Goal: Task Accomplishment & Management: Manage account settings

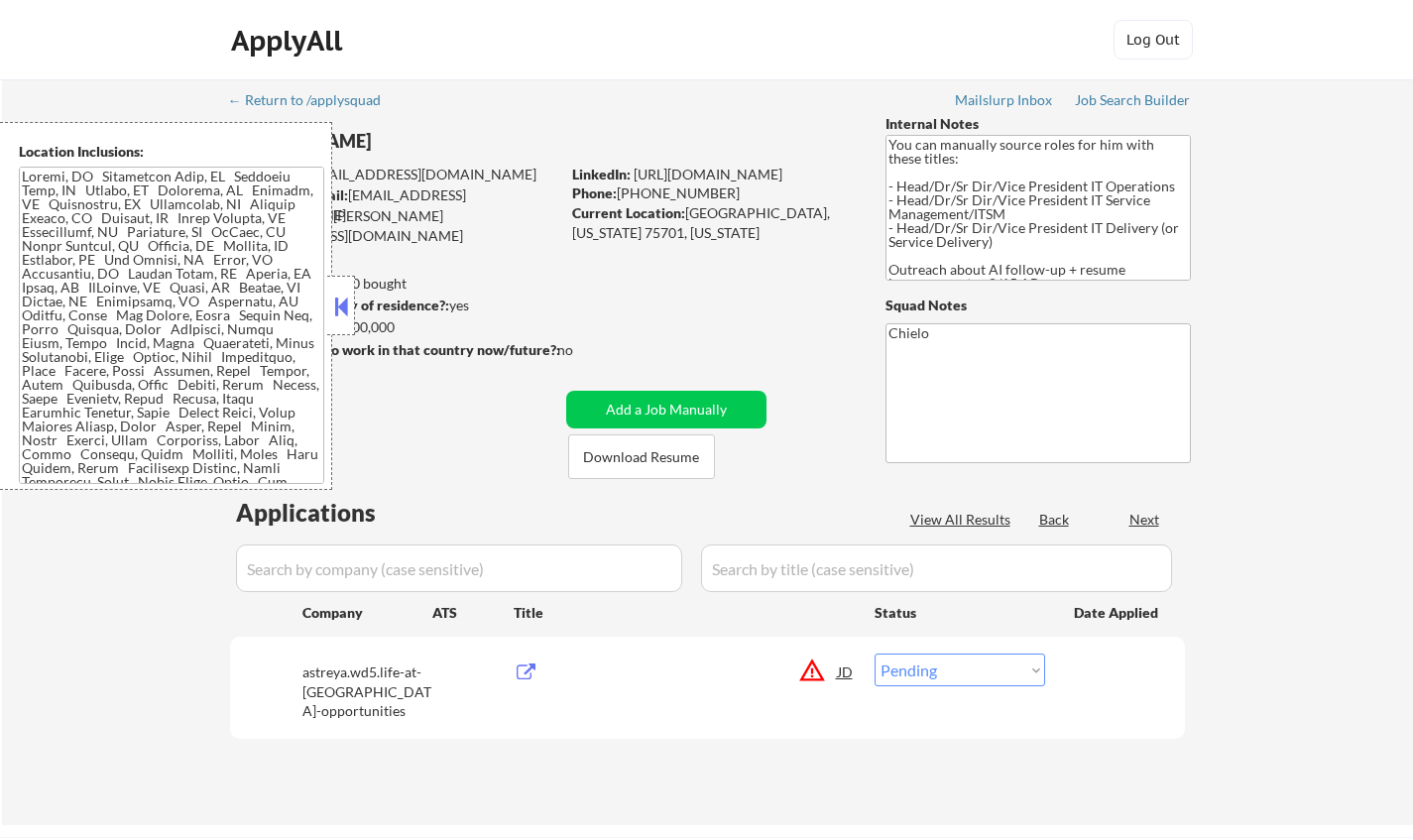
select select ""pending""
click at [350, 317] on button at bounding box center [341, 306] width 22 height 30
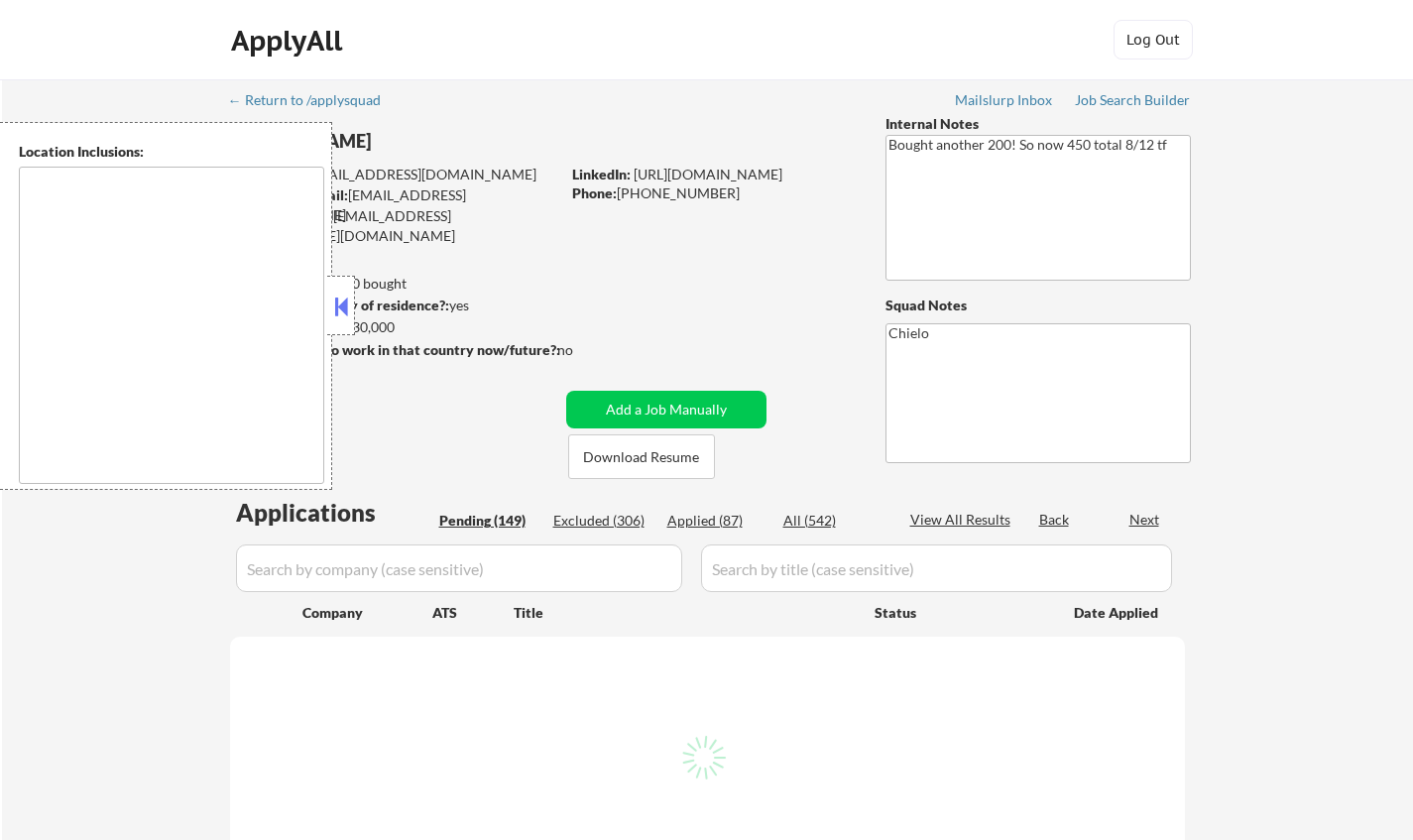
type textarea "[GEOGRAPHIC_DATA], [GEOGRAPHIC_DATA] [GEOGRAPHIC_DATA], [GEOGRAPHIC_DATA] [GEOG…"
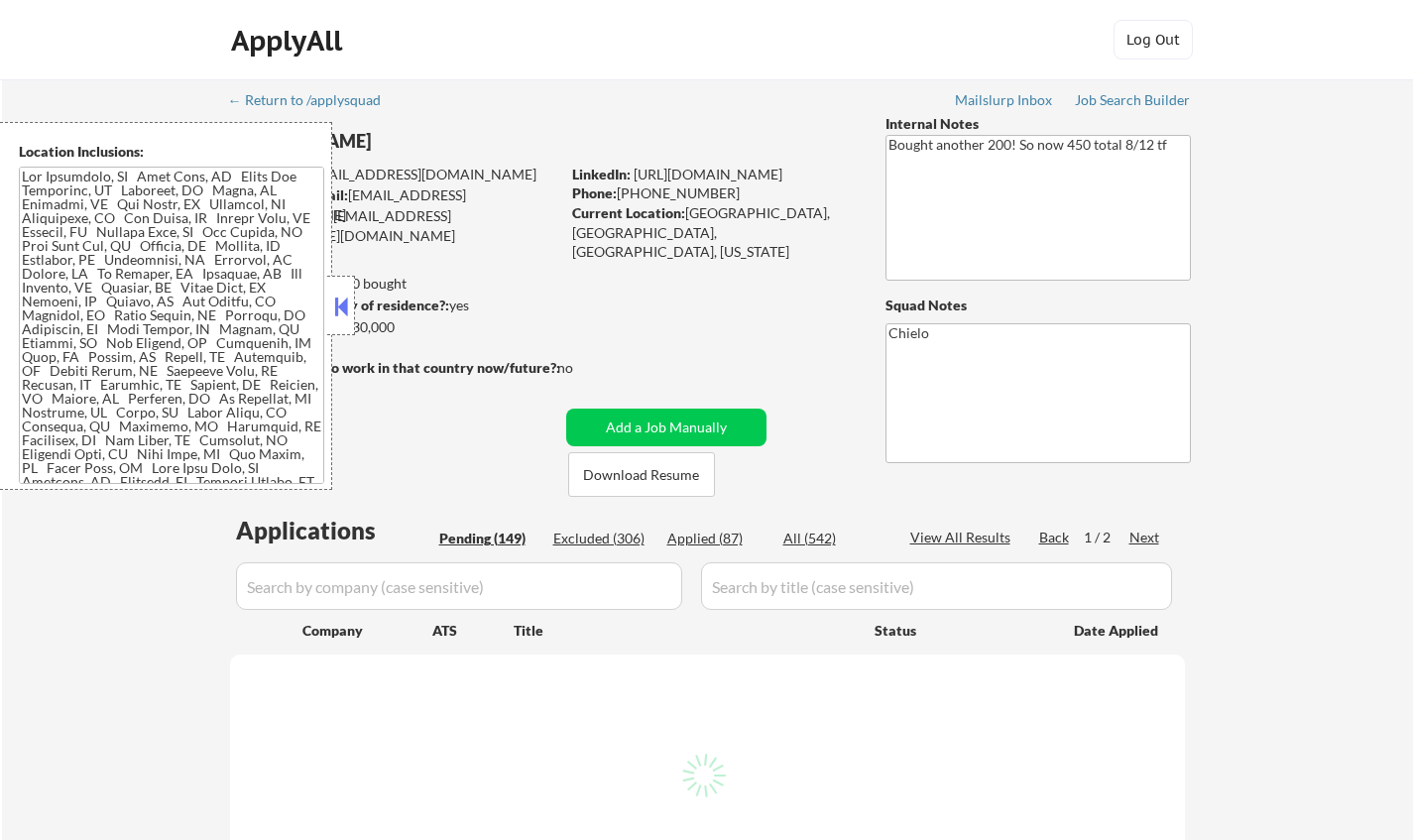
select select ""pending""
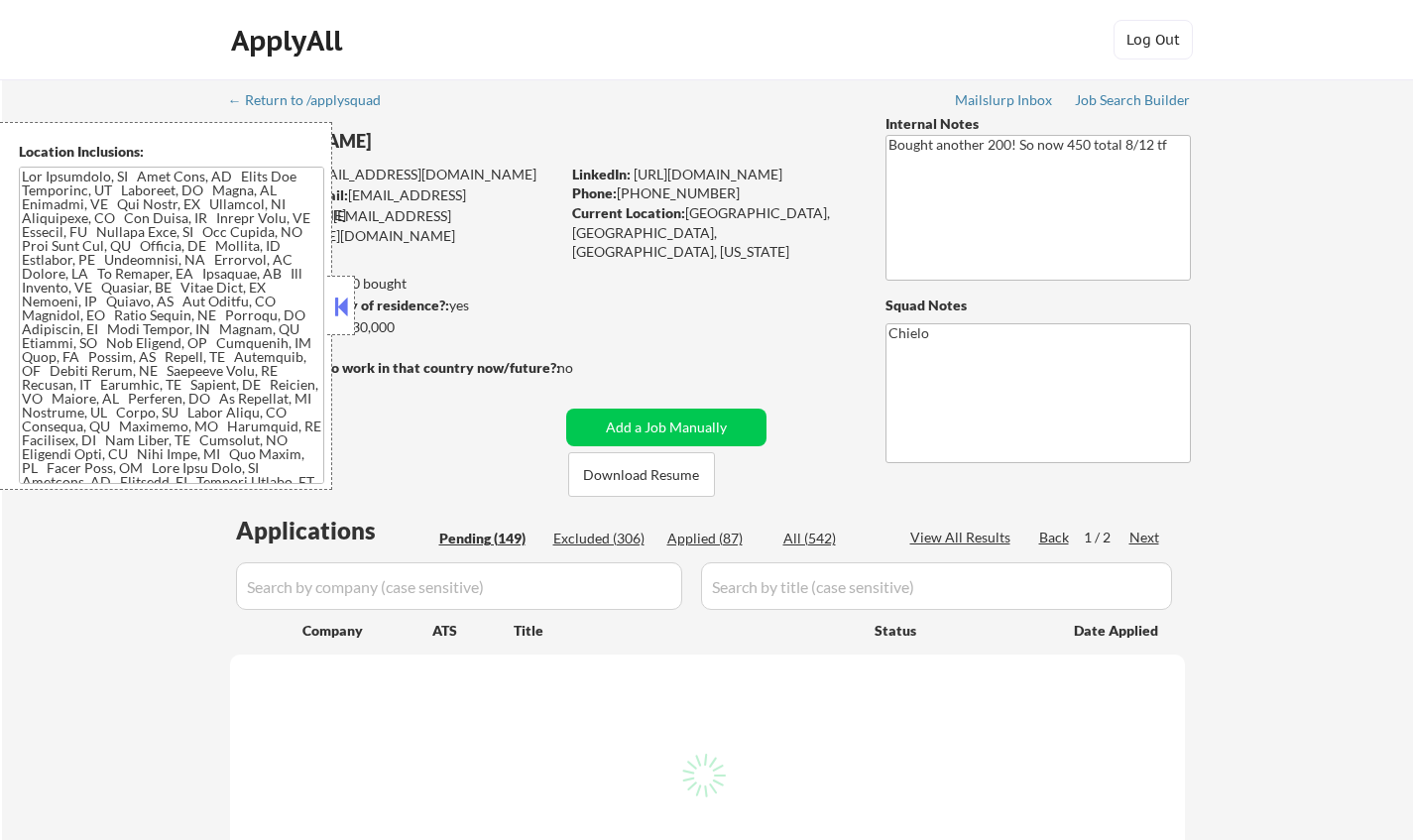
select select ""pending""
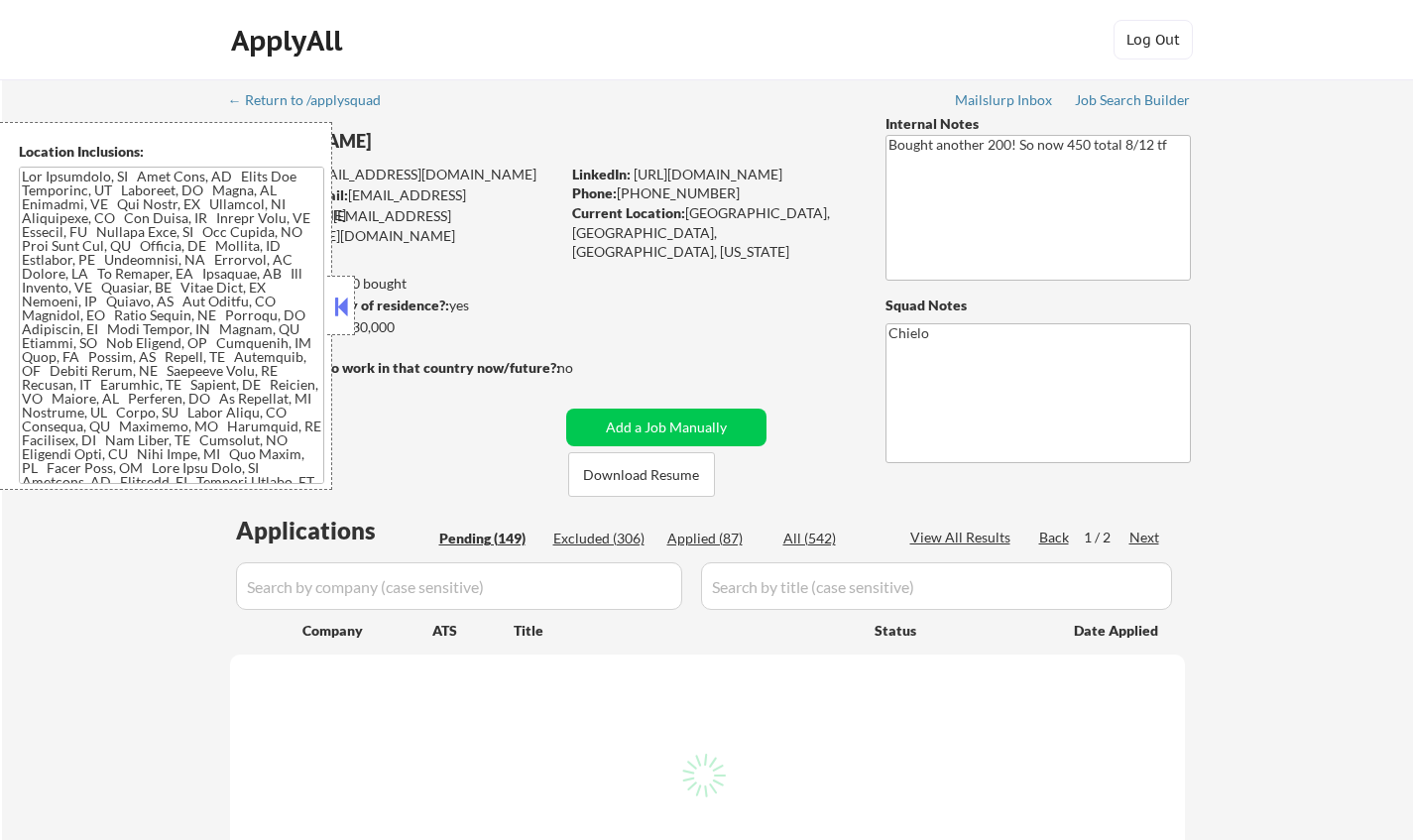
select select ""pending""
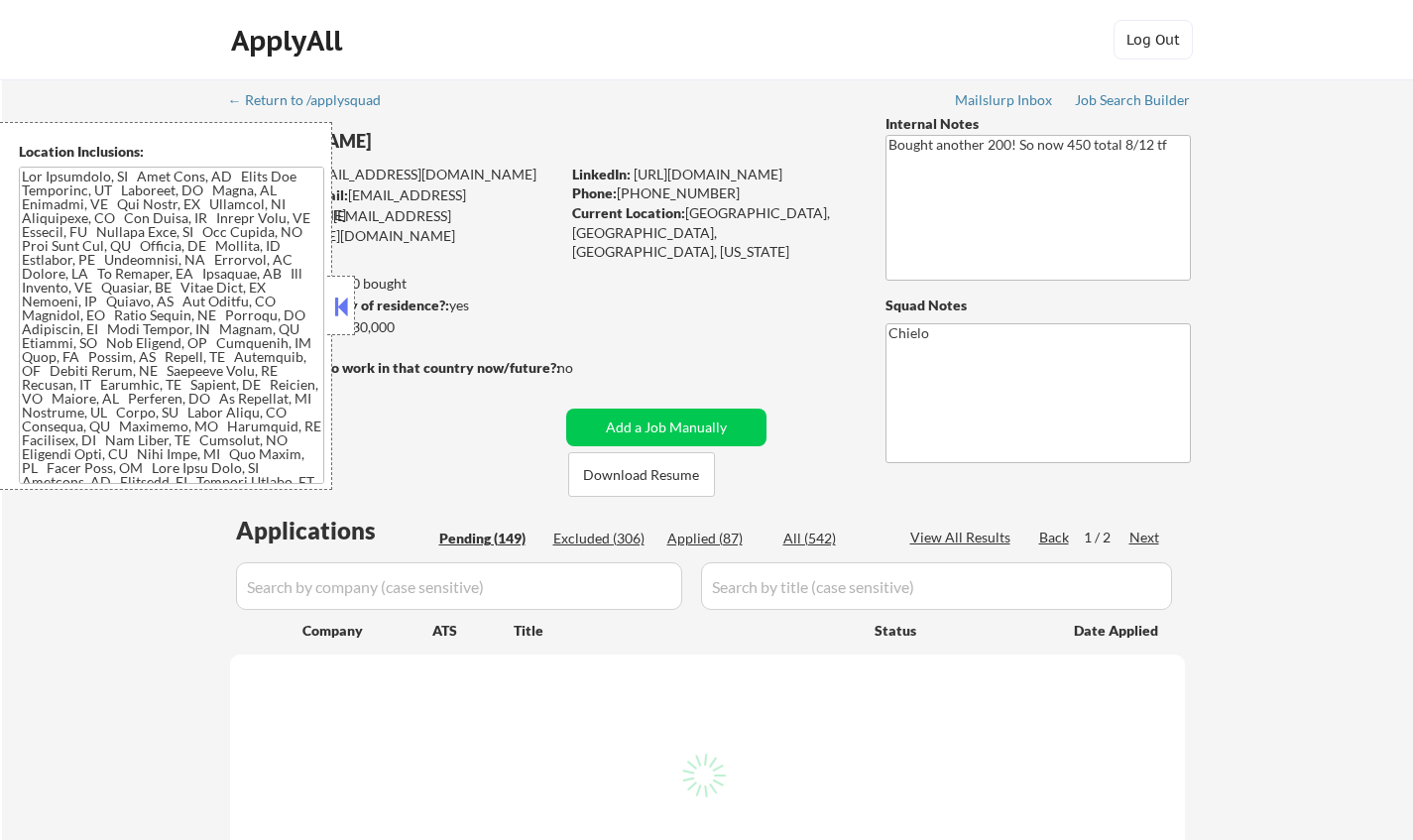
select select ""pending""
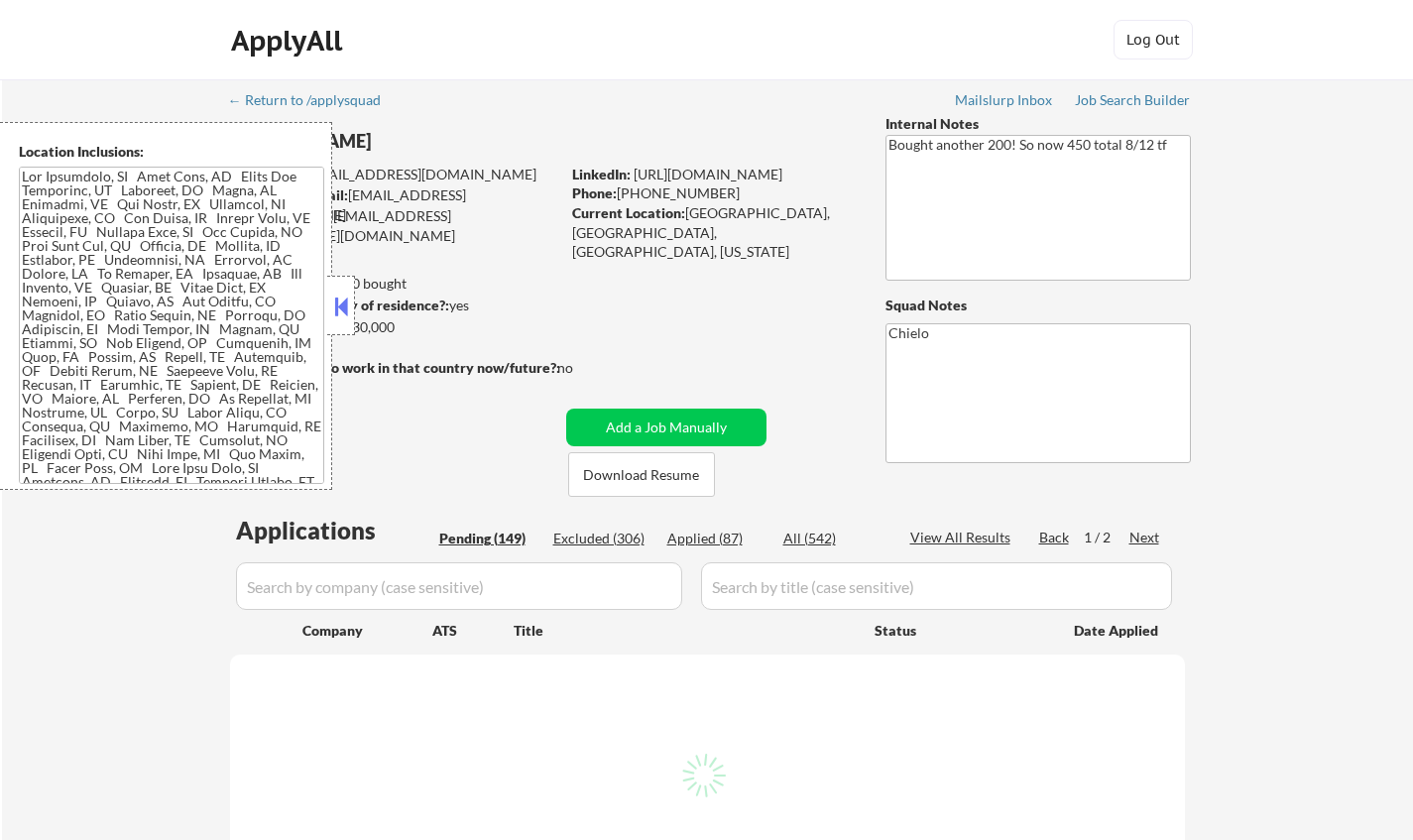
select select ""pending""
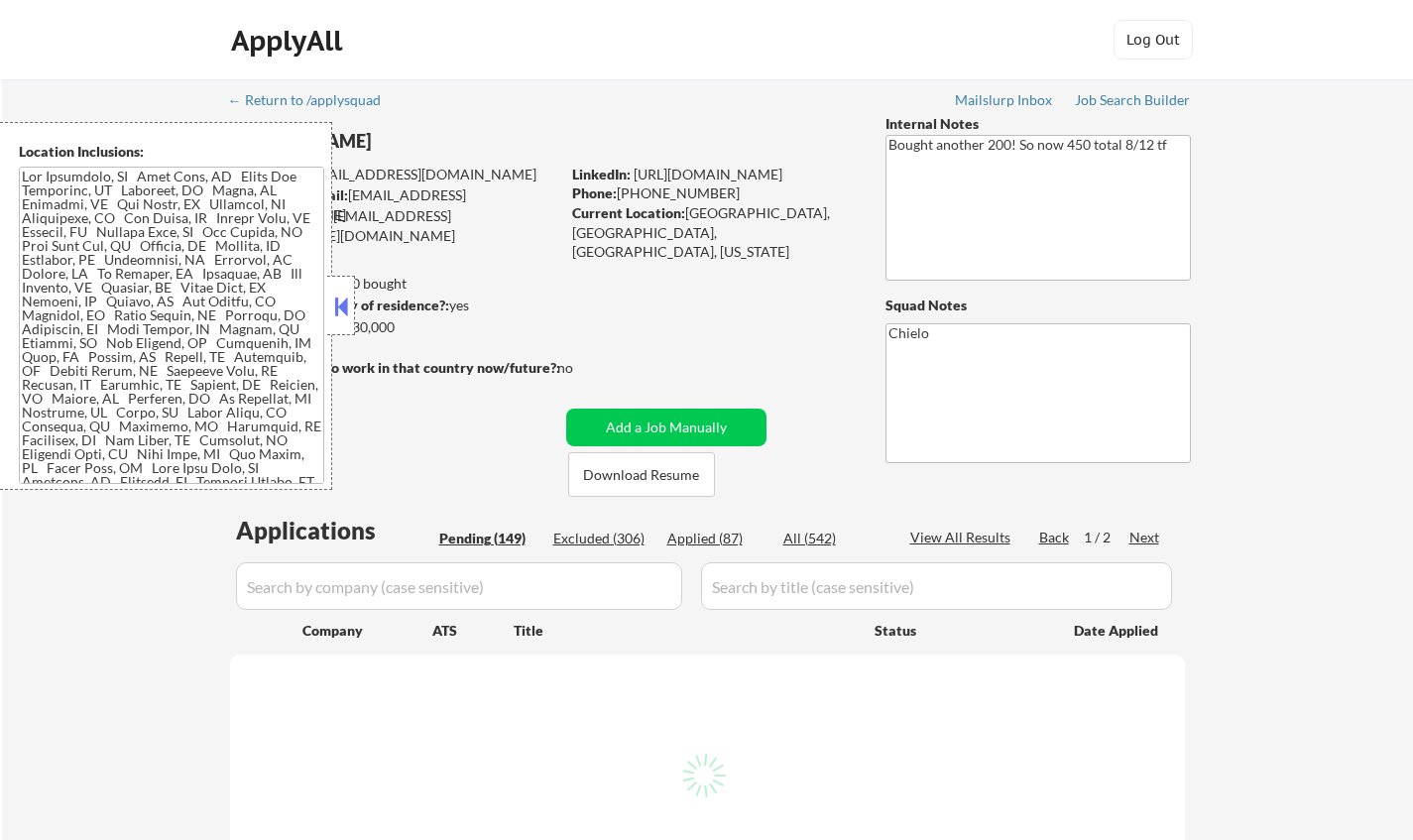
select select ""pending""
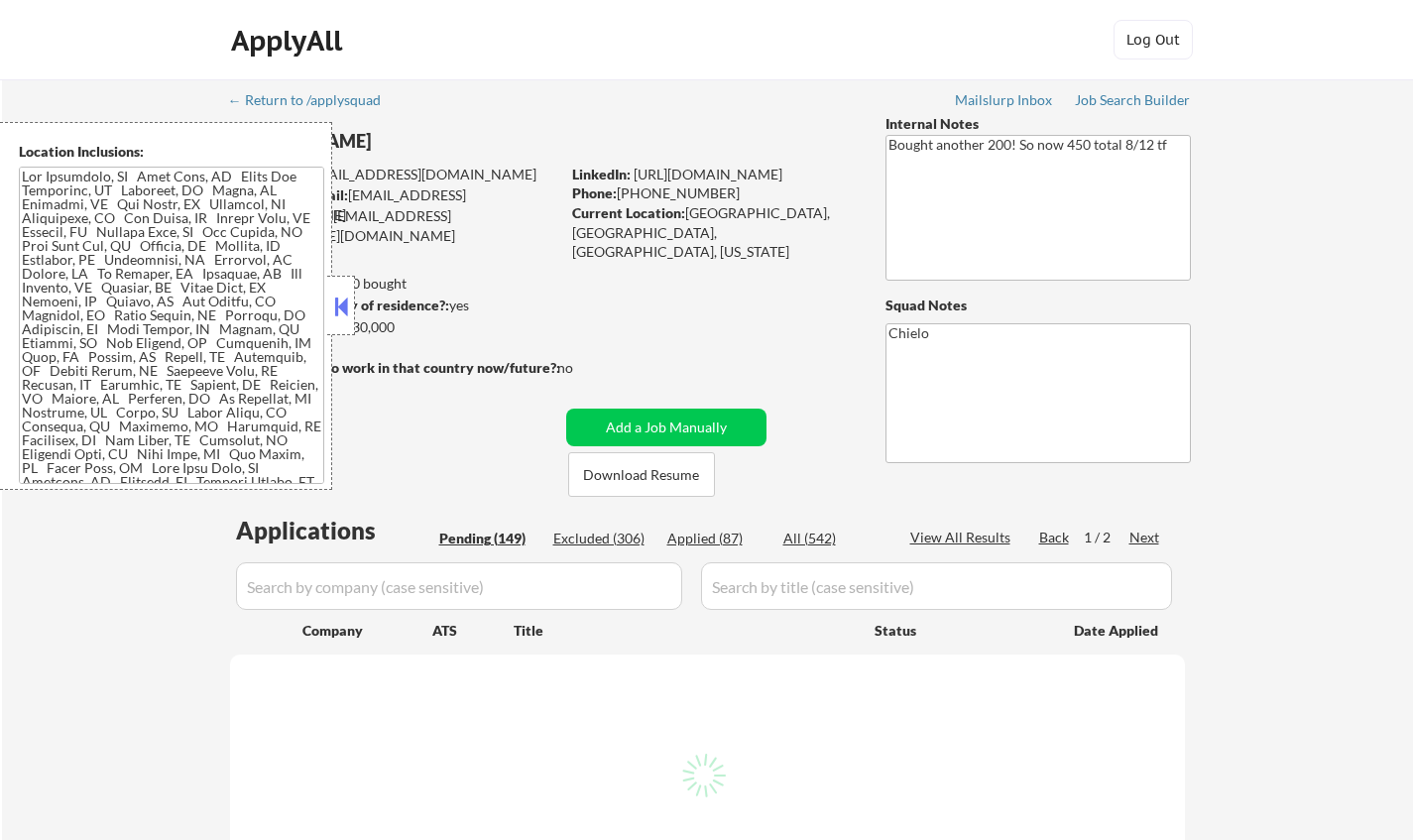
select select ""pending""
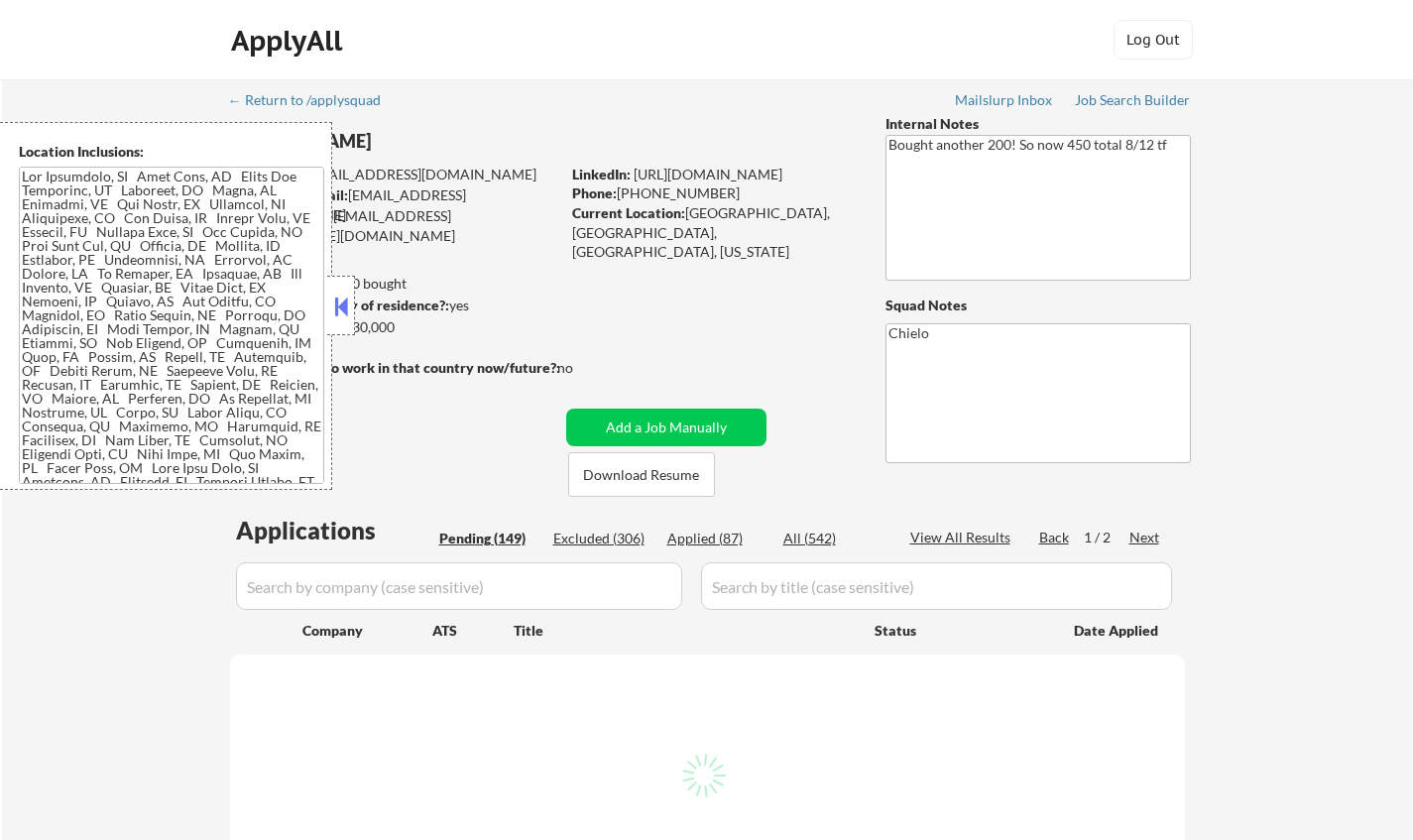
select select ""pending""
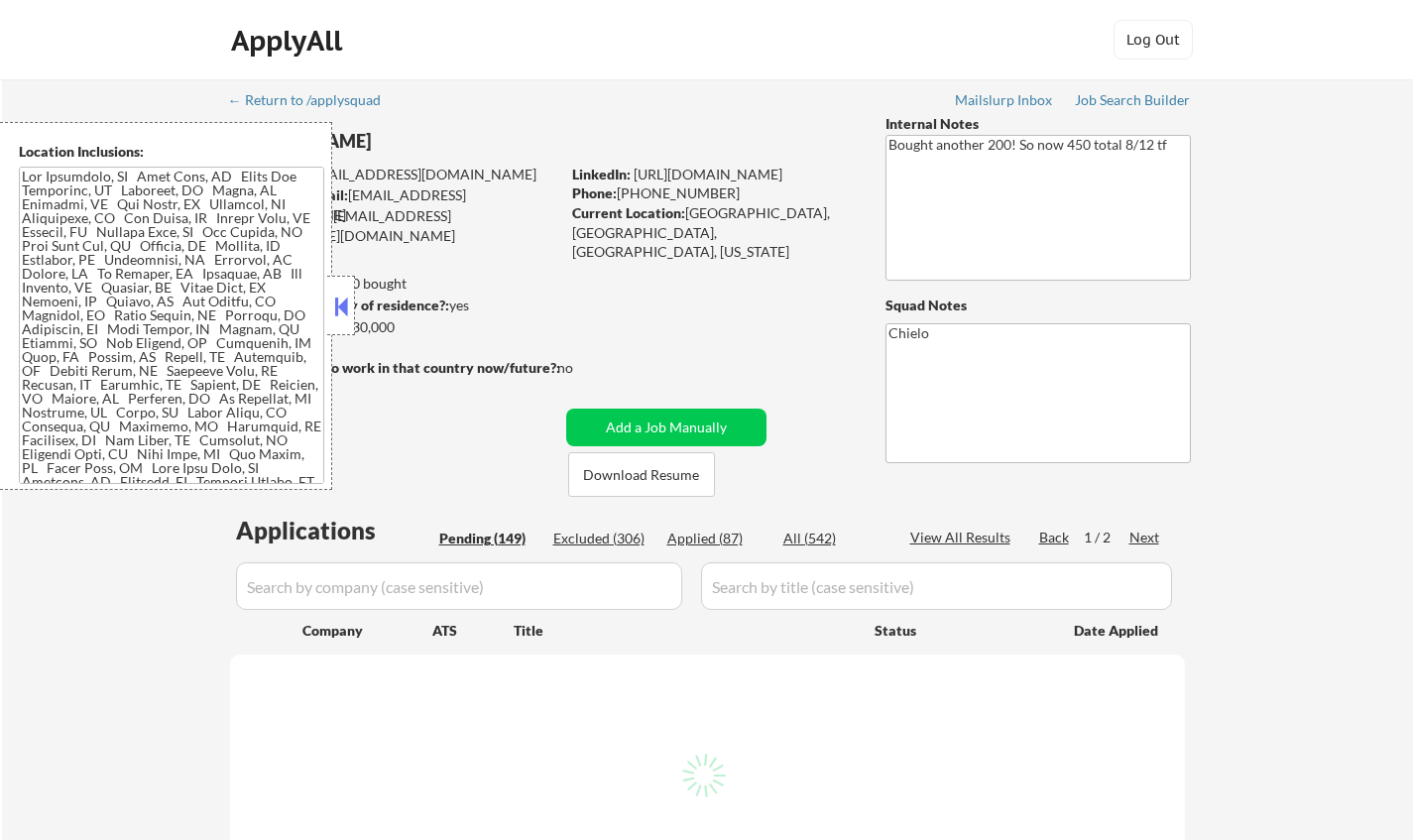
select select ""pending""
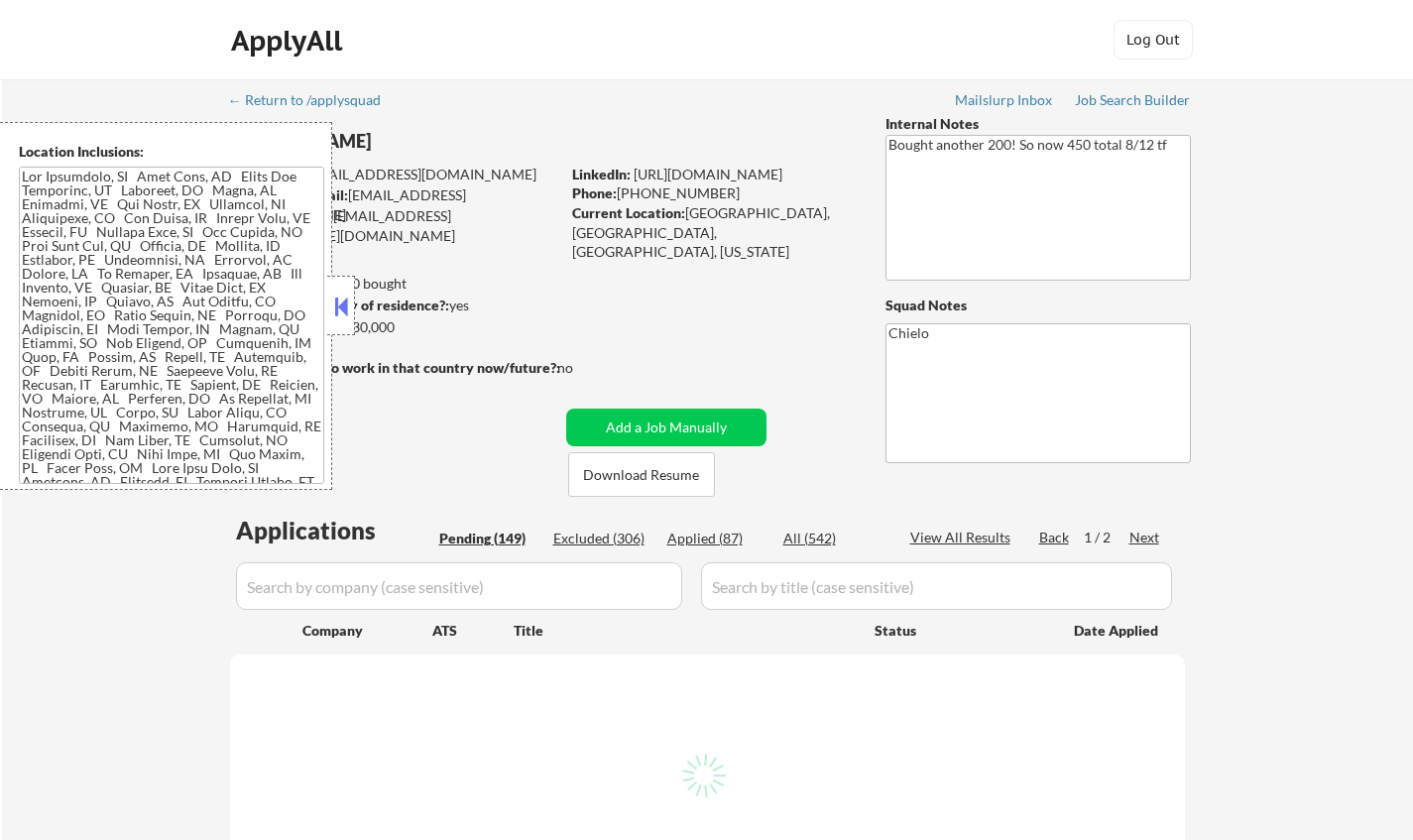
select select ""pending""
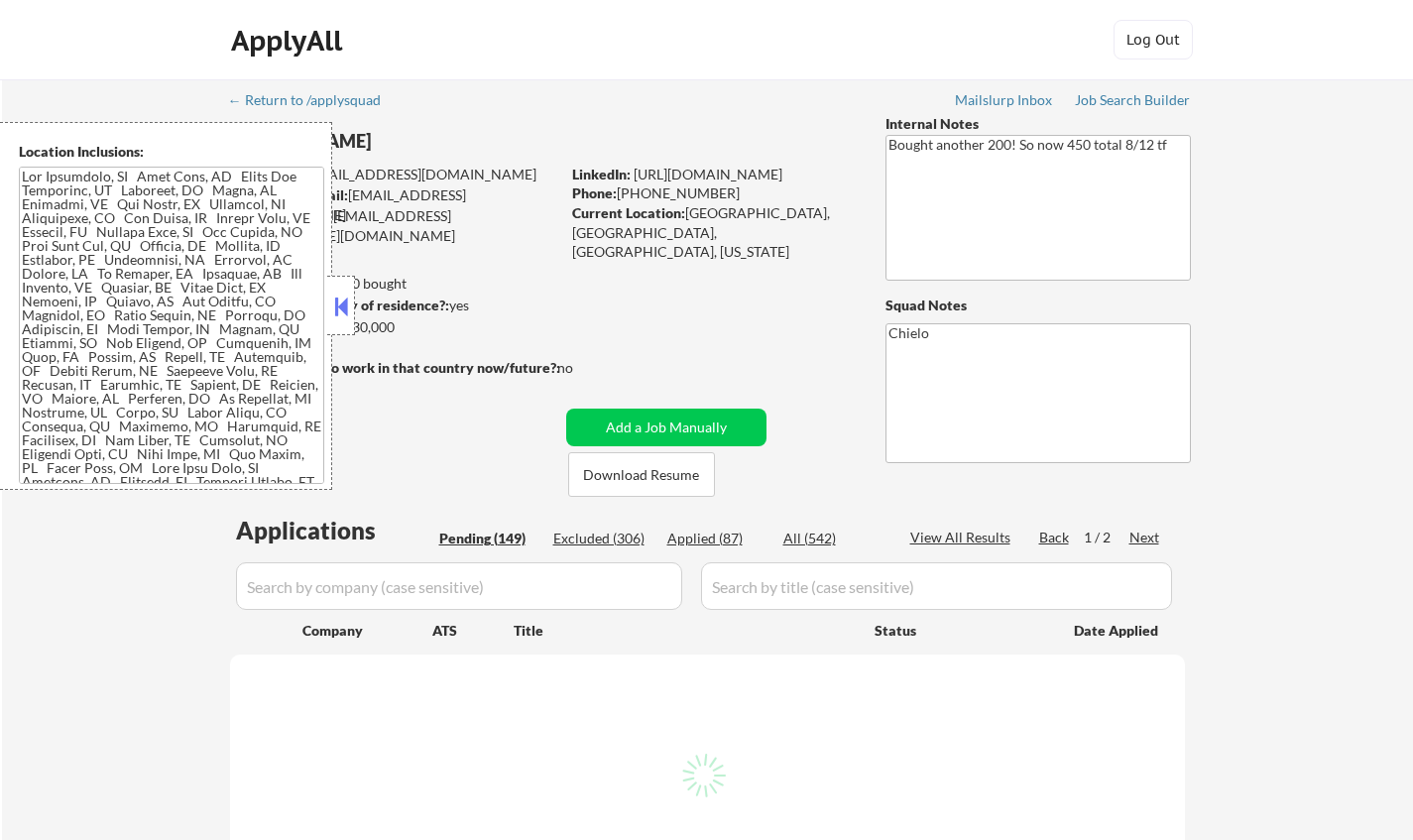
select select ""pending""
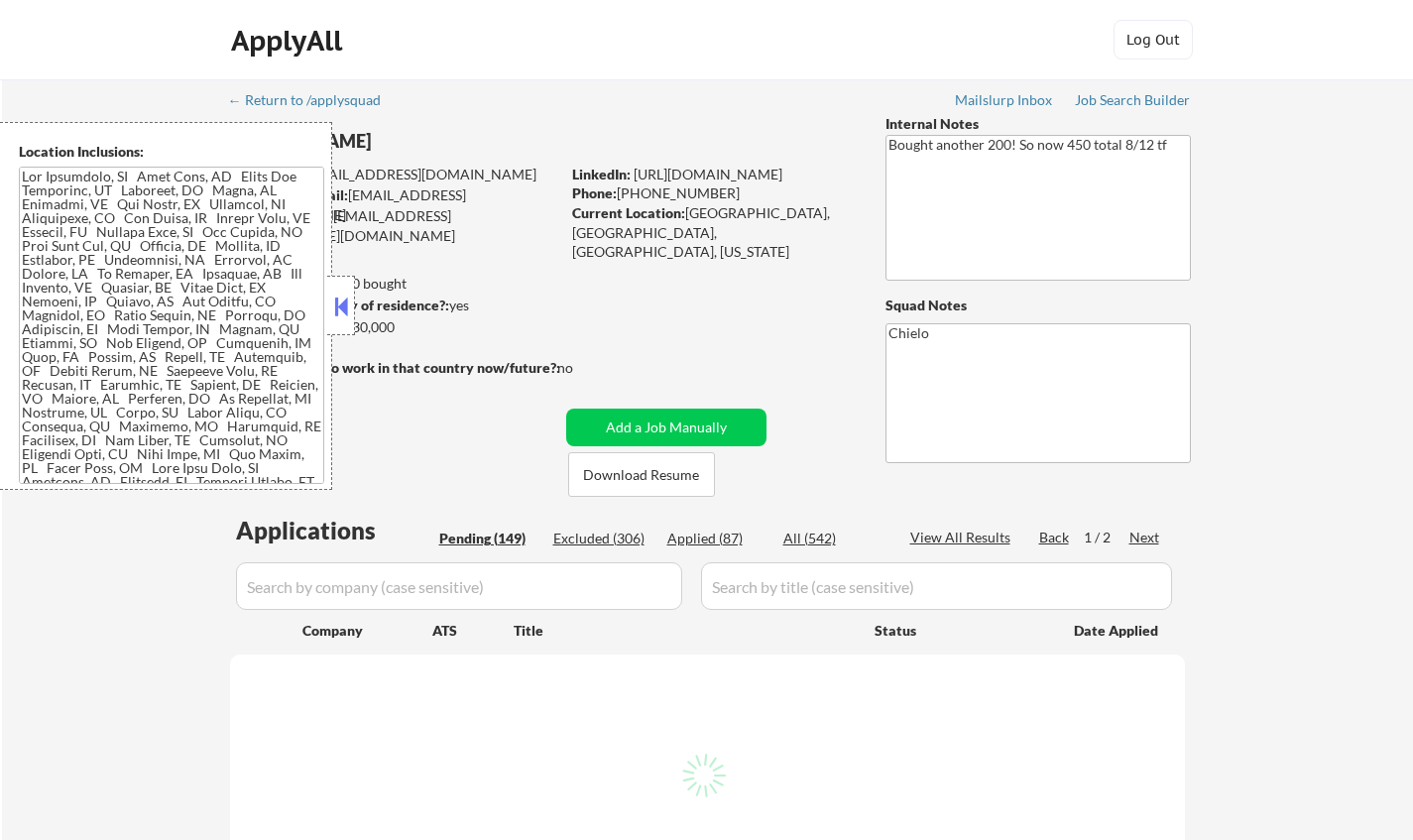
select select ""pending""
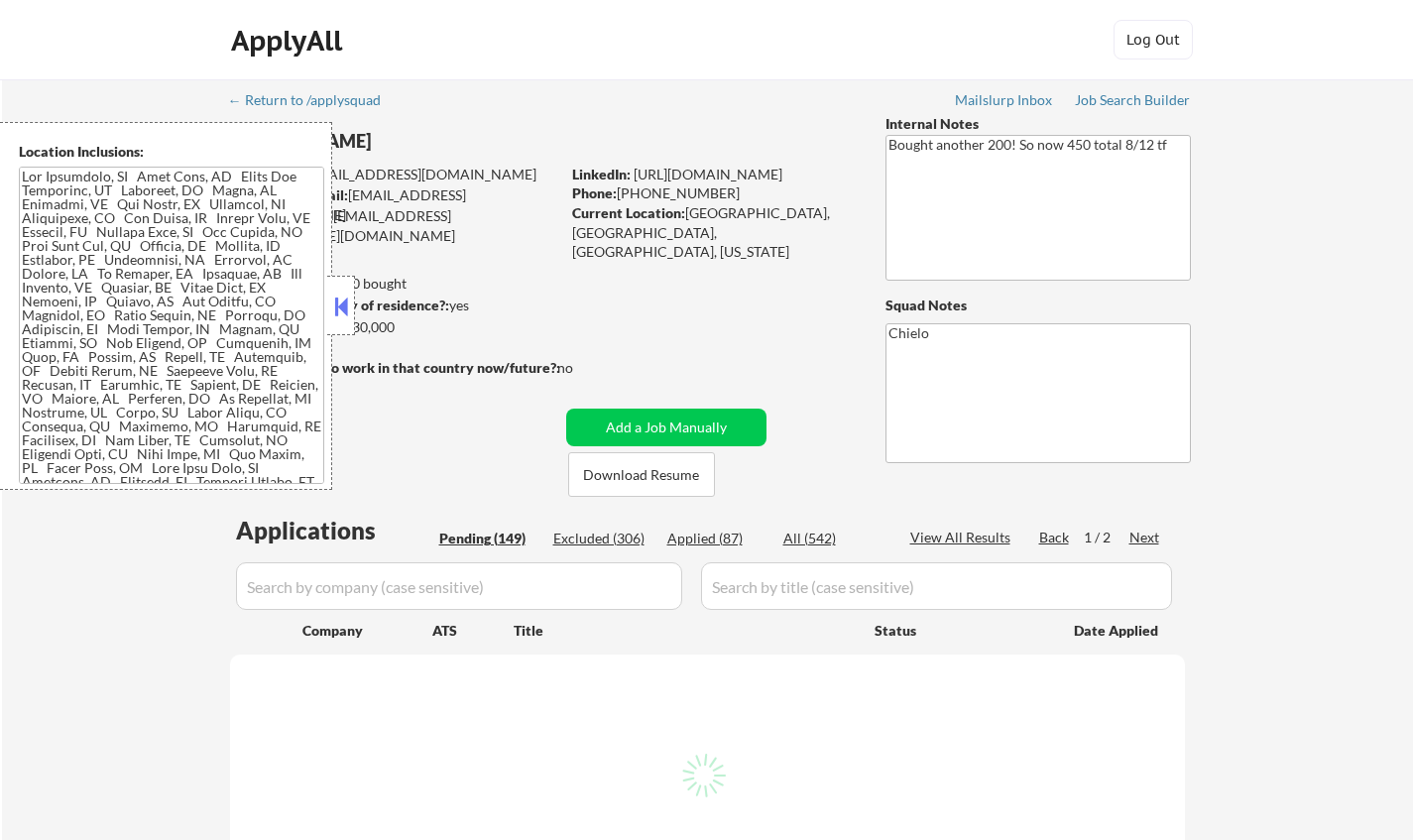
select select ""pending""
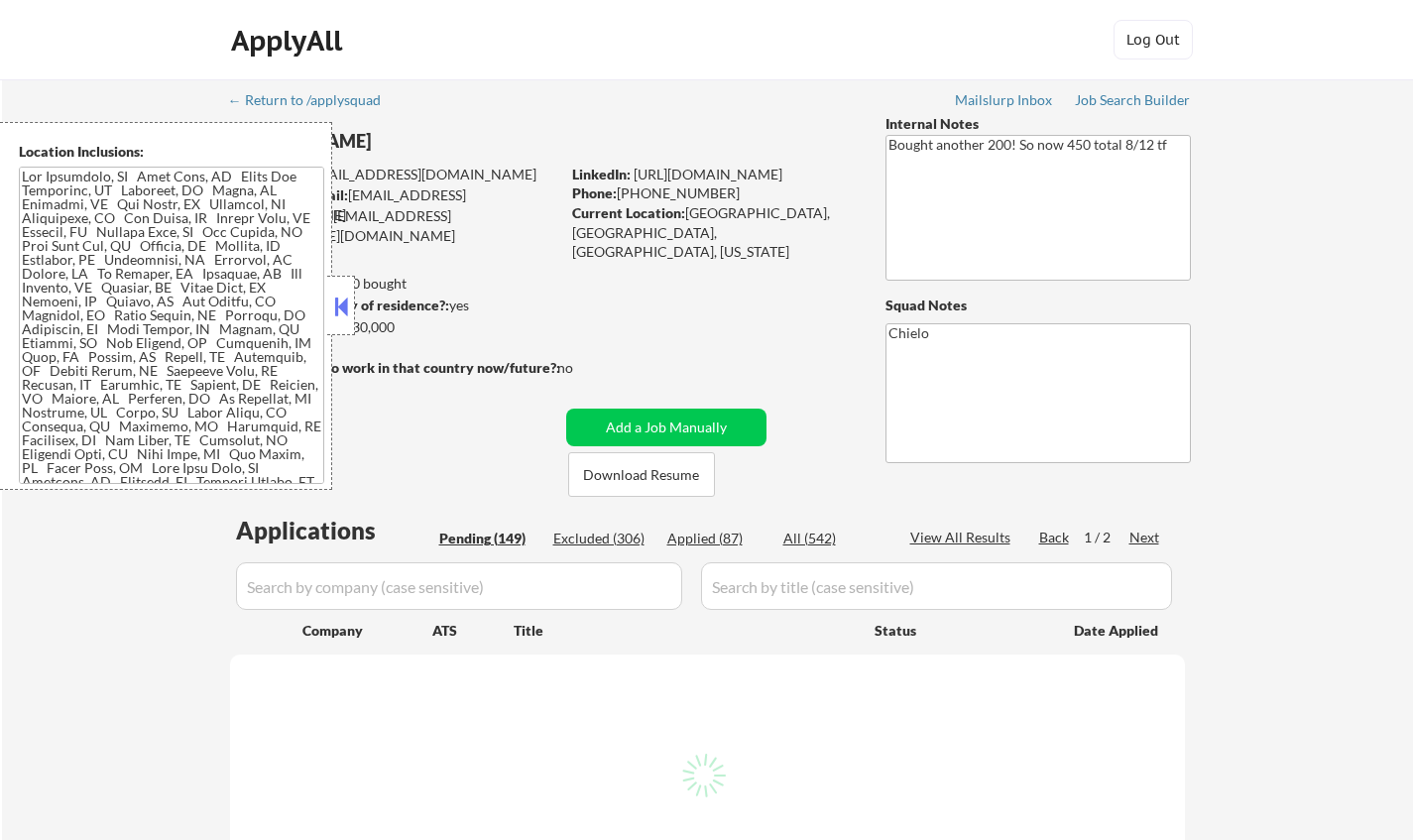
select select ""pending""
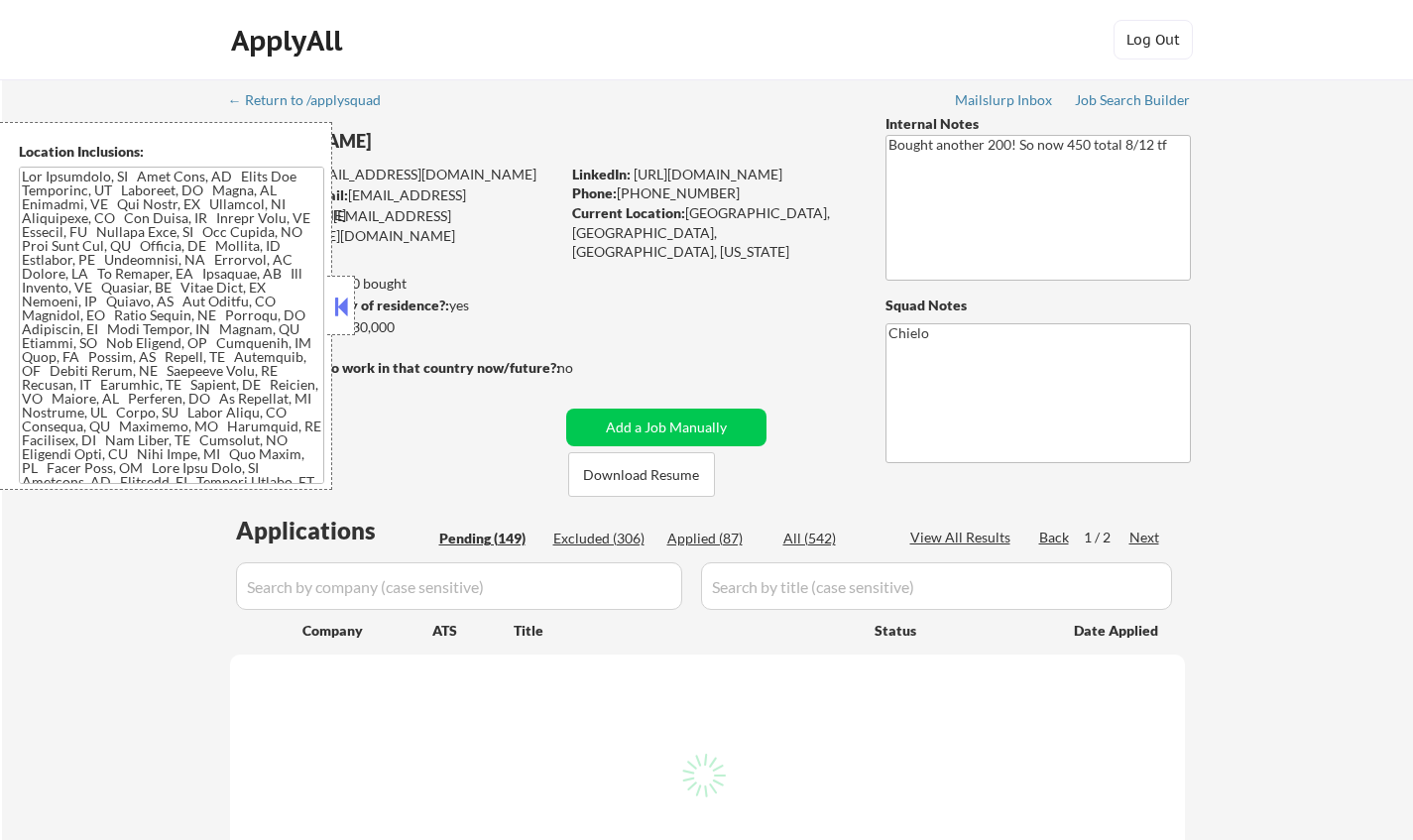
select select ""pending""
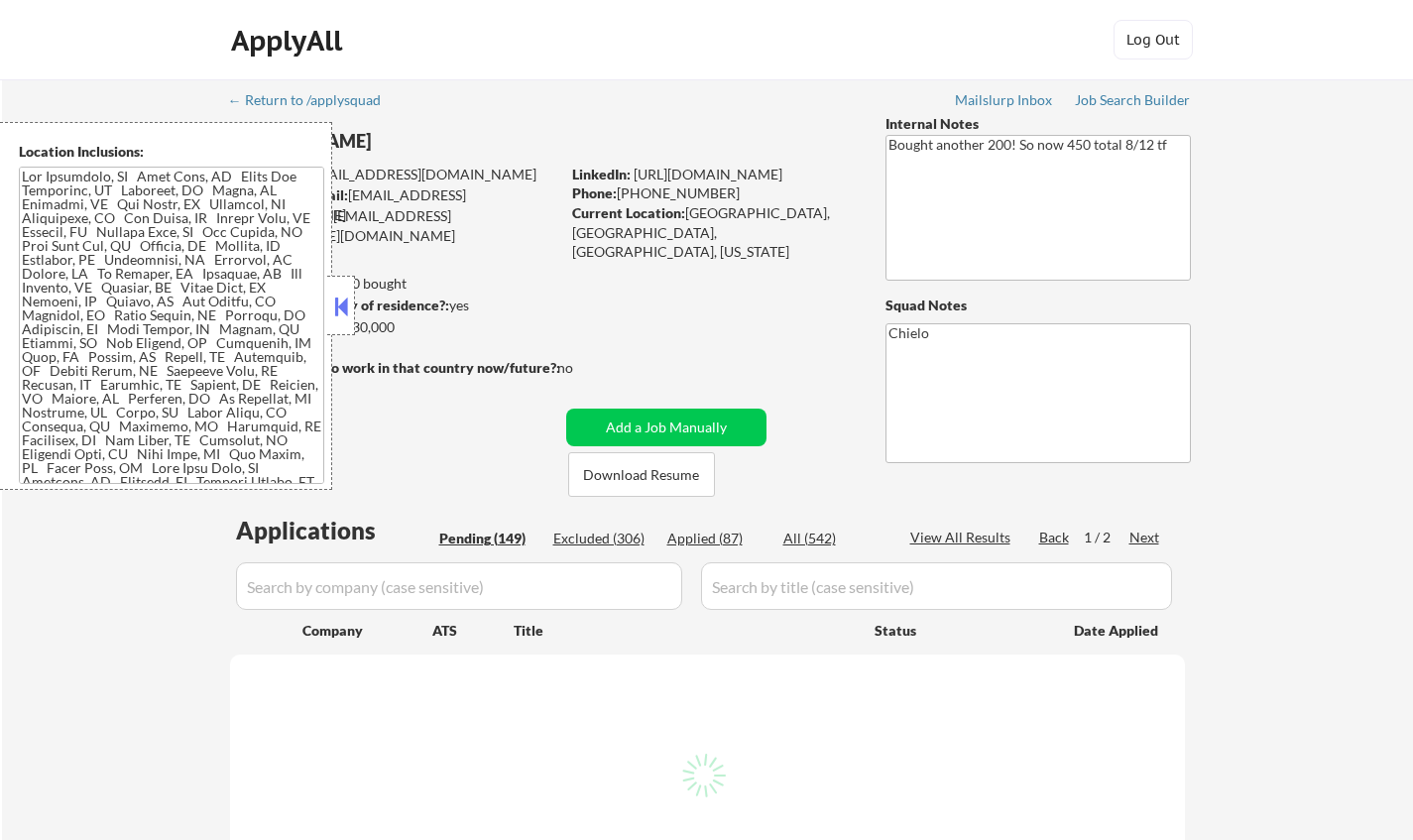
select select ""pending""
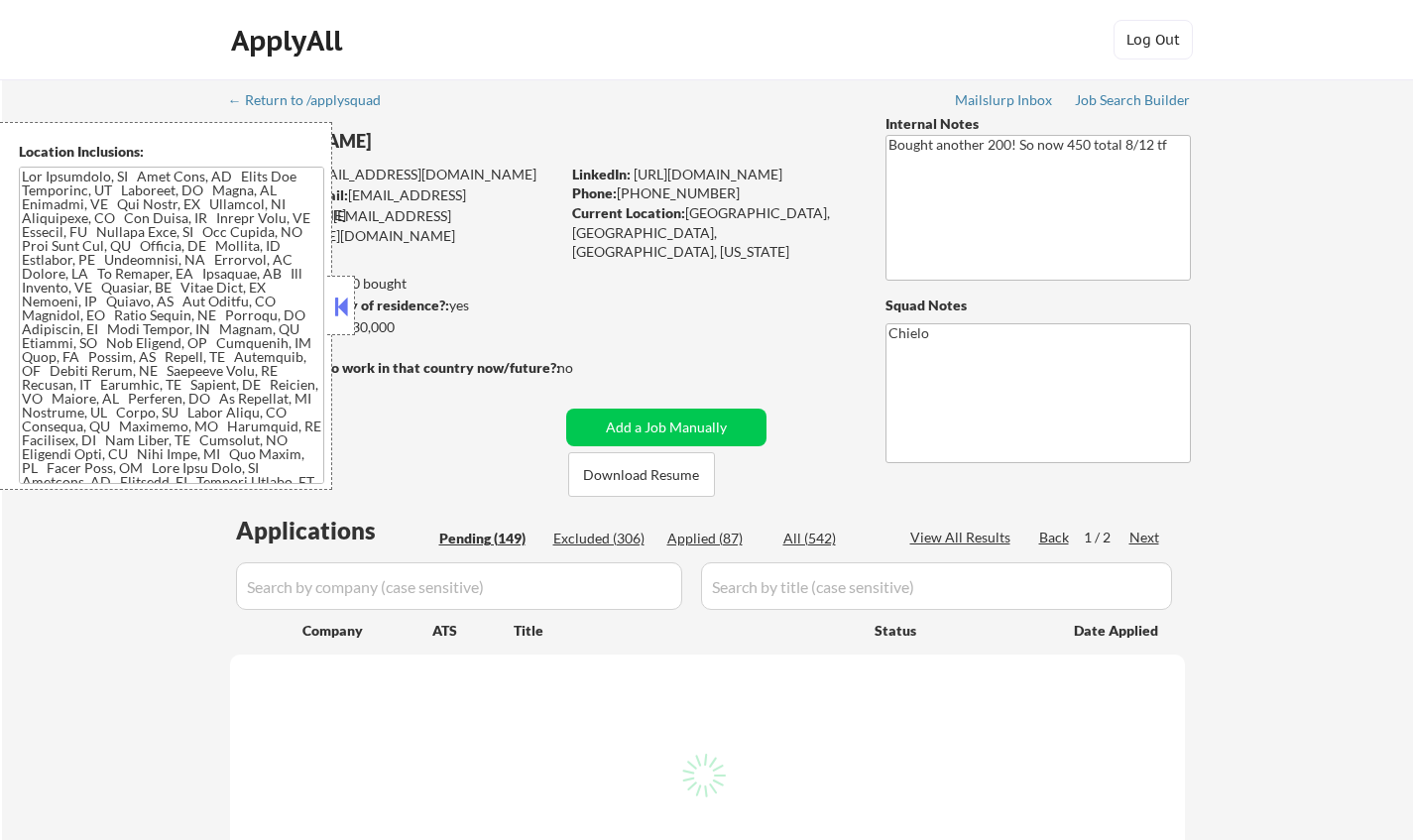
select select ""pending""
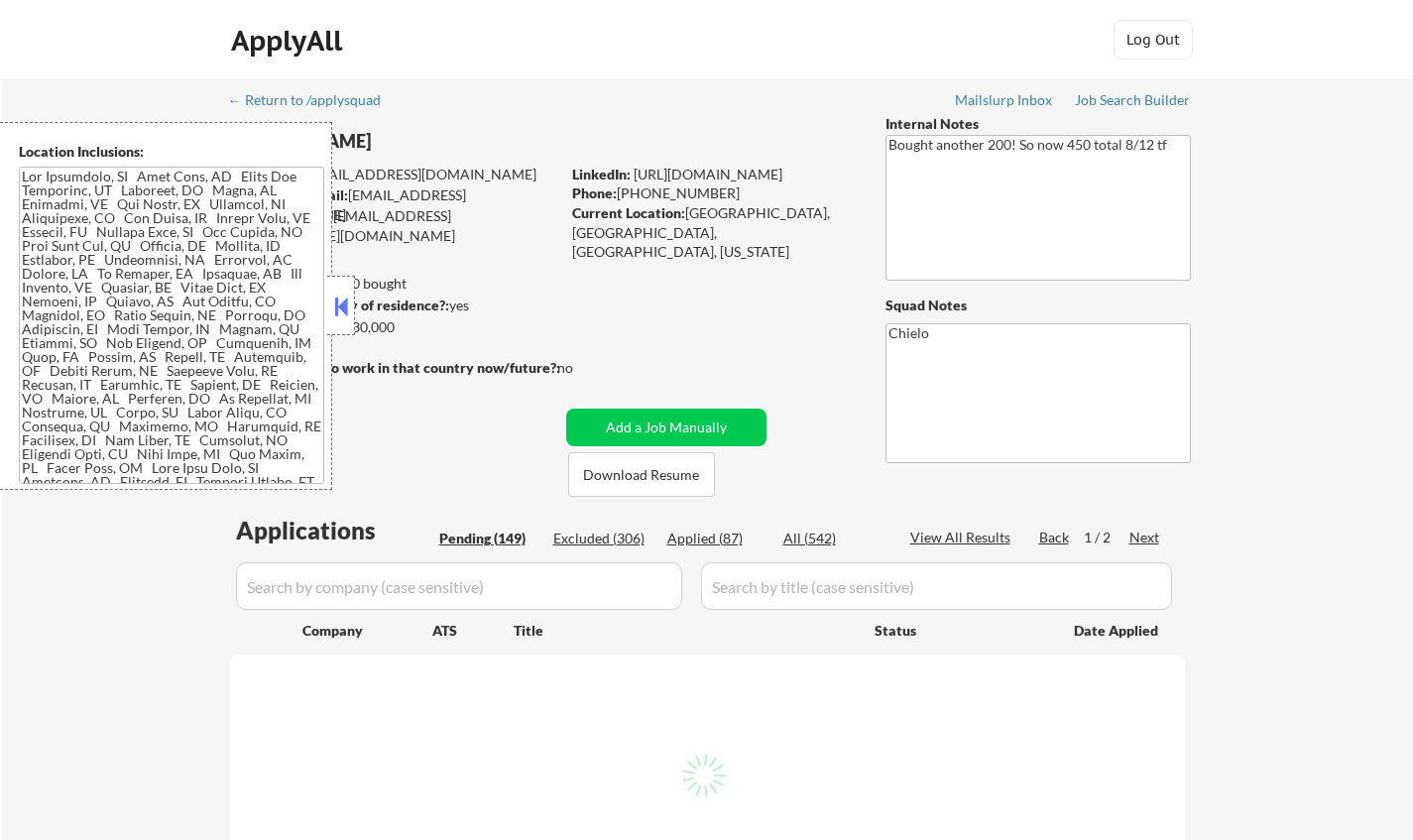
select select ""pending""
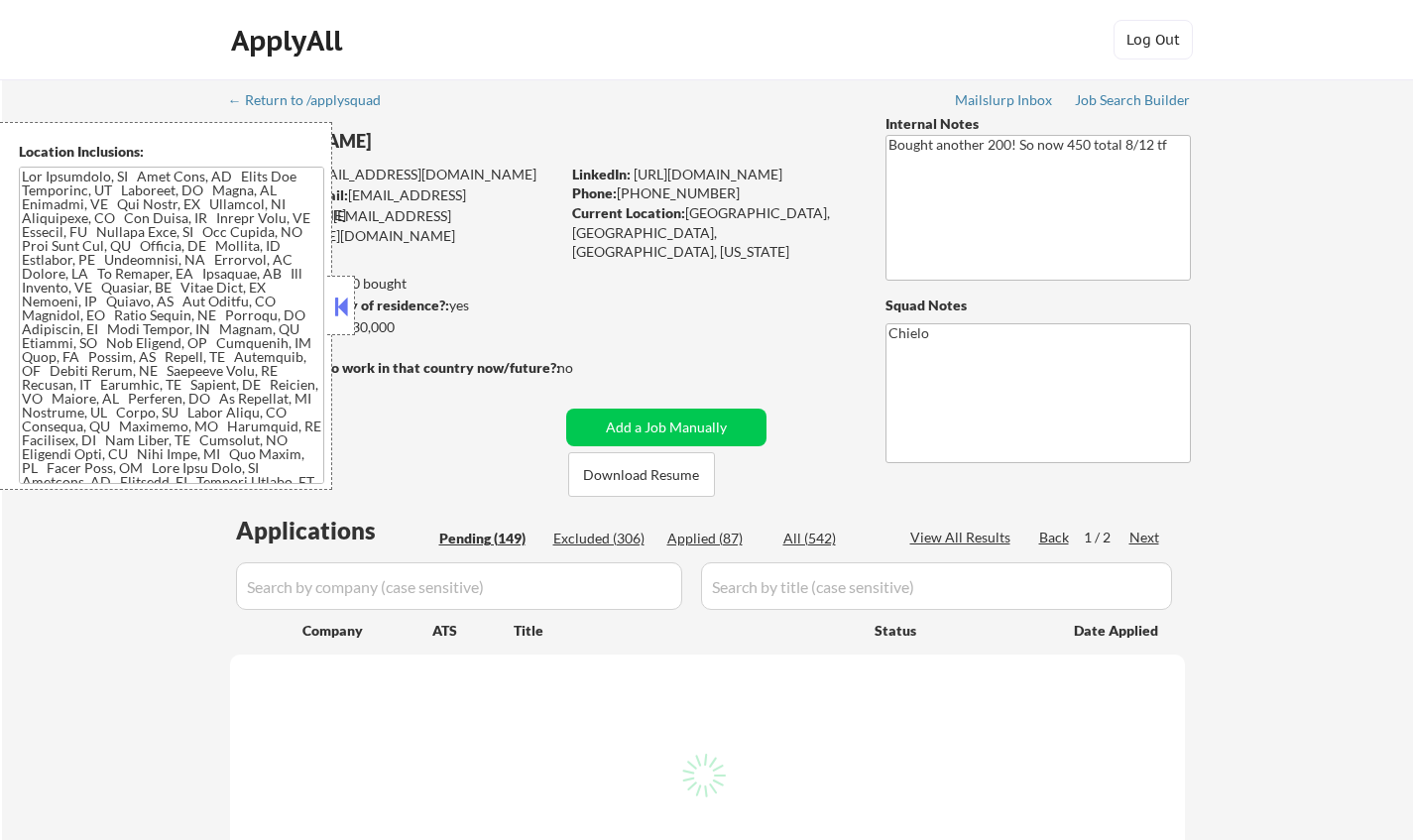
select select ""pending""
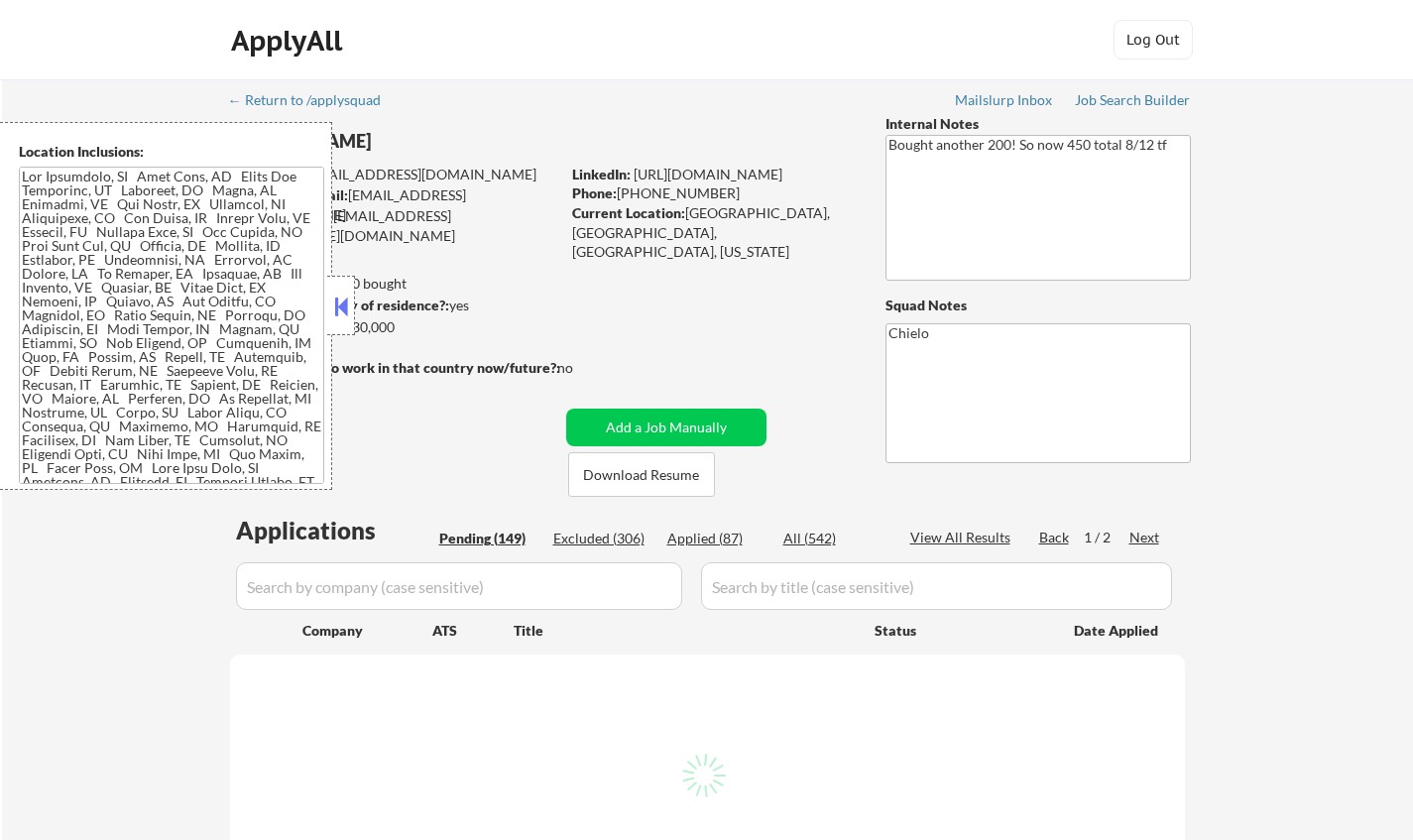
select select ""pending""
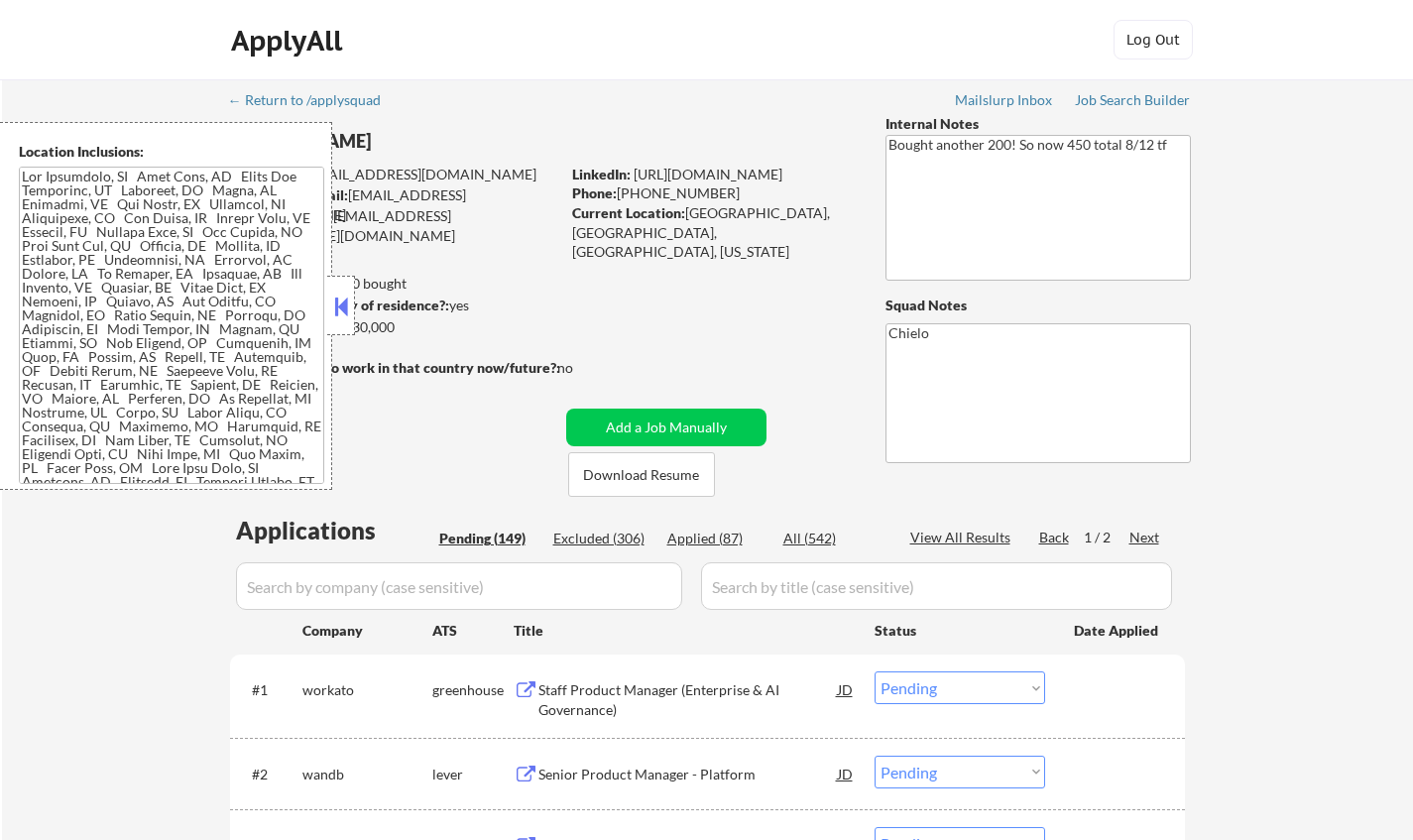
scroll to position [297, 0]
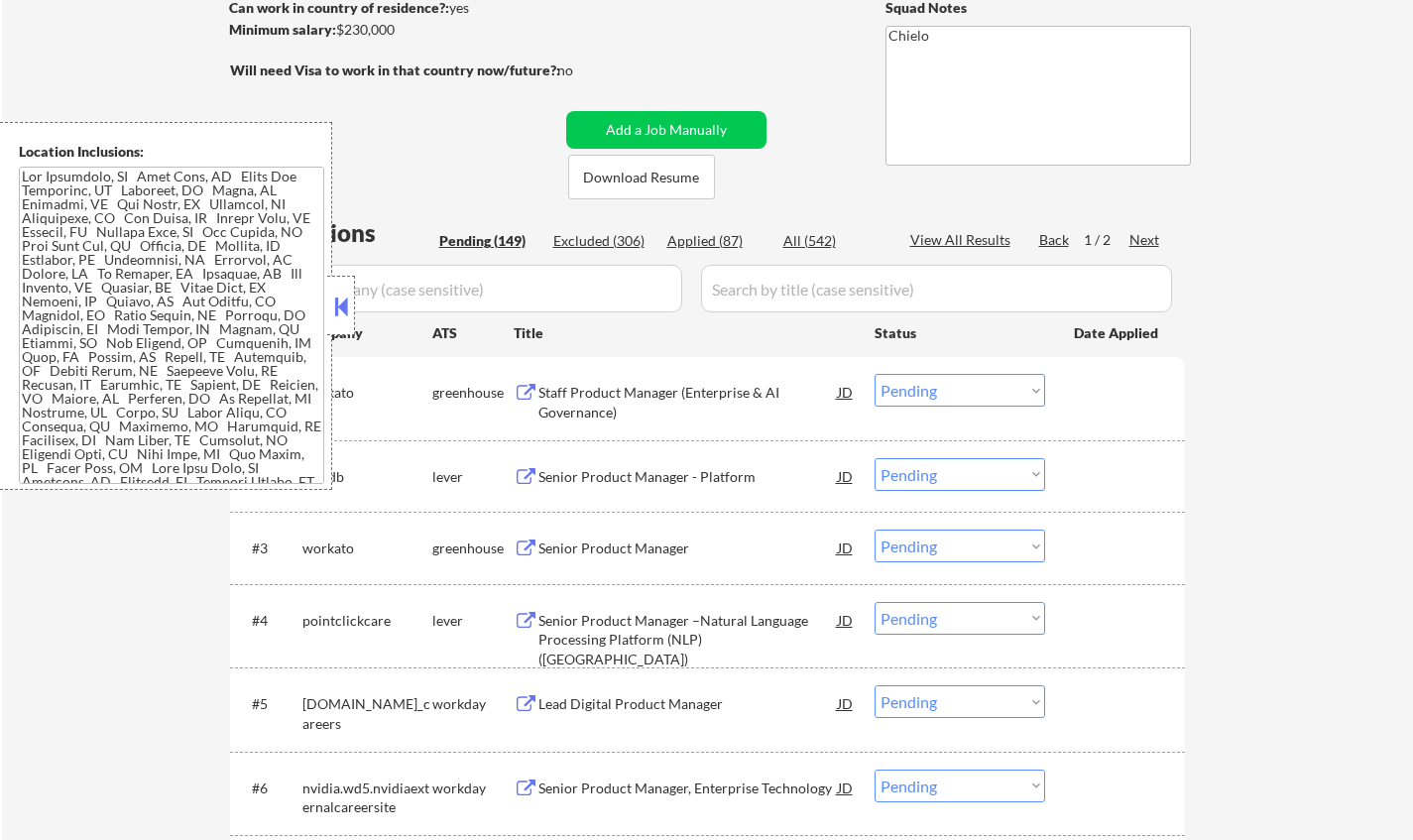
click at [344, 304] on button at bounding box center [341, 306] width 22 height 30
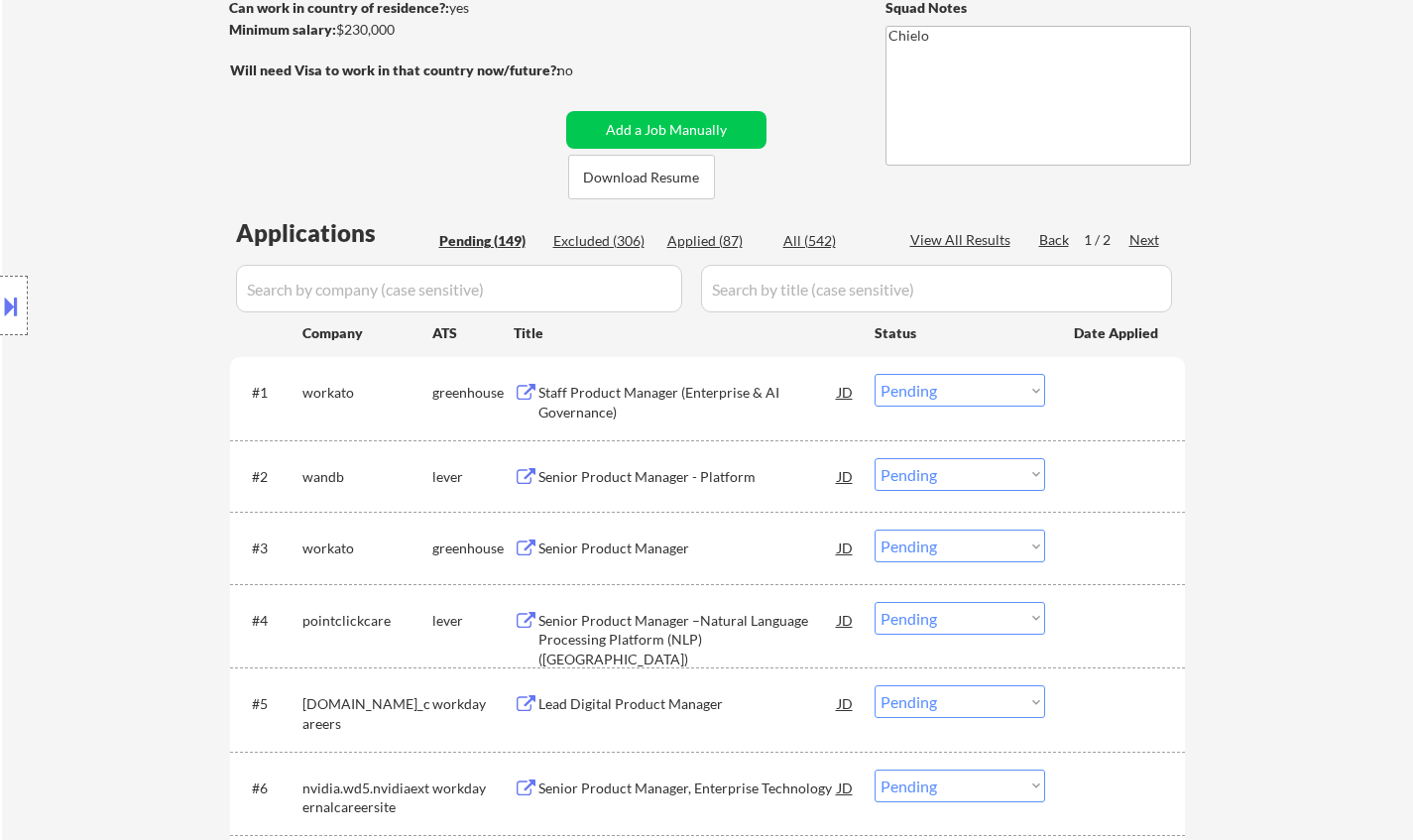
scroll to position [396, 0]
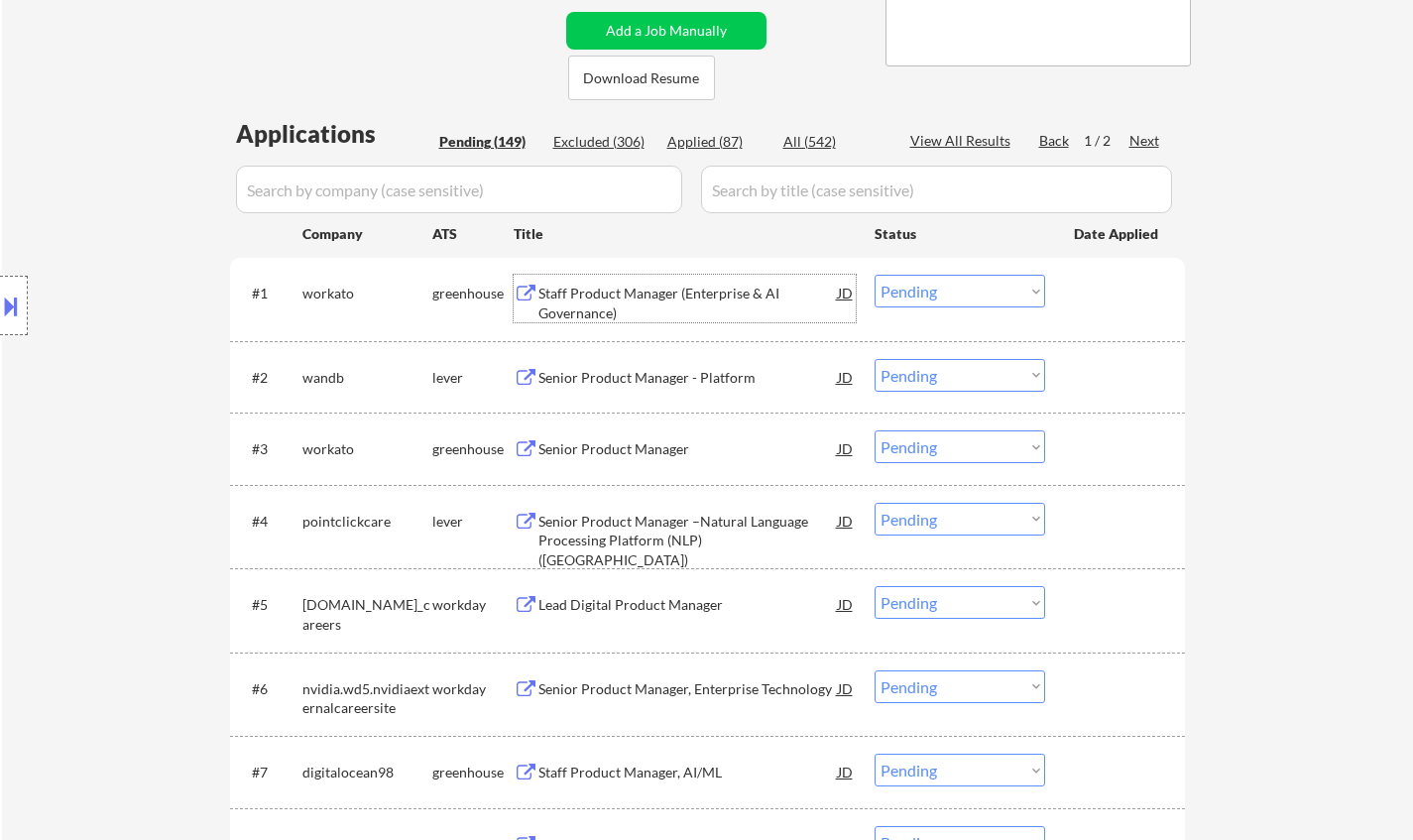
click at [644, 290] on div "Staff Product Manager (Enterprise & AI Governance)" at bounding box center [687, 303] width 299 height 39
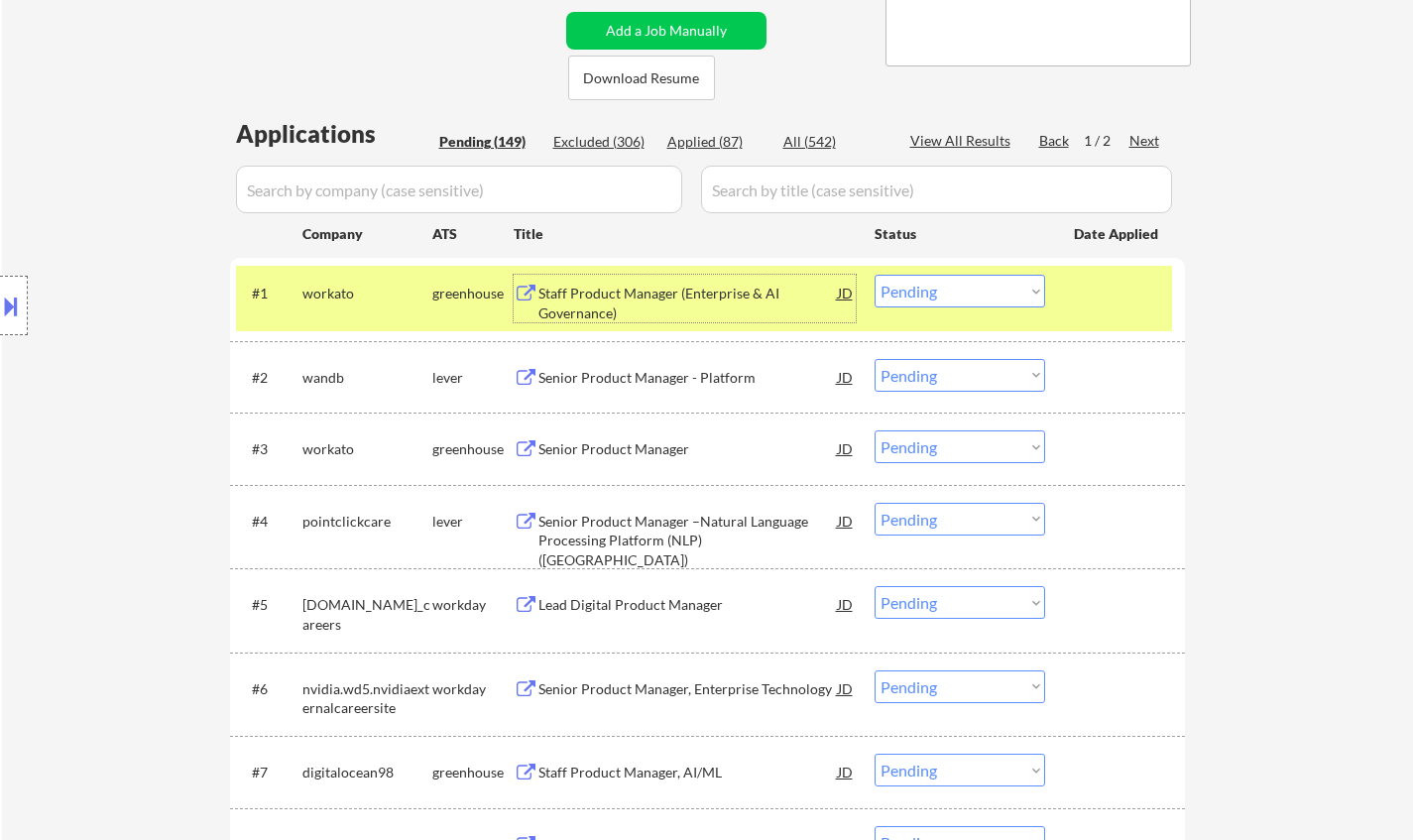
click at [939, 289] on select "Choose an option... Pending Applied Excluded (Questions) Excluded (Expired) Exc…" at bounding box center [959, 291] width 171 height 33
click at [874, 275] on select "Choose an option... Pending Applied Excluded (Questions) Excluded (Expired) Exc…" at bounding box center [959, 291] width 171 height 33
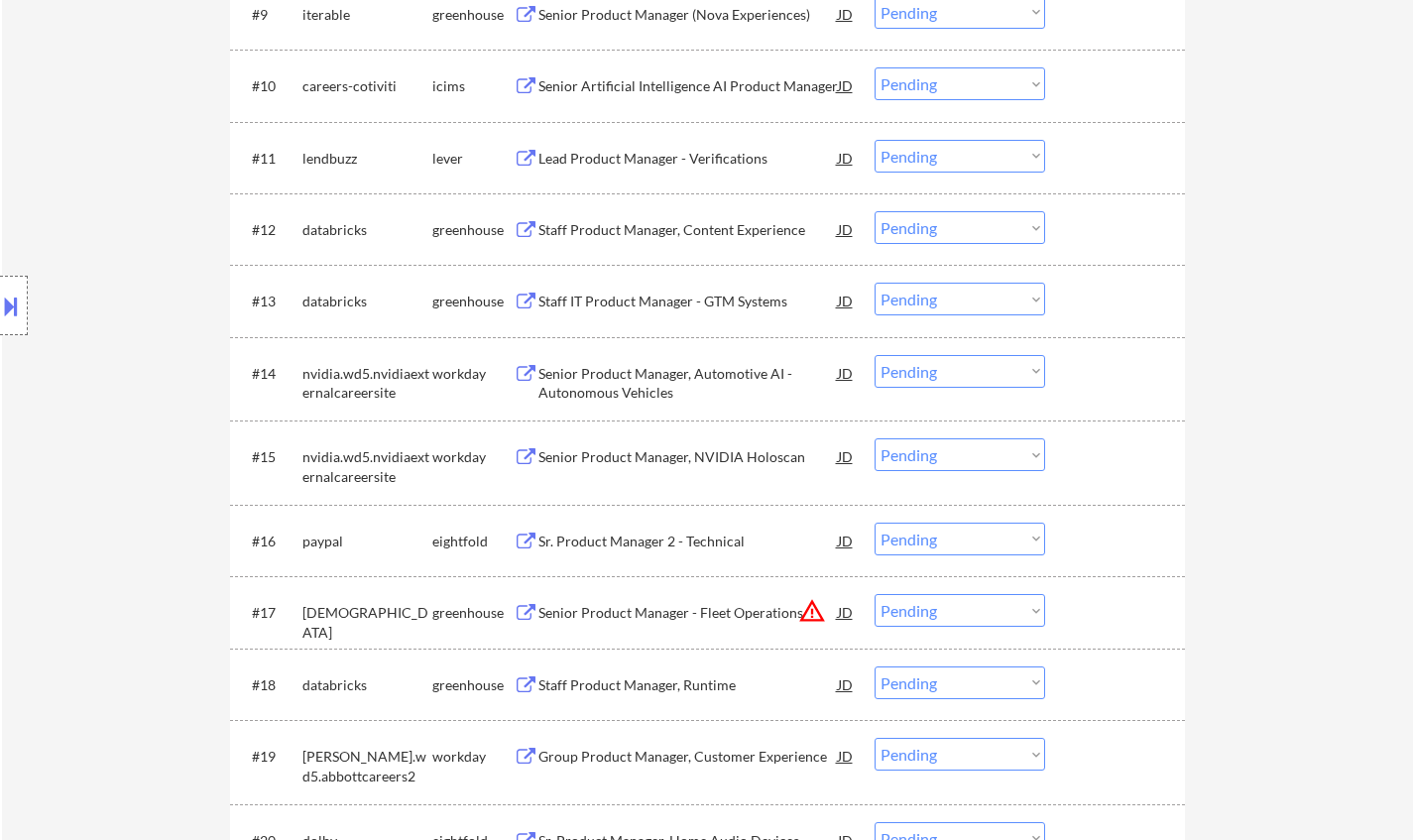
scroll to position [2063, 0]
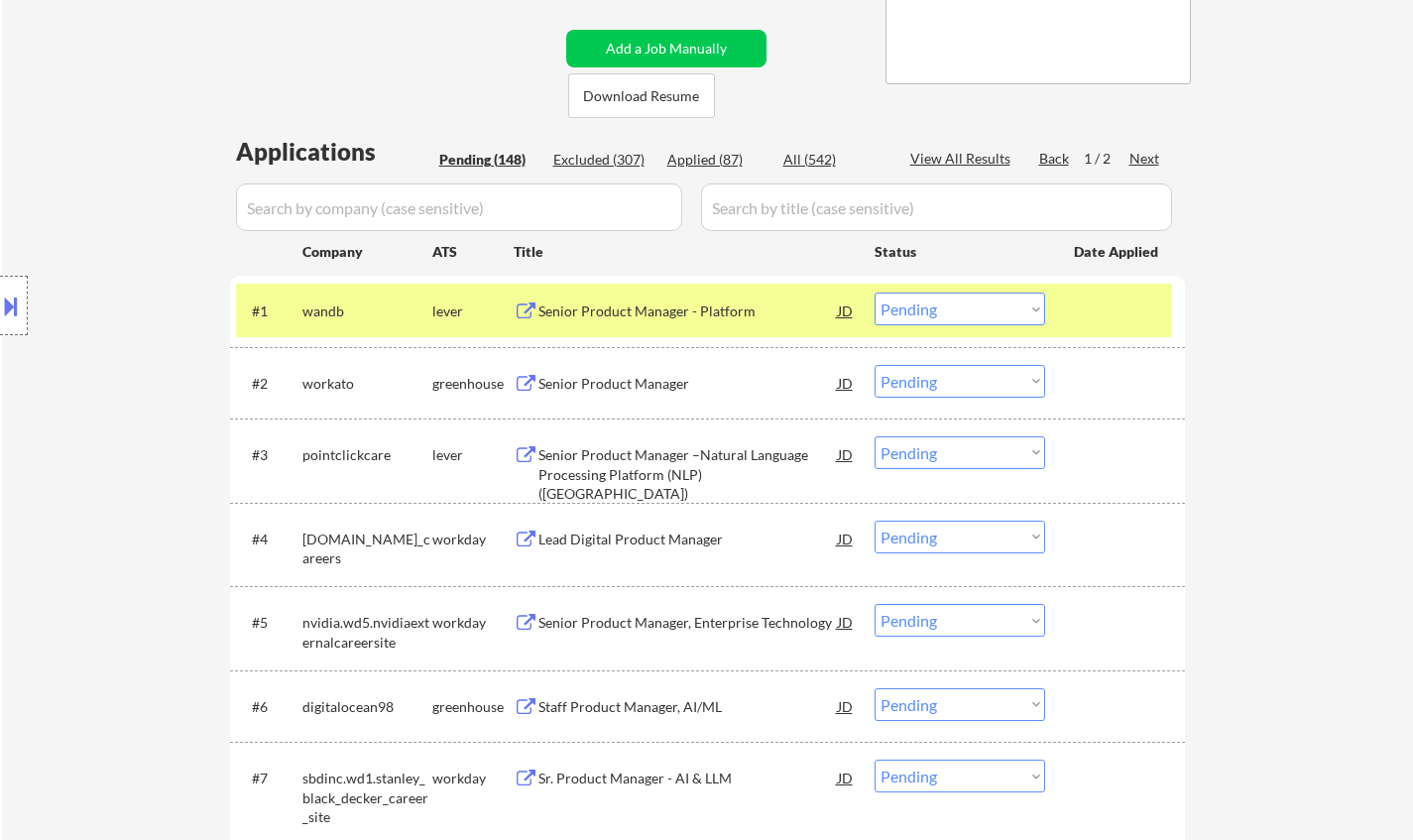
scroll to position [0, 0]
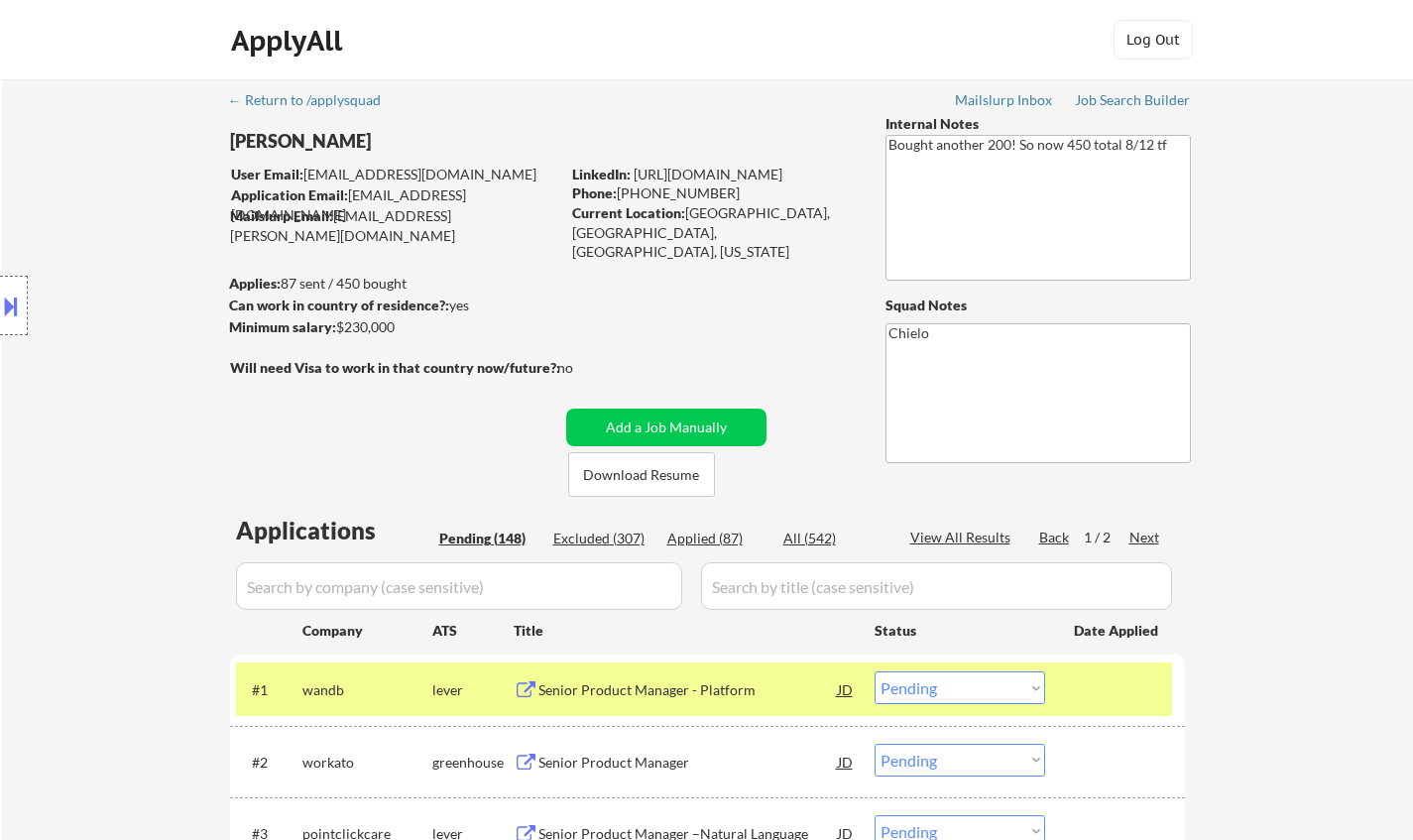
click at [680, 694] on div "Senior Product Manager - Platform" at bounding box center [687, 690] width 299 height 20
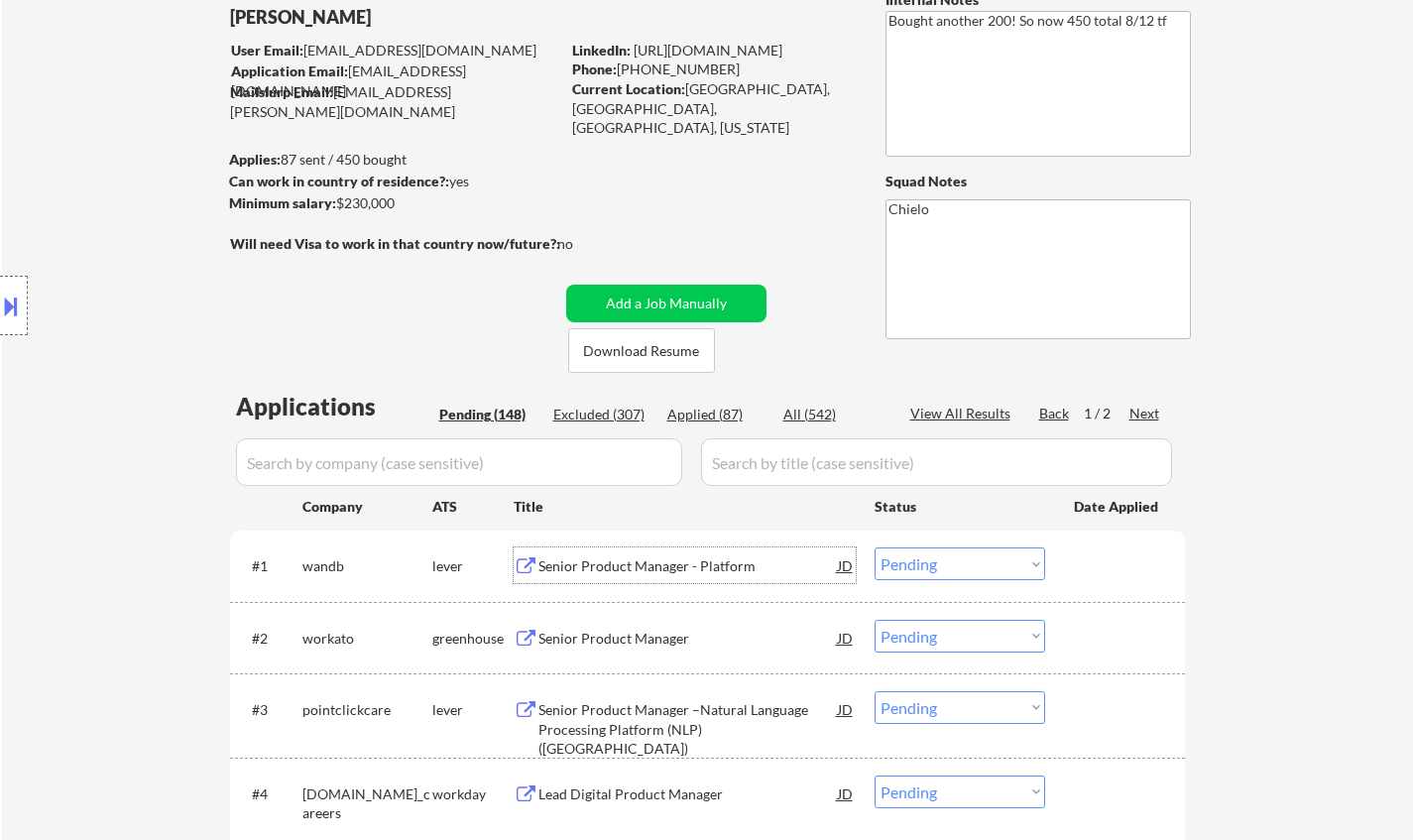
scroll to position [199, 0]
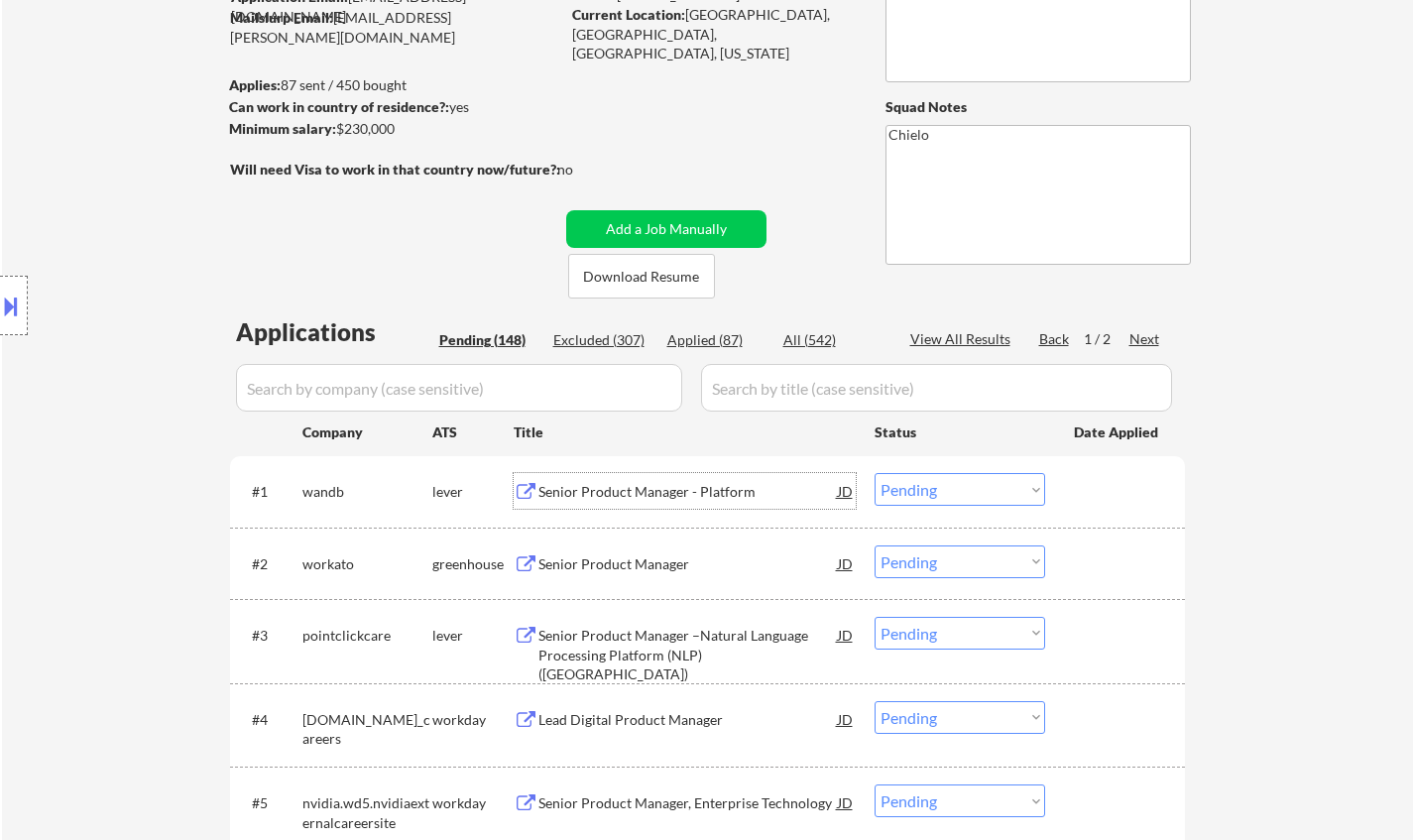
click at [958, 486] on select "Choose an option... Pending Applied Excluded (Questions) Excluded (Expired) Exc…" at bounding box center [959, 489] width 171 height 33
click at [874, 473] on select "Choose an option... Pending Applied Excluded (Questions) Excluded (Expired) Exc…" at bounding box center [959, 489] width 171 height 33
select select ""pending""
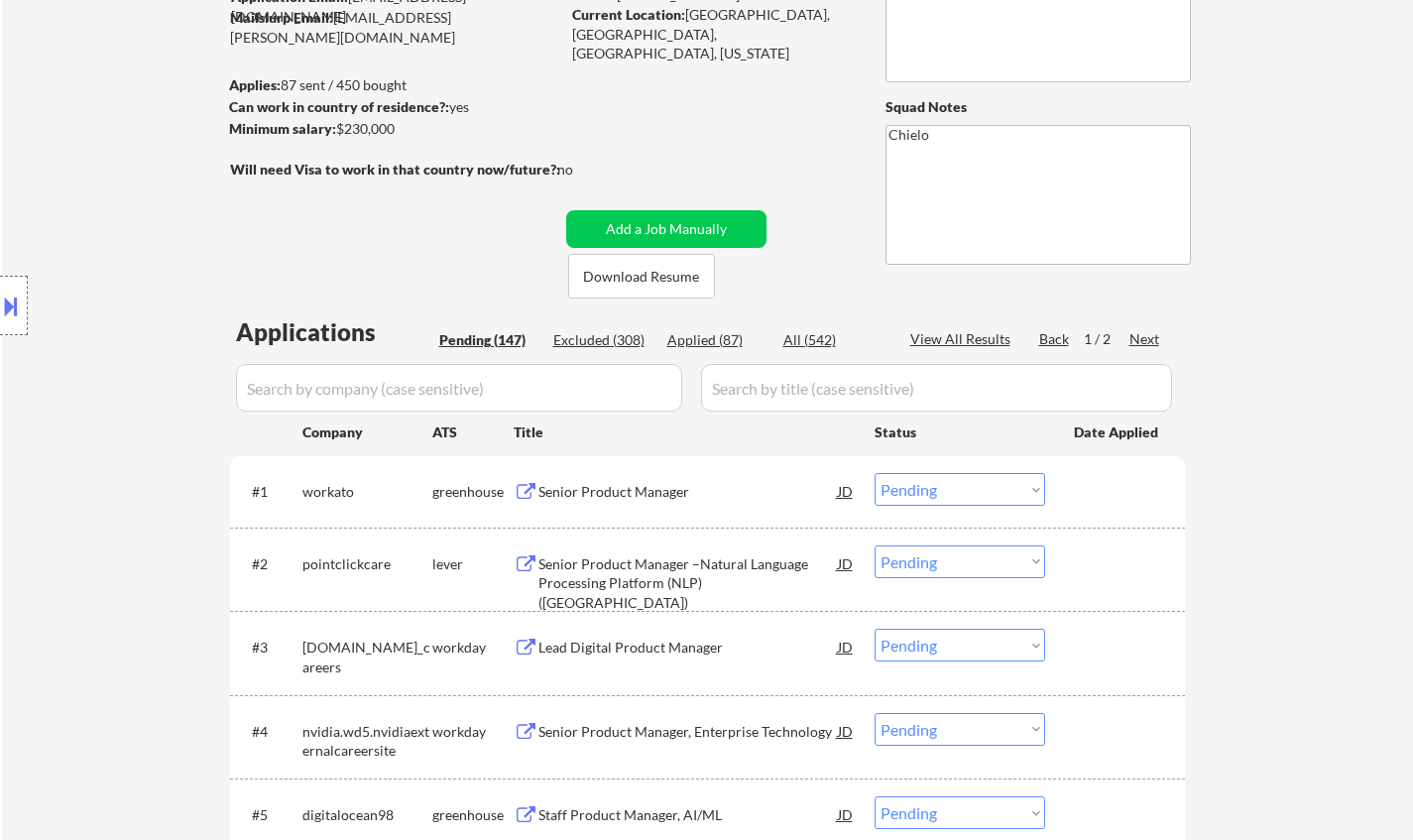
click at [649, 489] on div "Senior Product Manager" at bounding box center [687, 491] width 299 height 20
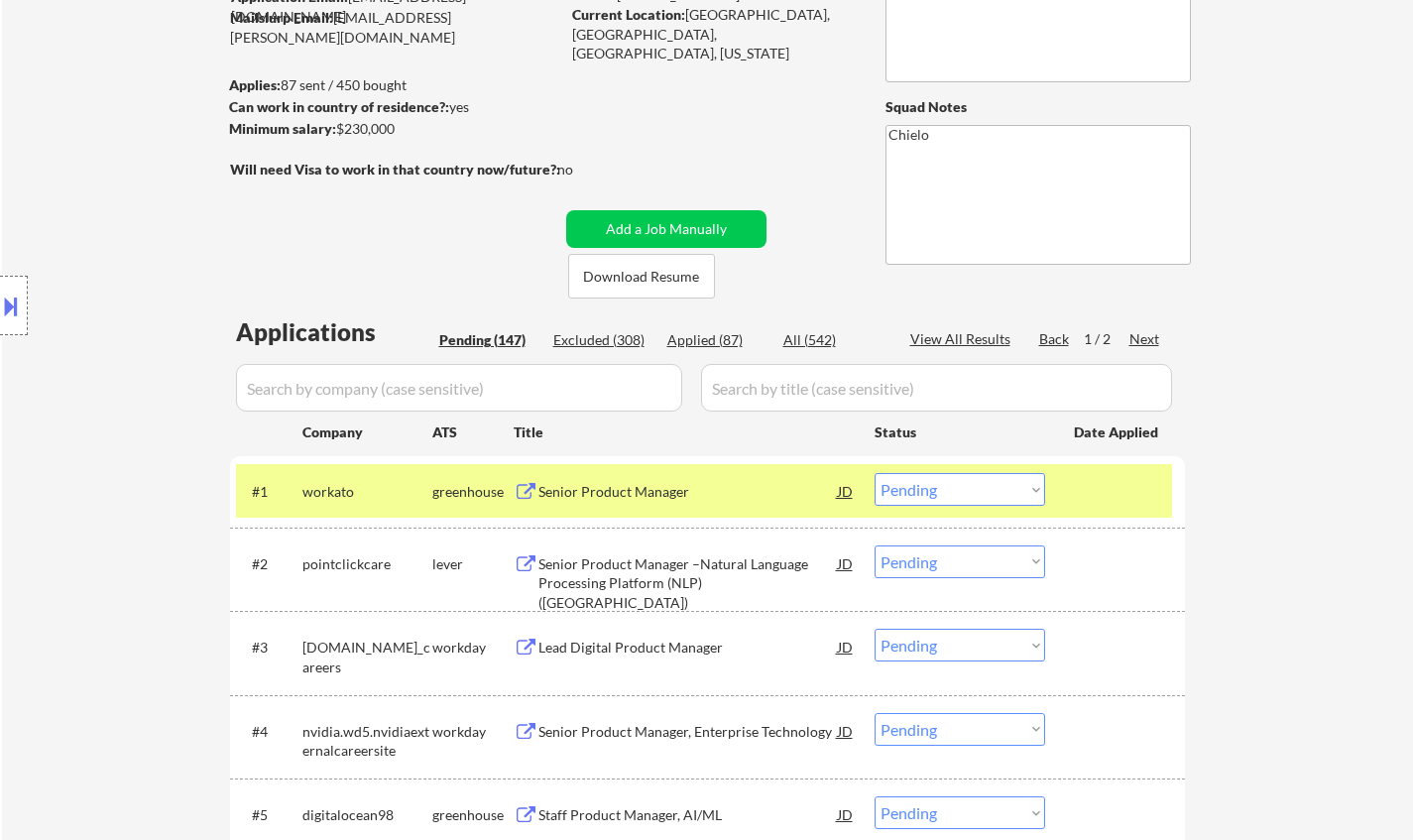
select select ""PLACEHOLDER_1427118222253""
select select ""pending""
click at [934, 496] on select "Choose an option... Pending Applied Excluded (Questions) Excluded (Expired) Exc…" at bounding box center [959, 489] width 171 height 33
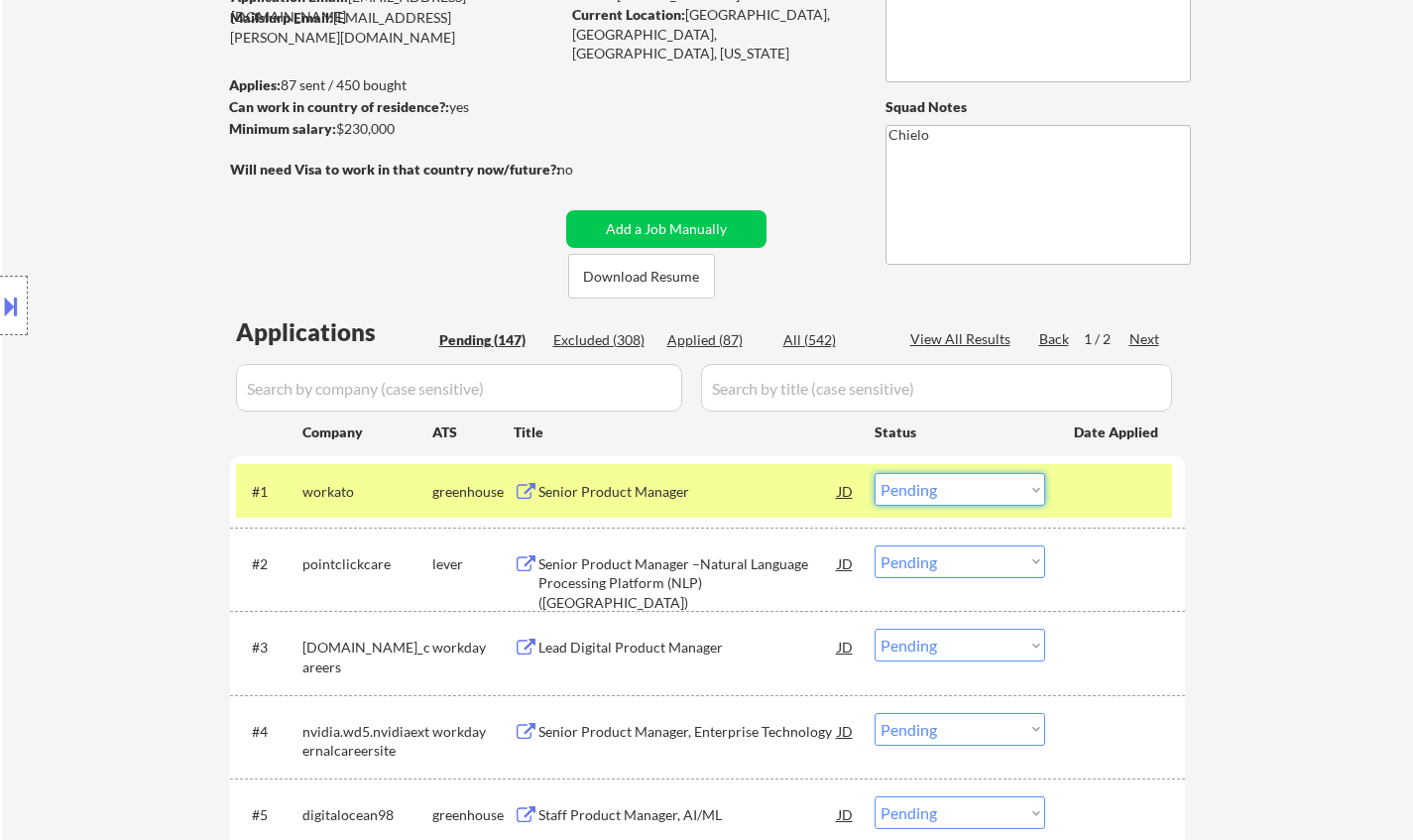
click at [974, 492] on select "Choose an option... Pending Applied Excluded (Questions) Excluded (Expired) Exc…" at bounding box center [959, 489] width 171 height 33
click at [874, 473] on select "Choose an option... Pending Applied Excluded (Questions) Excluded (Expired) Exc…" at bounding box center [959, 489] width 171 height 33
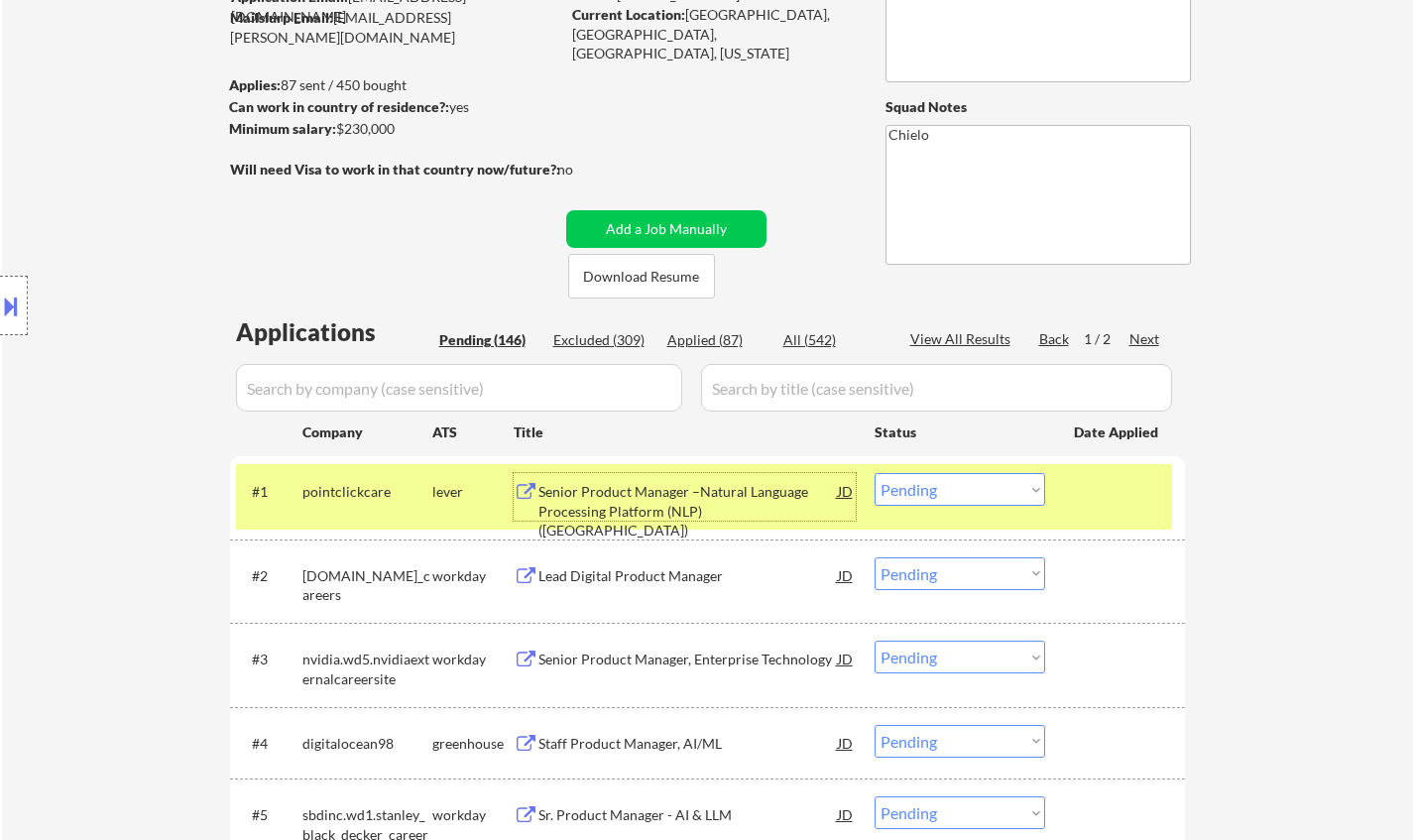
click at [643, 505] on div "Senior Product Manager –Natural Language Processing Platform (NLP) (US)" at bounding box center [687, 510] width 299 height 59
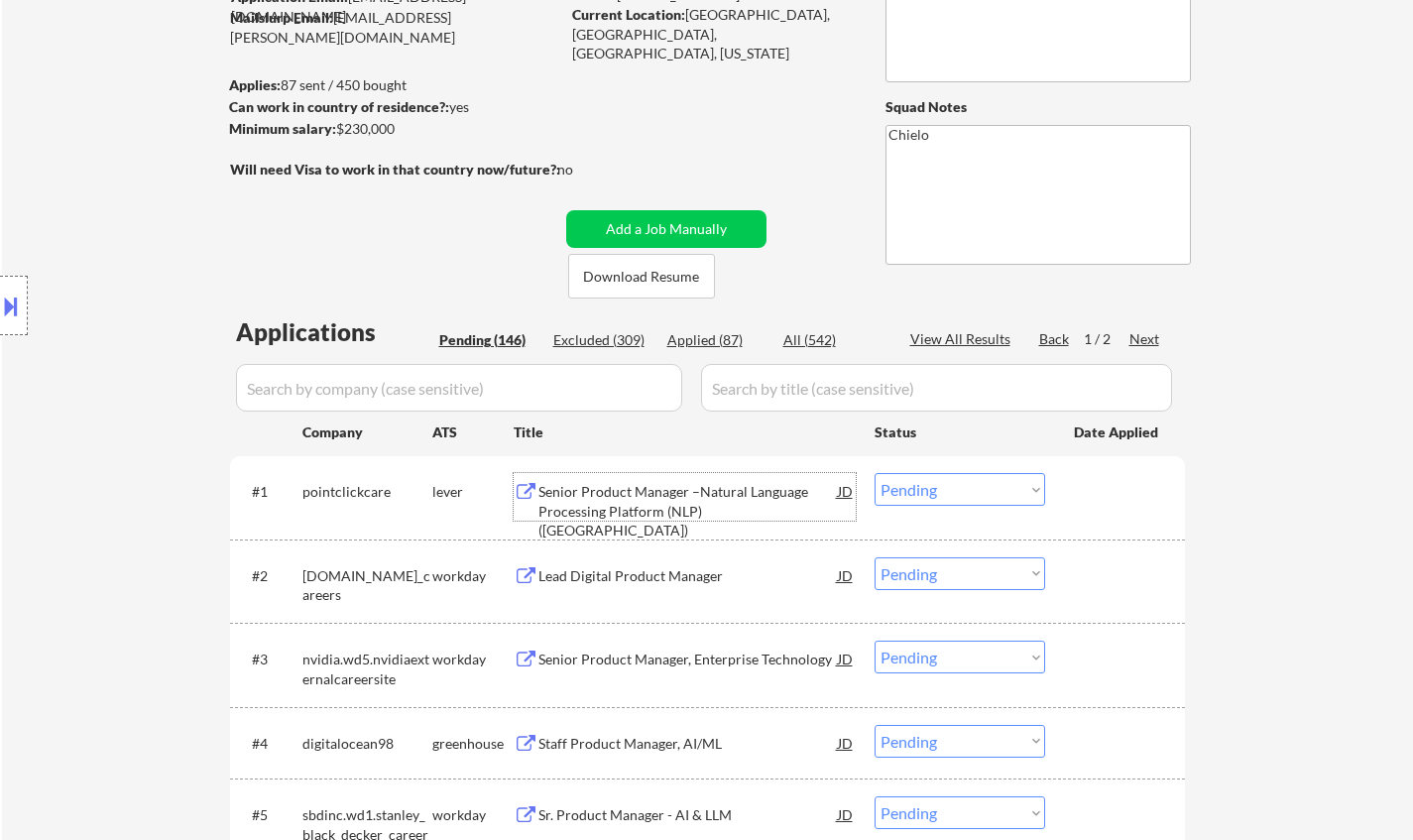
drag, startPoint x: 980, startPoint y: 494, endPoint x: 987, endPoint y: 502, distance: 10.6
click at [980, 494] on select "Choose an option... Pending Applied Excluded (Questions) Excluded (Expired) Exc…" at bounding box center [959, 489] width 171 height 33
click at [874, 473] on select "Choose an option... Pending Applied Excluded (Questions) Excluded (Expired) Exc…" at bounding box center [959, 489] width 171 height 33
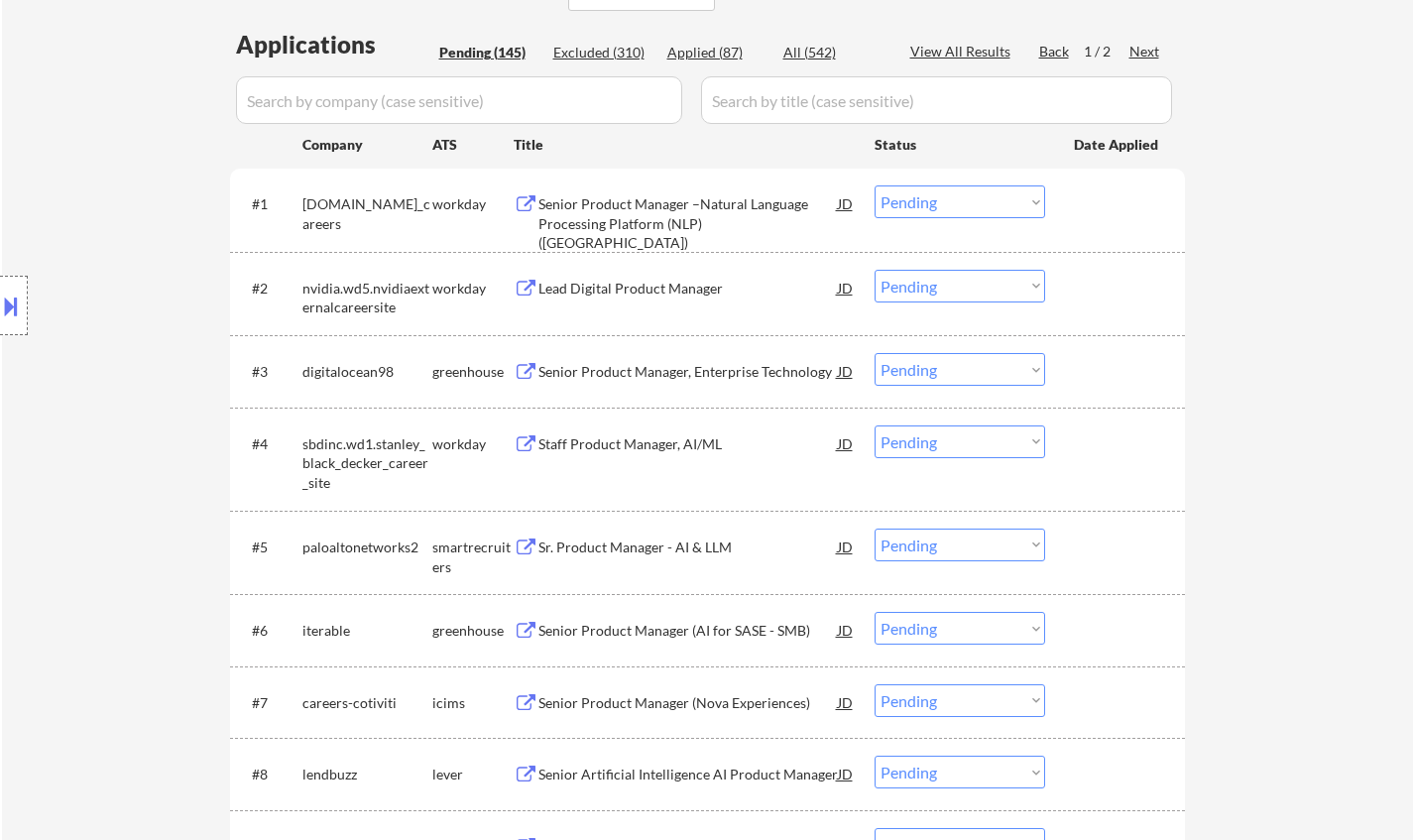
scroll to position [495, 0]
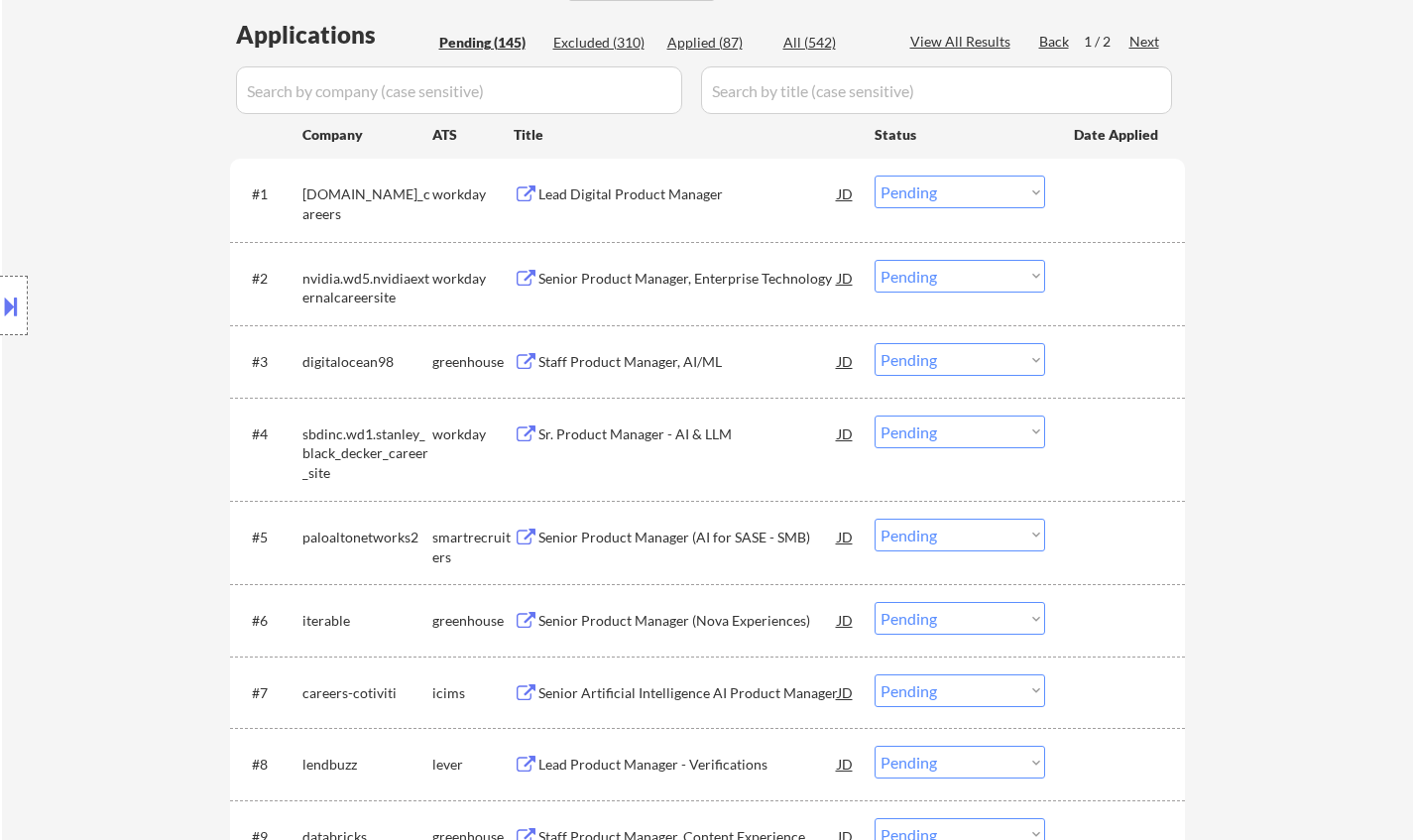
click at [619, 194] on div "Lead Digital Product Manager" at bounding box center [687, 195] width 299 height 20
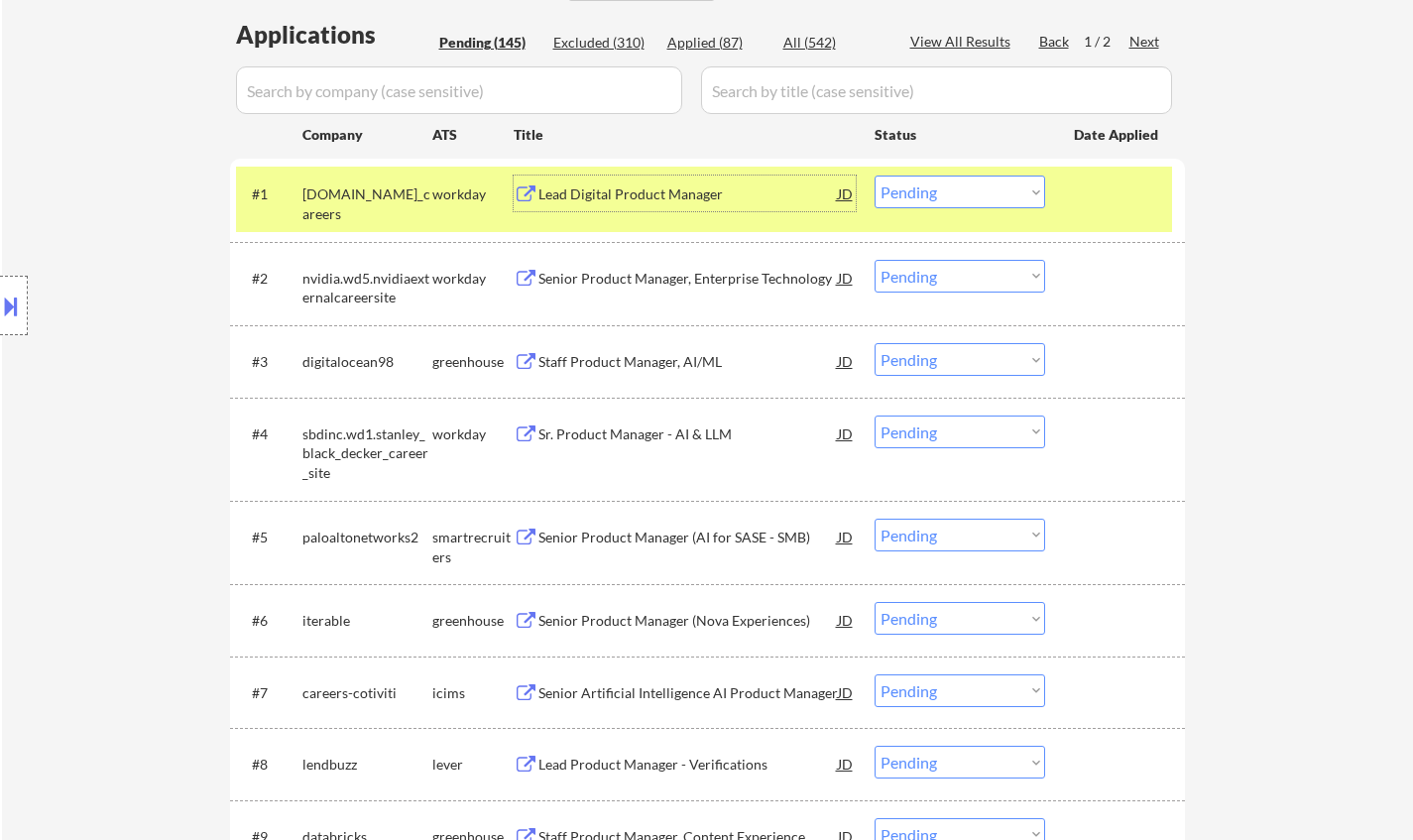
click at [959, 187] on select "Choose an option... Pending Applied Excluded (Questions) Excluded (Expired) Exc…" at bounding box center [959, 192] width 171 height 33
click at [874, 176] on select "Choose an option... Pending Applied Excluded (Questions) Excluded (Expired) Exc…" at bounding box center [959, 192] width 171 height 33
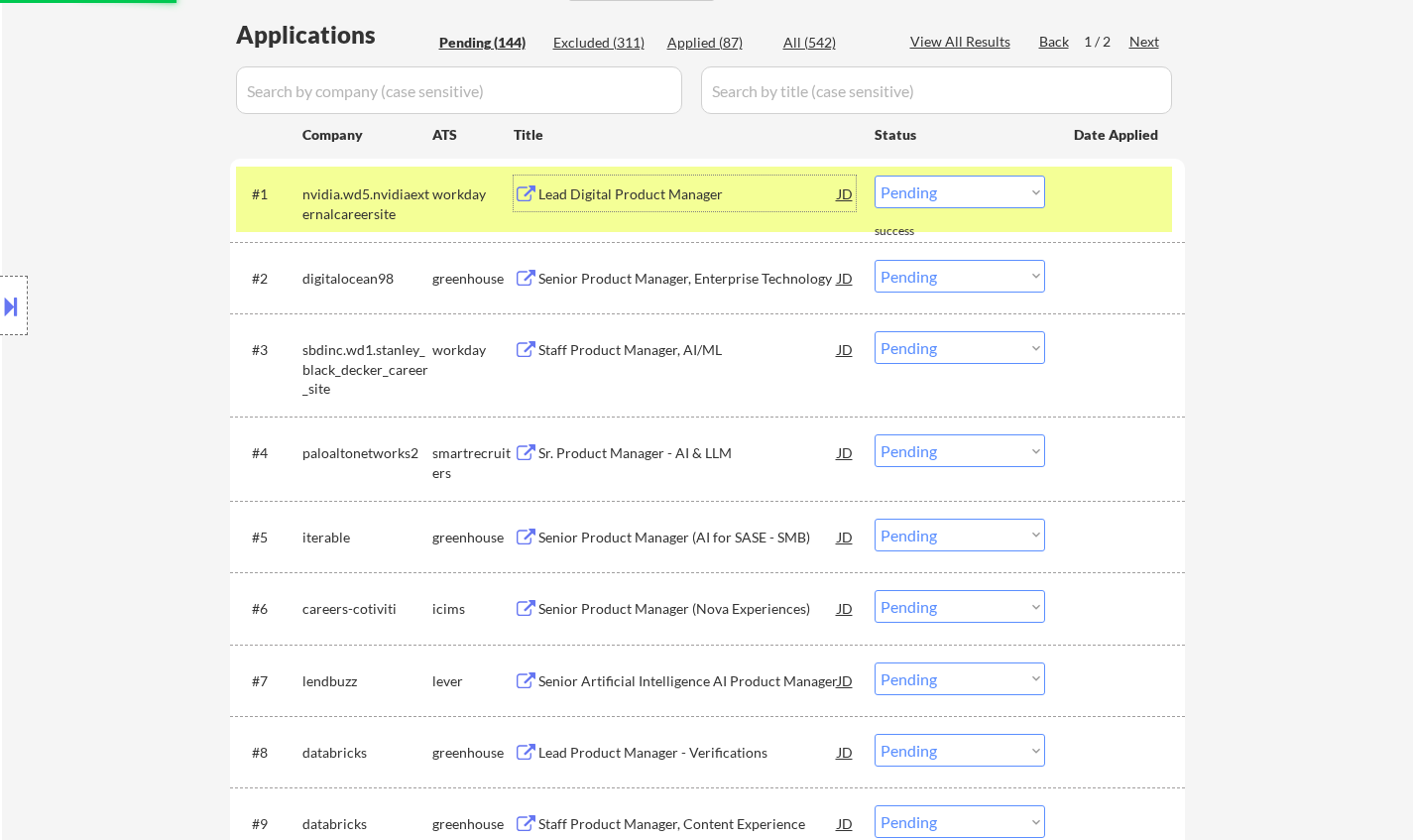
click at [640, 197] on div "Lead Digital Product Manager" at bounding box center [687, 195] width 299 height 20
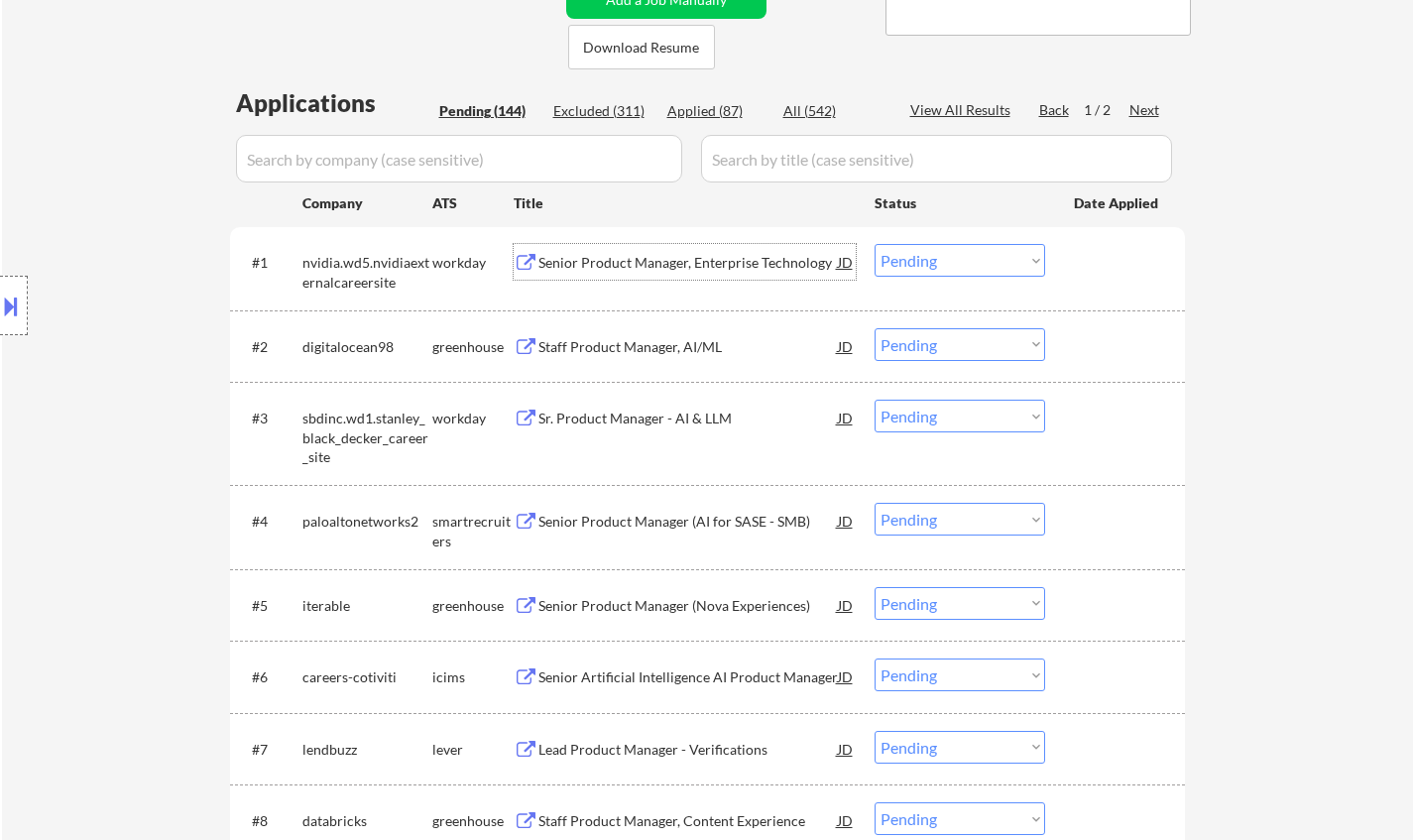
scroll to position [595, 0]
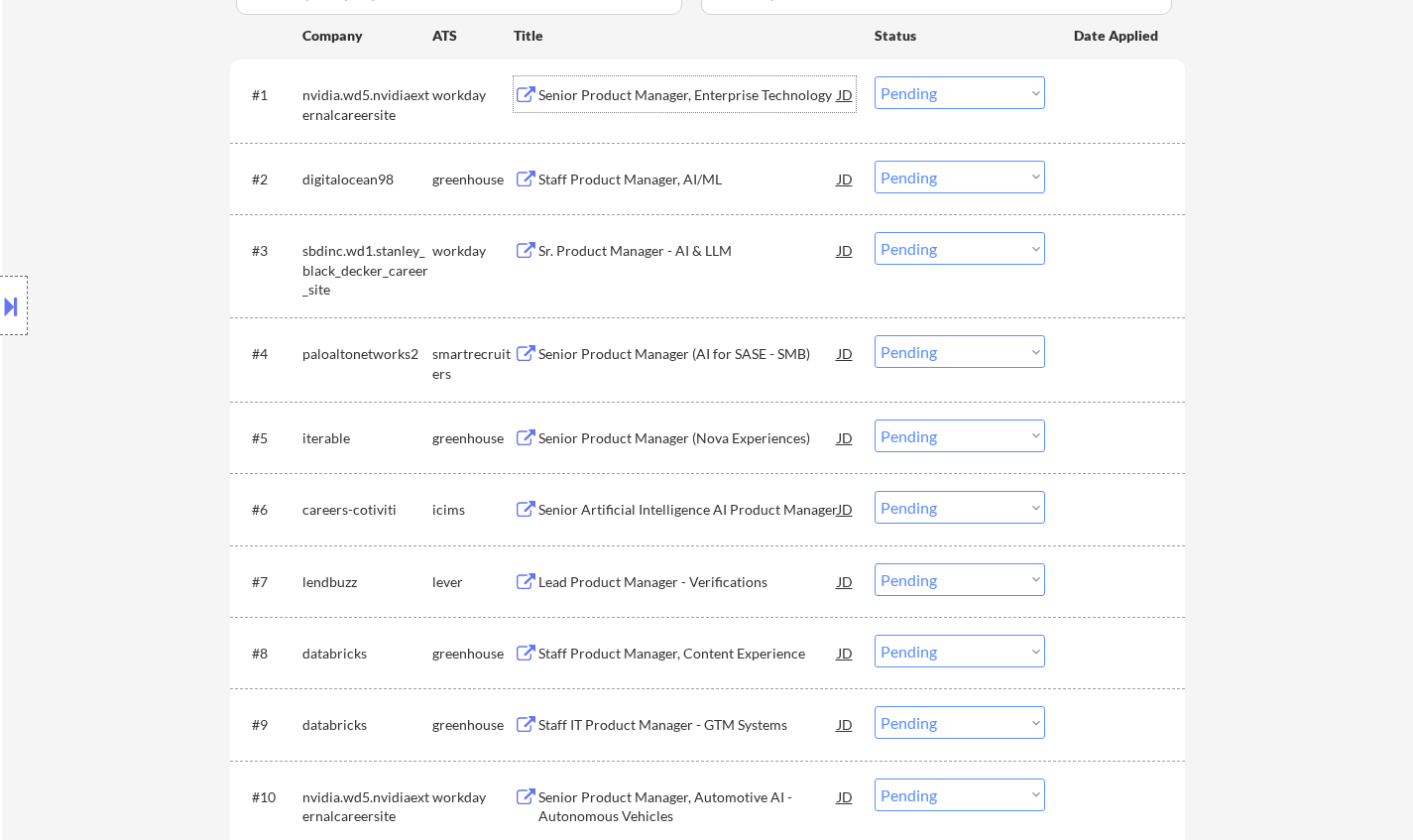
click at [994, 86] on select "Choose an option... Pending Applied Excluded (Questions) Excluded (Expired) Exc…" at bounding box center [959, 92] width 171 height 33
click at [874, 76] on select "Choose an option... Pending Applied Excluded (Questions) Excluded (Expired) Exc…" at bounding box center [959, 92] width 171 height 33
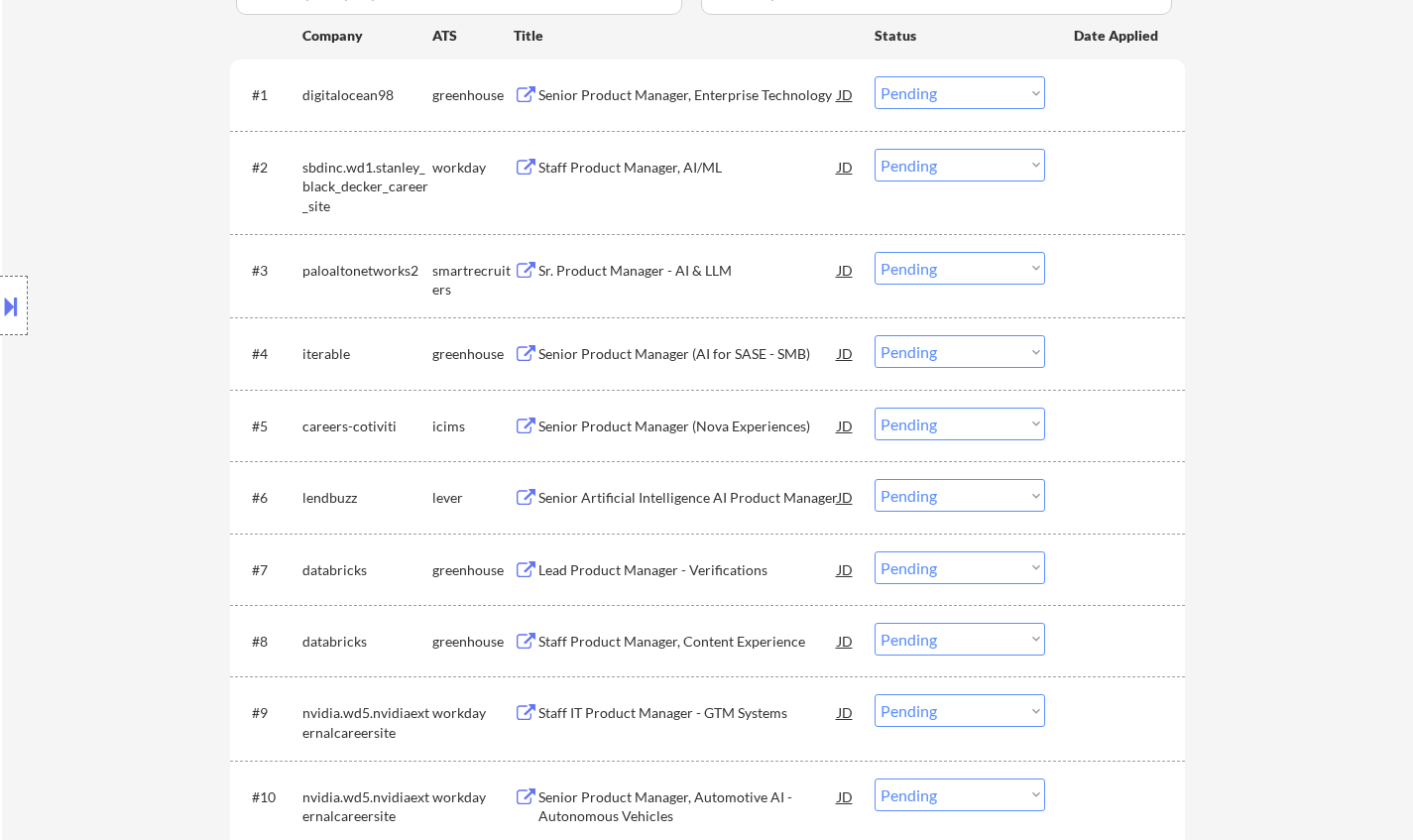
click at [666, 101] on div "Senior Product Manager, Enterprise Technology" at bounding box center [687, 95] width 299 height 20
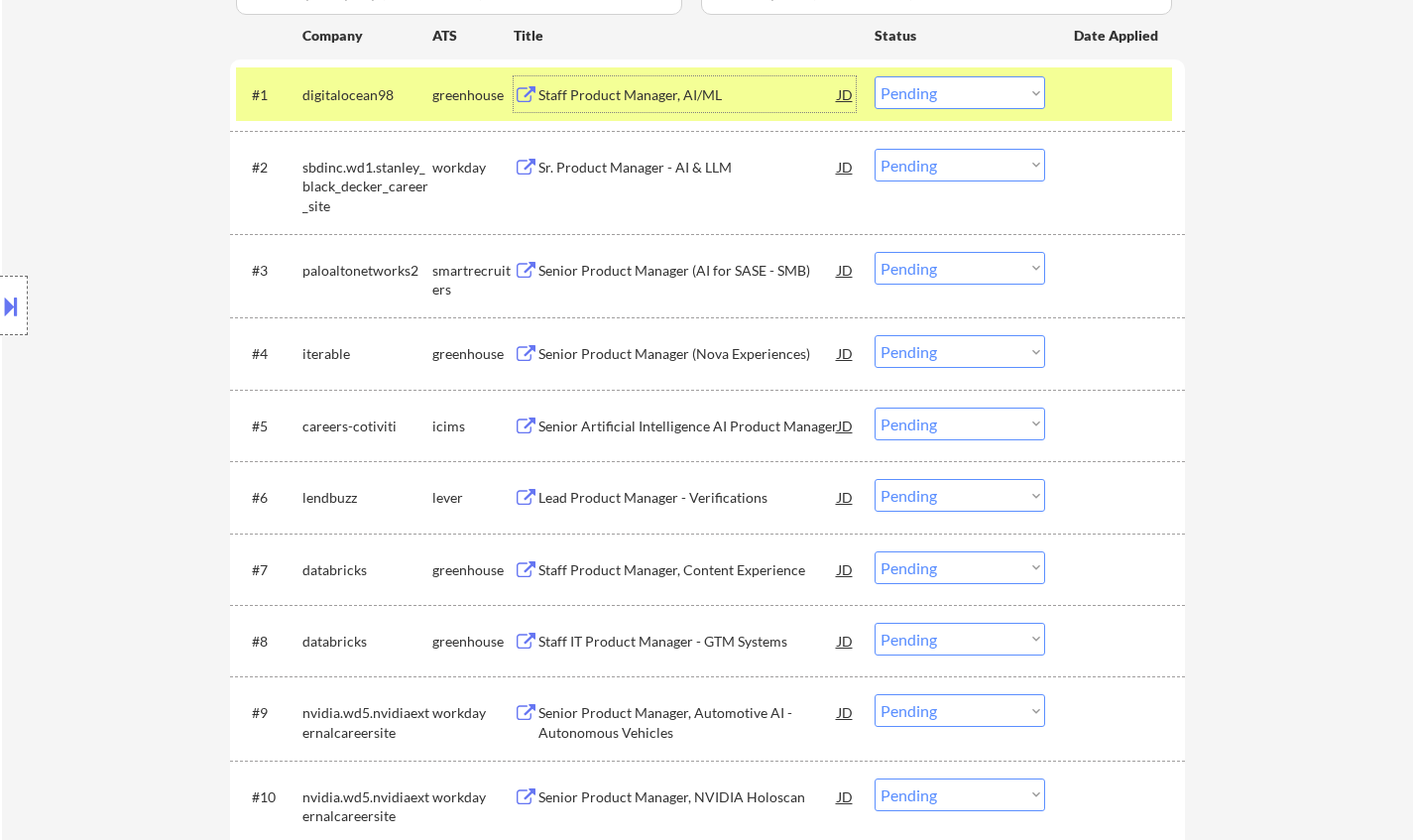
click at [2, 297] on button at bounding box center [11, 306] width 22 height 33
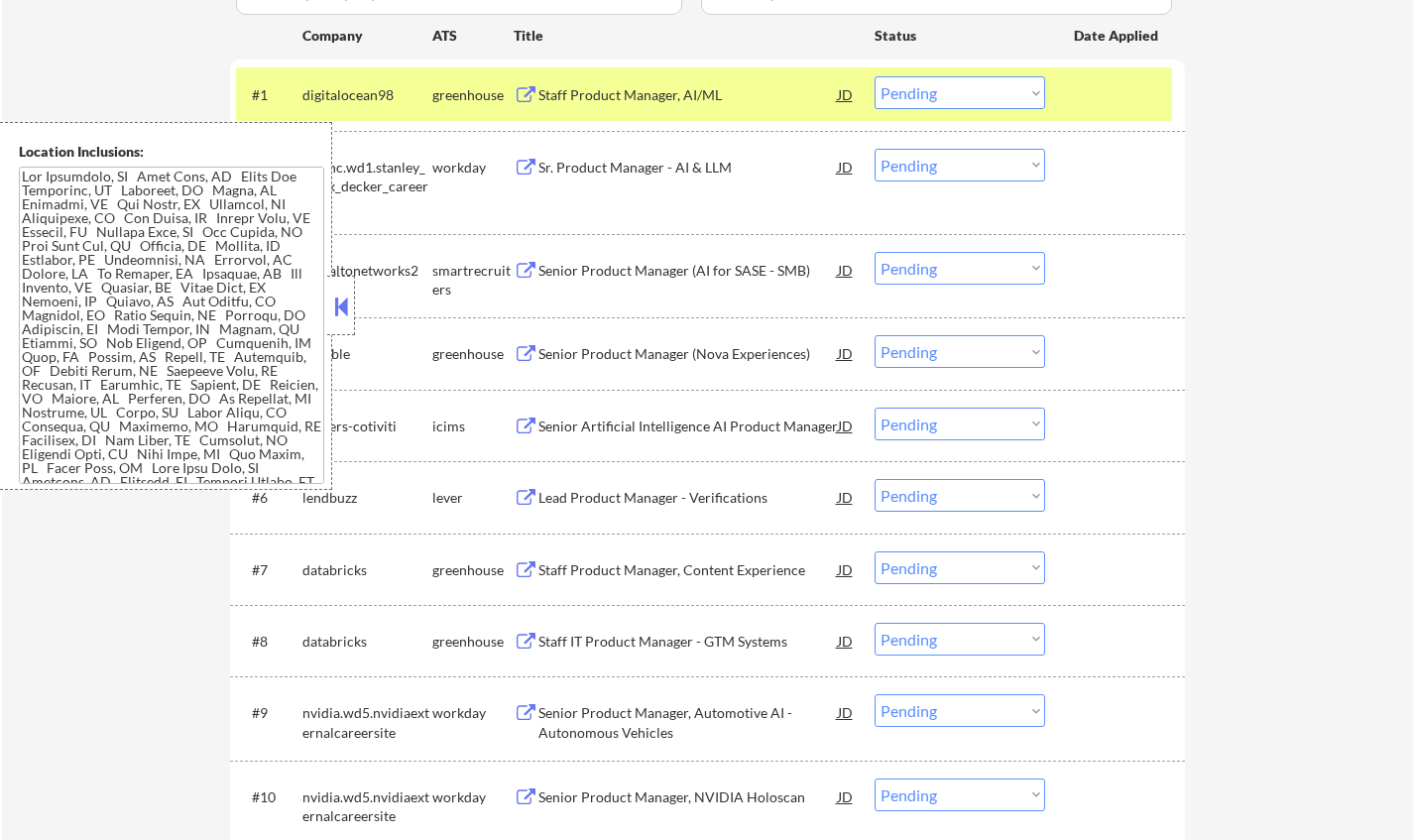
drag, startPoint x: 337, startPoint y: 307, endPoint x: 352, endPoint y: 274, distance: 36.2
click at [337, 305] on button at bounding box center [341, 306] width 22 height 30
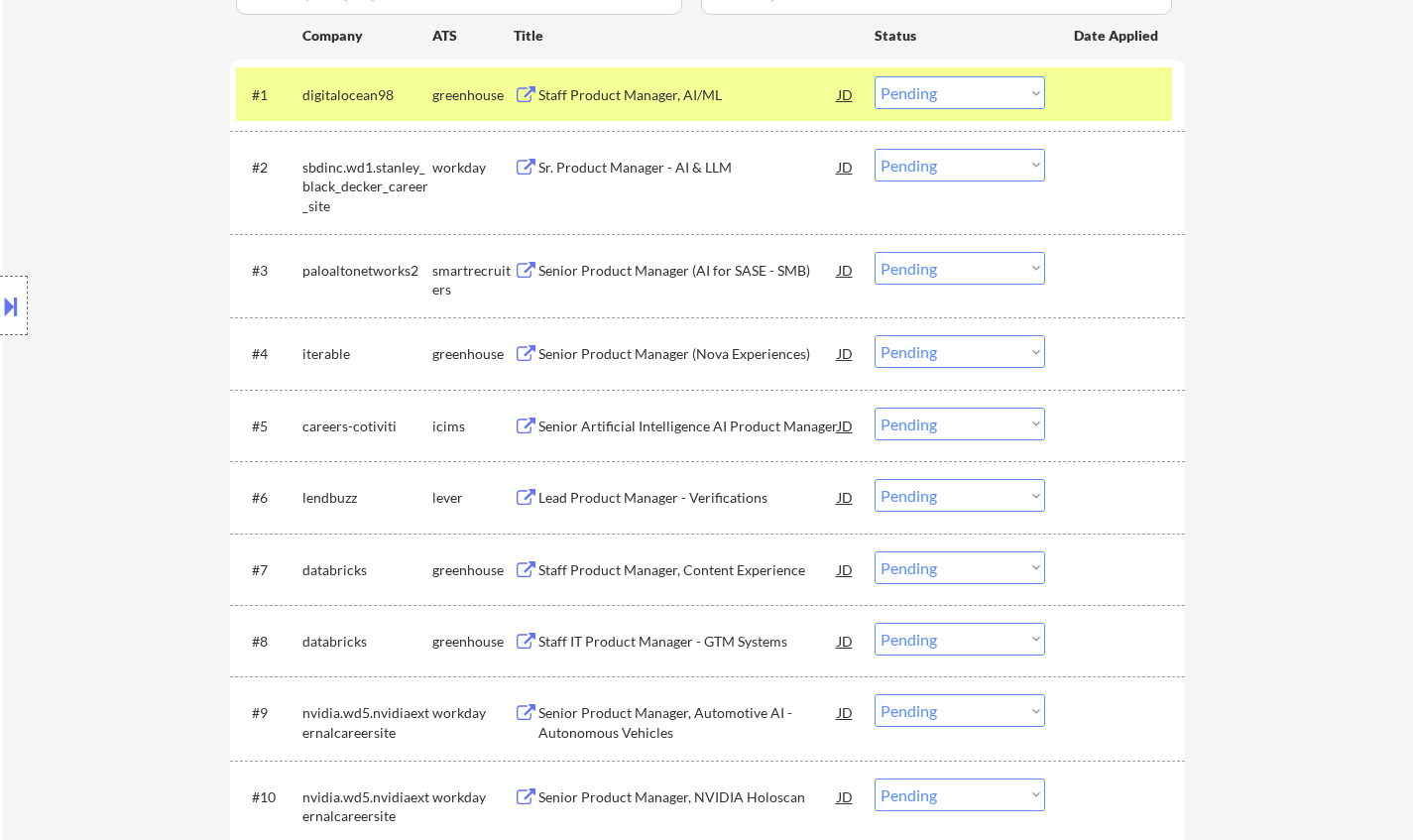
click at [958, 91] on select "Choose an option... Pending Applied Excluded (Questions) Excluded (Expired) Exc…" at bounding box center [959, 92] width 171 height 33
click at [874, 76] on select "Choose an option... Pending Applied Excluded (Questions) Excluded (Expired) Exc…" at bounding box center [959, 92] width 171 height 33
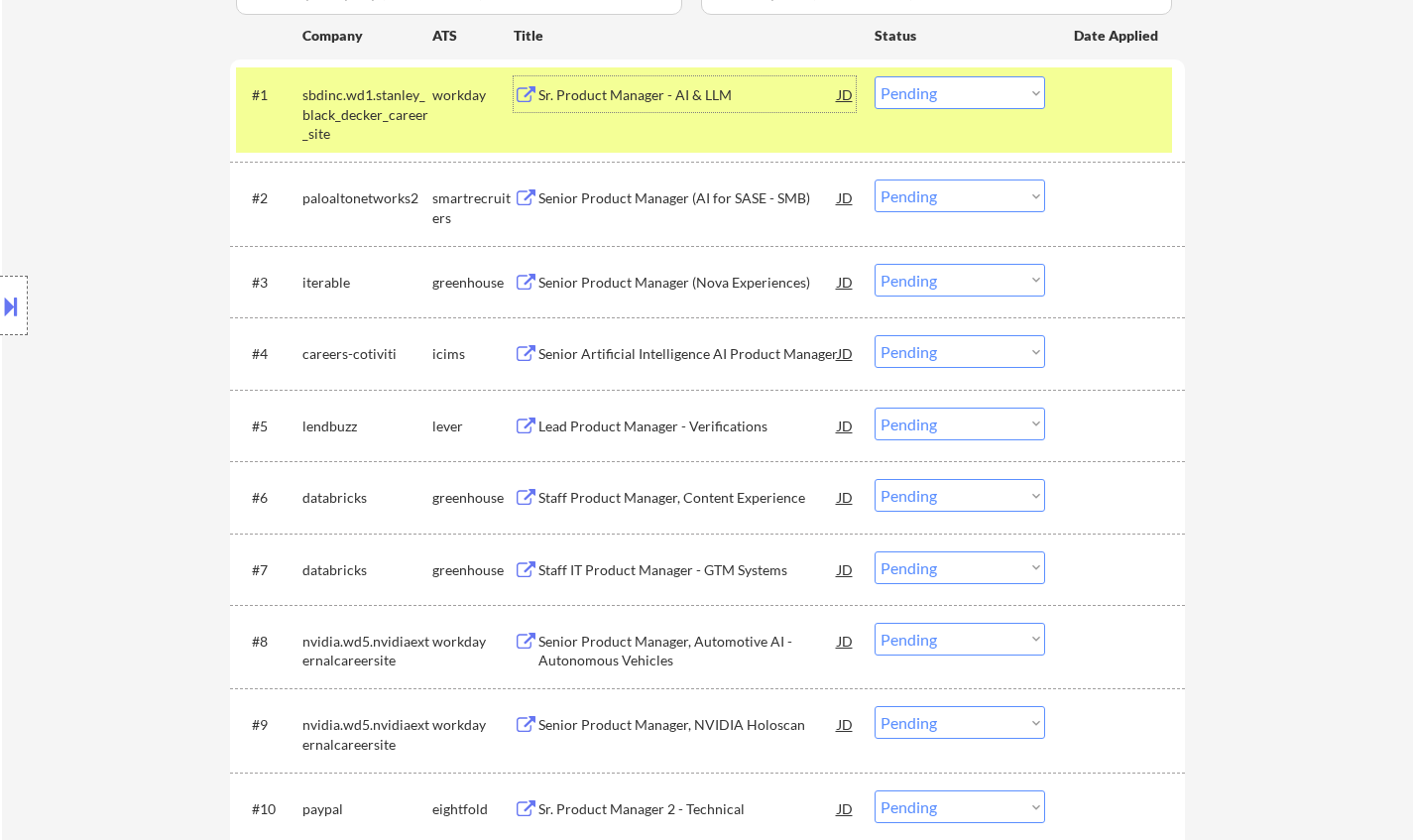
click at [651, 103] on div "Sr. Product Manager - AI & LLM" at bounding box center [687, 95] width 299 height 20
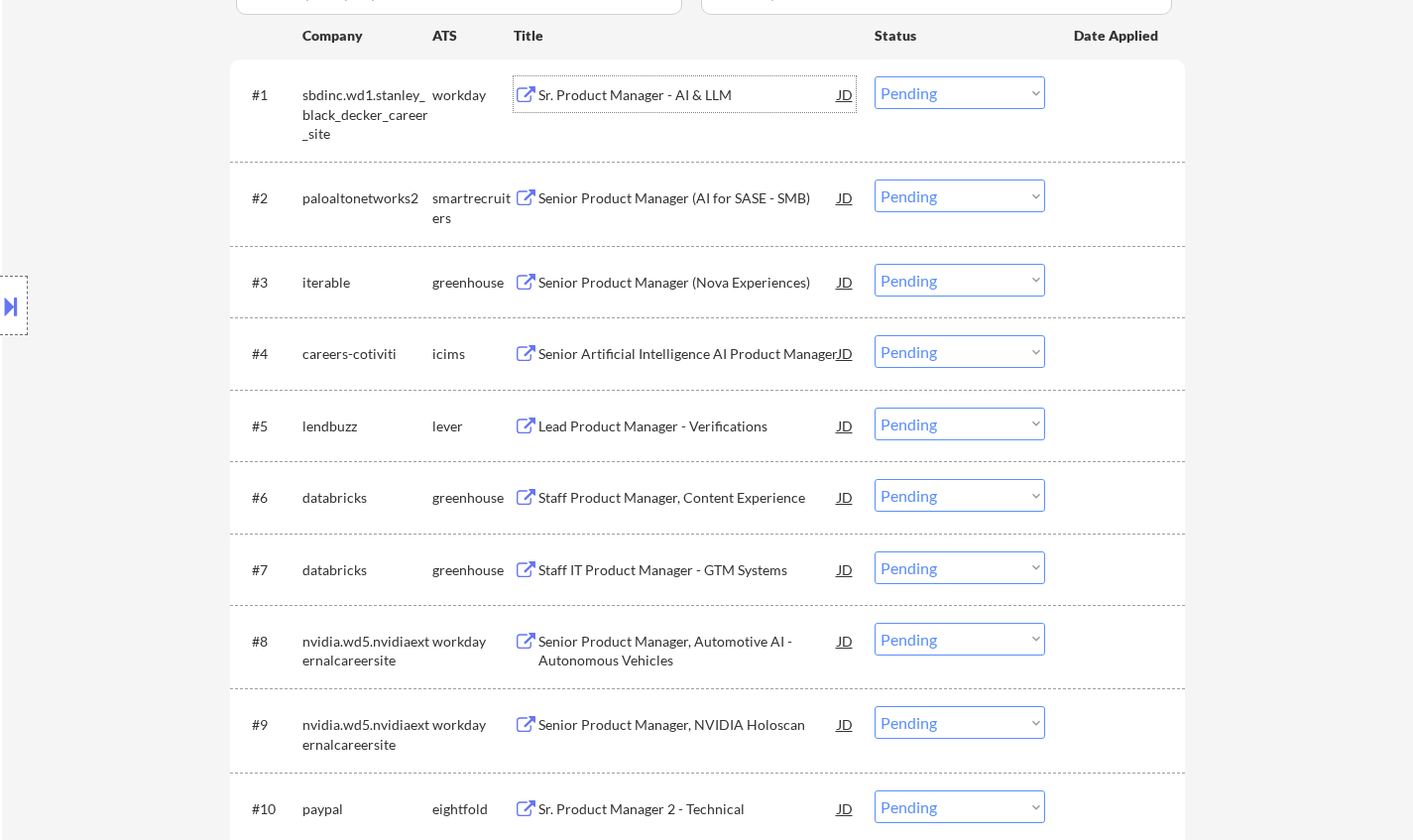
click at [609, 92] on div "Sr. Product Manager - AI & LLM" at bounding box center [687, 95] width 299 height 20
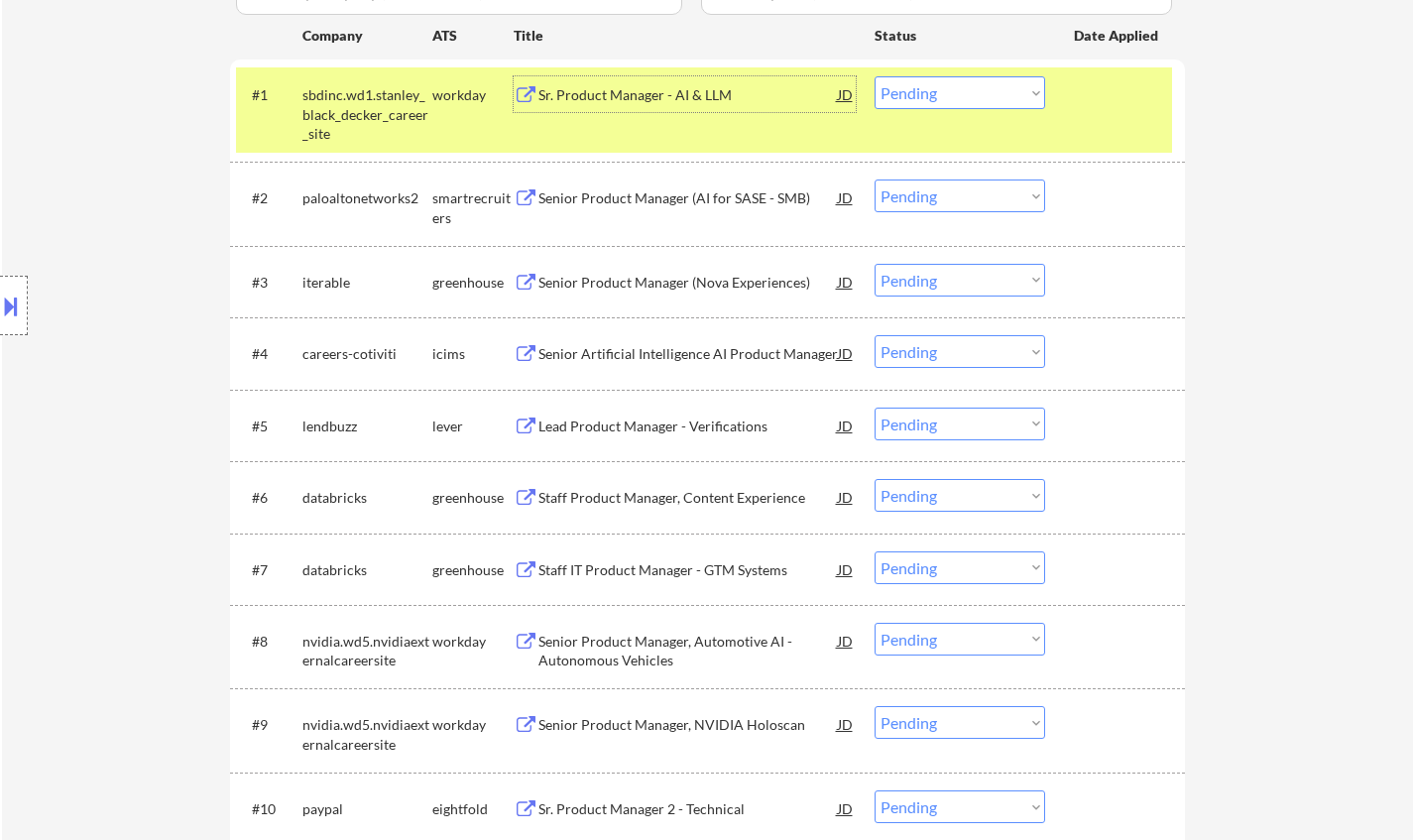
click at [1017, 81] on select "Choose an option... Pending Applied Excluded (Questions) Excluded (Expired) Exc…" at bounding box center [959, 92] width 171 height 33
click at [874, 76] on select "Choose an option... Pending Applied Excluded (Questions) Excluded (Expired) Exc…" at bounding box center [959, 92] width 171 height 33
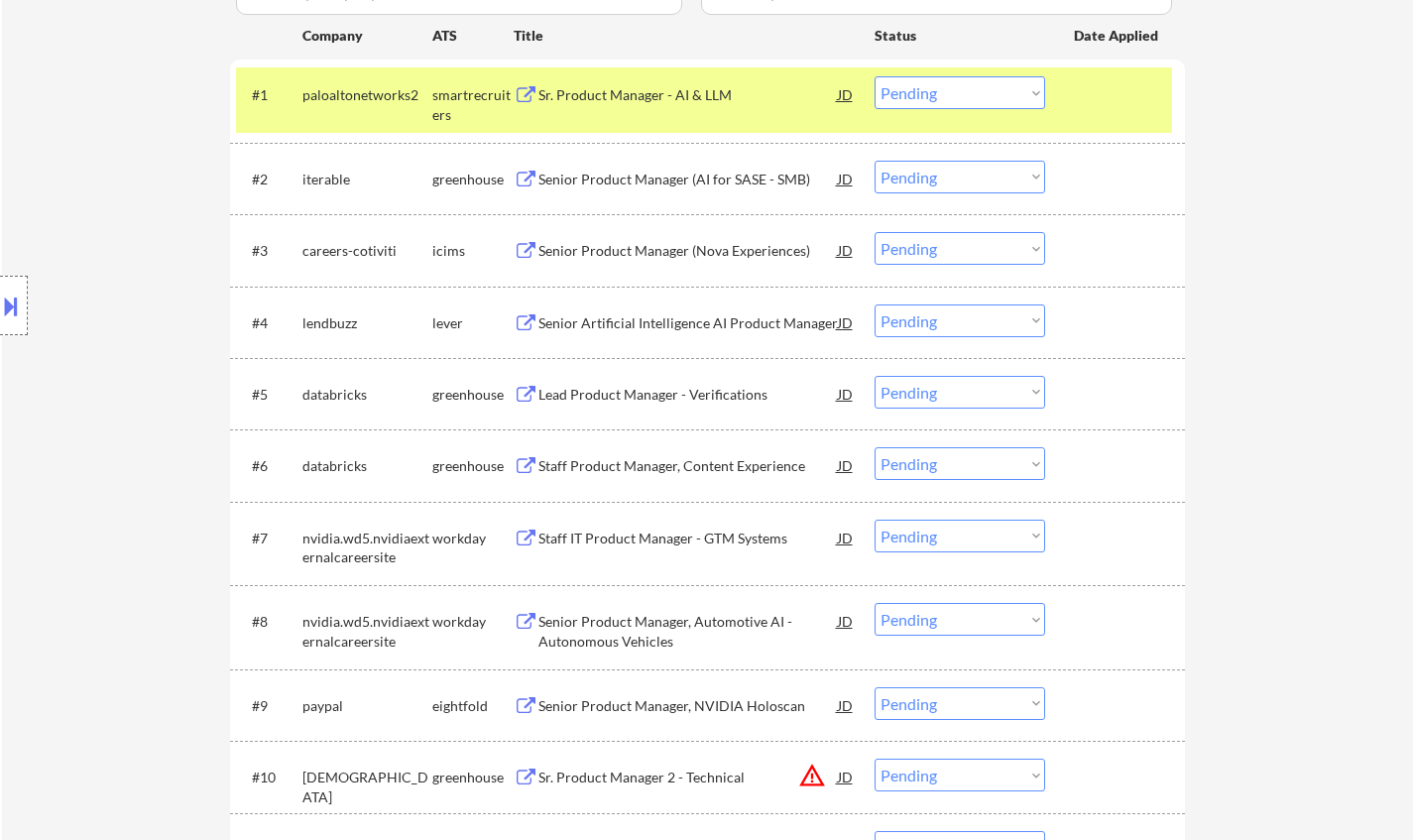
click at [636, 69] on div "#1 paloaltonetworks2 smartrecruiters Sr. Product Manager - AI & LLM JD Choose a…" at bounding box center [704, 100] width 935 height 66
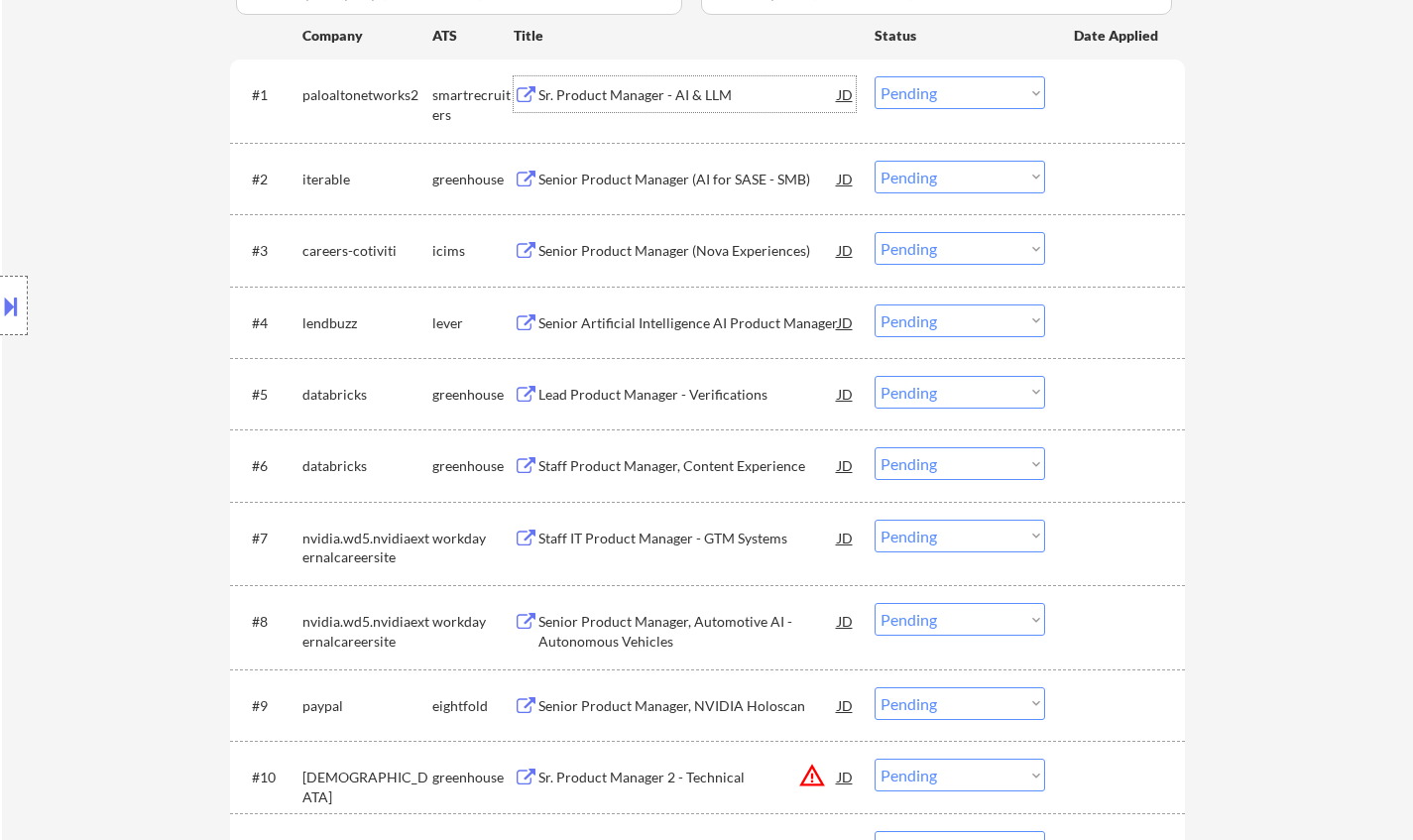
click at [639, 100] on div "Sr. Product Manager - AI & LLM" at bounding box center [687, 95] width 299 height 20
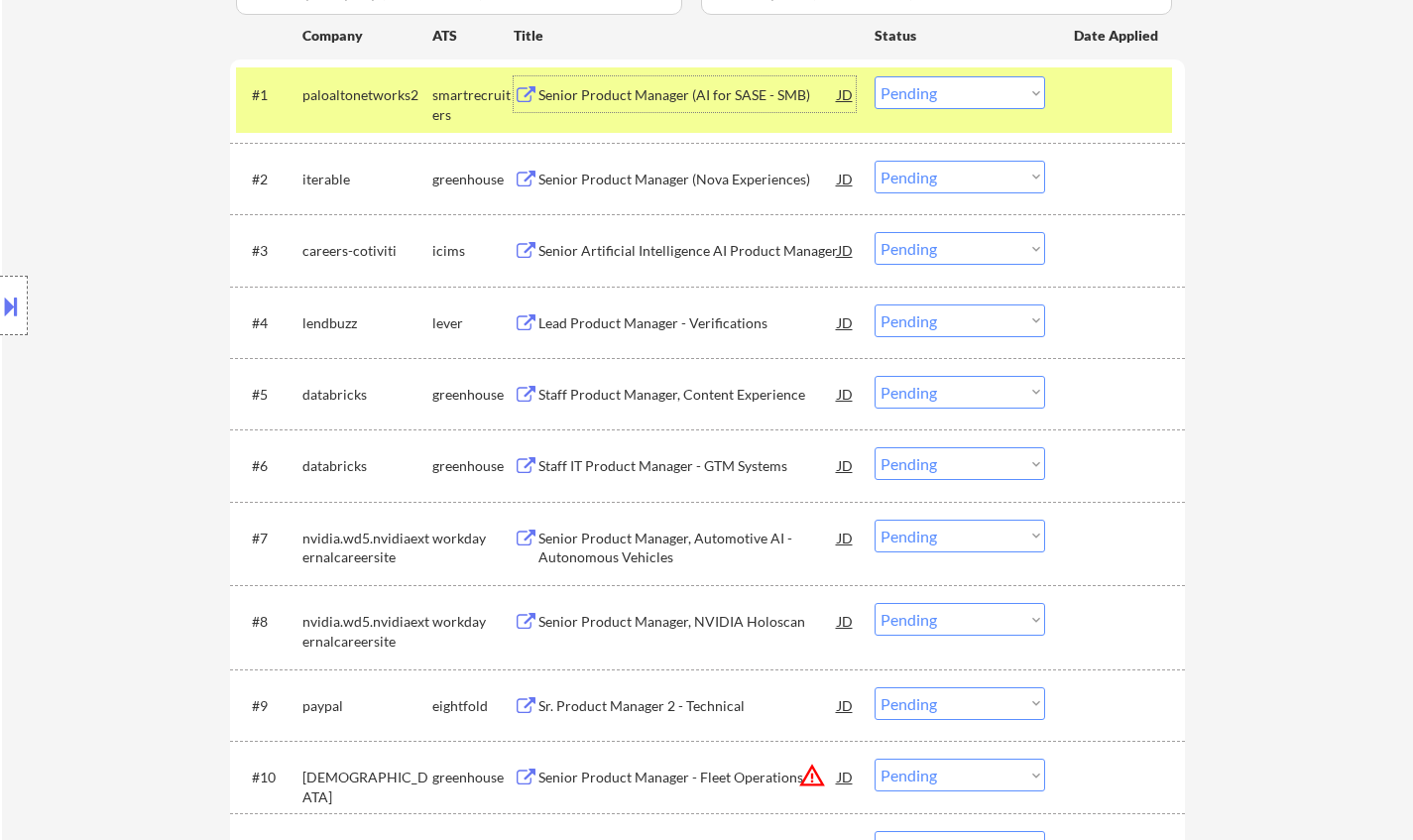
click at [920, 98] on select "Choose an option... Pending Applied Excluded (Questions) Excluded (Expired) Exc…" at bounding box center [959, 92] width 171 height 33
click at [874, 76] on select "Choose an option... Pending Applied Excluded (Questions) Excluded (Expired) Exc…" at bounding box center [959, 92] width 171 height 33
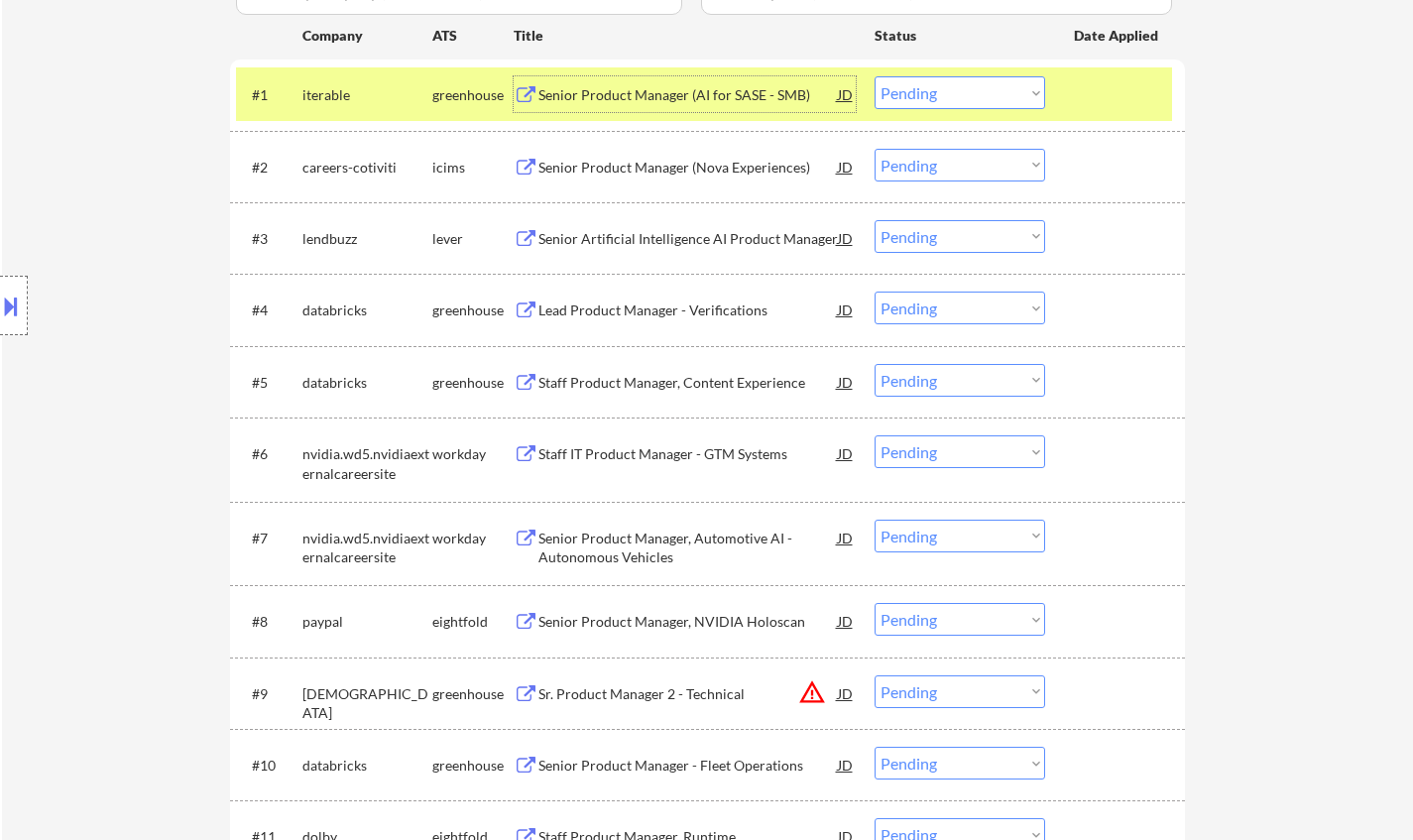
click at [679, 80] on div "Senior Product Manager (AI for SASE - SMB)" at bounding box center [687, 94] width 299 height 36
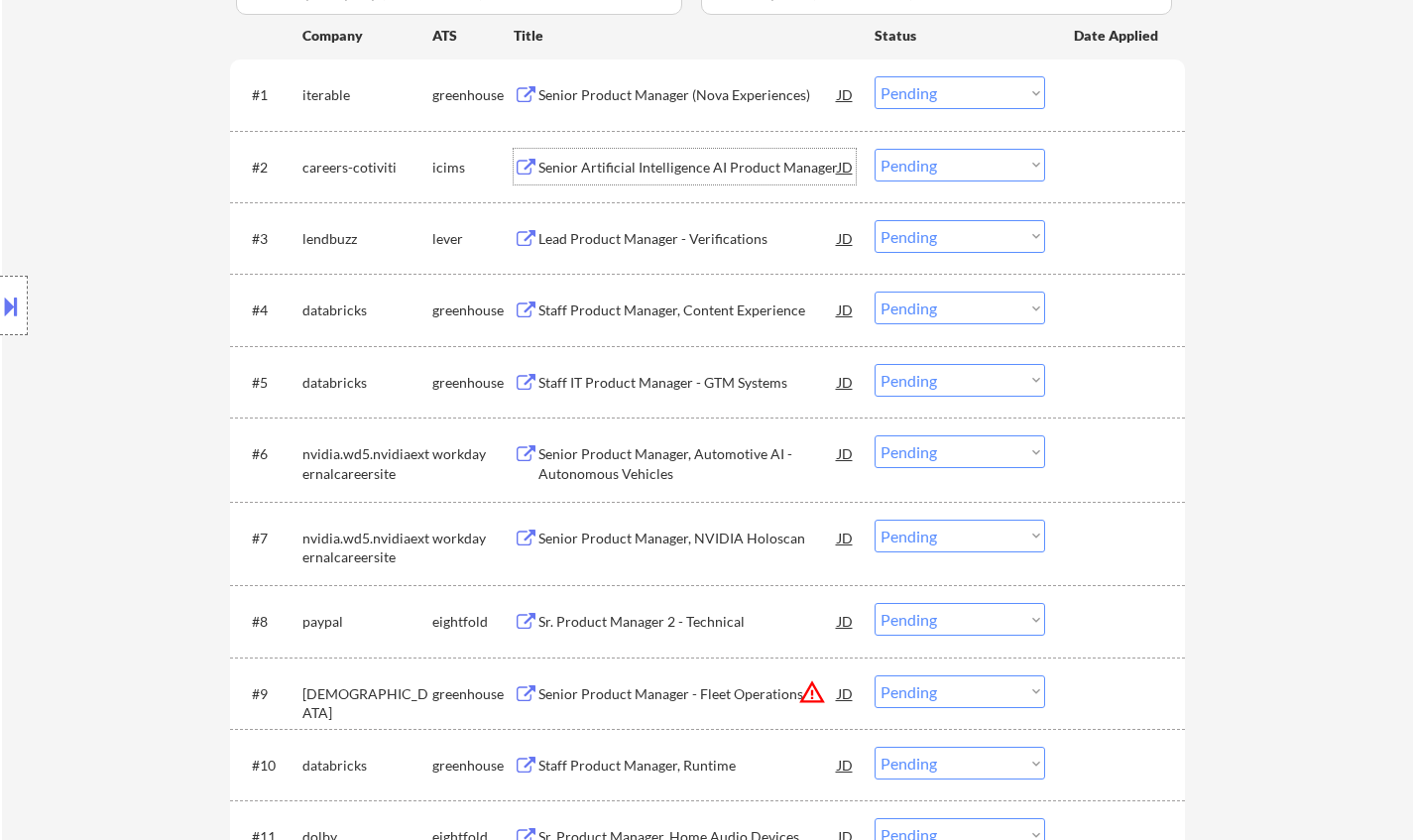
click at [655, 167] on div "Senior Artificial Intelligence AI Product Manager" at bounding box center [687, 168] width 299 height 20
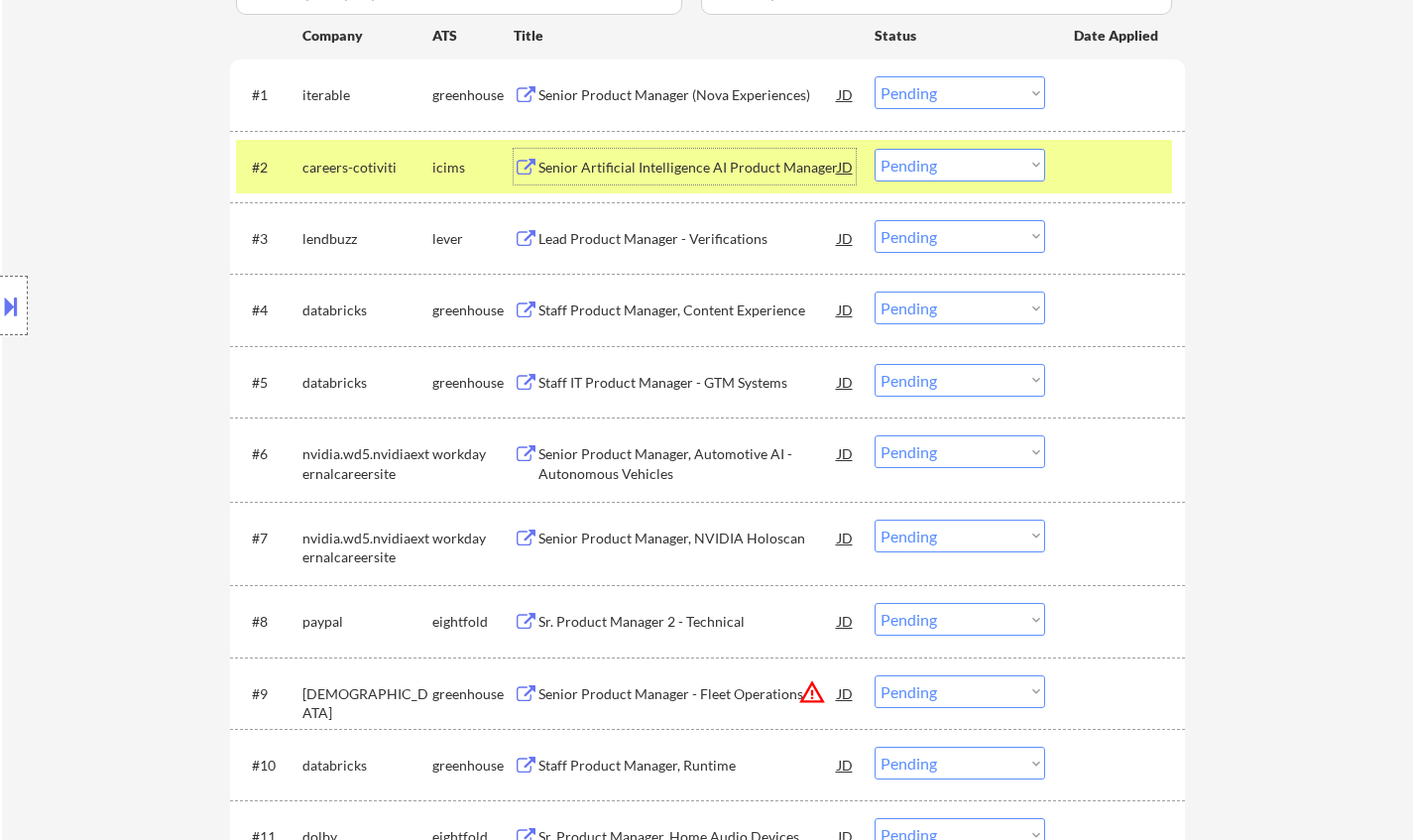
click at [930, 97] on select "Choose an option... Pending Applied Excluded (Questions) Excluded (Expired) Exc…" at bounding box center [959, 92] width 171 height 33
click at [874, 76] on select "Choose an option... Pending Applied Excluded (Questions) Excluded (Expired) Exc…" at bounding box center [959, 92] width 171 height 33
select select ""pending""
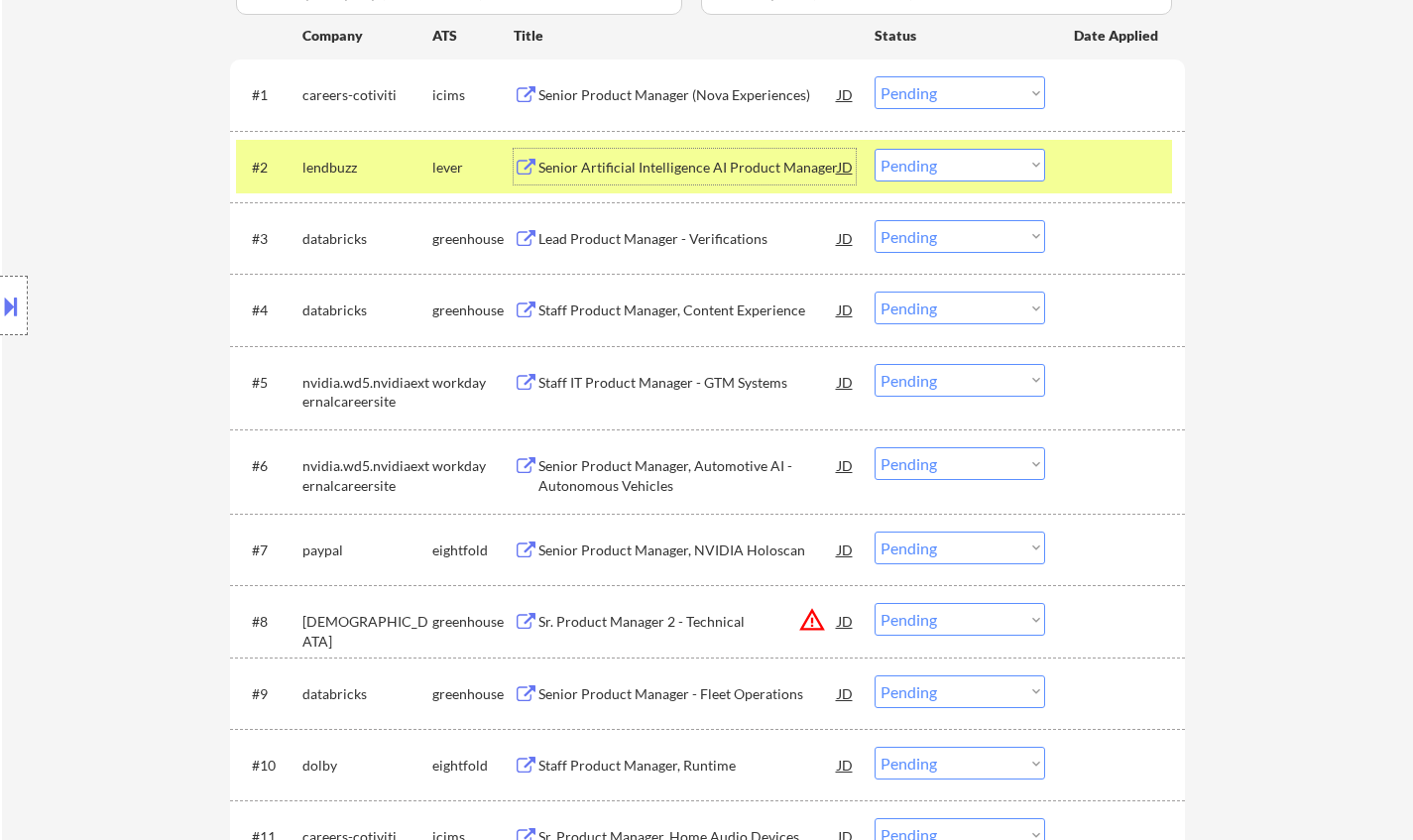
click at [662, 165] on div "Senior Artificial Intelligence AI Product Manager" at bounding box center [687, 168] width 299 height 20
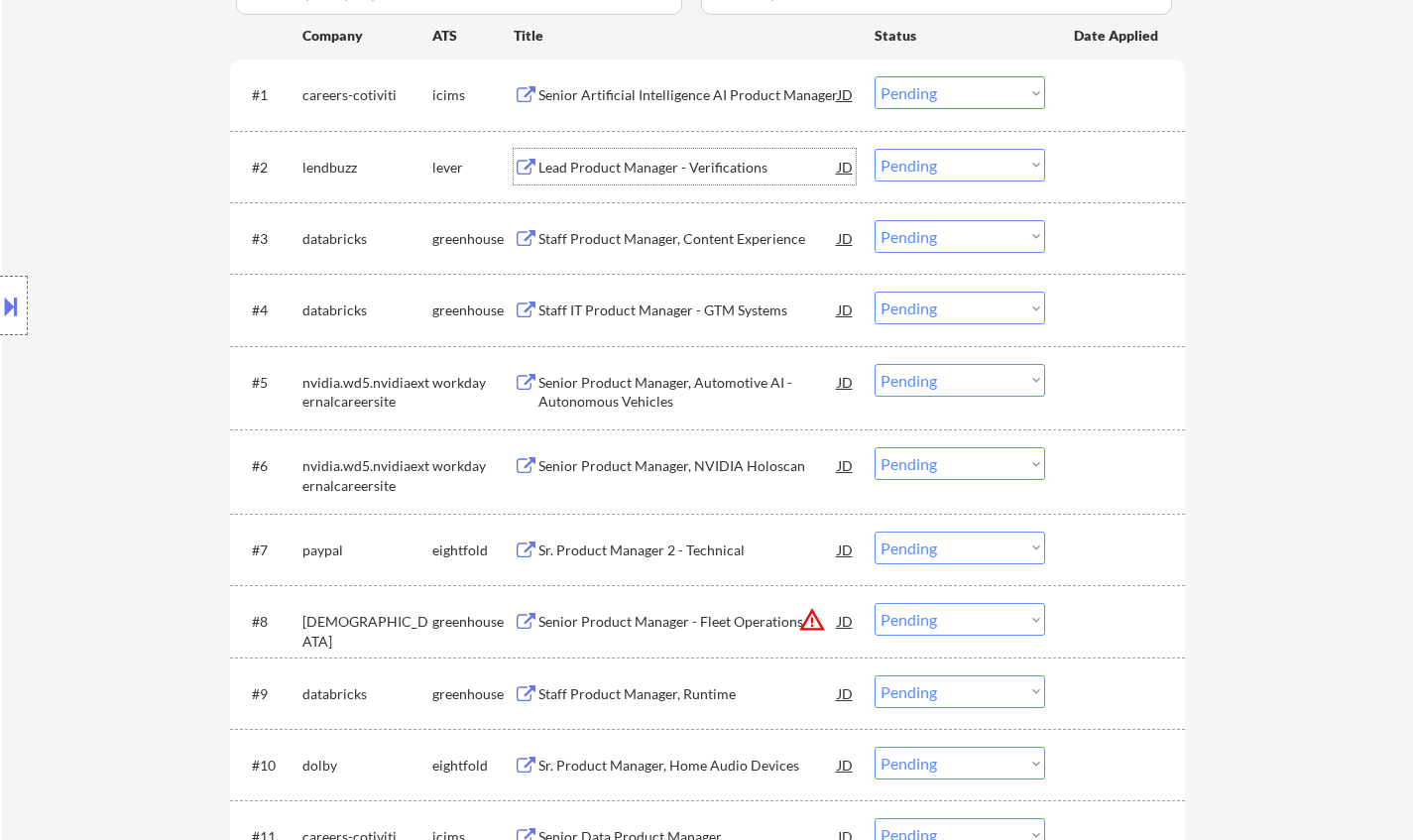
click at [948, 172] on select "Choose an option... Pending Applied Excluded (Questions) Excluded (Expired) Exc…" at bounding box center [959, 165] width 171 height 33
click at [874, 149] on select "Choose an option... Pending Applied Excluded (Questions) Excluded (Expired) Exc…" at bounding box center [959, 165] width 171 height 33
select select ""pending""
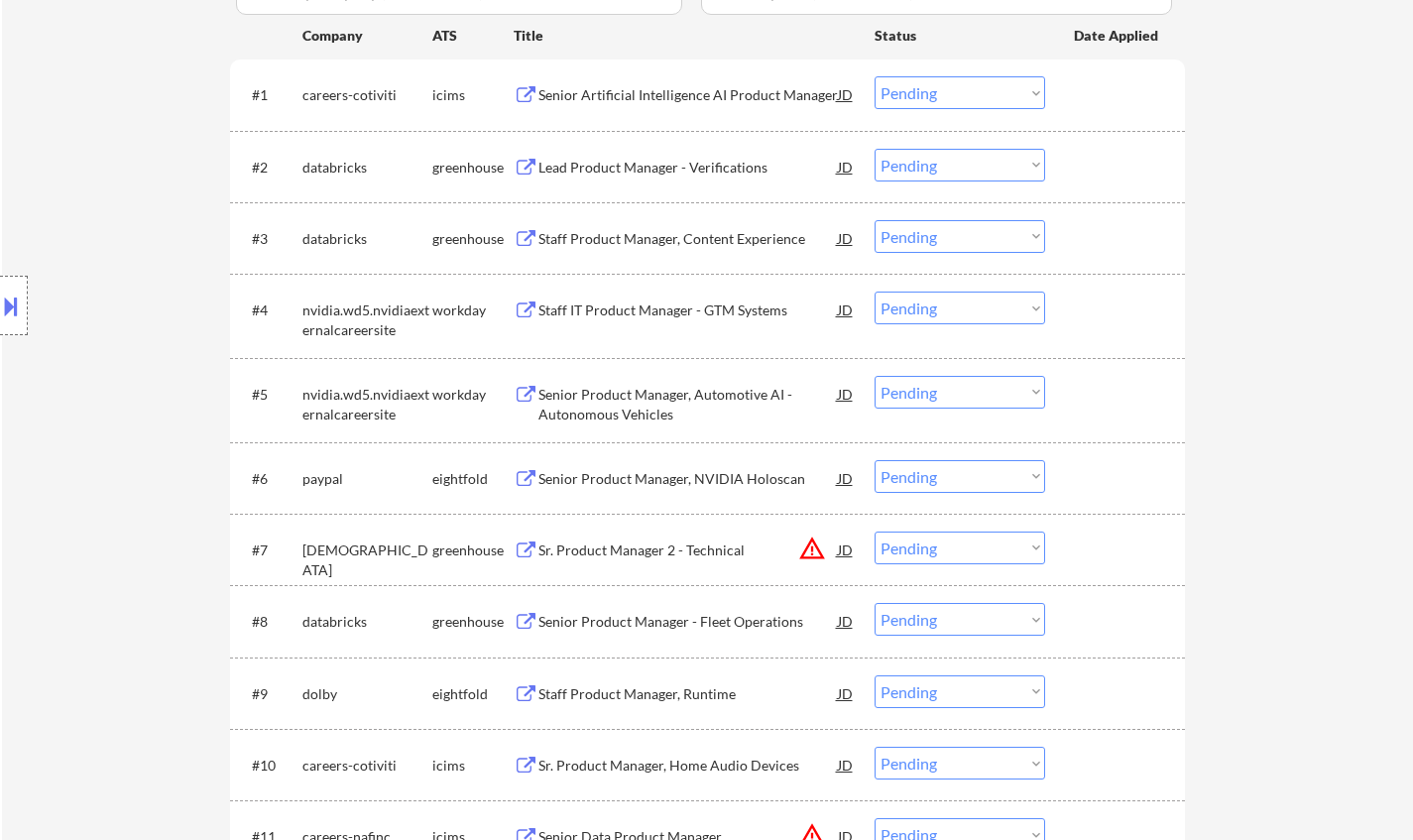
click at [929, 90] on select "Choose an option... Pending Applied Excluded (Questions) Excluded (Expired) Exc…" at bounding box center [959, 92] width 171 height 33
click at [874, 76] on select "Choose an option... Pending Applied Excluded (Questions) Excluded (Expired) Exc…" at bounding box center [959, 92] width 171 height 33
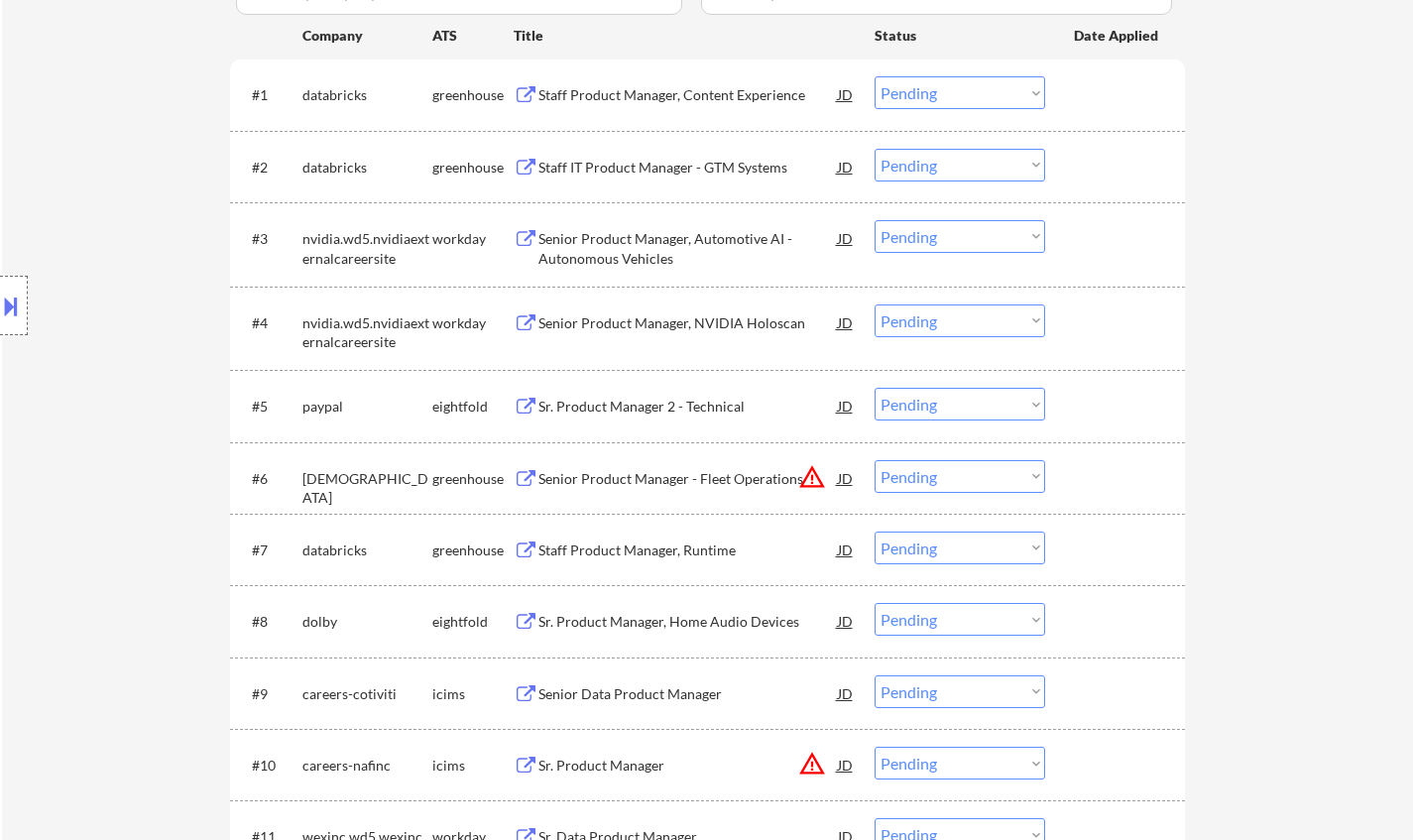
click at [622, 100] on div "Staff Product Manager, Content Experience" at bounding box center [687, 95] width 299 height 20
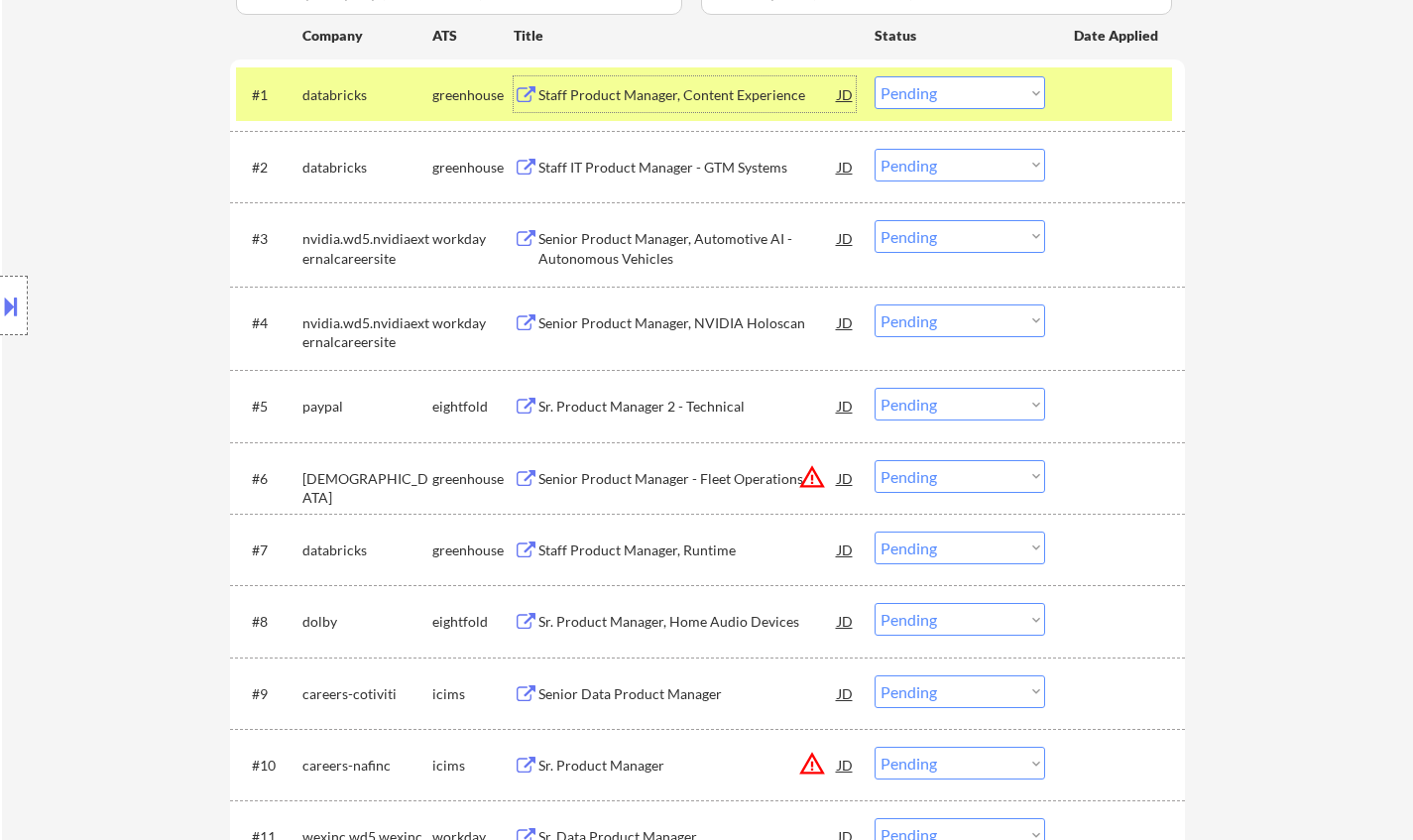
click at [986, 92] on select "Choose an option... Pending Applied Excluded (Questions) Excluded (Expired) Exc…" at bounding box center [959, 92] width 171 height 33
click at [874, 76] on select "Choose an option... Pending Applied Excluded (Questions) Excluded (Expired) Exc…" at bounding box center [959, 92] width 171 height 33
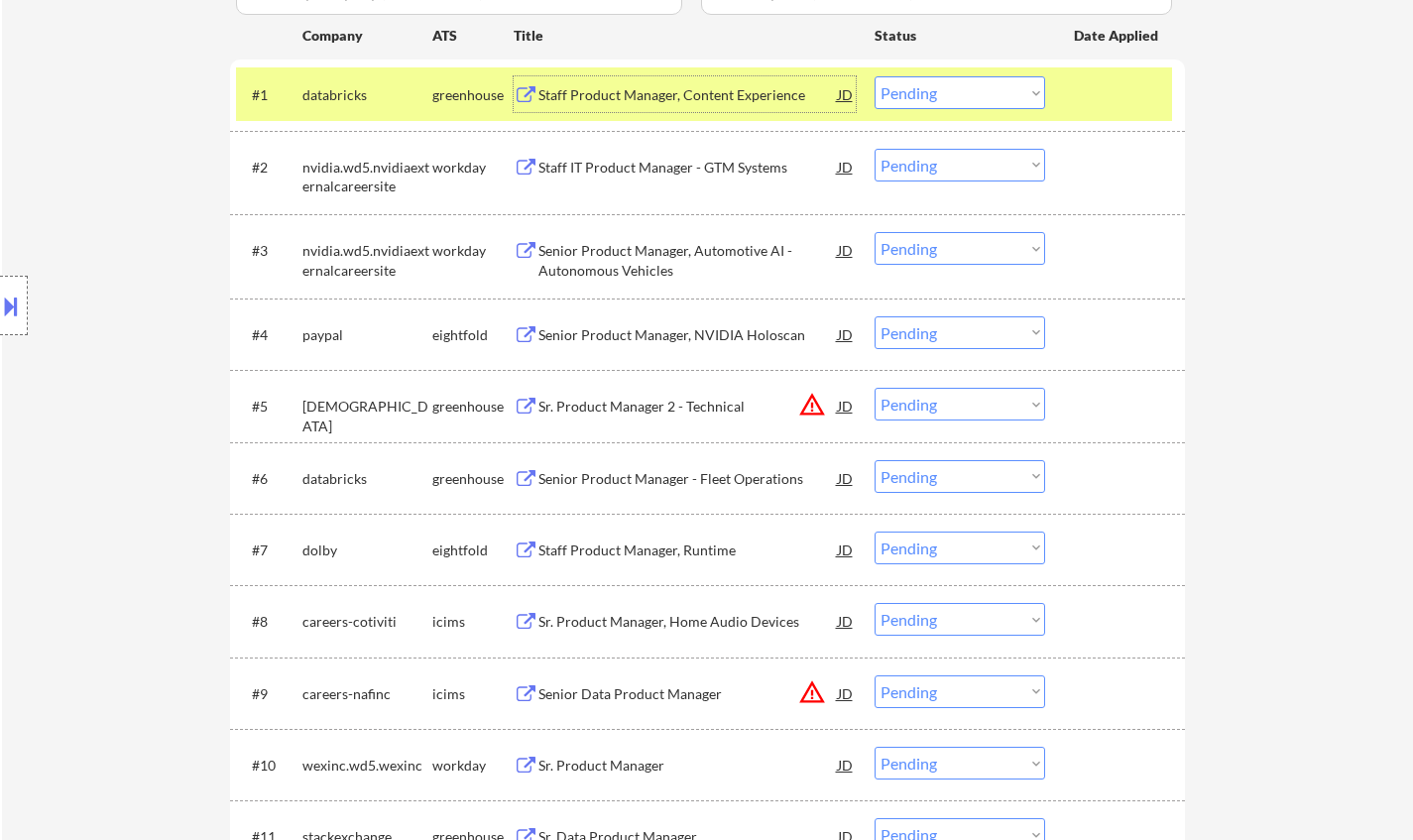
click at [641, 95] on div "Staff Product Manager, Content Experience" at bounding box center [687, 95] width 299 height 20
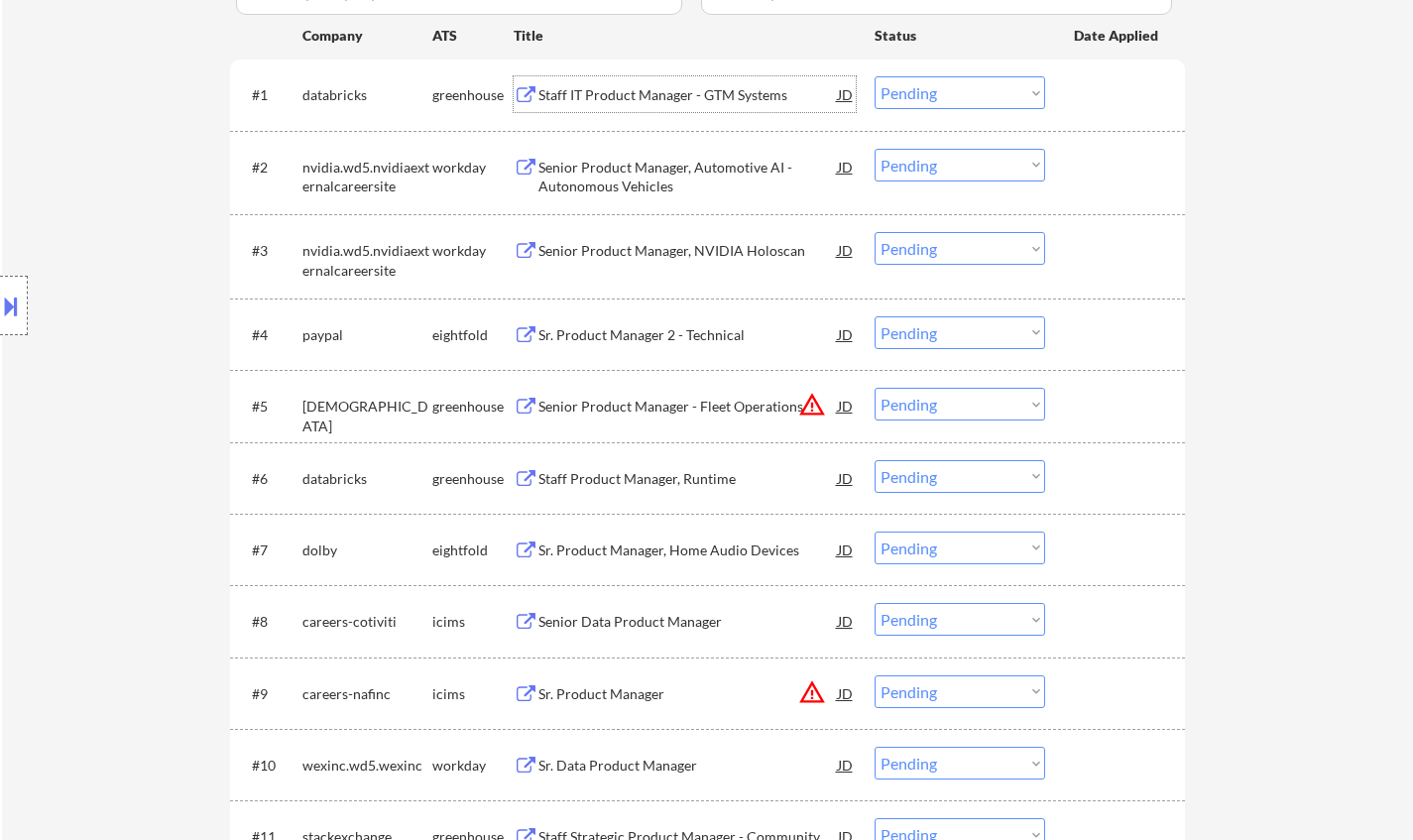
click at [938, 90] on select "Choose an option... Pending Applied Excluded (Questions) Excluded (Expired) Exc…" at bounding box center [959, 92] width 171 height 33
click at [874, 76] on select "Choose an option... Pending Applied Excluded (Questions) Excluded (Expired) Exc…" at bounding box center [959, 92] width 171 height 33
select select ""pending""
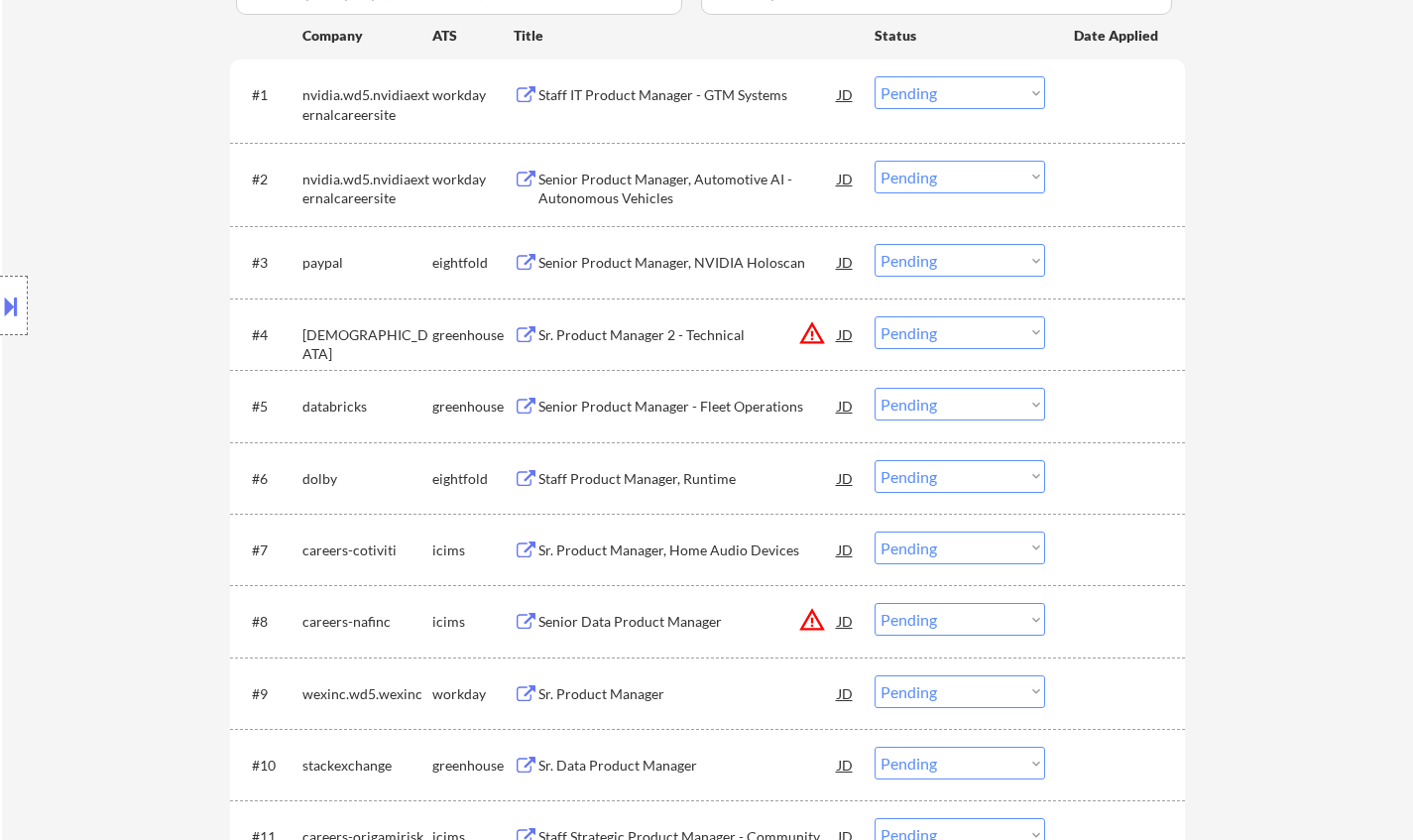
click at [646, 249] on div "Senior Product Manager, NVIDIA Holoscan" at bounding box center [687, 262] width 299 height 36
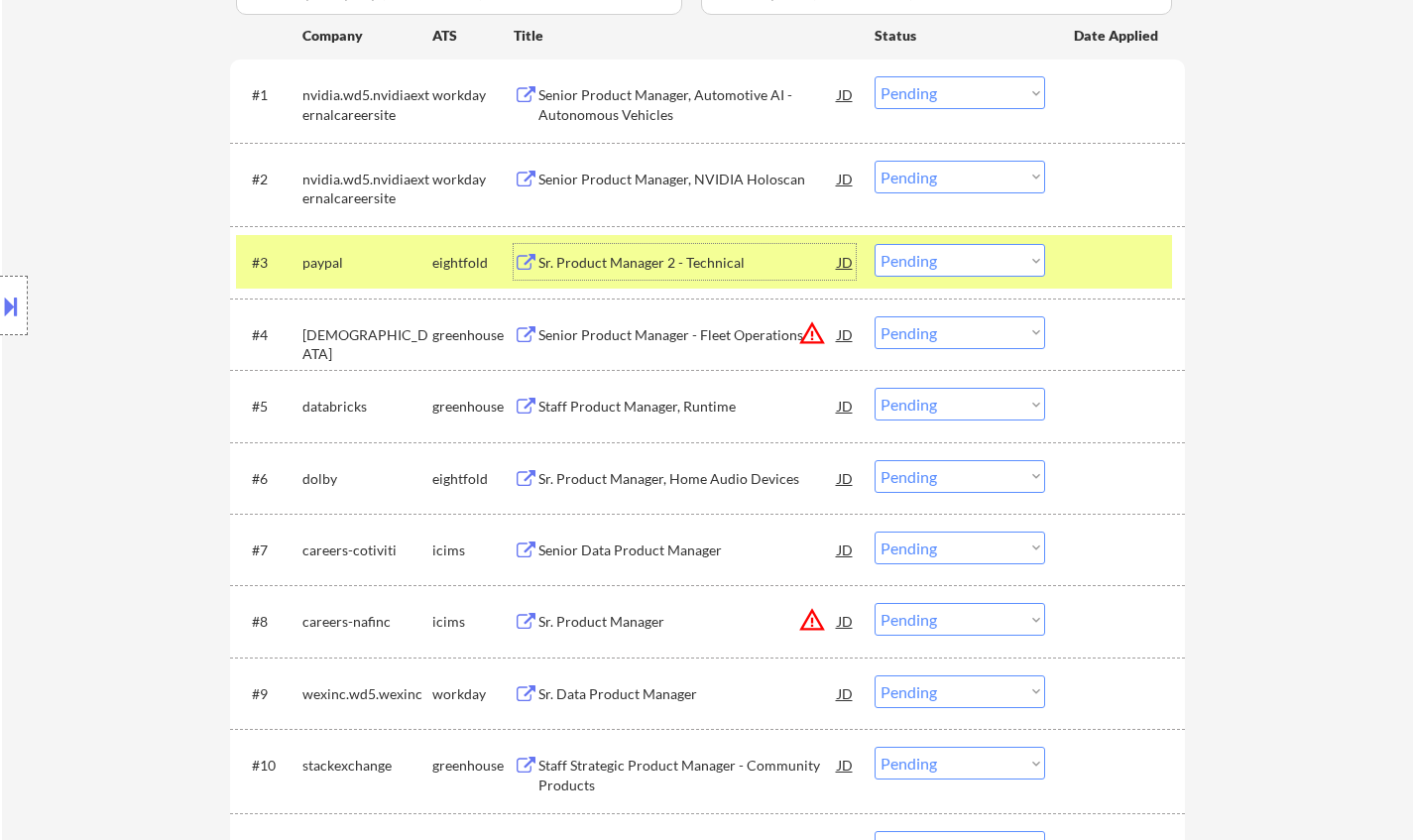
click at [963, 266] on select "Choose an option... Pending Applied Excluded (Questions) Excluded (Expired) Exc…" at bounding box center [959, 260] width 171 height 33
click at [874, 244] on select "Choose an option... Pending Applied Excluded (Questions) Excluded (Expired) Exc…" at bounding box center [959, 260] width 171 height 33
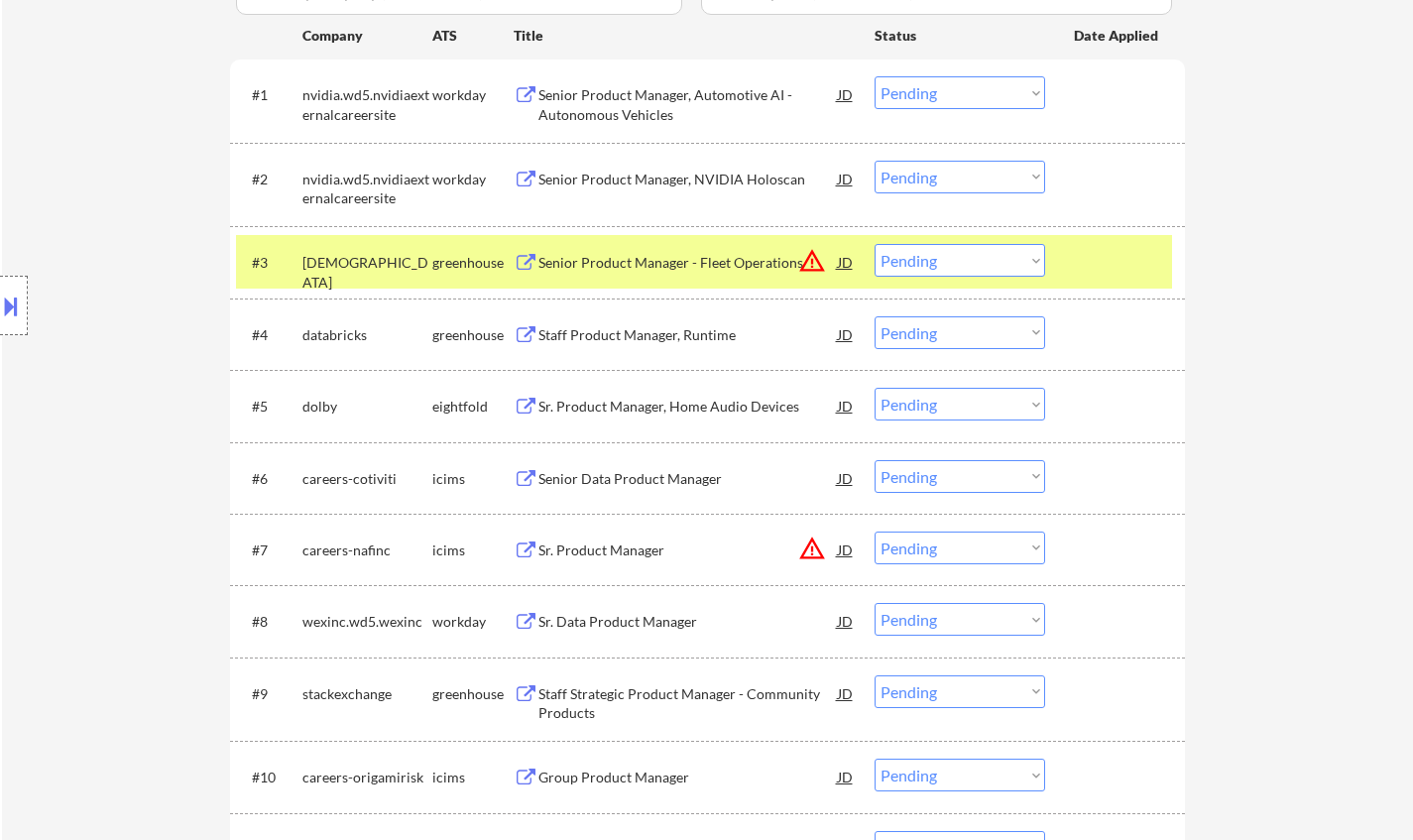
click at [845, 265] on div "JD" at bounding box center [846, 262] width 20 height 36
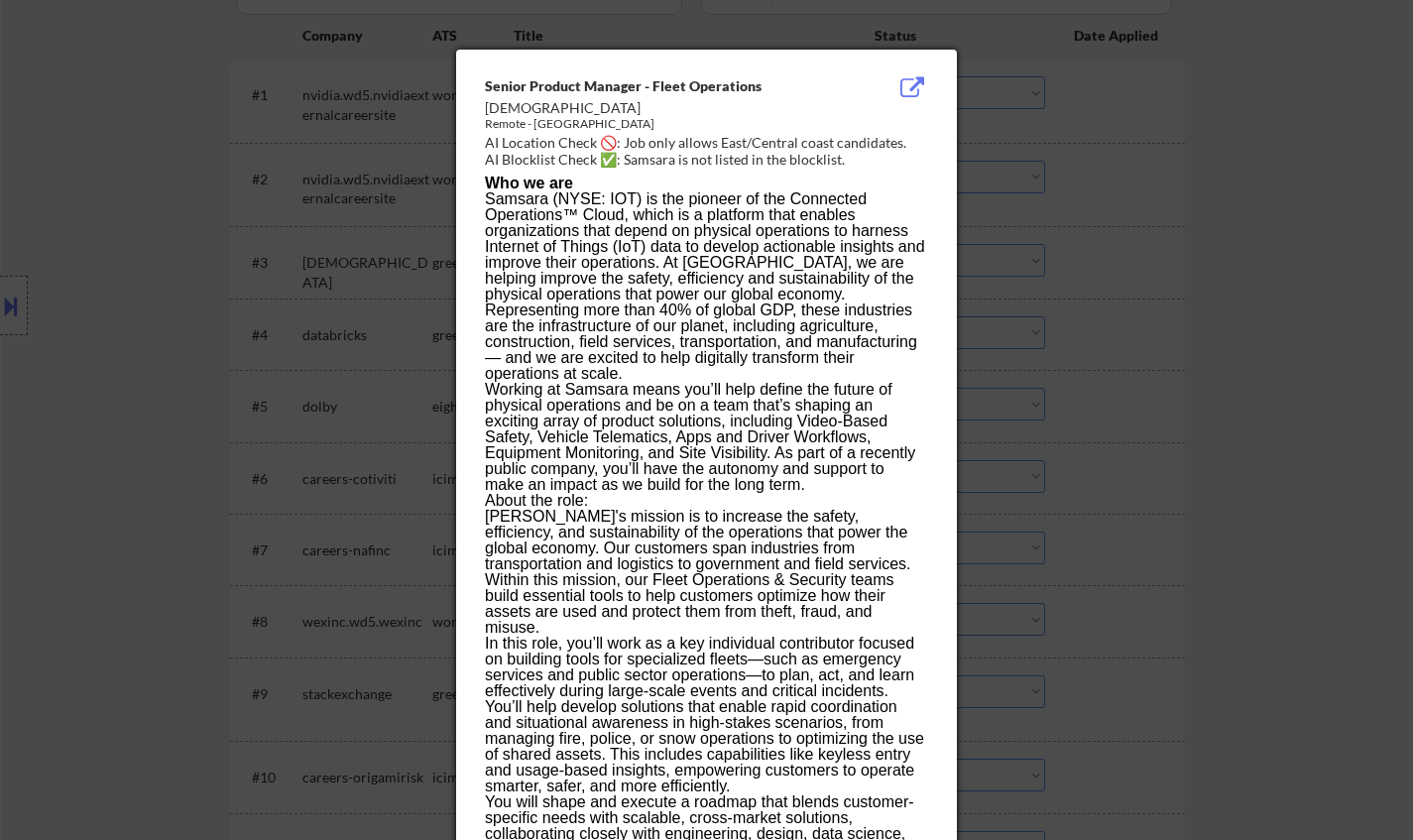
drag, startPoint x: 1187, startPoint y: 238, endPoint x: 1174, endPoint y: 244, distance: 14.3
click at [1187, 239] on div at bounding box center [706, 420] width 1413 height 840
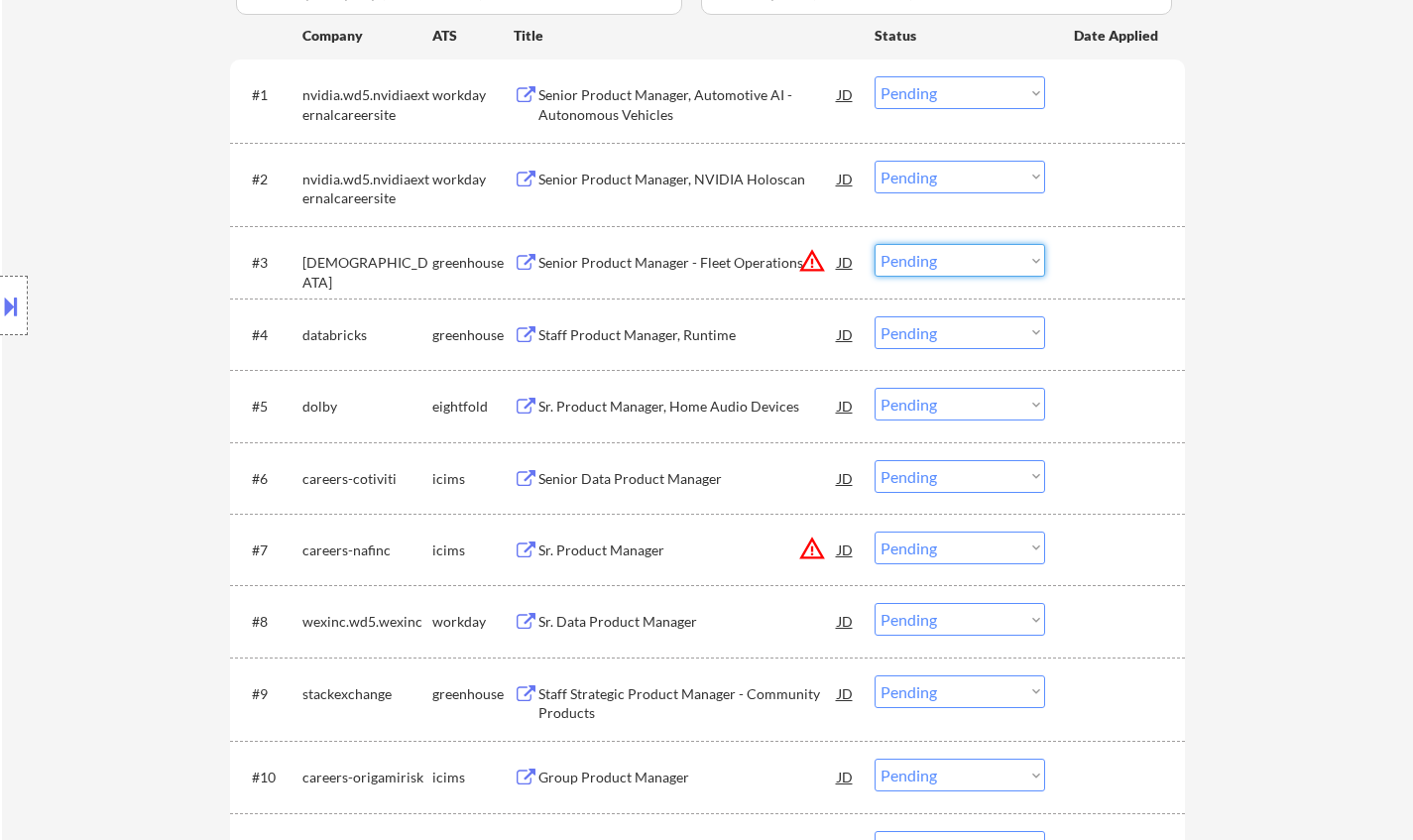
click at [951, 254] on select "Choose an option... Pending Applied Excluded (Questions) Excluded (Expired) Exc…" at bounding box center [959, 260] width 171 height 33
click at [874, 244] on select "Choose an option... Pending Applied Excluded (Questions) Excluded (Expired) Exc…" at bounding box center [959, 260] width 171 height 33
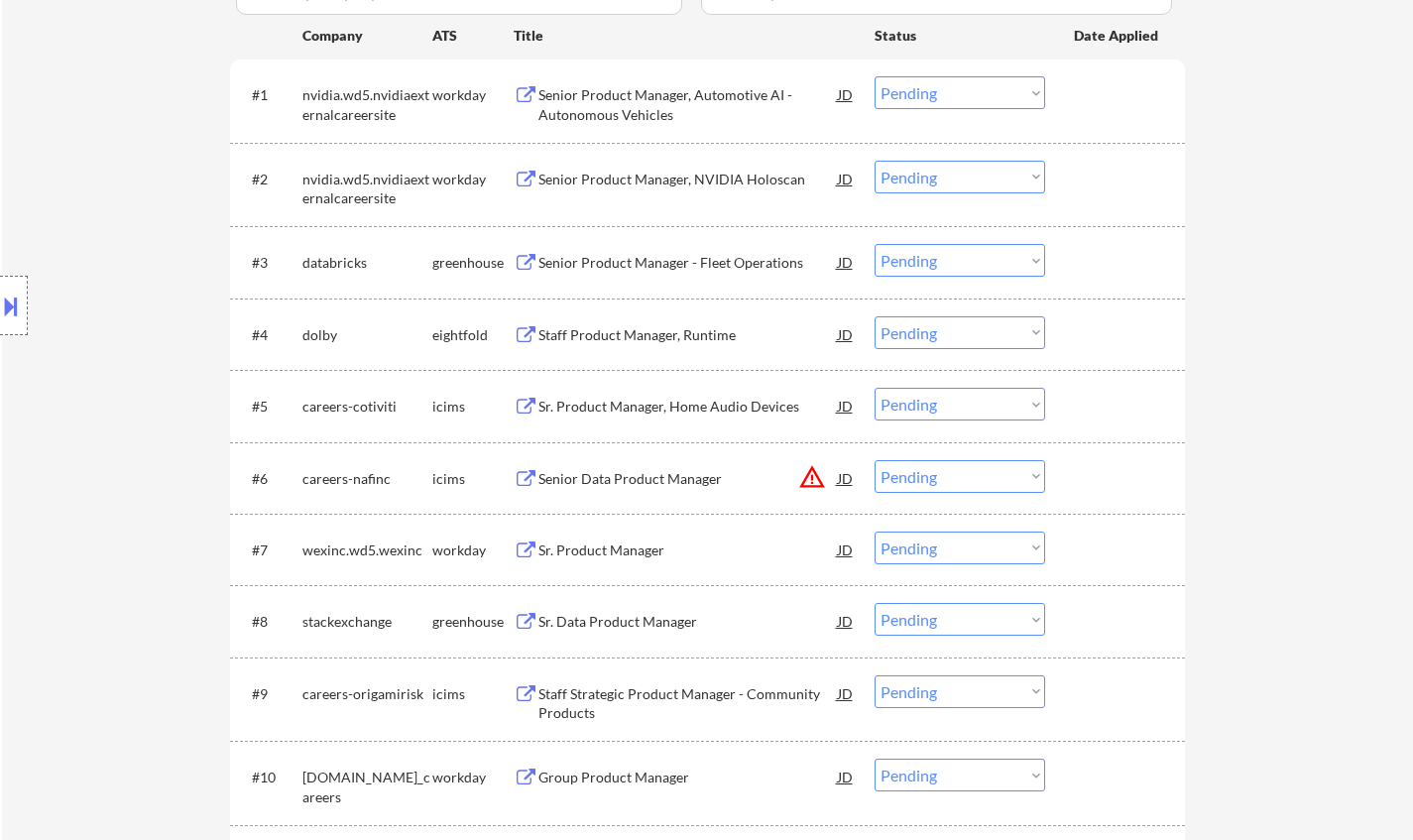
click at [749, 271] on div "Senior Product Manager - Fleet Operations" at bounding box center [687, 263] width 299 height 20
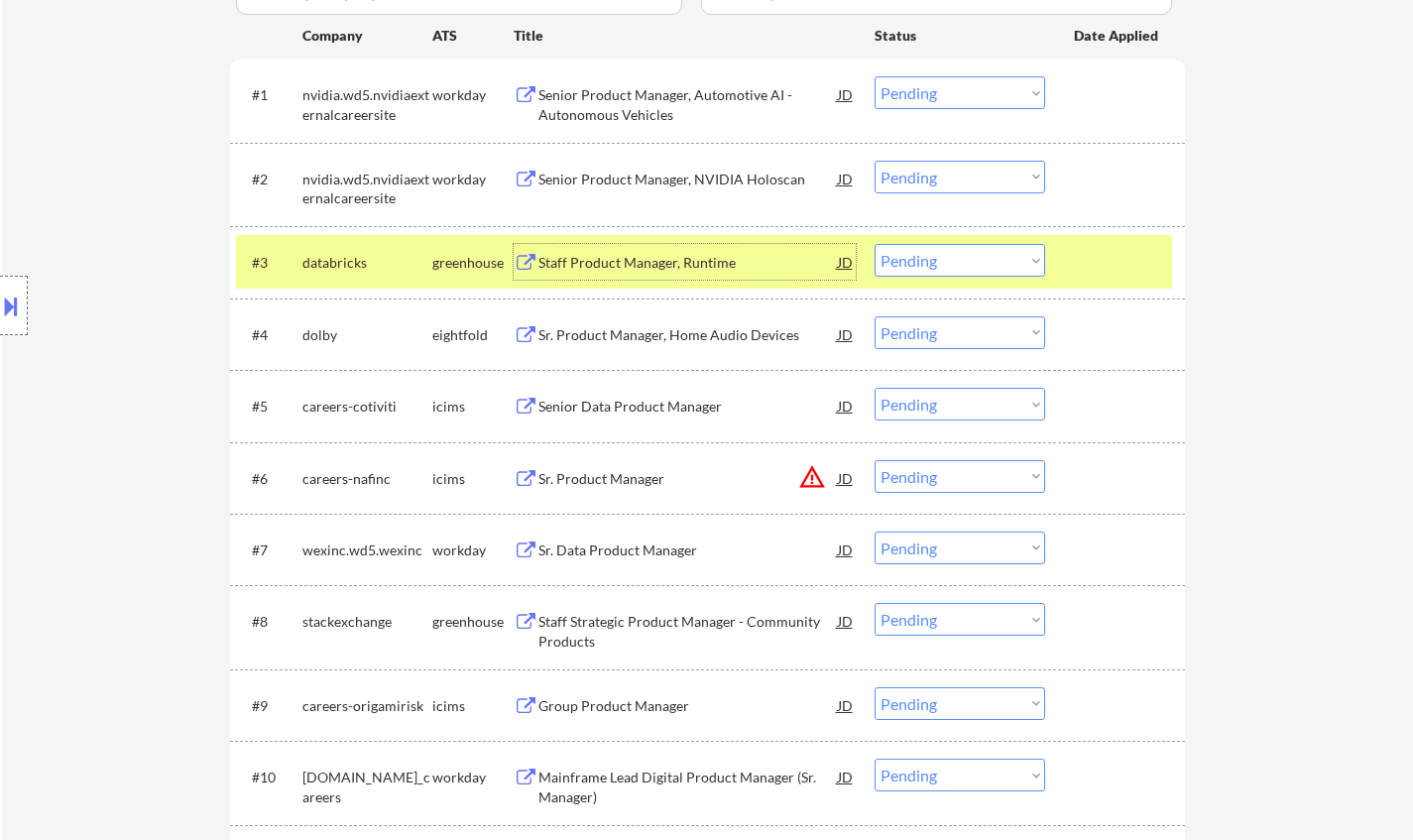
drag, startPoint x: 938, startPoint y: 254, endPoint x: 961, endPoint y: 261, distance: 24.0
click at [938, 254] on select "Choose an option... Pending Applied Excluded (Questions) Excluded (Expired) Exc…" at bounding box center [959, 260] width 171 height 33
click at [874, 244] on select "Choose an option... Pending Applied Excluded (Questions) Excluded (Expired) Exc…" at bounding box center [959, 260] width 171 height 33
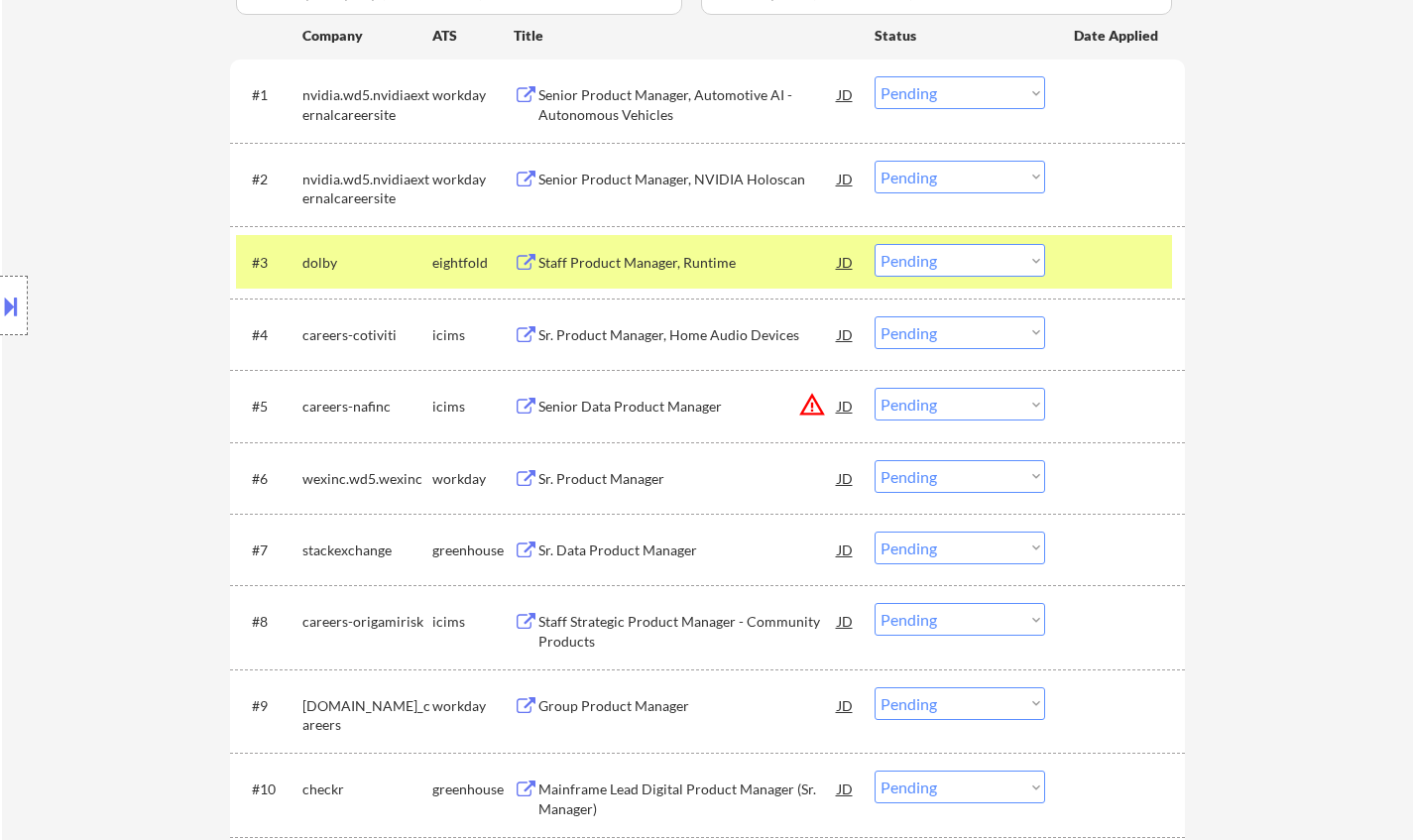
click at [651, 262] on div "Staff Product Manager, Runtime" at bounding box center [687, 263] width 299 height 20
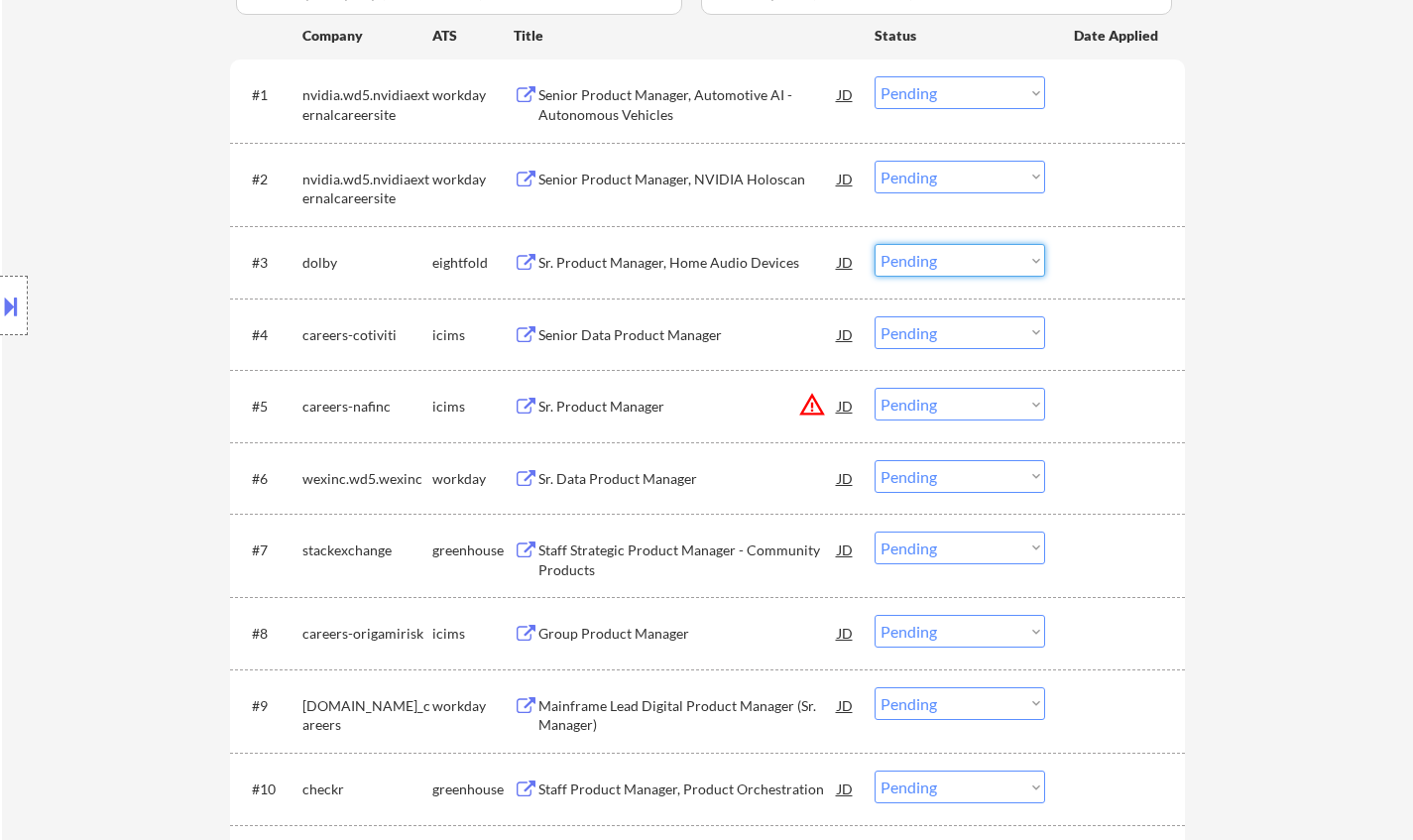
click at [939, 250] on select "Choose an option... Pending Applied Excluded (Questions) Excluded (Expired) Exc…" at bounding box center [959, 260] width 171 height 33
click at [874, 244] on select "Choose an option... Pending Applied Excluded (Questions) Excluded (Expired) Exc…" at bounding box center [959, 260] width 171 height 33
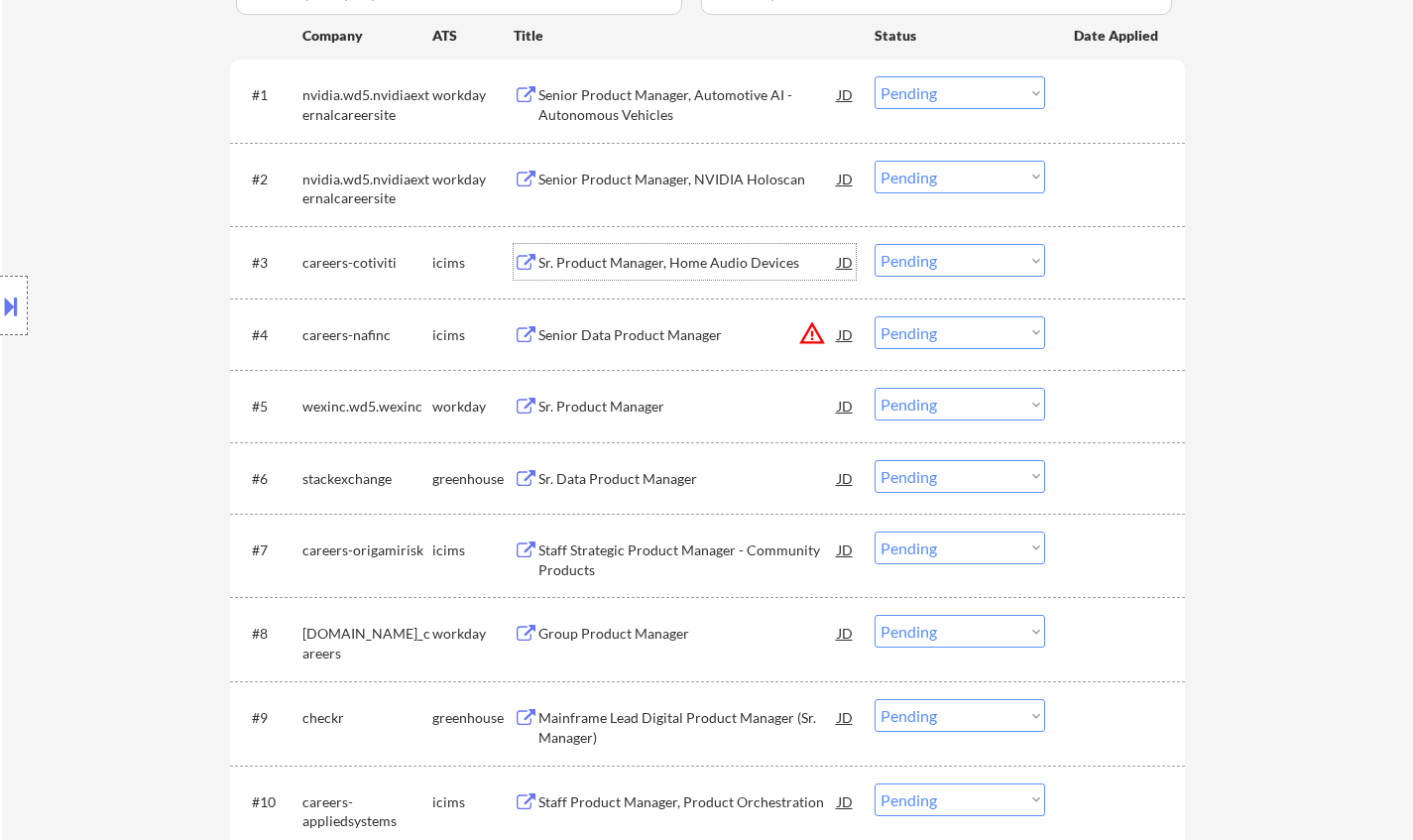
click at [652, 265] on div "Sr. Product Manager, Home Audio Devices" at bounding box center [687, 263] width 299 height 20
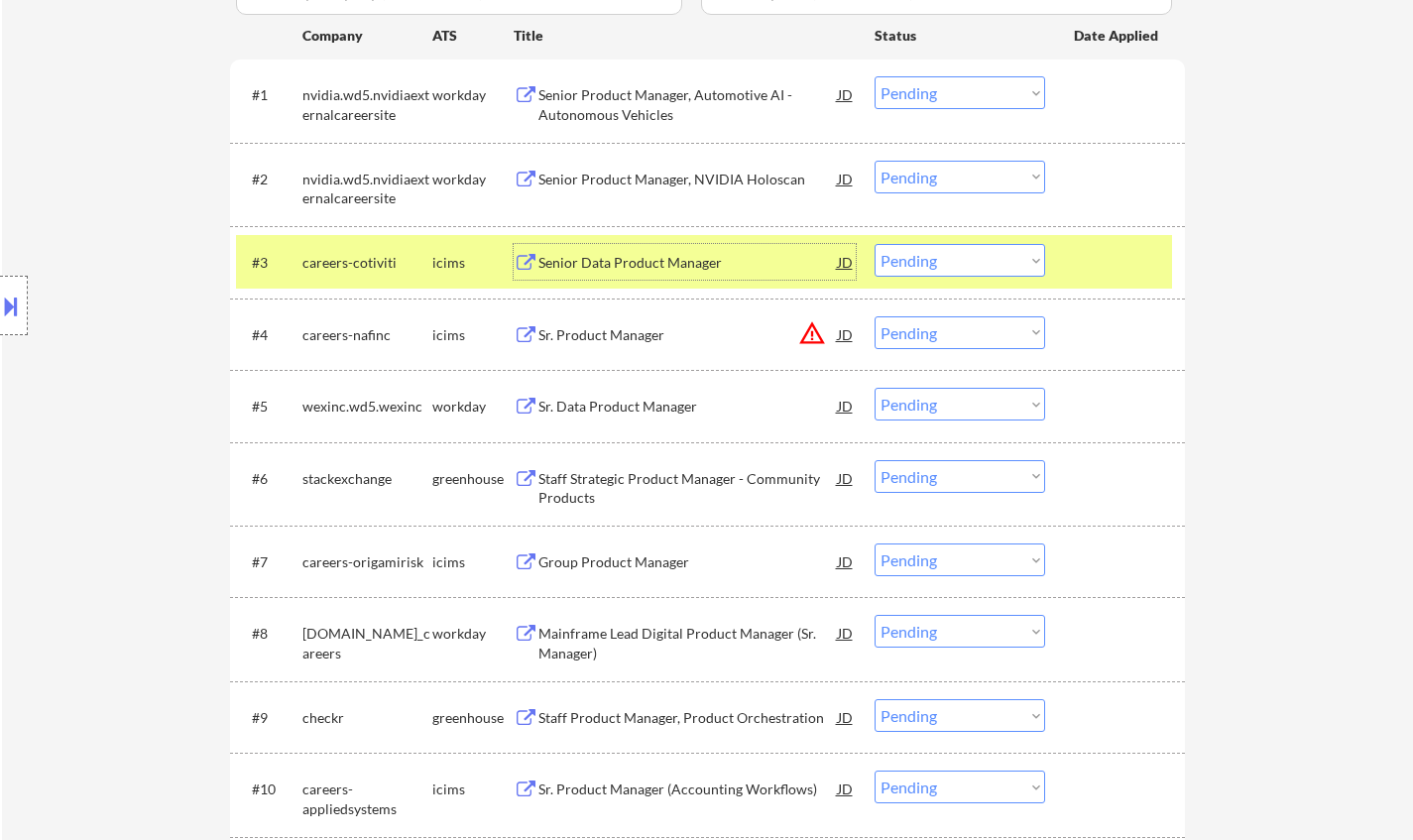
click at [991, 266] on select "Choose an option... Pending Applied Excluded (Questions) Excluded (Expired) Exc…" at bounding box center [959, 260] width 171 height 33
click at [874, 244] on select "Choose an option... Pending Applied Excluded (Questions) Excluded (Expired) Exc…" at bounding box center [959, 260] width 171 height 33
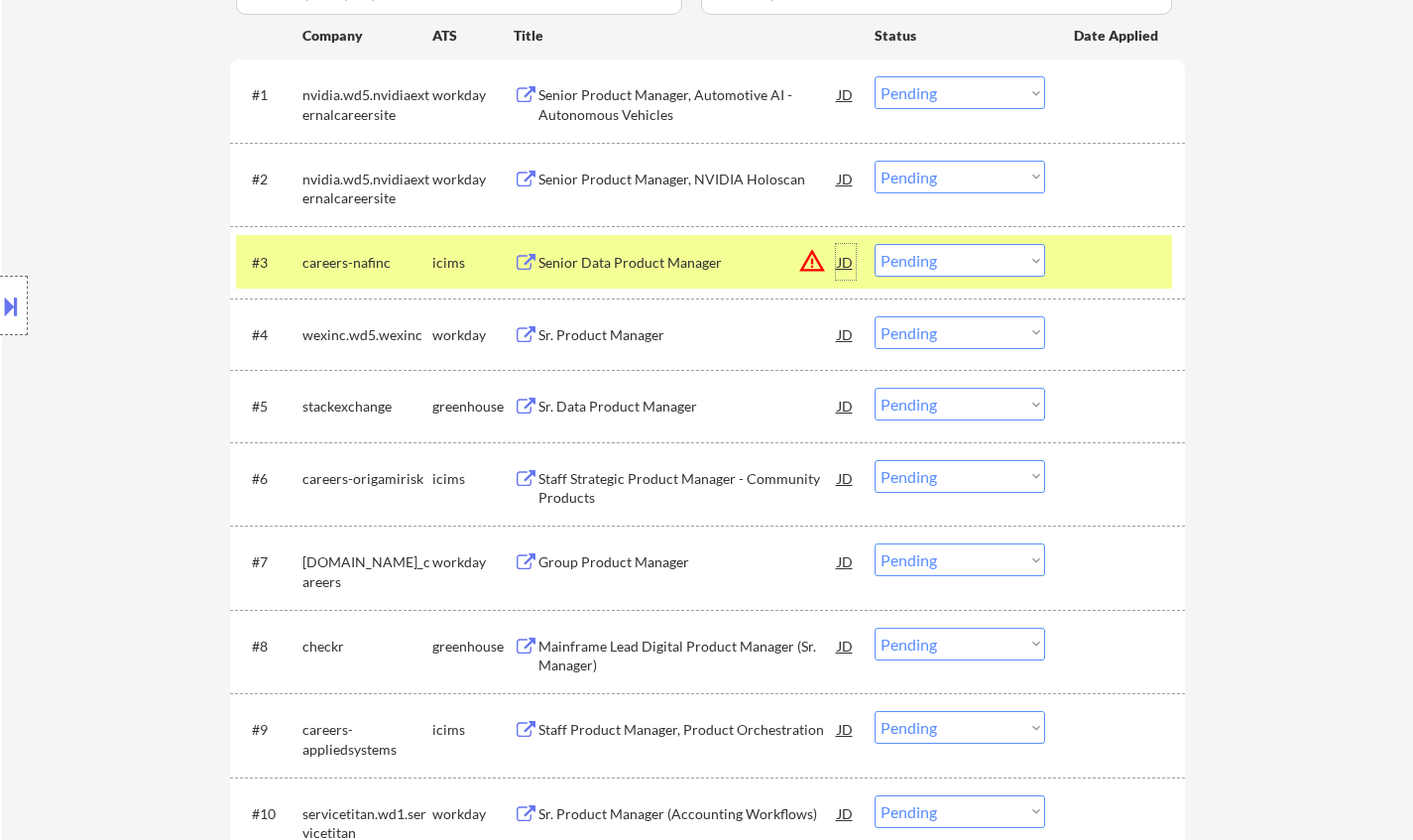
click at [838, 257] on div "JD" at bounding box center [846, 262] width 20 height 36
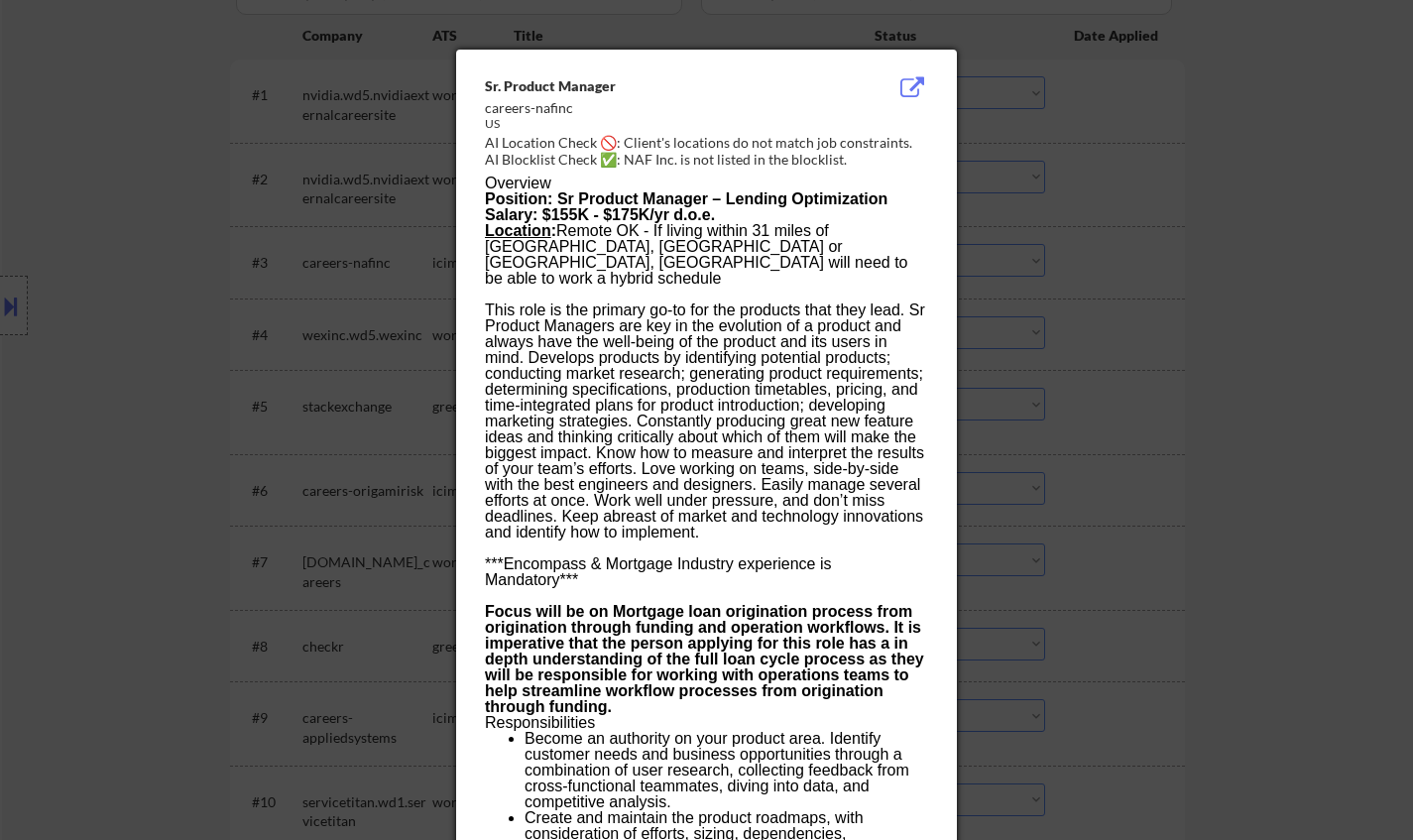
click at [1333, 350] on div at bounding box center [706, 420] width 1413 height 840
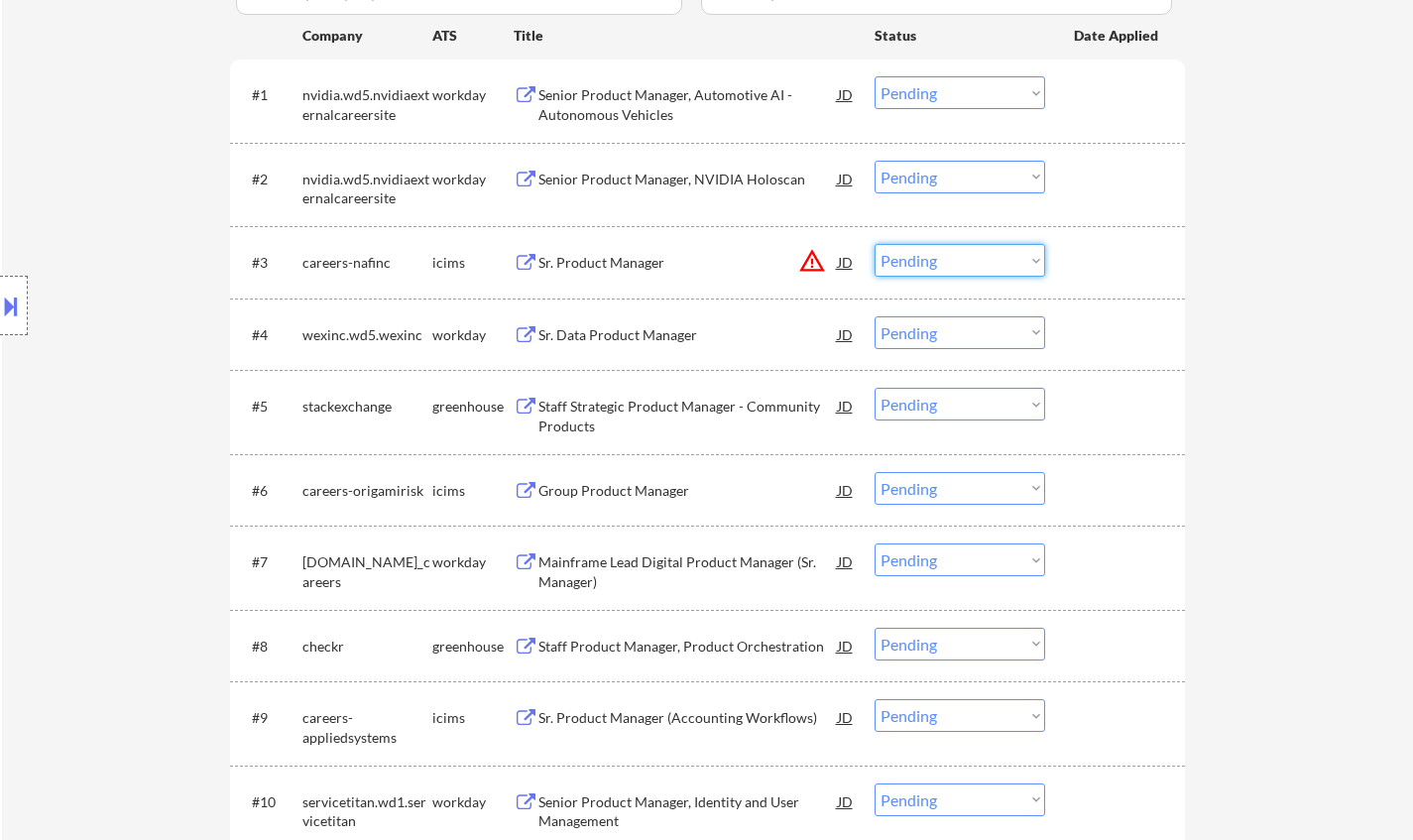
click at [991, 256] on select "Choose an option... Pending Applied Excluded (Questions) Excluded (Expired) Exc…" at bounding box center [959, 260] width 171 height 33
click at [874, 244] on select "Choose an option... Pending Applied Excluded (Questions) Excluded (Expired) Exc…" at bounding box center [959, 260] width 171 height 33
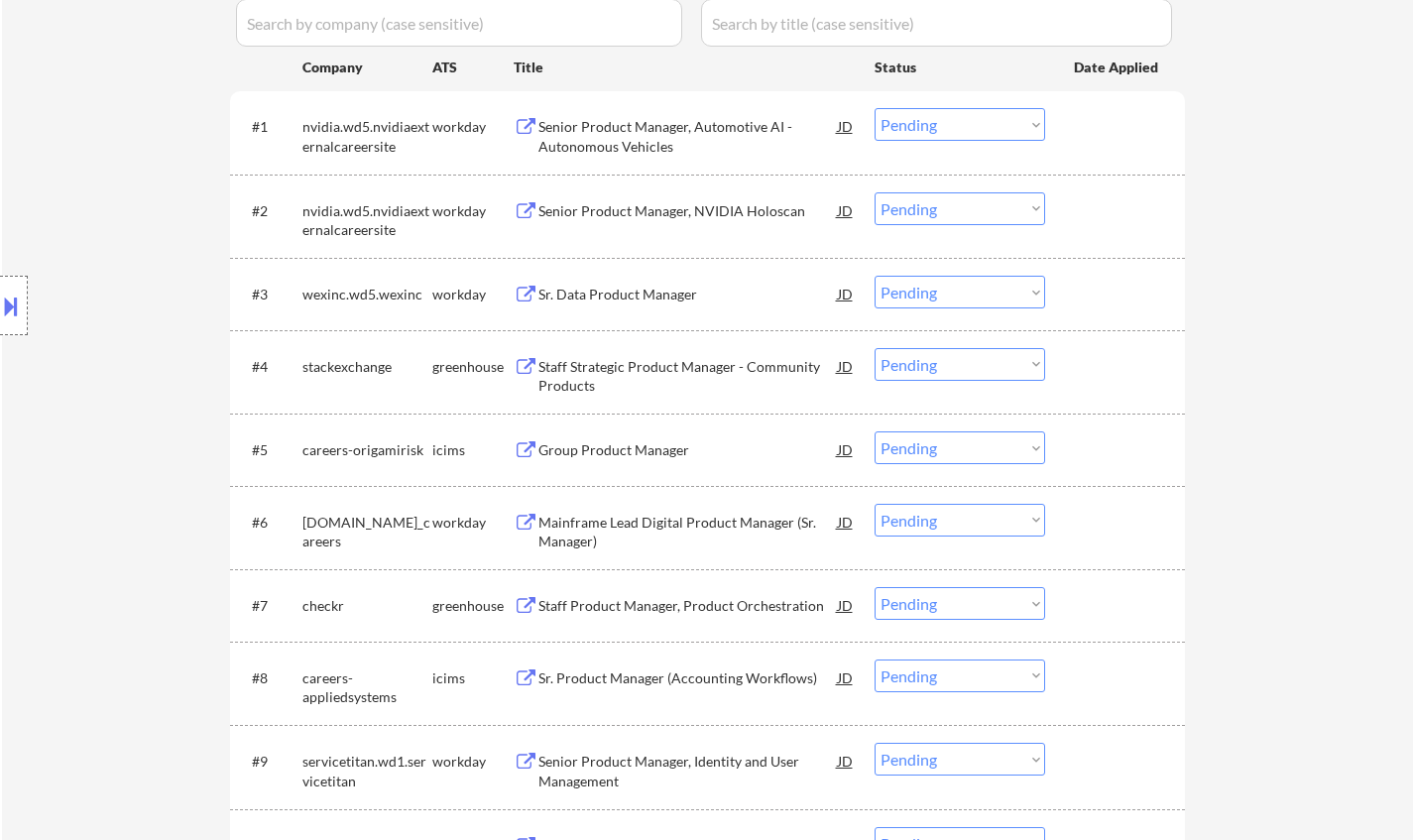
scroll to position [495, 0]
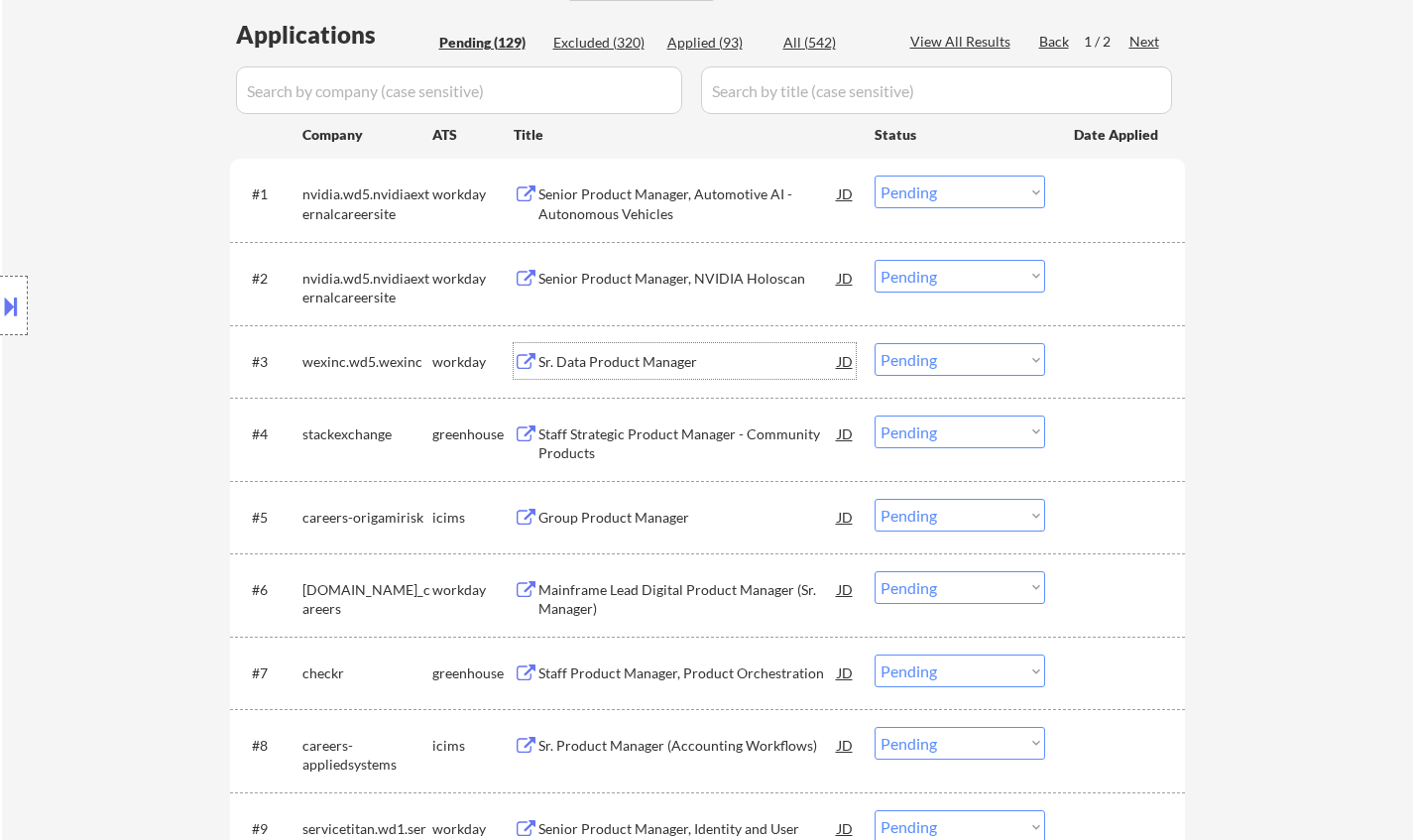
click at [648, 363] on div "Sr. Data Product Manager" at bounding box center [687, 361] width 299 height 20
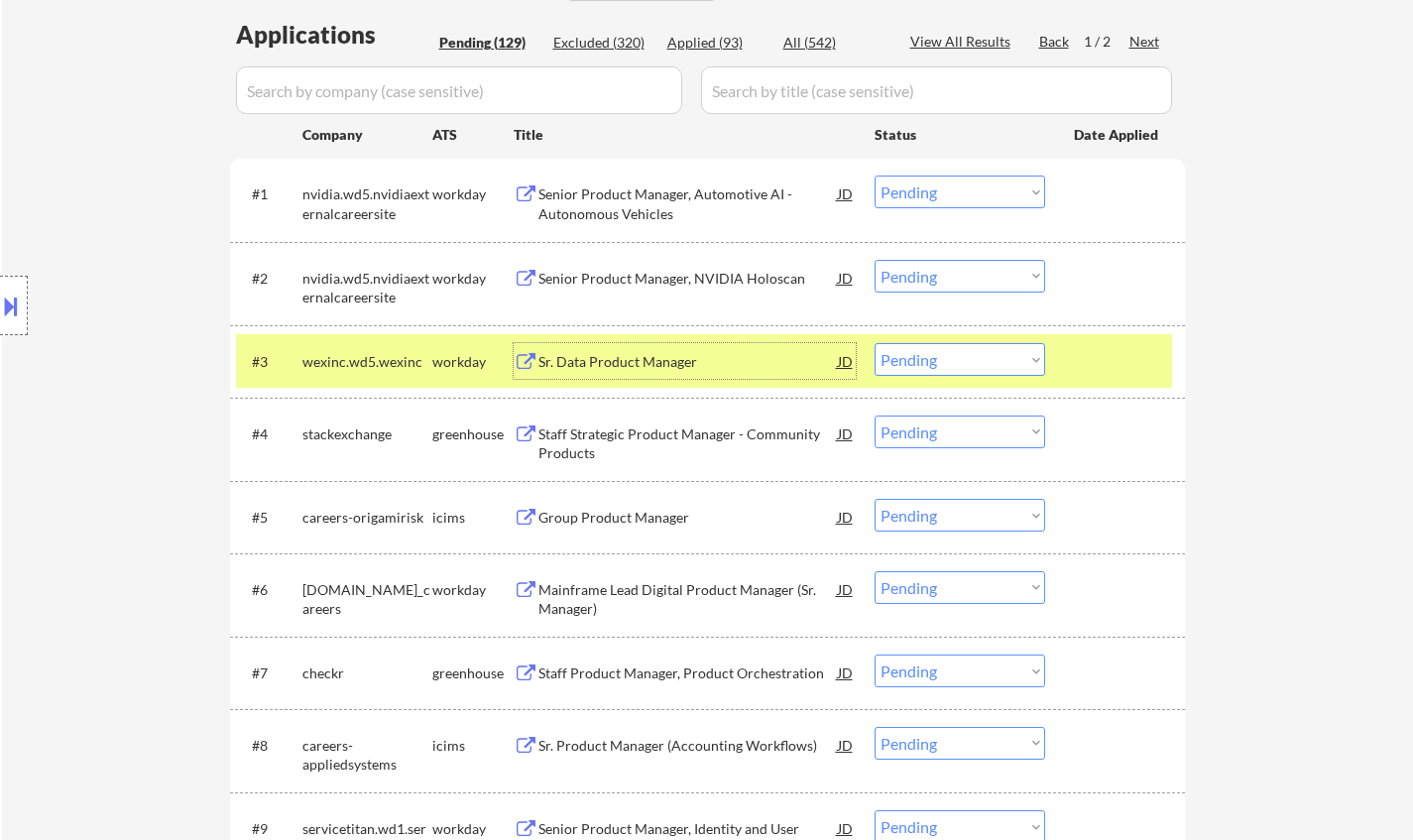
drag, startPoint x: 993, startPoint y: 352, endPoint x: 989, endPoint y: 371, distance: 19.4
click at [993, 354] on select "Choose an option... Pending Applied Excluded (Questions) Excluded (Expired) Exc…" at bounding box center [959, 358] width 171 height 33
click at [874, 343] on select "Choose an option... Pending Applied Excluded (Questions) Excluded (Expired) Exc…" at bounding box center [959, 358] width 171 height 33
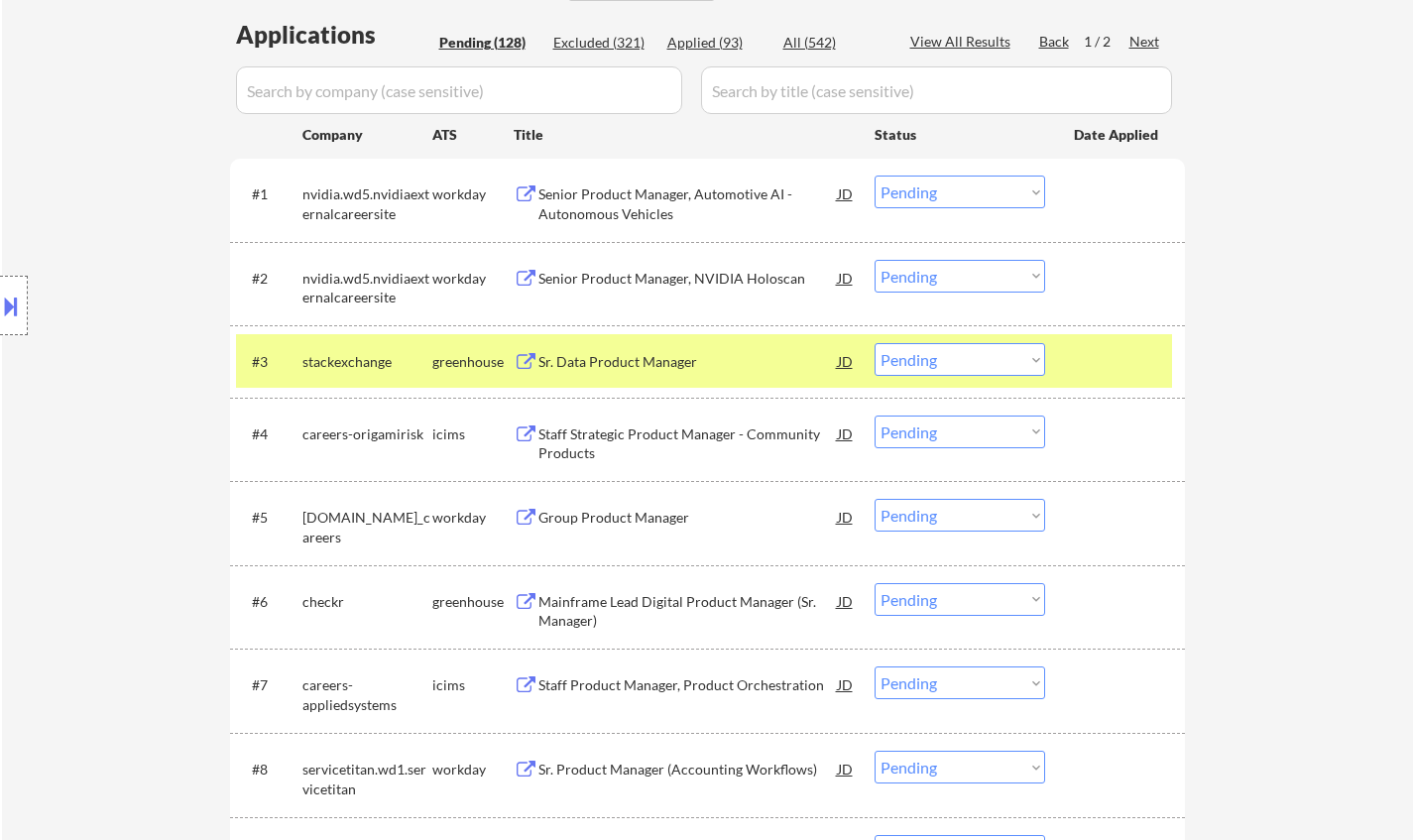
click at [636, 362] on div "Sr. Data Product Manager" at bounding box center [687, 361] width 299 height 20
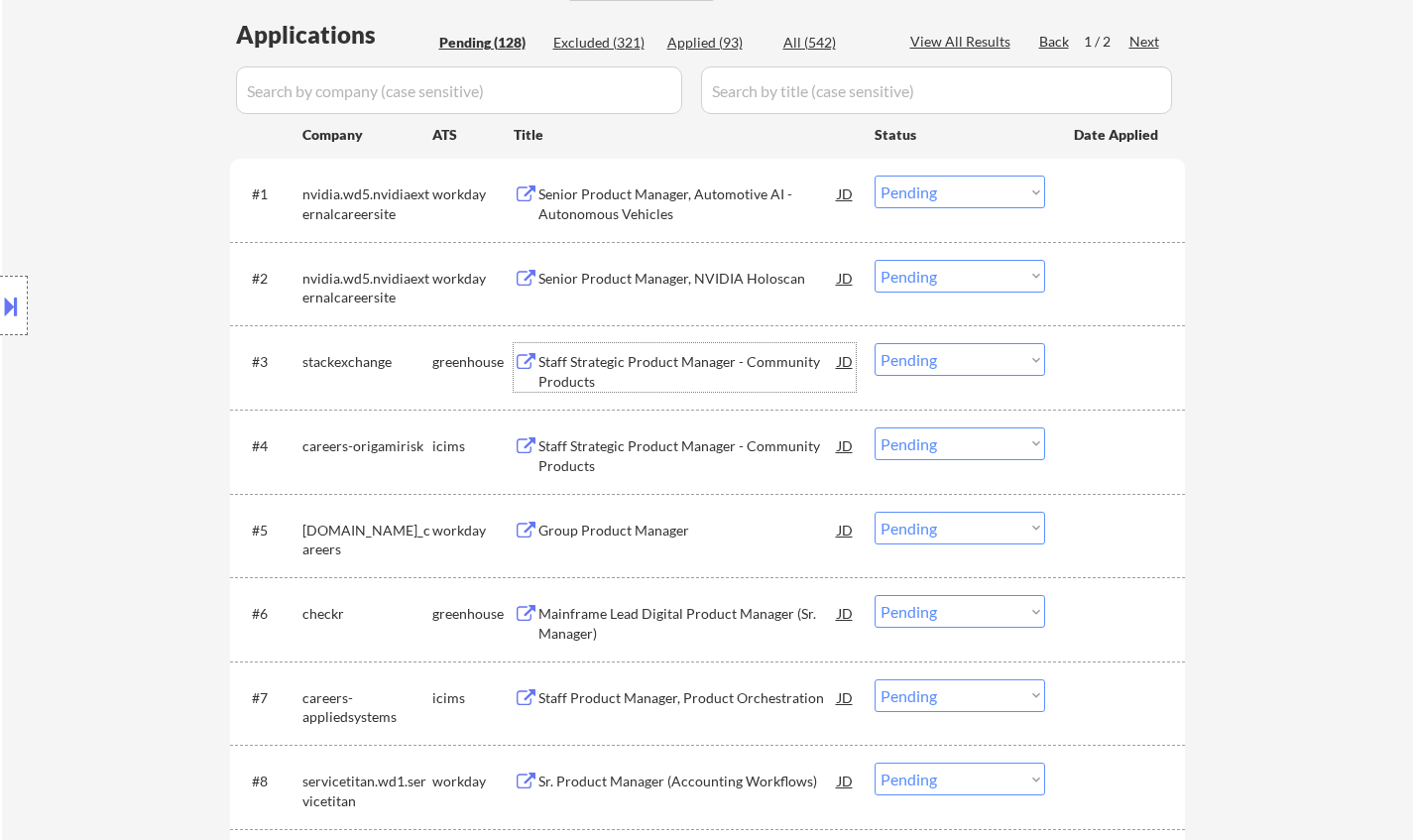
click at [919, 342] on div "#3 stackexchange greenhouse Staff Strategic Product Manager - Community Product…" at bounding box center [704, 366] width 935 height 66
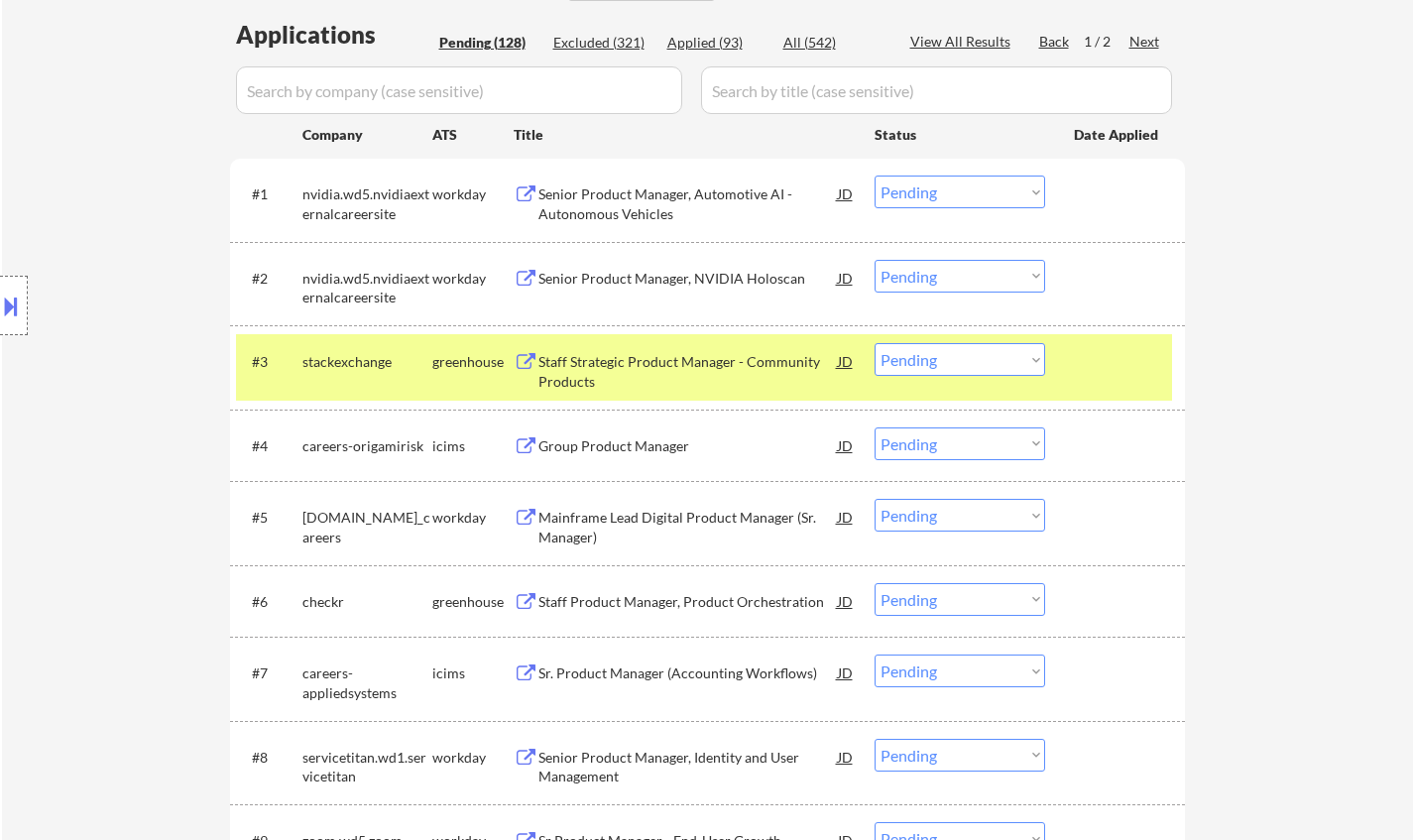
click at [919, 352] on select "Choose an option... Pending Applied Excluded (Questions) Excluded (Expired) Exc…" at bounding box center [959, 358] width 171 height 33
click at [874, 343] on select "Choose an option... Pending Applied Excluded (Questions) Excluded (Expired) Exc…" at bounding box center [959, 358] width 171 height 33
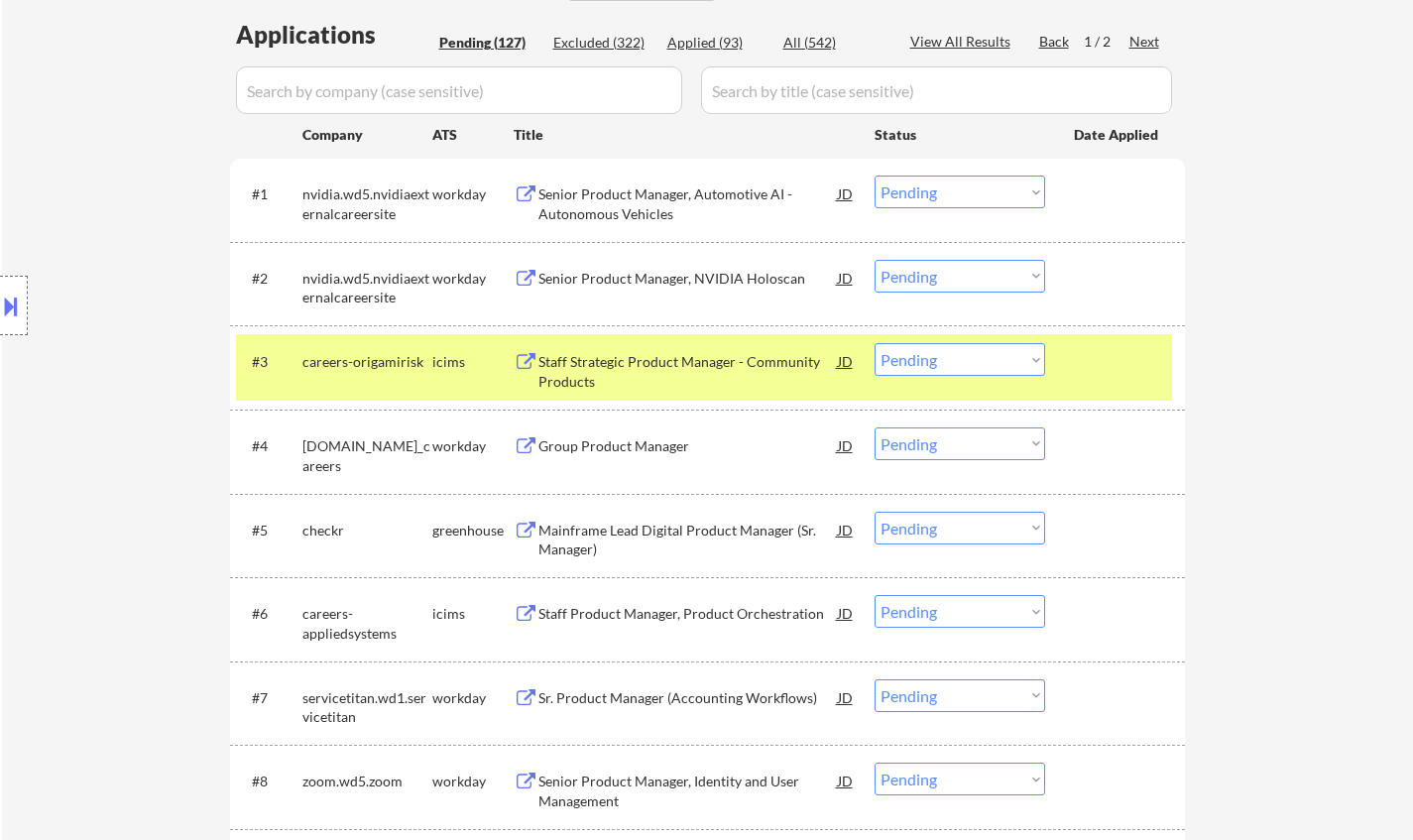
click at [622, 367] on div "Staff Strategic Product Manager - Community Products" at bounding box center [687, 370] width 299 height 39
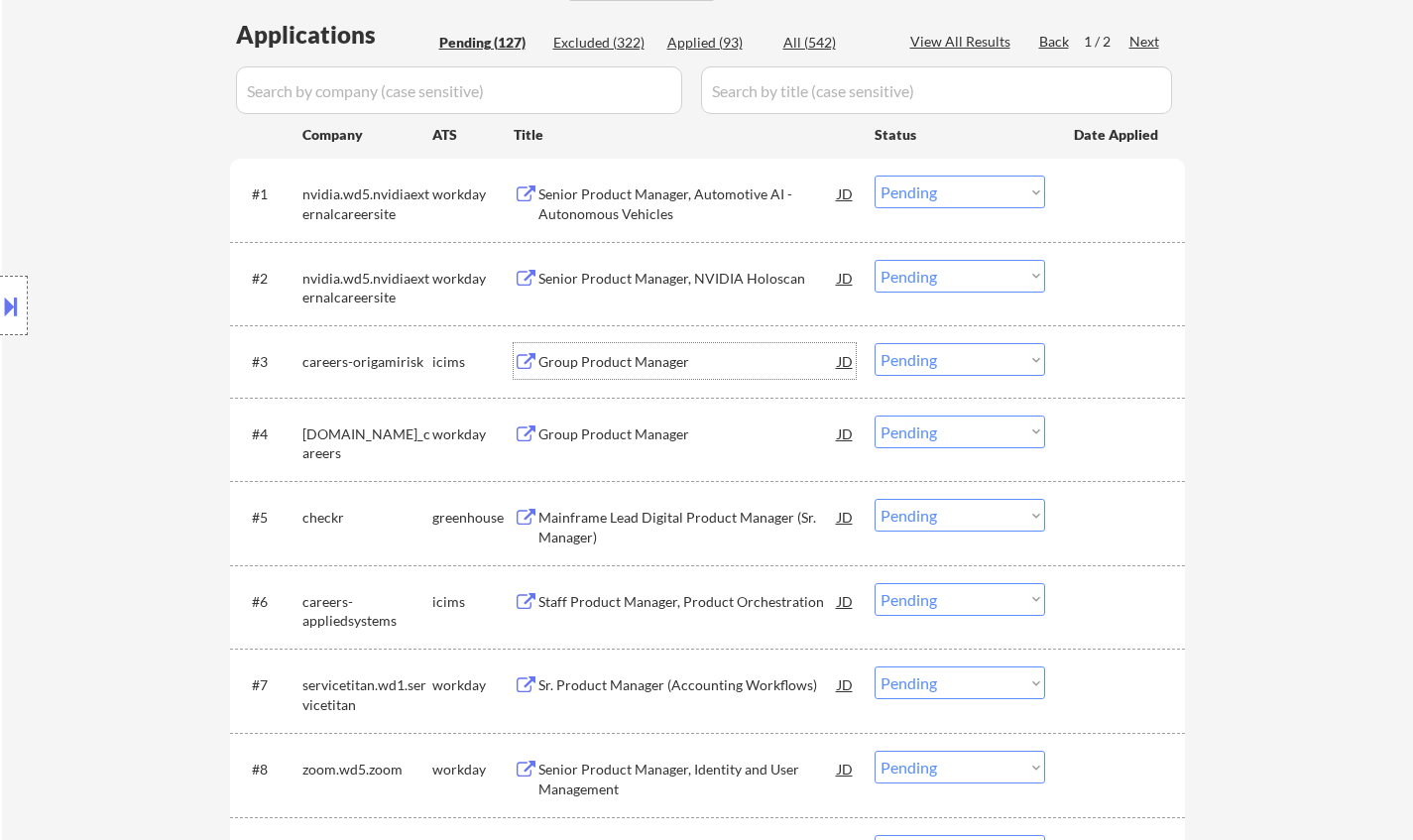
click at [931, 359] on select "Choose an option... Pending Applied Excluded (Questions) Excluded (Expired) Exc…" at bounding box center [959, 358] width 171 height 33
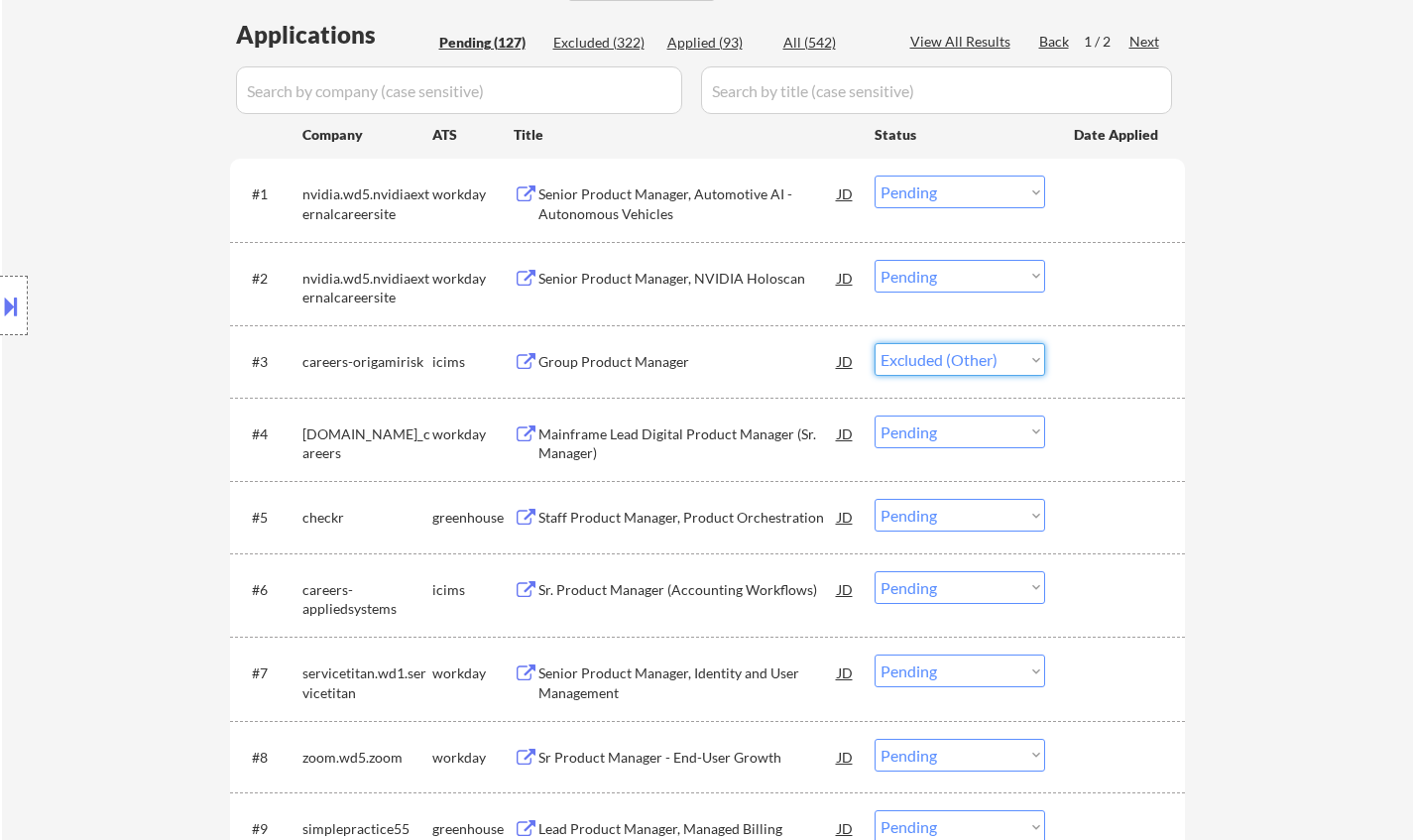
click at [874, 343] on select "Choose an option... Pending Applied Excluded (Questions) Excluded (Expired) Exc…" at bounding box center [959, 358] width 171 height 33
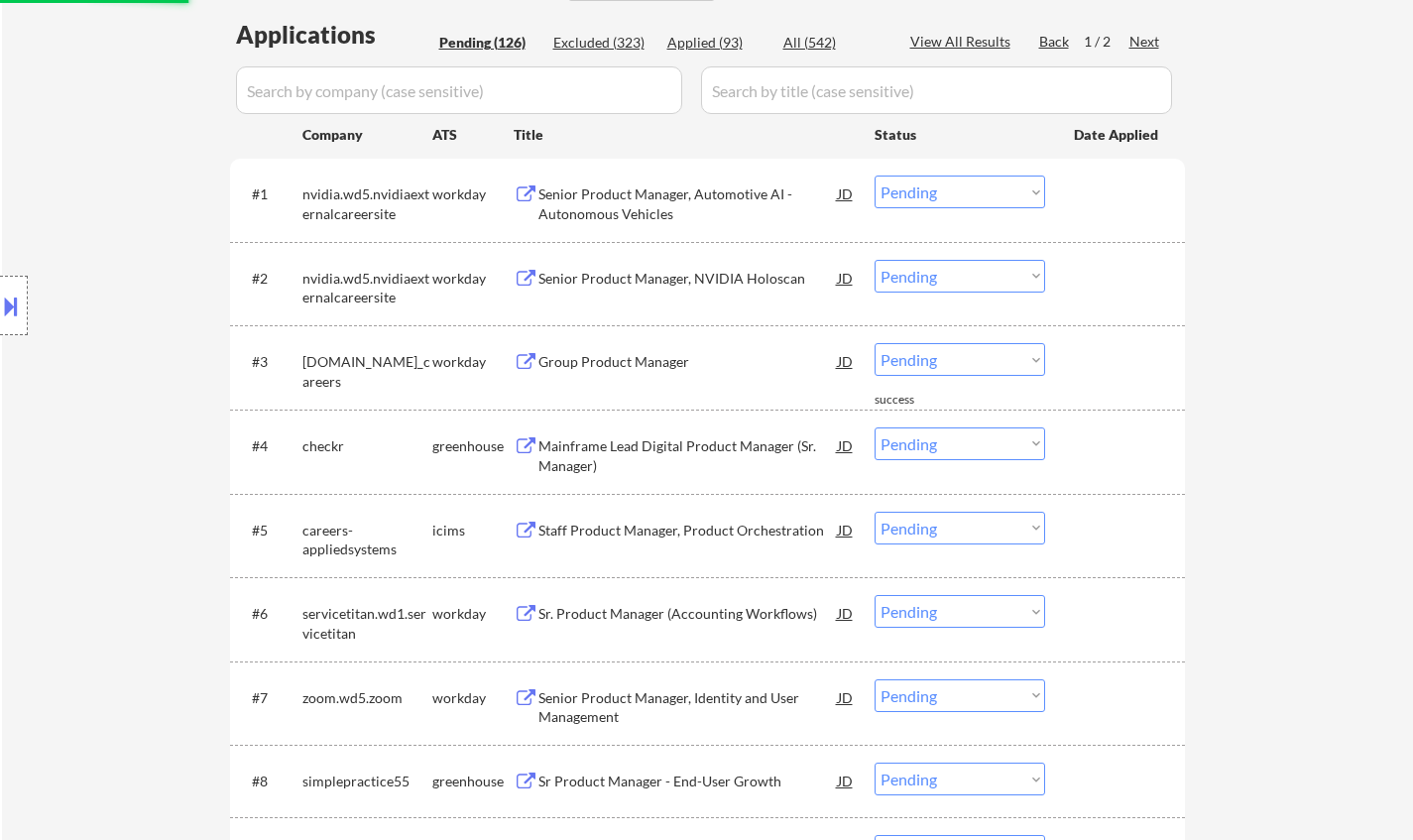
click at [632, 365] on div "Group Product Manager" at bounding box center [687, 361] width 299 height 20
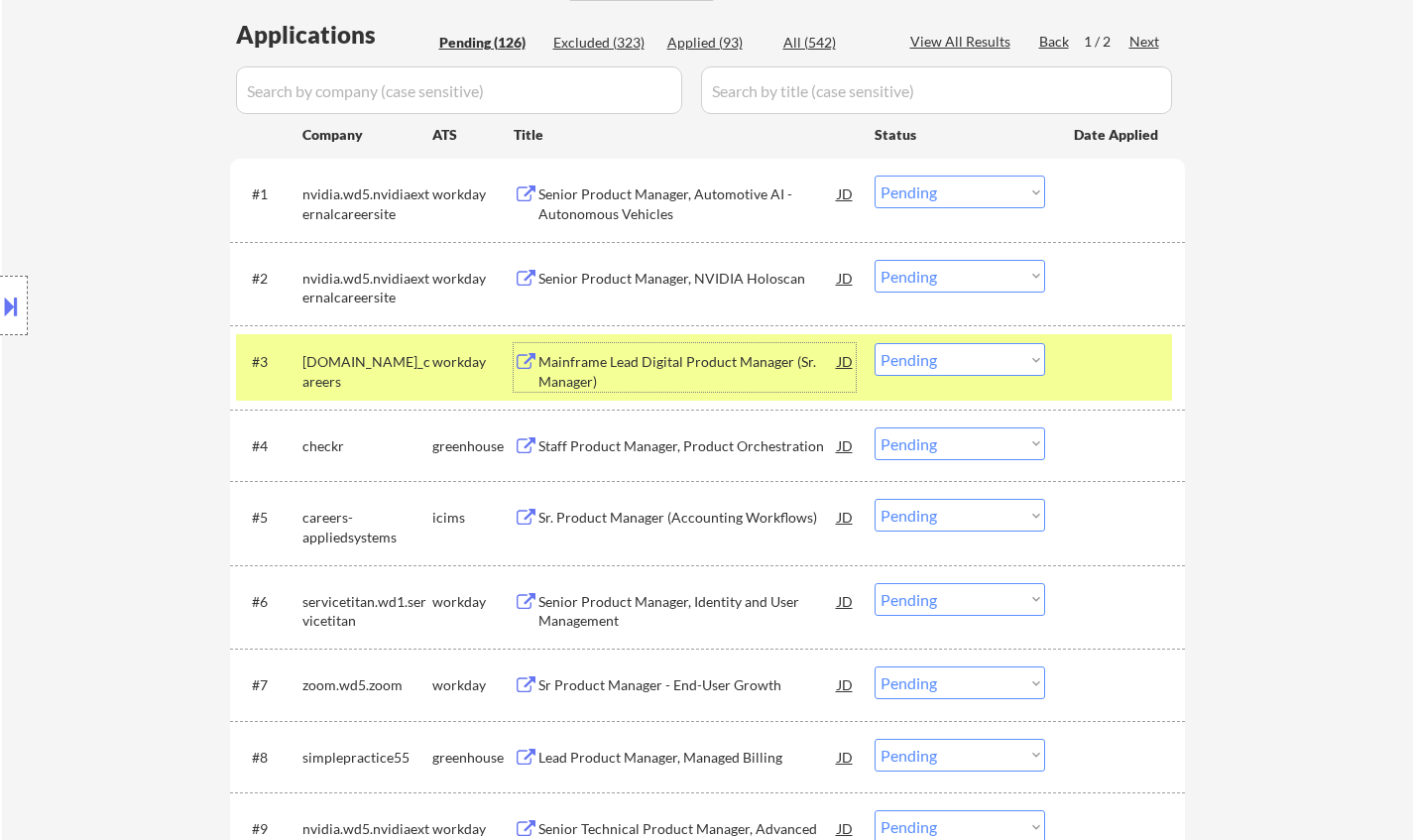
click at [971, 365] on select "Choose an option... Pending Applied Excluded (Questions) Excluded (Expired) Exc…" at bounding box center [959, 358] width 171 height 33
click at [874, 343] on select "Choose an option... Pending Applied Excluded (Questions) Excluded (Expired) Exc…" at bounding box center [959, 358] width 171 height 33
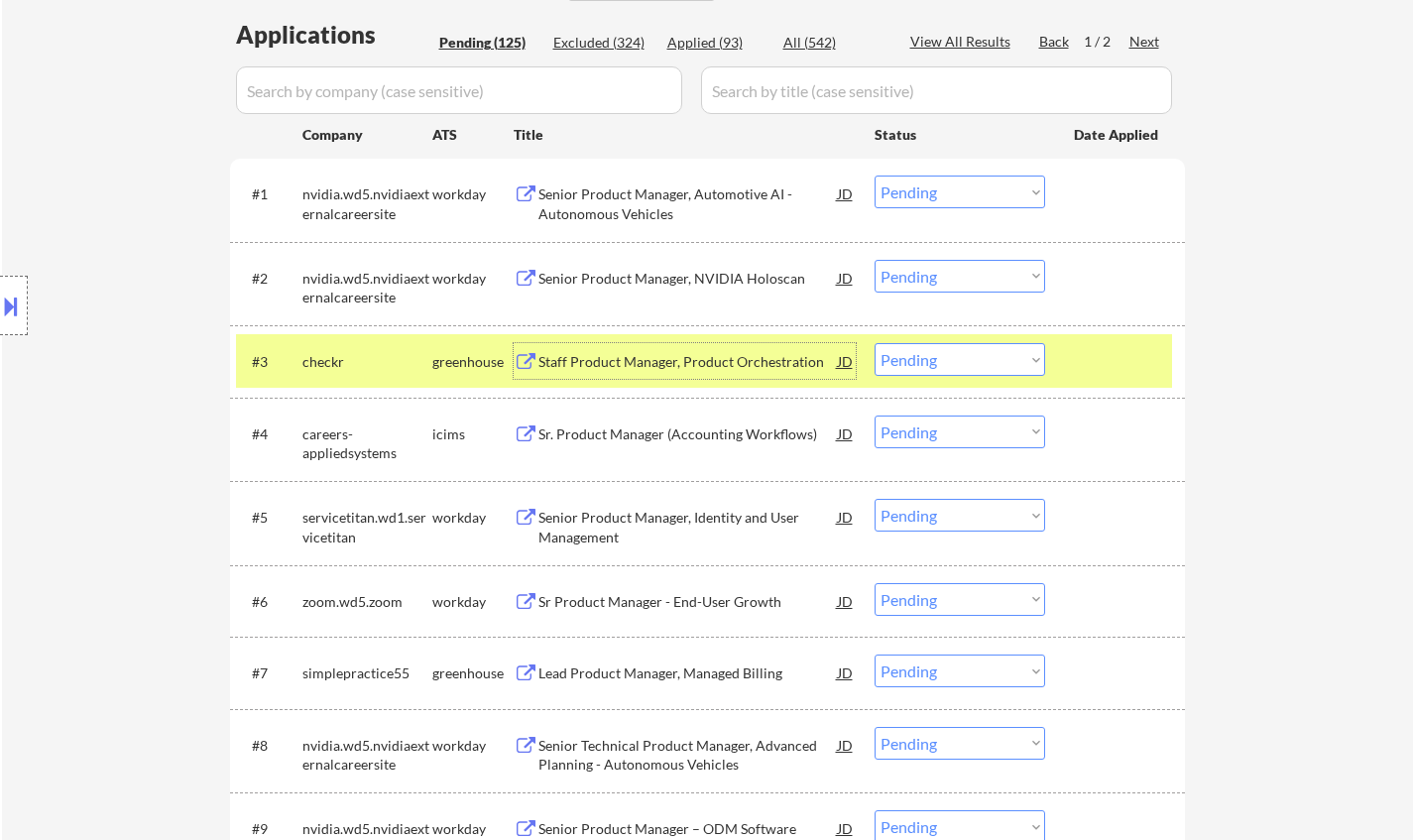
click at [712, 359] on div "Staff Product Manager, Product Orchestration" at bounding box center [687, 361] width 299 height 20
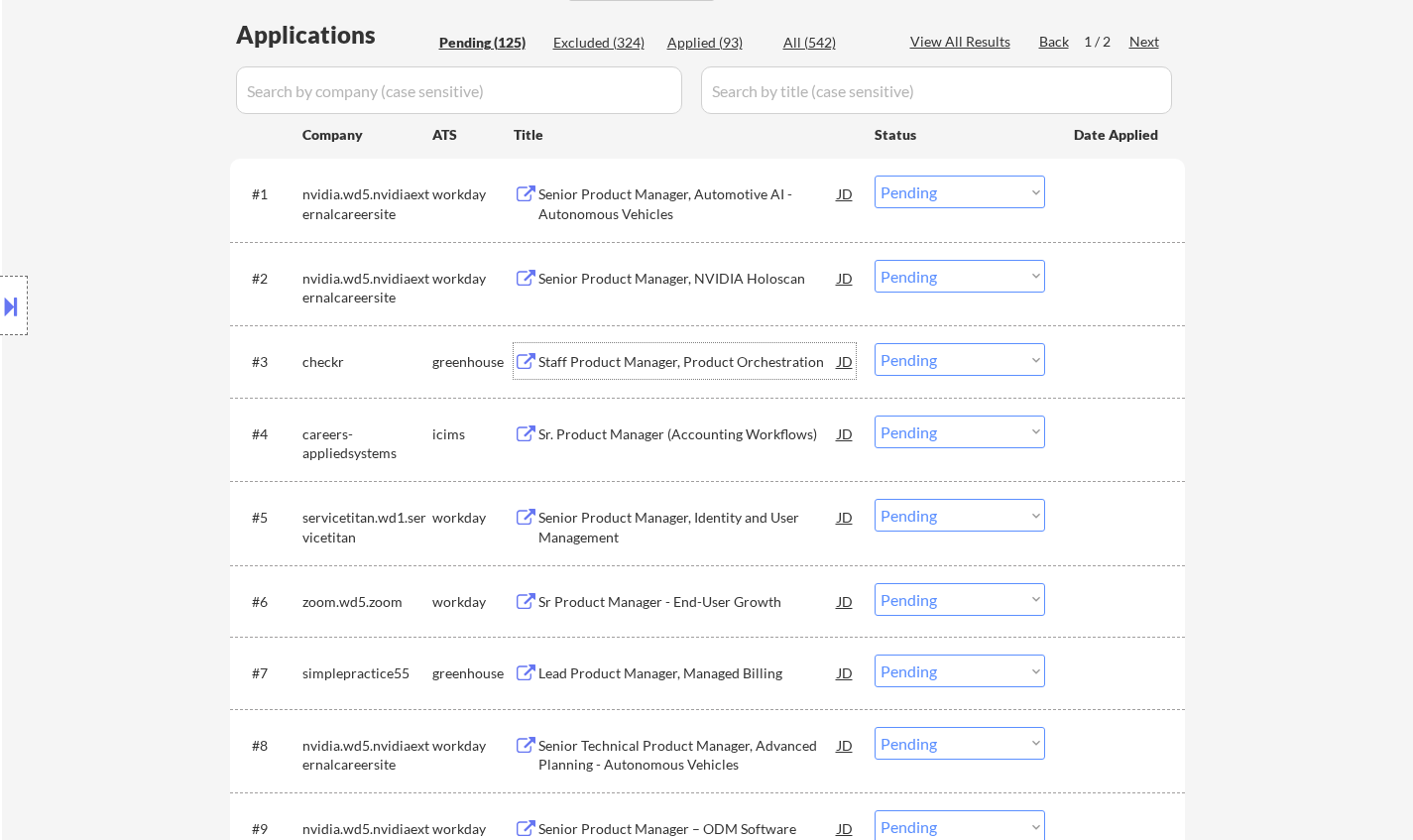
click at [948, 356] on select "Choose an option... Pending Applied Excluded (Questions) Excluded (Expired) Exc…" at bounding box center [959, 358] width 171 height 33
click at [874, 343] on select "Choose an option... Pending Applied Excluded (Questions) Excluded (Expired) Exc…" at bounding box center [959, 358] width 171 height 33
select select ""pending""
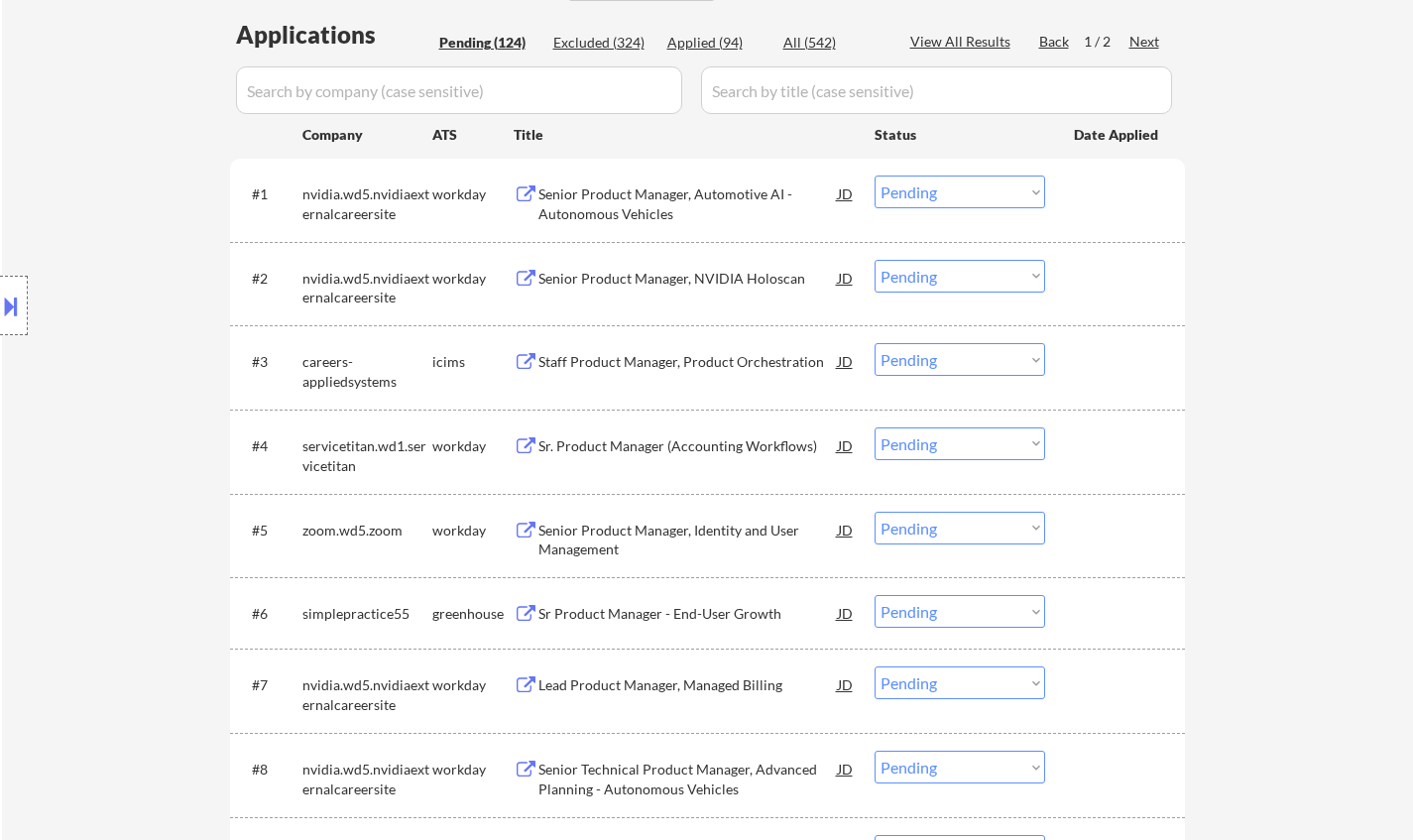
click at [682, 444] on div "Sr. Product Manager (Accounting Workflows)" at bounding box center [687, 446] width 299 height 20
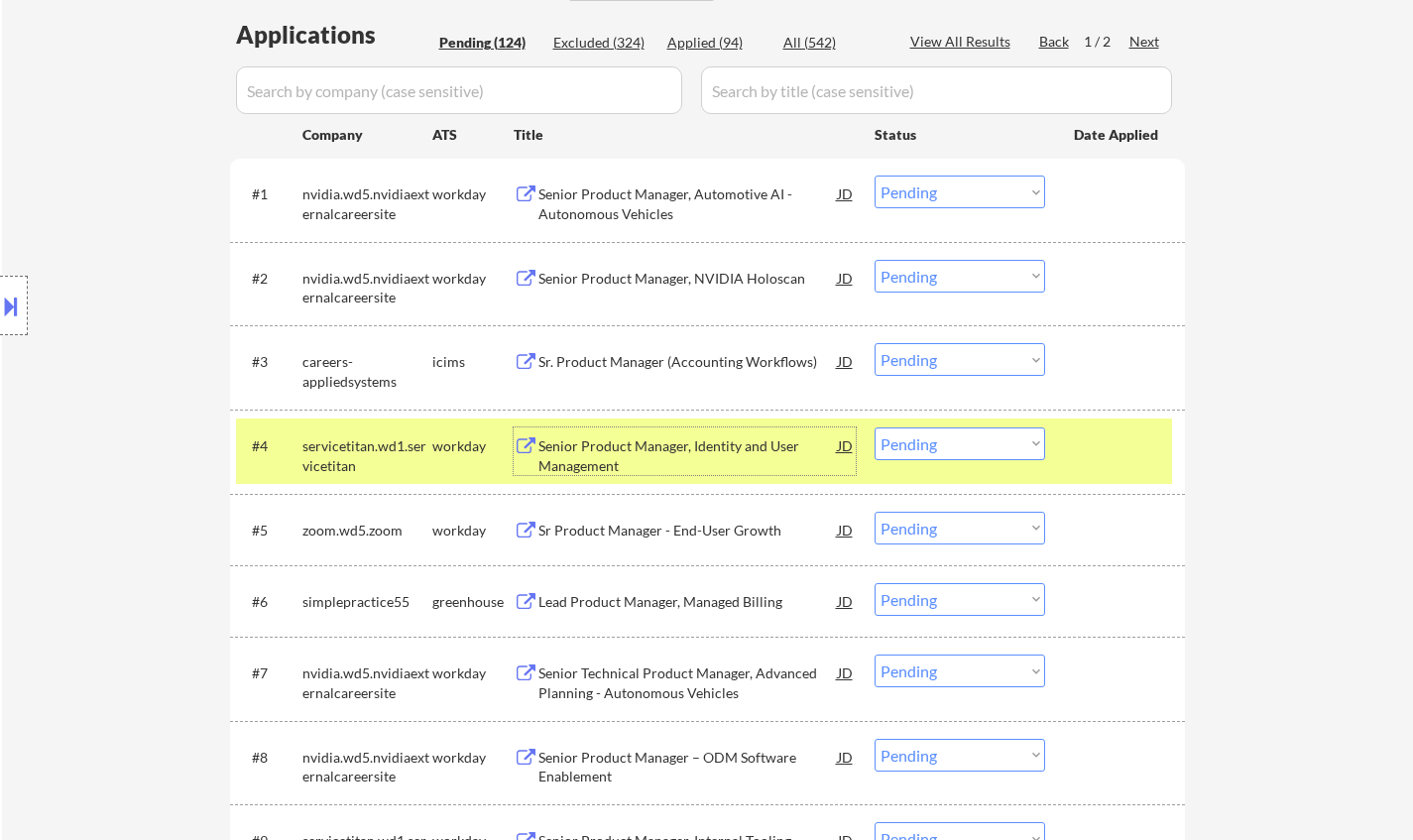
drag, startPoint x: 937, startPoint y: 444, endPoint x: 961, endPoint y: 457, distance: 27.3
click at [939, 446] on select "Choose an option... Pending Applied Excluded (Questions) Excluded (Expired) Exc…" at bounding box center [959, 443] width 171 height 33
click at [874, 427] on select "Choose an option... Pending Applied Excluded (Questions) Excluded (Expired) Exc…" at bounding box center [959, 443] width 171 height 33
select select ""pending""
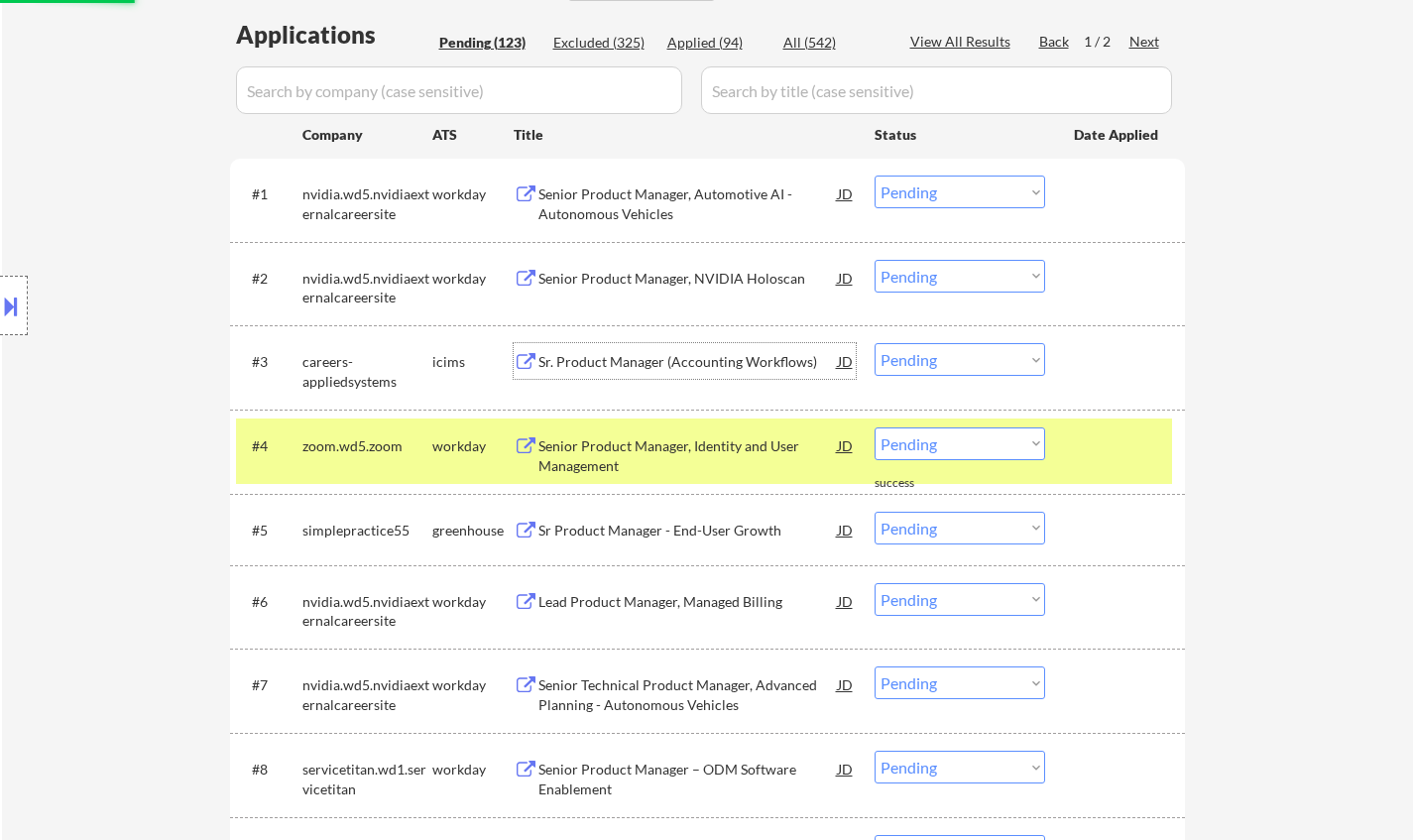
click at [726, 344] on div "Sr. Product Manager (Accounting Workflows)" at bounding box center [687, 360] width 299 height 36
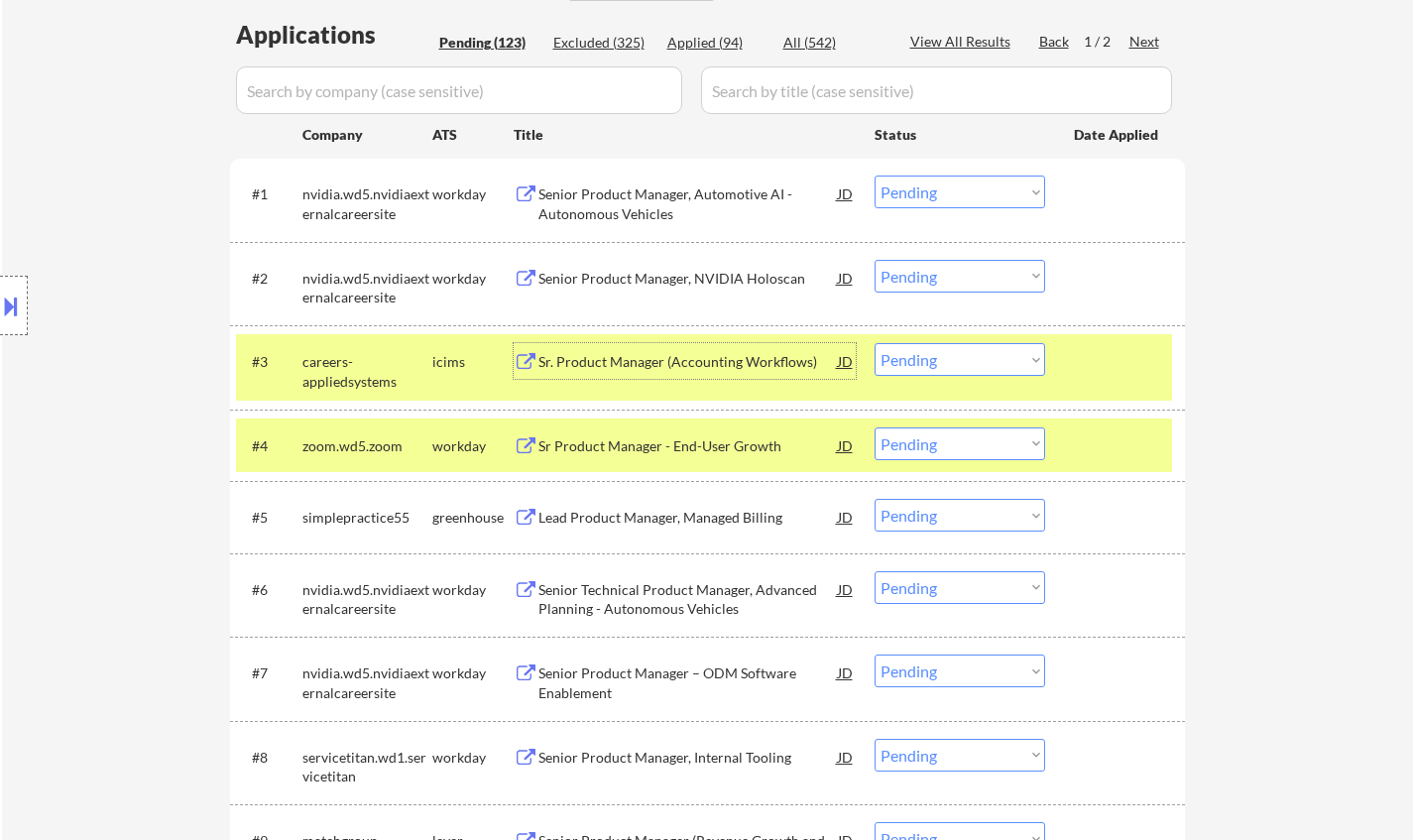
click at [970, 360] on select "Choose an option... Pending Applied Excluded (Questions) Excluded (Expired) Exc…" at bounding box center [959, 358] width 171 height 33
click at [874, 343] on select "Choose an option... Pending Applied Excluded (Questions) Excluded (Expired) Exc…" at bounding box center [959, 358] width 171 height 33
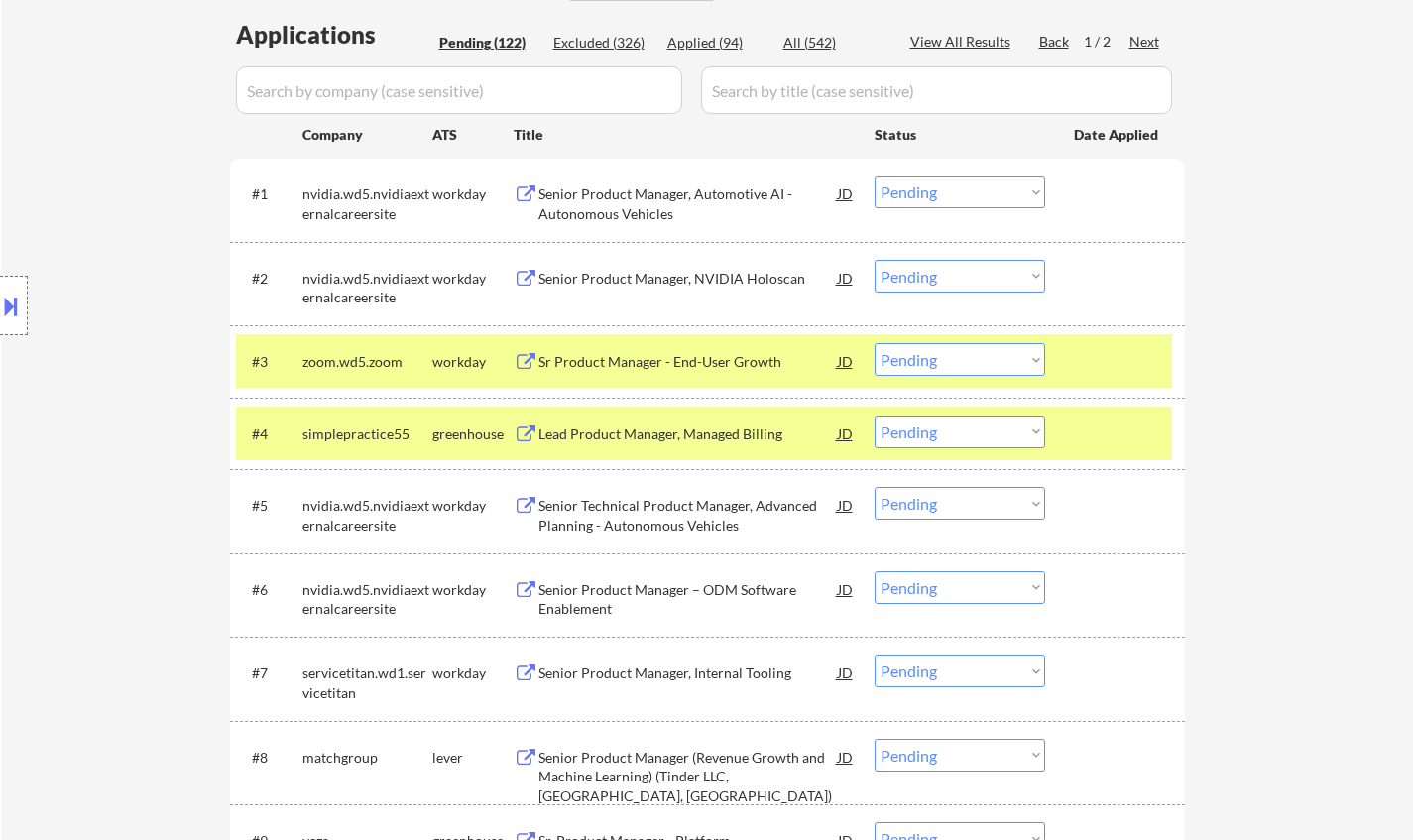
click at [683, 359] on div "Sr Product Manager - End-User Growth" at bounding box center [687, 361] width 299 height 20
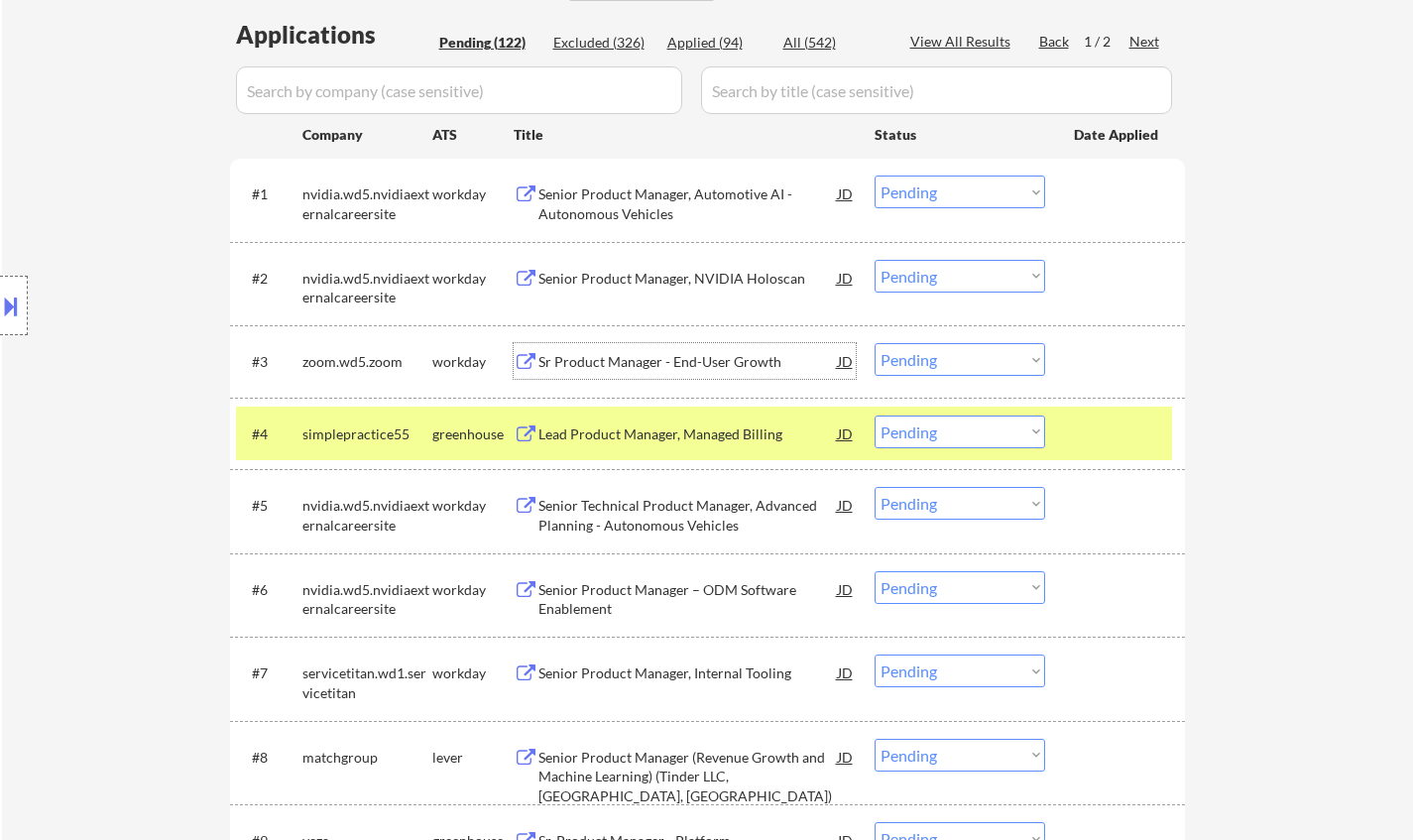
click at [986, 356] on select "Choose an option... Pending Applied Excluded (Questions) Excluded (Expired) Exc…" at bounding box center [959, 358] width 171 height 33
click at [1018, 354] on select "Choose an option... Pending Applied Excluded (Questions) Excluded (Expired) Exc…" at bounding box center [959, 358] width 171 height 33
click at [874, 343] on select "Choose an option... Pending Applied Excluded (Questions) Excluded (Expired) Exc…" at bounding box center [959, 358] width 171 height 33
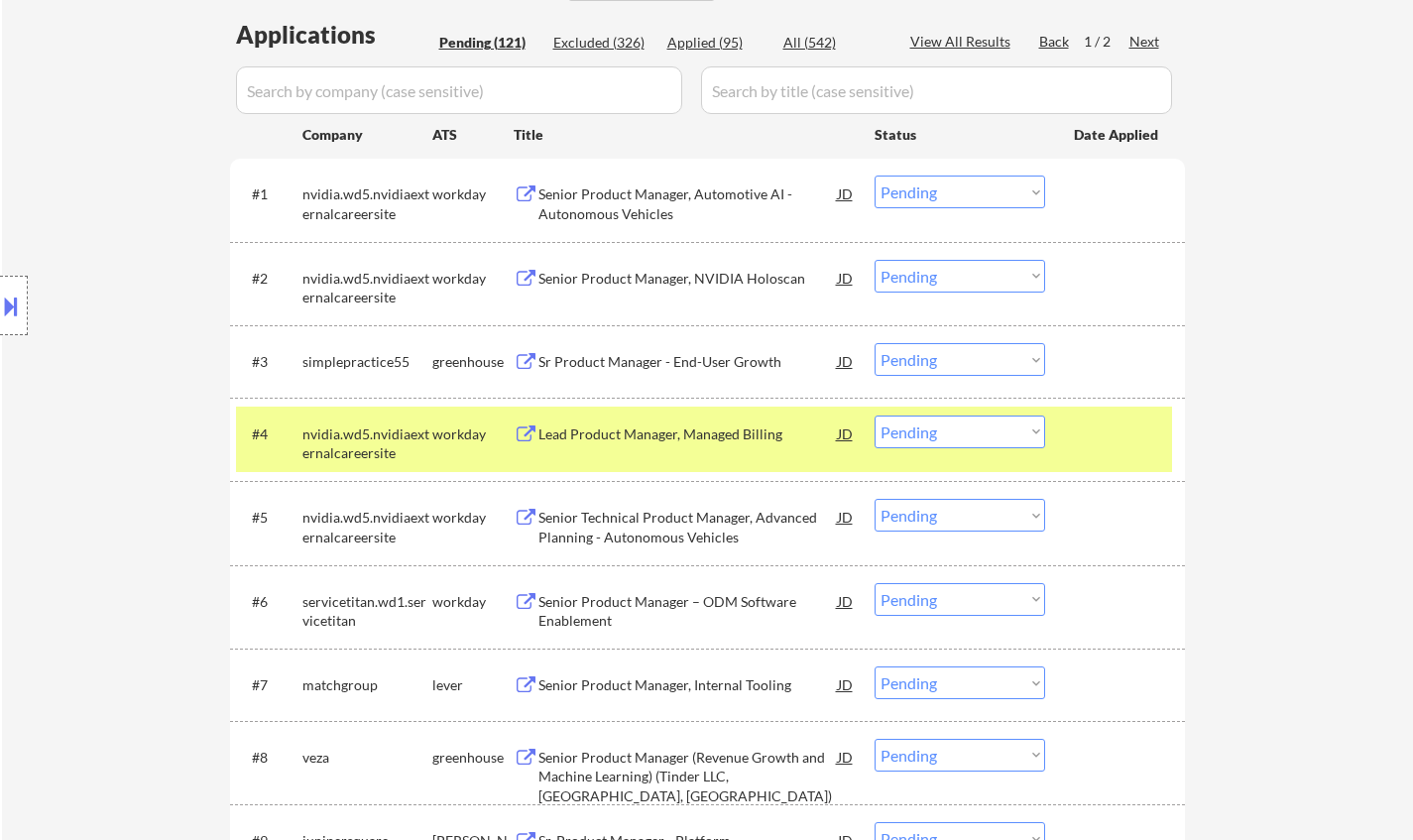
click at [652, 363] on div "Sr Product Manager - End-User Growth" at bounding box center [687, 361] width 299 height 20
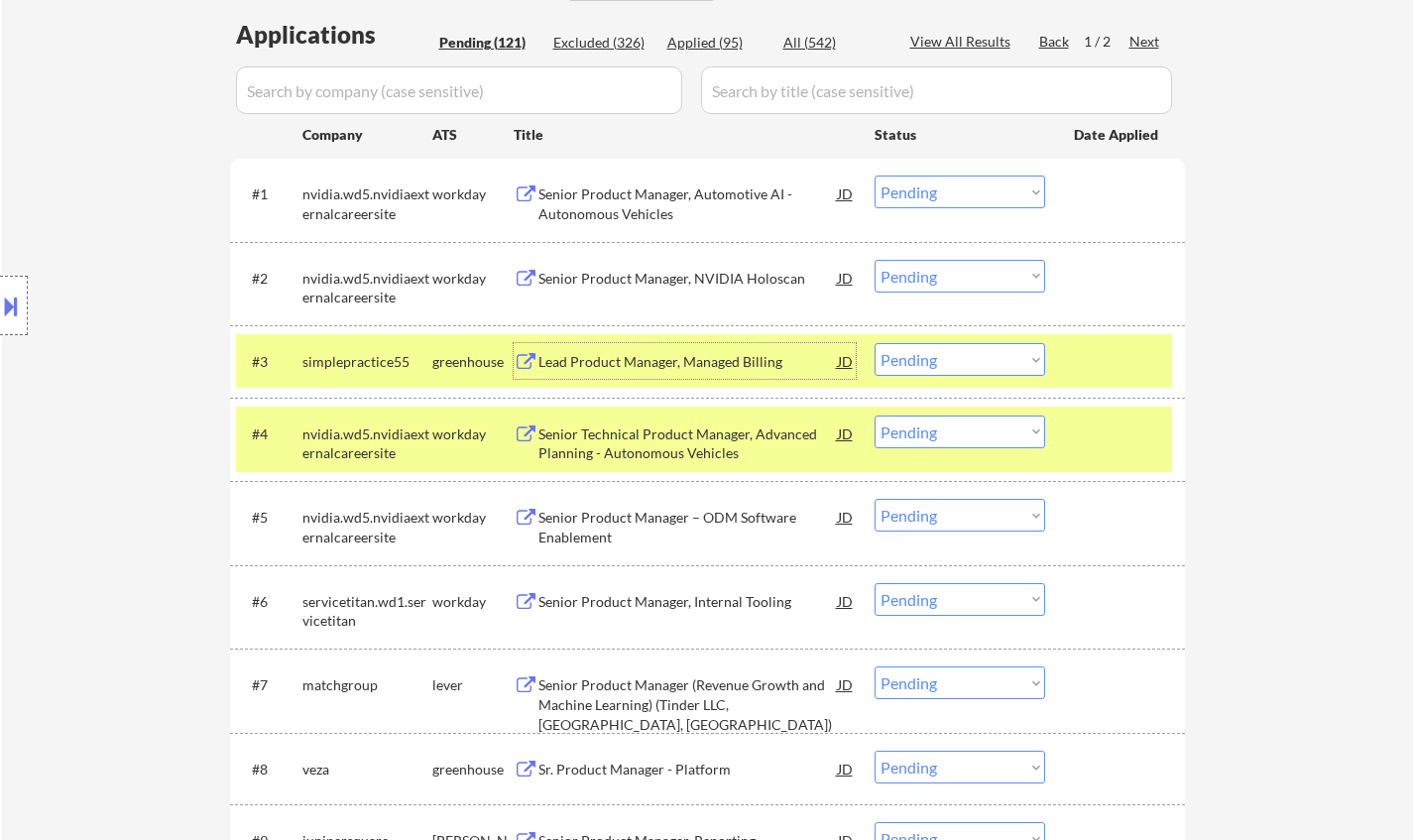
click at [935, 368] on select "Choose an option... Pending Applied Excluded (Questions) Excluded (Expired) Exc…" at bounding box center [959, 358] width 171 height 33
click at [874, 343] on select "Choose an option... Pending Applied Excluded (Questions) Excluded (Expired) Exc…" at bounding box center [959, 358] width 171 height 33
select select ""pending""
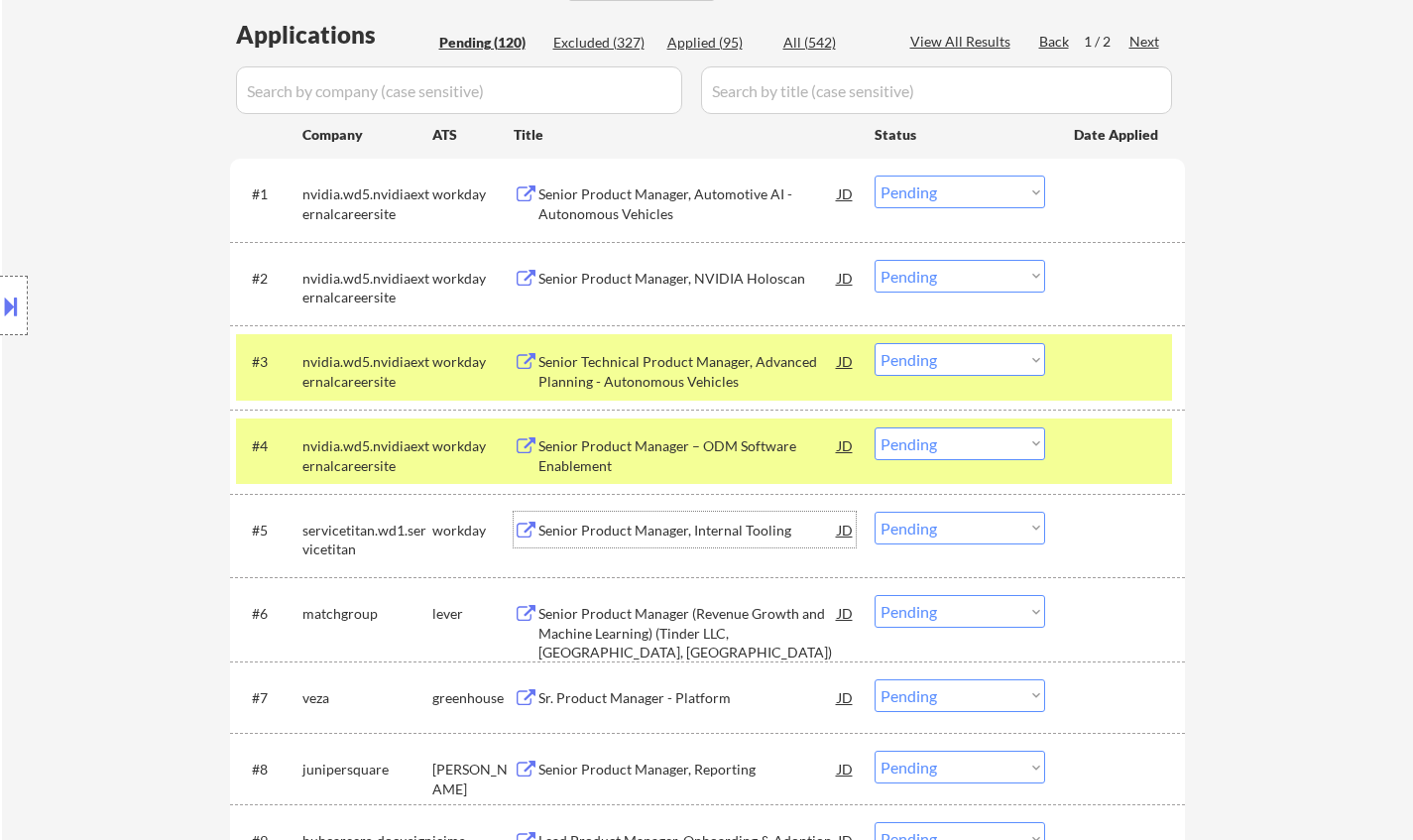
click at [705, 520] on div "Senior Product Manager, Internal Tooling" at bounding box center [687, 530] width 299 height 20
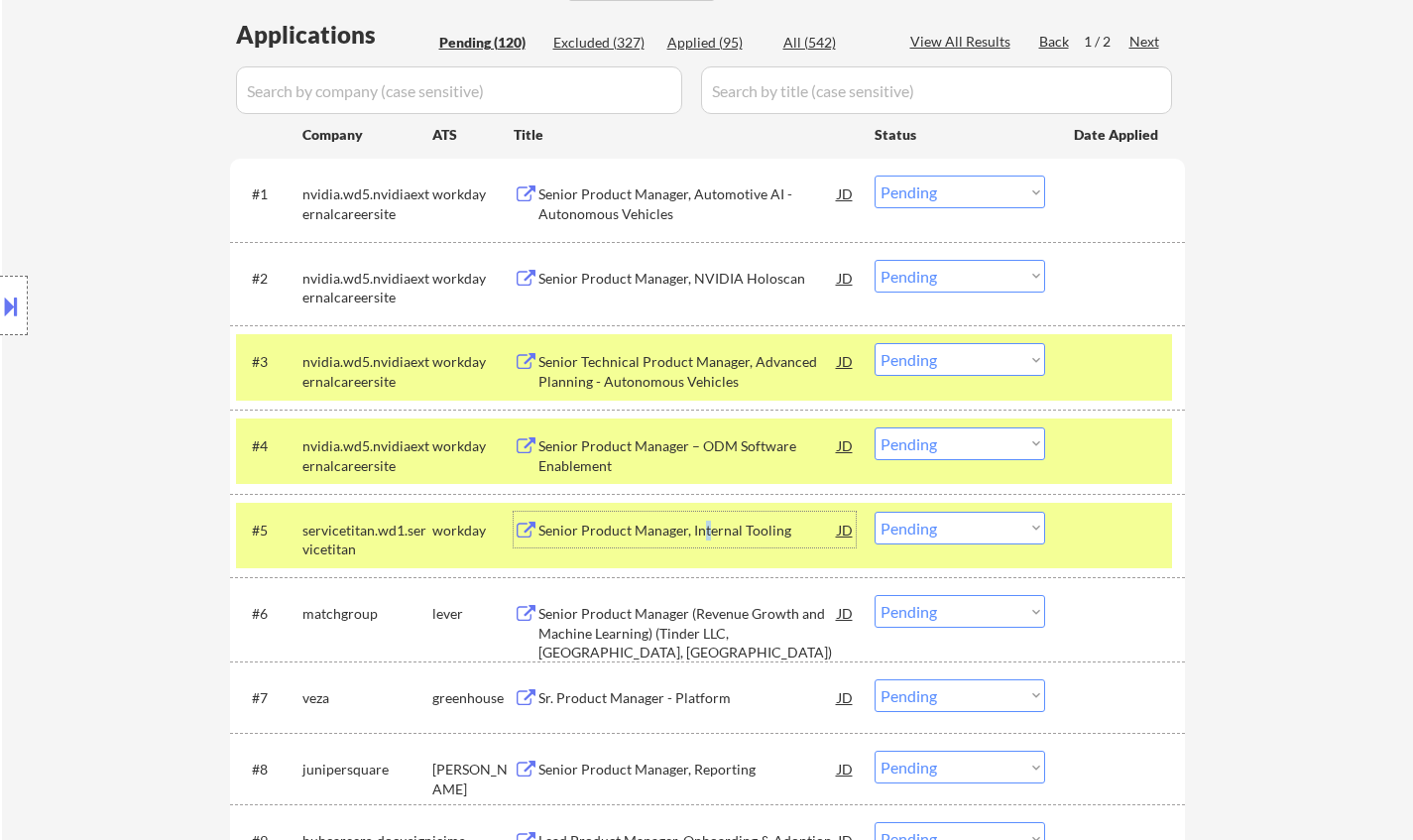
click at [975, 527] on select "Choose an option... Pending Applied Excluded (Questions) Excluded (Expired) Exc…" at bounding box center [959, 527] width 171 height 33
click at [874, 511] on select "Choose an option... Pending Applied Excluded (Questions) Excluded (Expired) Exc…" at bounding box center [959, 527] width 171 height 33
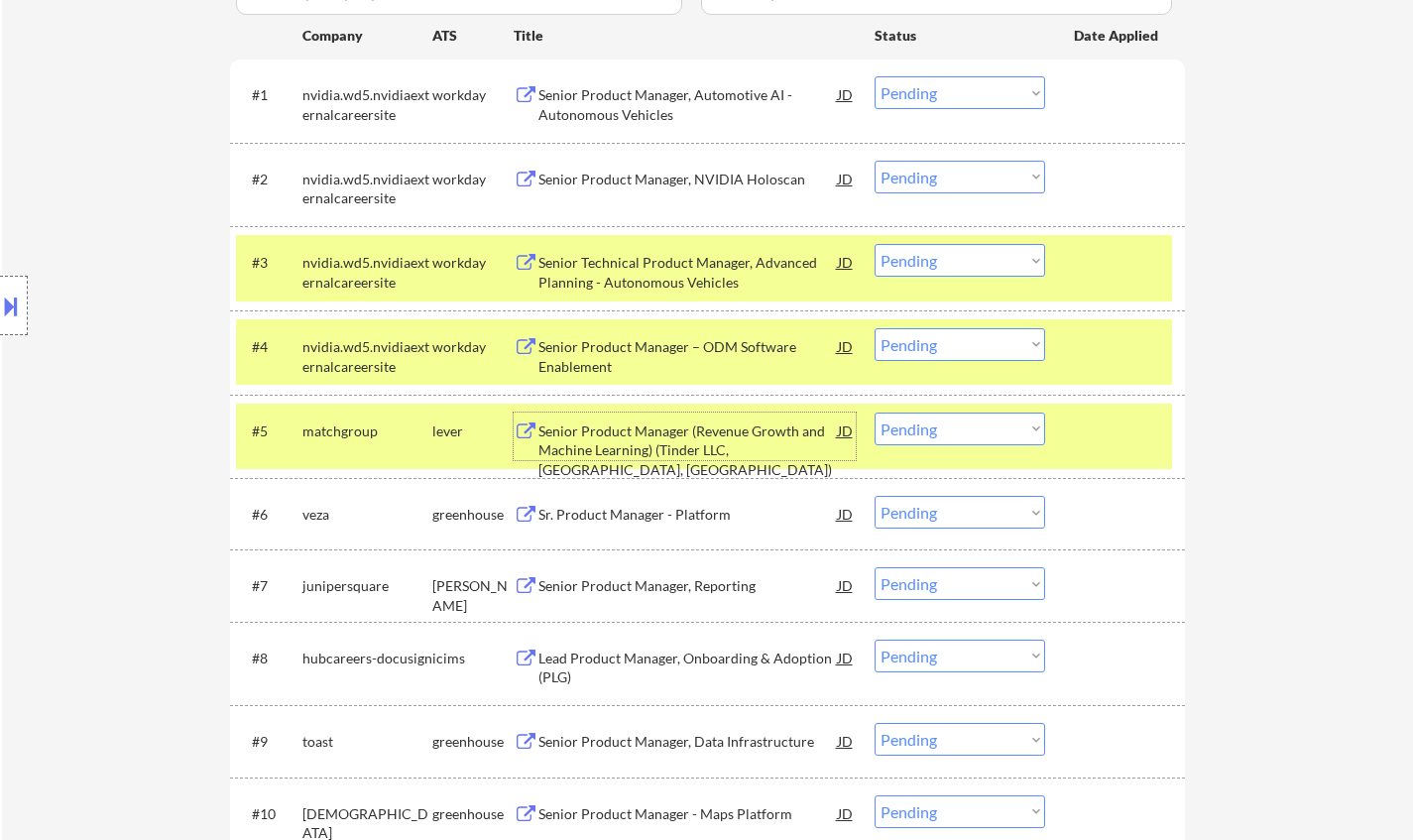
click at [673, 454] on div "Senior Product Manager (Revenue Growth and Machine Learning) (Tinder LLC, Dalla…" at bounding box center [687, 450] width 299 height 59
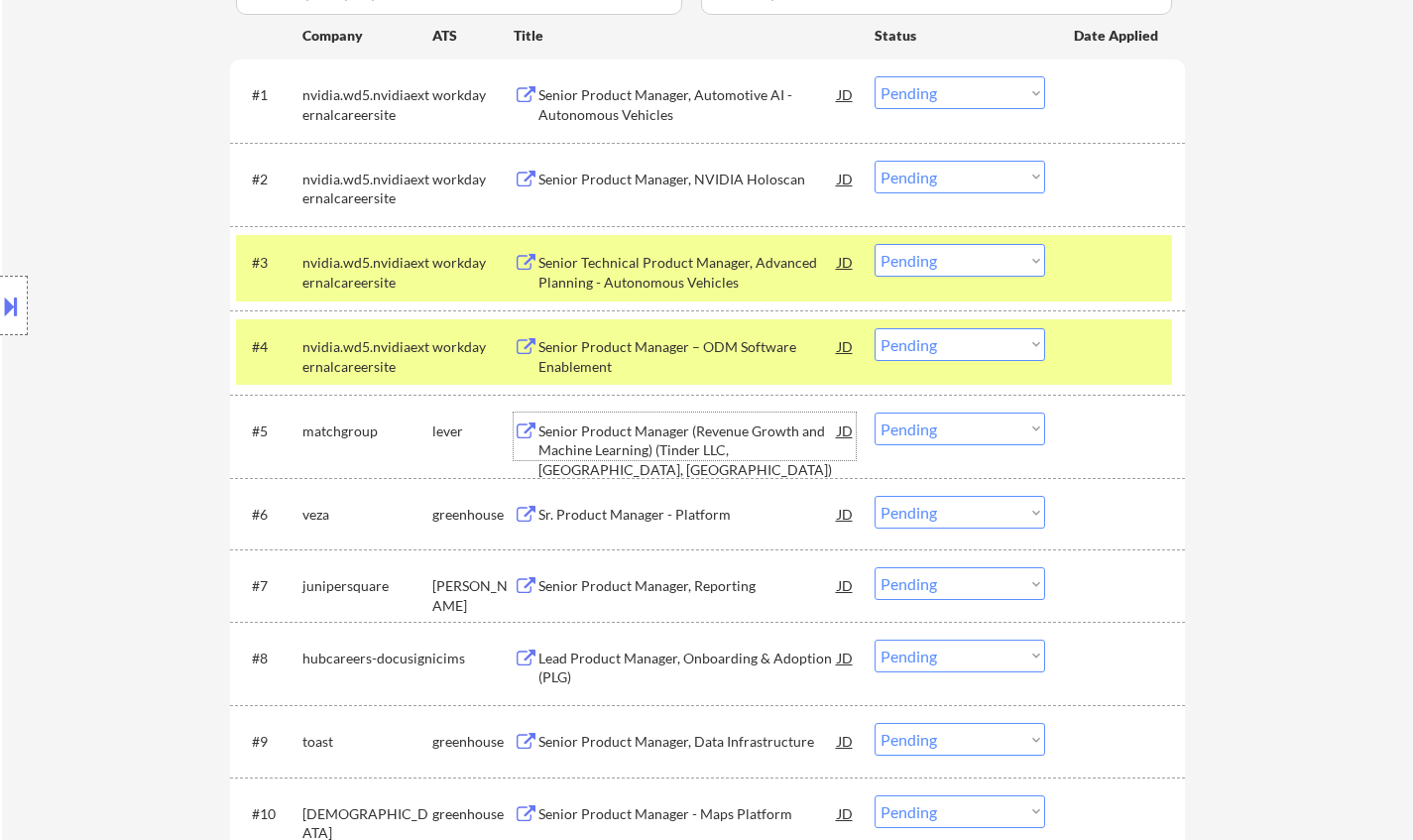
click at [950, 421] on select "Choose an option... Pending Applied Excluded (Questions) Excluded (Expired) Exc…" at bounding box center [959, 428] width 171 height 33
click at [970, 431] on select "Choose an option... Pending Applied Excluded (Questions) Excluded (Expired) Exc…" at bounding box center [959, 428] width 171 height 33
click at [874, 412] on select "Choose an option... Pending Applied Excluded (Questions) Excluded (Expired) Exc…" at bounding box center [959, 428] width 171 height 33
click at [677, 430] on div "Senior Product Manager (Revenue Growth and Machine Learning) (Tinder LLC, Dalla…" at bounding box center [687, 450] width 299 height 59
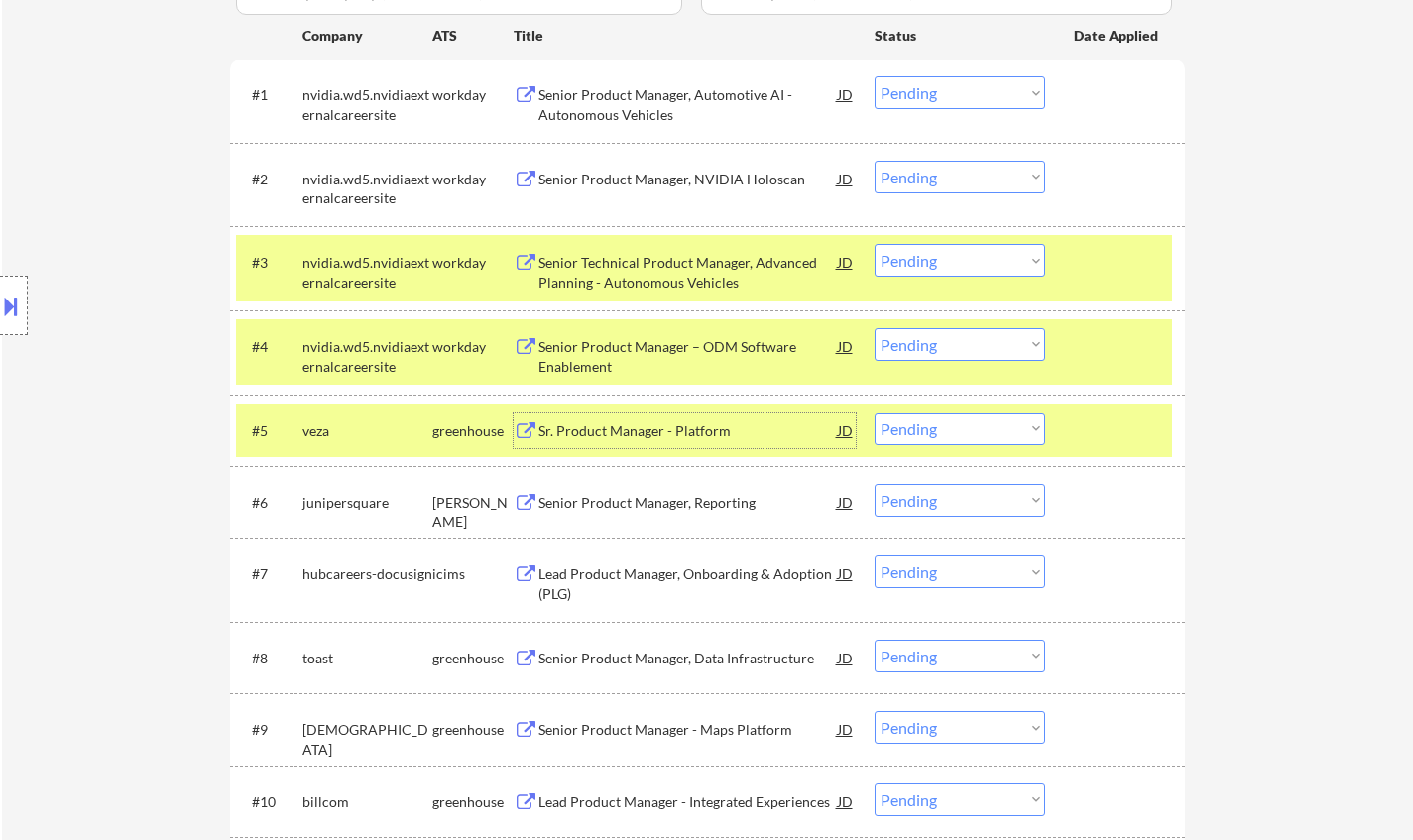
drag, startPoint x: 936, startPoint y: 423, endPoint x: 945, endPoint y: 441, distance: 20.1
click at [938, 425] on select "Choose an option... Pending Applied Excluded (Questions) Excluded (Expired) Exc…" at bounding box center [959, 428] width 171 height 33
click at [874, 412] on select "Choose an option... Pending Applied Excluded (Questions) Excluded (Expired) Exc…" at bounding box center [959, 428] width 171 height 33
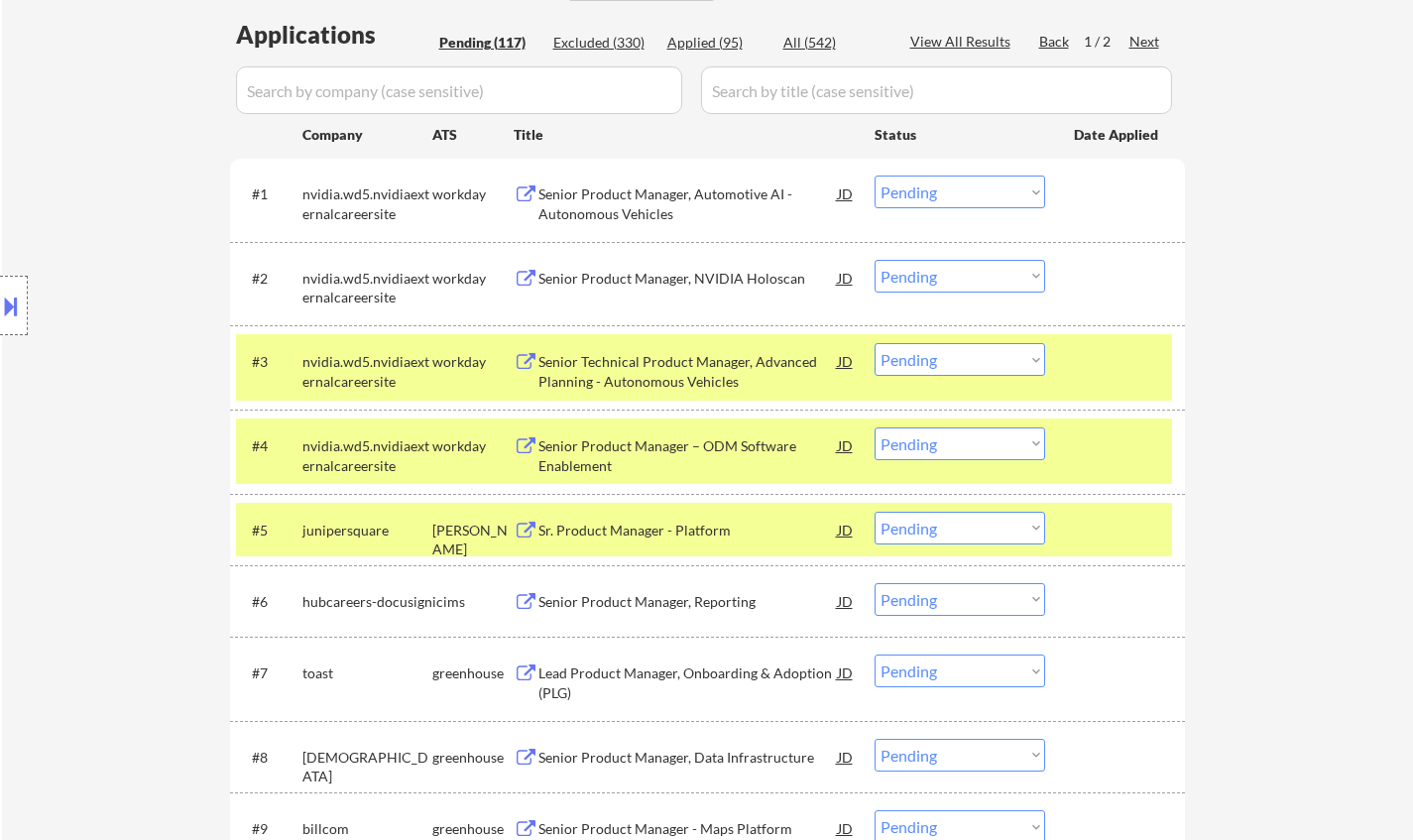
scroll to position [892, 0]
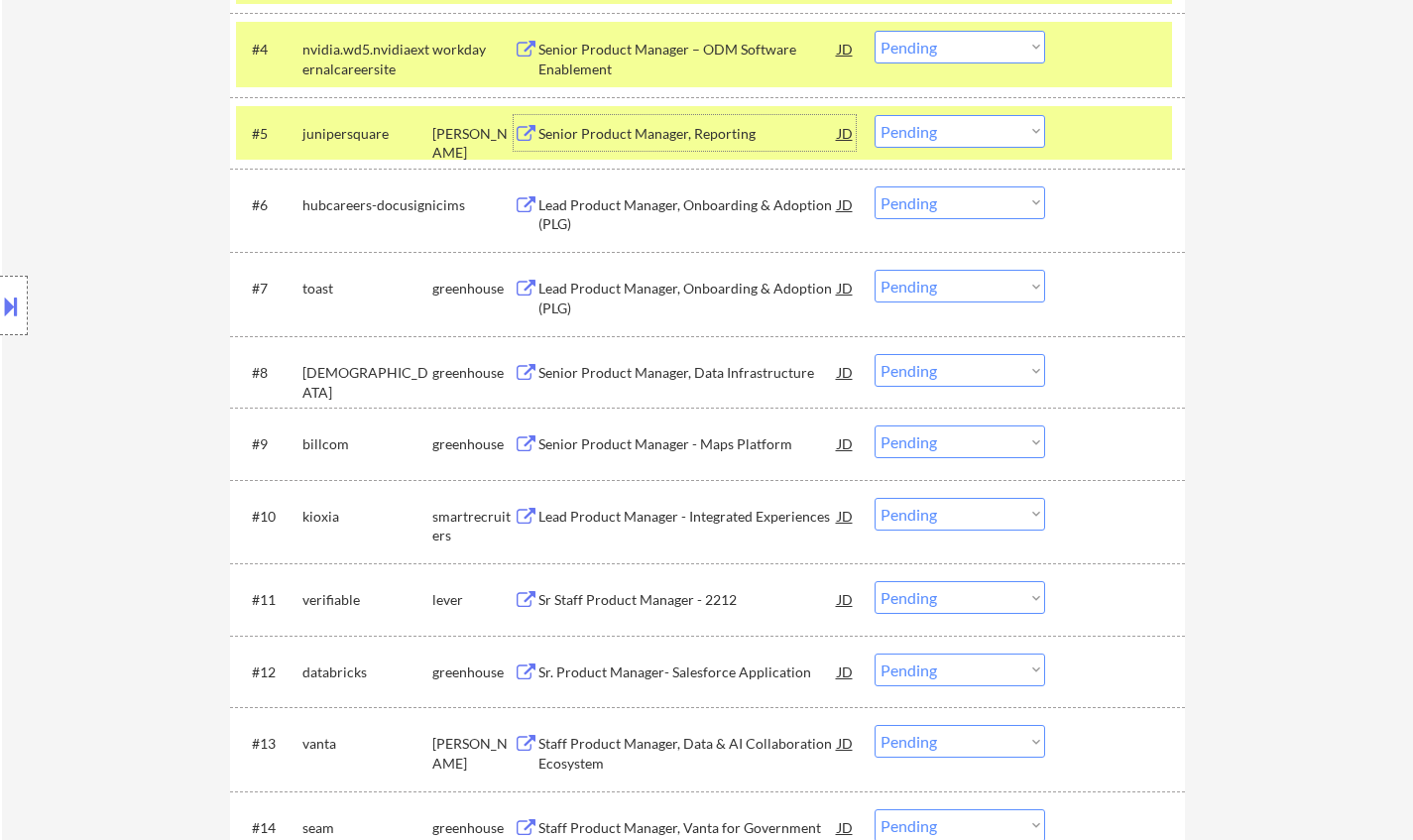
click at [634, 143] on div "Senior Product Manager, Reporting" at bounding box center [687, 133] width 299 height 36
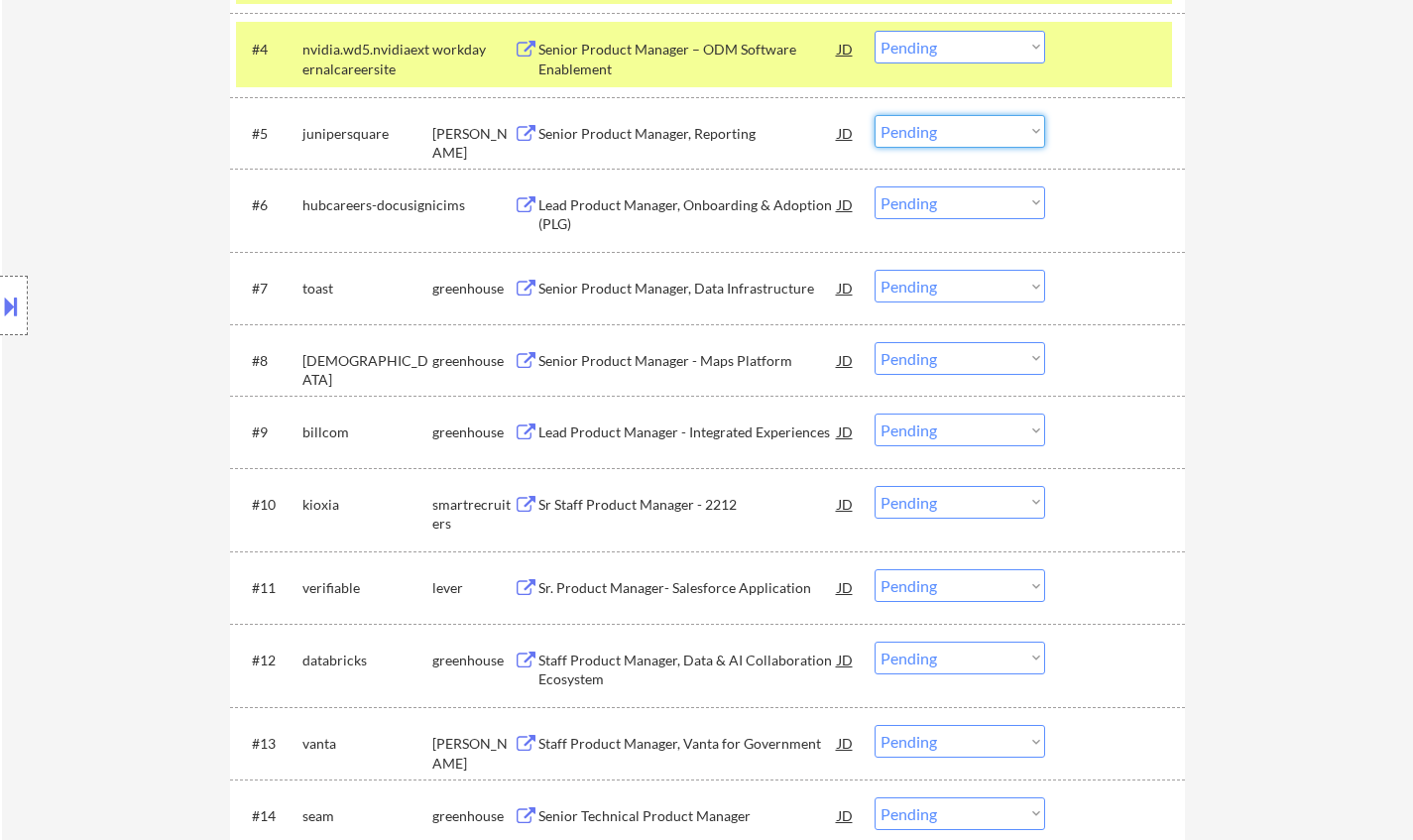
click at [988, 127] on select "Choose an option... Pending Applied Excluded (Questions) Excluded (Expired) Exc…" at bounding box center [959, 131] width 171 height 33
click at [874, 115] on select "Choose an option... Pending Applied Excluded (Questions) Excluded (Expired) Exc…" at bounding box center [959, 131] width 171 height 33
select select ""pending""
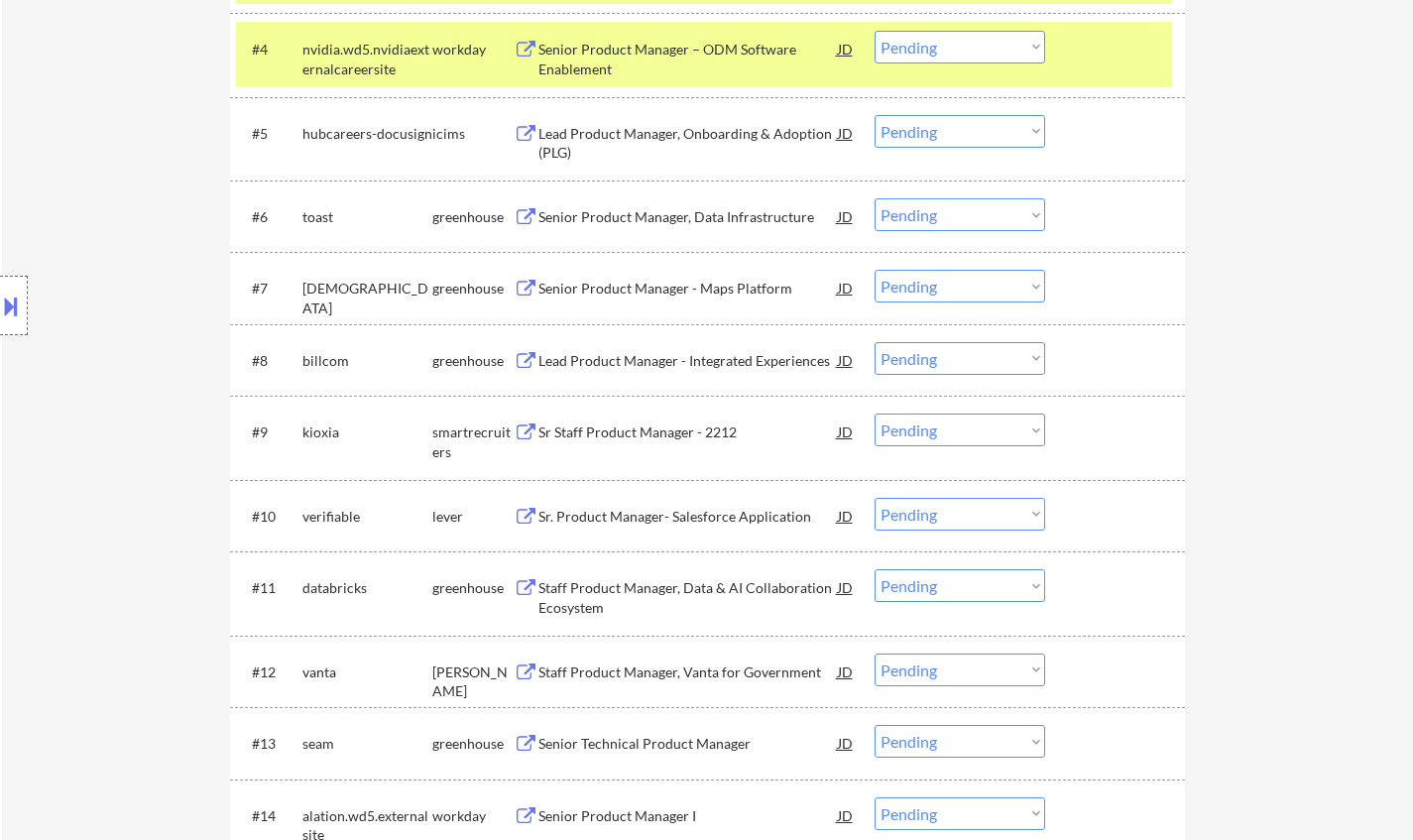
click at [637, 237] on div "#6 toast greenhouse Senior Product Manager, Data Infrastructure JD warning_ambe…" at bounding box center [704, 216] width 935 height 54
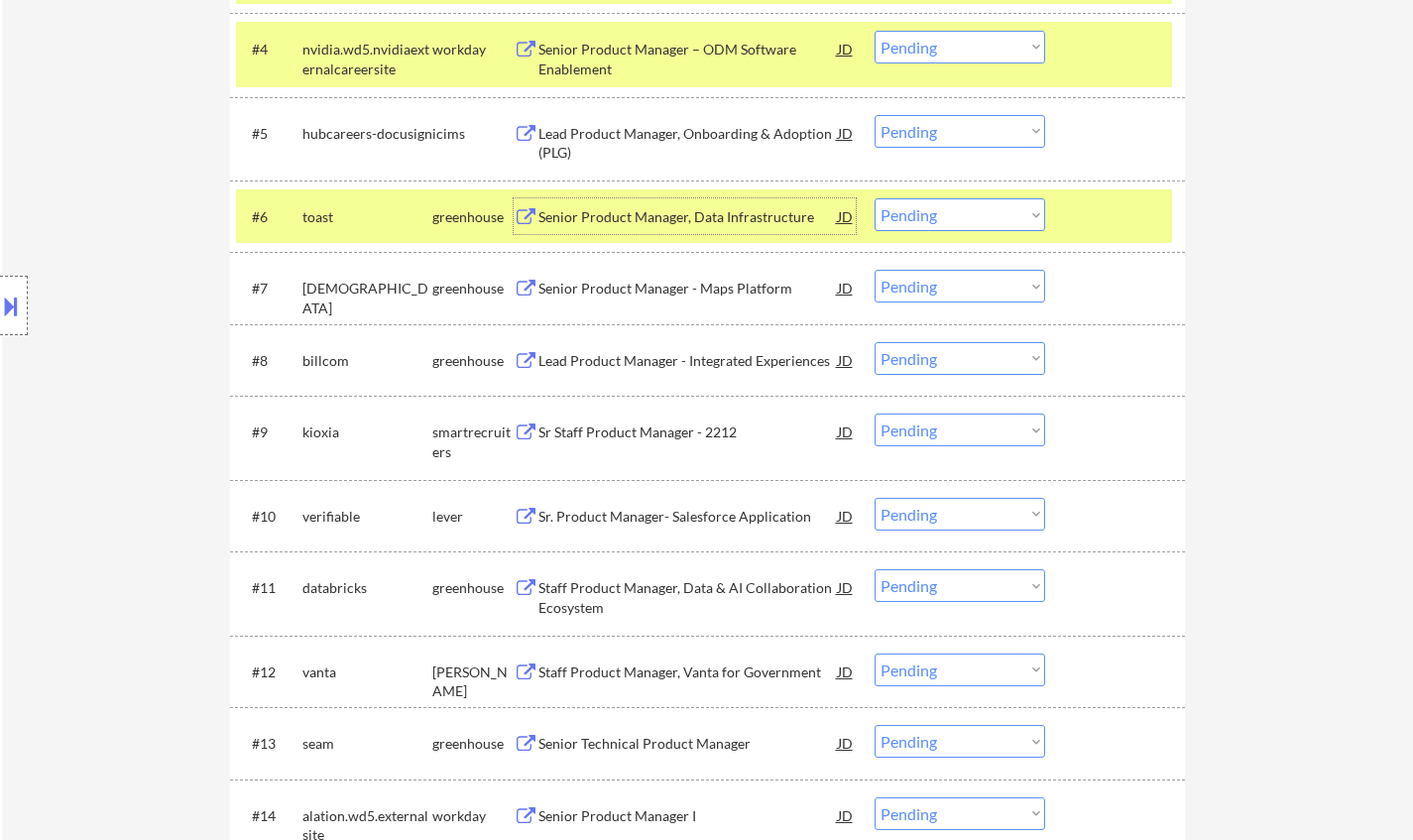
click at [637, 215] on div "Senior Product Manager, Data Infrastructure" at bounding box center [687, 217] width 299 height 20
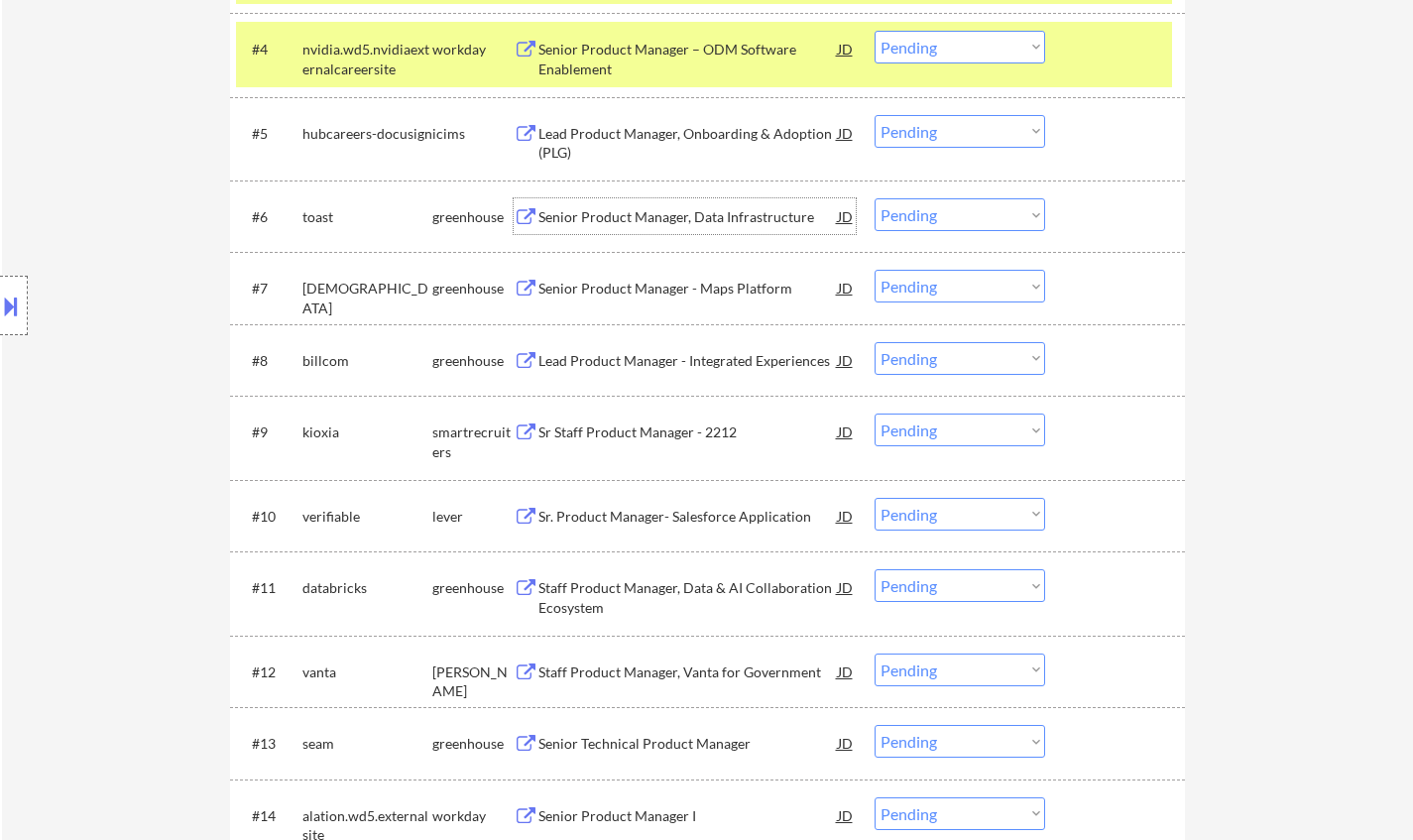
drag, startPoint x: 999, startPoint y: 215, endPoint x: 1005, endPoint y: 230, distance: 16.2
click at [999, 216] on select "Choose an option... Pending Applied Excluded (Questions) Excluded (Expired) Exc…" at bounding box center [959, 214] width 171 height 33
click at [874, 199] on select "Choose an option... Pending Applied Excluded (Questions) Excluded (Expired) Exc…" at bounding box center [959, 214] width 171 height 33
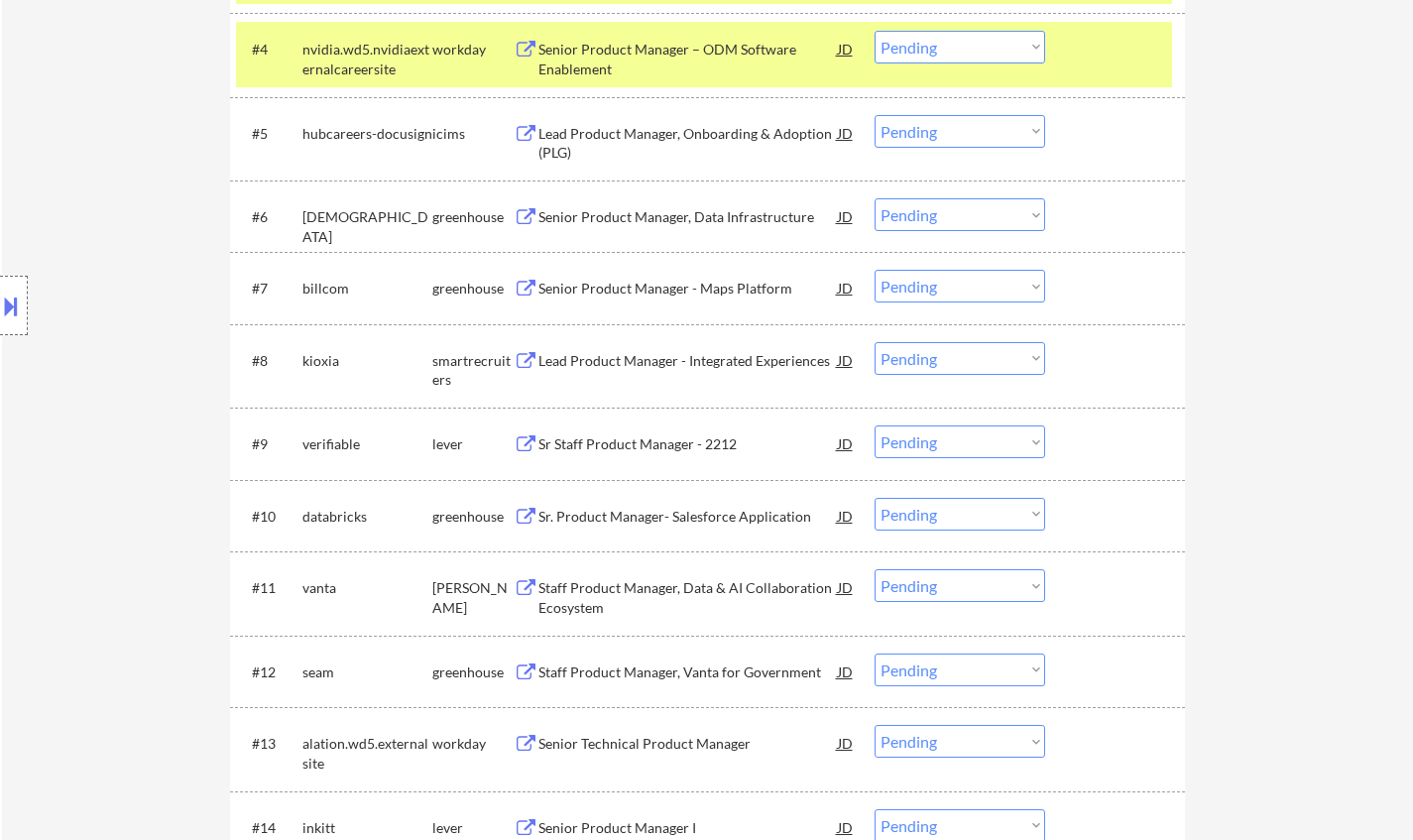
click at [633, 216] on div "Senior Product Manager, Data Infrastructure" at bounding box center [687, 217] width 299 height 20
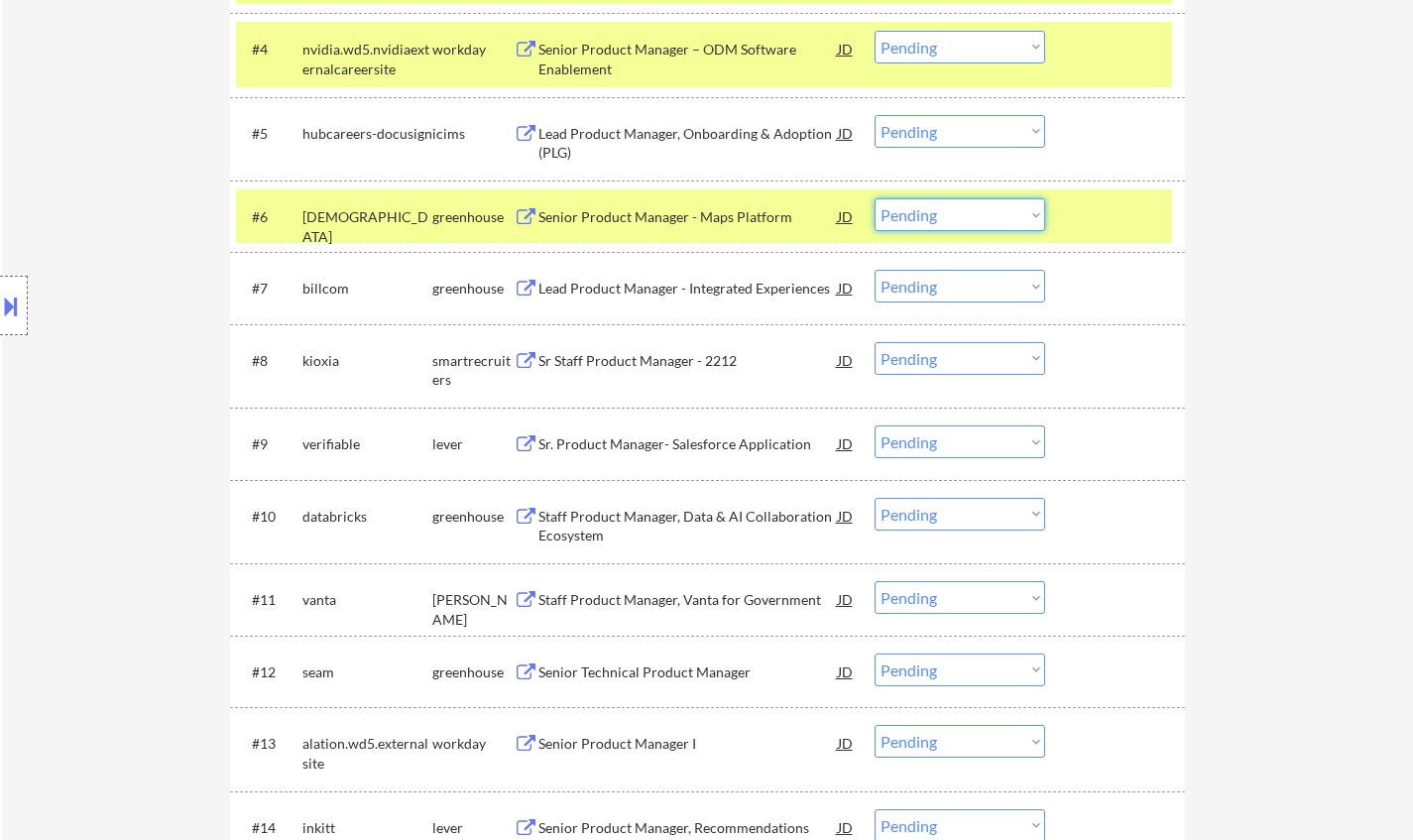
click at [967, 210] on select "Choose an option... Pending Applied Excluded (Questions) Excluded (Expired) Exc…" at bounding box center [959, 214] width 171 height 33
click at [874, 199] on select "Choose an option... Pending Applied Excluded (Questions) Excluded (Expired) Exc…" at bounding box center [959, 214] width 171 height 33
select select ""pending""
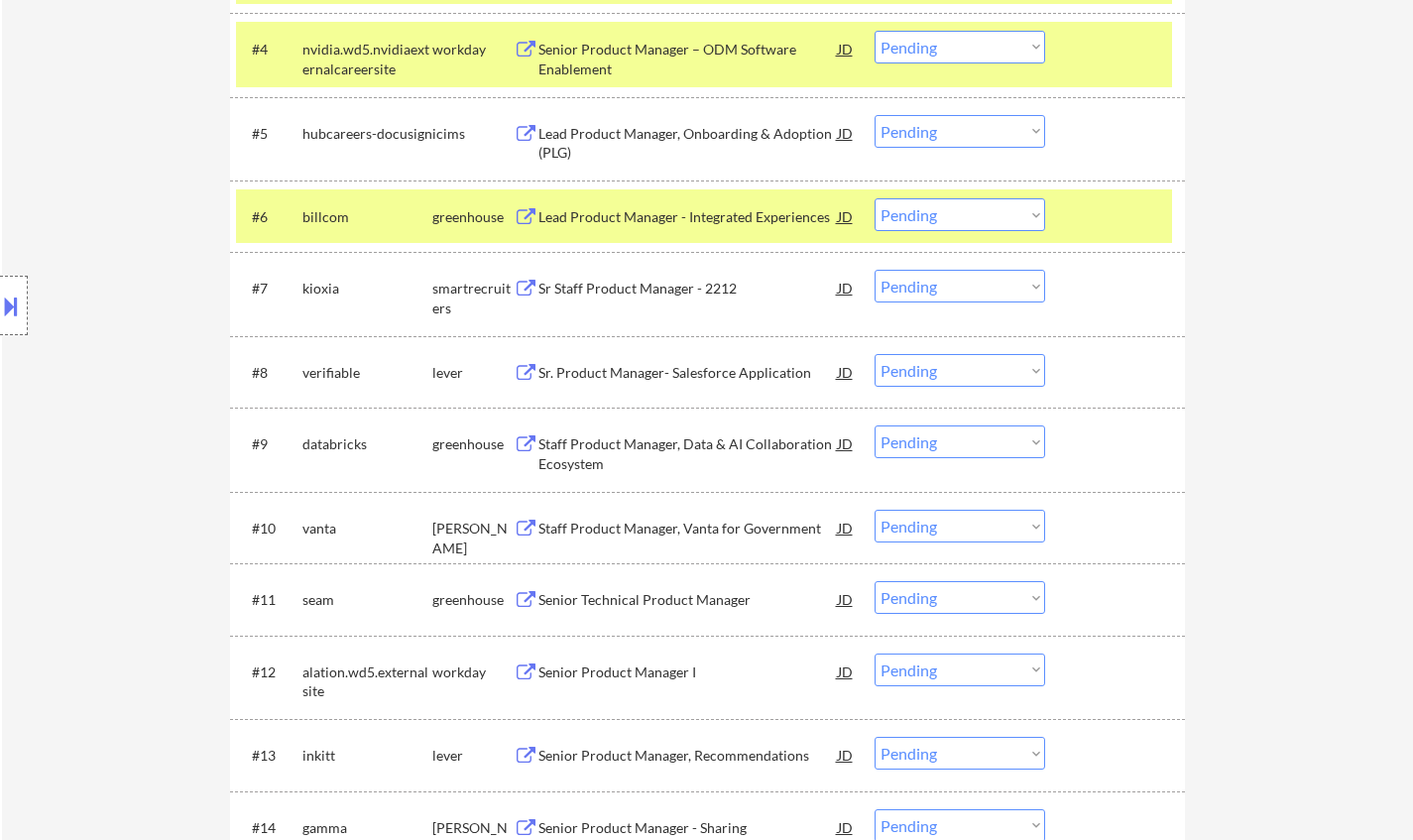
click at [700, 225] on div "Lead Product Manager - Integrated Experiences" at bounding box center [687, 217] width 299 height 20
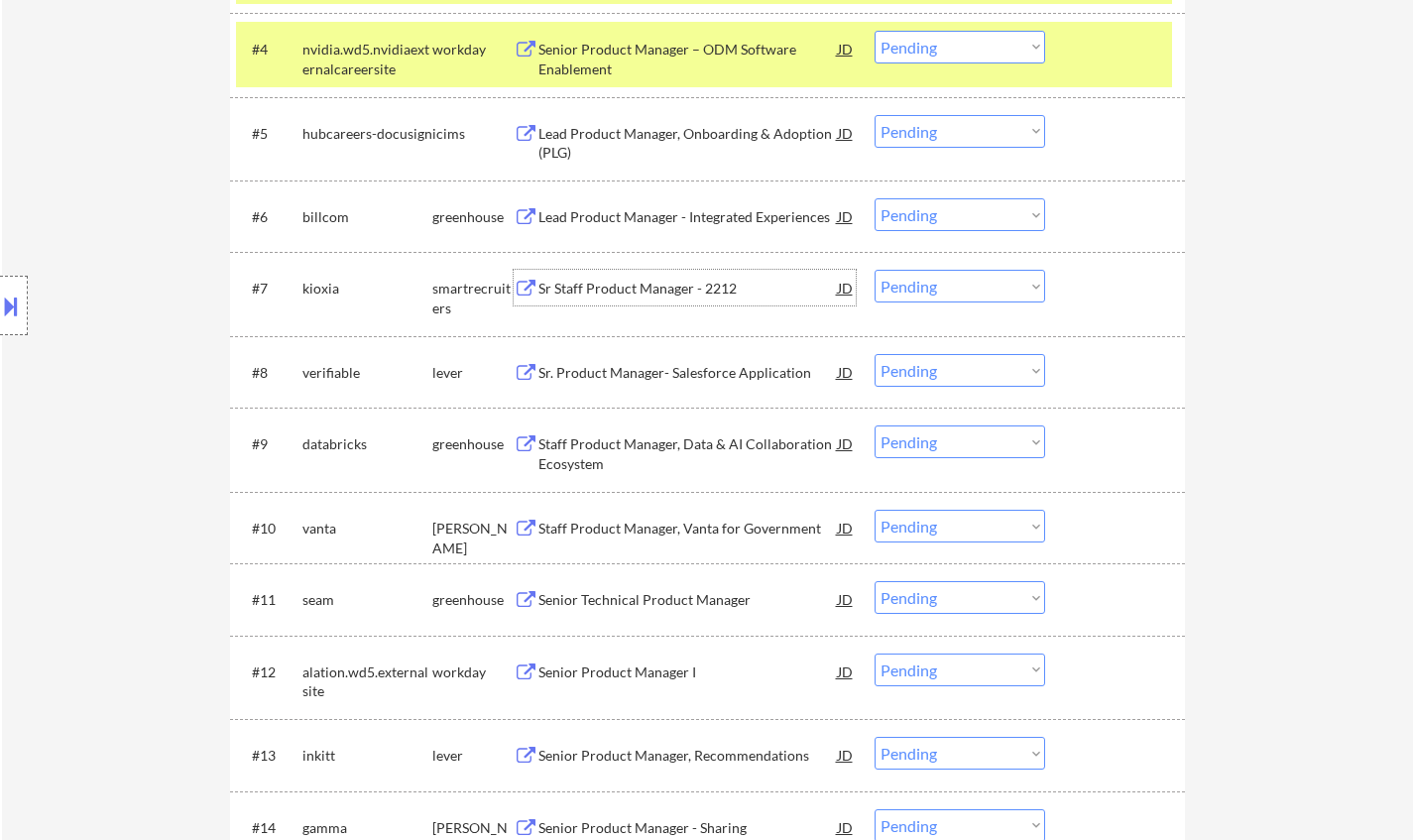
click at [654, 290] on div "Sr Staff Product Manager - 2212" at bounding box center [687, 289] width 299 height 20
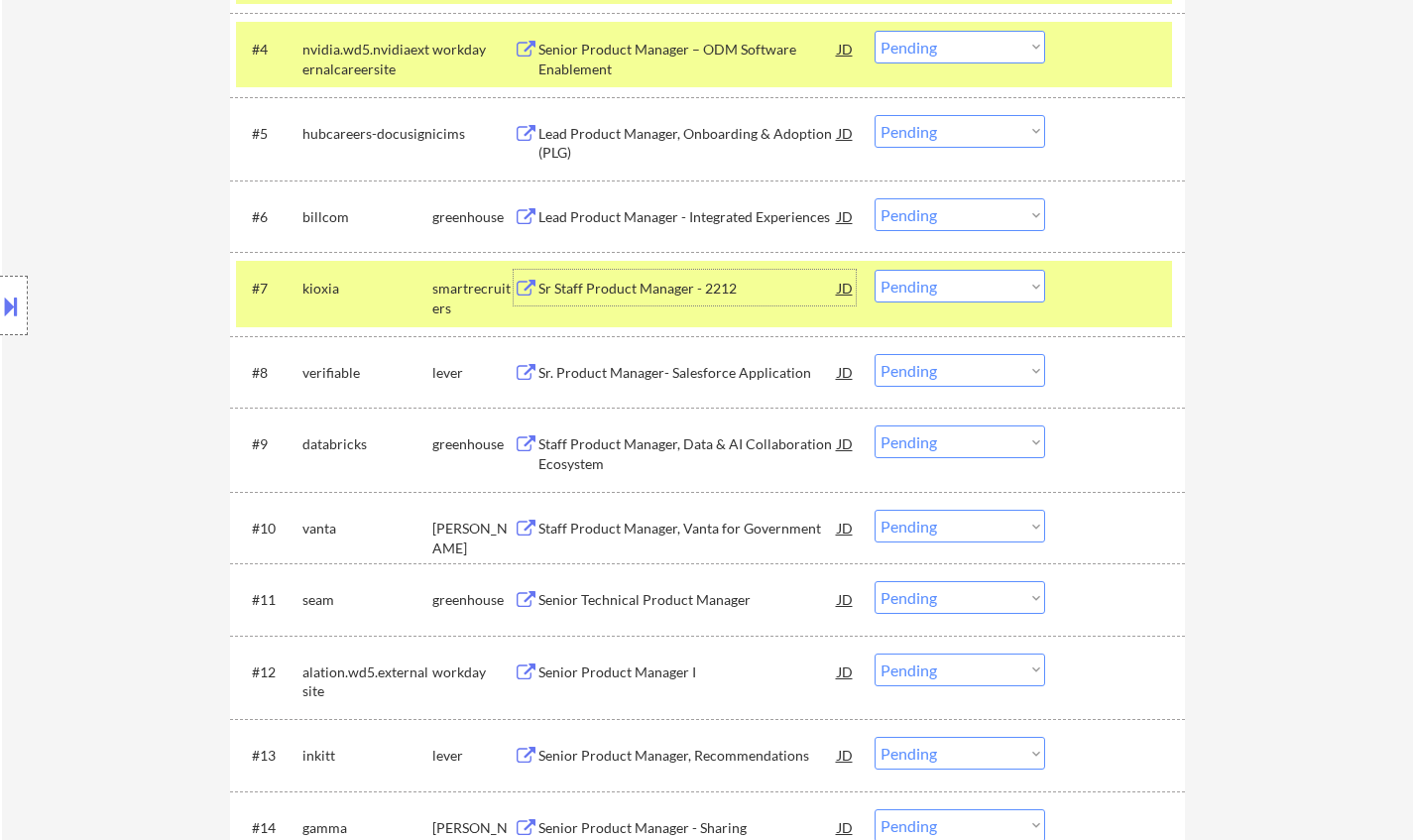
click at [951, 301] on select "Choose an option... Pending Applied Excluded (Questions) Excluded (Expired) Exc…" at bounding box center [959, 286] width 171 height 33
click at [945, 281] on select "Choose an option... Pending Applied Excluded (Questions) Excluded (Expired) Exc…" at bounding box center [959, 286] width 171 height 33
click at [943, 290] on select "Choose an option... Pending Applied Excluded (Questions) Excluded (Expired) Exc…" at bounding box center [959, 286] width 171 height 33
click at [874, 270] on select "Choose an option... Pending Applied Excluded (Questions) Excluded (Expired) Exc…" at bounding box center [959, 286] width 171 height 33
select select ""pending""
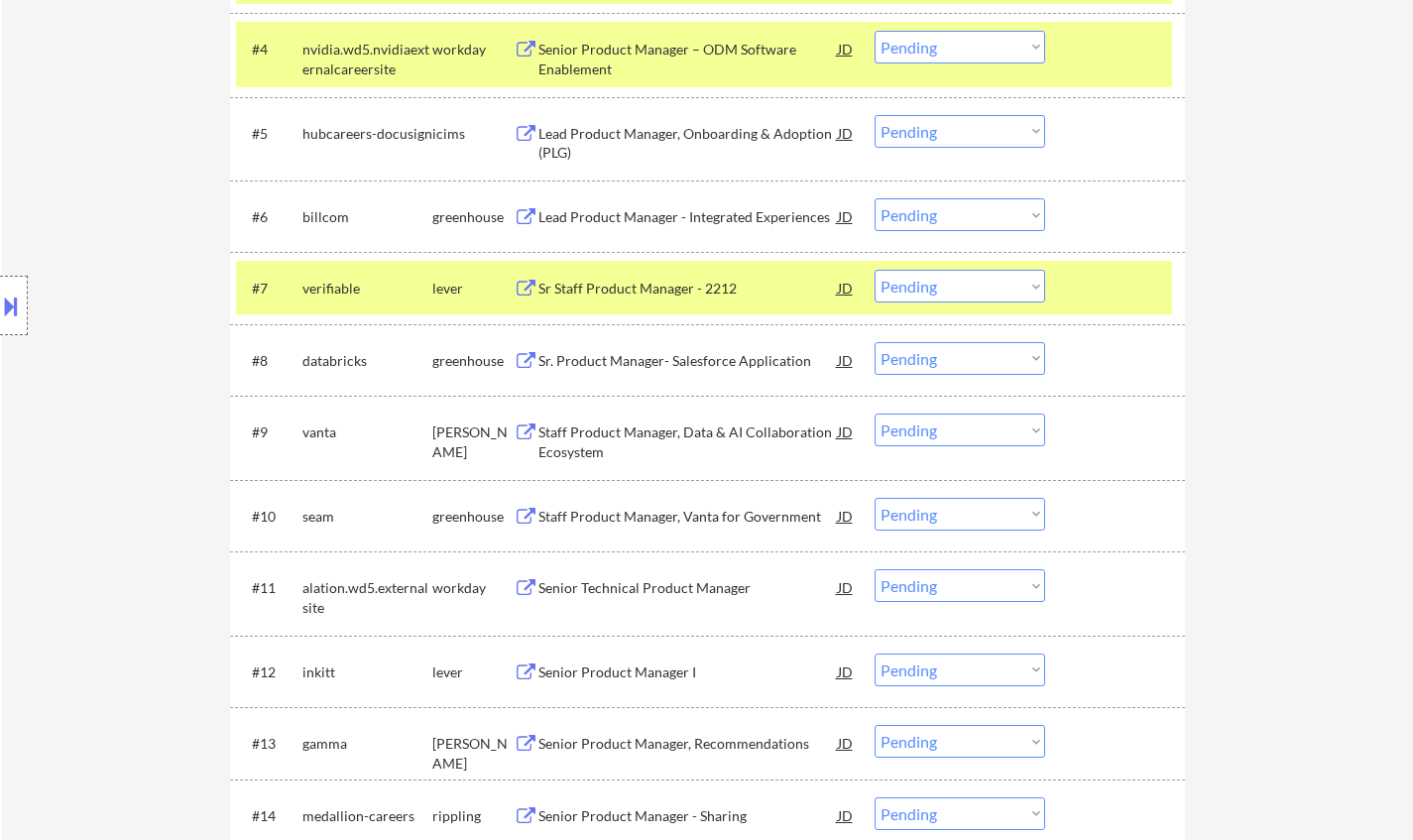
drag, startPoint x: 1, startPoint y: 306, endPoint x: 20, endPoint y: 302, distance: 19.4
click at [2, 306] on button at bounding box center [11, 306] width 22 height 33
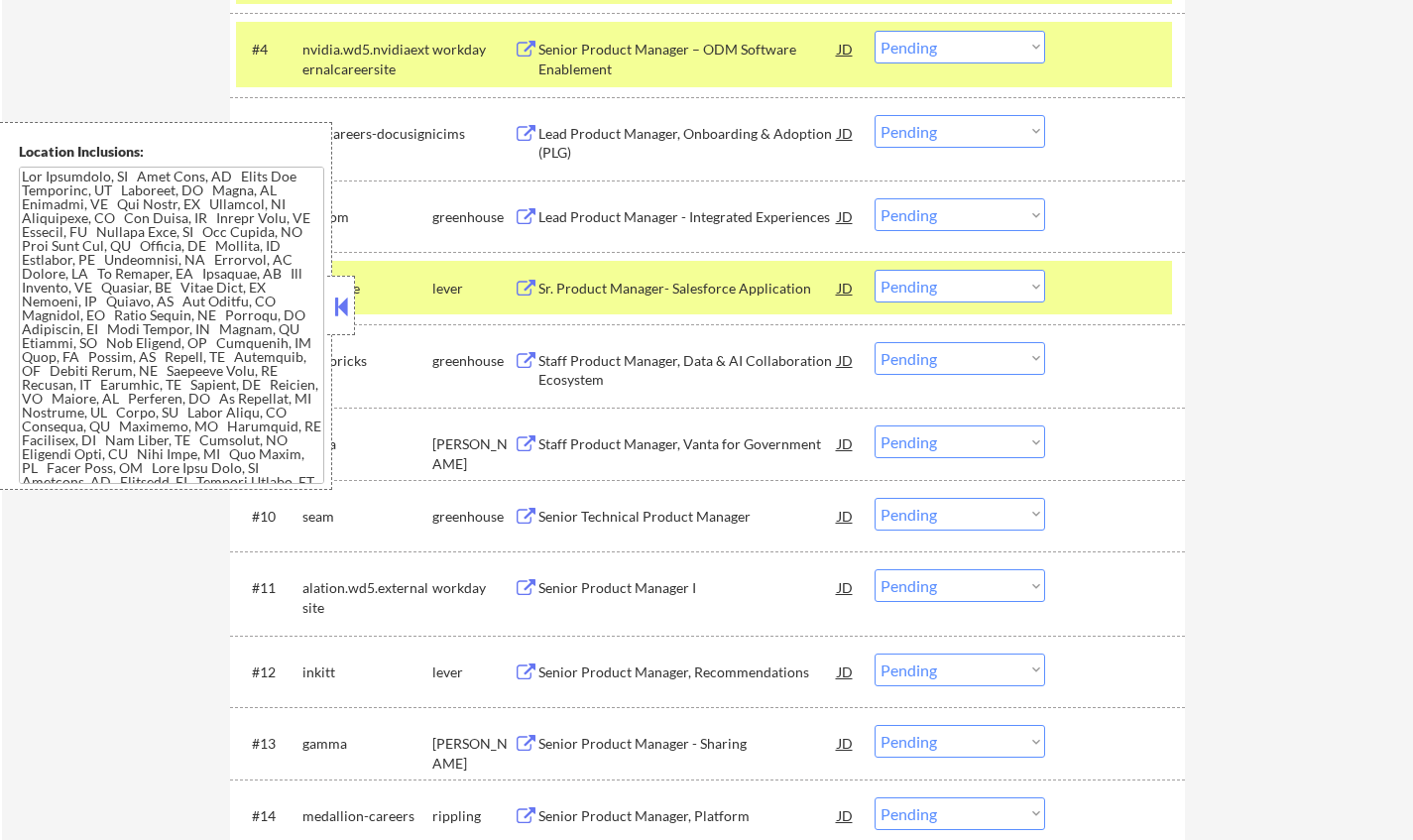
scroll to position [36, 0]
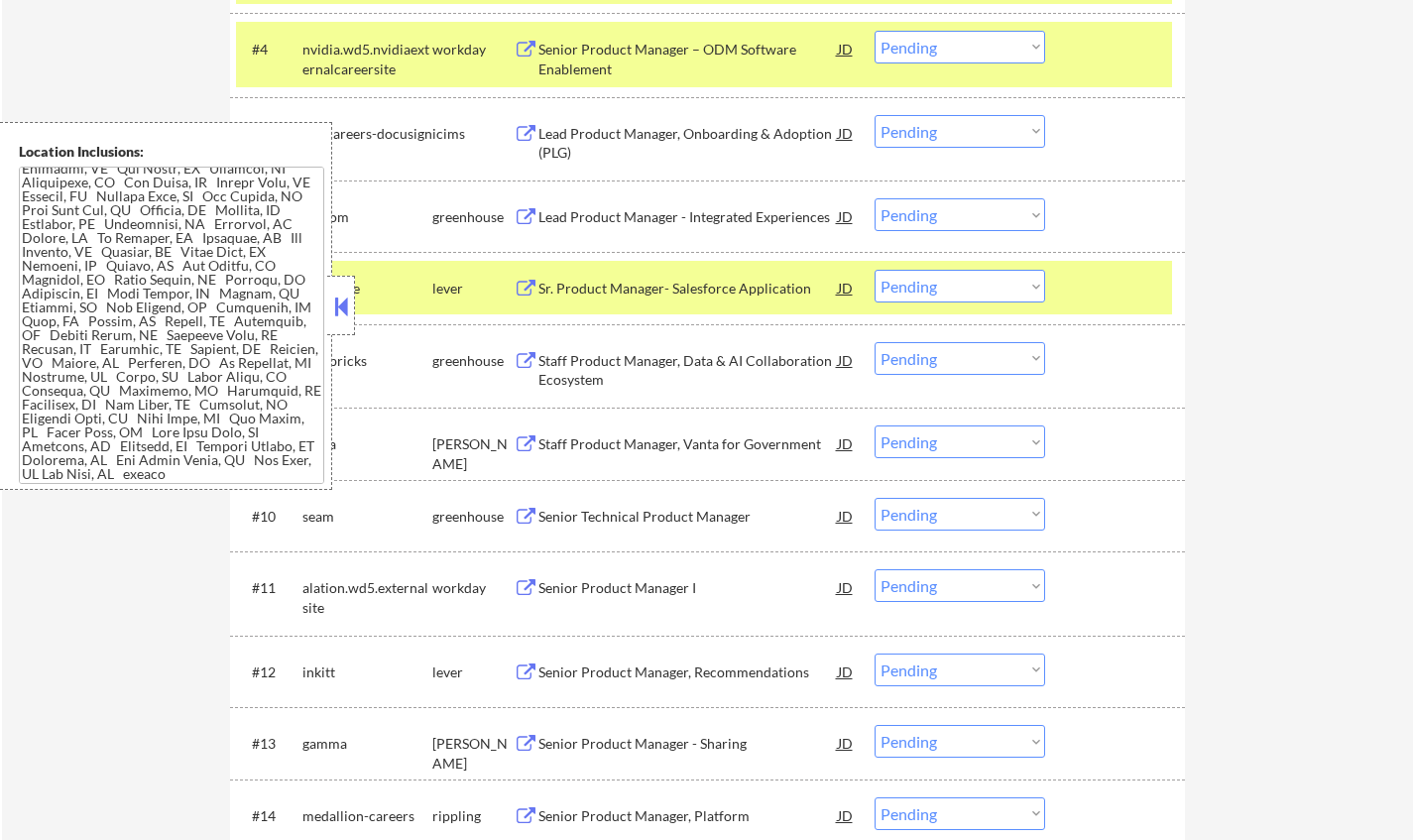
click at [331, 310] on button at bounding box center [341, 306] width 22 height 30
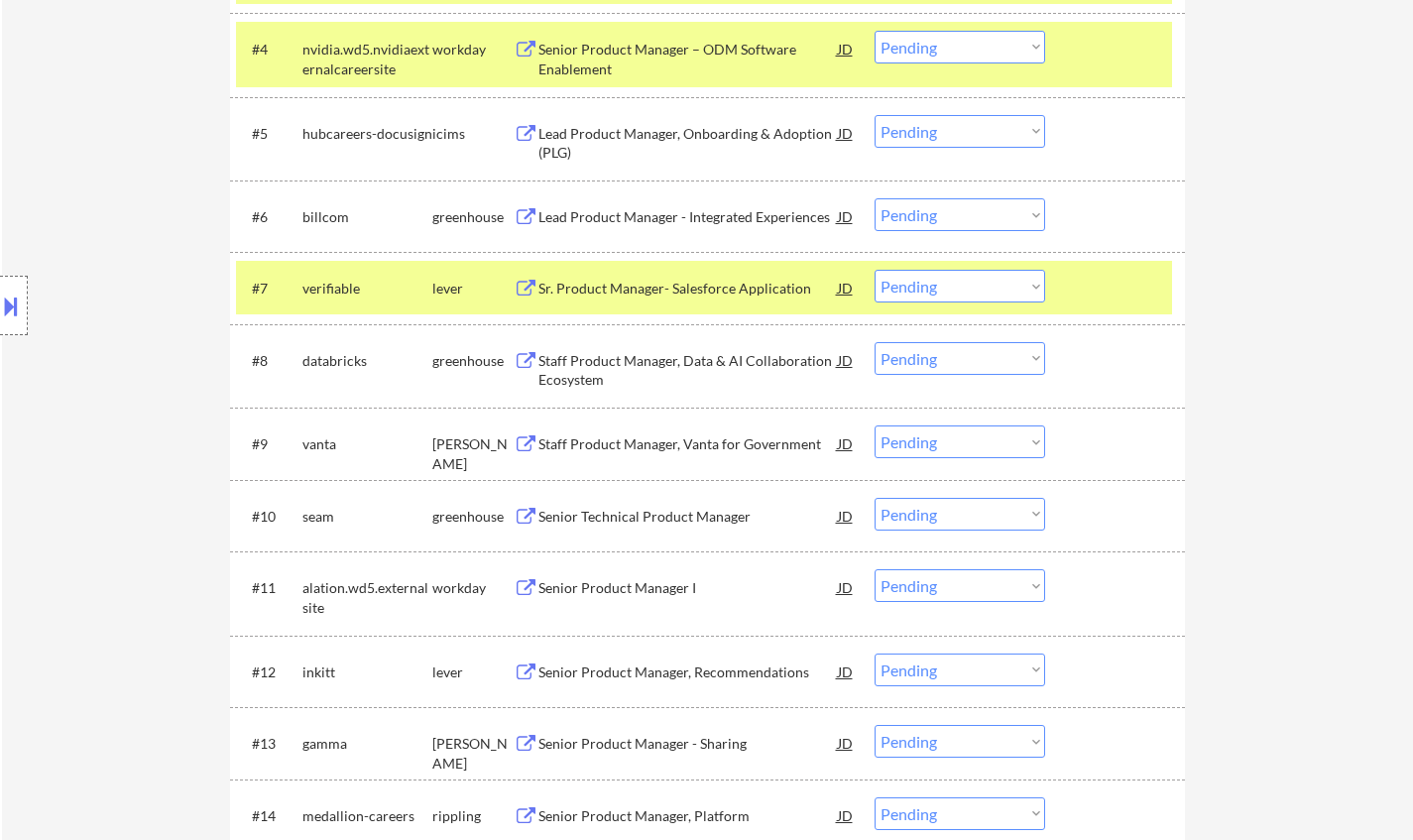
drag, startPoint x: 965, startPoint y: 215, endPoint x: 965, endPoint y: 230, distance: 15.0
click at [965, 215] on select "Choose an option... Pending Applied Excluded (Questions) Excluded (Expired) Exc…" at bounding box center [959, 214] width 171 height 33
click at [874, 199] on select "Choose an option... Pending Applied Excluded (Questions) Excluded (Expired) Exc…" at bounding box center [959, 214] width 171 height 33
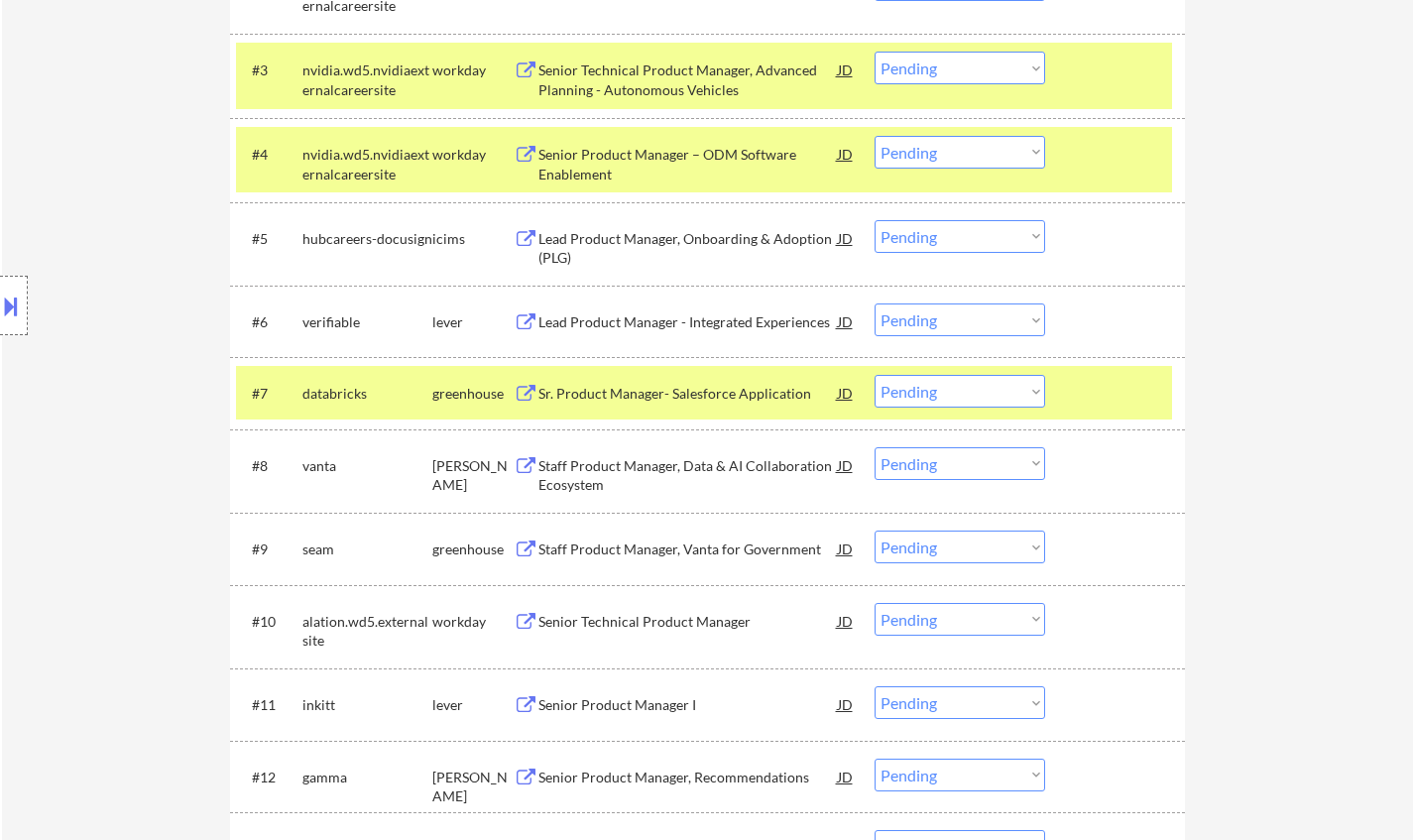
scroll to position [793, 0]
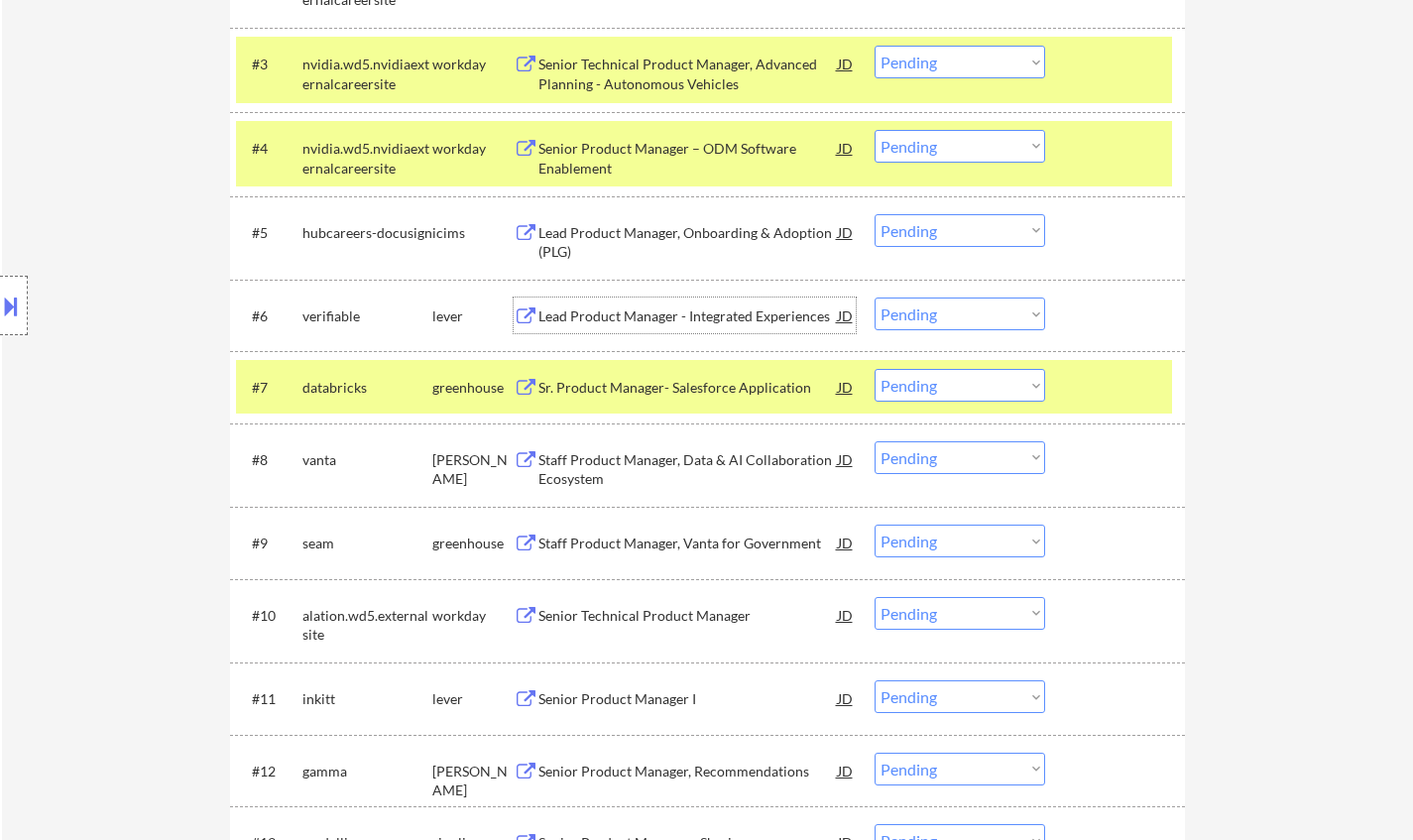
click at [640, 303] on div "Lead Product Manager - Integrated Experiences" at bounding box center [687, 315] width 299 height 36
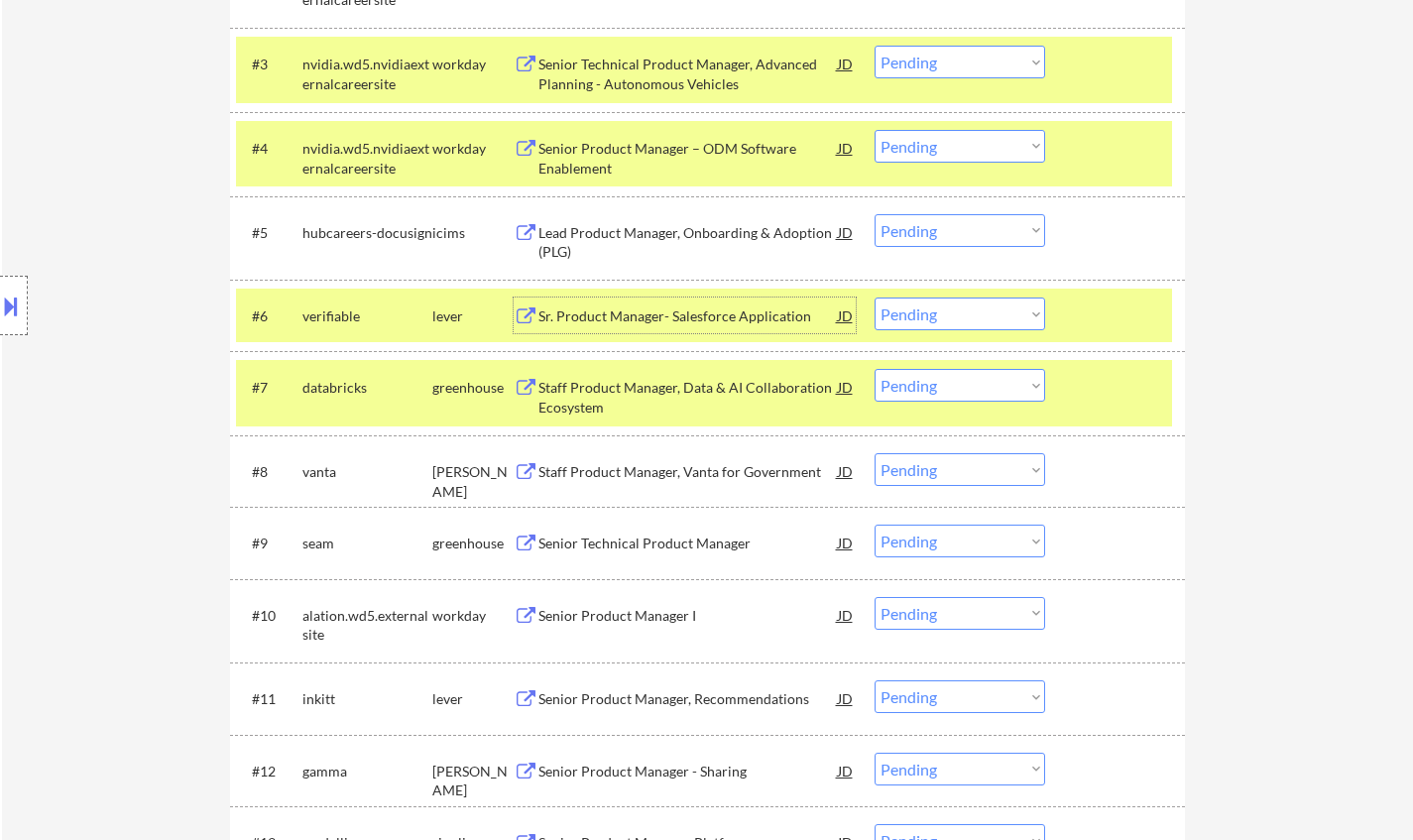
click at [1017, 317] on select "Choose an option... Pending Applied Excluded (Questions) Excluded (Expired) Exc…" at bounding box center [959, 313] width 171 height 33
click at [874, 297] on select "Choose an option... Pending Applied Excluded (Questions) Excluded (Expired) Exc…" at bounding box center [959, 313] width 171 height 33
select select ""pending""
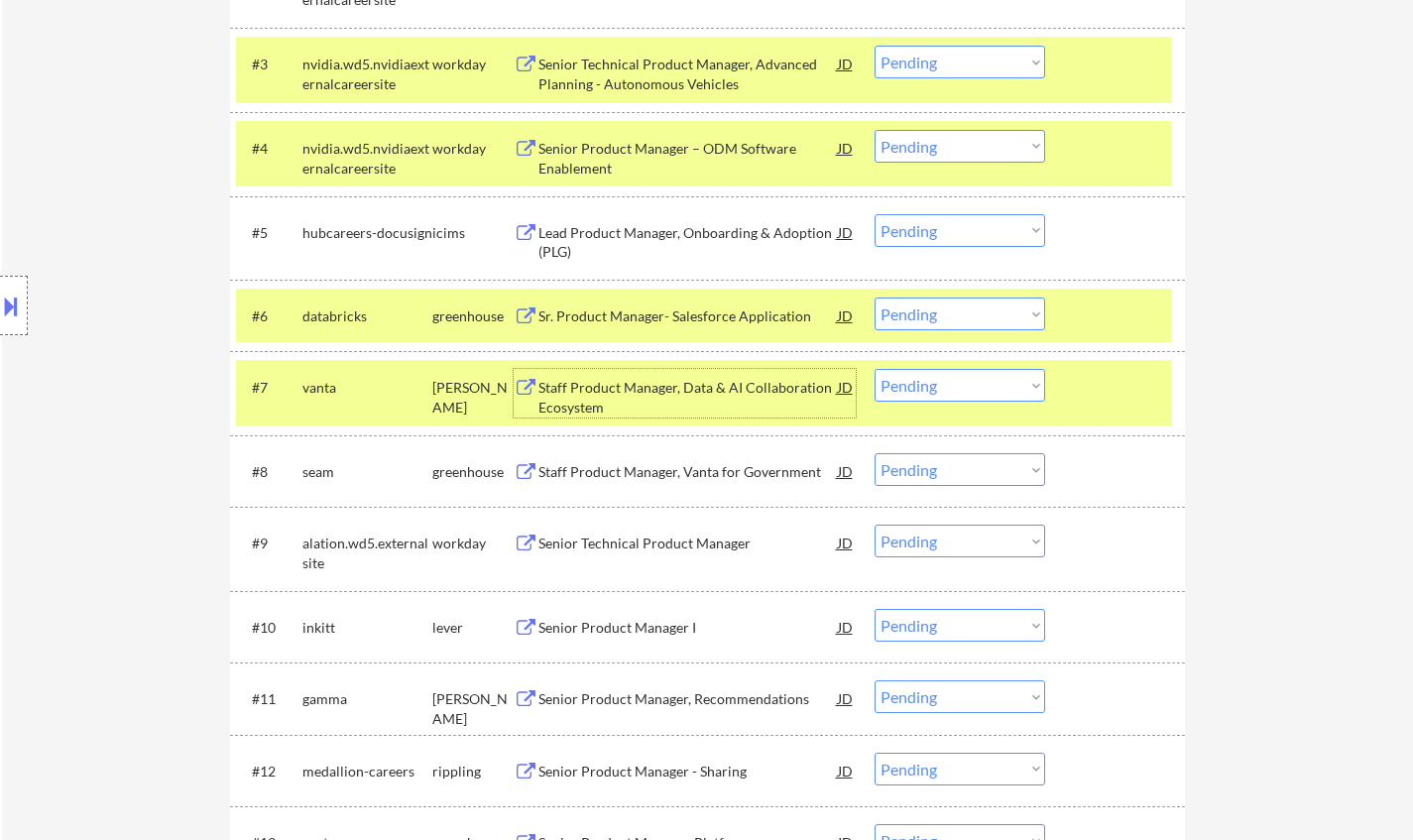
click at [677, 393] on div "Staff Product Manager, Data & AI Collaboration Ecosystem" at bounding box center [687, 396] width 299 height 39
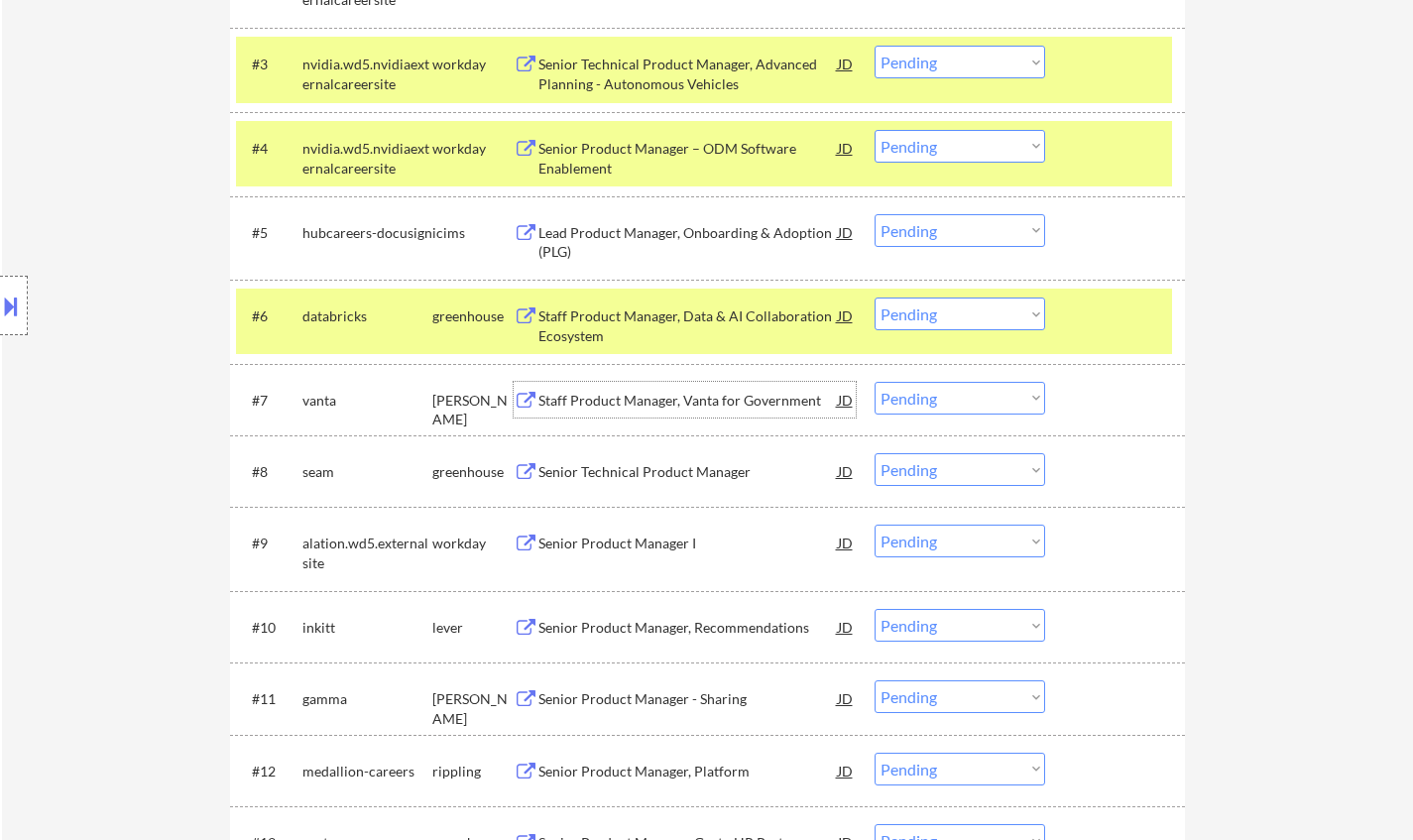
click at [971, 398] on select "Choose an option... Pending Applied Excluded (Questions) Excluded (Expired) Exc…" at bounding box center [959, 397] width 171 height 33
click at [874, 381] on select "Choose an option... Pending Applied Excluded (Questions) Excluded (Expired) Exc…" at bounding box center [959, 397] width 171 height 33
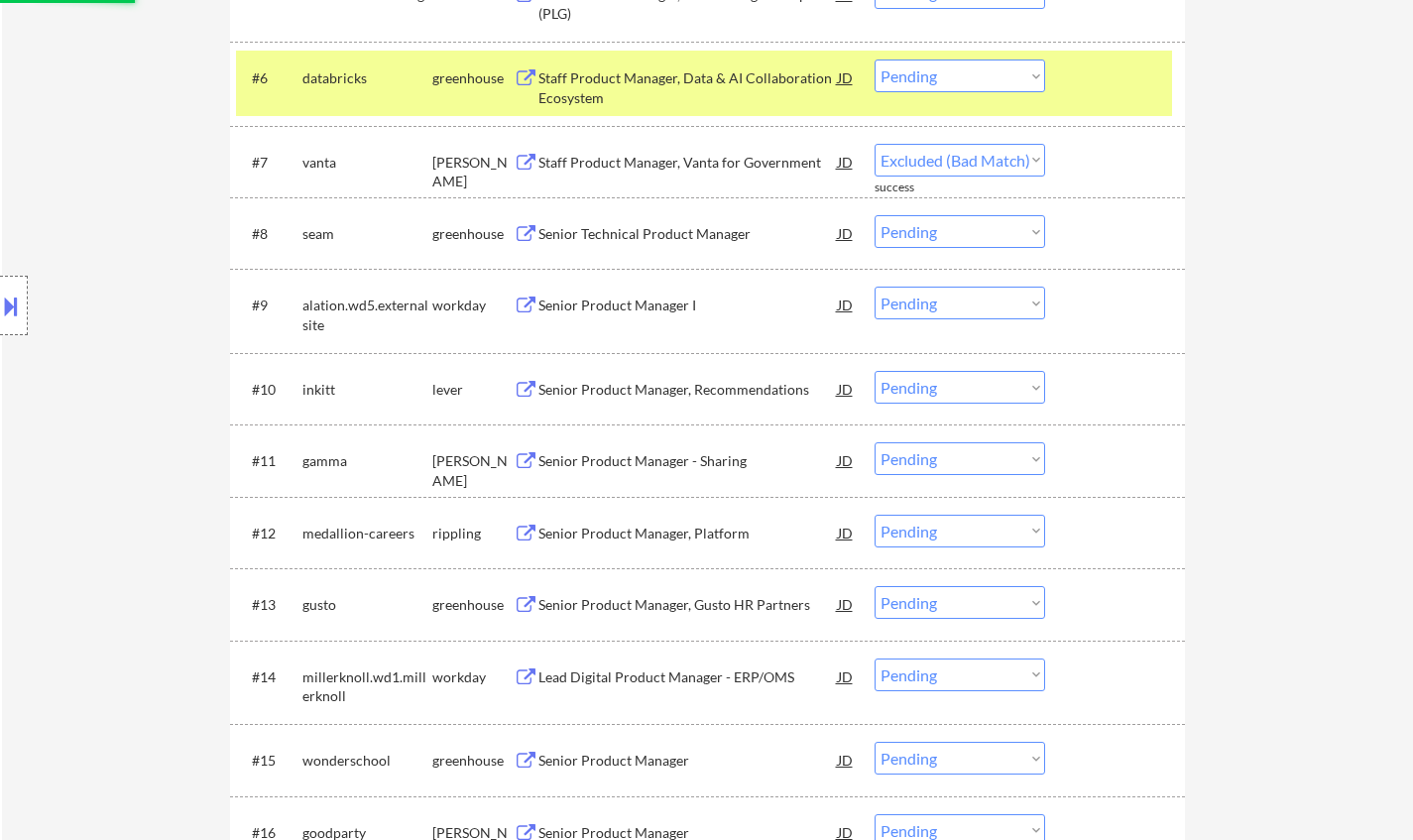
scroll to position [1090, 0]
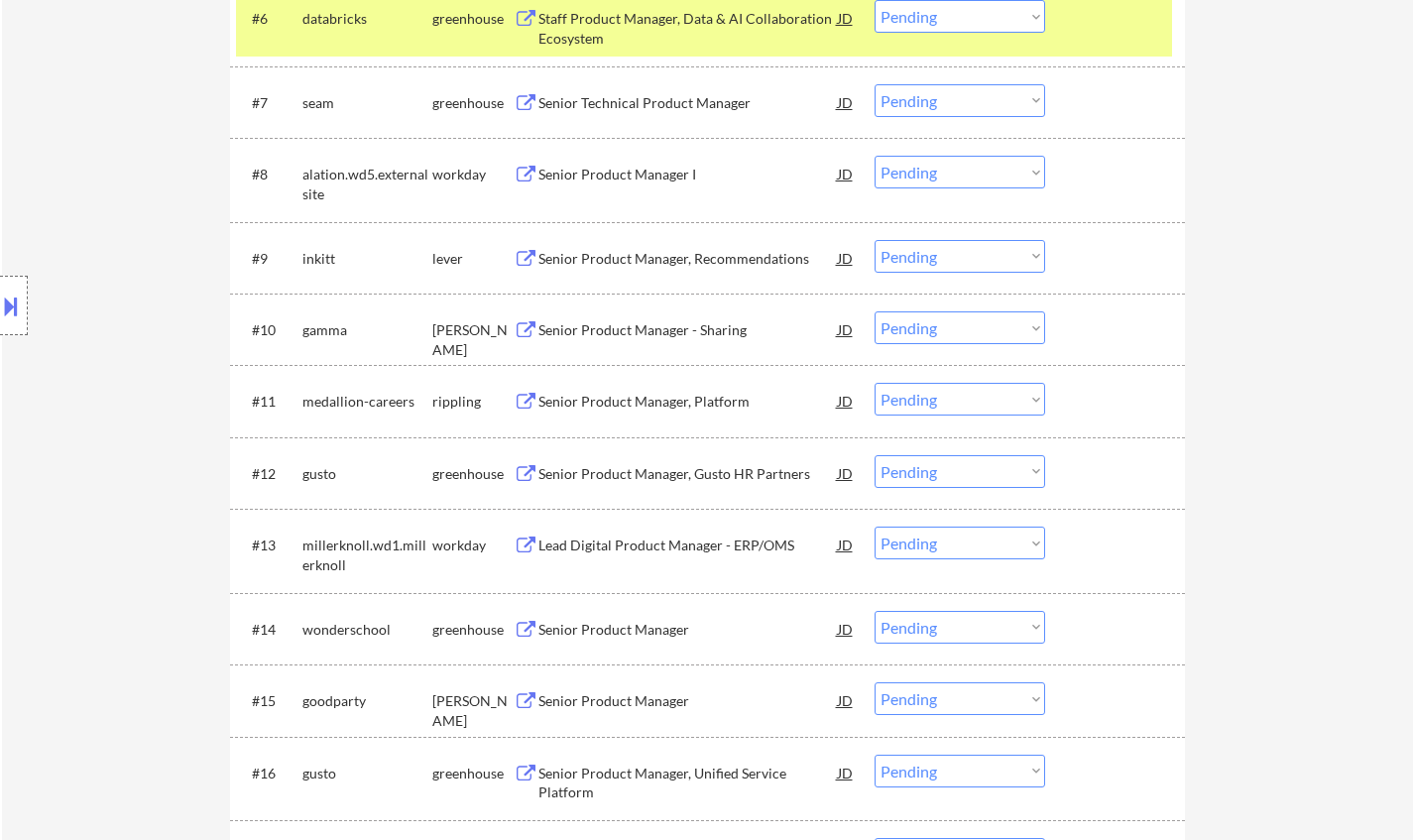
click at [632, 99] on div "Senior Technical Product Manager" at bounding box center [687, 103] width 299 height 20
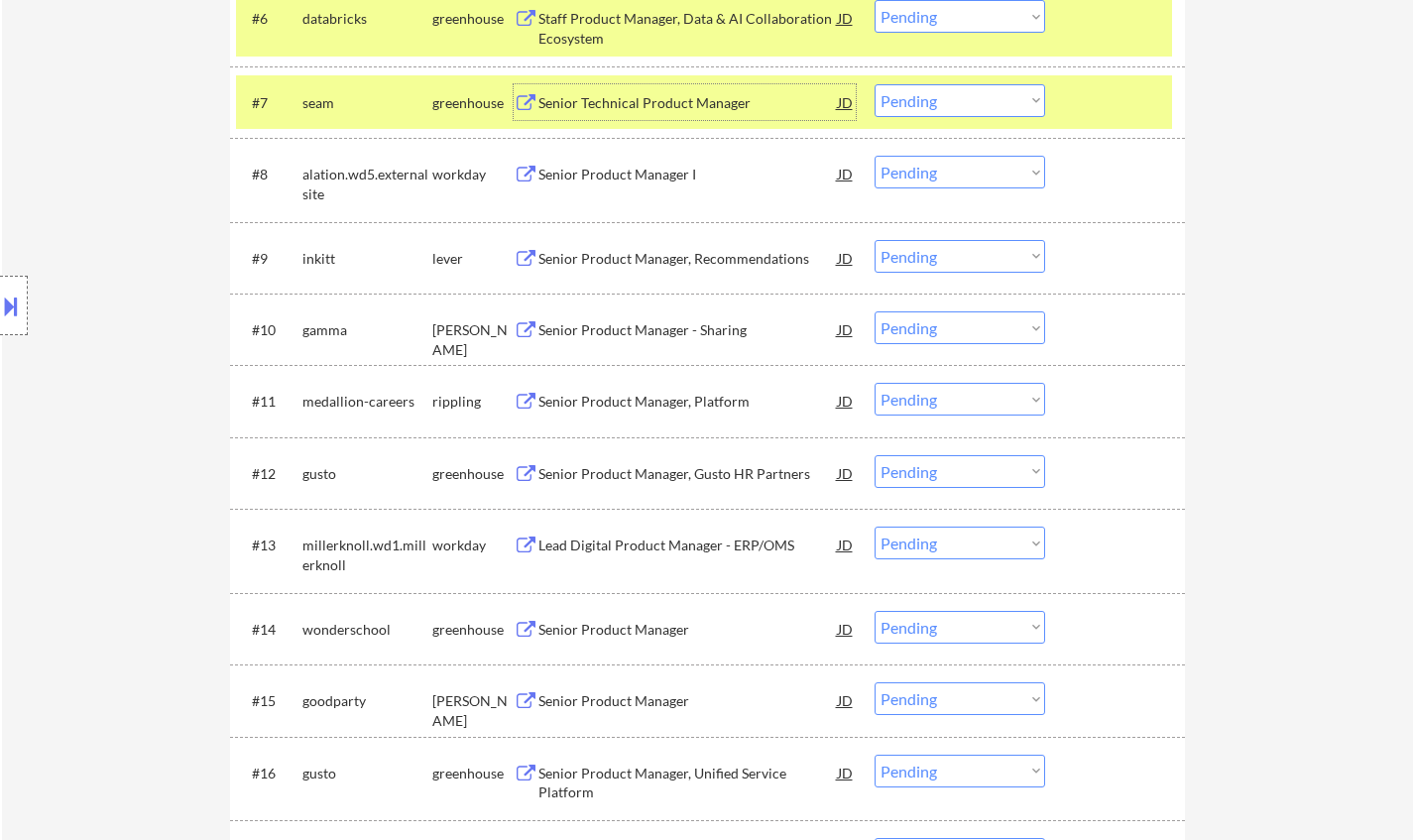
click at [982, 95] on select "Choose an option... Pending Applied Excluded (Questions) Excluded (Expired) Exc…" at bounding box center [959, 100] width 171 height 33
click at [874, 84] on select "Choose an option... Pending Applied Excluded (Questions) Excluded (Expired) Exc…" at bounding box center [959, 100] width 171 height 33
select select ""pending""
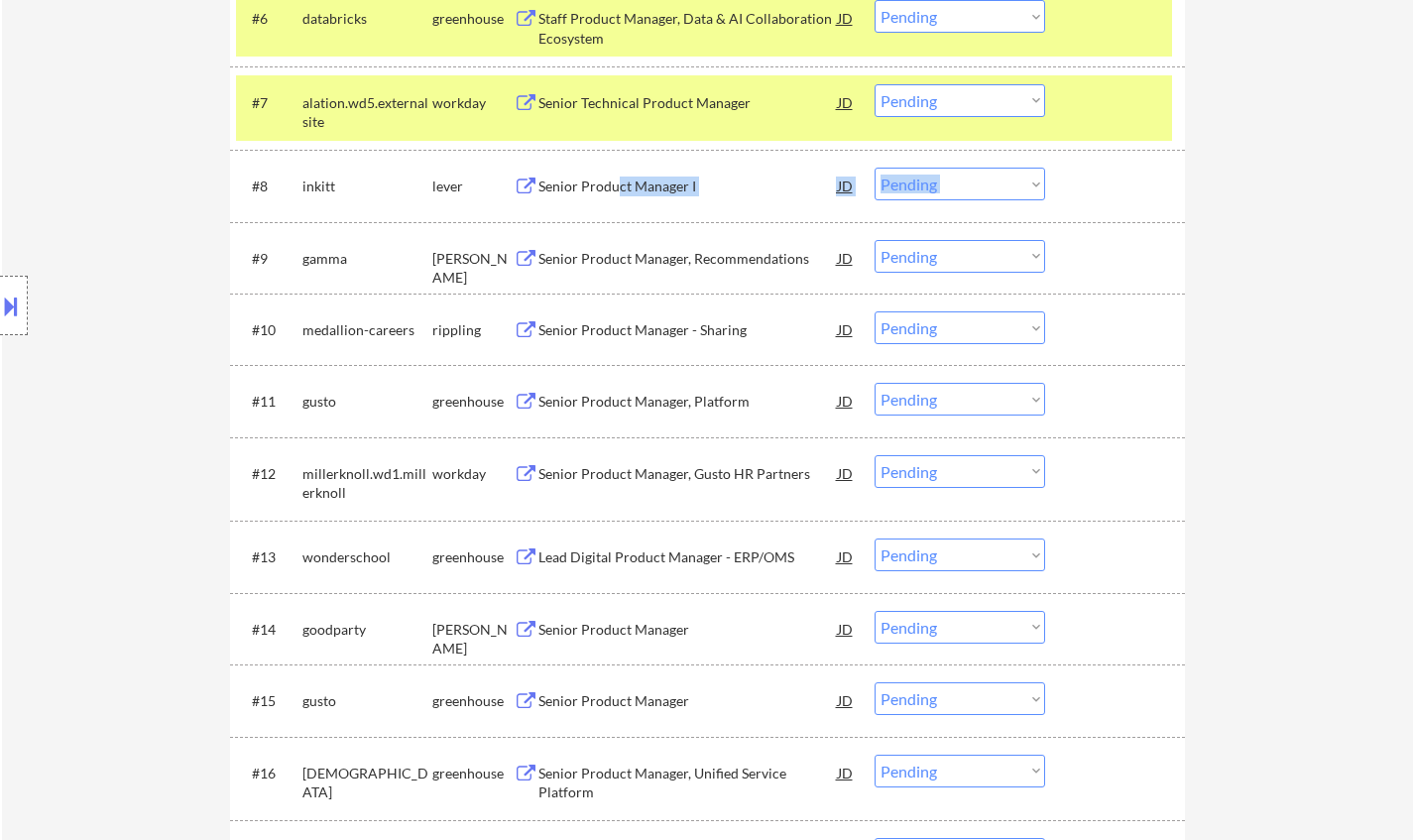
drag, startPoint x: 610, startPoint y: 155, endPoint x: 619, endPoint y: 186, distance: 32.3
click at [619, 186] on div "#8 inkitt lever Senior Product Manager I JD warning_amber Choose an option... P…" at bounding box center [707, 186] width 954 height 71
click at [567, 187] on div "Senior Product Manager I" at bounding box center [687, 187] width 299 height 20
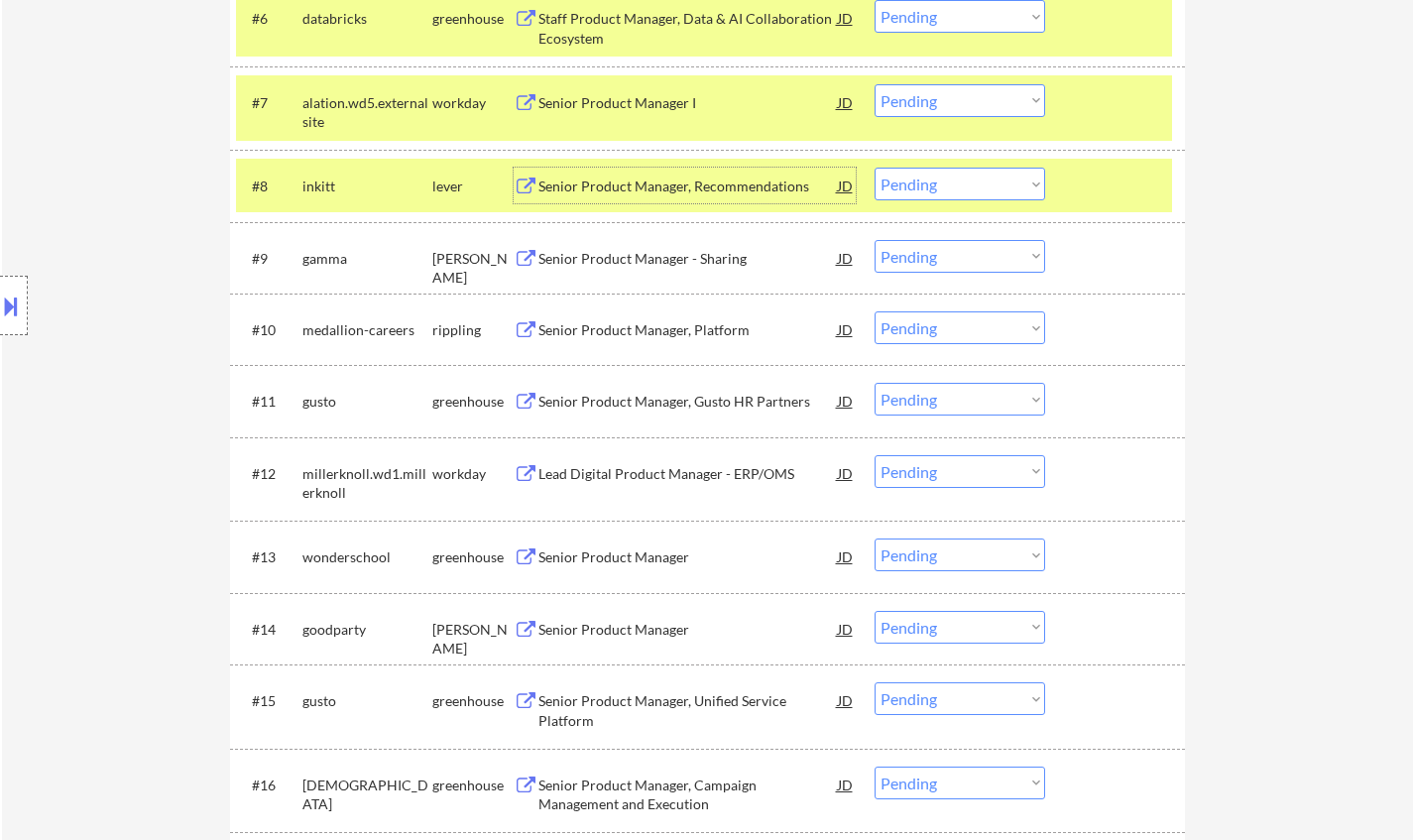
click at [597, 260] on div "Senior Product Manager - Sharing" at bounding box center [687, 259] width 299 height 20
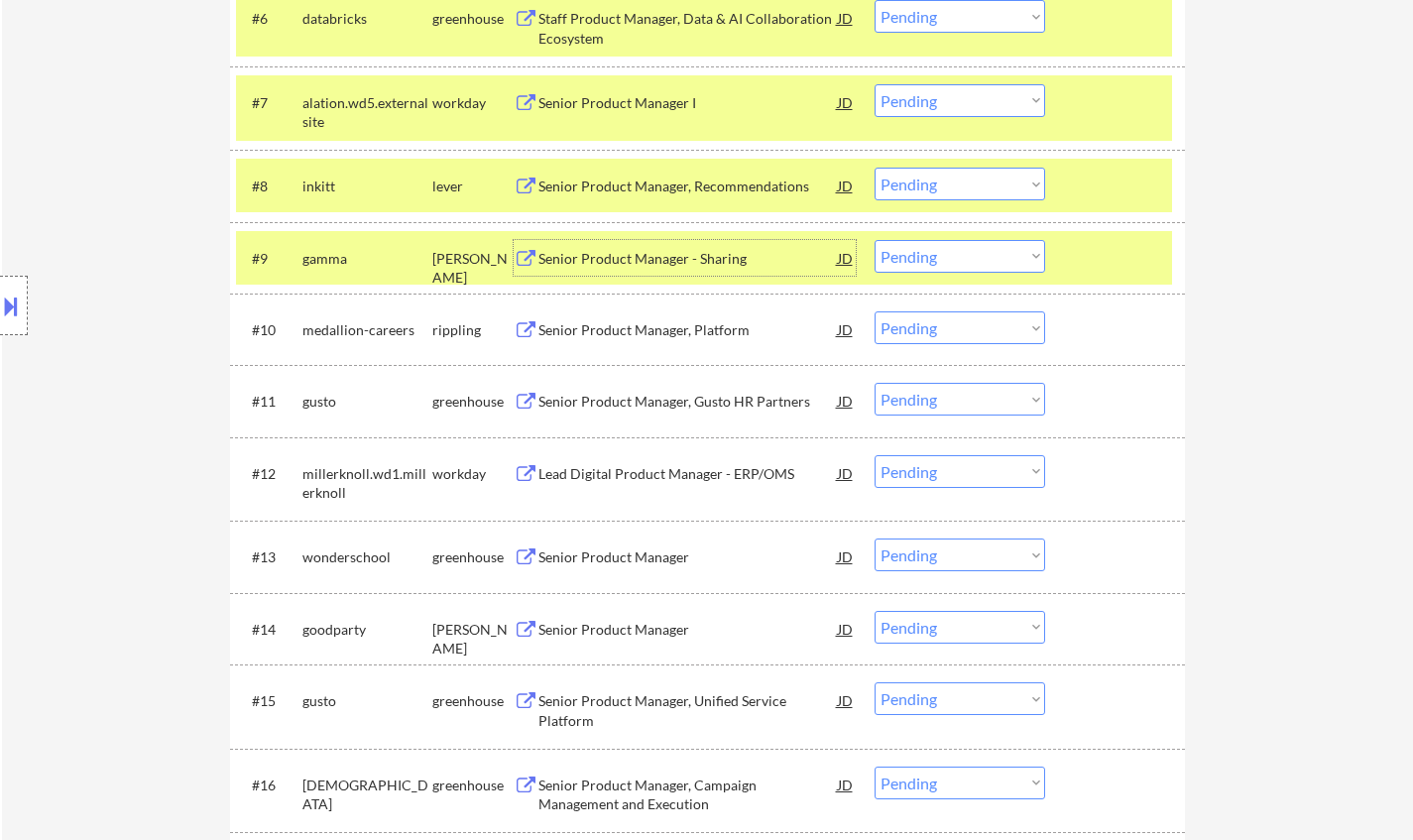
drag, startPoint x: 943, startPoint y: 186, endPoint x: 951, endPoint y: 200, distance: 16.1
click at [943, 186] on select "Choose an option... Pending Applied Excluded (Questions) Excluded (Expired) Exc…" at bounding box center [959, 184] width 171 height 33
click at [874, 168] on select "Choose an option... Pending Applied Excluded (Questions) Excluded (Expired) Exc…" at bounding box center [959, 184] width 171 height 33
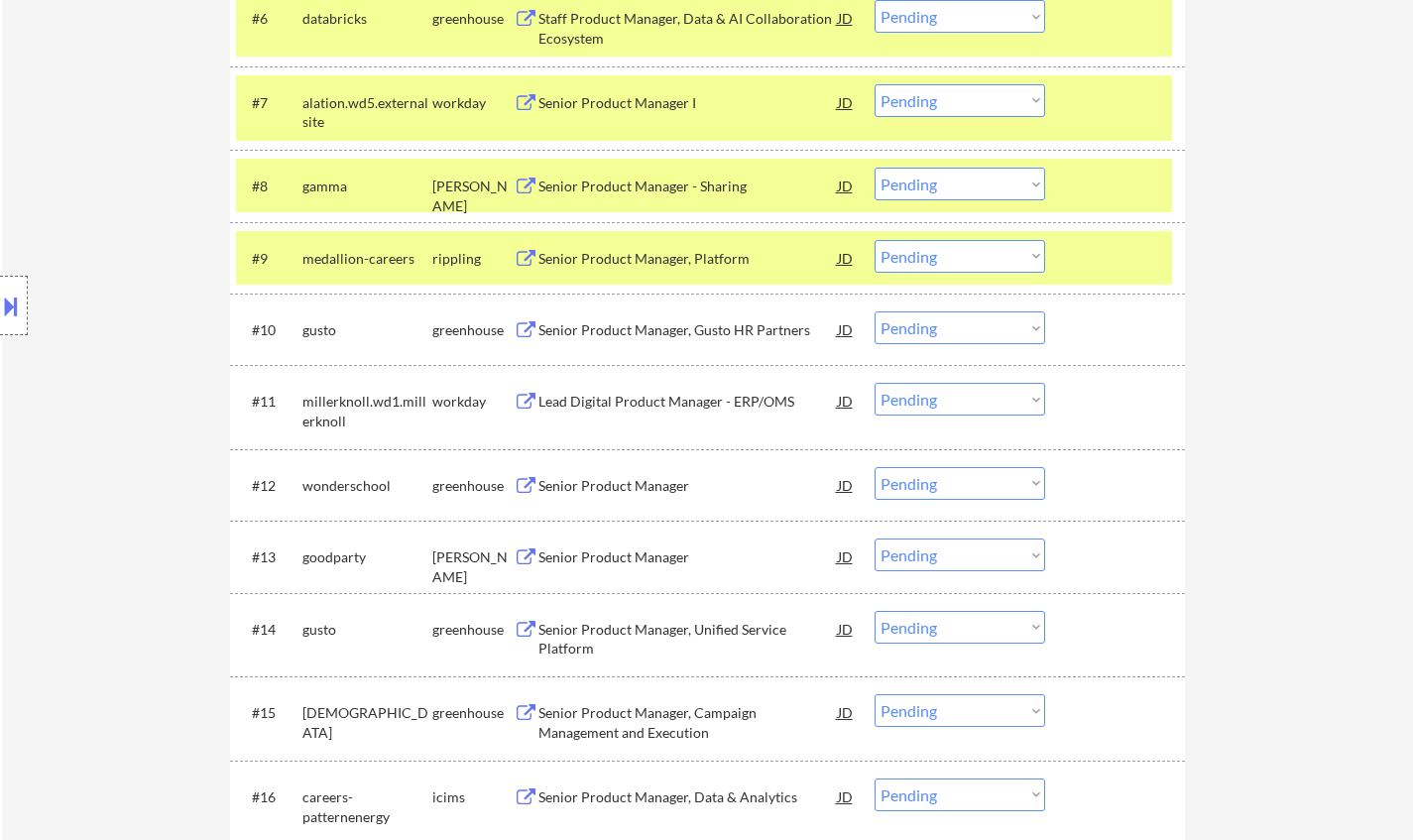
drag, startPoint x: 974, startPoint y: 179, endPoint x: 971, endPoint y: 195, distance: 16.3
click at [971, 180] on select "Choose an option... Pending Applied Excluded (Questions) Excluded (Expired) Exc…" at bounding box center [959, 184] width 171 height 33
click at [874, 168] on select "Choose an option... Pending Applied Excluded (Questions) Excluded (Expired) Exc…" at bounding box center [959, 184] width 171 height 33
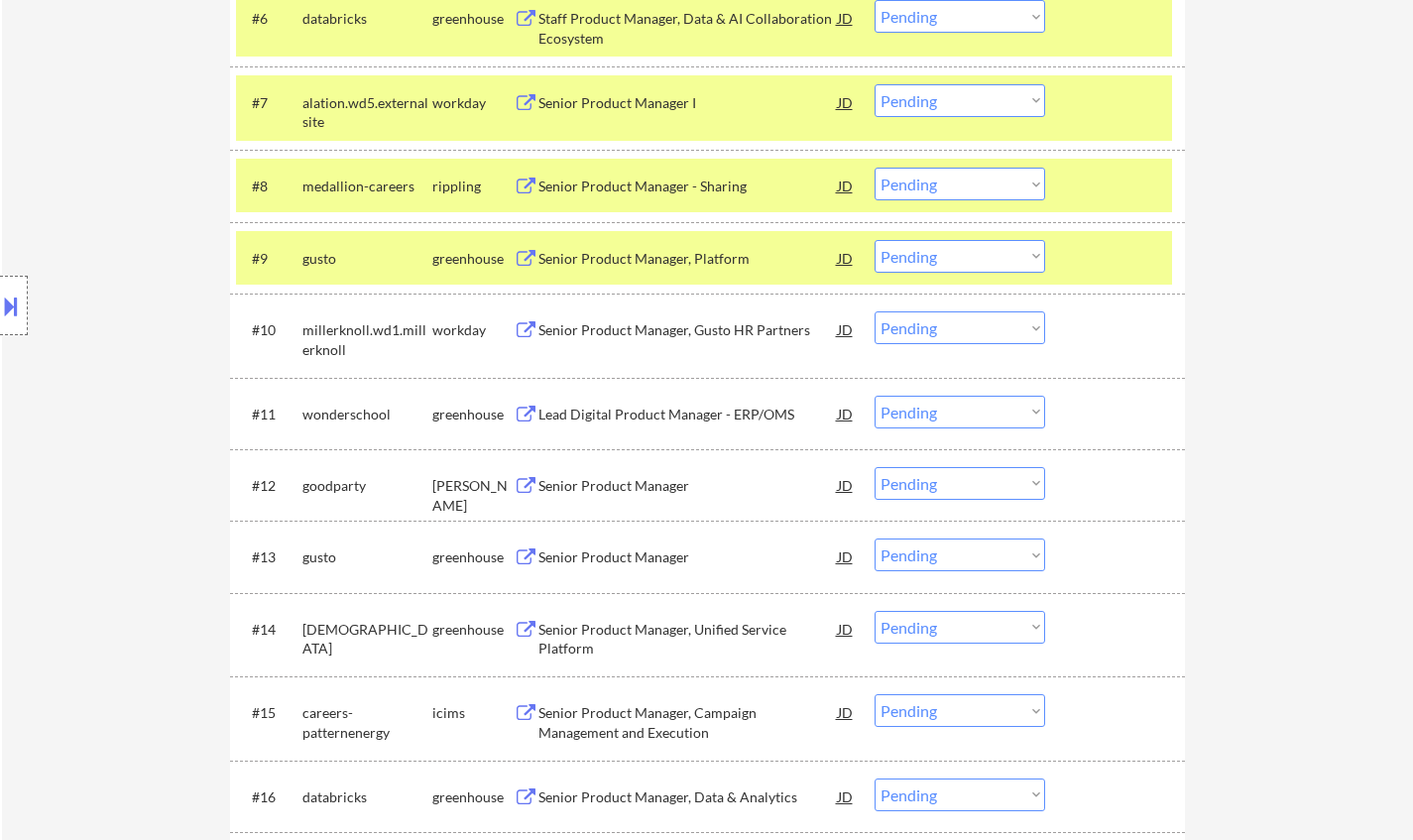
click at [610, 187] on div "Senior Product Manager - Sharing" at bounding box center [687, 187] width 299 height 20
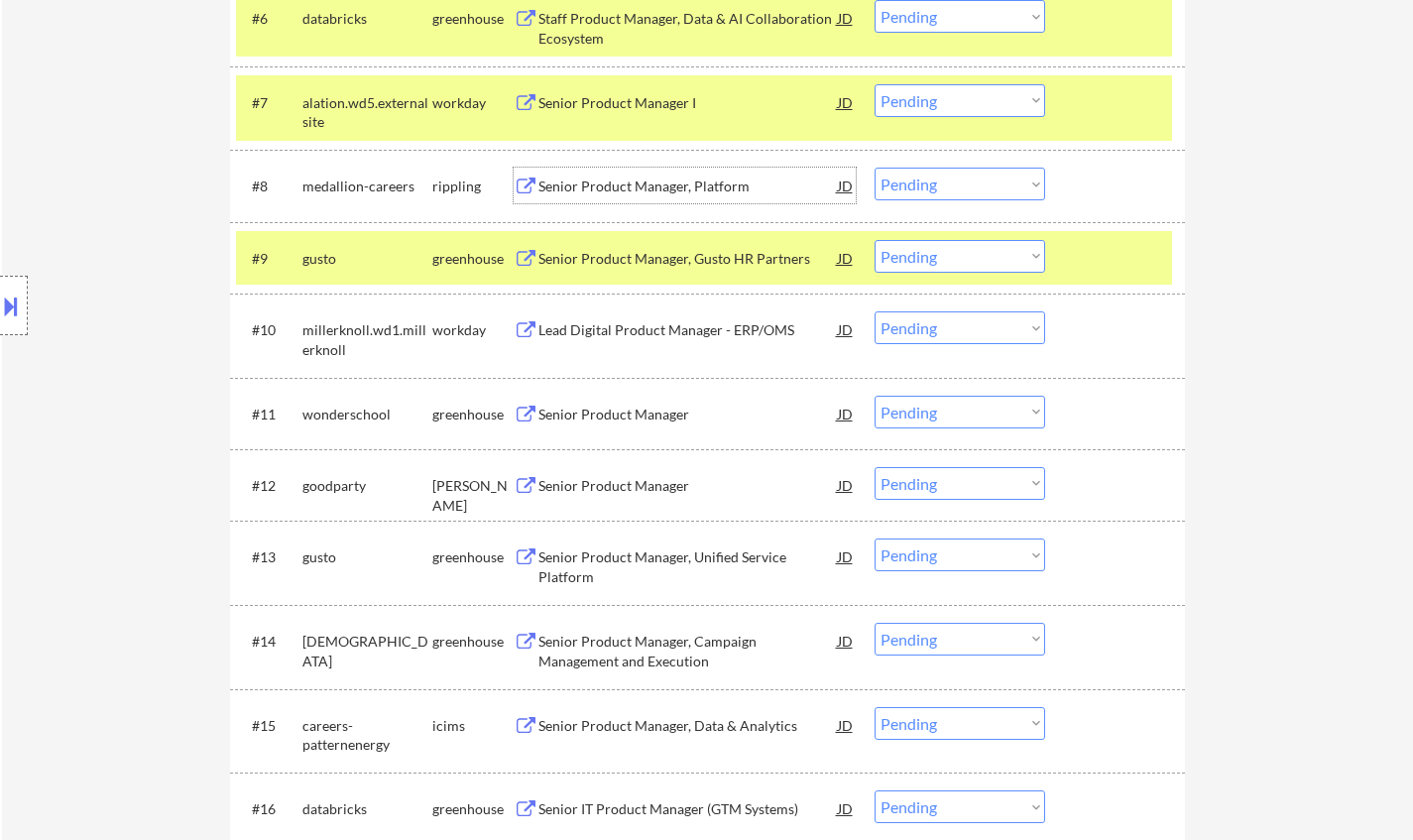
click at [1001, 176] on select "Choose an option... Pending Applied Excluded (Questions) Excluded (Expired) Exc…" at bounding box center [959, 184] width 171 height 33
click at [874, 168] on select "Choose an option... Pending Applied Excluded (Questions) Excluded (Expired) Exc…" at bounding box center [959, 184] width 171 height 33
select select ""pending""
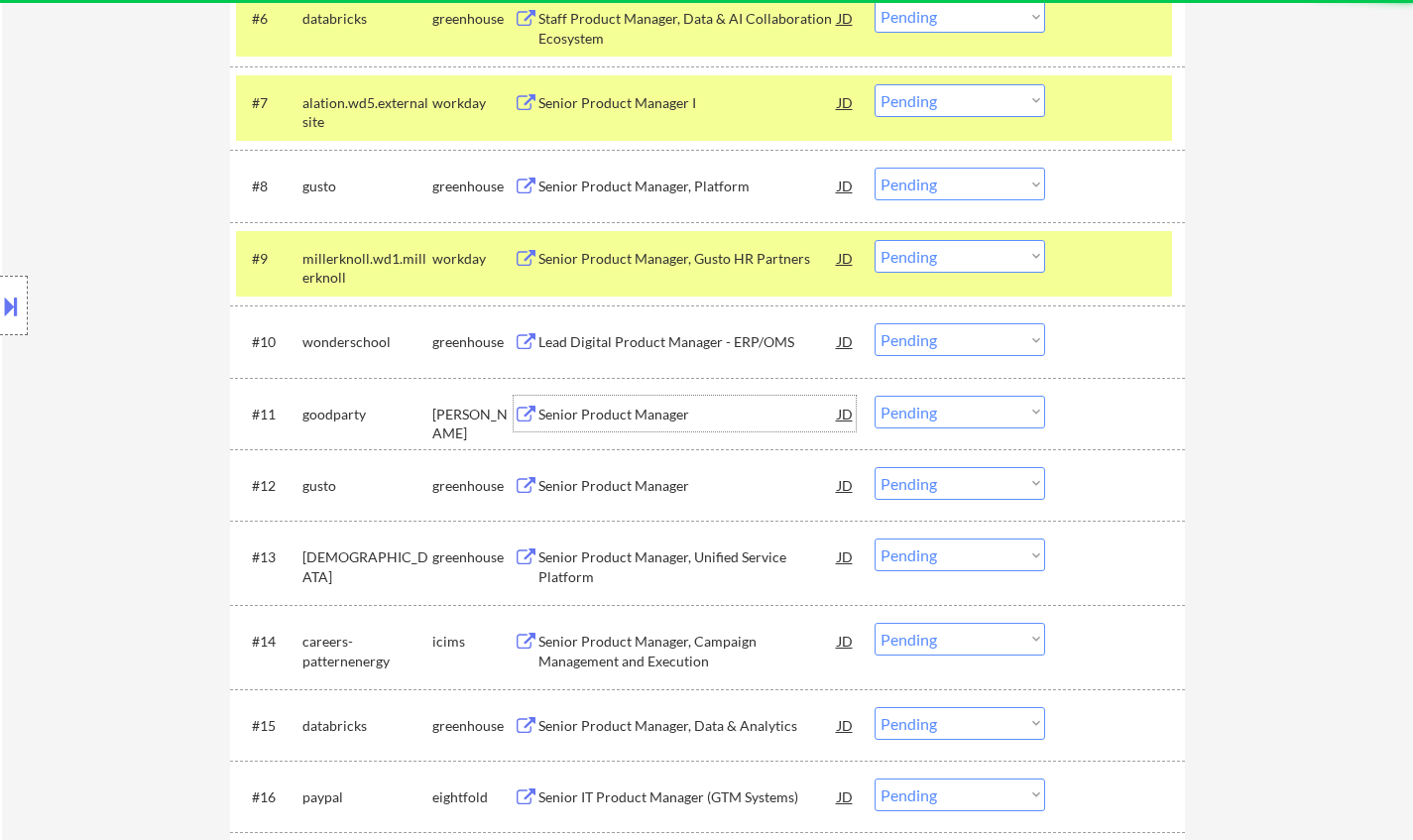
click at [621, 412] on div "Senior Product Manager" at bounding box center [687, 414] width 299 height 20
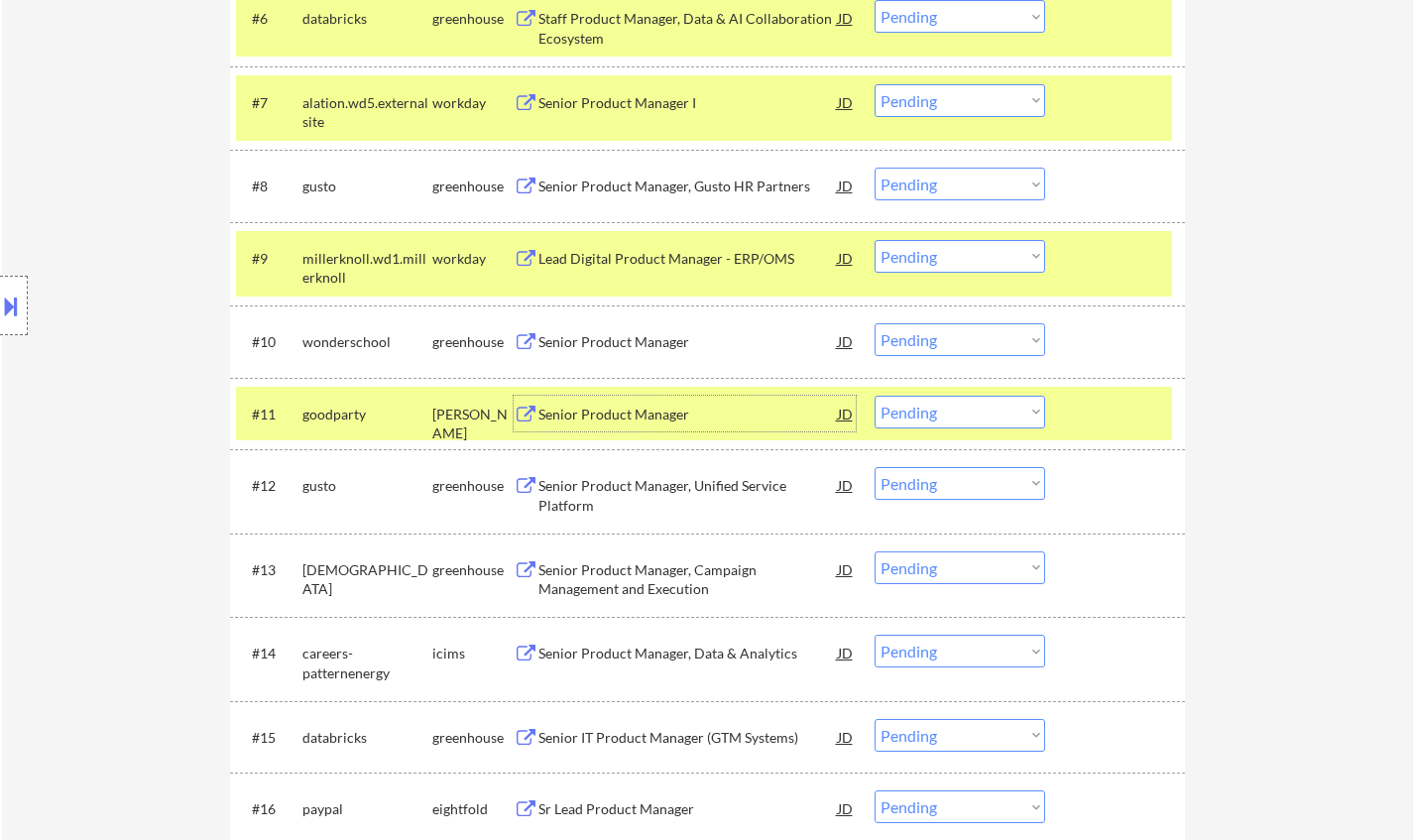
click at [978, 408] on select "Choose an option... Pending Applied Excluded (Questions) Excluded (Expired) Exc…" at bounding box center [959, 411] width 171 height 33
select select ""excluded__salary_""
click at [874, 395] on select "Choose an option... Pending Applied Excluded (Questions) Excluded (Expired) Exc…" at bounding box center [959, 411] width 171 height 33
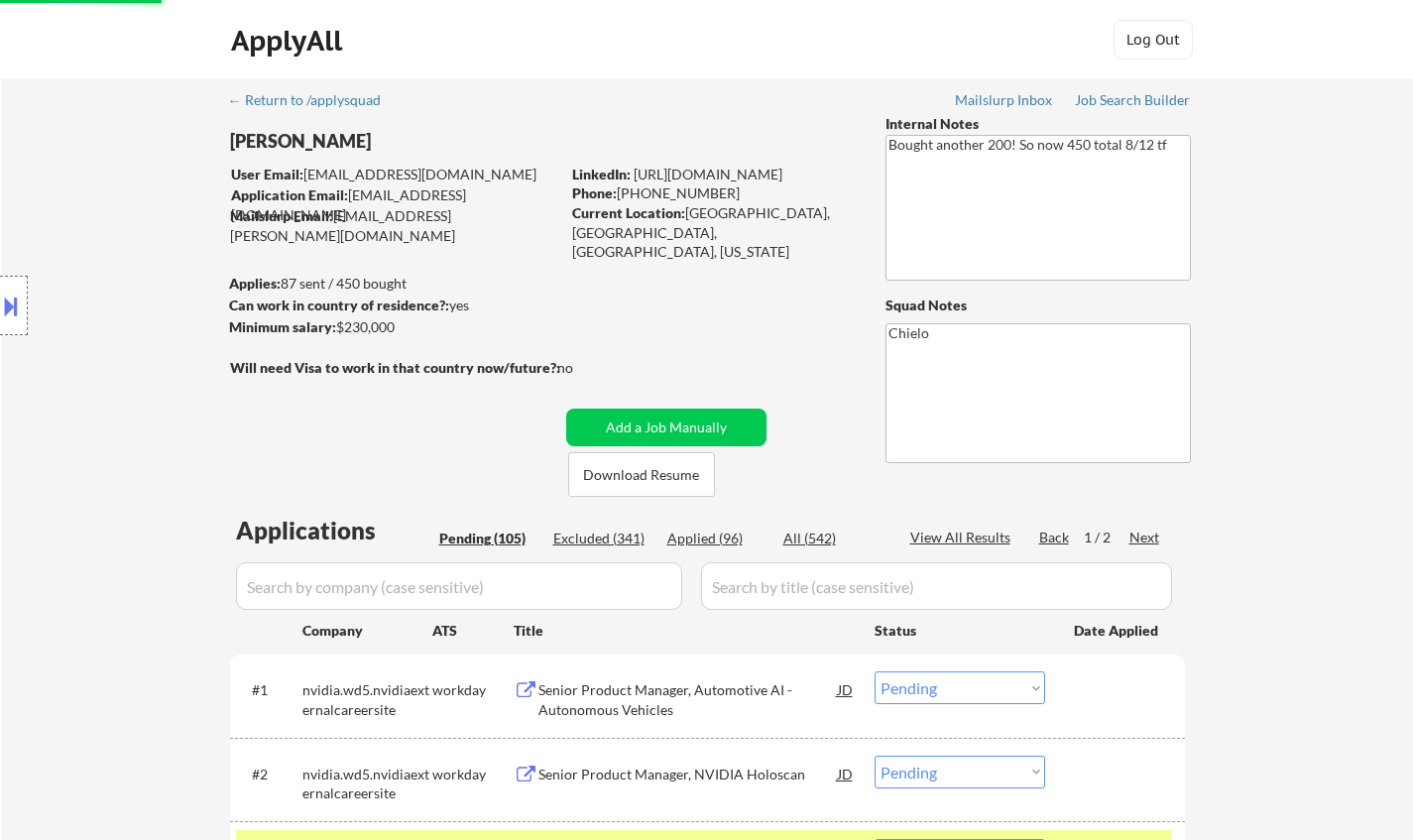
select select ""pending""
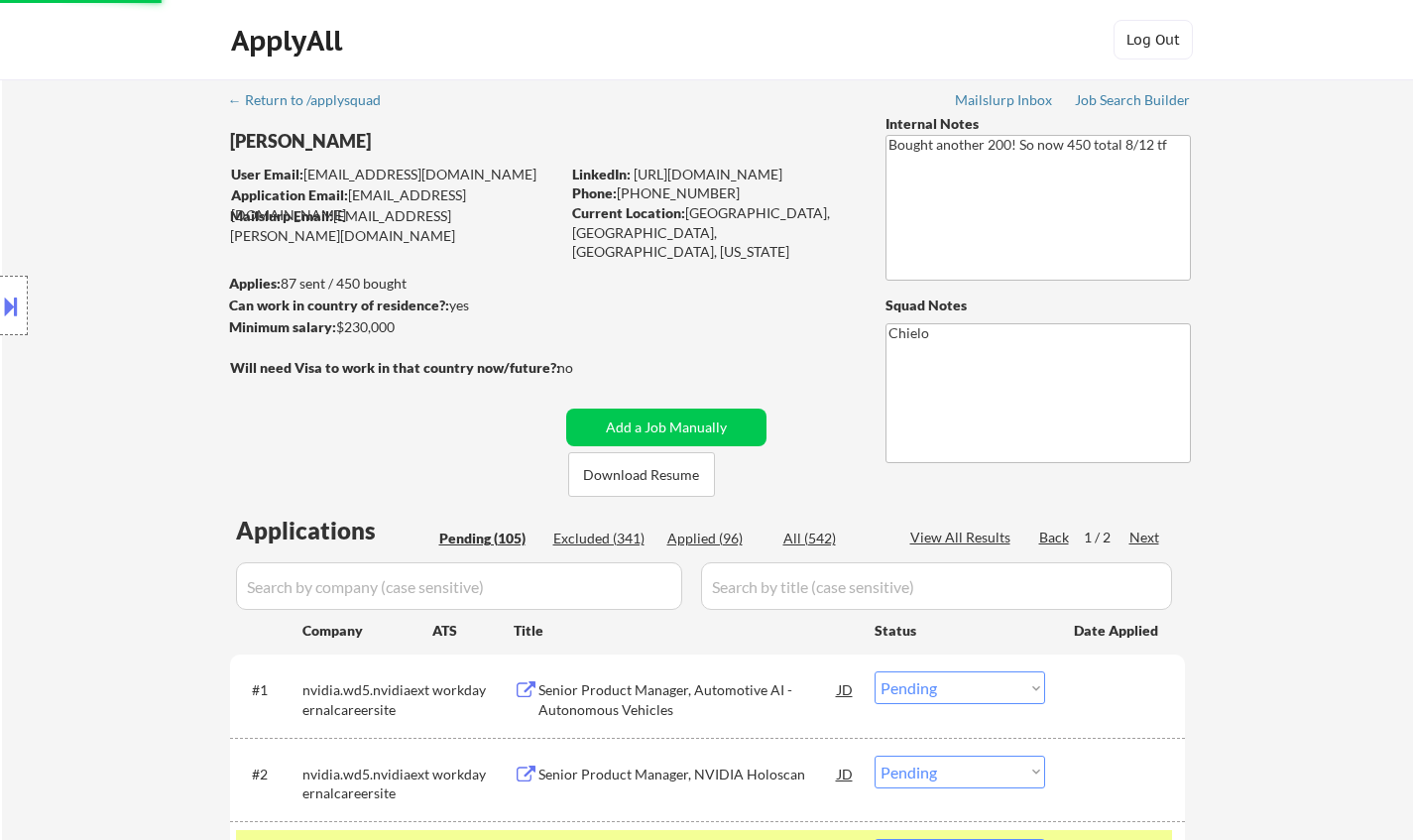
select select ""pending""
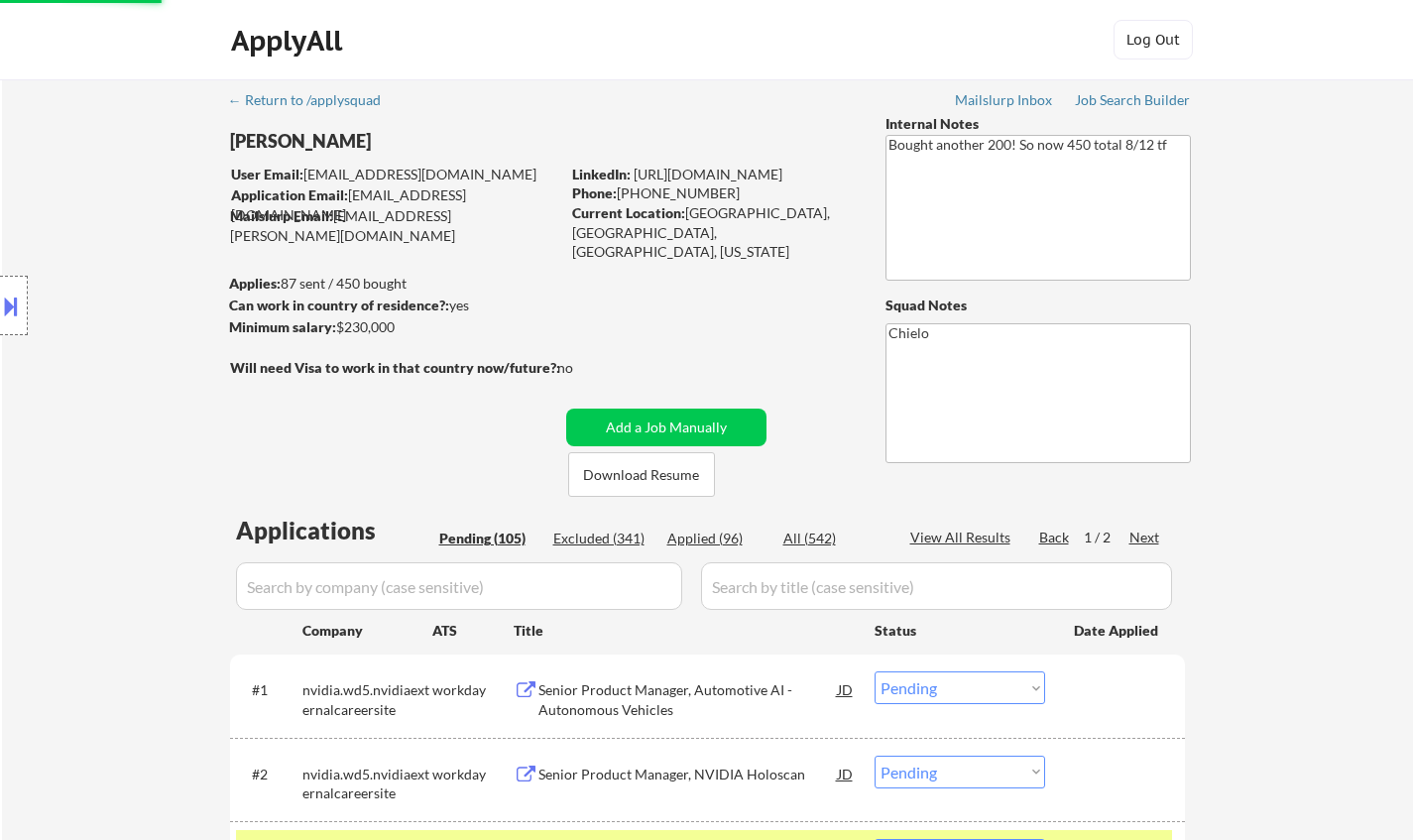
select select ""pending""
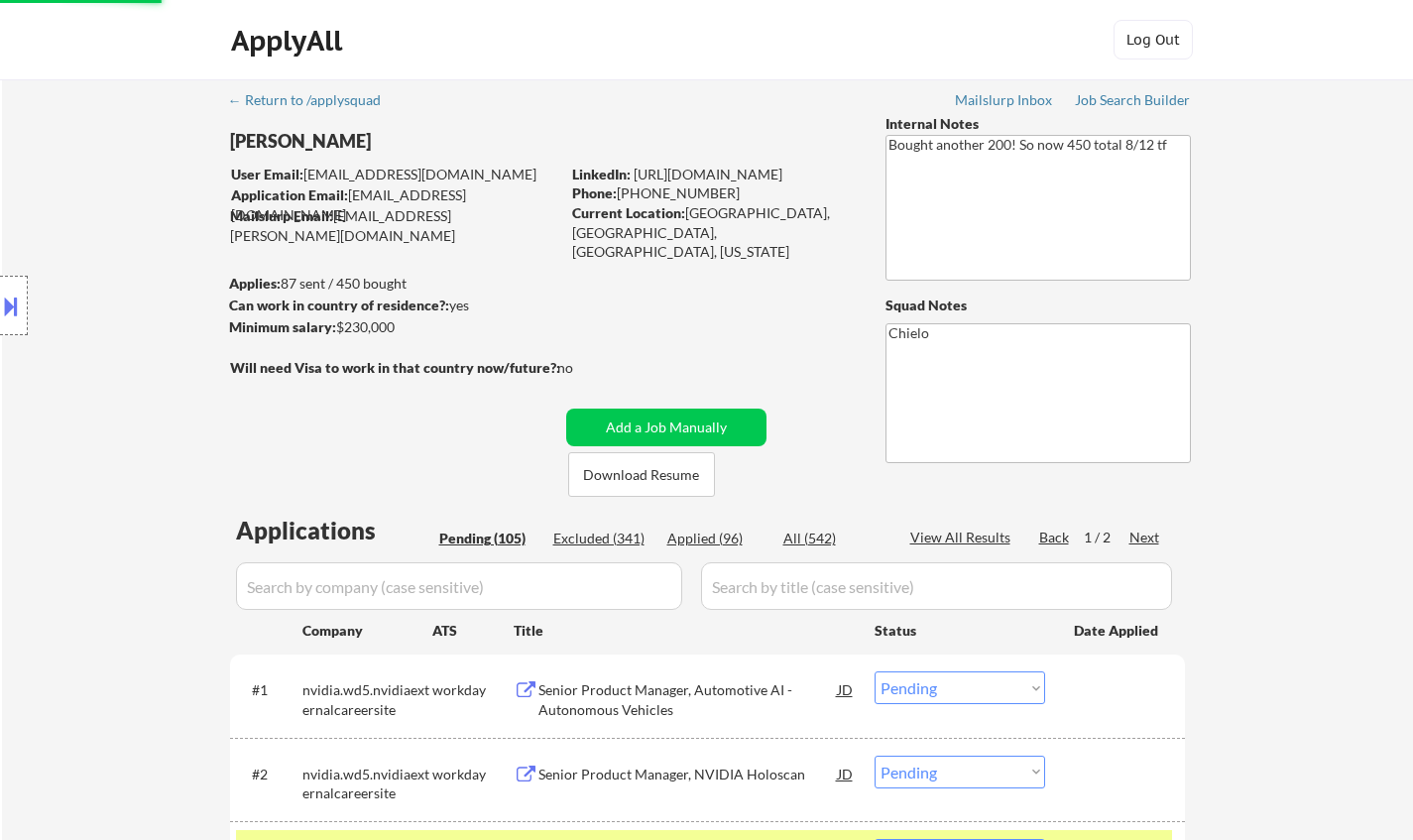
select select ""pending""
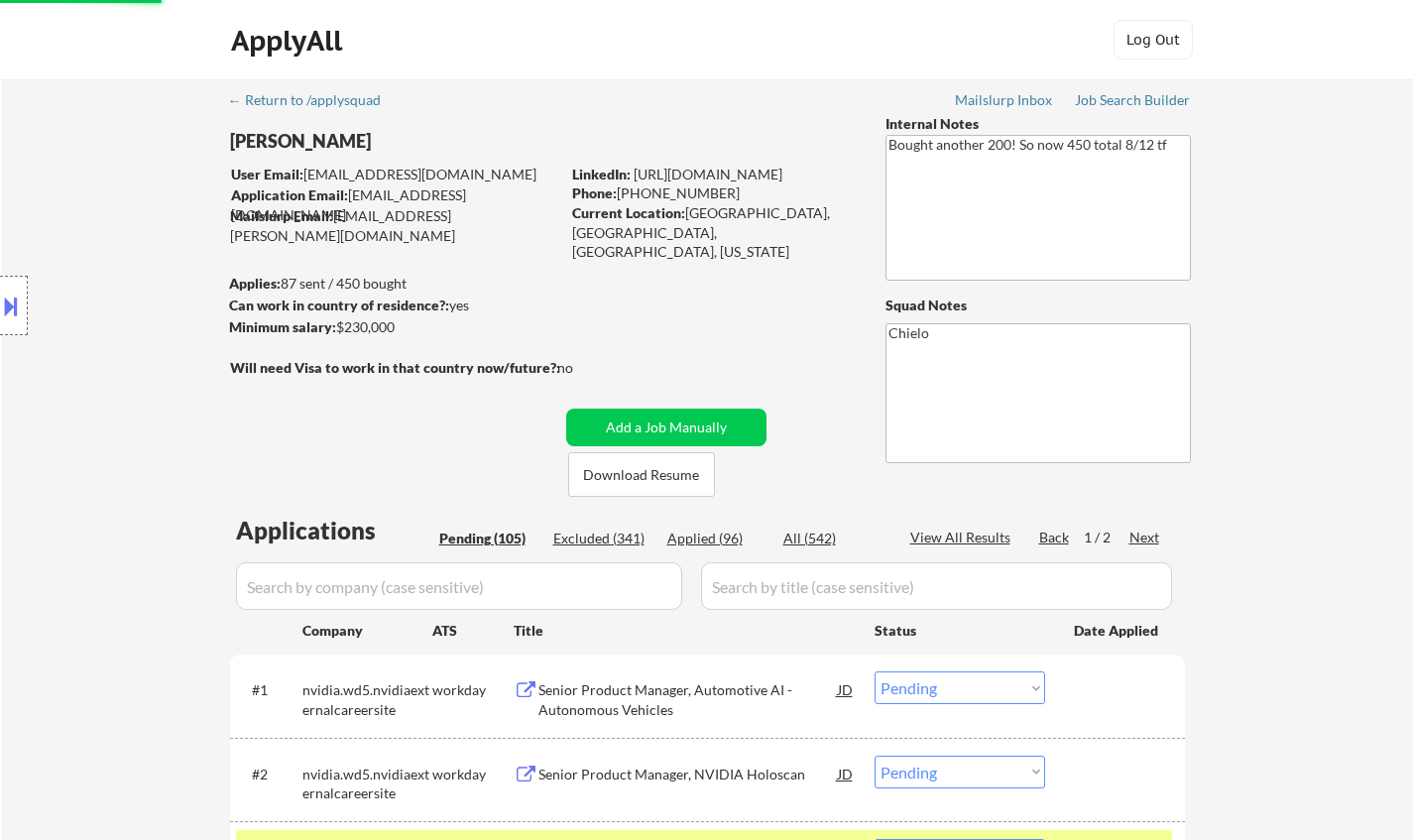
select select ""pending""
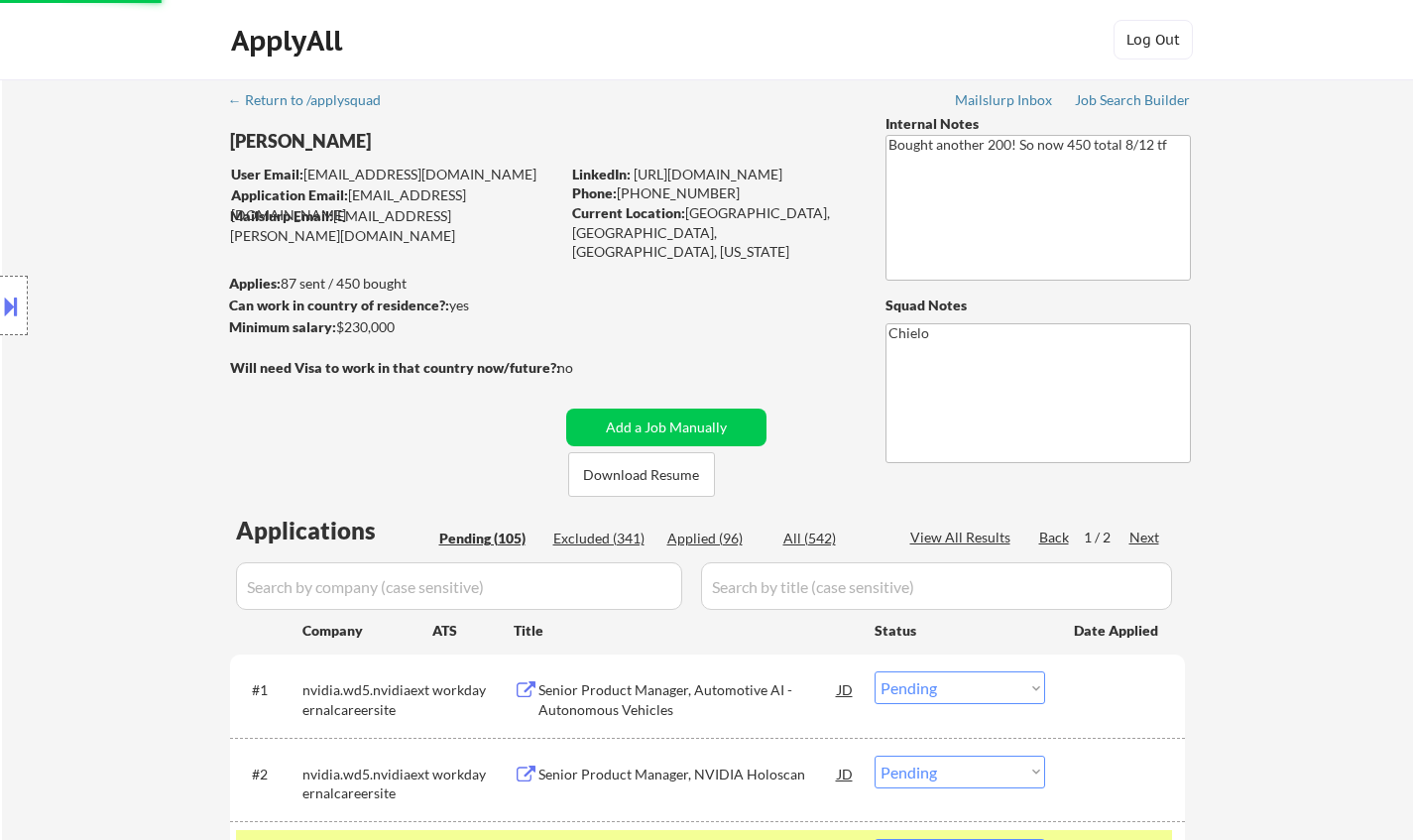
select select ""pending""
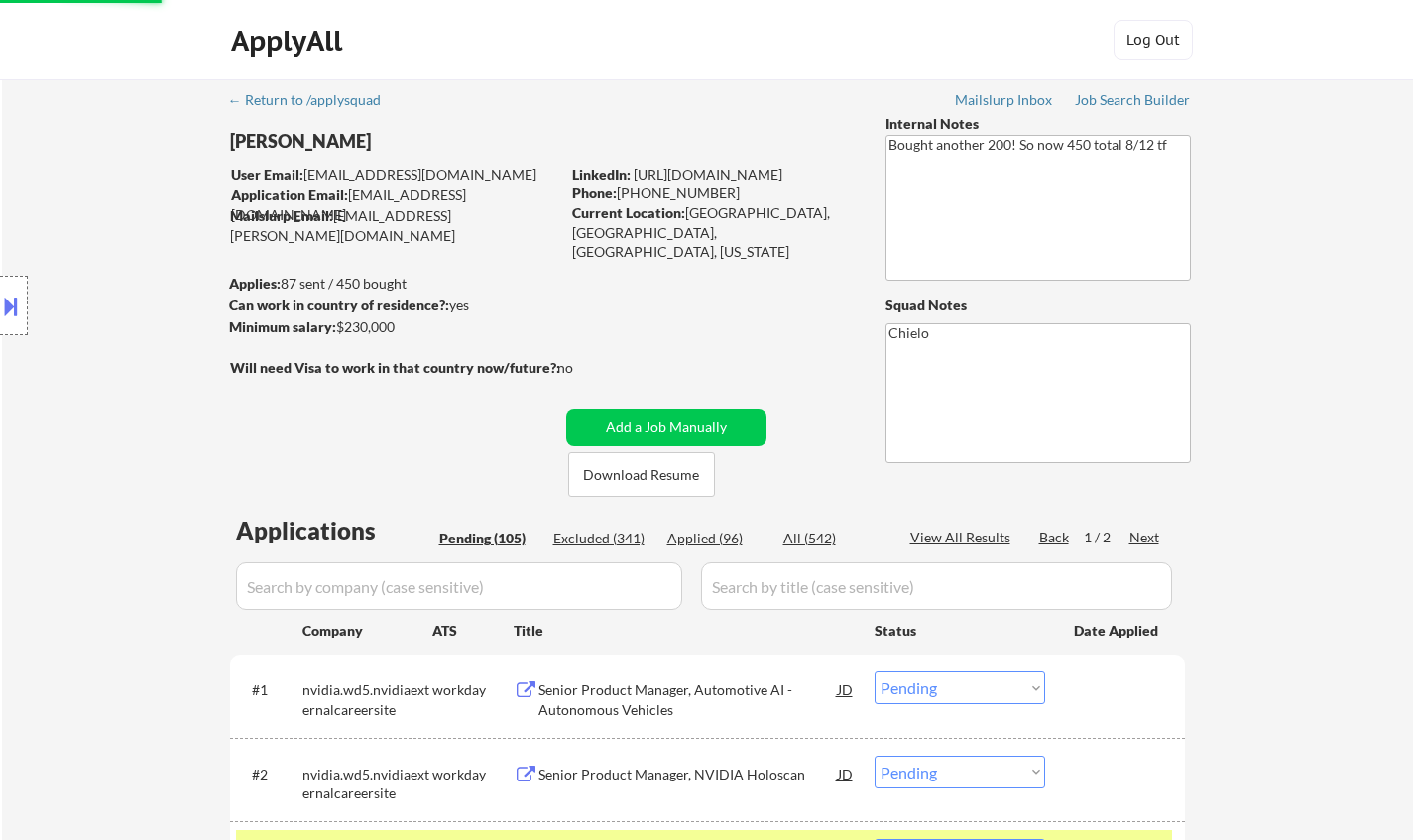
select select ""pending""
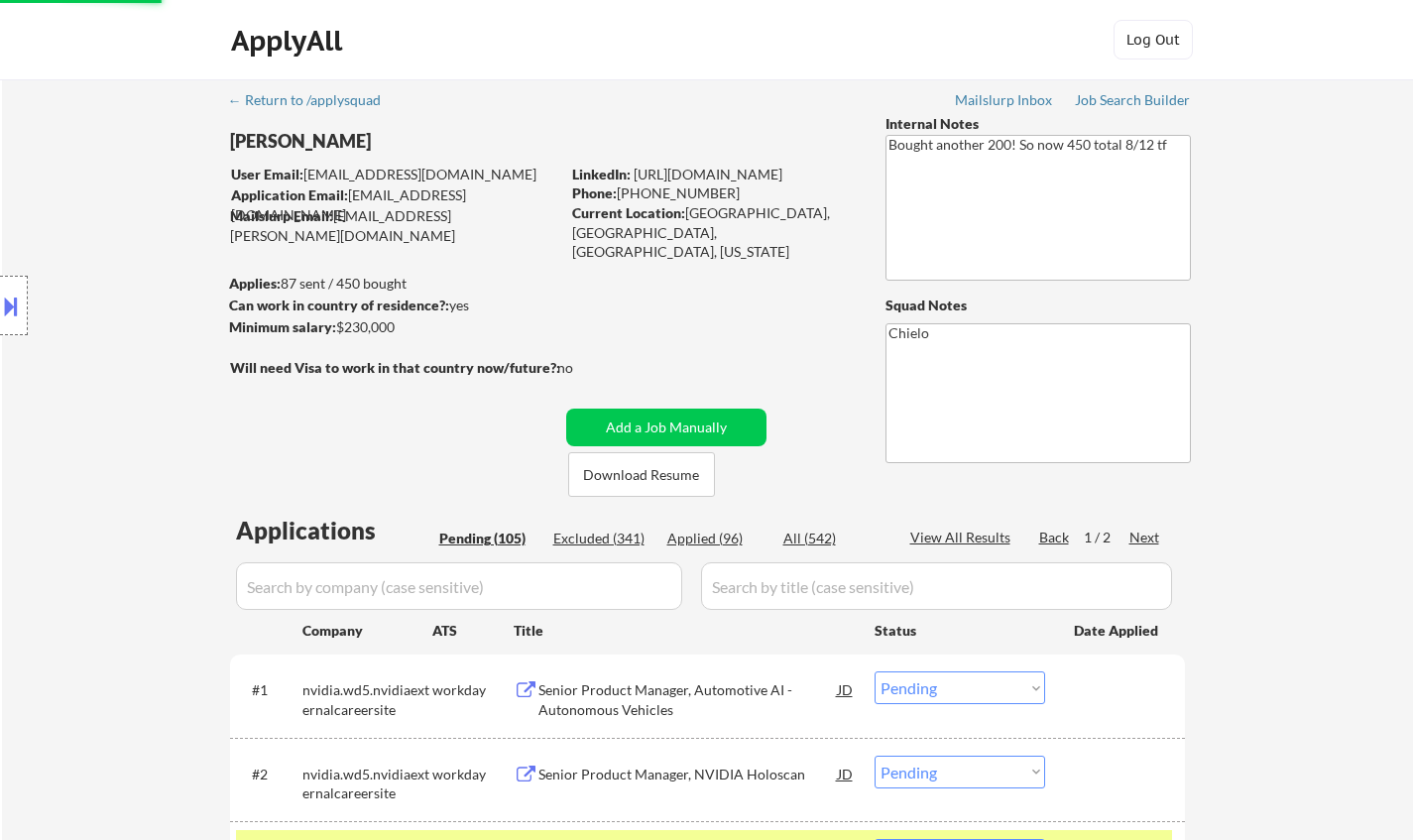
select select ""pending""
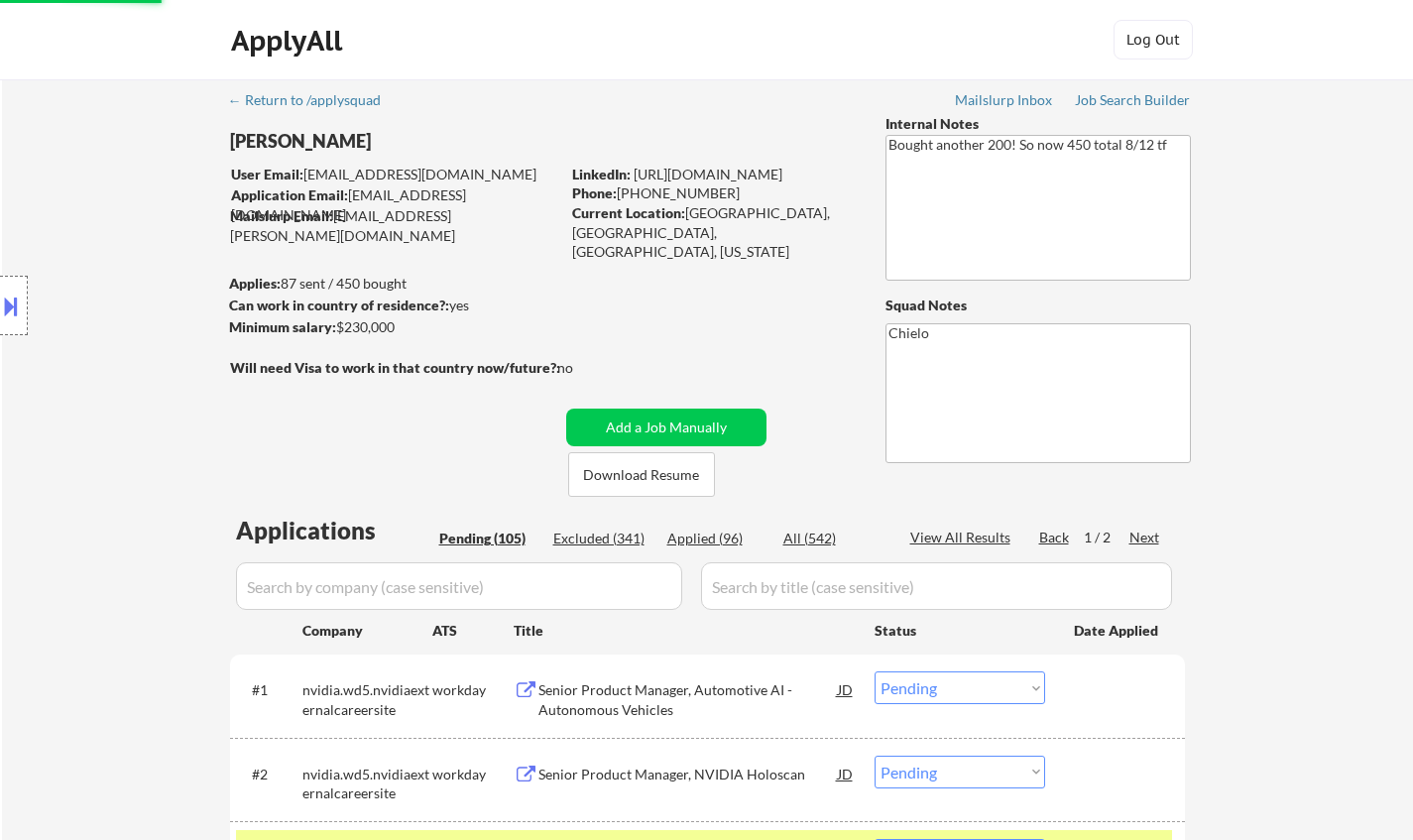
select select ""pending""
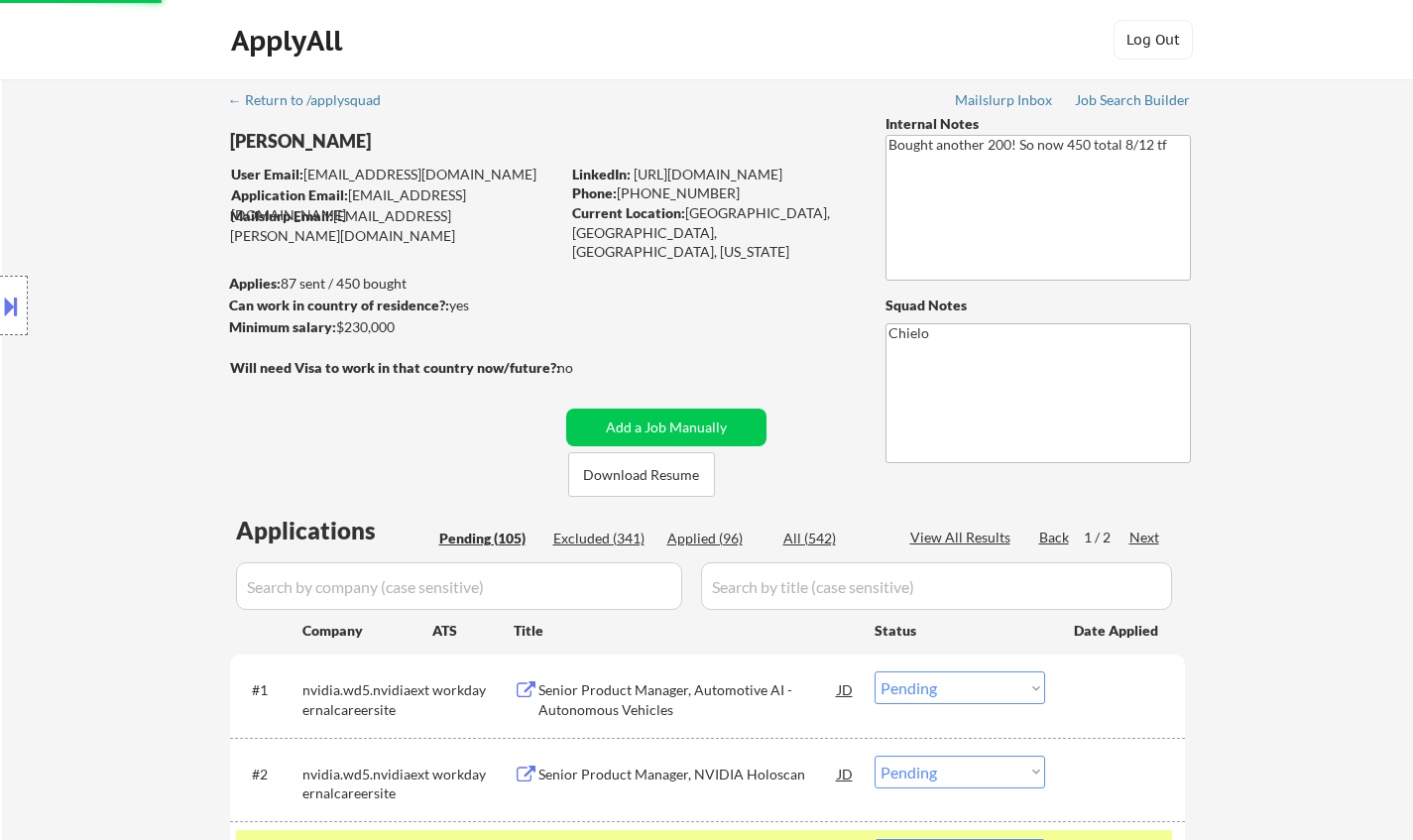
select select ""pending""
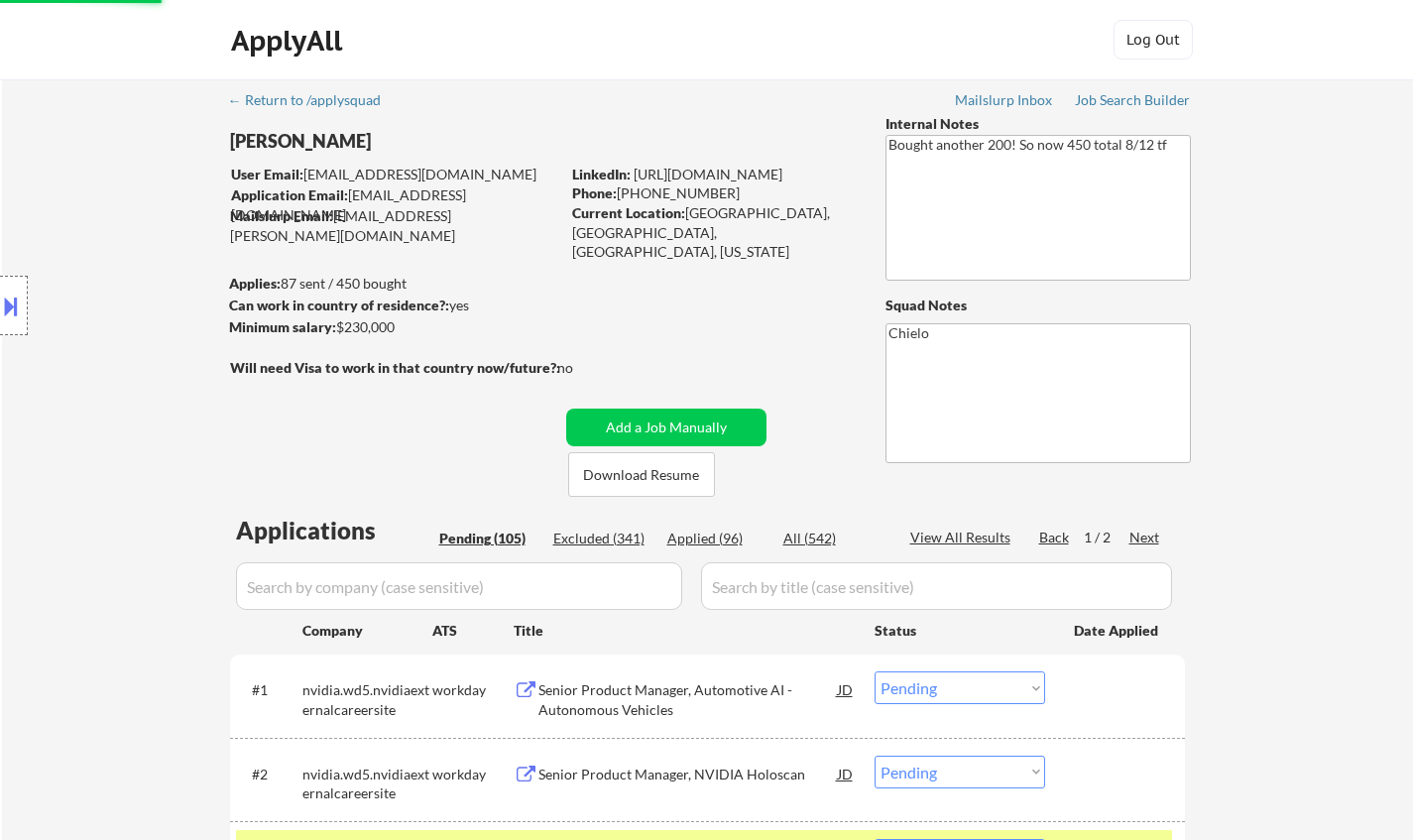
select select ""pending""
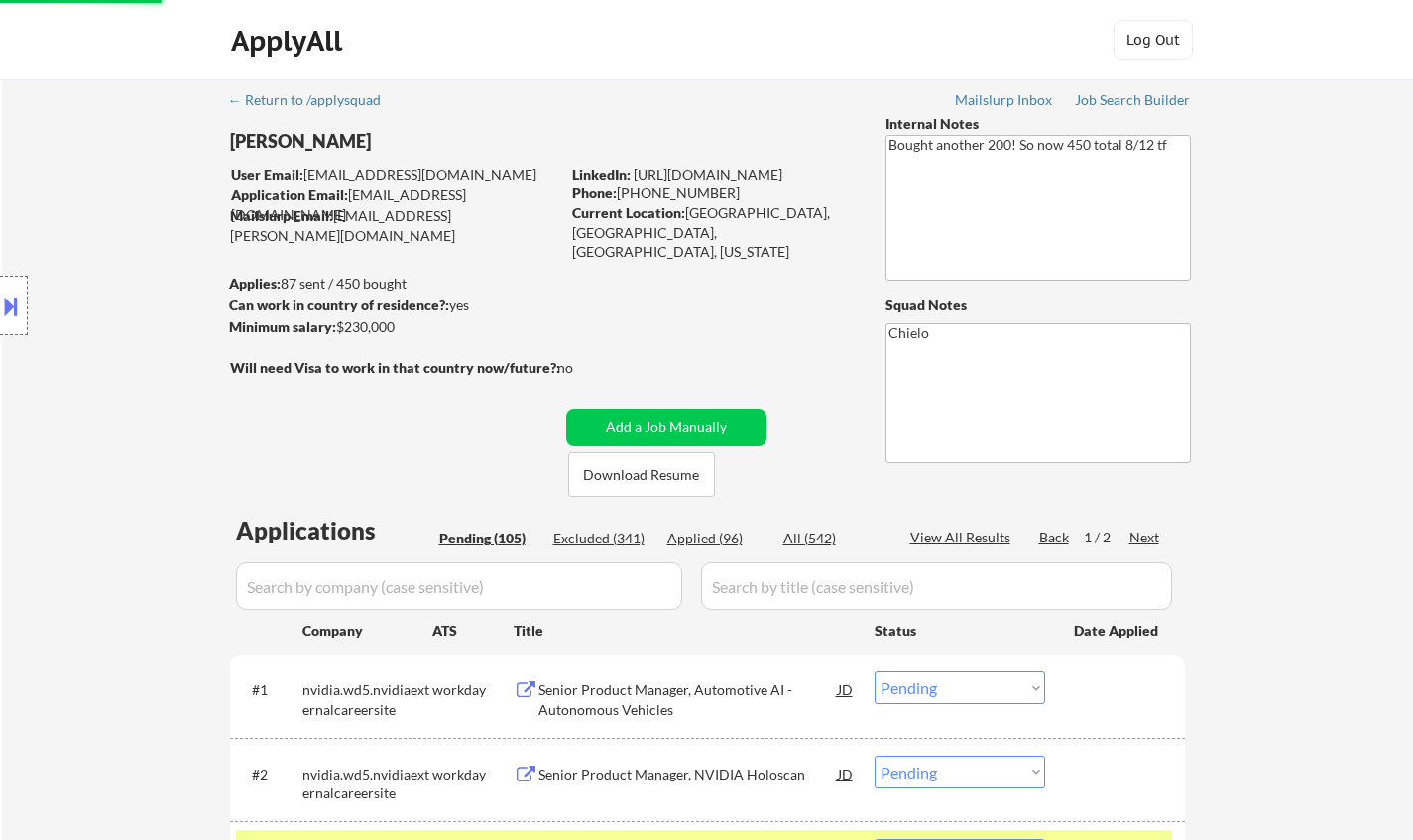
select select ""pending""
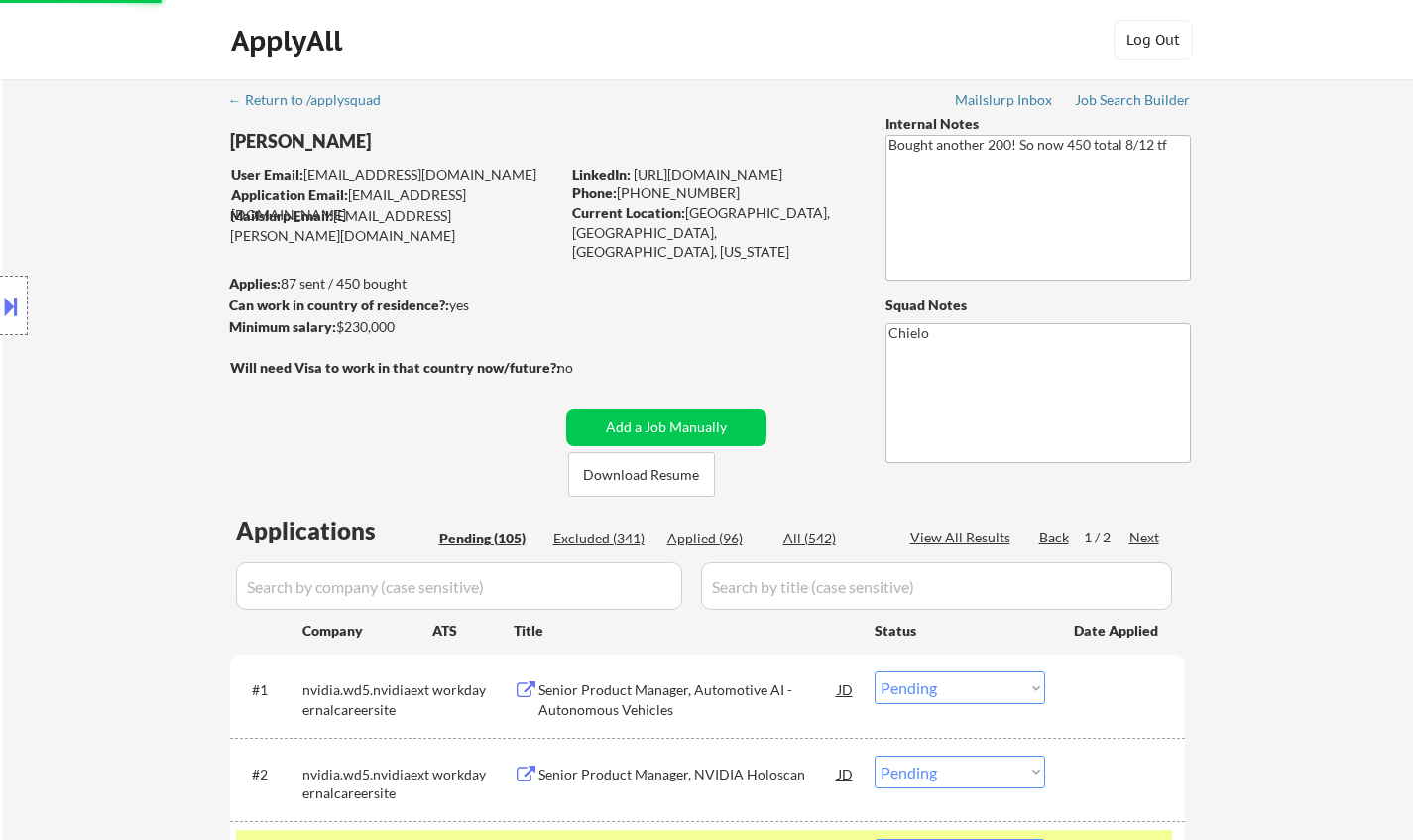
select select ""pending""
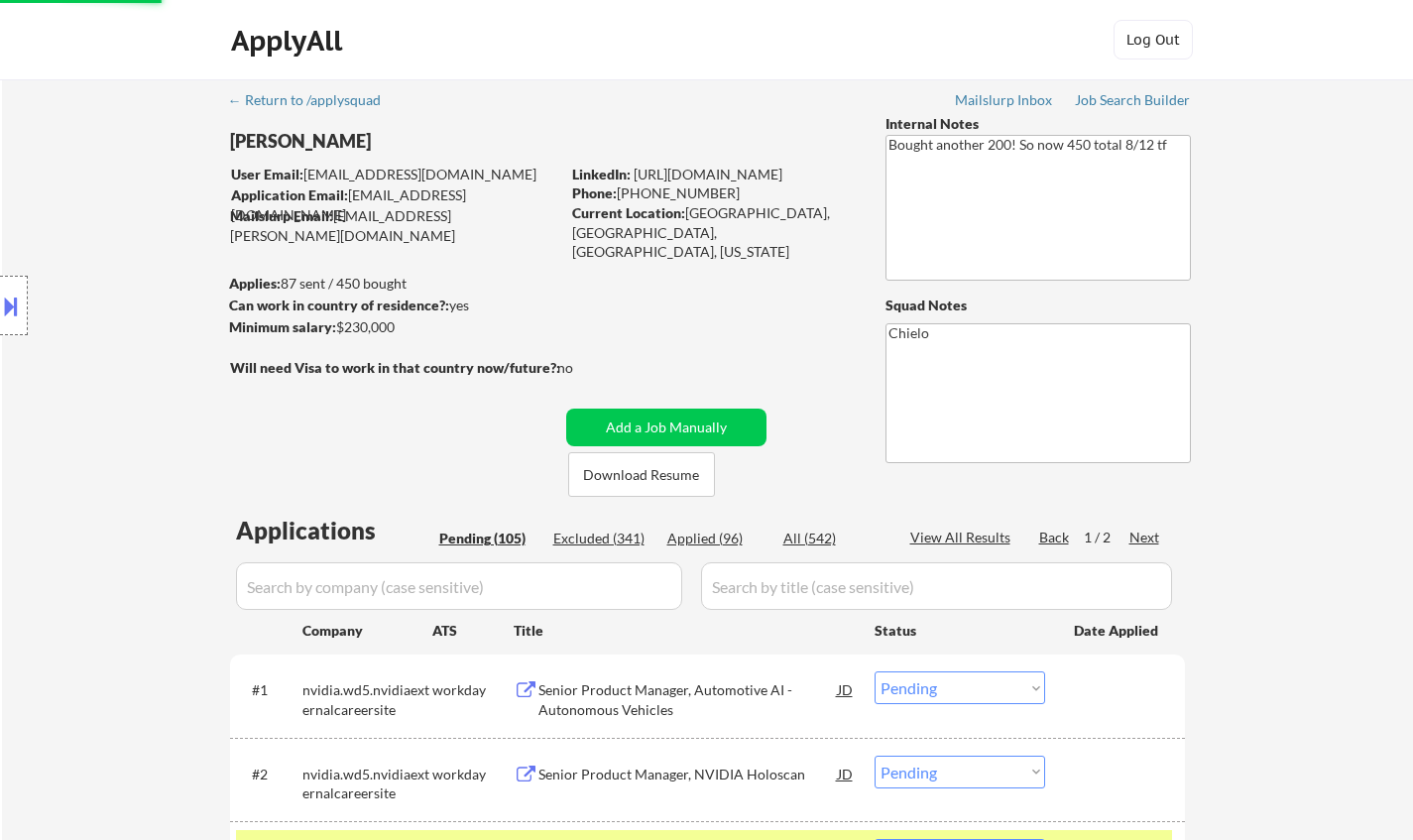
select select ""pending""
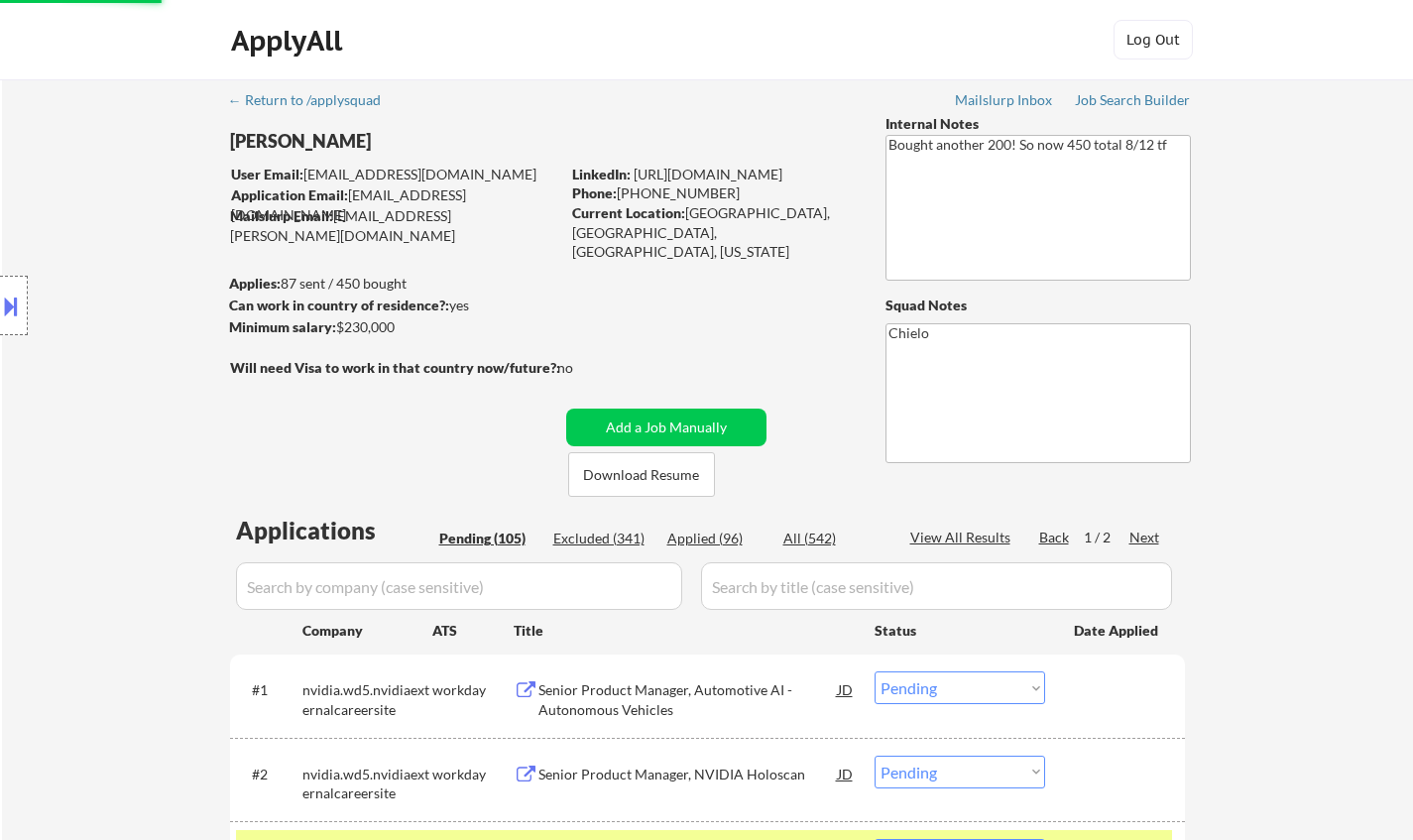
select select ""pending""
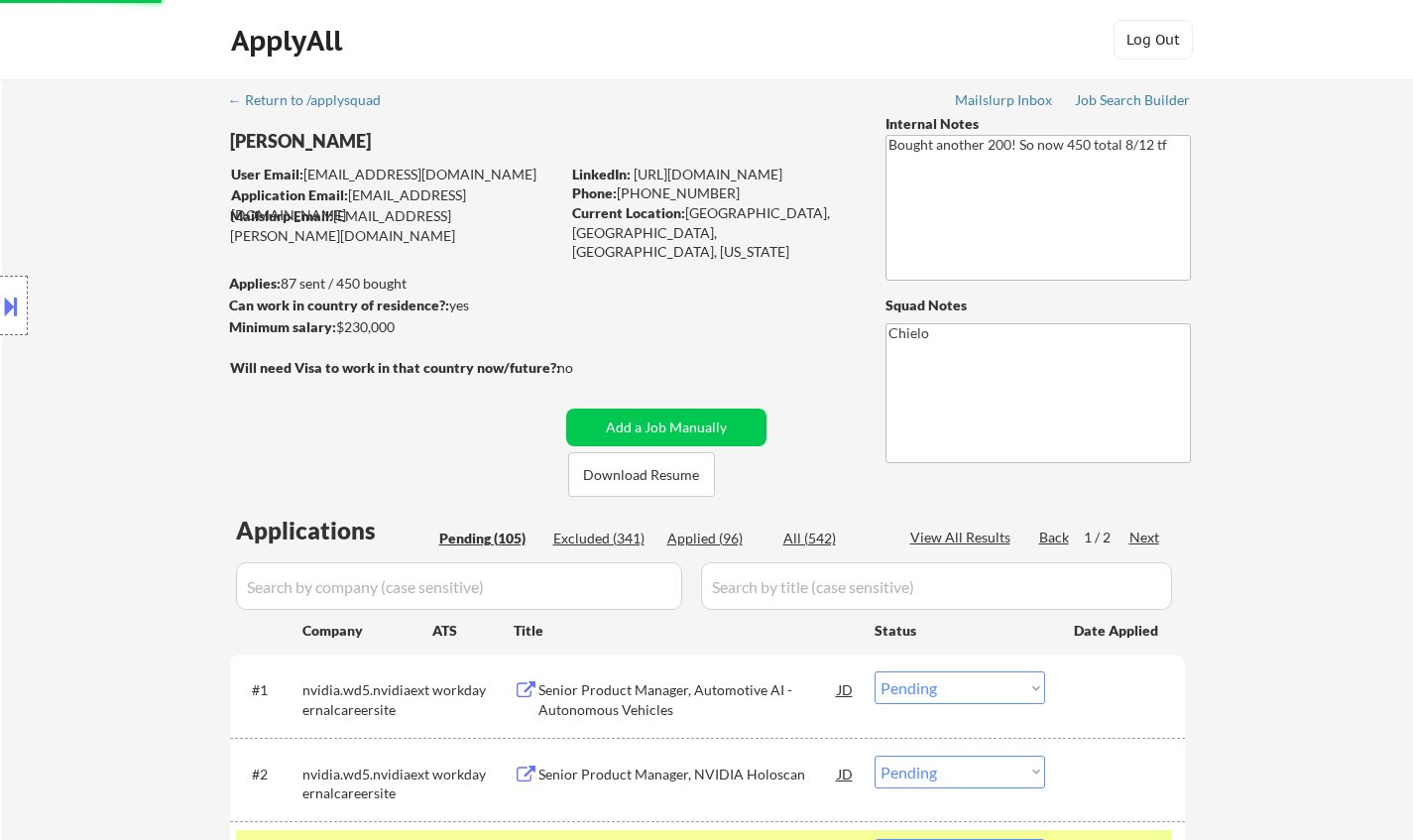
select select ""pending""
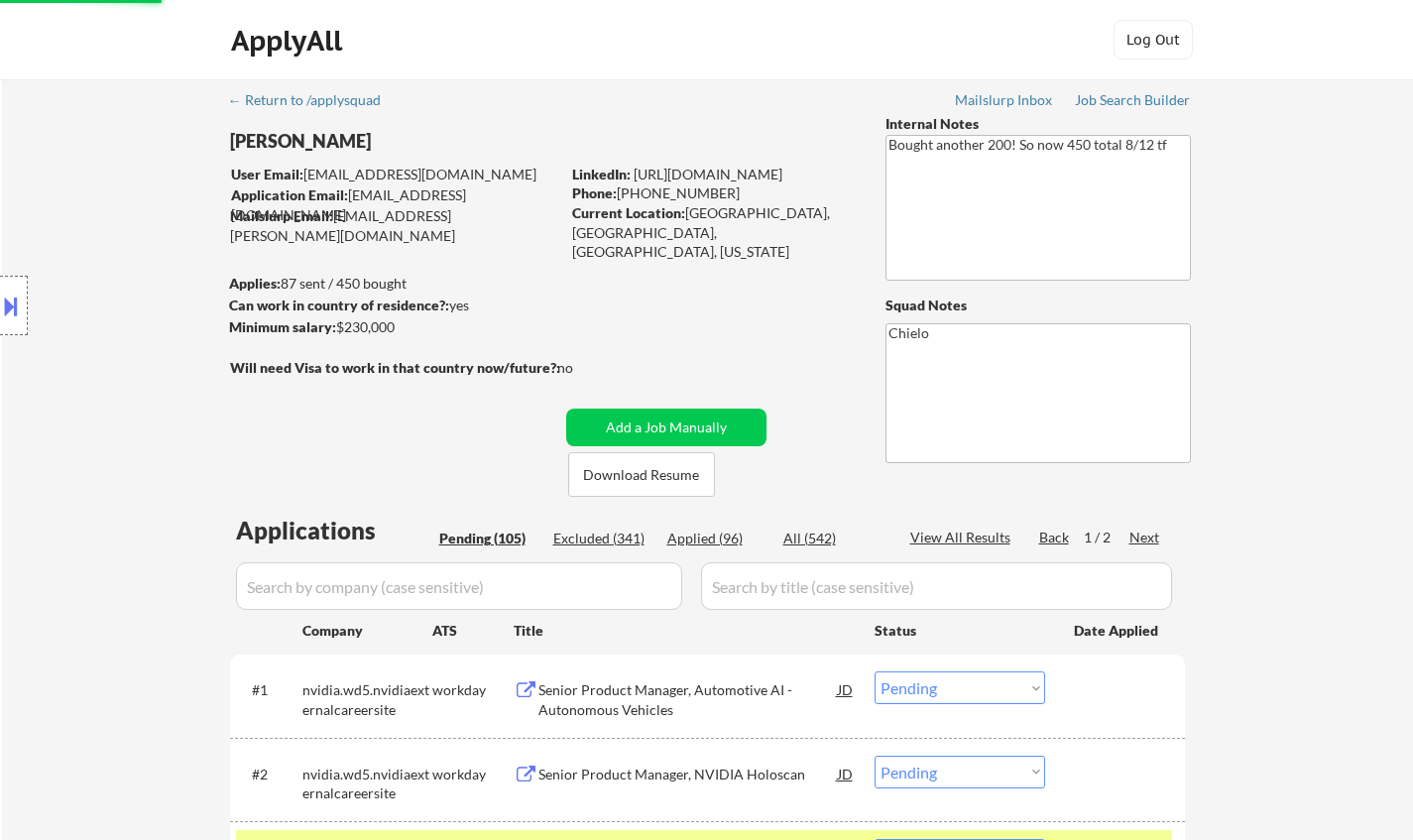
select select ""pending""
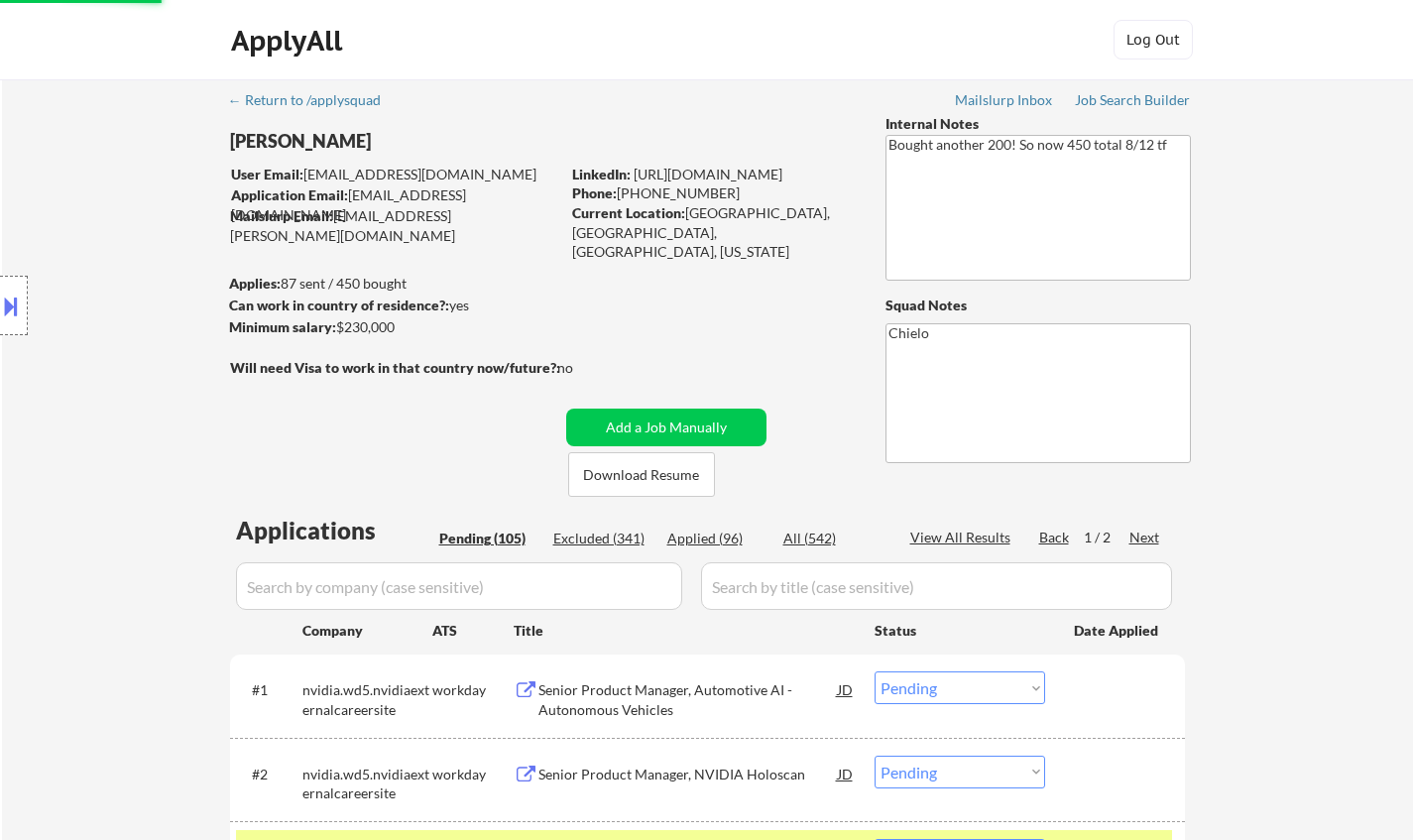
select select ""pending""
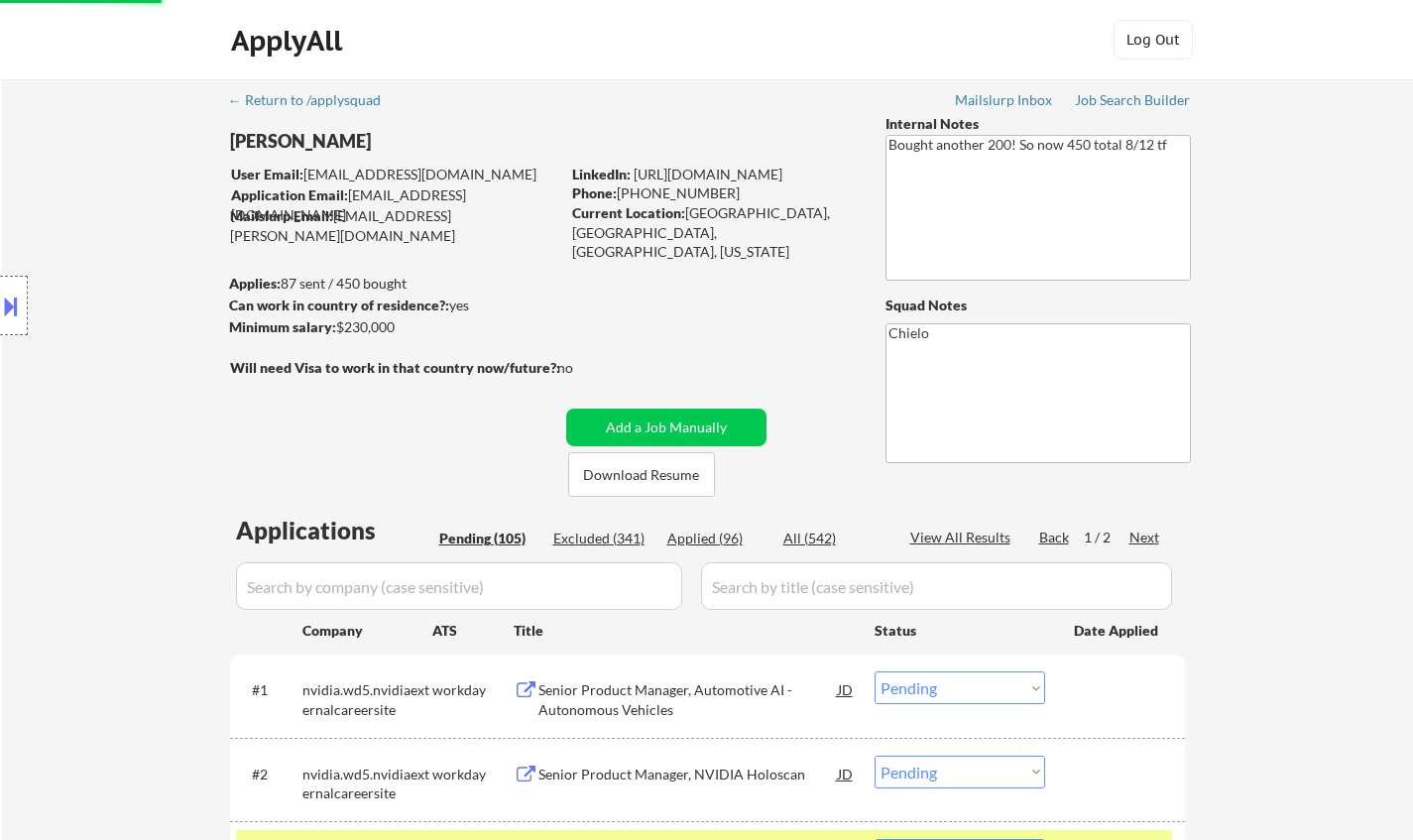
select select ""pending""
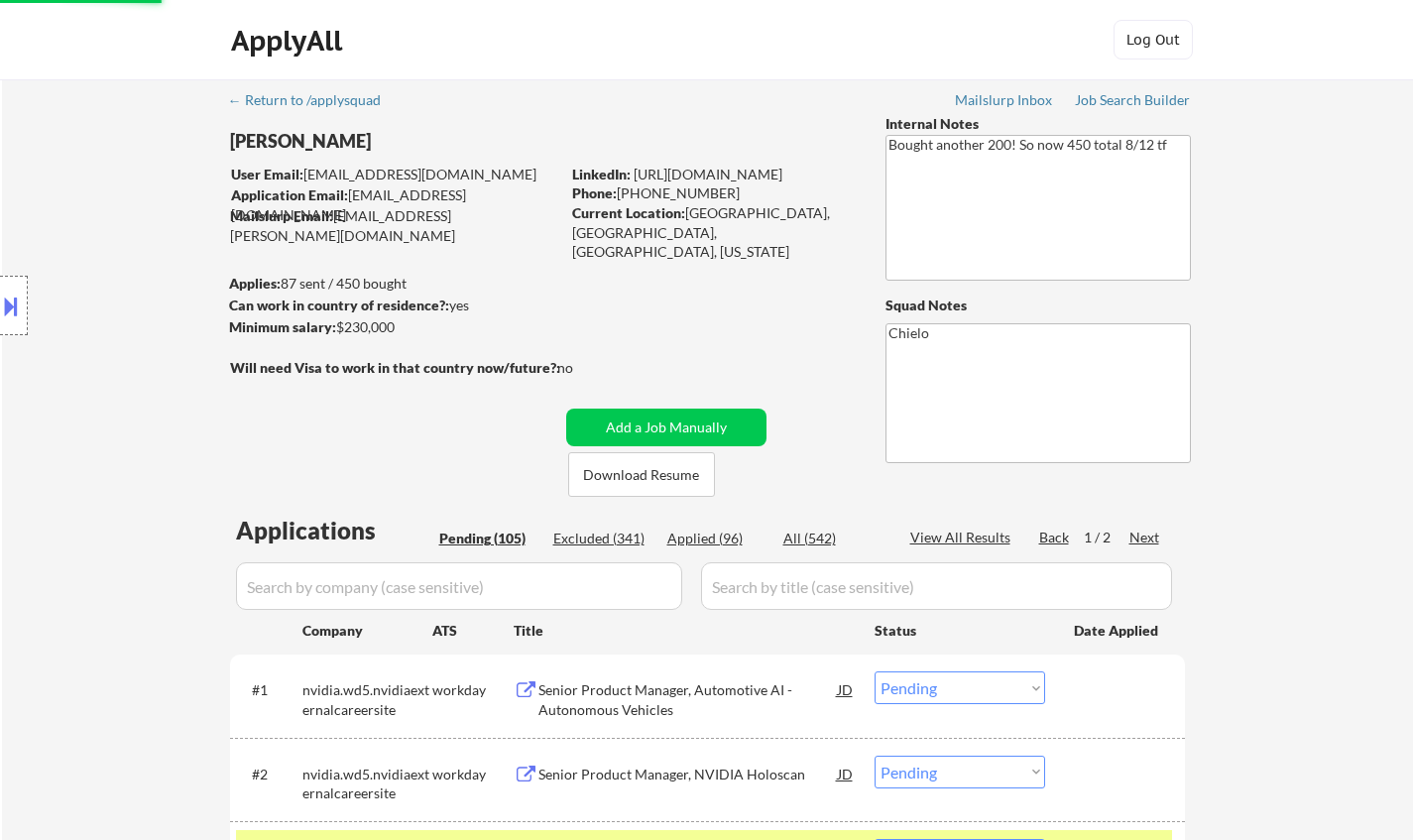
select select ""pending""
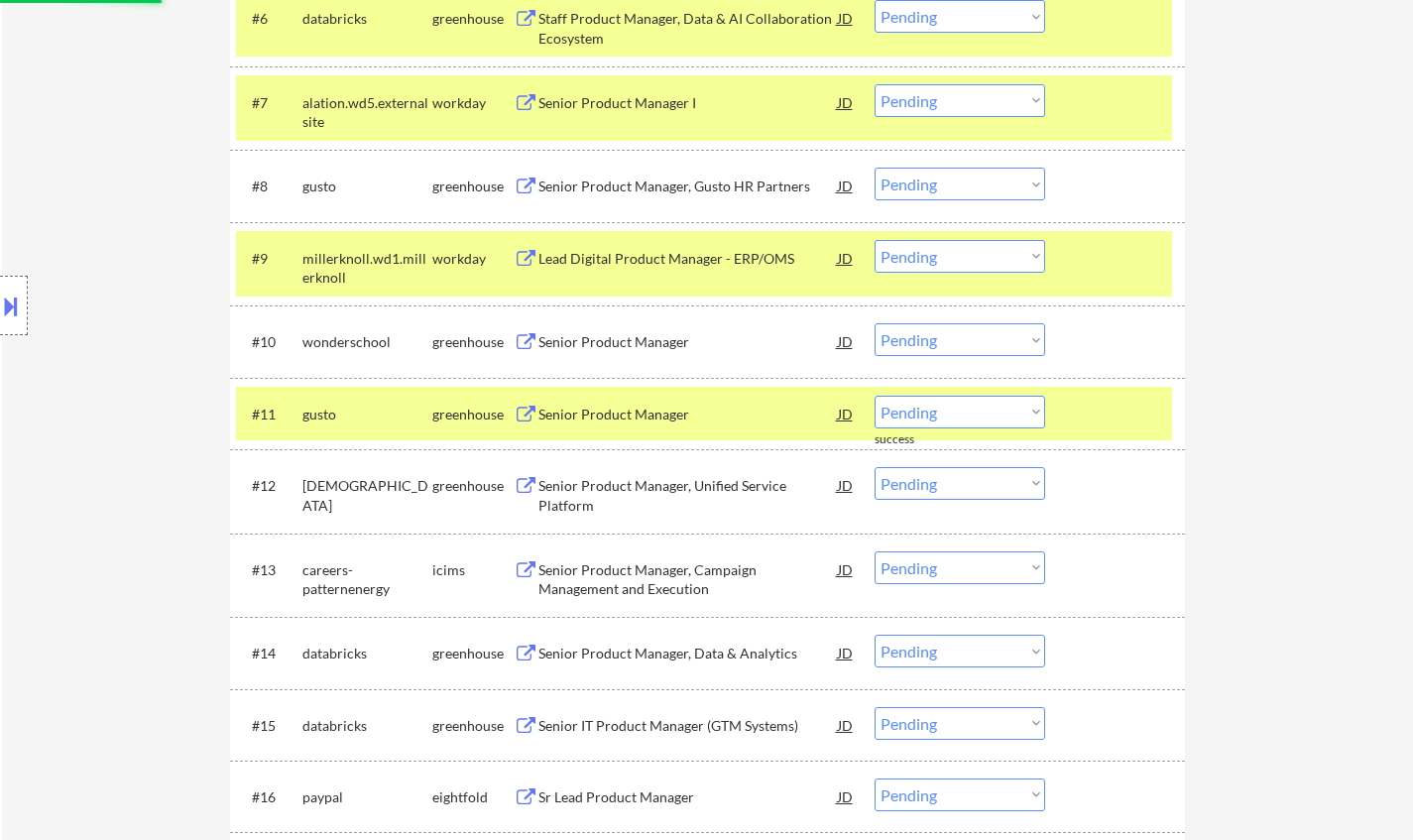
scroll to position [1090, 0]
click at [614, 488] on div "Senior Product Manager, Unified Service Platform" at bounding box center [687, 494] width 299 height 39
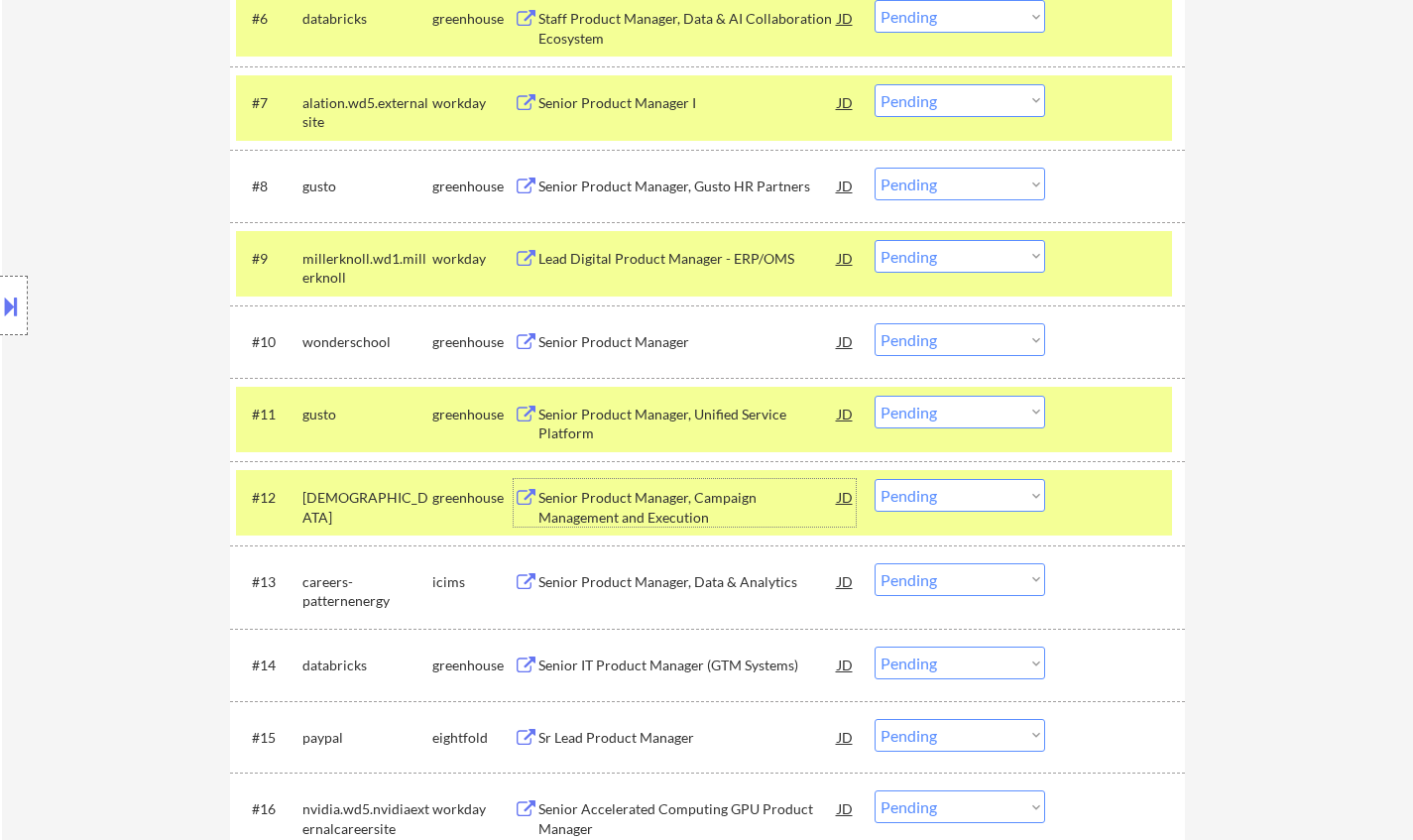
drag, startPoint x: 949, startPoint y: 490, endPoint x: 957, endPoint y: 508, distance: 19.7
click at [949, 490] on select "Choose an option... Pending Applied Excluded (Questions) Excluded (Expired) Exc…" at bounding box center [959, 494] width 171 height 33
click at [874, 479] on select "Choose an option... Pending Applied Excluded (Questions) Excluded (Expired) Exc…" at bounding box center [959, 494] width 171 height 33
select select ""pending""
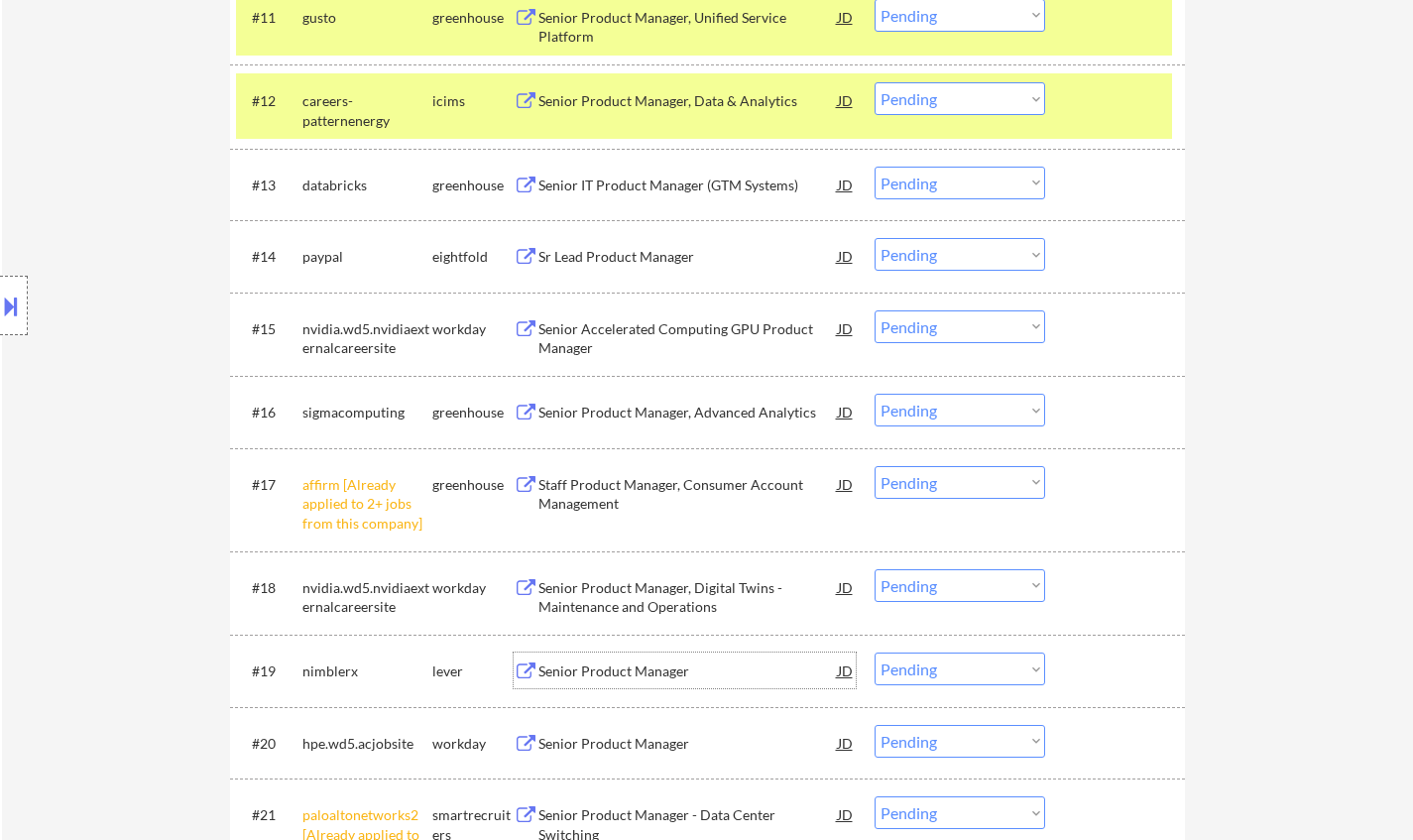
click at [653, 699] on div "#19 nimblerx lever Senior Product Manager JD warning_amber Choose an option... …" at bounding box center [707, 670] width 954 height 71
click at [599, 404] on div "Senior Product Manager, Advanced Analytics" at bounding box center [687, 412] width 299 height 20
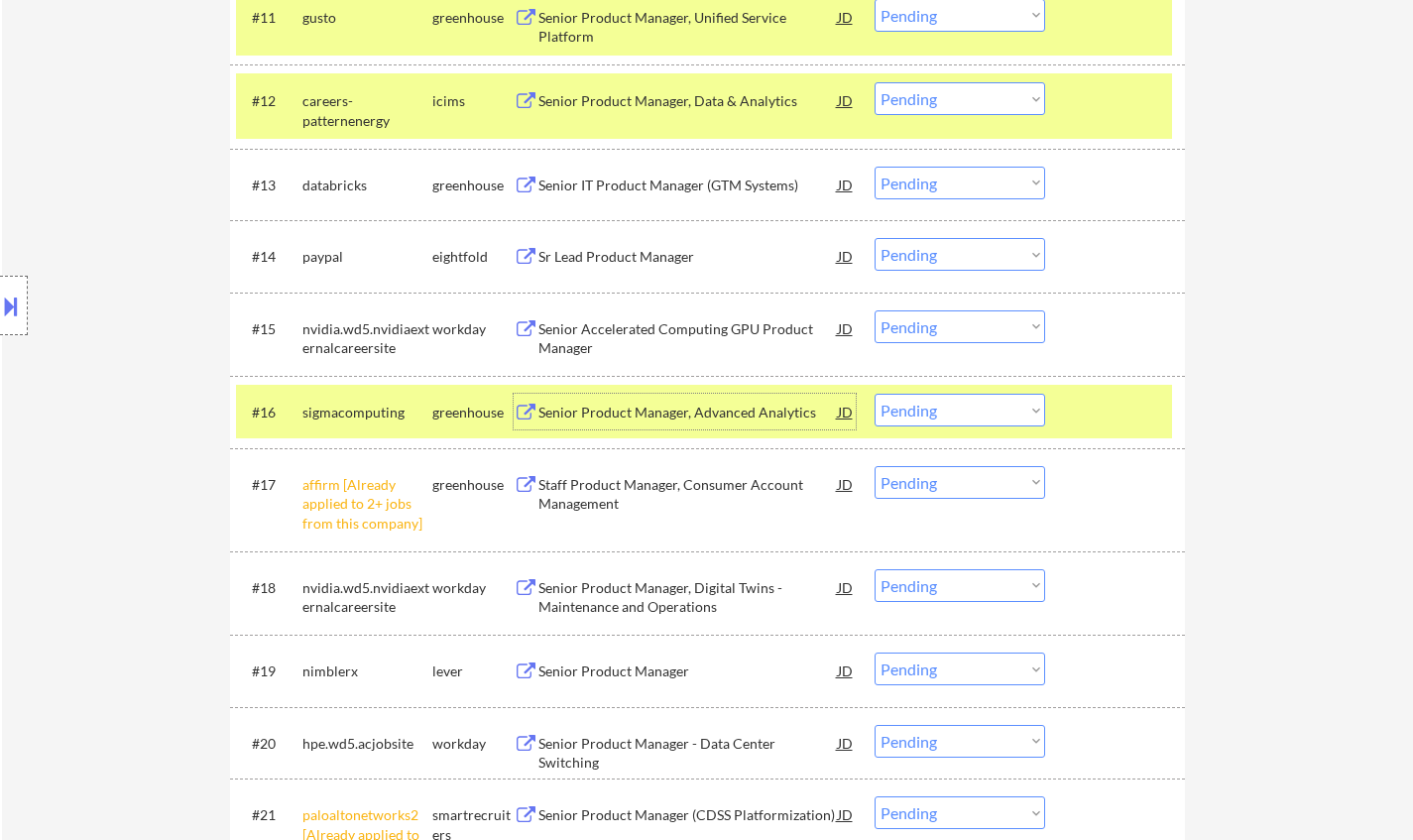
click at [929, 488] on select "Choose an option... Pending Applied Excluded (Questions) Excluded (Expired) Exc…" at bounding box center [959, 482] width 171 height 33
click at [874, 466] on select "Choose an option... Pending Applied Excluded (Questions) Excluded (Expired) Exc…" at bounding box center [959, 482] width 171 height 33
select select ""pending""
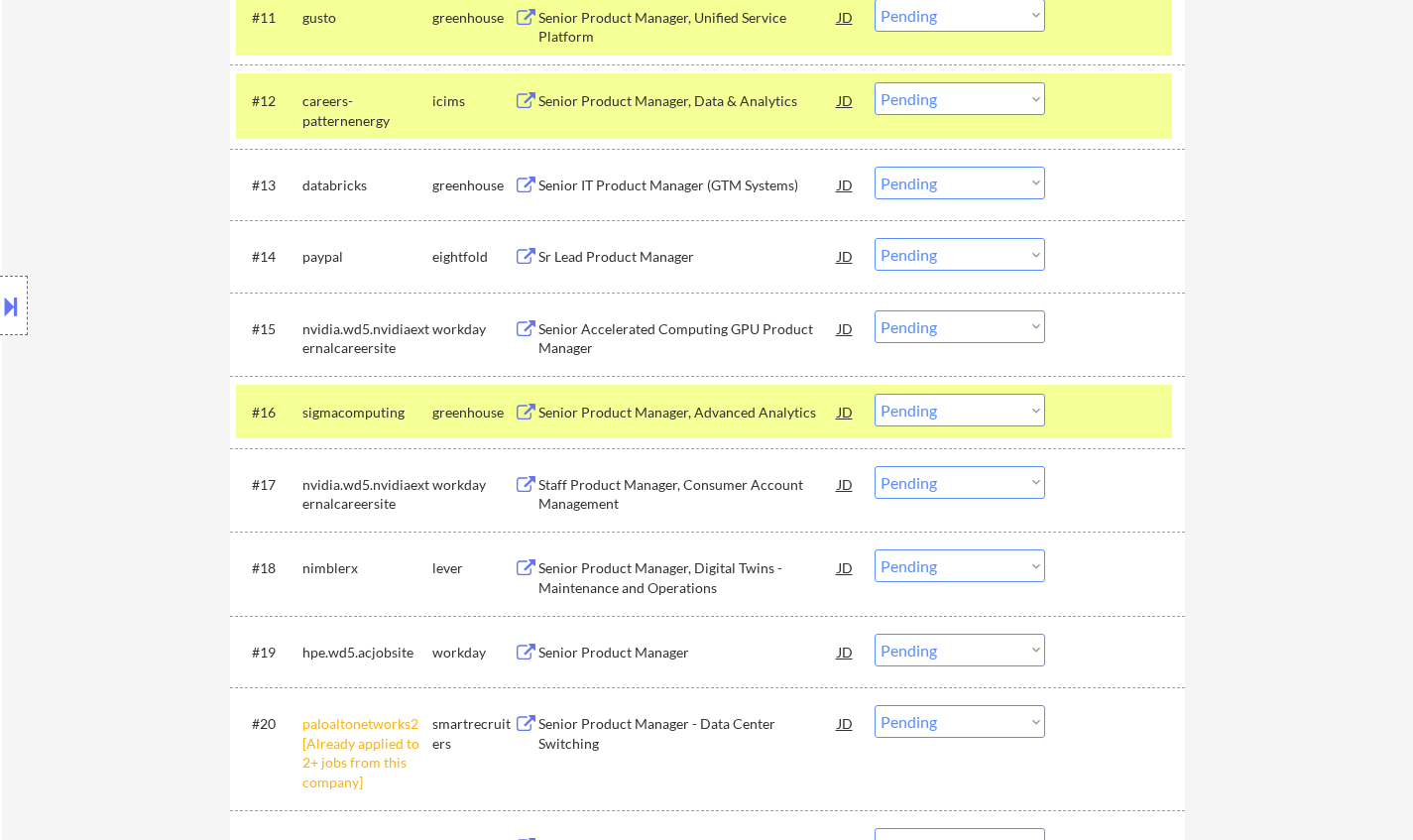
click at [970, 414] on select "Choose an option... Pending Applied Excluded (Questions) Excluded (Expired) Exc…" at bounding box center [959, 409] width 171 height 33
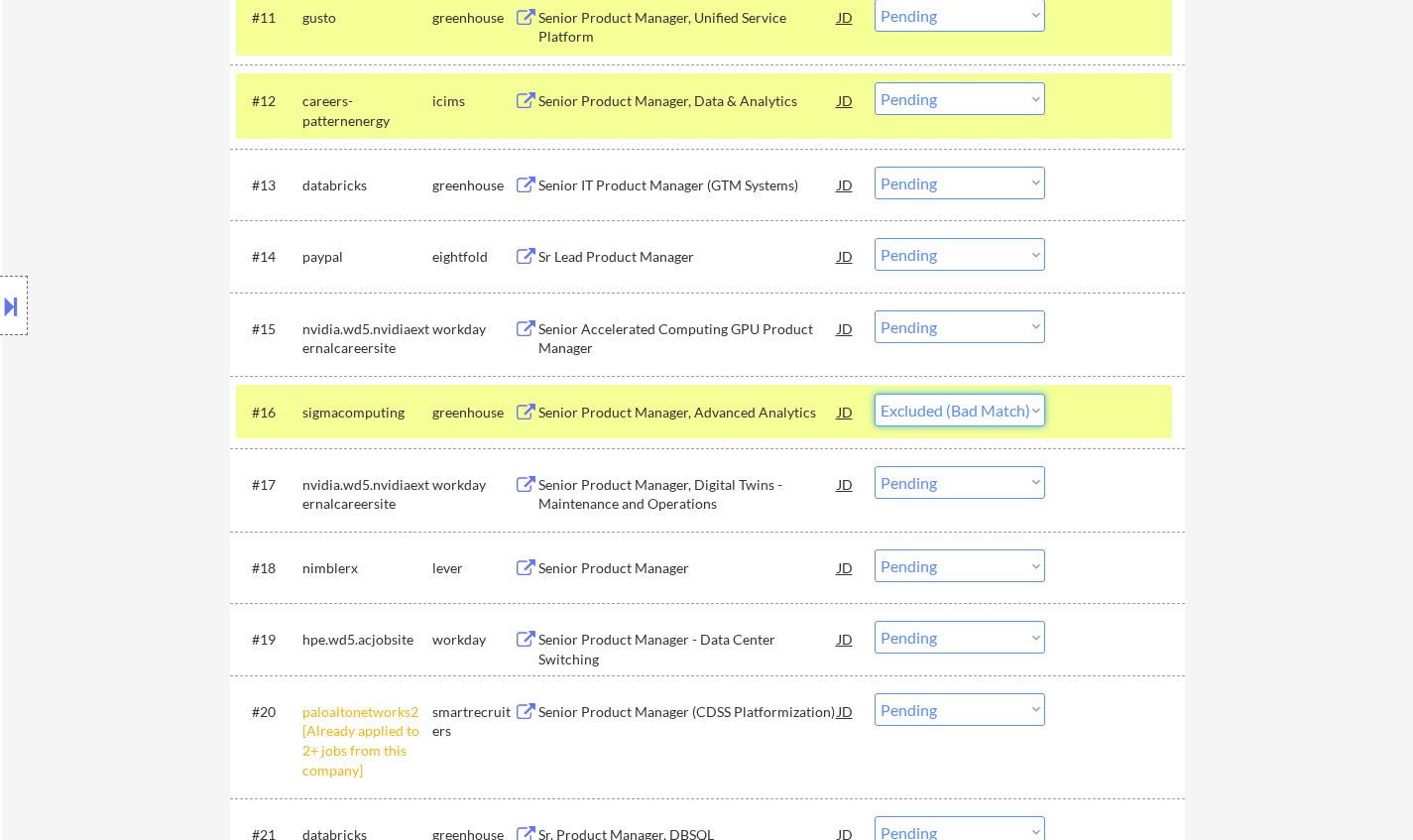
click at [874, 393] on select "Choose an option... Pending Applied Excluded (Questions) Excluded (Expired) Exc…" at bounding box center [959, 409] width 171 height 33
select select ""pending""
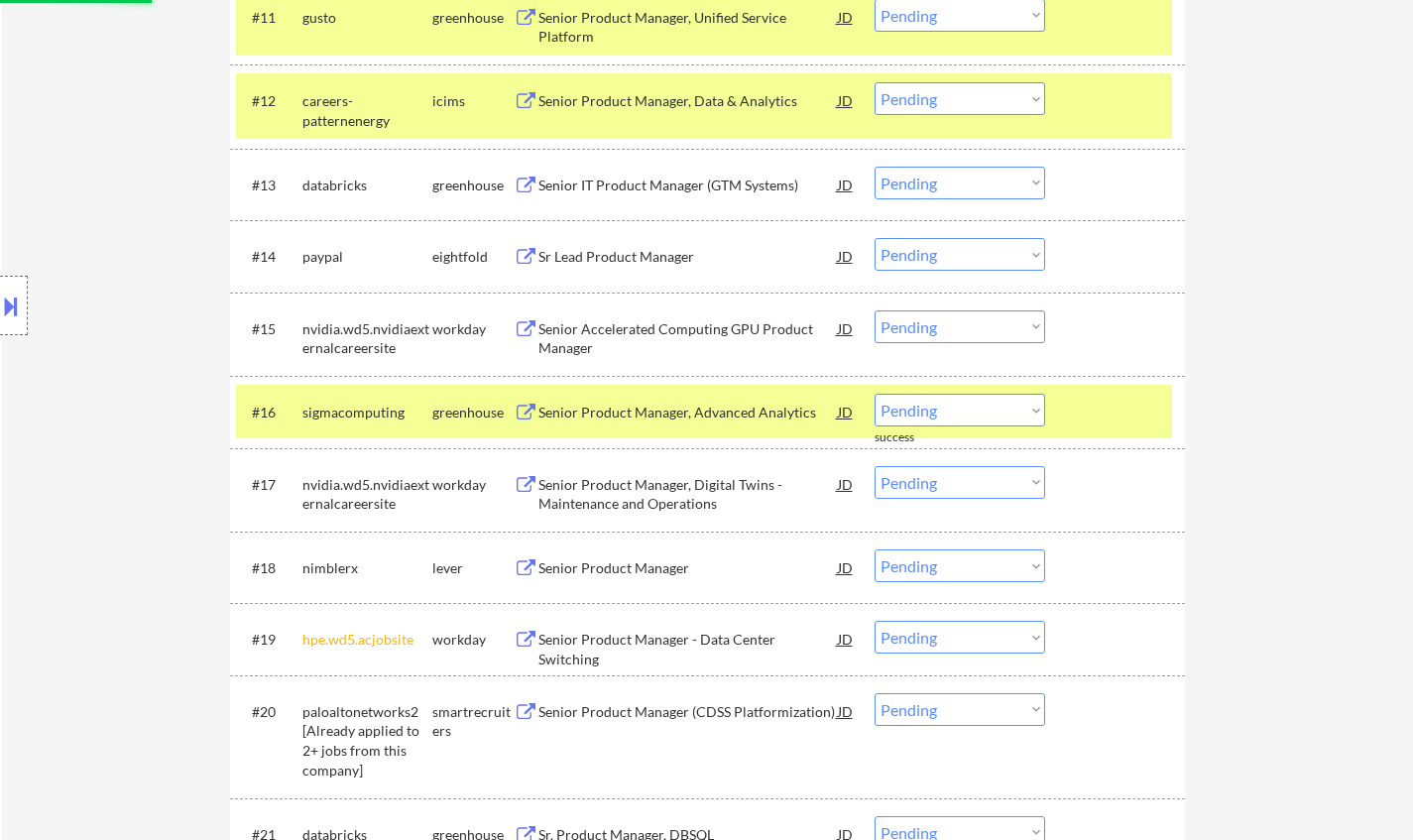
scroll to position [1784, 0]
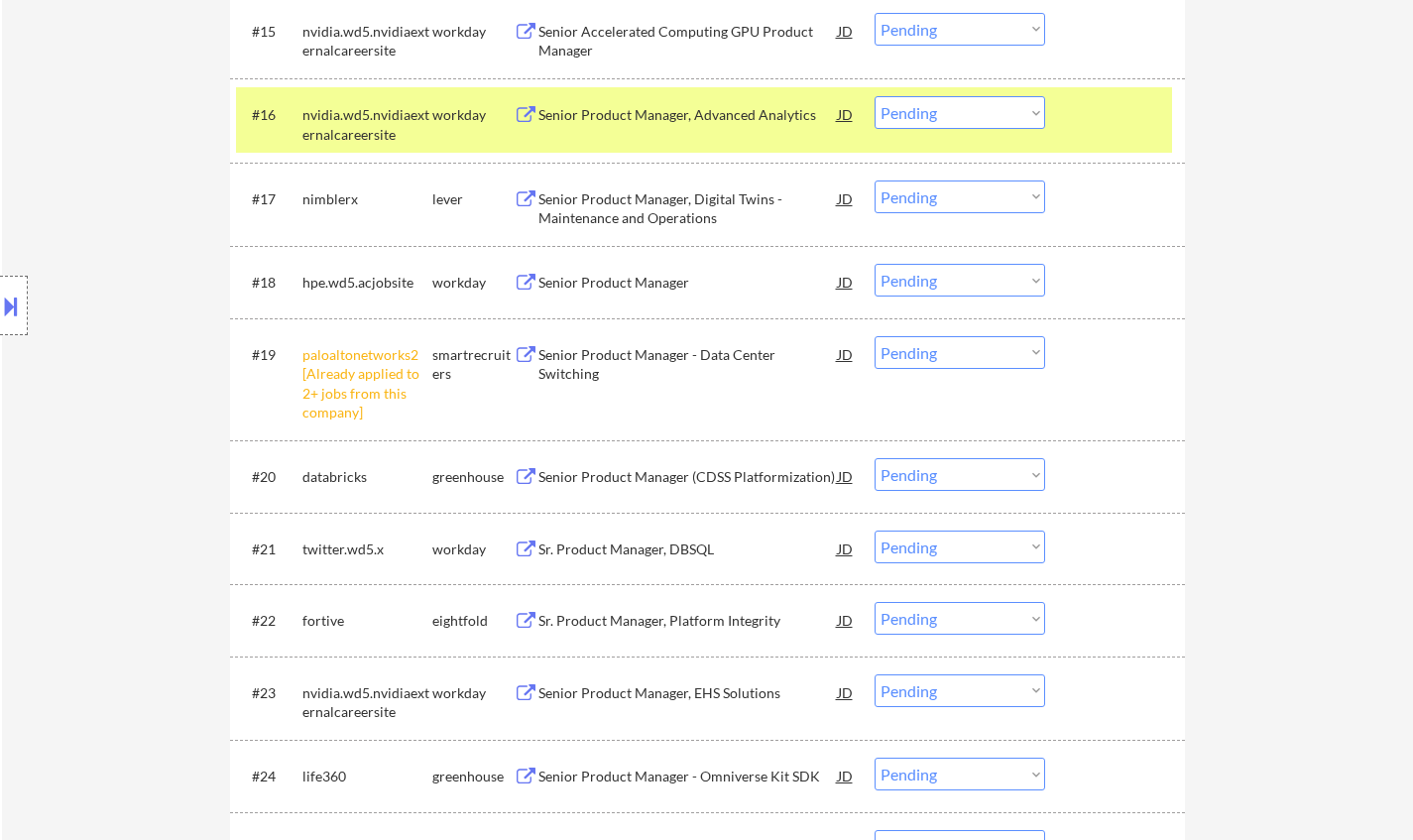
drag, startPoint x: 929, startPoint y: 348, endPoint x: 932, endPoint y: 360, distance: 12.4
click at [929, 348] on select "Choose an option... Pending Applied Excluded (Questions) Excluded (Expired) Exc…" at bounding box center [959, 351] width 171 height 33
click at [874, 336] on select "Choose an option... Pending Applied Excluded (Questions) Excluded (Expired) Exc…" at bounding box center [959, 351] width 171 height 33
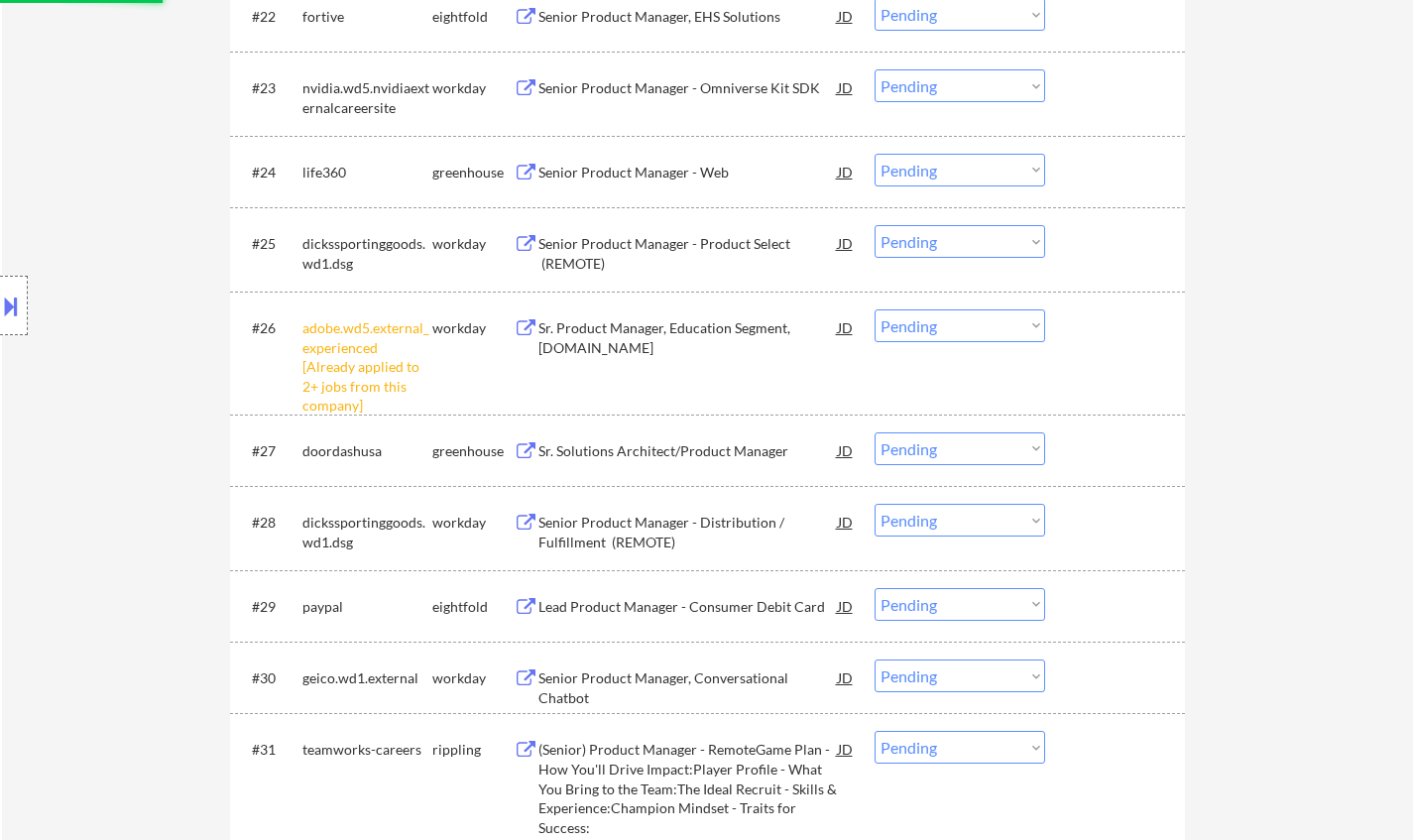
select select ""pending""
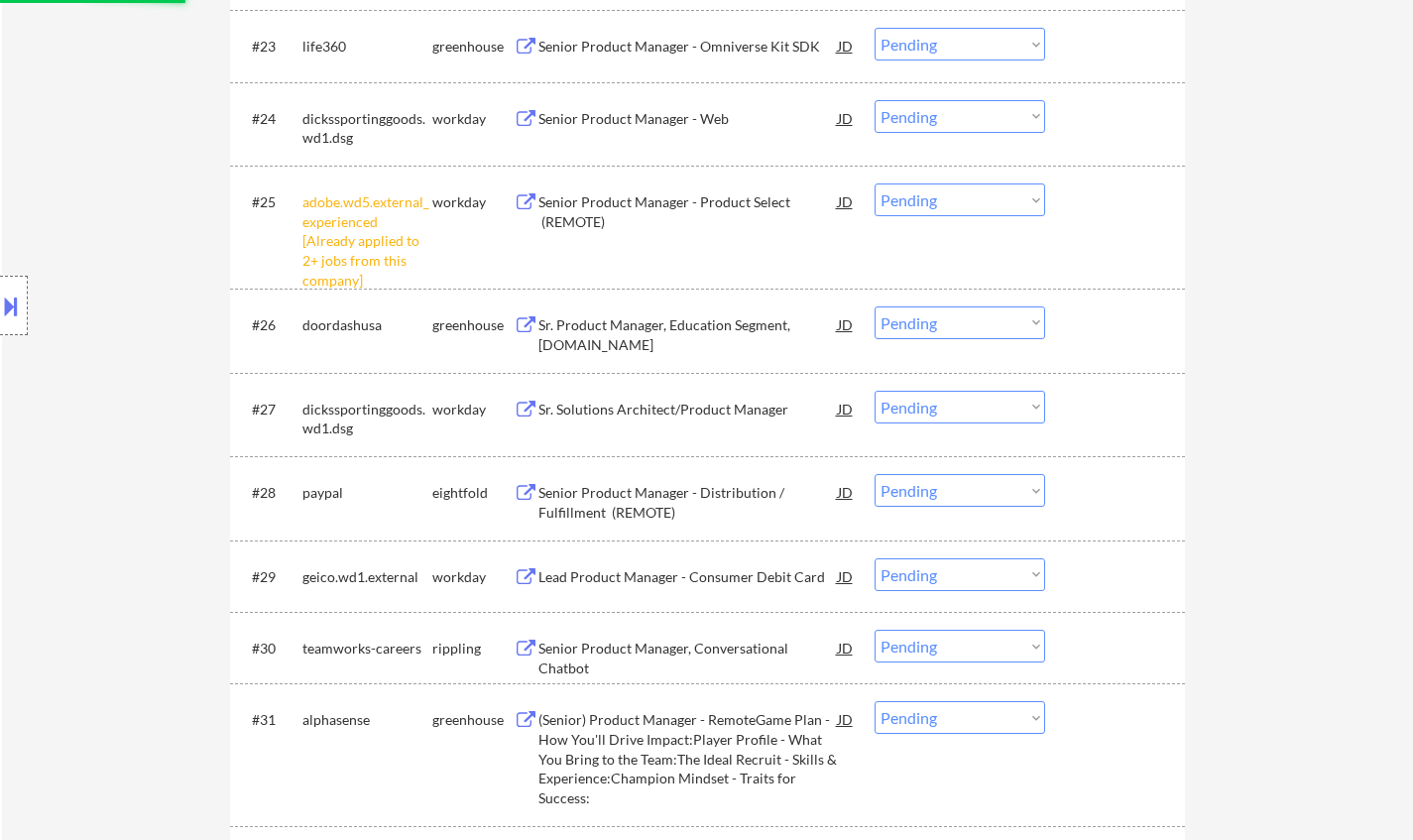
click at [942, 196] on select "Choose an option... Pending Applied Excluded (Questions) Excluded (Expired) Exc…" at bounding box center [959, 200] width 171 height 33
click at [874, 184] on select "Choose an option... Pending Applied Excluded (Questions) Excluded (Expired) Exc…" at bounding box center [959, 200] width 171 height 33
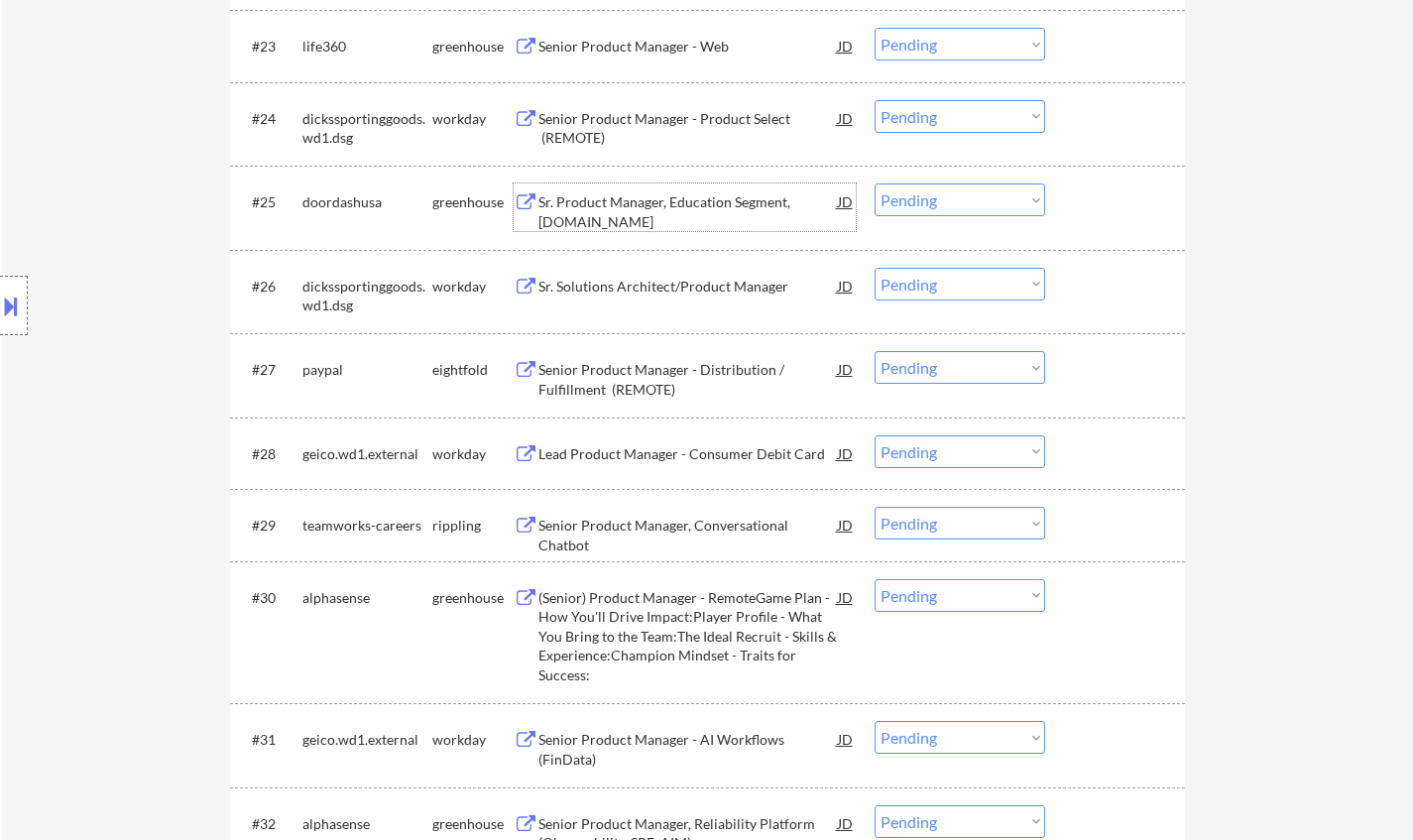
click at [643, 204] on div "Sr. Product Manager, Education Segment, Adobe.com" at bounding box center [687, 211] width 299 height 39
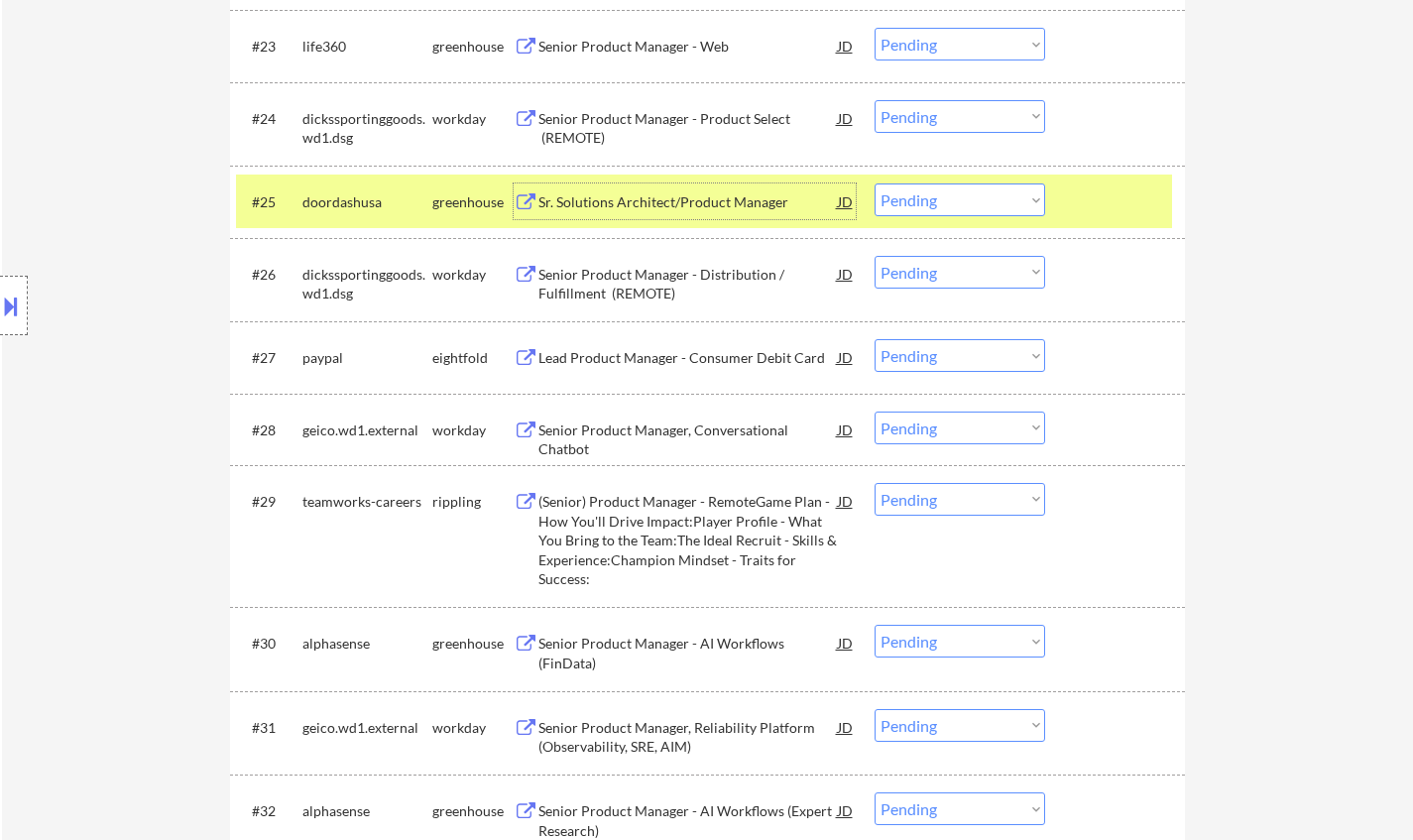
click at [975, 210] on select "Choose an option... Pending Applied Excluded (Questions) Excluded (Expired) Exc…" at bounding box center [959, 200] width 171 height 33
click at [874, 184] on select "Choose an option... Pending Applied Excluded (Questions) Excluded (Expired) Exc…" at bounding box center [959, 200] width 171 height 33
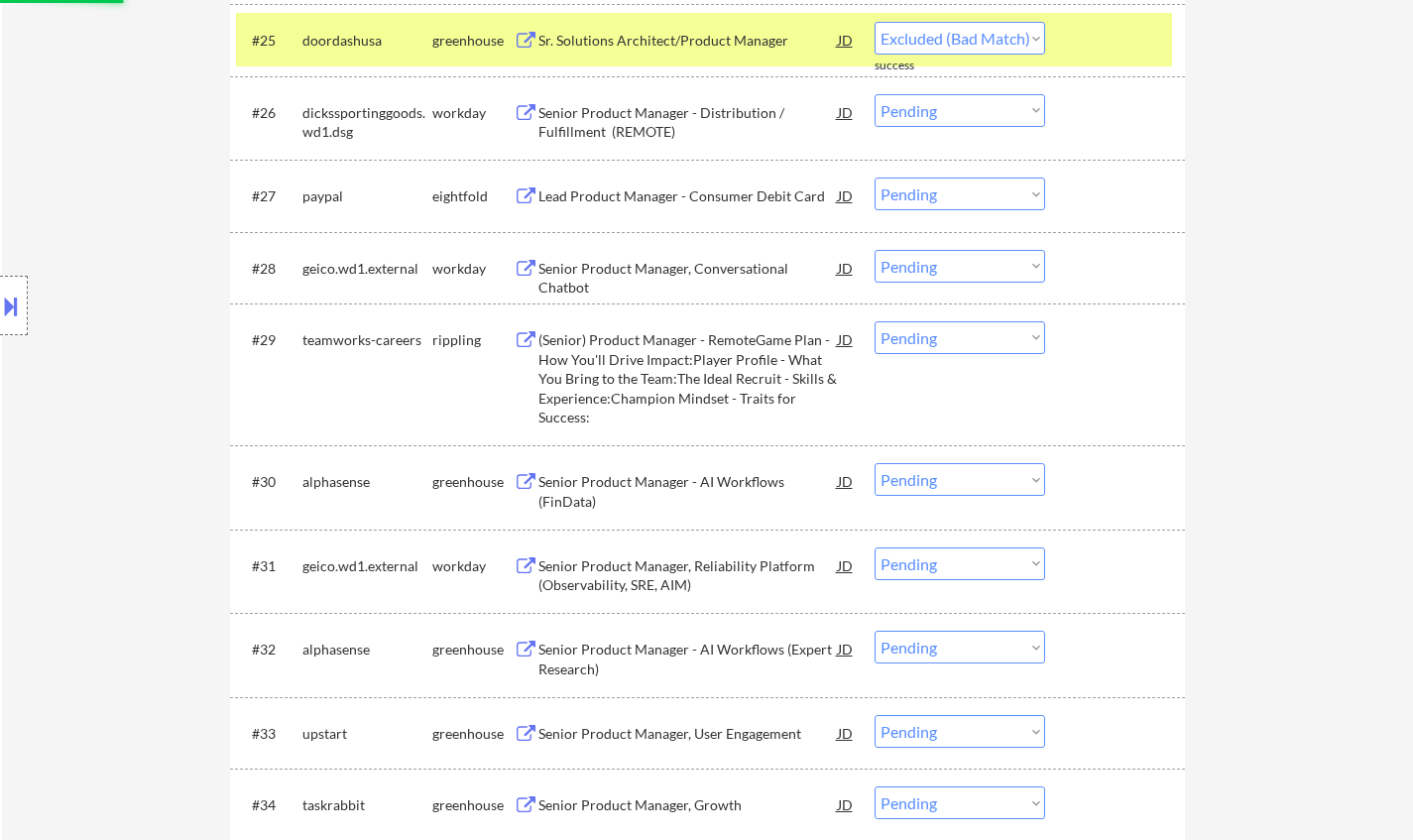
scroll to position [2676, 0]
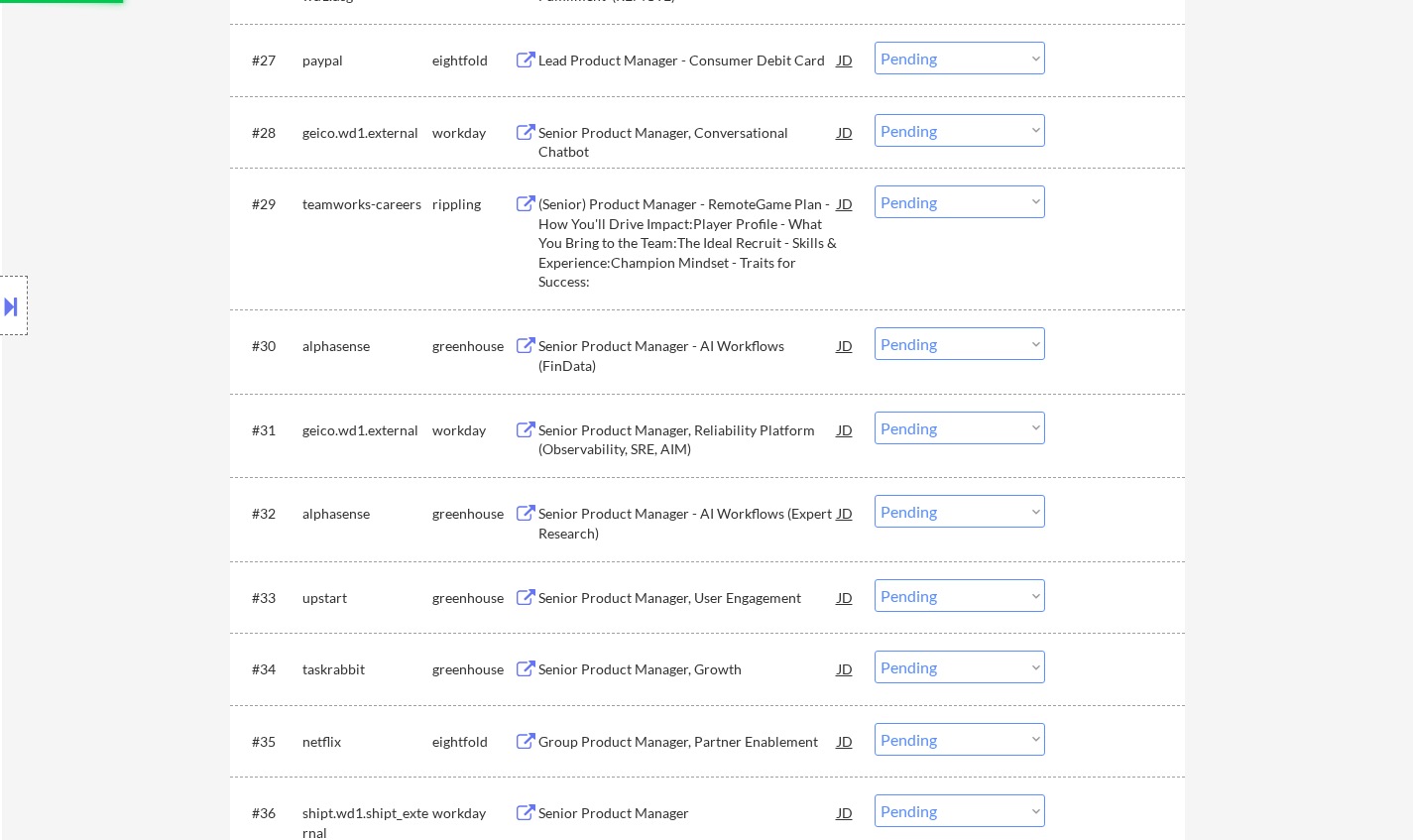
select select ""pending""
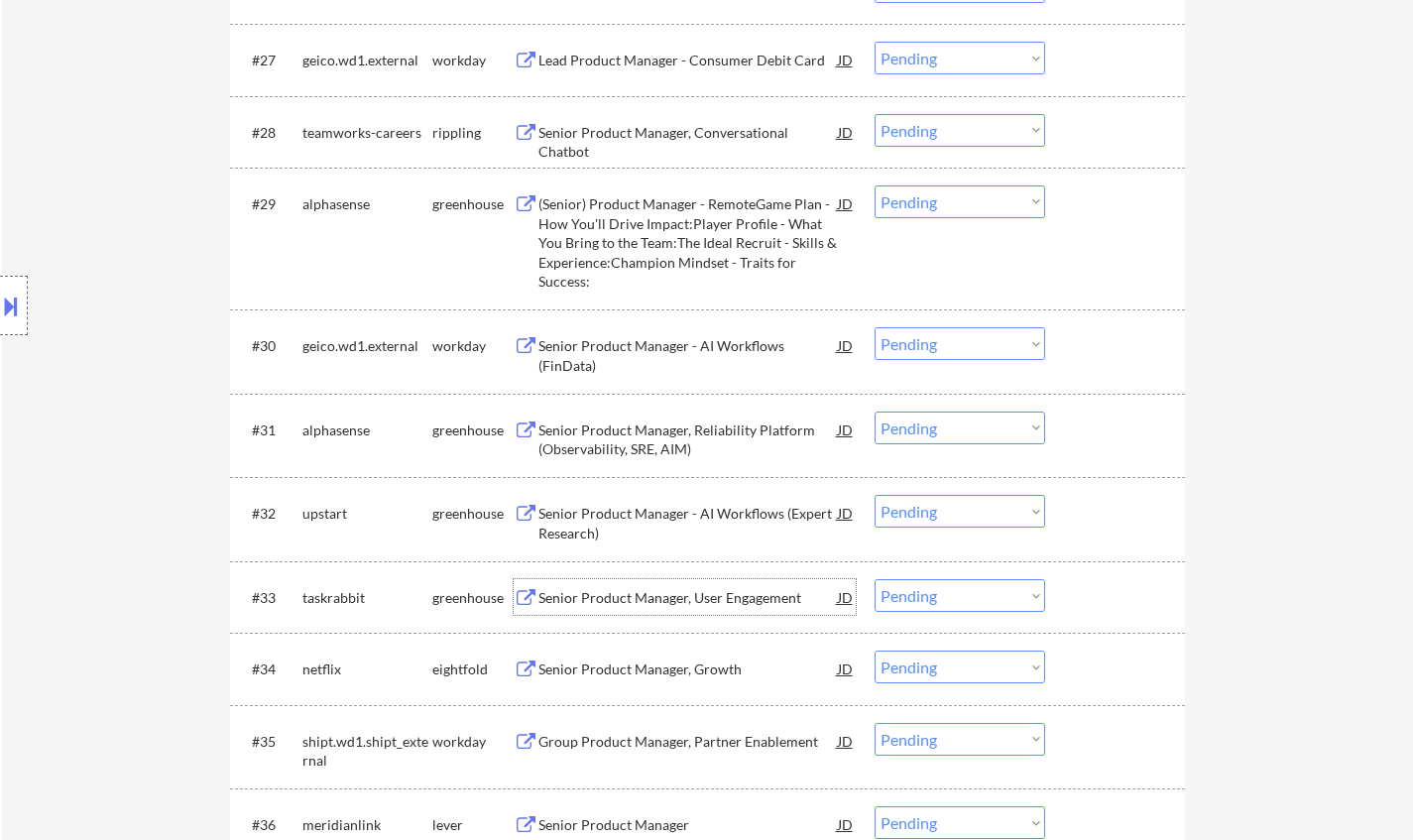
click at [606, 604] on div "Senior Product Manager, User Engagement" at bounding box center [687, 598] width 299 height 20
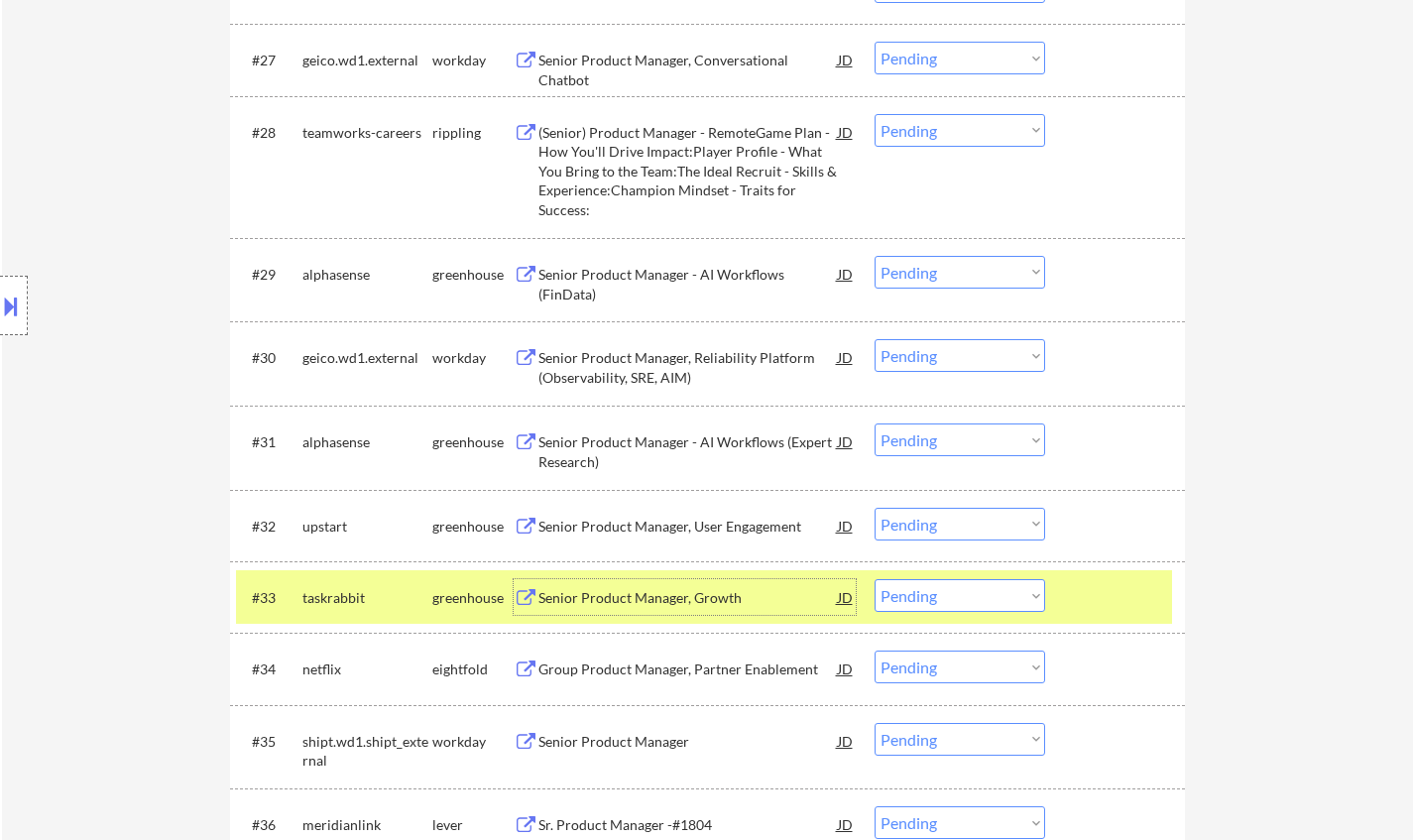
click at [938, 601] on select "Choose an option... Pending Applied Excluded (Questions) Excluded (Expired) Exc…" at bounding box center [959, 595] width 171 height 33
click at [874, 579] on select "Choose an option... Pending Applied Excluded (Questions) Excluded (Expired) Exc…" at bounding box center [959, 595] width 171 height 33
select select ""pending""
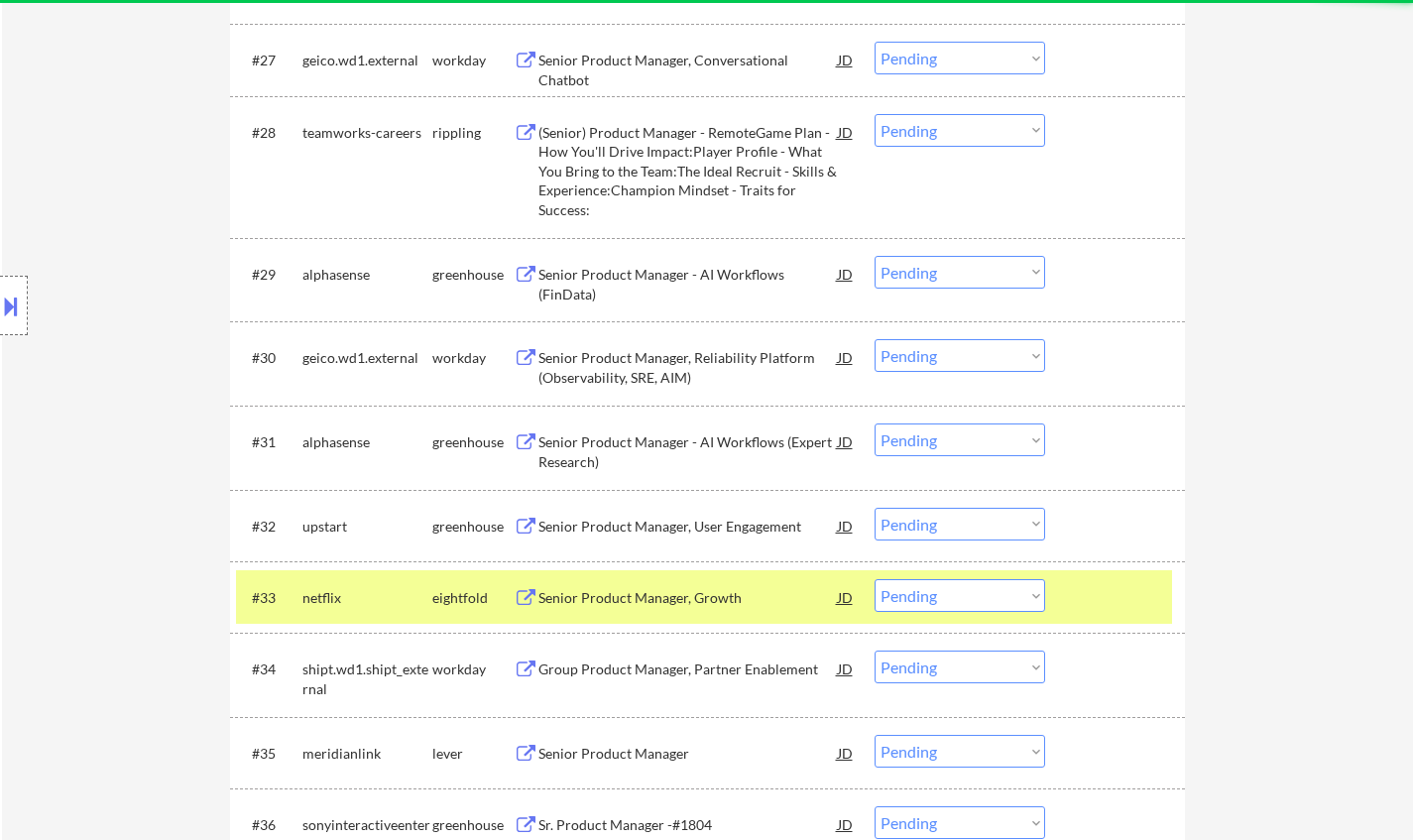
click at [666, 528] on div "Senior Product Manager, User Engagement" at bounding box center [687, 526] width 299 height 20
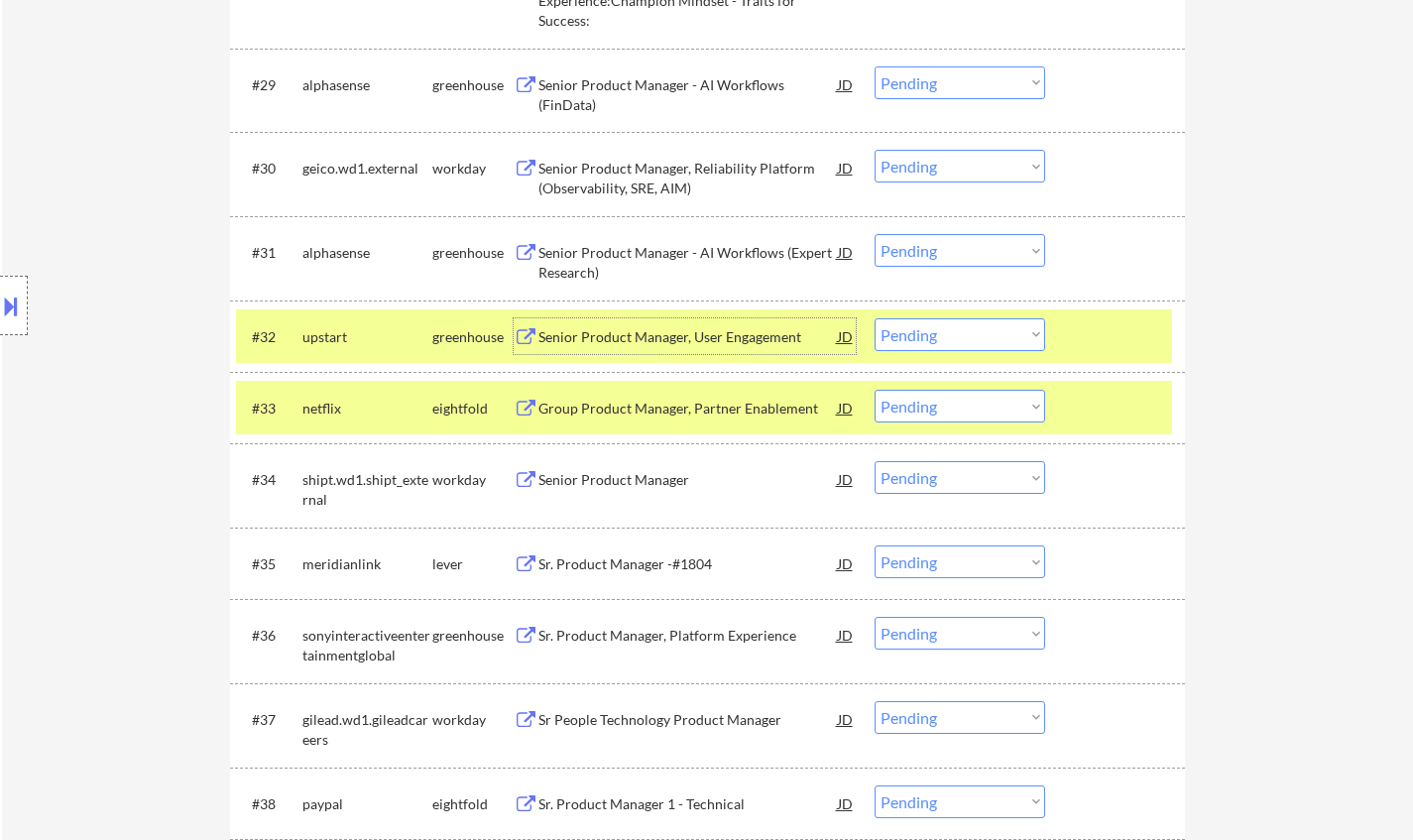
scroll to position [2874, 0]
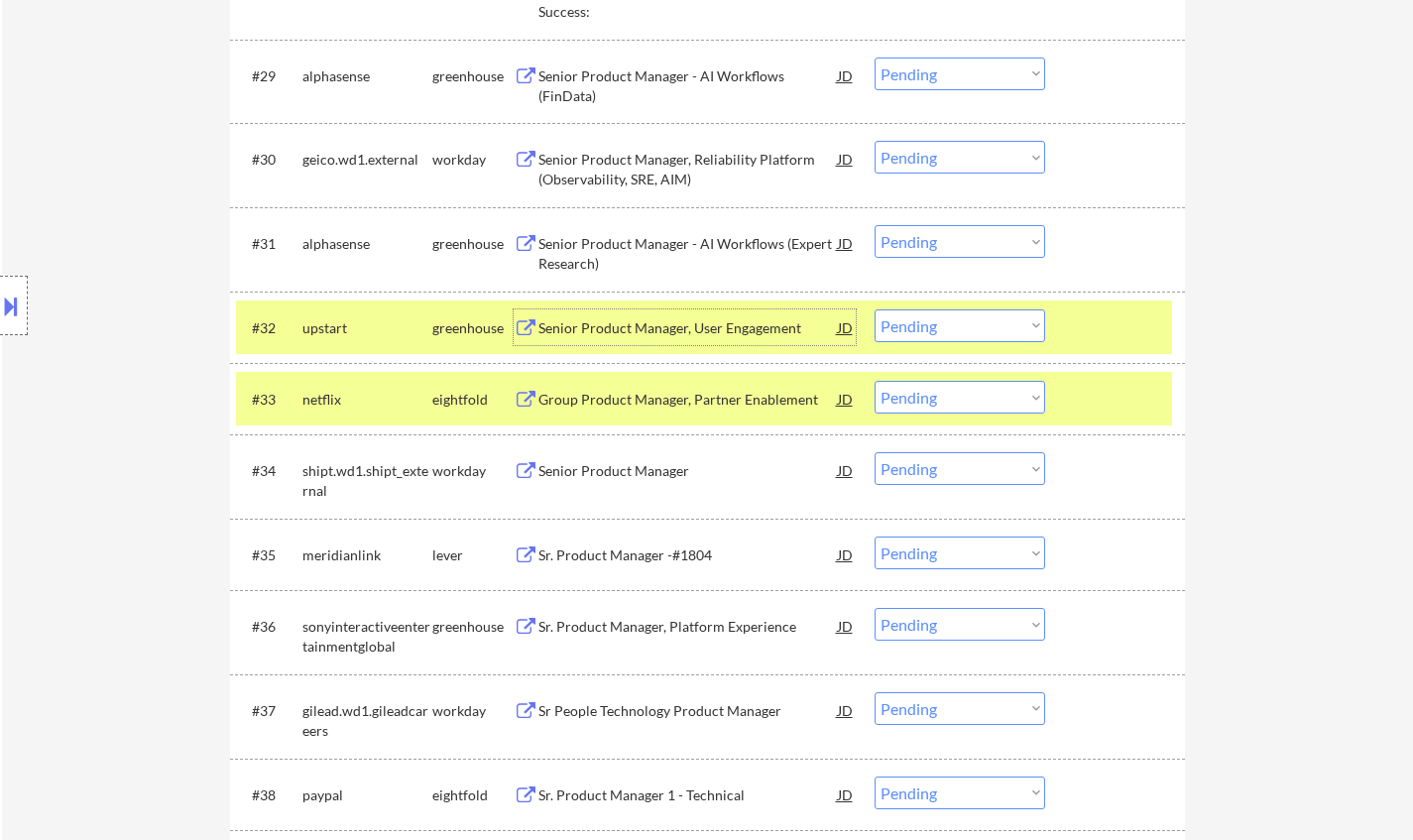
click at [677, 550] on div "Sr. Product Manager -#1804" at bounding box center [687, 555] width 299 height 20
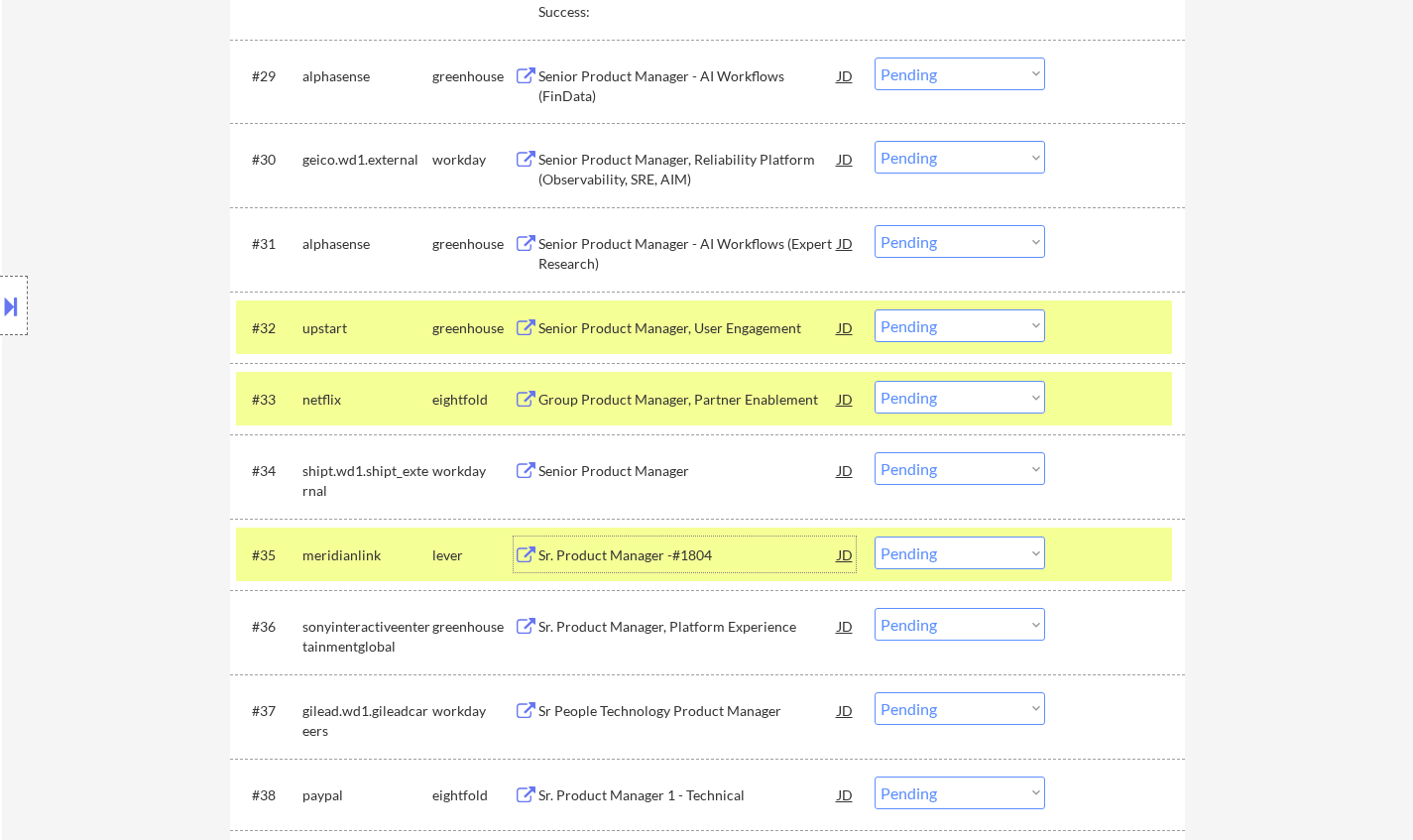
click at [988, 562] on select "Choose an option... Pending Applied Excluded (Questions) Excluded (Expired) Exc…" at bounding box center [959, 552] width 171 height 33
click at [874, 536] on select "Choose an option... Pending Applied Excluded (Questions) Excluded (Expired) Exc…" at bounding box center [959, 552] width 171 height 33
select select ""pending""
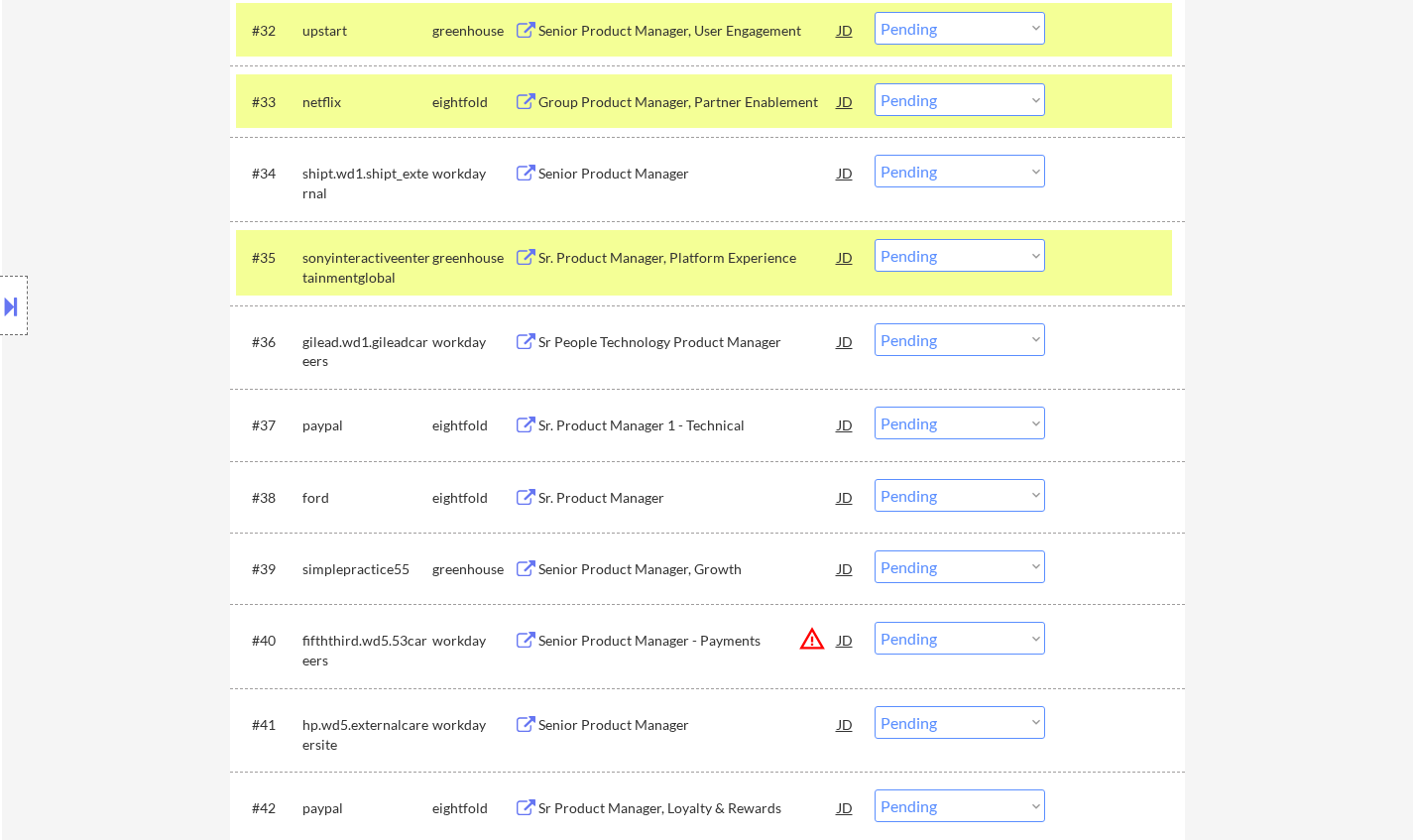
click at [586, 576] on div "Senior Product Manager, Growth" at bounding box center [687, 569] width 299 height 20
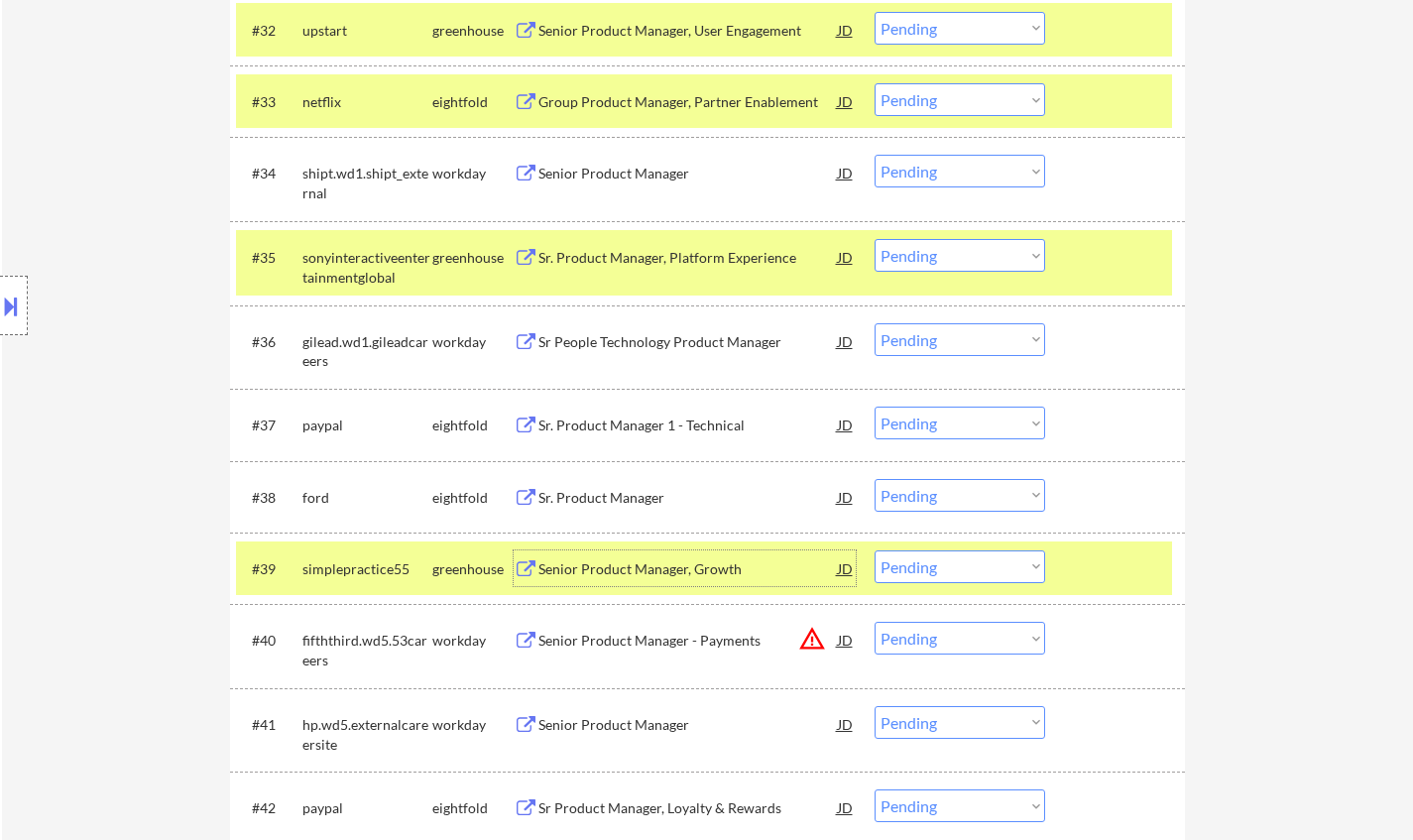
click at [916, 566] on select "Choose an option... Pending Applied Excluded (Questions) Excluded (Expired) Exc…" at bounding box center [959, 566] width 171 height 33
click at [874, 550] on select "Choose an option... Pending Applied Excluded (Questions) Excluded (Expired) Exc…" at bounding box center [959, 566] width 171 height 33
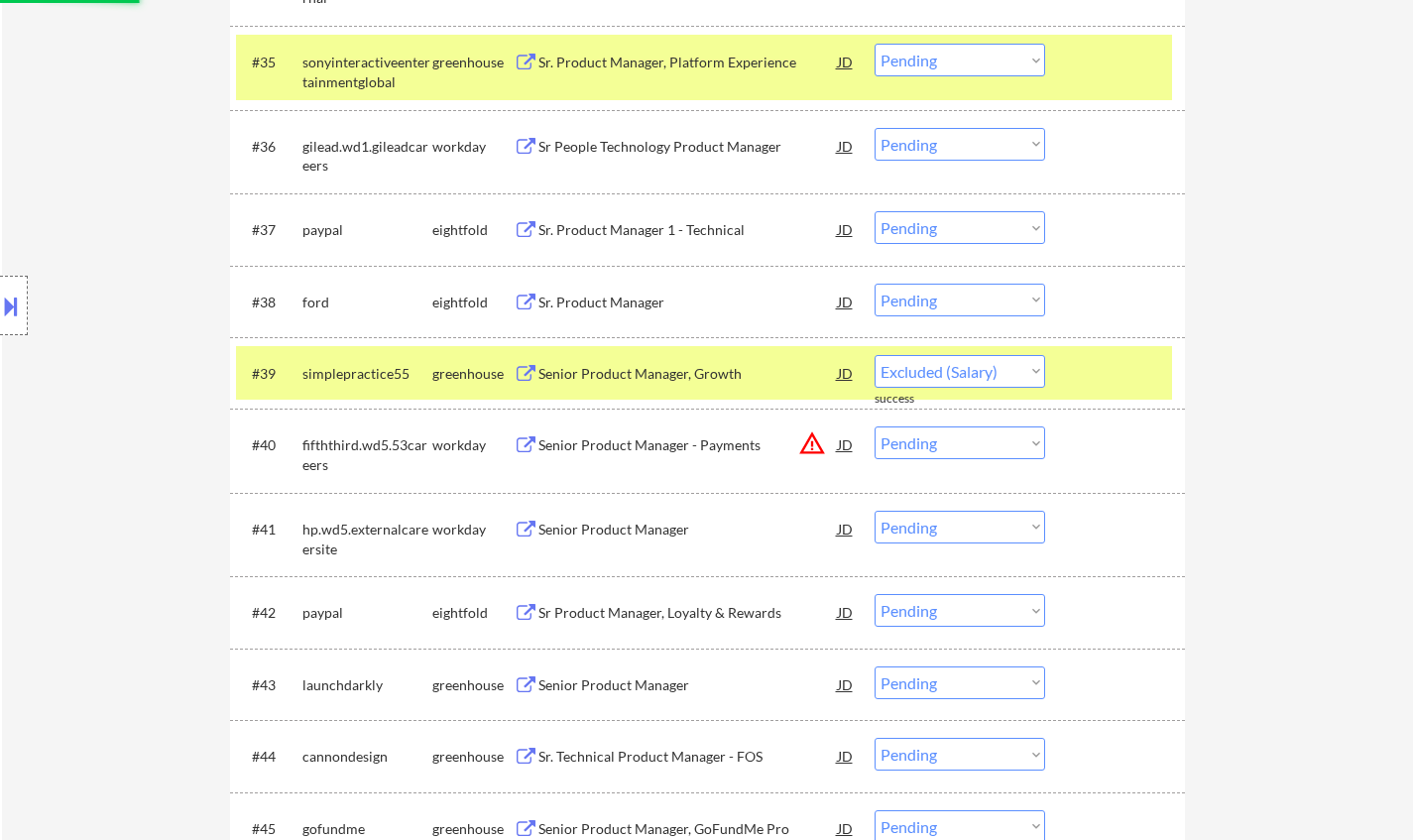
select select ""pending""
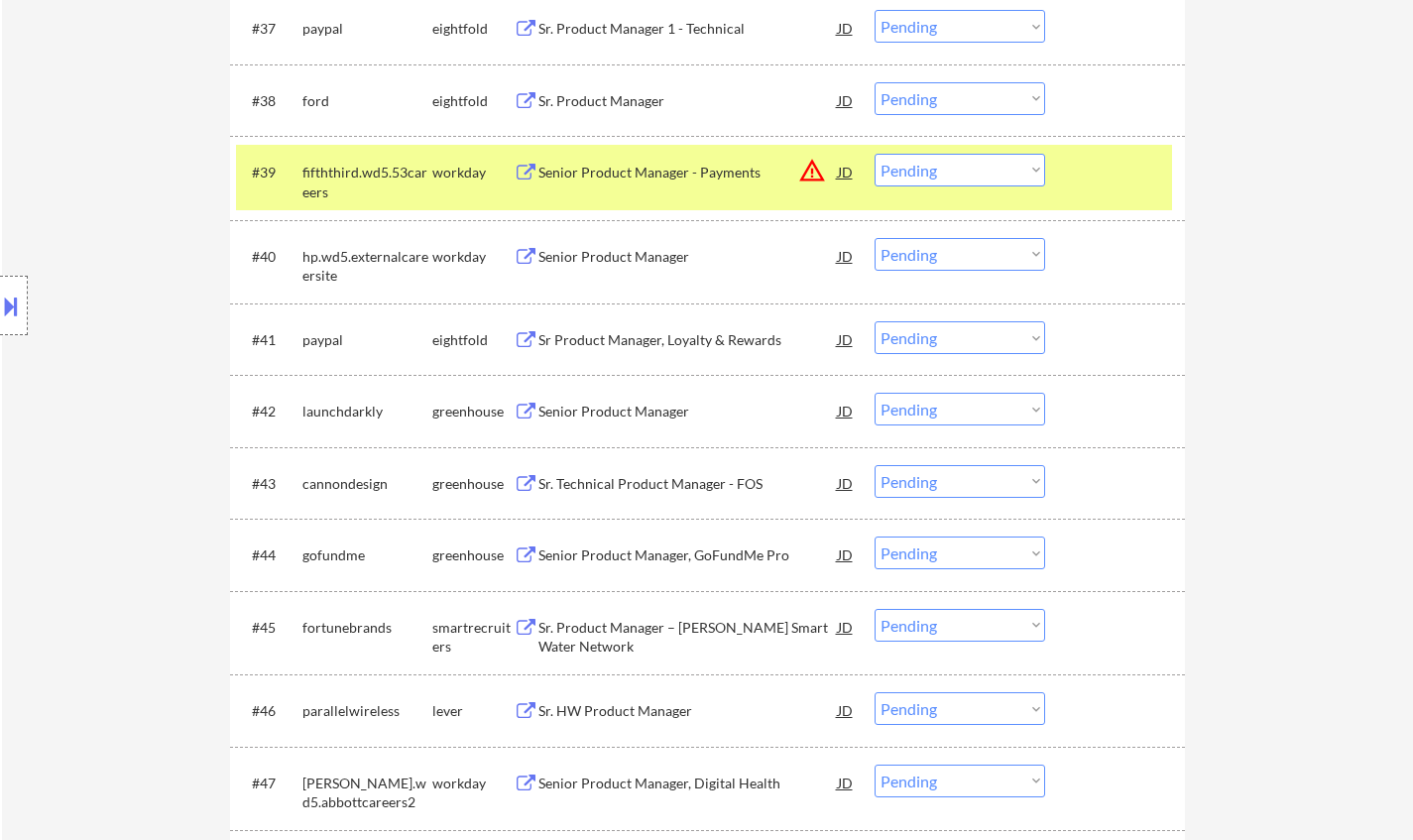
click at [658, 415] on div "Senior Product Manager" at bounding box center [687, 411] width 299 height 20
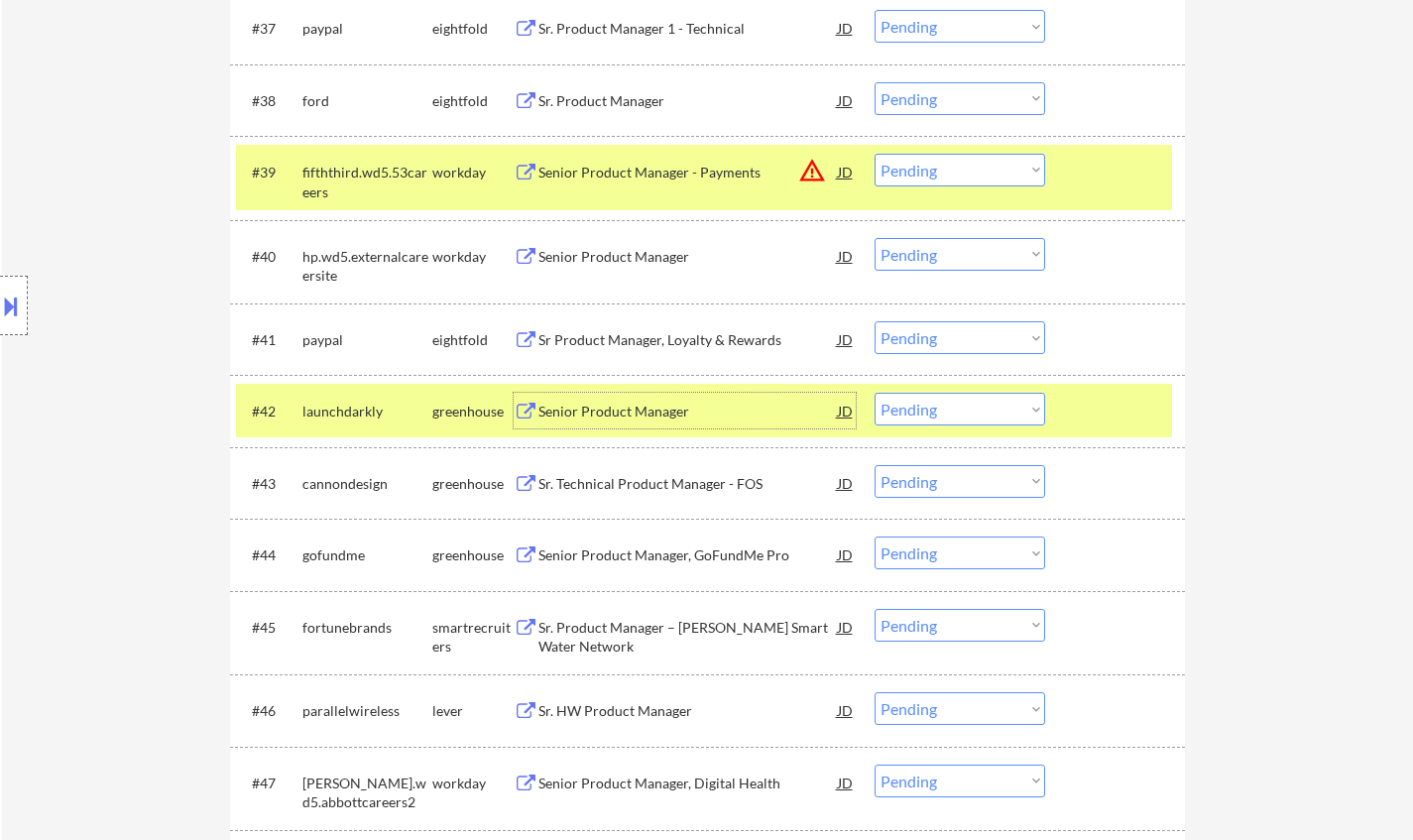
click at [942, 418] on select "Choose an option... Pending Applied Excluded (Questions) Excluded (Expired) Exc…" at bounding box center [959, 408] width 171 height 33
click at [874, 392] on select "Choose an option... Pending Applied Excluded (Questions) Excluded (Expired) Exc…" at bounding box center [959, 408] width 171 height 33
select select ""pending""
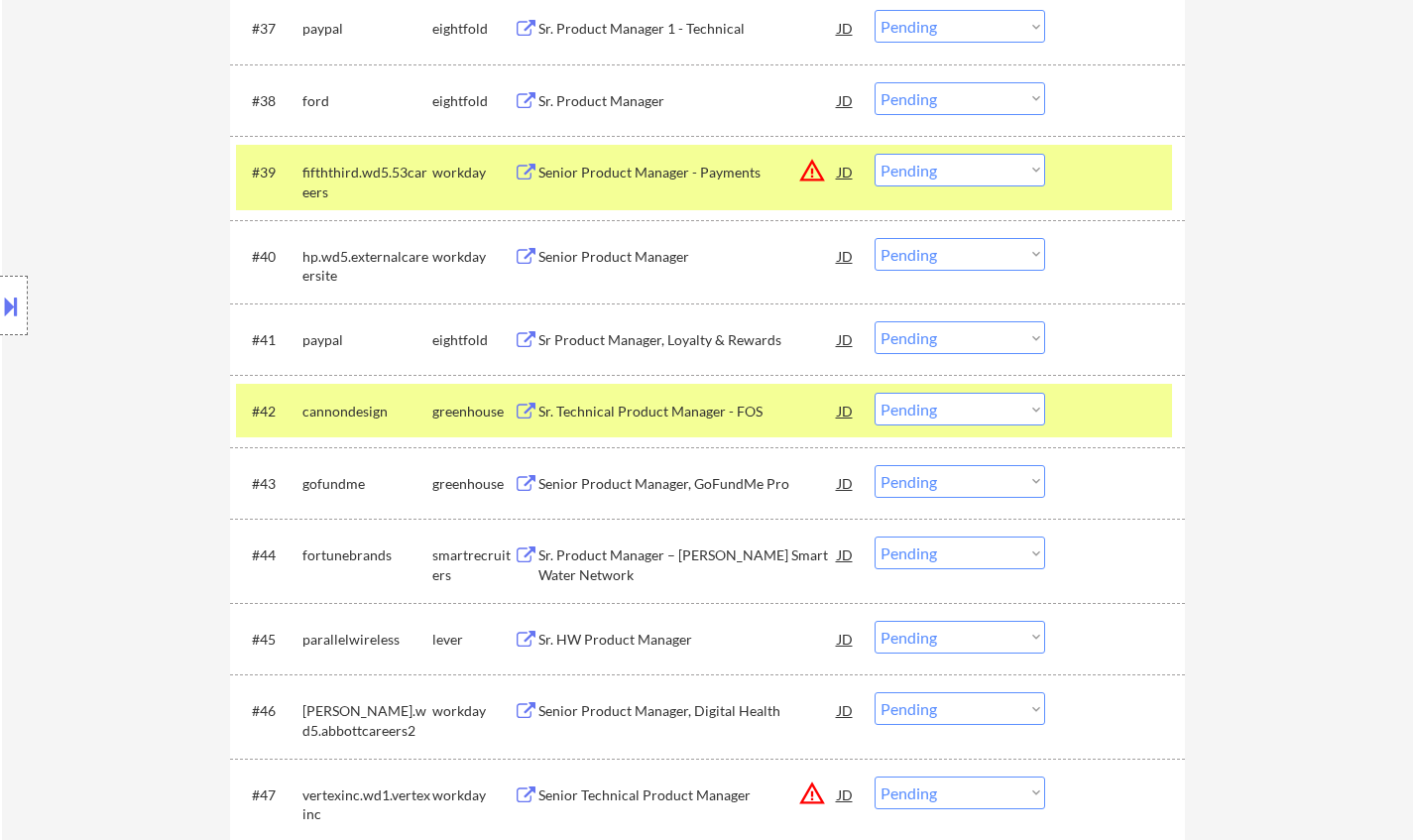
click at [691, 494] on div "Senior Product Manager, GoFundMe Pro" at bounding box center [687, 483] width 299 height 36
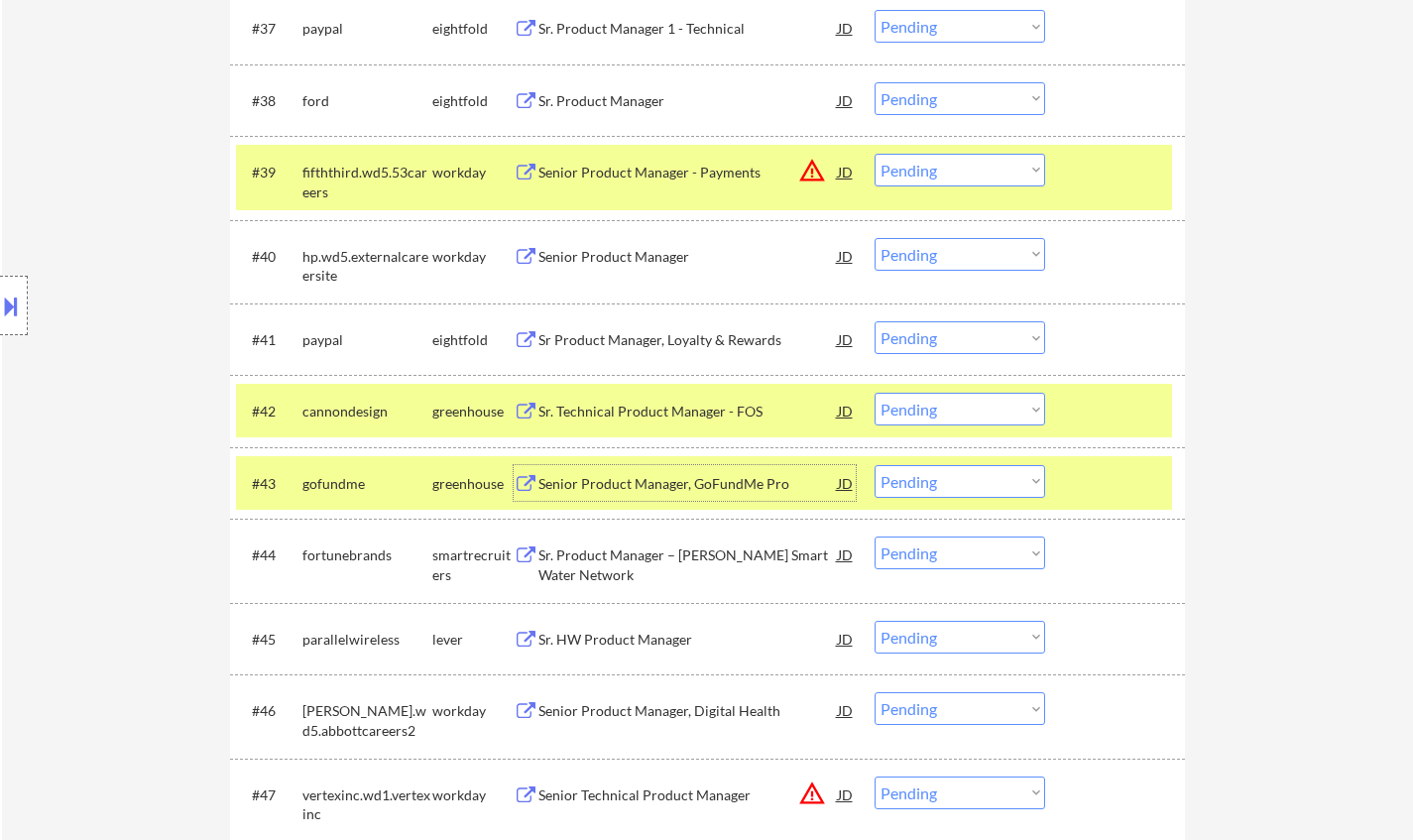
click at [972, 494] on select "Choose an option... Pending Applied Excluded (Questions) Excluded (Expired) Exc…" at bounding box center [959, 481] width 171 height 33
click at [874, 465] on select "Choose an option... Pending Applied Excluded (Questions) Excluded (Expired) Exc…" at bounding box center [959, 481] width 171 height 33
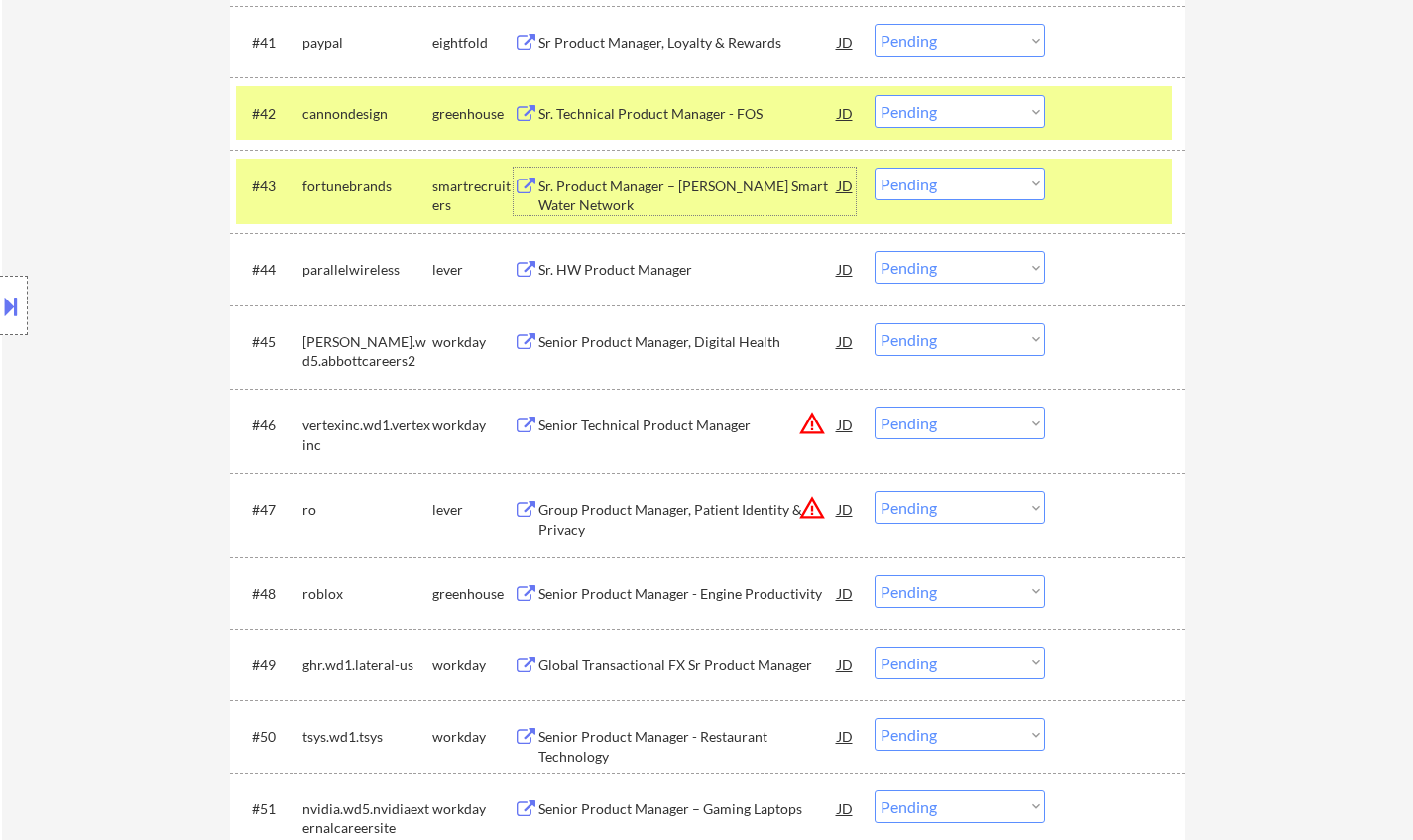
click at [670, 192] on div "Sr. Product Manager – Moen Smart Water Network" at bounding box center [687, 196] width 299 height 39
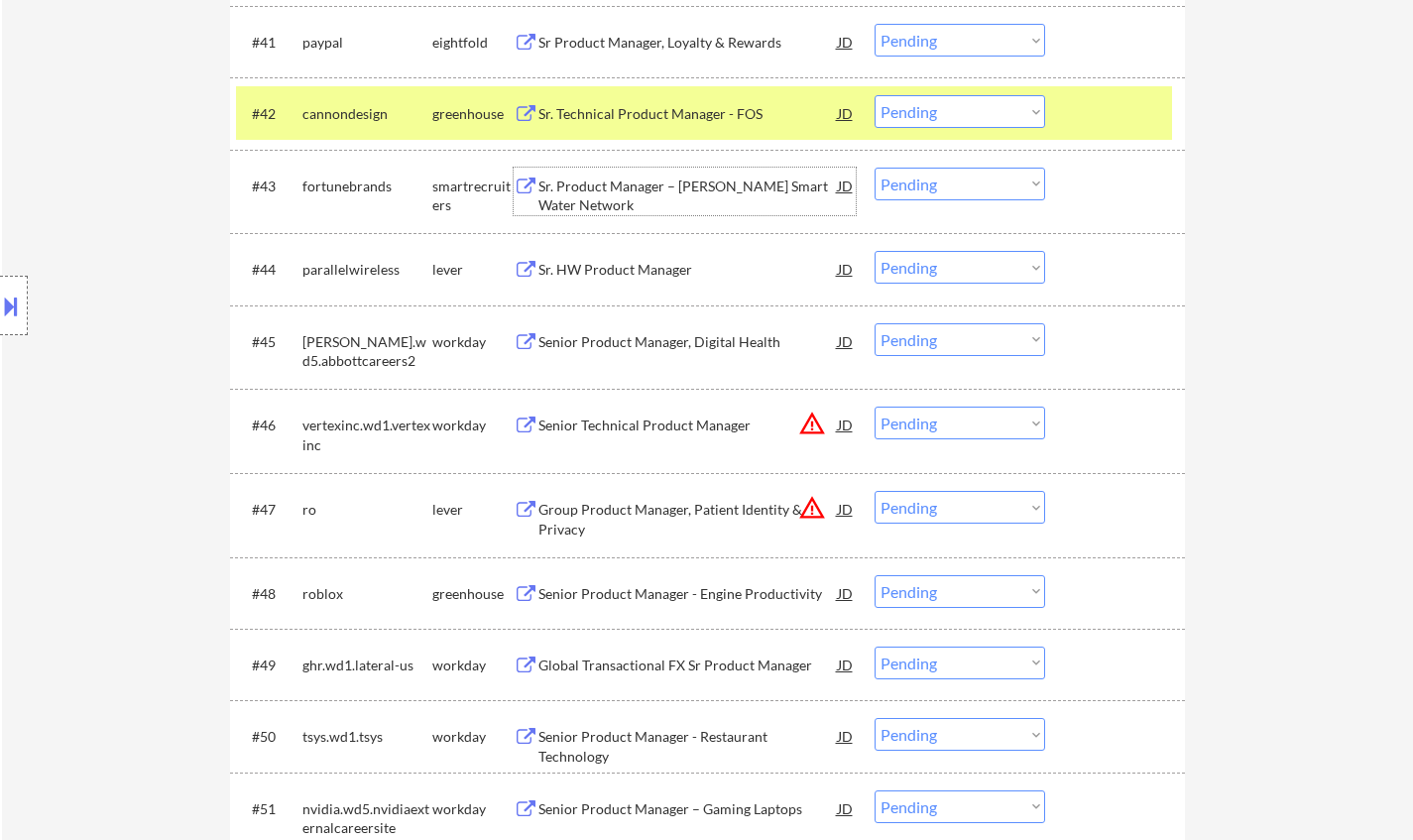
drag, startPoint x: 967, startPoint y: 174, endPoint x: 983, endPoint y: 199, distance: 29.7
click at [967, 174] on select "Choose an option... Pending Applied Excluded (Questions) Excluded (Expired) Exc…" at bounding box center [959, 184] width 171 height 33
click at [874, 168] on select "Choose an option... Pending Applied Excluded (Questions) Excluded (Expired) Exc…" at bounding box center [959, 184] width 171 height 33
select select ""pending""
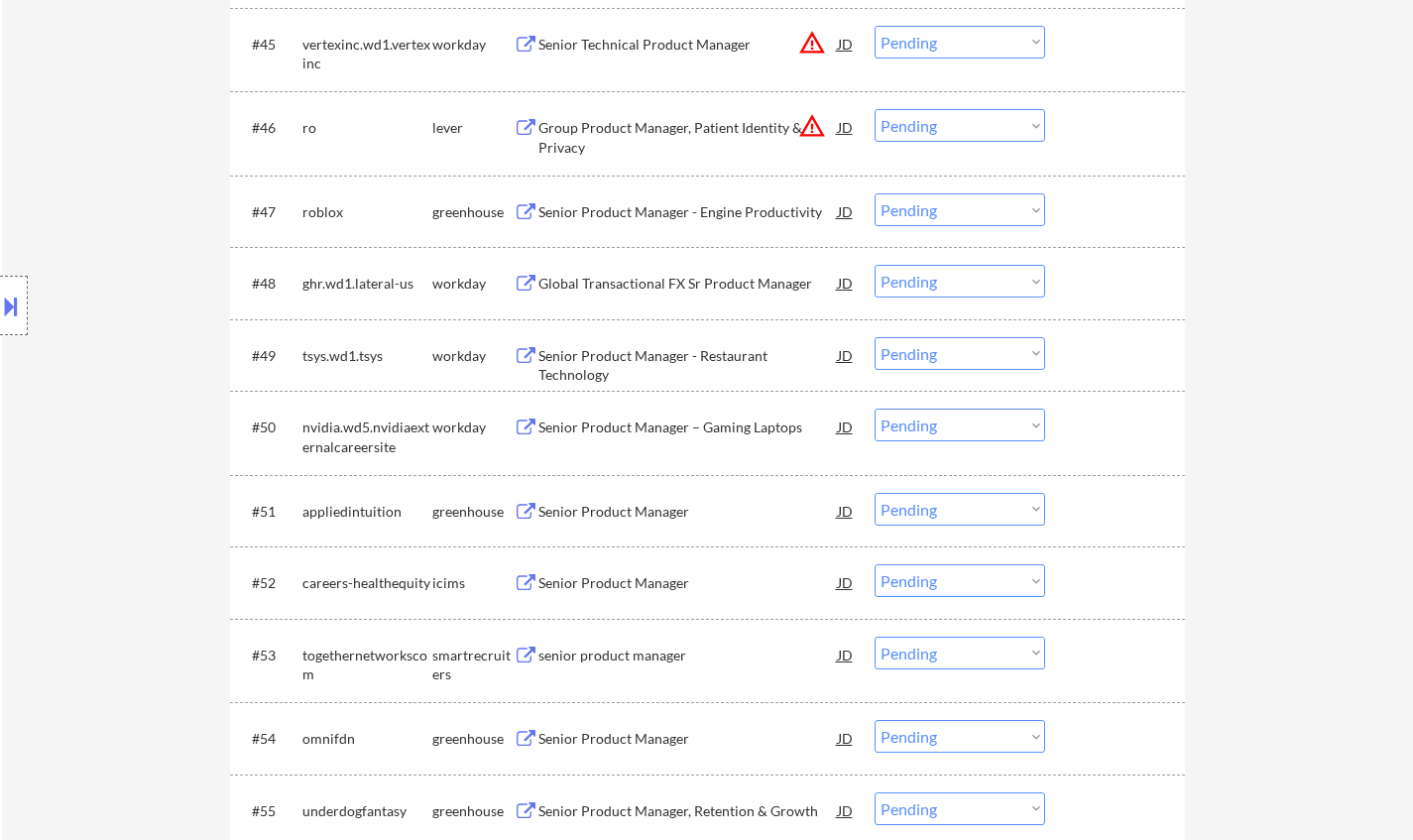
click at [629, 514] on div "Senior Product Manager" at bounding box center [687, 511] width 299 height 20
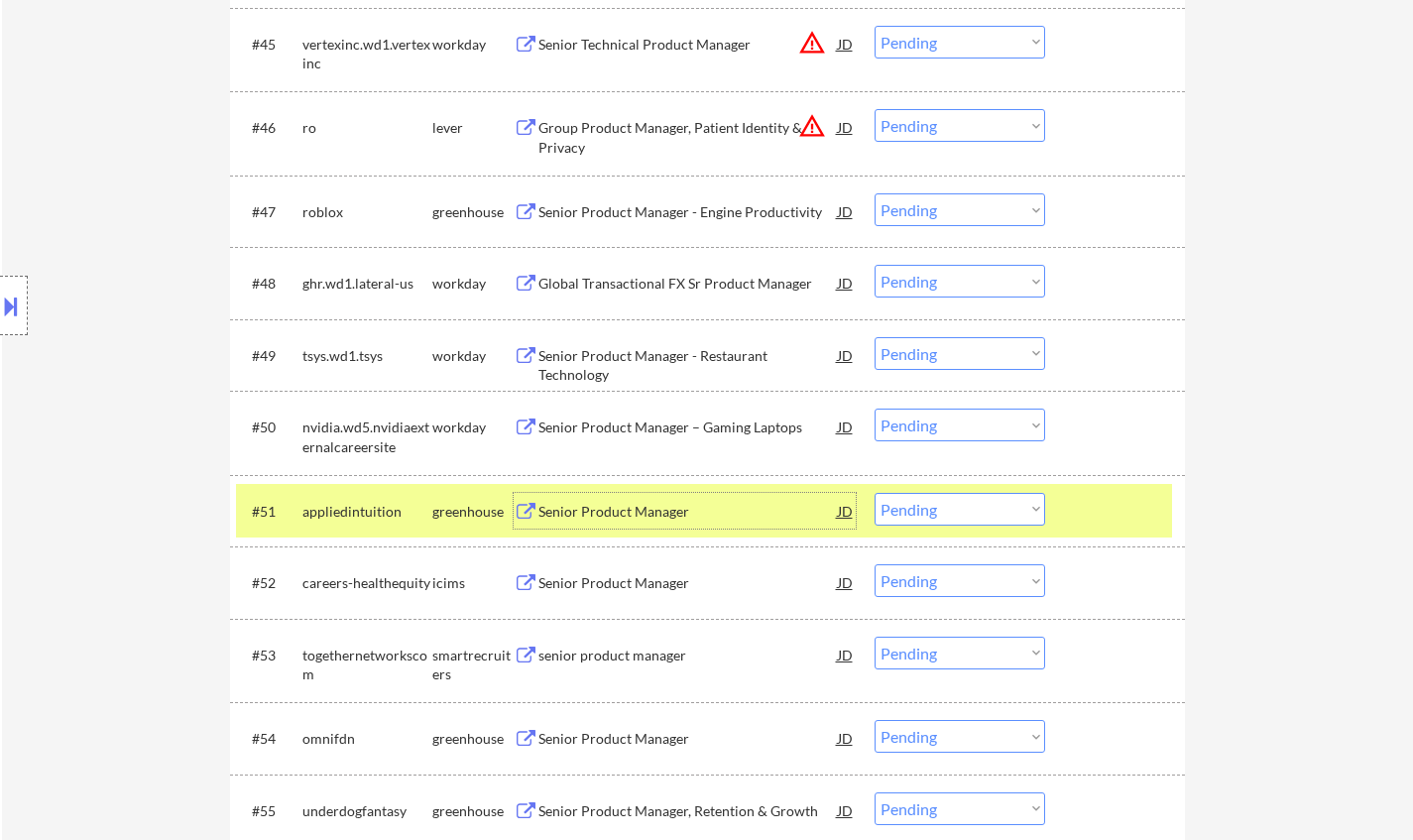
drag, startPoint x: 954, startPoint y: 504, endPoint x: 964, endPoint y: 512, distance: 12.8
click at [955, 503] on select "Choose an option... Pending Applied Excluded (Questions) Excluded (Expired) Exc…" at bounding box center [959, 508] width 171 height 33
click at [874, 492] on select "Choose an option... Pending Applied Excluded (Questions) Excluded (Expired) Exc…" at bounding box center [959, 508] width 171 height 33
select select ""pending""
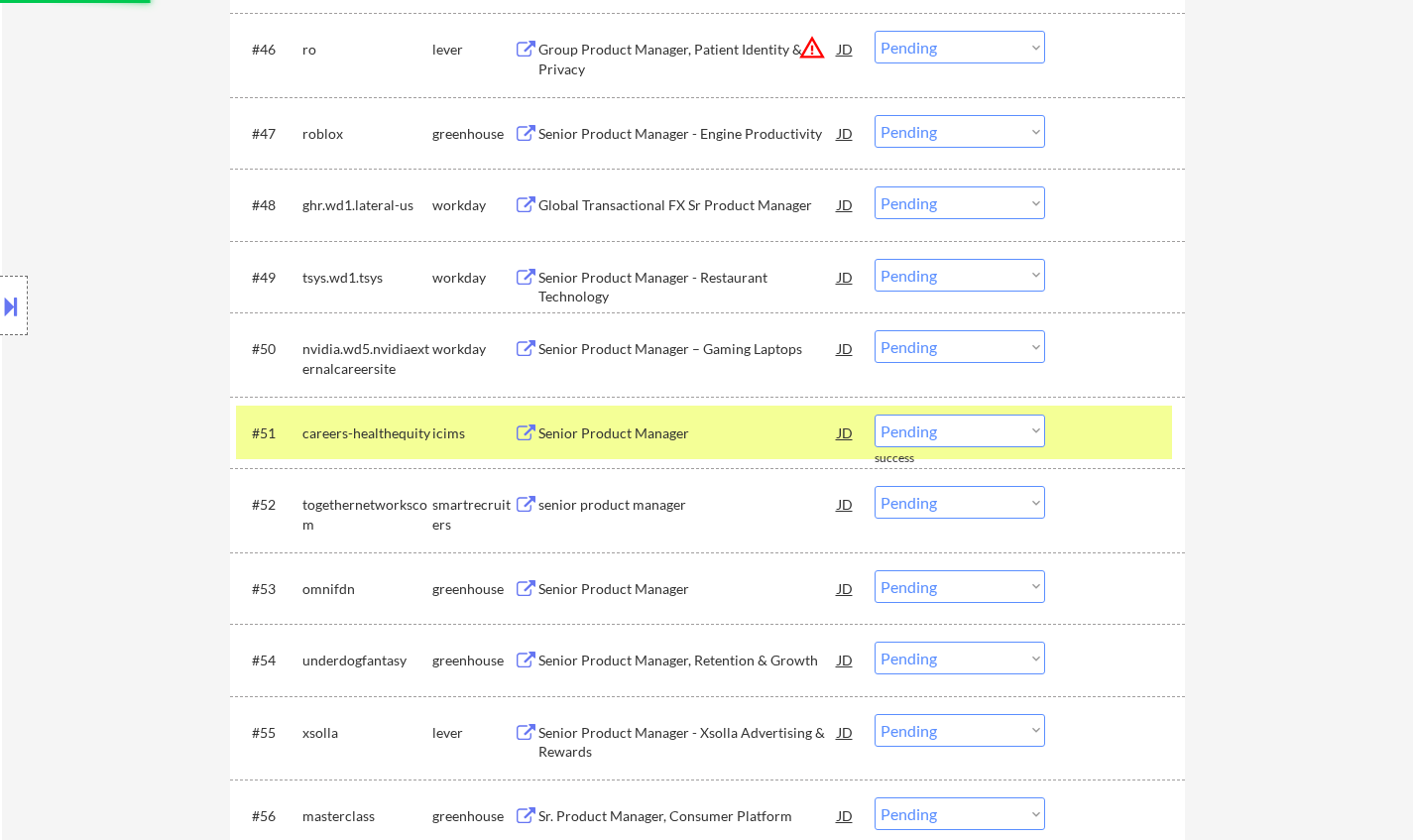
scroll to position [4263, 0]
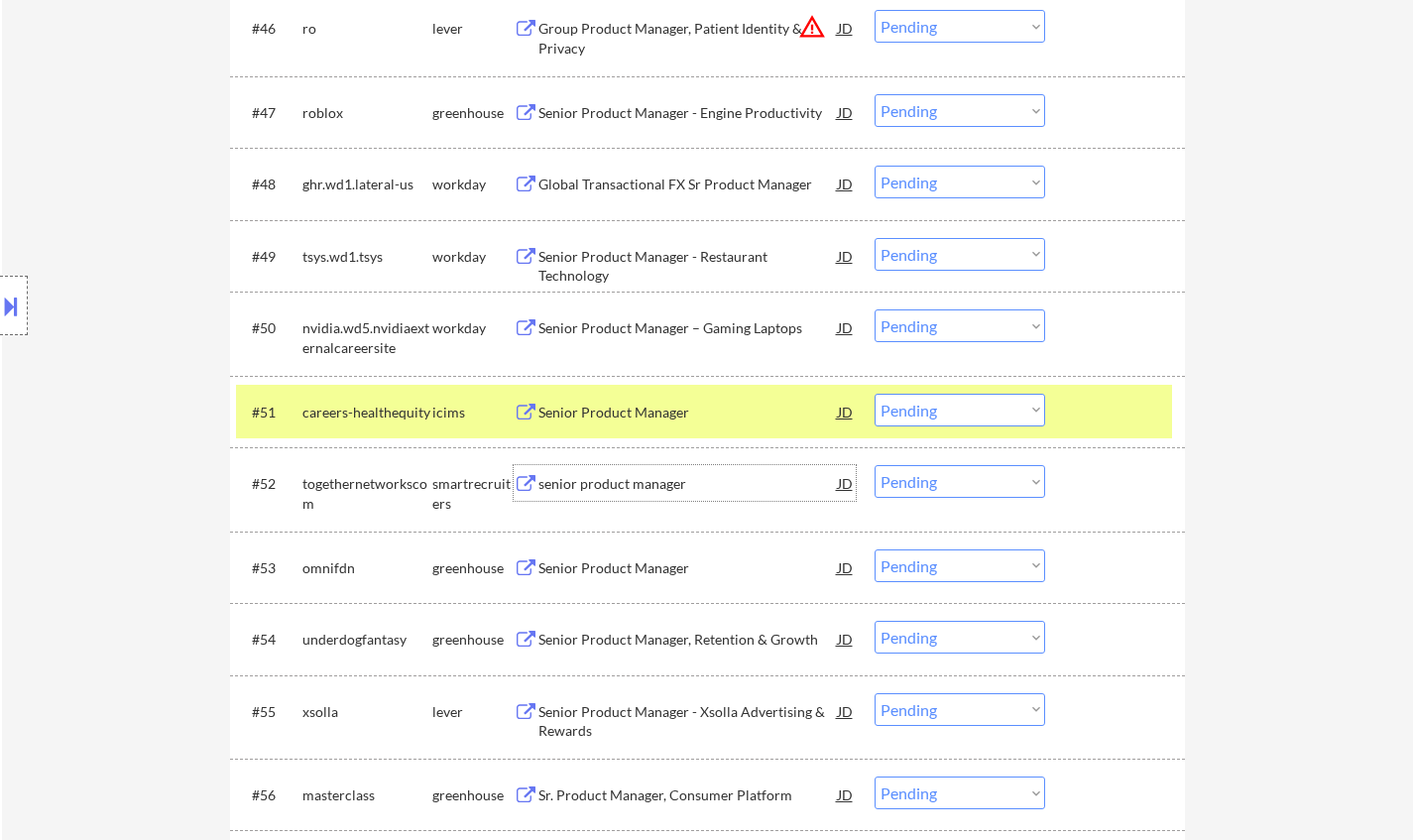
click at [577, 499] on div "senior product manager" at bounding box center [687, 483] width 299 height 36
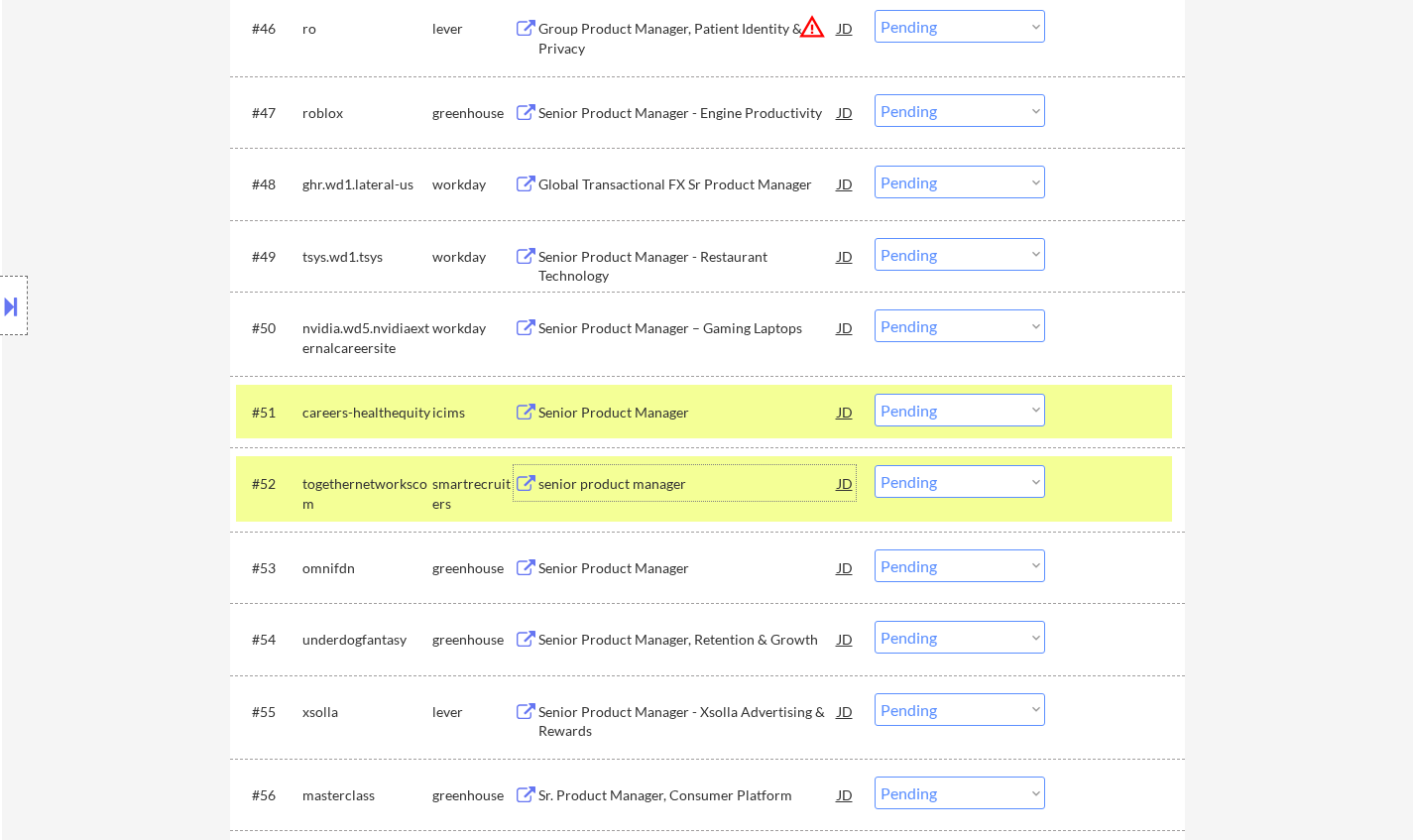
click at [915, 482] on select "Choose an option... Pending Applied Excluded (Questions) Excluded (Expired) Exc…" at bounding box center [959, 481] width 171 height 33
click at [874, 465] on select "Choose an option... Pending Applied Excluded (Questions) Excluded (Expired) Exc…" at bounding box center [959, 481] width 171 height 33
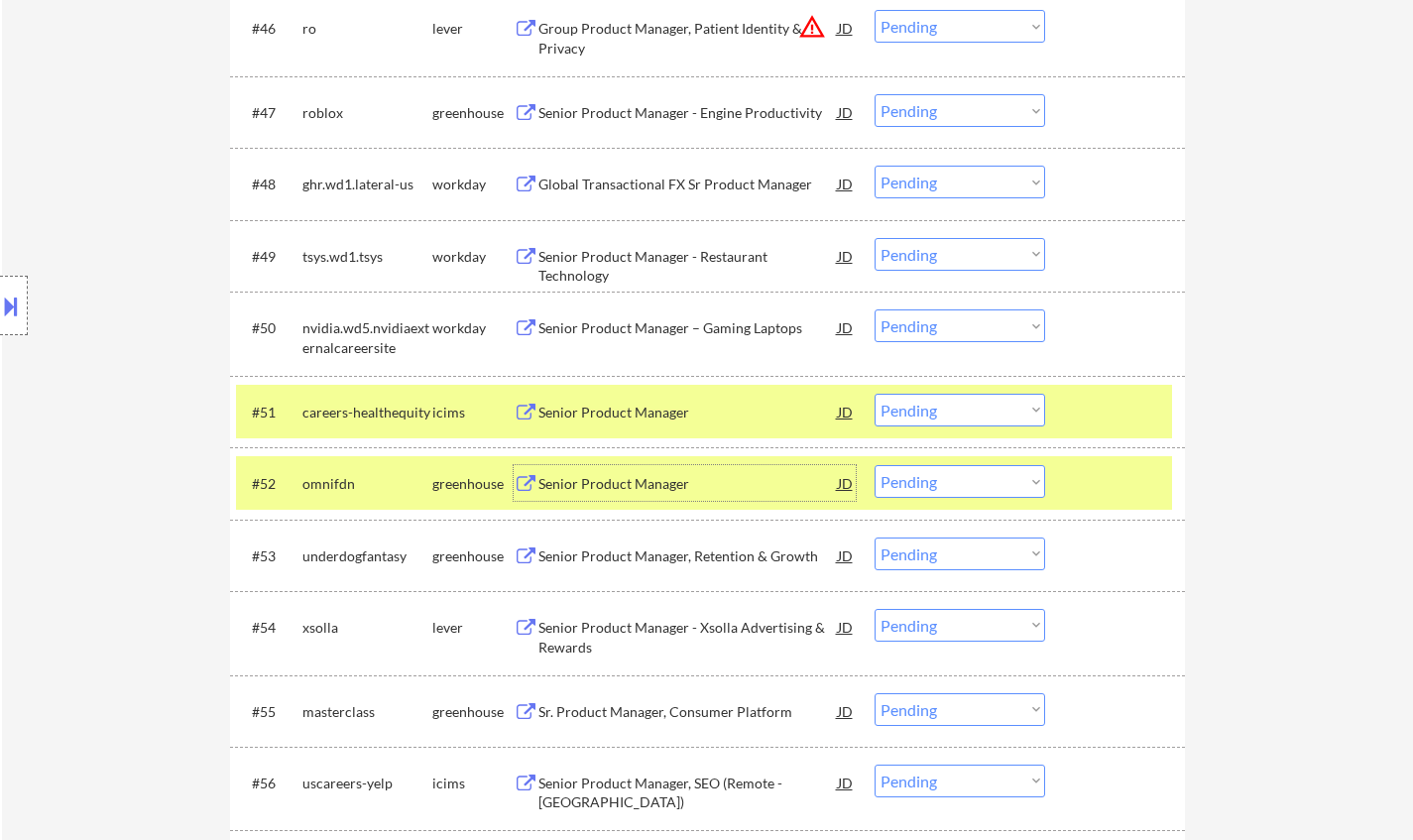
click at [602, 477] on div "Senior Product Manager" at bounding box center [687, 484] width 299 height 20
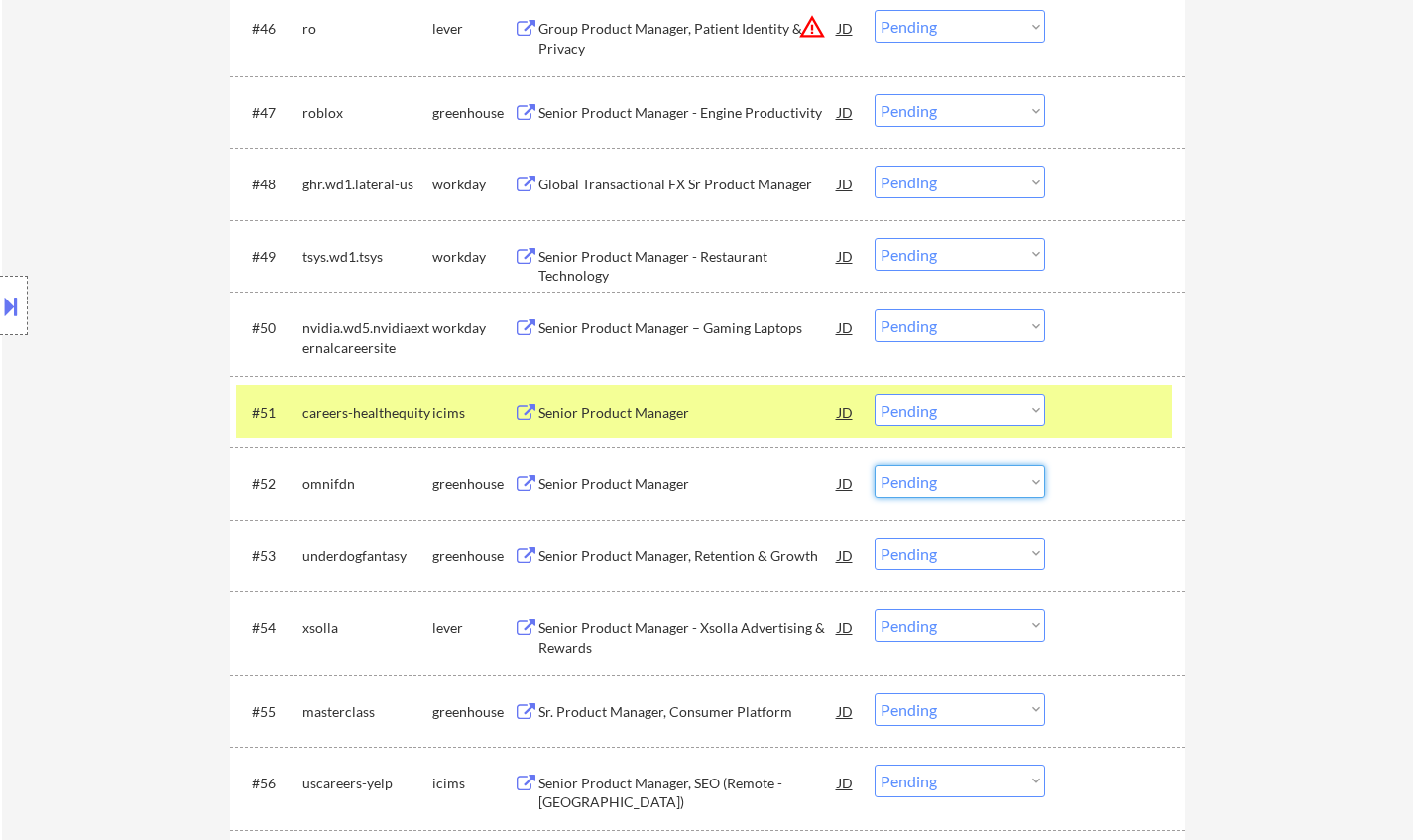
click at [950, 484] on select "Choose an option... Pending Applied Excluded (Questions) Excluded (Expired) Exc…" at bounding box center [959, 481] width 171 height 33
click at [622, 628] on div "Senior Product Manager - Xsolla Advertising & Rewards" at bounding box center [687, 636] width 299 height 39
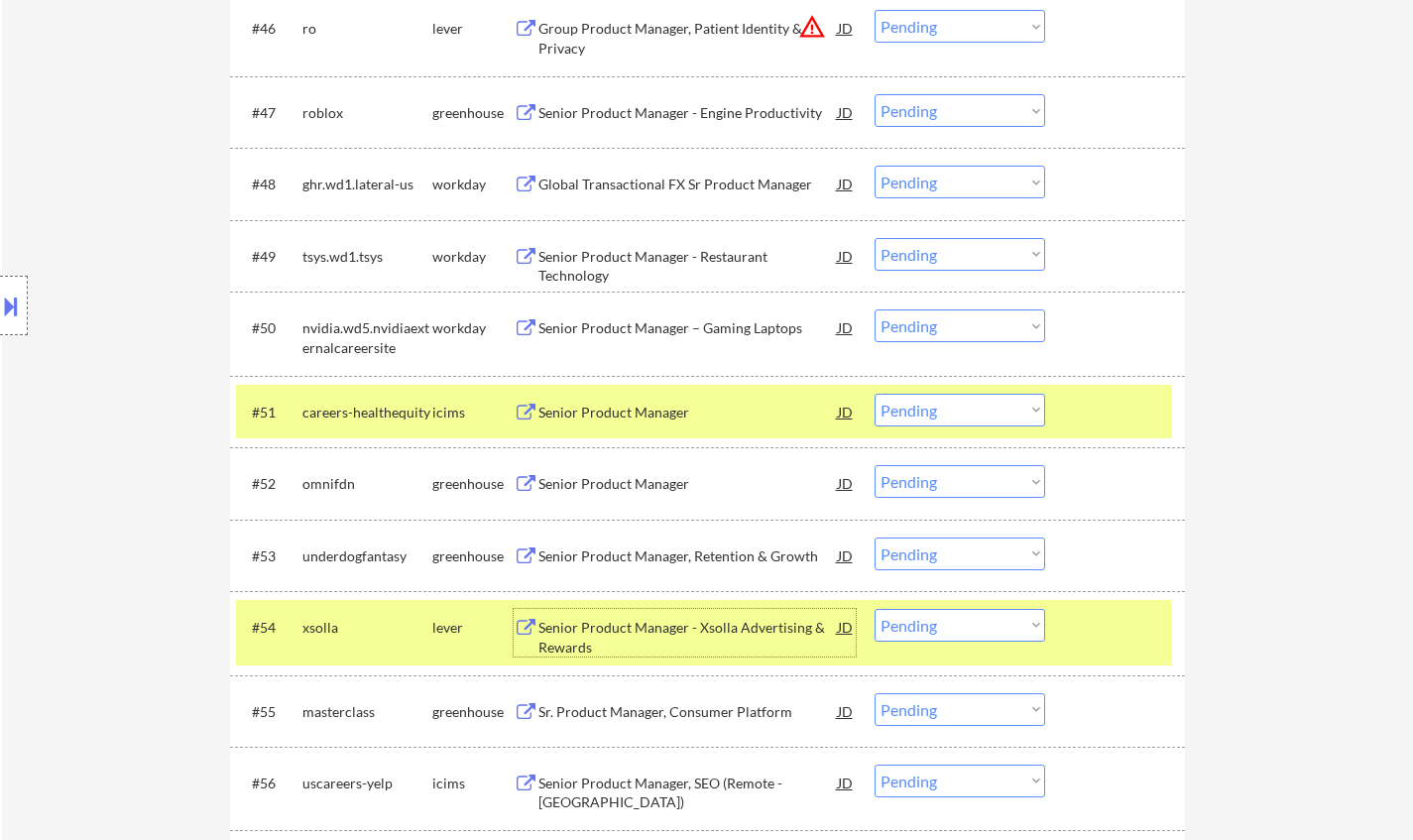
click at [952, 490] on select "Choose an option... Pending Applied Excluded (Questions) Excluded (Expired) Exc…" at bounding box center [959, 481] width 171 height 33
click at [874, 465] on select "Choose an option... Pending Applied Excluded (Questions) Excluded (Expired) Exc…" at bounding box center [959, 481] width 171 height 33
select select ""pending""
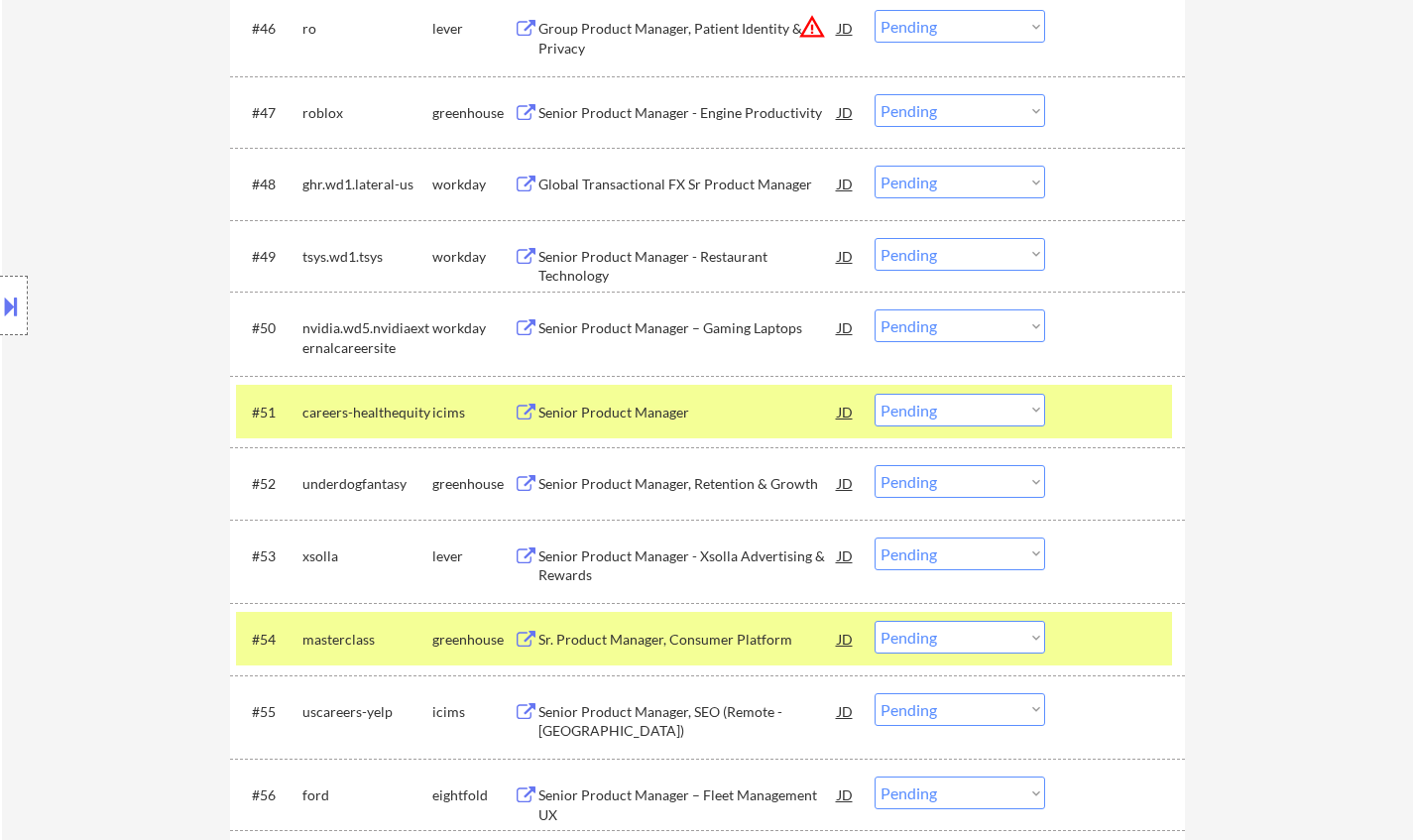
click at [983, 553] on select "Choose an option... Pending Applied Excluded (Questions) Excluded (Expired) Exc…" at bounding box center [959, 553] width 171 height 33
click at [874, 537] on select "Choose an option... Pending Applied Excluded (Questions) Excluded (Expired) Exc…" at bounding box center [959, 553] width 171 height 33
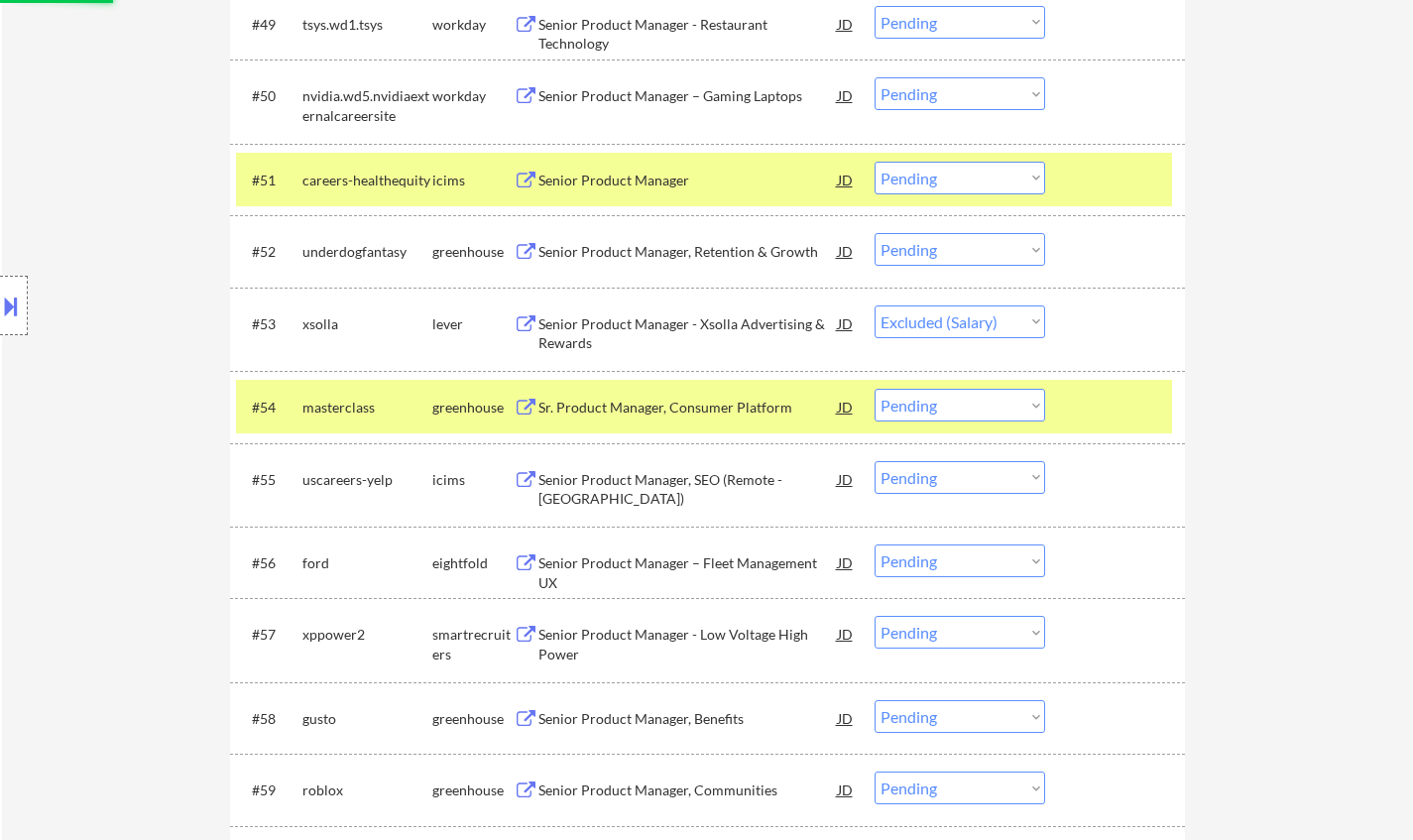
scroll to position [4559, 0]
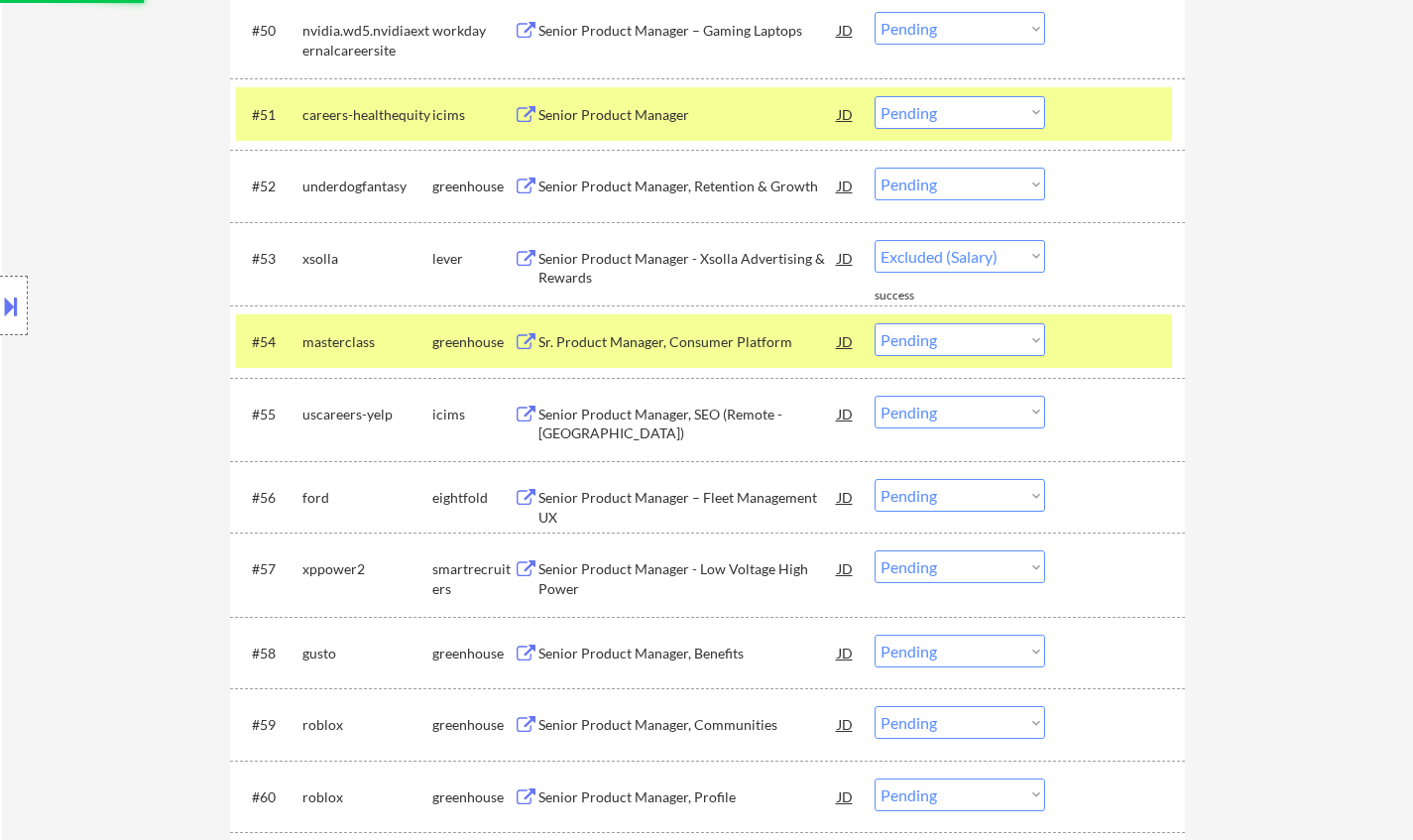
select select ""pending""
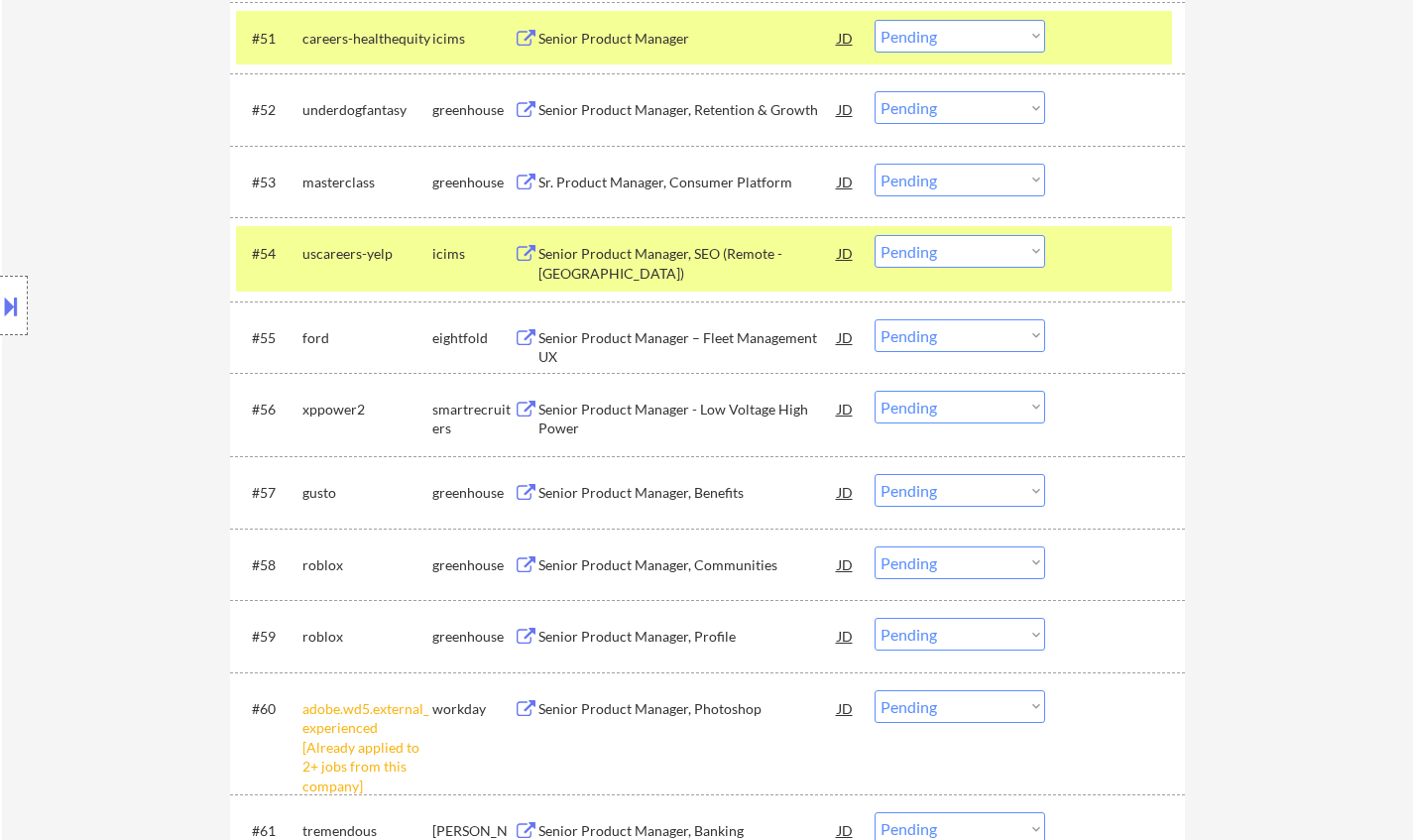
scroll to position [4659, 0]
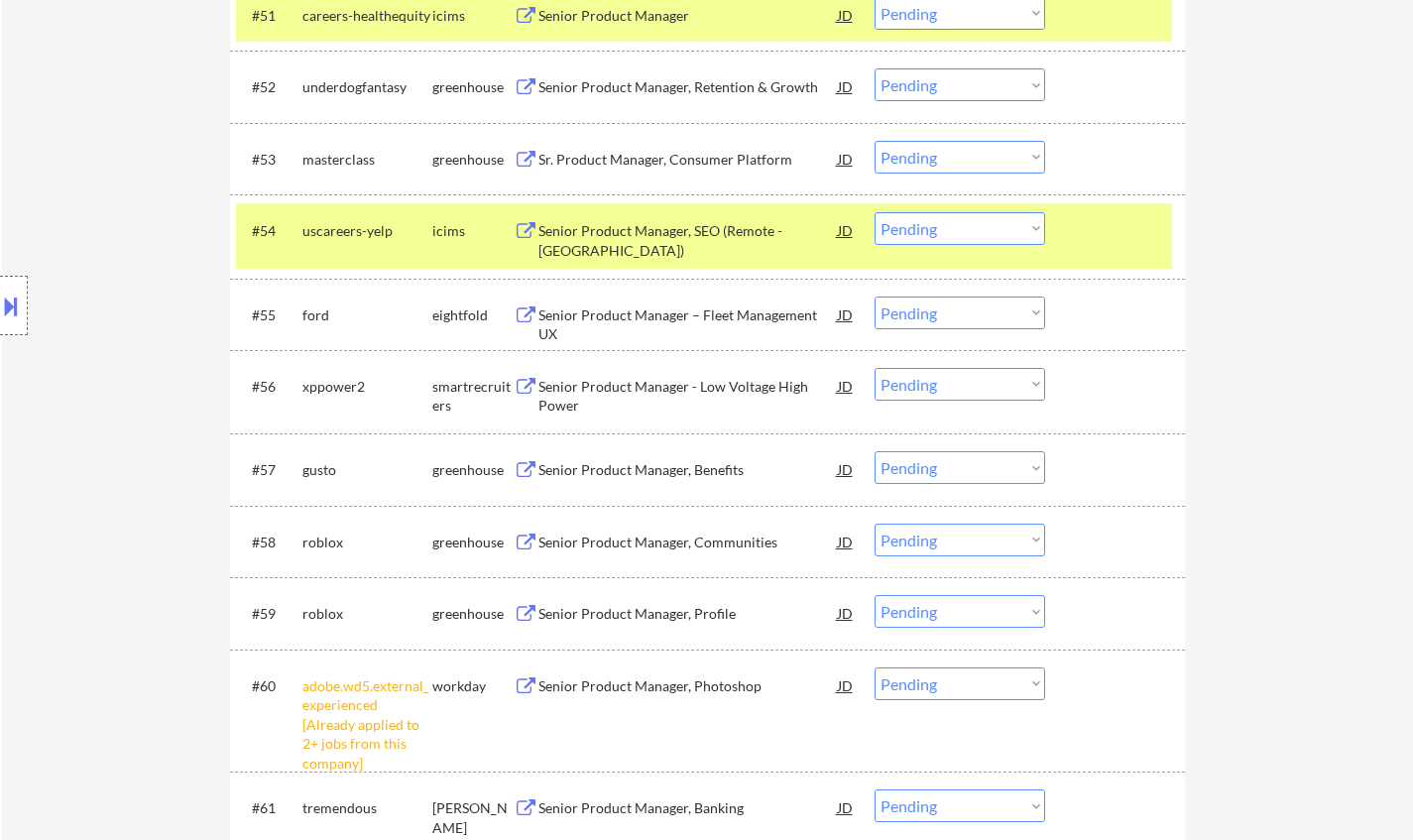
drag, startPoint x: 965, startPoint y: 678, endPoint x: 978, endPoint y: 686, distance: 15.3
click at [965, 678] on select "Choose an option... Pending Applied Excluded (Questions) Excluded (Expired) Exc…" at bounding box center [959, 683] width 171 height 33
click at [874, 667] on select "Choose an option... Pending Applied Excluded (Questions) Excluded (Expired) Exc…" at bounding box center [959, 683] width 171 height 33
select select ""pending""
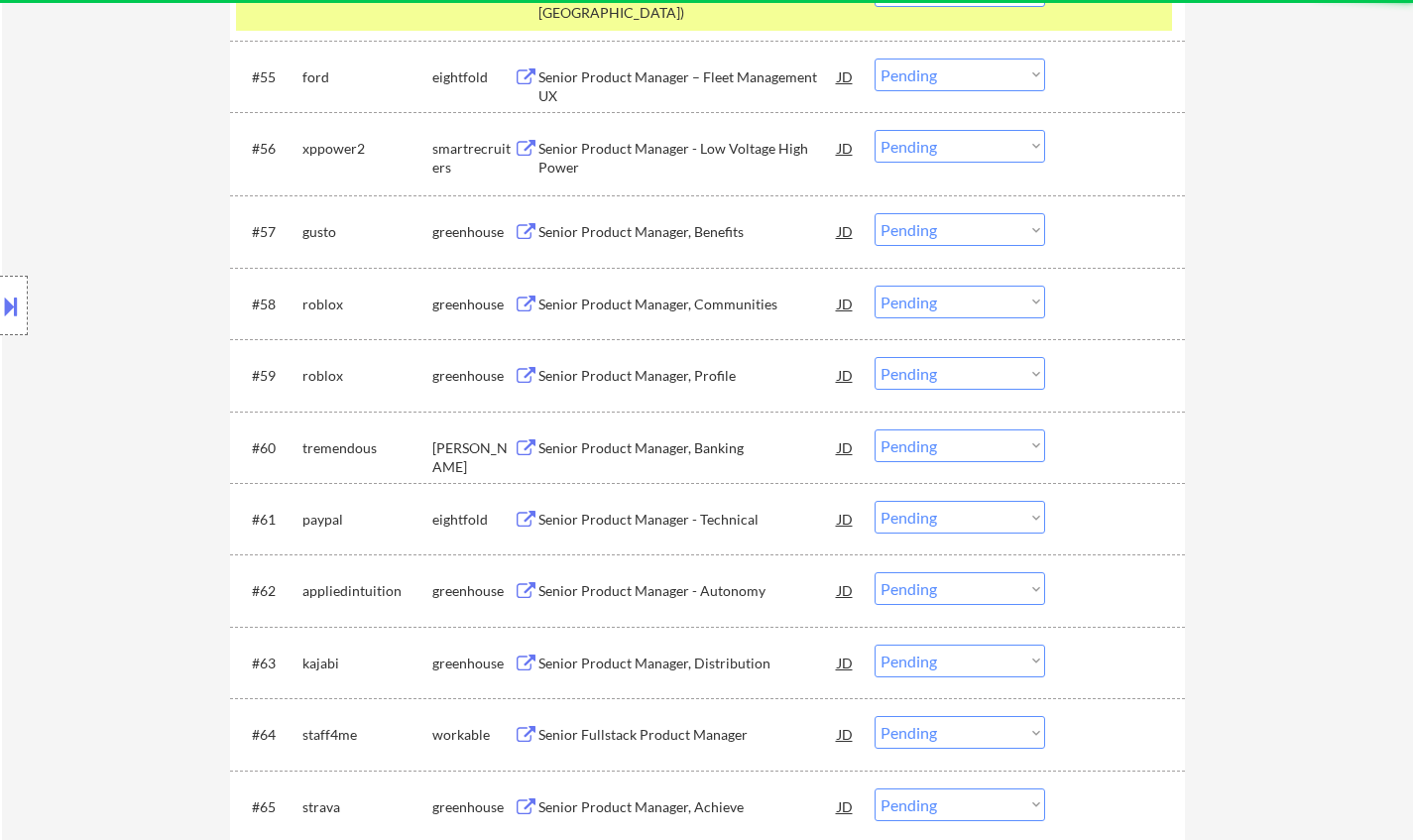
scroll to position [4956, 0]
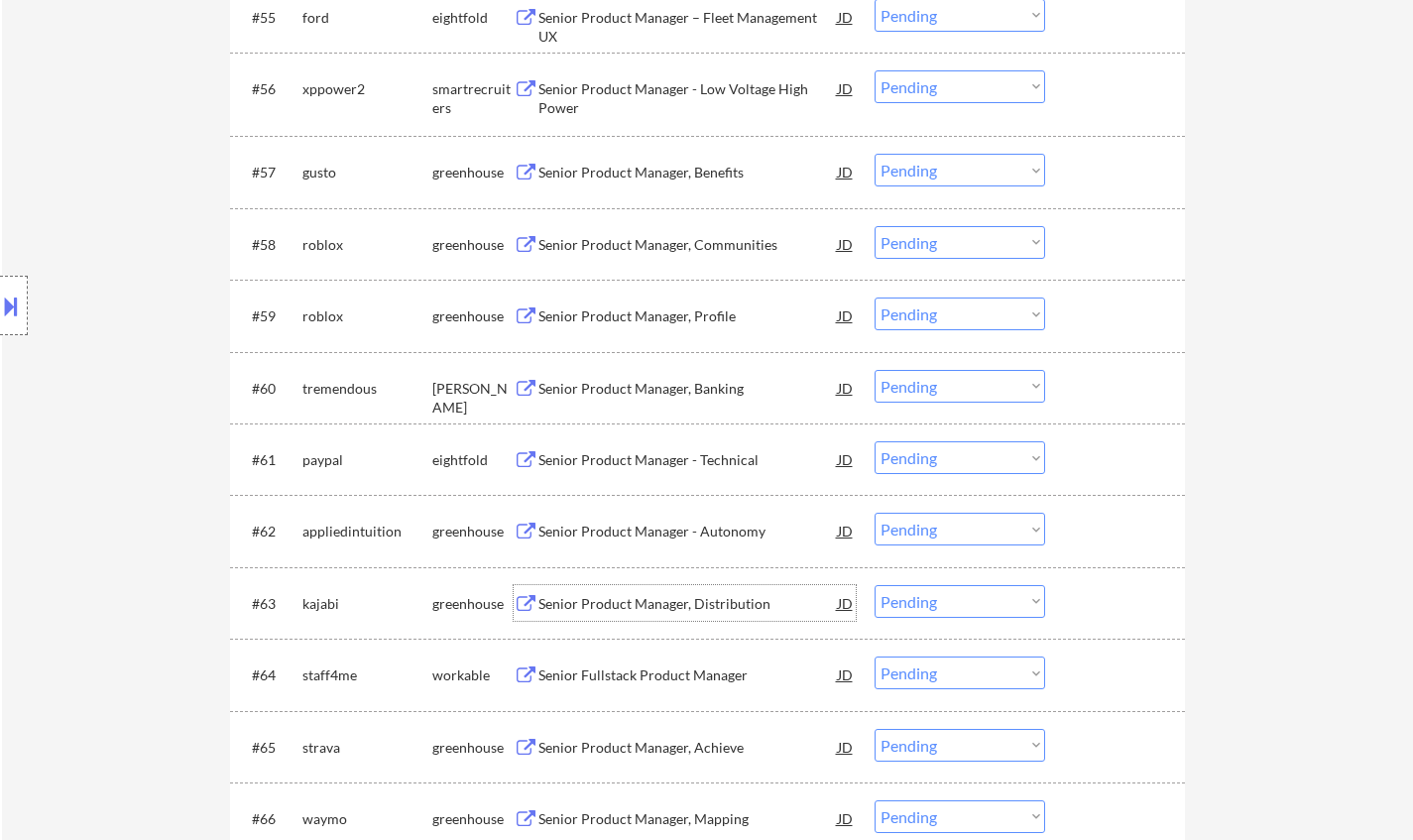
click at [690, 614] on div "Senior Product Manager, Distribution" at bounding box center [687, 603] width 299 height 36
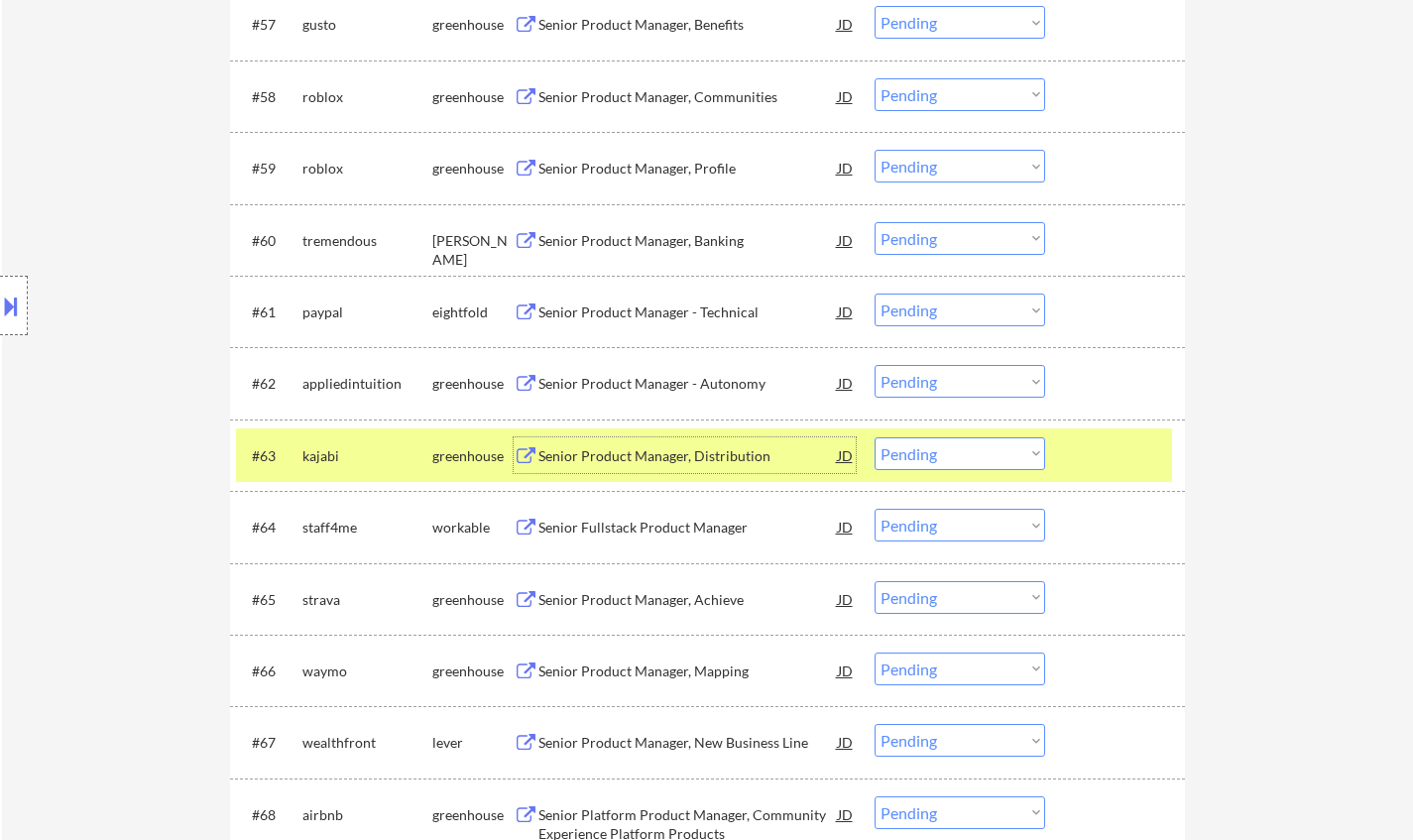
scroll to position [5154, 0]
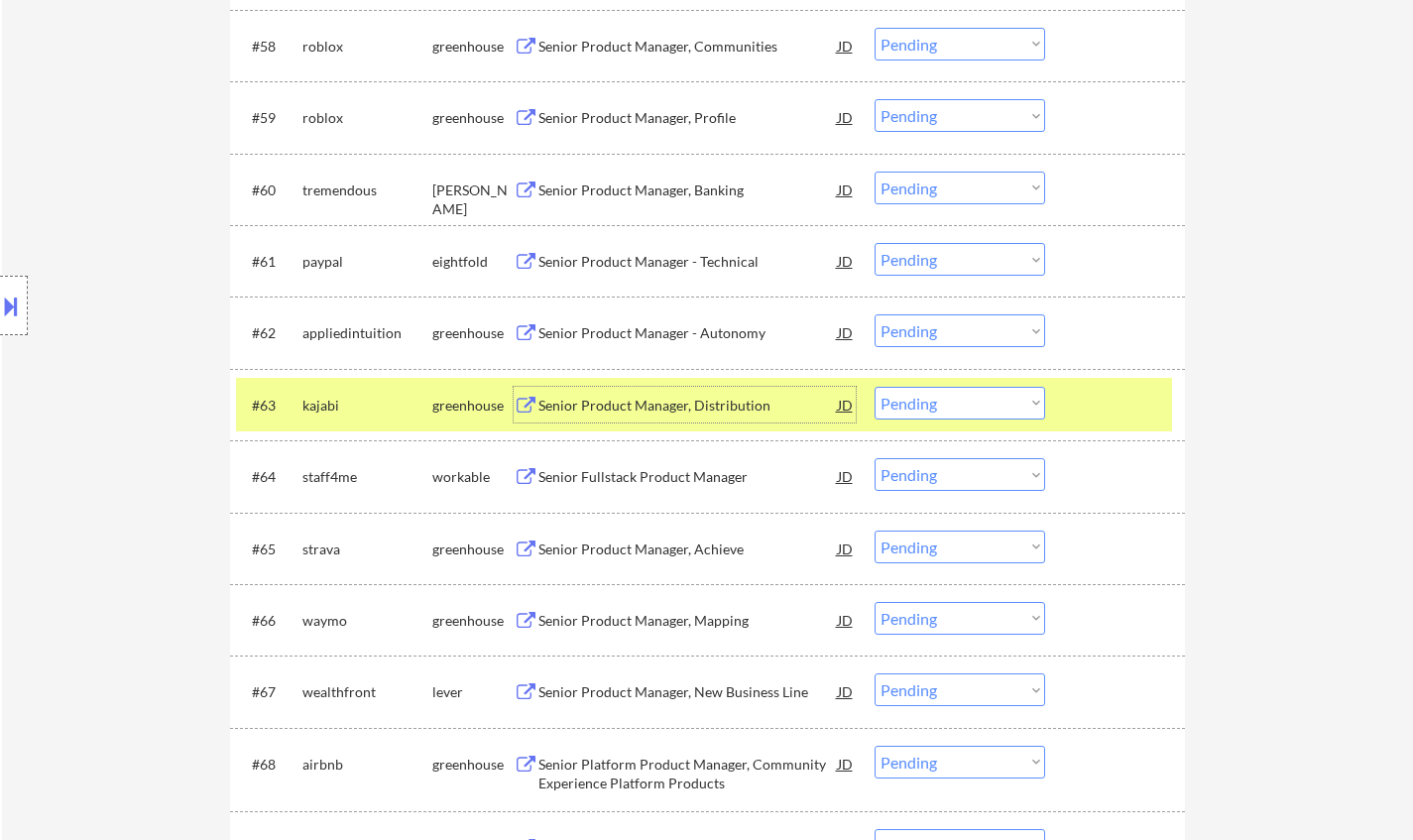
click at [635, 479] on div "Senior Fullstack Product Manager" at bounding box center [687, 477] width 299 height 20
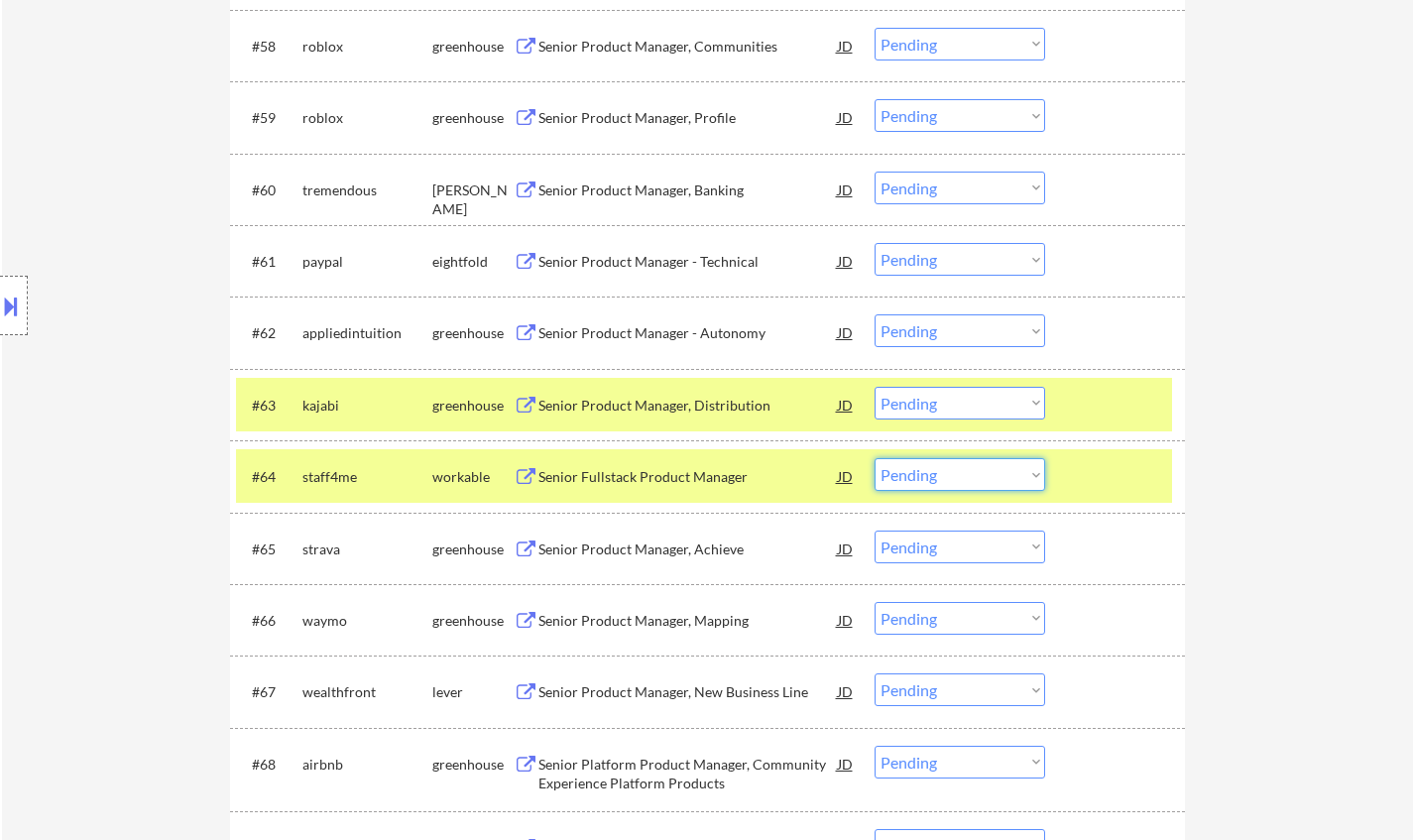
click at [965, 477] on select "Choose an option... Pending Applied Excluded (Questions) Excluded (Expired) Exc…" at bounding box center [959, 474] width 171 height 33
click at [874, 458] on select "Choose an option... Pending Applied Excluded (Questions) Excluded (Expired) Exc…" at bounding box center [959, 474] width 171 height 33
select select ""pending""
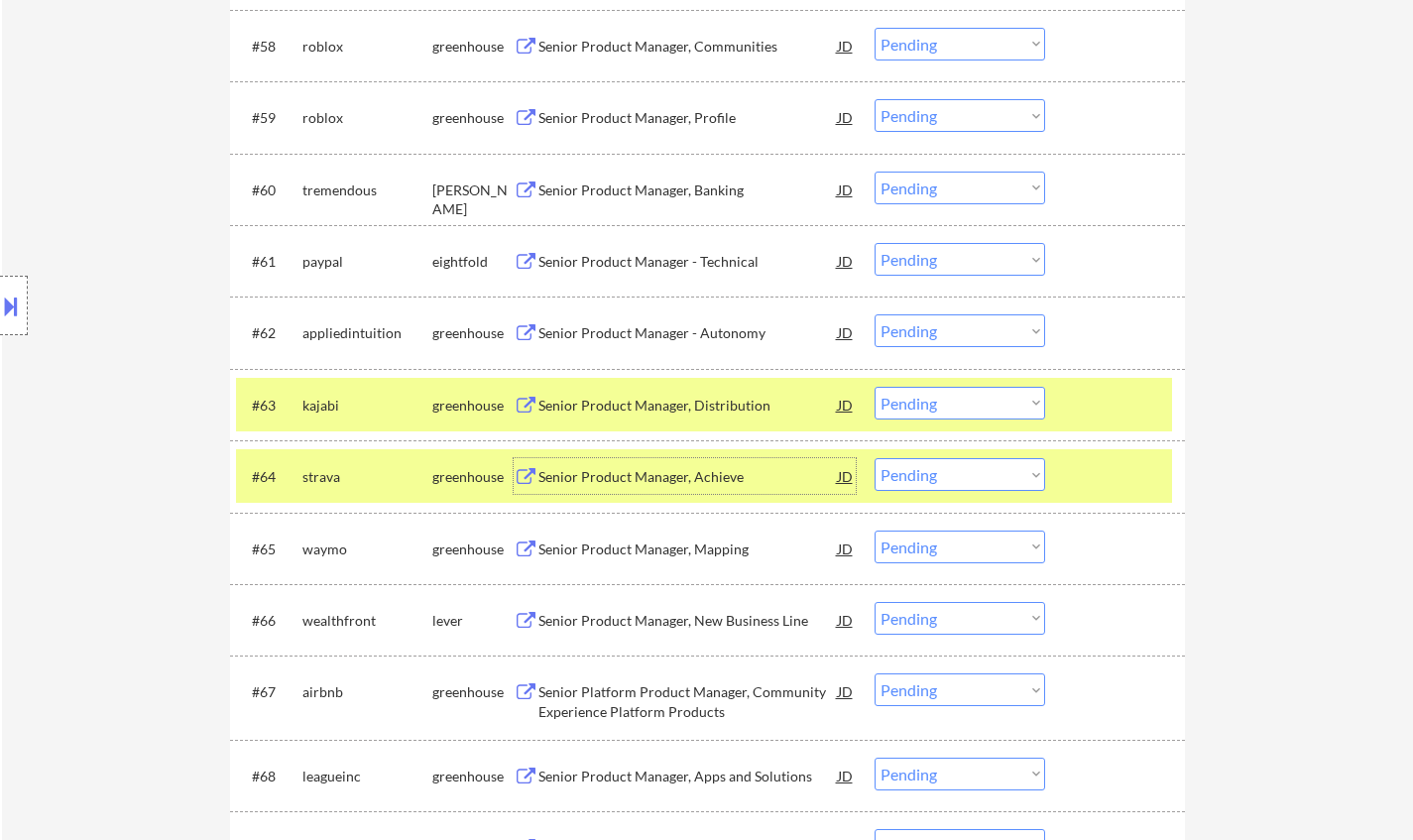
click at [622, 472] on div "Senior Product Manager, Achieve" at bounding box center [687, 477] width 299 height 20
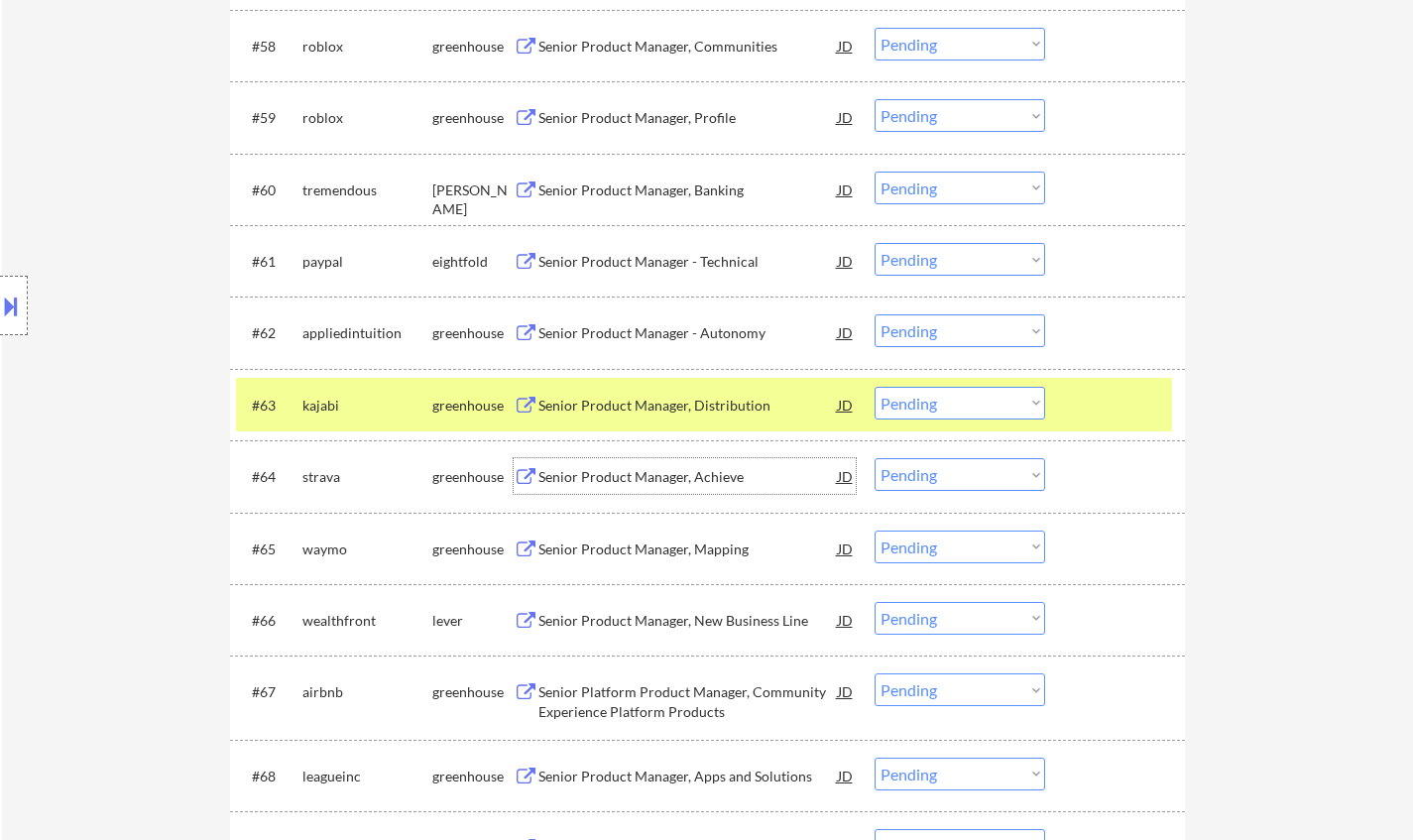
click at [962, 407] on select "Choose an option... Pending Applied Excluded (Questions) Excluded (Expired) Exc…" at bounding box center [959, 402] width 171 height 33
click at [874, 386] on select "Choose an option... Pending Applied Excluded (Questions) Excluded (Expired) Exc…" at bounding box center [959, 402] width 171 height 33
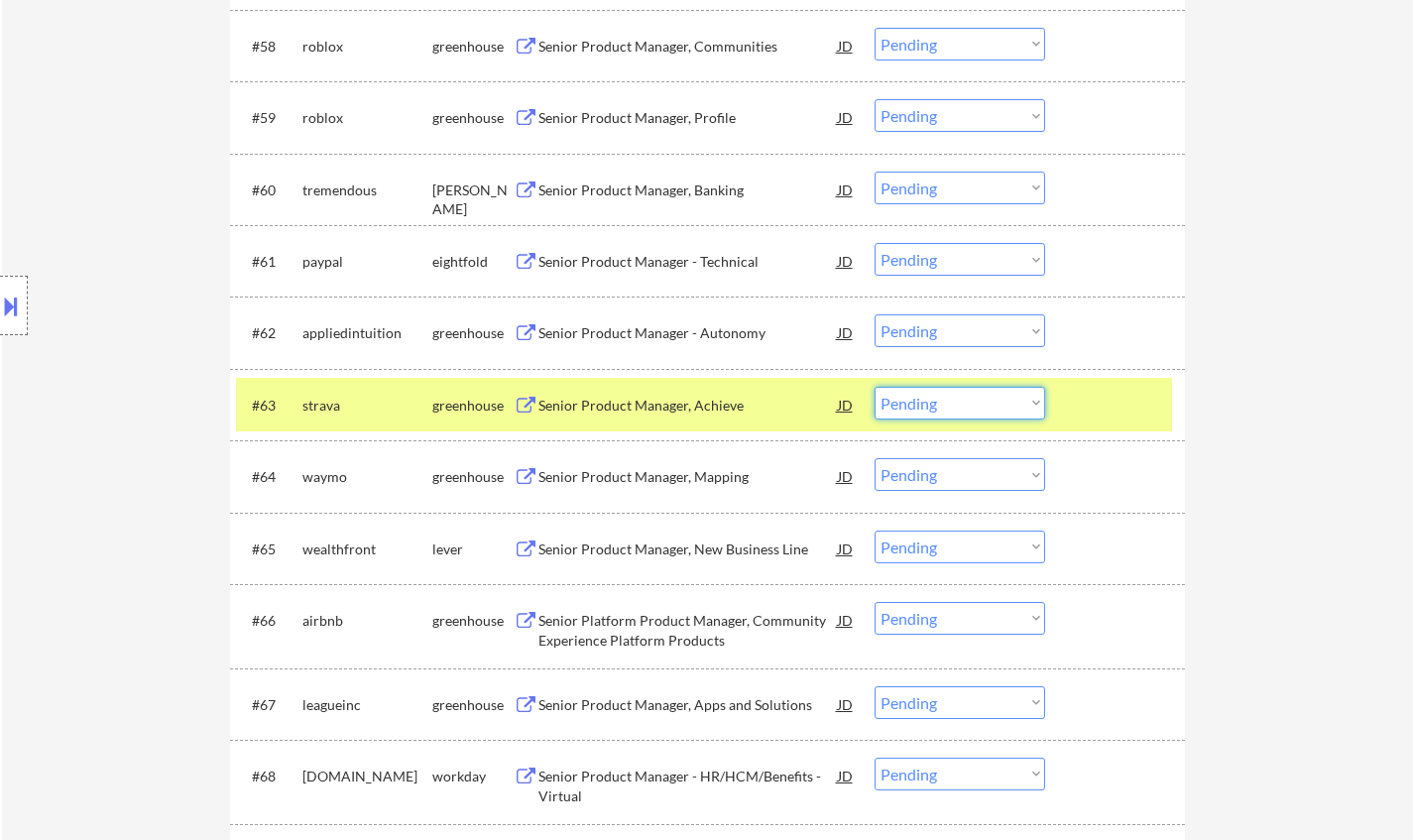
click at [951, 399] on select "Choose an option... Pending Applied Excluded (Questions) Excluded (Expired) Exc…" at bounding box center [959, 402] width 171 height 33
click at [874, 386] on select "Choose an option... Pending Applied Excluded (Questions) Excluded (Expired) Exc…" at bounding box center [959, 402] width 171 height 33
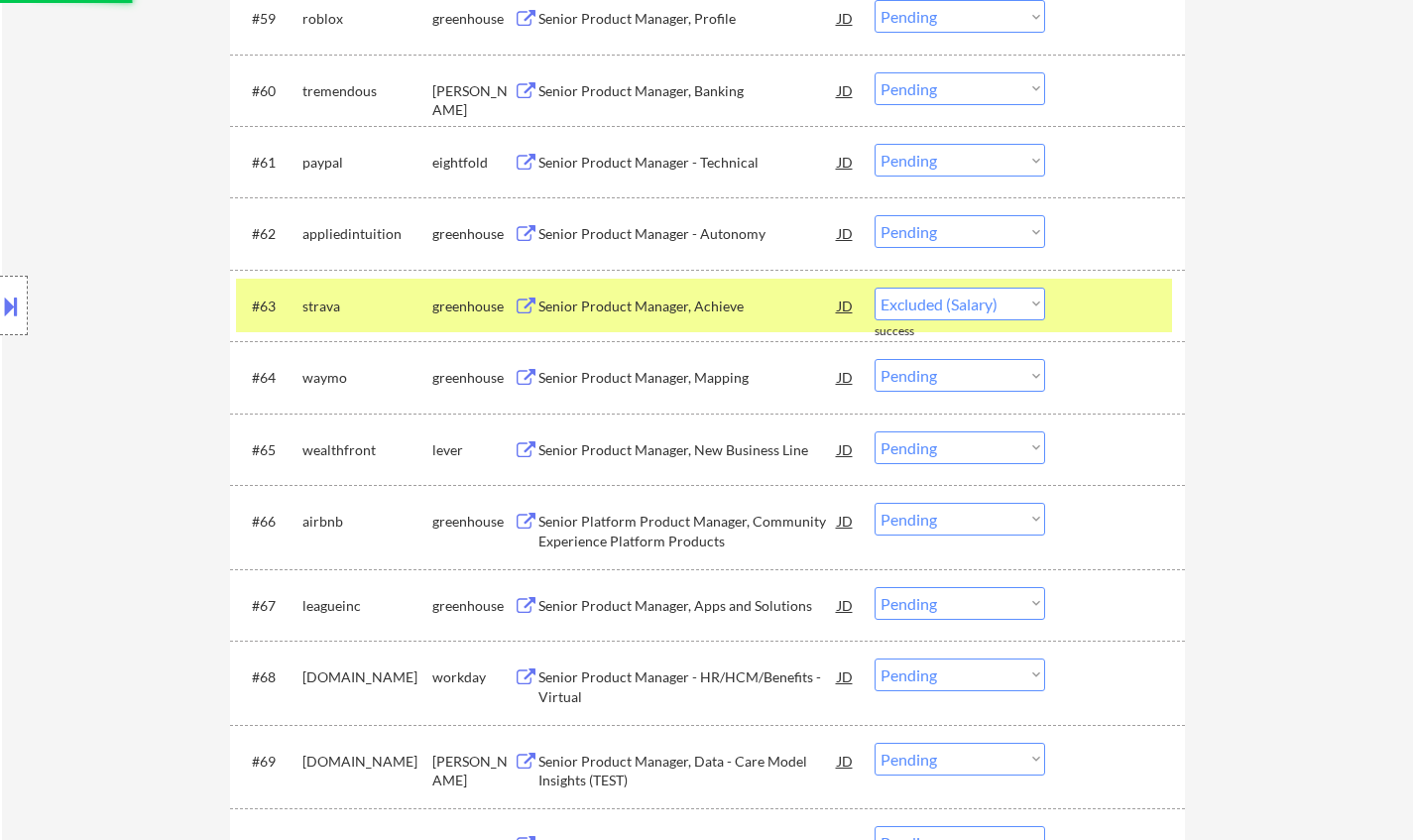
select select ""pending""
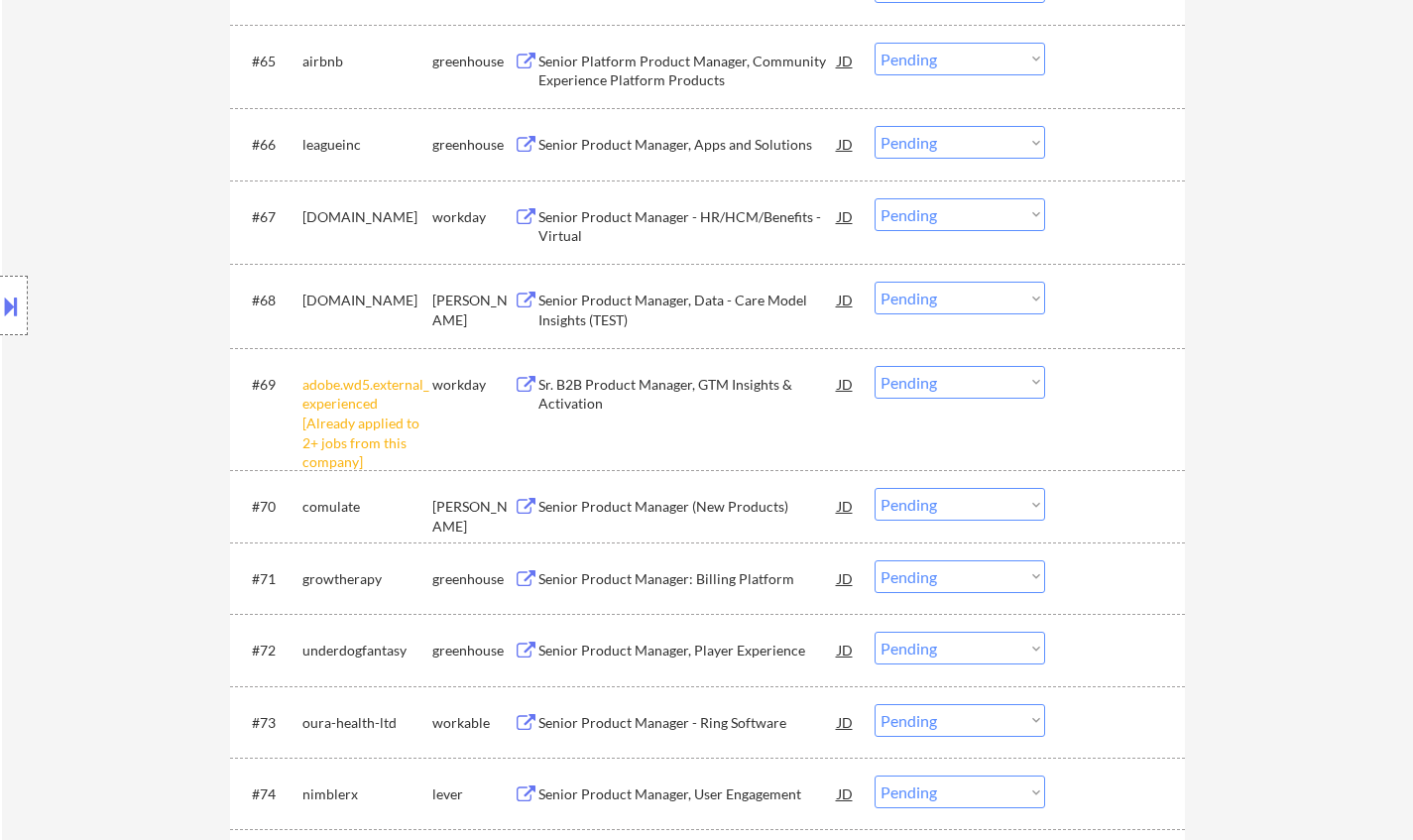
scroll to position [5749, 0]
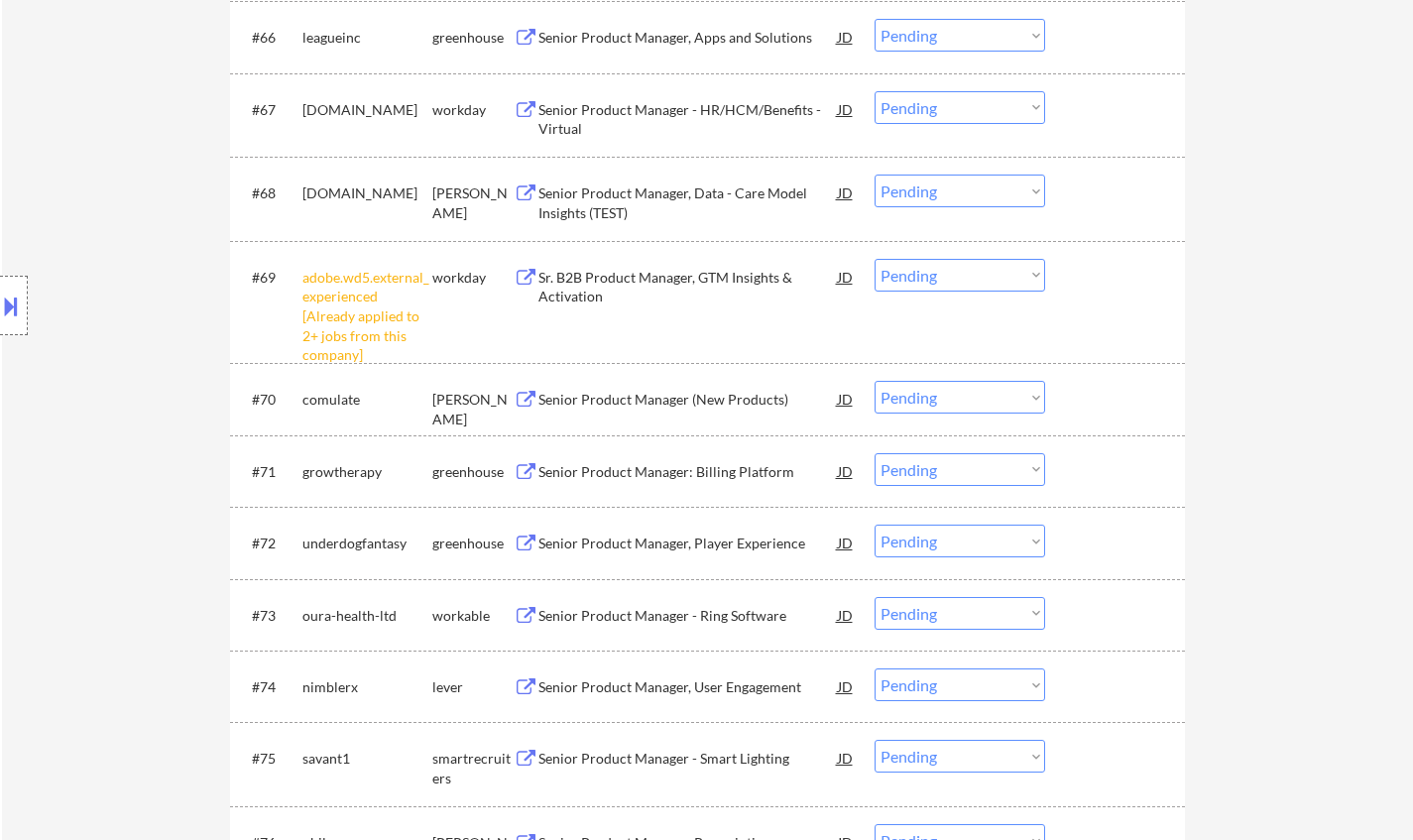
click at [953, 264] on select "Choose an option... Pending Applied Excluded (Questions) Excluded (Expired) Exc…" at bounding box center [959, 275] width 171 height 33
click at [874, 259] on select "Choose an option... Pending Applied Excluded (Questions) Excluded (Expired) Exc…" at bounding box center [959, 275] width 171 height 33
select select ""pending""
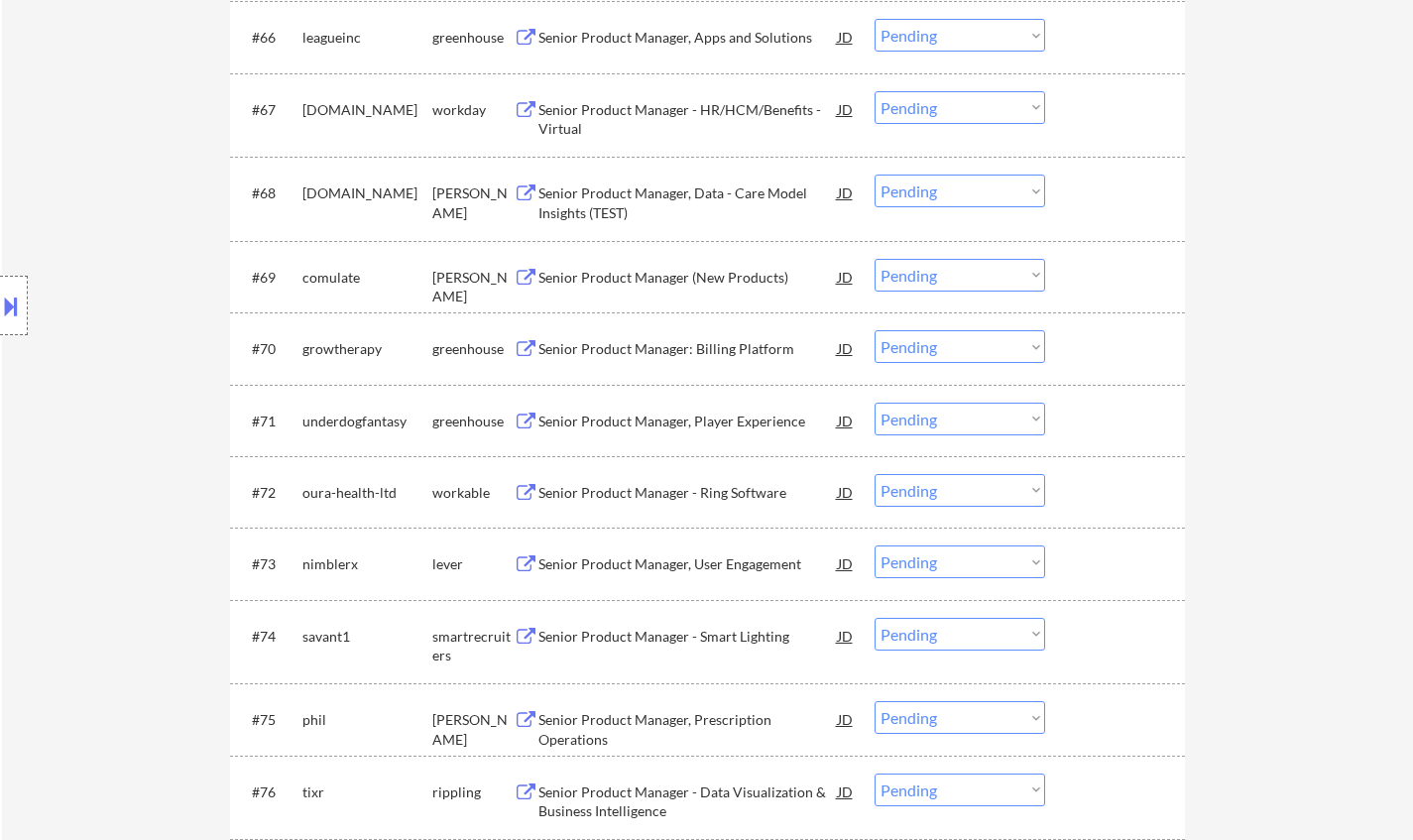
click at [682, 341] on div "Senior Product Manager: Billing Platform" at bounding box center [687, 349] width 299 height 20
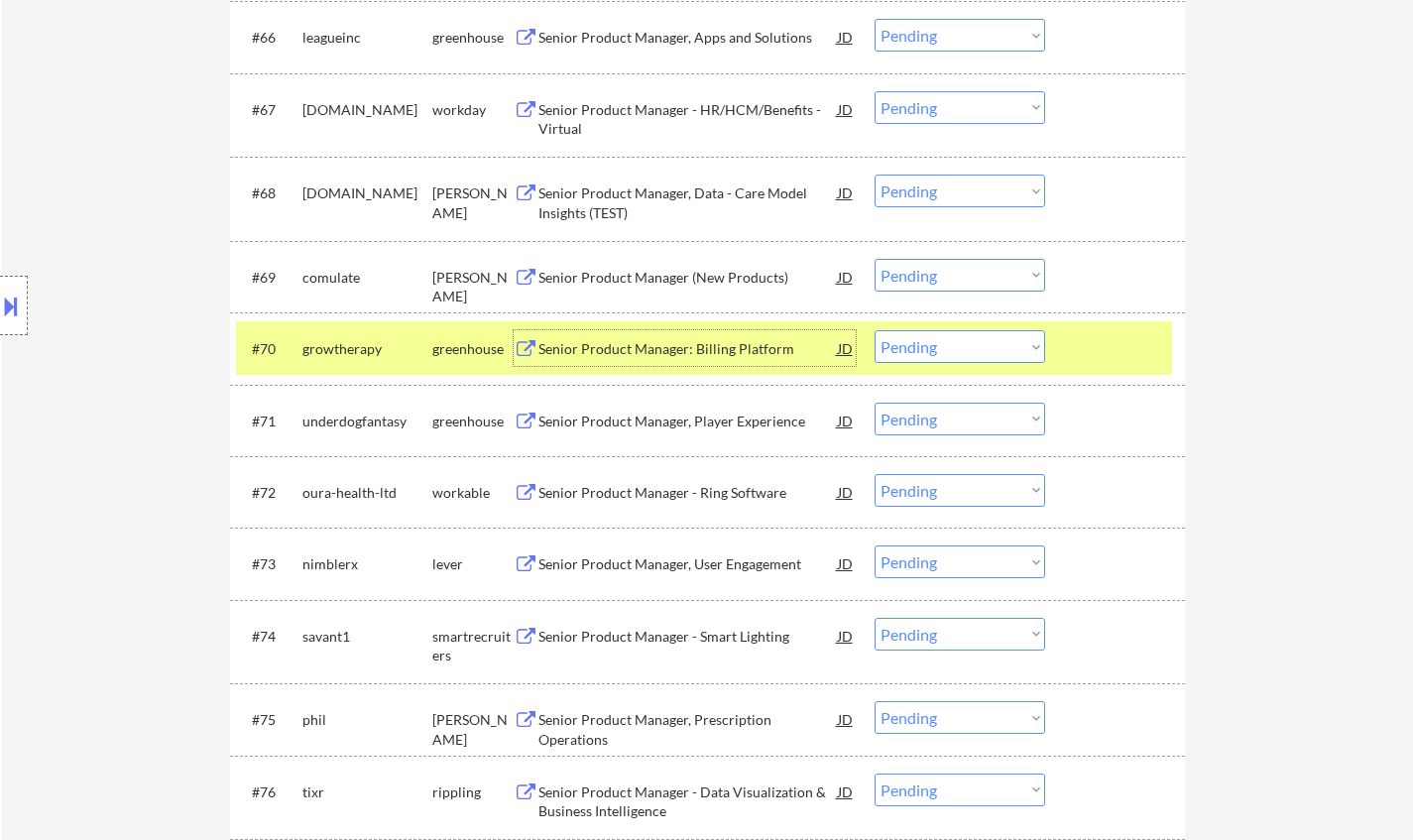
drag, startPoint x: 962, startPoint y: 351, endPoint x: 972, endPoint y: 357, distance: 11.7
click at [962, 351] on select "Choose an option... Pending Applied Excluded (Questions) Excluded (Expired) Exc…" at bounding box center [959, 346] width 171 height 33
click at [874, 330] on select "Choose an option... Pending Applied Excluded (Questions) Excluded (Expired) Exc…" at bounding box center [959, 346] width 171 height 33
select select ""pending""
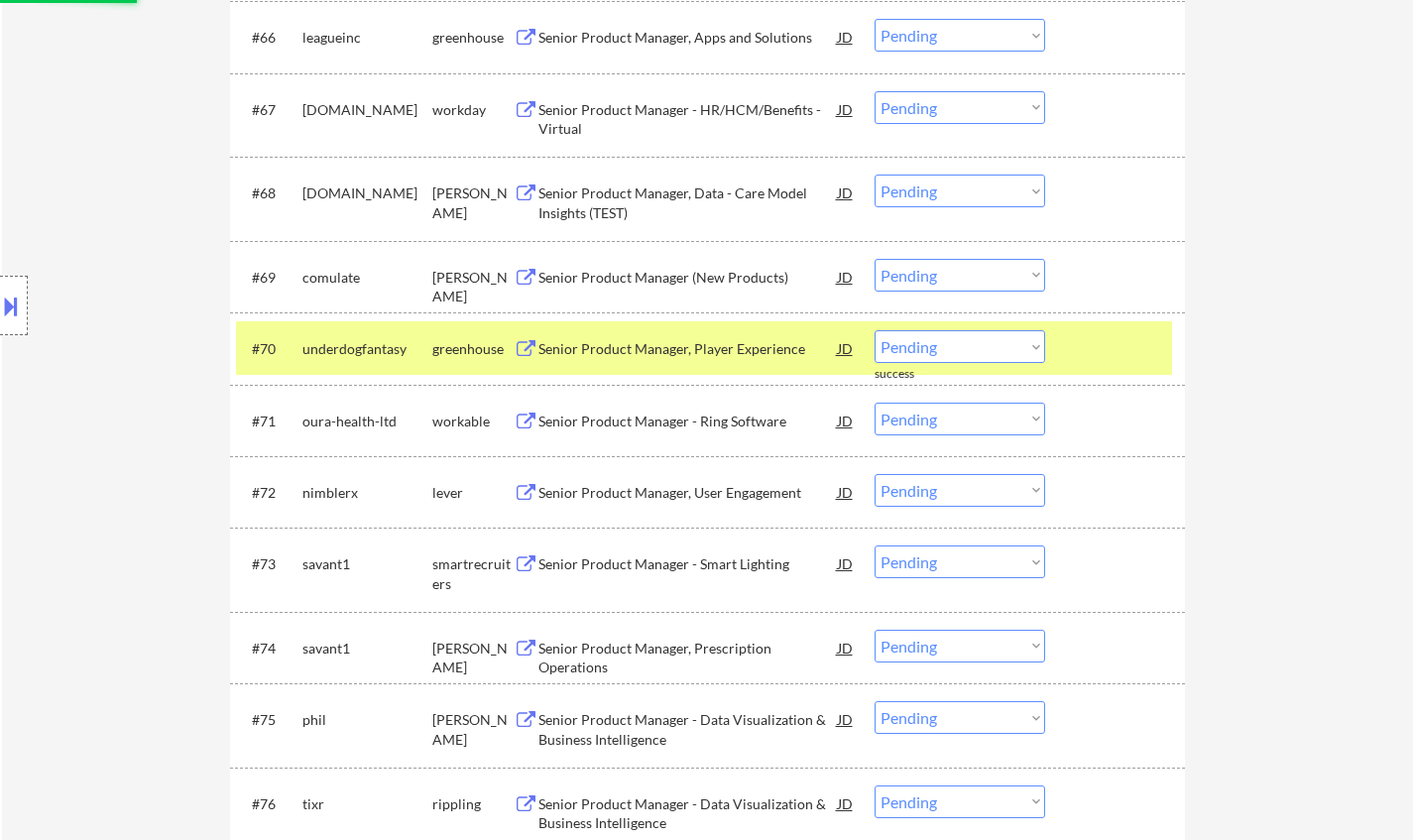
scroll to position [6047, 0]
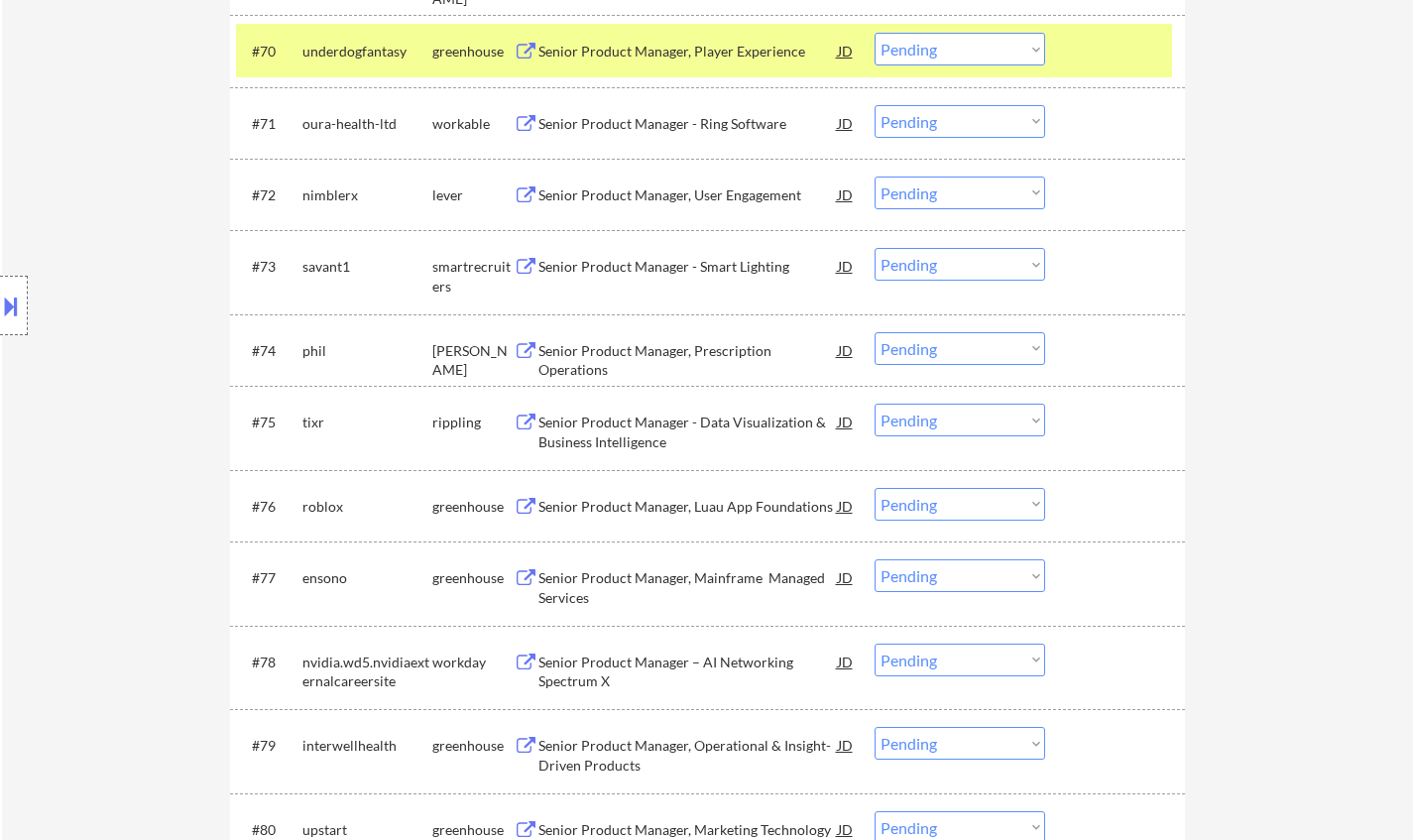
click at [626, 344] on div "Senior Product Manager, Prescription Operations" at bounding box center [687, 359] width 299 height 39
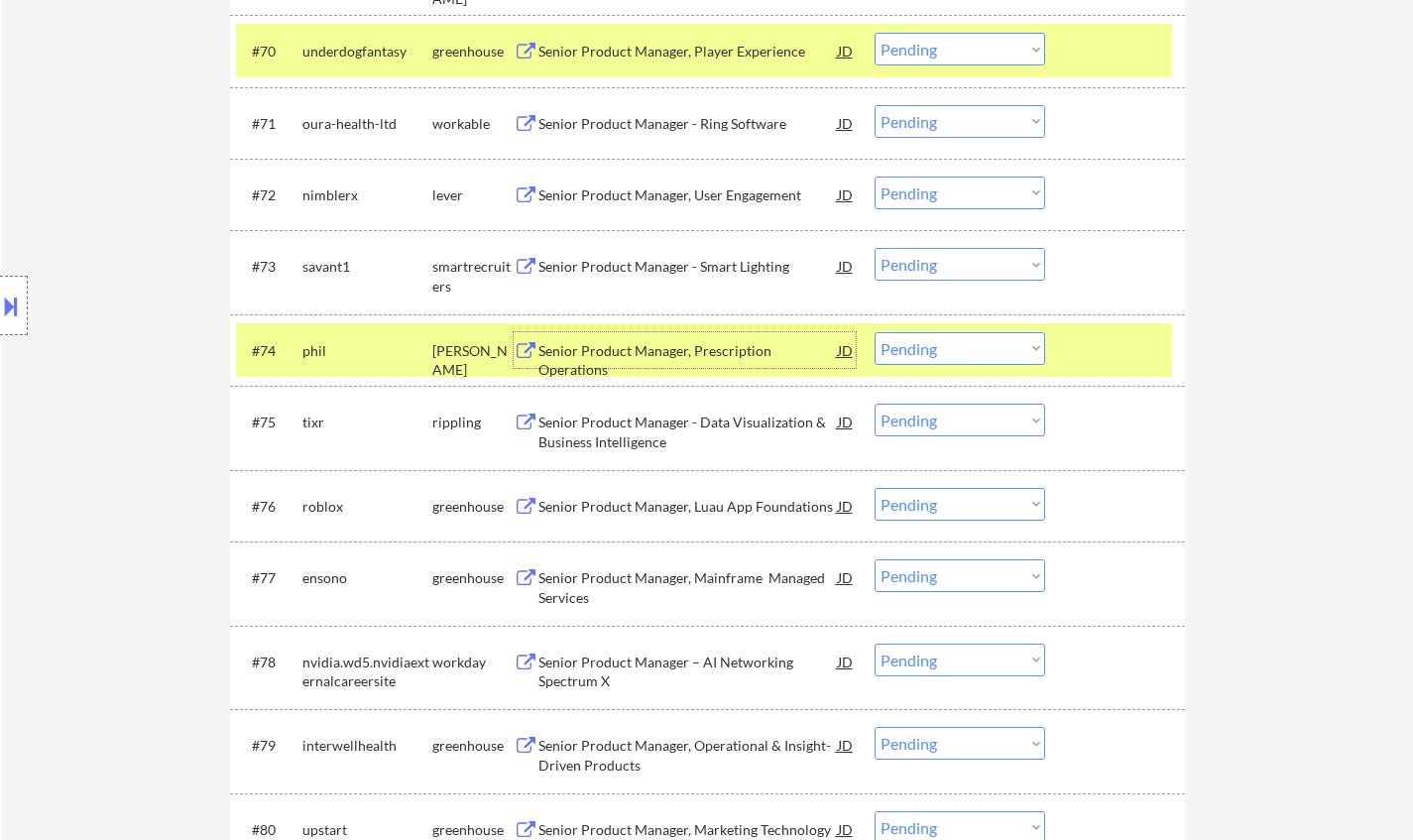
drag, startPoint x: 919, startPoint y: 348, endPoint x: 937, endPoint y: 363, distance: 23.4
click at [923, 348] on select "Choose an option... Pending Applied Excluded (Questions) Excluded (Expired) Exc…" at bounding box center [959, 348] width 171 height 33
click at [874, 332] on select "Choose an option... Pending Applied Excluded (Questions) Excluded (Expired) Exc…" at bounding box center [959, 348] width 171 height 33
select select ""pending""
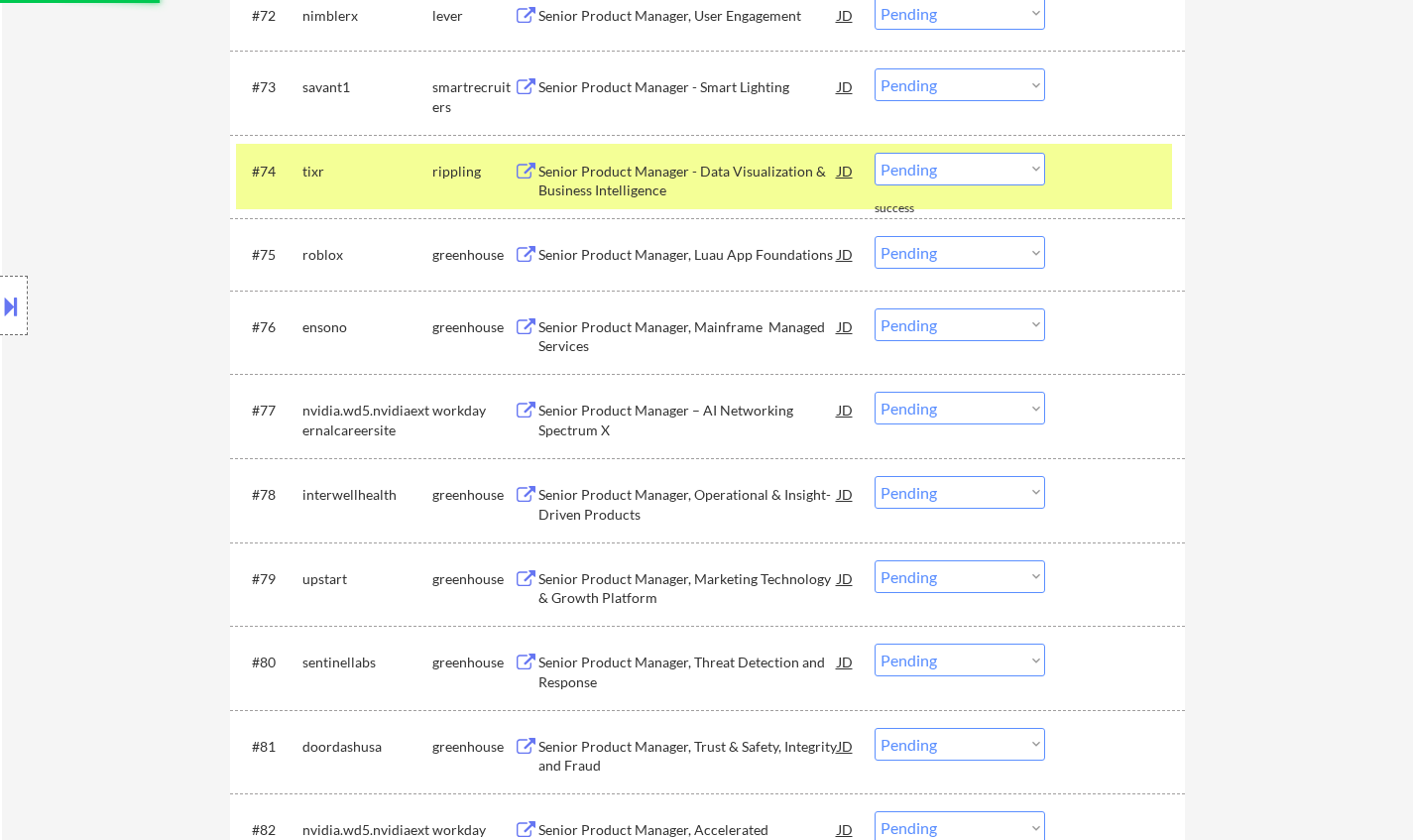
scroll to position [6443, 0]
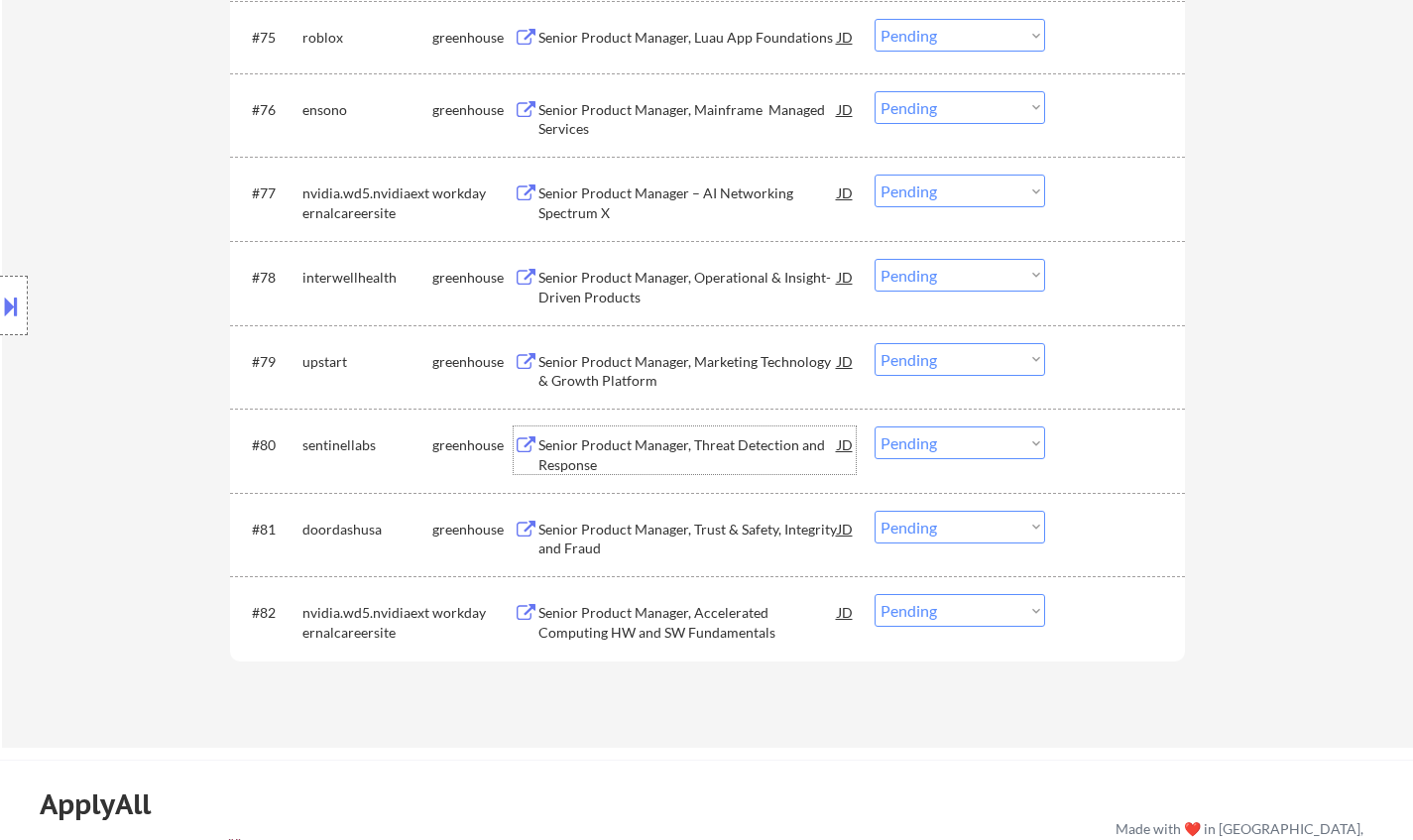
click at [795, 430] on div "Senior Product Manager, Threat Detection and Response" at bounding box center [687, 450] width 299 height 48
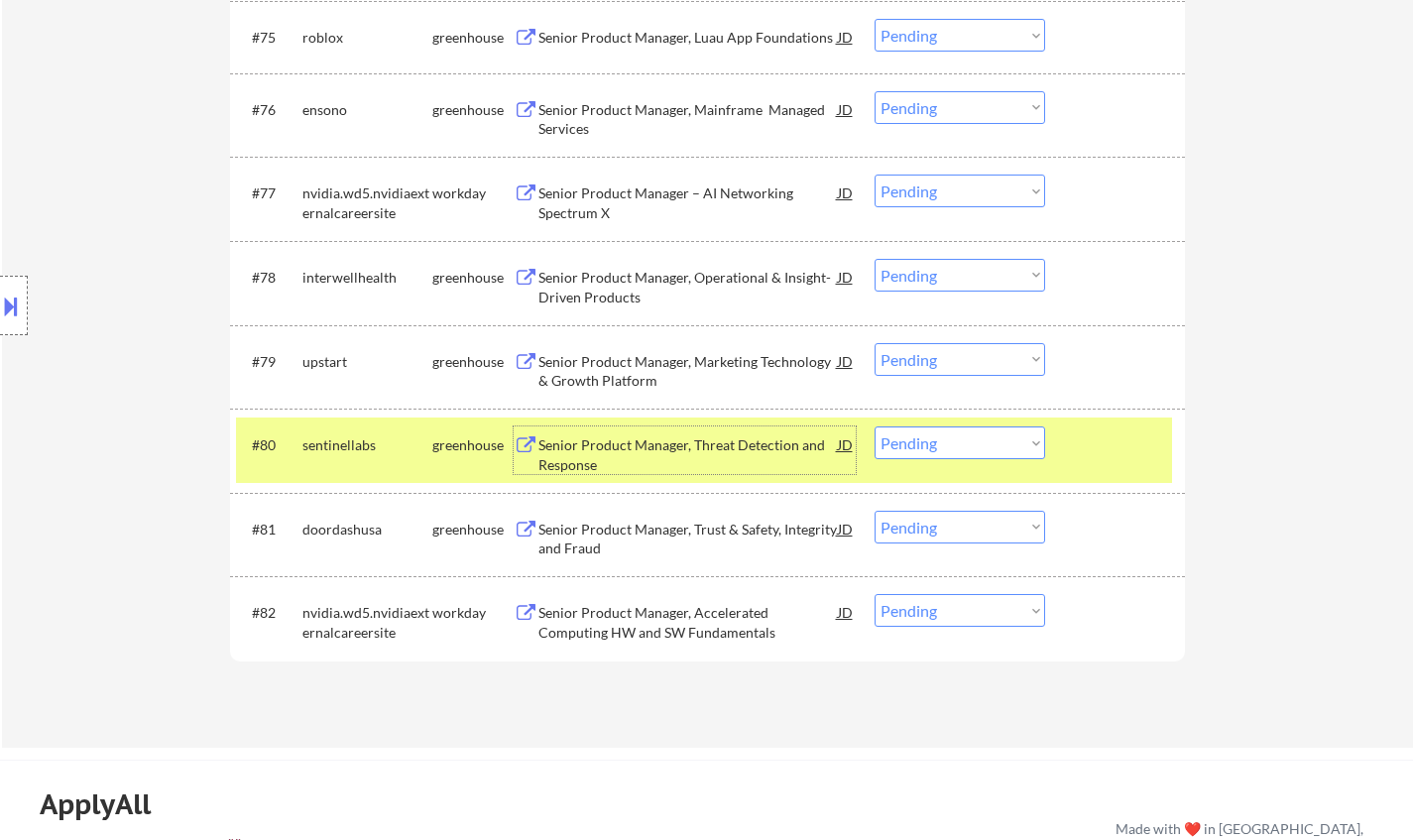
click at [1009, 433] on select "Choose an option... Pending Applied Excluded (Questions) Excluded (Expired) Exc…" at bounding box center [959, 442] width 171 height 33
click at [874, 426] on select "Choose an option... Pending Applied Excluded (Questions) Excluded (Expired) Exc…" at bounding box center [959, 442] width 171 height 33
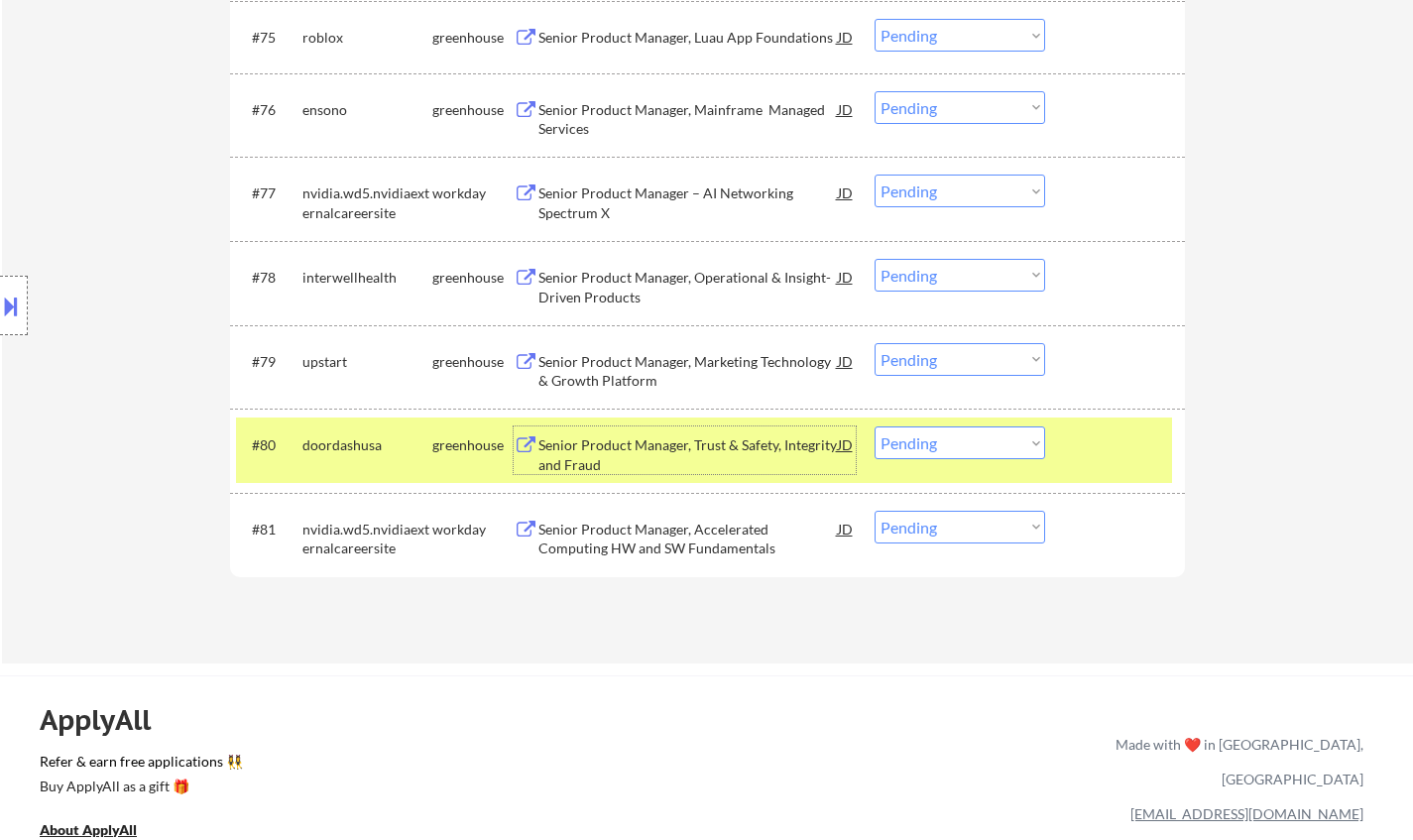
click at [677, 443] on div "Senior Product Manager, Trust & Safety, Integrity and Fraud" at bounding box center [687, 454] width 299 height 39
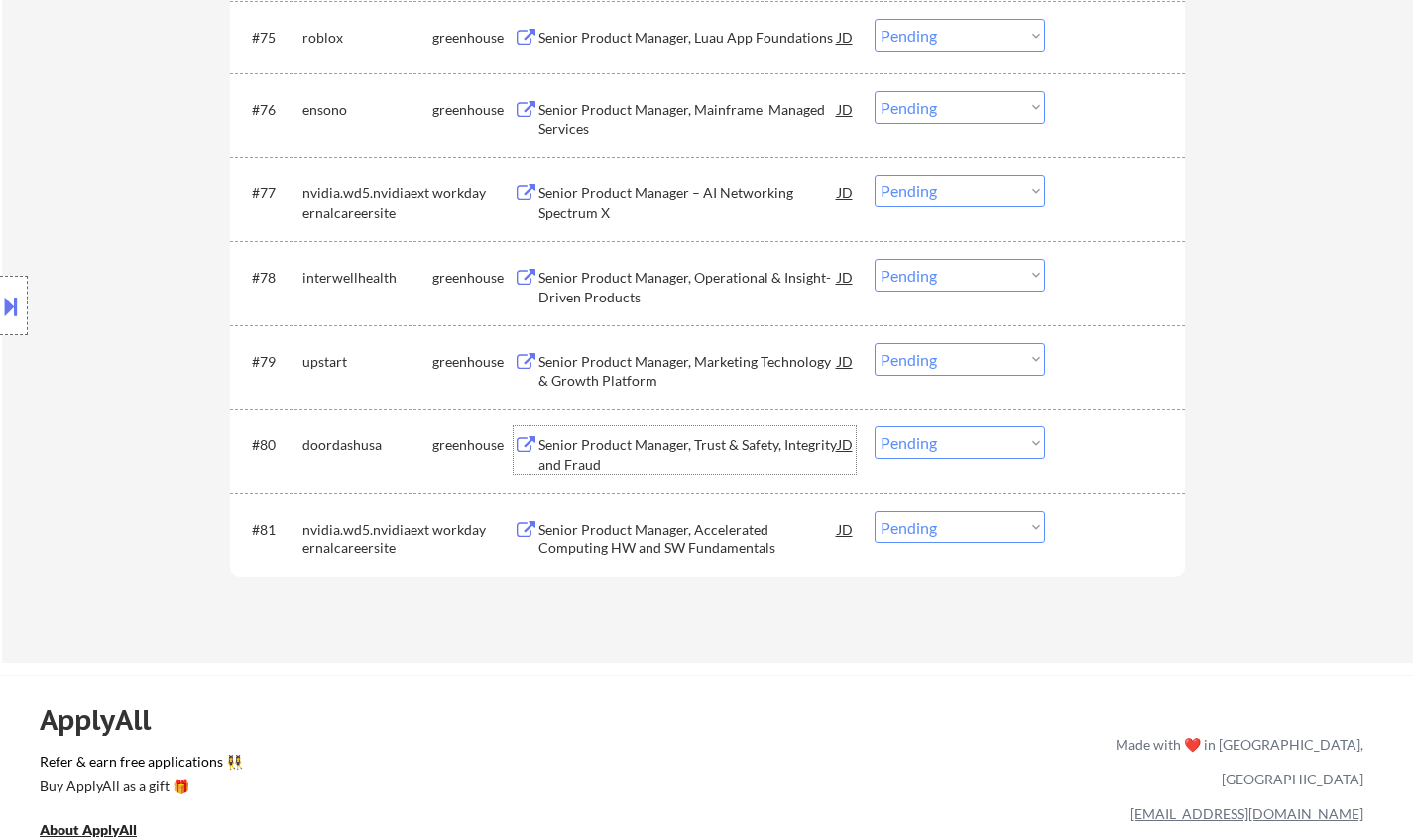
click at [943, 444] on select "Choose an option... Pending Applied Excluded (Questions) Excluded (Expired) Exc…" at bounding box center [959, 442] width 171 height 33
click at [874, 426] on select "Choose an option... Pending Applied Excluded (Questions) Excluded (Expired) Exc…" at bounding box center [959, 442] width 171 height 33
select select ""pending""
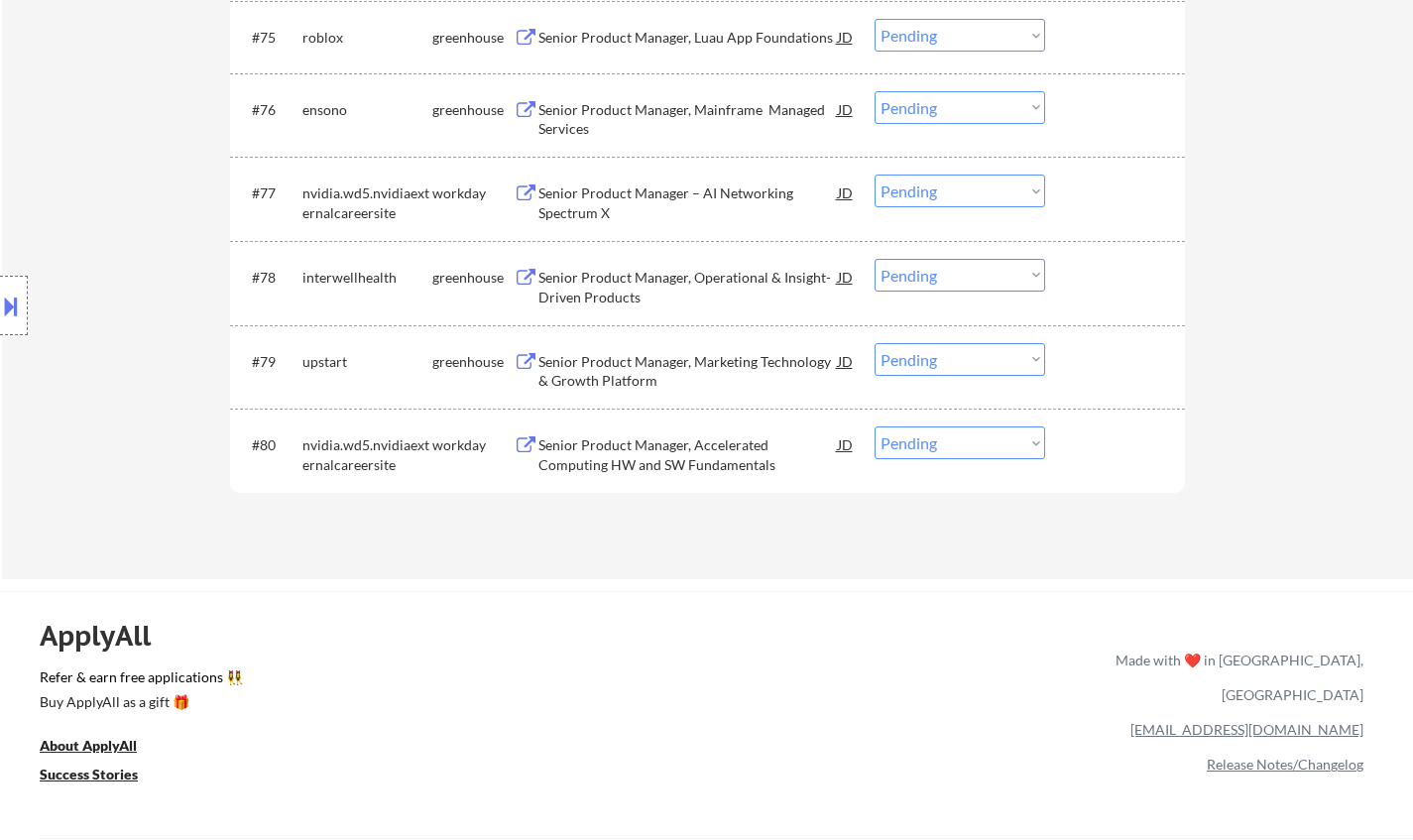
click at [652, 279] on div "Senior Product Manager, Operational & Insight-Driven Products" at bounding box center [687, 287] width 299 height 39
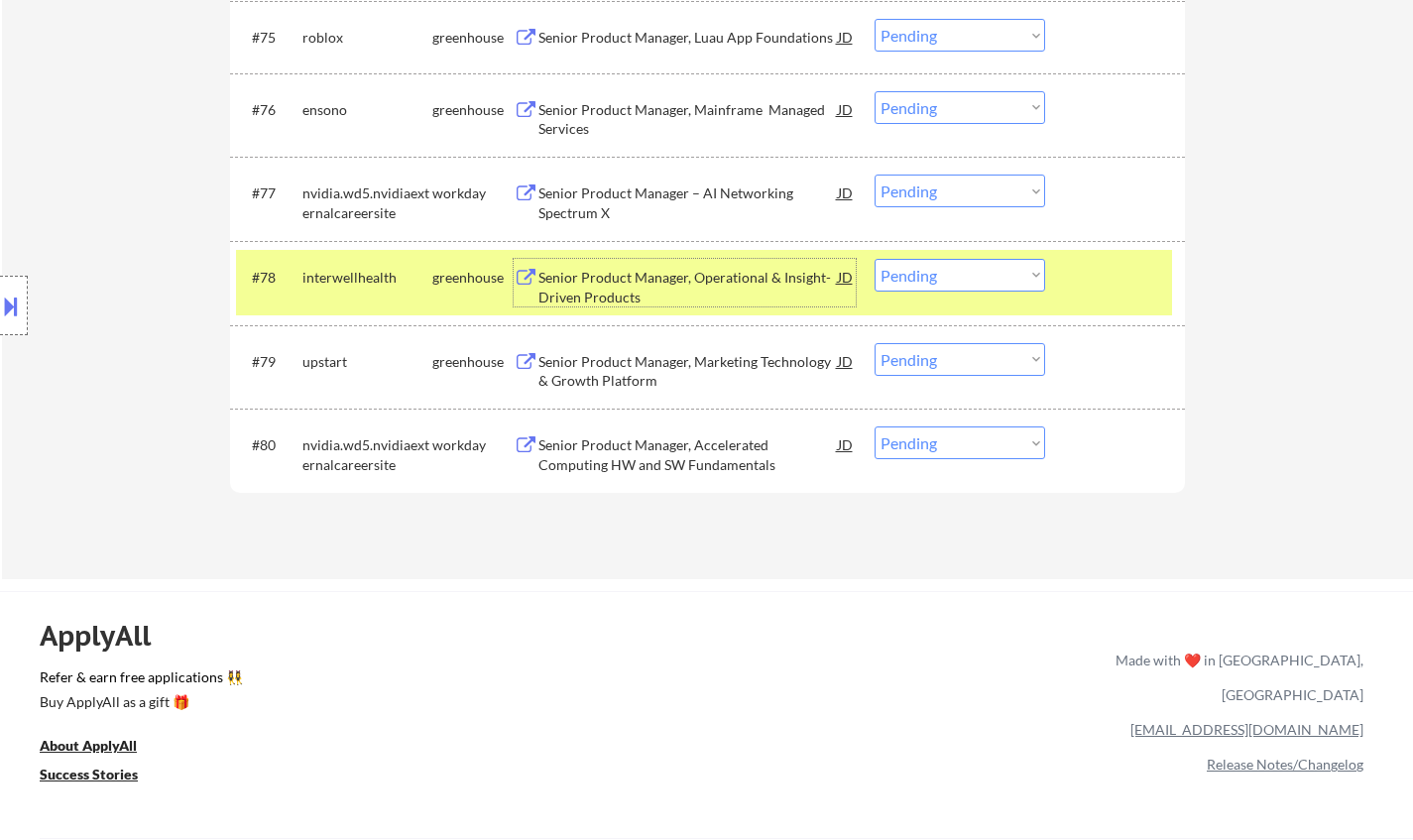
click at [973, 264] on select "Choose an option... Pending Applied Excluded (Questions) Excluded (Expired) Exc…" at bounding box center [959, 275] width 171 height 33
click at [874, 259] on select "Choose an option... Pending Applied Excluded (Questions) Excluded (Expired) Exc…" at bounding box center [959, 275] width 171 height 33
select select ""pending""
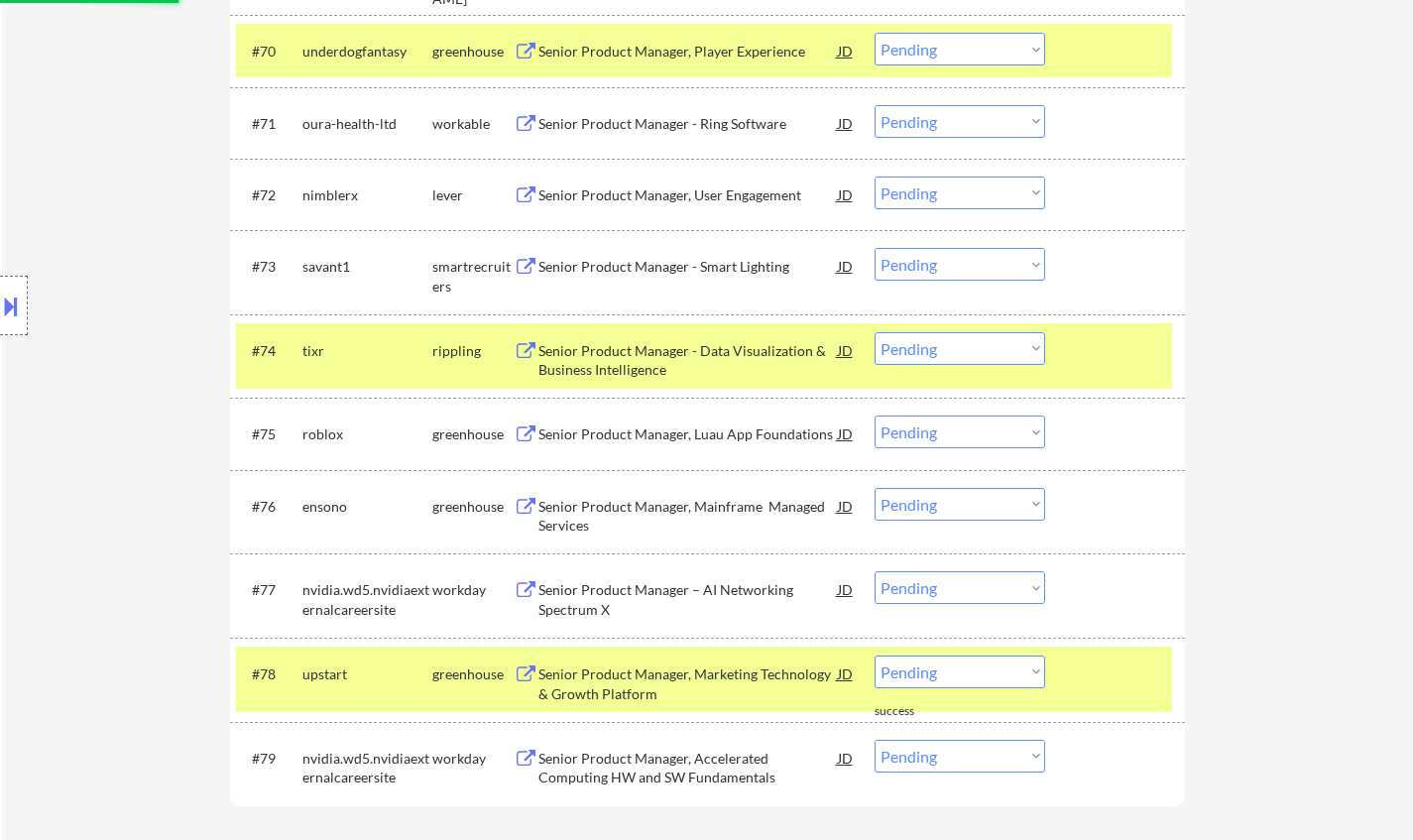
scroll to position [5948, 0]
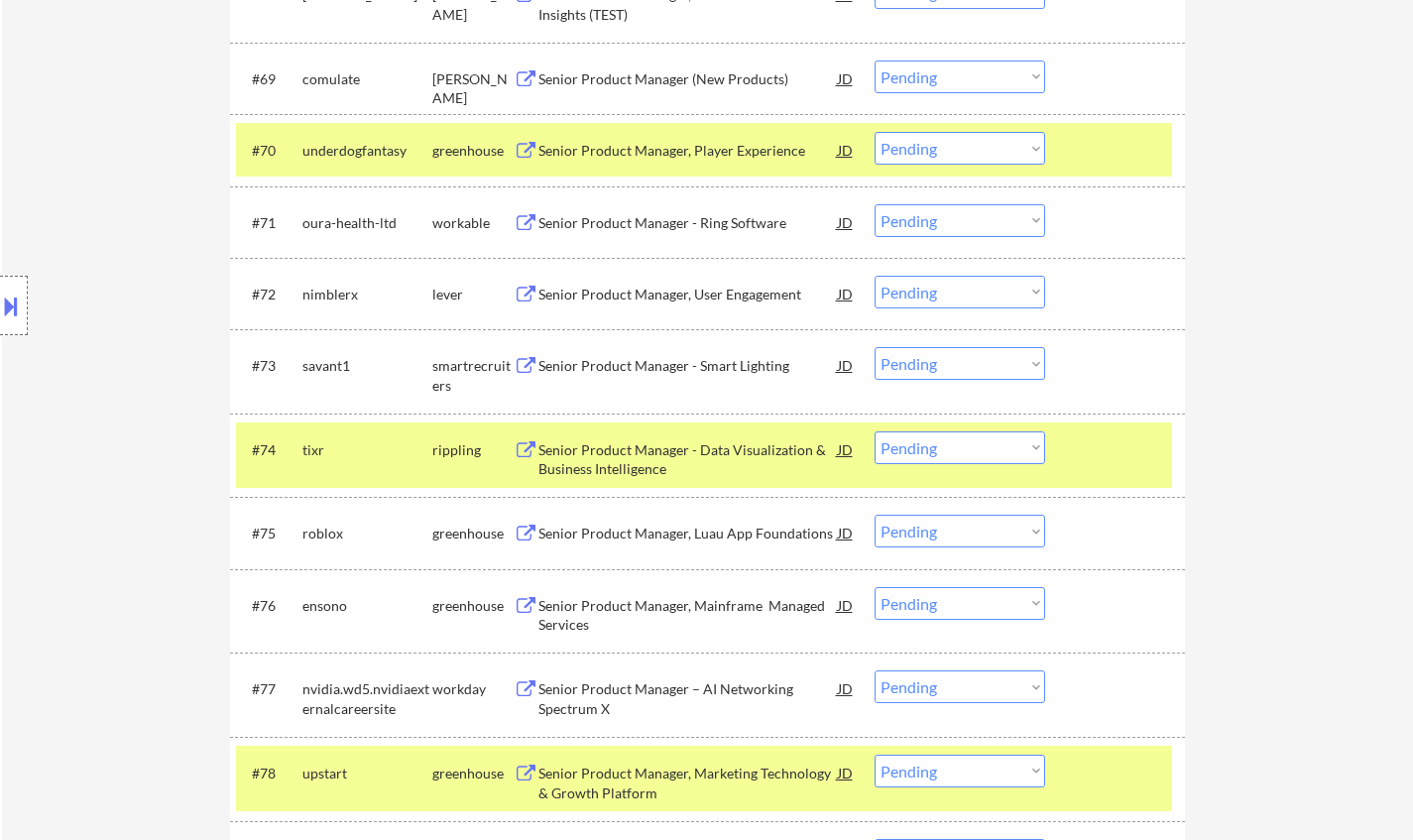
click at [671, 610] on div "Senior Product Manager, Mainframe Managed Services" at bounding box center [687, 615] width 299 height 39
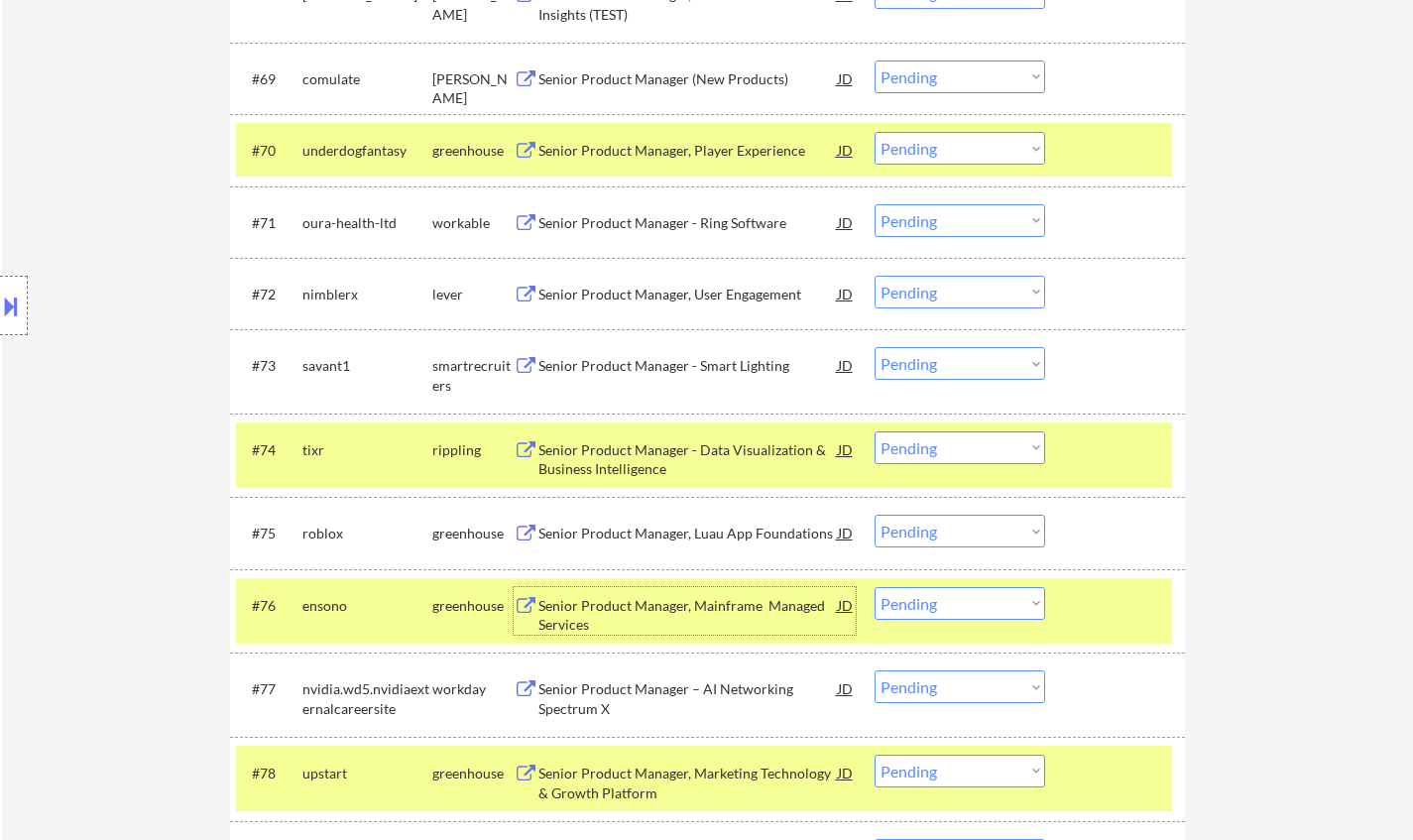
click at [920, 612] on select "Choose an option... Pending Applied Excluded (Questions) Excluded (Expired) Exc…" at bounding box center [959, 603] width 171 height 33
click at [874, 587] on select "Choose an option... Pending Applied Excluded (Questions) Excluded (Expired) Exc…" at bounding box center [959, 603] width 171 height 33
select select ""pending""
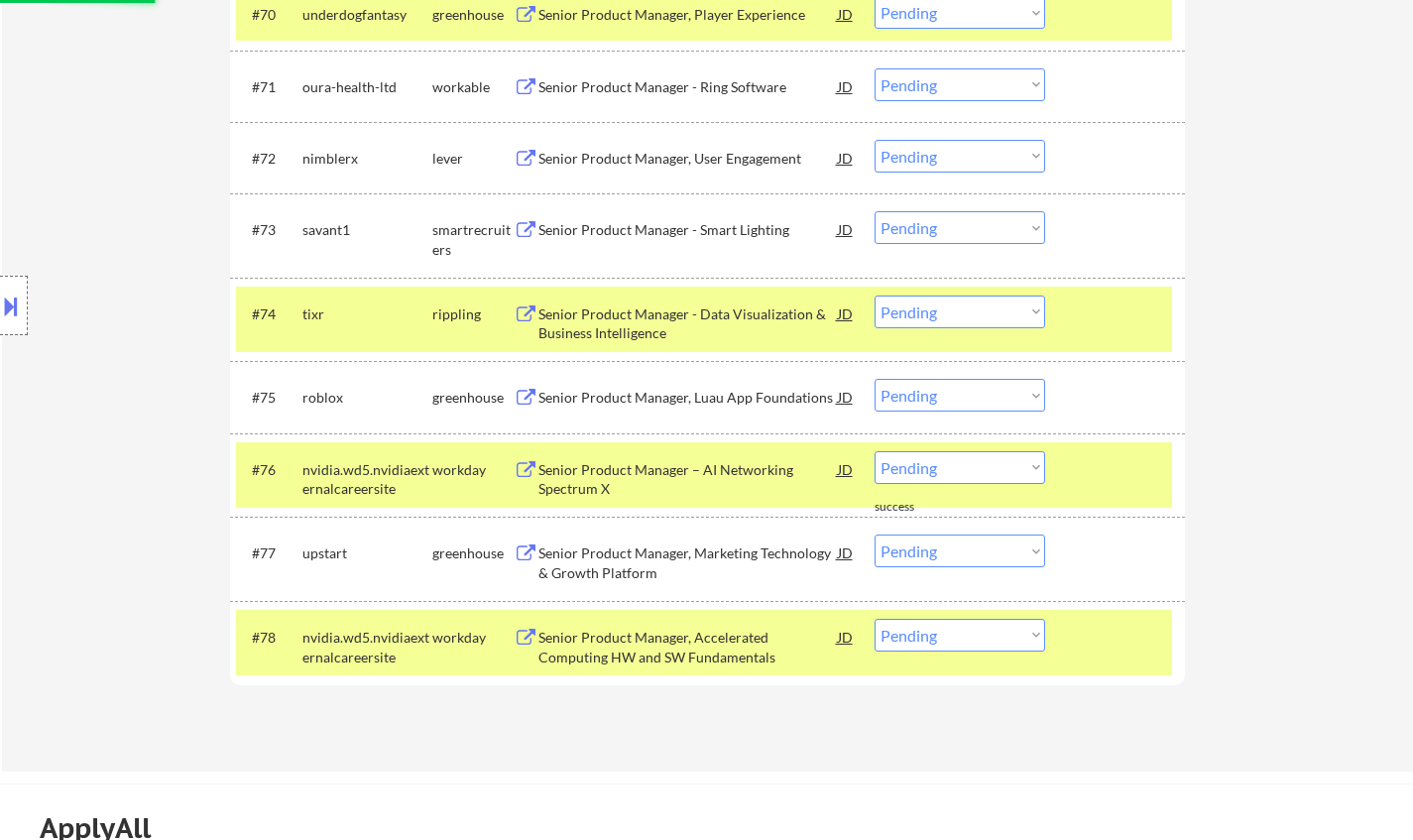
scroll to position [6145, 0]
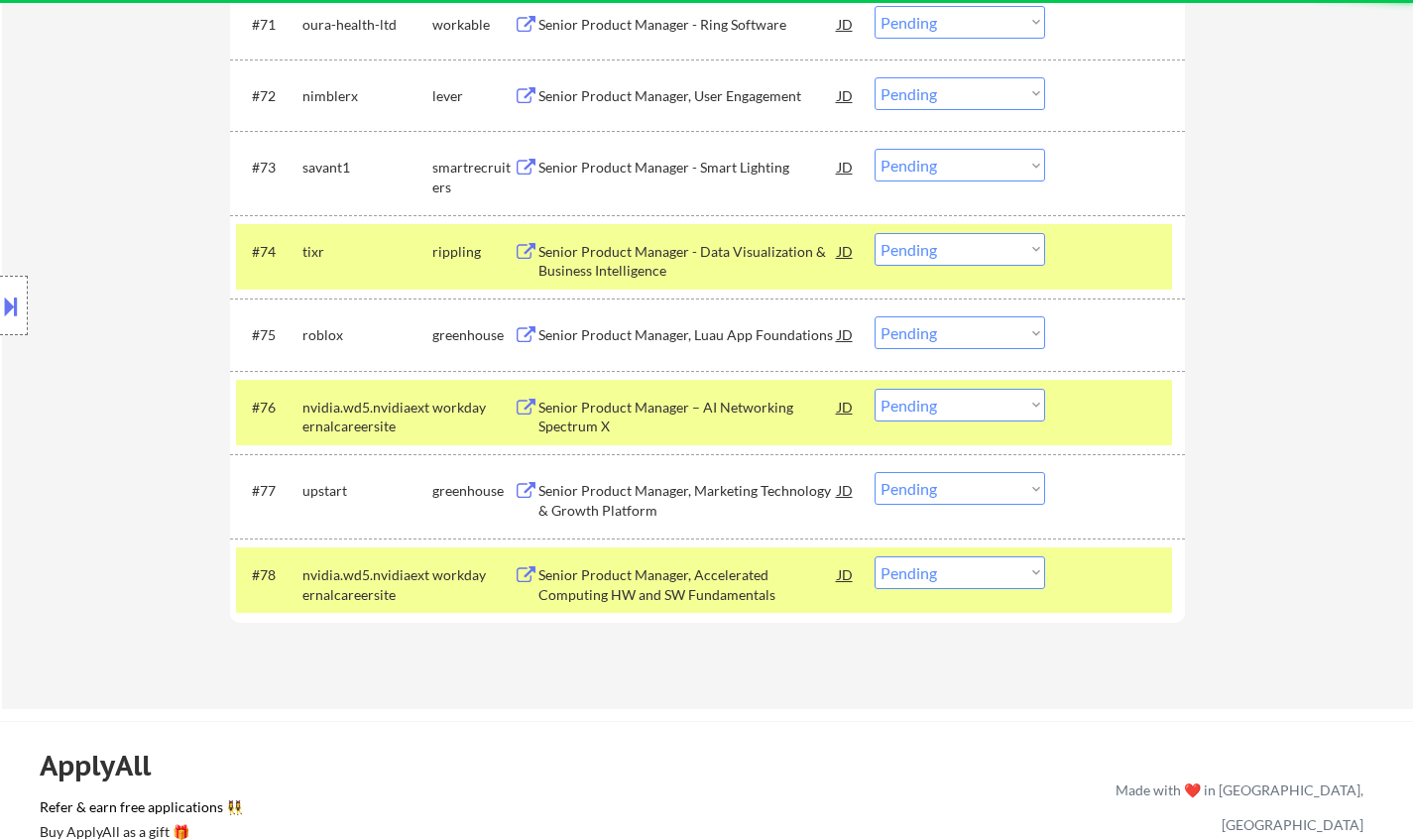
click at [682, 235] on div "#74 tixr rippling Senior Product Manager - Data Visualization & Business Intell…" at bounding box center [704, 257] width 935 height 66
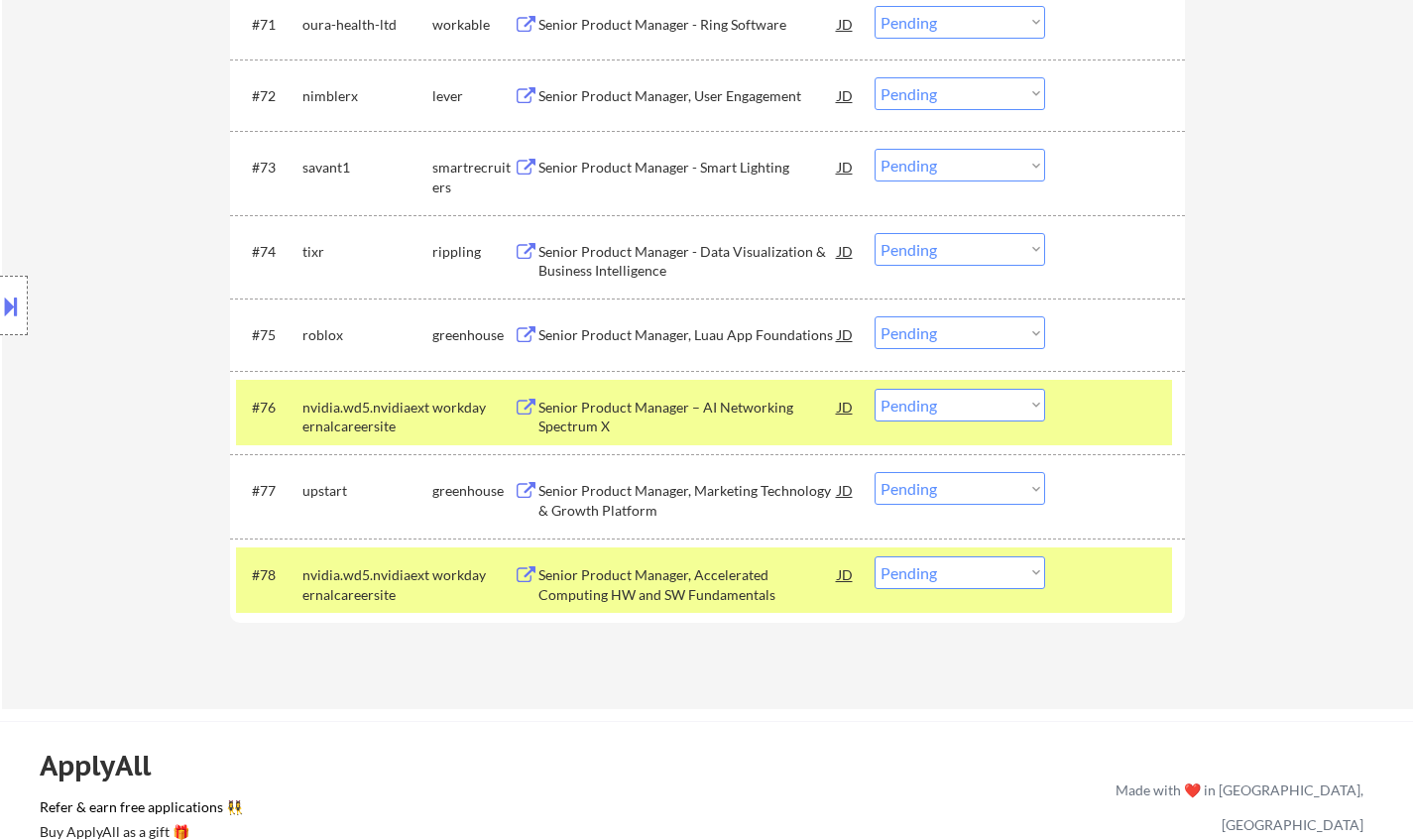
click at [671, 241] on div "Senior Product Manager - Data Visualization & Business Intelligence" at bounding box center [687, 257] width 299 height 48
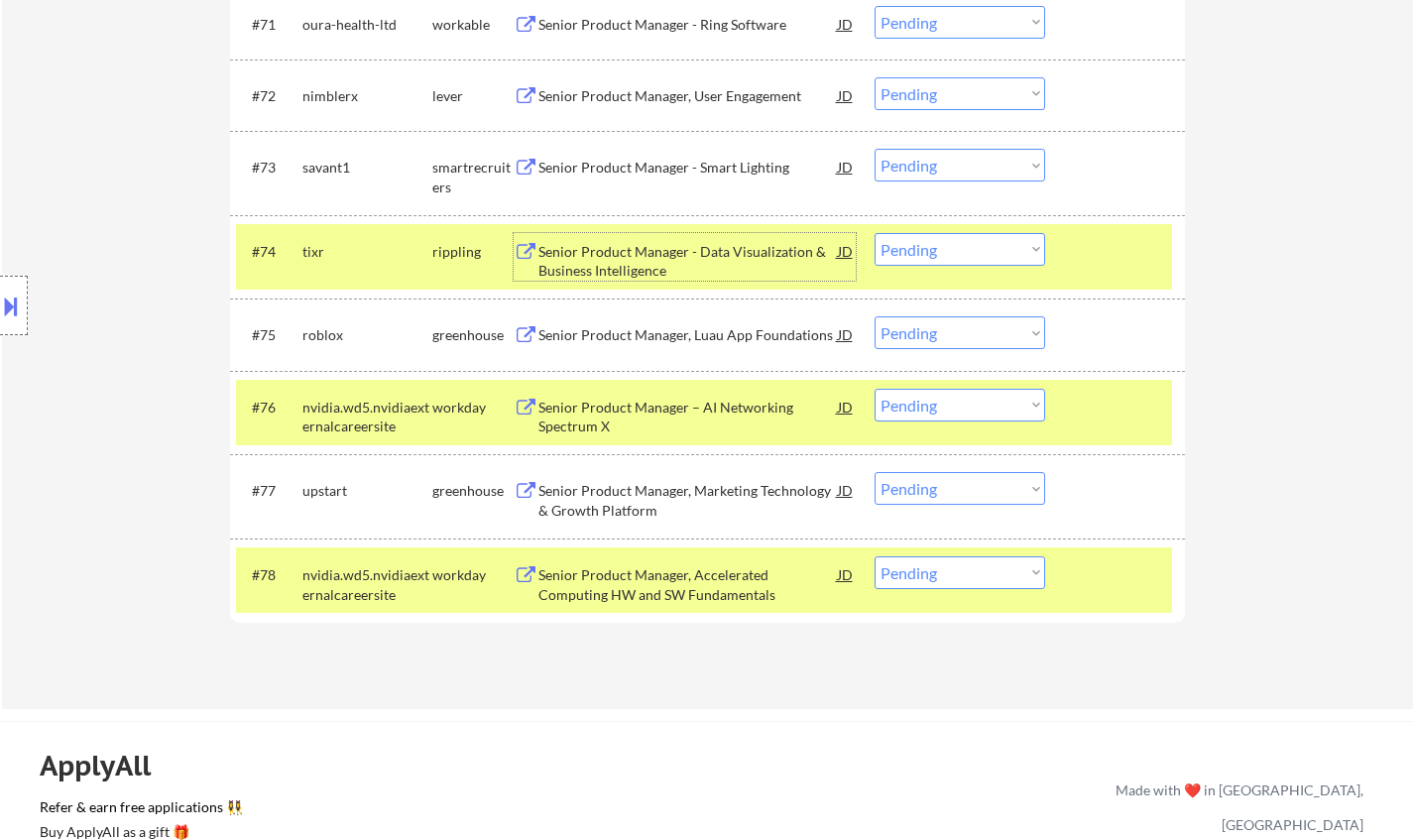
click at [960, 249] on select "Choose an option... Pending Applied Excluded (Questions) Excluded (Expired) Exc…" at bounding box center [959, 249] width 171 height 33
click at [874, 233] on select "Choose an option... Pending Applied Excluded (Questions) Excluded (Expired) Exc…" at bounding box center [959, 249] width 171 height 33
select select ""pending""
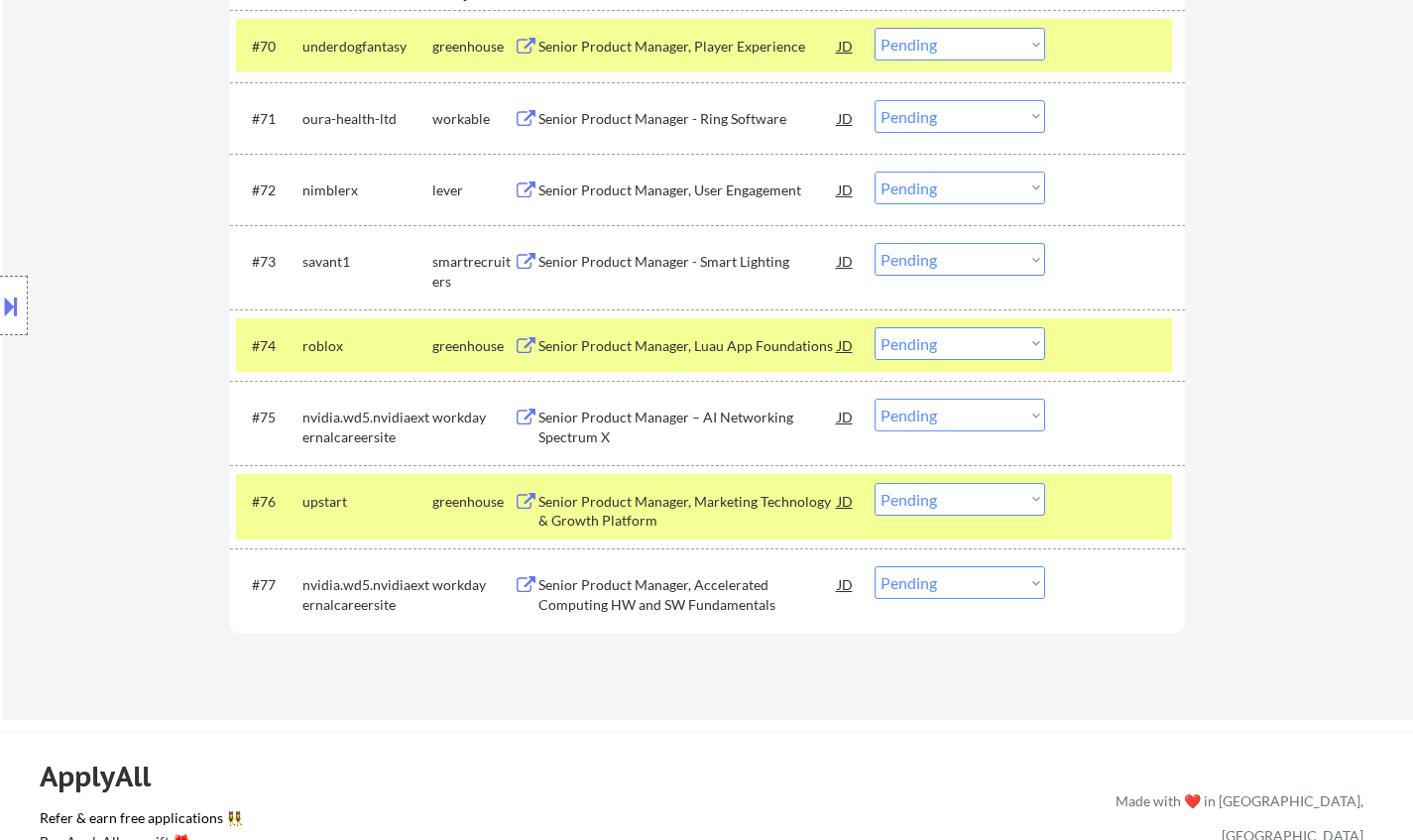
scroll to position [5948, 0]
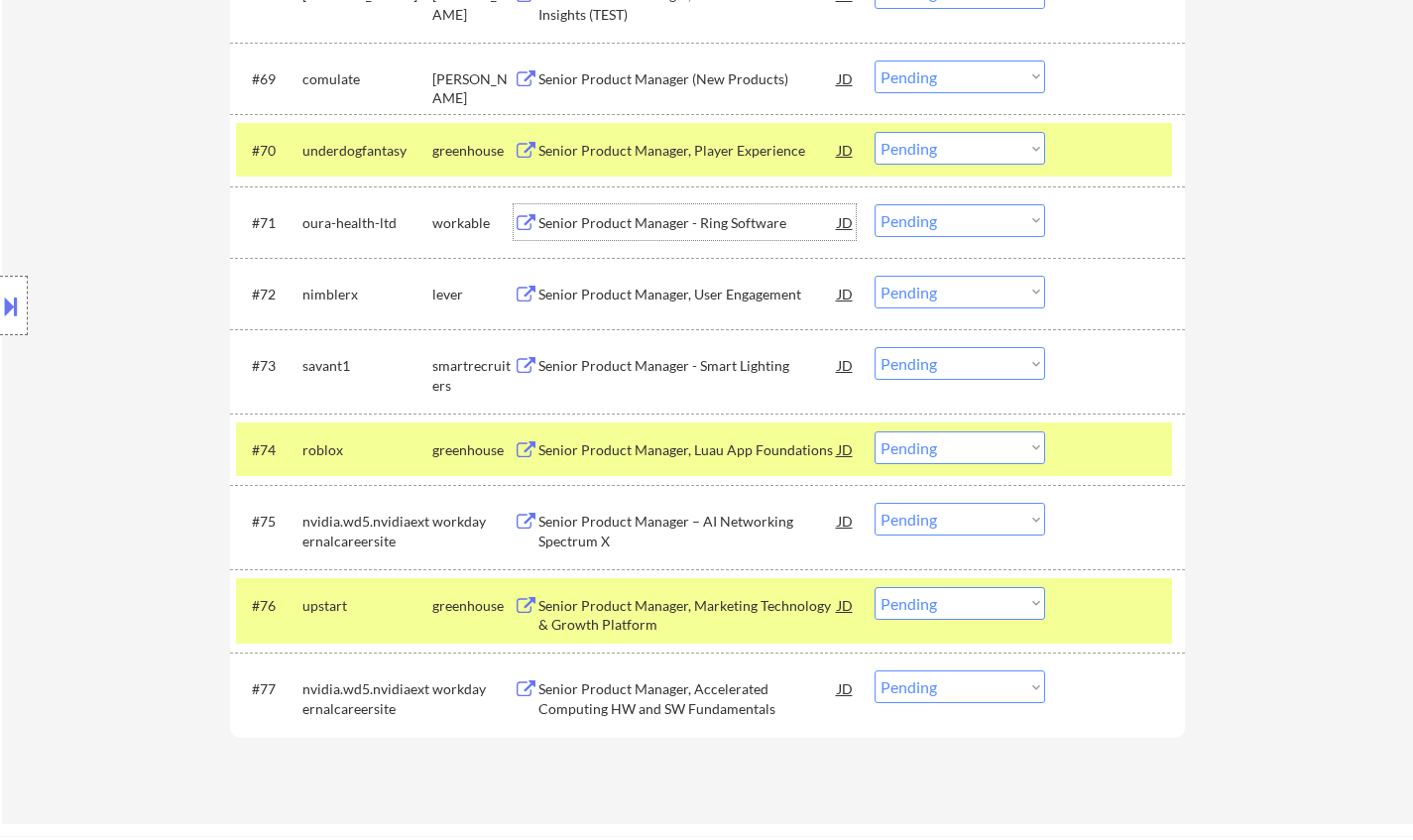
click at [646, 207] on div "Senior Product Manager - Ring Software" at bounding box center [687, 222] width 299 height 36
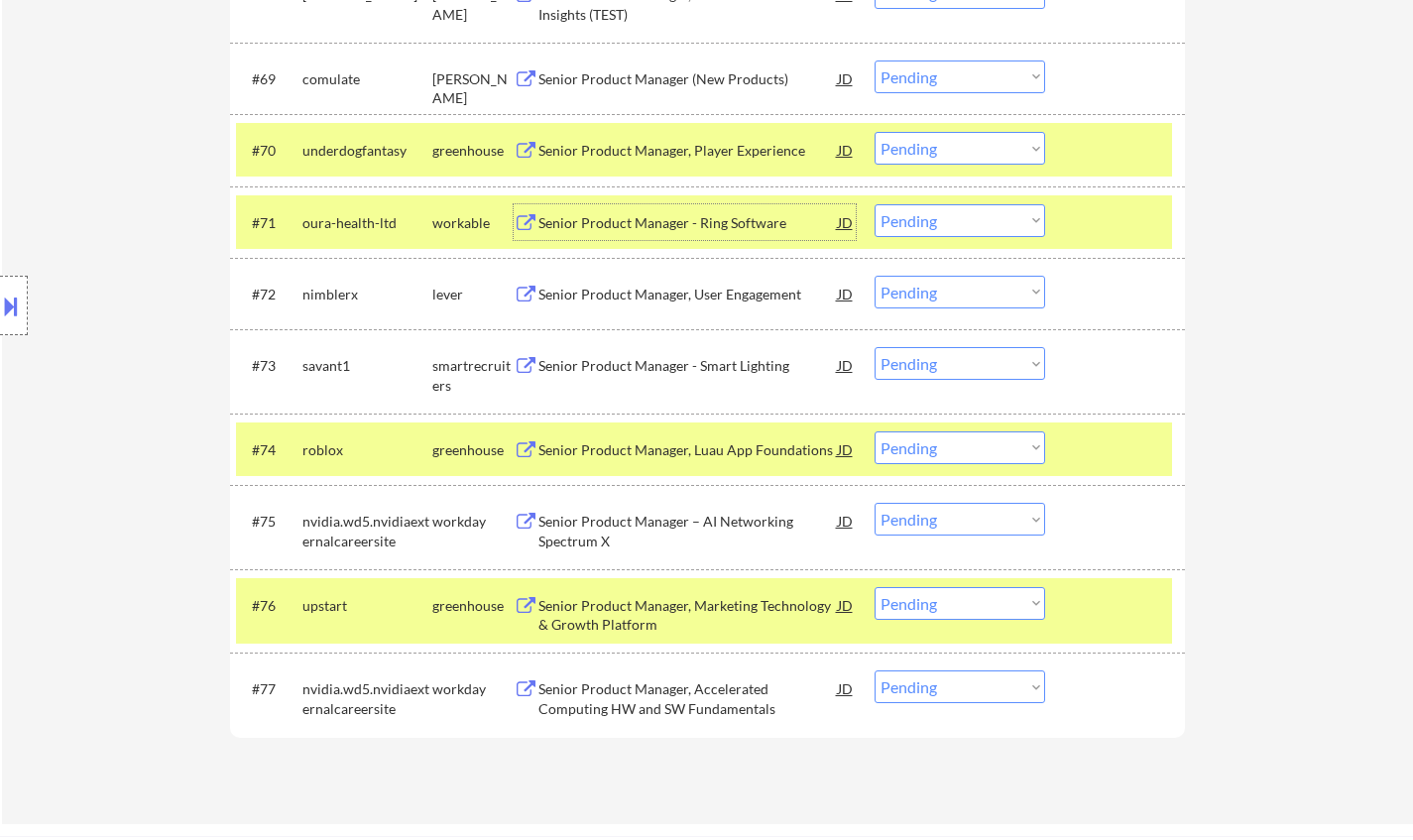
click at [940, 228] on select "Choose an option... Pending Applied Excluded (Questions) Excluded (Expired) Exc…" at bounding box center [959, 220] width 171 height 33
click at [874, 205] on select "Choose an option... Pending Applied Excluded (Questions) Excluded (Expired) Exc…" at bounding box center [959, 220] width 171 height 33
select select ""pending""
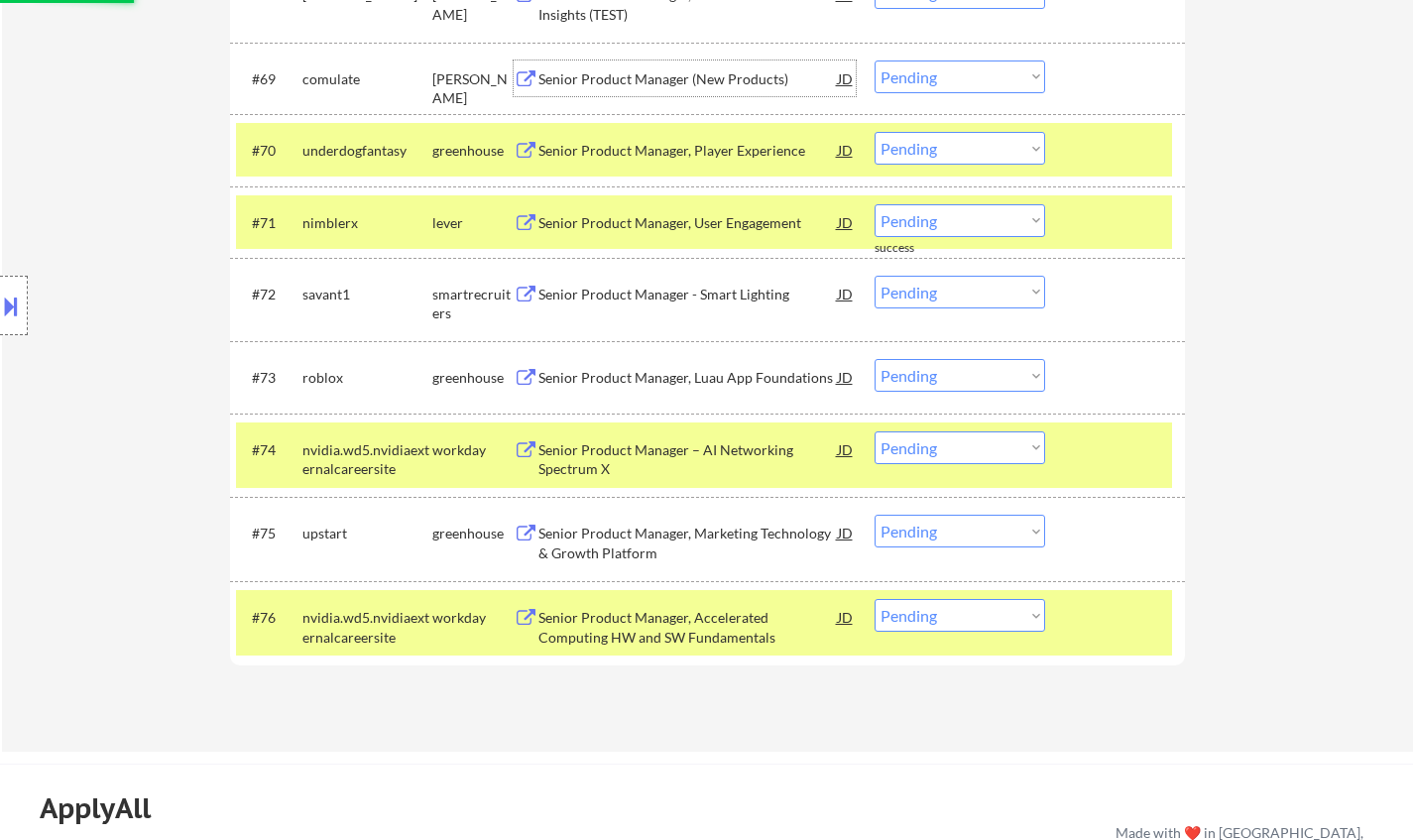
click at [663, 69] on div "Senior Product Manager (New Products)" at bounding box center [687, 78] width 299 height 36
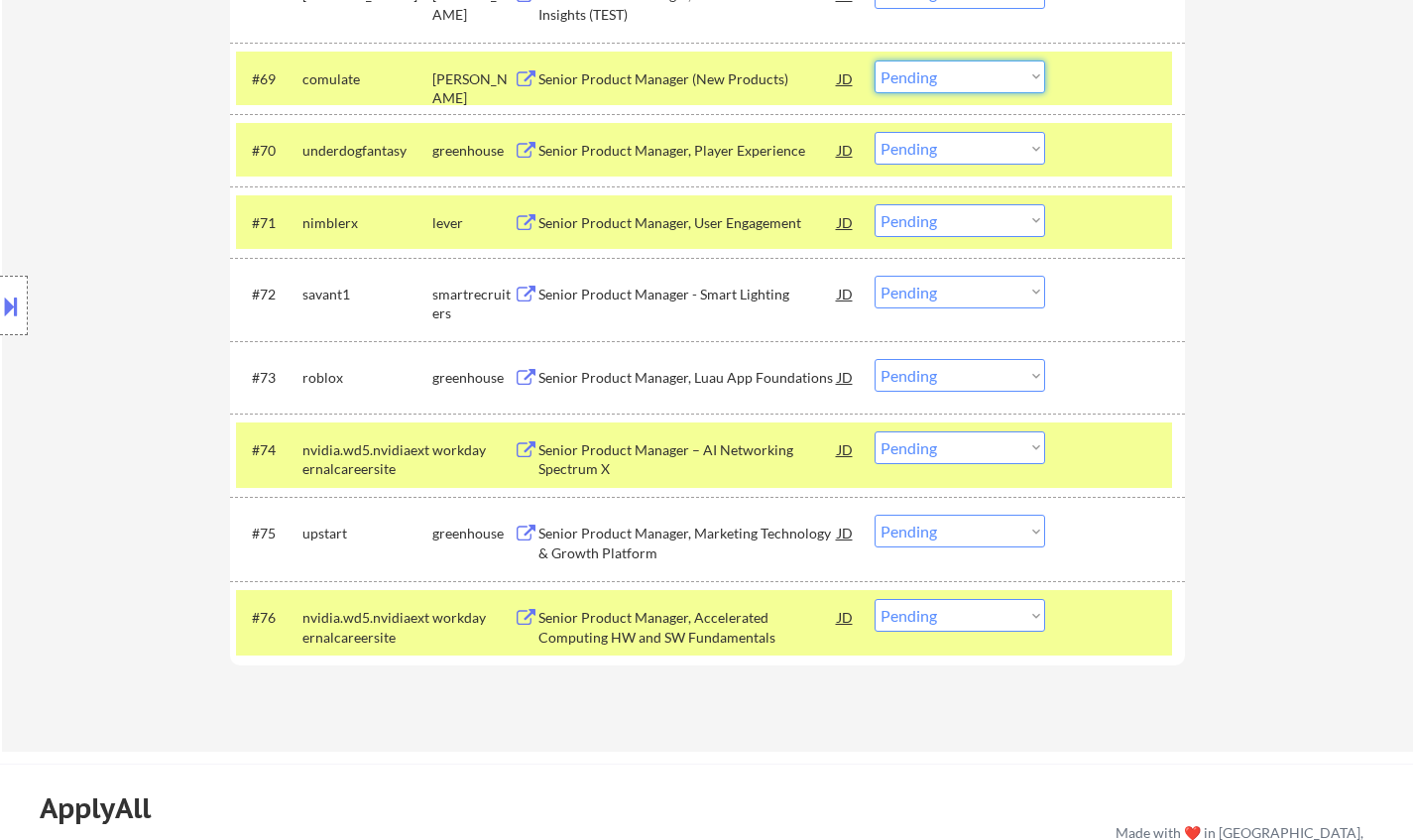
drag, startPoint x: 947, startPoint y: 76, endPoint x: 969, endPoint y: 90, distance: 26.1
click at [948, 77] on select "Choose an option... Pending Applied Excluded (Questions) Excluded (Expired) Exc…" at bounding box center [959, 76] width 171 height 33
click at [874, 61] on select "Choose an option... Pending Applied Excluded (Questions) Excluded (Expired) Exc…" at bounding box center [959, 76] width 171 height 33
select select ""pending""
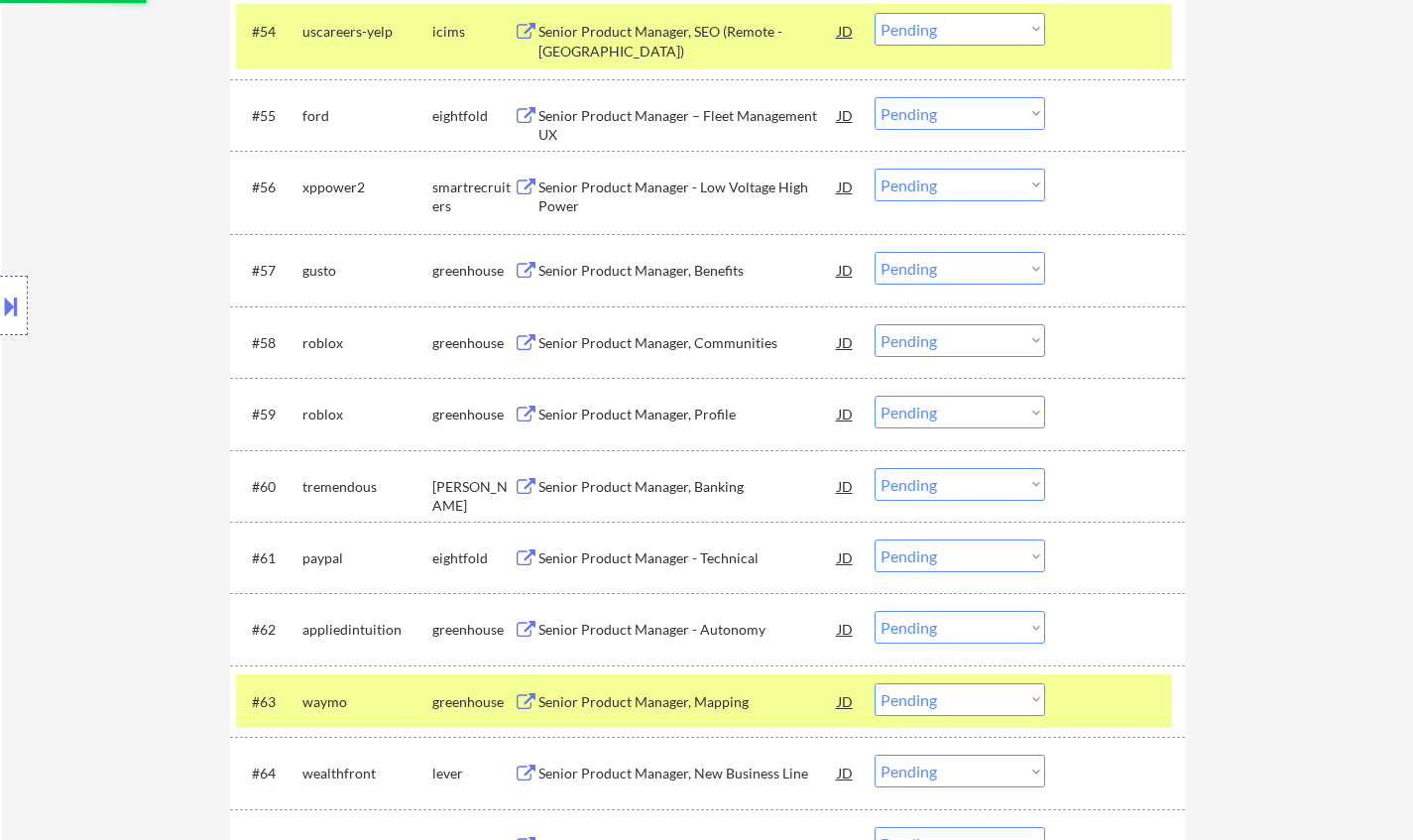
scroll to position [4857, 0]
click at [659, 408] on div "Senior Product Manager, Profile" at bounding box center [687, 415] width 299 height 20
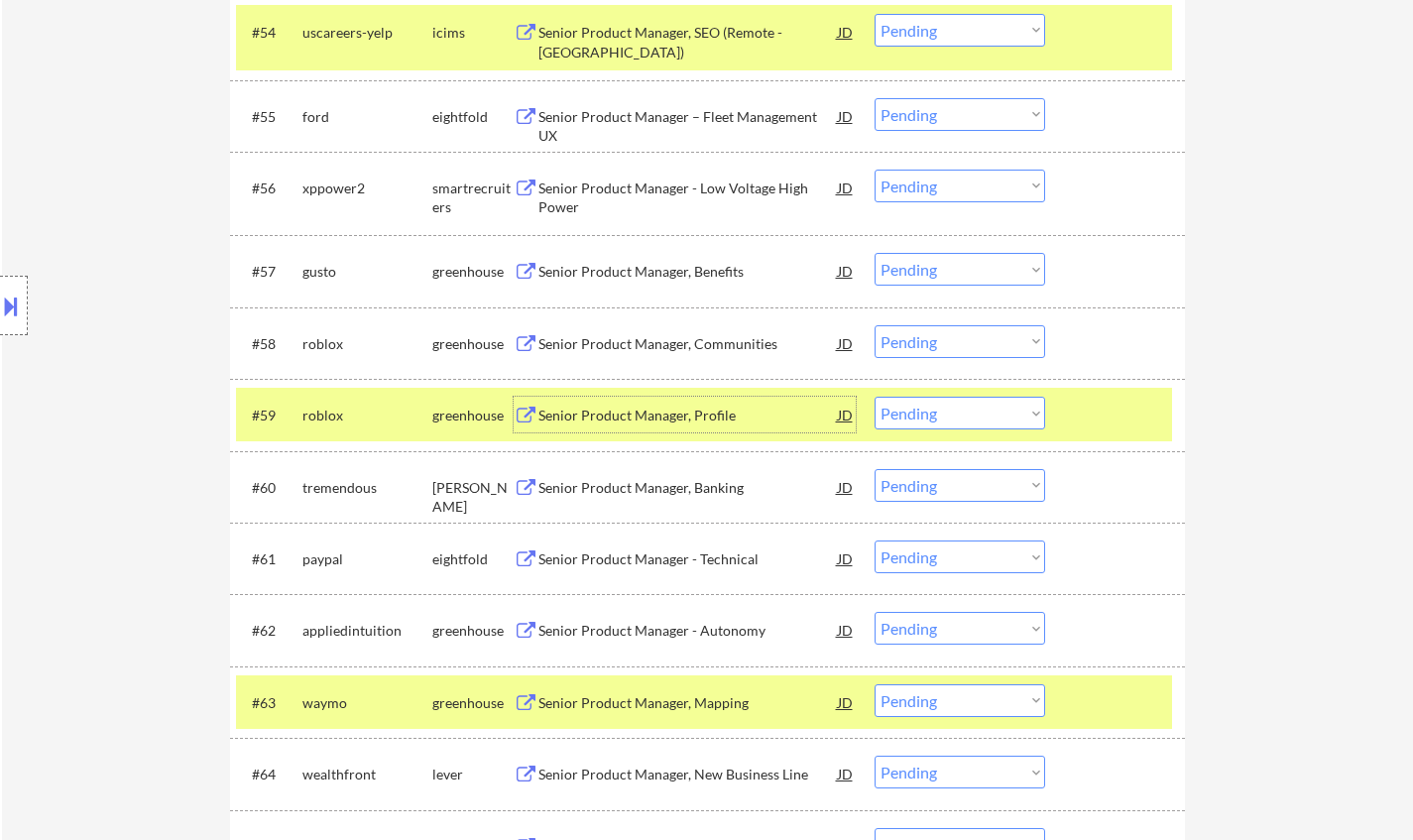
click at [697, 502] on div "Senior Product Manager, Banking" at bounding box center [687, 487] width 299 height 36
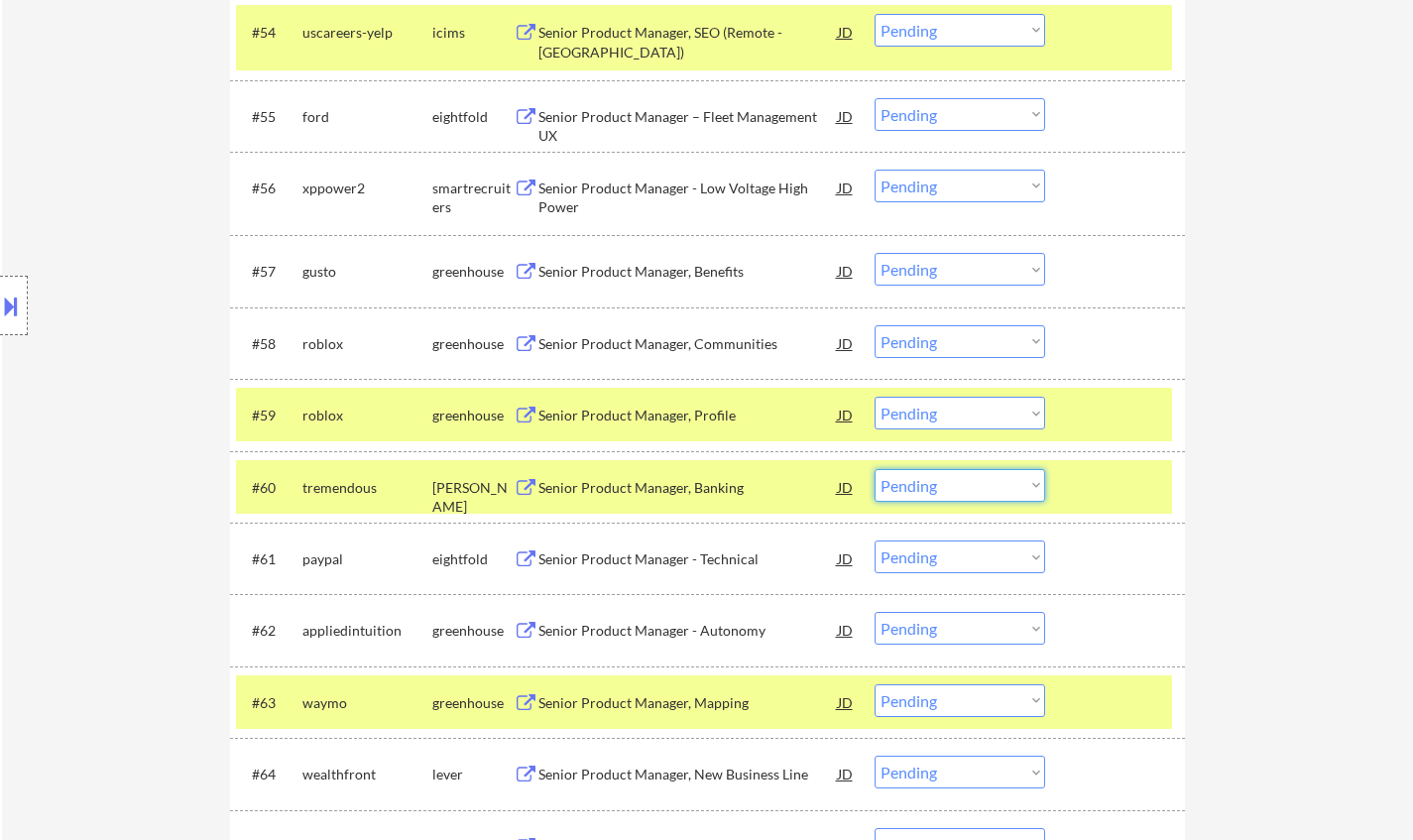
click at [983, 489] on select "Choose an option... Pending Applied Excluded (Questions) Excluded (Expired) Exc…" at bounding box center [959, 485] width 171 height 33
click at [874, 469] on select "Choose an option... Pending Applied Excluded (Questions) Excluded (Expired) Exc…" at bounding box center [959, 485] width 171 height 33
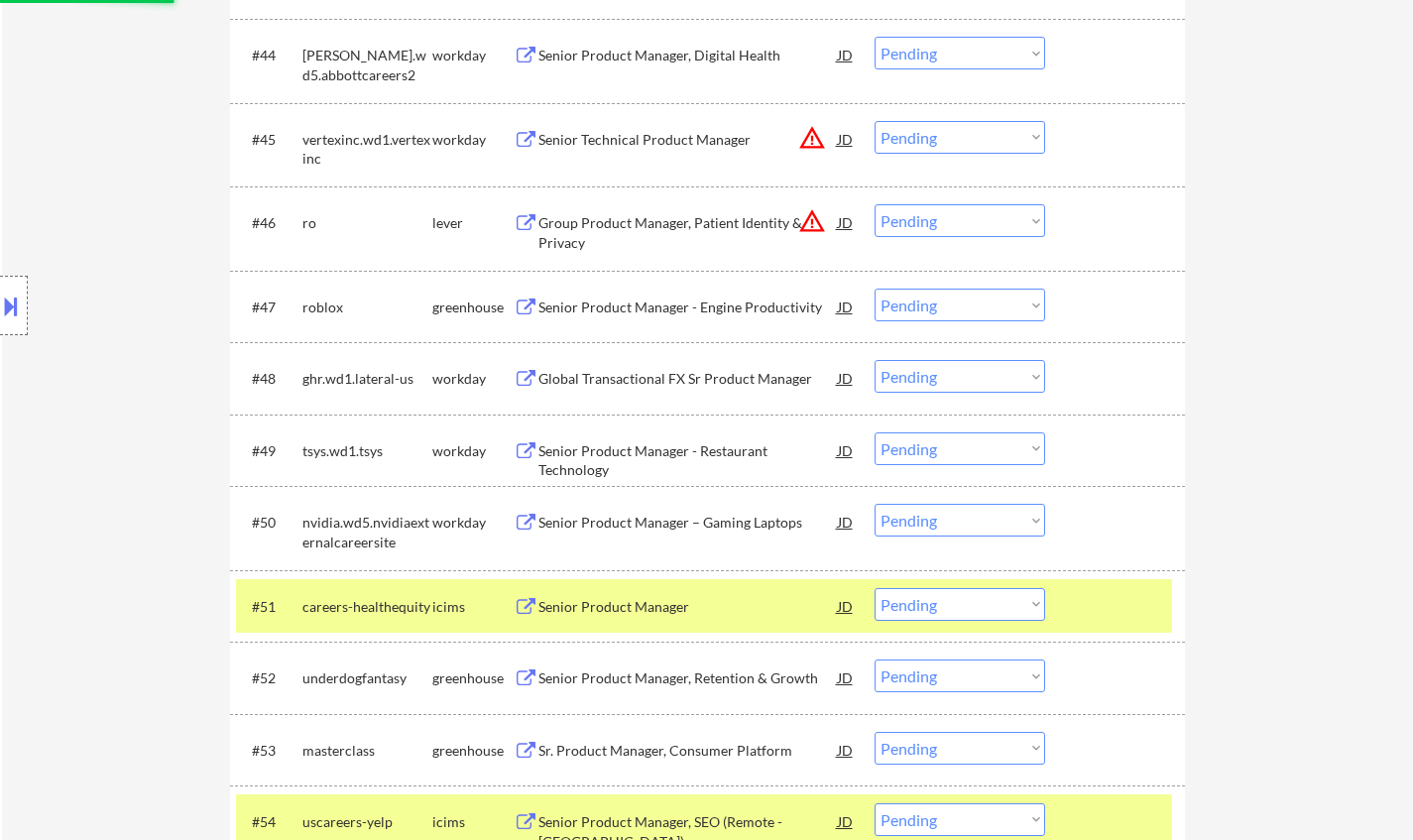
select select ""pending""
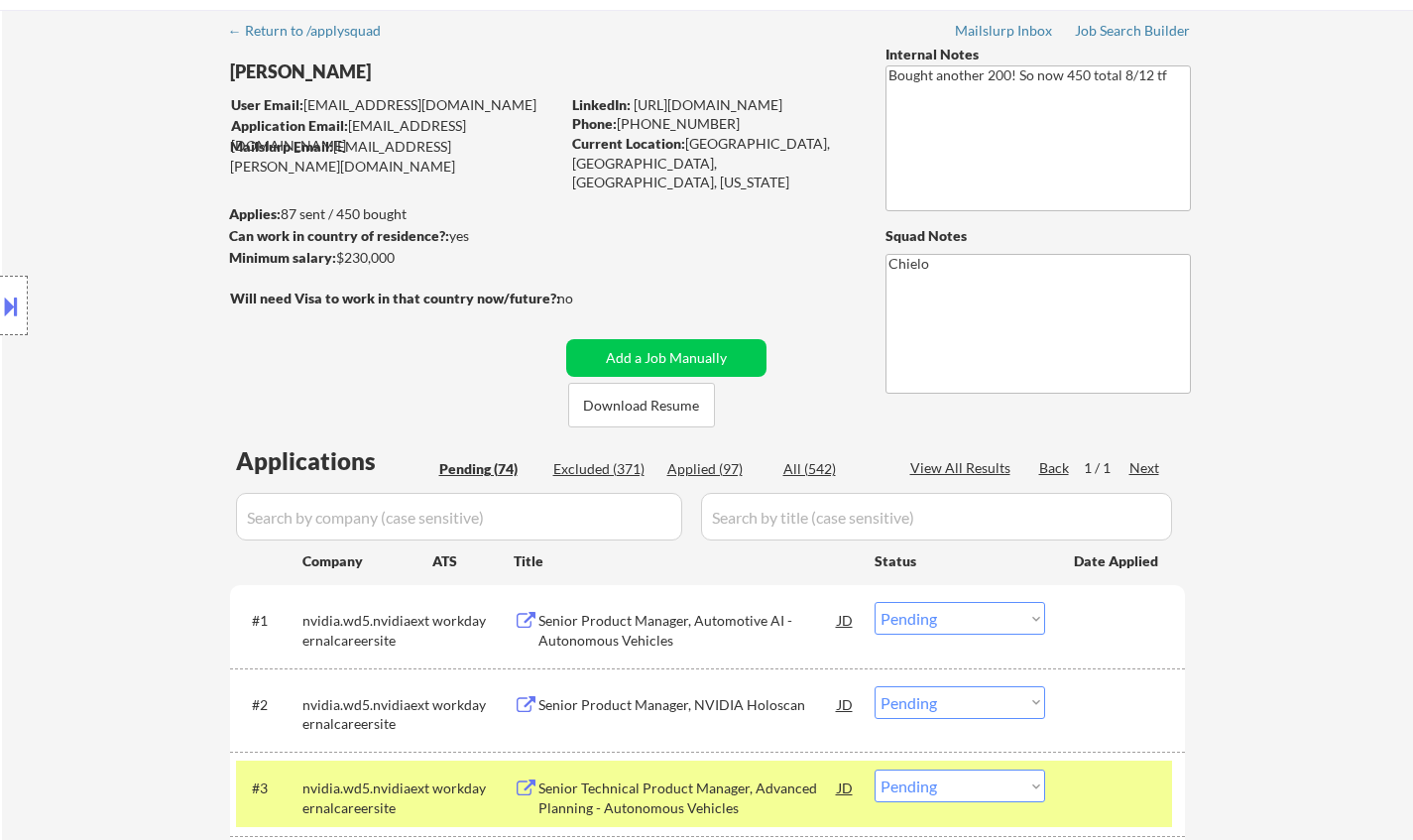
scroll to position [0, 0]
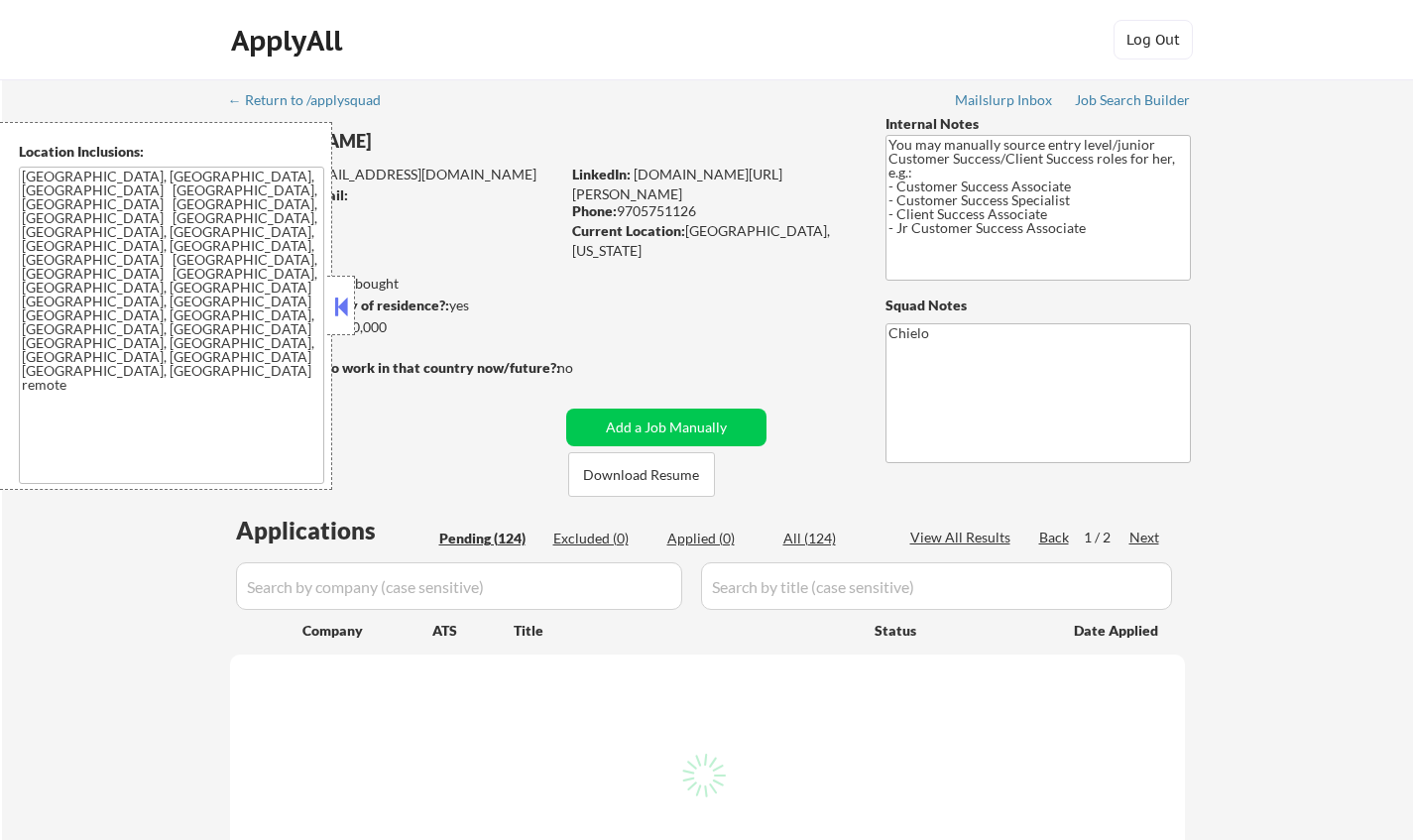
click at [342, 309] on button at bounding box center [341, 306] width 22 height 30
click at [335, 315] on button at bounding box center [341, 306] width 22 height 30
select select ""pending""
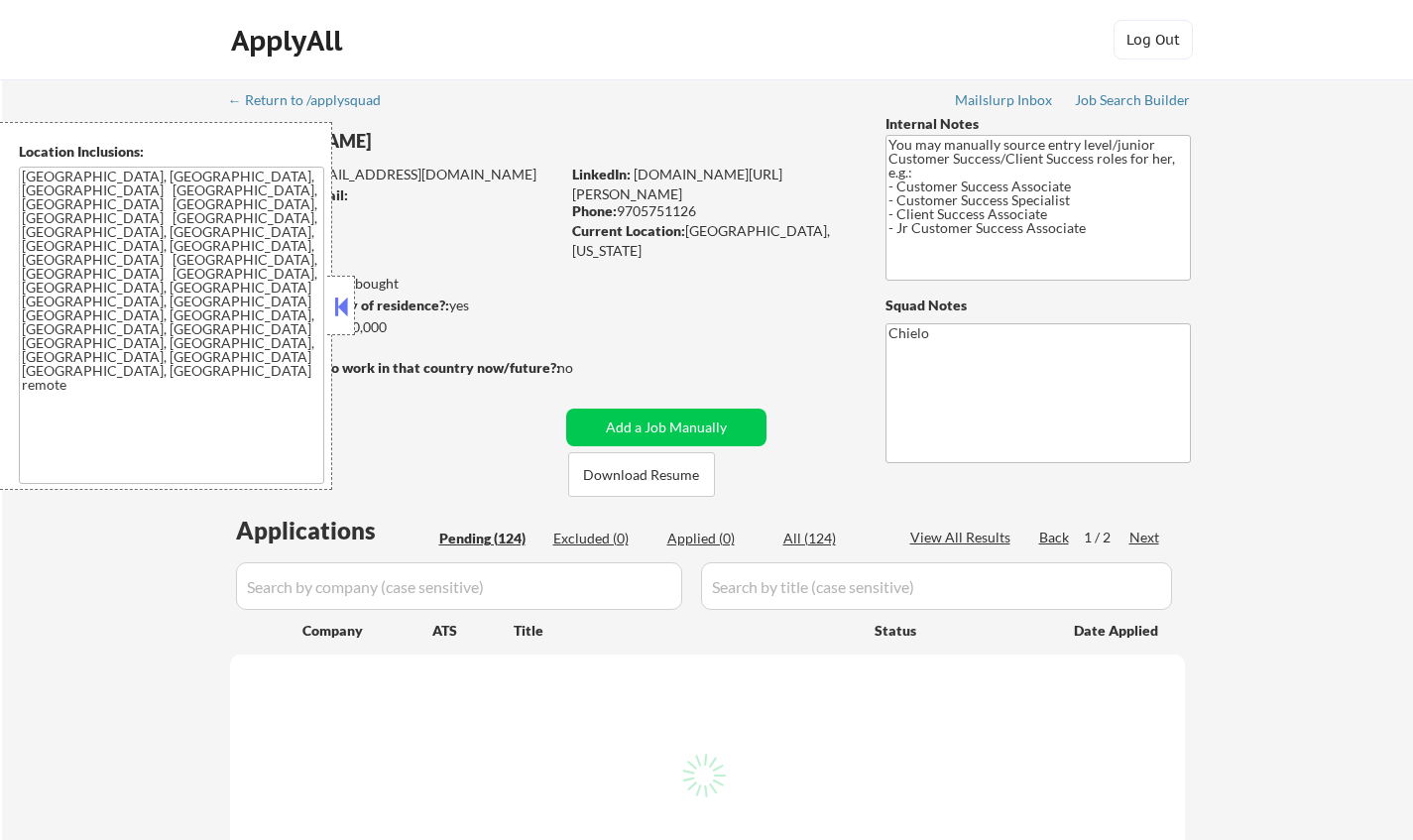
select select ""pending""
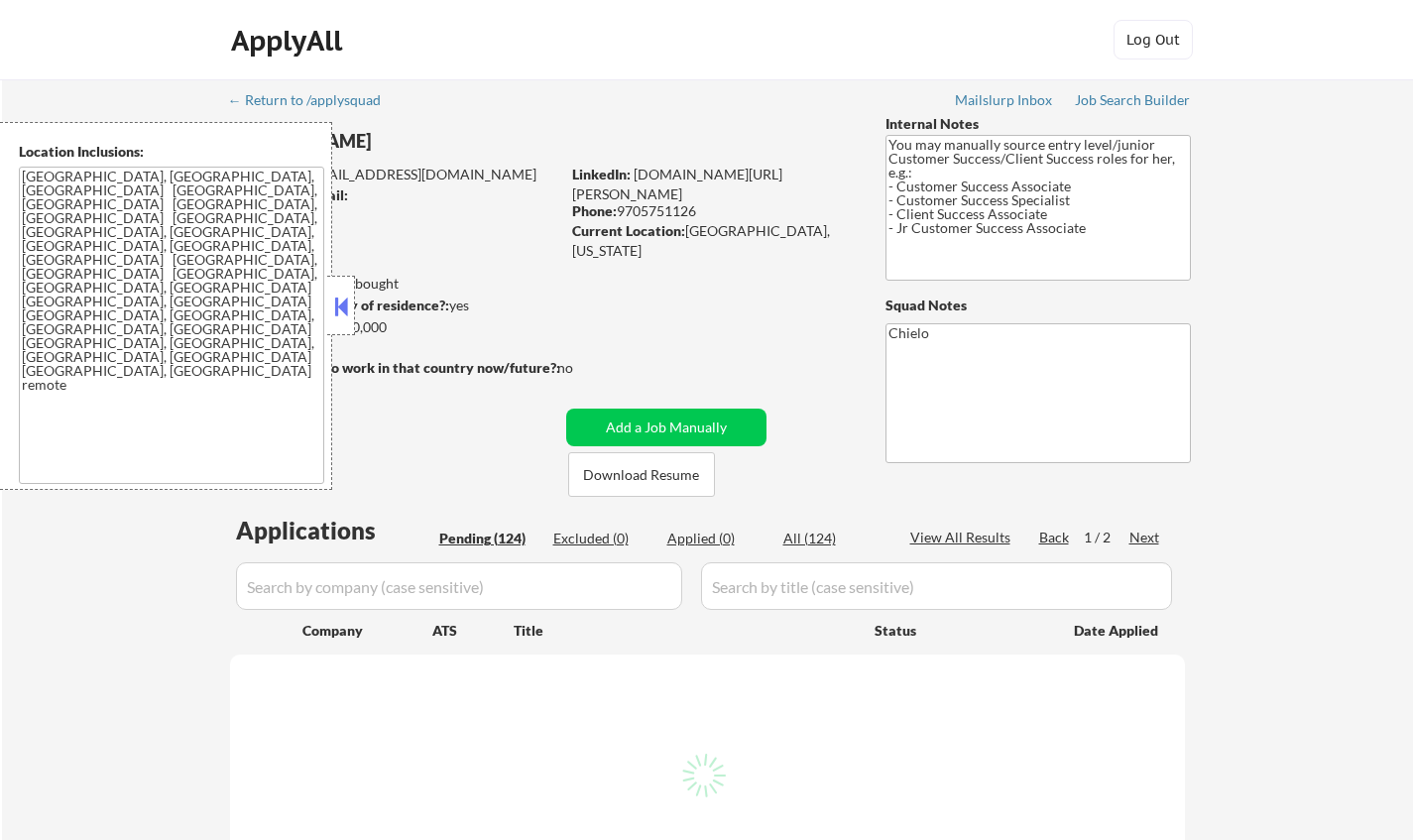
select select ""pending""
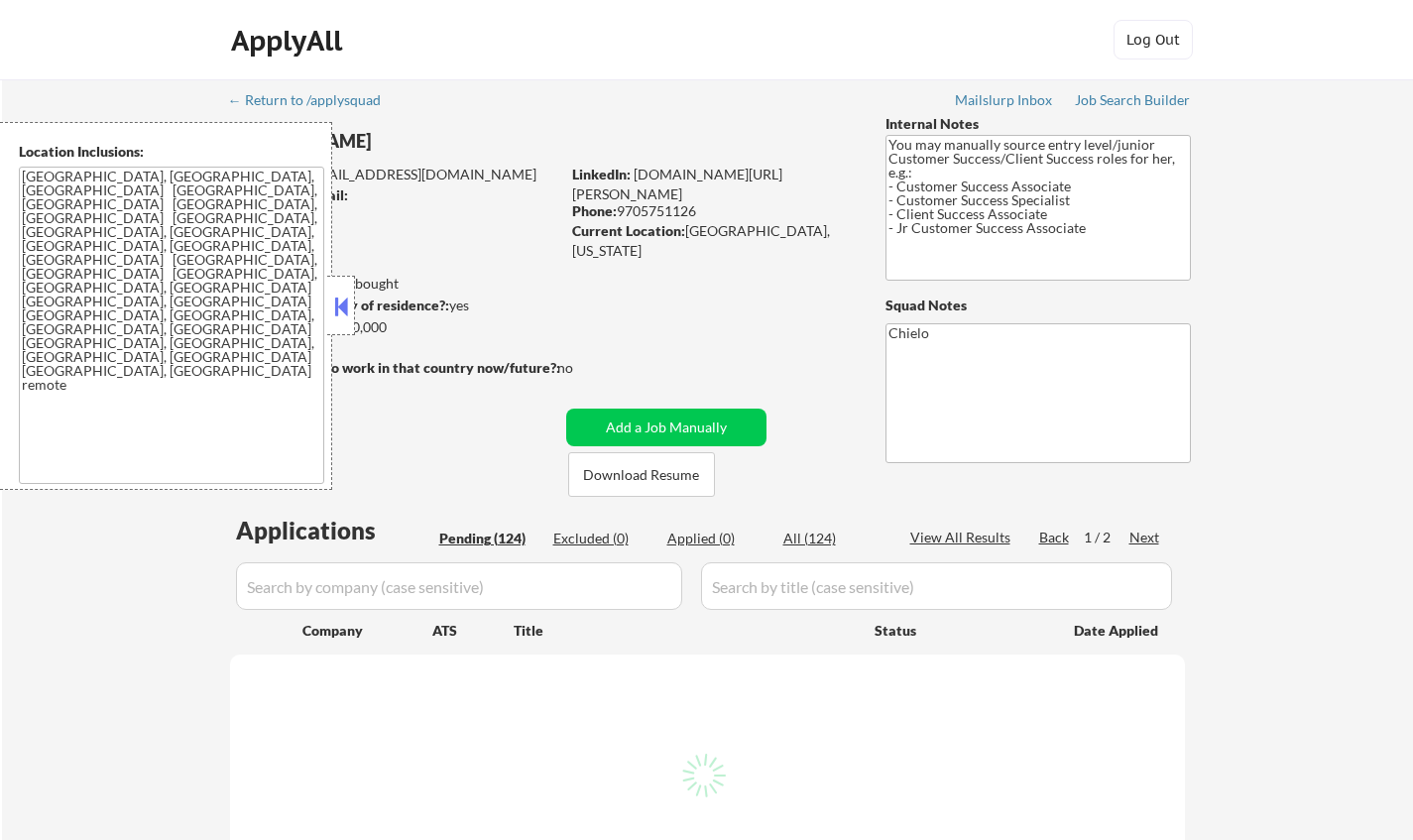
select select ""pending""
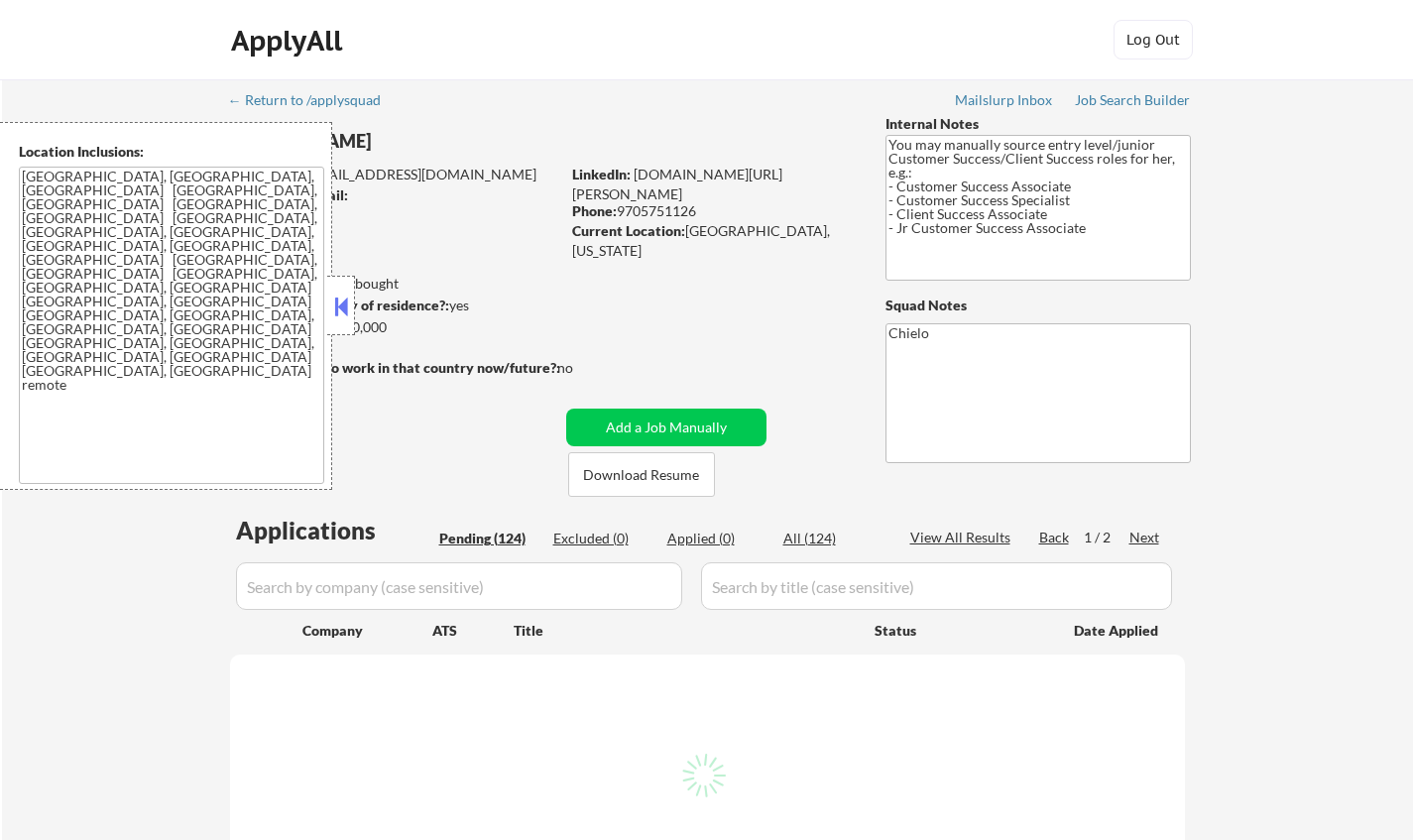
select select ""pending""
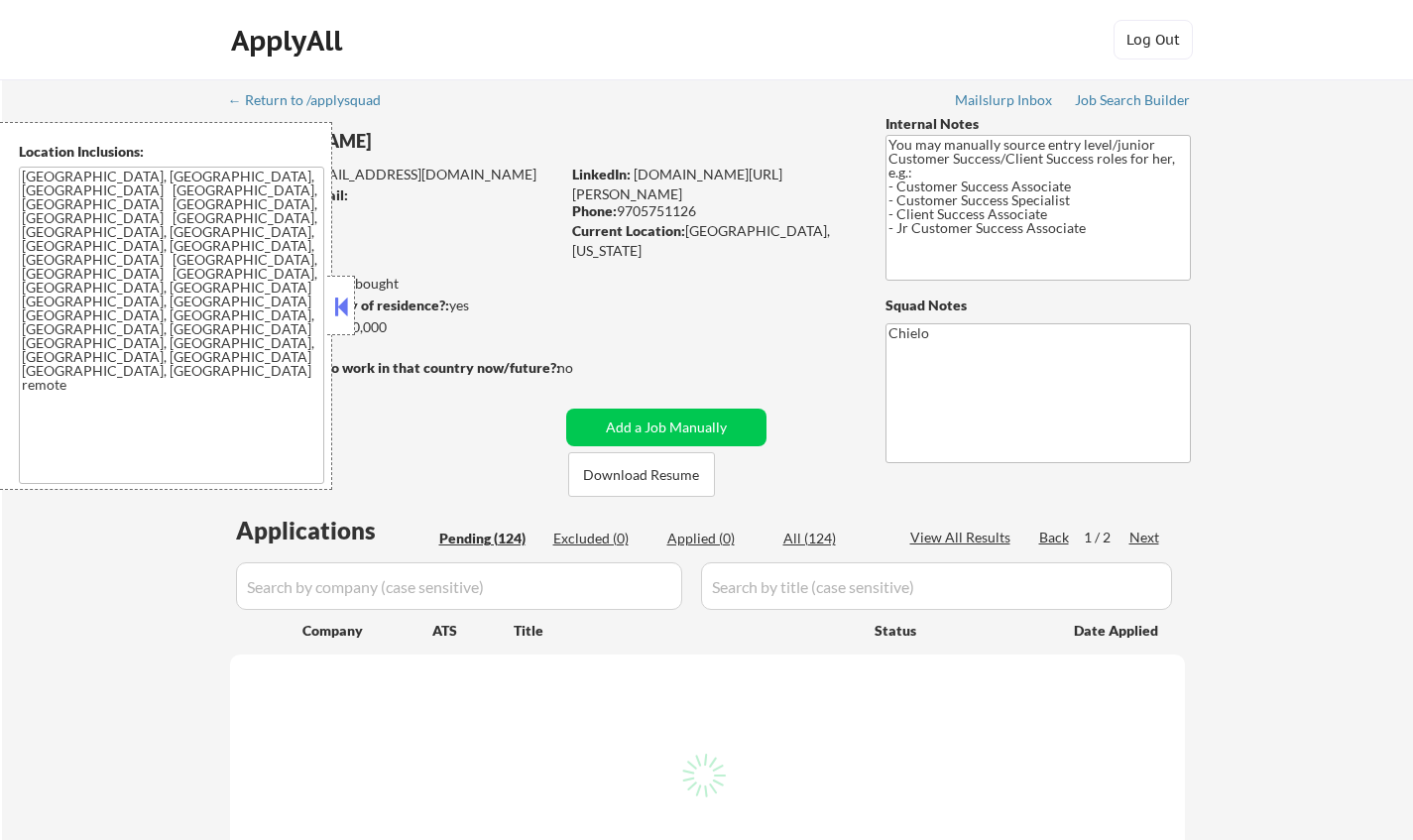
select select ""pending""
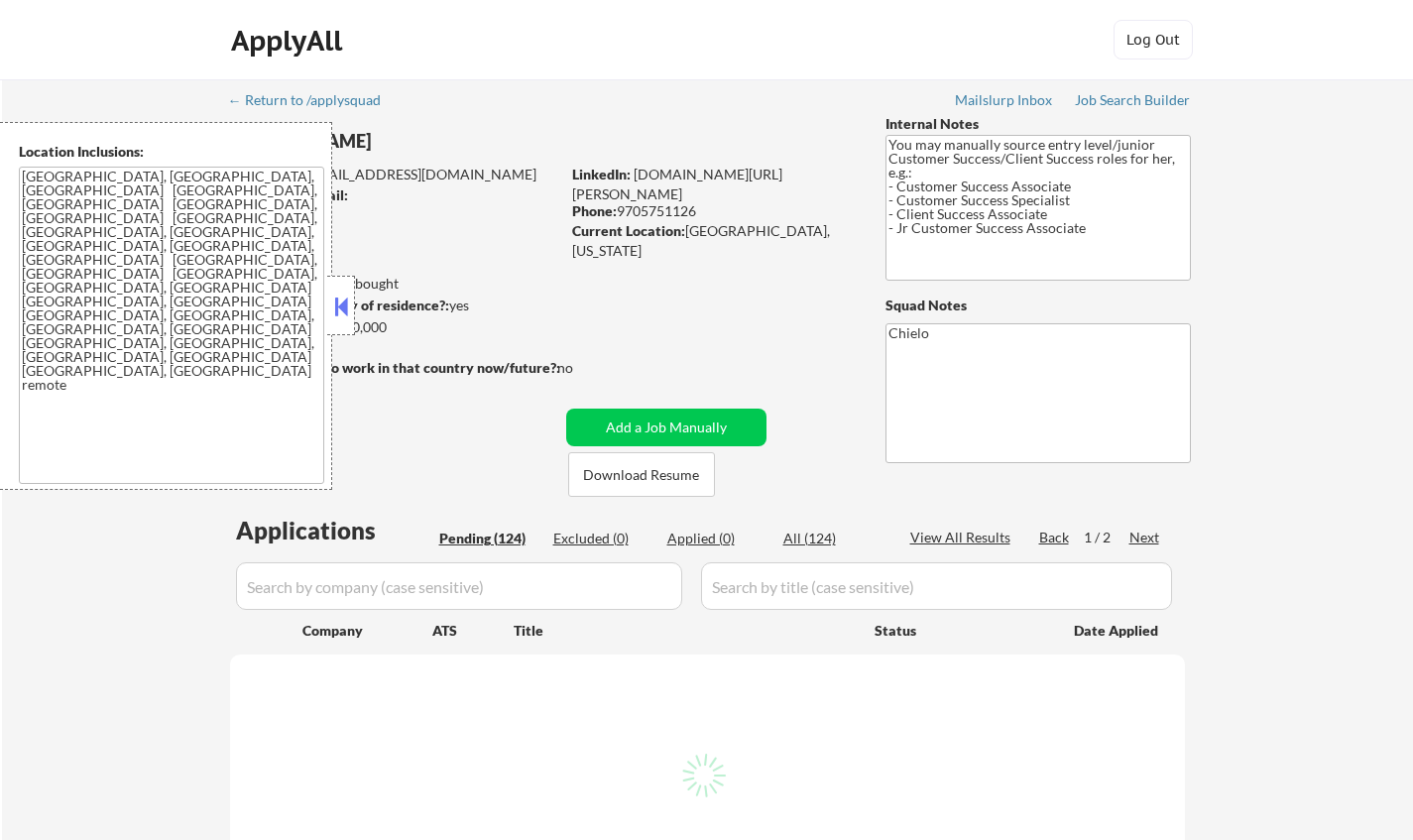
select select ""pending""
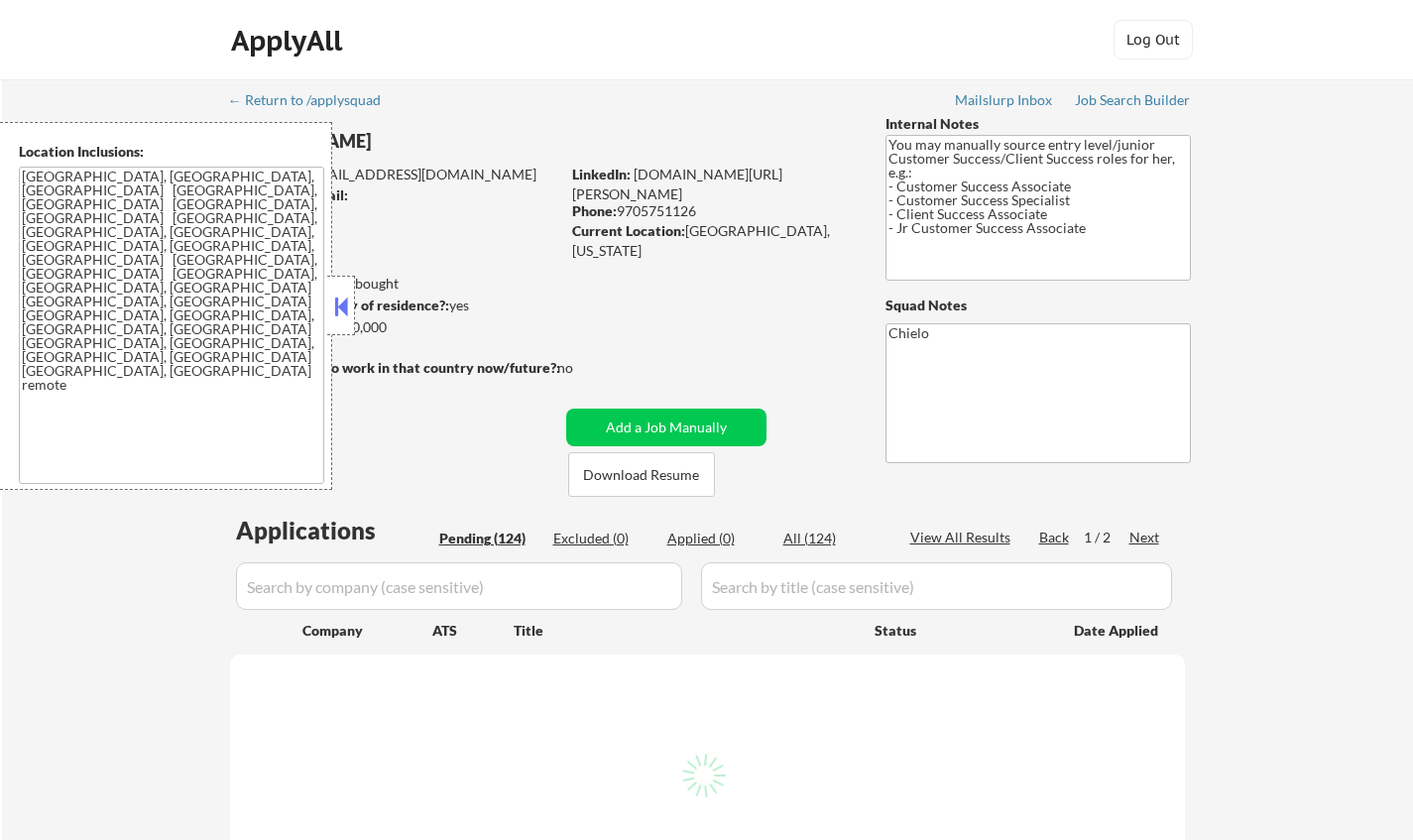
select select ""pending""
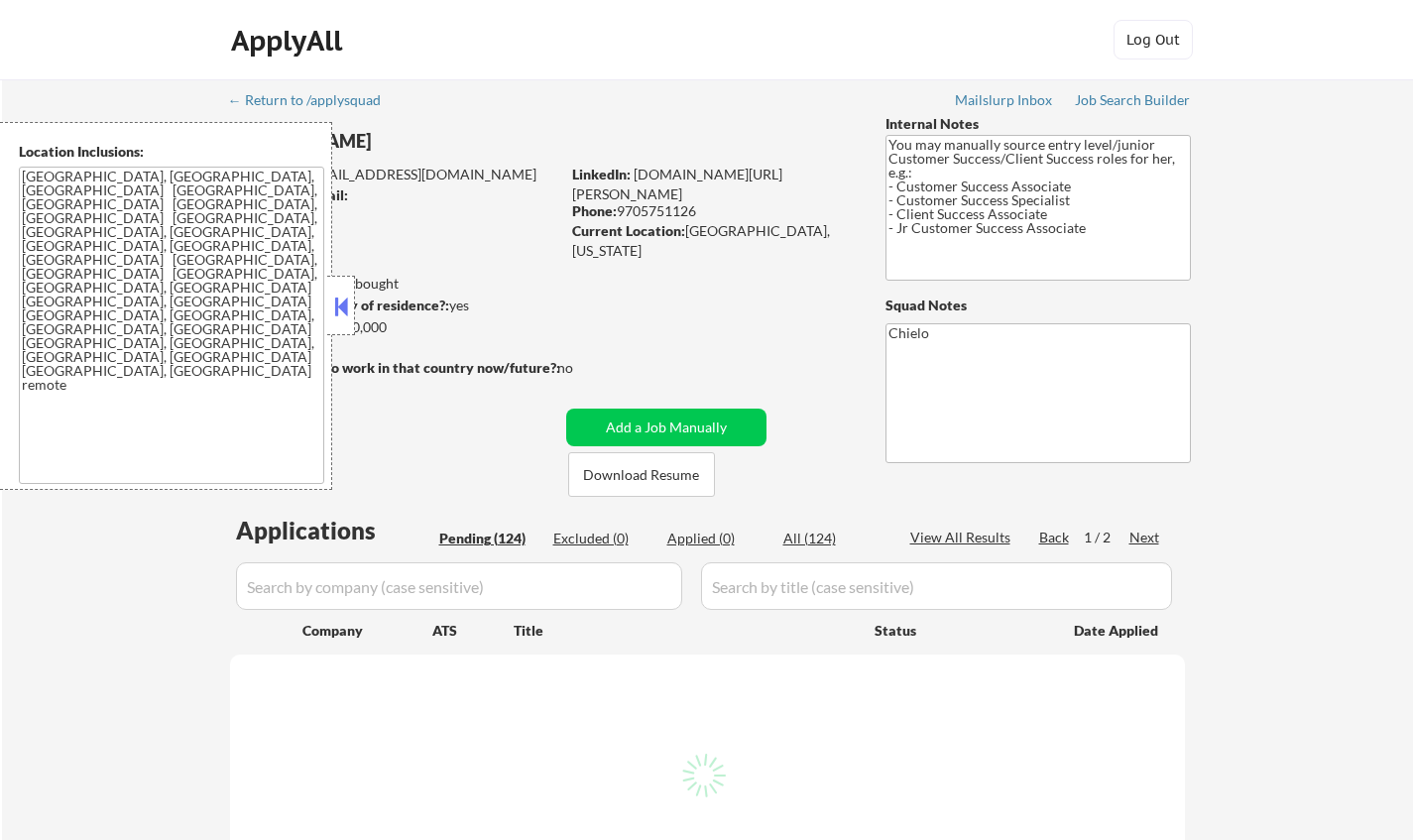
select select ""pending""
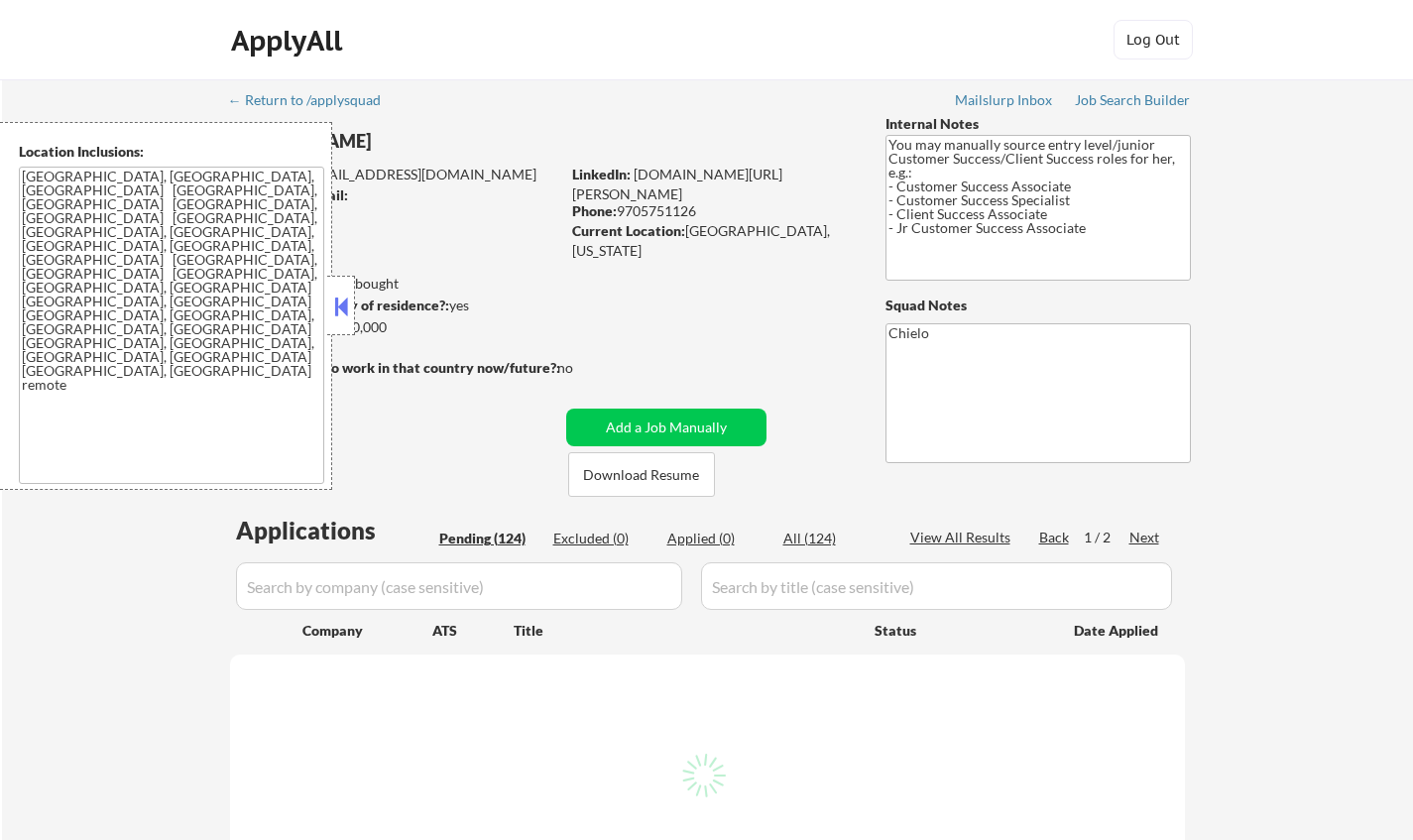
select select ""pending""
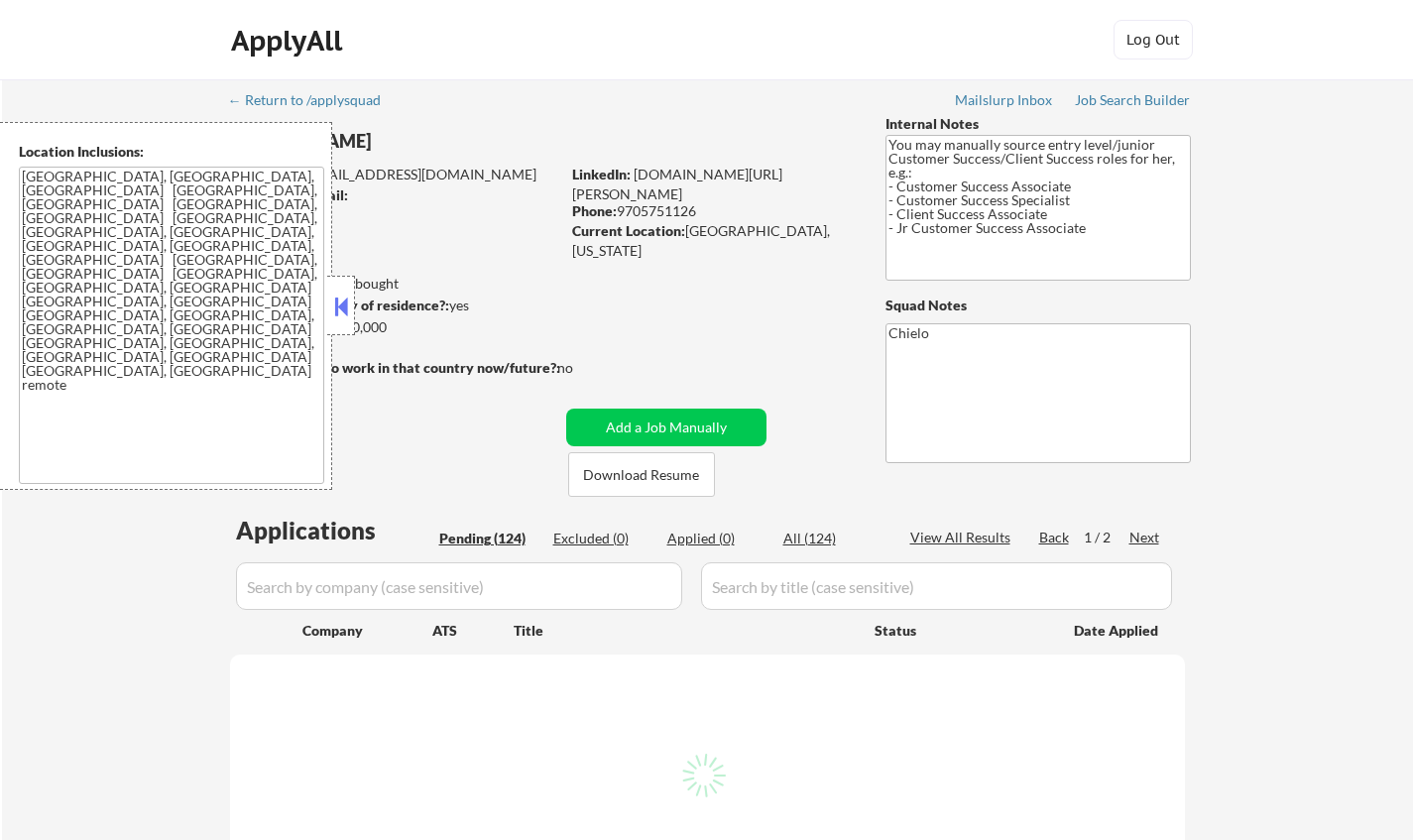
select select ""pending""
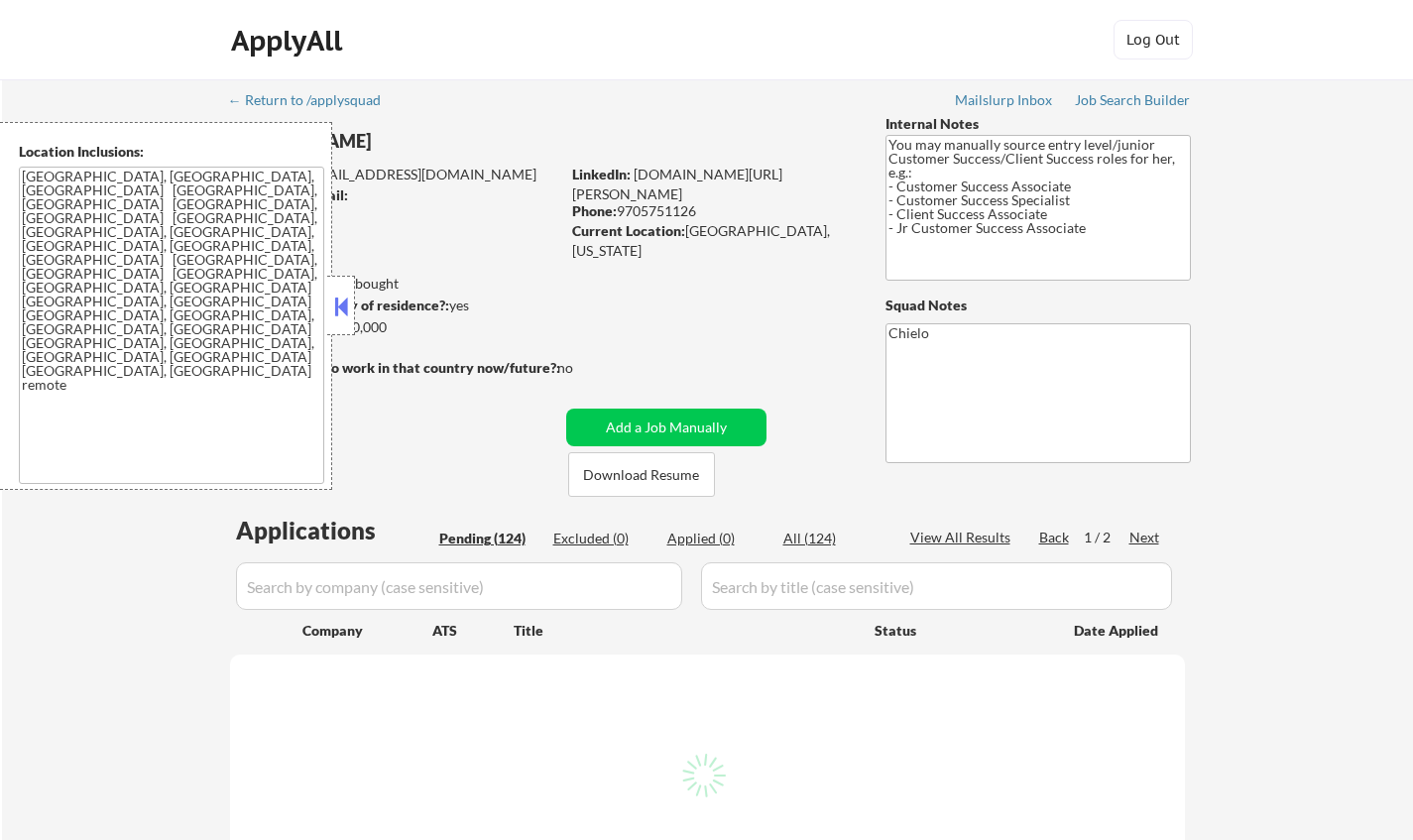
select select ""pending""
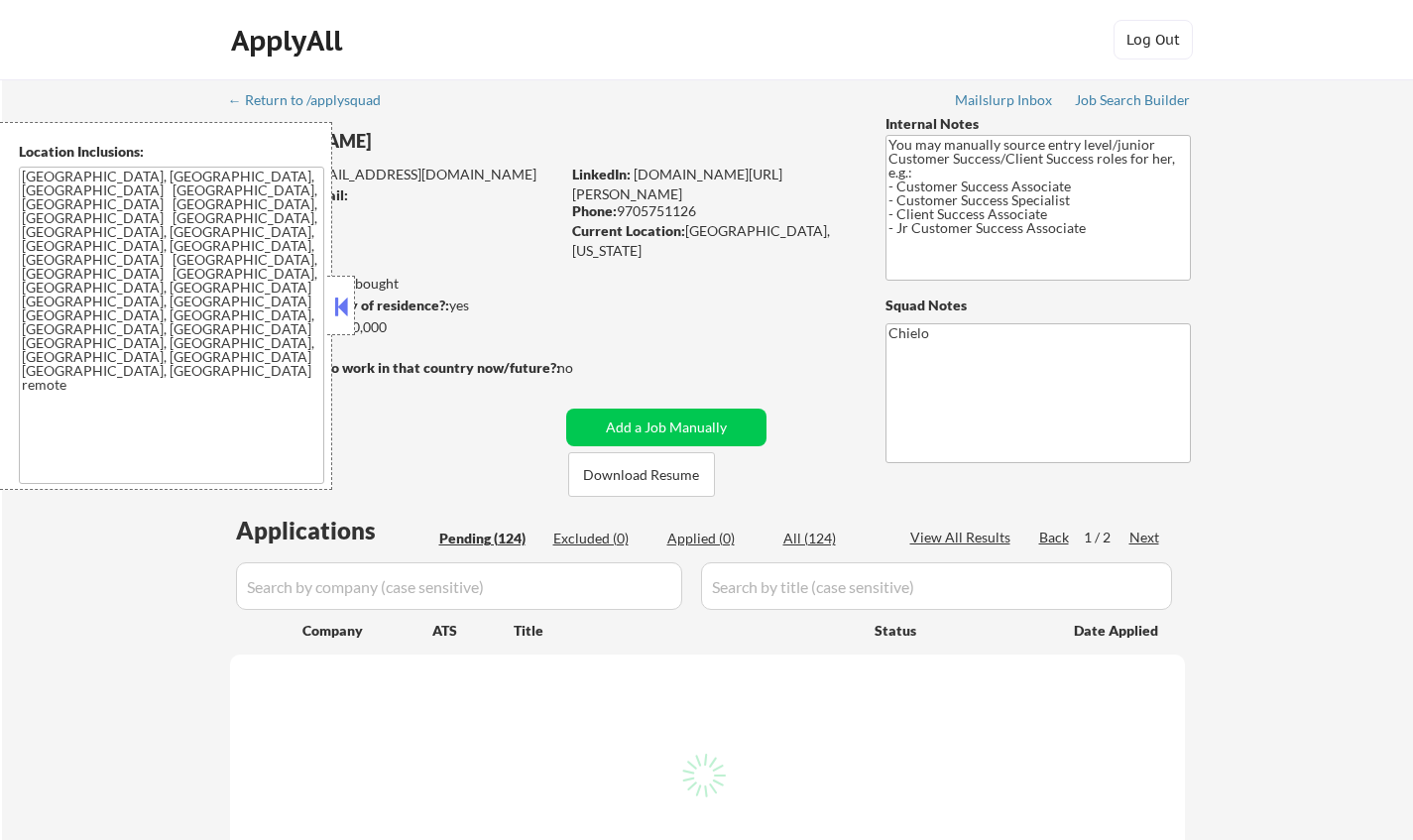
select select ""pending""
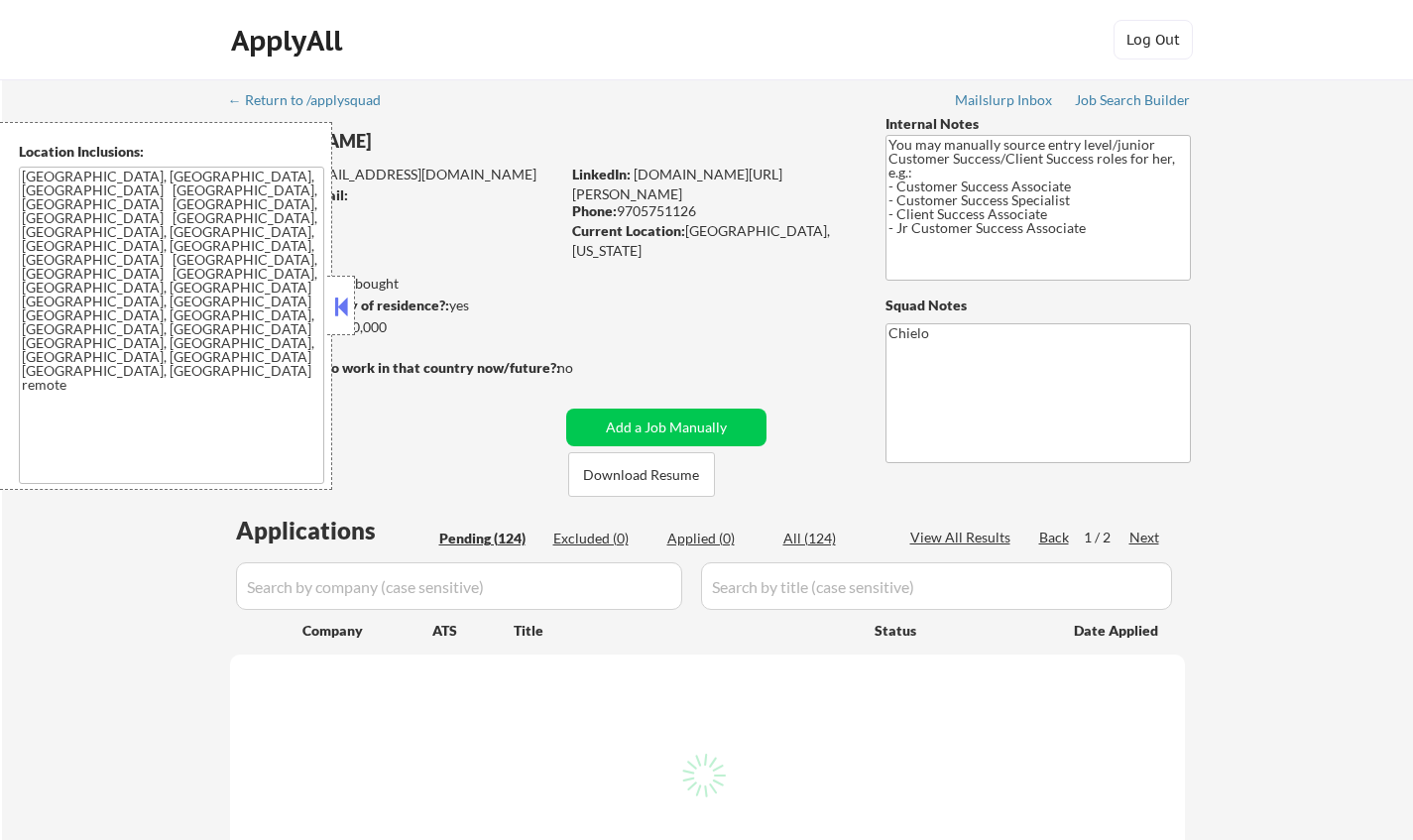
select select ""pending""
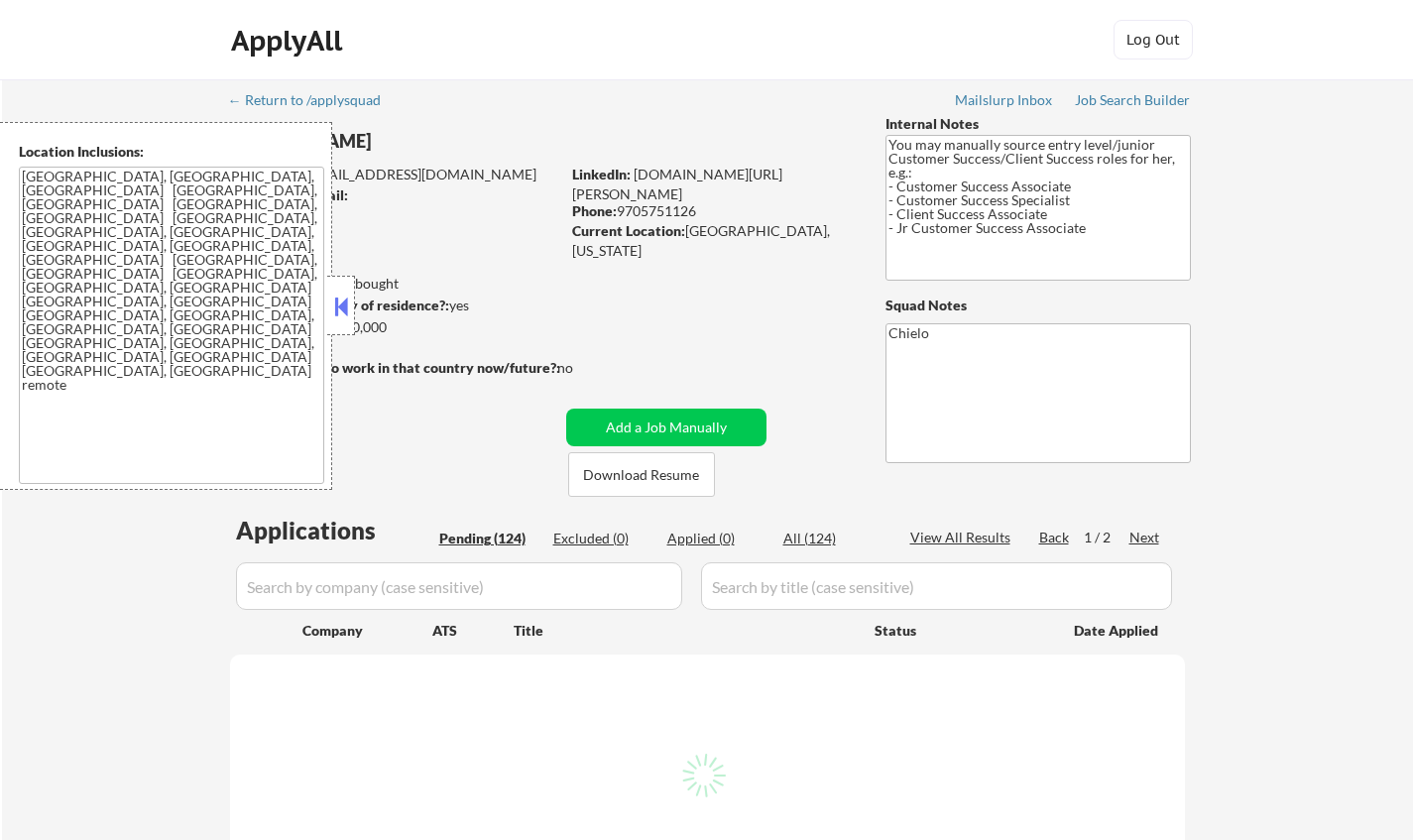
select select ""pending""
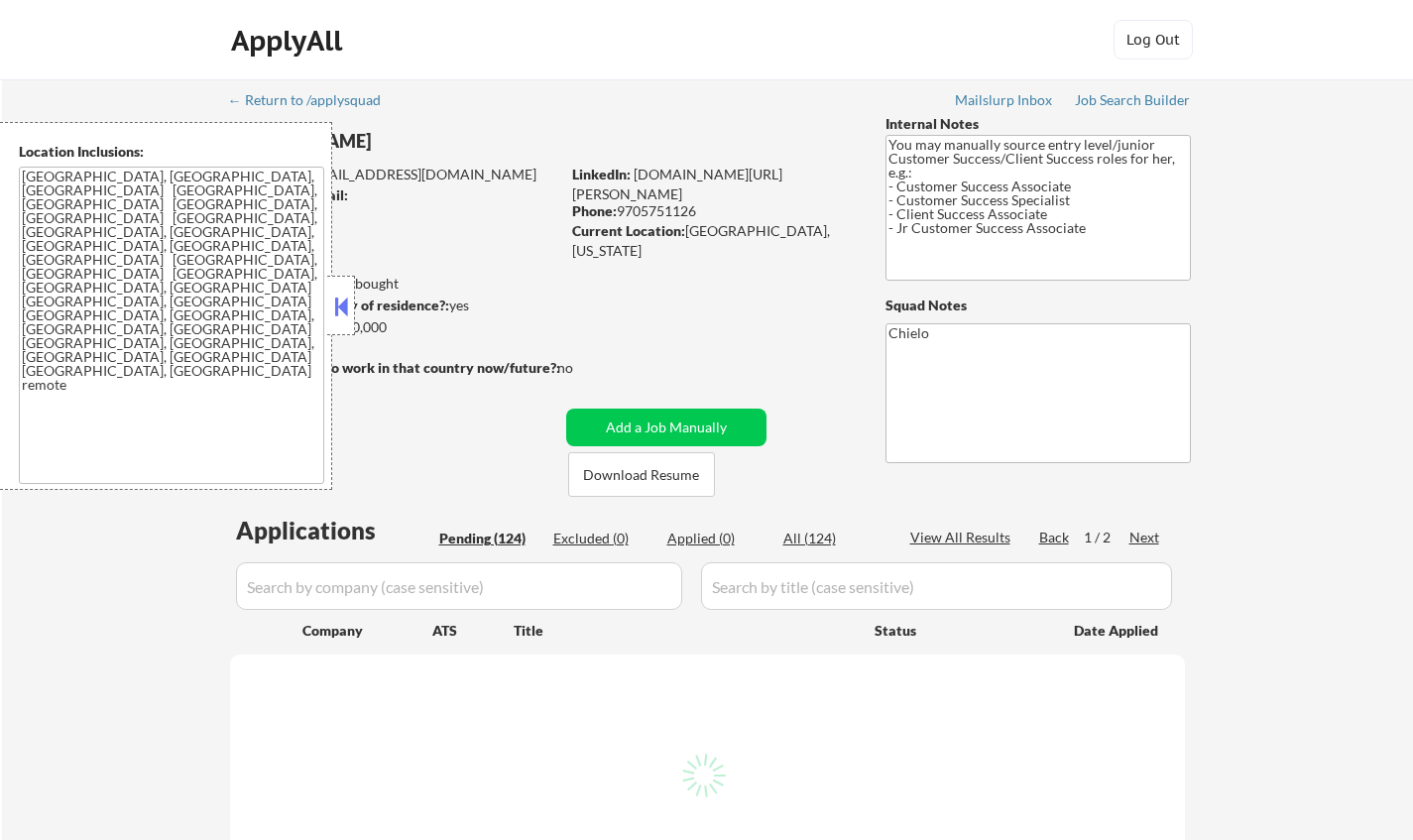
select select ""pending""
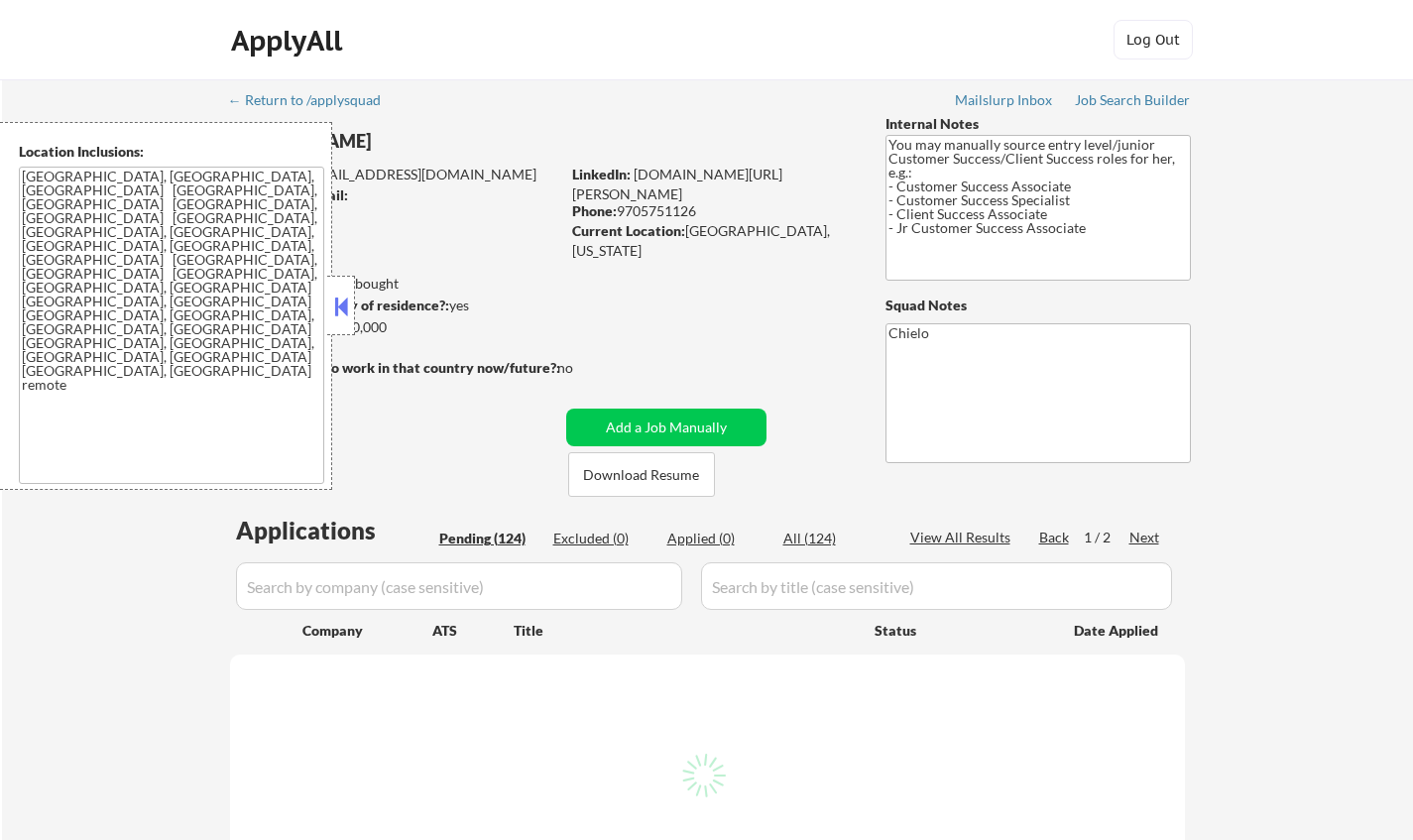
select select ""pending""
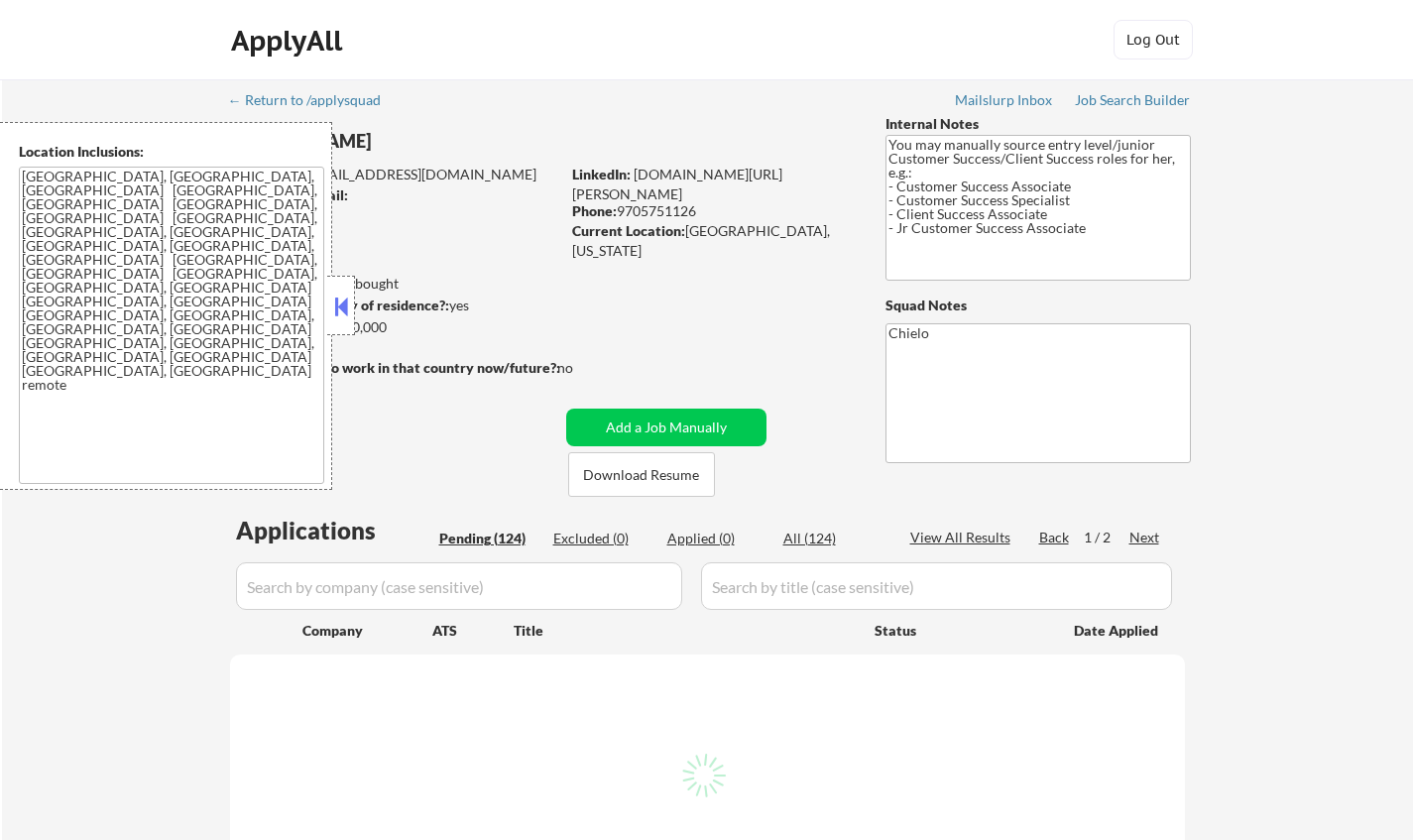
select select ""pending""
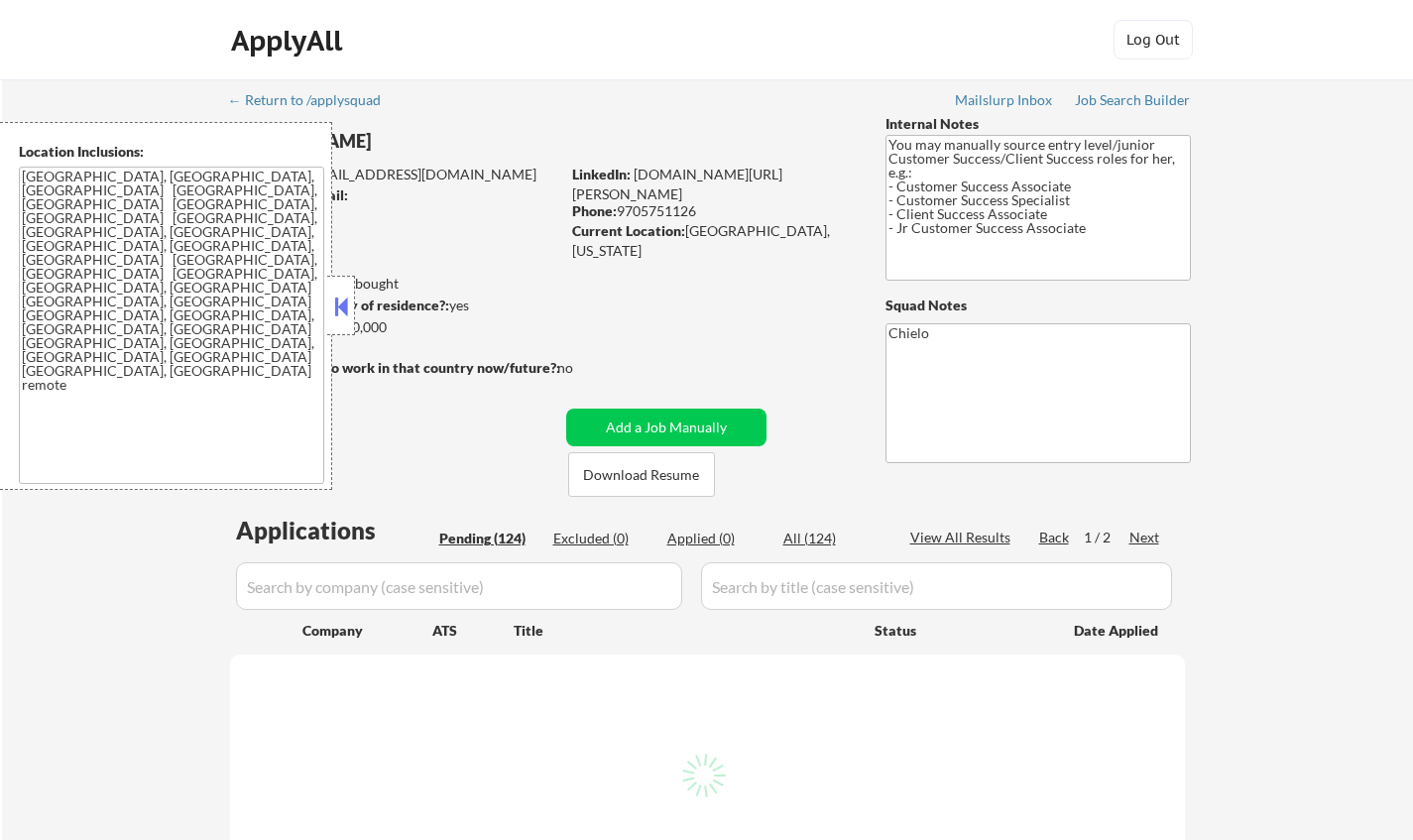
select select ""pending""
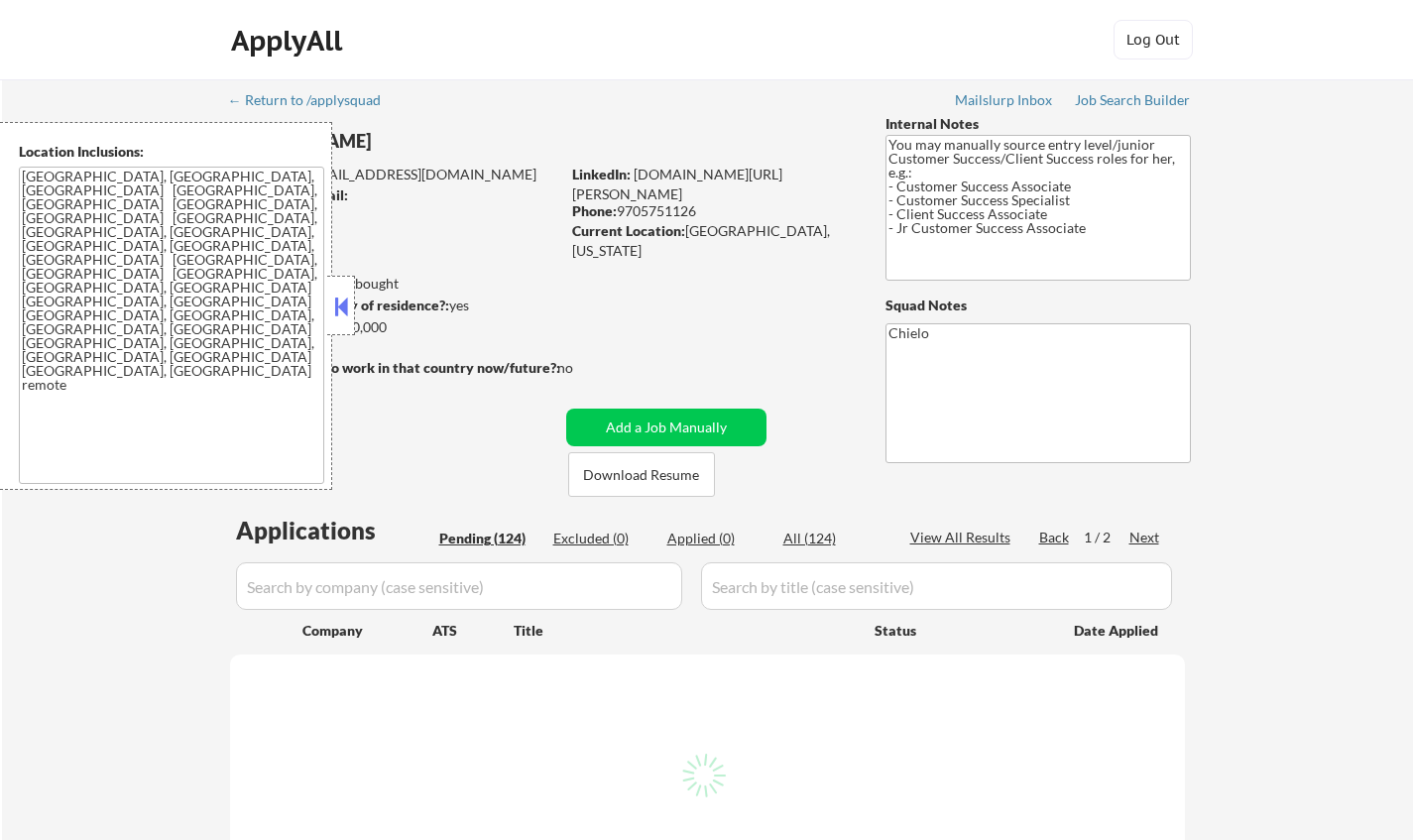
select select ""pending""
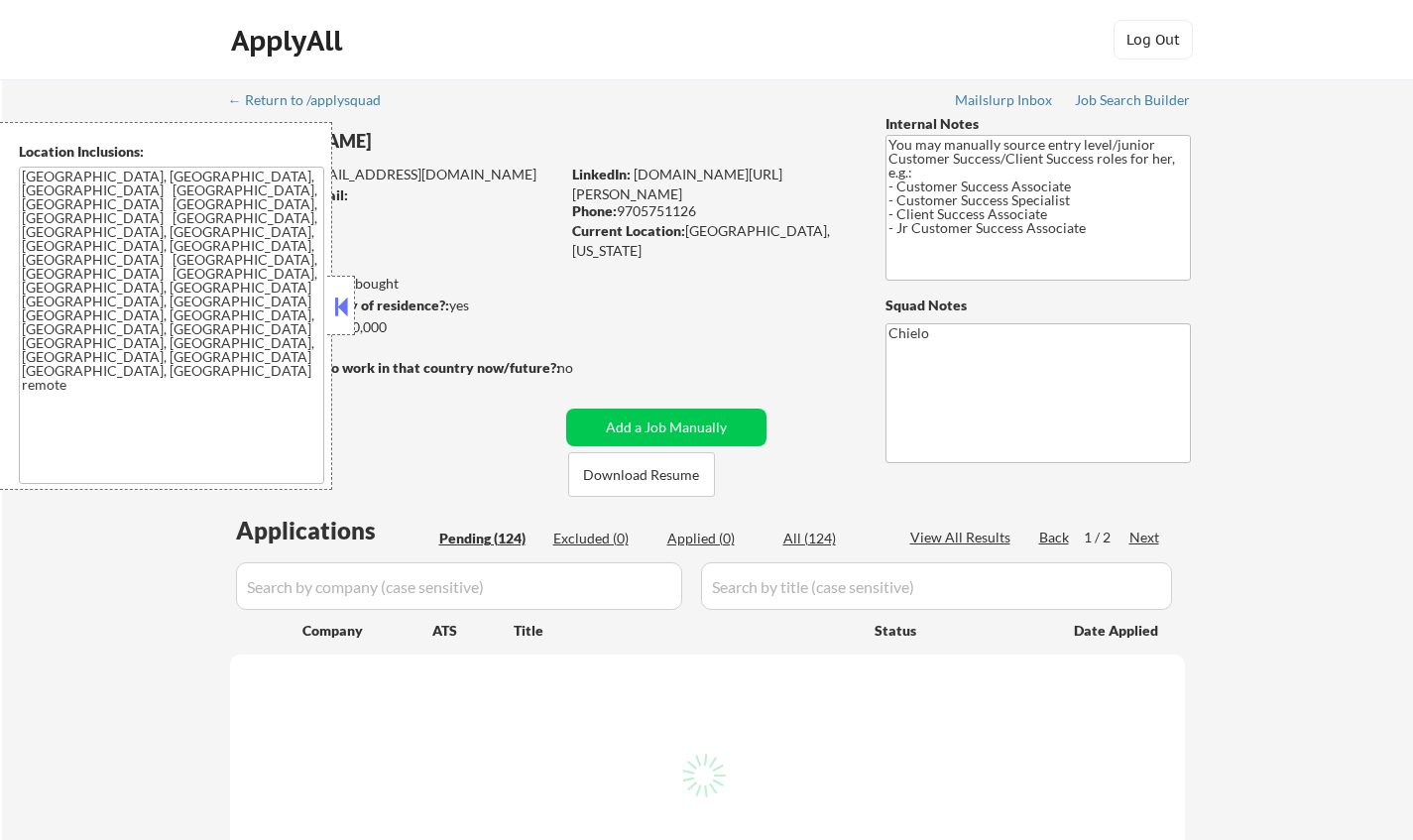
select select ""pending""
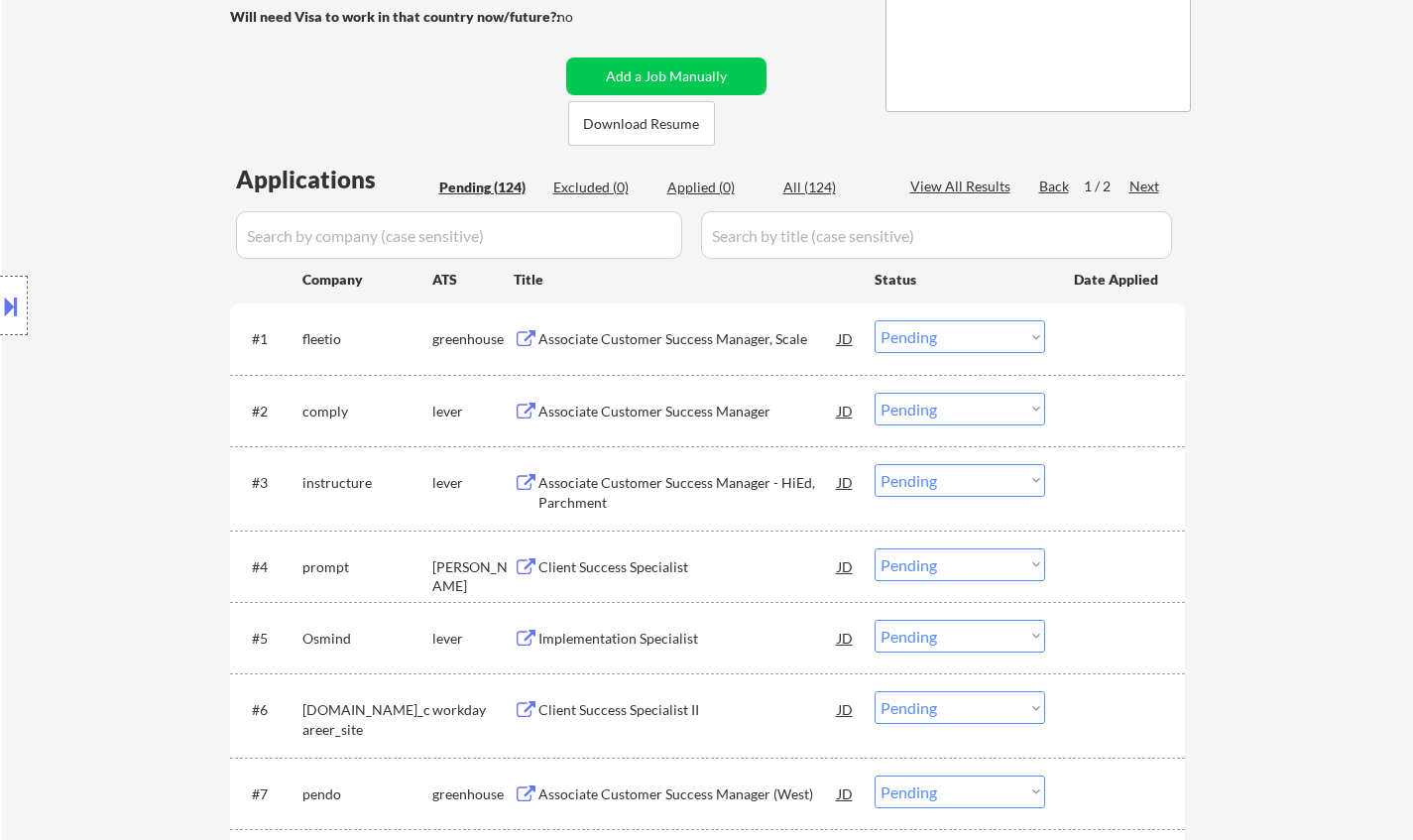
scroll to position [297, 0]
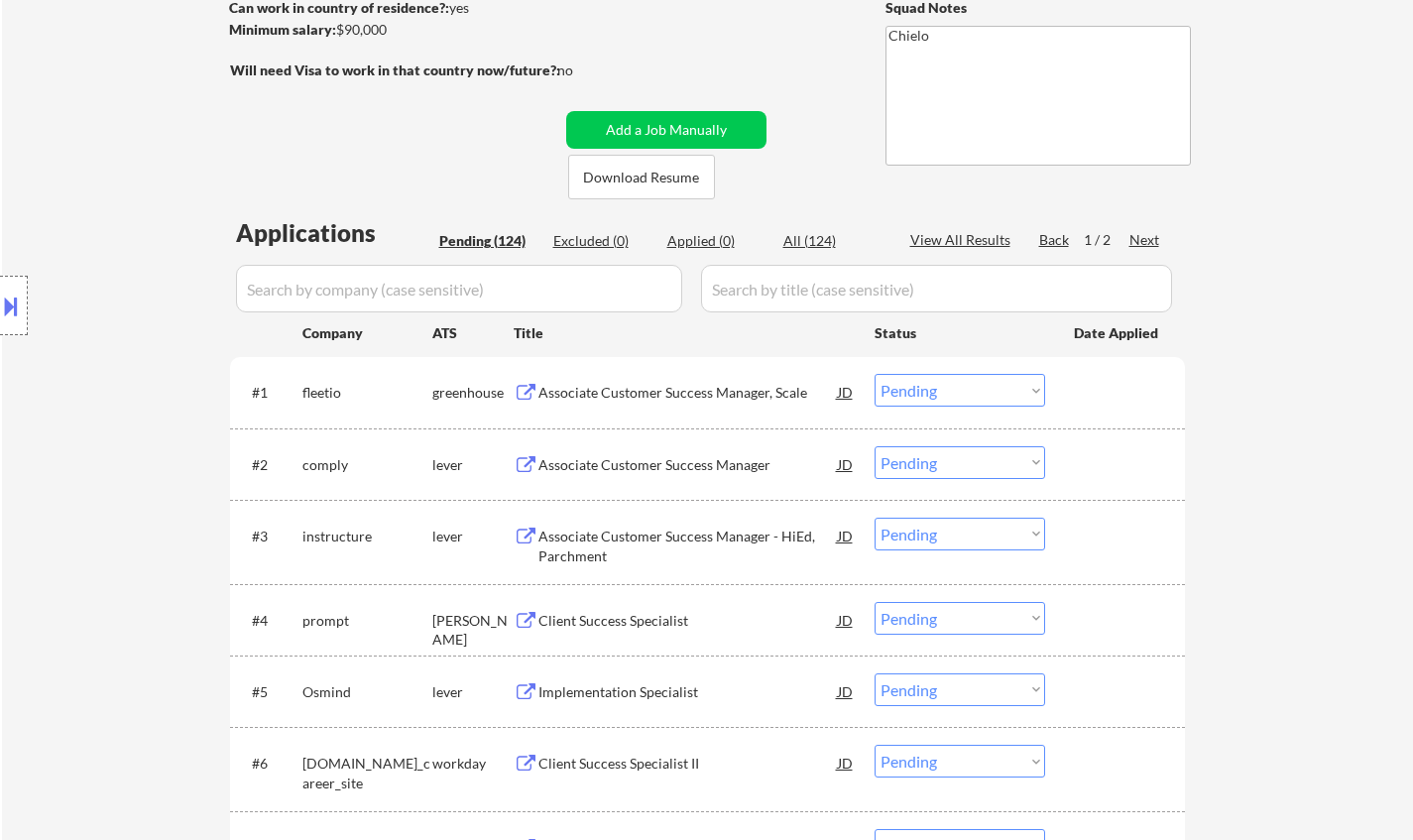
drag, startPoint x: 255, startPoint y: 249, endPoint x: 244, endPoint y: 291, distance: 43.4
drag, startPoint x: 244, startPoint y: 291, endPoint x: 1309, endPoint y: 298, distance: 1065.0
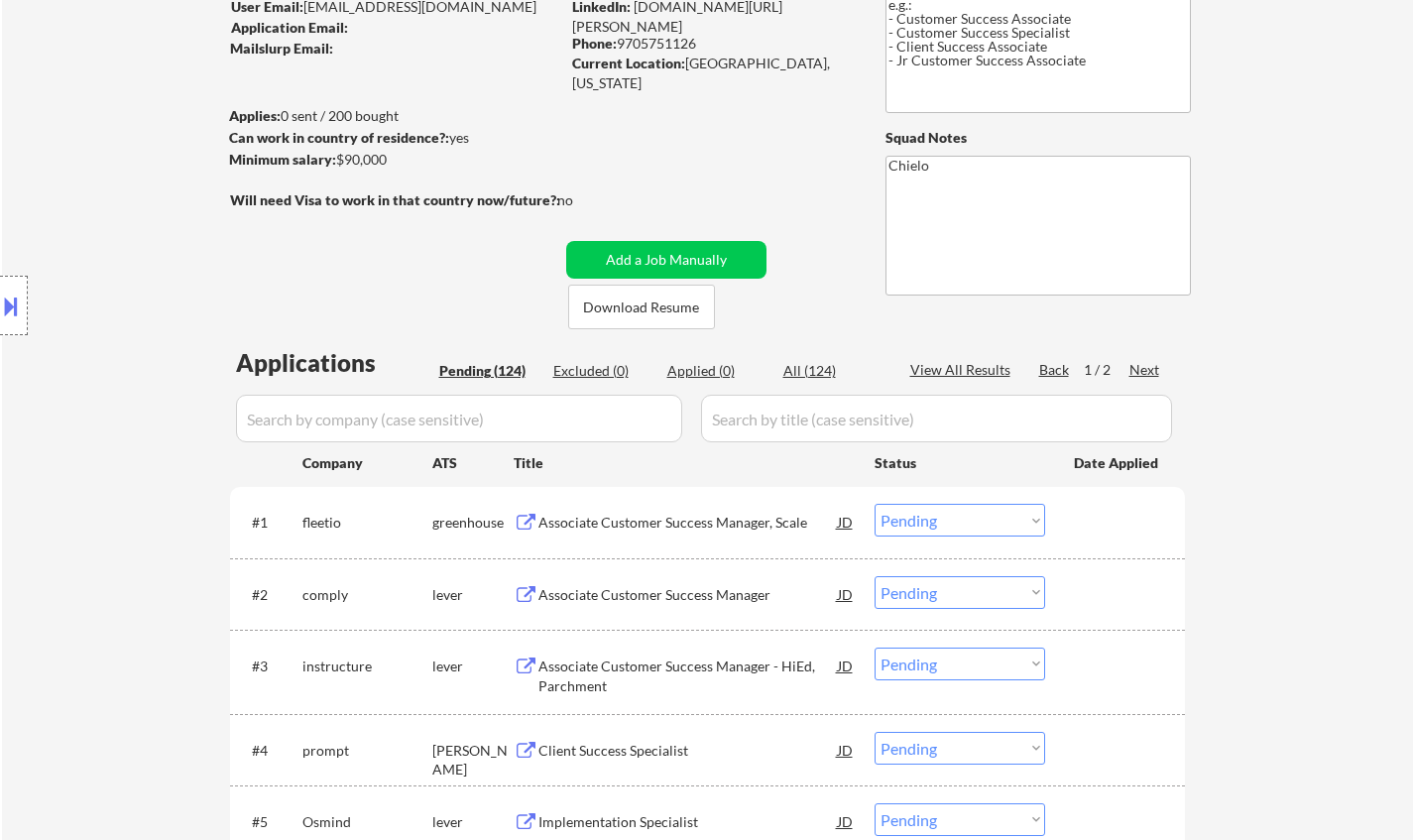
scroll to position [0, 0]
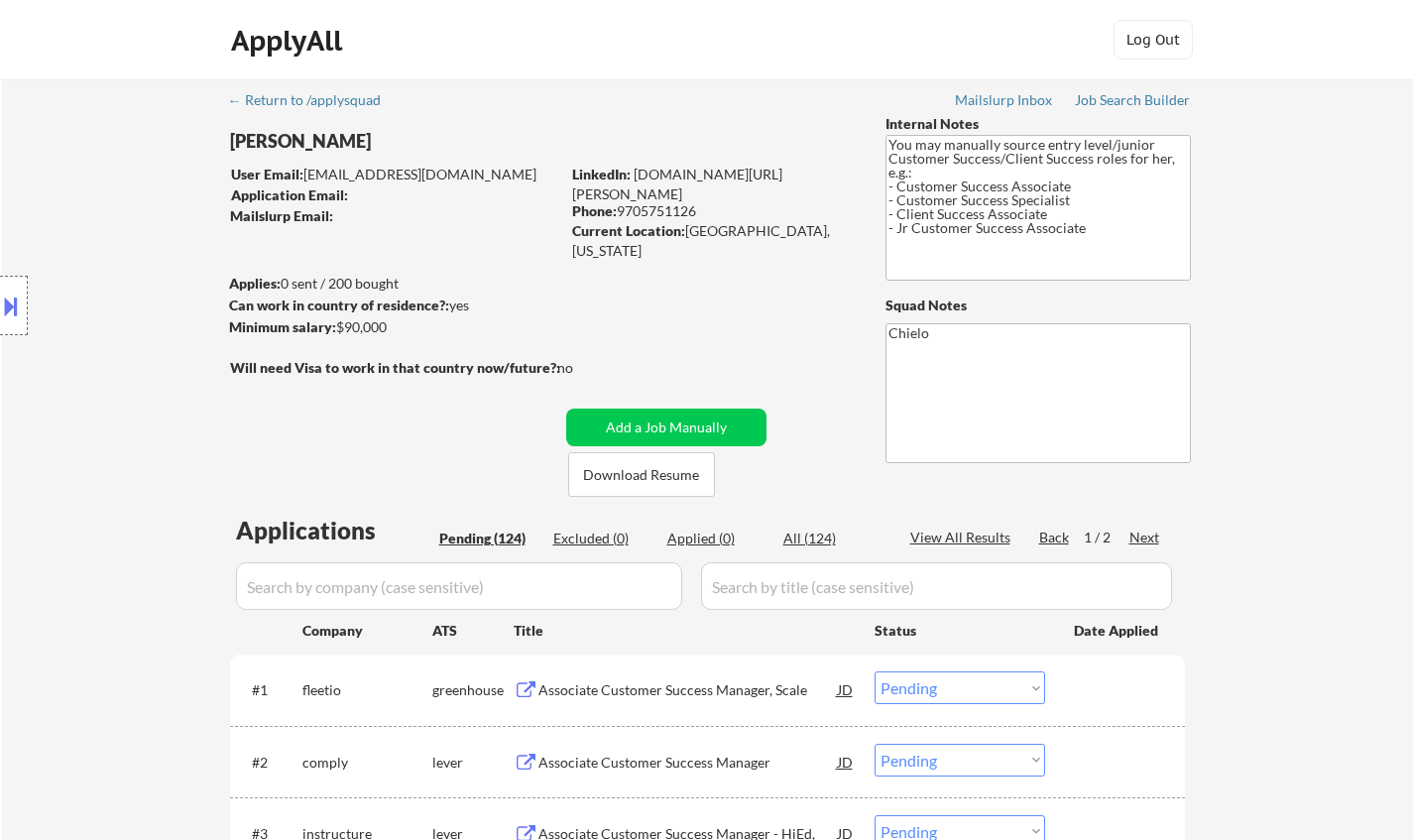
drag, startPoint x: 731, startPoint y: 178, endPoint x: 732, endPoint y: 93, distance: 85.0
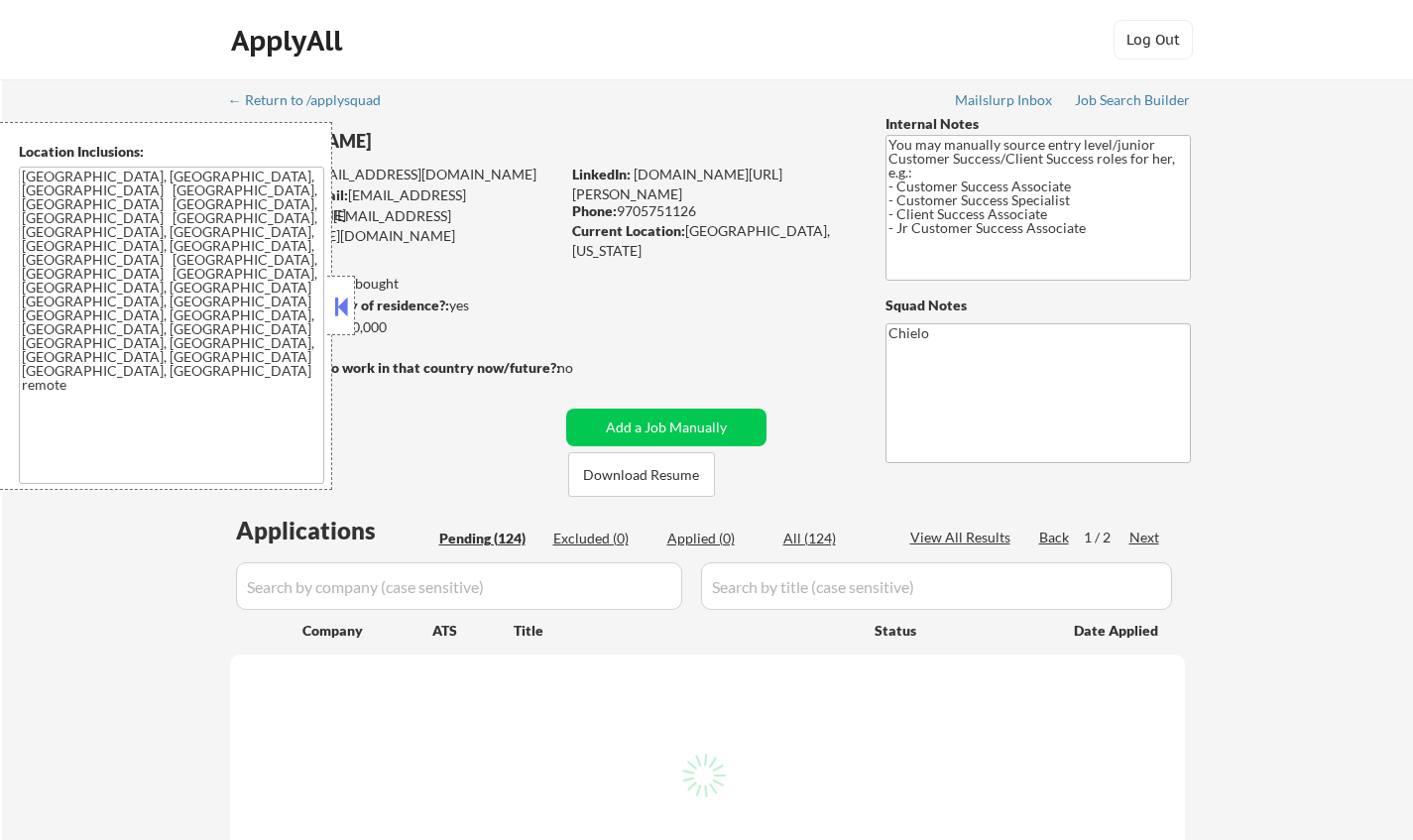
select select ""pending""
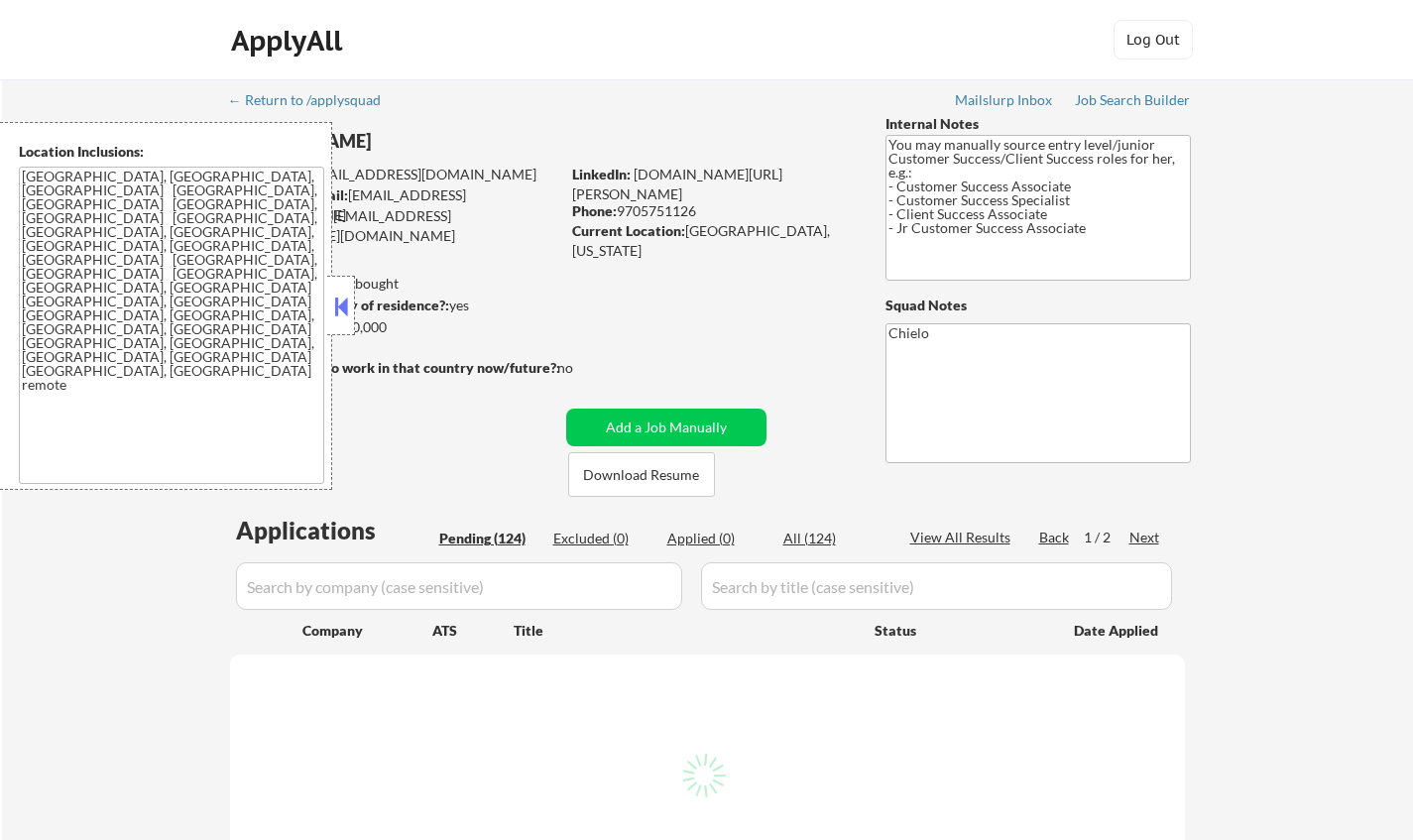
select select ""pending""
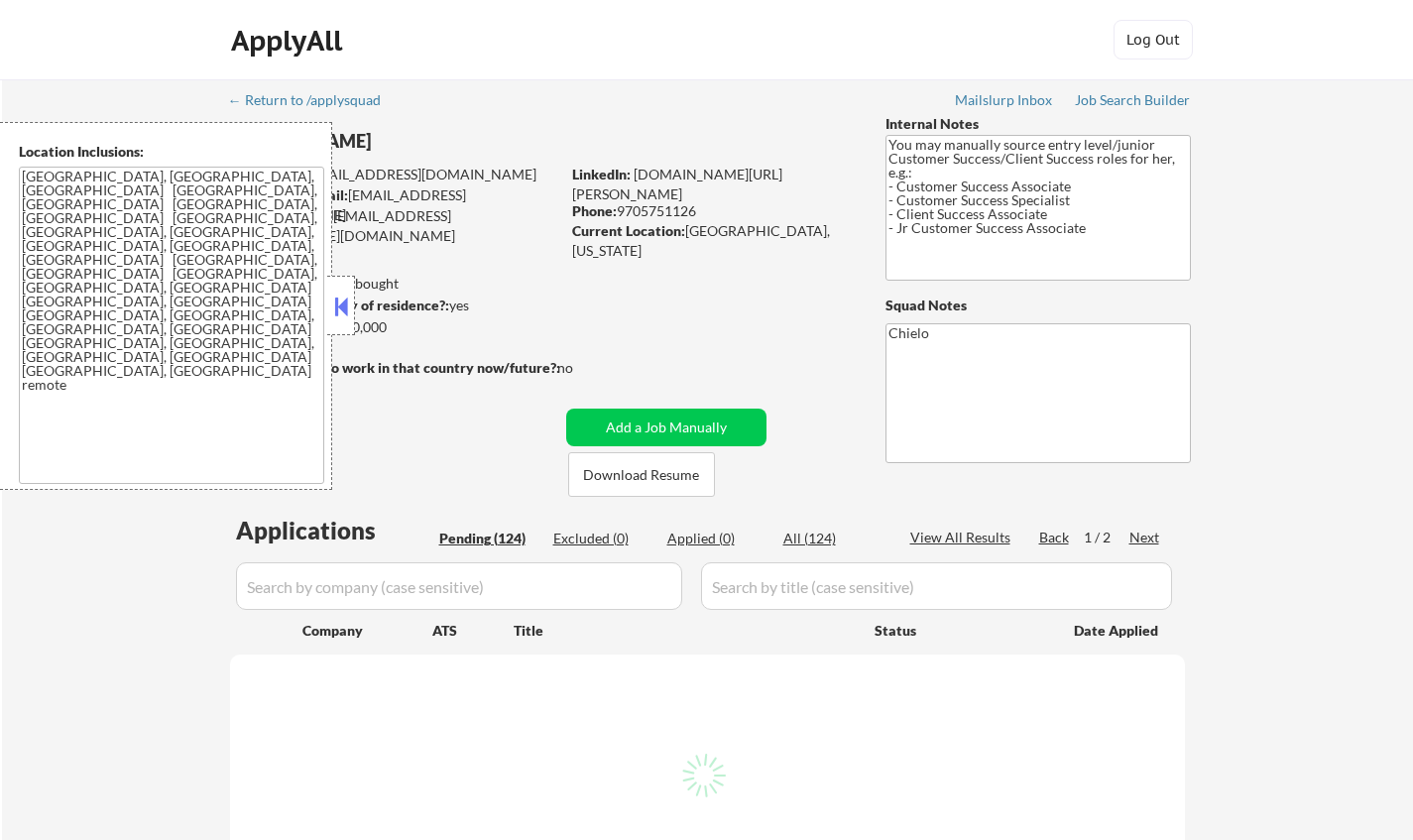
select select ""pending""
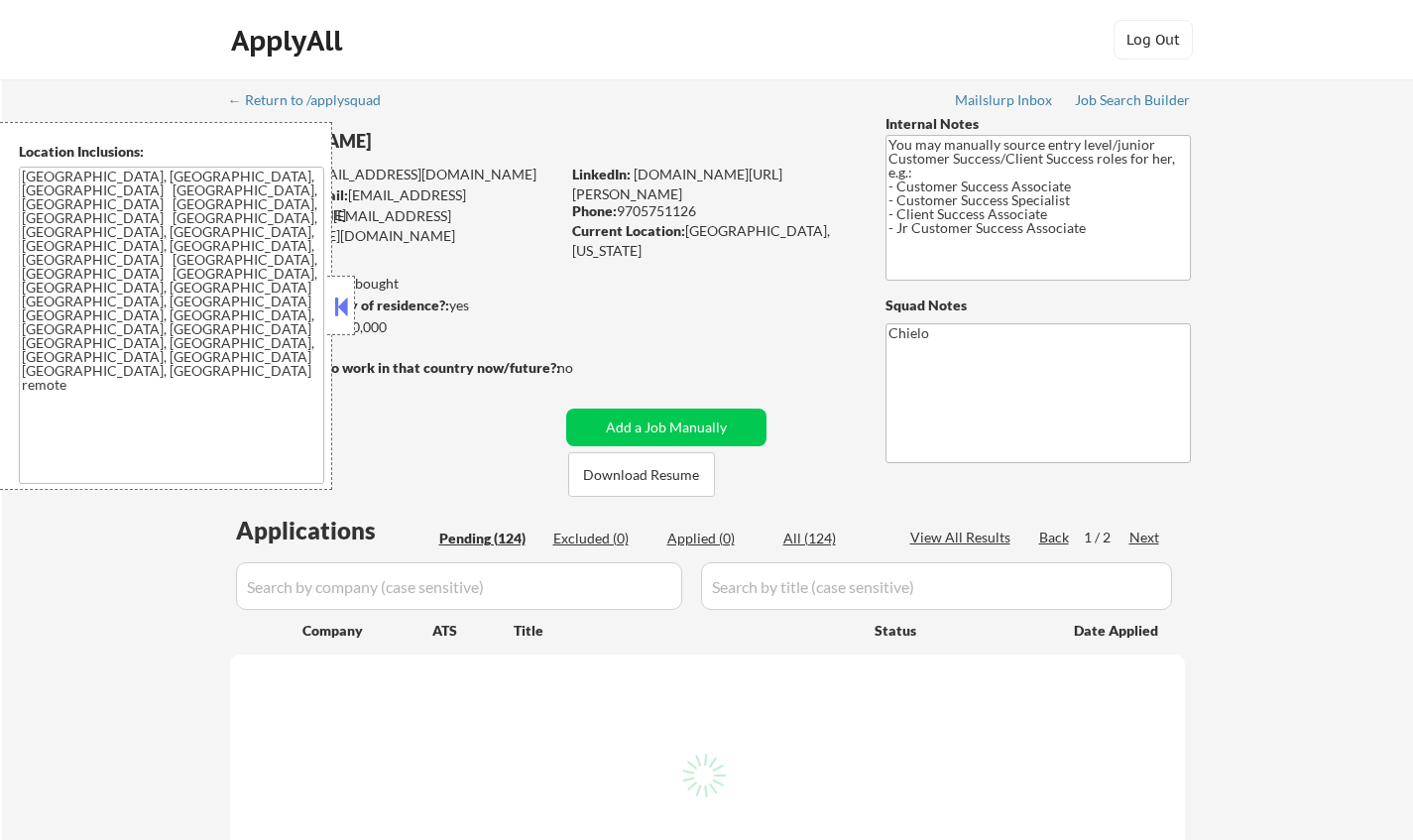
select select ""pending""
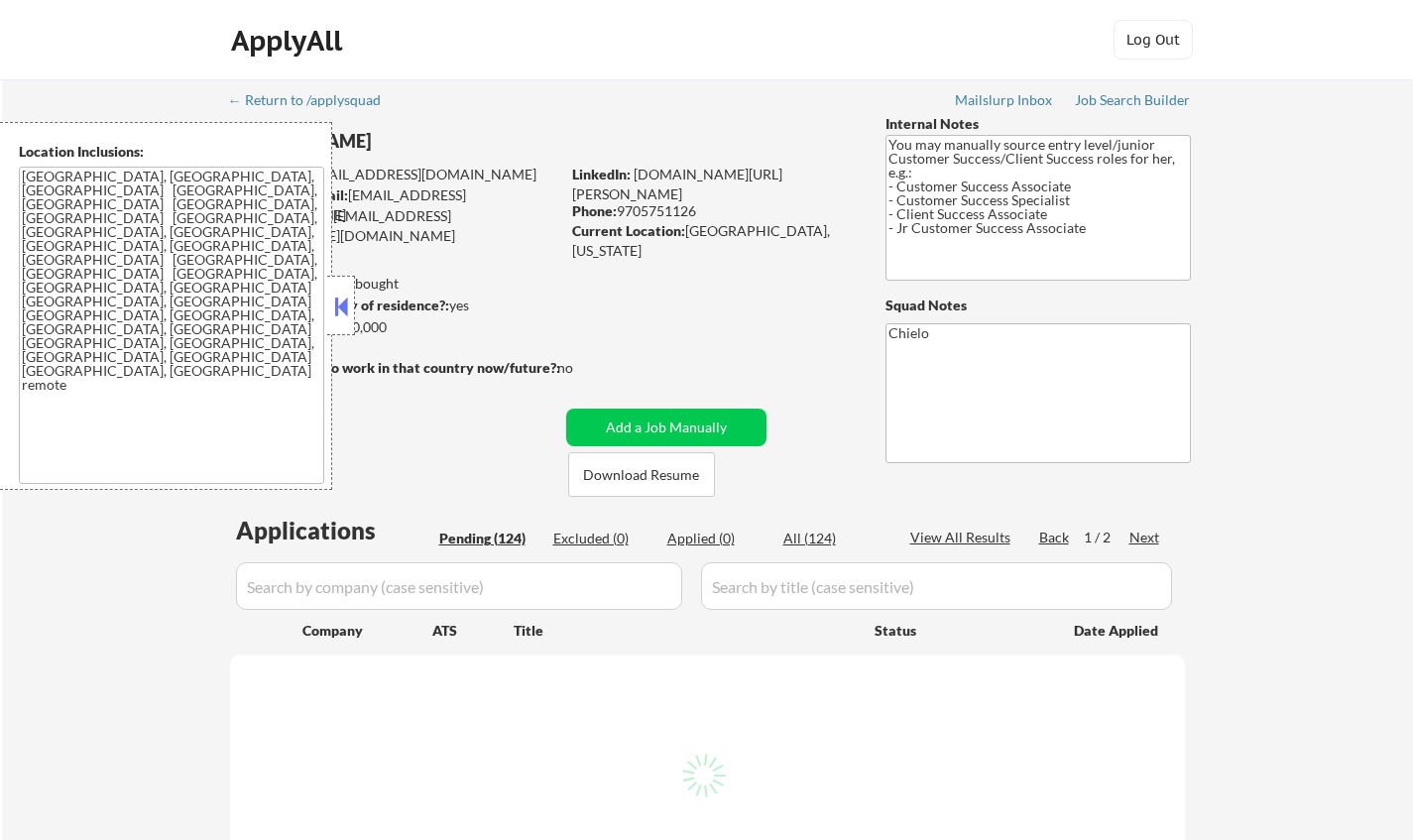
select select ""pending""
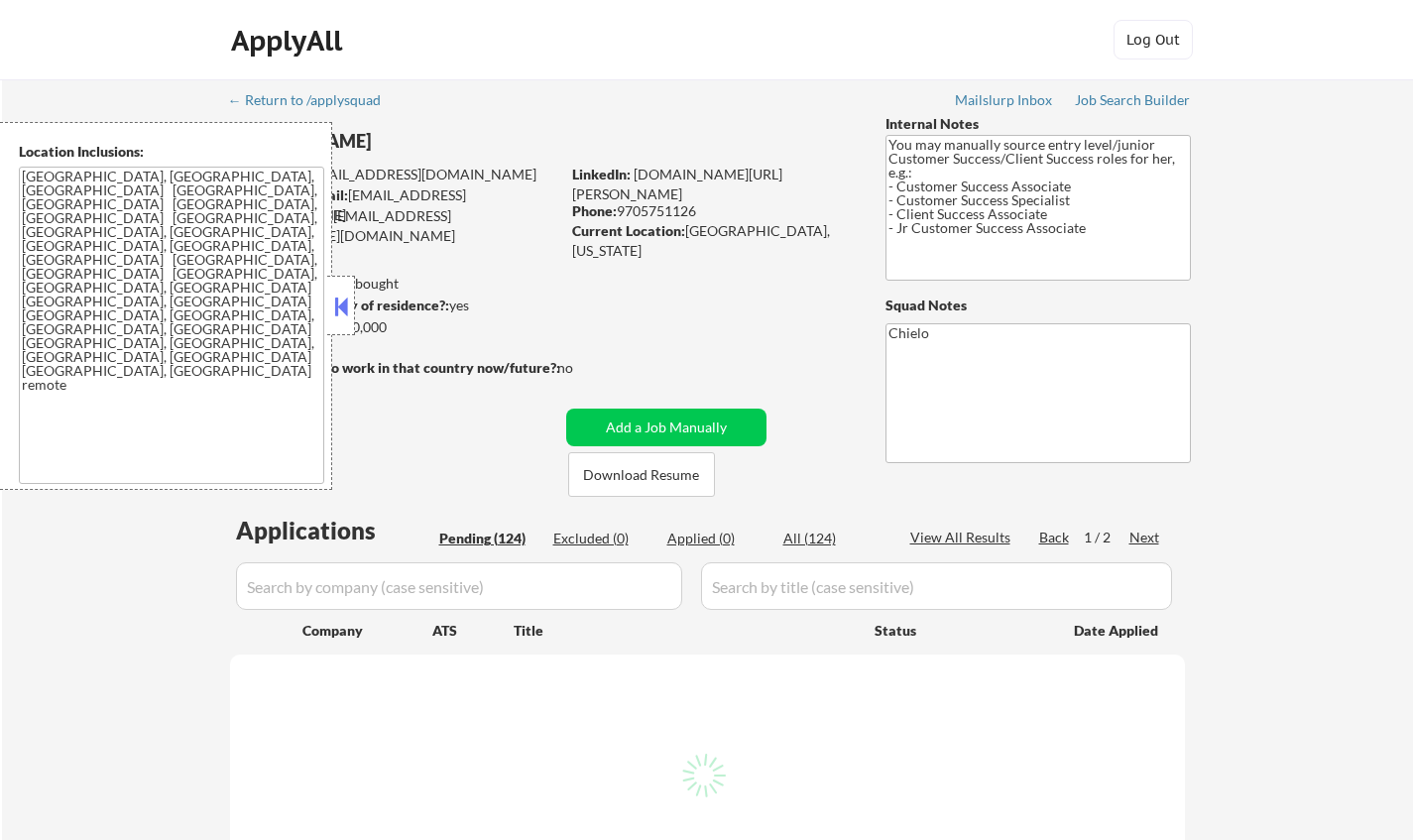
select select ""pending""
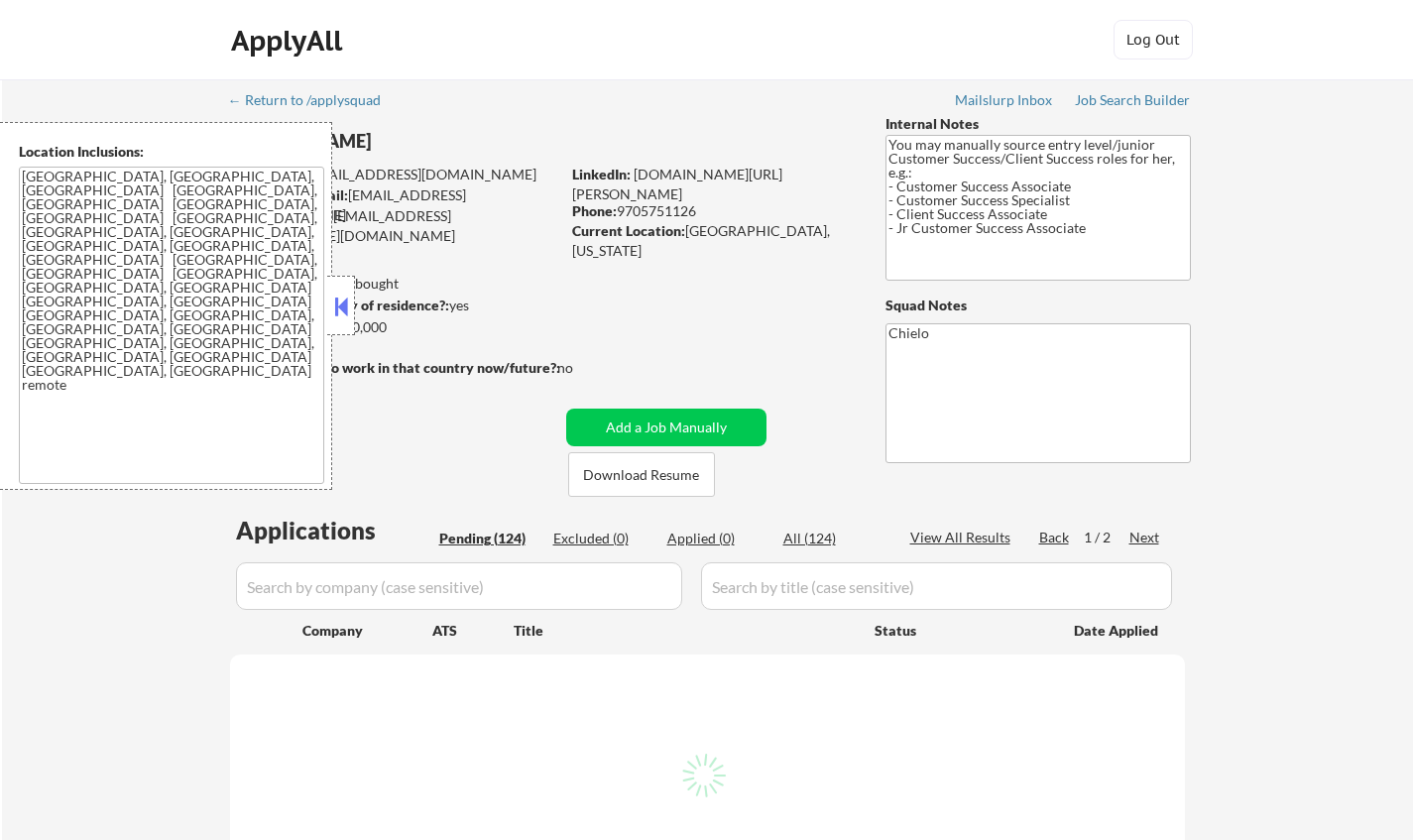
select select ""pending""
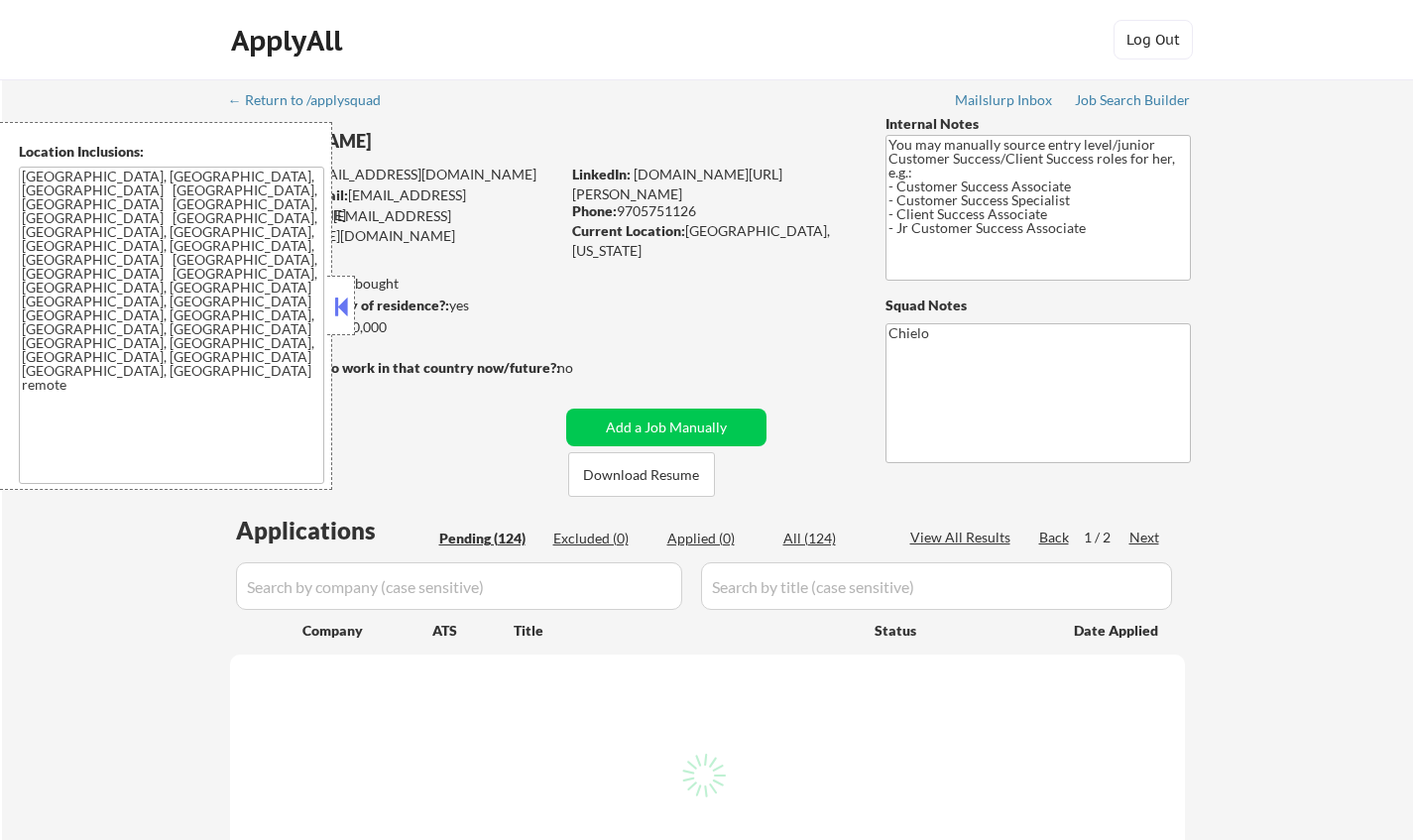
select select ""pending""
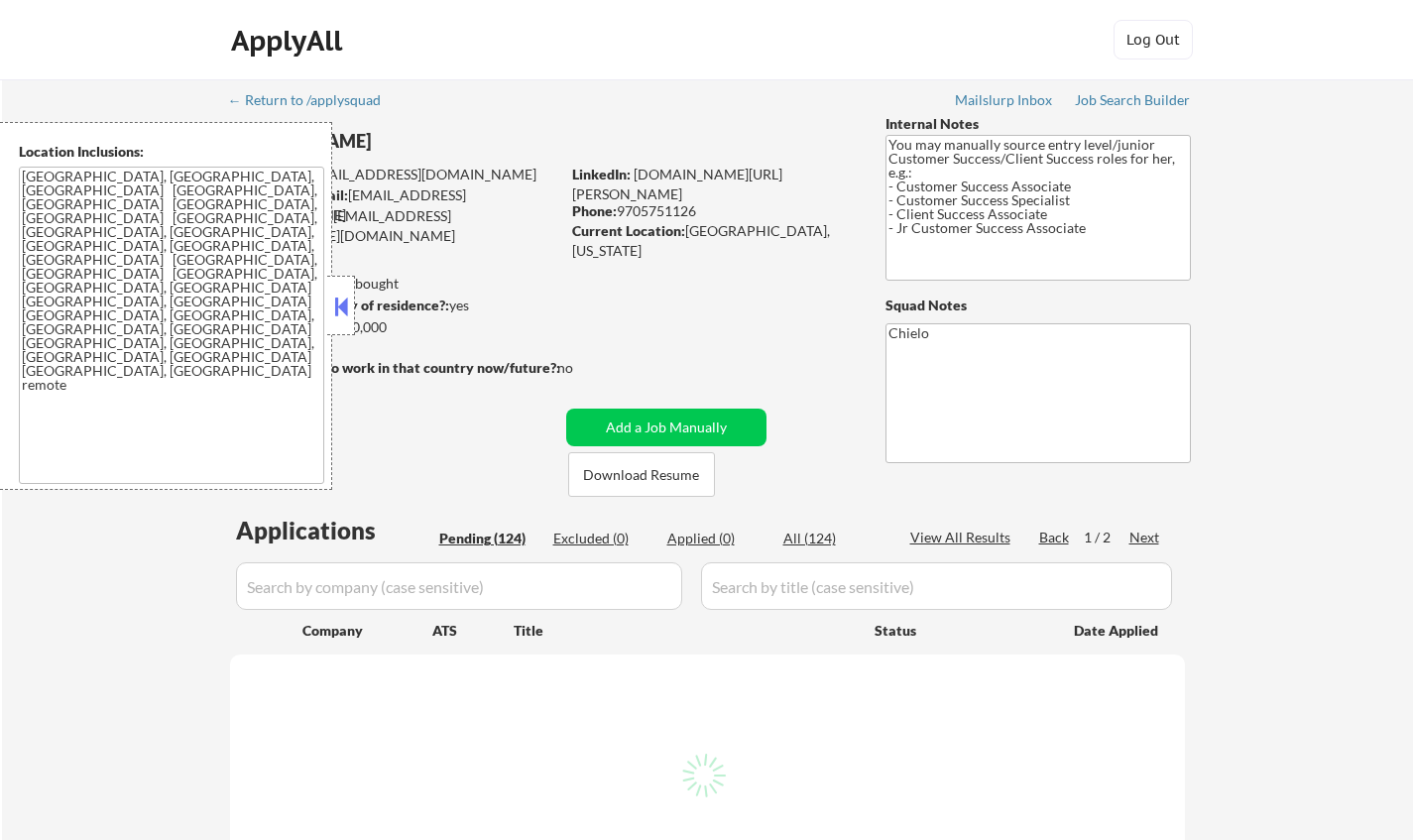
select select ""pending""
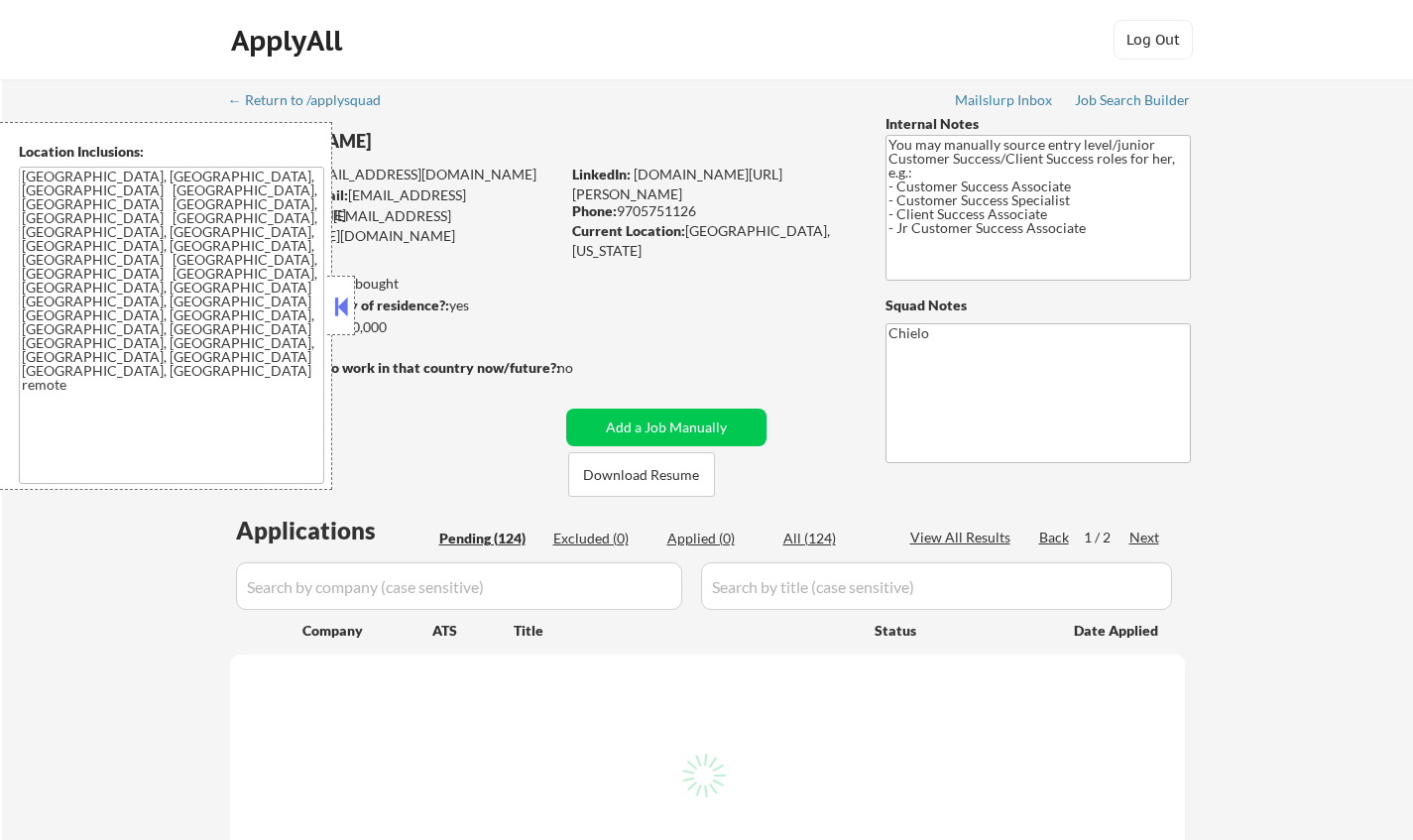
select select ""pending""
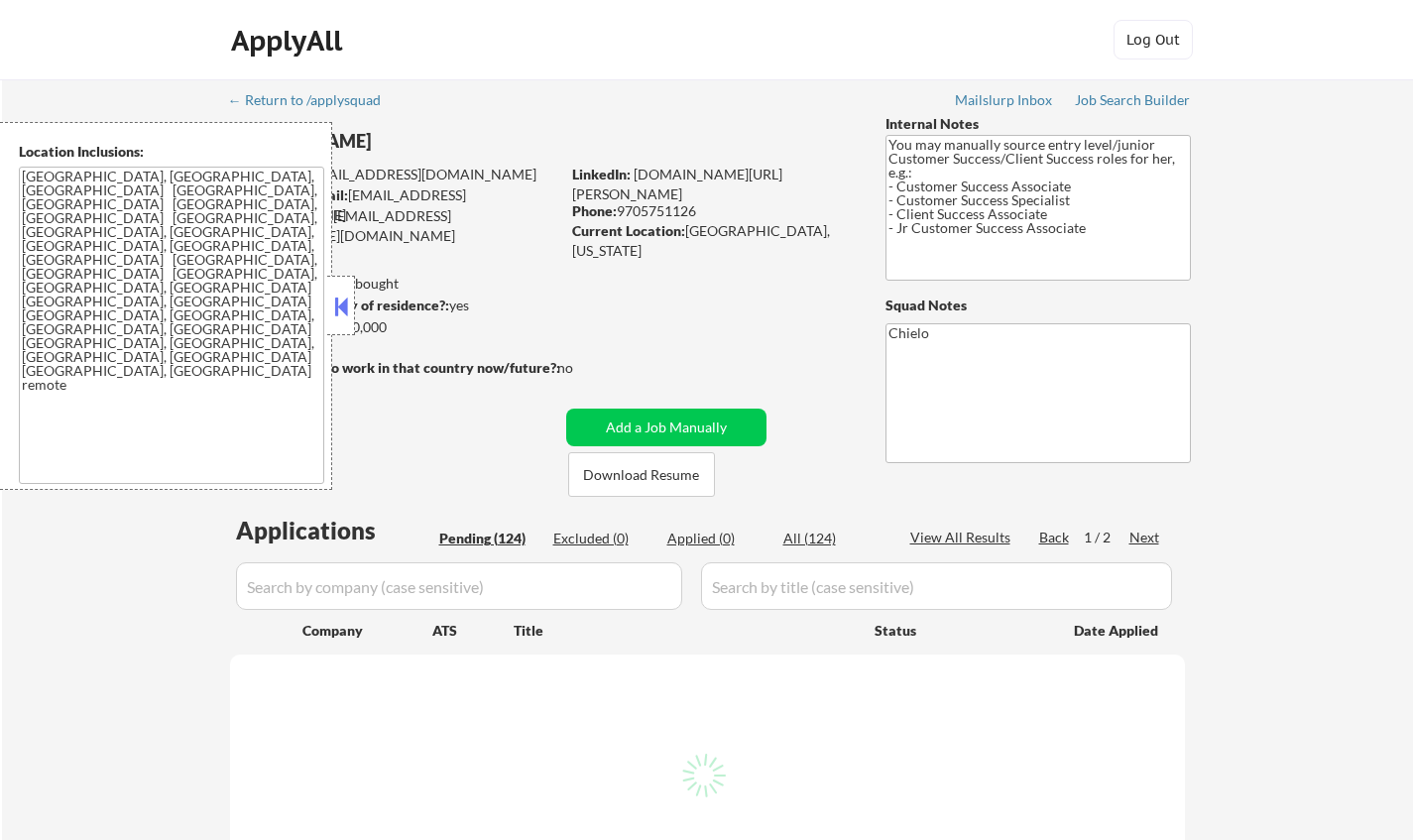
select select ""pending""
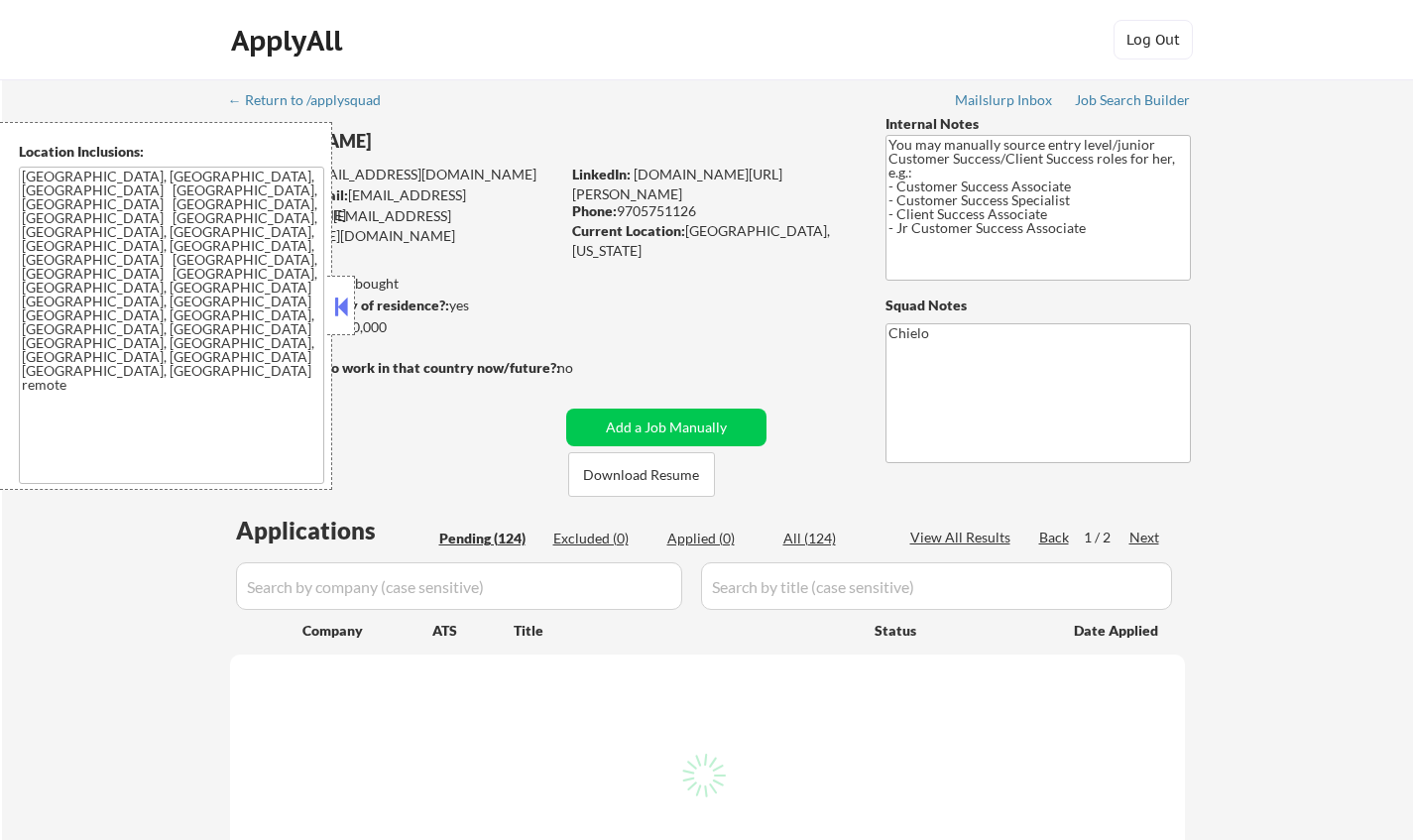
select select ""pending""
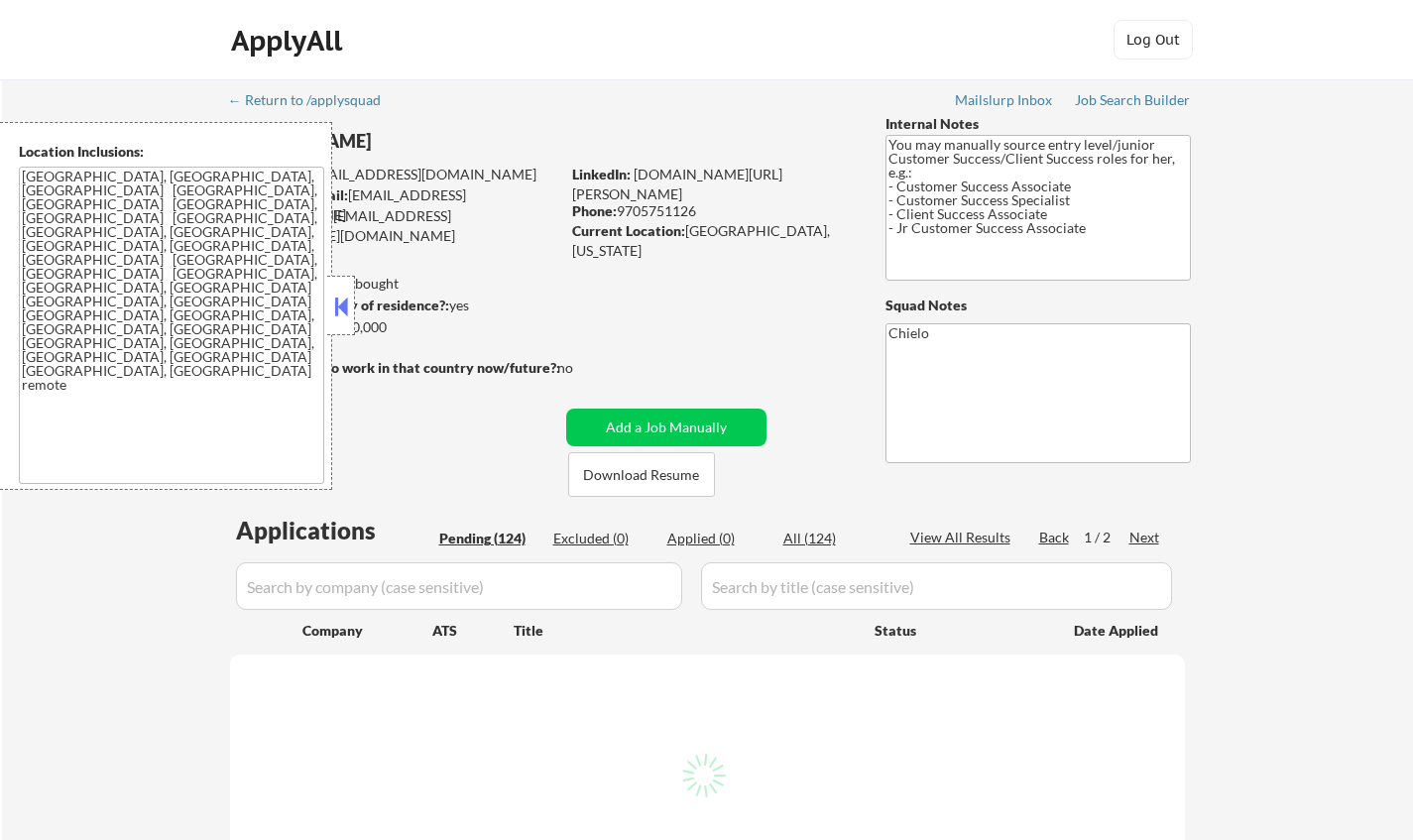
select select ""pending""
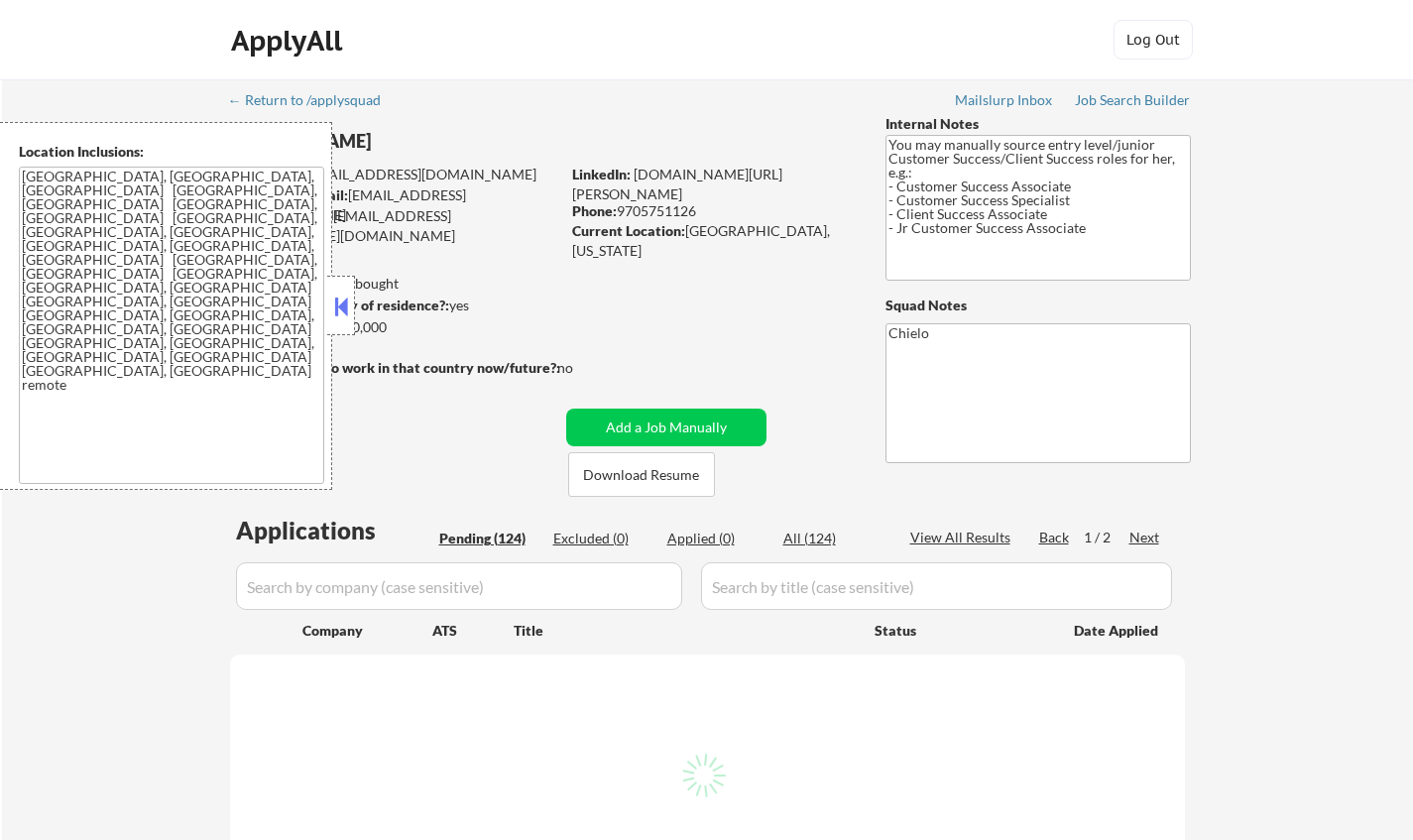
select select ""pending""
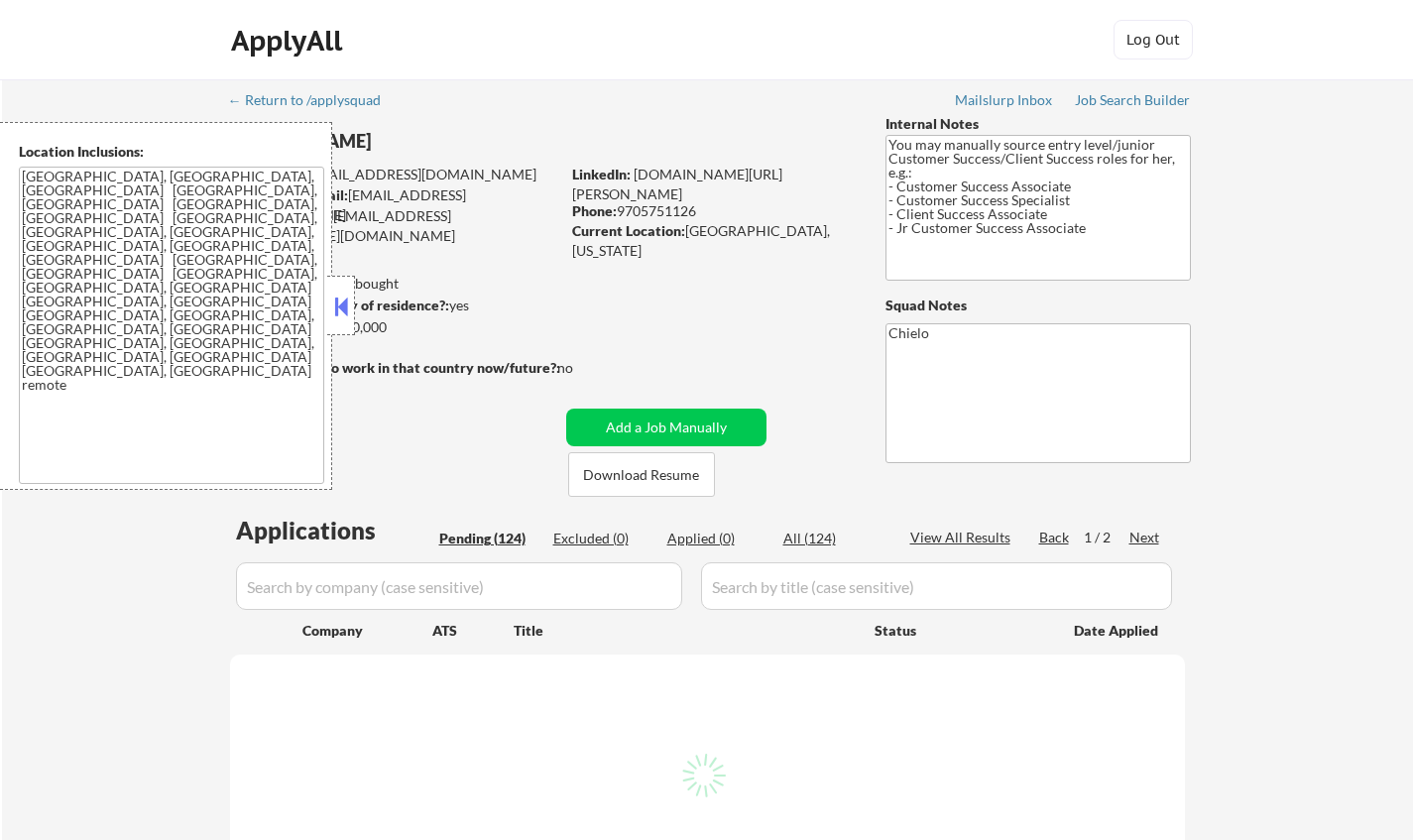
select select ""pending""
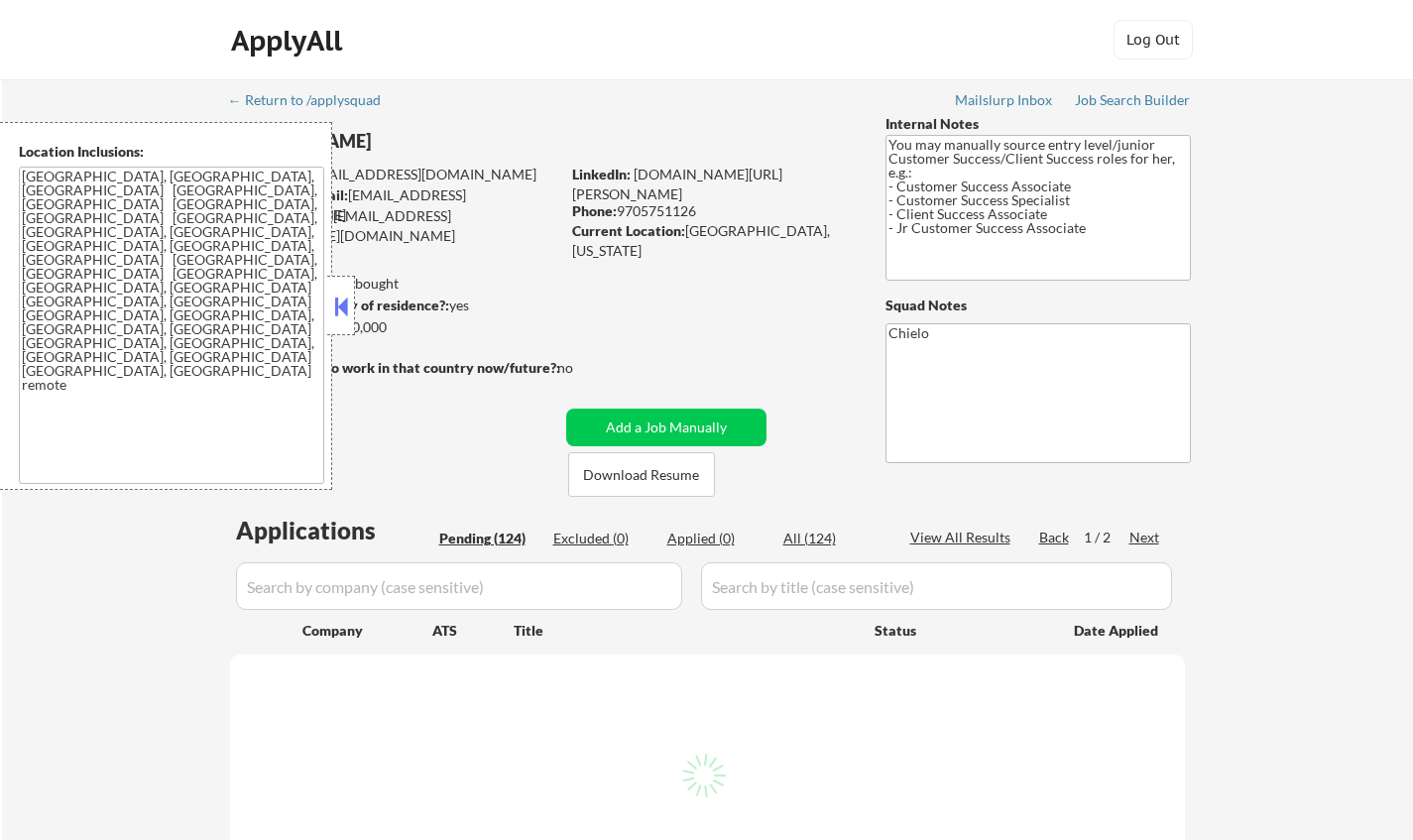
select select ""pending""
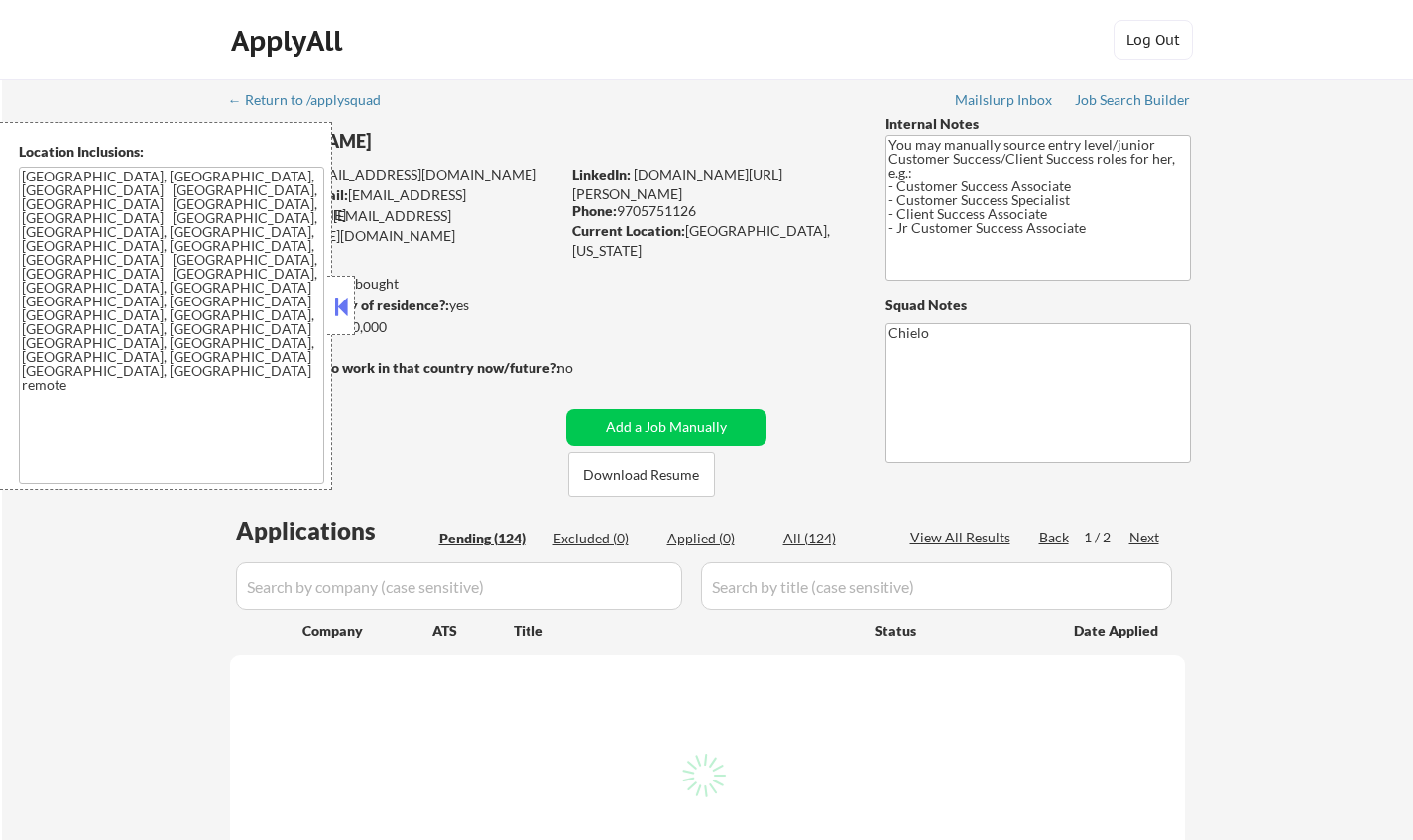
select select ""pending""
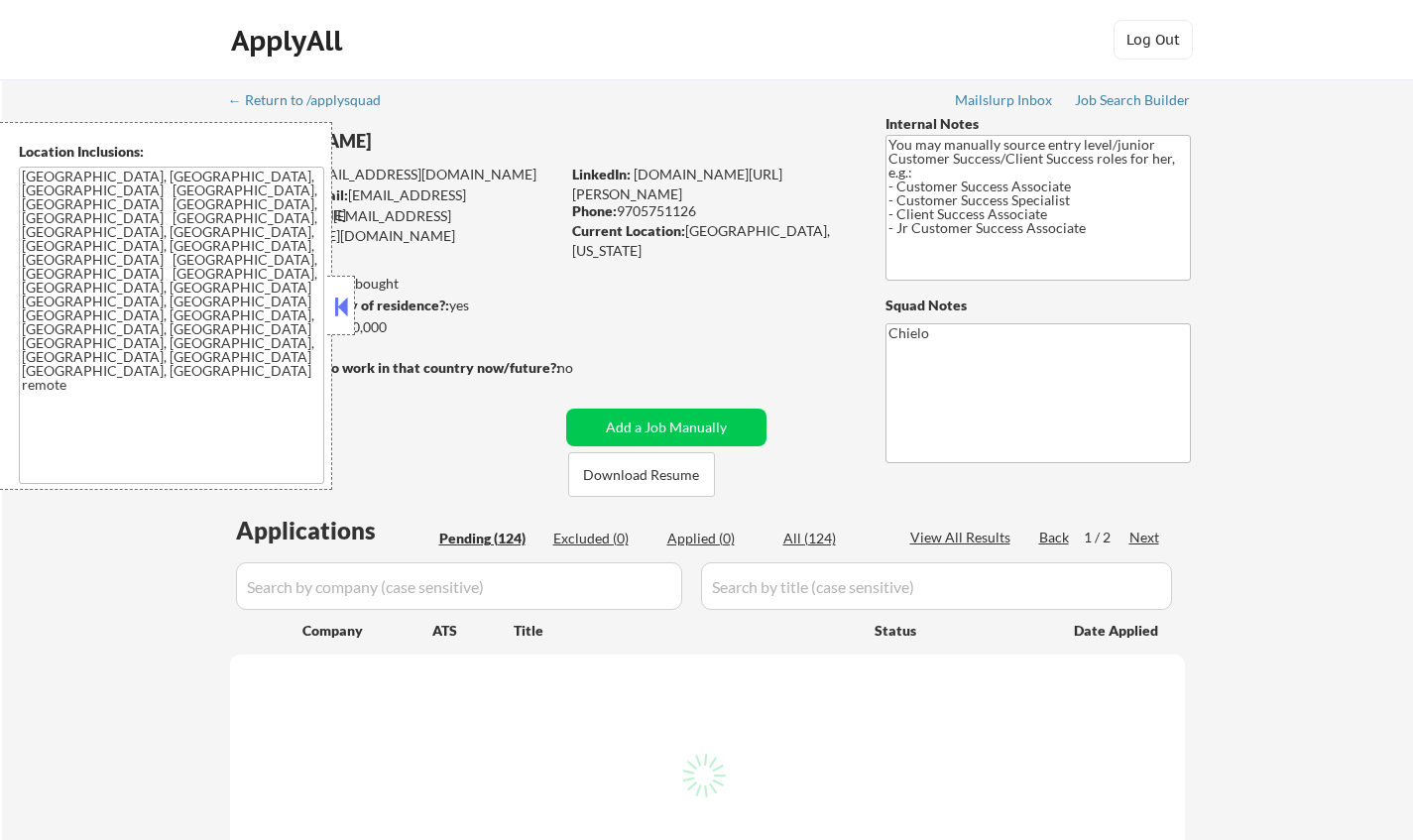
select select ""pending""
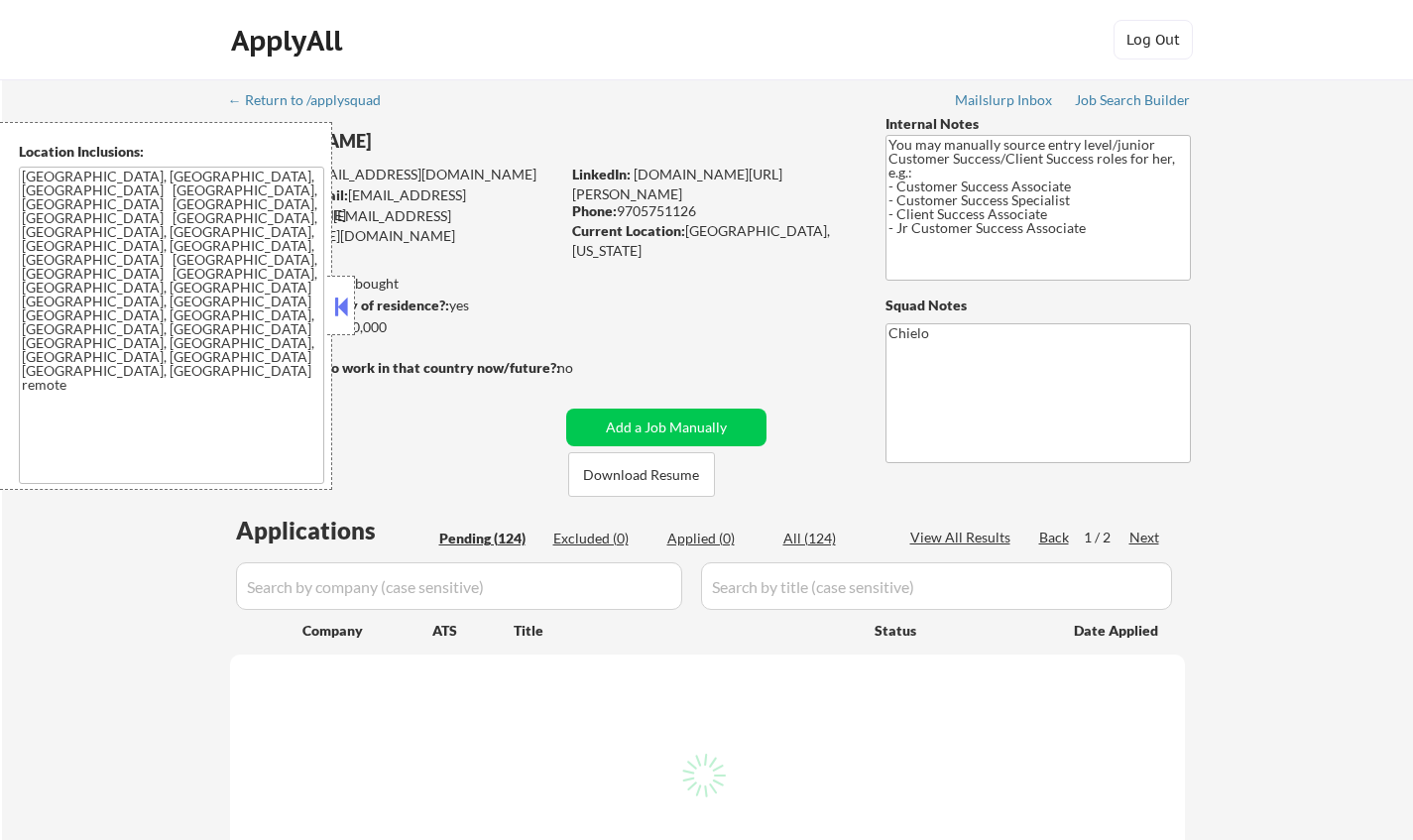
select select ""pending""
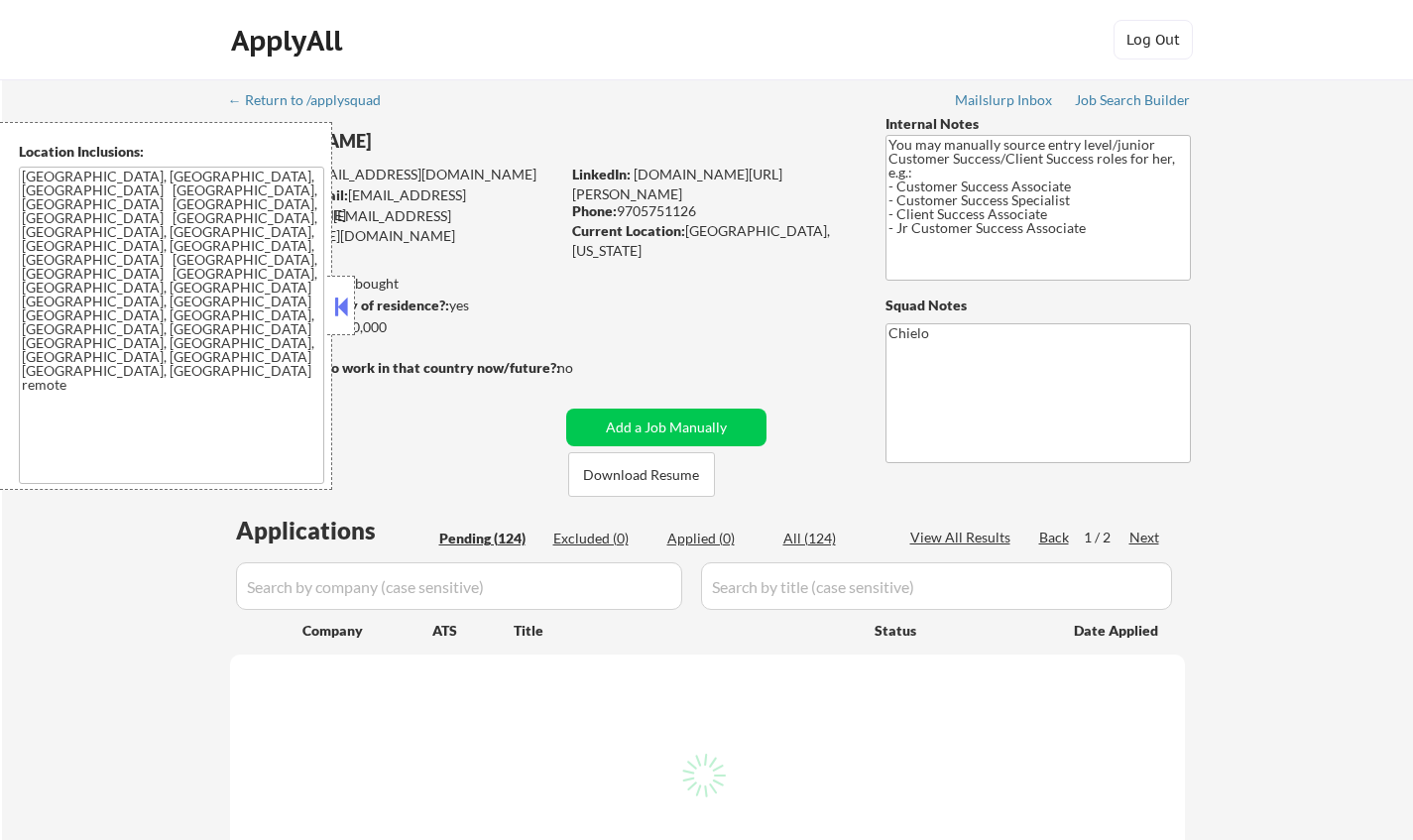
select select ""pending""
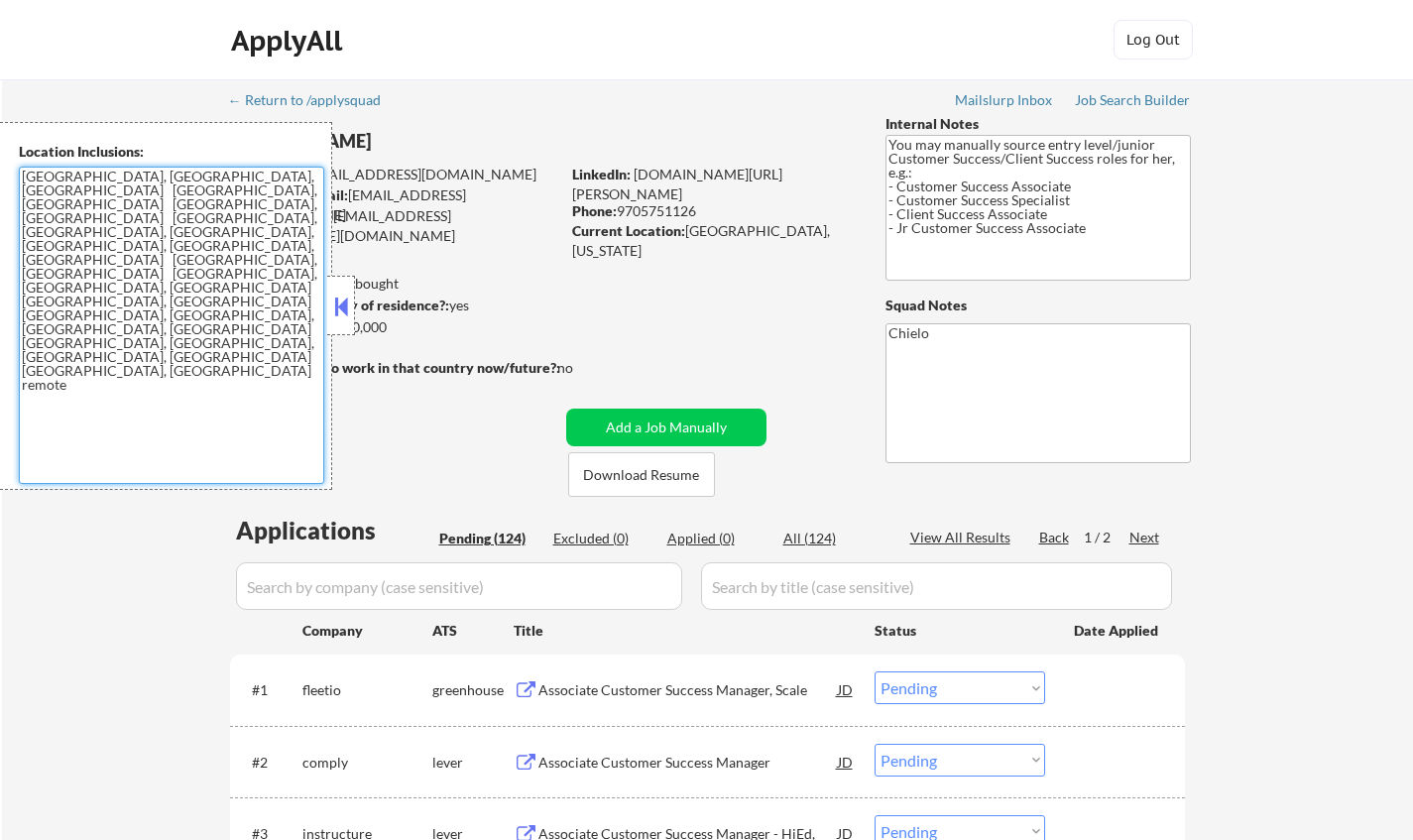
drag, startPoint x: 180, startPoint y: 268, endPoint x: 0, endPoint y: 137, distance: 222.6
click at [0, 137] on div "Location Inclusions: [GEOGRAPHIC_DATA], [GEOGRAPHIC_DATA] [GEOGRAPHIC_DATA], [G…" at bounding box center [166, 306] width 332 height 367
click at [338, 300] on button at bounding box center [341, 306] width 22 height 30
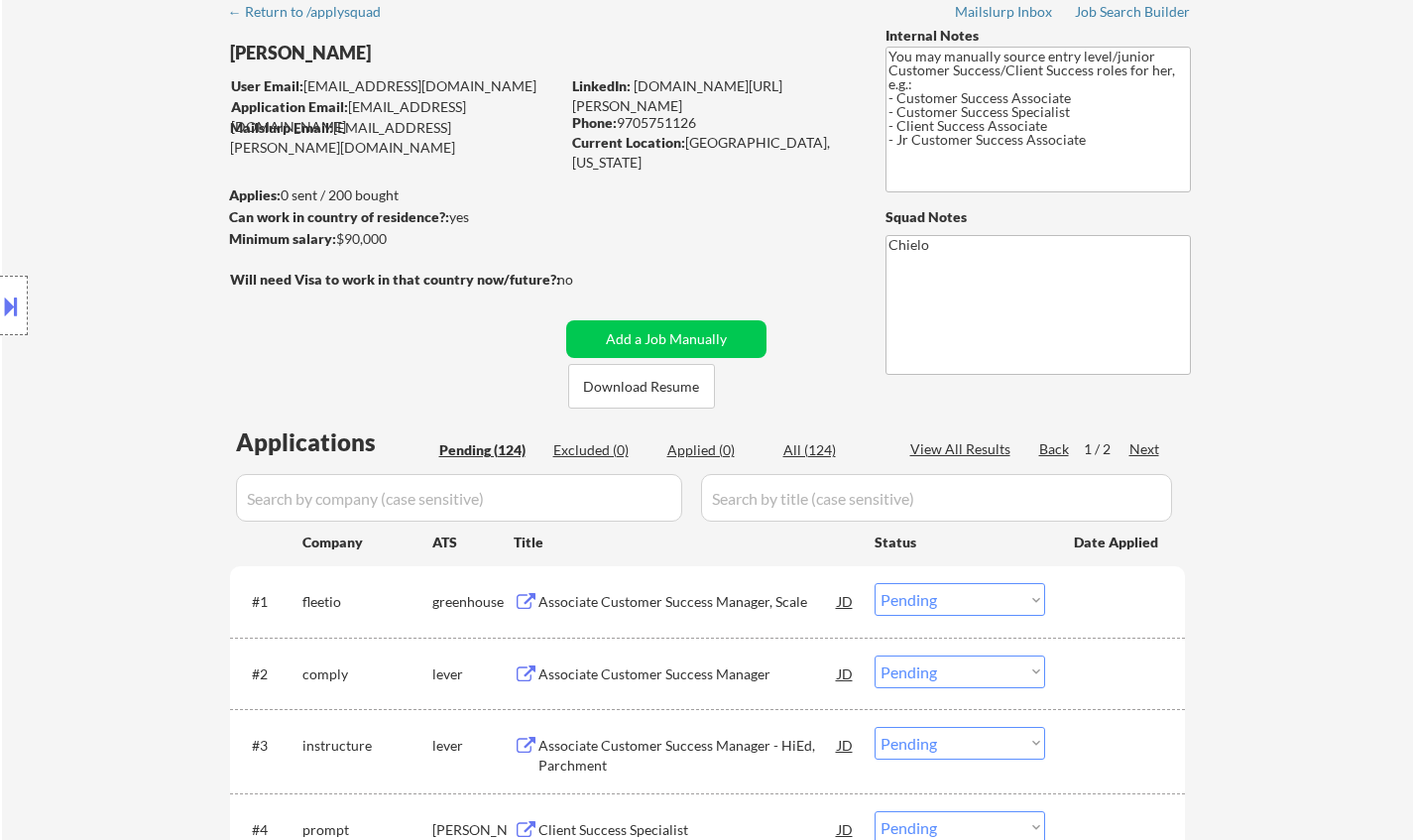
scroll to position [199, 0]
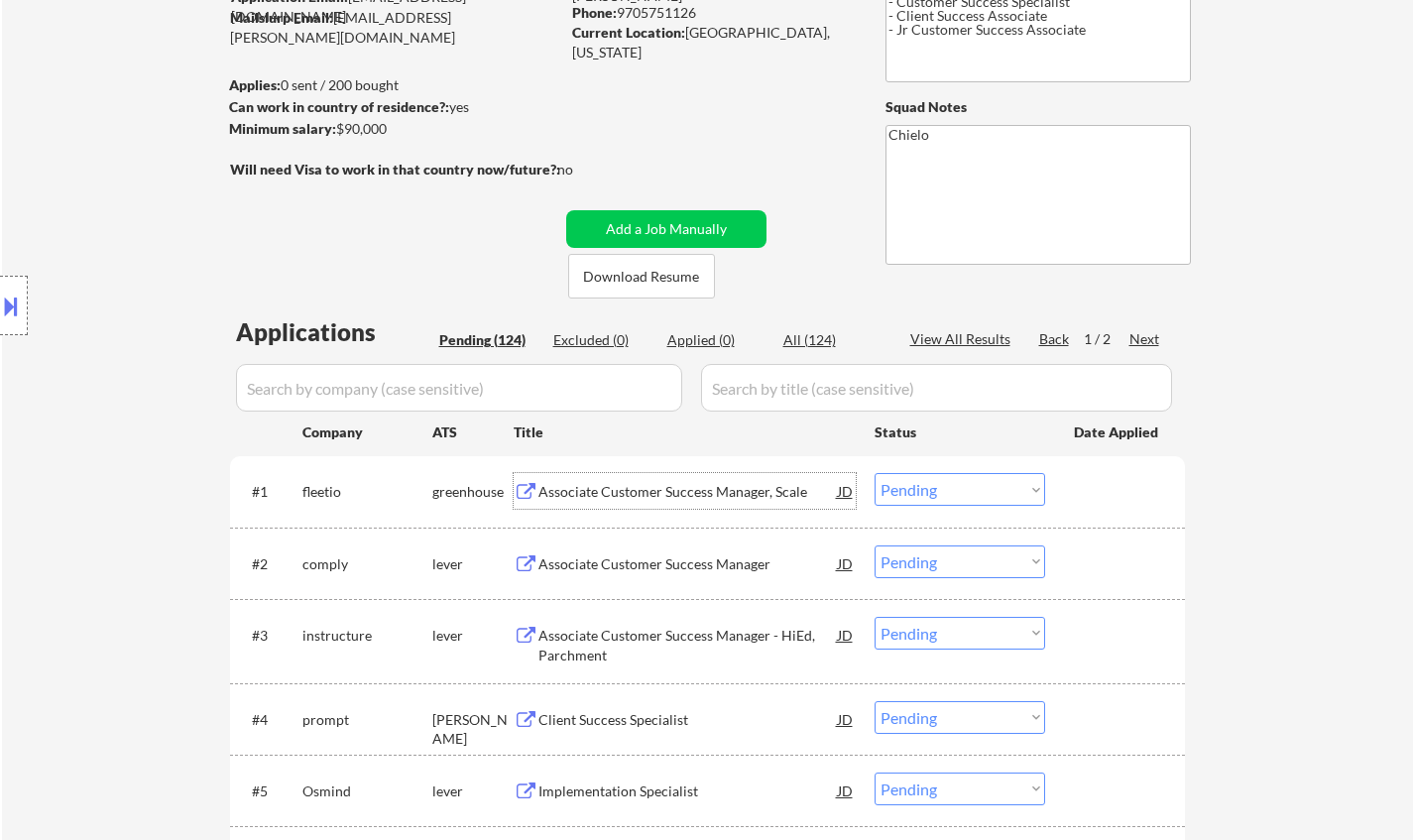
click at [661, 498] on div "Associate Customer Success Manager, Scale" at bounding box center [687, 491] width 299 height 20
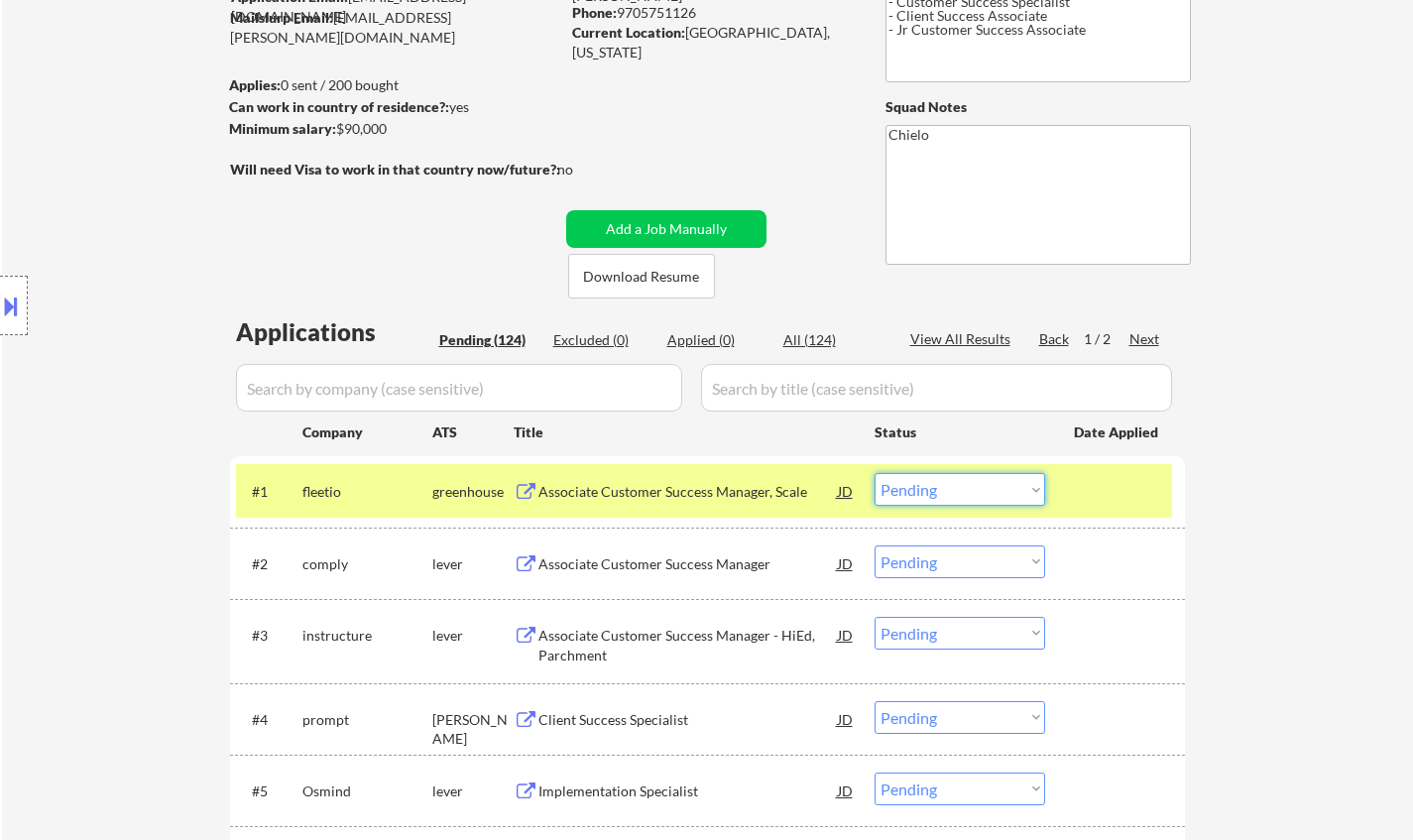
click at [982, 496] on select "Choose an option... Pending Applied Excluded (Questions) Excluded (Expired) Exc…" at bounding box center [959, 489] width 171 height 33
click at [874, 473] on select "Choose an option... Pending Applied Excluded (Questions) Excluded (Expired) Exc…" at bounding box center [959, 489] width 171 height 33
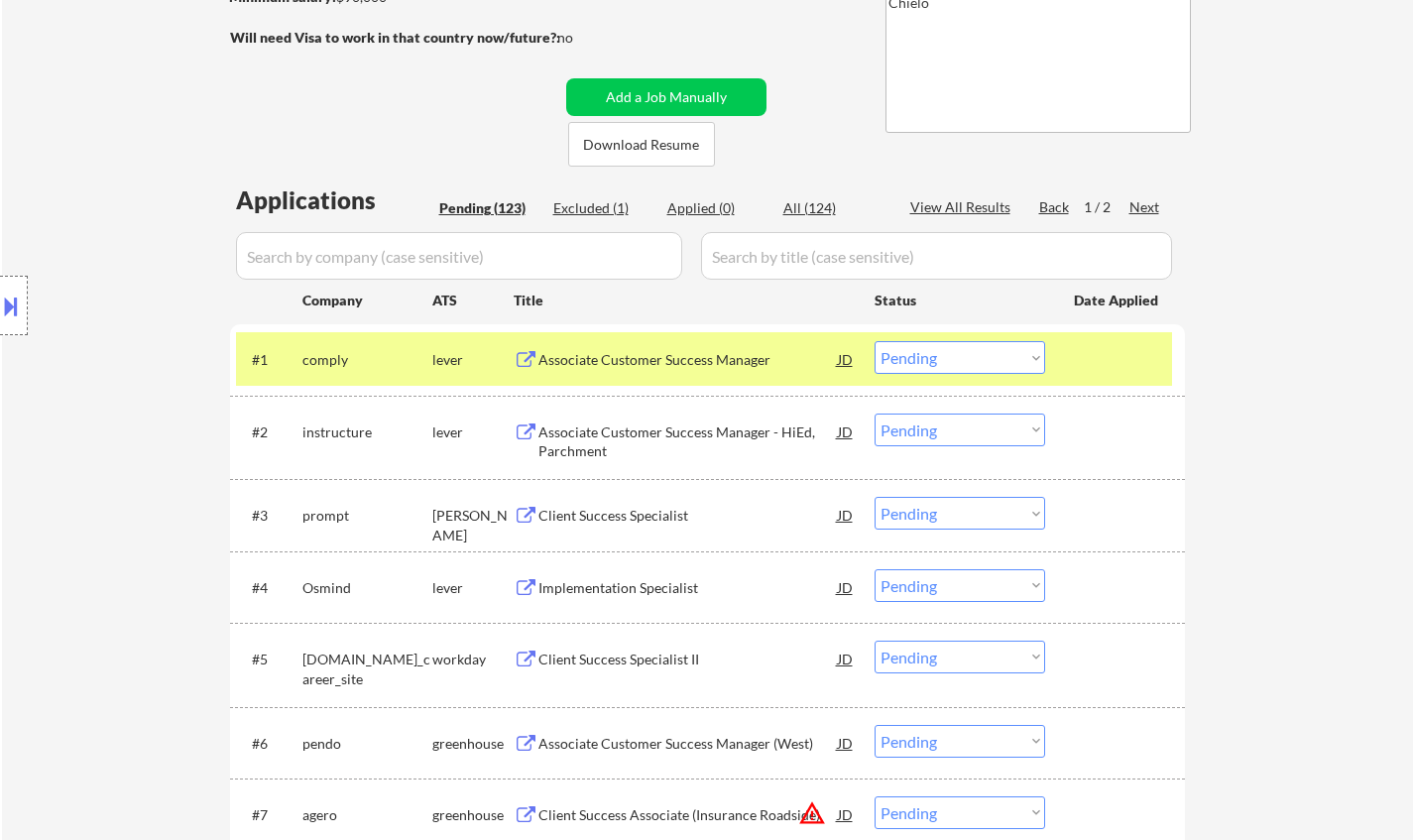
scroll to position [396, 0]
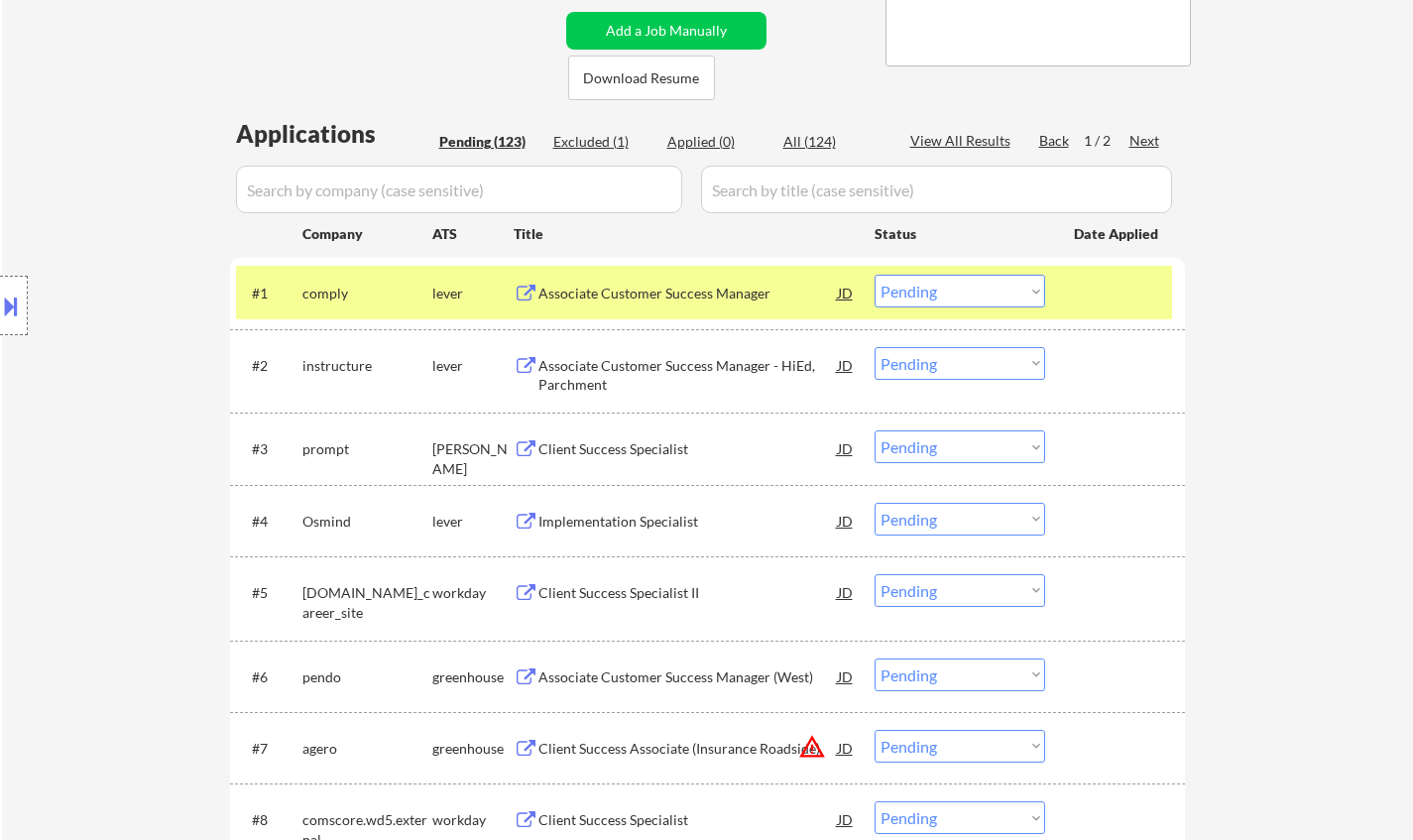
click at [653, 279] on div "Associate Customer Success Manager" at bounding box center [687, 293] width 299 height 36
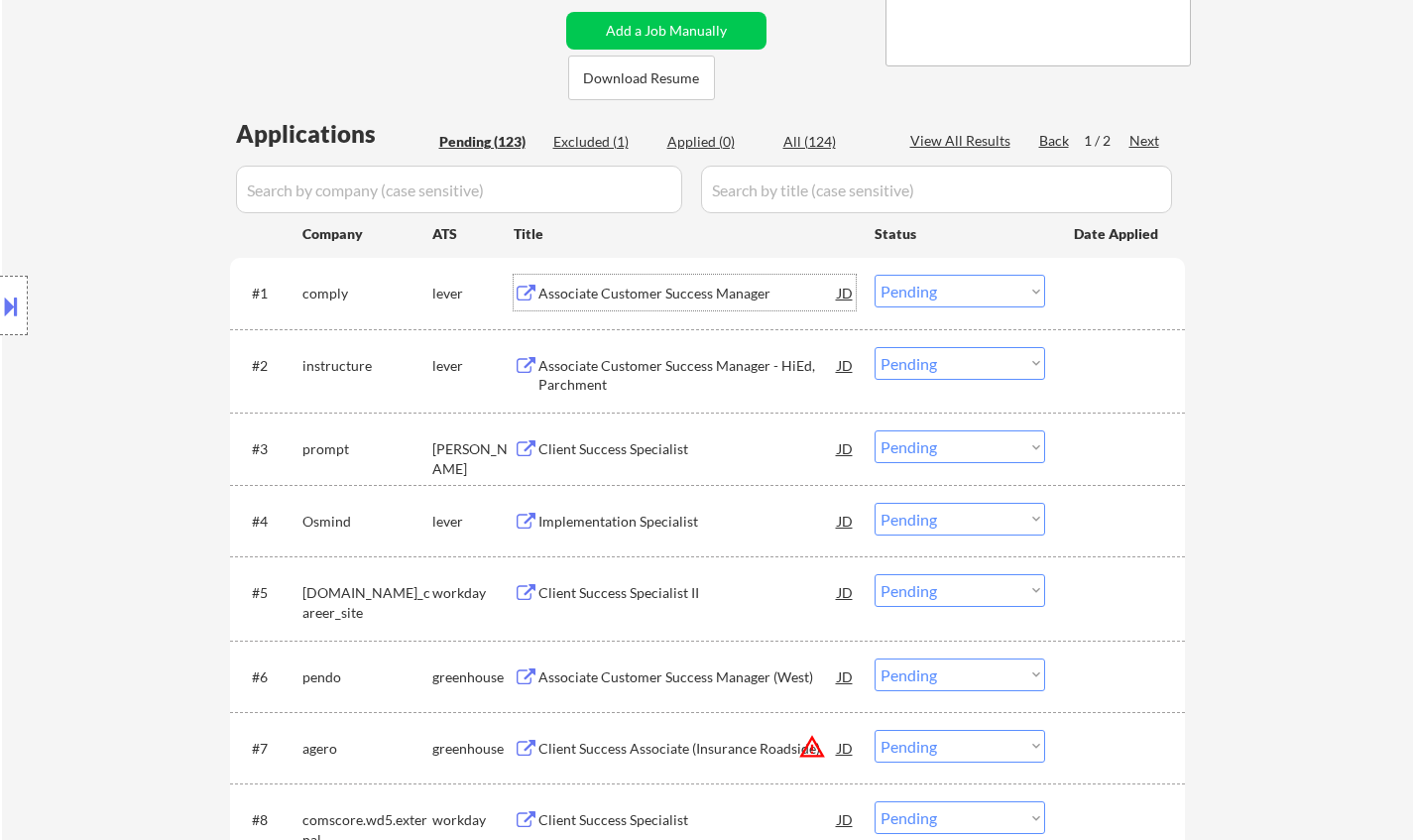
click at [925, 289] on select "Choose an option... Pending Applied Excluded (Questions) Excluded (Expired) Exc…" at bounding box center [959, 291] width 171 height 33
click at [874, 275] on select "Choose an option... Pending Applied Excluded (Questions) Excluded (Expired) Exc…" at bounding box center [959, 291] width 171 height 33
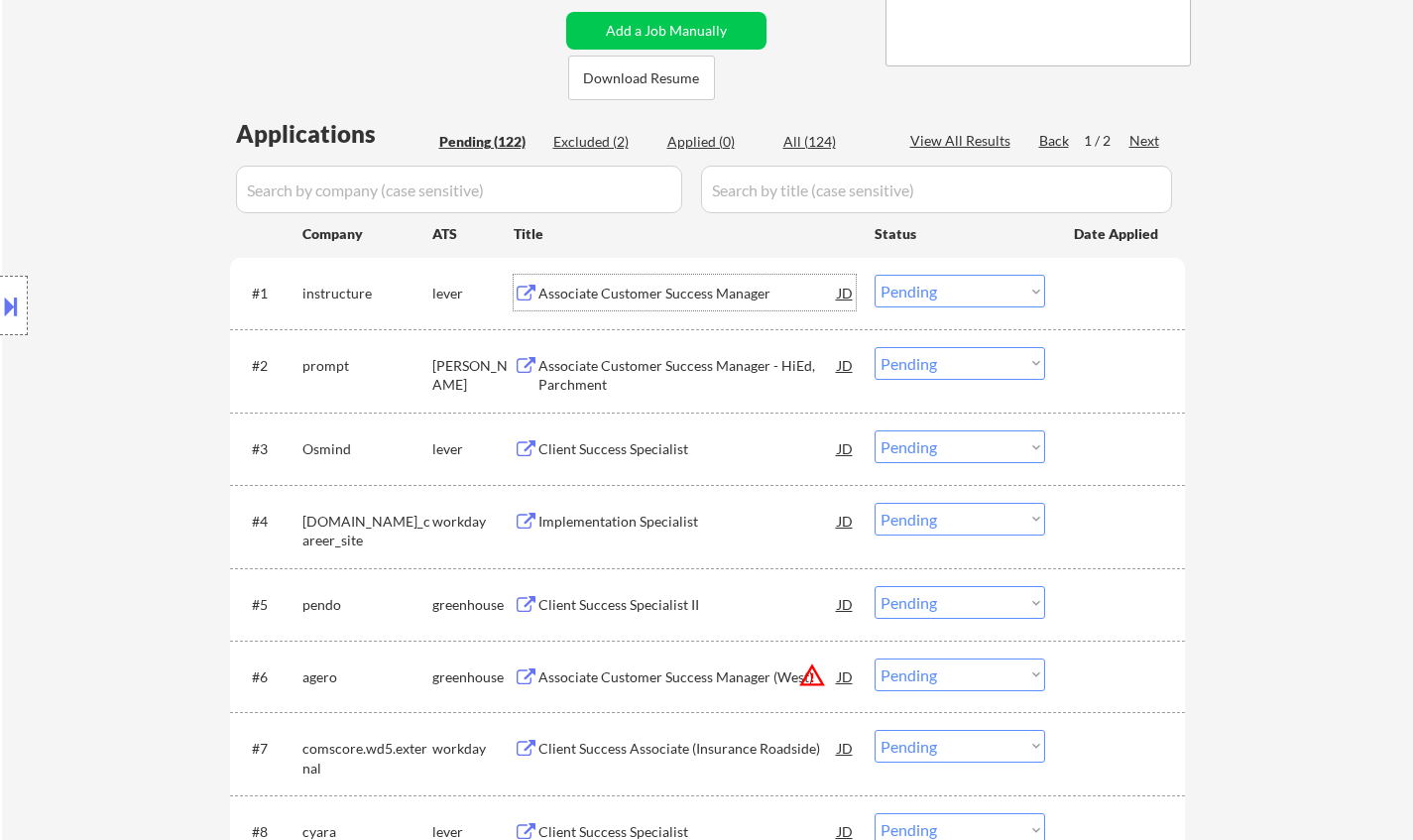
click at [600, 294] on div "Associate Customer Success Manager" at bounding box center [687, 294] width 299 height 20
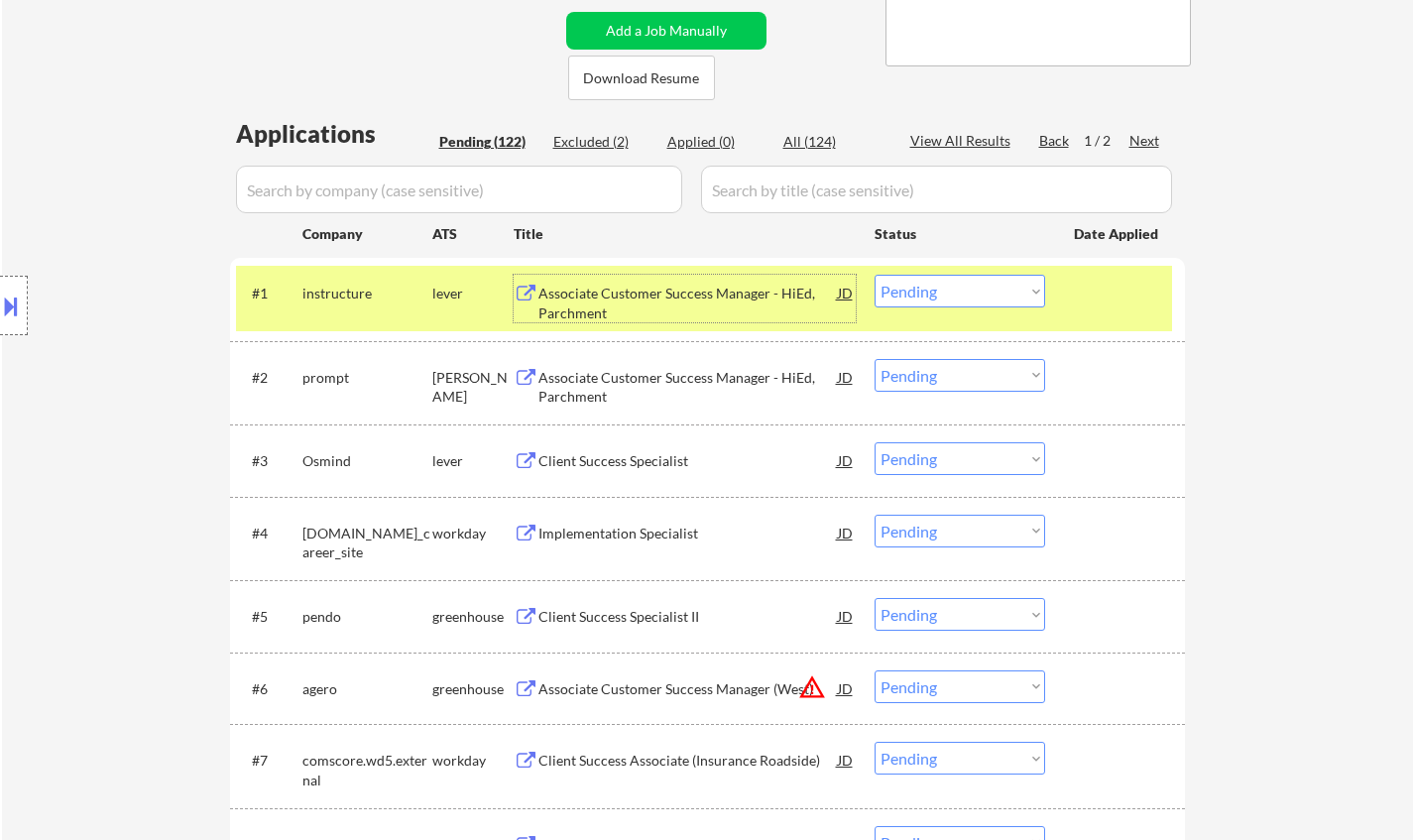
click at [935, 283] on select "Choose an option... Pending Applied Excluded (Questions) Excluded (Expired) Exc…" at bounding box center [959, 291] width 171 height 33
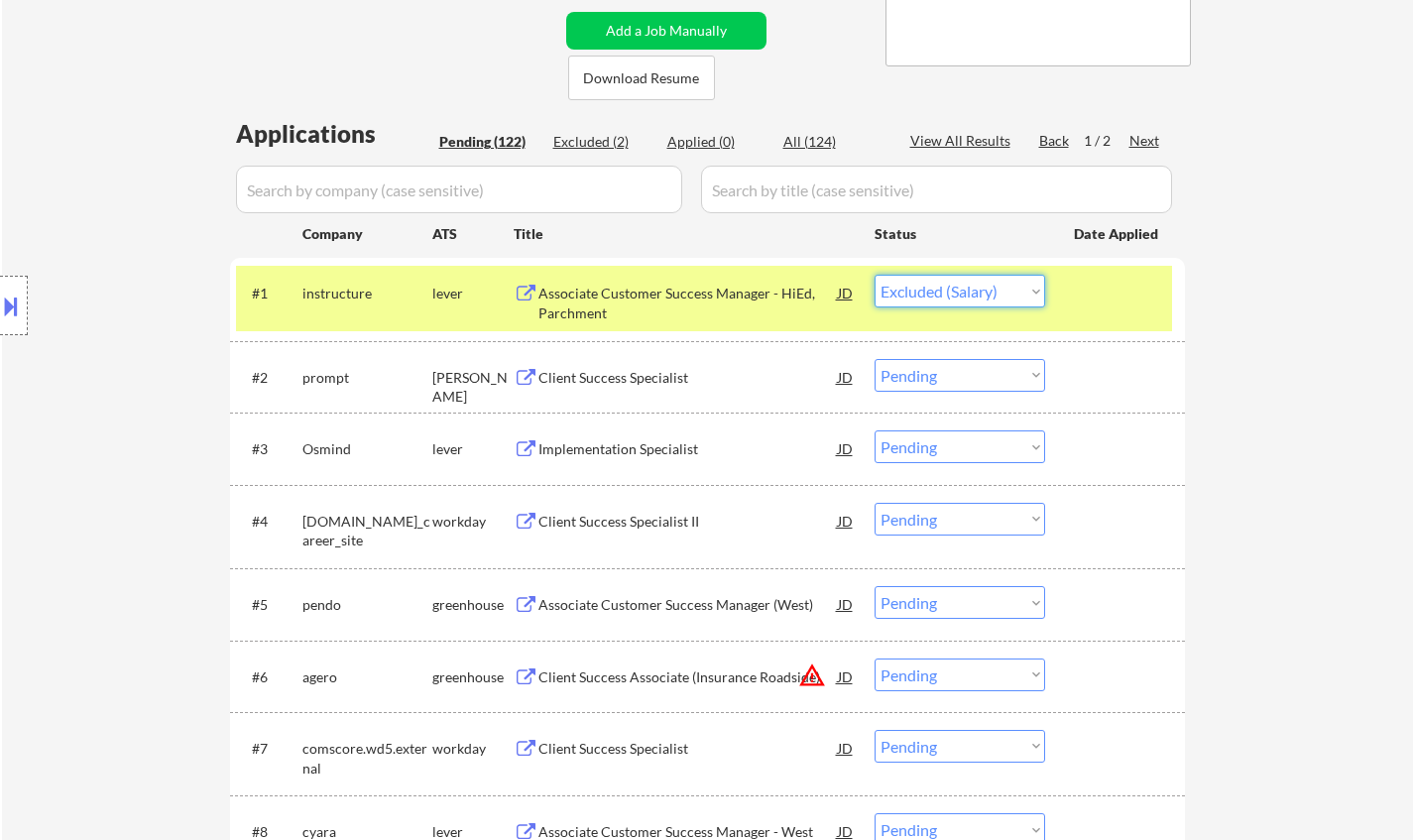
click at [874, 275] on select "Choose an option... Pending Applied Excluded (Questions) Excluded (Expired) Exc…" at bounding box center [959, 291] width 171 height 33
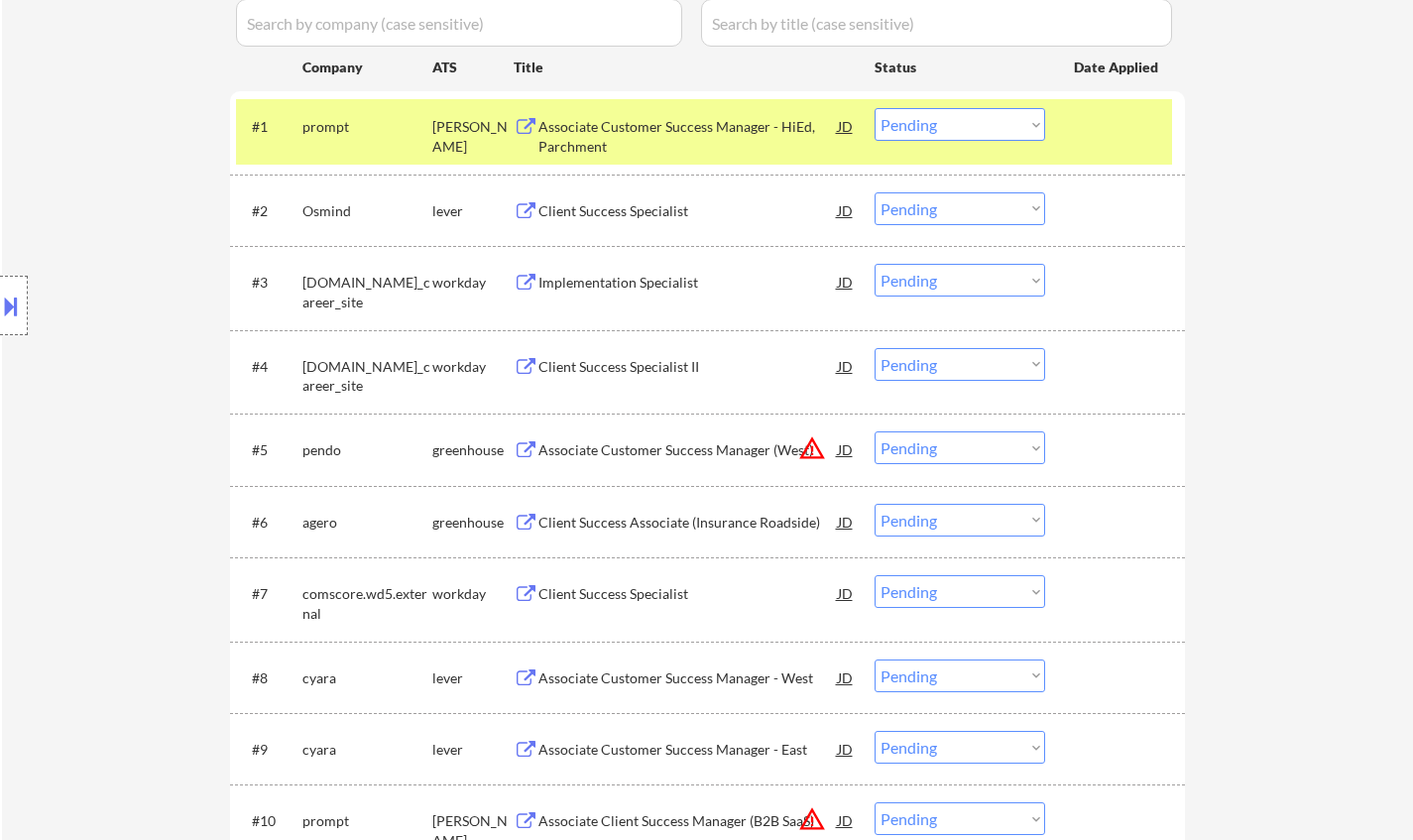
scroll to position [595, 0]
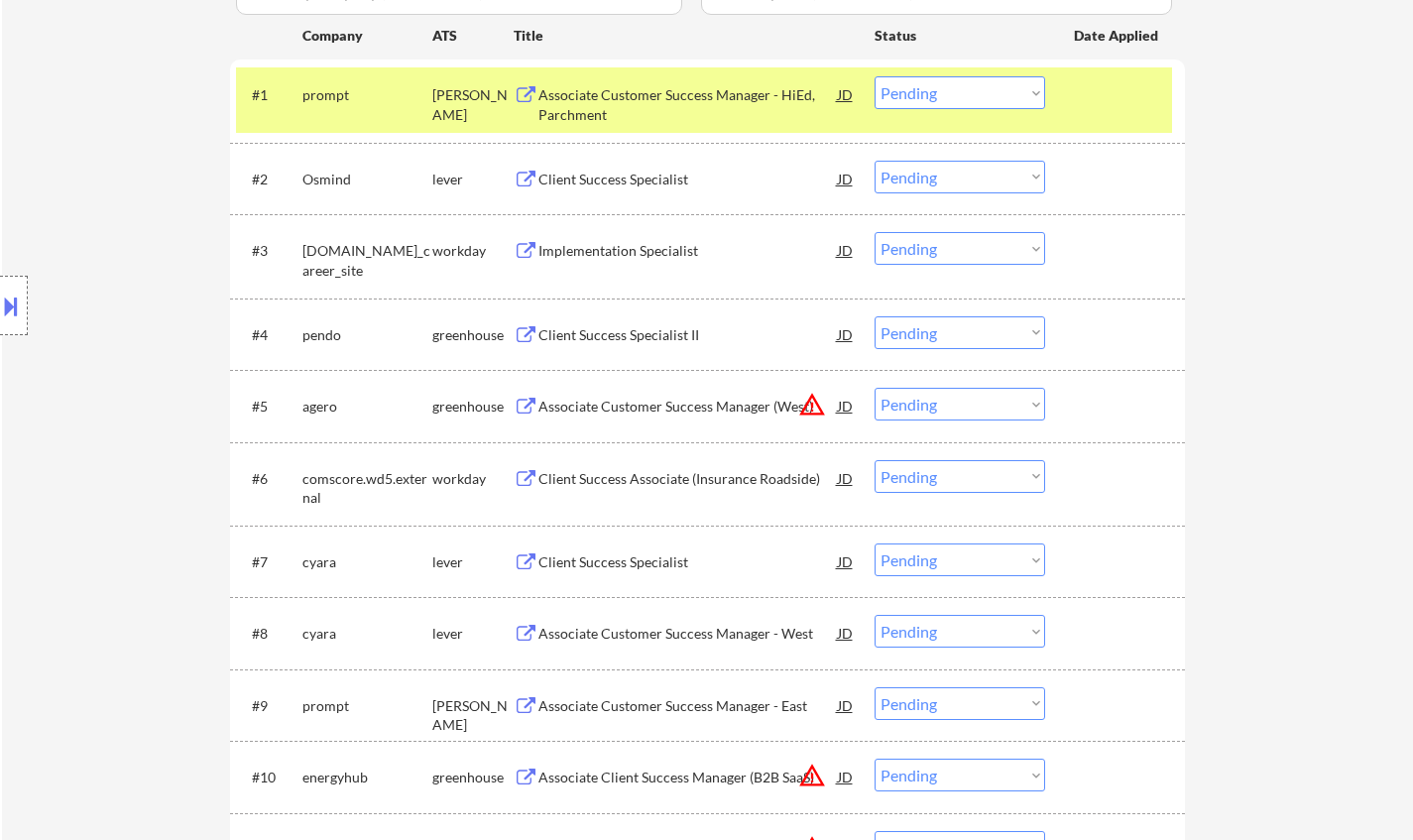
click at [600, 89] on div "Associate Customer Success Manager - HiEd, Parchment" at bounding box center [687, 104] width 299 height 39
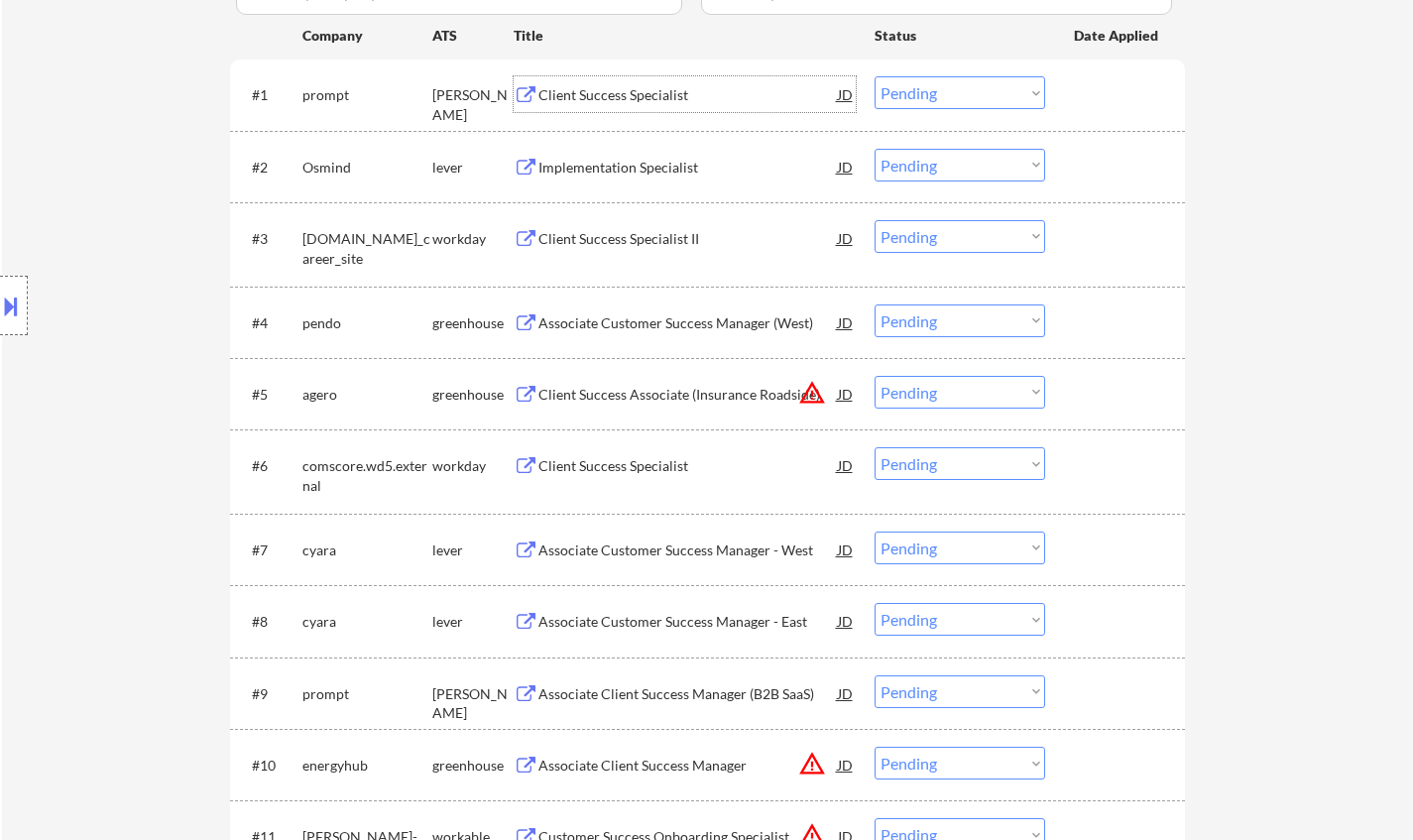
click at [928, 94] on select "Choose an option... Pending Applied Excluded (Questions) Excluded (Expired) Exc…" at bounding box center [959, 92] width 171 height 33
click at [874, 76] on select "Choose an option... Pending Applied Excluded (Questions) Excluded (Expired) Exc…" at bounding box center [959, 92] width 171 height 33
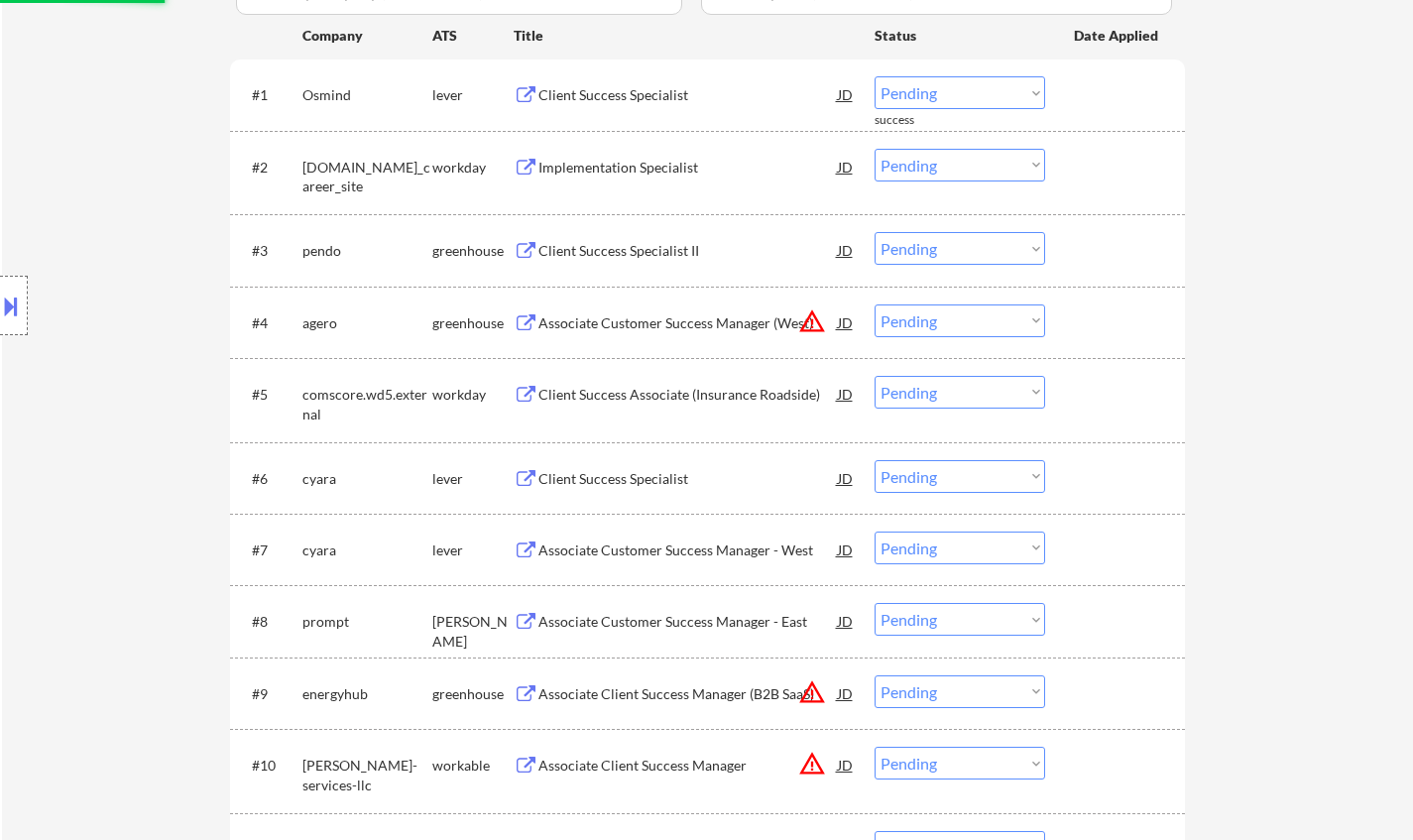
click at [629, 99] on div "Client Success Specialist" at bounding box center [687, 95] width 299 height 20
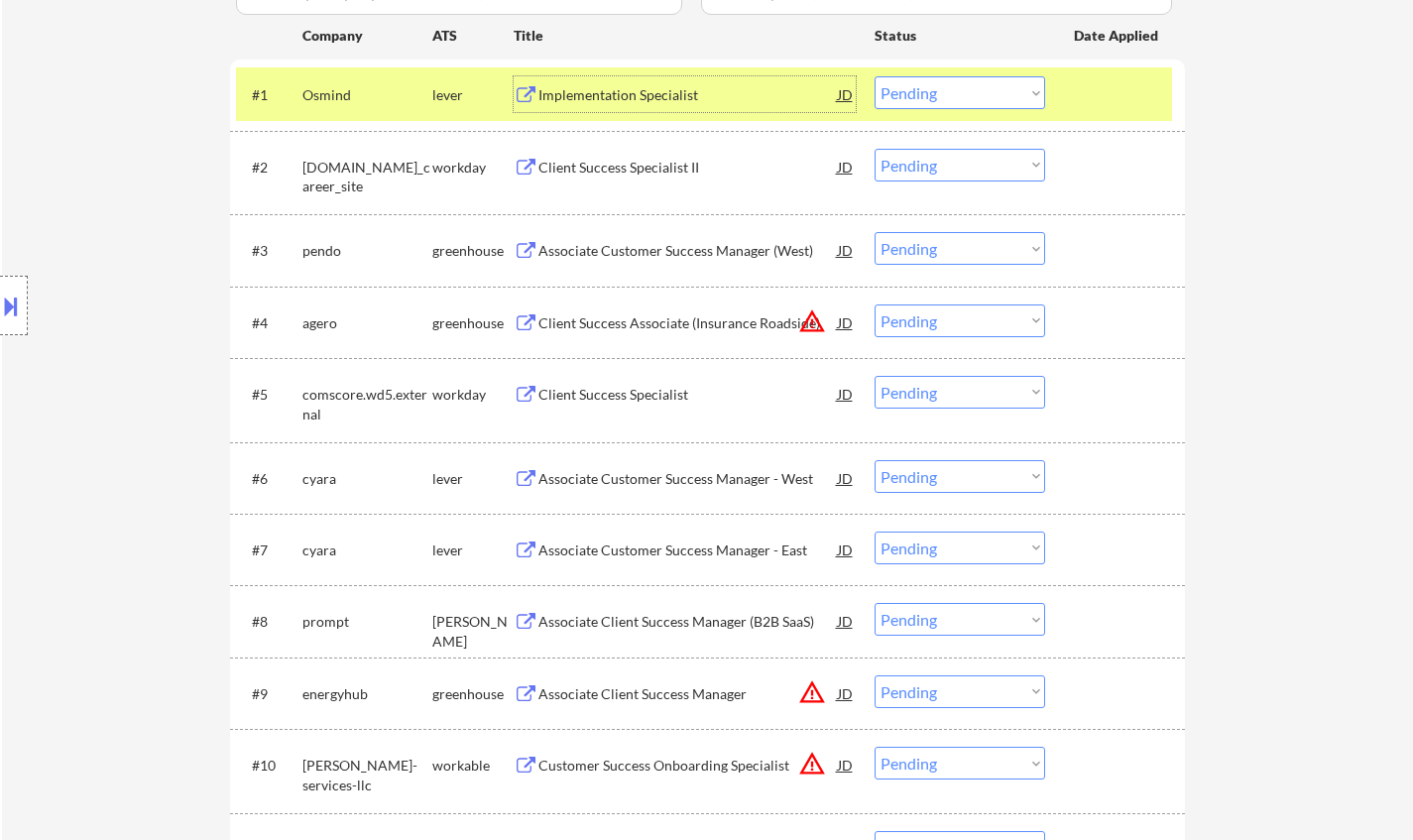
click at [964, 91] on select "Choose an option... Pending Applied Excluded (Questions) Excluded (Expired) Exc…" at bounding box center [959, 92] width 171 height 33
click at [874, 76] on select "Choose an option... Pending Applied Excluded (Questions) Excluded (Expired) Exc…" at bounding box center [959, 92] width 171 height 33
select select ""pending""
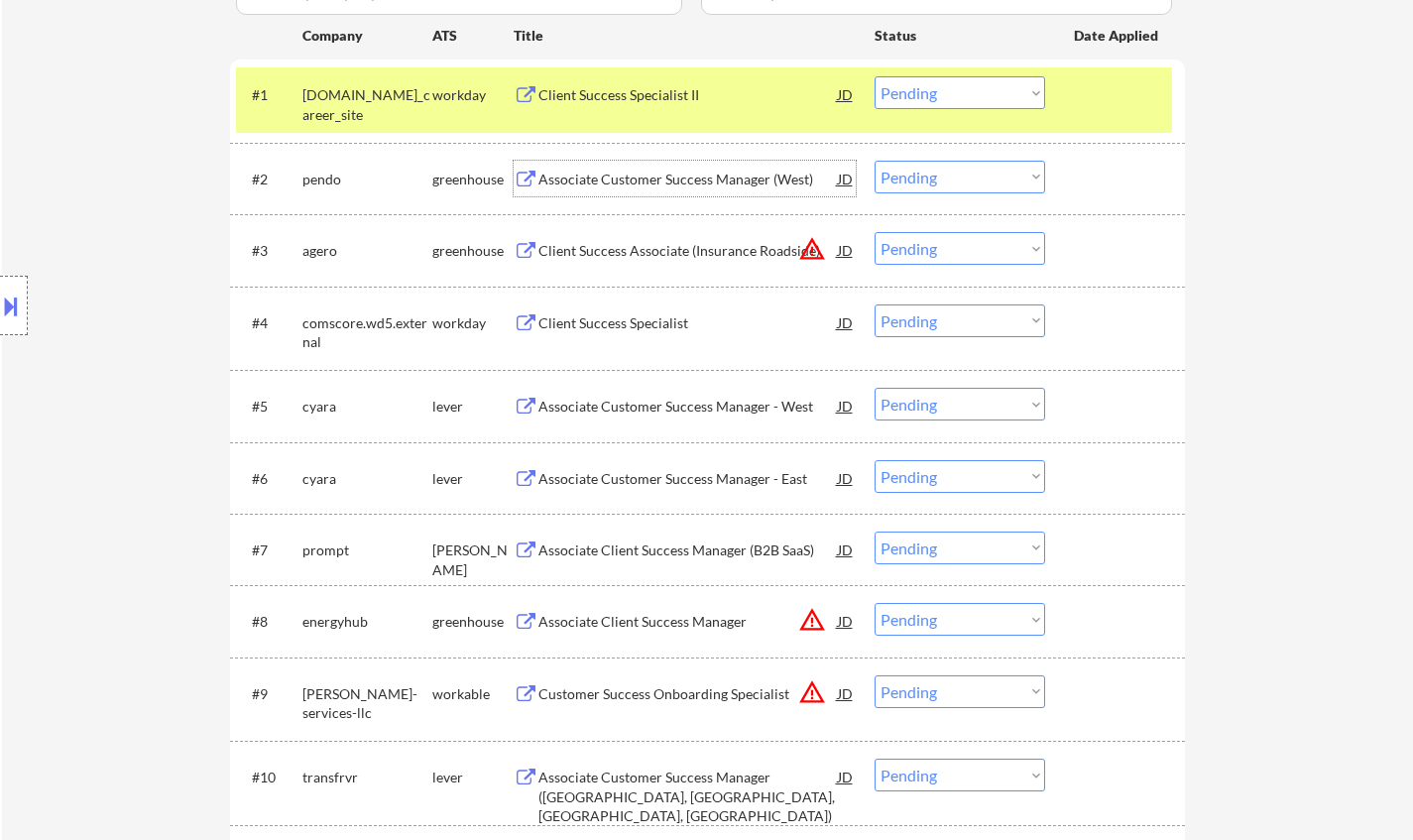
click at [690, 183] on div "Associate Customer Success Manager (West)" at bounding box center [687, 180] width 299 height 20
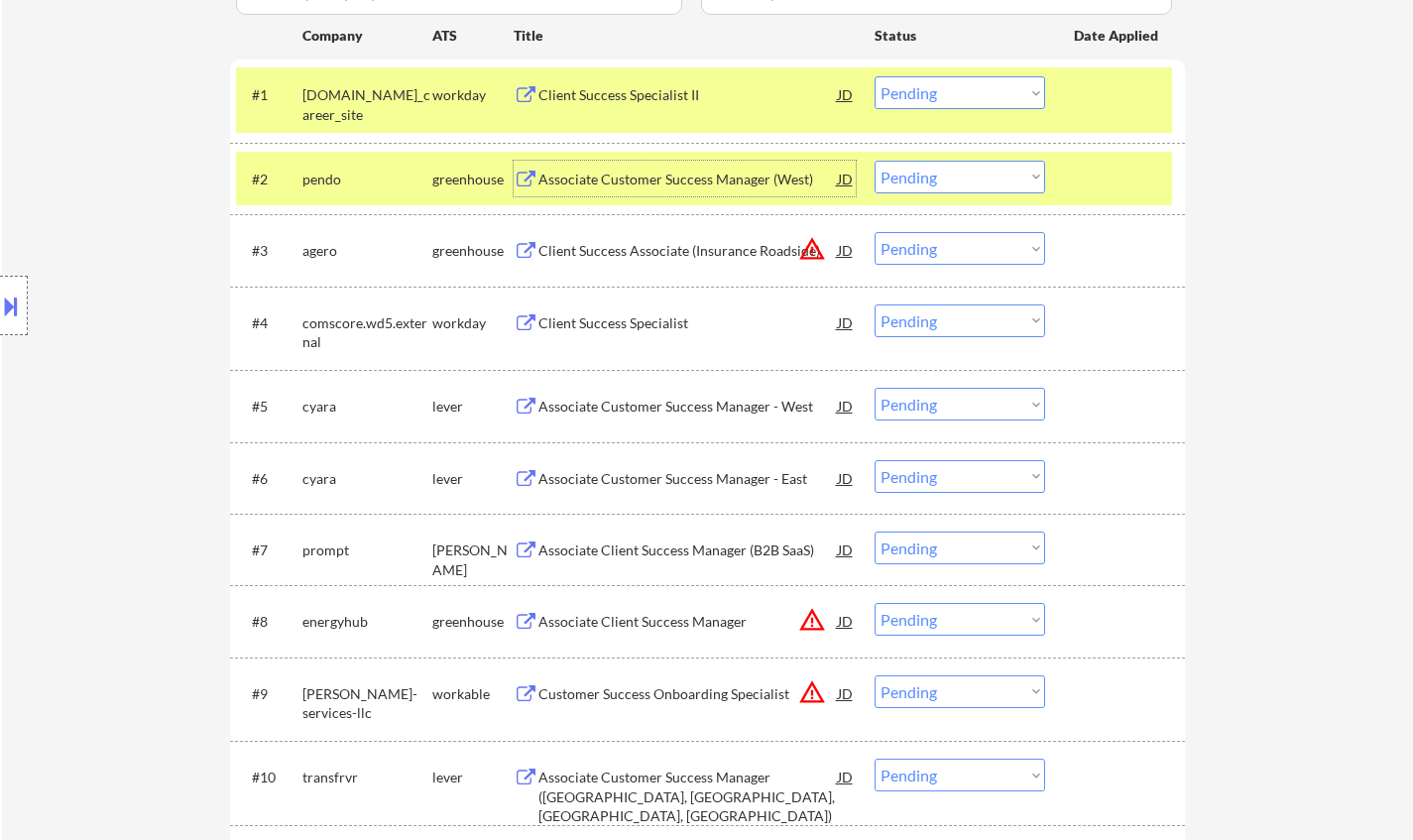
click at [983, 172] on select "Choose an option... Pending Applied Excluded (Questions) Excluded (Expired) Exc…" at bounding box center [959, 177] width 171 height 33
click at [874, 161] on select "Choose an option... Pending Applied Excluded (Questions) Excluded (Expired) Exc…" at bounding box center [959, 177] width 171 height 33
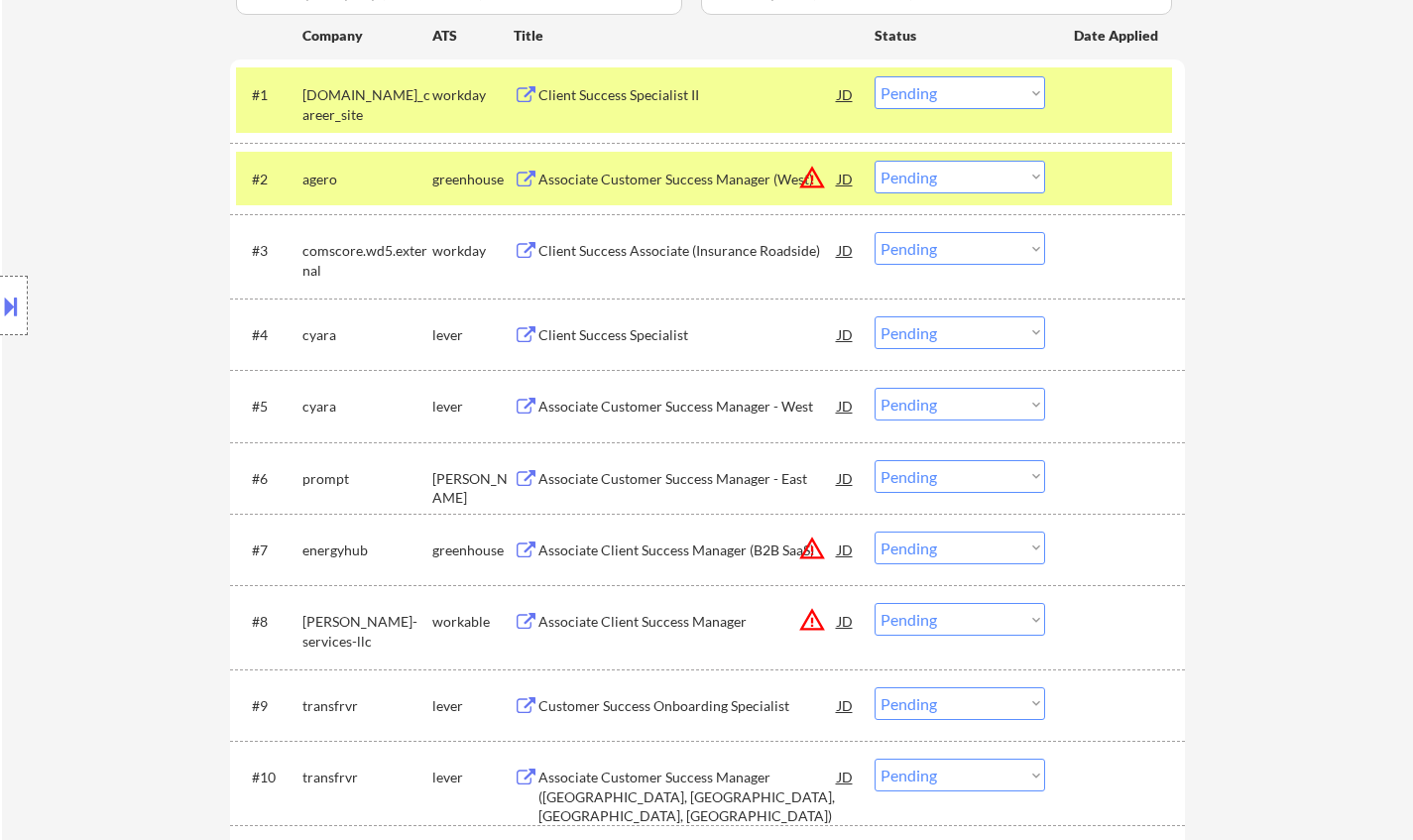
click at [845, 179] on div "JD" at bounding box center [846, 179] width 20 height 36
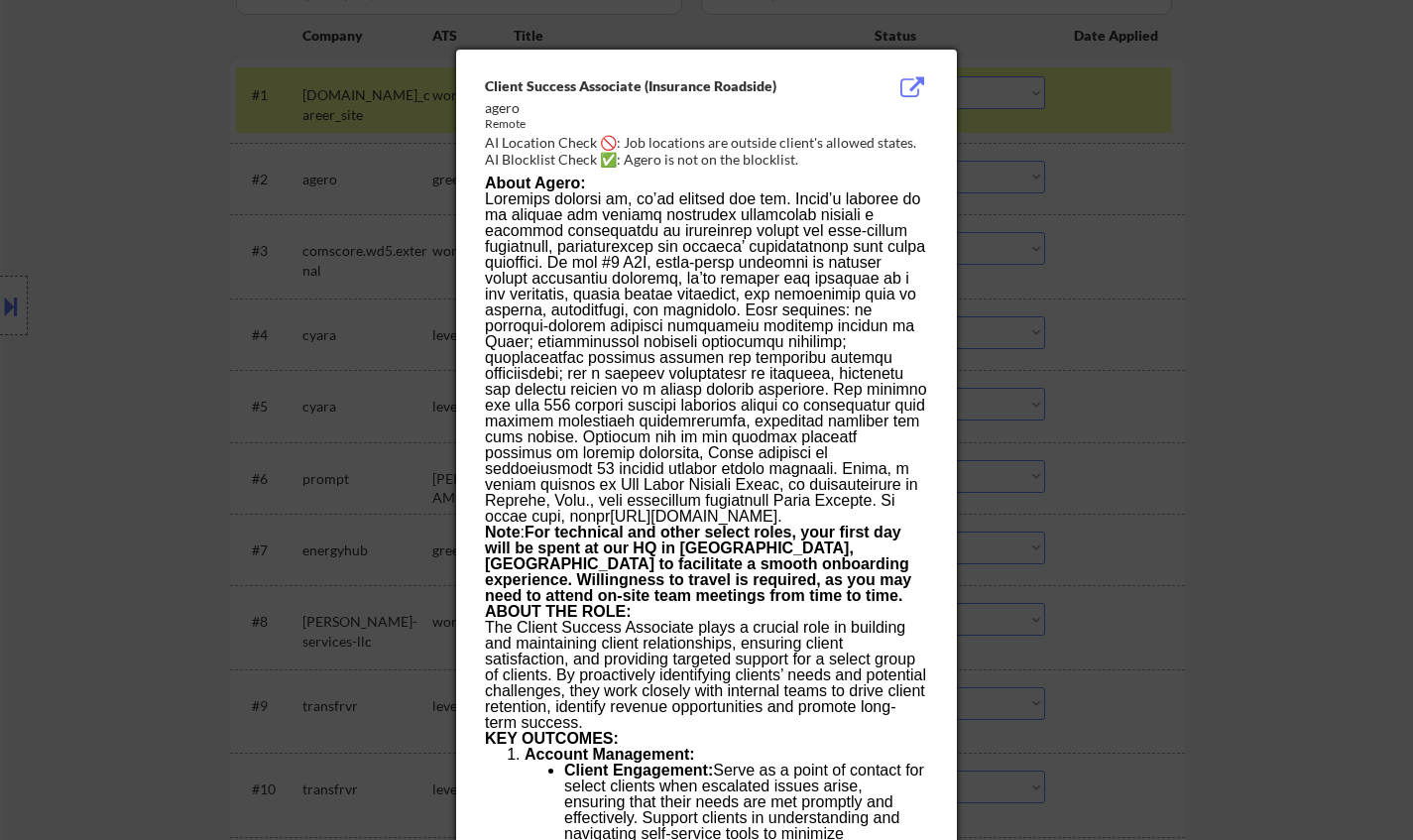
drag, startPoint x: 1237, startPoint y: 290, endPoint x: 1227, endPoint y: 296, distance: 11.7
click at [1239, 294] on div at bounding box center [706, 420] width 1413 height 840
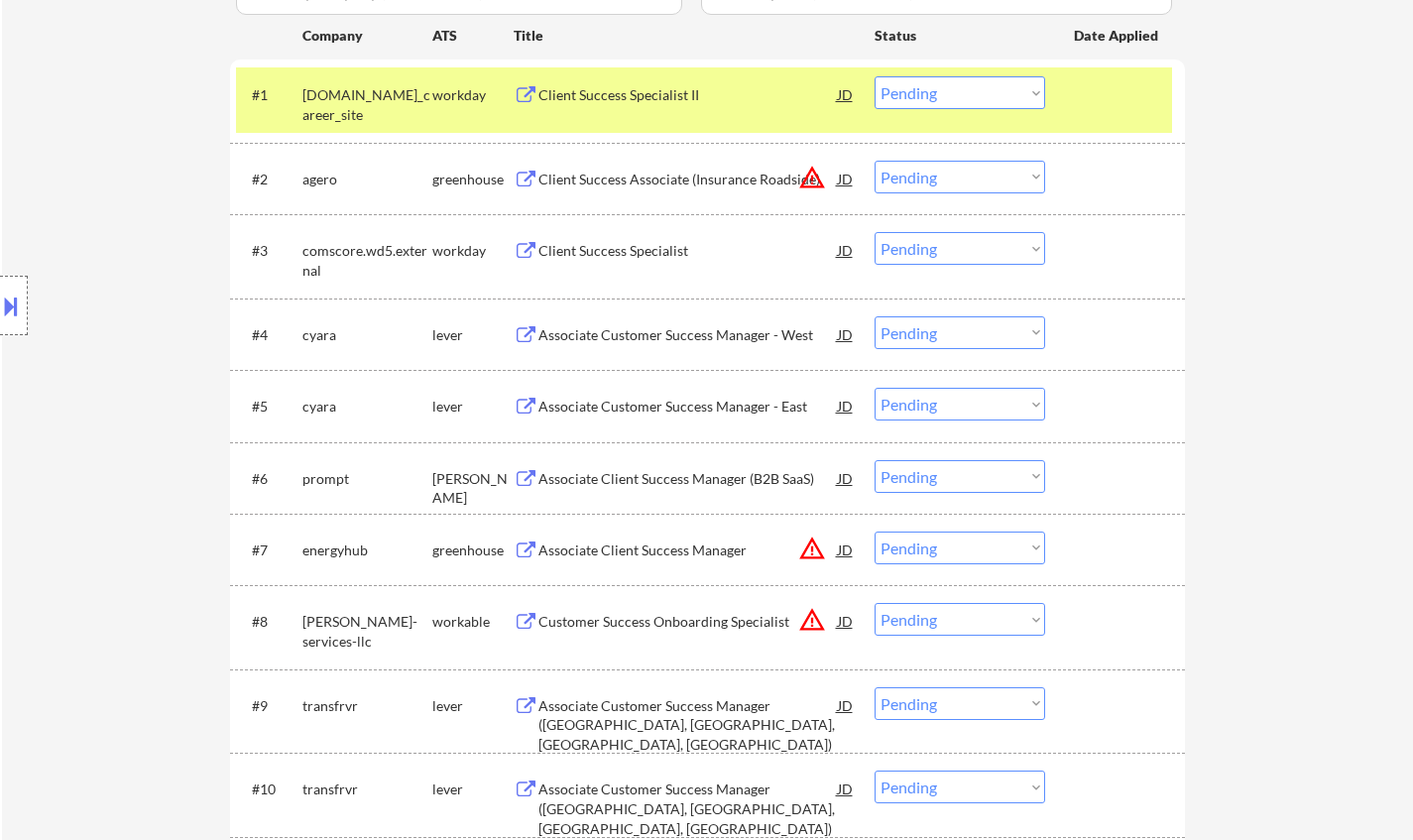
click at [726, 181] on div "Client Success Associate (Insurance Roadside)" at bounding box center [687, 180] width 299 height 20
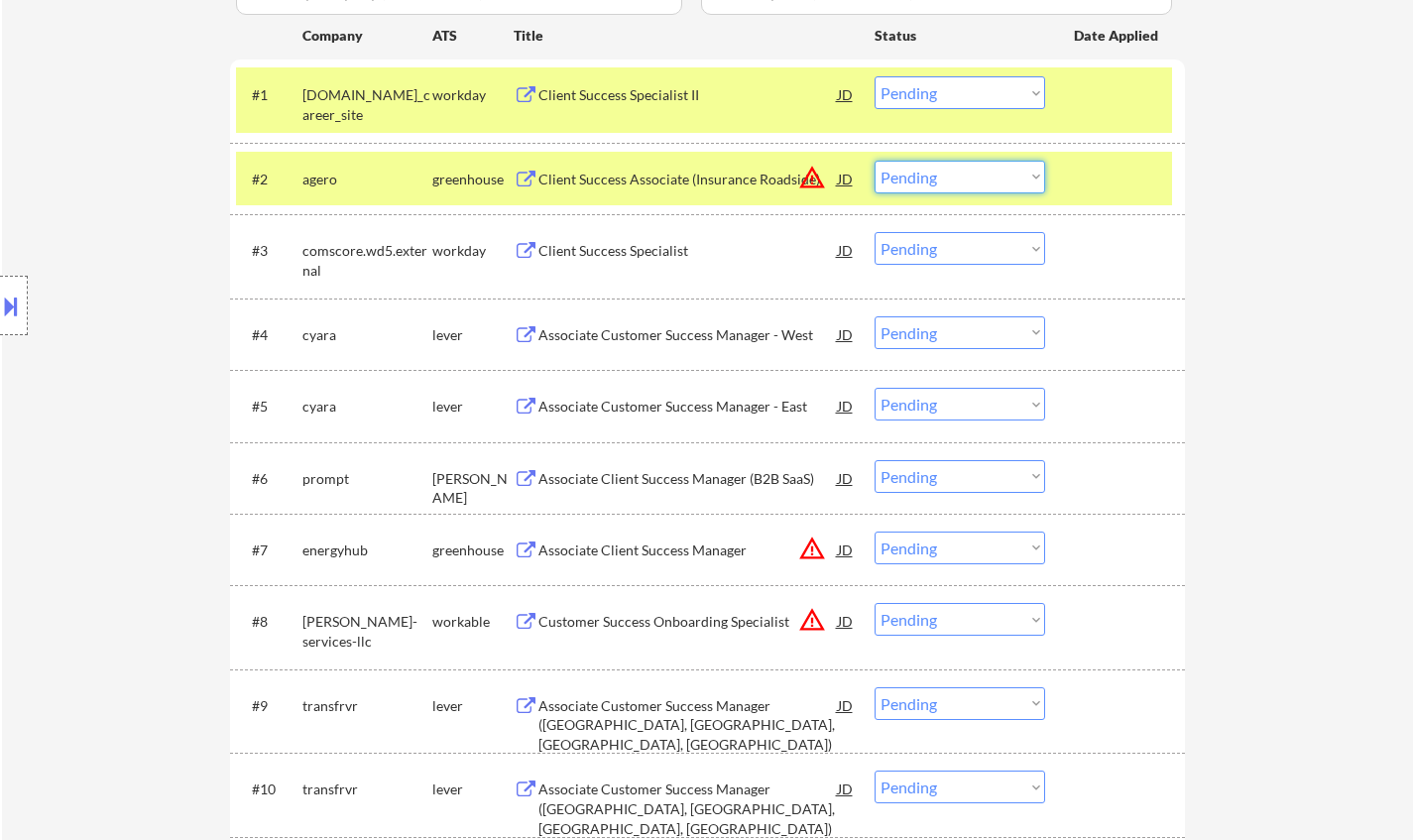
click at [993, 164] on select "Choose an option... Pending Applied Excluded (Questions) Excluded (Expired) Exc…" at bounding box center [959, 177] width 171 height 33
click at [874, 161] on select "Choose an option... Pending Applied Excluded (Questions) Excluded (Expired) Exc…" at bounding box center [959, 177] width 171 height 33
select select ""pending""
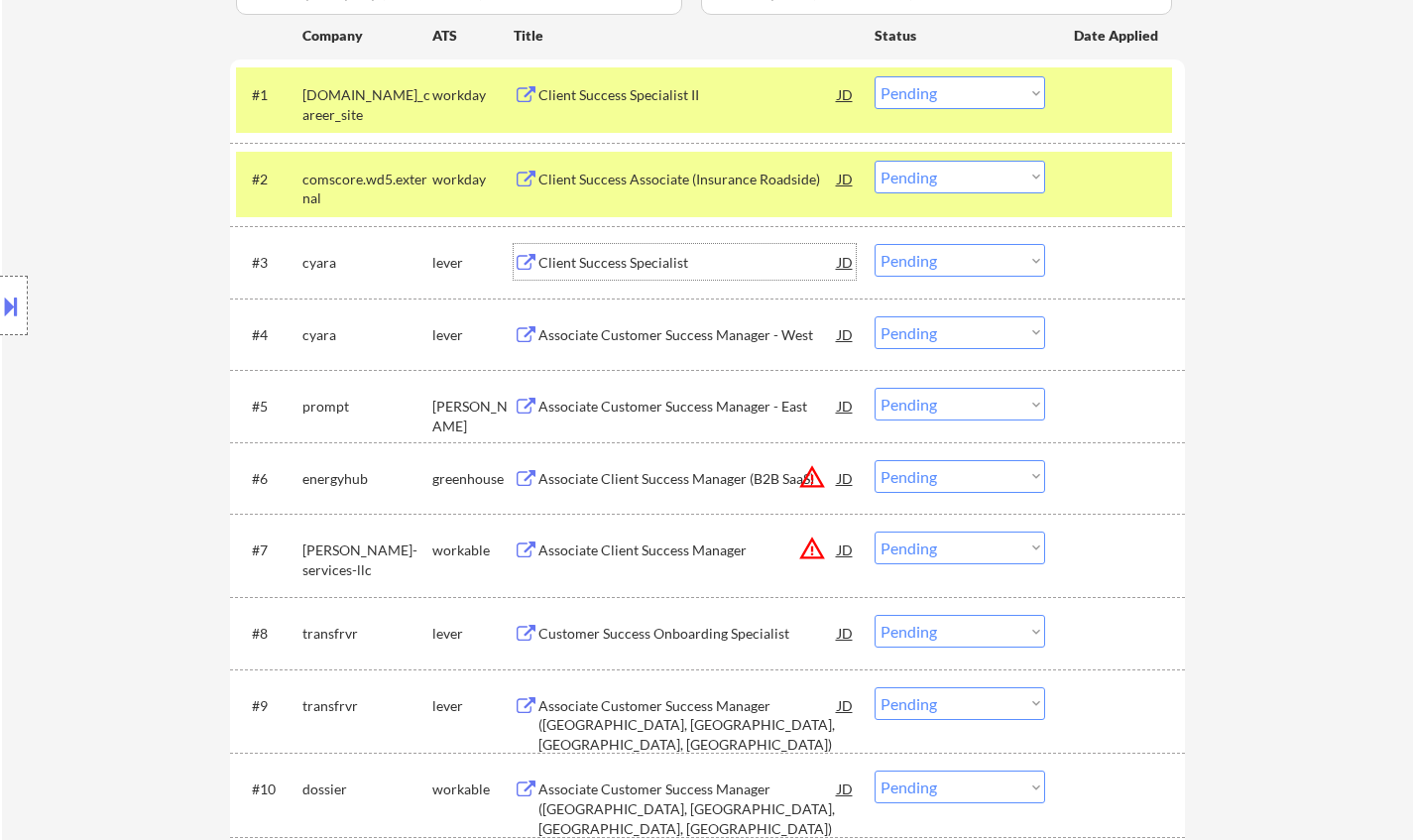
click at [660, 277] on div "Client Success Specialist" at bounding box center [687, 262] width 299 height 36
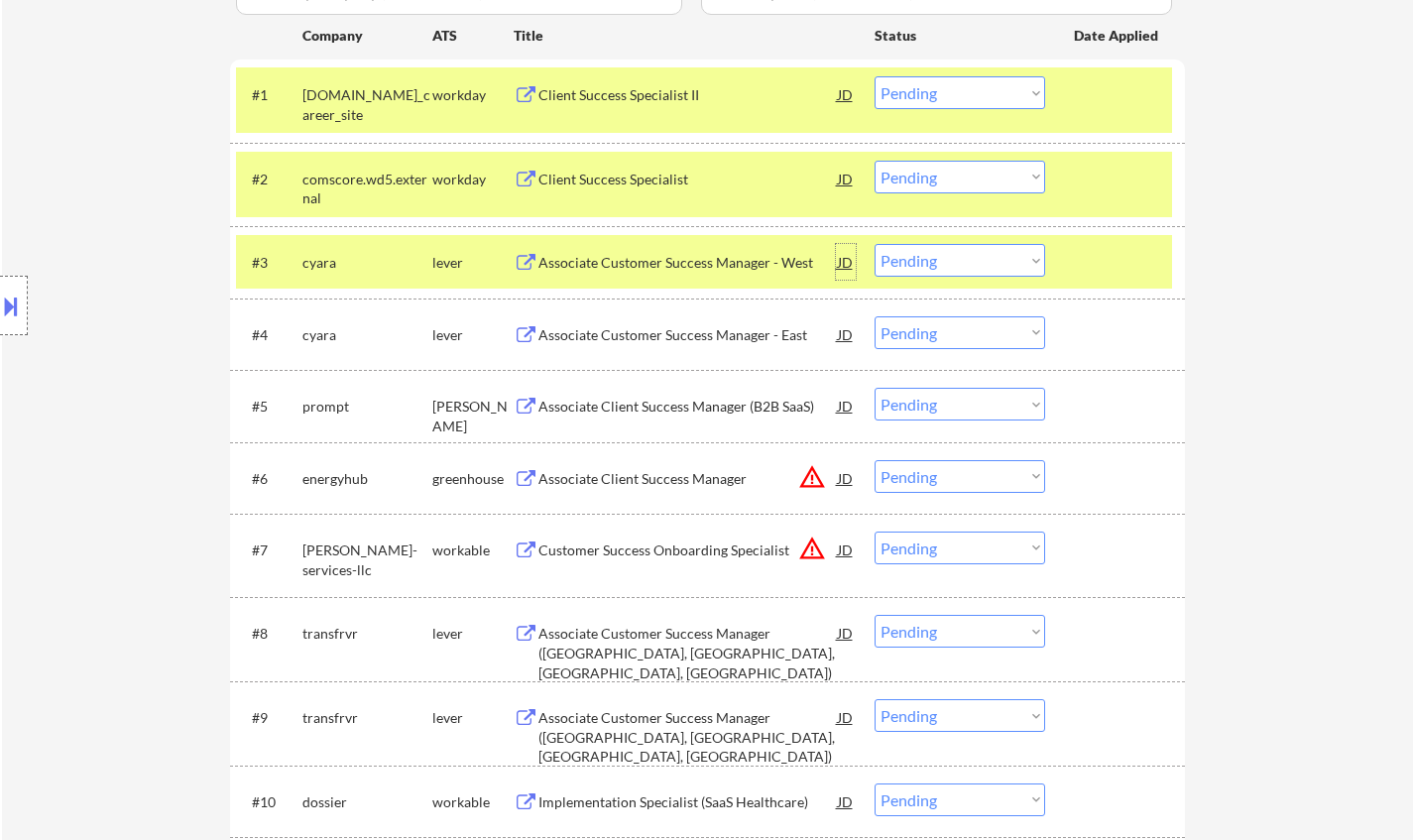
click at [847, 267] on div "JD" at bounding box center [846, 262] width 20 height 36
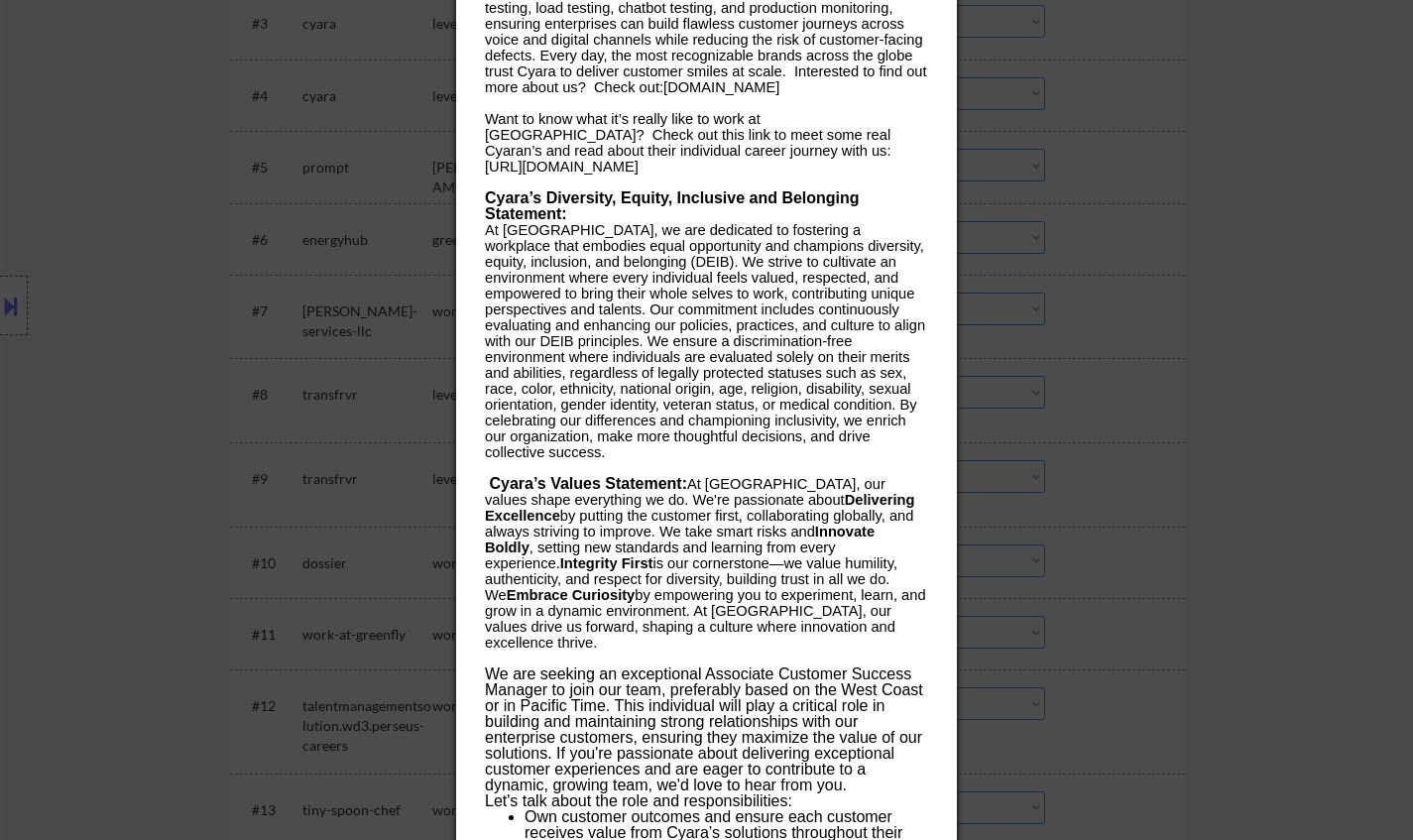
scroll to position [1090, 0]
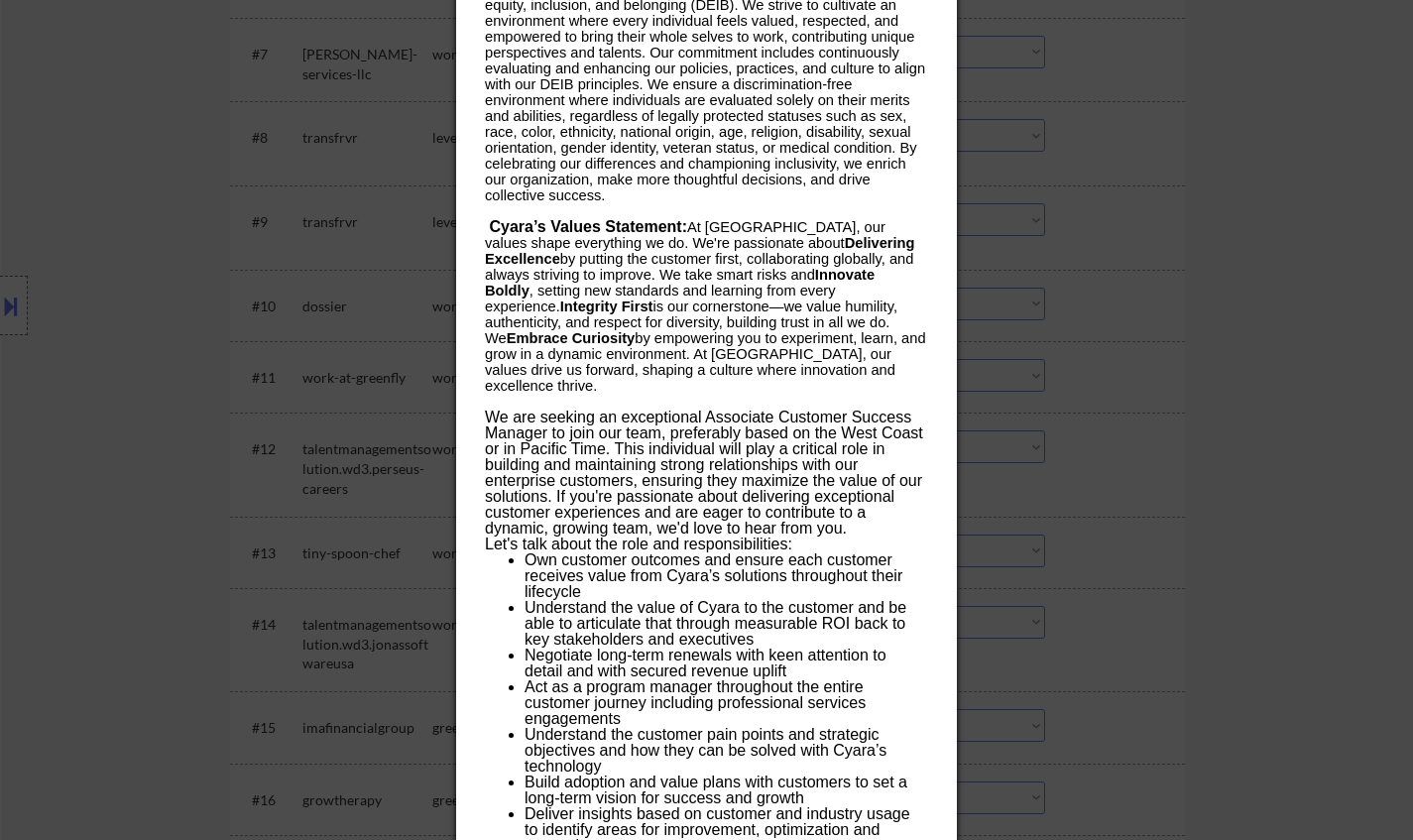
click at [1342, 160] on div at bounding box center [706, 420] width 1413 height 840
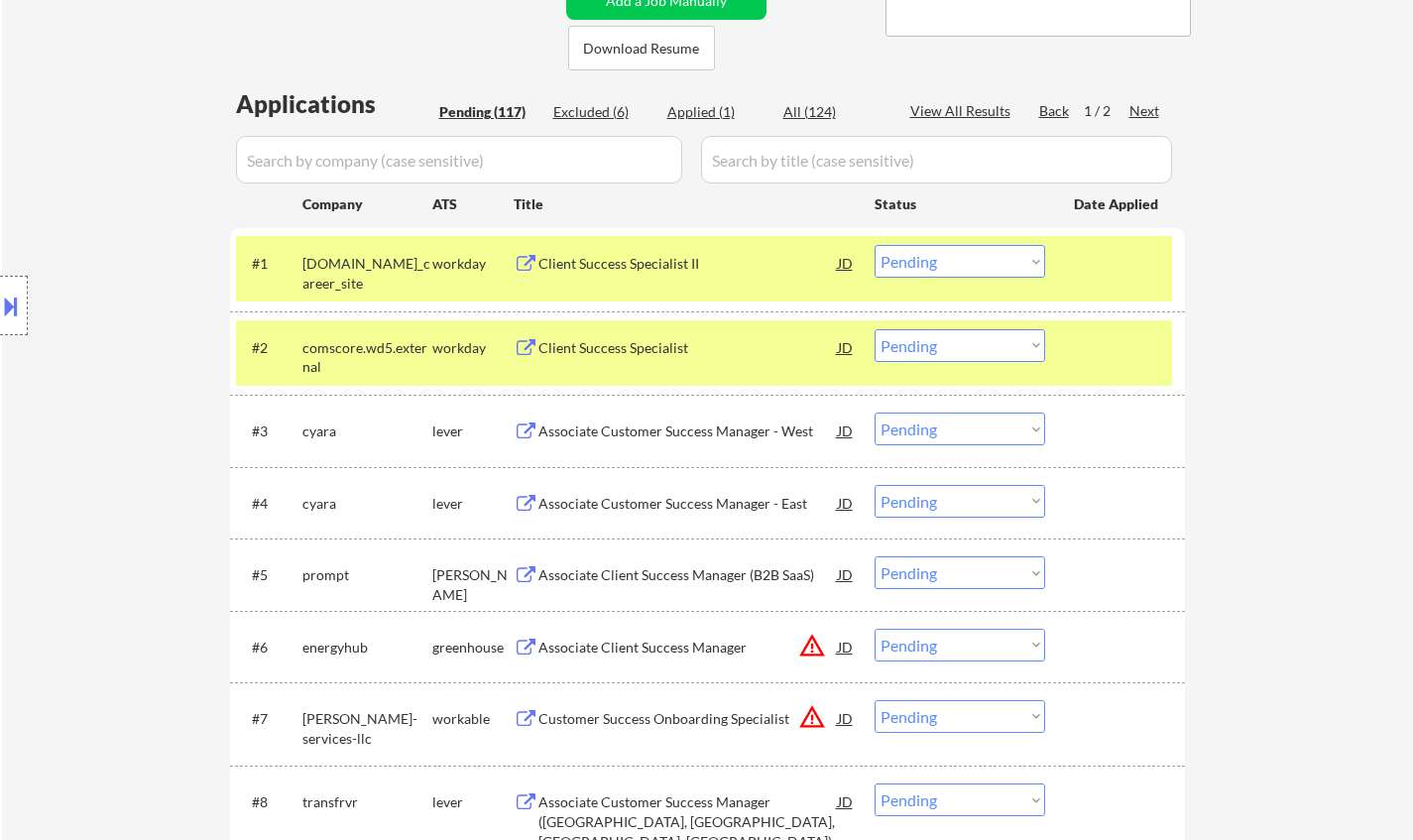
scroll to position [595, 0]
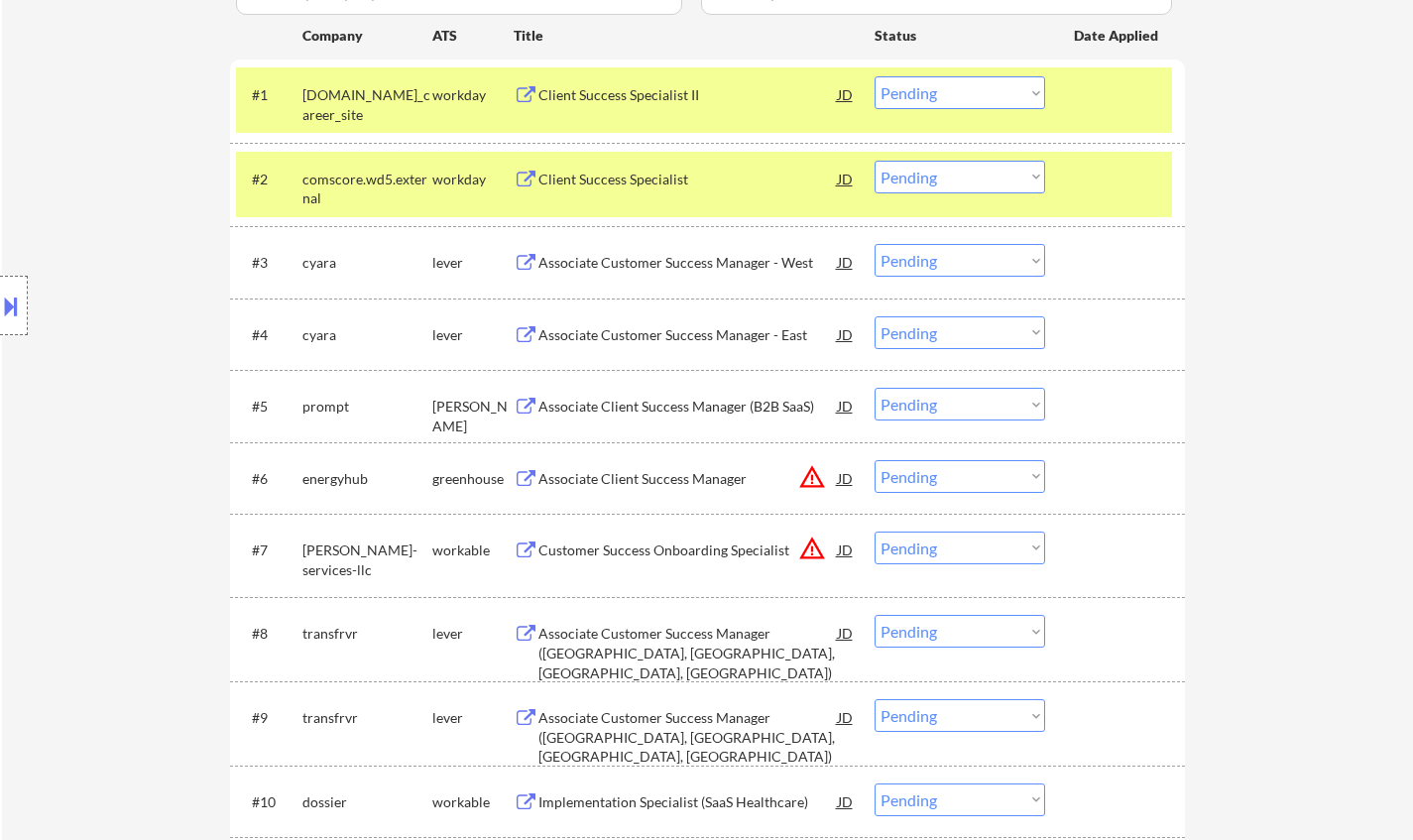
click at [671, 343] on div "Associate Customer Success Manager - East" at bounding box center [687, 335] width 299 height 20
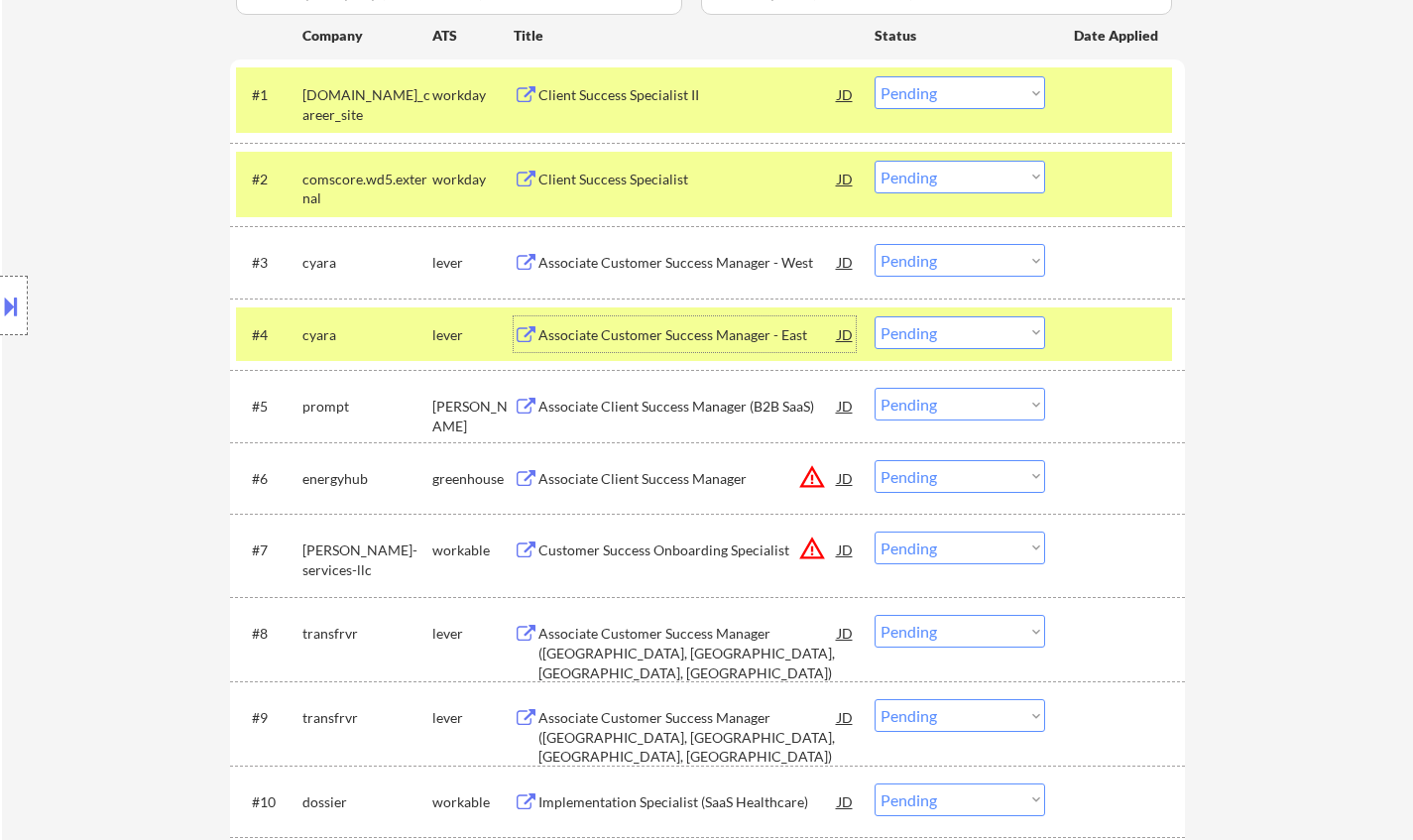
click at [916, 266] on select "Choose an option... Pending Applied Excluded (Questions) Excluded (Expired) Exc…" at bounding box center [959, 260] width 171 height 33
click at [874, 244] on select "Choose an option... Pending Applied Excluded (Questions) Excluded (Expired) Exc…" at bounding box center [959, 260] width 171 height 33
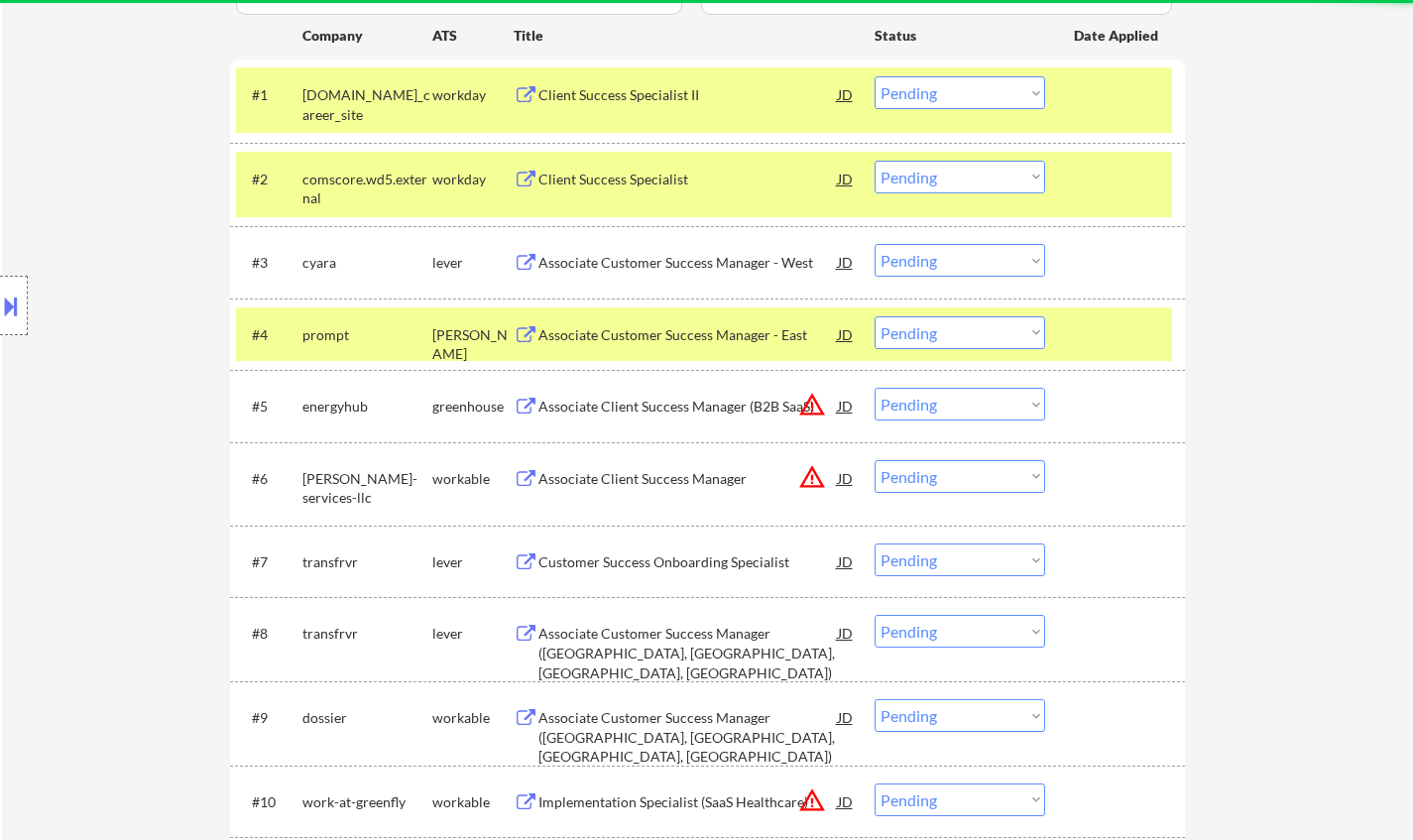
drag, startPoint x: 916, startPoint y: 258, endPoint x: 926, endPoint y: 264, distance: 11.7
click at [916, 258] on select "Choose an option... Pending Applied Excluded (Questions) Excluded (Expired) Exc…" at bounding box center [959, 260] width 171 height 33
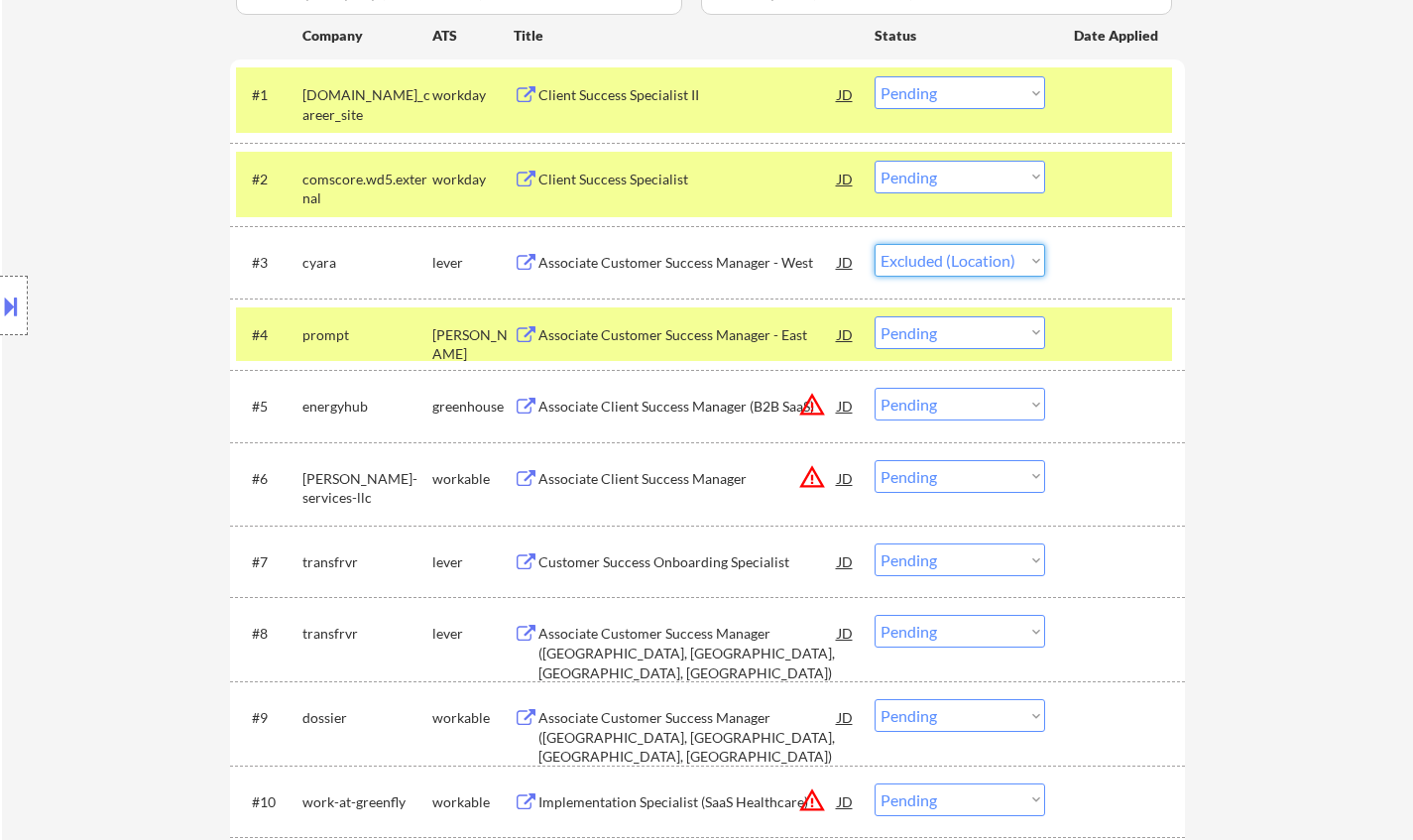
click at [874, 244] on select "Choose an option... Pending Applied Excluded (Questions) Excluded (Expired) Exc…" at bounding box center [959, 260] width 171 height 33
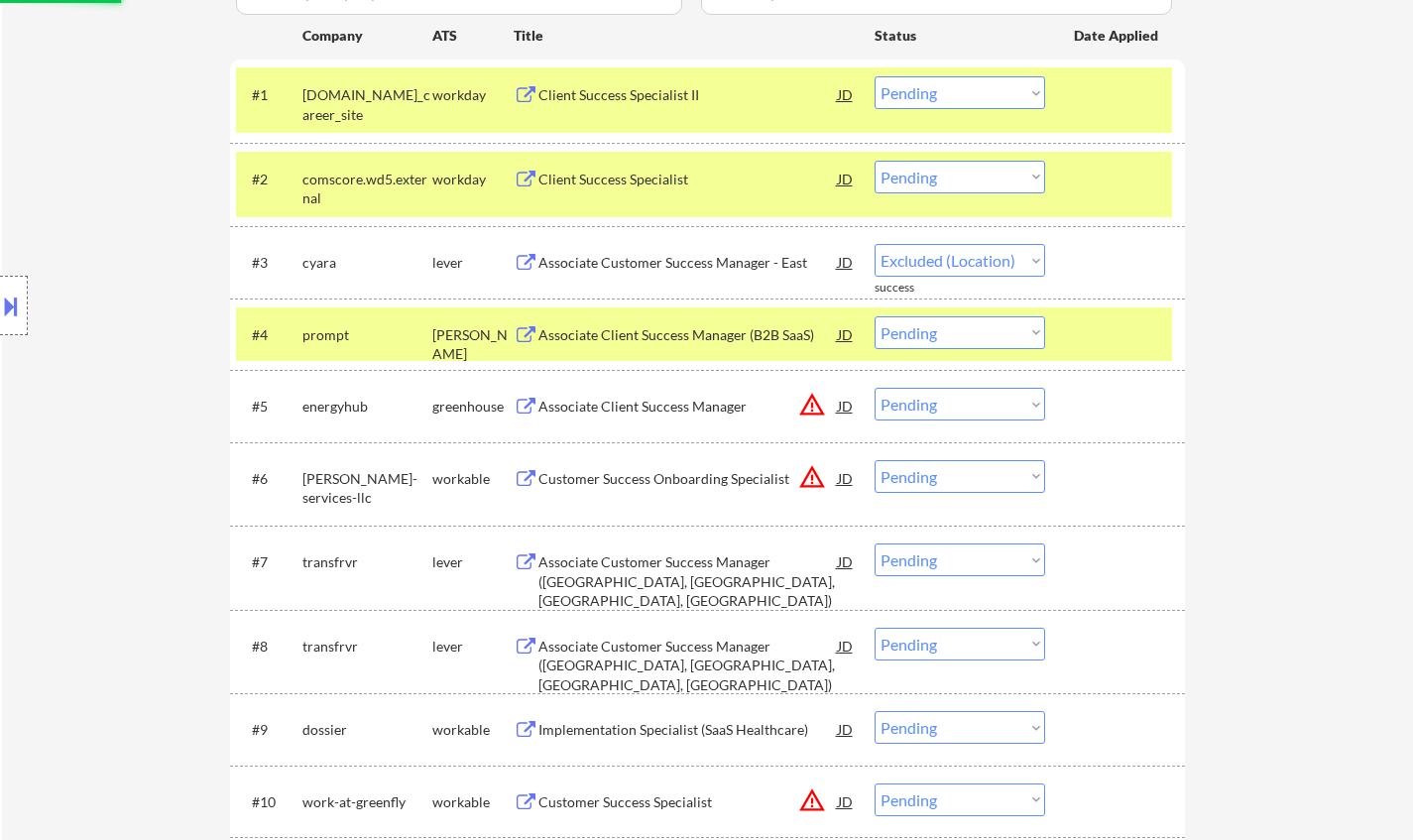
select select ""pending""
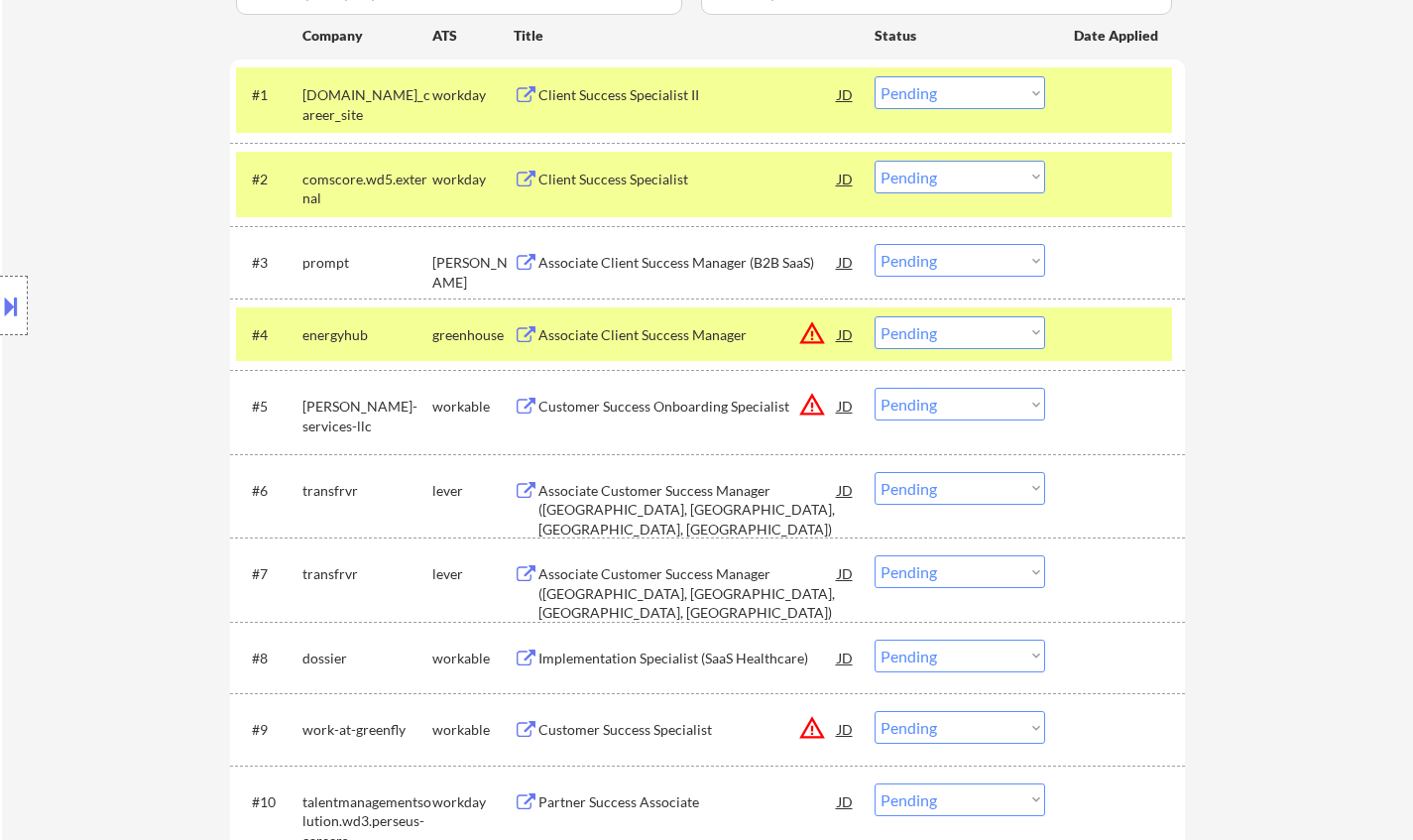
click at [851, 341] on div "JD" at bounding box center [846, 334] width 20 height 36
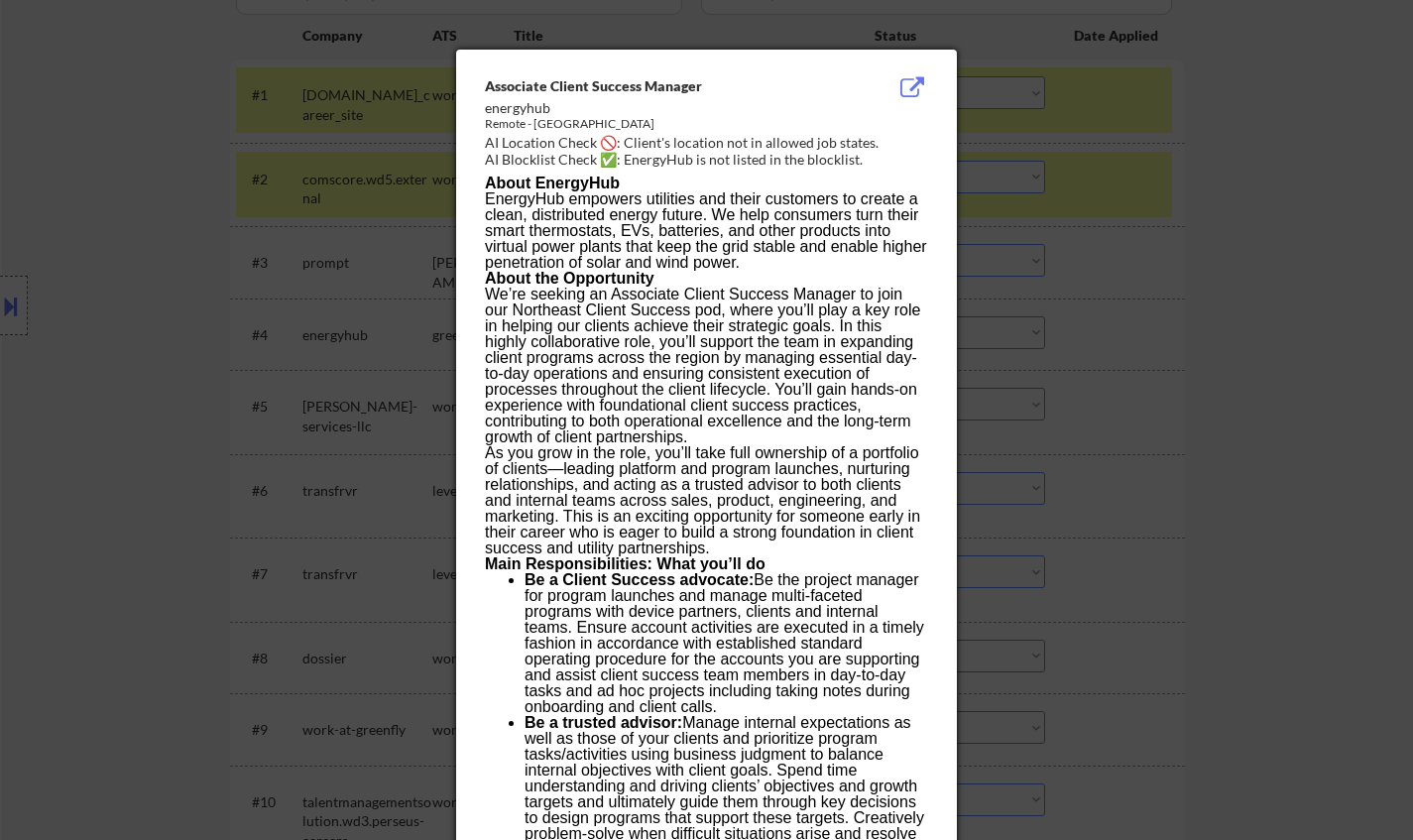
click at [1108, 399] on div at bounding box center [706, 420] width 1413 height 840
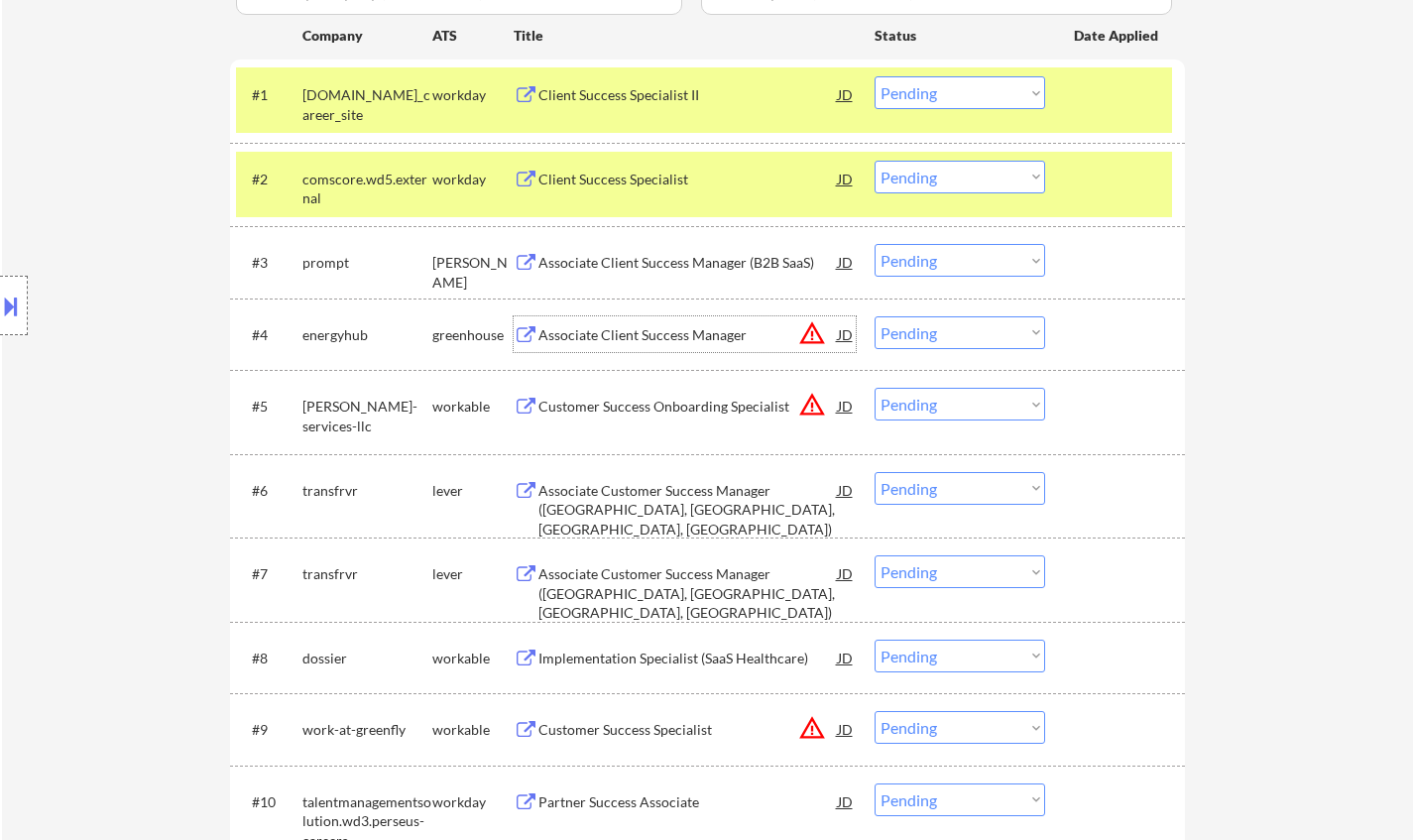
click at [708, 343] on div "Associate Client Success Manager" at bounding box center [687, 335] width 299 height 20
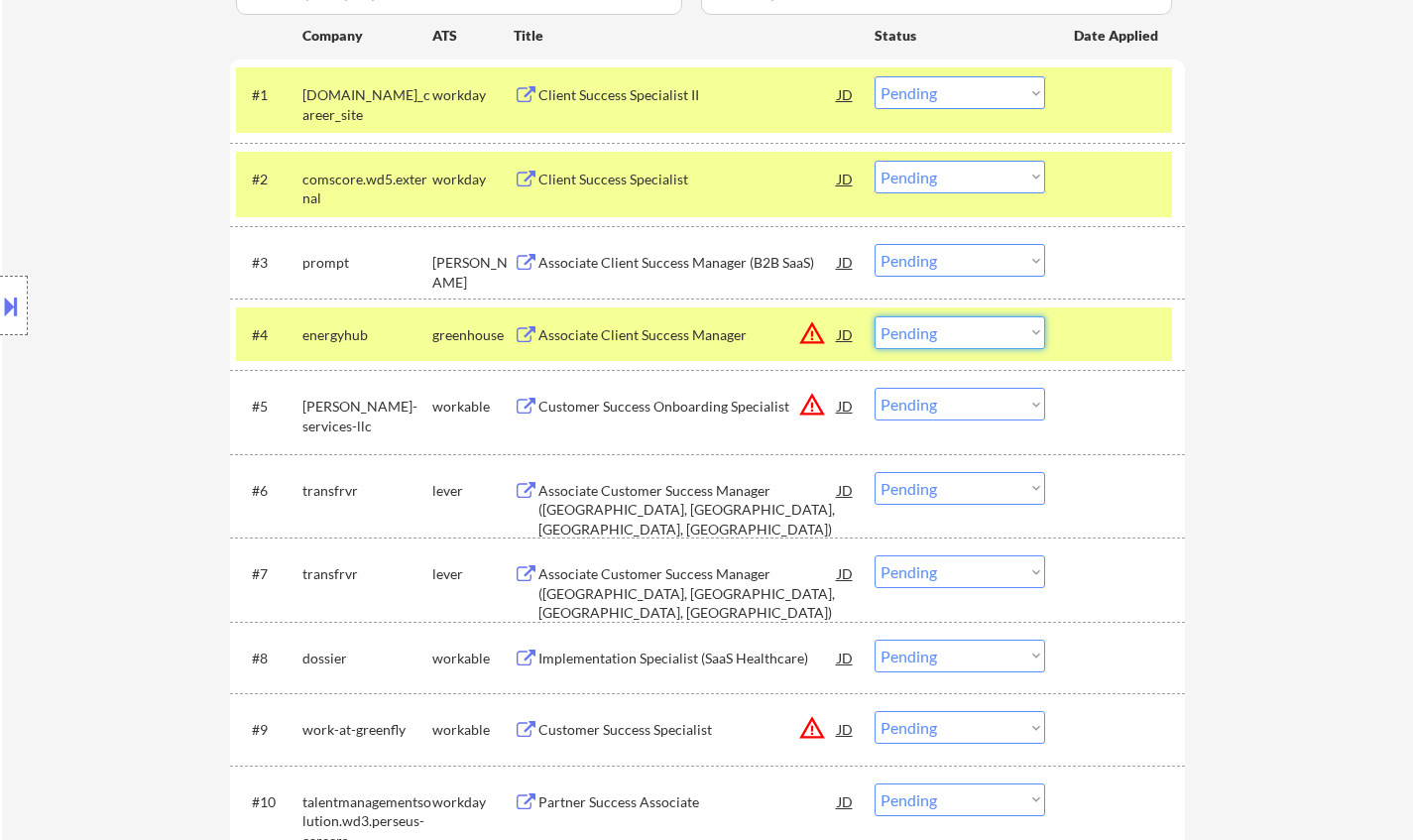
click at [981, 339] on select "Choose an option... Pending Applied Excluded (Questions) Excluded (Expired) Exc…" at bounding box center [959, 332] width 171 height 33
click at [874, 316] on select "Choose an option... Pending Applied Excluded (Questions) Excluded (Expired) Exc…" at bounding box center [959, 332] width 171 height 33
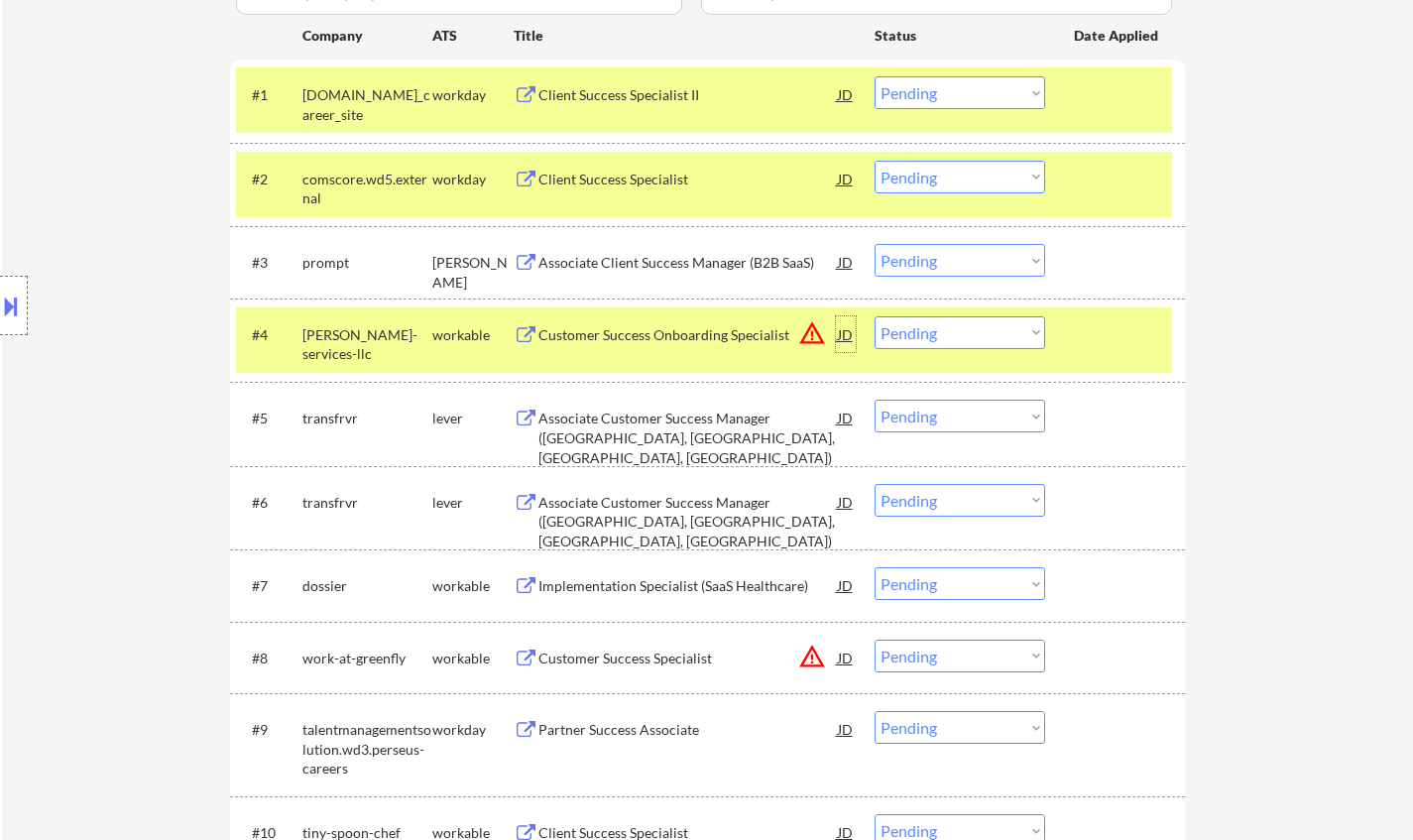
click at [849, 335] on div "JD" at bounding box center [846, 334] width 20 height 36
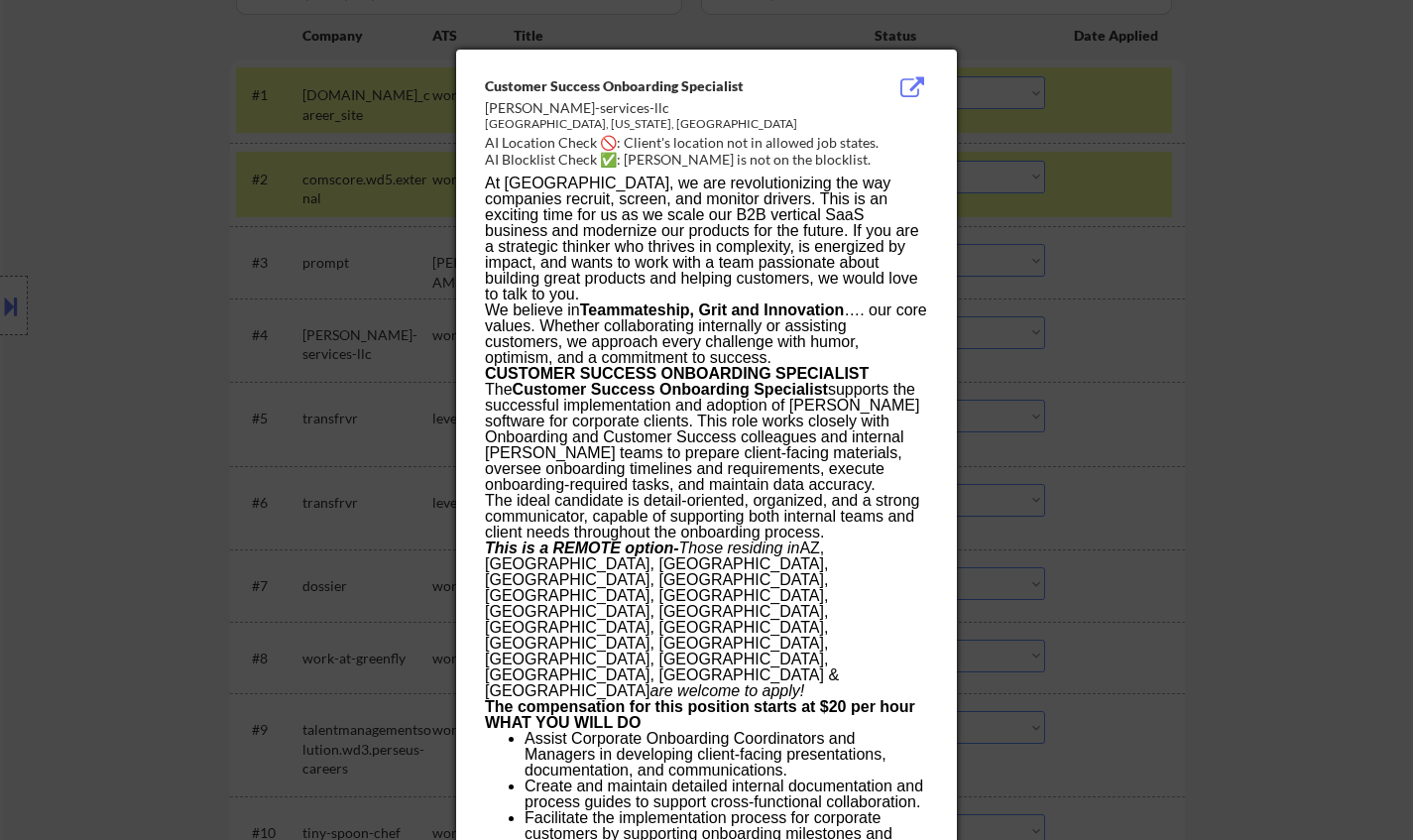
click at [1299, 349] on div at bounding box center [706, 420] width 1413 height 840
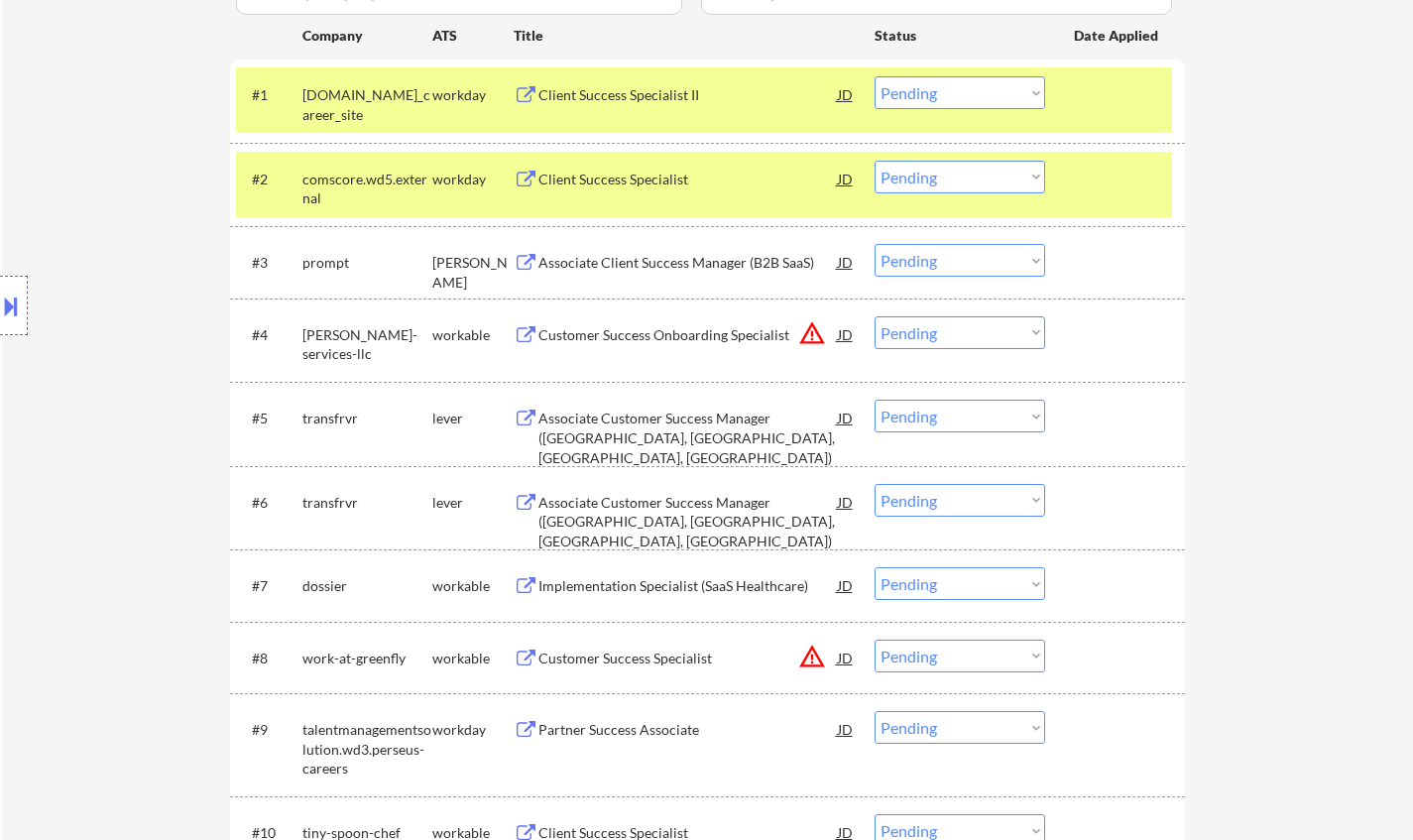
click at [1013, 344] on select "Choose an option... Pending Applied Excluded (Questions) Excluded (Expired) Exc…" at bounding box center [959, 332] width 171 height 33
click at [874, 316] on select "Choose an option... Pending Applied Excluded (Questions) Excluded (Expired) Exc…" at bounding box center [959, 332] width 171 height 33
select select ""pending""
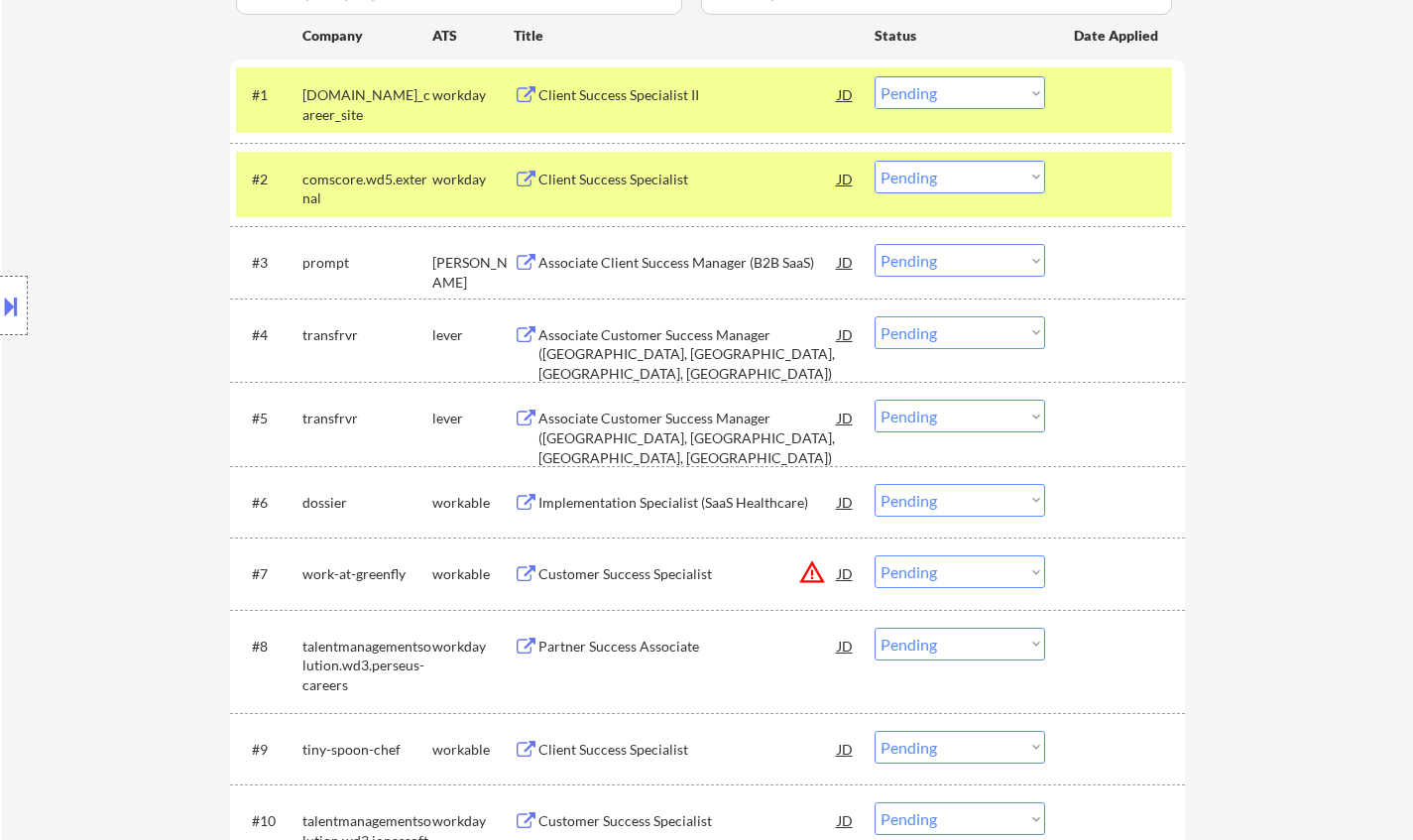
click at [662, 422] on div "Associate Customer Success Manager ([GEOGRAPHIC_DATA], [GEOGRAPHIC_DATA], [GEOG…" at bounding box center [687, 437] width 299 height 59
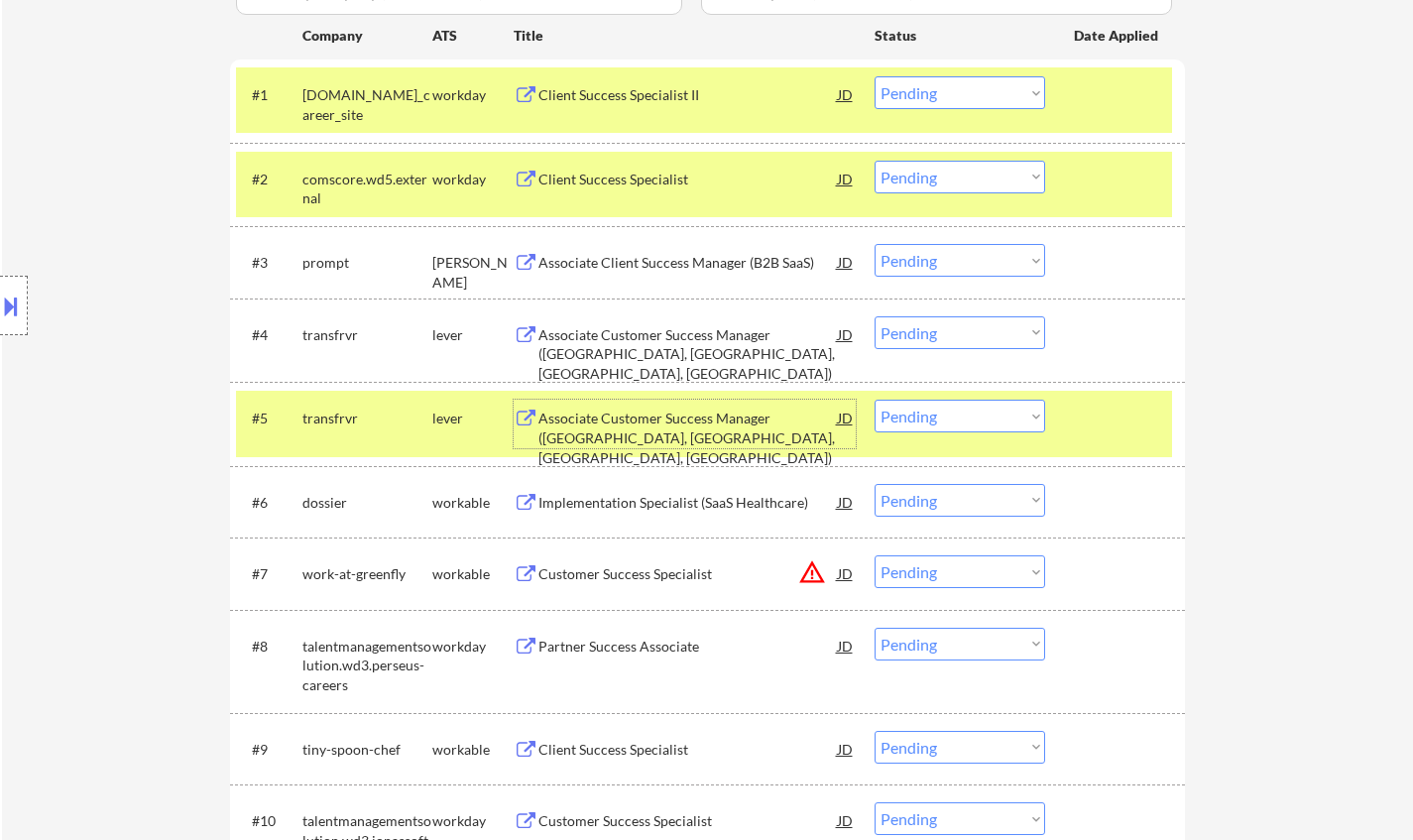
click at [32, 286] on div "Location Inclusions: [GEOGRAPHIC_DATA], [GEOGRAPHIC_DATA] [GEOGRAPHIC_DATA], [G…" at bounding box center [177, 306] width 354 height 367
click at [25, 291] on div at bounding box center [14, 306] width 28 height 60
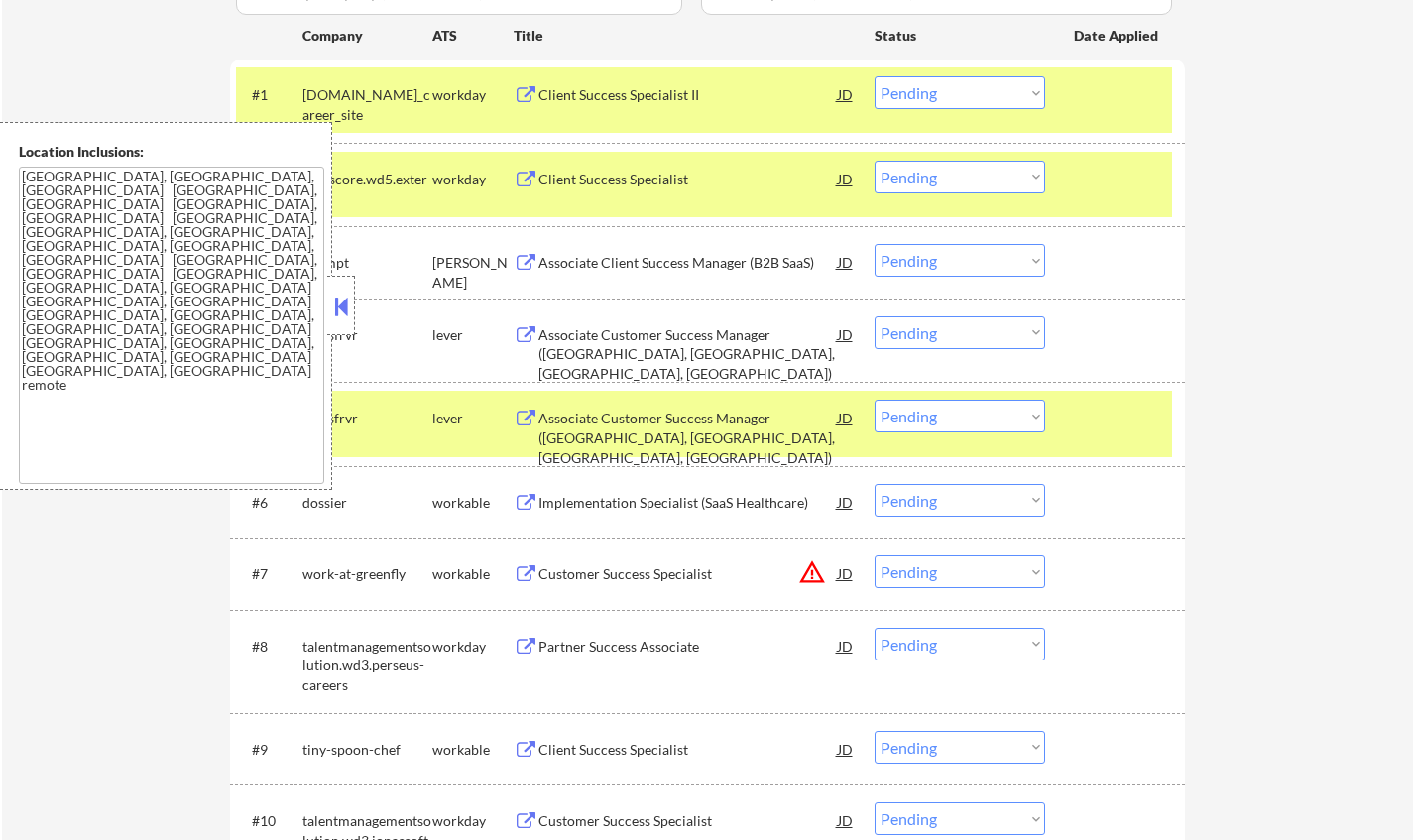
click at [331, 308] on button at bounding box center [341, 306] width 22 height 30
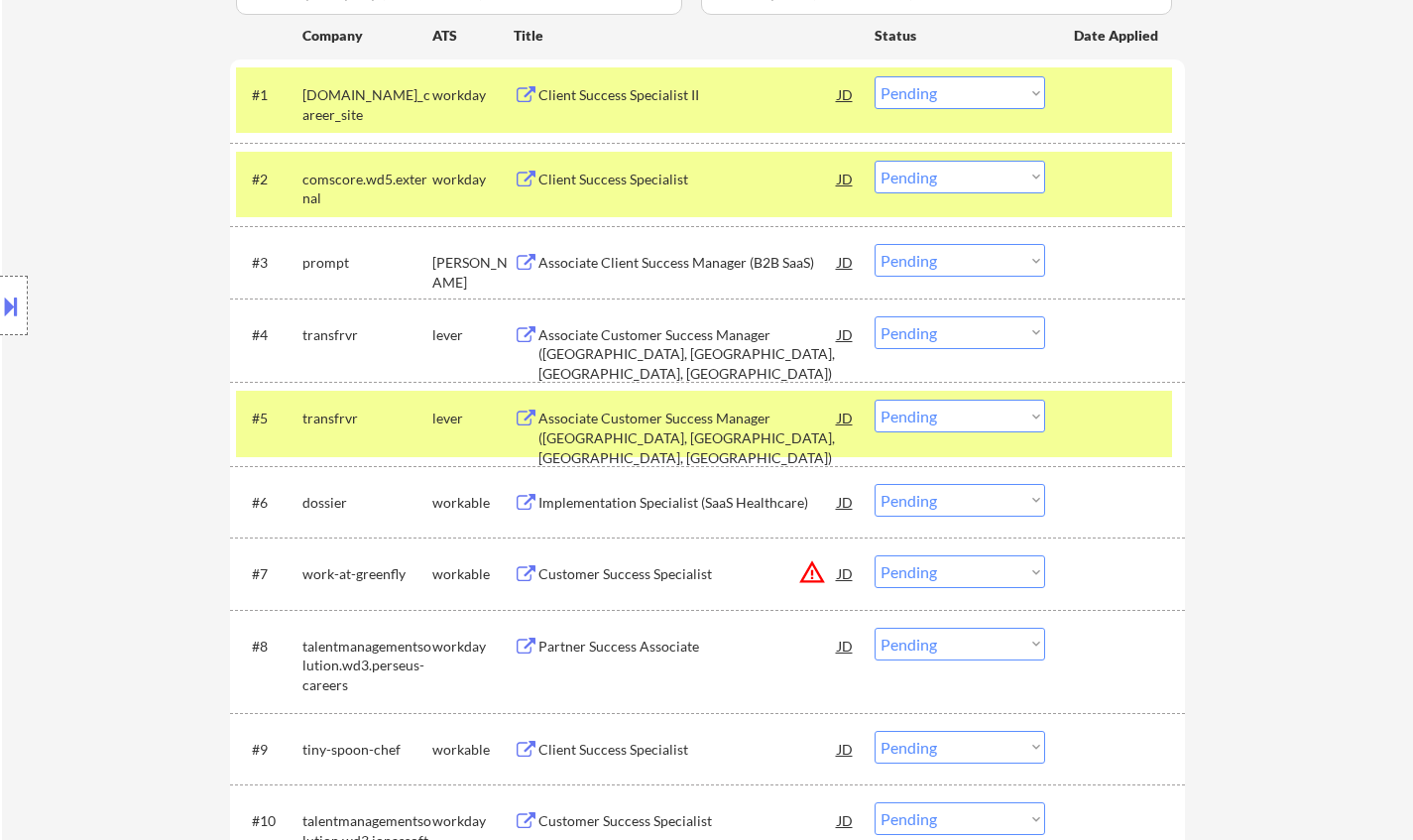
click at [968, 416] on select "Choose an option... Pending Applied Excluded (Questions) Excluded (Expired) Exc…" at bounding box center [959, 415] width 171 height 33
click at [874, 399] on select "Choose an option... Pending Applied Excluded (Questions) Excluded (Expired) Exc…" at bounding box center [959, 415] width 171 height 33
click at [680, 332] on div "Associate Customer Success Manager ([GEOGRAPHIC_DATA], [GEOGRAPHIC_DATA], [GEOG…" at bounding box center [687, 353] width 299 height 59
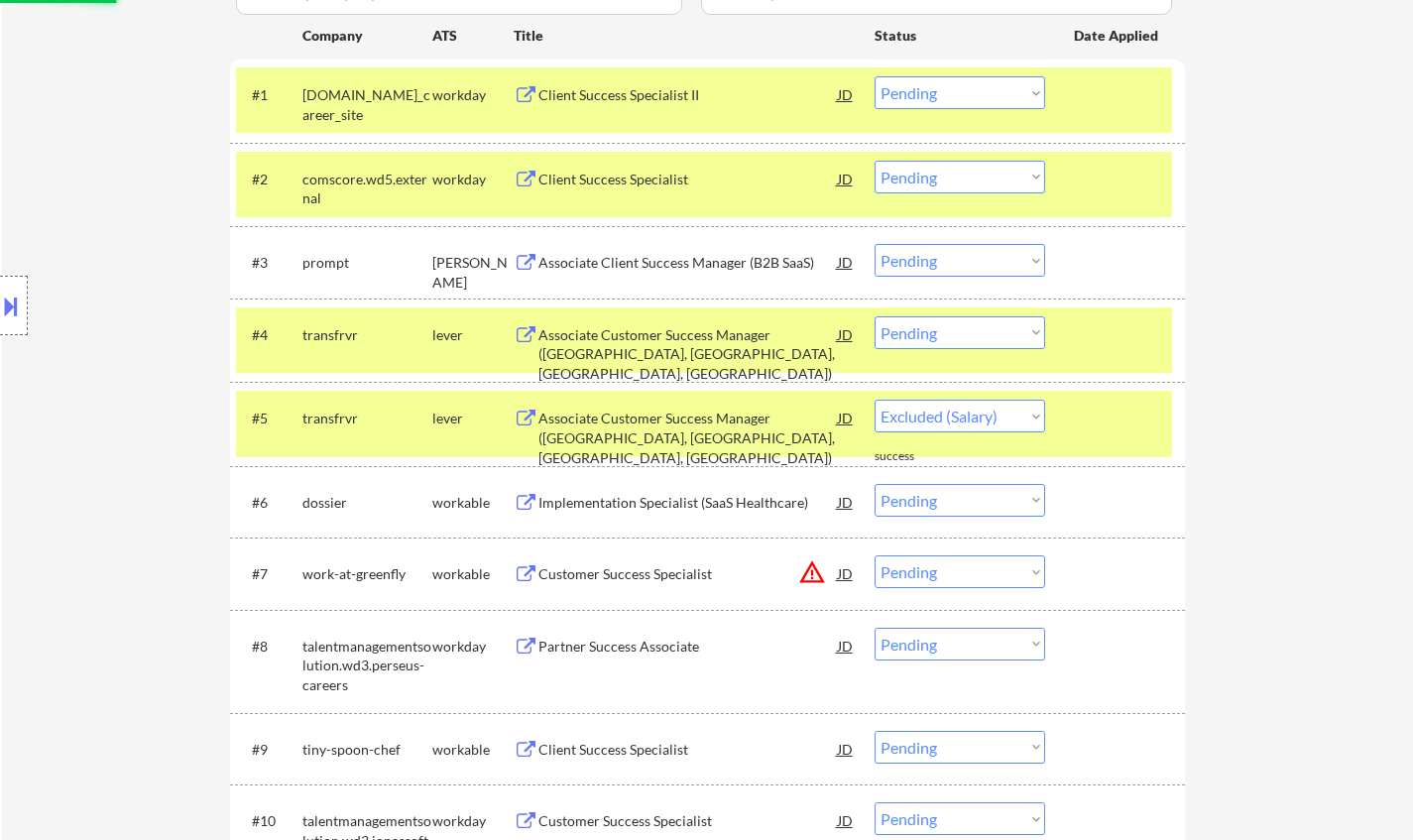
select select ""pending""
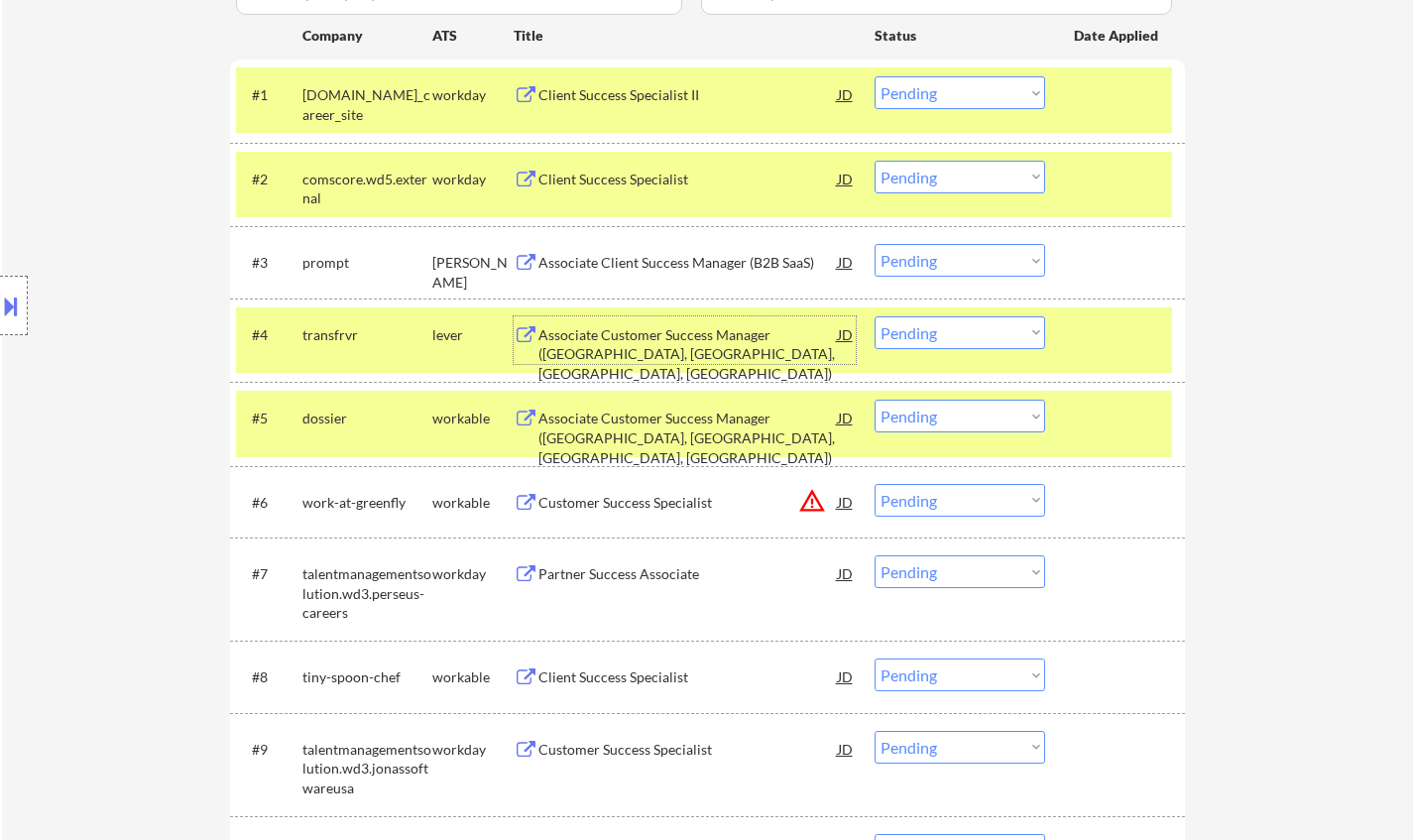
click at [1004, 343] on select "Choose an option... Pending Applied Excluded (Questions) Excluded (Expired) Exc…" at bounding box center [959, 332] width 171 height 33
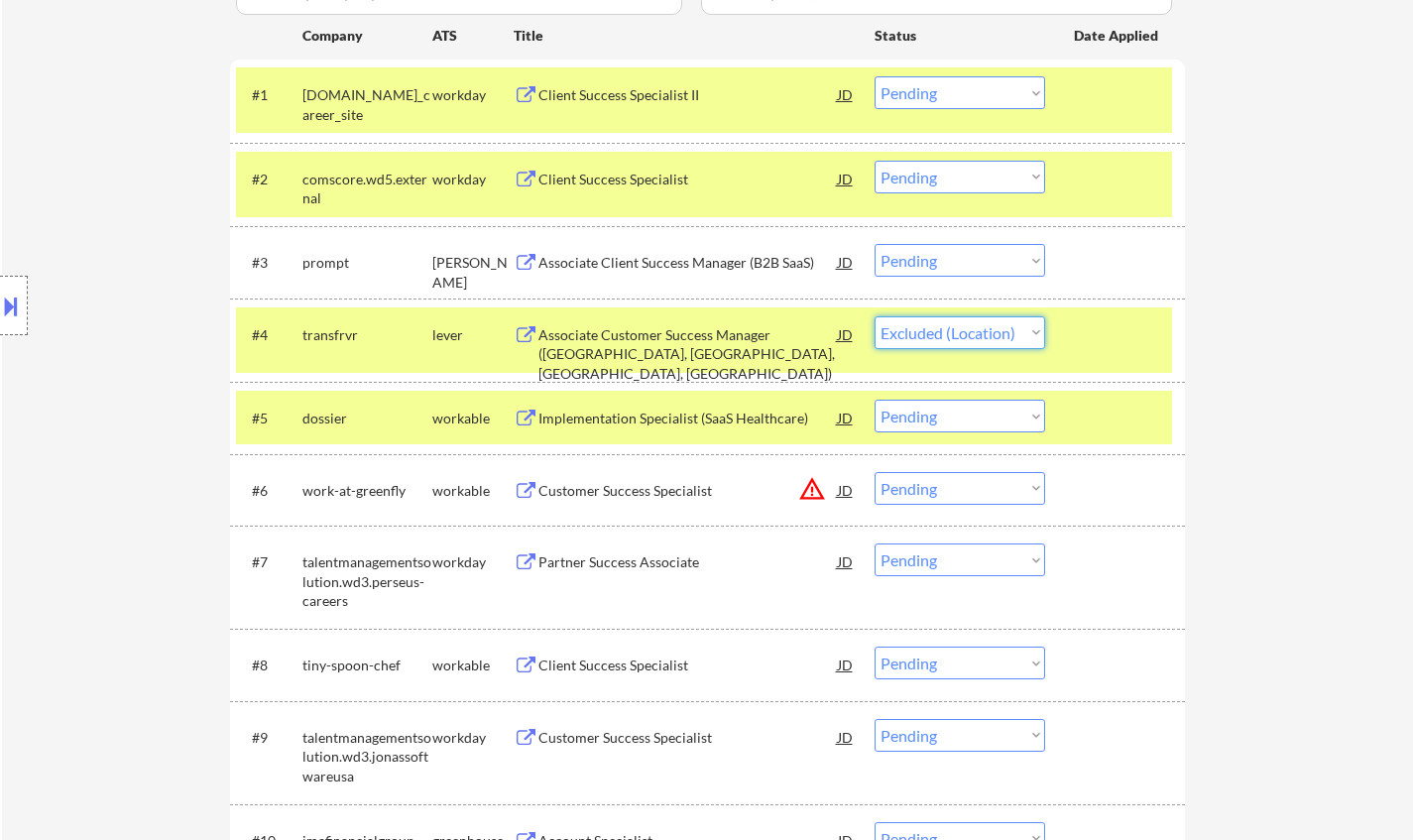
click at [874, 316] on select "Choose an option... Pending Applied Excluded (Questions) Excluded (Expired) Exc…" at bounding box center [959, 332] width 171 height 33
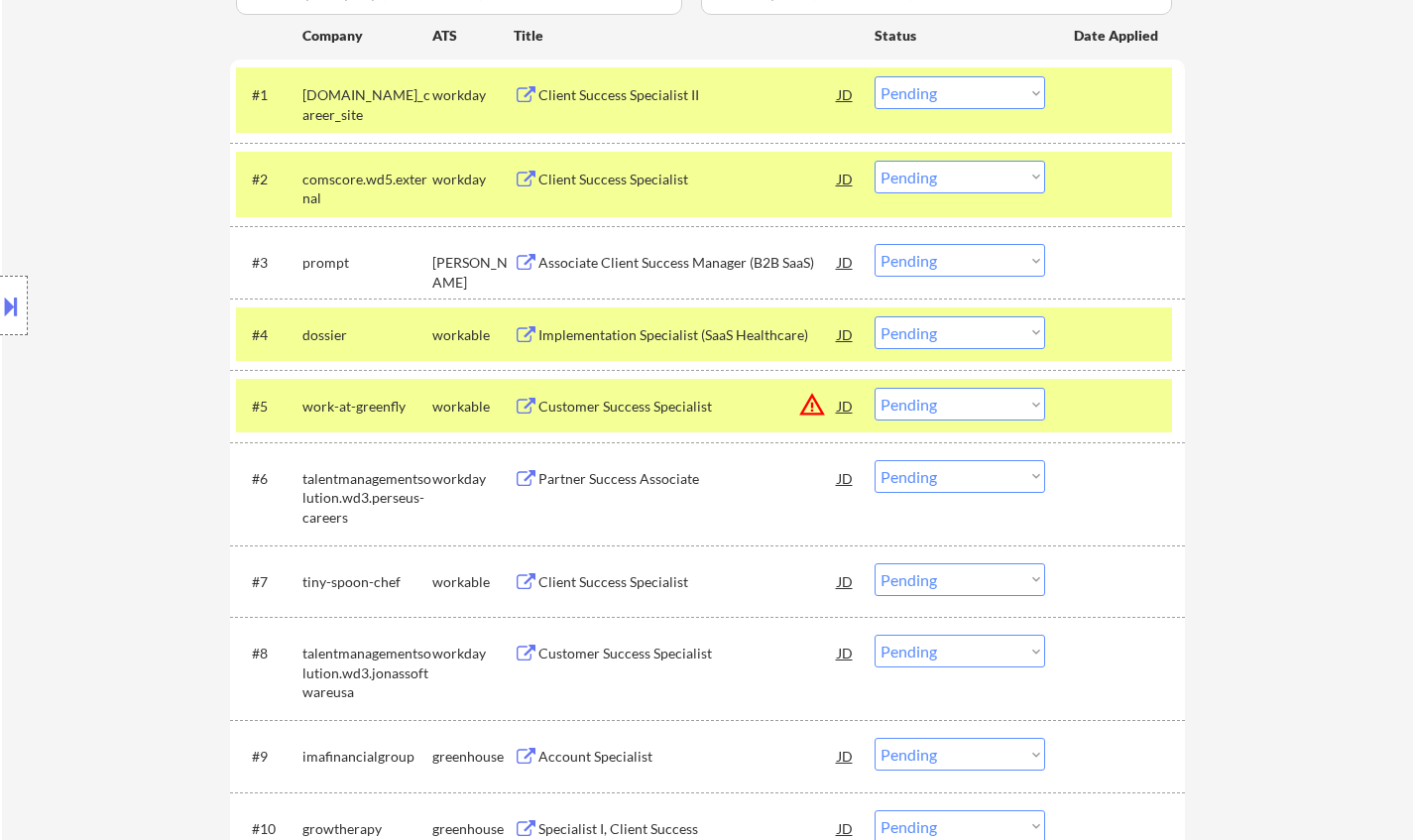
click at [644, 327] on div "Implementation Specialist (SaaS Healthcare)" at bounding box center [687, 335] width 299 height 20
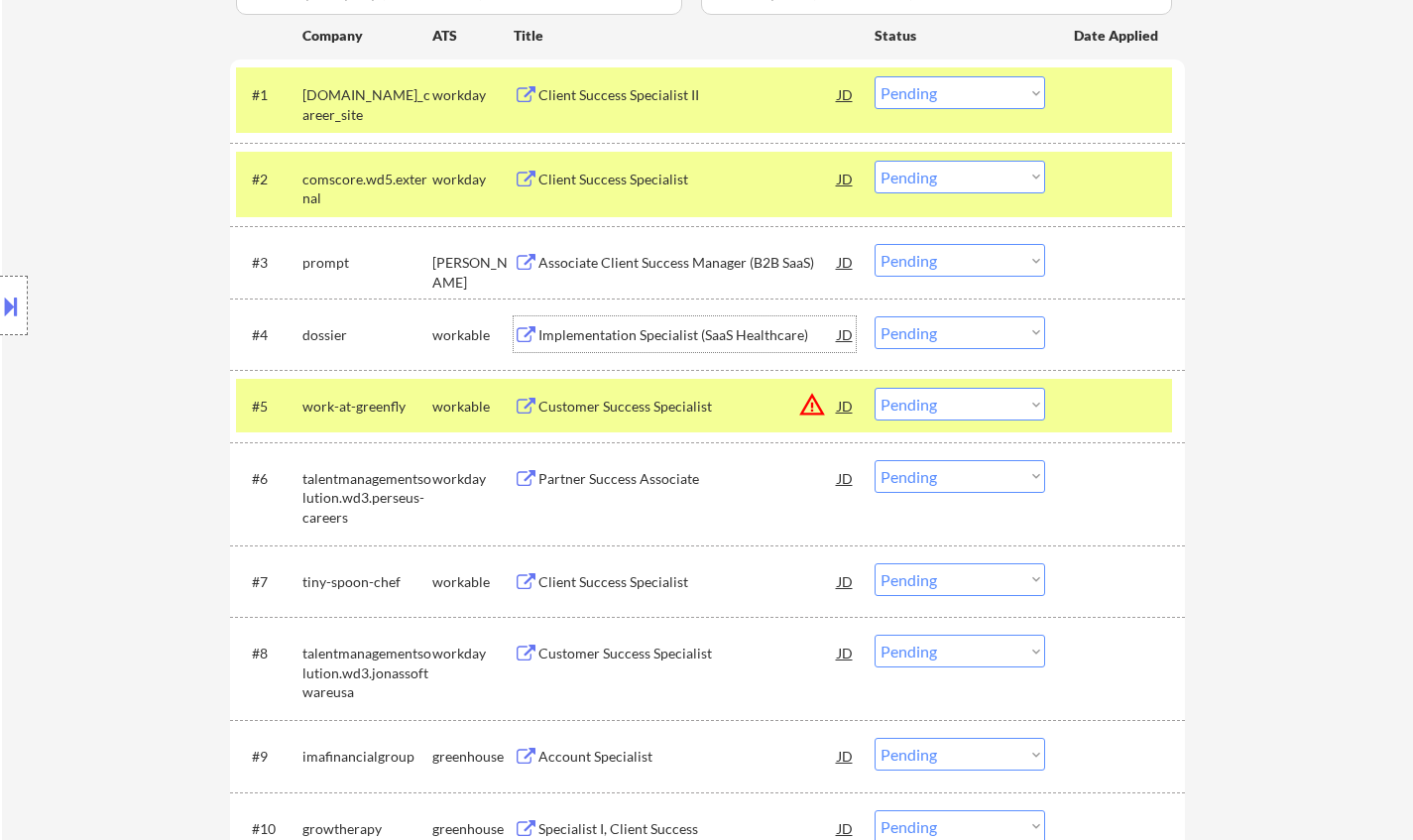
click at [983, 335] on select "Choose an option... Pending Applied Excluded (Questions) Excluded (Expired) Exc…" at bounding box center [959, 332] width 171 height 33
click at [874, 316] on select "Choose an option... Pending Applied Excluded (Questions) Excluded (Expired) Exc…" at bounding box center [959, 332] width 171 height 33
select select ""pending""
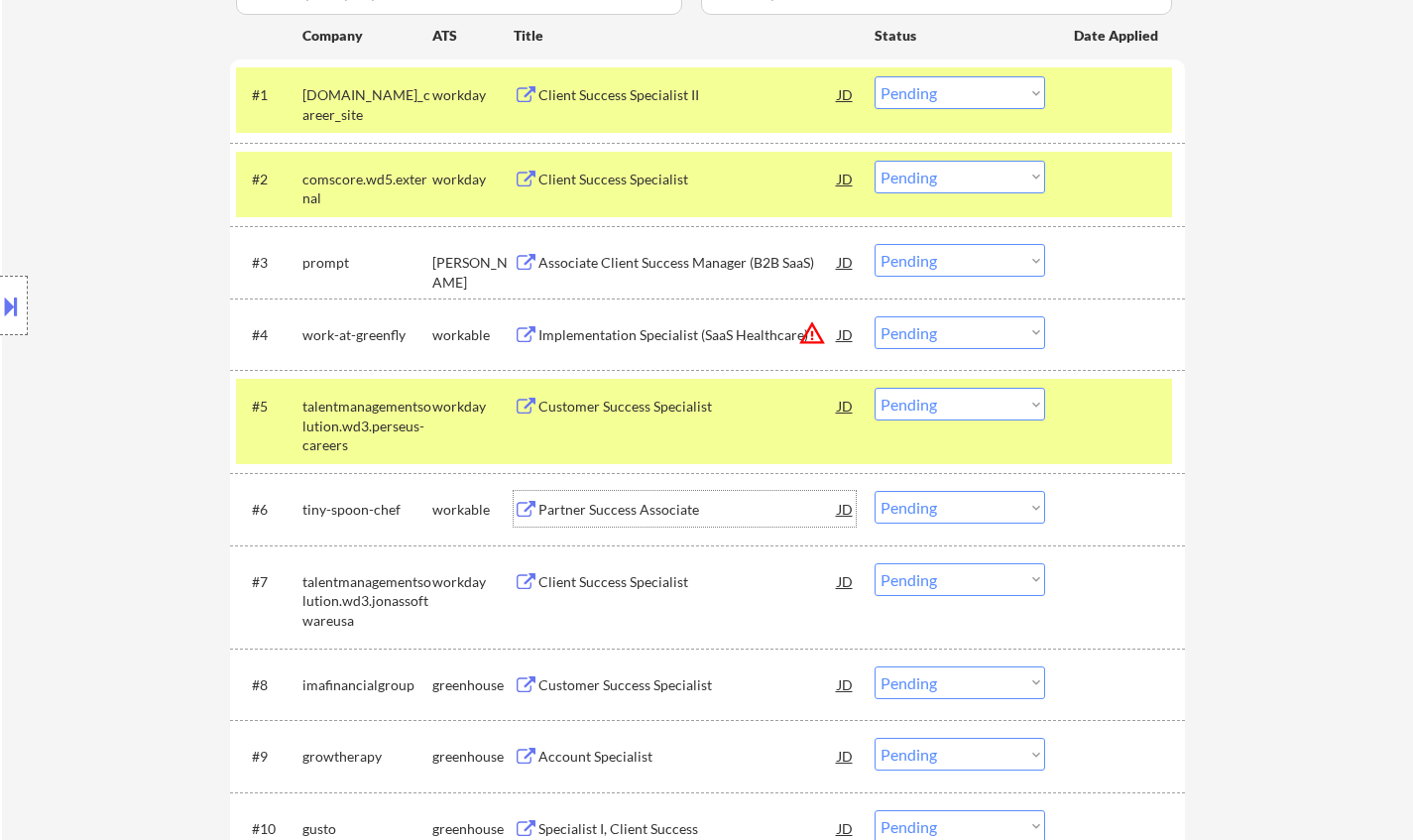
click at [649, 508] on div "Partner Success Associate" at bounding box center [687, 509] width 299 height 20
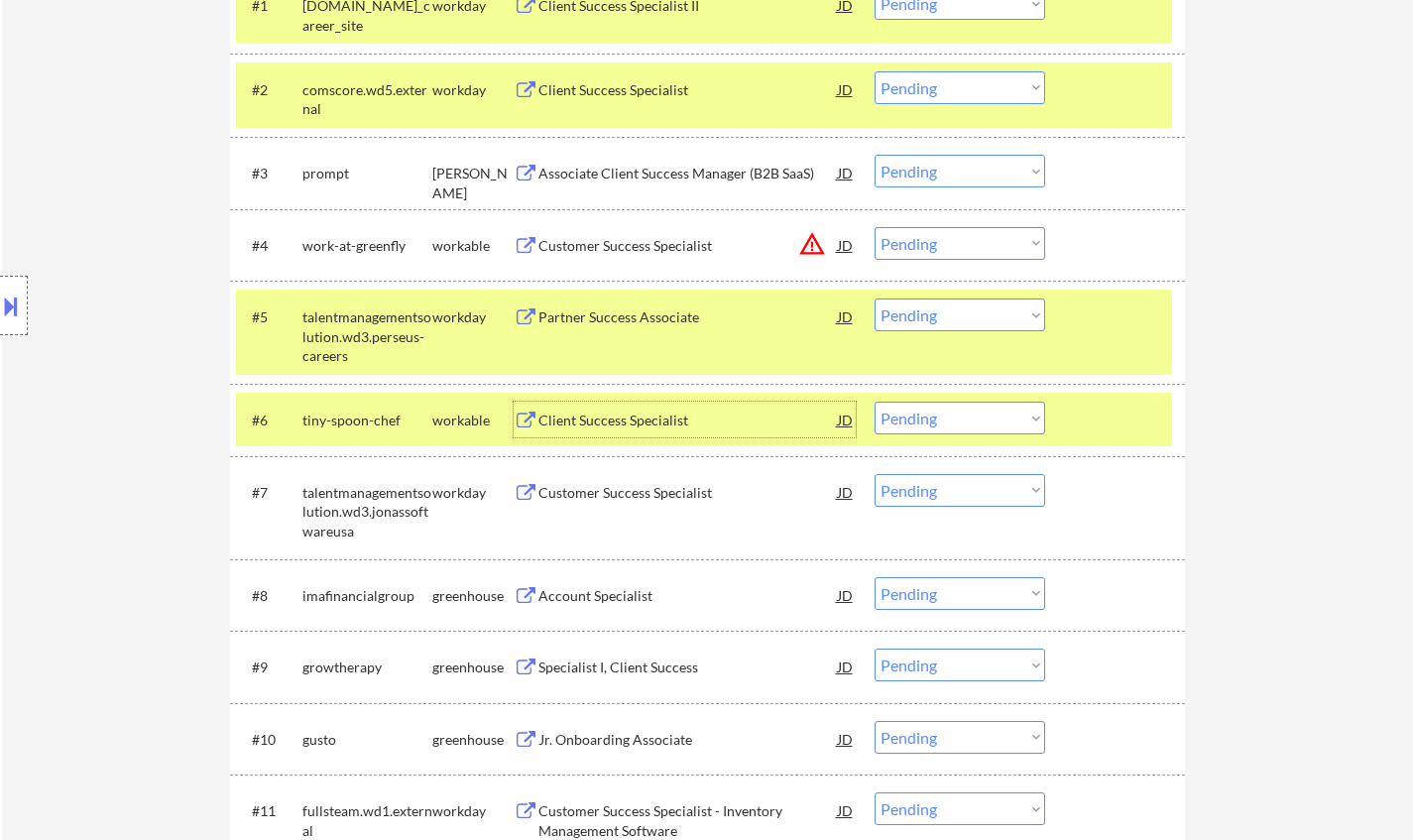
scroll to position [694, 0]
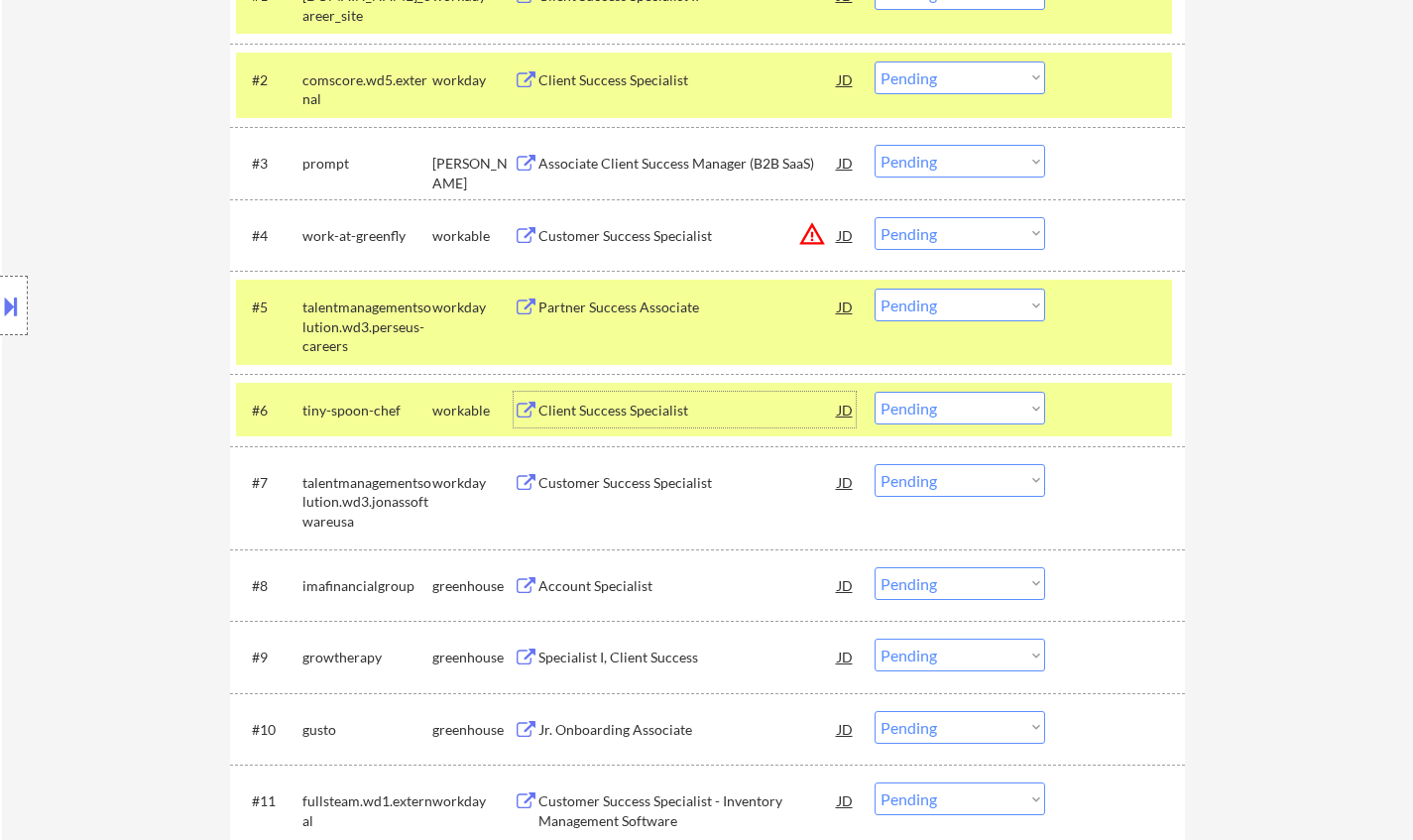
click at [970, 410] on select "Choose an option... Pending Applied Excluded (Questions) Excluded (Expired) Exc…" at bounding box center [959, 407] width 171 height 33
click at [874, 391] on select "Choose an option... Pending Applied Excluded (Questions) Excluded (Expired) Exc…" at bounding box center [959, 407] width 171 height 33
select select ""pending""
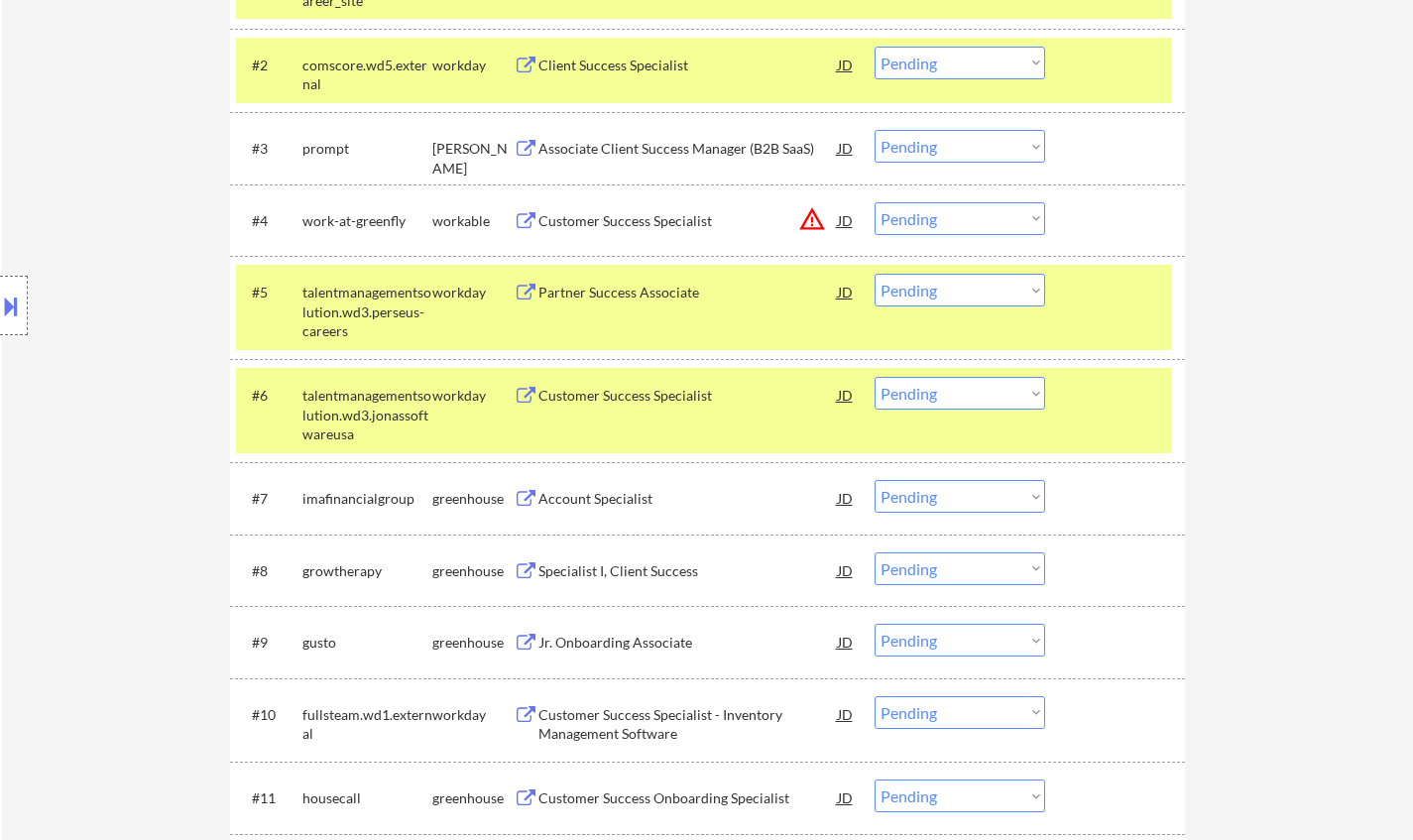
scroll to position [793, 0]
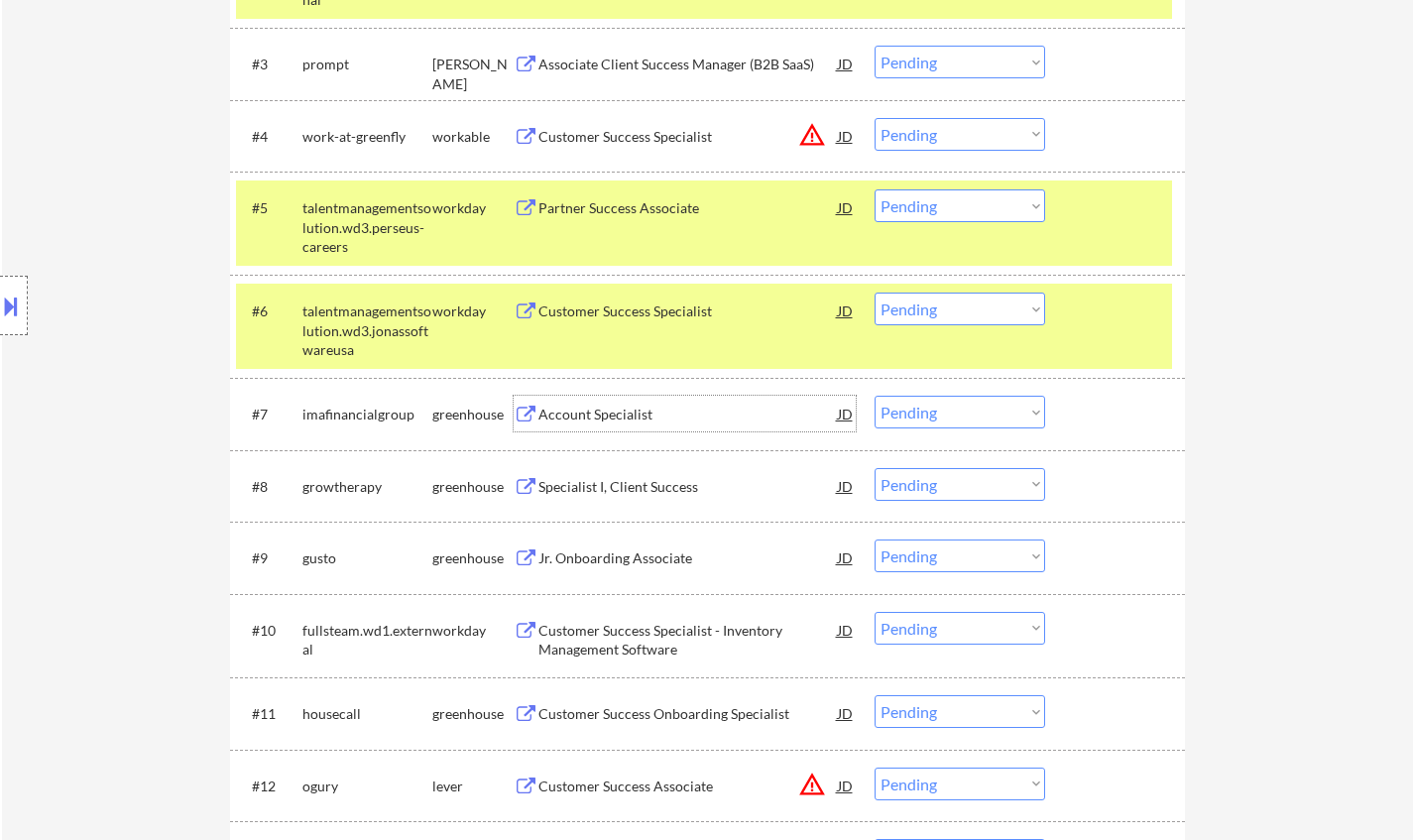
click at [608, 422] on div "Account Specialist" at bounding box center [687, 414] width 299 height 20
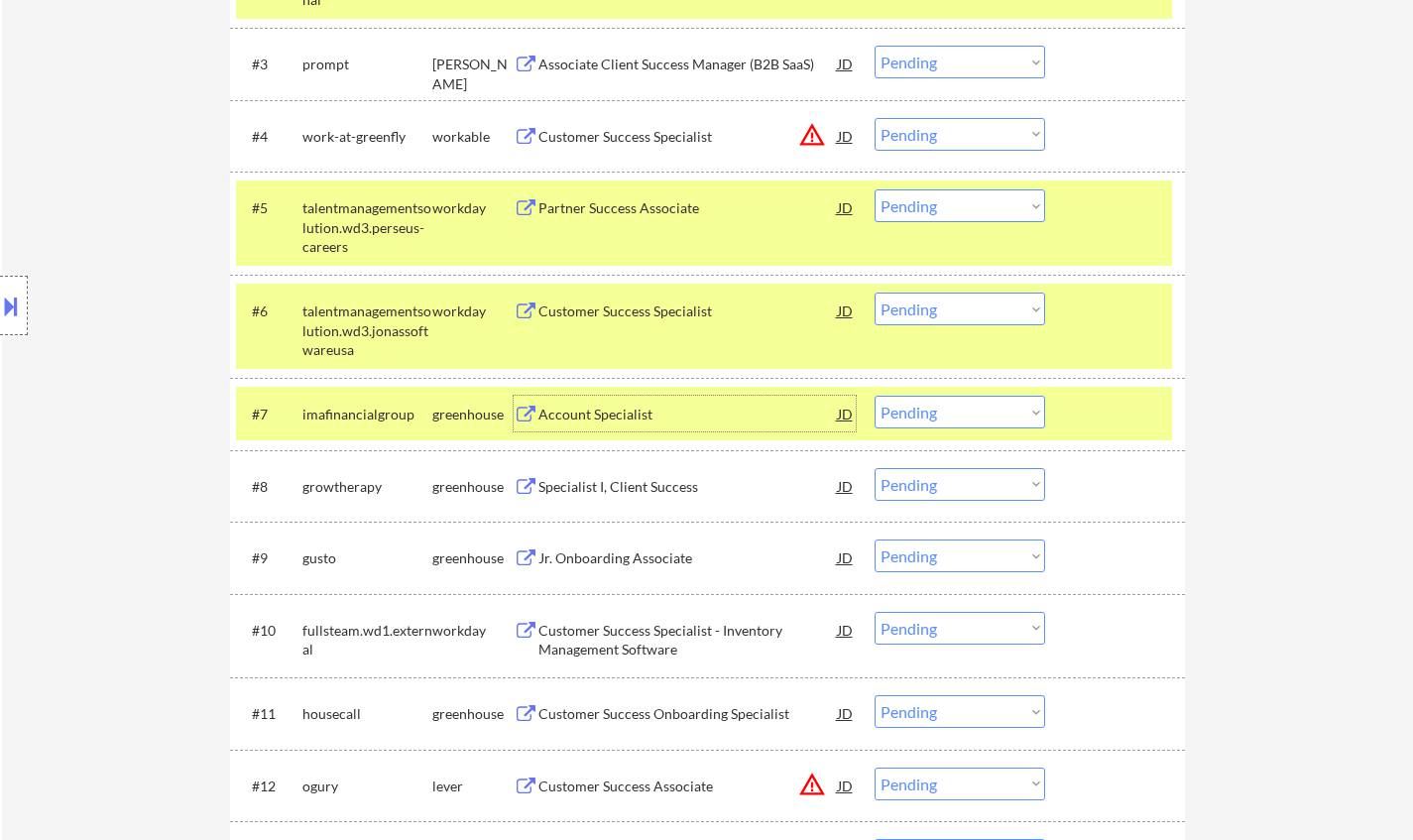
click at [917, 399] on select "Choose an option... Pending Applied Excluded (Questions) Excluded (Expired) Exc…" at bounding box center [959, 411] width 171 height 33
click at [874, 395] on select "Choose an option... Pending Applied Excluded (Questions) Excluded (Expired) Exc…" at bounding box center [959, 411] width 171 height 33
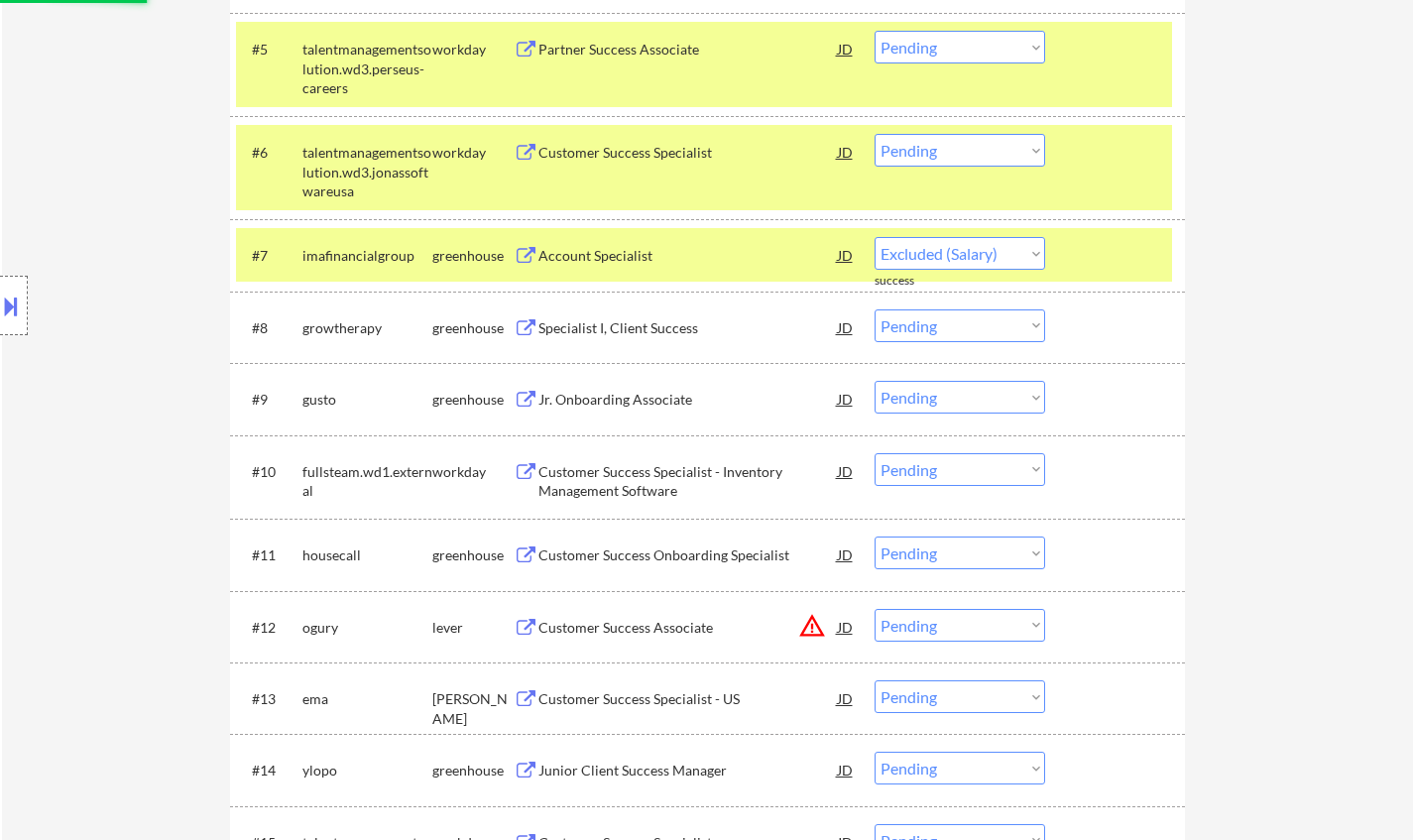
scroll to position [991, 0]
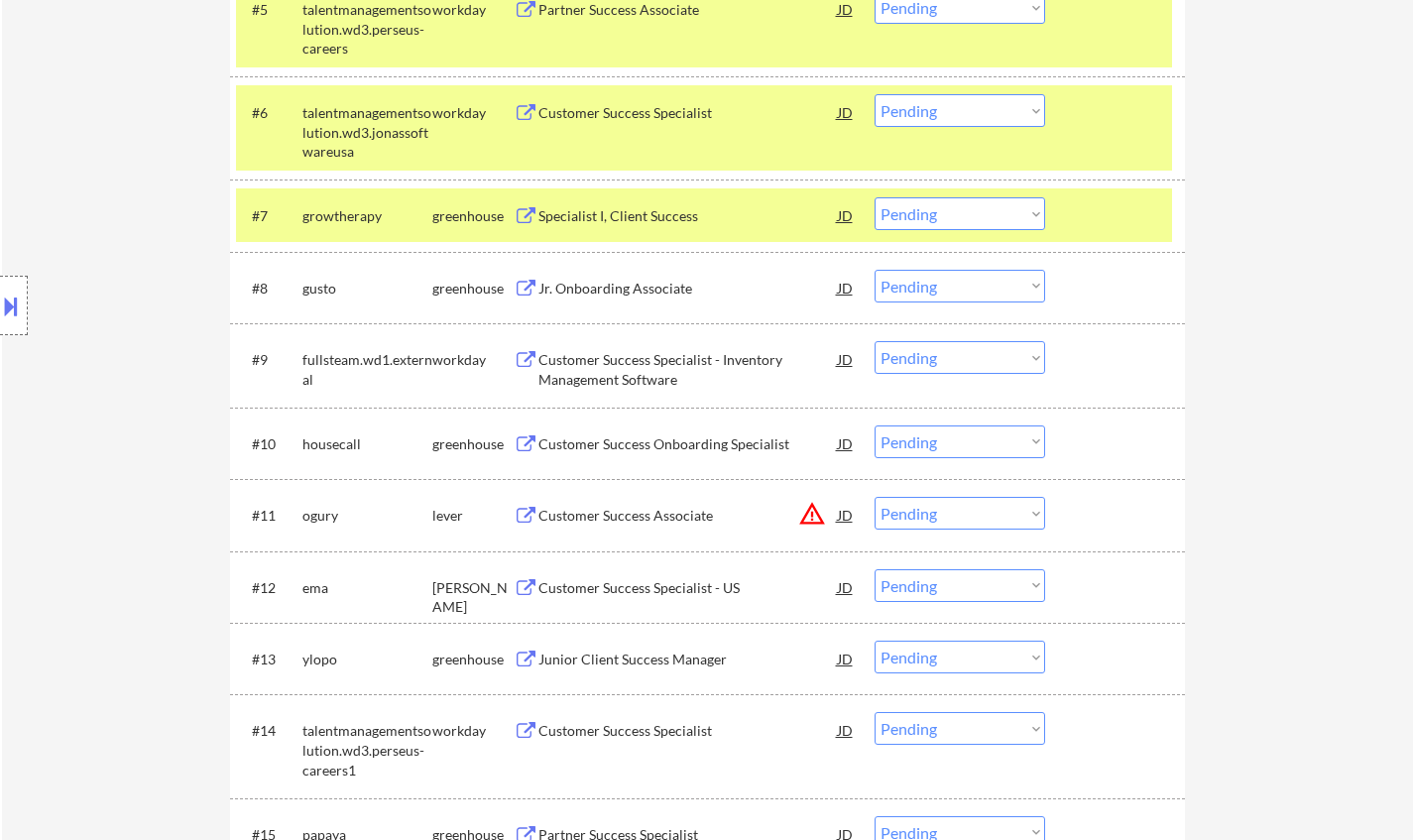
click at [600, 199] on div "Specialist I, Client Success" at bounding box center [687, 215] width 299 height 36
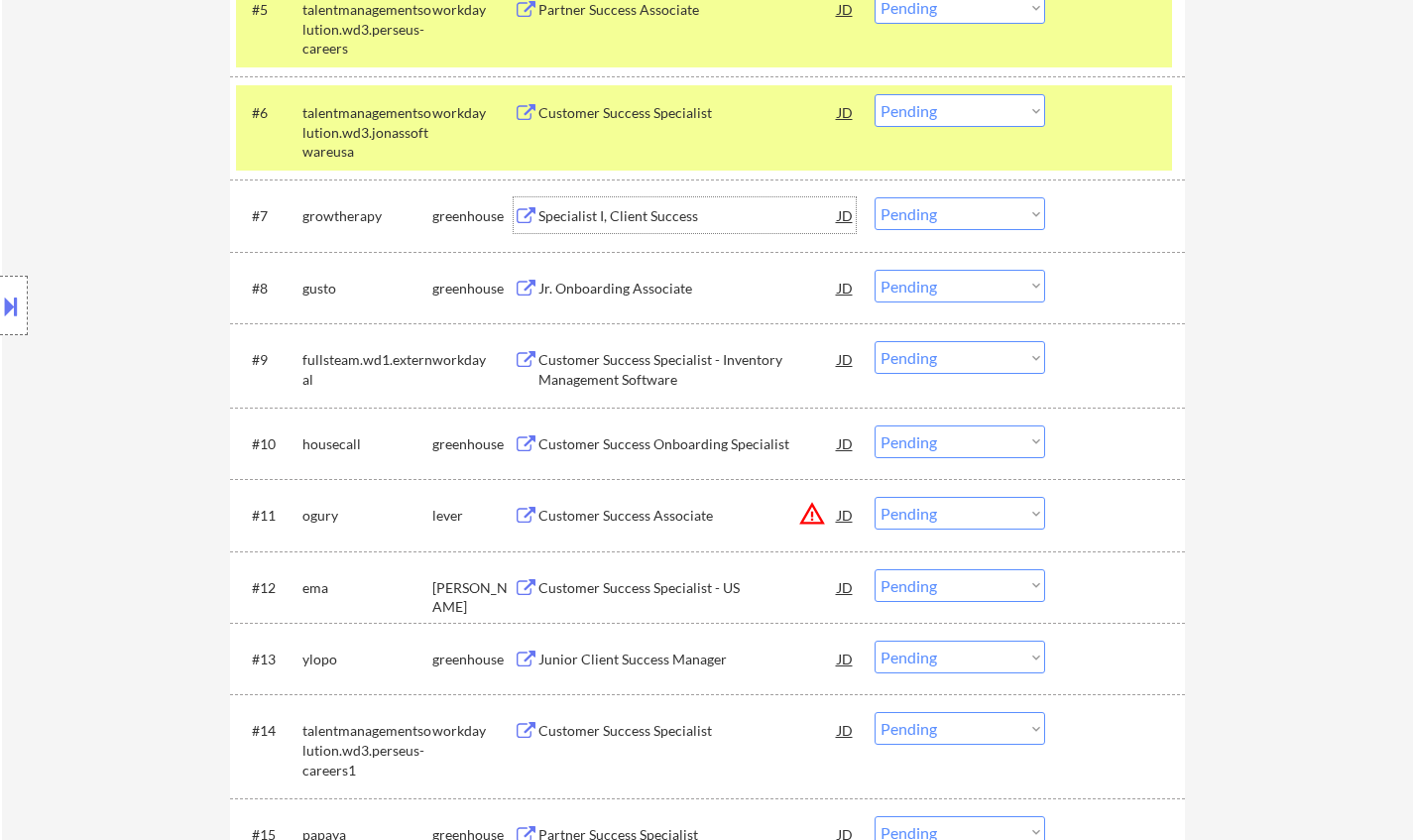
drag, startPoint x: 929, startPoint y: 210, endPoint x: 942, endPoint y: 223, distance: 18.4
click at [930, 210] on select "Choose an option... Pending Applied Excluded (Questions) Excluded (Expired) Exc…" at bounding box center [959, 213] width 171 height 33
click at [874, 198] on select "Choose an option... Pending Applied Excluded (Questions) Excluded (Expired) Exc…" at bounding box center [959, 213] width 171 height 33
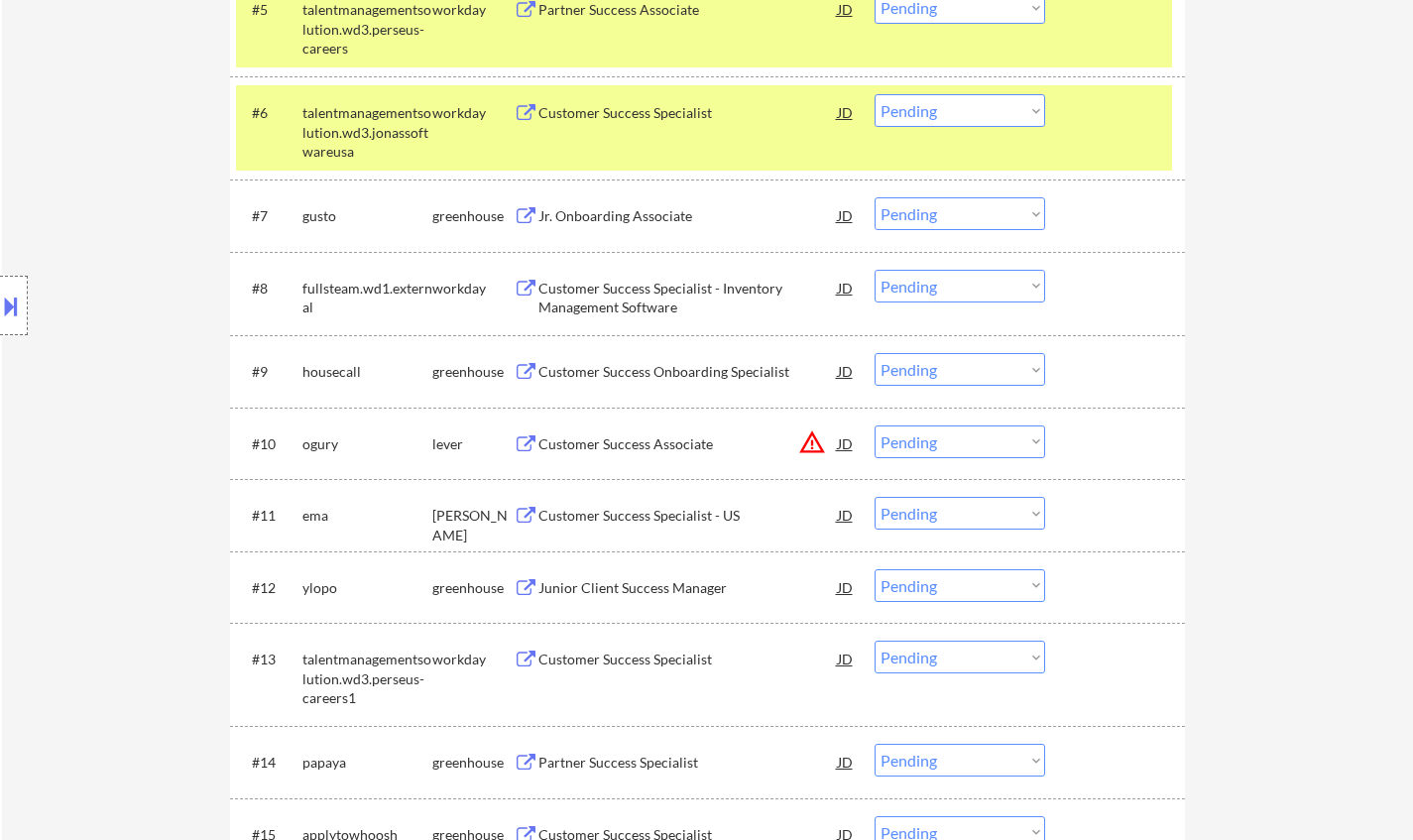
drag, startPoint x: 622, startPoint y: 221, endPoint x: 622, endPoint y: 293, distance: 72.0
click at [621, 221] on div "Jr. Onboarding Associate" at bounding box center [687, 216] width 299 height 20
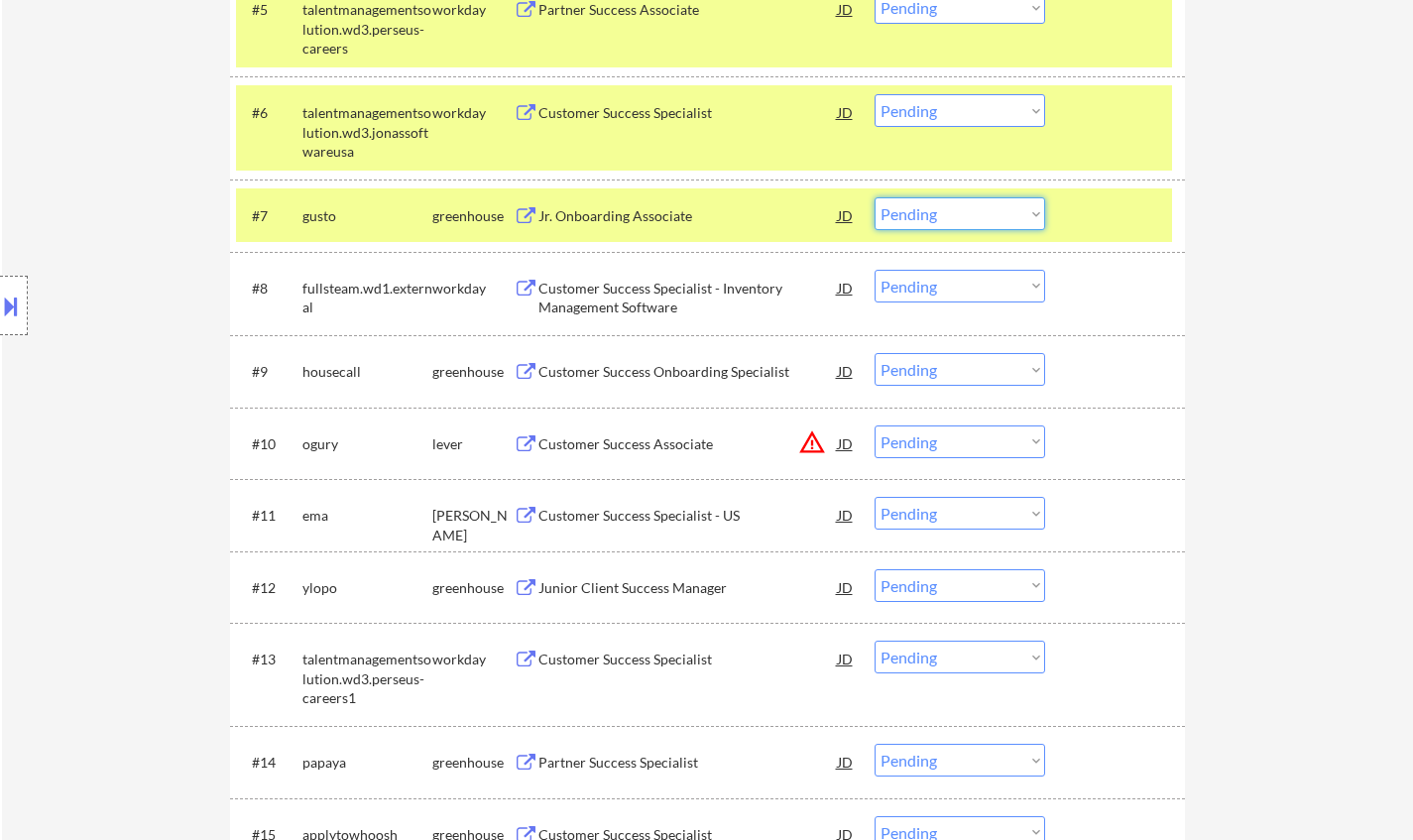
click at [972, 220] on select "Choose an option... Pending Applied Excluded (Questions) Excluded (Expired) Exc…" at bounding box center [959, 213] width 171 height 33
click at [874, 198] on select "Choose an option... Pending Applied Excluded (Questions) Excluded (Expired) Exc…" at bounding box center [959, 213] width 171 height 33
select select ""pending""
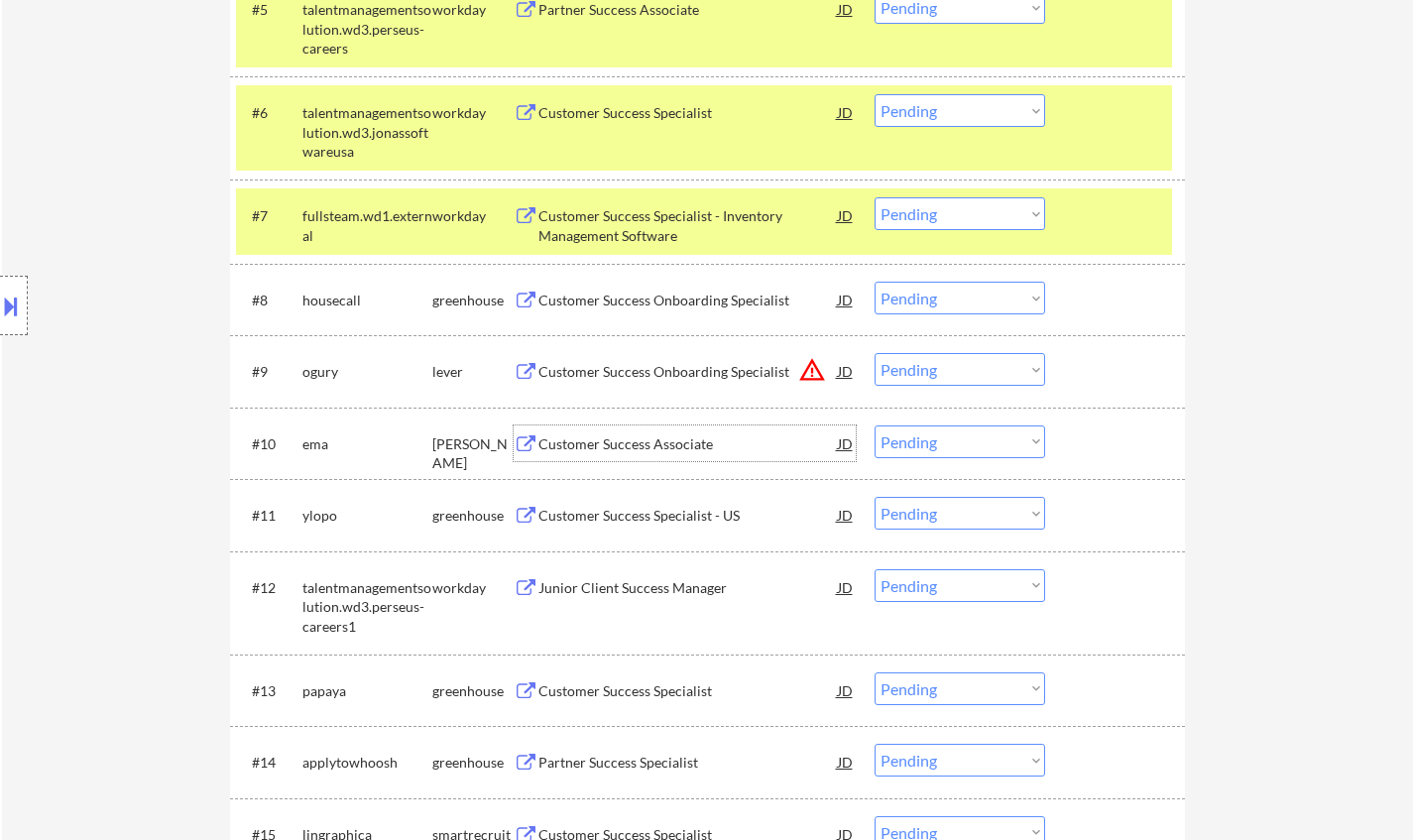
click at [626, 460] on div "Customer Success Associate" at bounding box center [687, 443] width 299 height 36
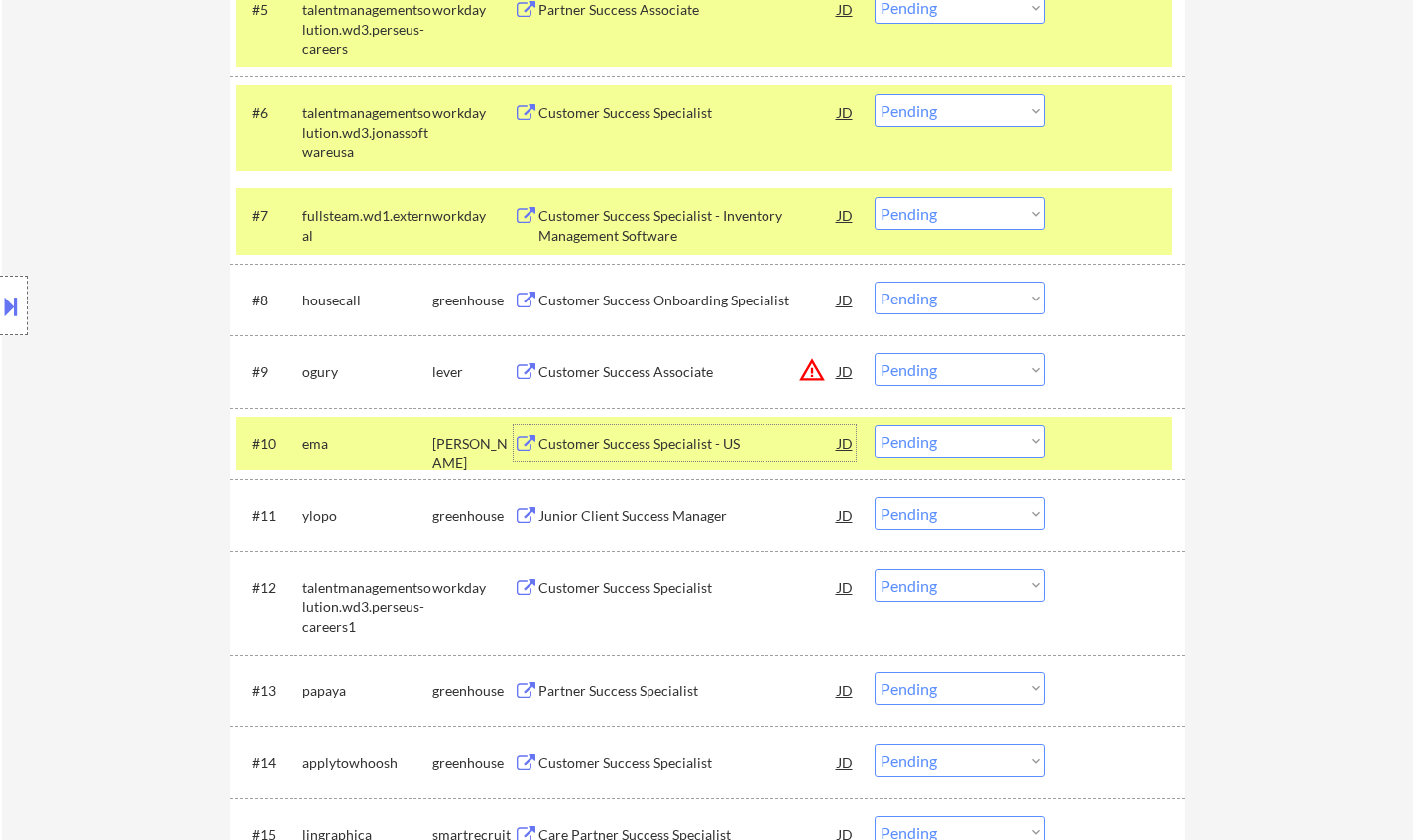
click at [970, 438] on select "Choose an option... Pending Applied Excluded (Questions) Excluded (Expired) Exc…" at bounding box center [959, 441] width 171 height 33
click at [874, 425] on select "Choose an option... Pending Applied Excluded (Questions) Excluded (Expired) Exc…" at bounding box center [959, 441] width 171 height 33
select select ""pending""
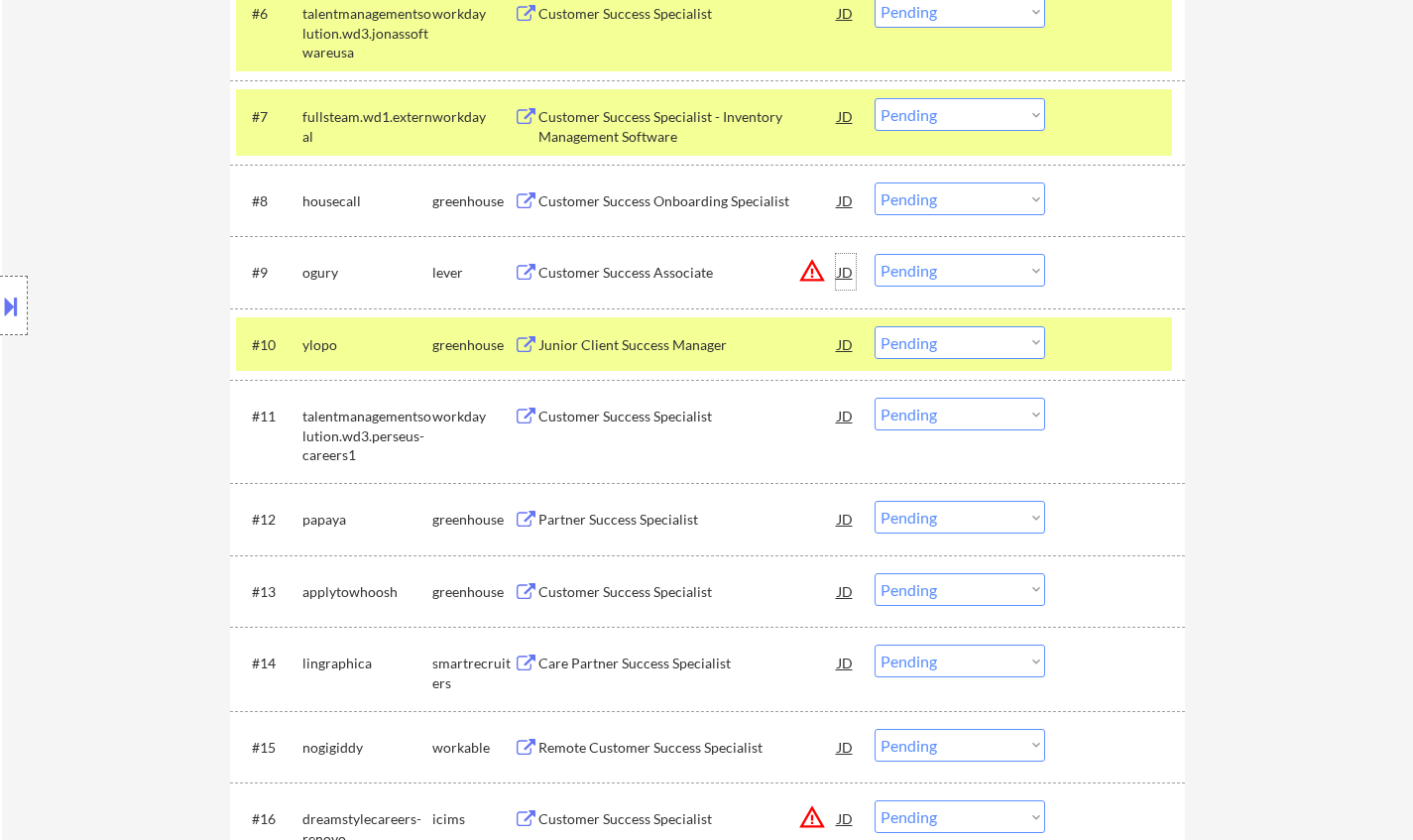
click at [842, 274] on div "JD" at bounding box center [846, 272] width 20 height 36
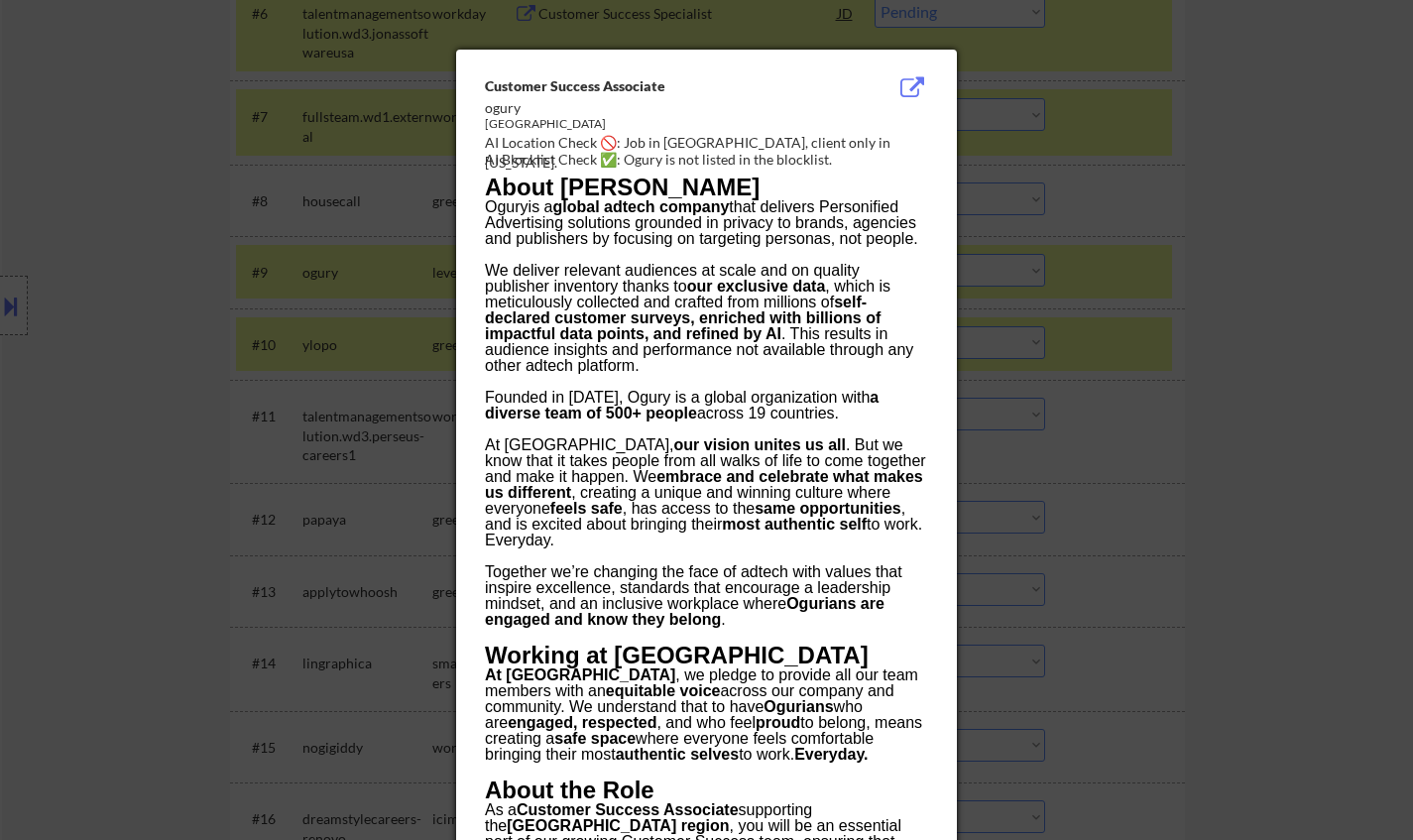
click at [1333, 392] on div at bounding box center [706, 420] width 1413 height 840
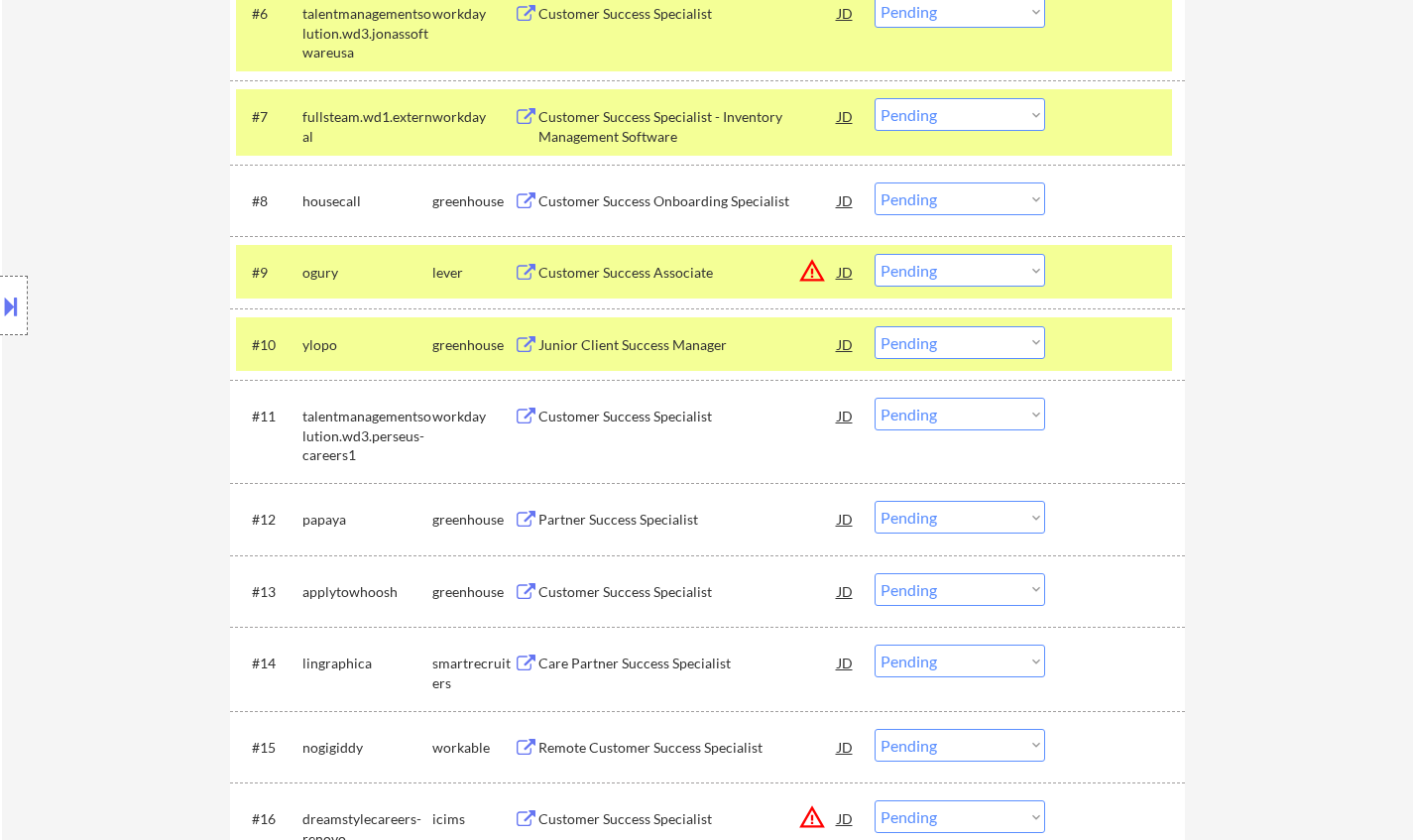
click at [951, 258] on select "Choose an option... Pending Applied Excluded (Questions) Excluded (Expired) Exc…" at bounding box center [959, 270] width 171 height 33
click at [874, 254] on select "Choose an option... Pending Applied Excluded (Questions) Excluded (Expired) Exc…" at bounding box center [959, 270] width 171 height 33
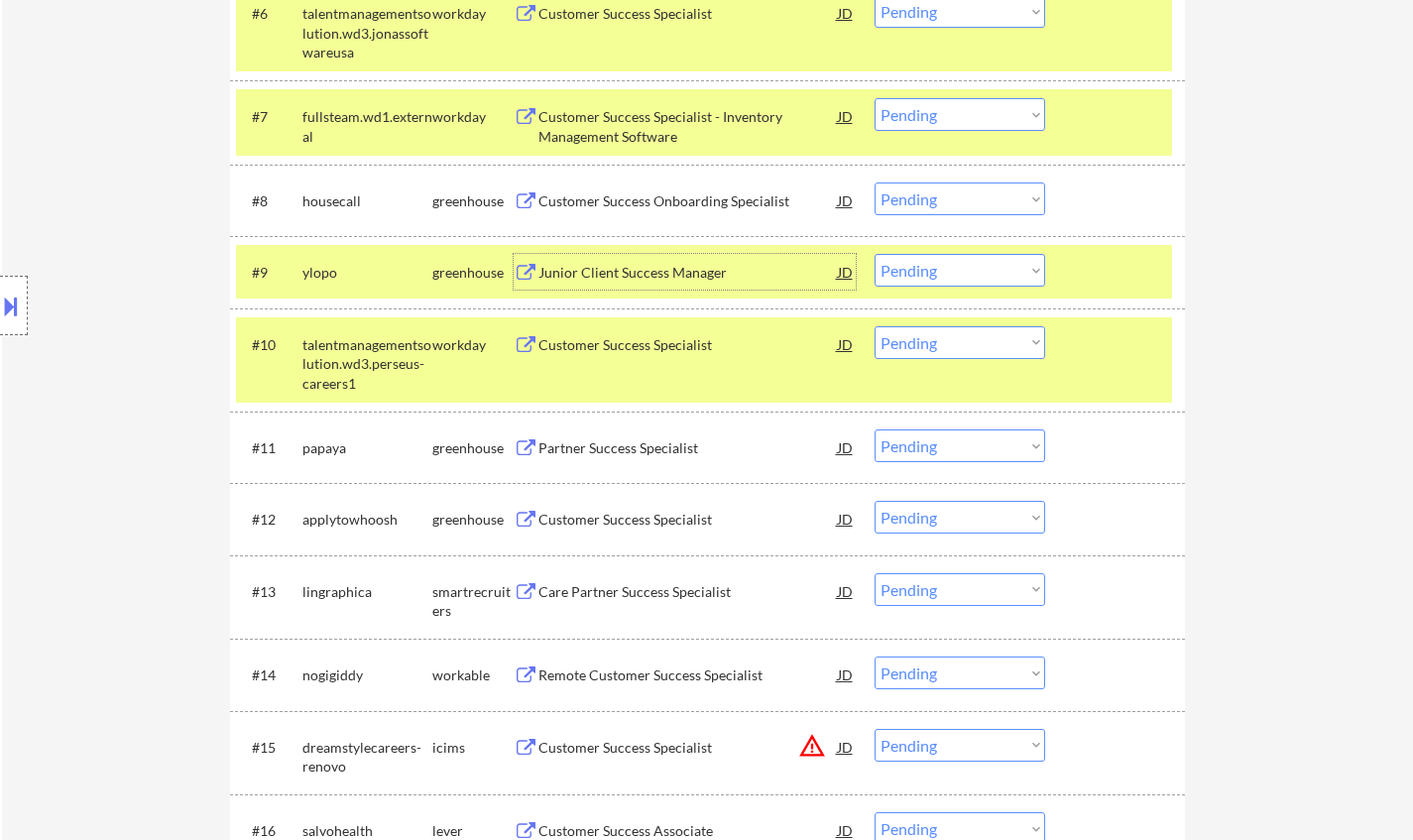
click at [598, 274] on div "Junior Client Success Manager" at bounding box center [687, 273] width 299 height 20
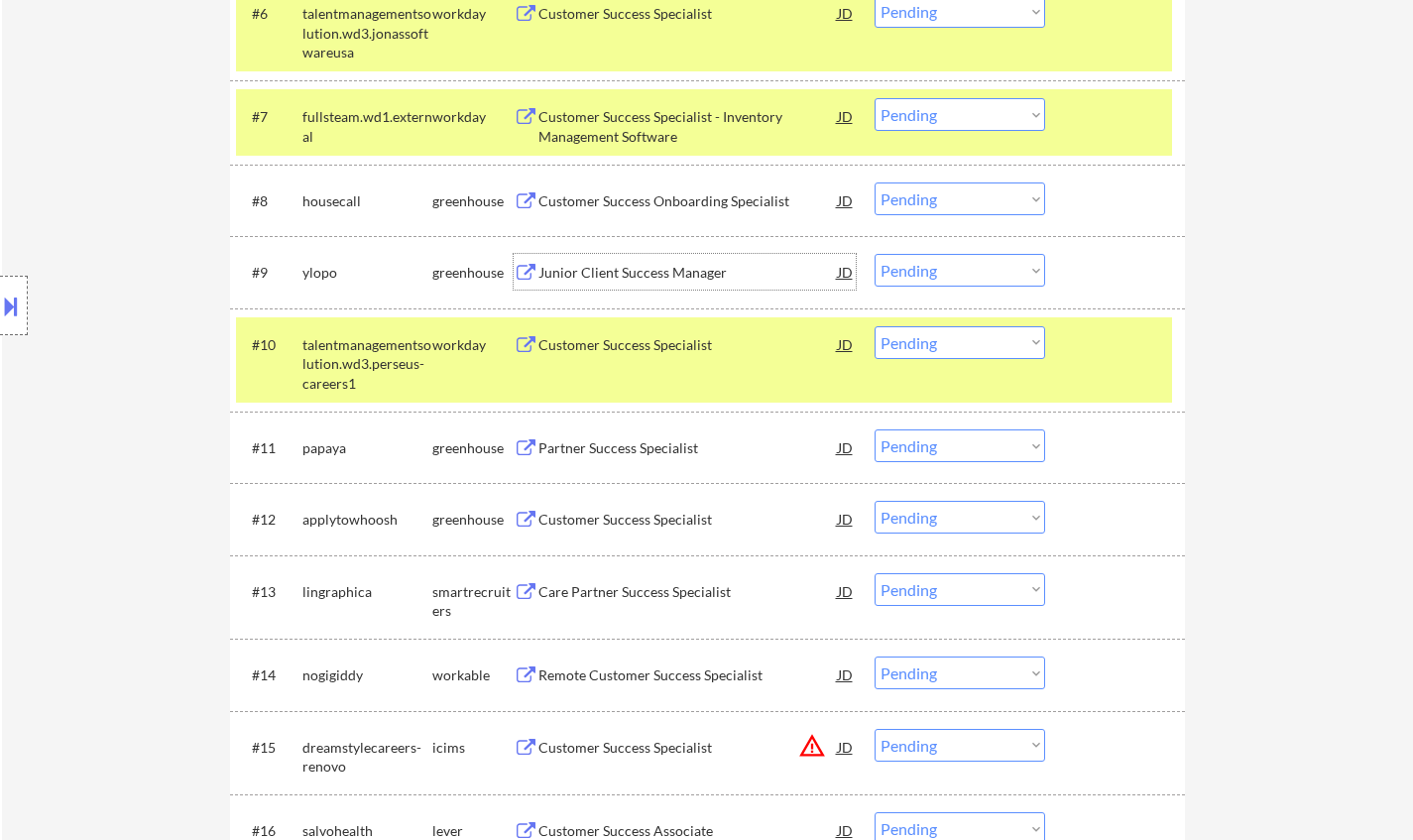
click at [1006, 260] on select "Choose an option... Pending Applied Excluded (Questions) Excluded (Expired) Exc…" at bounding box center [959, 270] width 171 height 33
click at [874, 254] on select "Choose an option... Pending Applied Excluded (Questions) Excluded (Expired) Exc…" at bounding box center [959, 270] width 171 height 33
select select ""pending""
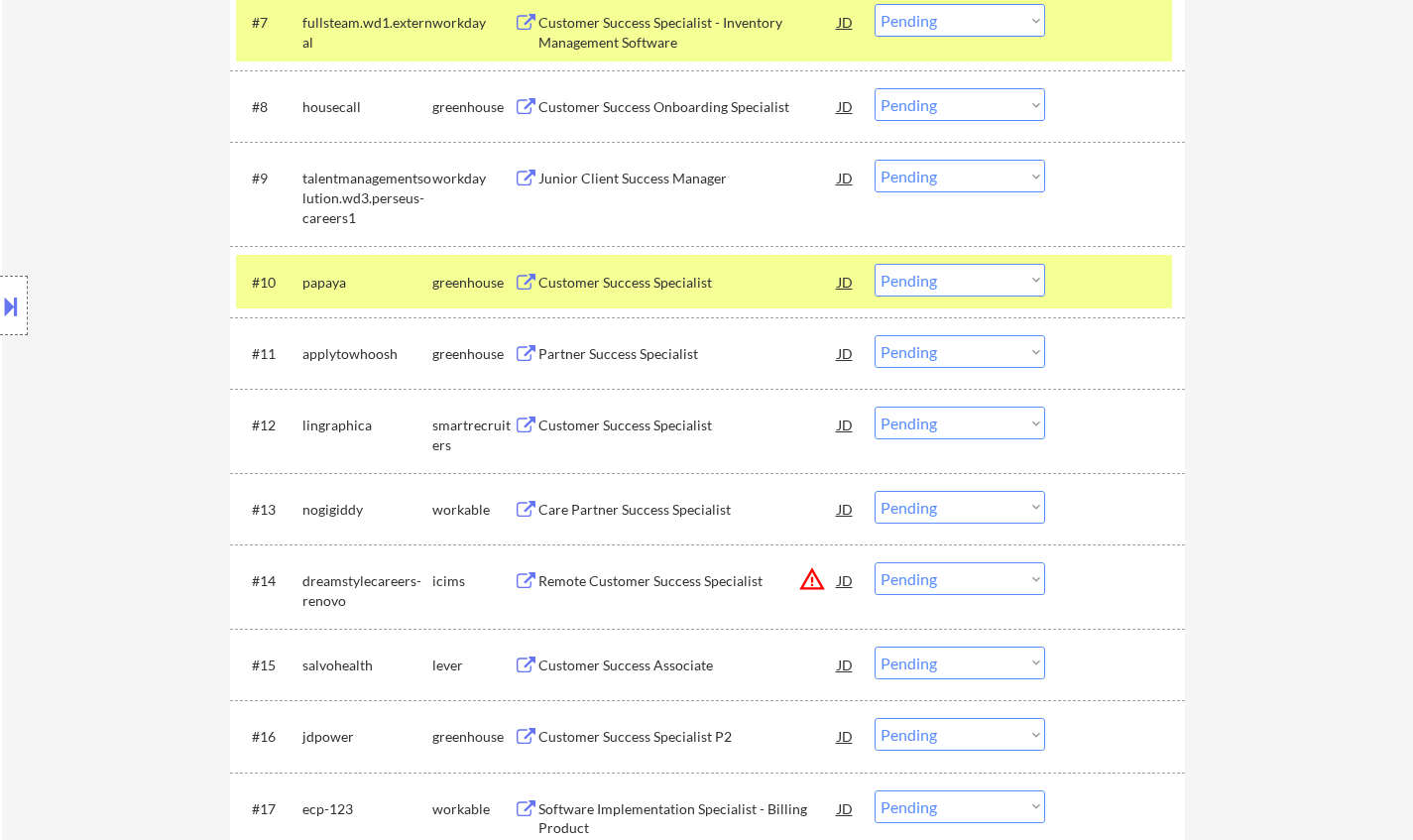
scroll to position [1190, 0]
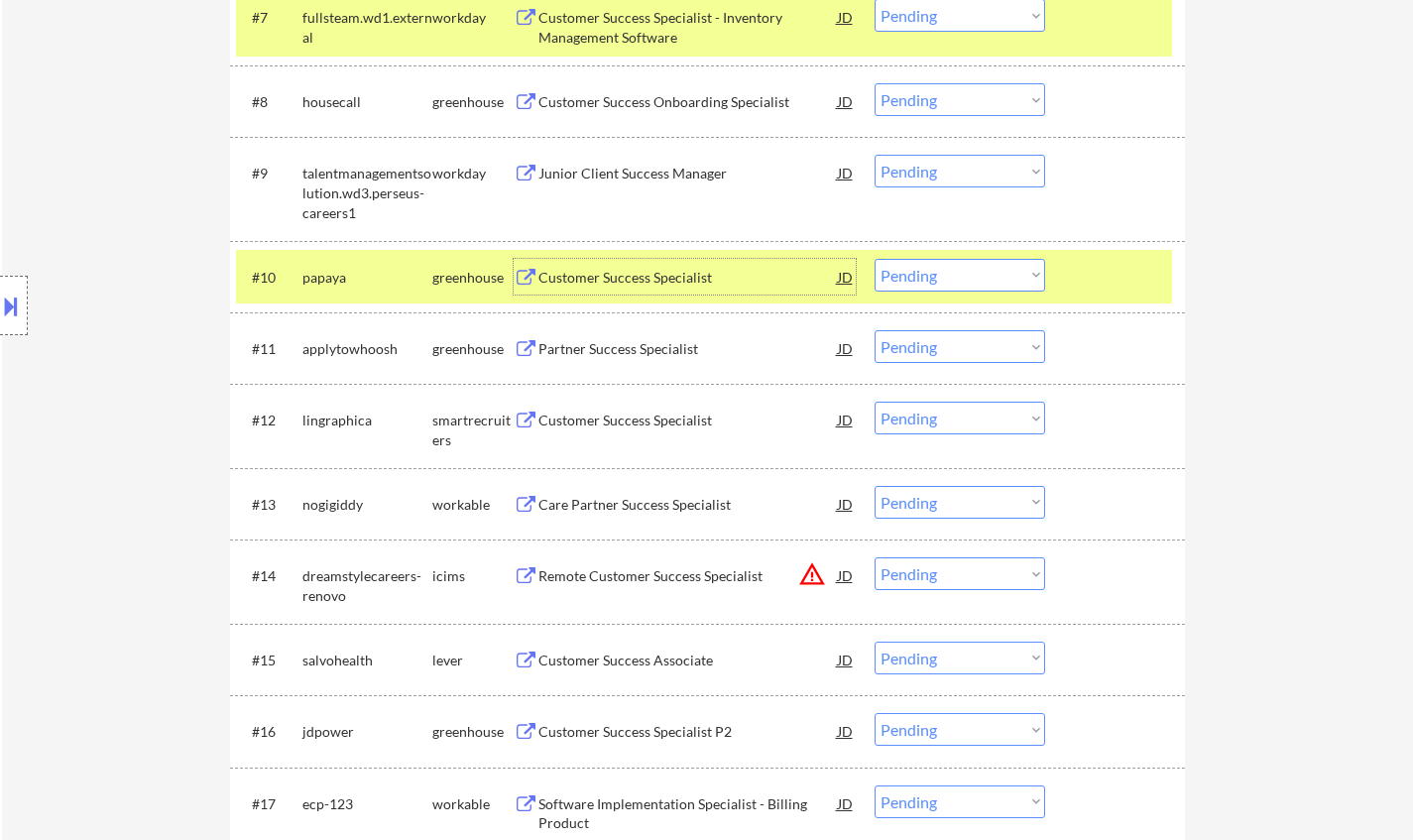
click at [587, 279] on div "Customer Success Specialist" at bounding box center [687, 278] width 299 height 20
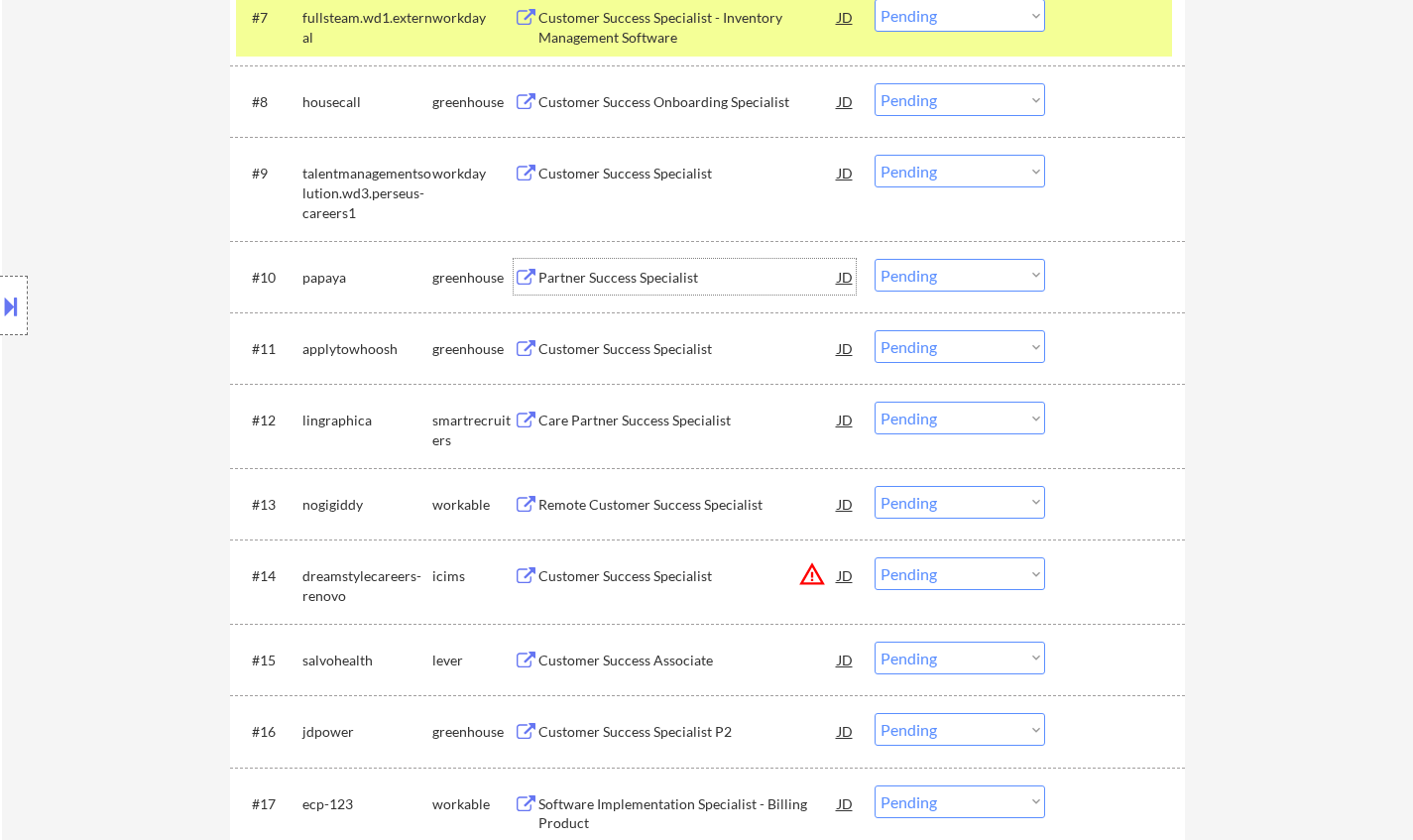
drag, startPoint x: 965, startPoint y: 269, endPoint x: 964, endPoint y: 284, distance: 15.0
click at [964, 269] on select "Choose an option... Pending Applied Excluded (Questions) Excluded (Expired) Exc…" at bounding box center [959, 275] width 171 height 33
click at [874, 259] on select "Choose an option... Pending Applied Excluded (Questions) Excluded (Expired) Exc…" at bounding box center [959, 275] width 171 height 33
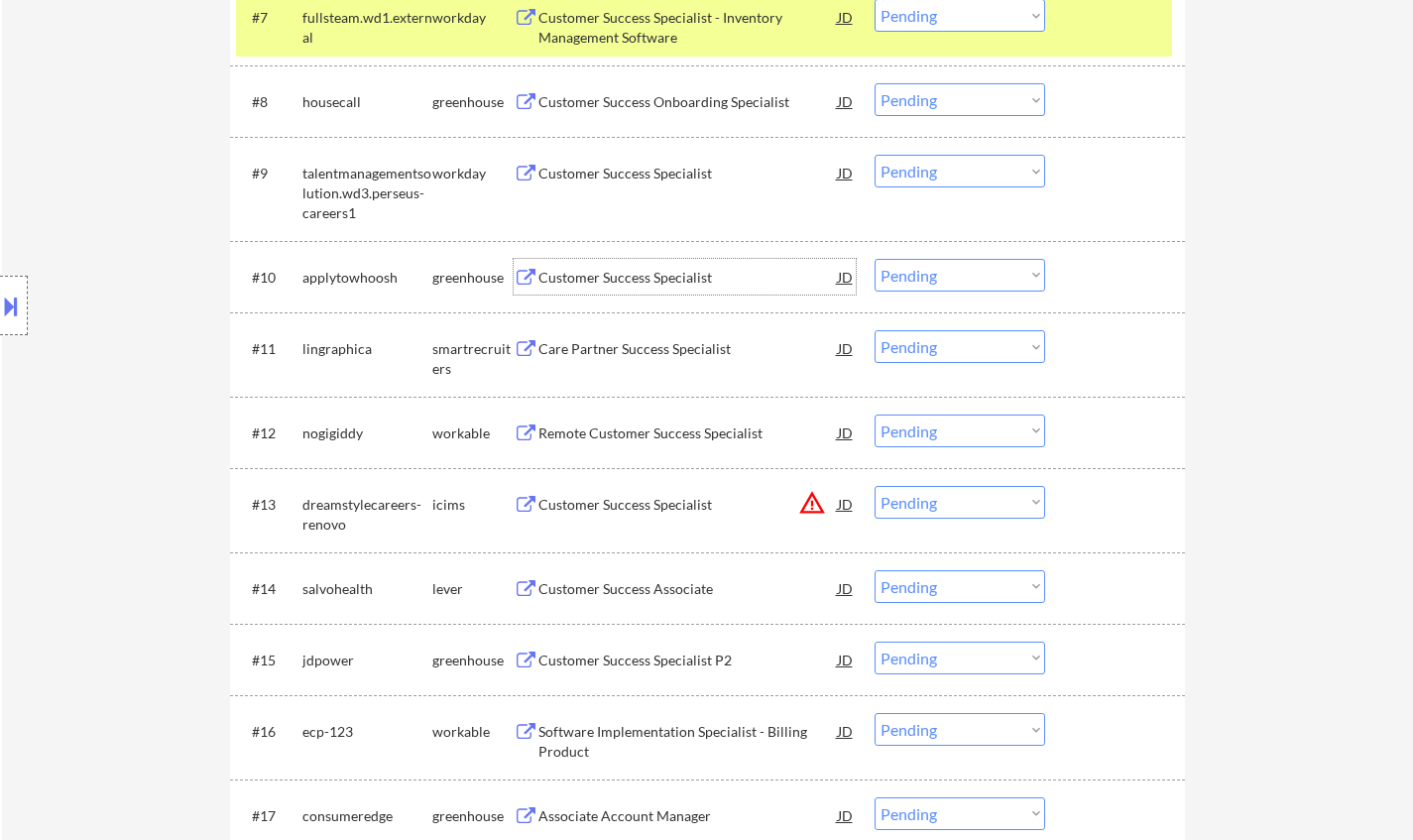
click at [625, 277] on div "Customer Success Specialist" at bounding box center [687, 278] width 299 height 20
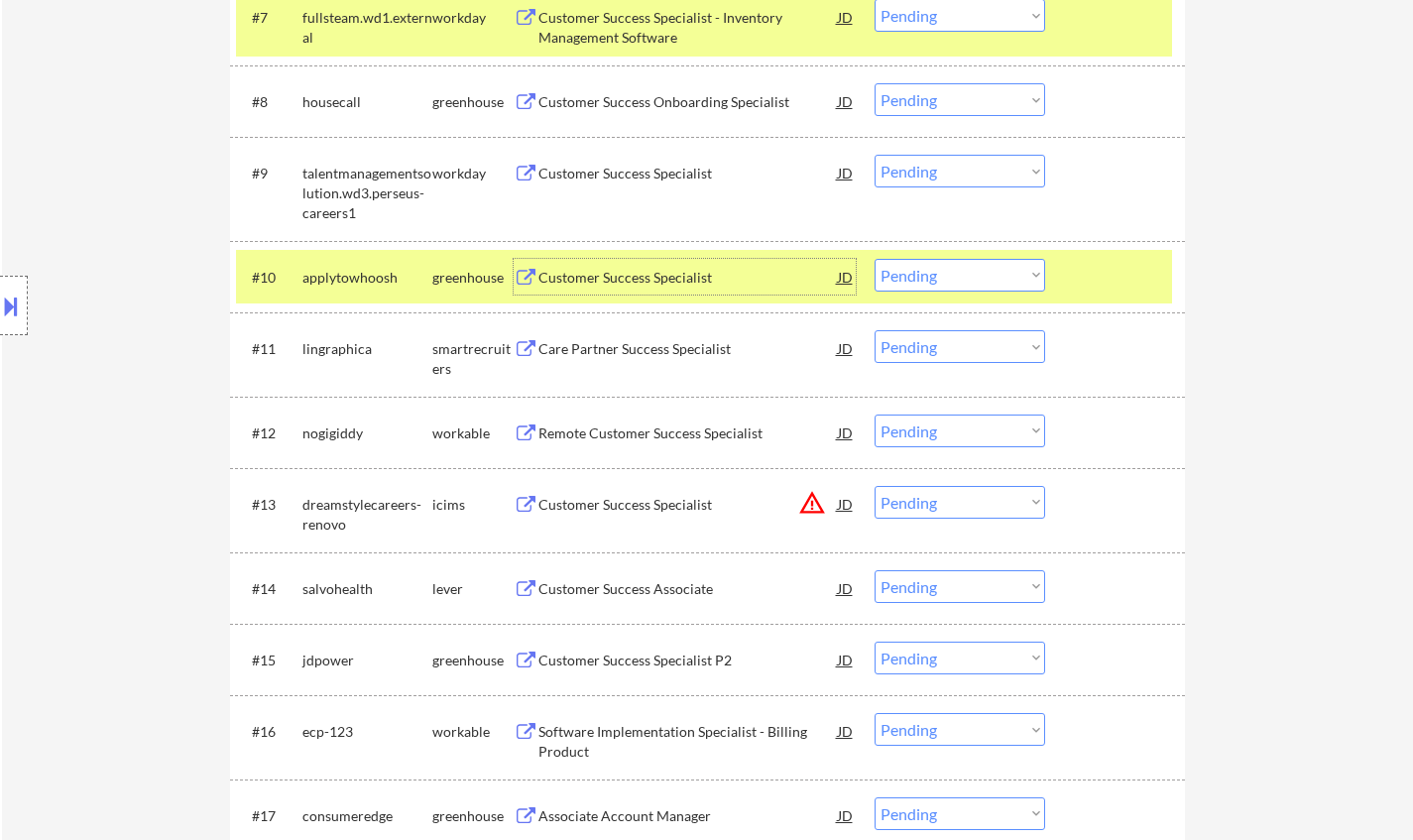
click at [928, 290] on select "Choose an option... Pending Applied Excluded (Questions) Excluded (Expired) Exc…" at bounding box center [959, 275] width 171 height 33
click at [874, 259] on select "Choose an option... Pending Applied Excluded (Questions) Excluded (Expired) Exc…" at bounding box center [959, 275] width 171 height 33
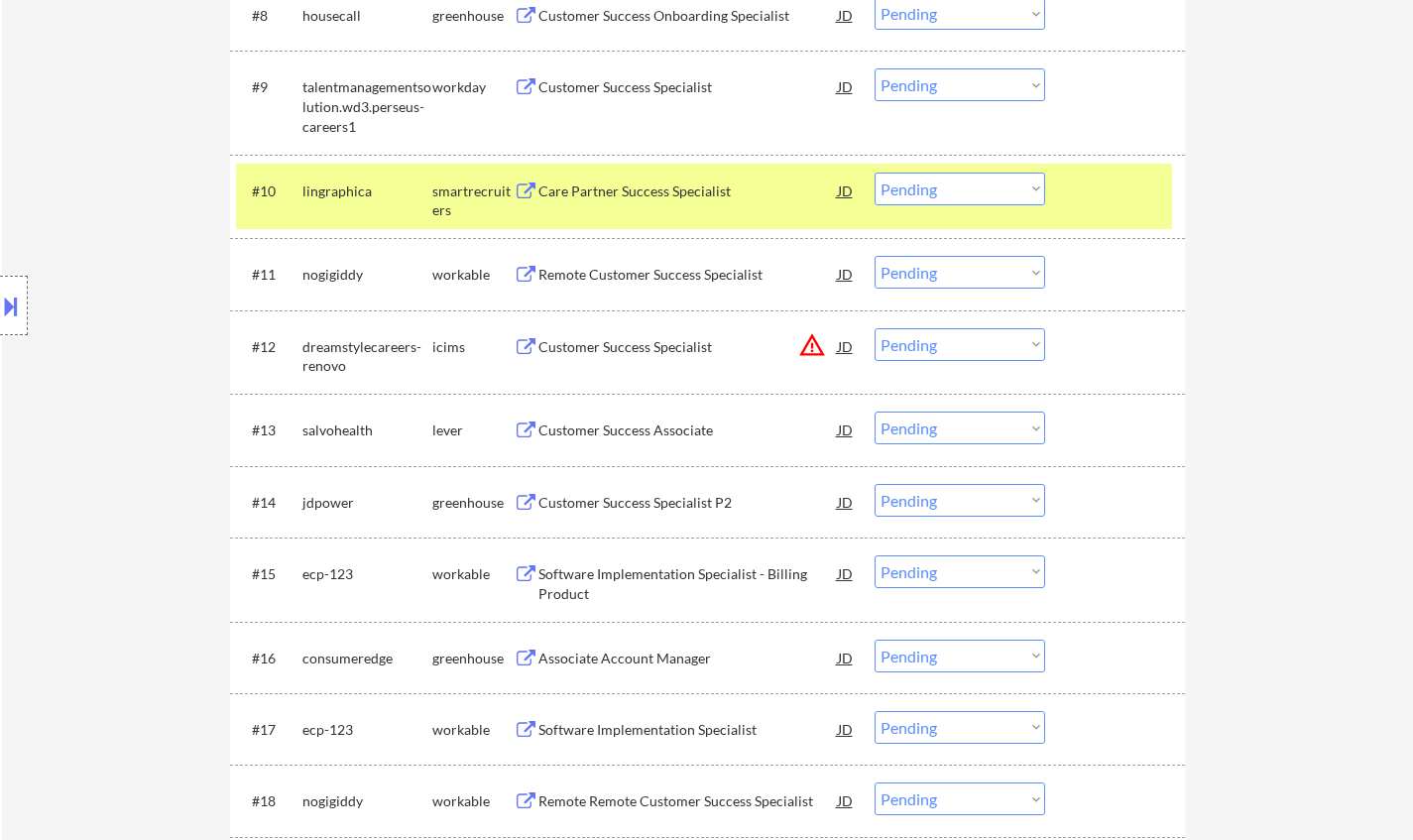
scroll to position [1289, 0]
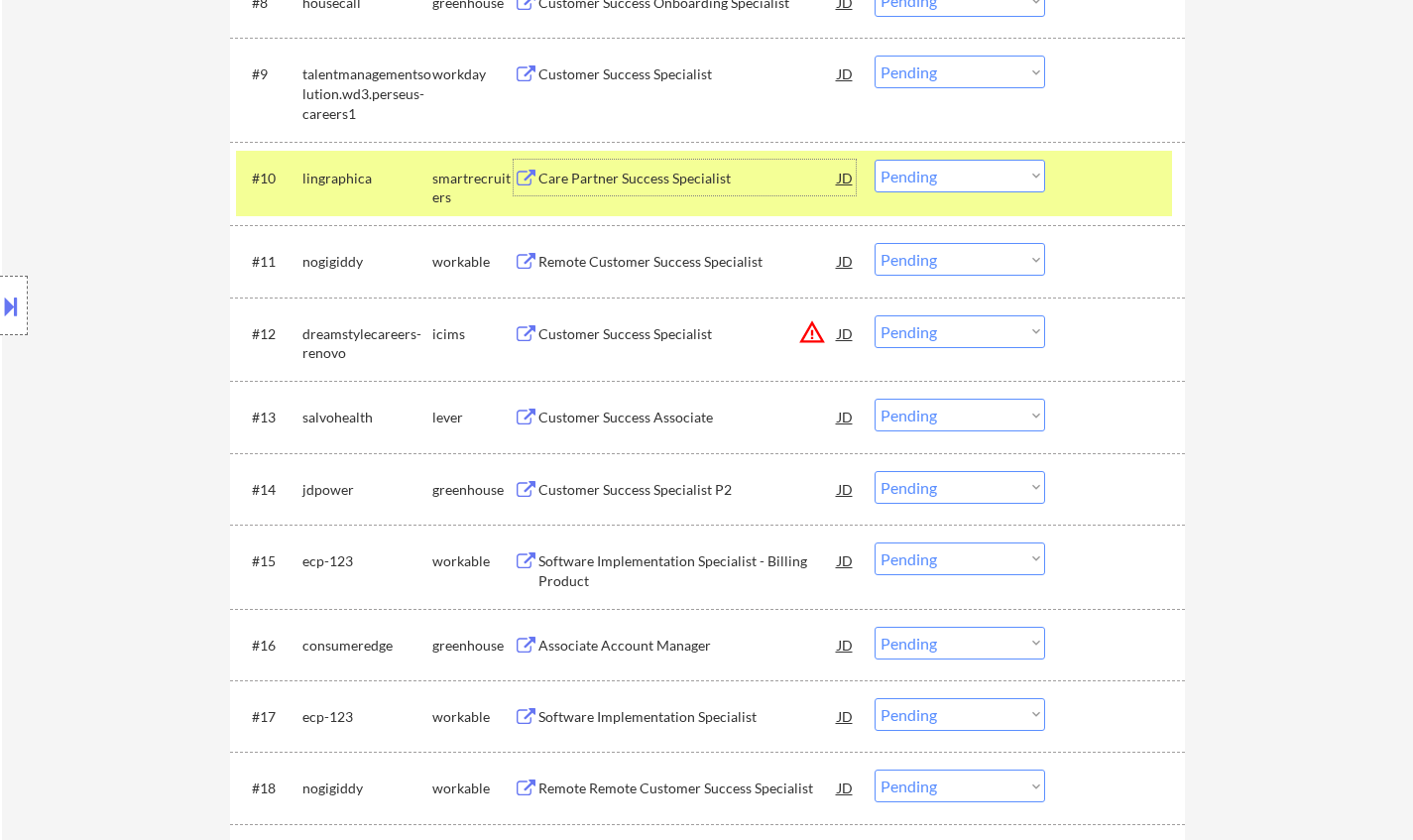
click at [634, 177] on div "Care Partner Success Specialist" at bounding box center [687, 179] width 299 height 20
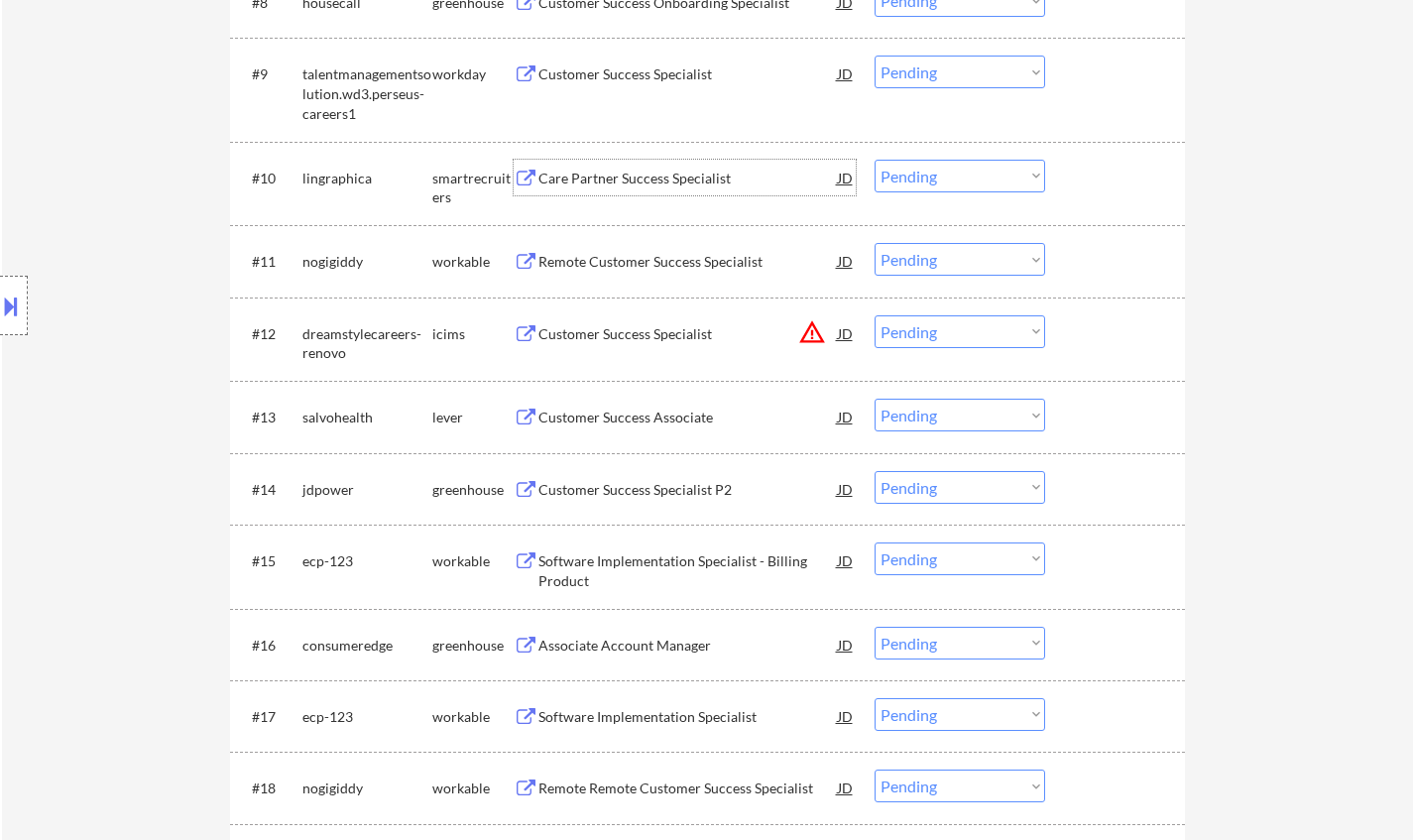
click at [958, 180] on select "Choose an option... Pending Applied Excluded (Questions) Excluded (Expired) Exc…" at bounding box center [959, 176] width 171 height 33
click at [874, 160] on select "Choose an option... Pending Applied Excluded (Questions) Excluded (Expired) Exc…" at bounding box center [959, 176] width 171 height 33
select select ""pending""
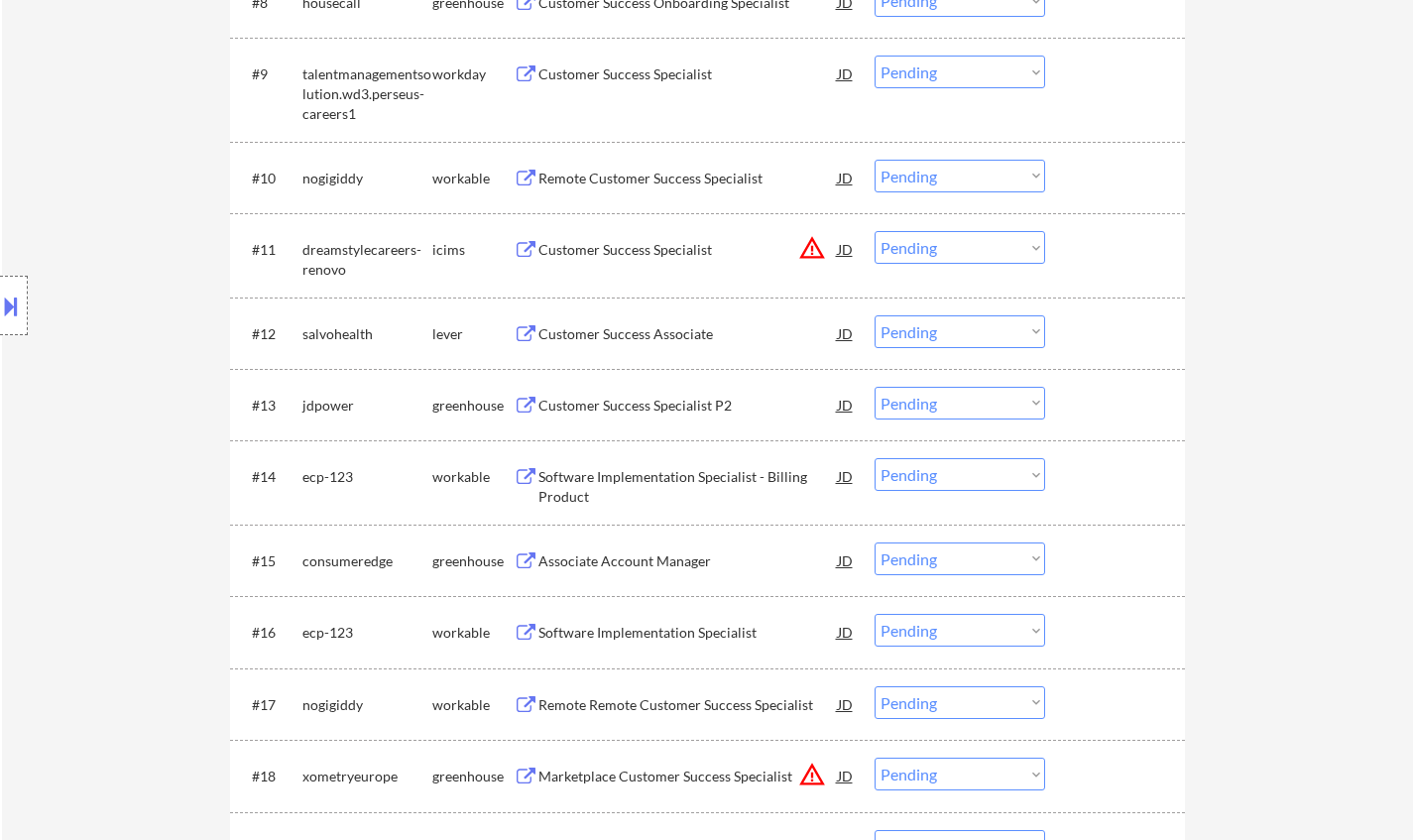
click at [657, 329] on div "Customer Success Associate" at bounding box center [687, 334] width 299 height 20
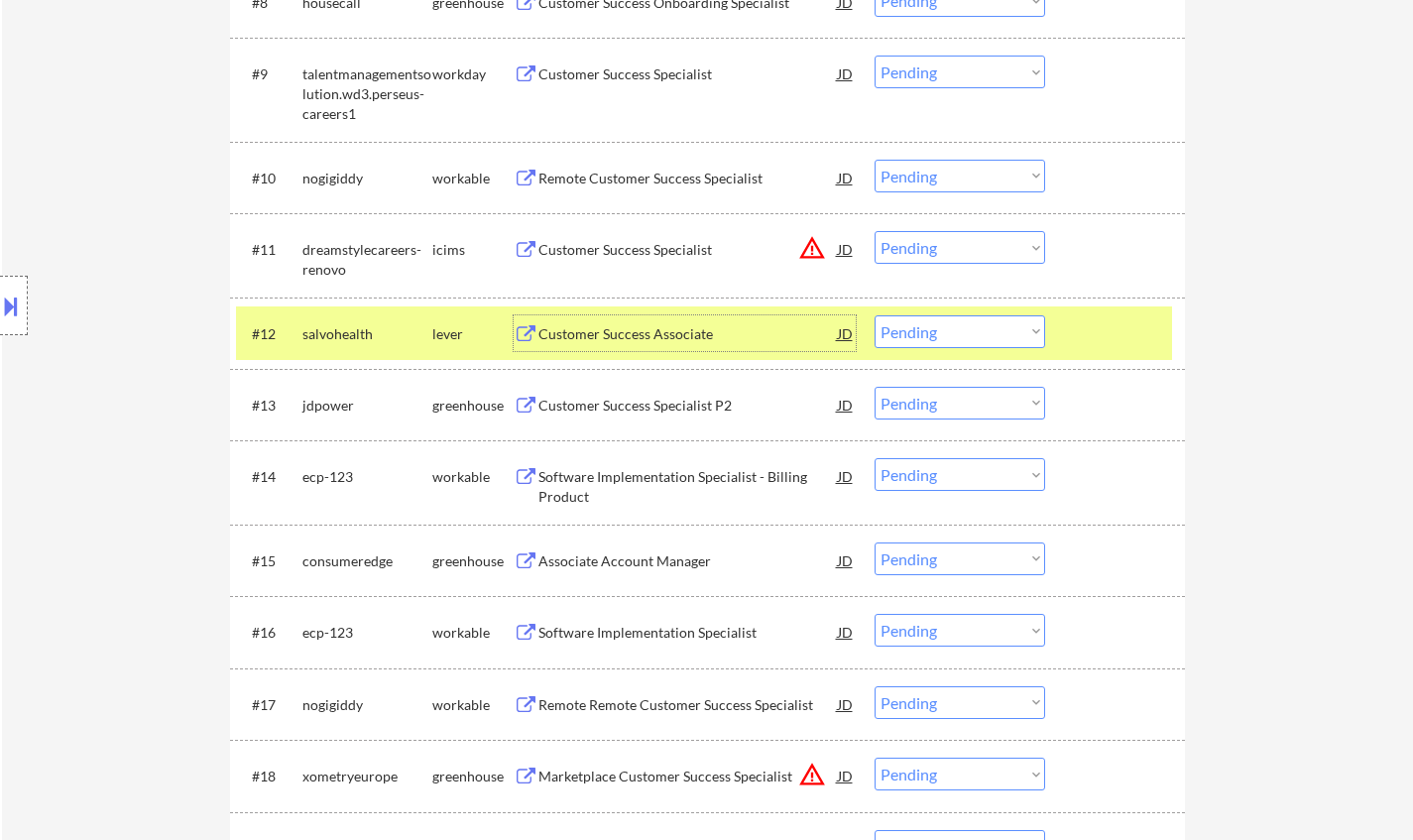
click at [946, 340] on select "Choose an option... Pending Applied Excluded (Questions) Excluded (Expired) Exc…" at bounding box center [959, 331] width 171 height 33
click at [874, 315] on select "Choose an option... Pending Applied Excluded (Questions) Excluded (Expired) Exc…" at bounding box center [959, 331] width 171 height 33
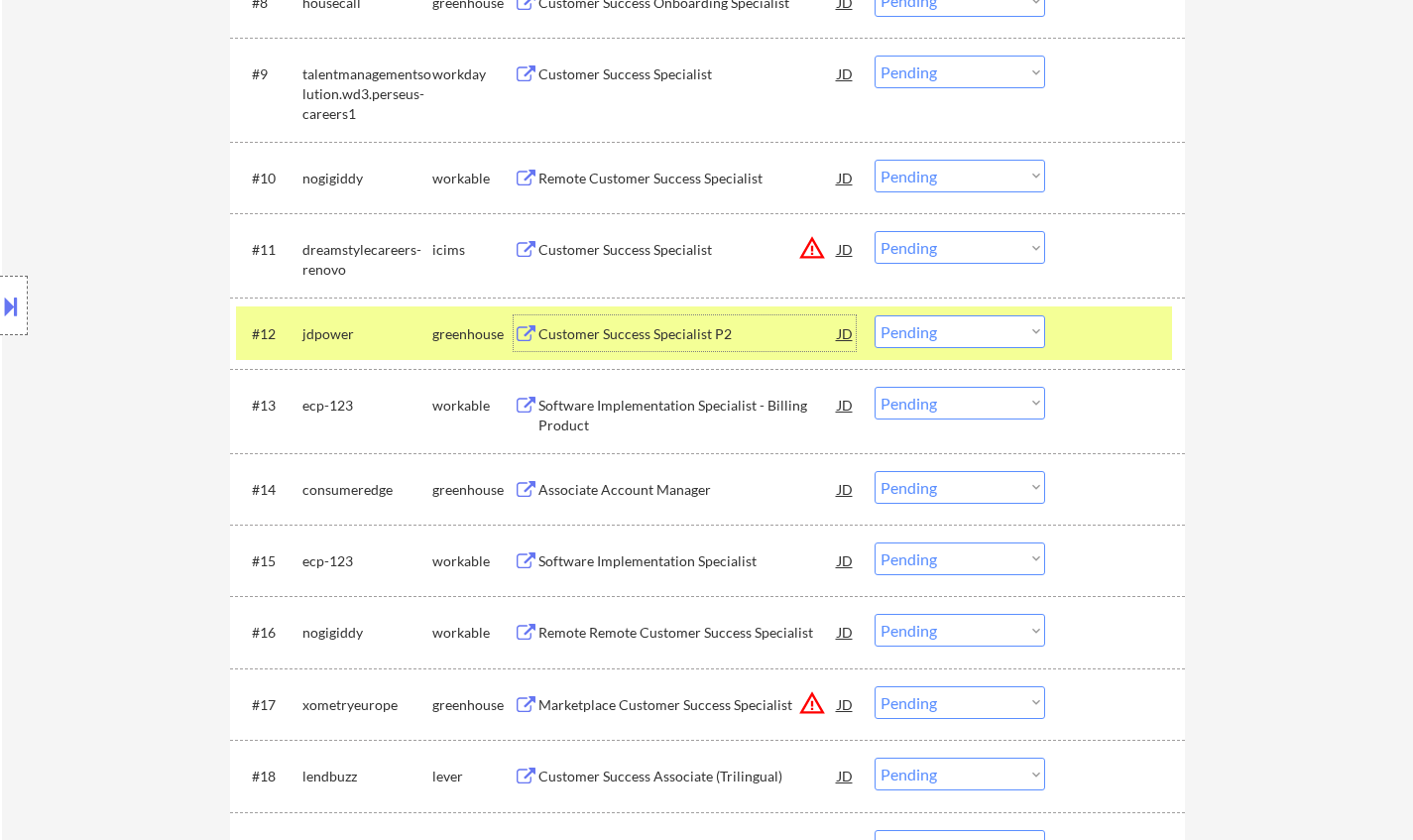
click at [656, 332] on div "Customer Success Specialist P2" at bounding box center [687, 334] width 299 height 20
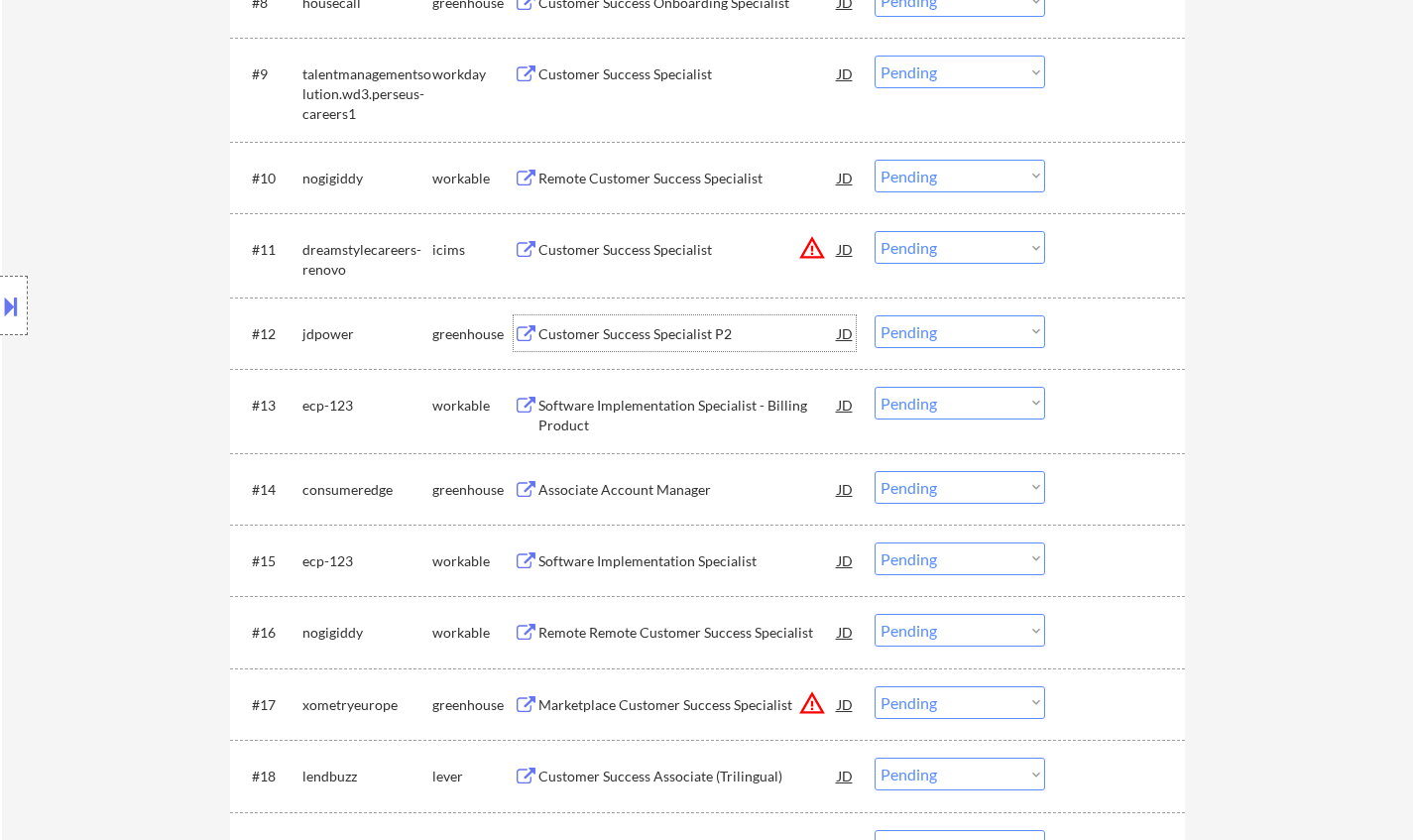
drag, startPoint x: 955, startPoint y: 332, endPoint x: 972, endPoint y: 345, distance: 21.4
click at [955, 332] on select "Choose an option... Pending Applied Excluded (Questions) Excluded (Expired) Exc…" at bounding box center [959, 331] width 171 height 33
click at [874, 315] on select "Choose an option... Pending Applied Excluded (Questions) Excluded (Expired) Exc…" at bounding box center [959, 331] width 171 height 33
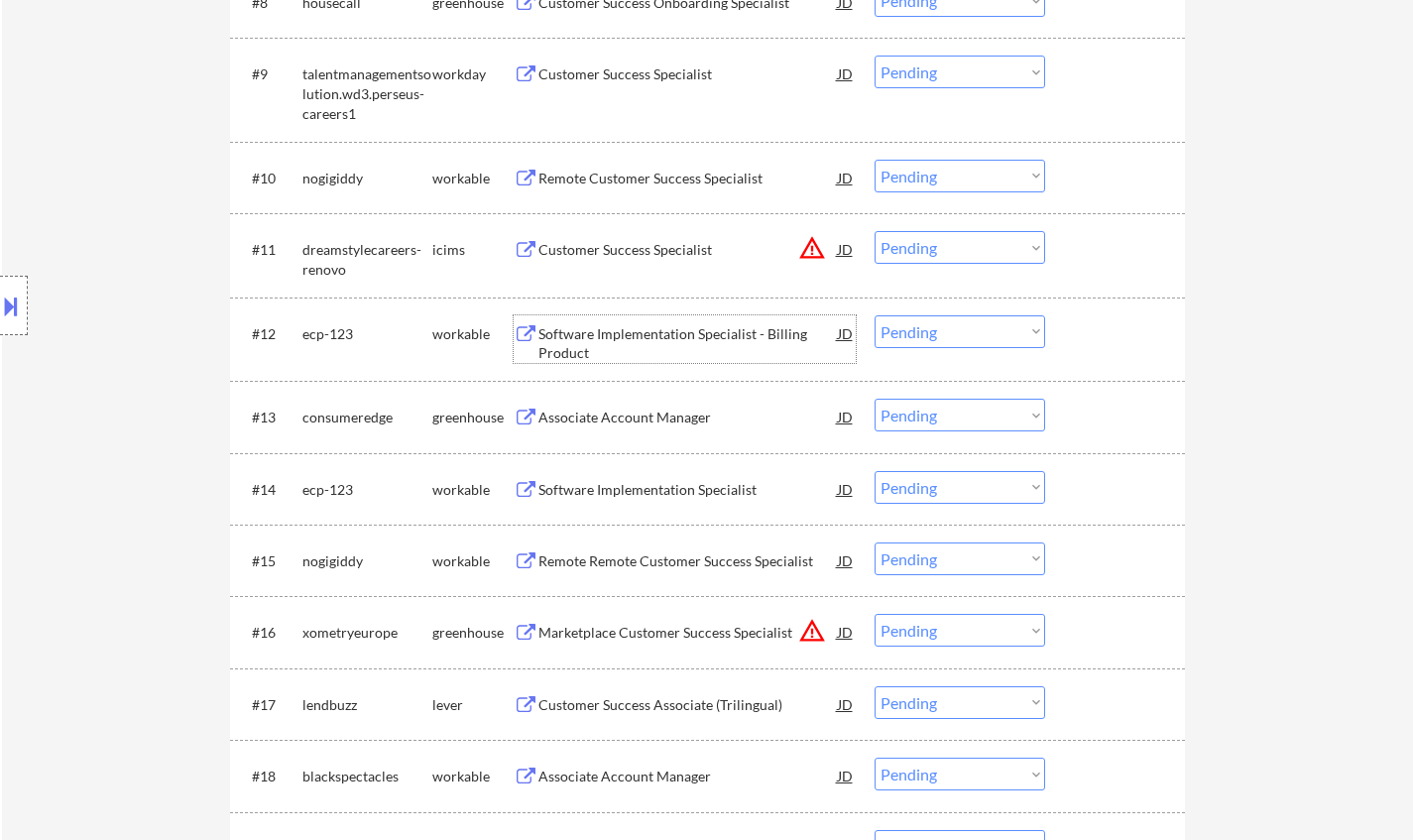
click at [636, 337] on div "Software Implementation Specialist - Billing Product" at bounding box center [687, 343] width 299 height 39
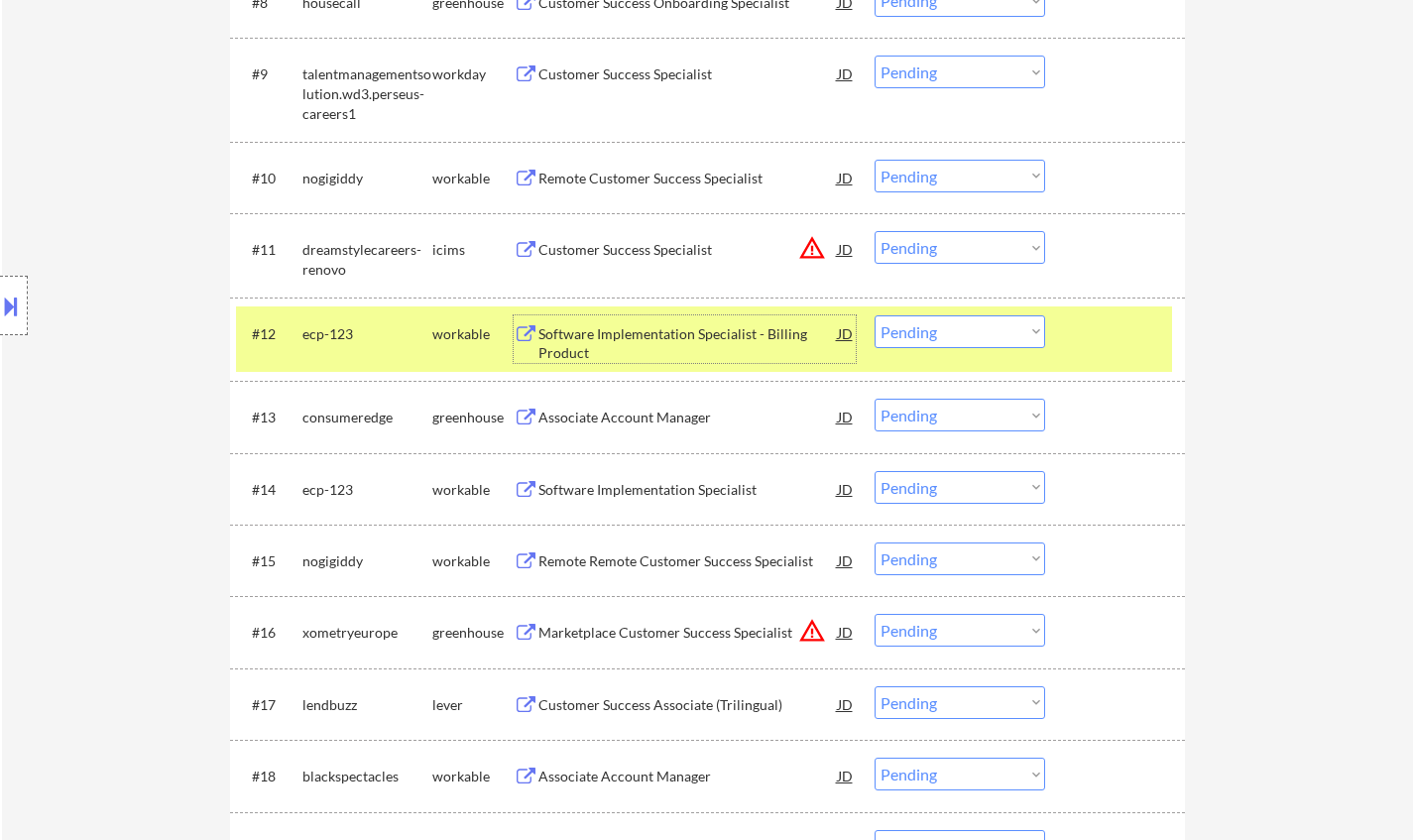
click at [929, 332] on select "Choose an option... Pending Applied Excluded (Questions) Excluded (Expired) Exc…" at bounding box center [959, 331] width 171 height 33
click at [874, 315] on select "Choose an option... Pending Applied Excluded (Questions) Excluded (Expired) Exc…" at bounding box center [959, 331] width 171 height 33
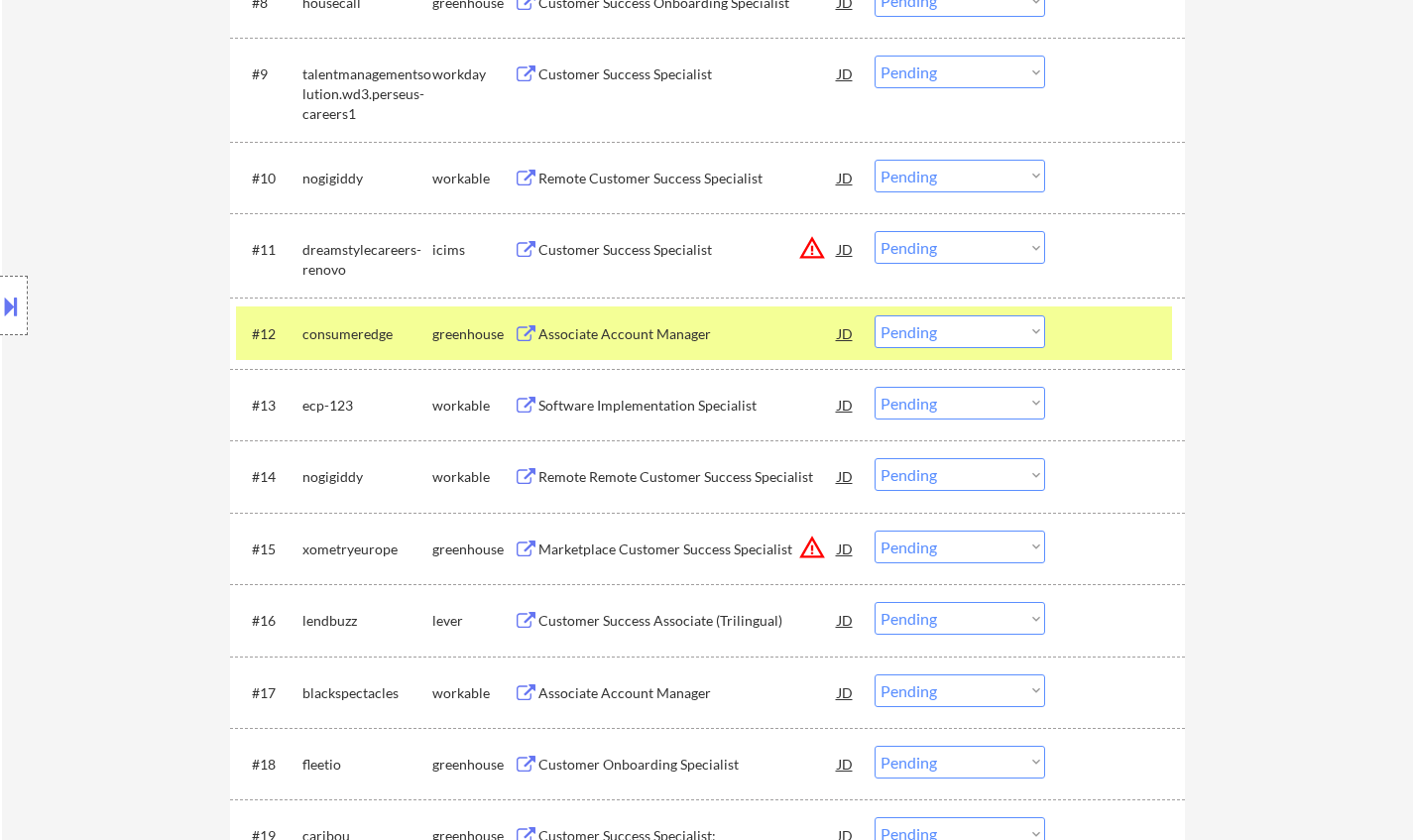
click at [664, 330] on div "Associate Account Manager" at bounding box center [687, 334] width 299 height 20
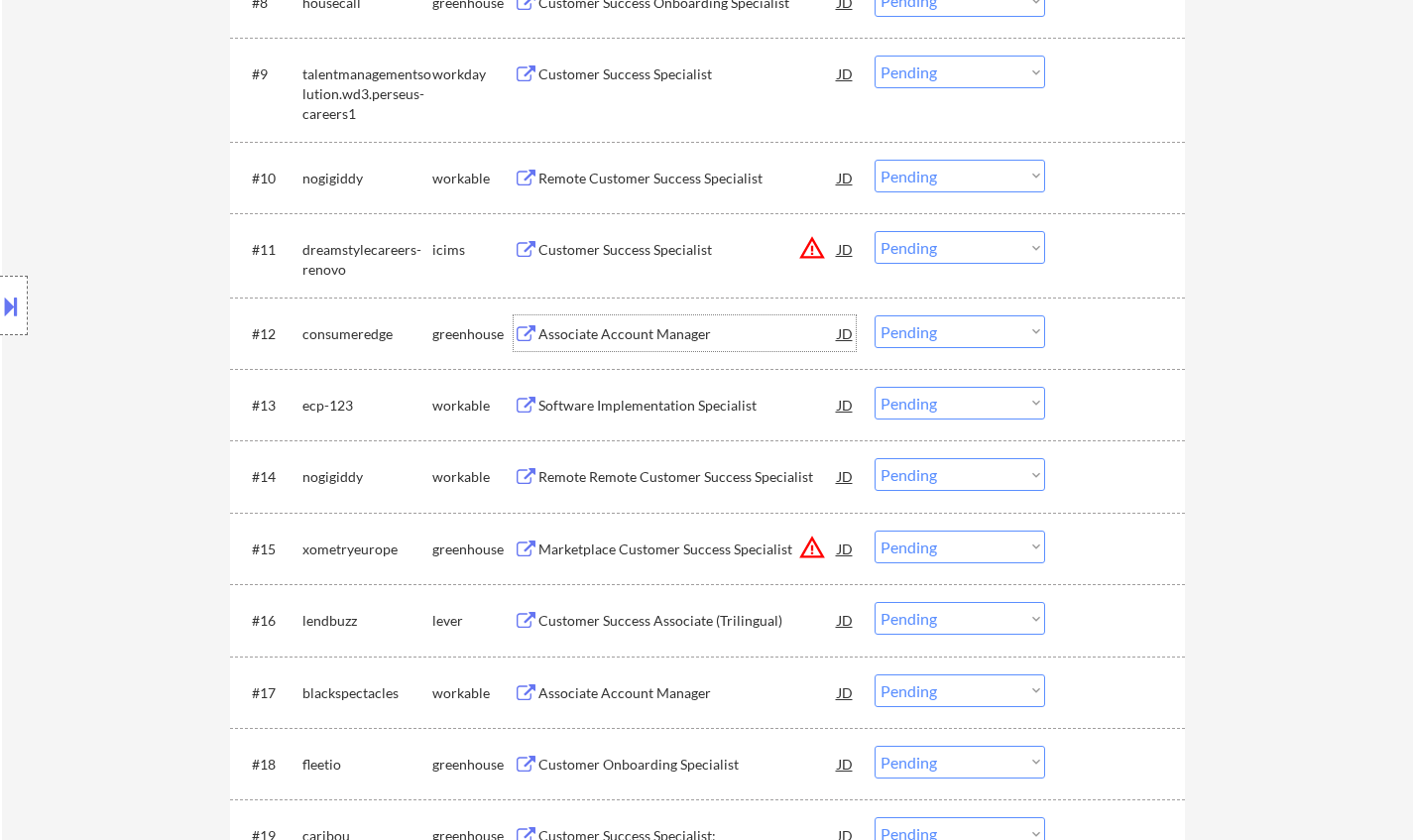
click at [931, 330] on select "Choose an option... Pending Applied Excluded (Questions) Excluded (Expired) Exc…" at bounding box center [959, 331] width 171 height 33
click at [874, 315] on select "Choose an option... Pending Applied Excluded (Questions) Excluded (Expired) Exc…" at bounding box center [959, 331] width 171 height 33
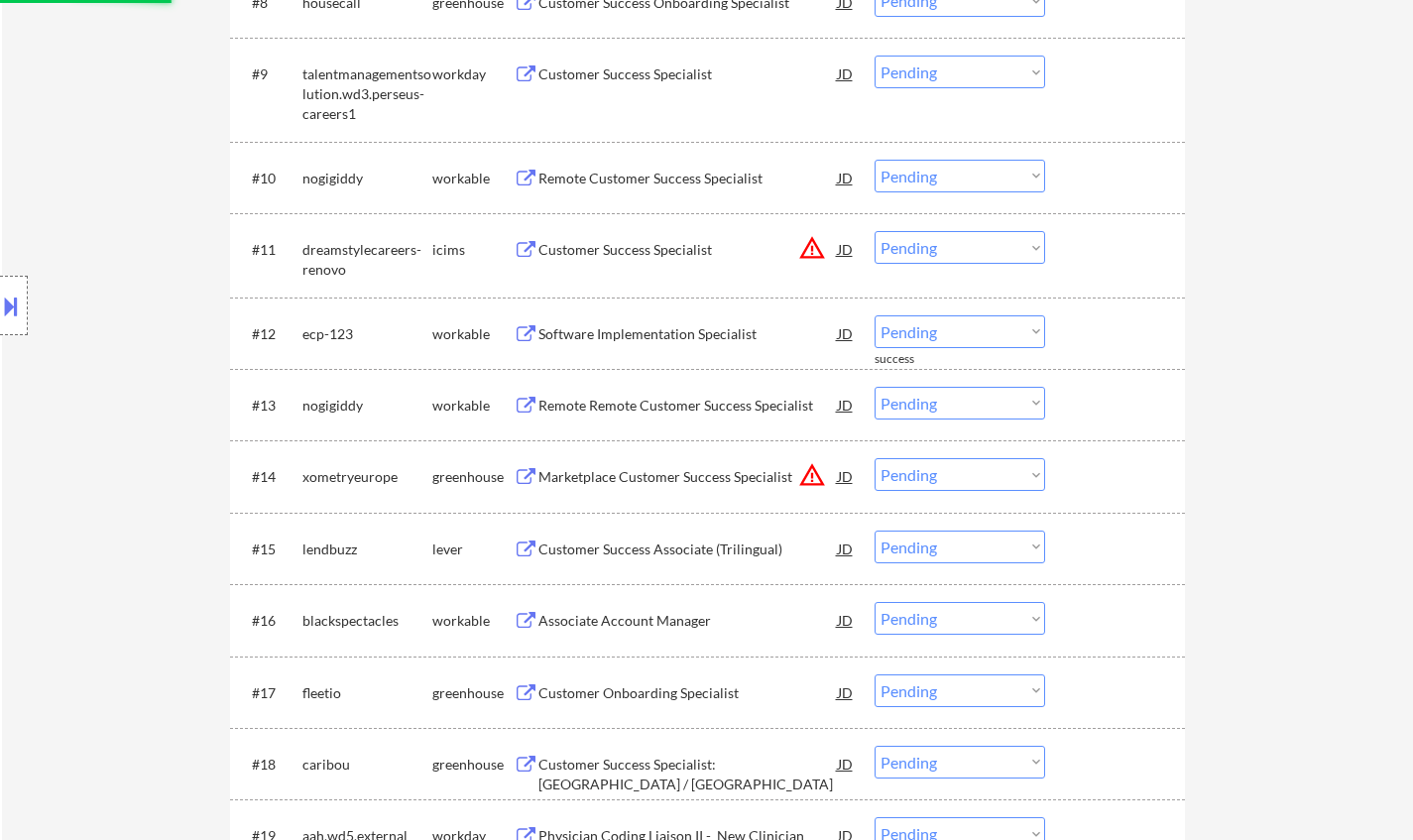
click at [636, 328] on div "Software Implementation Specialist" at bounding box center [687, 334] width 299 height 20
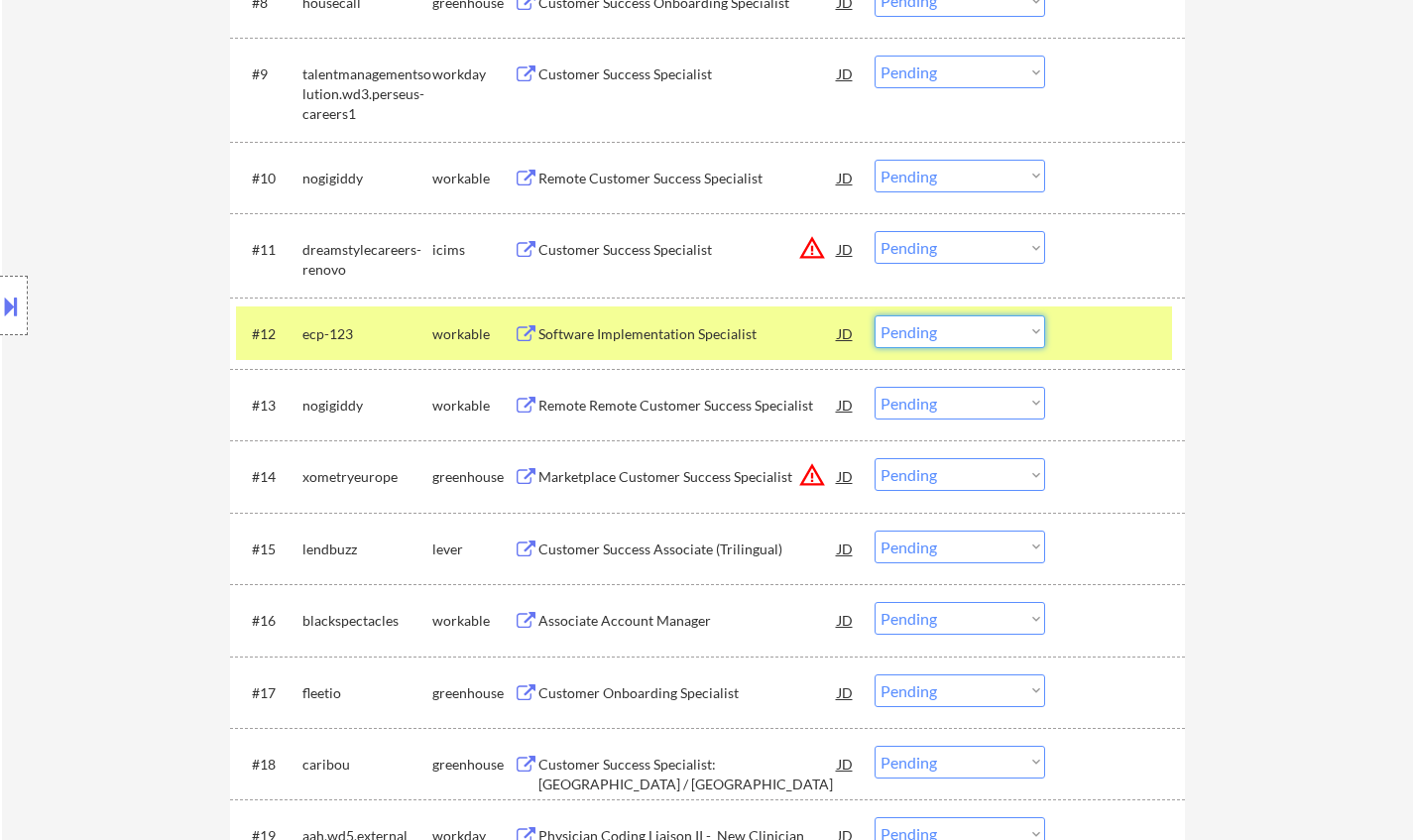
drag, startPoint x: 1007, startPoint y: 322, endPoint x: 998, endPoint y: 346, distance: 25.6
click at [1007, 322] on select "Choose an option... Pending Applied Excluded (Questions) Excluded (Expired) Exc…" at bounding box center [959, 331] width 171 height 33
click at [874, 315] on select "Choose an option... Pending Applied Excluded (Questions) Excluded (Expired) Exc…" at bounding box center [959, 331] width 171 height 33
select select ""pending""
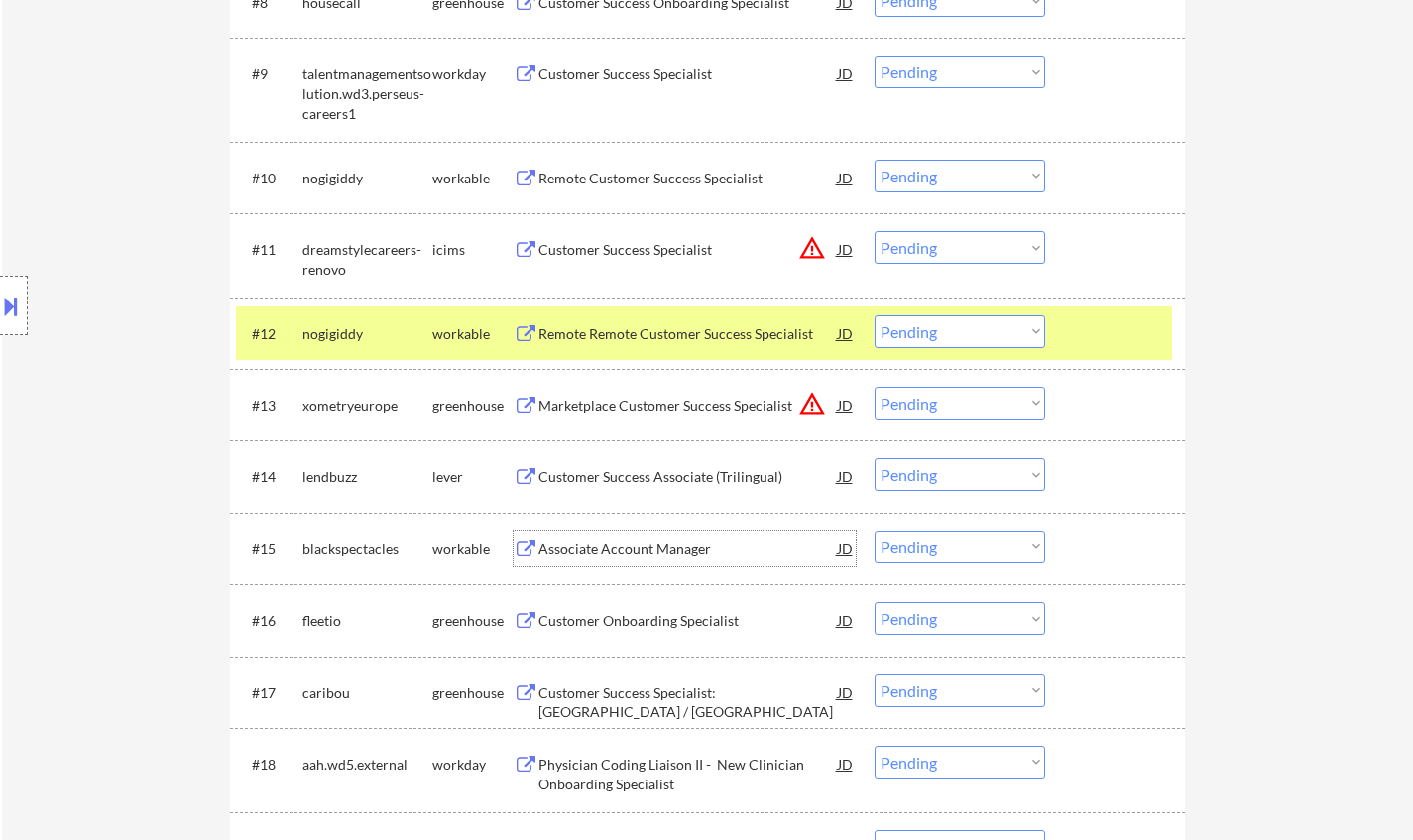
click at [650, 557] on div "Associate Account Manager" at bounding box center [687, 549] width 299 height 20
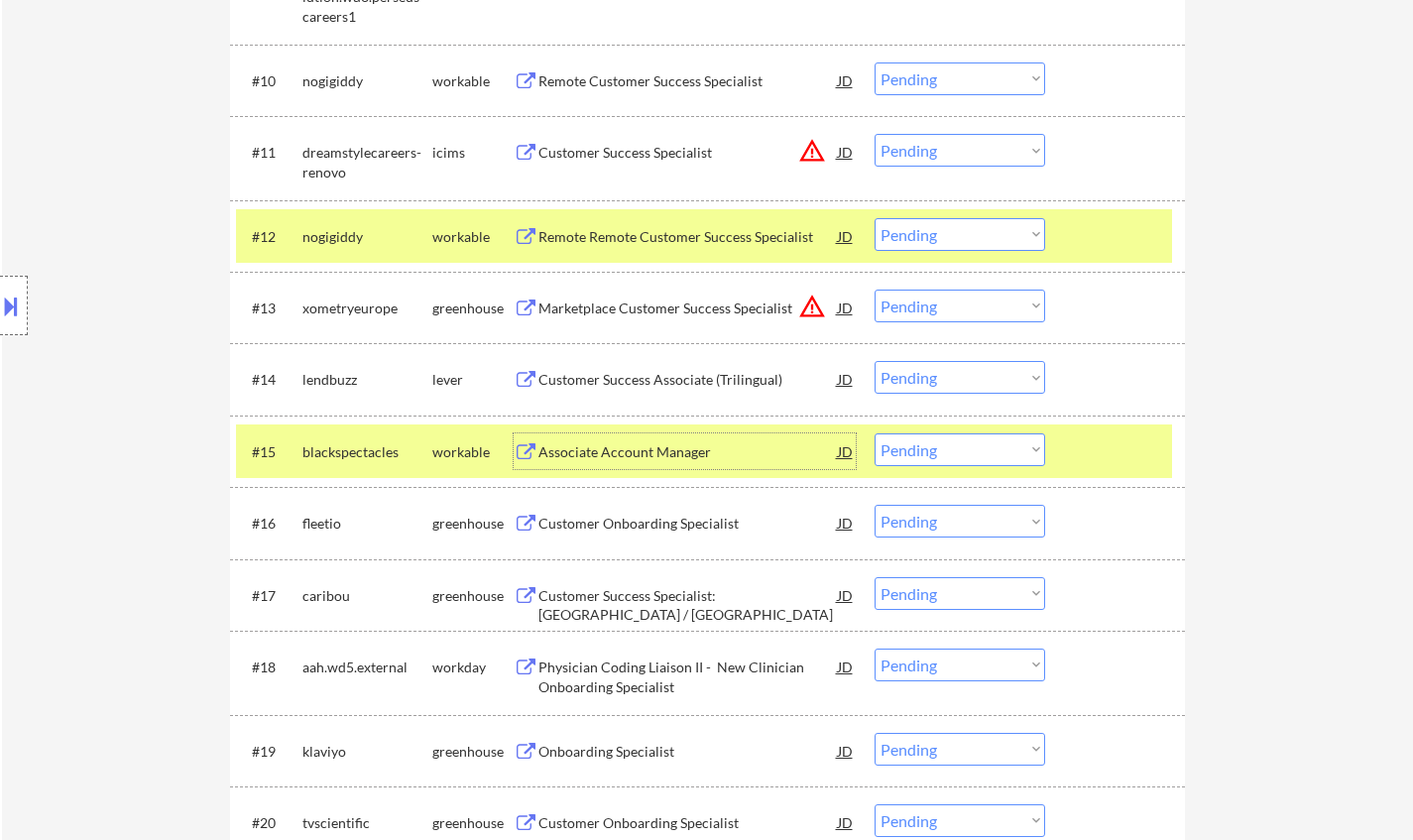
scroll to position [1586, 0]
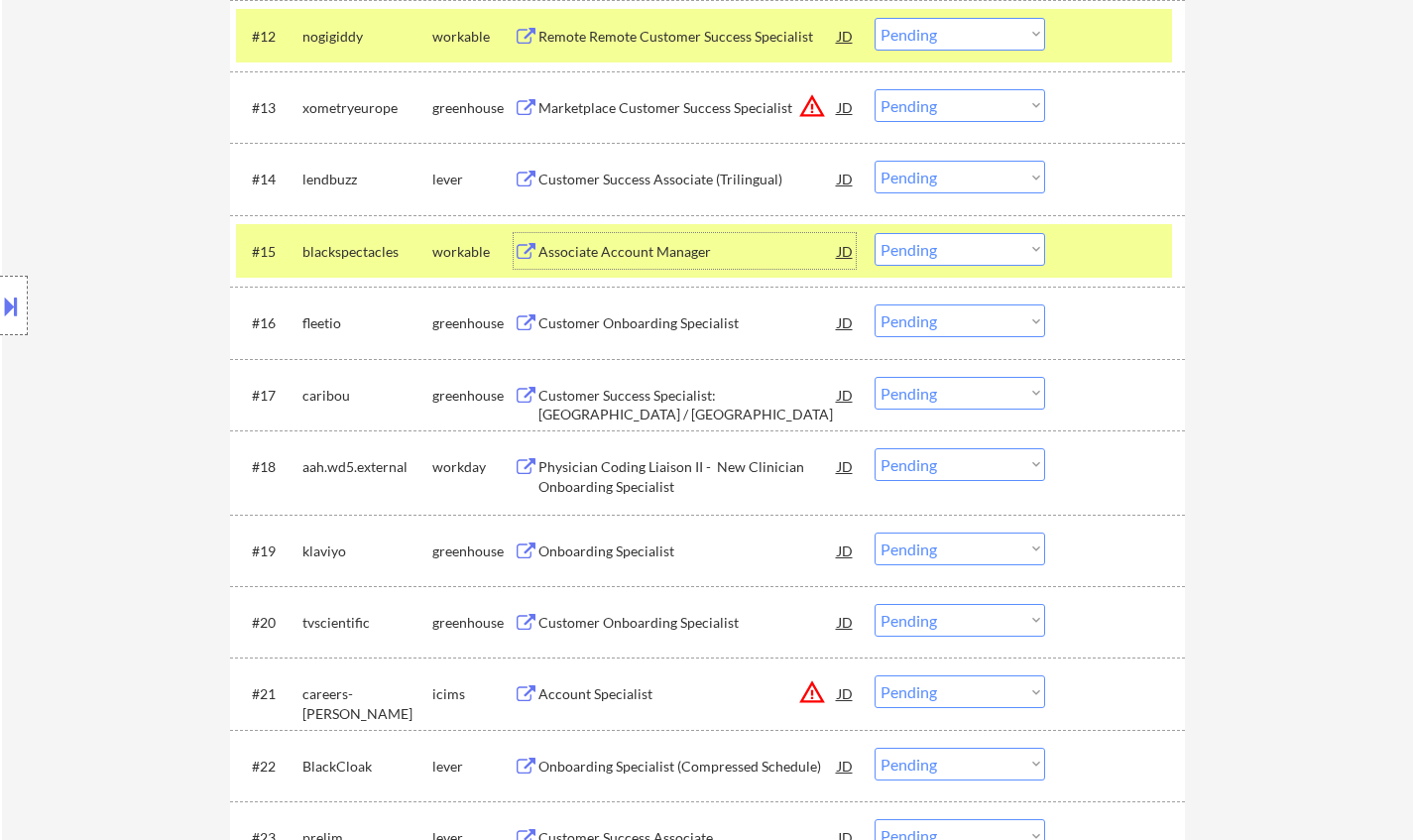
drag, startPoint x: 968, startPoint y: 239, endPoint x: 978, endPoint y: 262, distance: 25.1
click at [968, 239] on select "Choose an option... Pending Applied Excluded (Questions) Excluded (Expired) Exc…" at bounding box center [959, 249] width 171 height 33
click at [874, 233] on select "Choose an option... Pending Applied Excluded (Questions) Excluded (Expired) Exc…" at bounding box center [959, 249] width 171 height 33
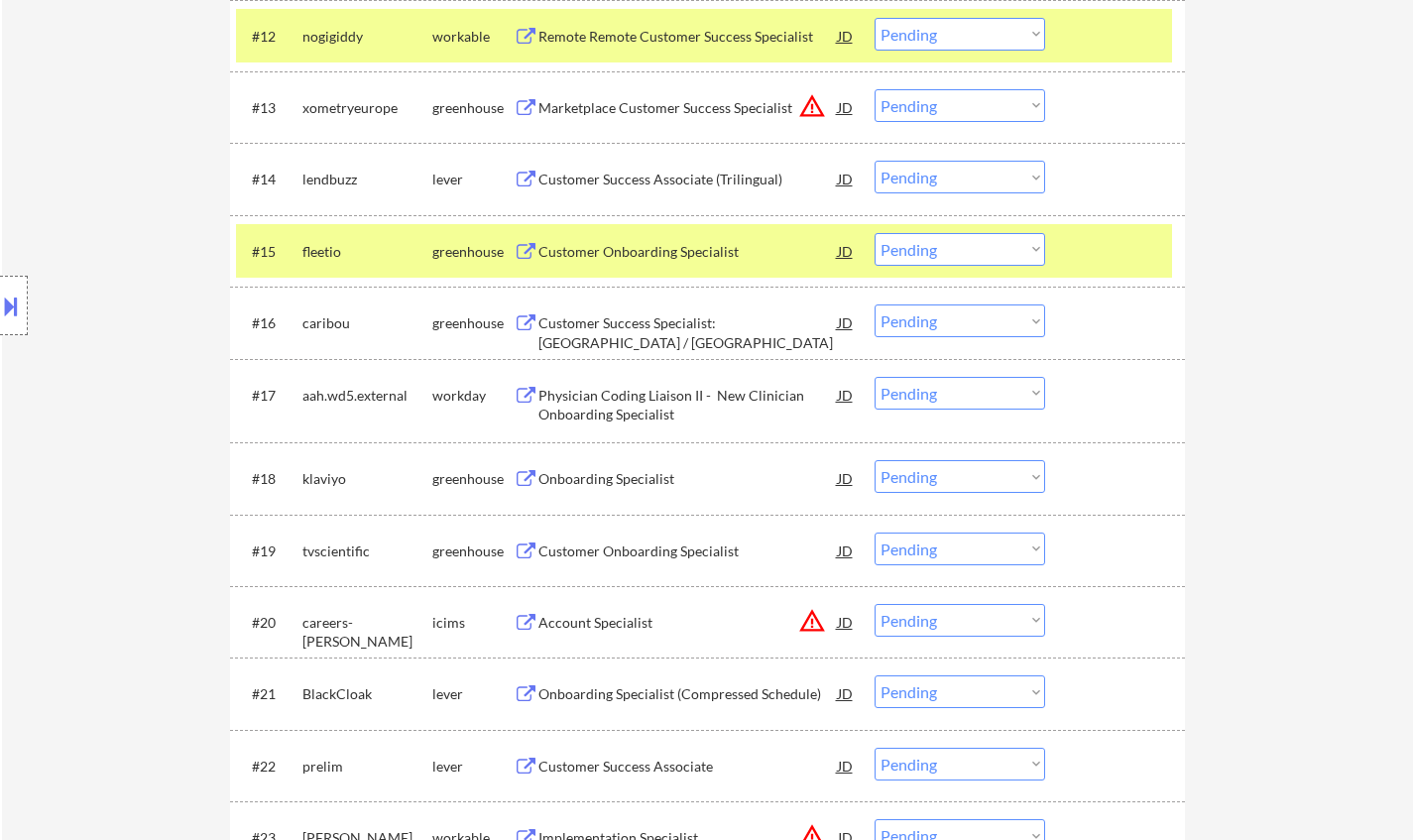
click at [653, 249] on div "Customer Onboarding Specialist" at bounding box center [687, 252] width 299 height 20
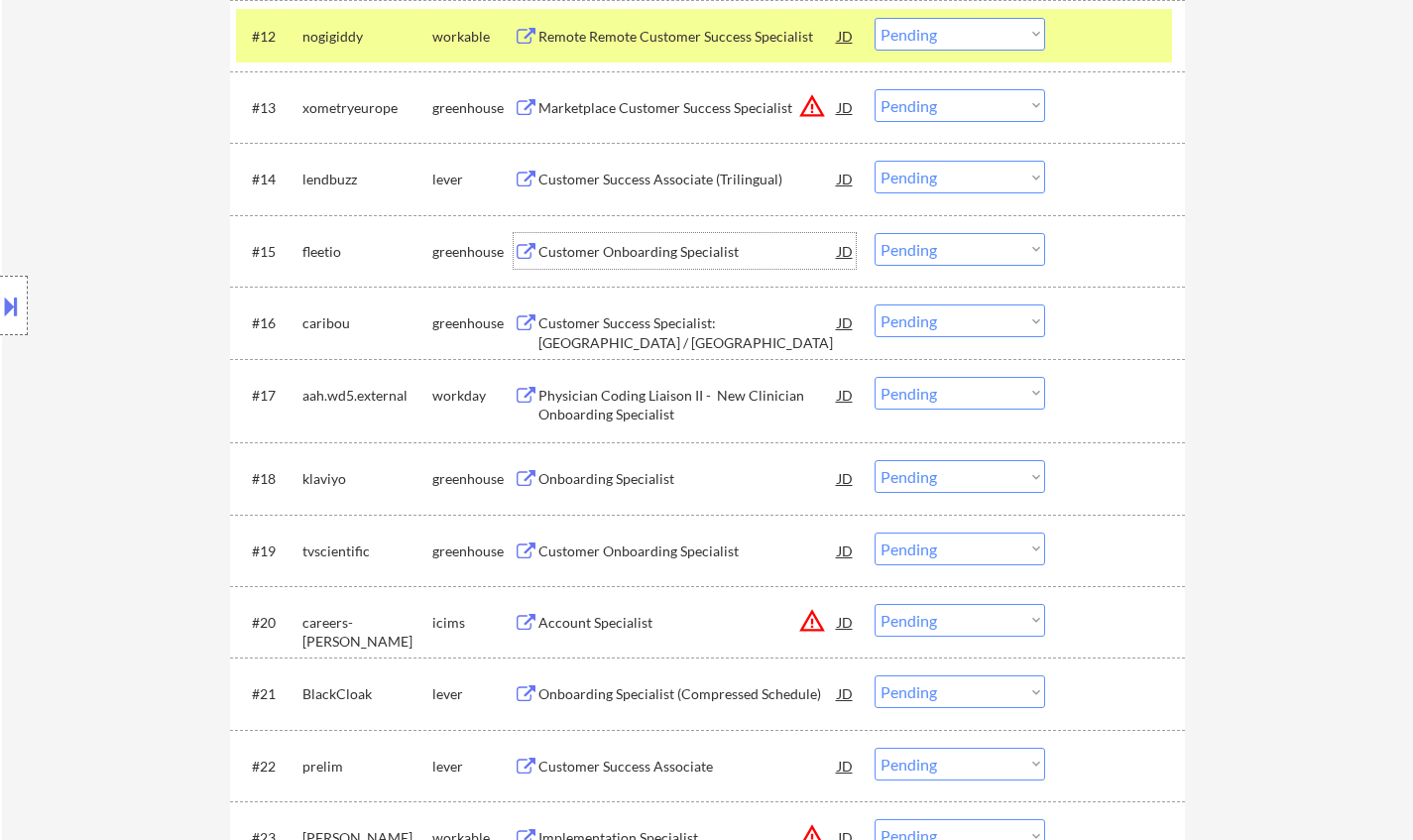
click at [1014, 240] on select "Choose an option... Pending Applied Excluded (Questions) Excluded (Expired) Exc…" at bounding box center [959, 249] width 171 height 33
click at [874, 233] on select "Choose an option... Pending Applied Excluded (Questions) Excluded (Expired) Exc…" at bounding box center [959, 249] width 171 height 33
select select ""pending""
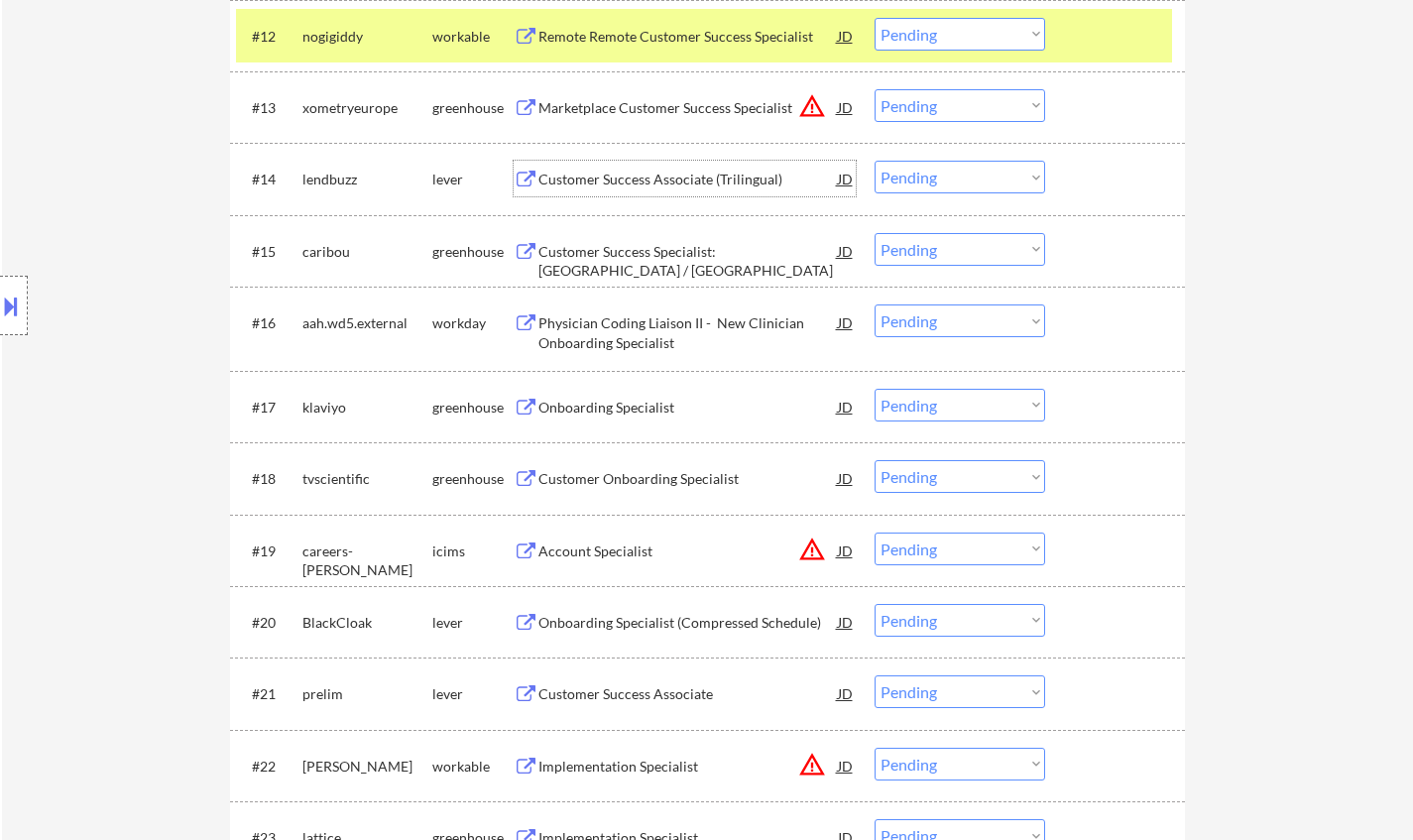
click at [601, 178] on div "Customer Success Associate (Trilingual)" at bounding box center [687, 180] width 299 height 20
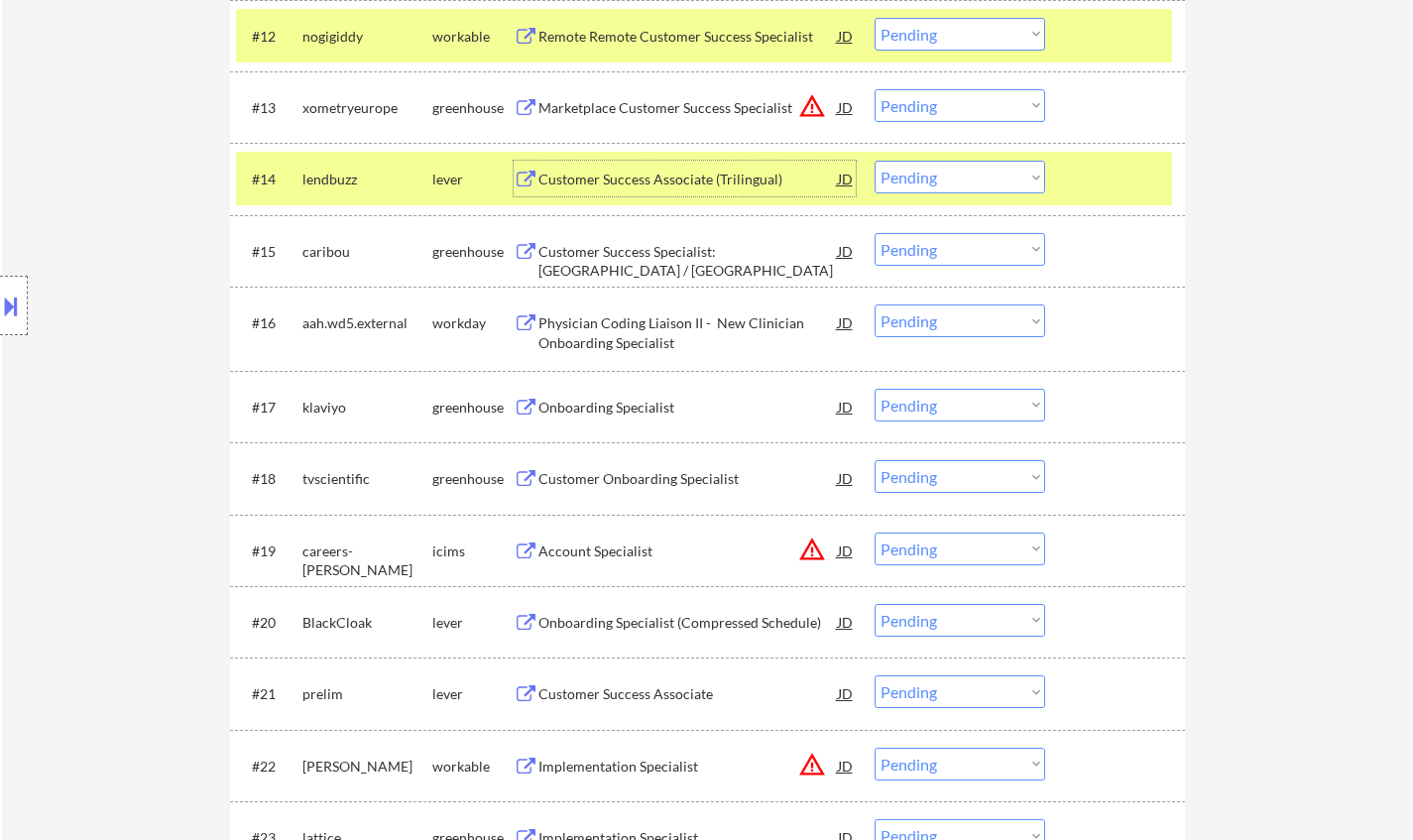
click at [921, 166] on select "Choose an option... Pending Applied Excluded (Questions) Excluded (Expired) Exc…" at bounding box center [959, 177] width 171 height 33
click at [874, 161] on select "Choose an option... Pending Applied Excluded (Questions) Excluded (Expired) Exc…" at bounding box center [959, 177] width 171 height 33
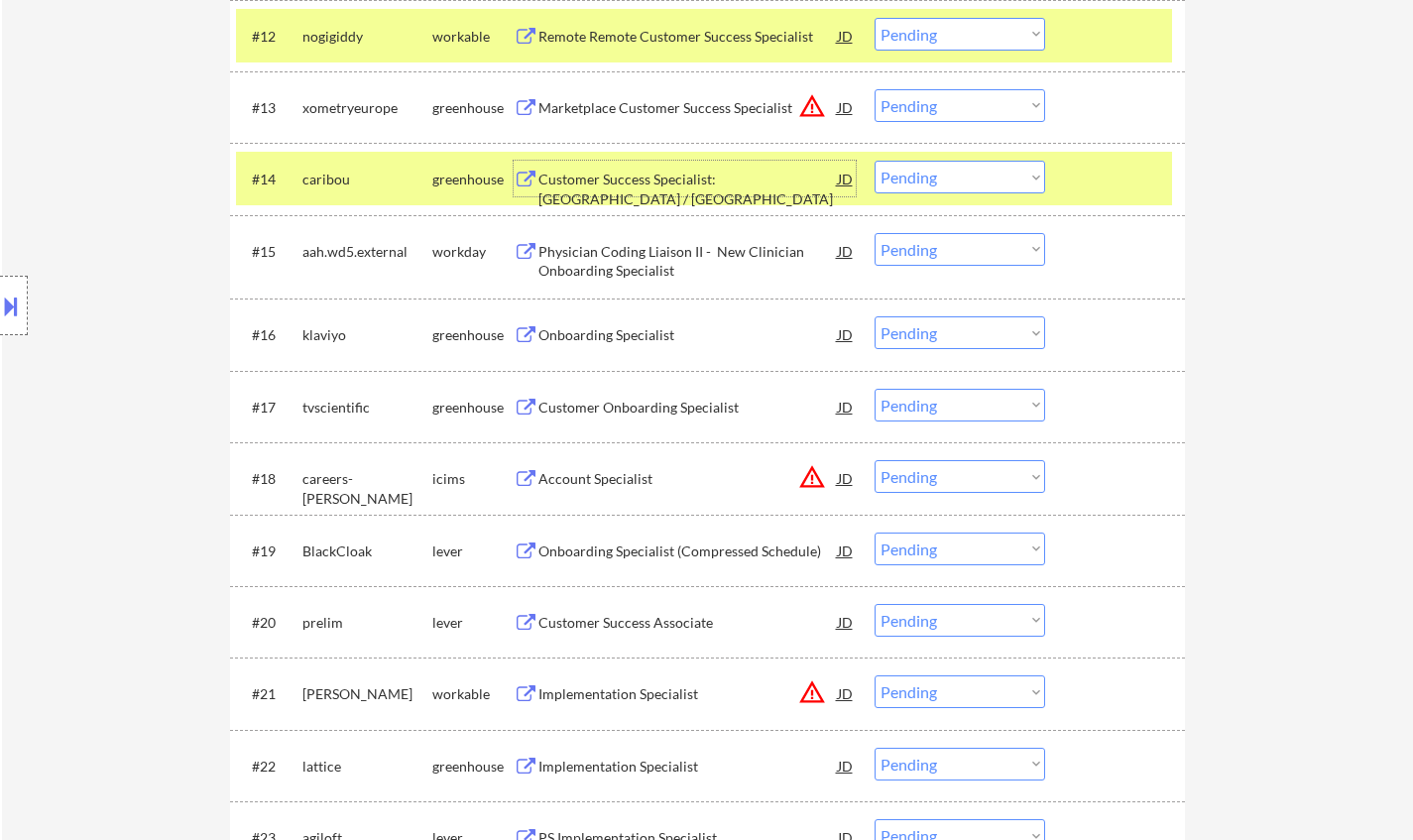
click at [672, 176] on div "Customer Success Specialist: [GEOGRAPHIC_DATA] / [GEOGRAPHIC_DATA]" at bounding box center [687, 189] width 299 height 39
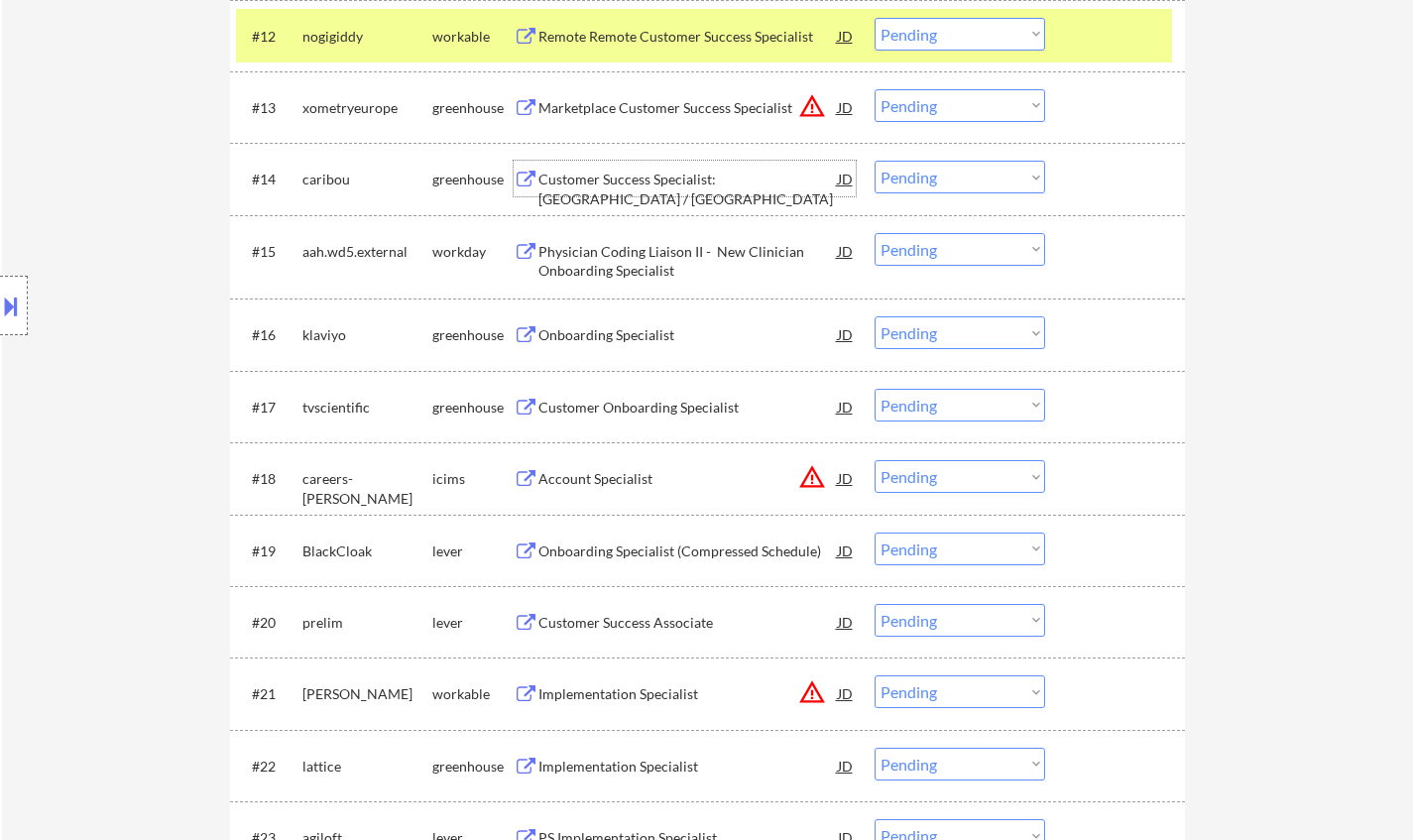
click at [940, 171] on select "Choose an option... Pending Applied Excluded (Questions) Excluded (Expired) Exc…" at bounding box center [959, 177] width 171 height 33
click at [874, 161] on select "Choose an option... Pending Applied Excluded (Questions) Excluded (Expired) Exc…" at bounding box center [959, 177] width 171 height 33
select select ""pending""
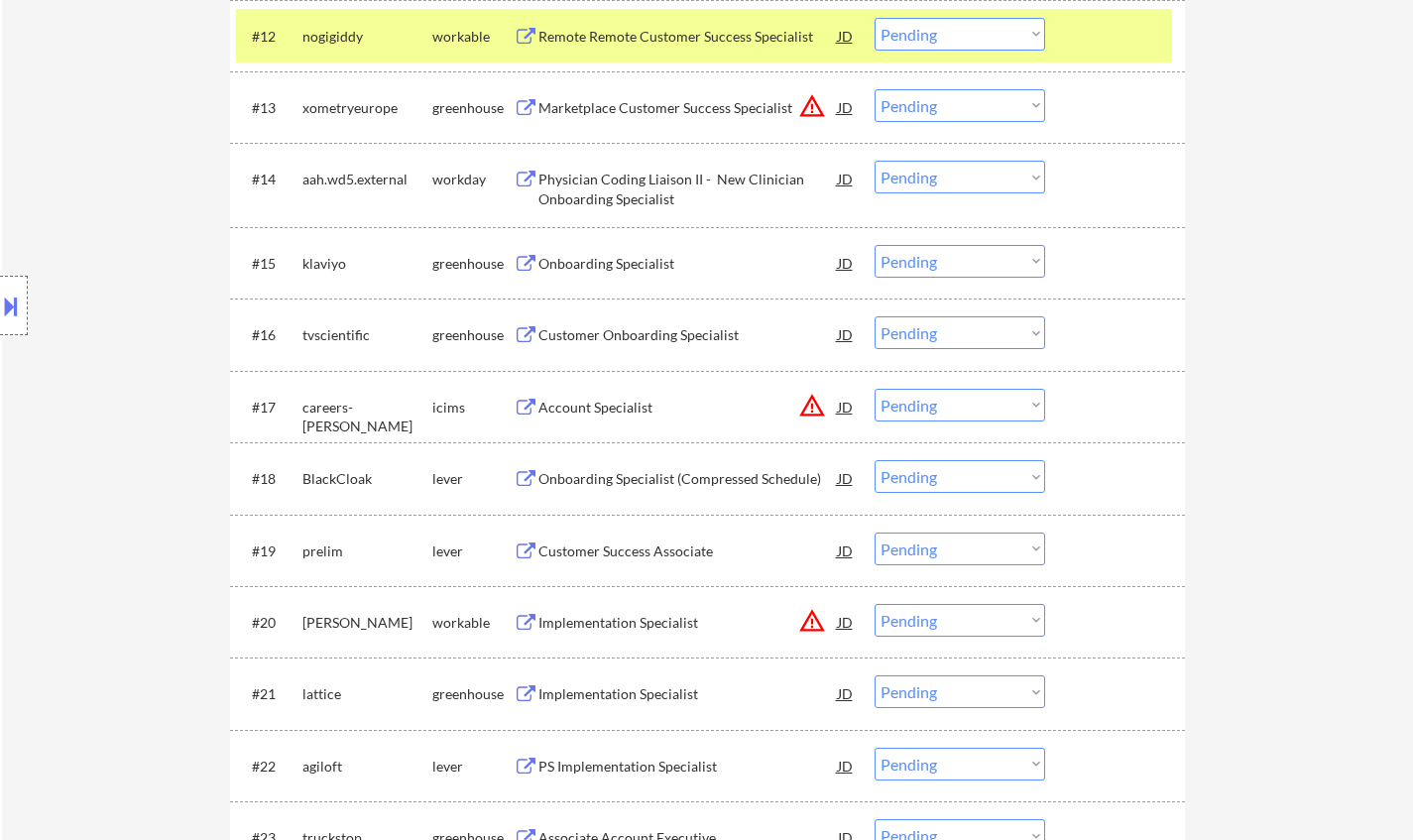
scroll to position [1685, 0]
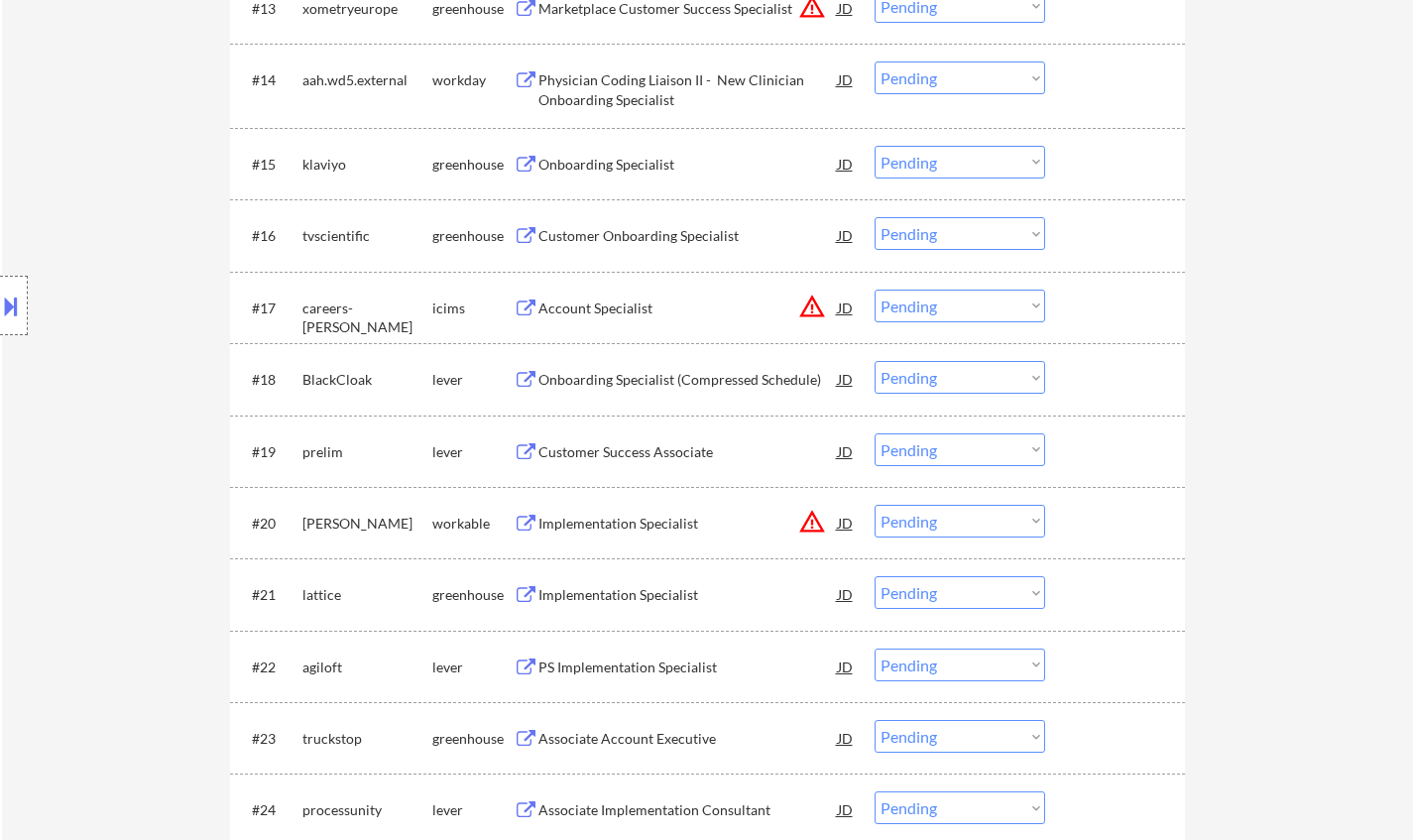
click at [606, 450] on div "Customer Success Associate" at bounding box center [687, 452] width 299 height 20
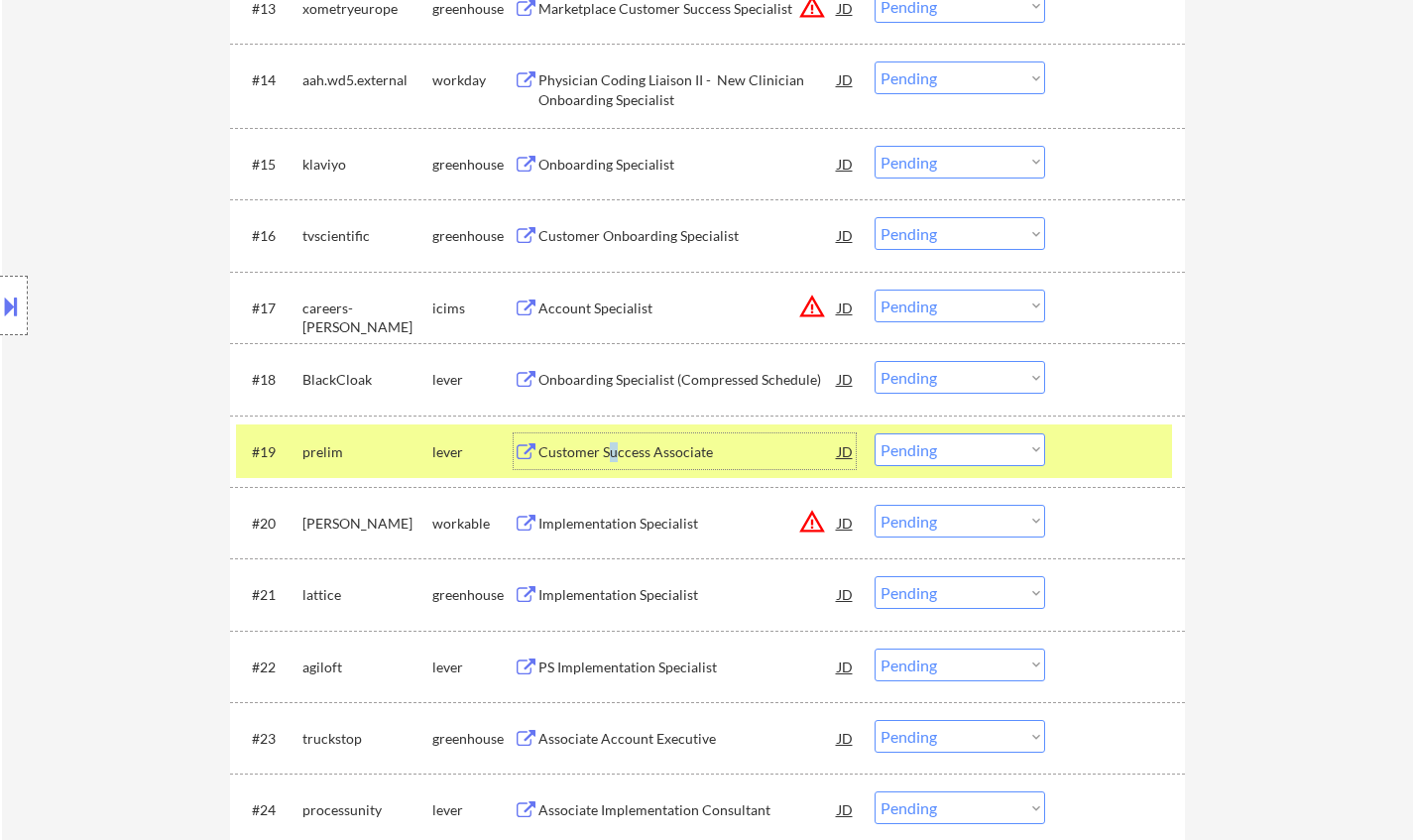
click at [612, 447] on div "Customer Success Associate" at bounding box center [687, 452] width 299 height 20
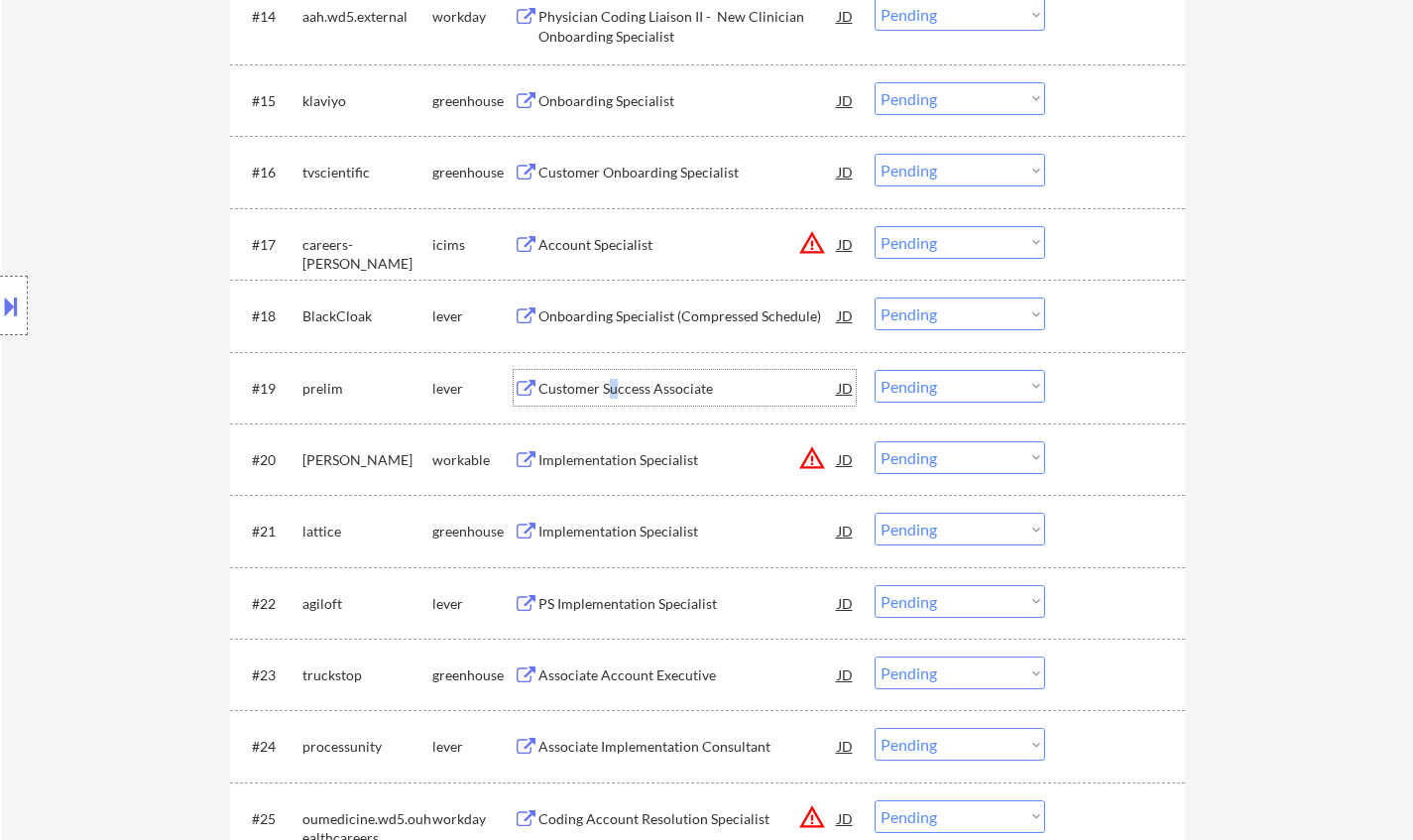
scroll to position [1784, 0]
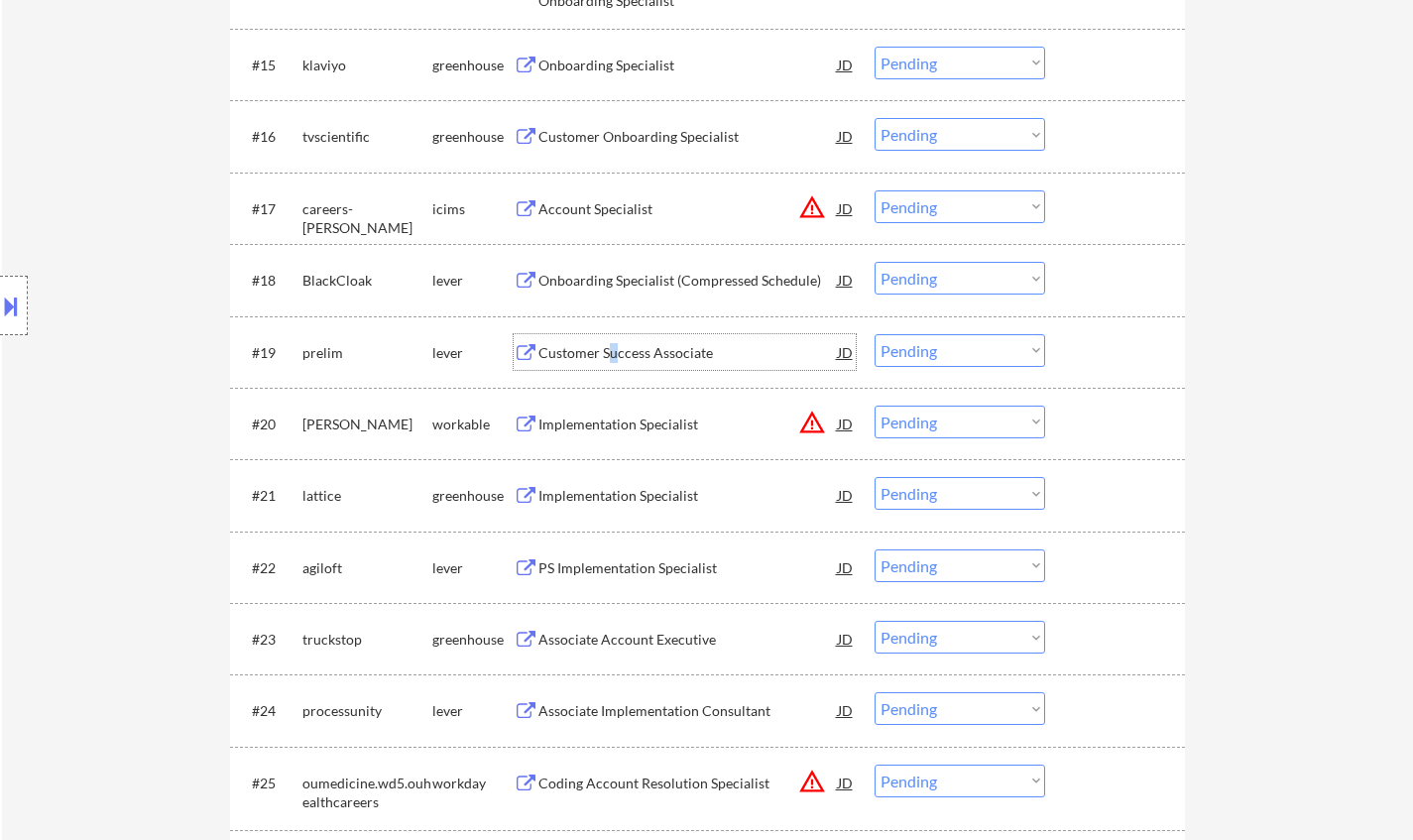
click at [974, 355] on select "Choose an option... Pending Applied Excluded (Questions) Excluded (Expired) Exc…" at bounding box center [959, 350] width 171 height 33
click at [874, 334] on select "Choose an option... Pending Applied Excluded (Questions) Excluded (Expired) Exc…" at bounding box center [959, 350] width 171 height 33
select select ""pending""
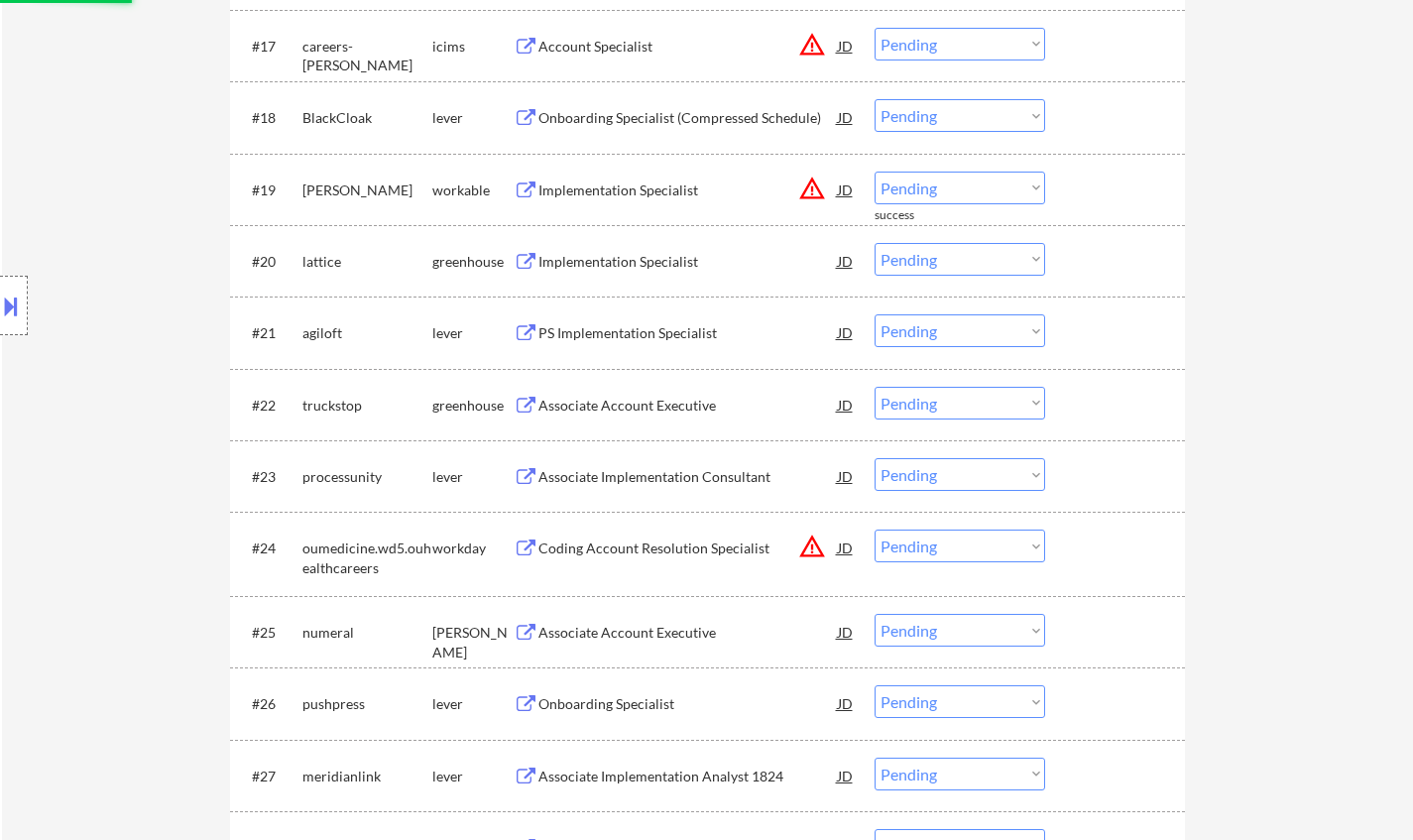
scroll to position [1983, 0]
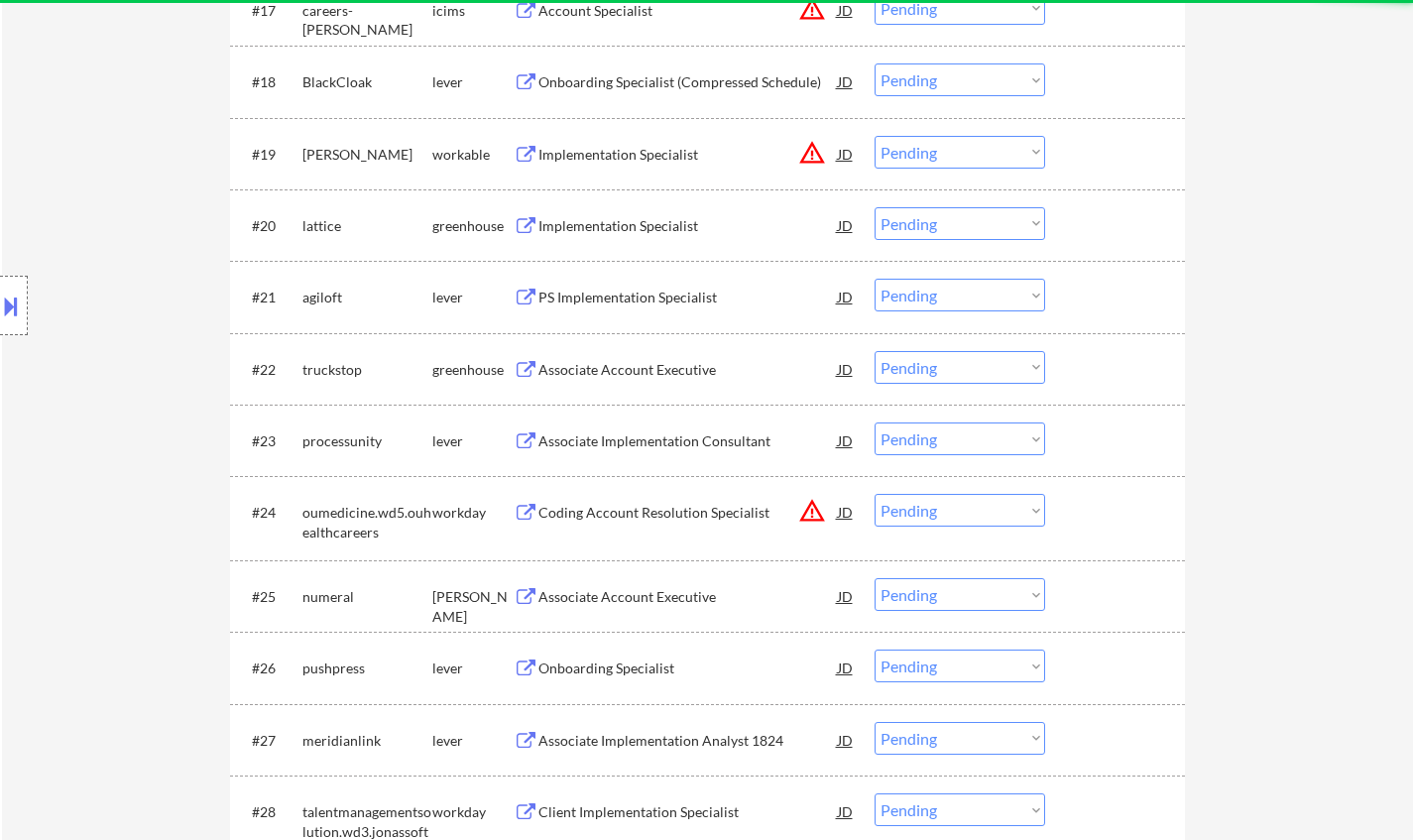
click at [567, 219] on div "Implementation Specialist" at bounding box center [687, 226] width 299 height 20
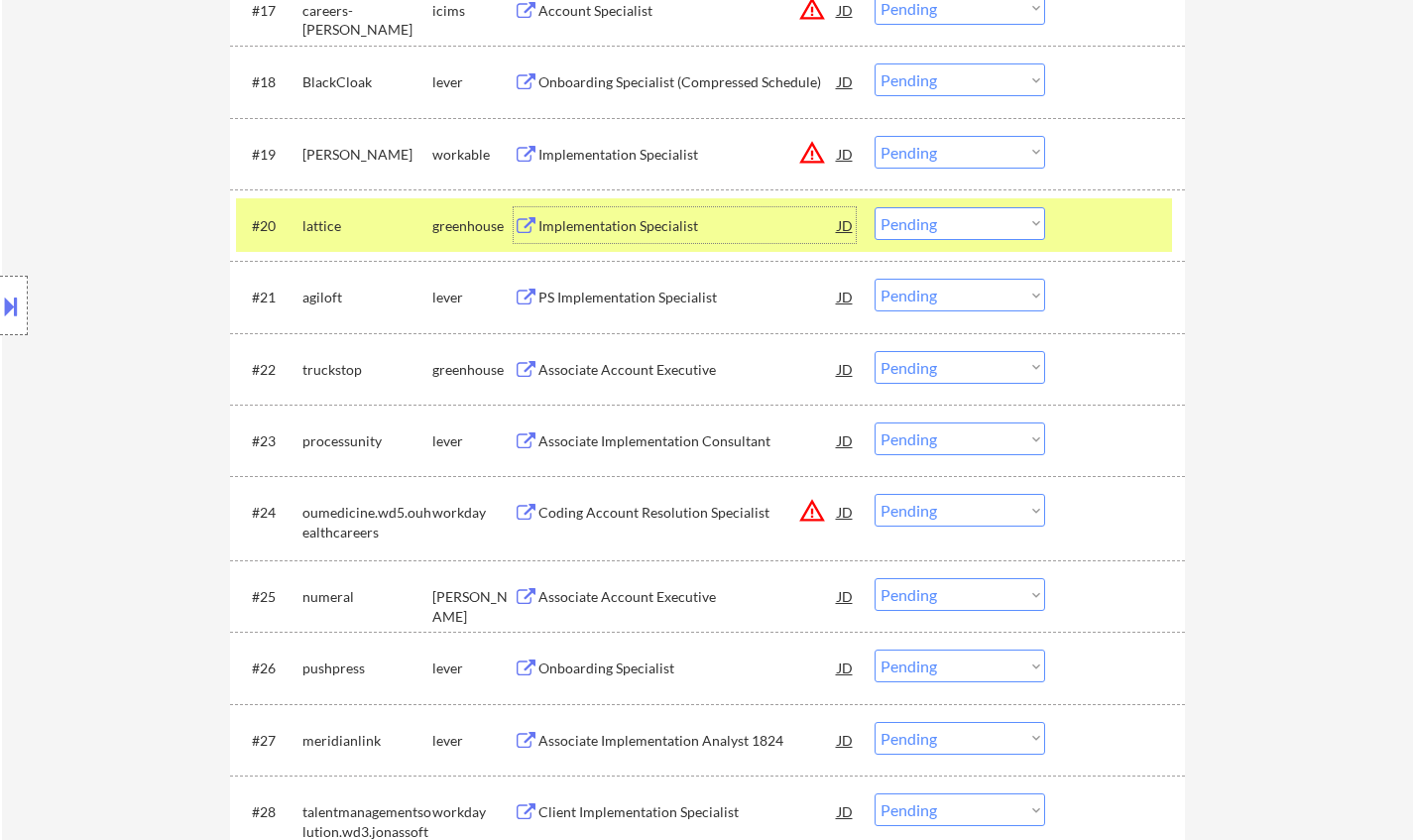
click at [995, 236] on select "Choose an option... Pending Applied Excluded (Questions) Excluded (Expired) Exc…" at bounding box center [959, 223] width 171 height 33
click at [874, 208] on select "Choose an option... Pending Applied Excluded (Questions) Excluded (Expired) Exc…" at bounding box center [959, 223] width 171 height 33
select select ""pending""
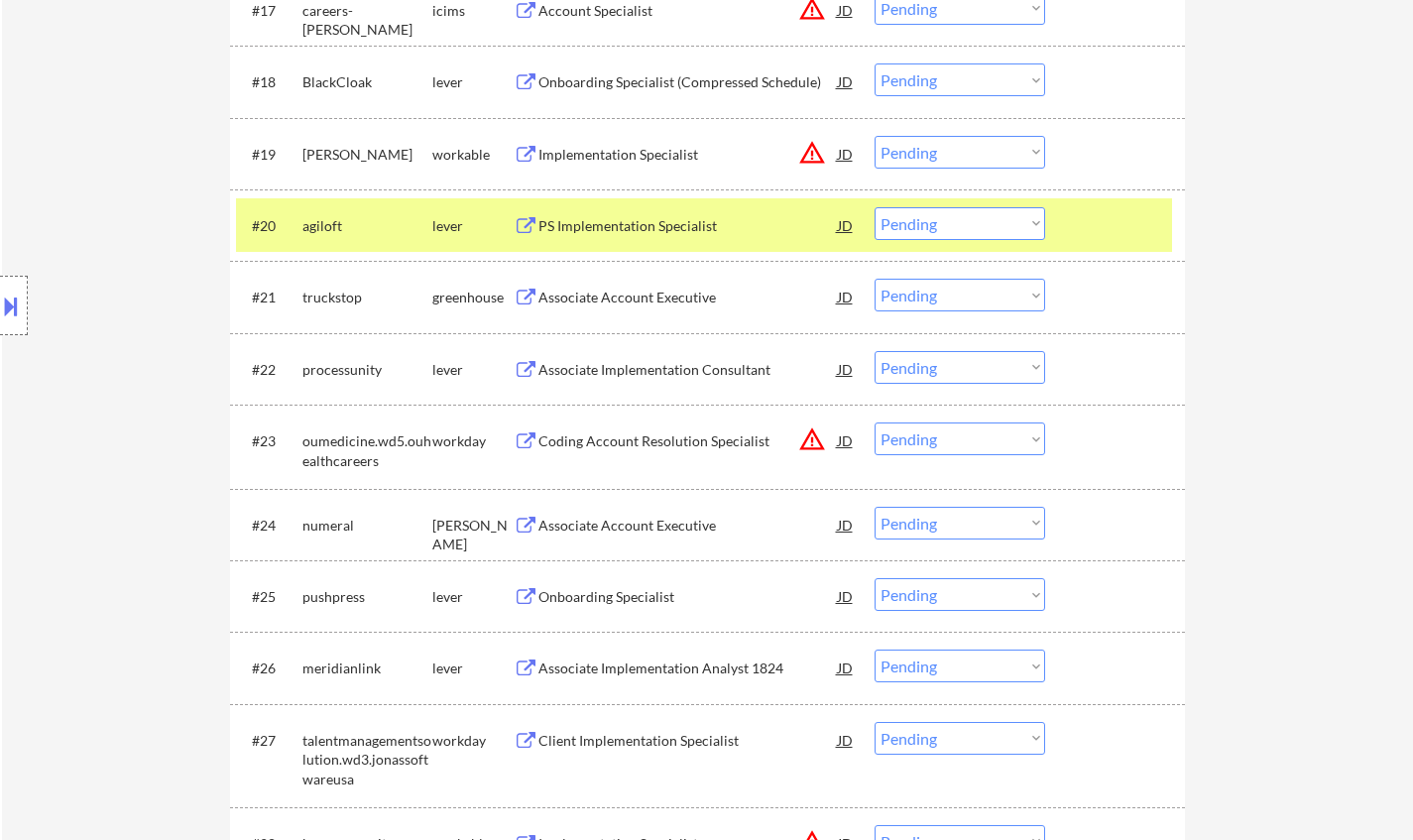
click at [612, 283] on div "Associate Account Executive" at bounding box center [687, 297] width 299 height 36
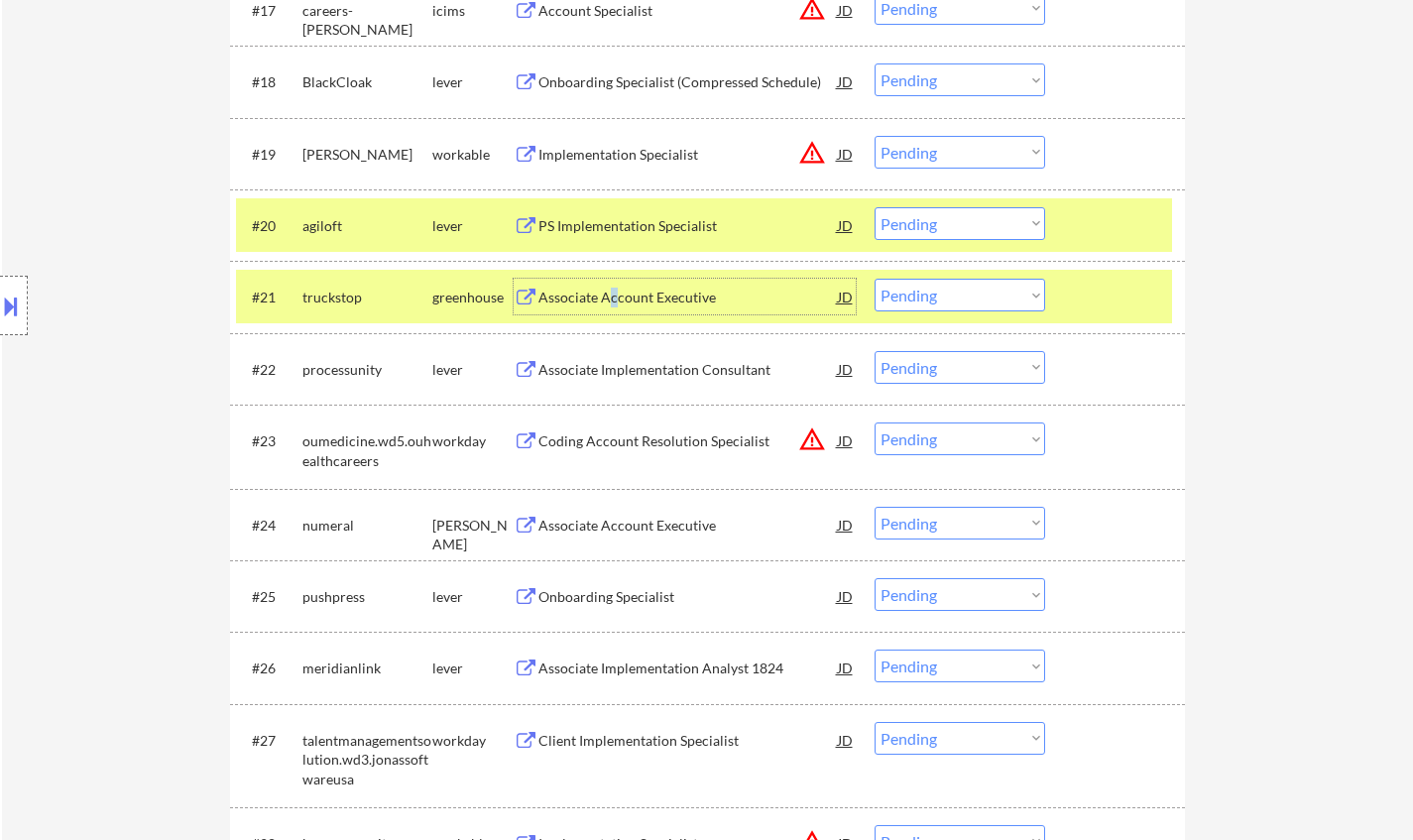
click at [979, 294] on select "Choose an option... Pending Applied Excluded (Questions) Excluded (Expired) Exc…" at bounding box center [959, 295] width 171 height 33
click at [874, 279] on select "Choose an option... Pending Applied Excluded (Questions) Excluded (Expired) Exc…" at bounding box center [959, 295] width 171 height 33
select select ""pending""
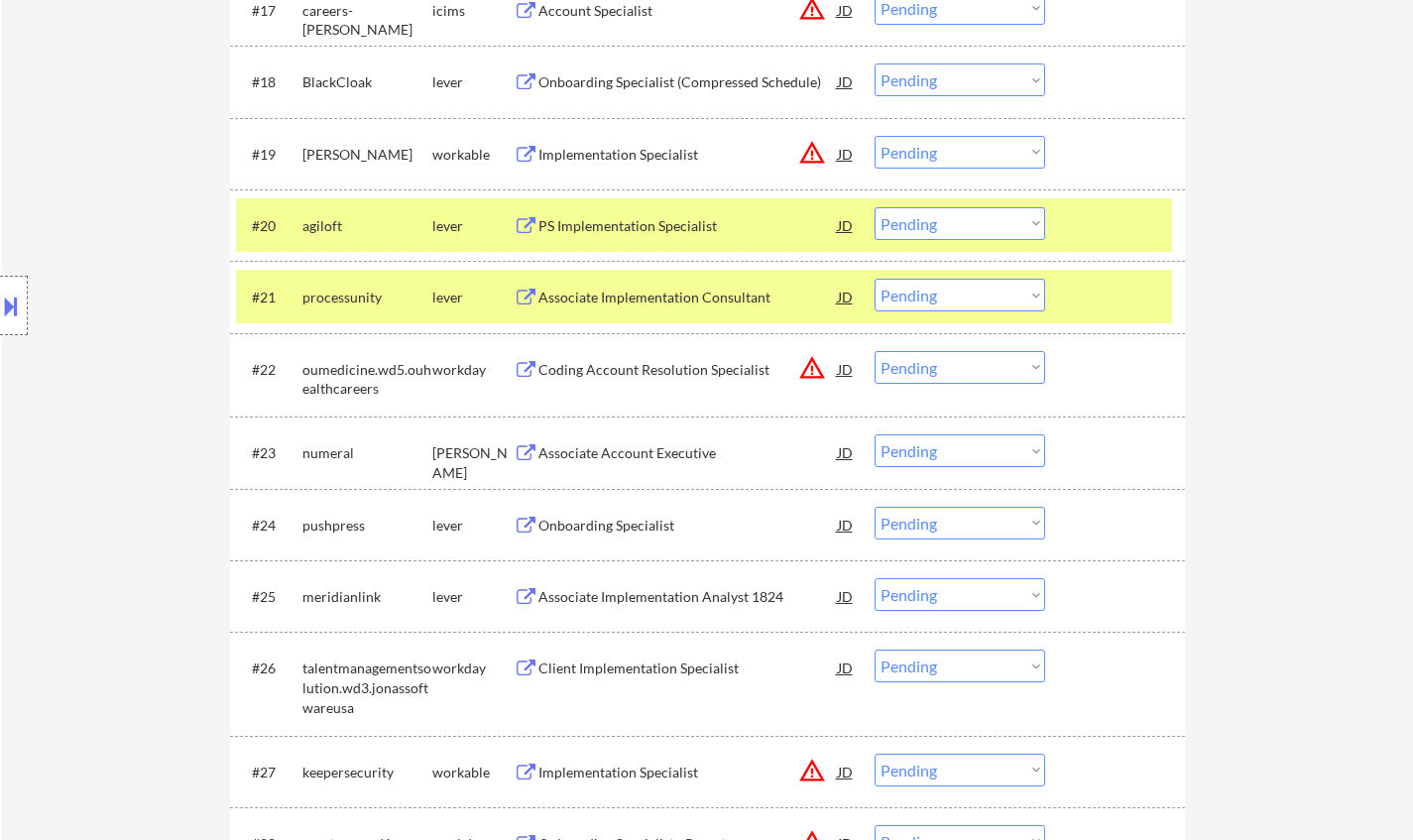
click at [639, 227] on div "PS Implementation Specialist" at bounding box center [687, 226] width 299 height 20
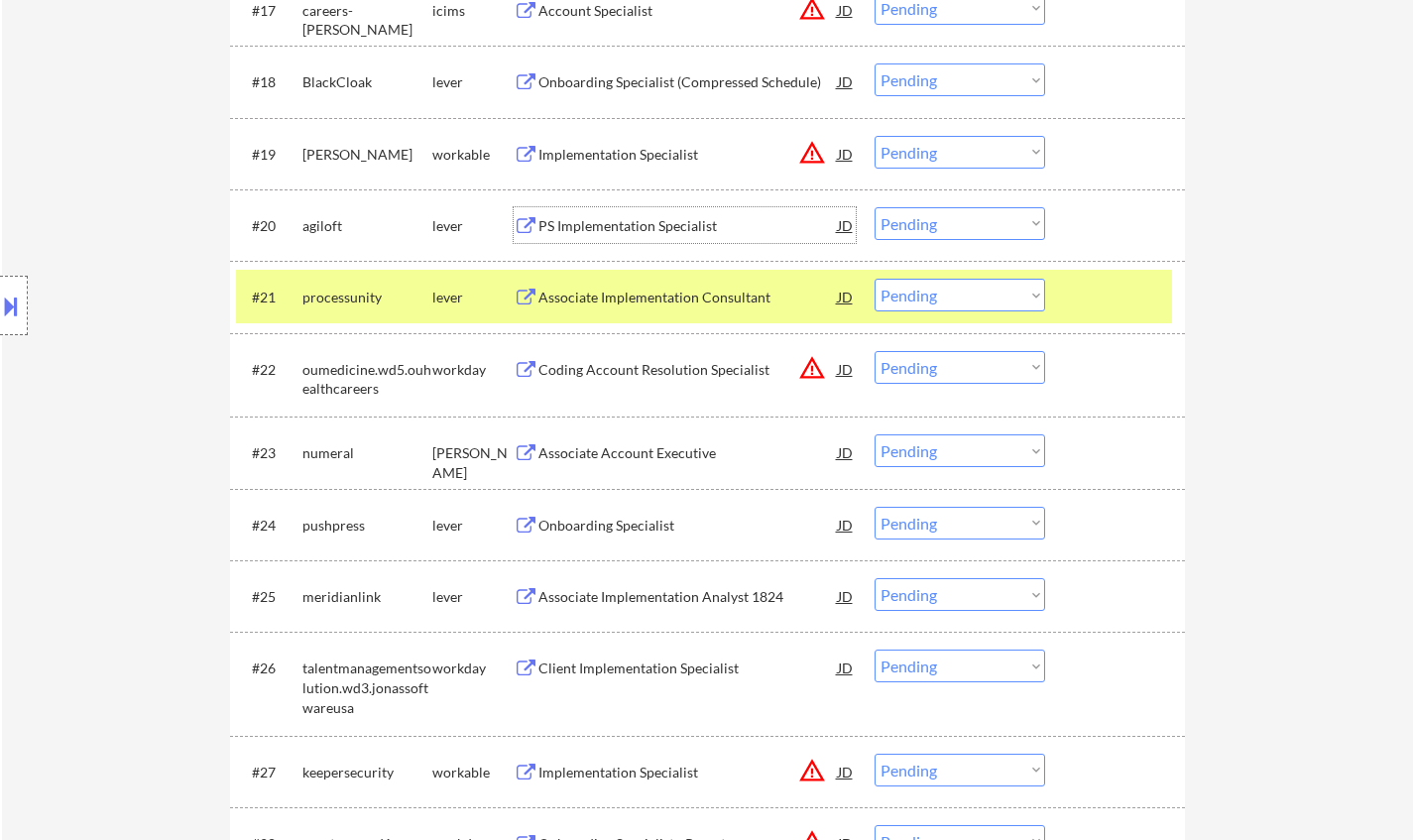
drag, startPoint x: 936, startPoint y: 224, endPoint x: 944, endPoint y: 236, distance: 14.4
click at [936, 223] on select "Choose an option... Pending Applied Excluded (Questions) Excluded (Expired) Exc…" at bounding box center [959, 223] width 171 height 33
click at [874, 208] on select "Choose an option... Pending Applied Excluded (Questions) Excluded (Expired) Exc…" at bounding box center [959, 223] width 171 height 33
select select ""pending""
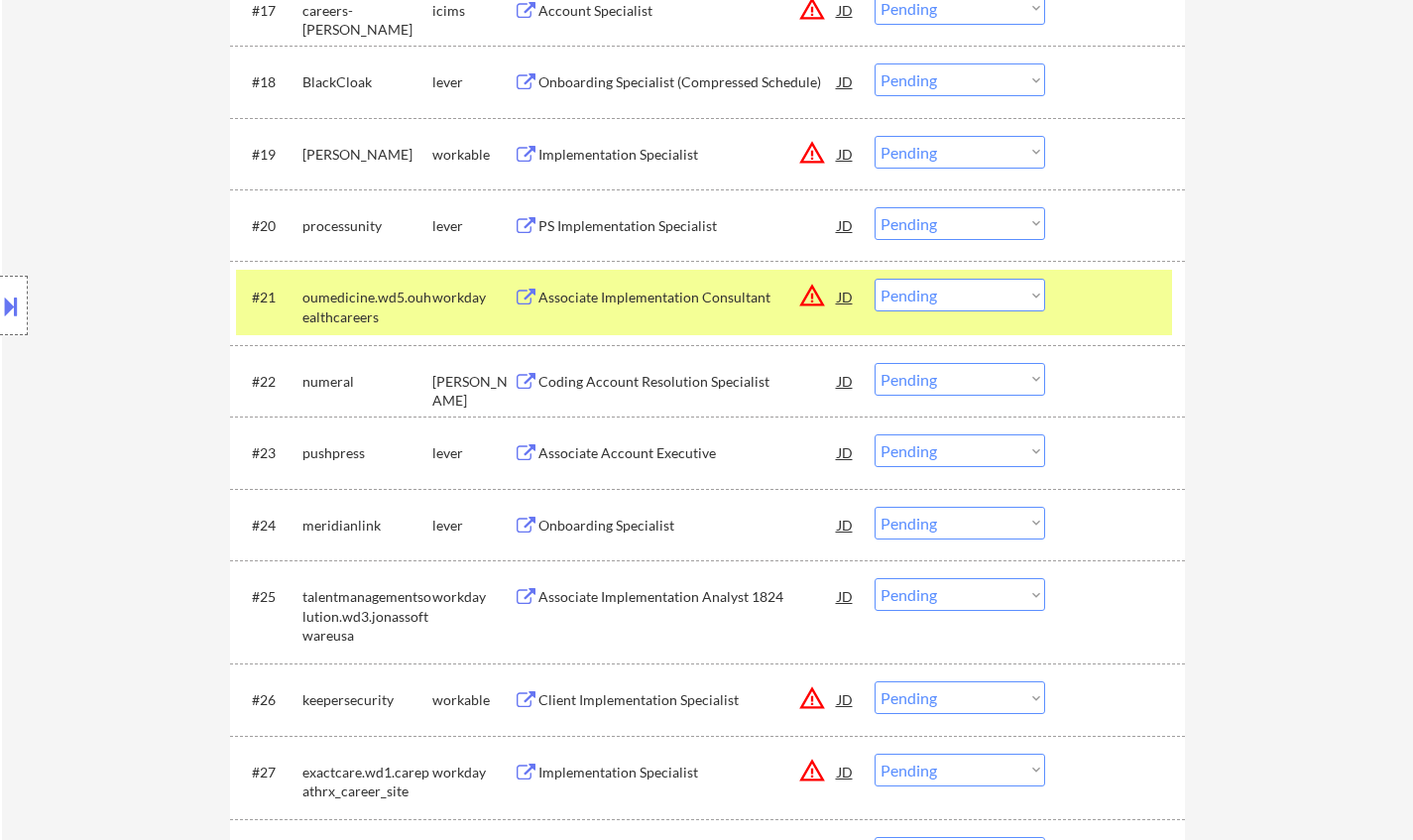
click at [849, 158] on div "JD" at bounding box center [846, 154] width 20 height 36
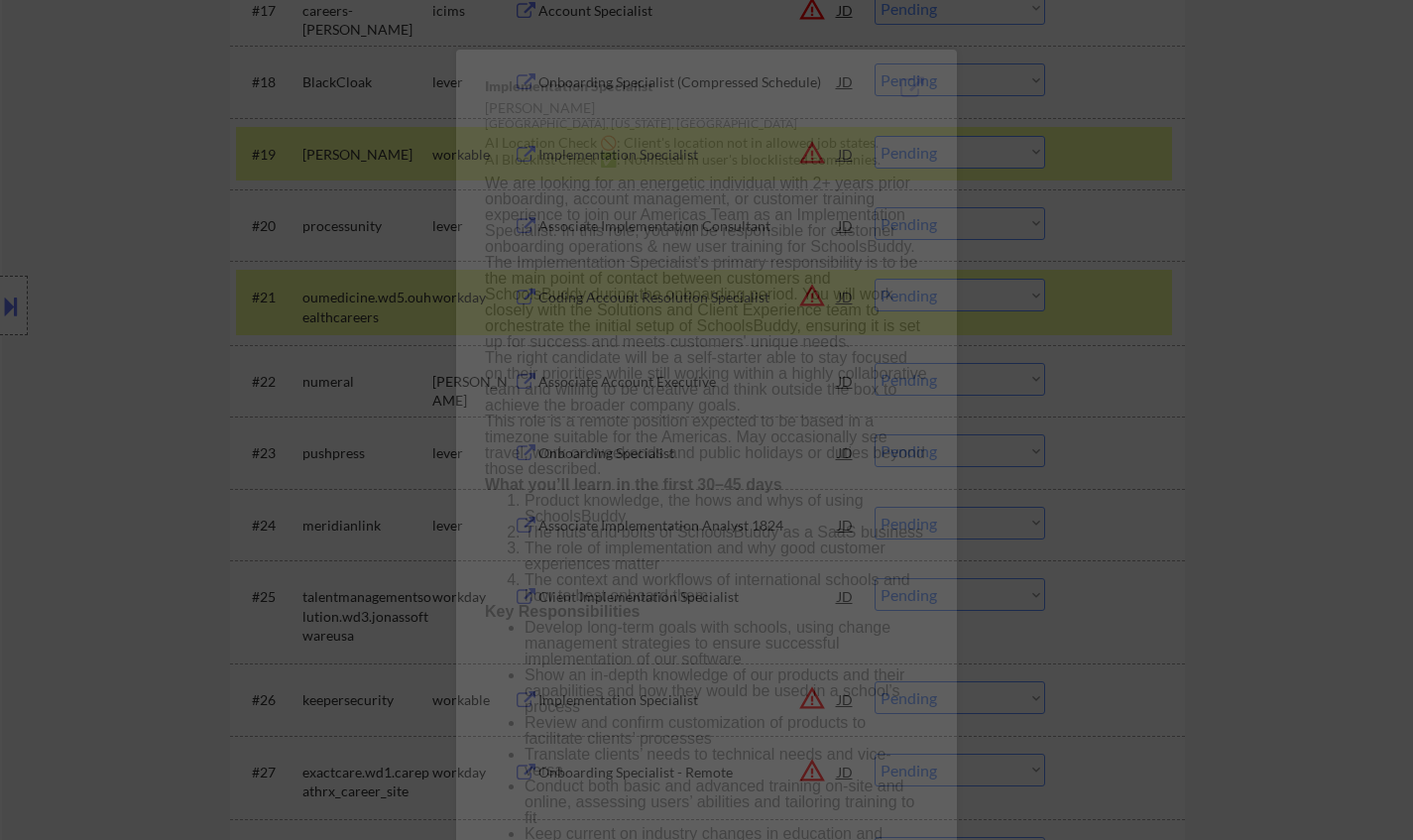
click at [1355, 330] on div at bounding box center [706, 420] width 1413 height 840
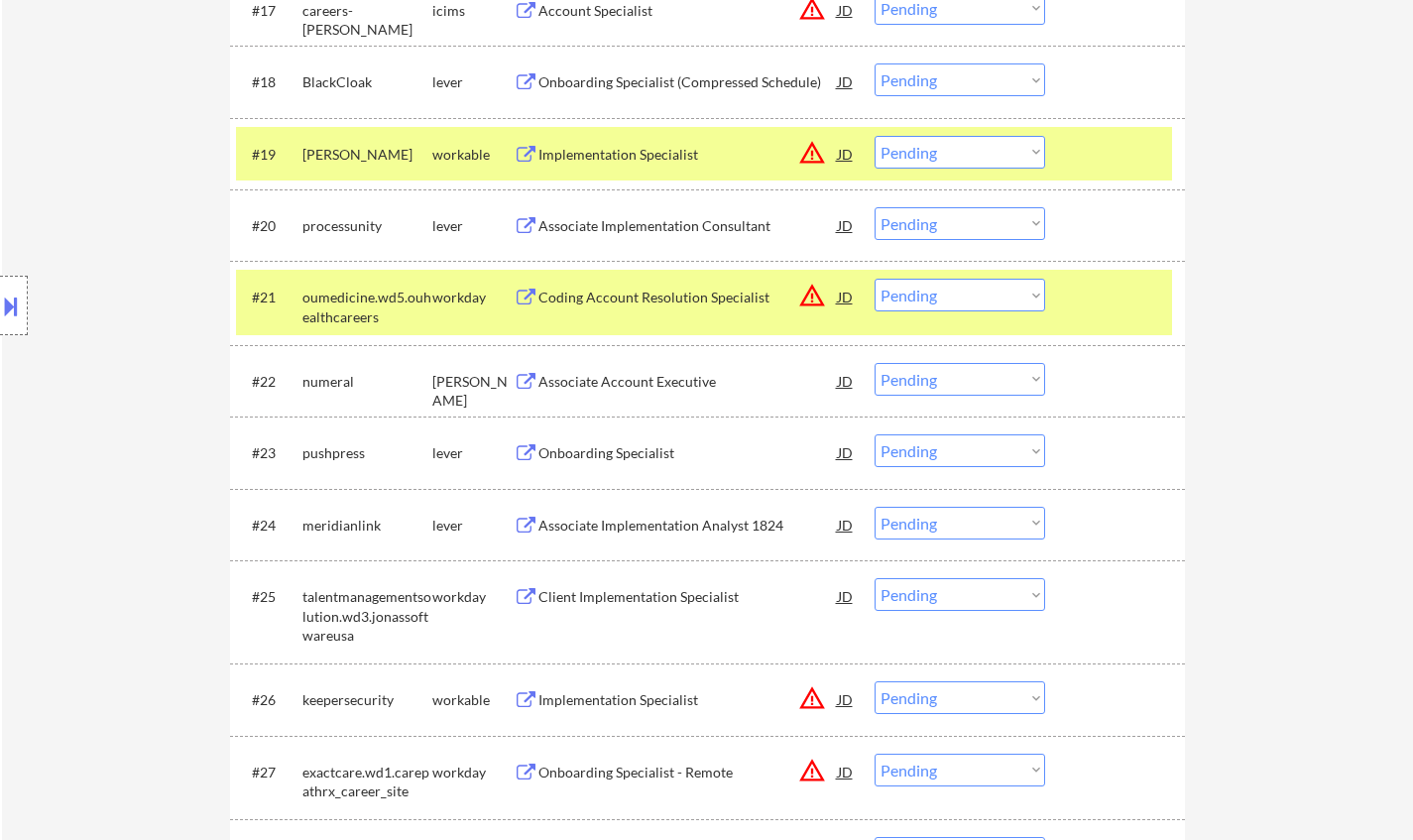
click at [839, 156] on div "JD" at bounding box center [846, 154] width 20 height 36
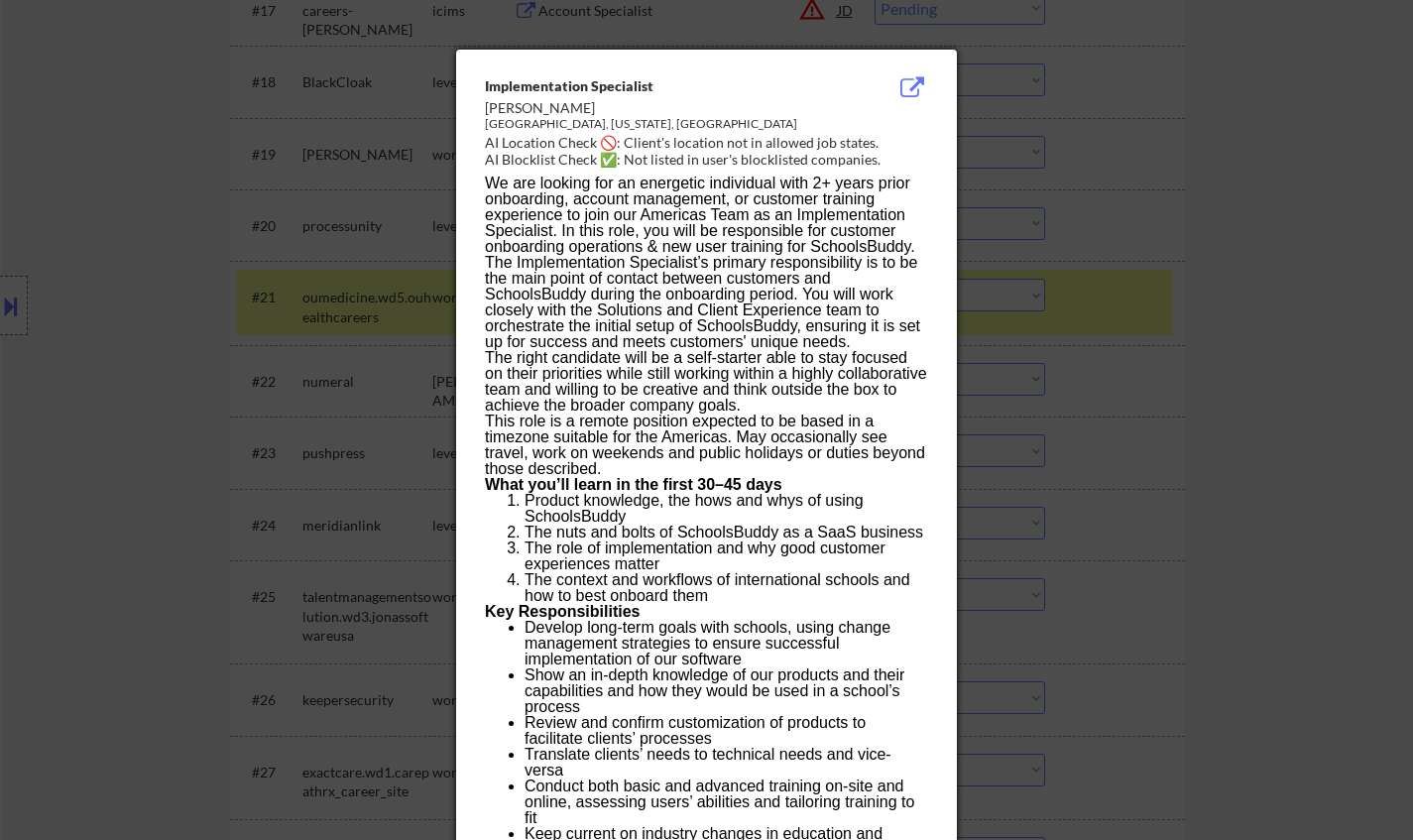
click at [1265, 349] on div at bounding box center [706, 420] width 1413 height 840
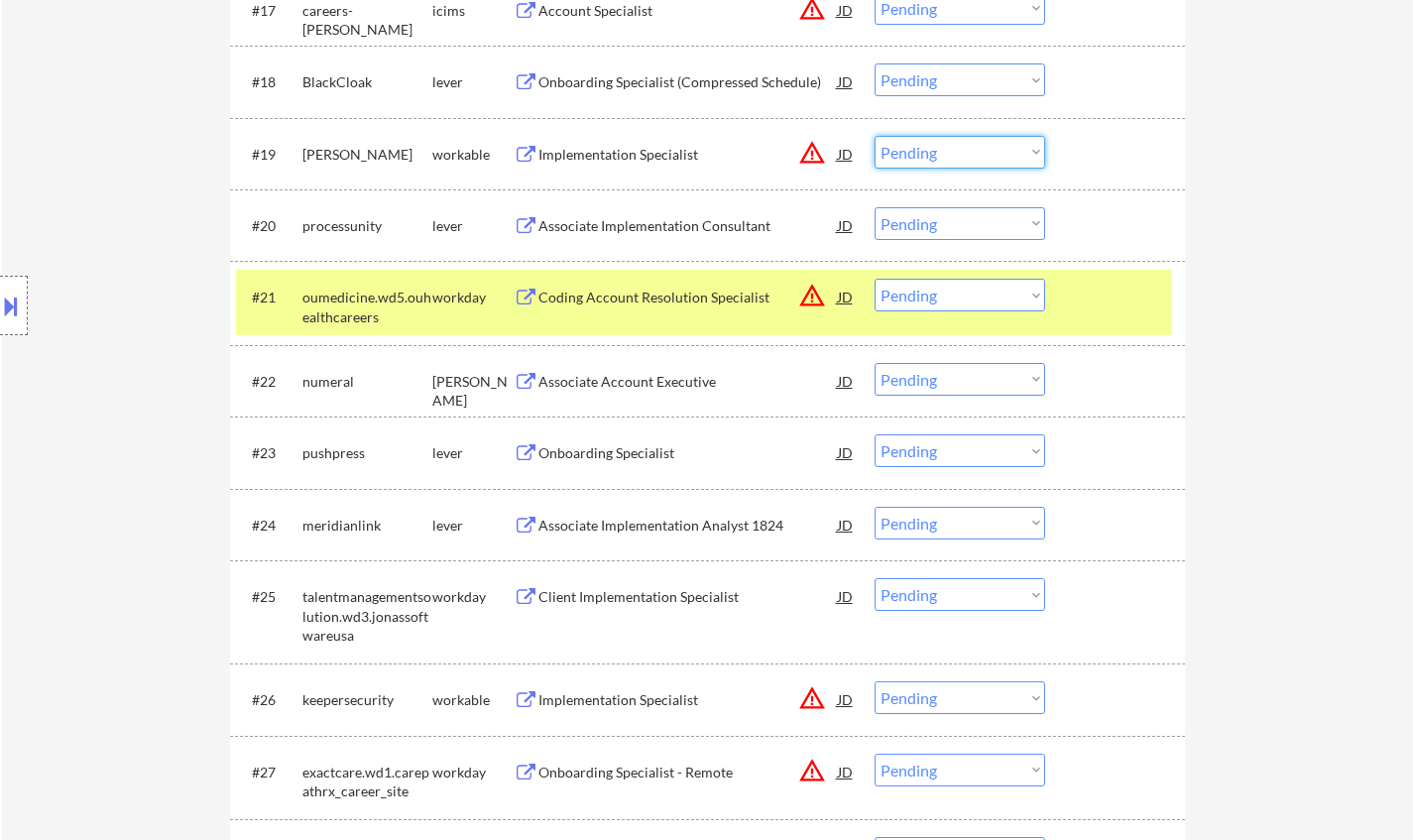
click at [947, 145] on select "Choose an option... Pending Applied Excluded (Questions) Excluded (Expired) Exc…" at bounding box center [959, 152] width 171 height 33
click at [874, 136] on select "Choose an option... Pending Applied Excluded (Questions) Excluded (Expired) Exc…" at bounding box center [959, 152] width 171 height 33
select select ""pending""
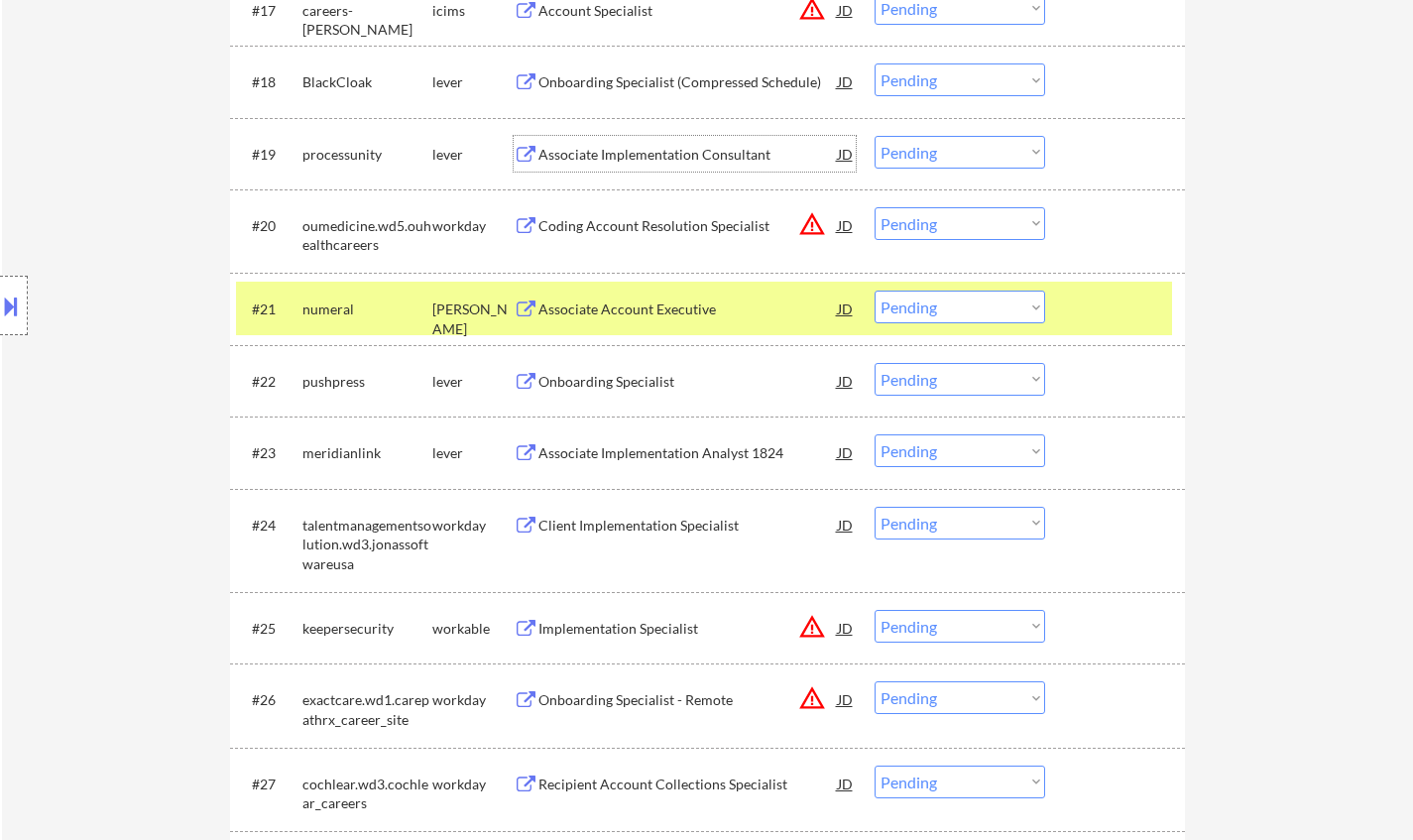
click at [631, 141] on div "Associate Implementation Consultant" at bounding box center [687, 154] width 299 height 36
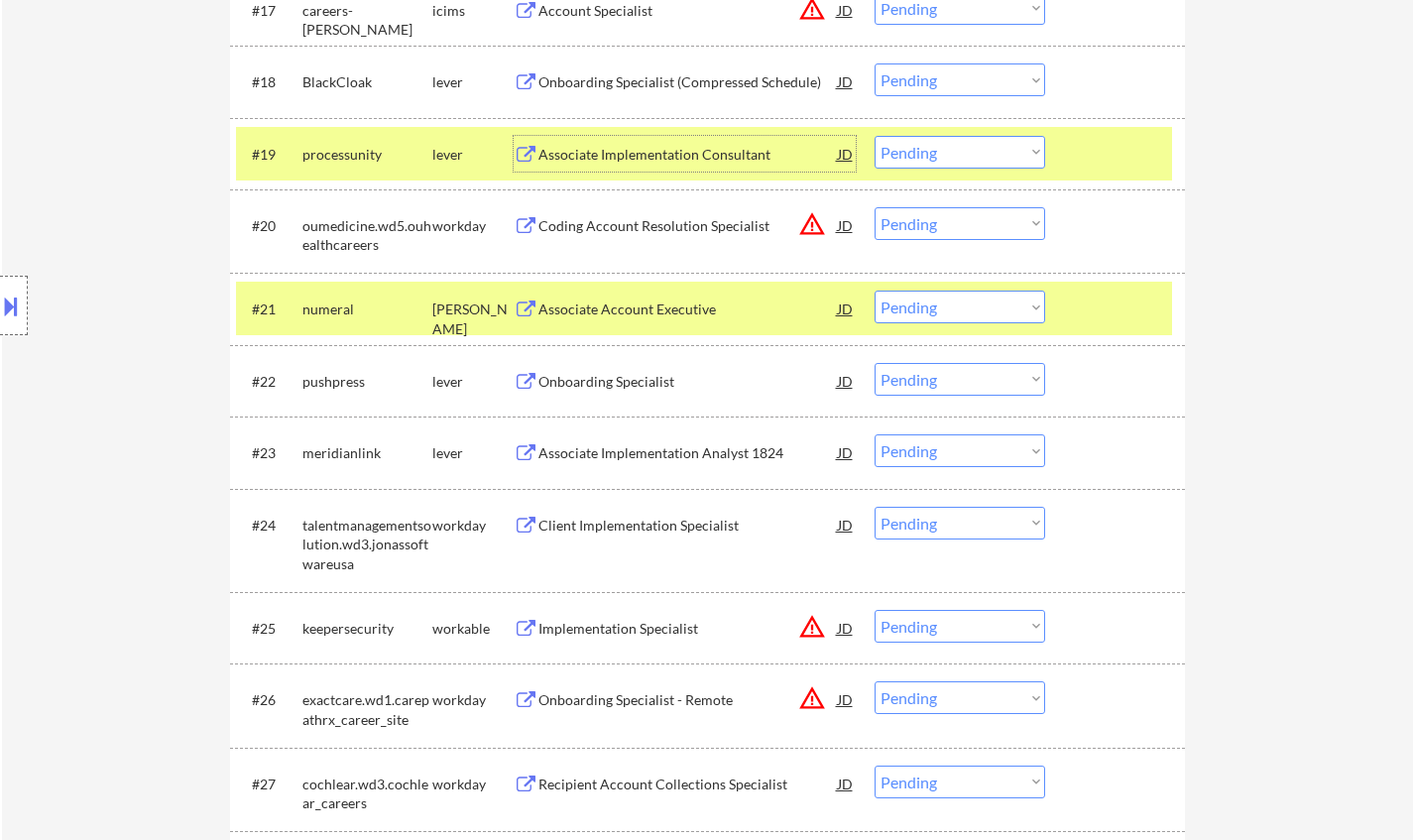
click at [643, 387] on div "Onboarding Specialist" at bounding box center [687, 381] width 299 height 20
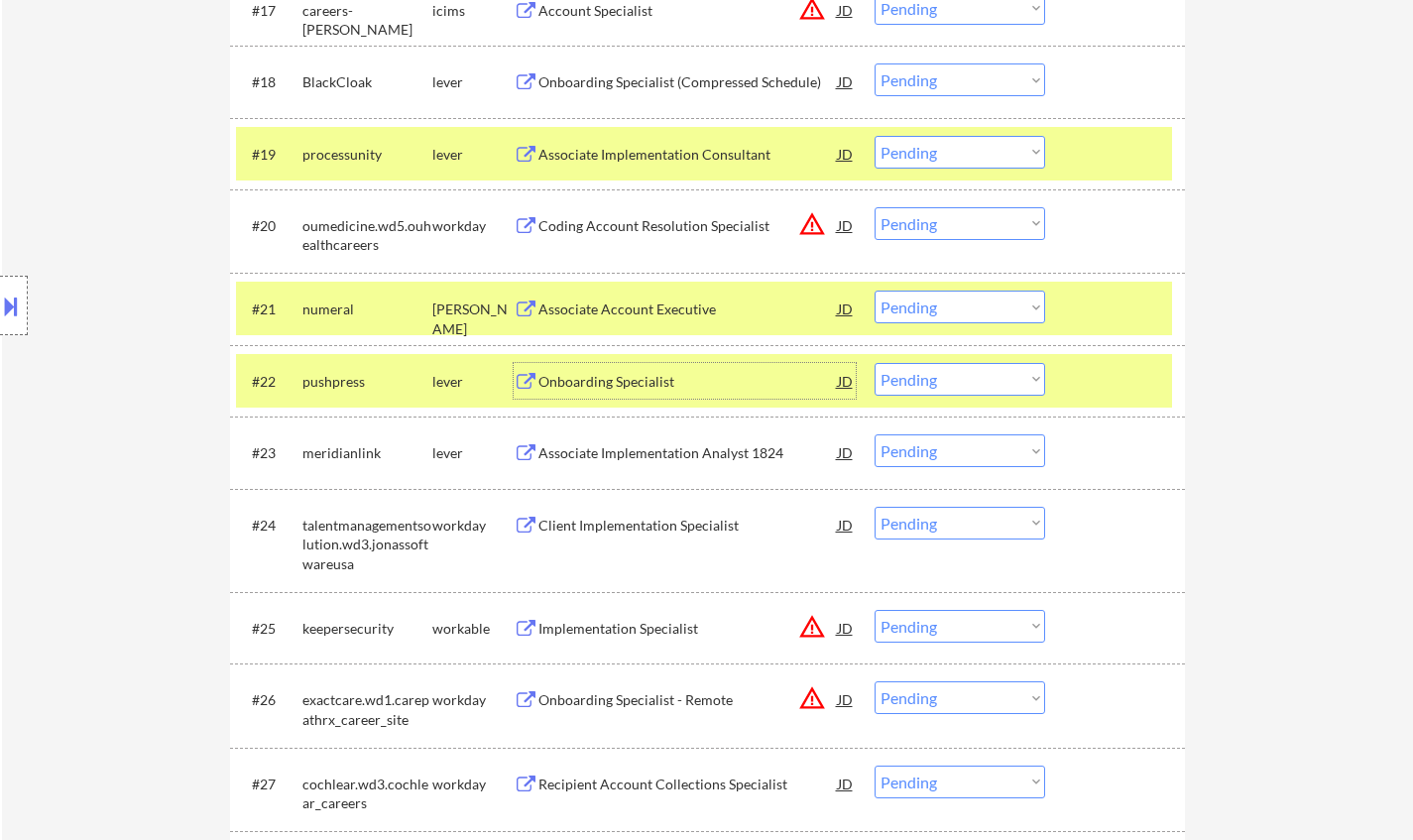
drag, startPoint x: 970, startPoint y: 375, endPoint x: 971, endPoint y: 393, distance: 18.0
click at [970, 375] on select "Choose an option... Pending Applied Excluded (Questions) Excluded (Expired) Exc…" at bounding box center [959, 378] width 171 height 33
click at [874, 362] on select "Choose an option... Pending Applied Excluded (Questions) Excluded (Expired) Exc…" at bounding box center [959, 378] width 171 height 33
select select ""pending""
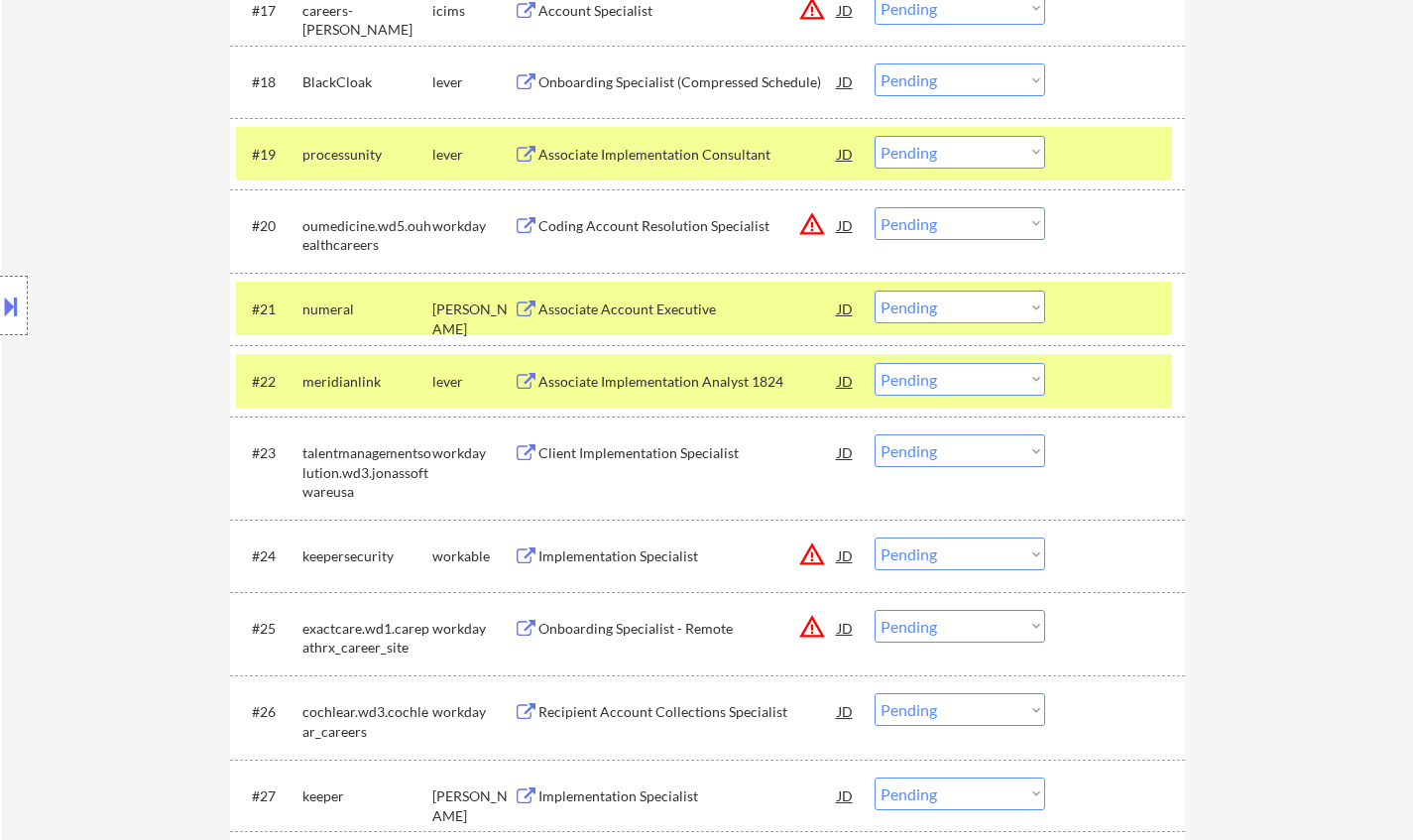
click at [914, 145] on select "Choose an option... Pending Applied Excluded (Questions) Excluded (Expired) Exc…" at bounding box center [959, 152] width 171 height 33
drag, startPoint x: 952, startPoint y: 141, endPoint x: 971, endPoint y: 161, distance: 27.6
click at [952, 141] on select "Choose an option... Pending Applied Excluded (Questions) Excluded (Expired) Exc…" at bounding box center [959, 152] width 171 height 33
click at [874, 136] on select "Choose an option... Pending Applied Excluded (Questions) Excluded (Expired) Exc…" at bounding box center [959, 152] width 171 height 33
click at [629, 312] on div "Associate Account Executive" at bounding box center [687, 309] width 299 height 20
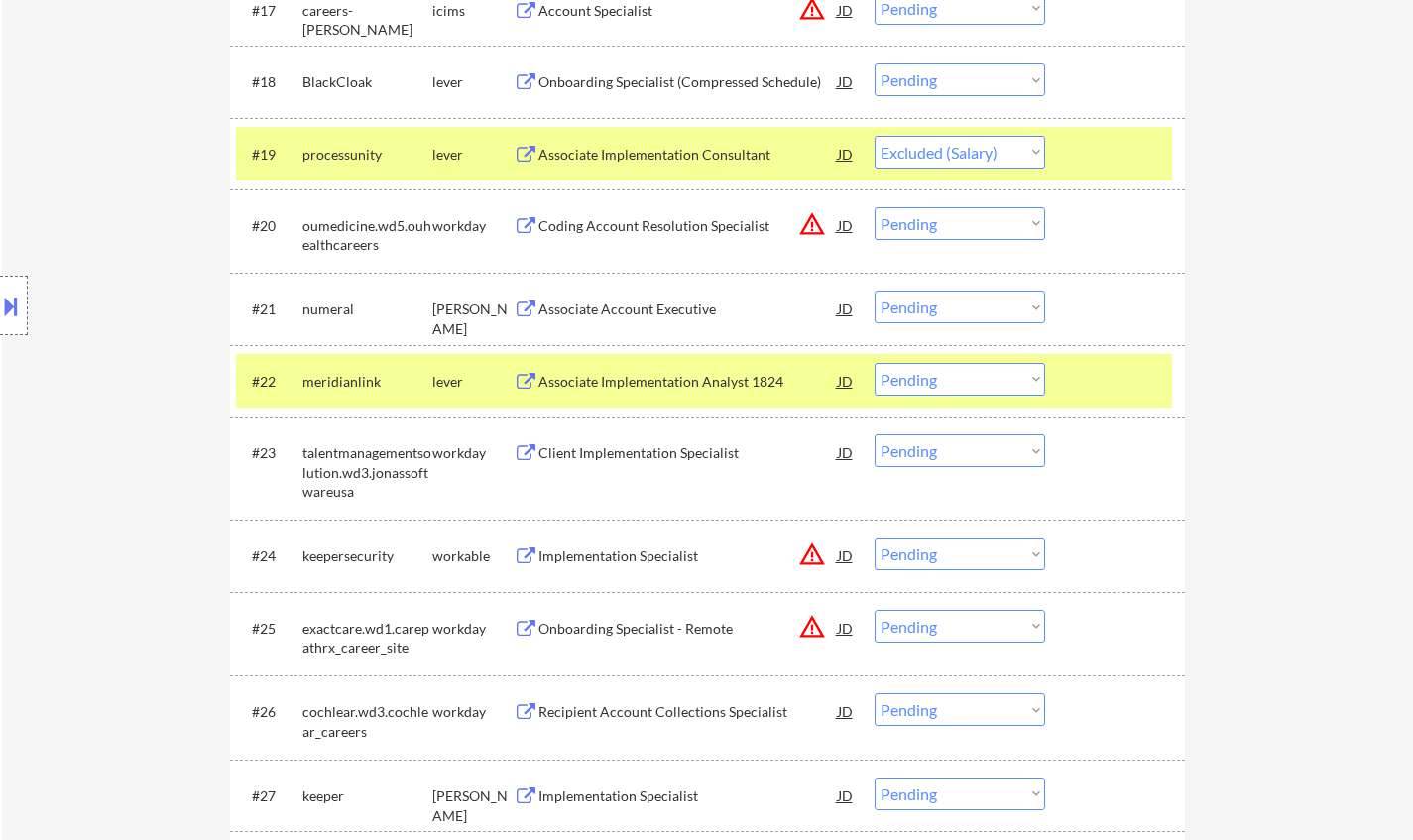
select select ""pending""
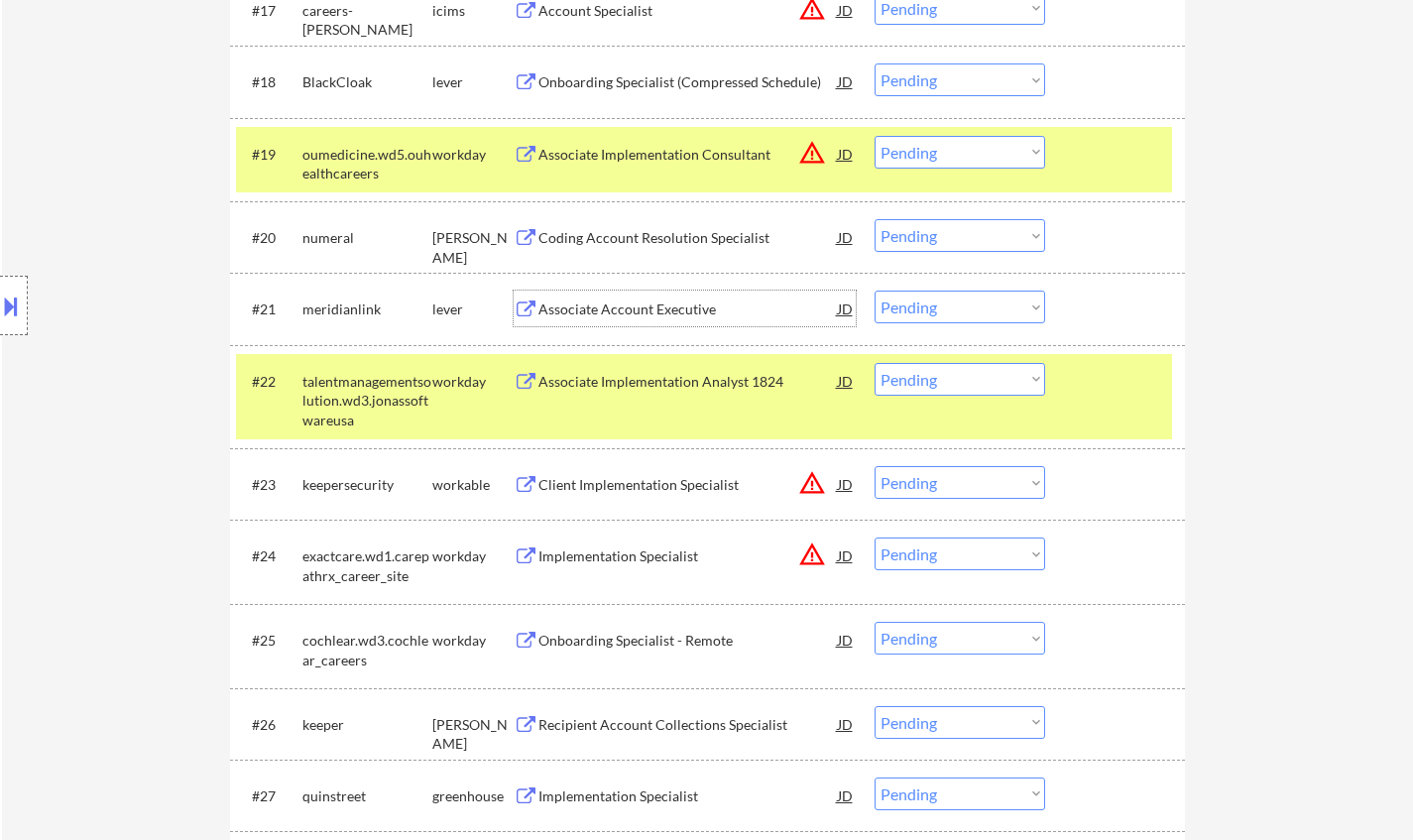
drag, startPoint x: 935, startPoint y: 237, endPoint x: 946, endPoint y: 251, distance: 17.8
click at [935, 237] on select "Choose an option... Pending Applied Excluded (Questions) Excluded (Expired) Exc…" at bounding box center [959, 235] width 171 height 33
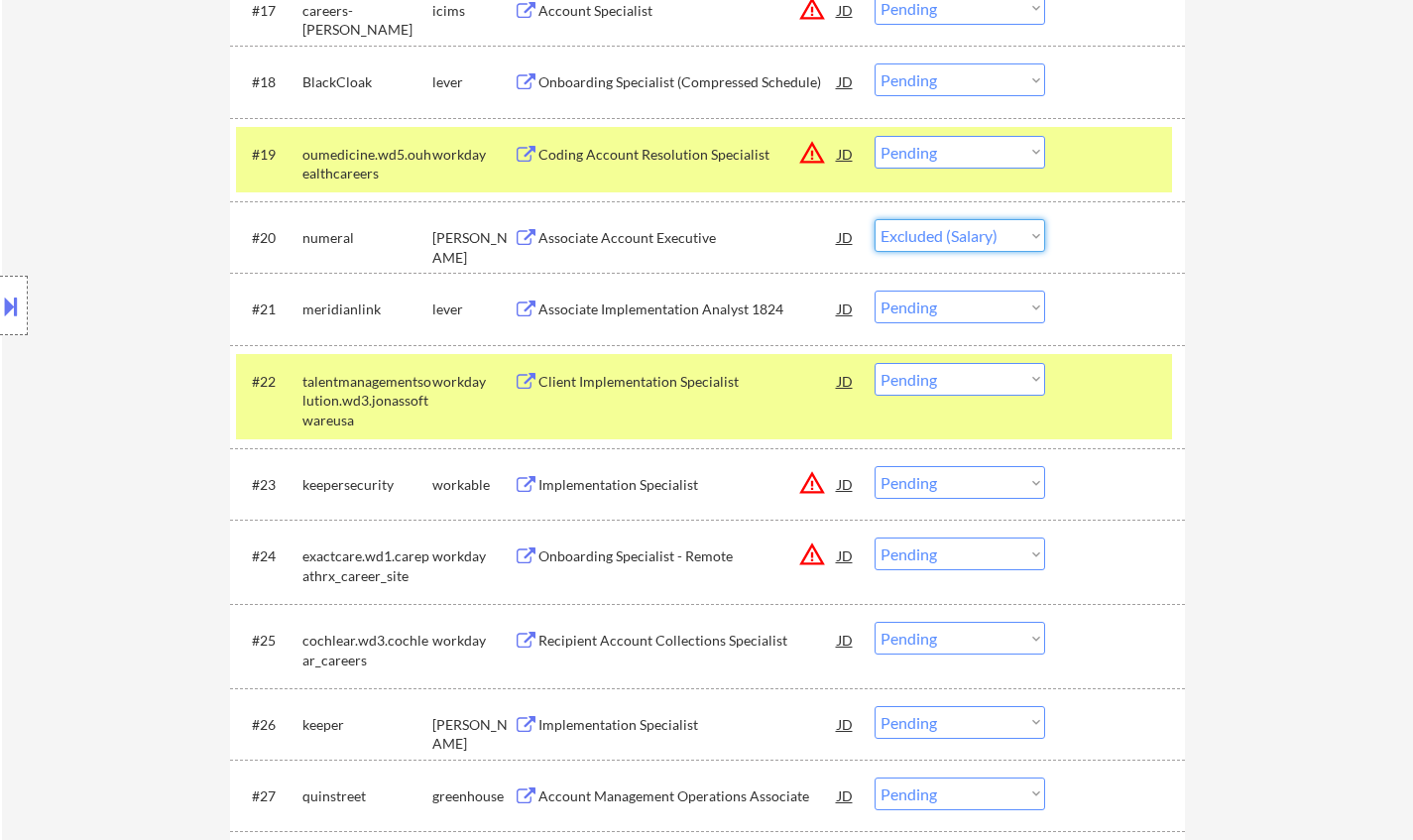
click at [874, 219] on select "Choose an option... Pending Applied Excluded (Questions) Excluded (Expired) Exc…" at bounding box center [959, 235] width 171 height 33
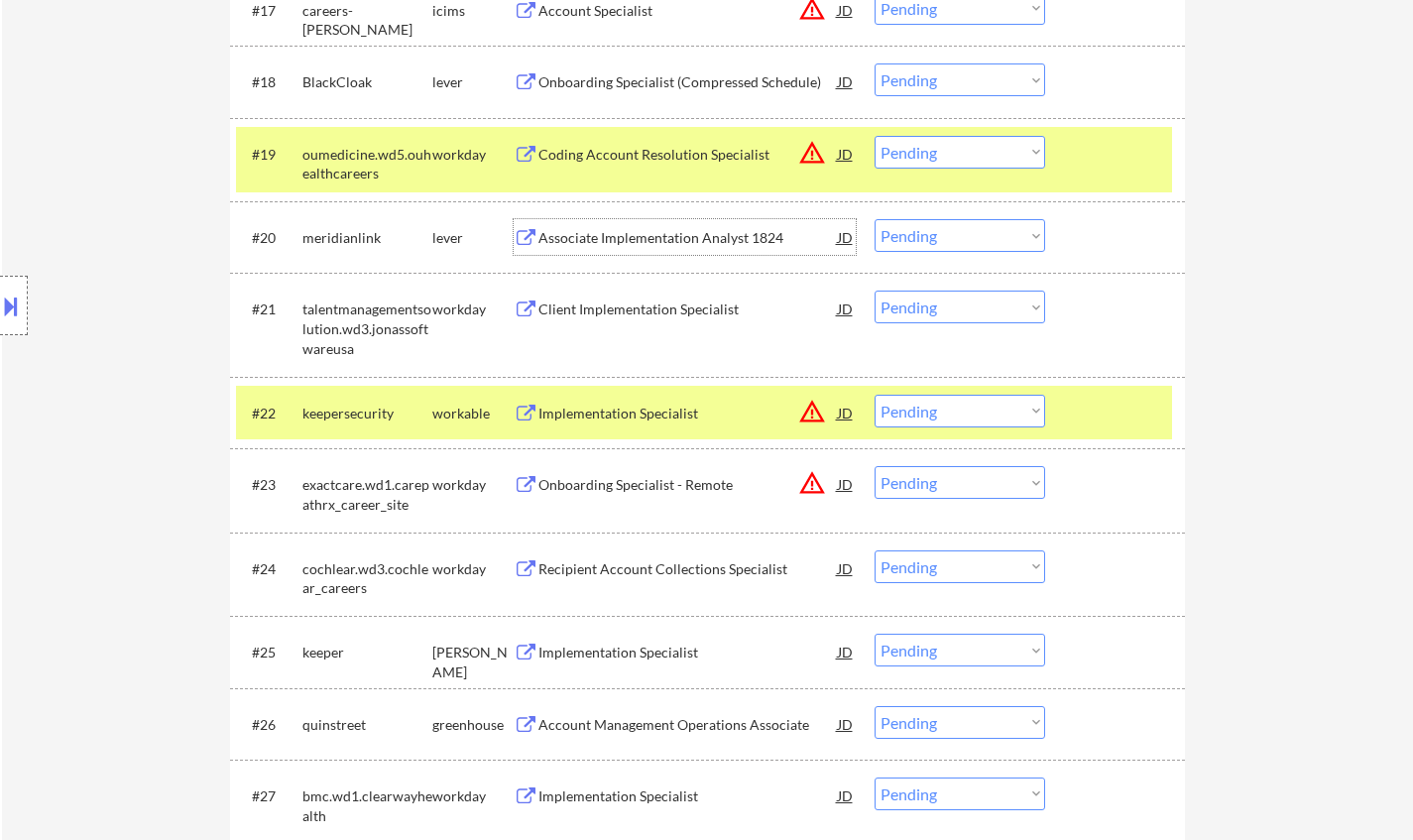
click at [654, 245] on div "Associate Implementation Analyst 1824" at bounding box center [687, 238] width 299 height 20
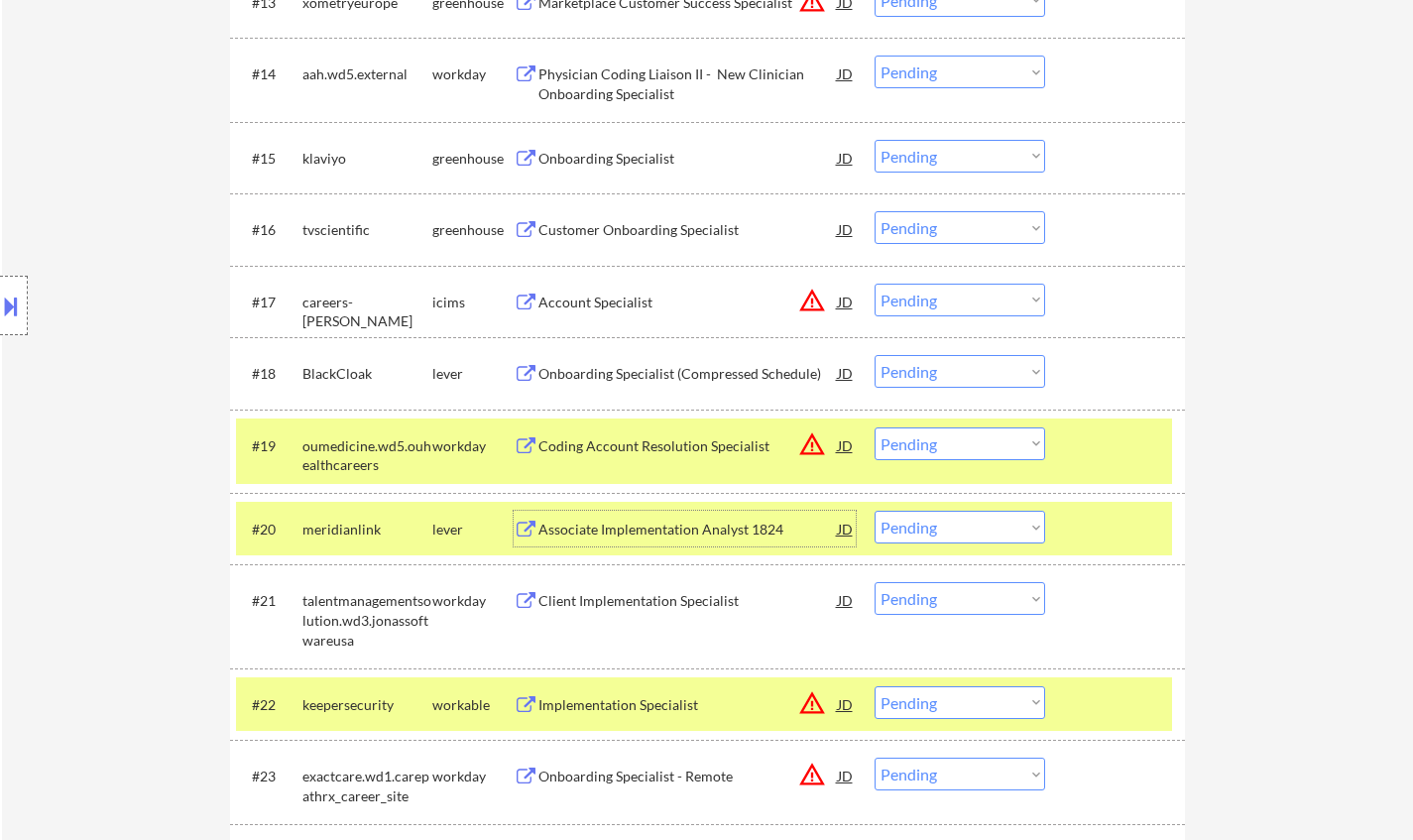
scroll to position [1884, 0]
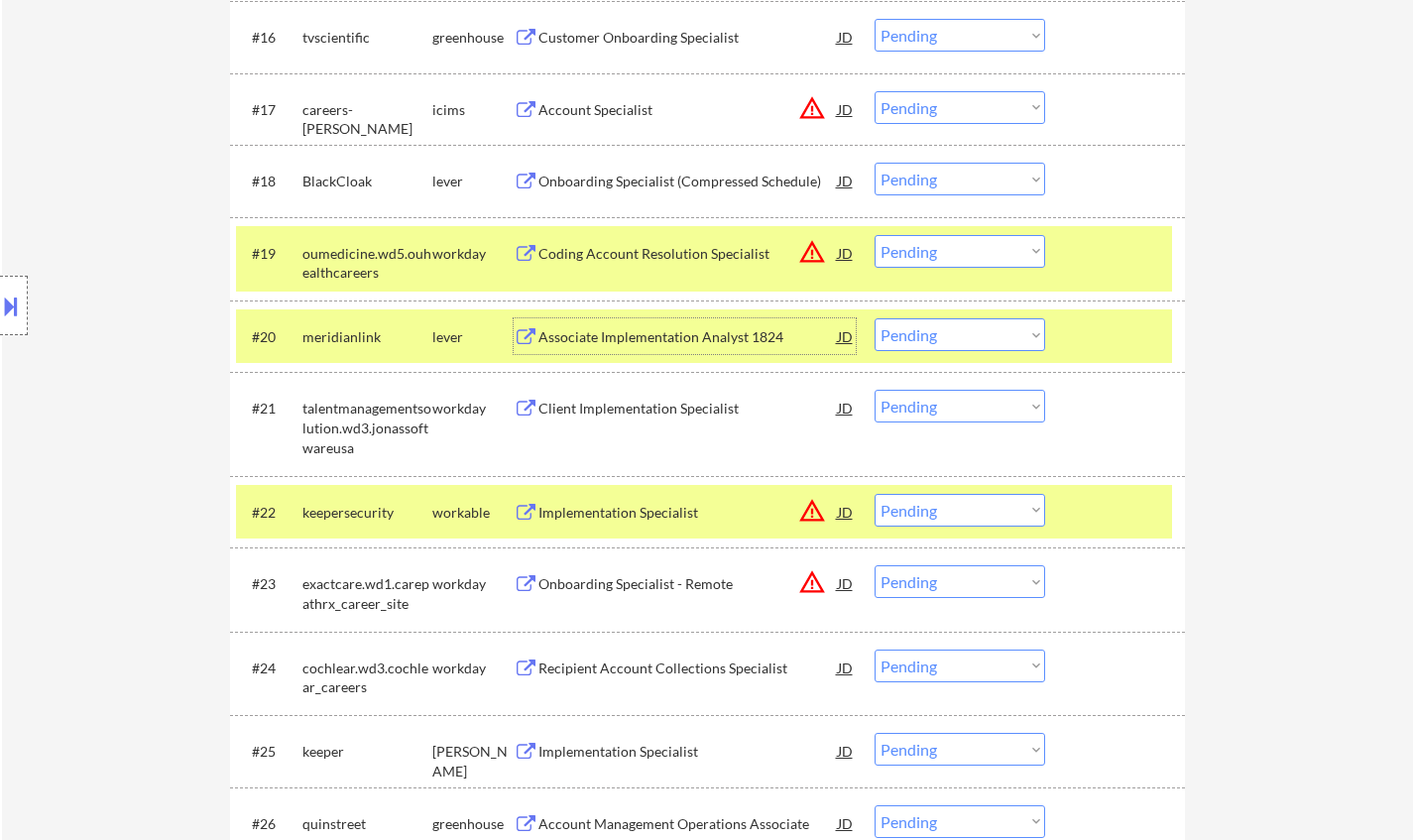
click at [959, 328] on select "Choose an option... Pending Applied Excluded (Questions) Excluded (Expired) Exc…" at bounding box center [959, 334] width 171 height 33
click at [874, 318] on select "Choose an option... Pending Applied Excluded (Questions) Excluded (Expired) Exc…" at bounding box center [959, 334] width 171 height 33
select select ""pending""
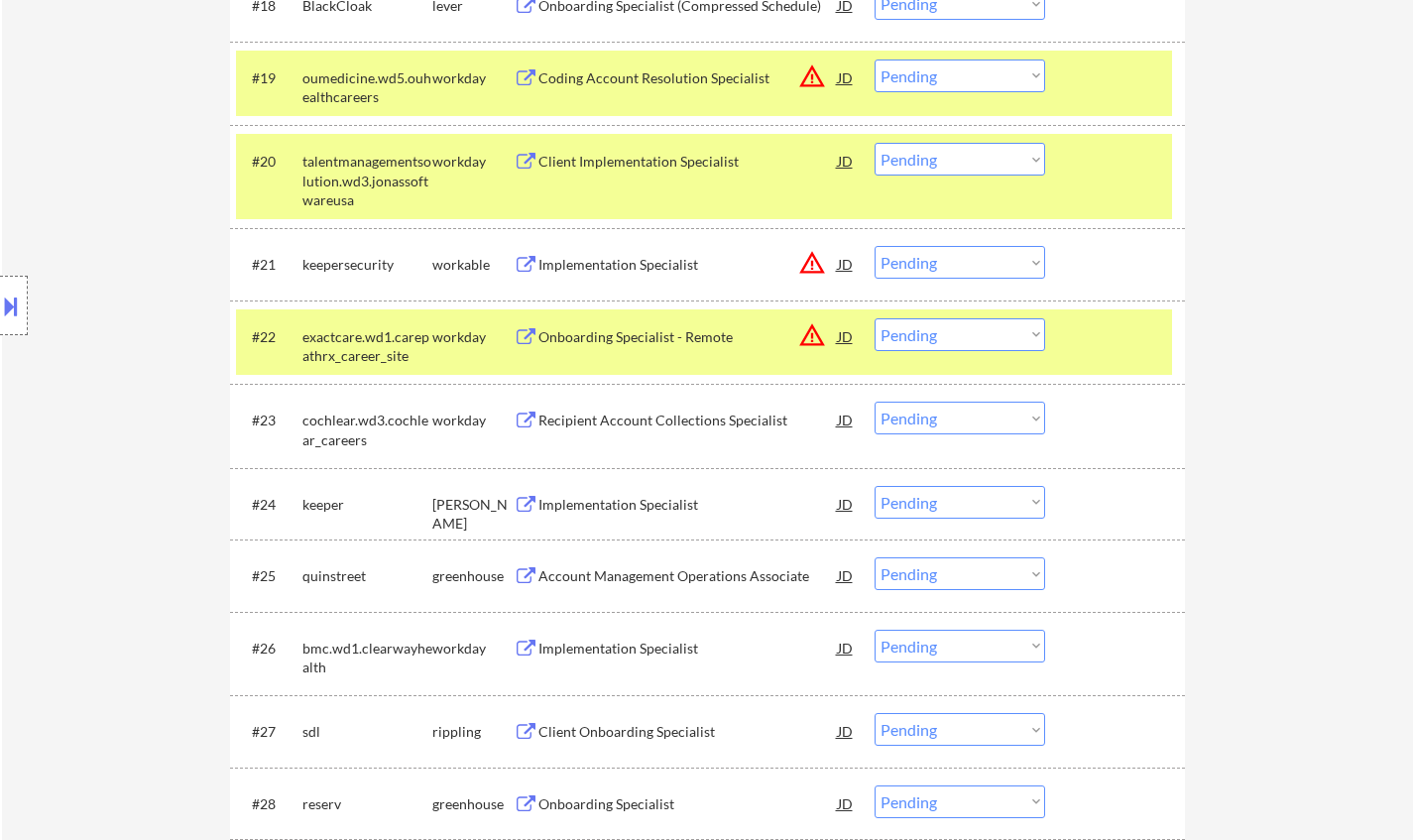
scroll to position [2081, 0]
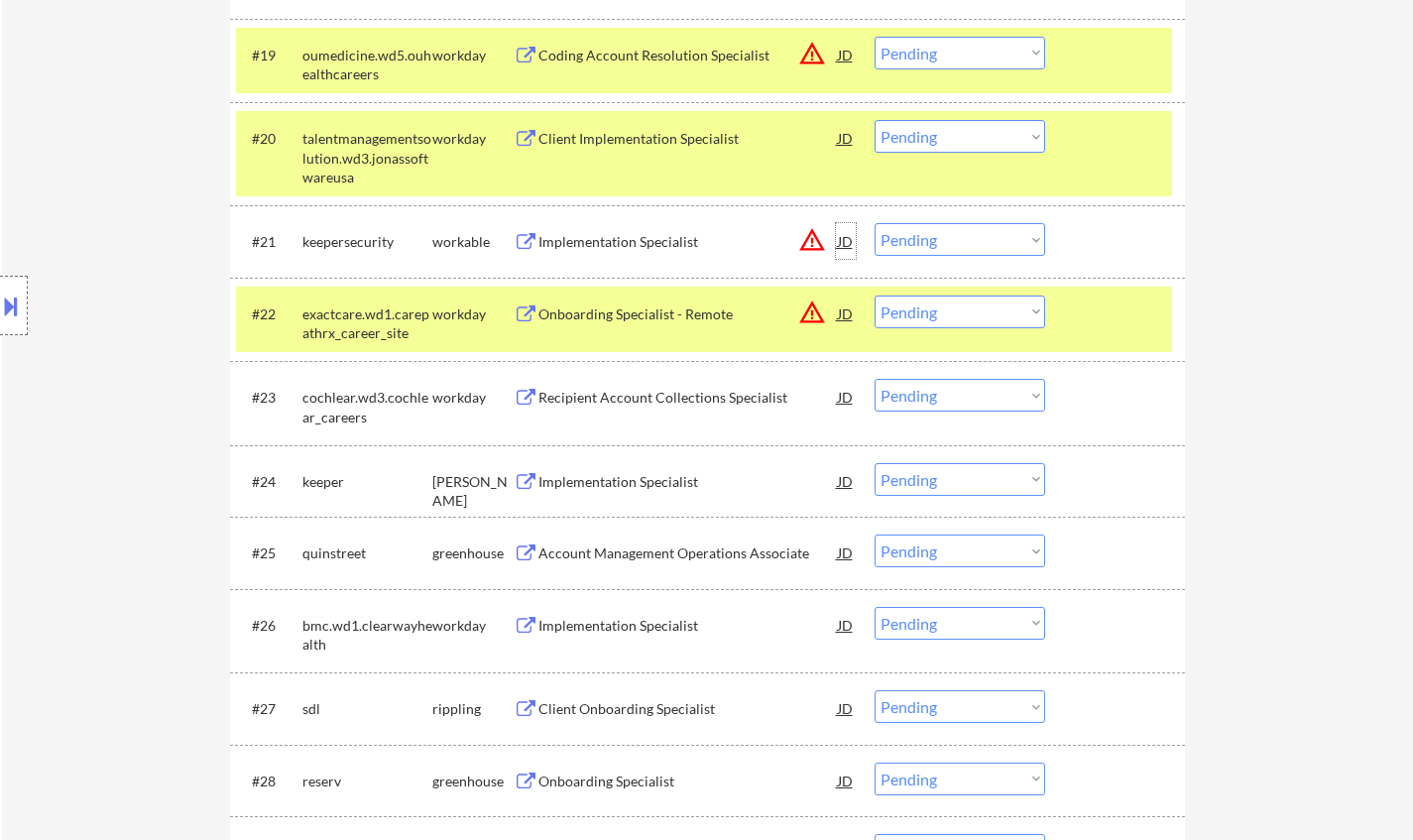
click at [849, 244] on div "JD" at bounding box center [846, 241] width 20 height 36
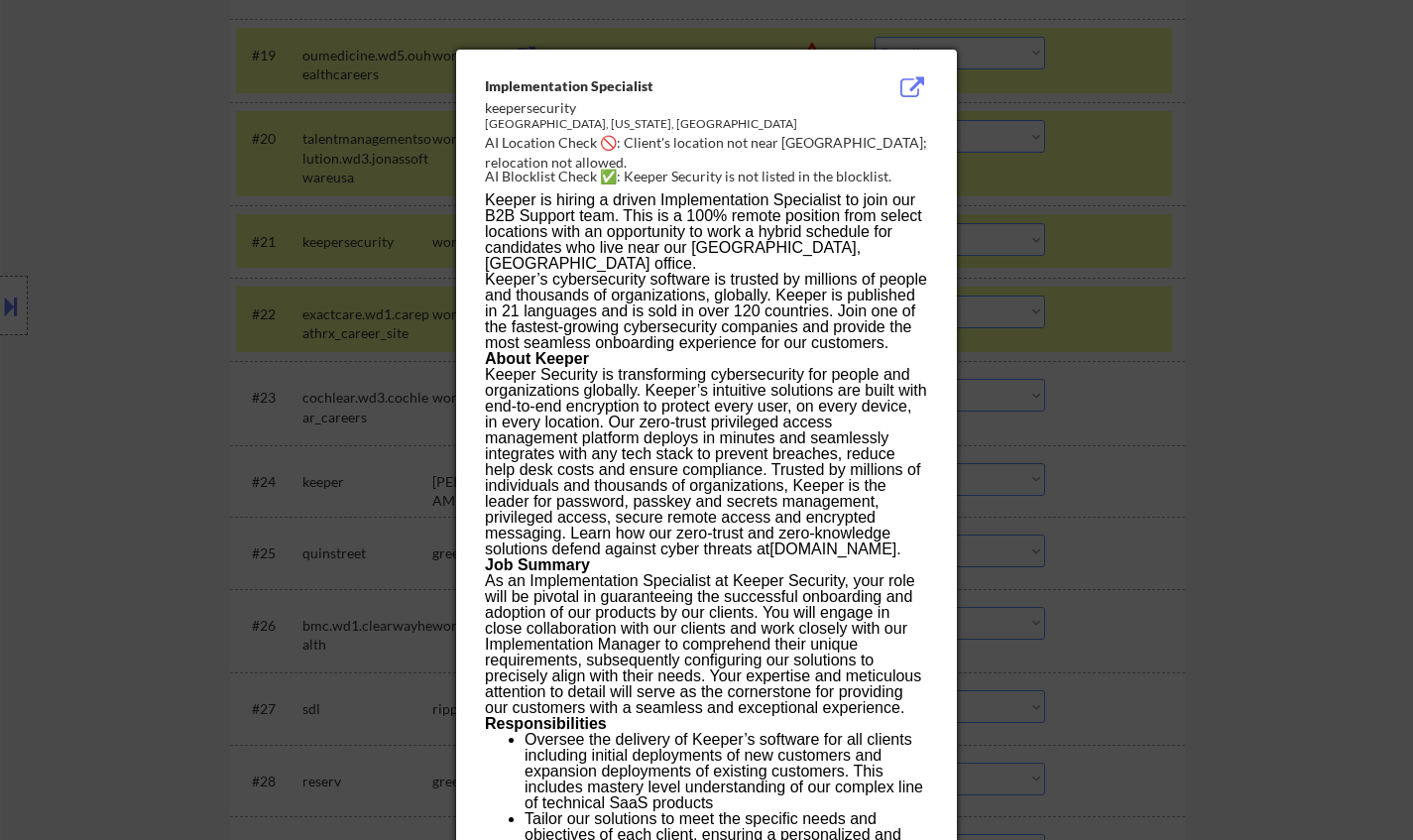
click at [1318, 467] on div at bounding box center [706, 420] width 1413 height 840
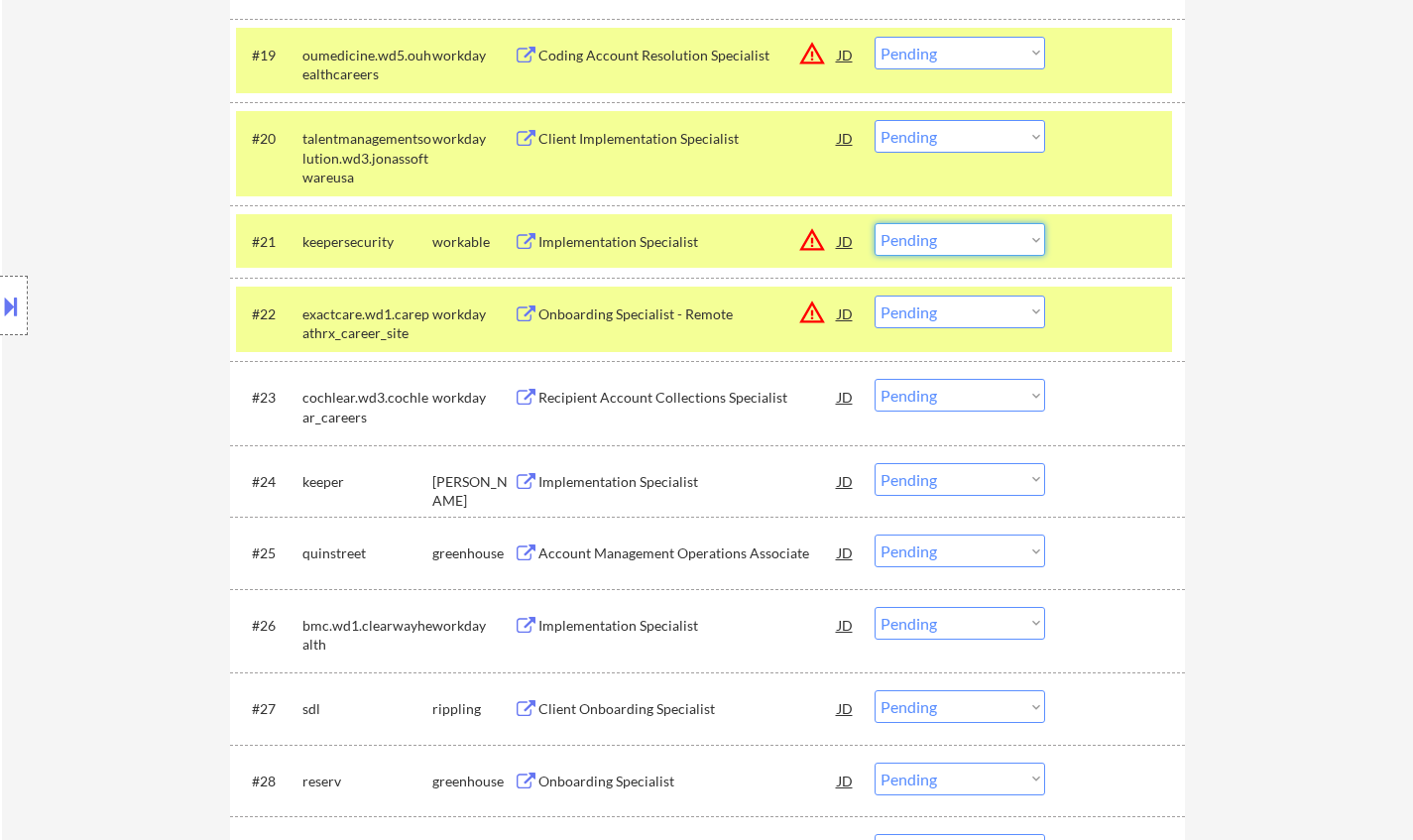
click at [998, 241] on select "Choose an option... Pending Applied Excluded (Questions) Excluded (Expired) Exc…" at bounding box center [959, 239] width 171 height 33
click at [874, 223] on select "Choose an option... Pending Applied Excluded (Questions) Excluded (Expired) Exc…" at bounding box center [959, 239] width 171 height 33
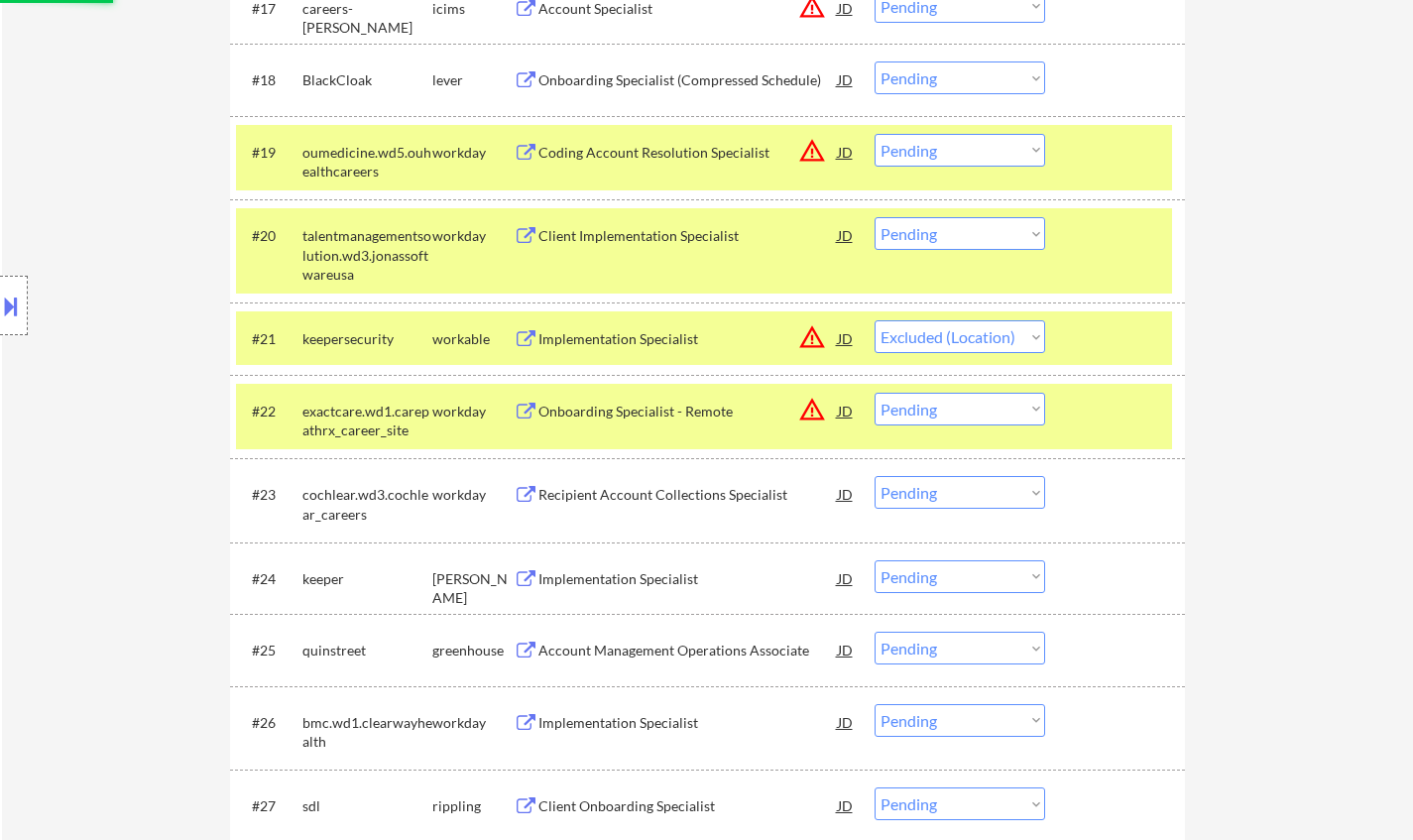
scroll to position [1884, 0]
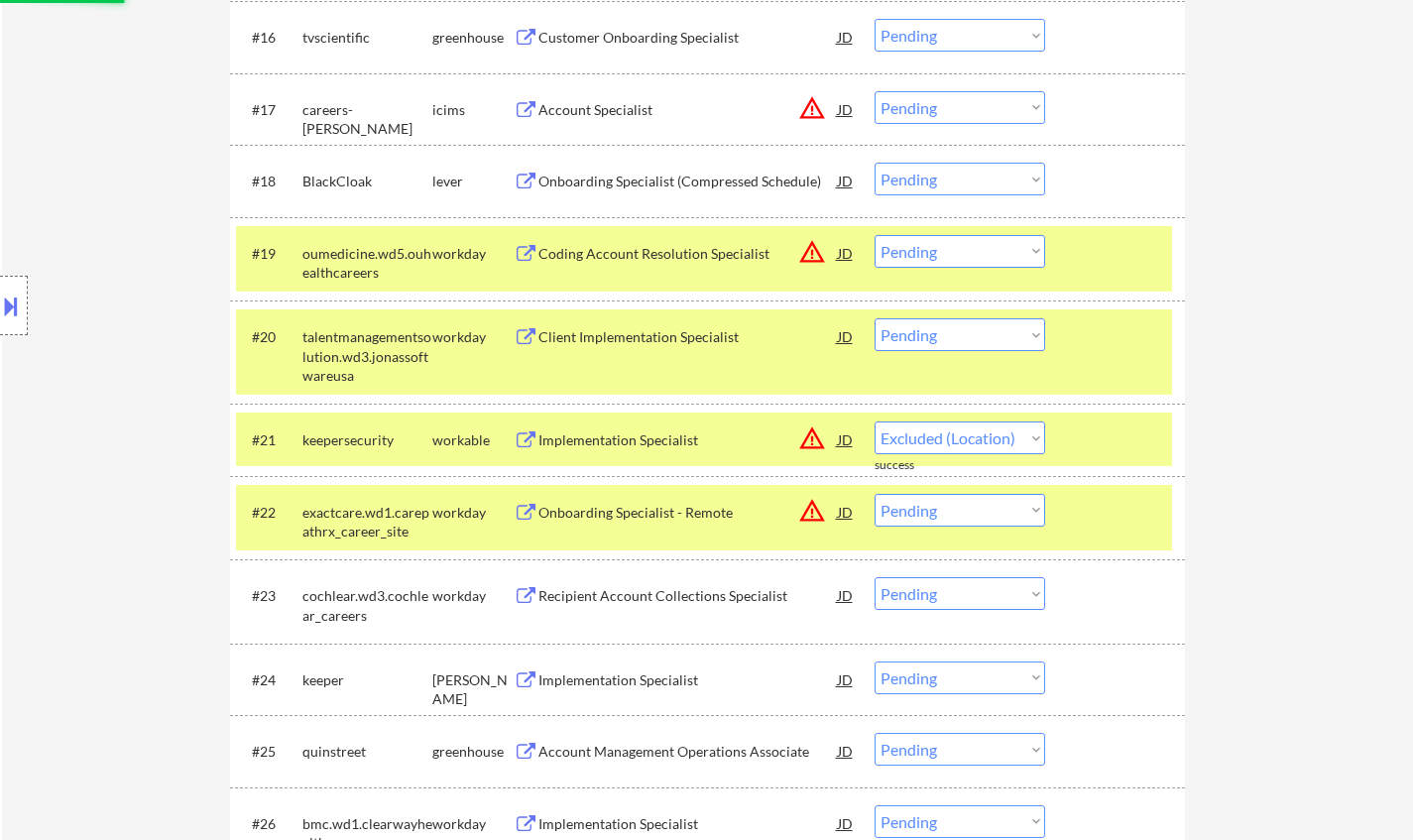
select select ""pending""
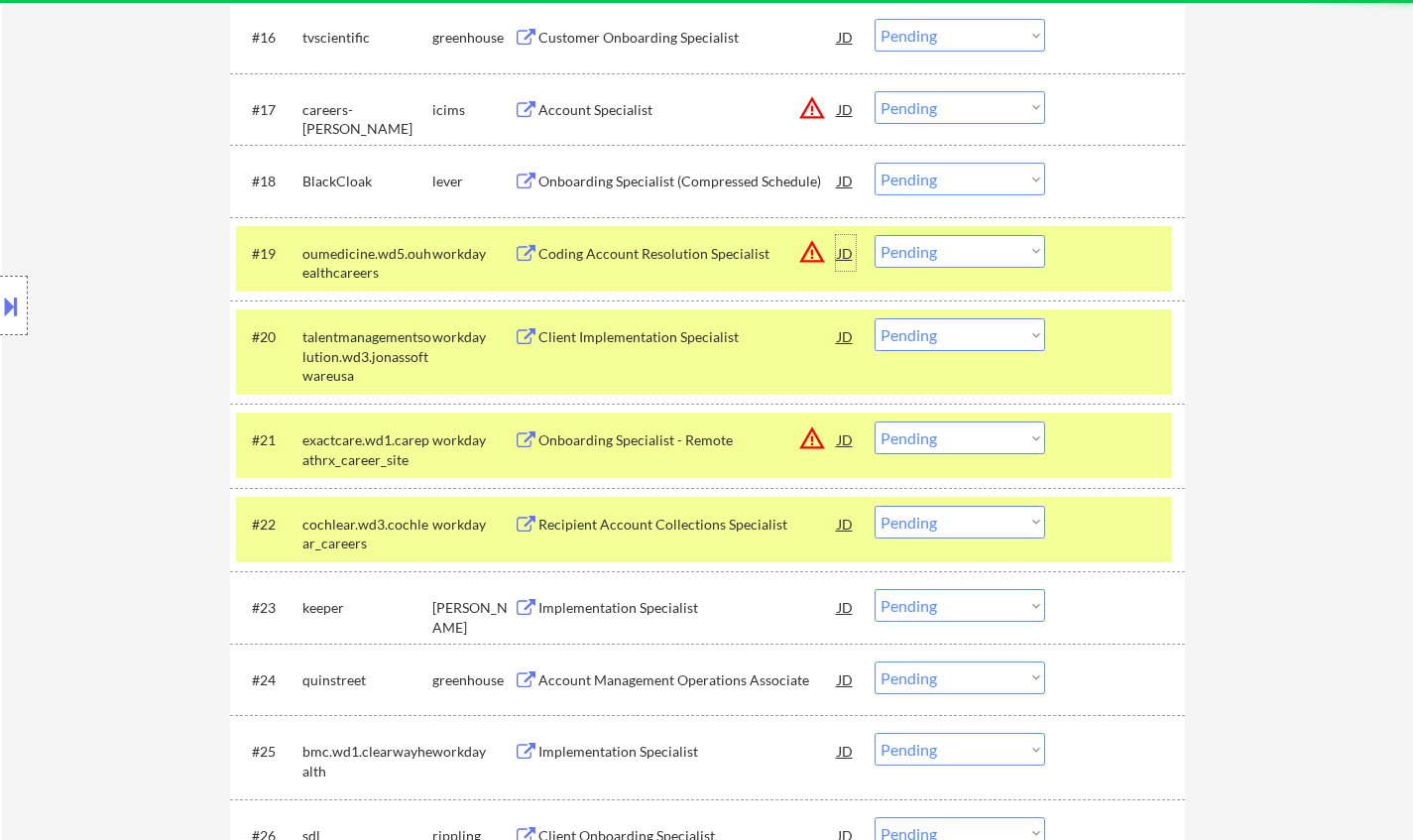
click at [849, 243] on div "JD" at bounding box center [846, 253] width 20 height 36
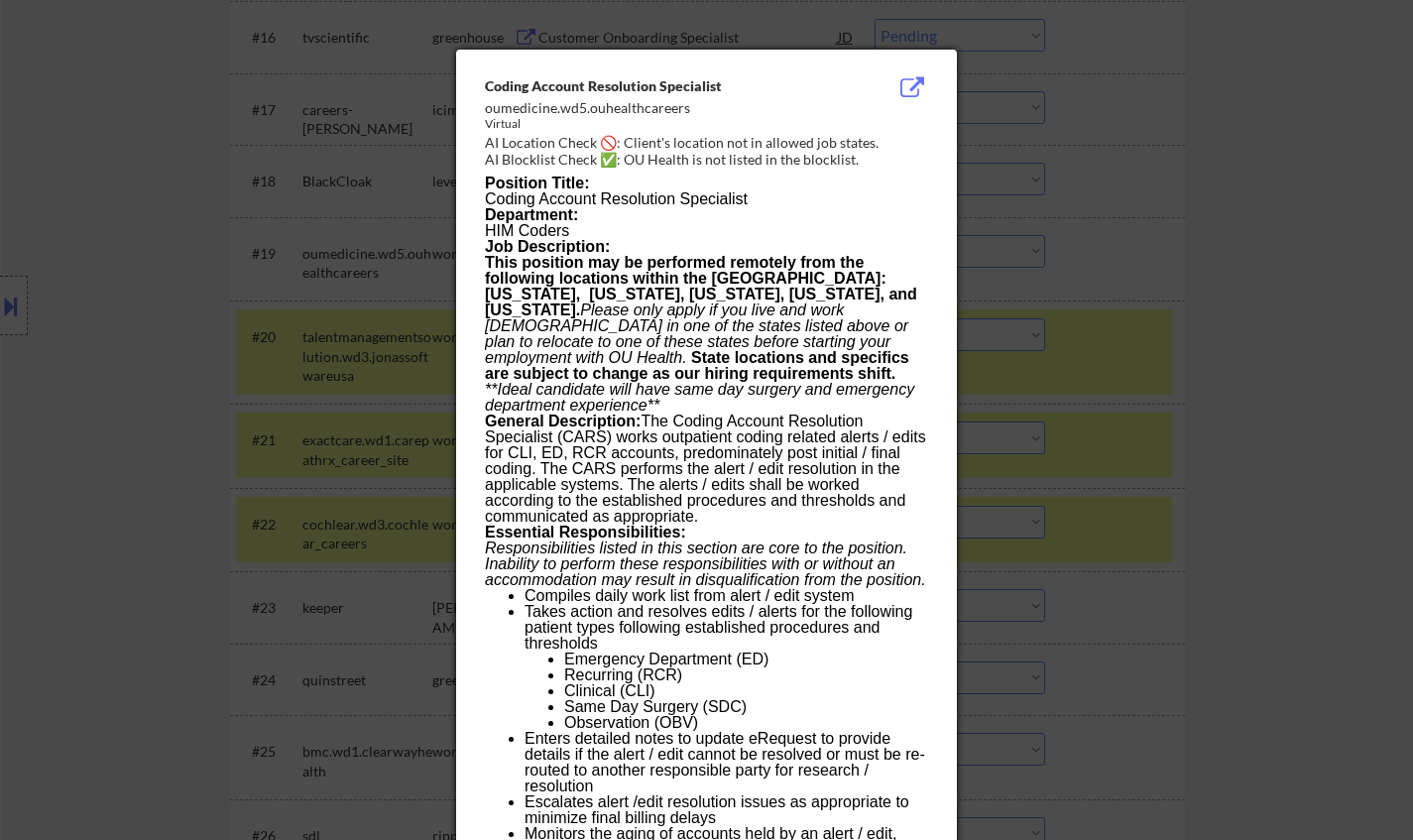
click at [1110, 394] on div at bounding box center [706, 420] width 1413 height 840
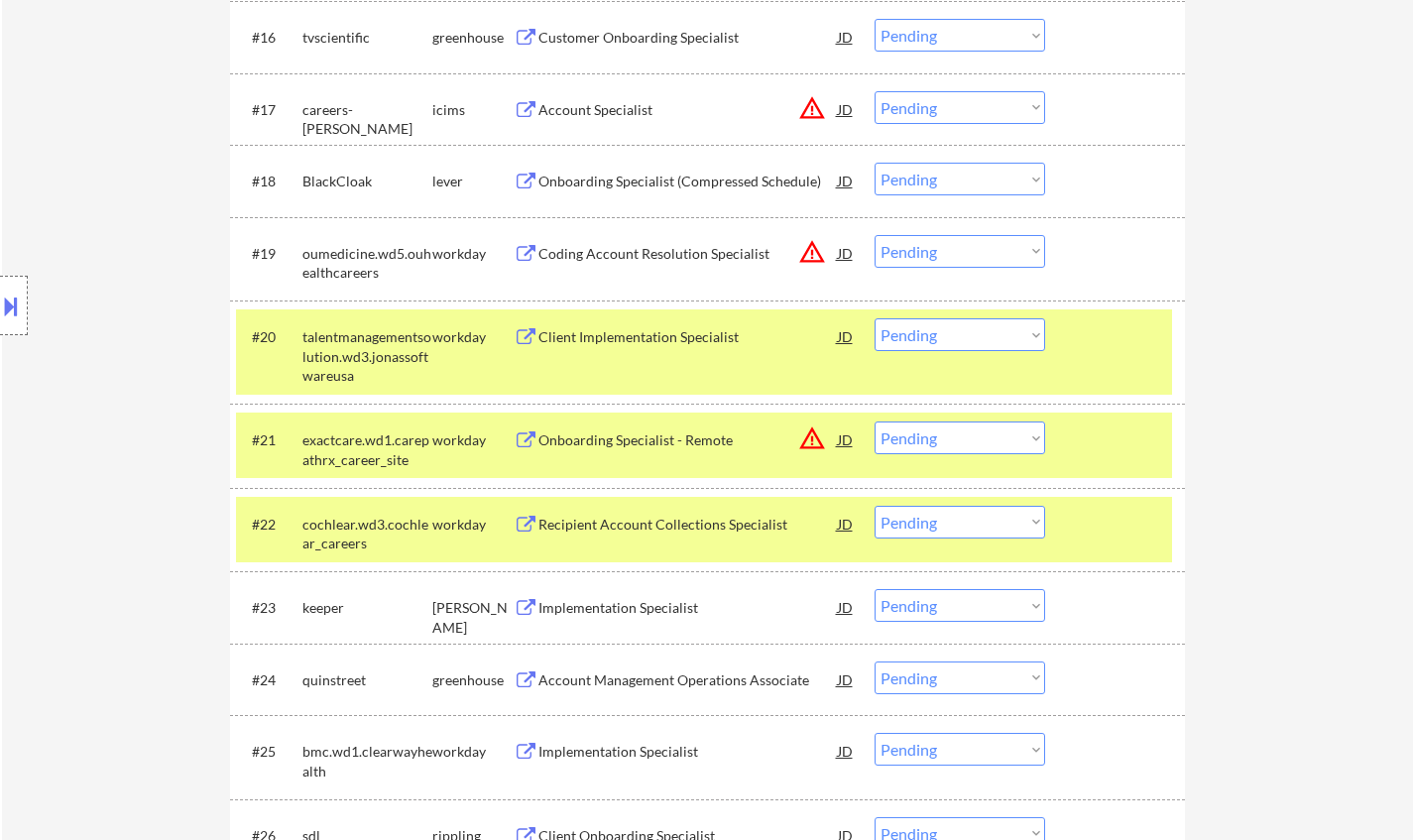
click at [959, 258] on select "Choose an option... Pending Applied Excluded (Questions) Excluded (Expired) Exc…" at bounding box center [959, 251] width 171 height 33
click at [874, 235] on select "Choose an option... Pending Applied Excluded (Questions) Excluded (Expired) Exc…" at bounding box center [959, 251] width 171 height 33
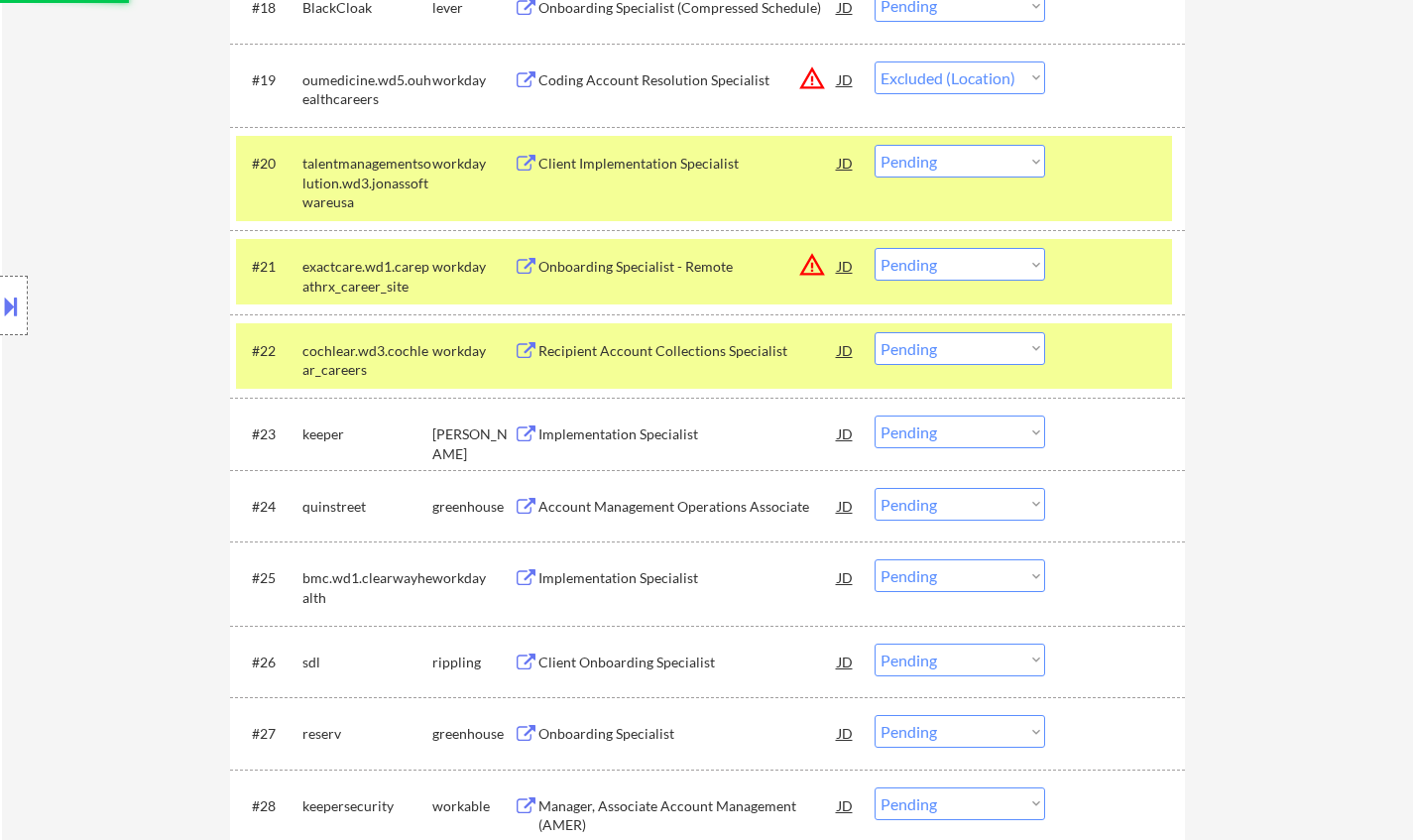
scroll to position [2081, 0]
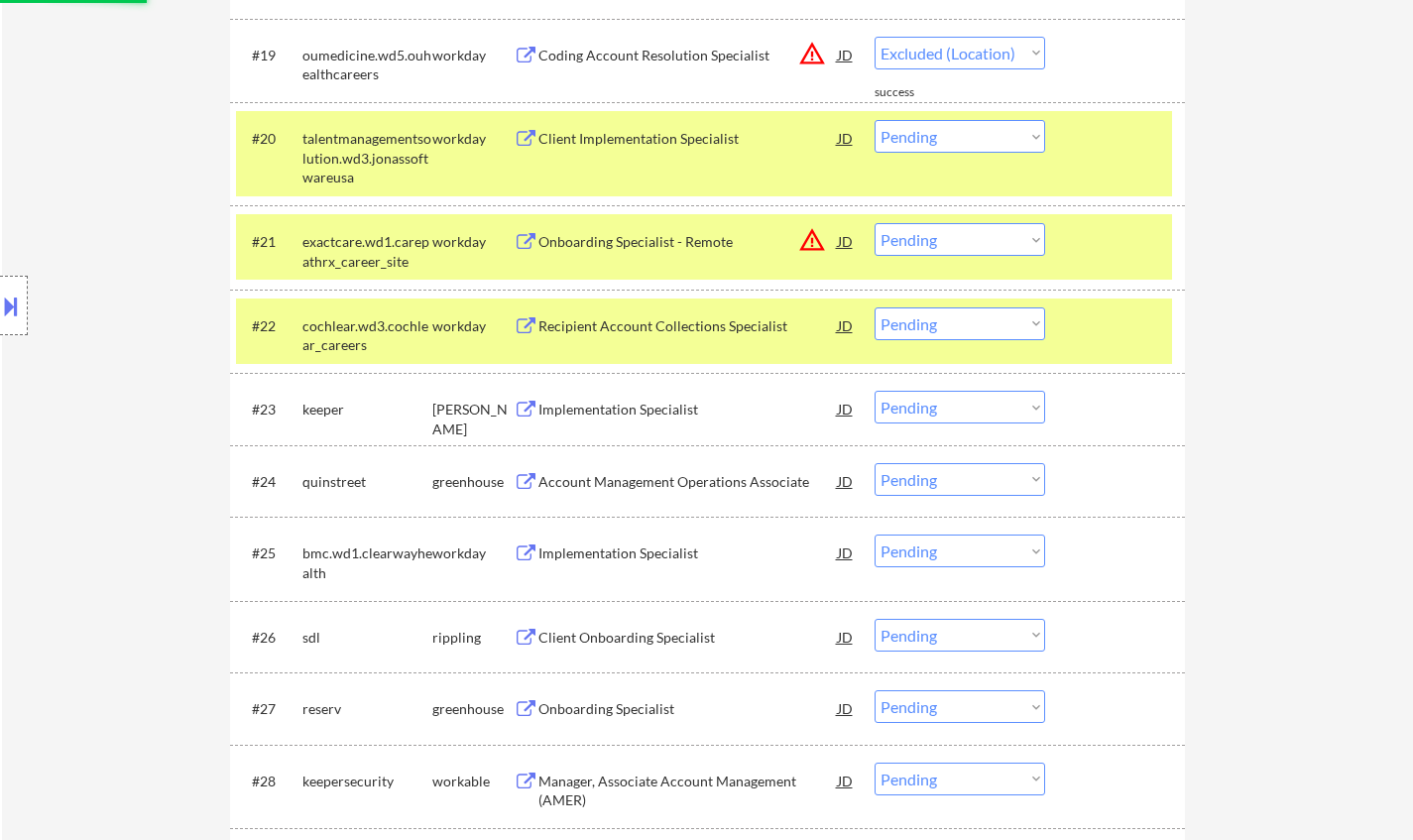
select select ""pending""
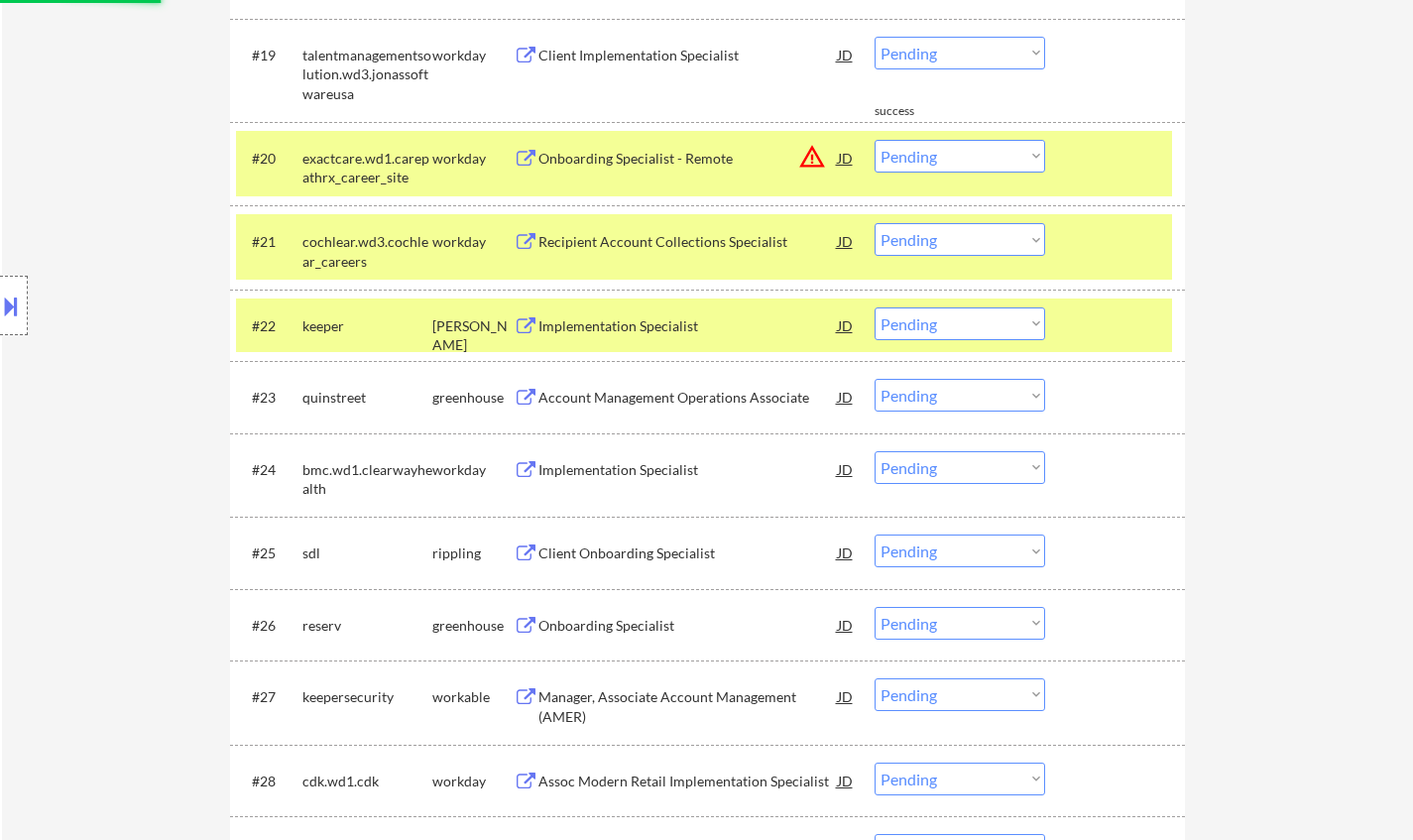
click at [673, 332] on div "Implementation Specialist" at bounding box center [687, 326] width 299 height 20
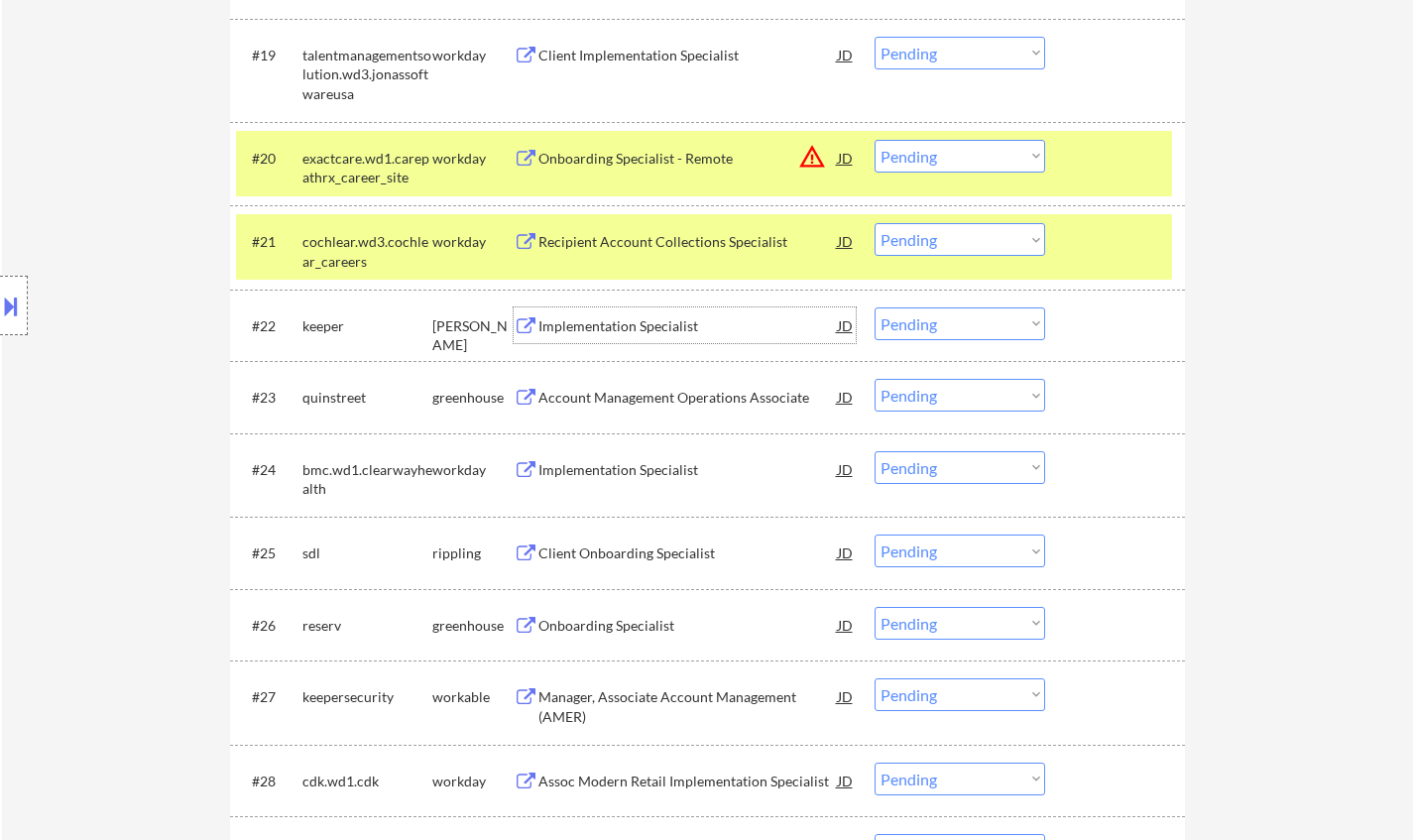
click at [947, 324] on select "Choose an option... Pending Applied Excluded (Questions) Excluded (Expired) Exc…" at bounding box center [959, 323] width 171 height 33
click at [874, 307] on select "Choose an option... Pending Applied Excluded (Questions) Excluded (Expired) Exc…" at bounding box center [959, 323] width 171 height 33
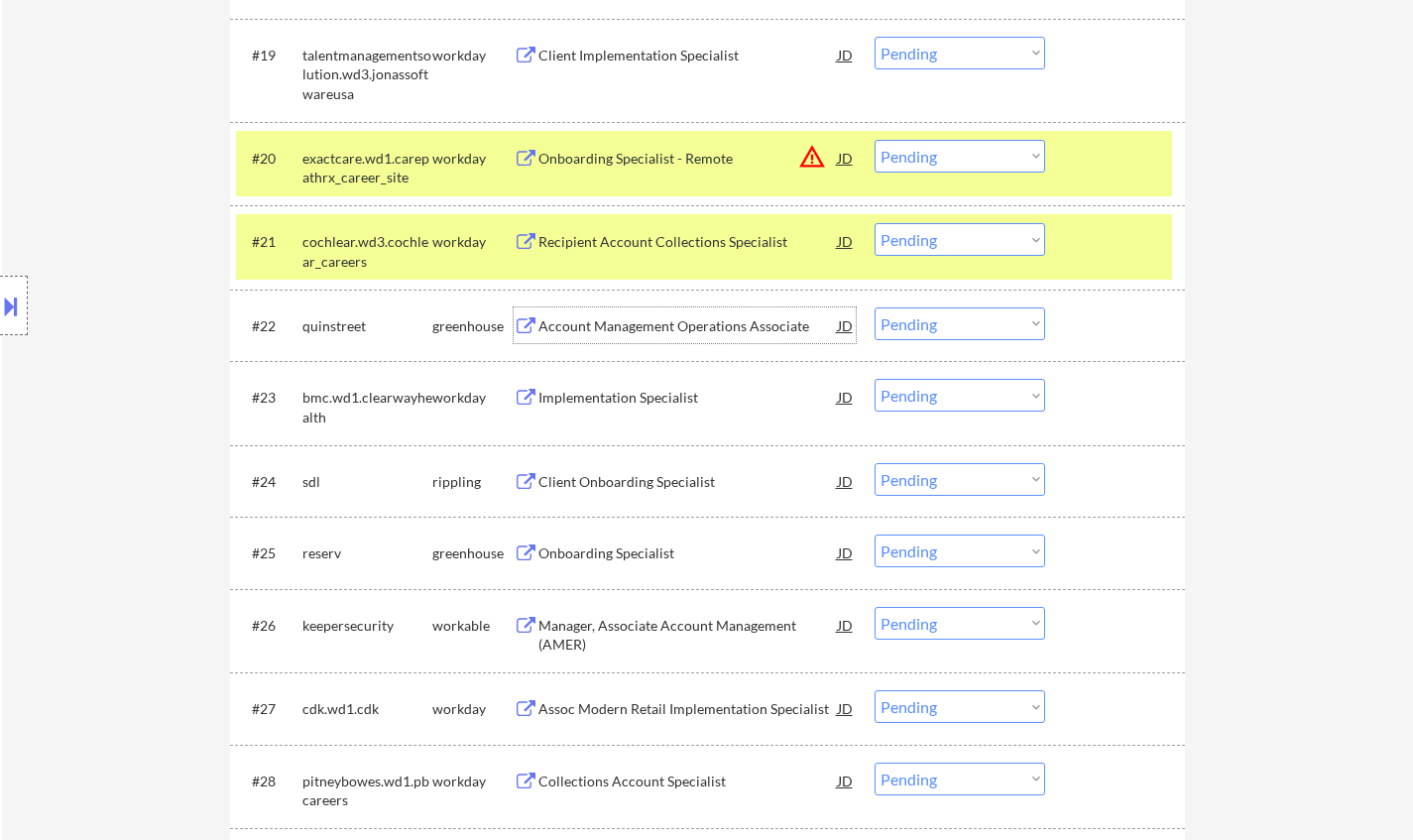
click at [638, 334] on div "Account Management Operations Associate" at bounding box center [687, 326] width 299 height 20
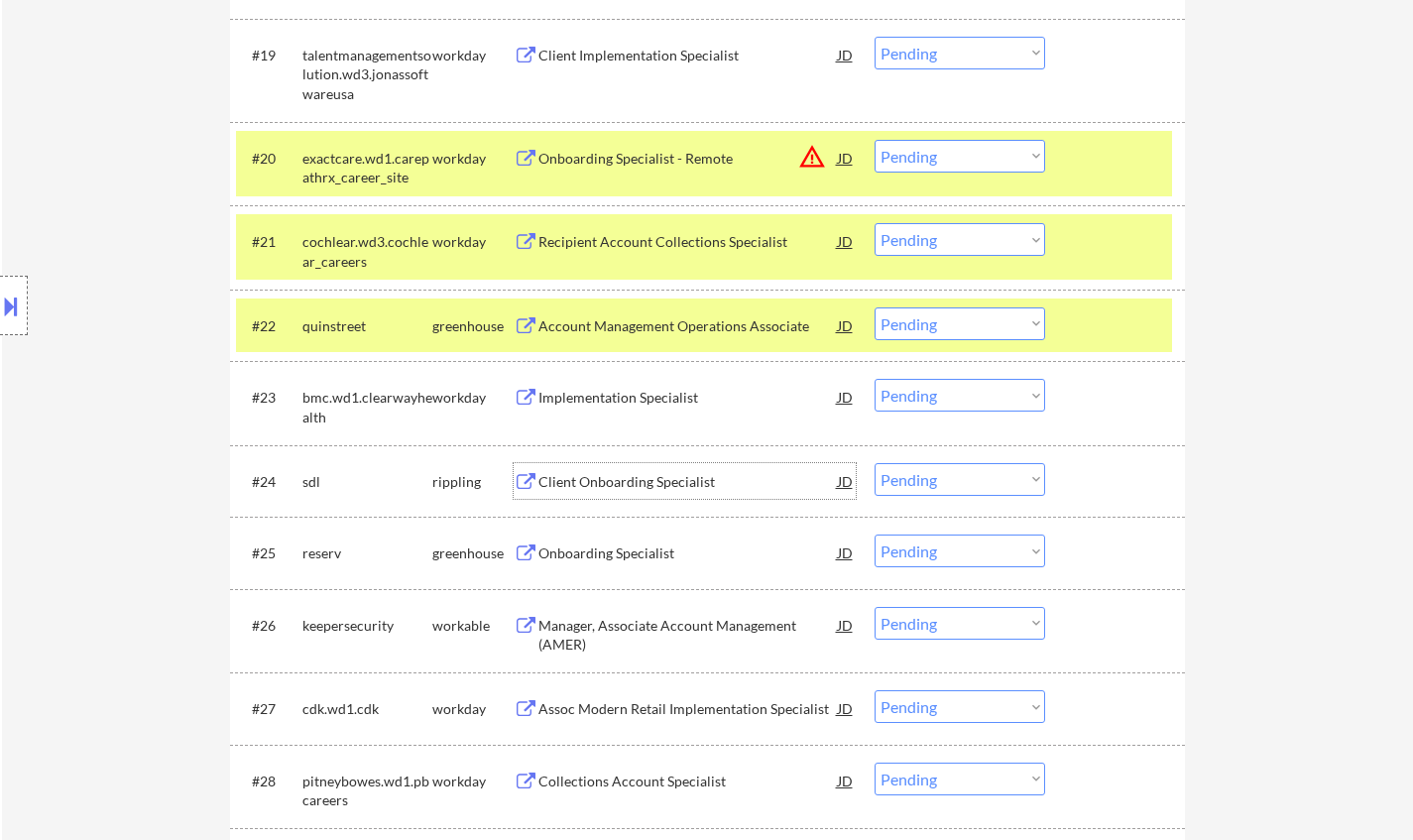
click at [632, 487] on div "Client Onboarding Specialist" at bounding box center [687, 482] width 299 height 20
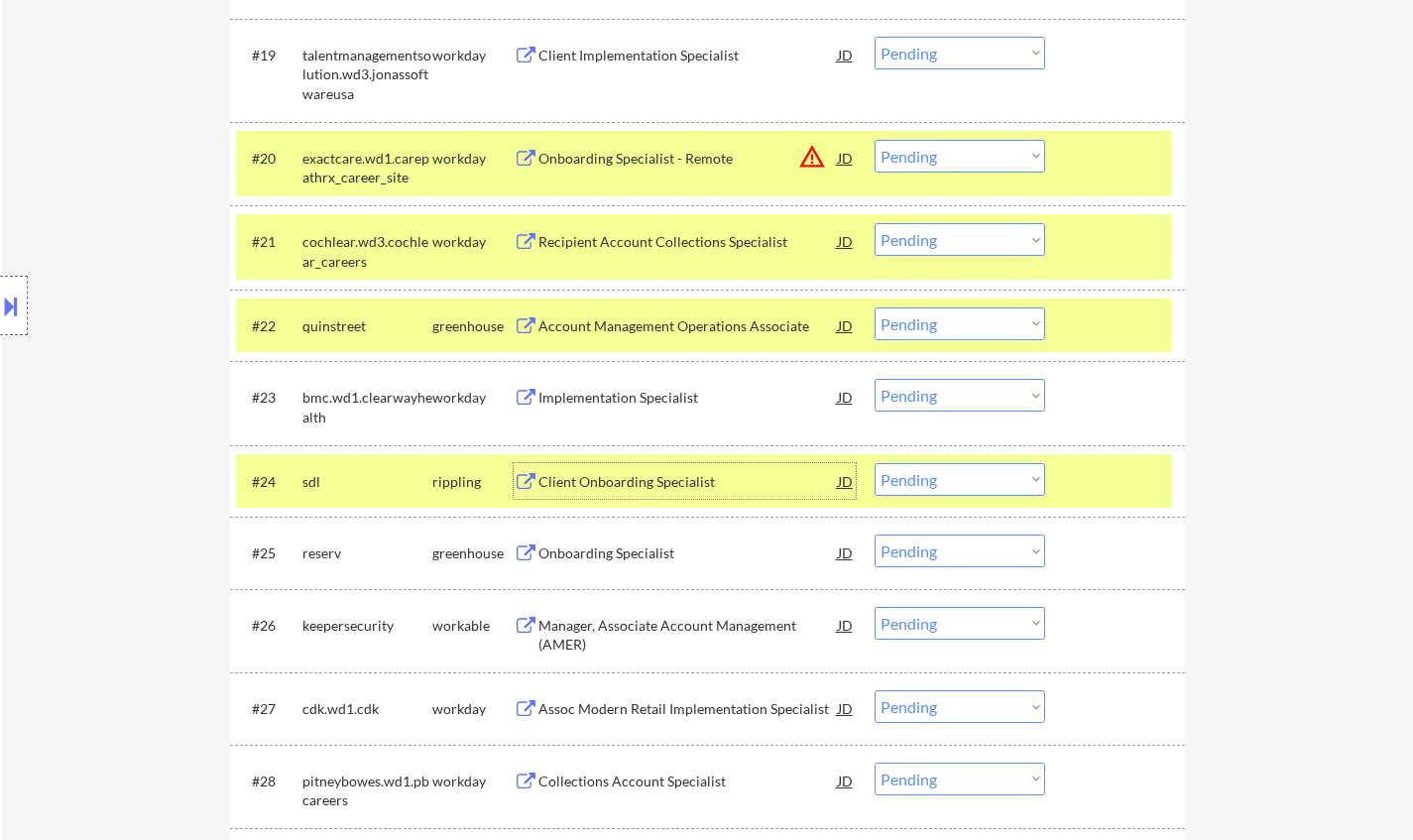
drag, startPoint x: 965, startPoint y: 328, endPoint x: 969, endPoint y: 339, distance: 11.7
click at [966, 328] on select "Choose an option... Pending Applied Excluded (Questions) Excluded (Expired) Exc…" at bounding box center [959, 323] width 171 height 33
click at [874, 307] on select "Choose an option... Pending Applied Excluded (Questions) Excluded (Expired) Exc…" at bounding box center [959, 323] width 171 height 33
select select ""pending""
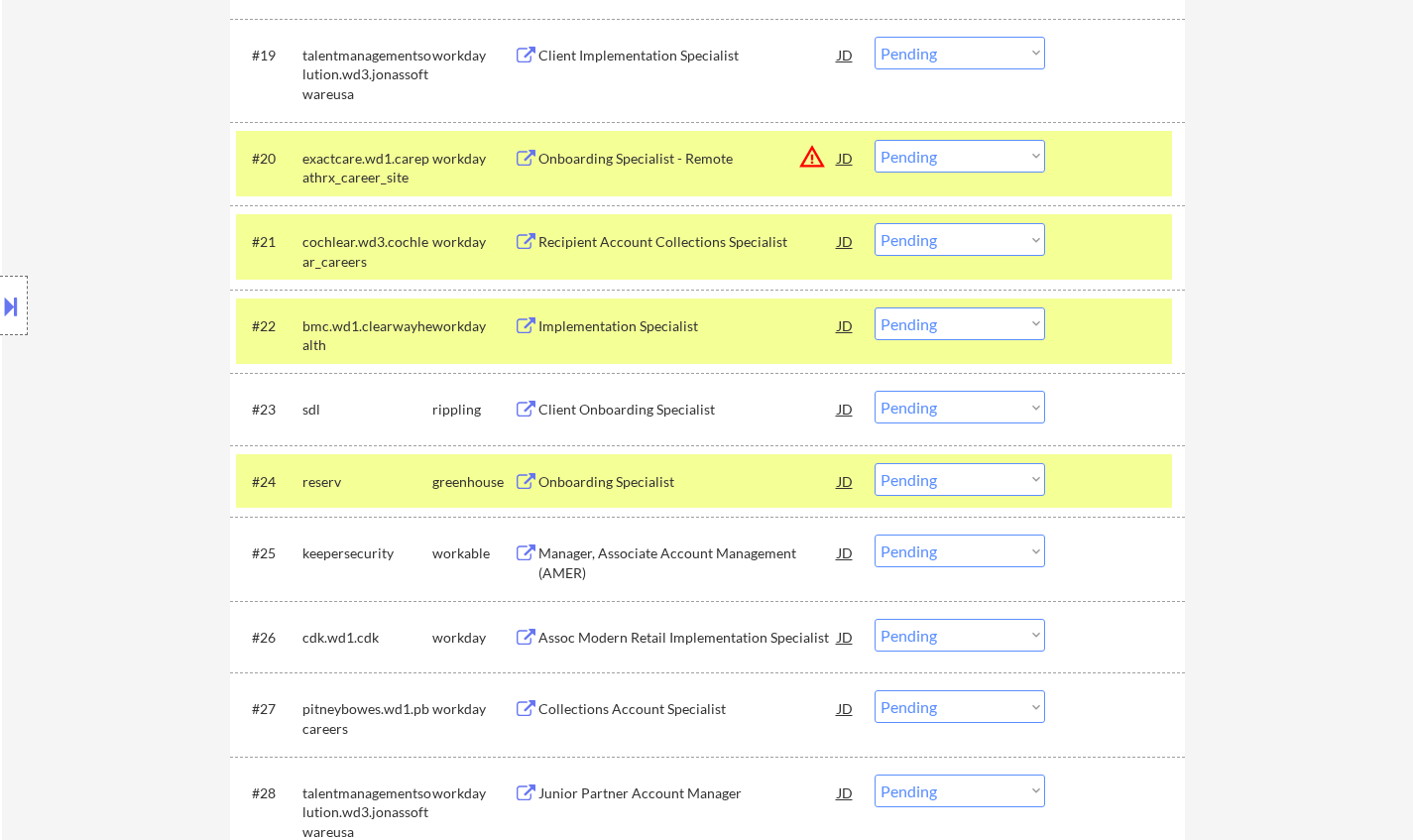
click at [957, 406] on select "Choose an option... Pending Applied Excluded (Questions) Excluded (Expired) Exc…" at bounding box center [959, 406] width 171 height 33
click at [874, 390] on select "Choose an option... Pending Applied Excluded (Questions) Excluded (Expired) Exc…" at bounding box center [959, 406] width 171 height 33
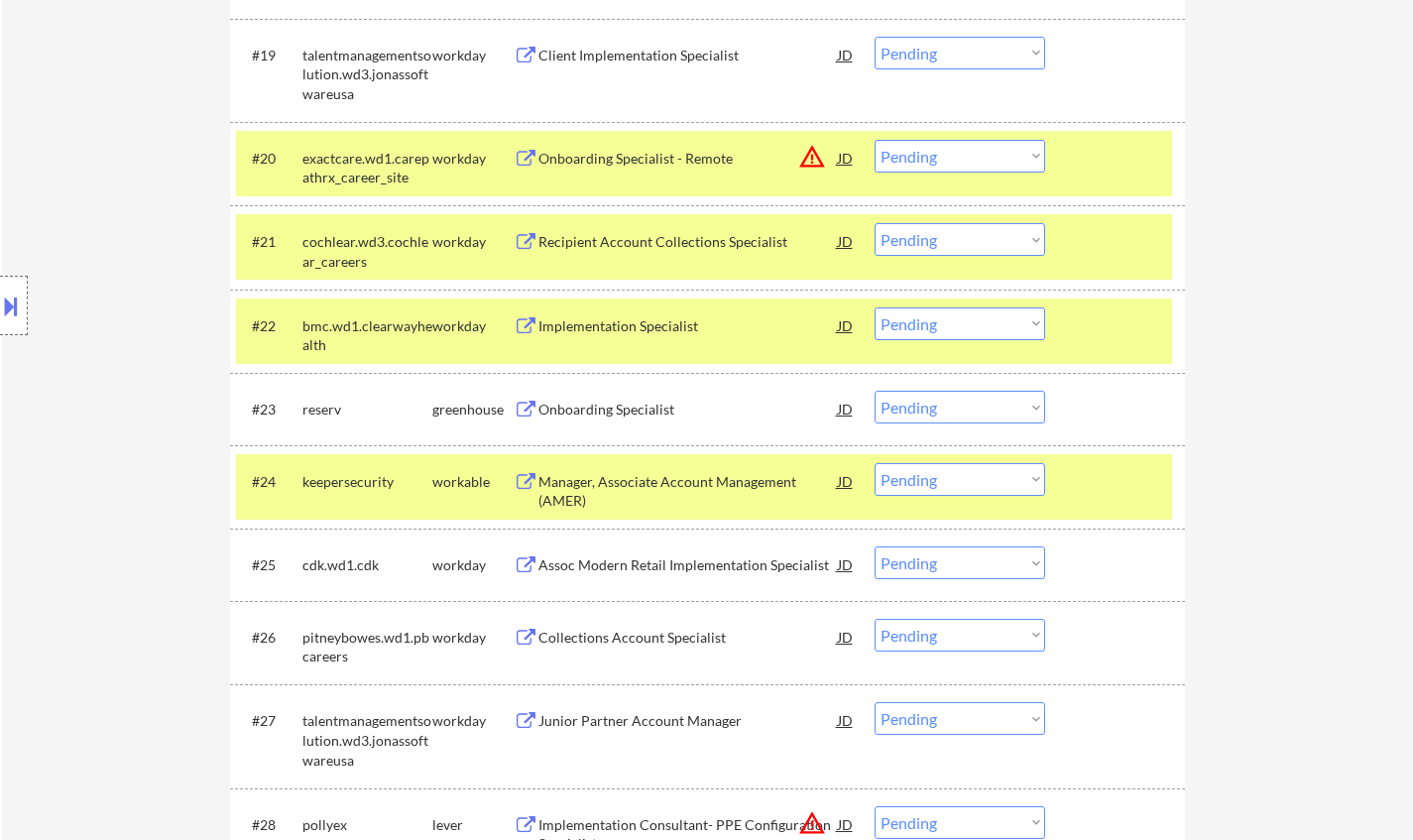
click at [599, 411] on div "Onboarding Specialist" at bounding box center [687, 409] width 299 height 20
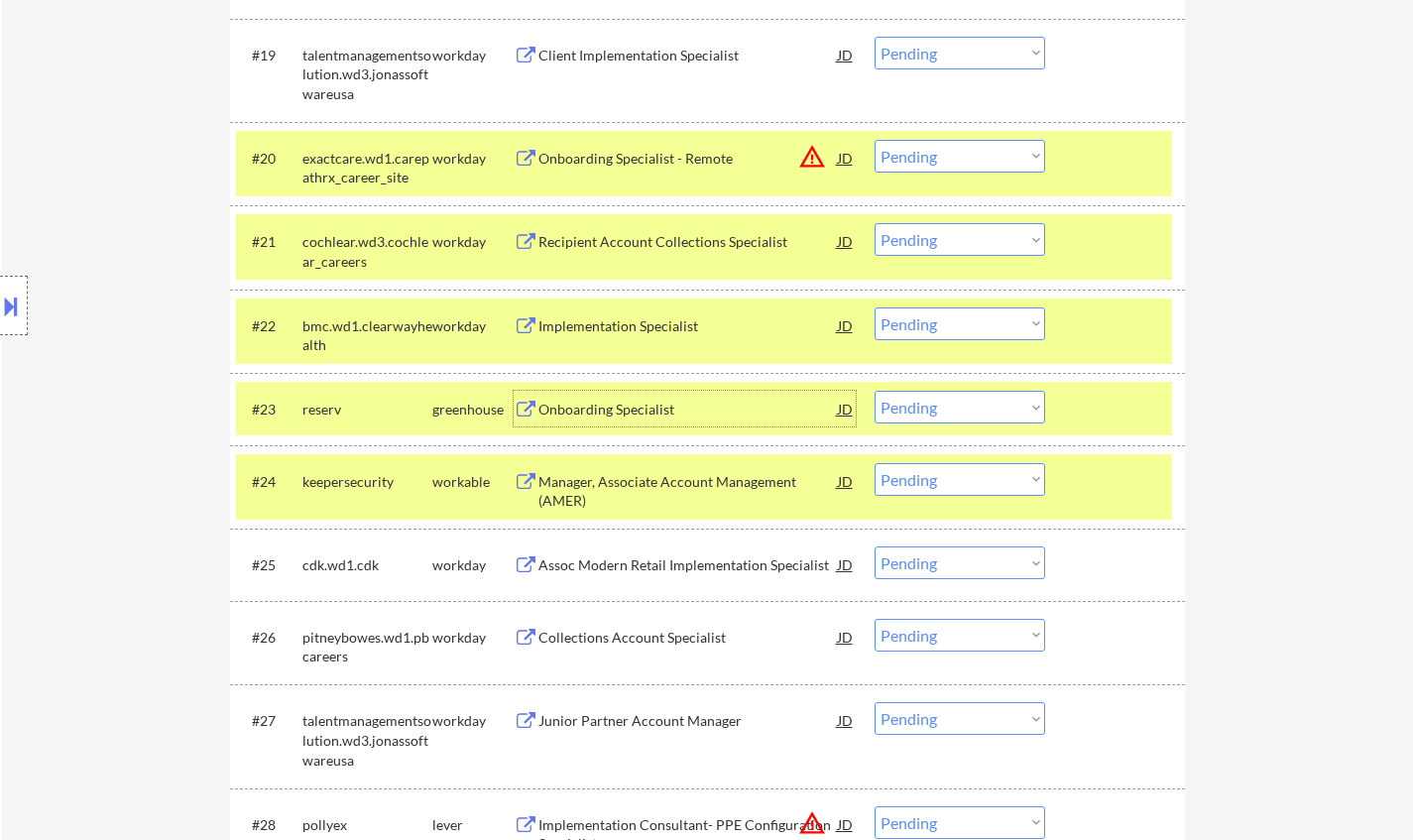
drag, startPoint x: 944, startPoint y: 401, endPoint x: 948, endPoint y: 419, distance: 18.4
click at [944, 401] on select "Choose an option... Pending Applied Excluded (Questions) Excluded (Expired) Exc…" at bounding box center [959, 406] width 171 height 33
click at [874, 390] on select "Choose an option... Pending Applied Excluded (Questions) Excluded (Expired) Exc…" at bounding box center [959, 406] width 171 height 33
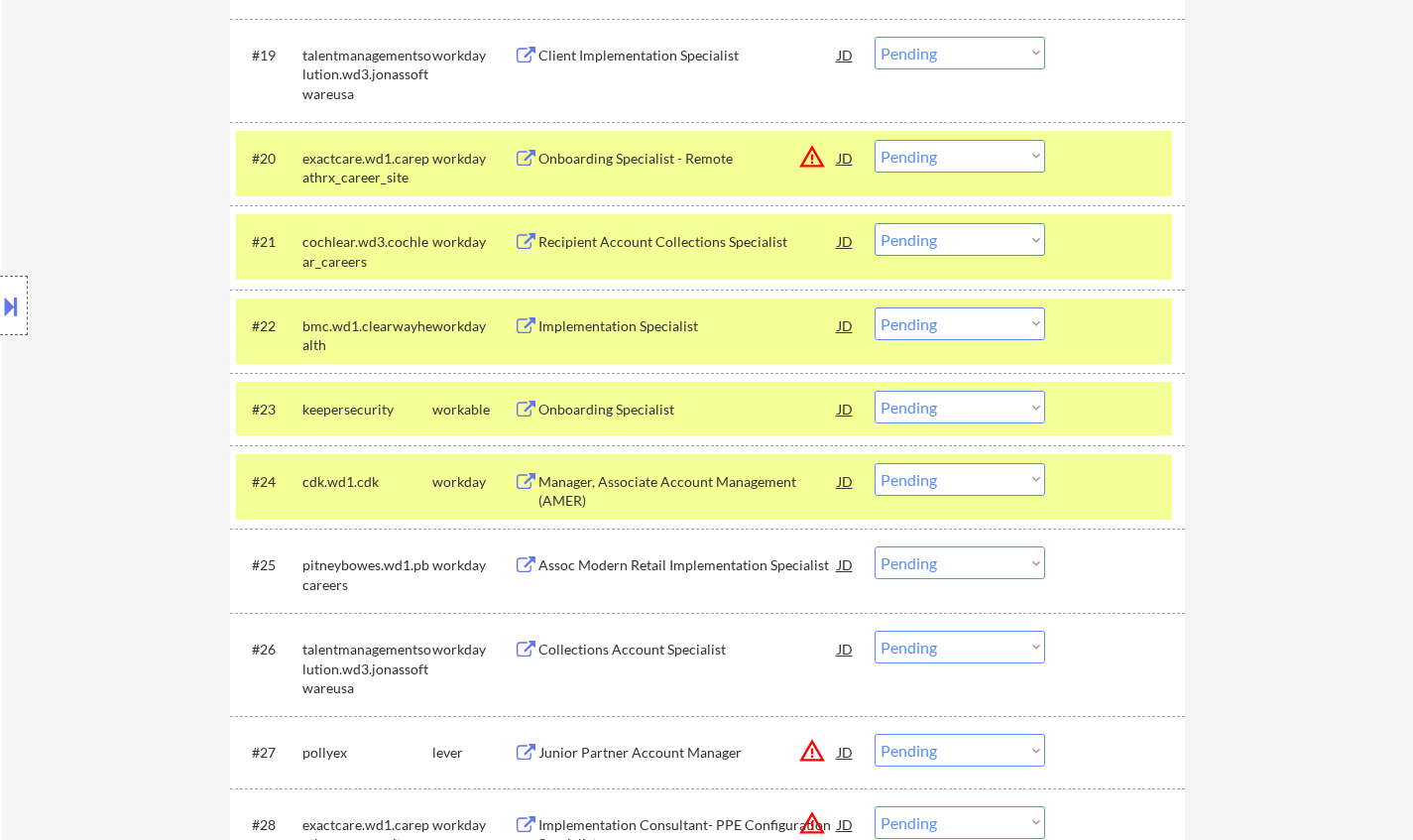
click at [610, 401] on div "Onboarding Specialist" at bounding box center [687, 409] width 299 height 20
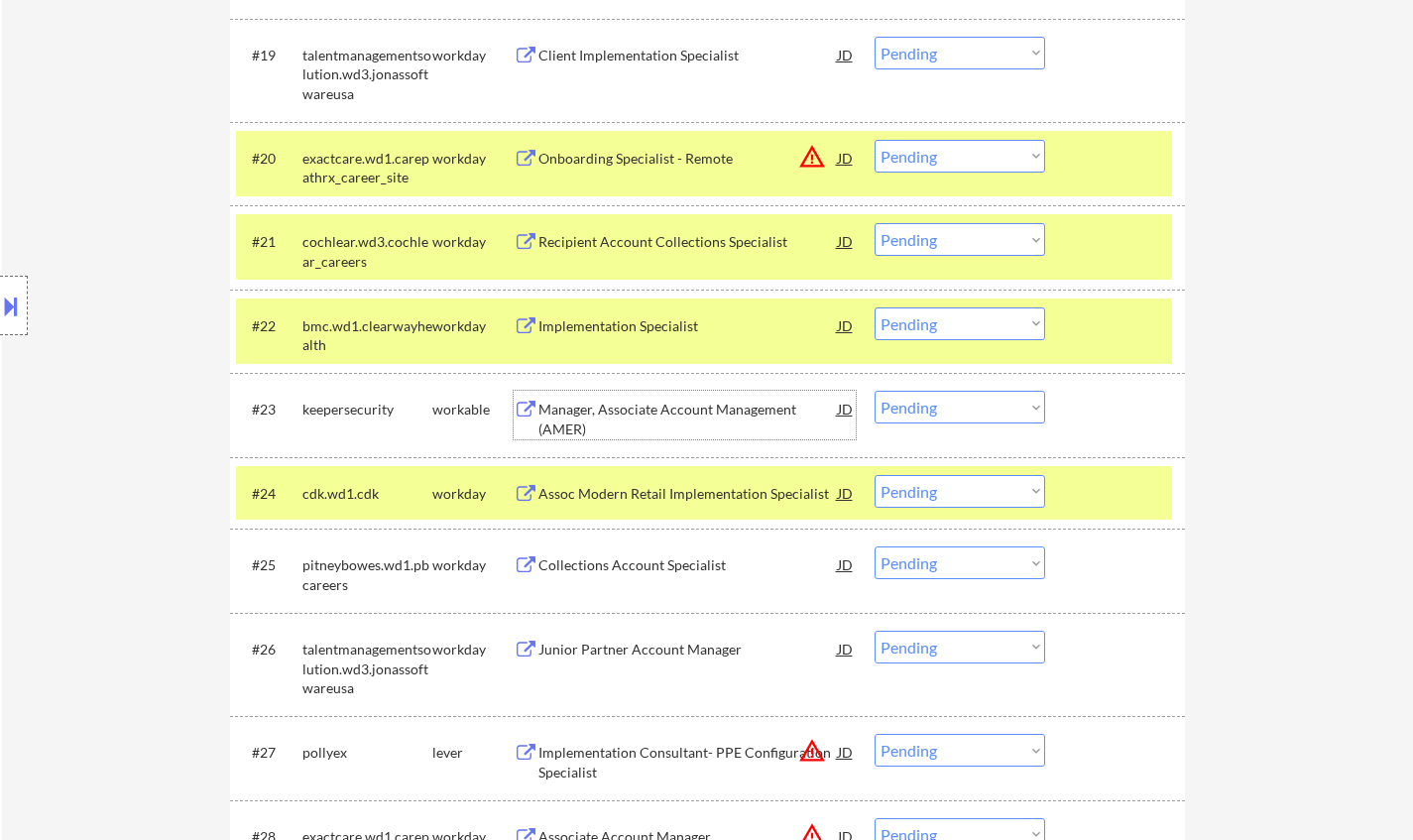
click at [988, 406] on select "Choose an option... Pending Applied Excluded (Questions) Excluded (Expired) Exc…" at bounding box center [959, 406] width 171 height 33
click at [874, 390] on select "Choose an option... Pending Applied Excluded (Questions) Excluded (Expired) Exc…" at bounding box center [959, 406] width 171 height 33
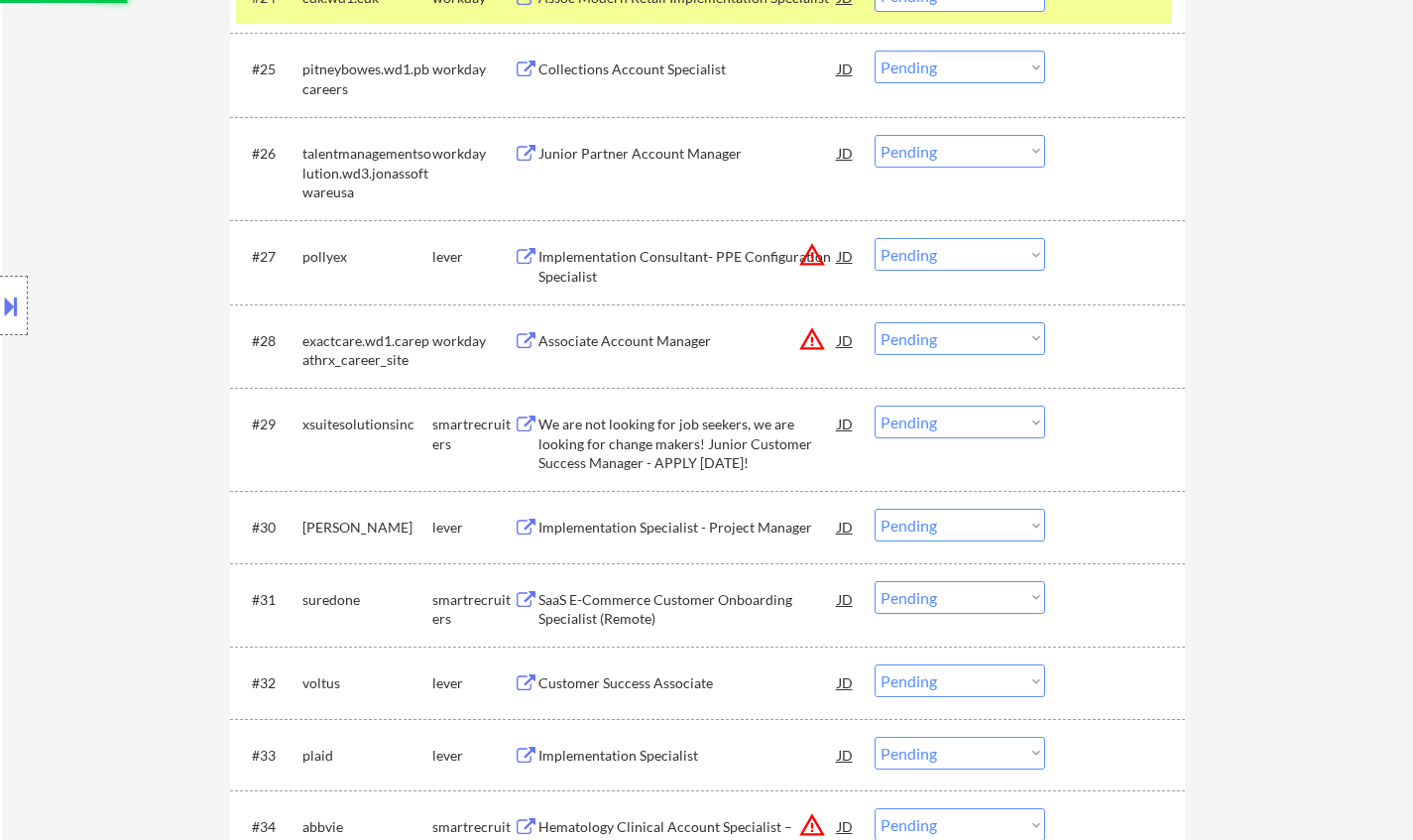
scroll to position [2775, 0]
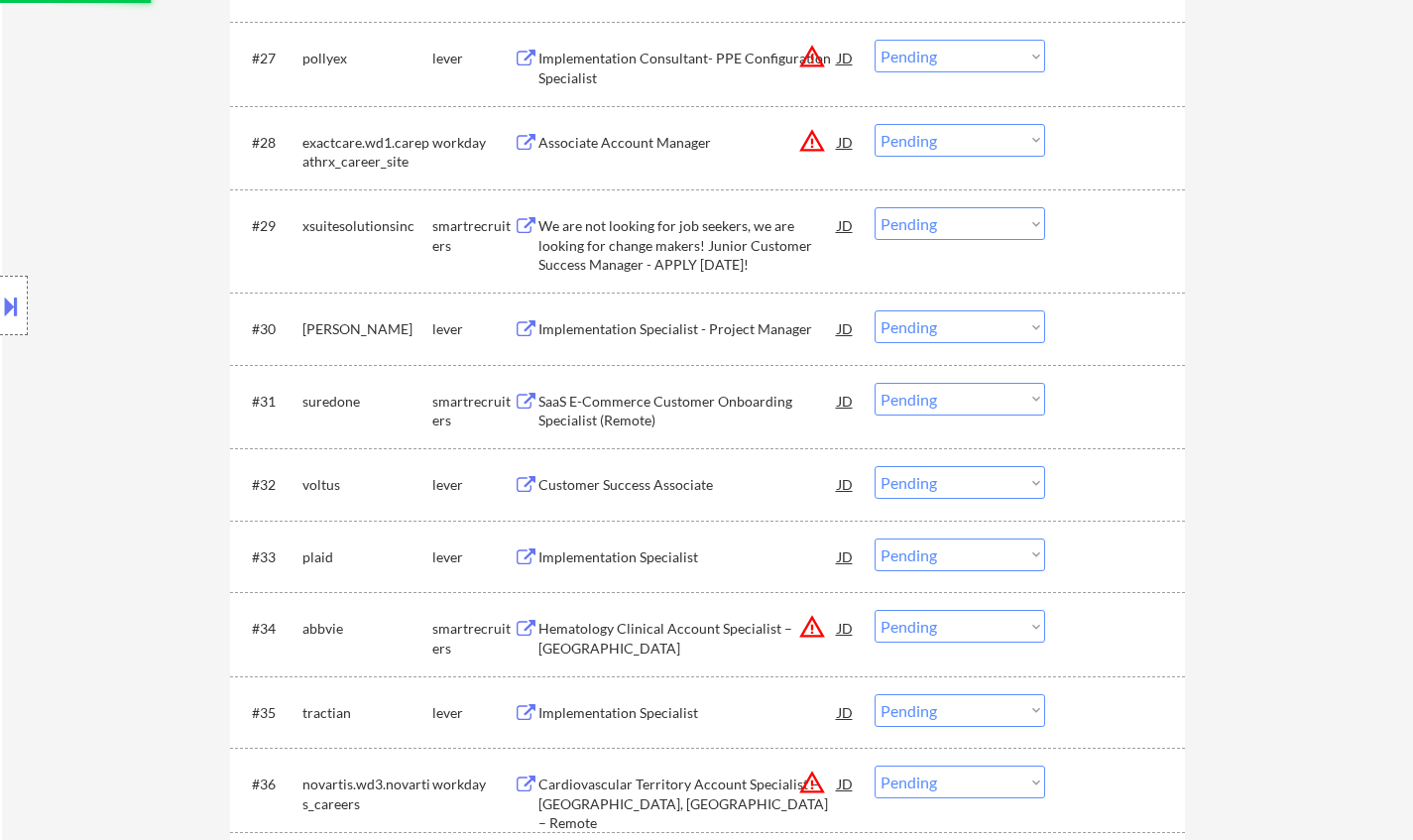
select select ""pending""
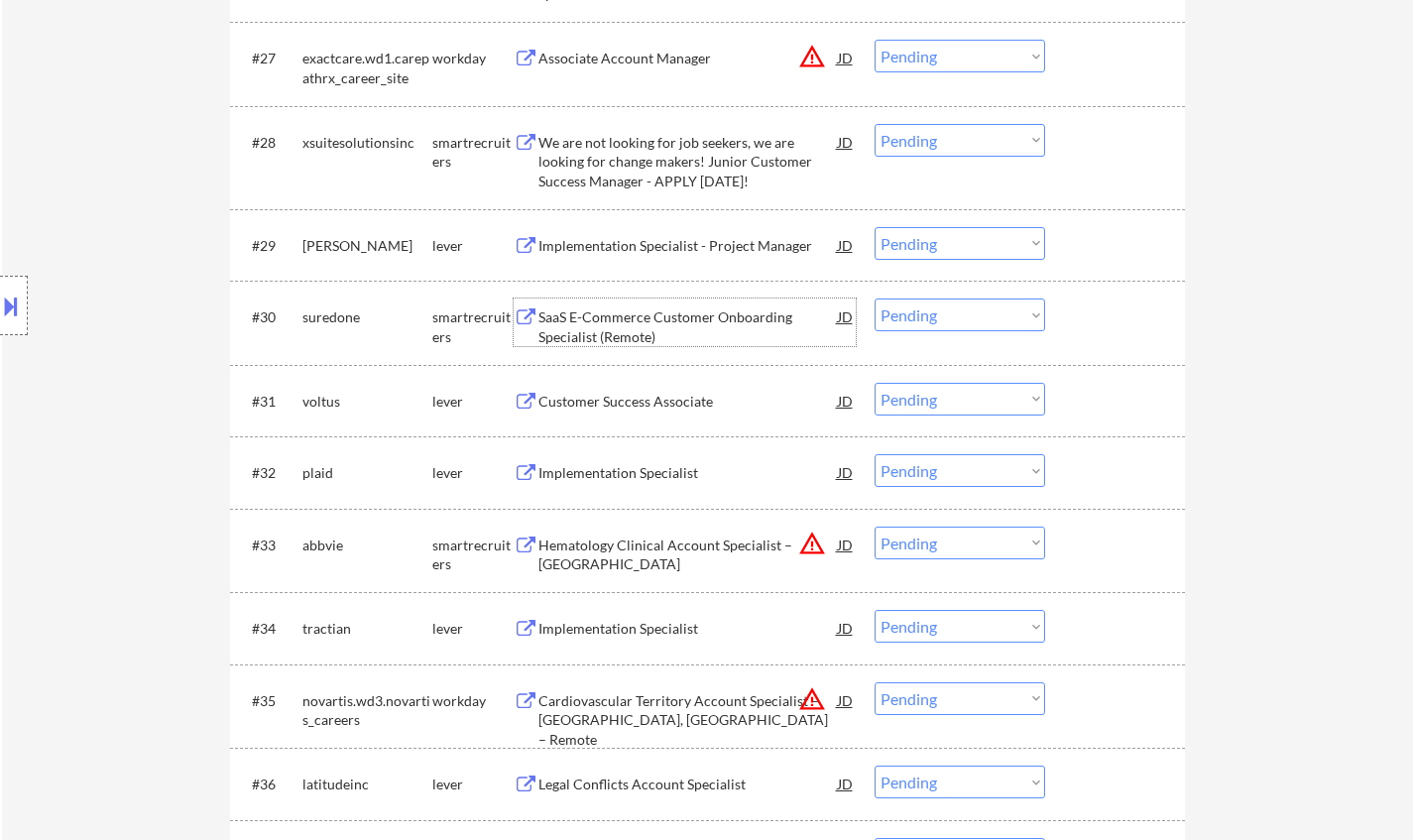
click at [660, 329] on div "SaaS E-Commerce Customer Onboarding Specialist (Remote)" at bounding box center [687, 326] width 299 height 39
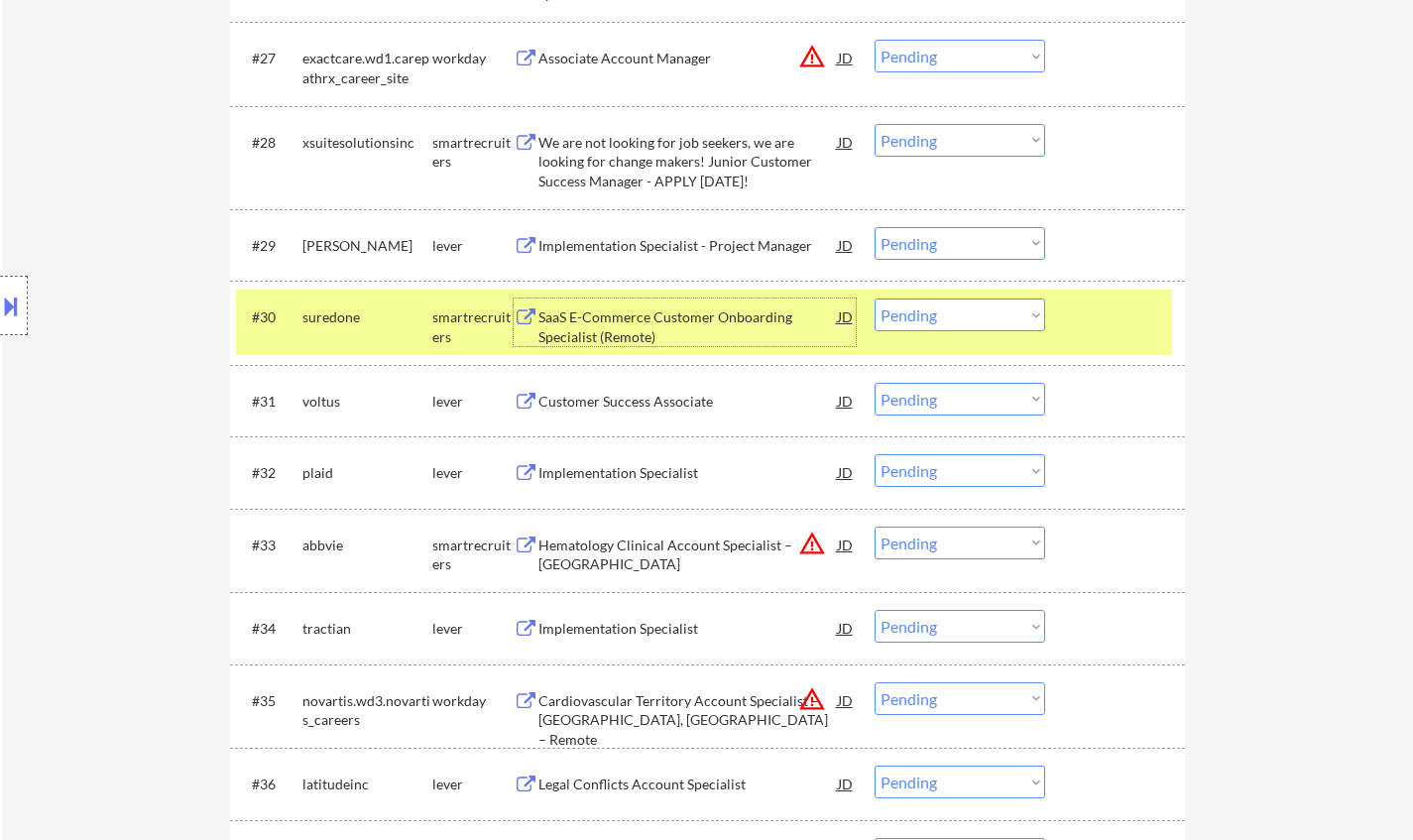
click at [983, 312] on select "Choose an option... Pending Applied Excluded (Questions) Excluded (Expired) Exc…" at bounding box center [959, 314] width 171 height 33
click at [874, 298] on select "Choose an option... Pending Applied Excluded (Questions) Excluded (Expired) Exc…" at bounding box center [959, 314] width 171 height 33
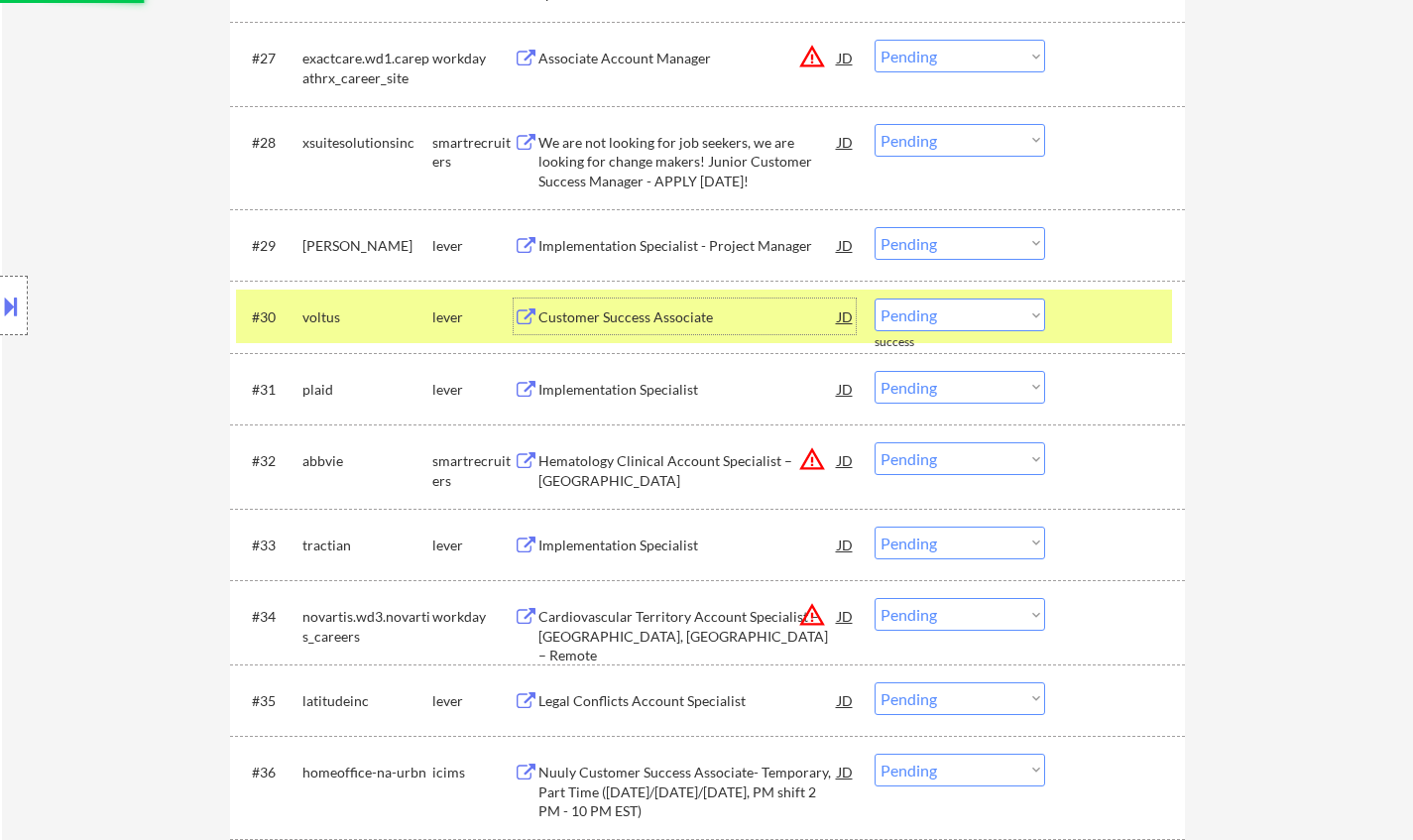
click at [651, 308] on div "Customer Success Associate" at bounding box center [687, 317] width 299 height 20
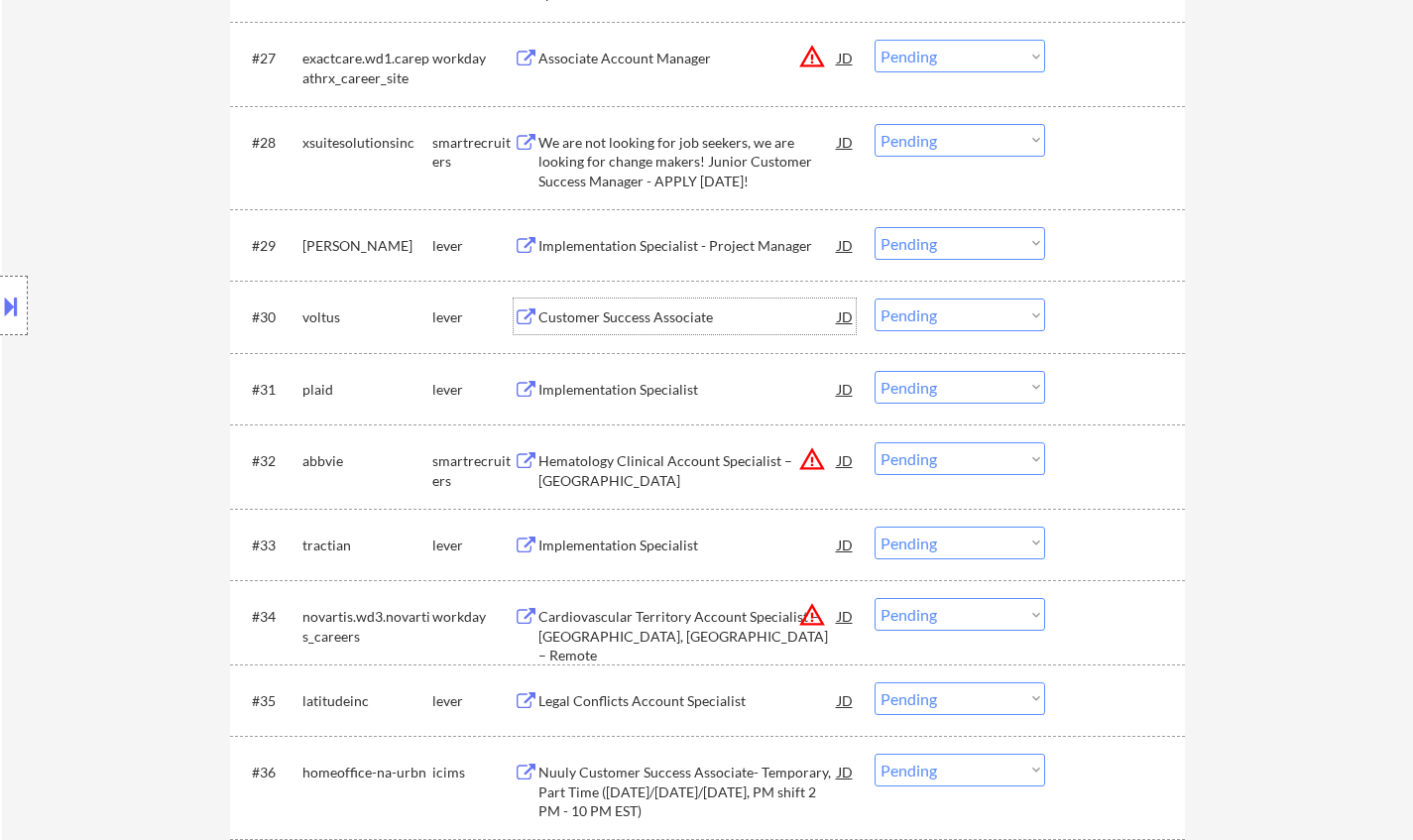
drag, startPoint x: 933, startPoint y: 307, endPoint x: 946, endPoint y: 319, distance: 17.7
click at [934, 307] on select "Choose an option... Pending Applied Excluded (Questions) Excluded (Expired) Exc…" at bounding box center [959, 314] width 171 height 33
click at [874, 298] on select "Choose an option... Pending Applied Excluded (Questions) Excluded (Expired) Exc…" at bounding box center [959, 314] width 171 height 33
select select ""pending""
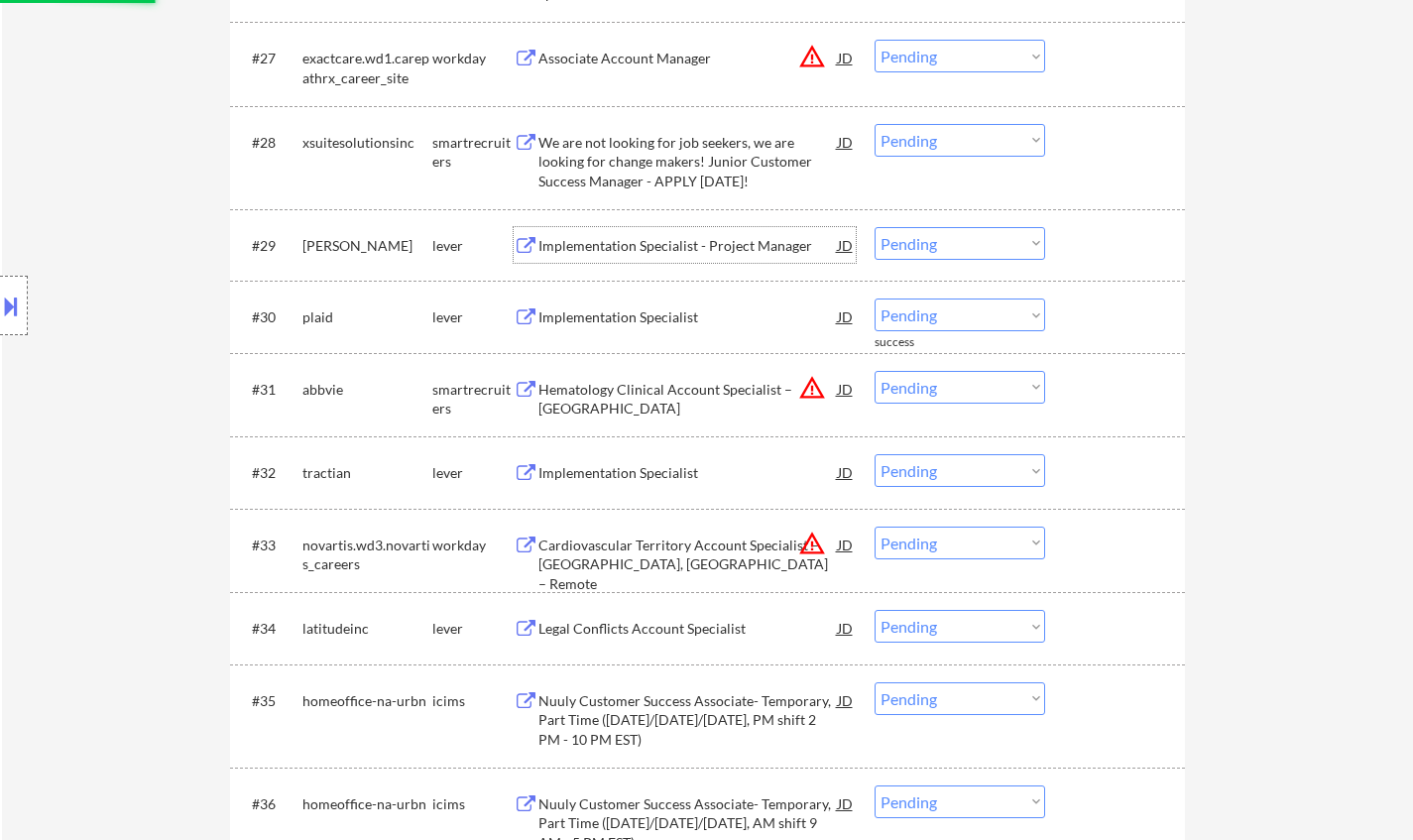
click at [667, 247] on div "Implementation Specialist - Project Manager" at bounding box center [687, 246] width 299 height 20
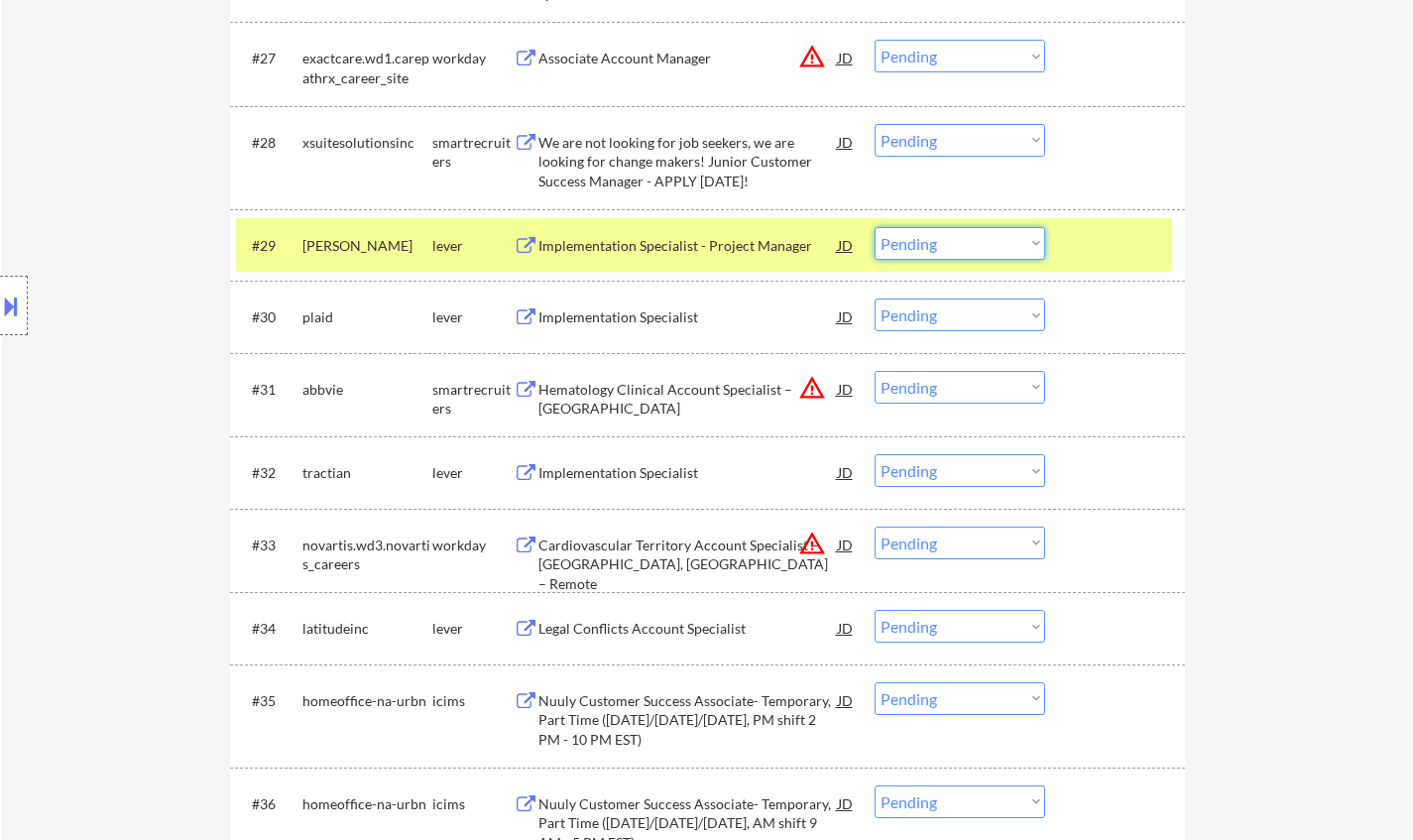
click at [998, 237] on select "Choose an option... Pending Applied Excluded (Questions) Excluded (Expired) Exc…" at bounding box center [959, 243] width 171 height 33
click at [874, 227] on select "Choose an option... Pending Applied Excluded (Questions) Excluded (Expired) Exc…" at bounding box center [959, 243] width 171 height 33
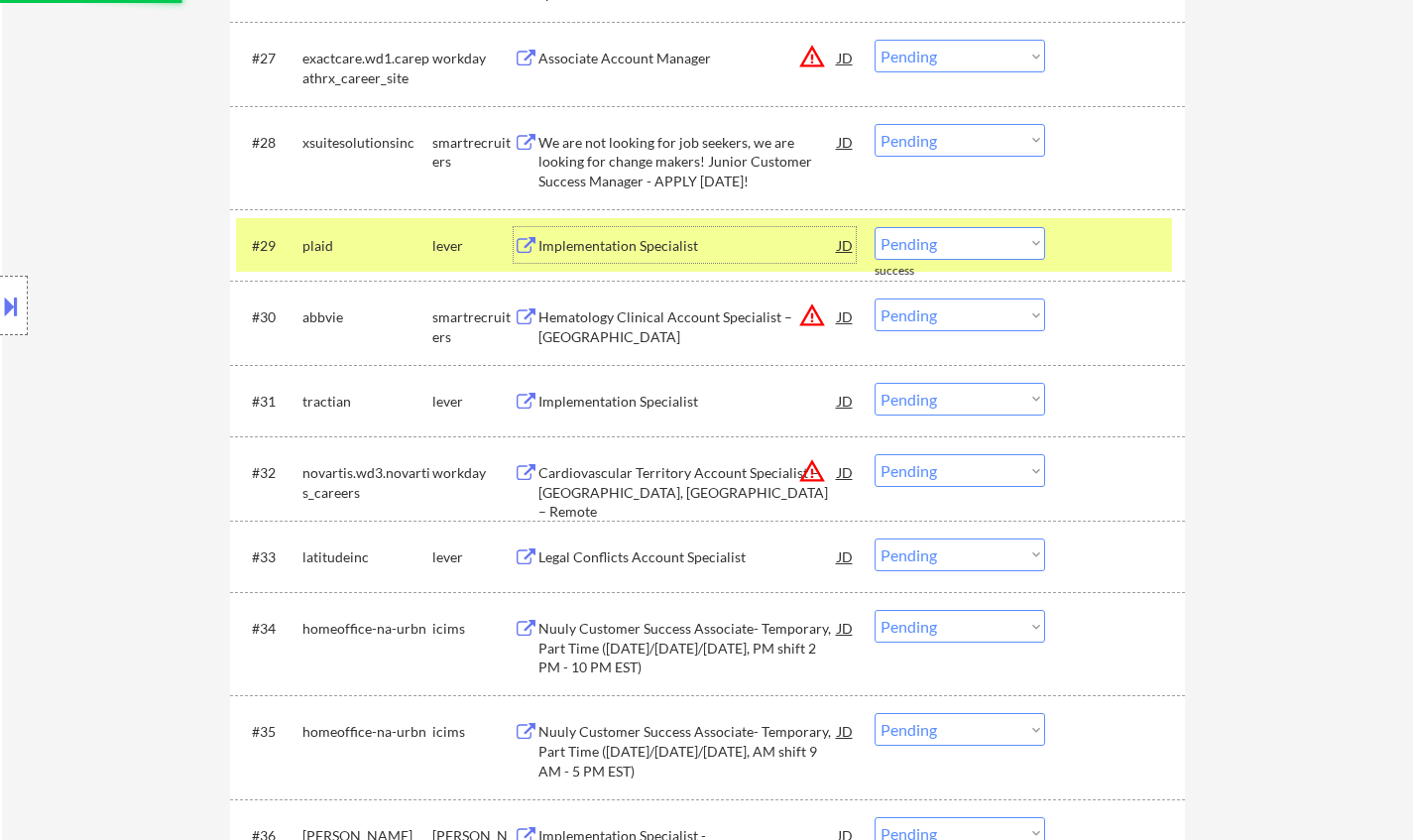
click at [648, 243] on div "Implementation Specialist" at bounding box center [687, 246] width 299 height 20
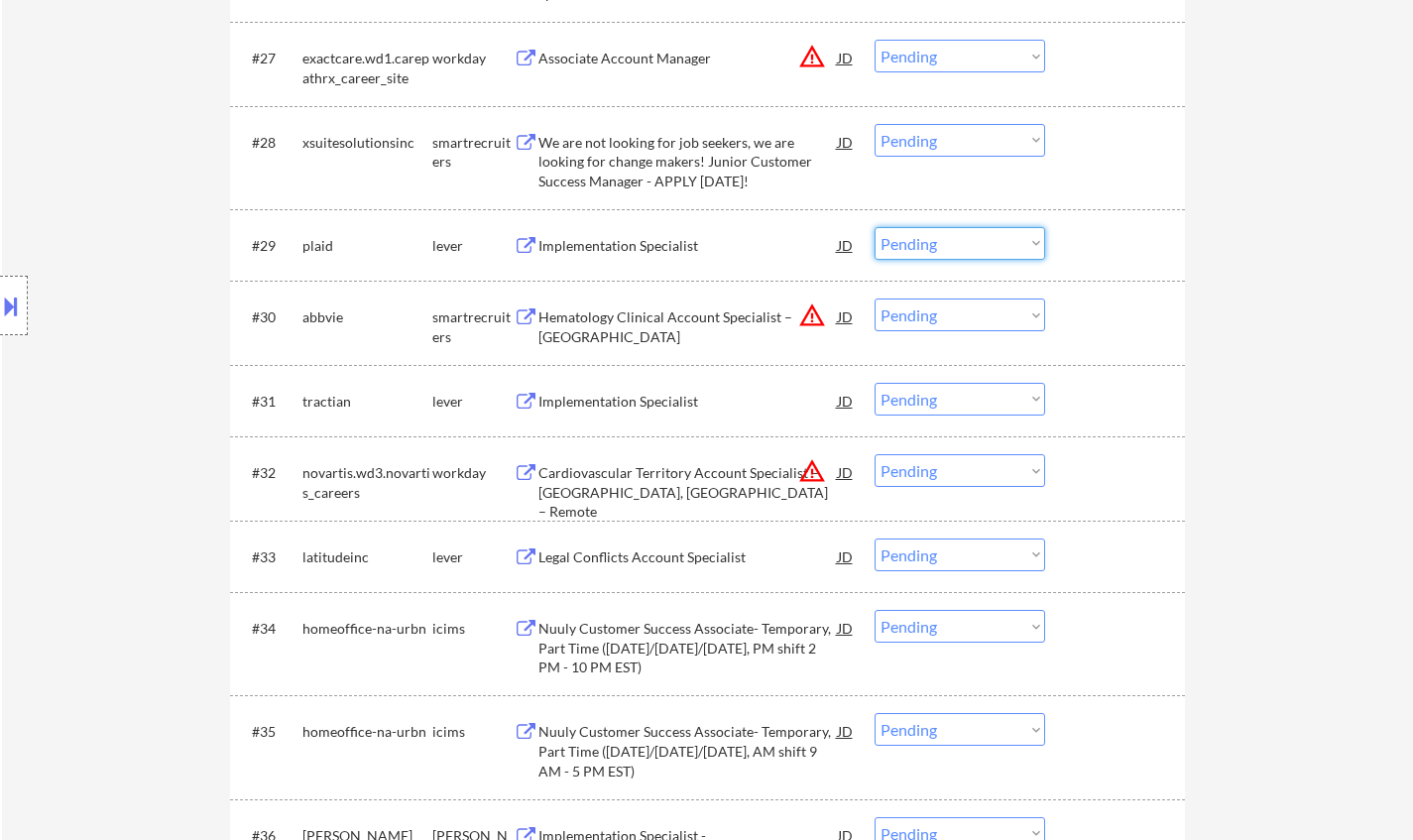
click at [956, 231] on select "Choose an option... Pending Applied Excluded (Questions) Excluded (Expired) Exc…" at bounding box center [959, 243] width 171 height 33
click at [874, 227] on select "Choose an option... Pending Applied Excluded (Questions) Excluded (Expired) Exc…" at bounding box center [959, 243] width 171 height 33
select select ""pending""
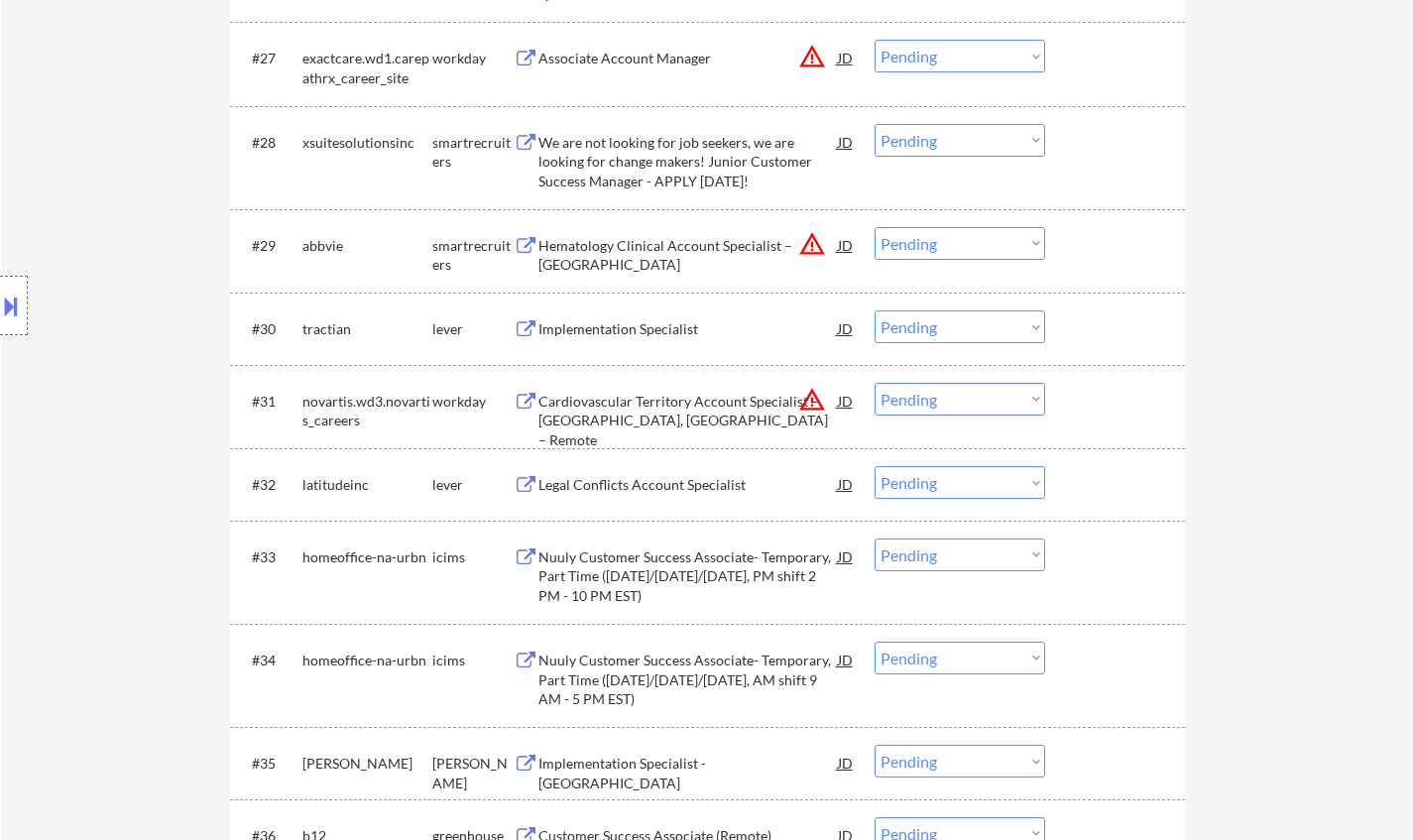
click at [578, 338] on div "Implementation Specialist" at bounding box center [687, 329] width 299 height 20
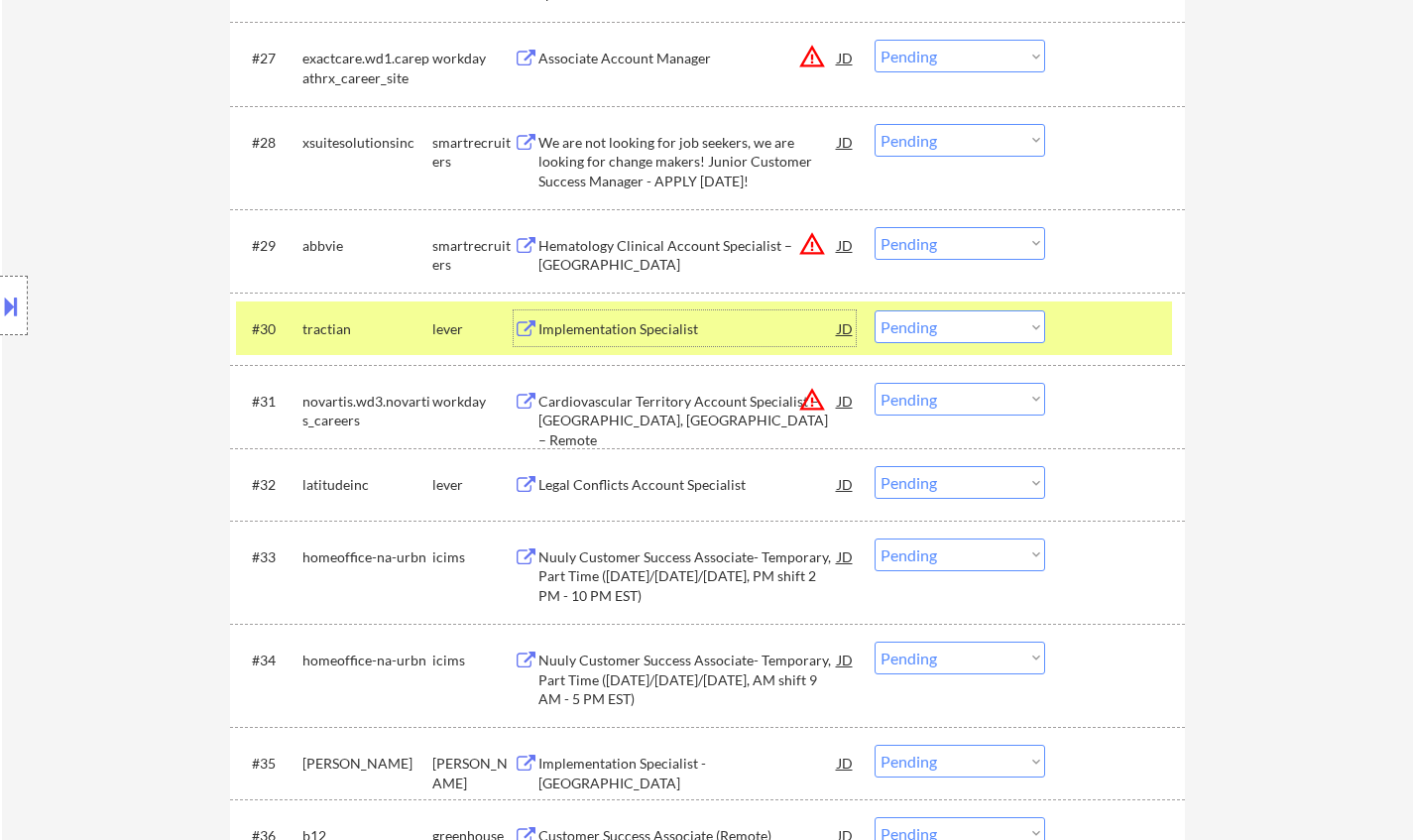
click at [991, 334] on select "Choose an option... Pending Applied Excluded (Questions) Excluded (Expired) Exc…" at bounding box center [959, 326] width 171 height 33
click at [874, 310] on select "Choose an option... Pending Applied Excluded (Questions) Excluded (Expired) Exc…" at bounding box center [959, 326] width 171 height 33
select select ""pending""
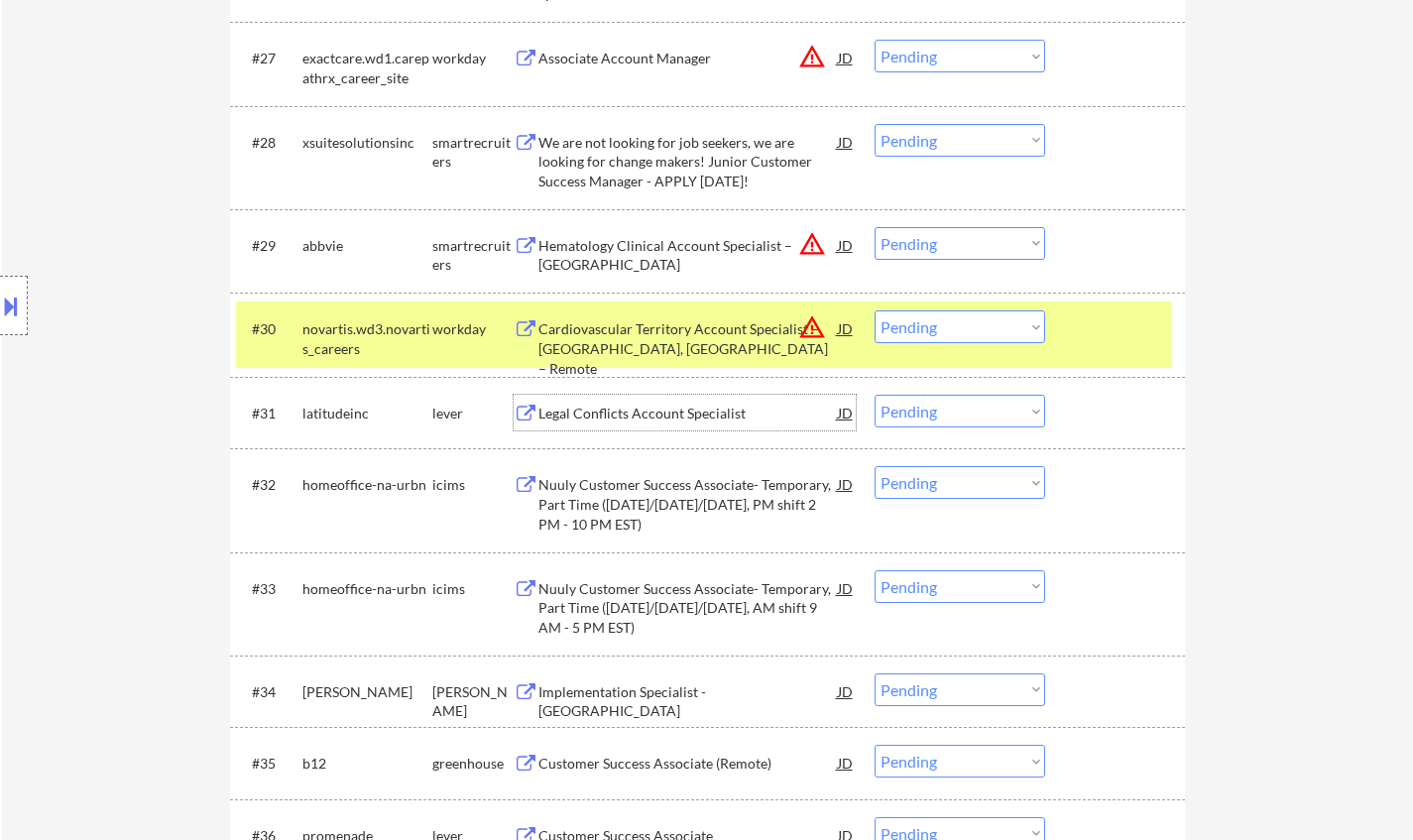
click at [692, 416] on div "Legal Conflicts Account Specialist" at bounding box center [687, 413] width 299 height 20
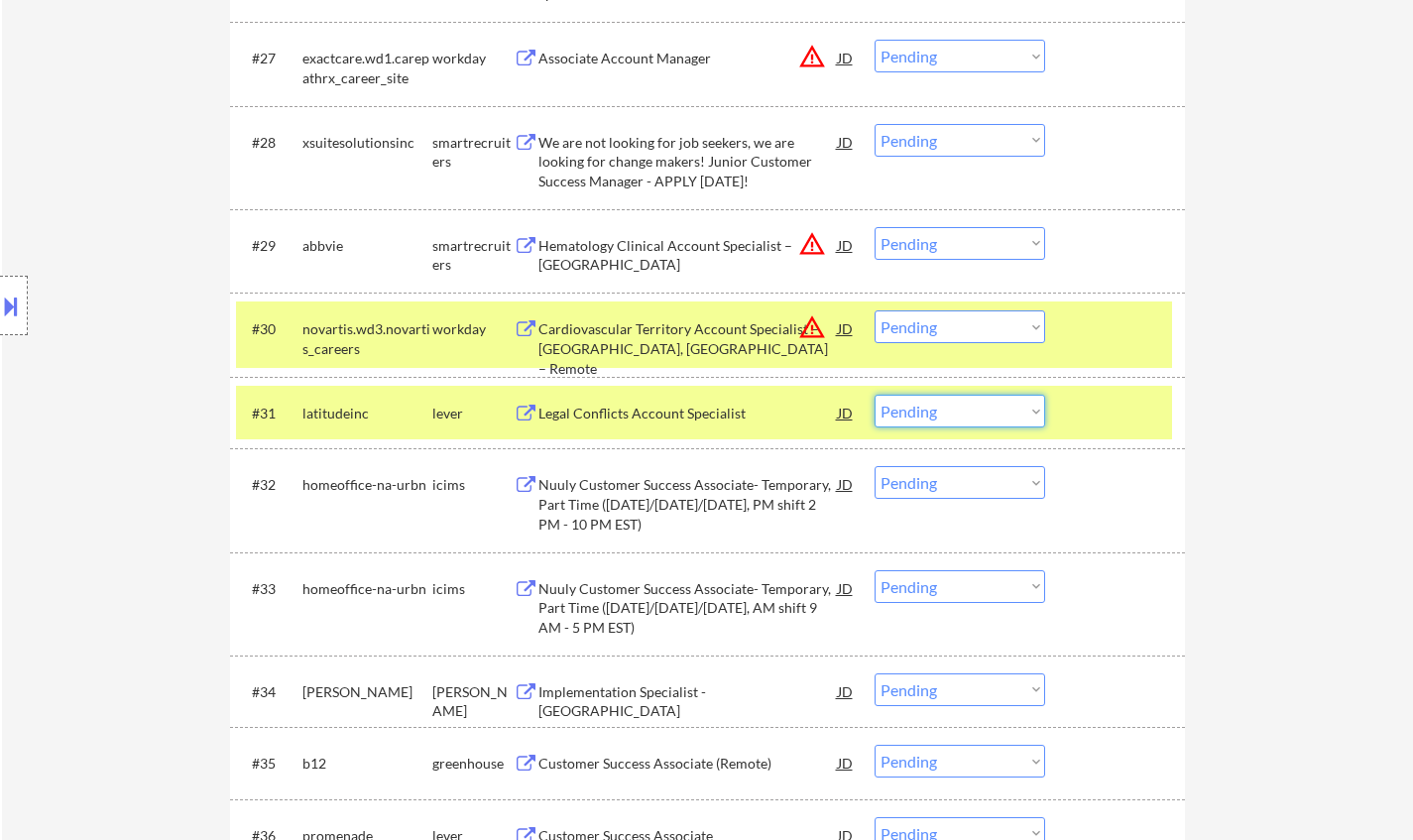
click at [963, 419] on select "Choose an option... Pending Applied Excluded (Questions) Excluded (Expired) Exc…" at bounding box center [959, 410] width 171 height 33
click at [874, 394] on select "Choose an option... Pending Applied Excluded (Questions) Excluded (Expired) Exc…" at bounding box center [959, 410] width 171 height 33
select select ""pending""
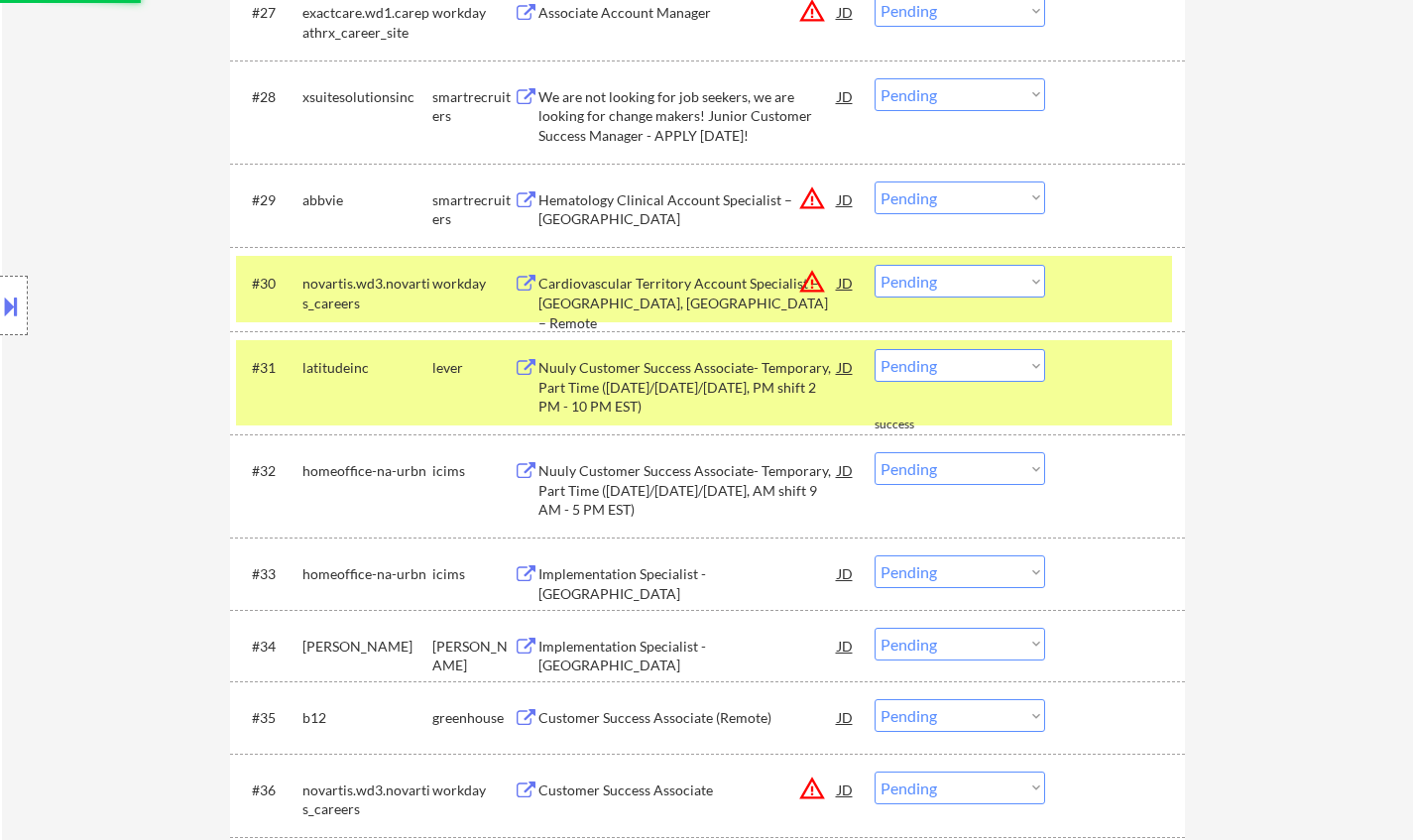
scroll to position [3073, 0]
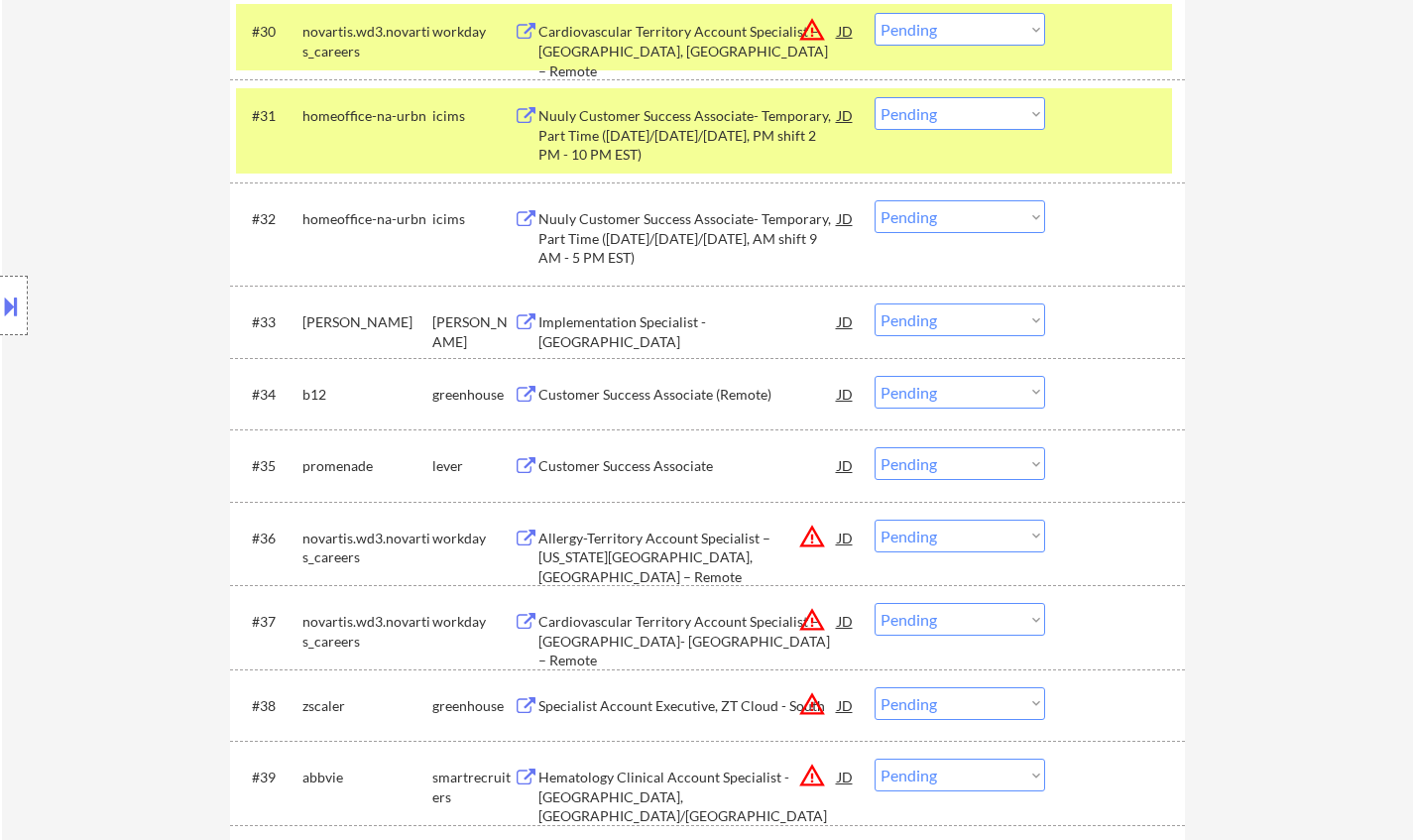
click at [620, 332] on div "Implementation Specialist - [GEOGRAPHIC_DATA]" at bounding box center [687, 331] width 299 height 39
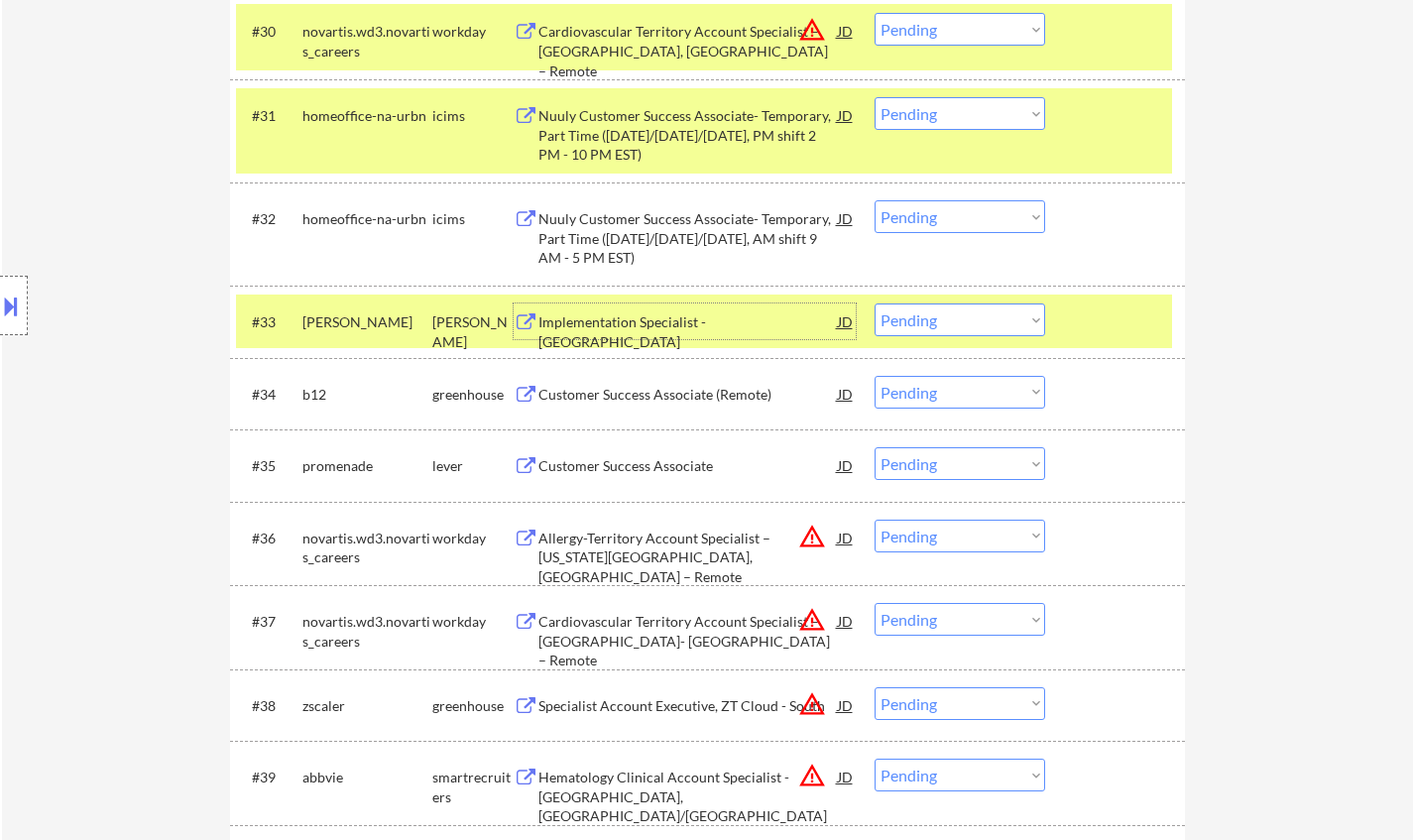
click at [933, 319] on select "Choose an option... Pending Applied Excluded (Questions) Excluded (Expired) Exc…" at bounding box center [959, 319] width 171 height 33
click at [874, 303] on select "Choose an option... Pending Applied Excluded (Questions) Excluded (Expired) Exc…" at bounding box center [959, 319] width 171 height 33
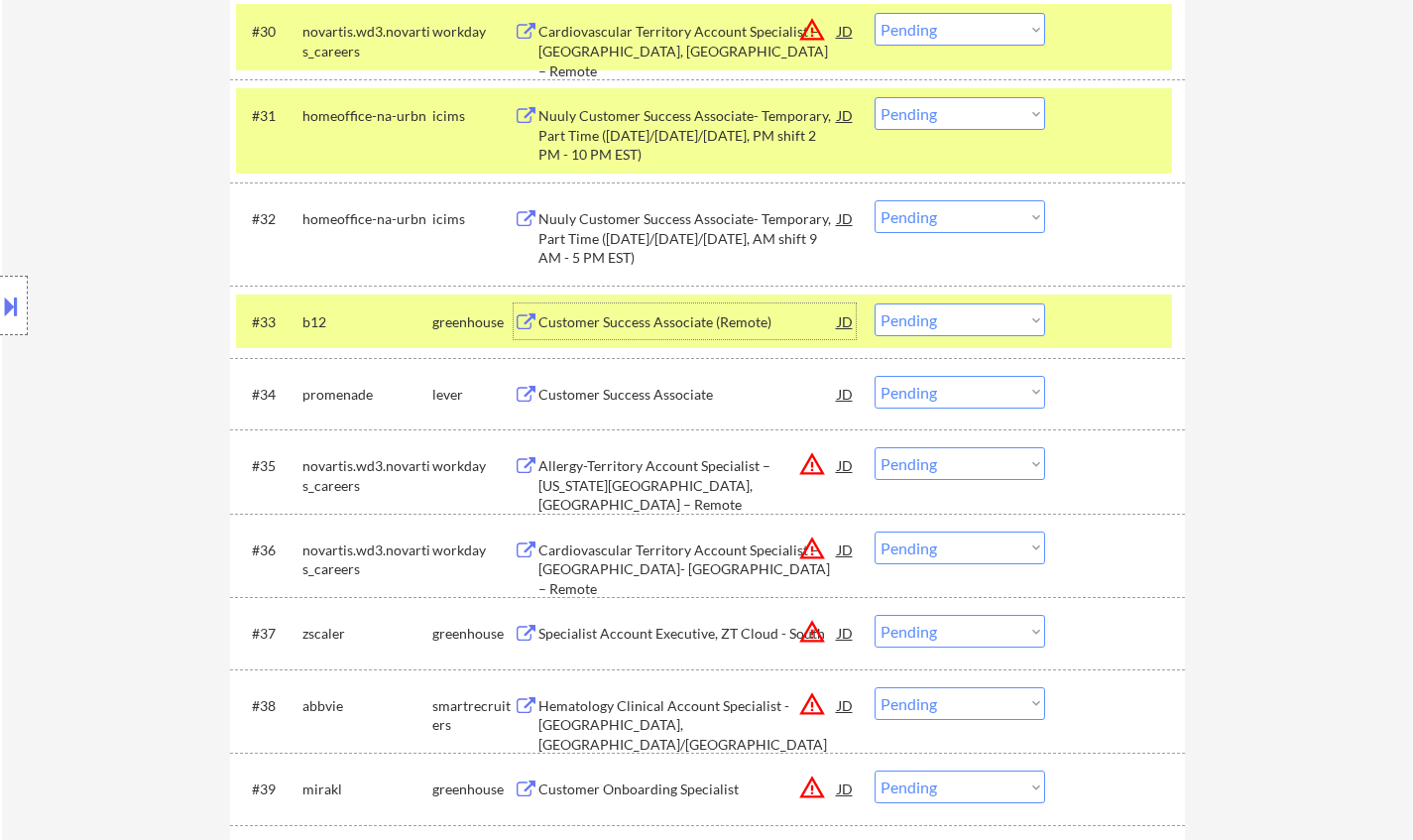
click at [655, 323] on div "Customer Success Associate (Remote)" at bounding box center [687, 322] width 299 height 20
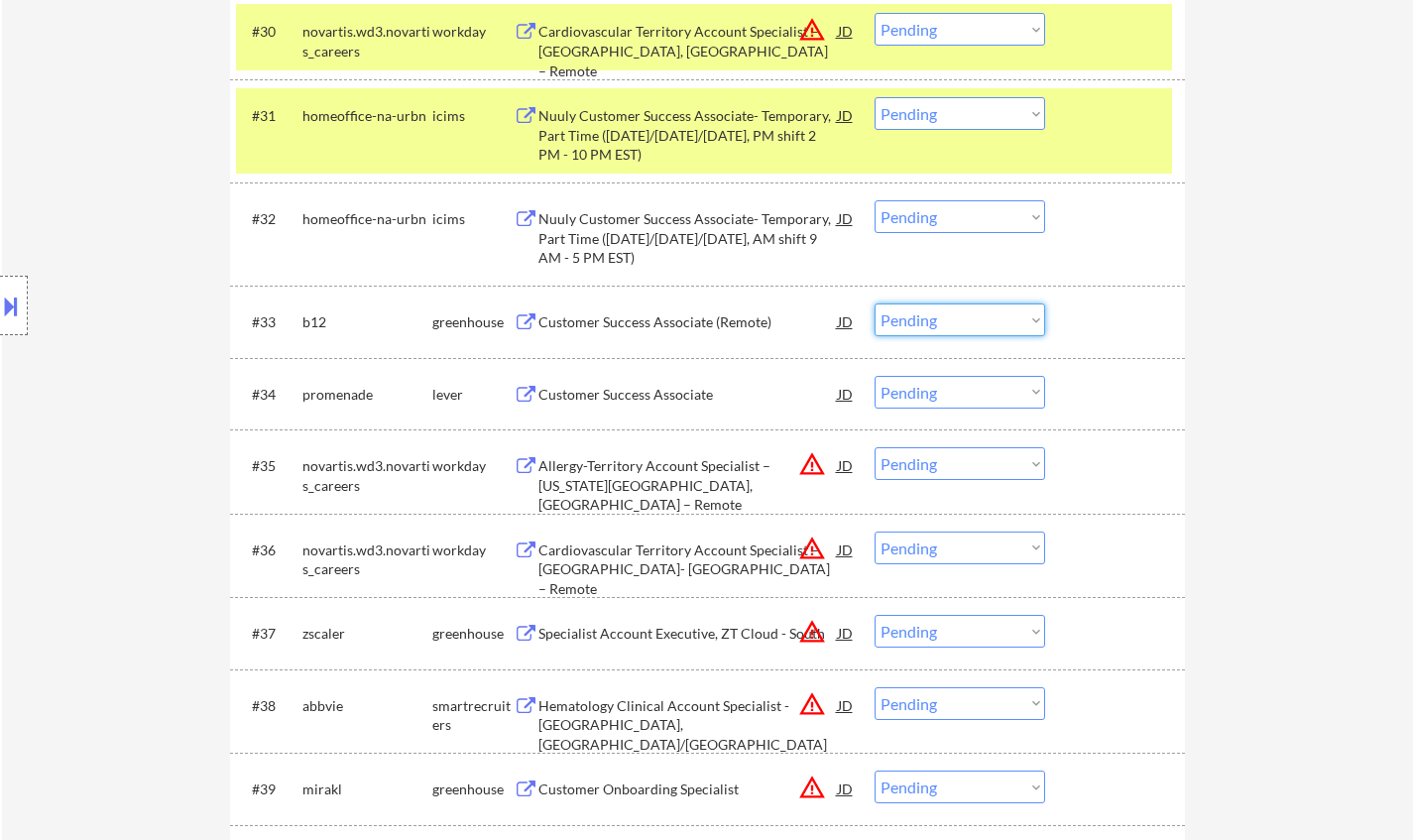
click at [954, 316] on select "Choose an option... Pending Applied Excluded (Questions) Excluded (Expired) Exc…" at bounding box center [959, 319] width 171 height 33
click at [947, 326] on select "Choose an option... Pending Applied Excluded (Questions) Excluded (Expired) Exc…" at bounding box center [959, 319] width 171 height 33
click at [874, 303] on select "Choose an option... Pending Applied Excluded (Questions) Excluded (Expired) Exc…" at bounding box center [959, 319] width 171 height 33
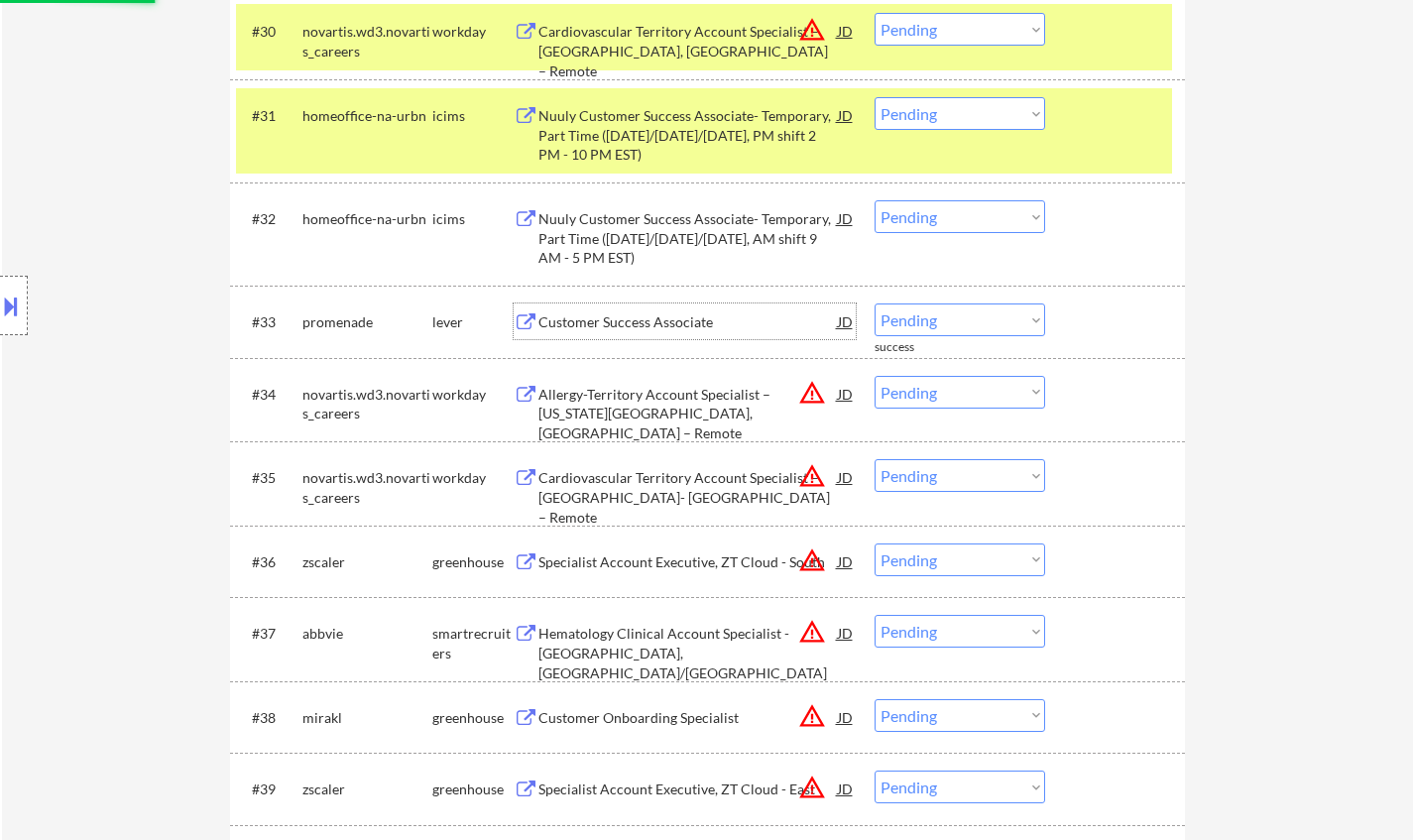
click at [613, 322] on div "Customer Success Associate" at bounding box center [687, 322] width 299 height 20
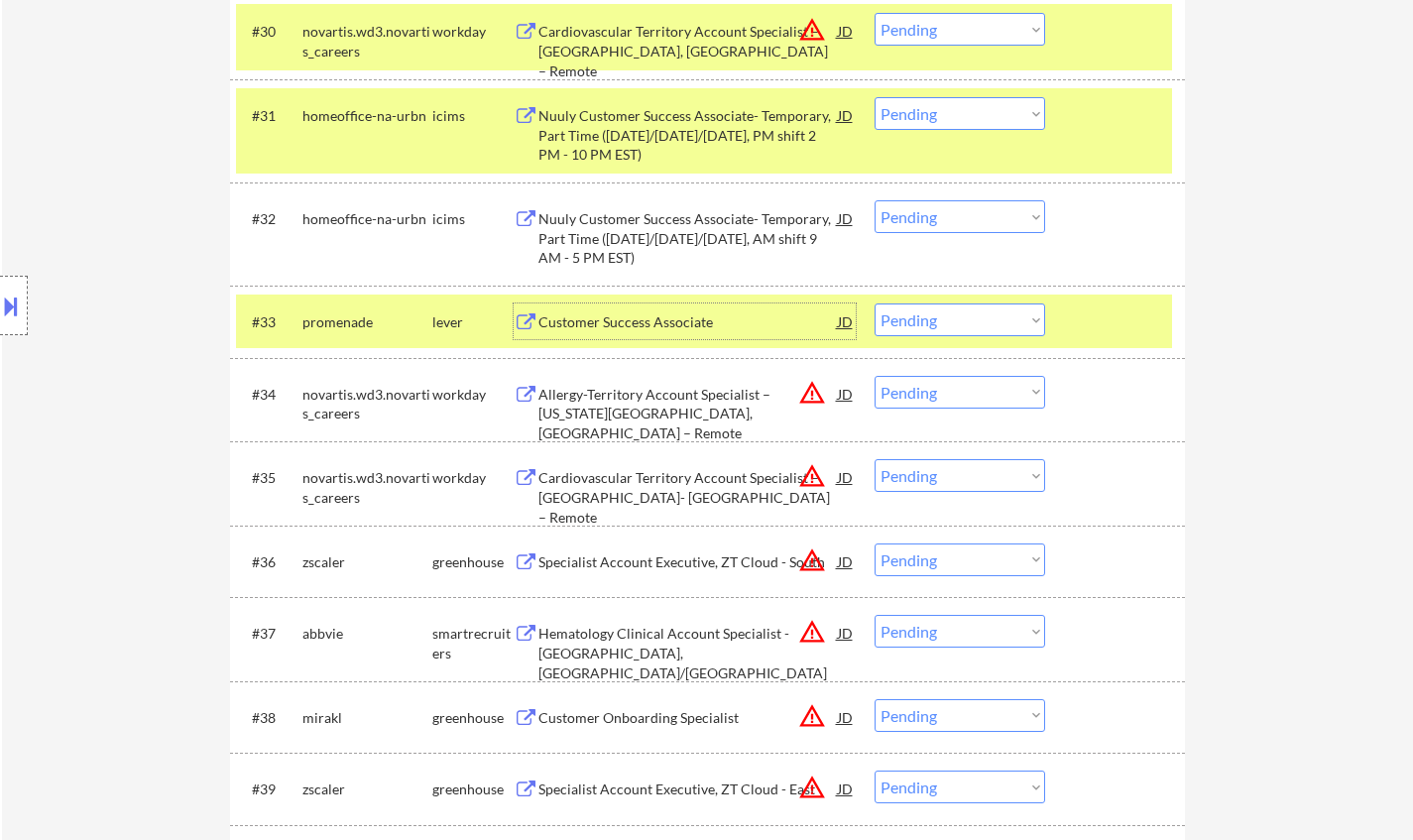
click at [912, 322] on select "Choose an option... Pending Applied Excluded (Questions) Excluded (Expired) Exc…" at bounding box center [959, 319] width 171 height 33
click at [874, 303] on select "Choose an option... Pending Applied Excluded (Questions) Excluded (Expired) Exc…" at bounding box center [959, 319] width 171 height 33
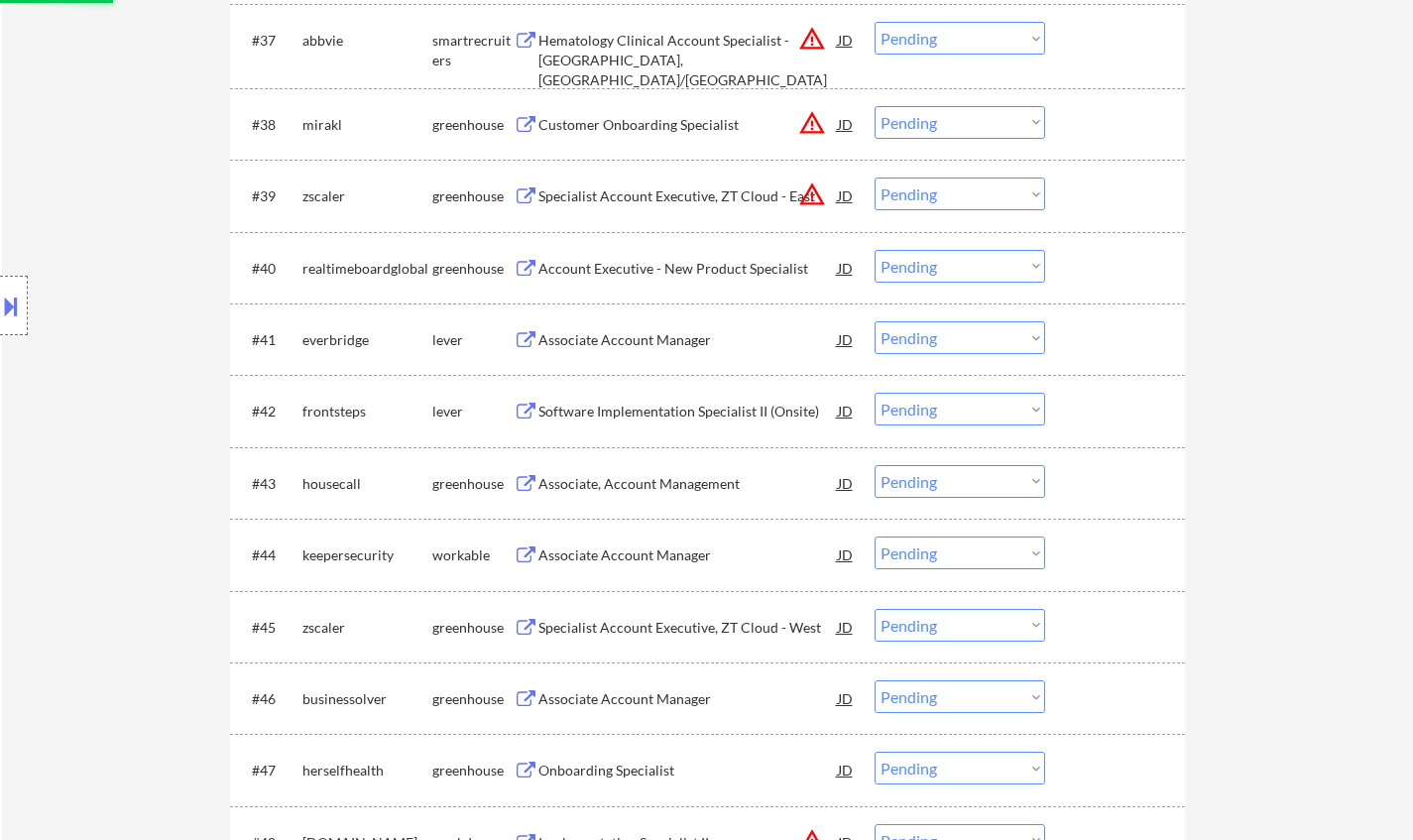
scroll to position [3668, 0]
select select ""pending""
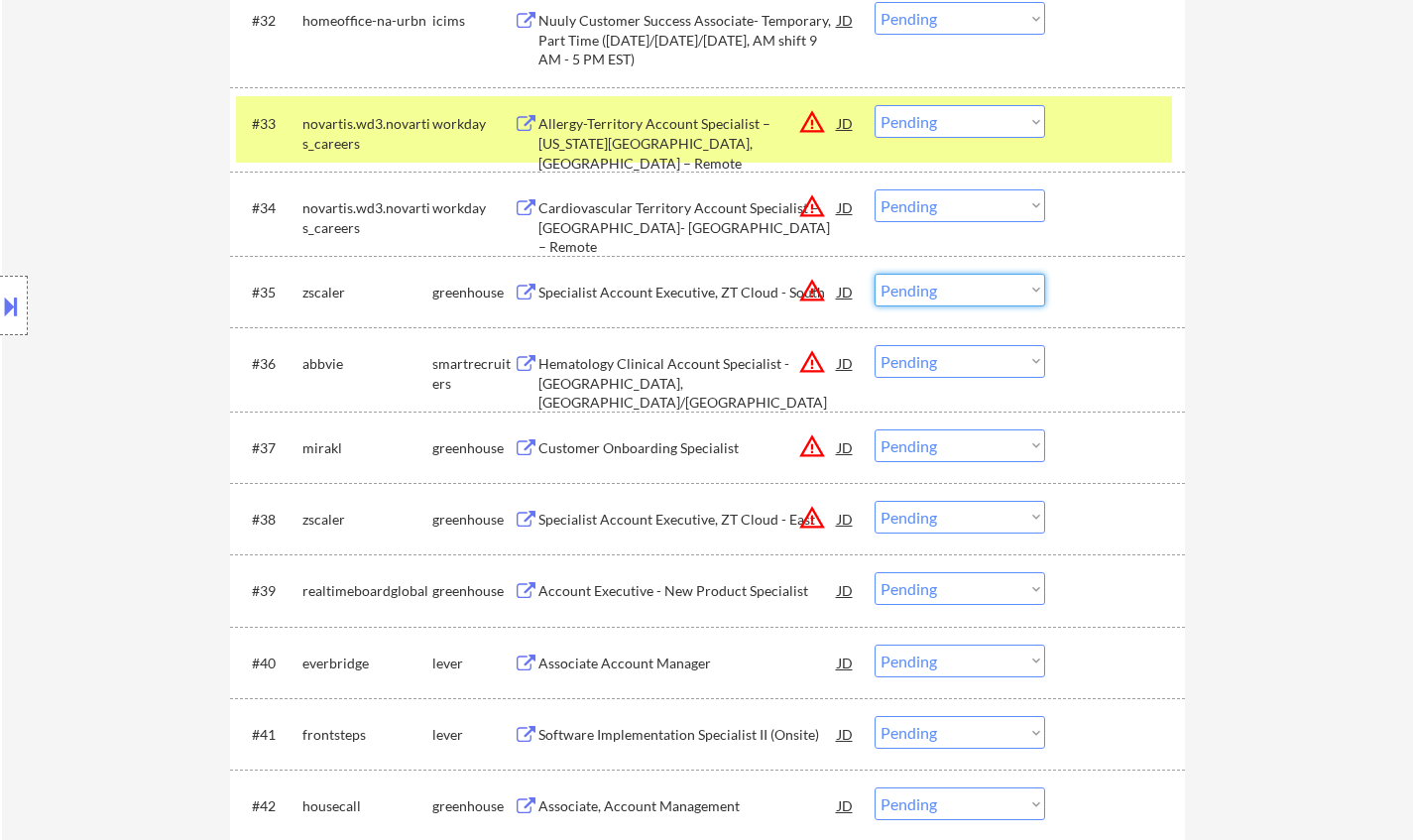
click at [978, 290] on select "Choose an option... Pending Applied Excluded (Questions) Excluded (Expired) Exc…" at bounding box center [959, 290] width 171 height 33
click at [874, 274] on select "Choose an option... Pending Applied Excluded (Questions) Excluded (Expired) Exc…" at bounding box center [959, 290] width 171 height 33
click at [949, 121] on select "Choose an option... Pending Applied Excluded (Questions) Excluded (Expired) Exc…" at bounding box center [959, 121] width 171 height 33
select select ""pending""
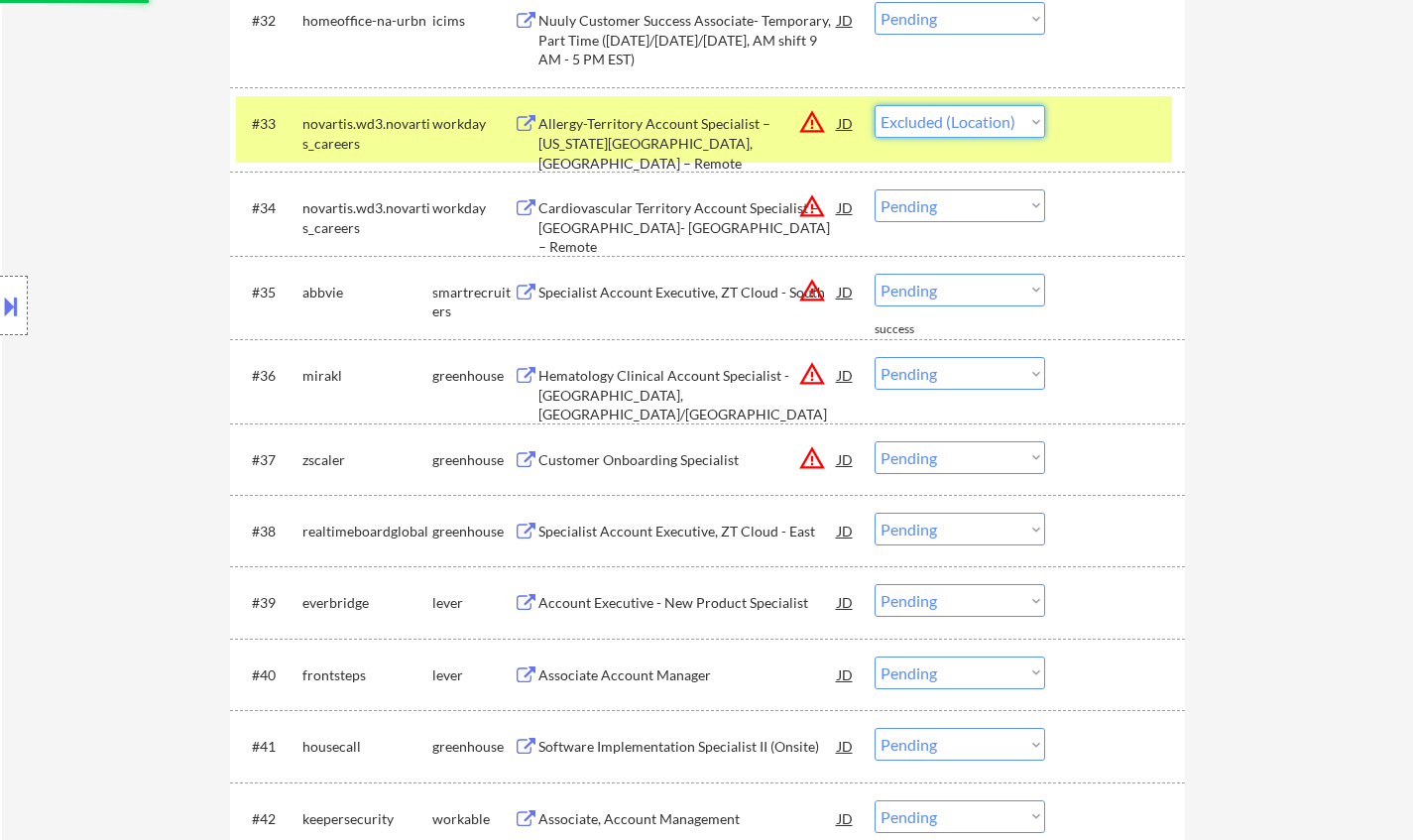
click at [874, 105] on select "Choose an option... Pending Applied Excluded (Questions) Excluded (Expired) Exc…" at bounding box center [959, 121] width 171 height 33
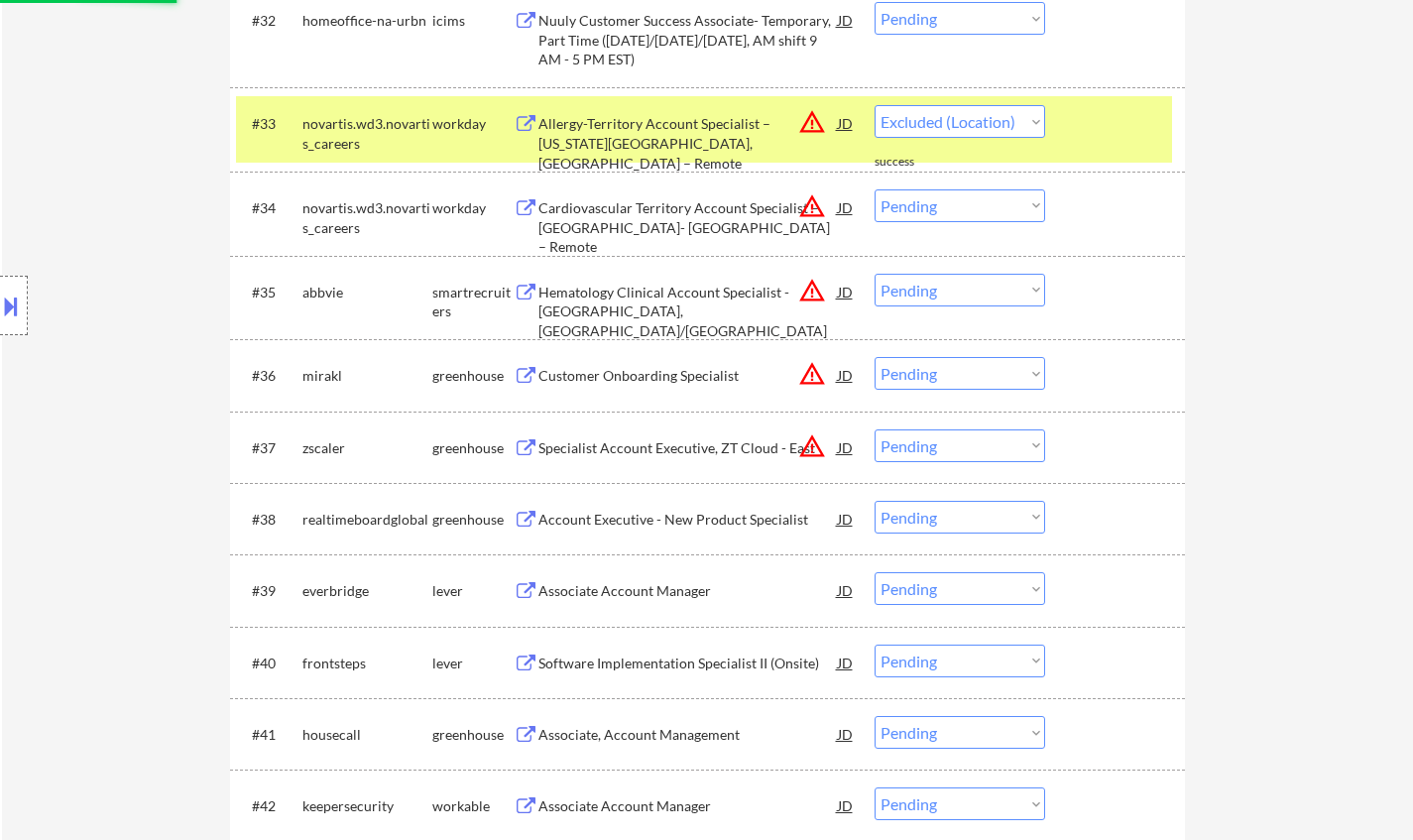
select select ""pending""
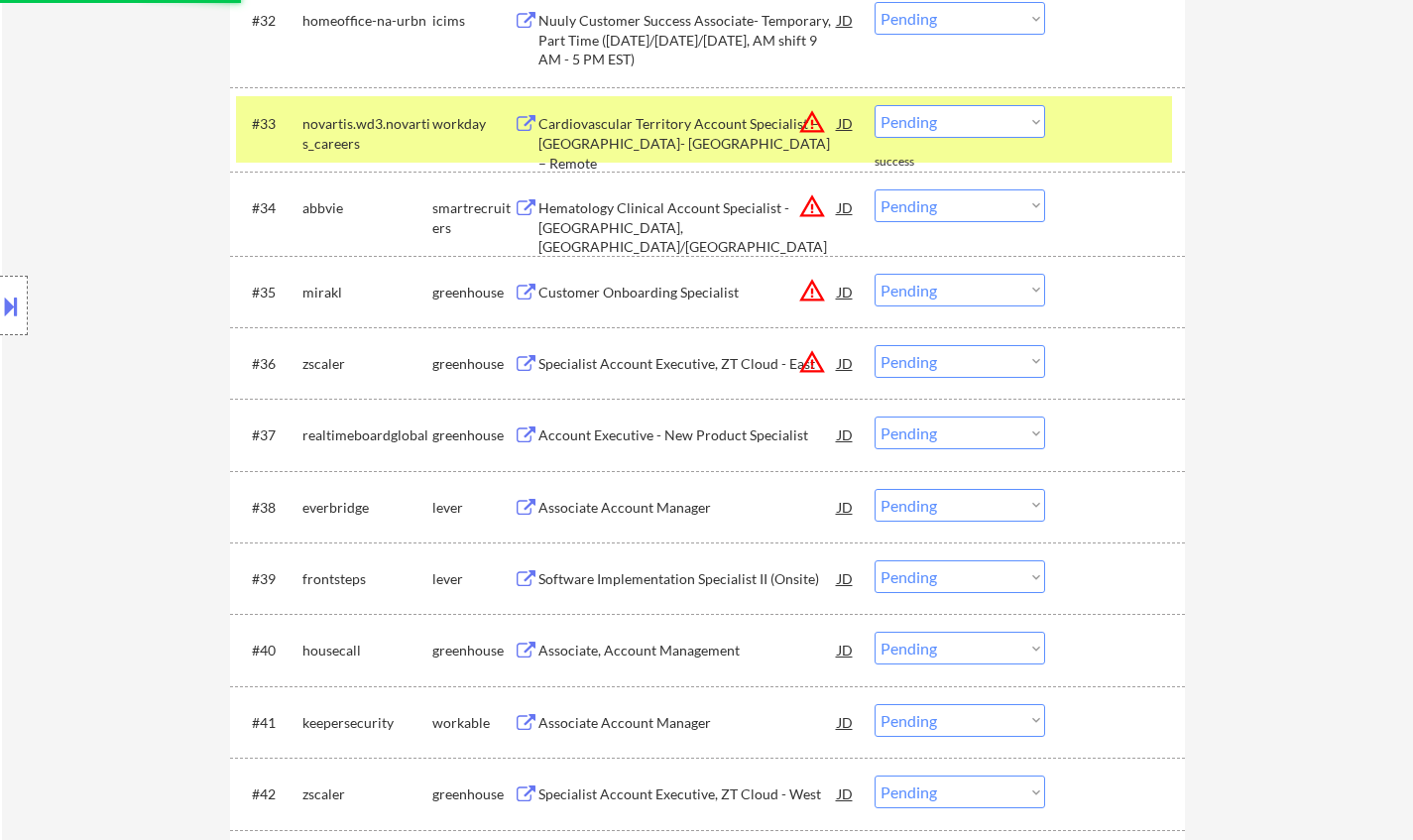
click at [925, 369] on select "Choose an option... Pending Applied Excluded (Questions) Excluded (Expired) Exc…" at bounding box center [959, 360] width 171 height 33
click at [874, 345] on select "Choose an option... Pending Applied Excluded (Questions) Excluded (Expired) Exc…" at bounding box center [959, 360] width 171 height 33
select select ""pending""
click at [961, 208] on select "Choose an option... Pending Applied Excluded (Questions) Excluded (Expired) Exc…" at bounding box center [959, 206] width 171 height 33
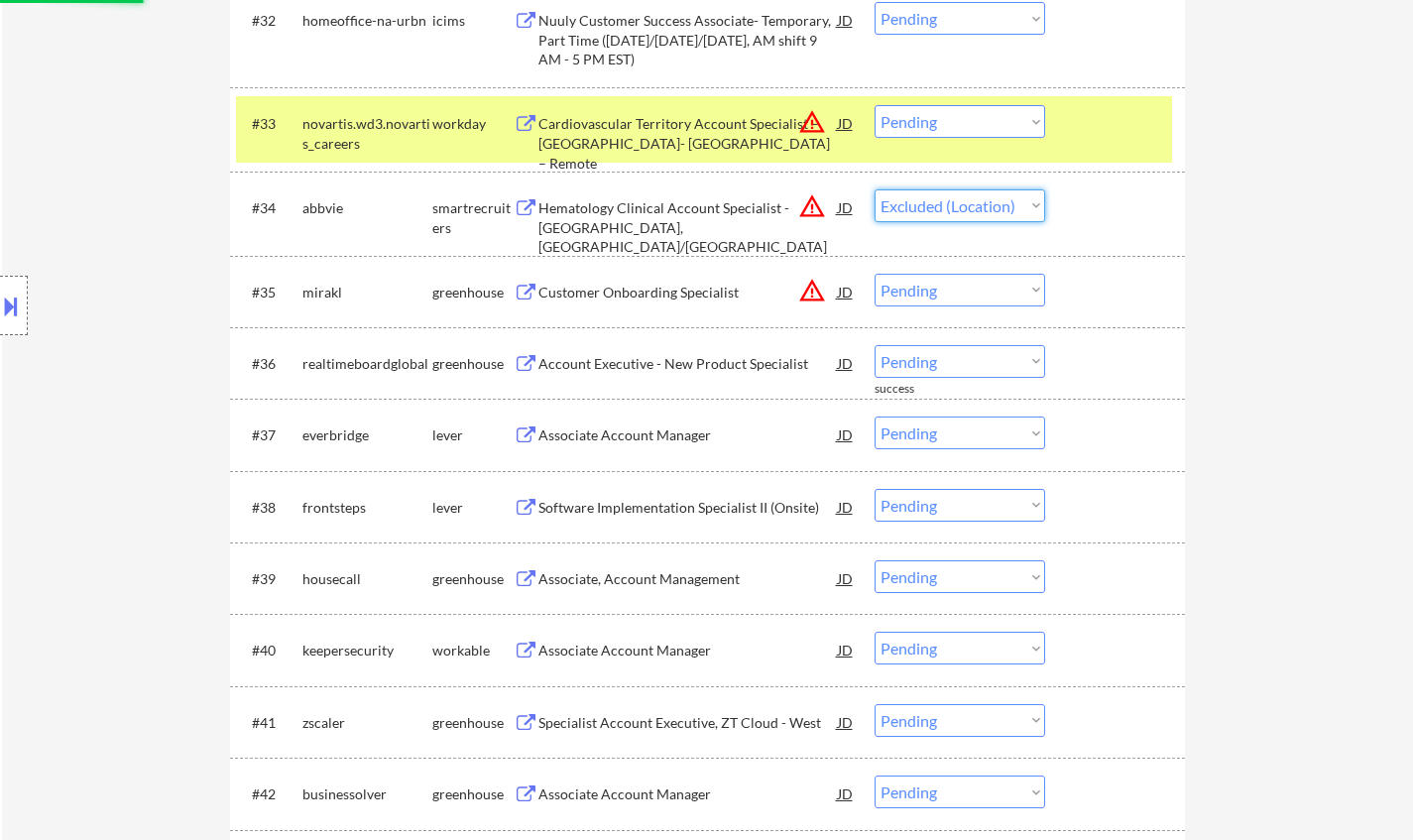
click at [874, 190] on select "Choose an option... Pending Applied Excluded (Questions) Excluded (Expired) Exc…" at bounding box center [959, 206] width 171 height 33
select select ""pending""
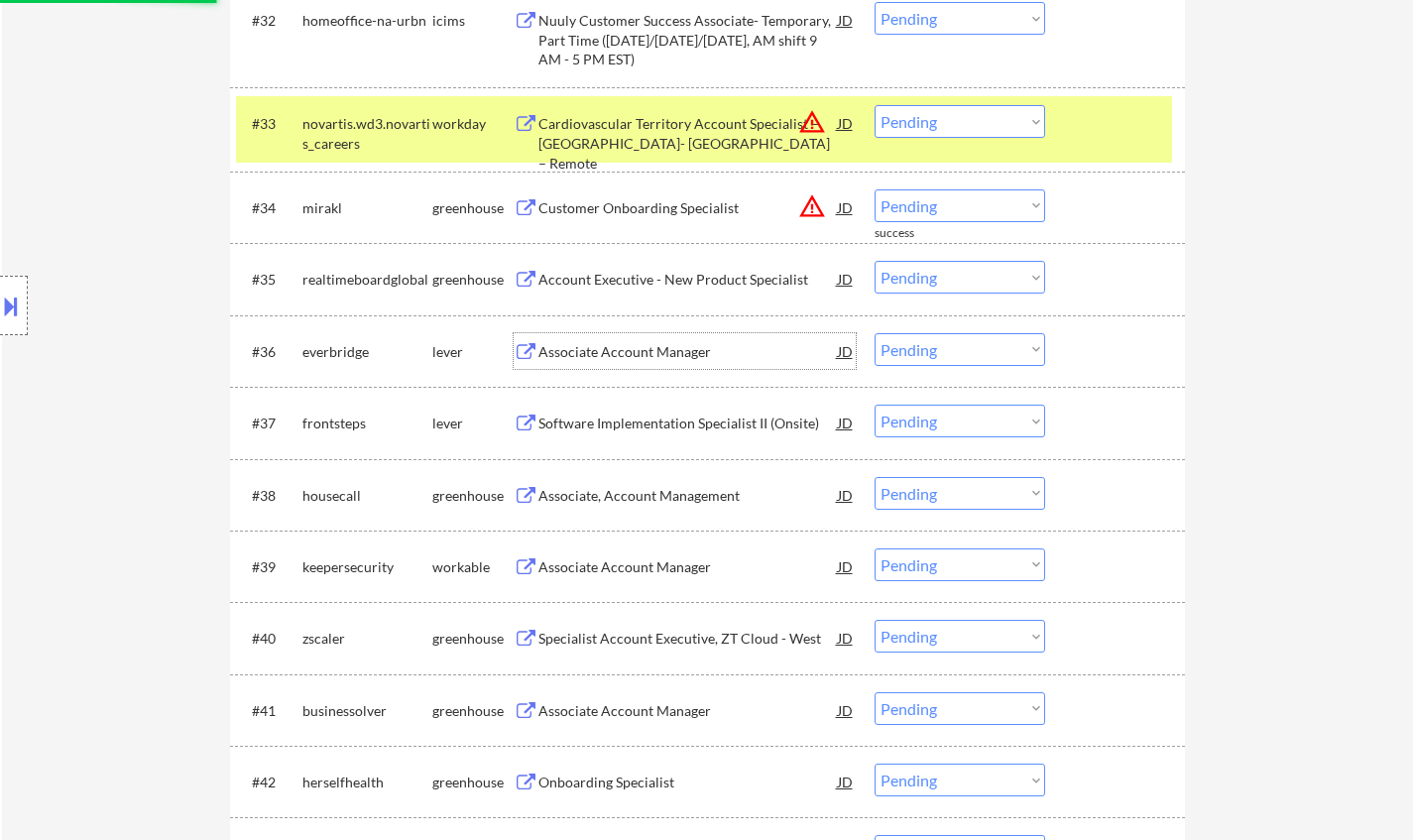
click at [652, 345] on div "Associate Account Manager" at bounding box center [687, 351] width 299 height 20
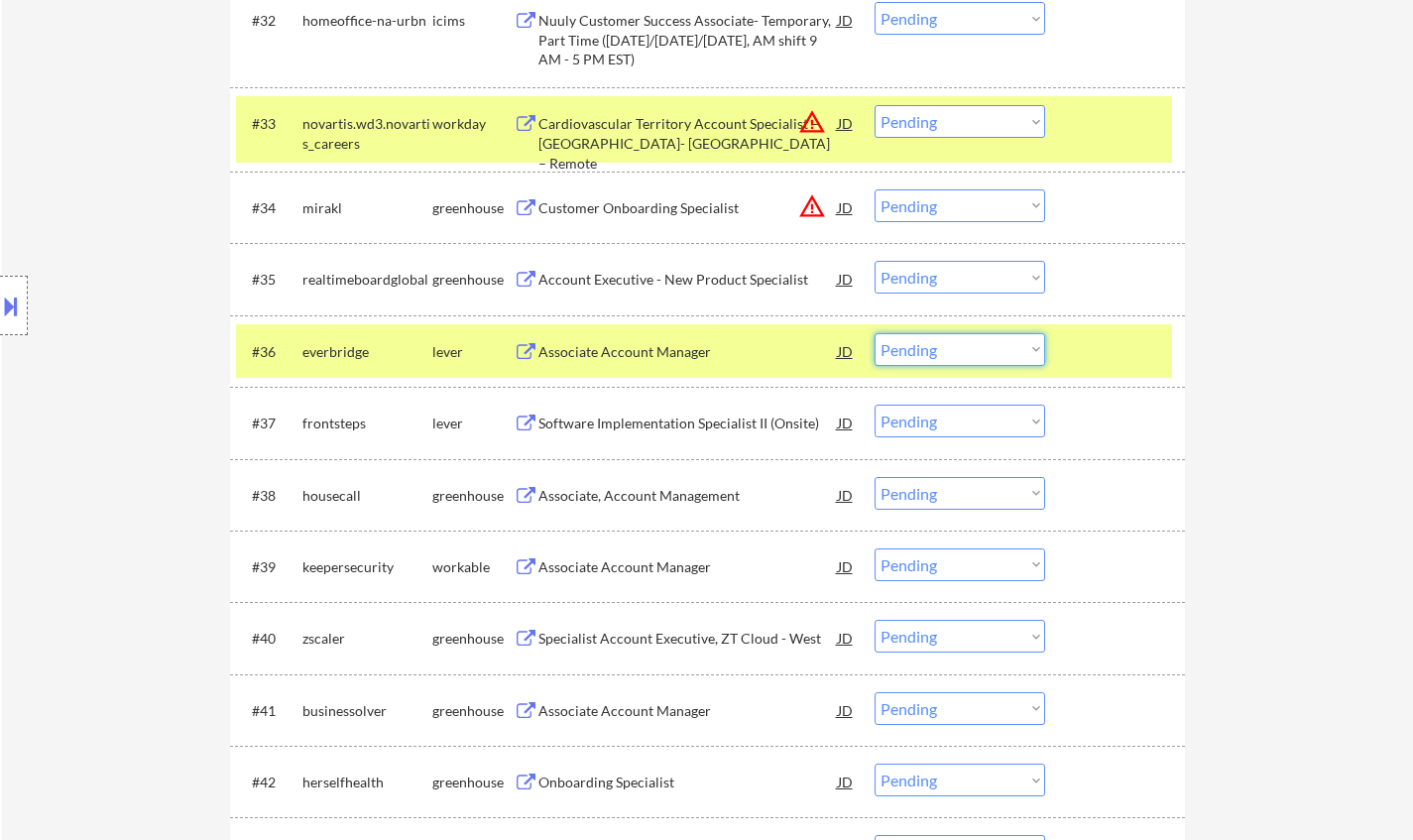
click at [941, 347] on select "Choose an option... Pending Applied Excluded (Questions) Excluded (Expired) Exc…" at bounding box center [959, 349] width 171 height 33
click at [874, 333] on select "Choose an option... Pending Applied Excluded (Questions) Excluded (Expired) Exc…" at bounding box center [959, 349] width 171 height 33
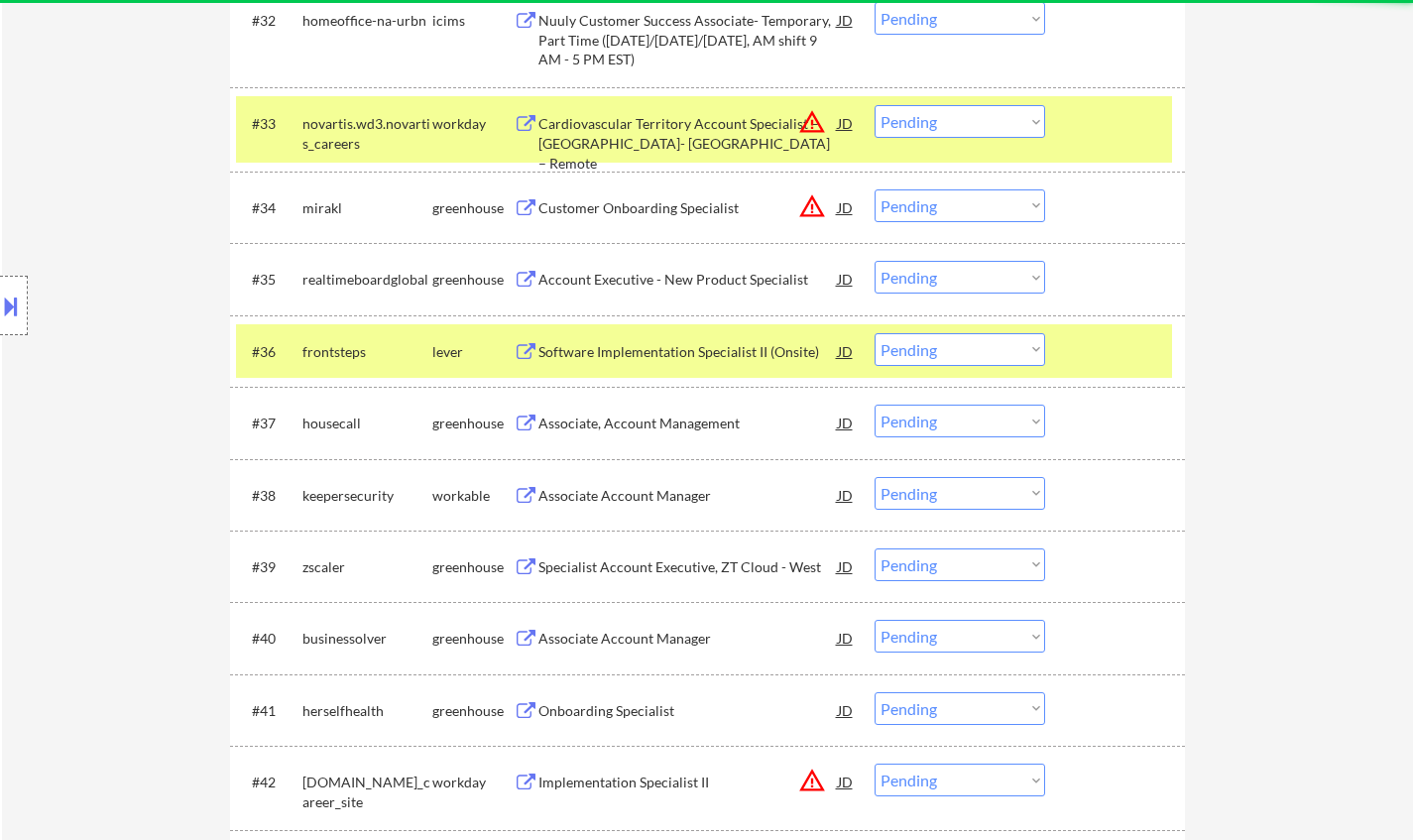
click at [583, 345] on div "Software Implementation Specialist II (Onsite)" at bounding box center [687, 351] width 299 height 20
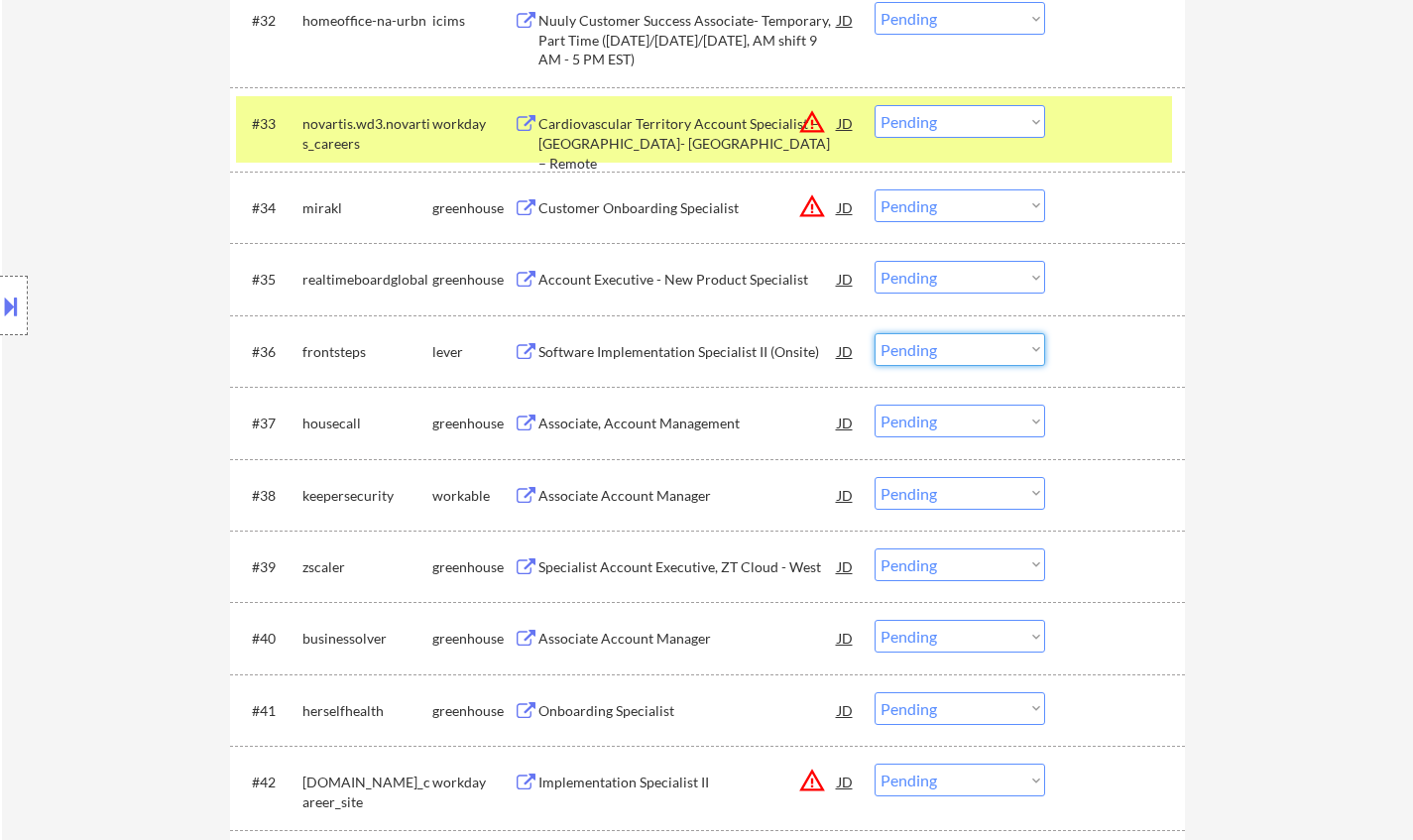
drag, startPoint x: 952, startPoint y: 349, endPoint x: 953, endPoint y: 358, distance: 9.1
click at [952, 349] on select "Choose an option... Pending Applied Excluded (Questions) Excluded (Expired) Exc…" at bounding box center [959, 349] width 171 height 33
select select ""excluded__salary_""
click at [874, 333] on select "Choose an option... Pending Applied Excluded (Questions) Excluded (Expired) Exc…" at bounding box center [959, 349] width 171 height 33
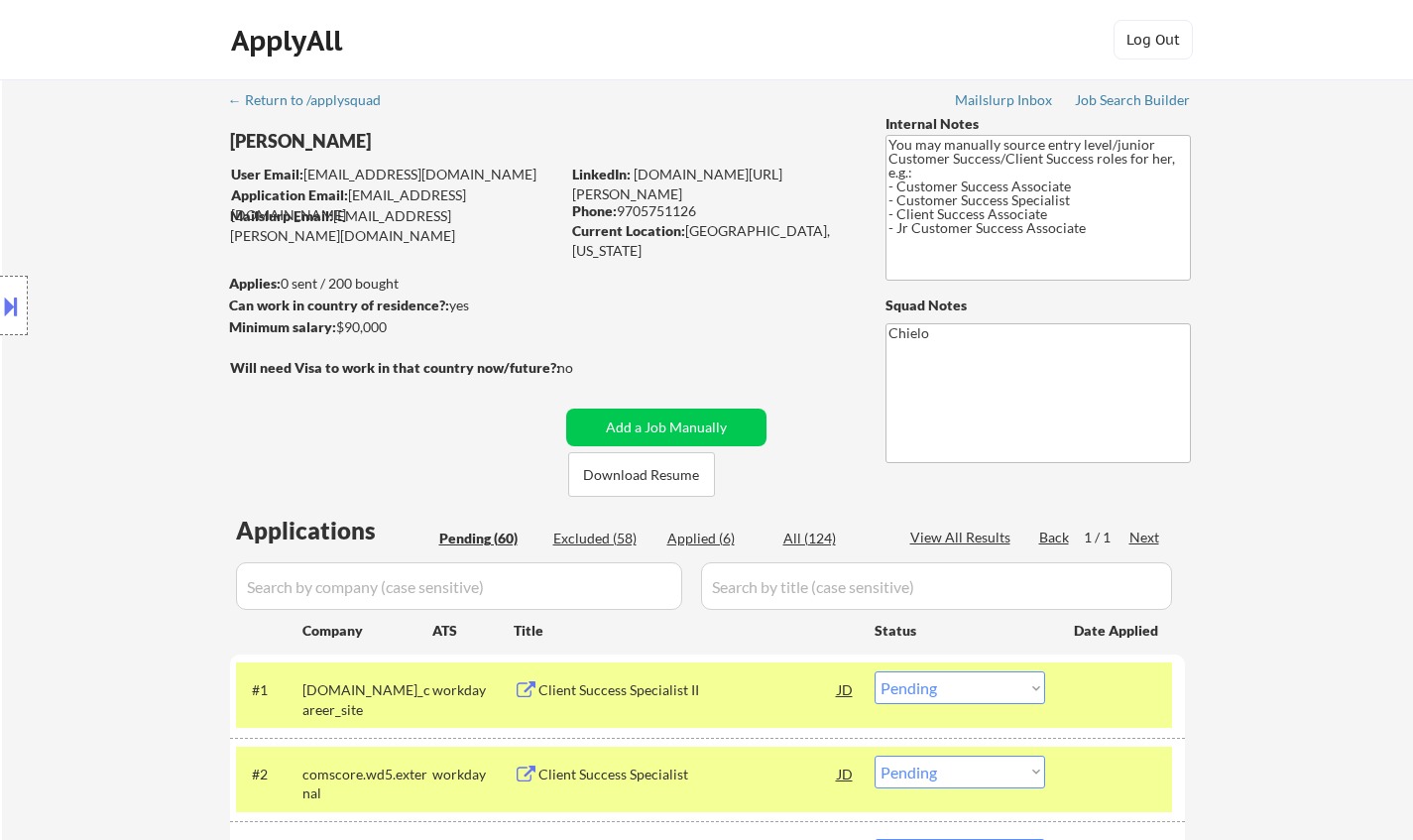
select select ""pending""
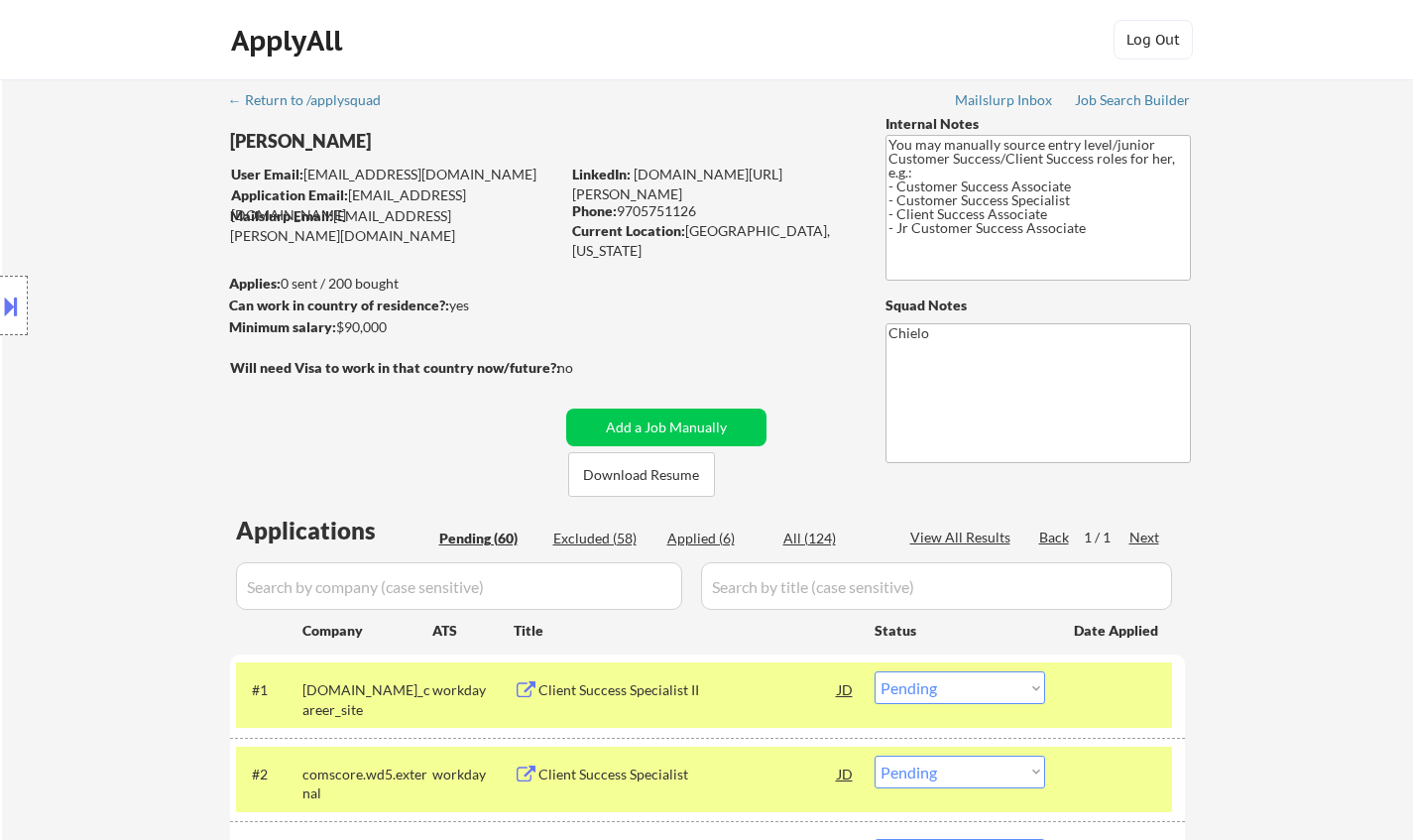
select select ""pending""
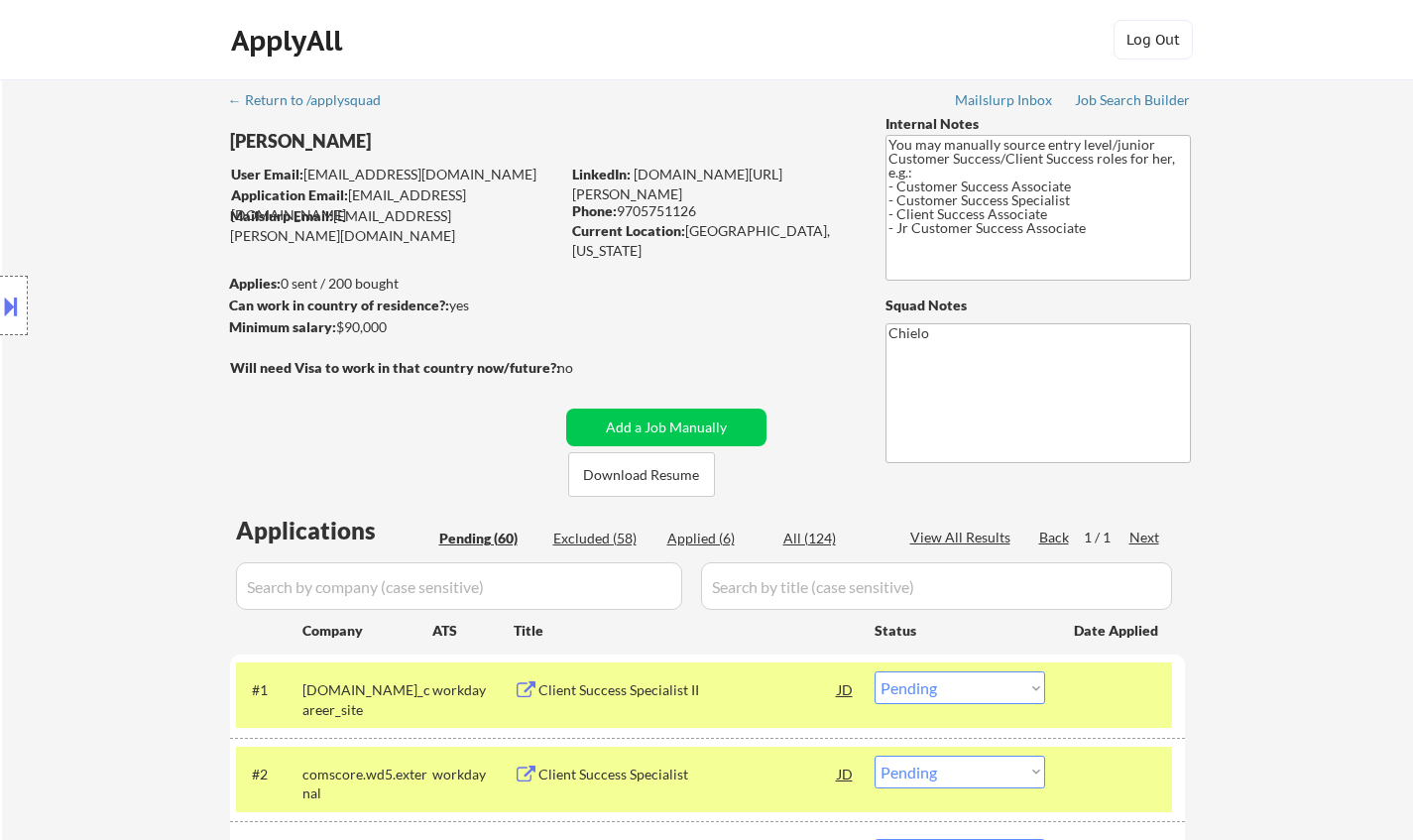
select select ""pending""
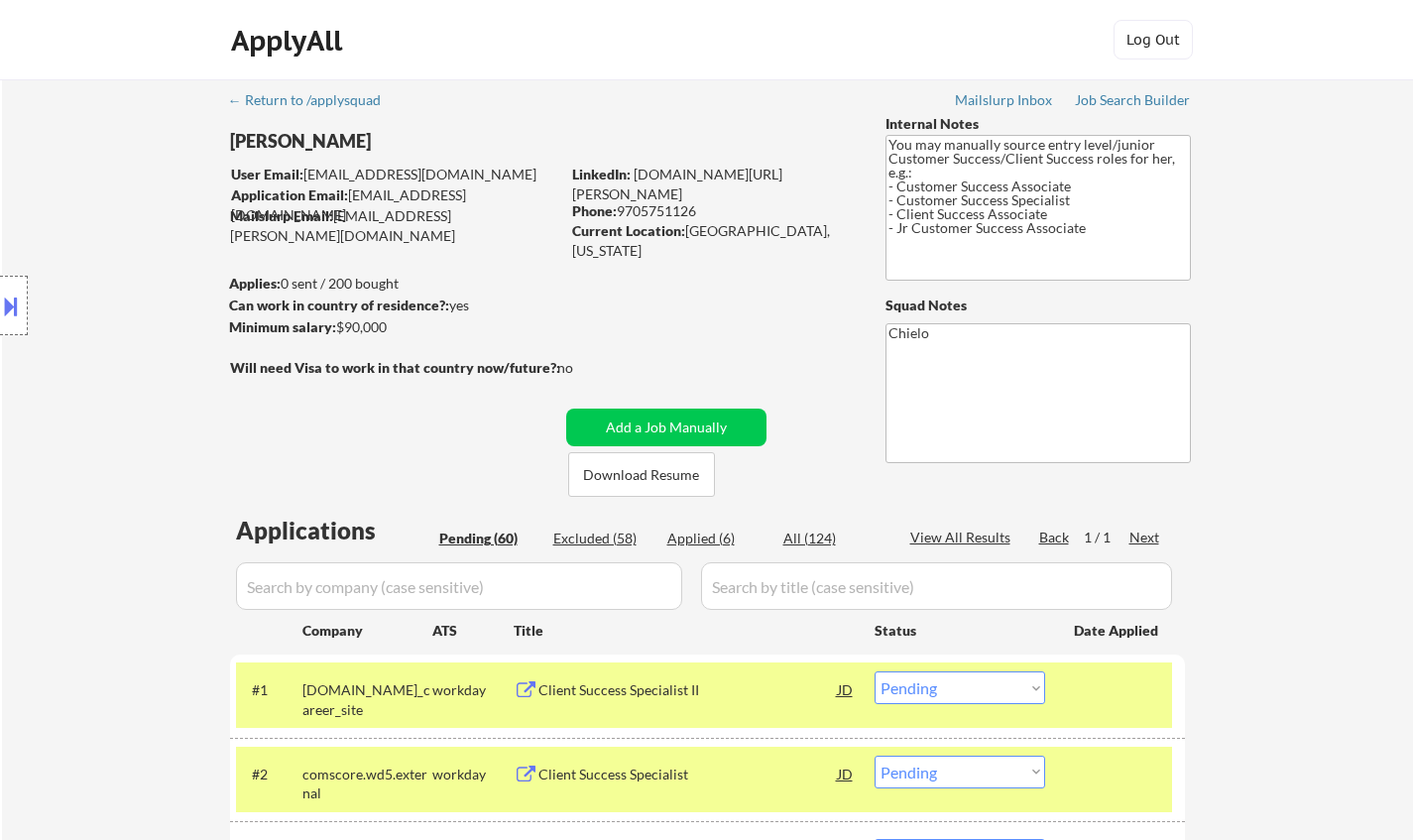
select select ""pending""
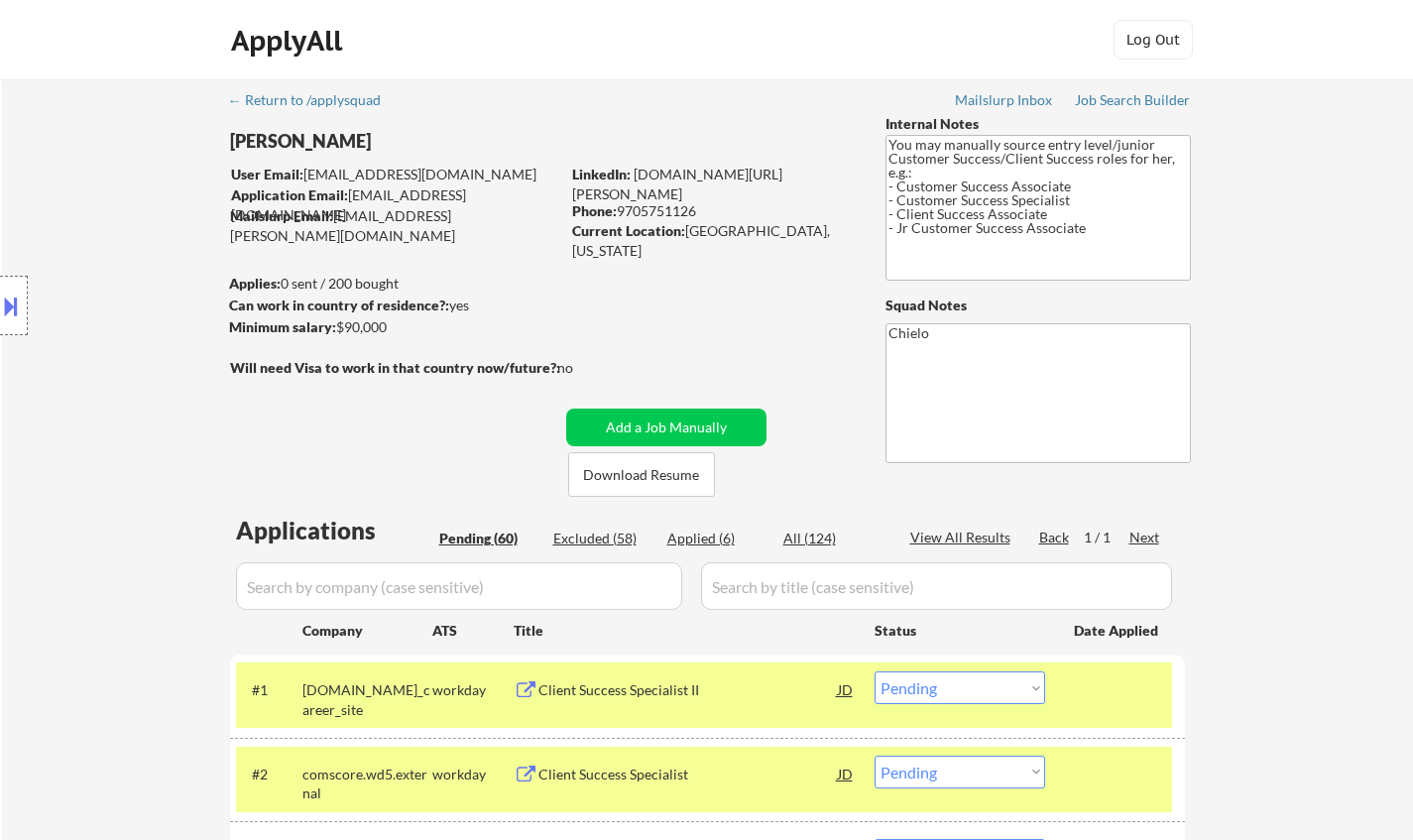
select select ""pending""
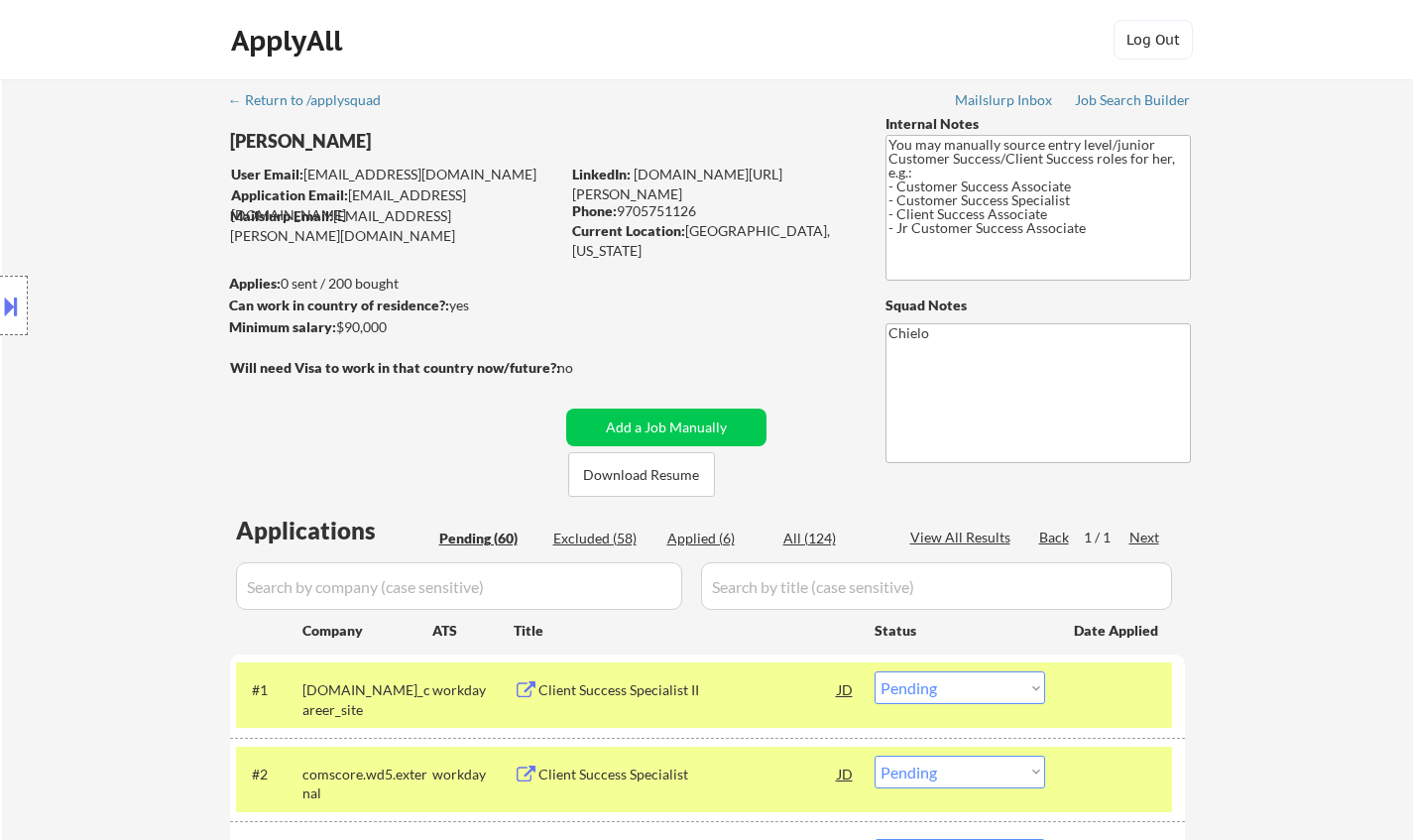
select select ""pending""
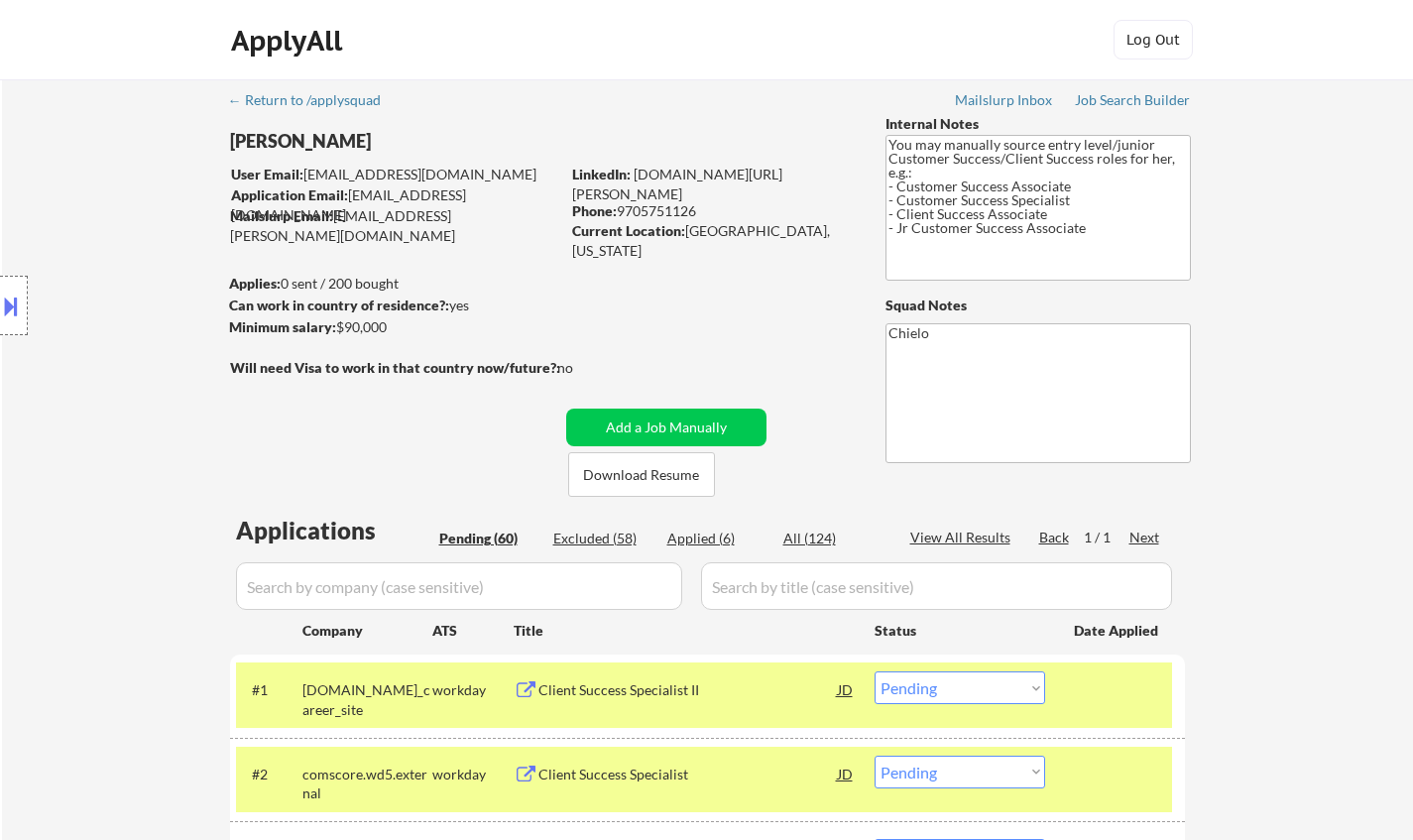
select select ""pending""
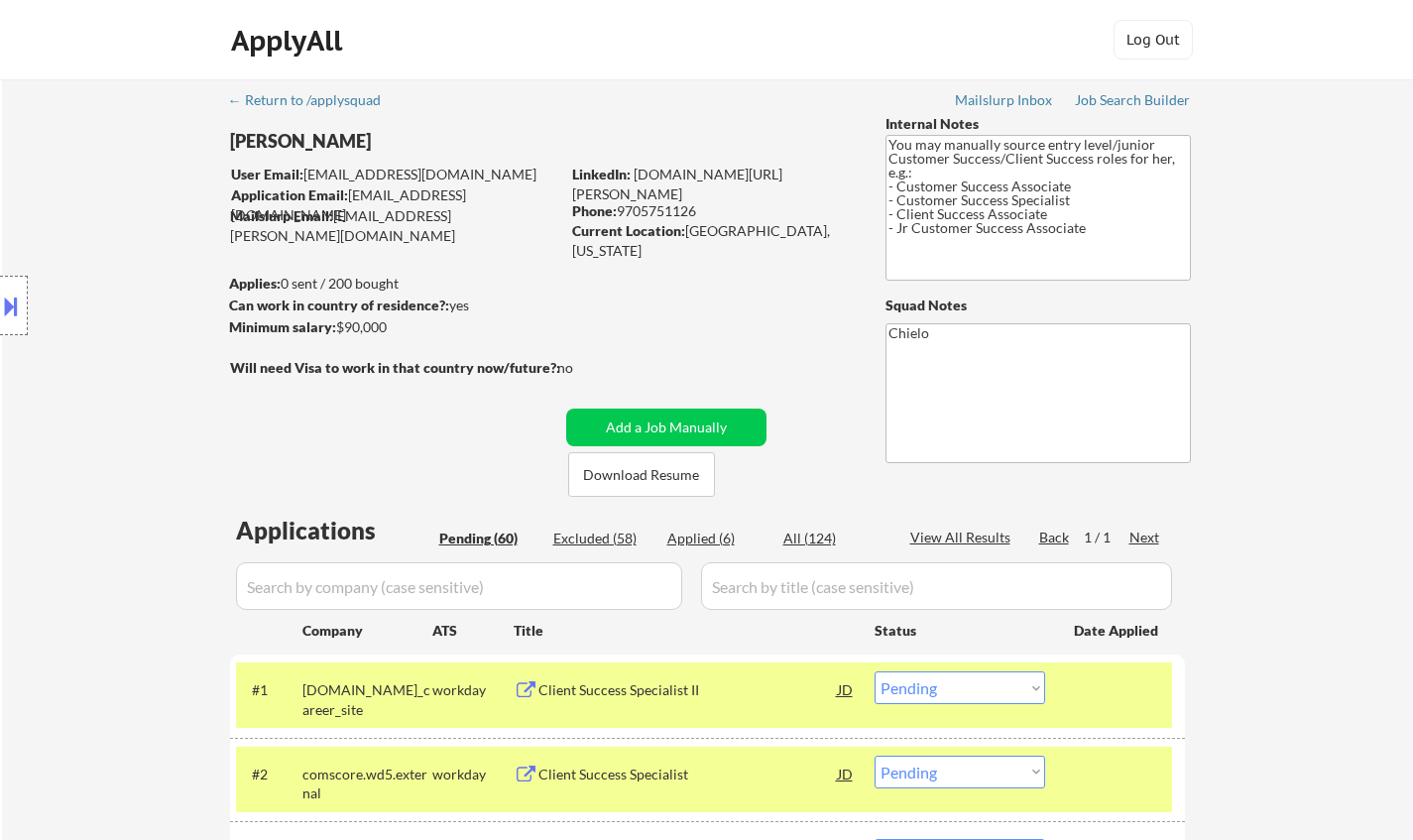
select select ""pending""
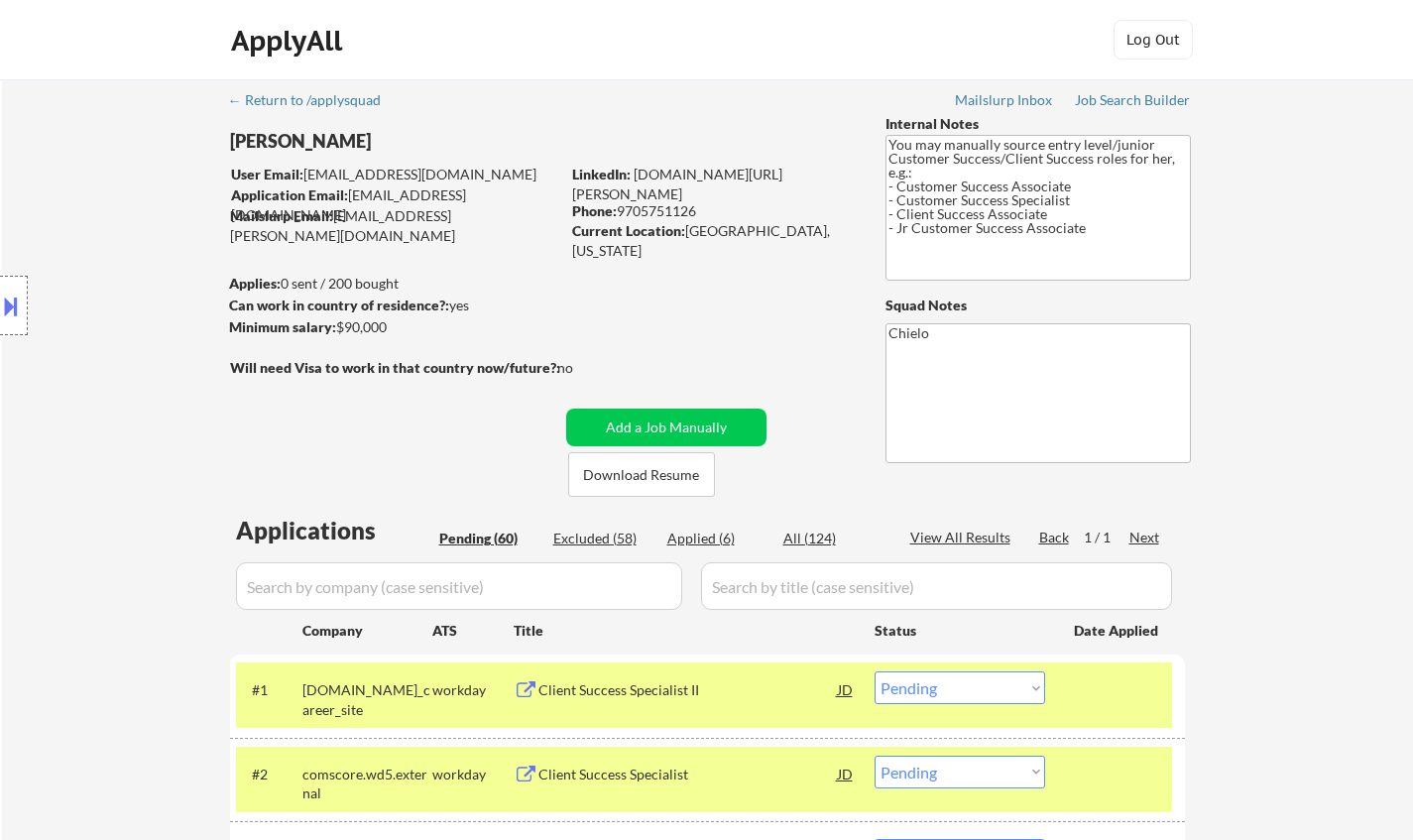
select select ""pending""
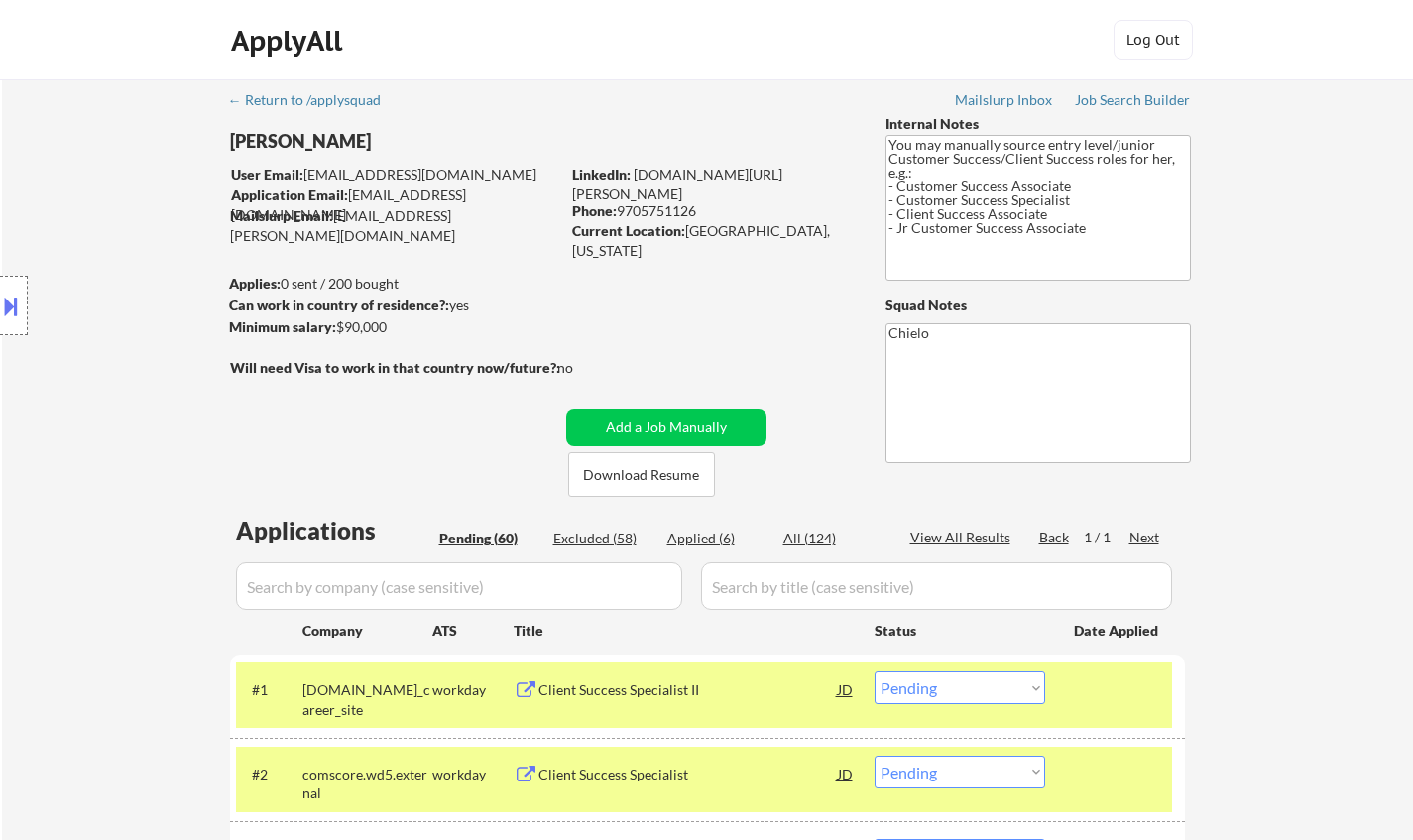
select select ""pending""
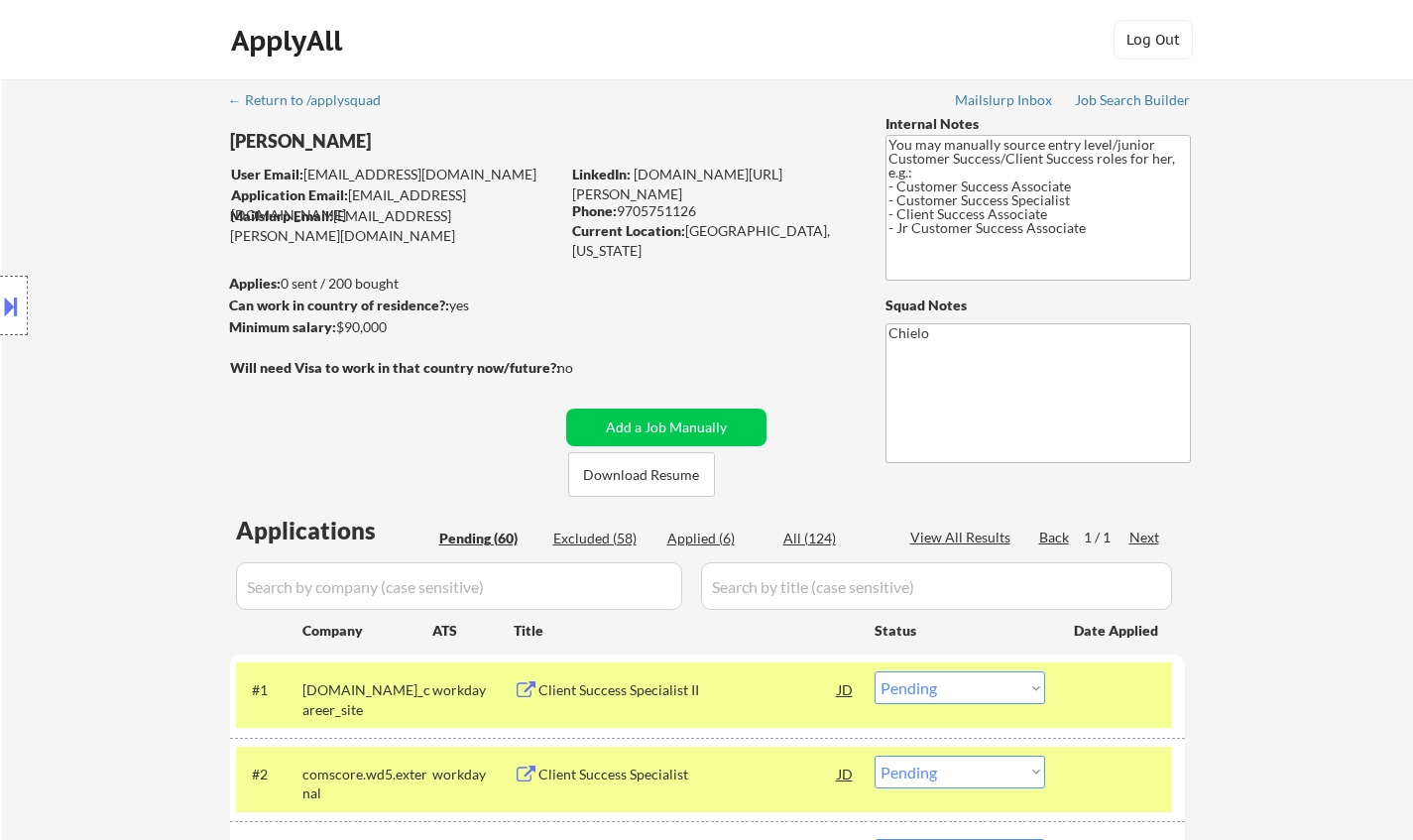
select select ""pending""
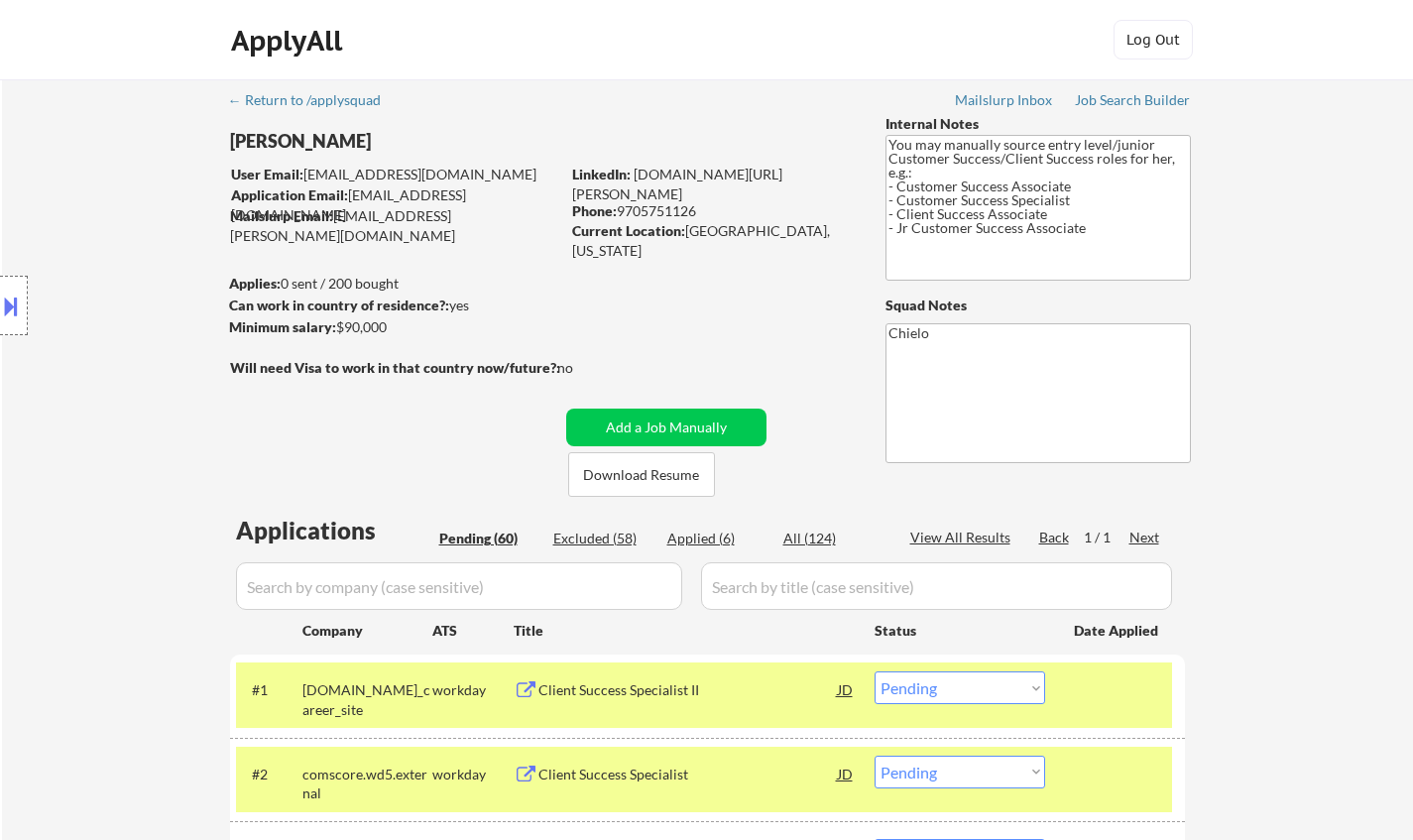
select select ""pending""
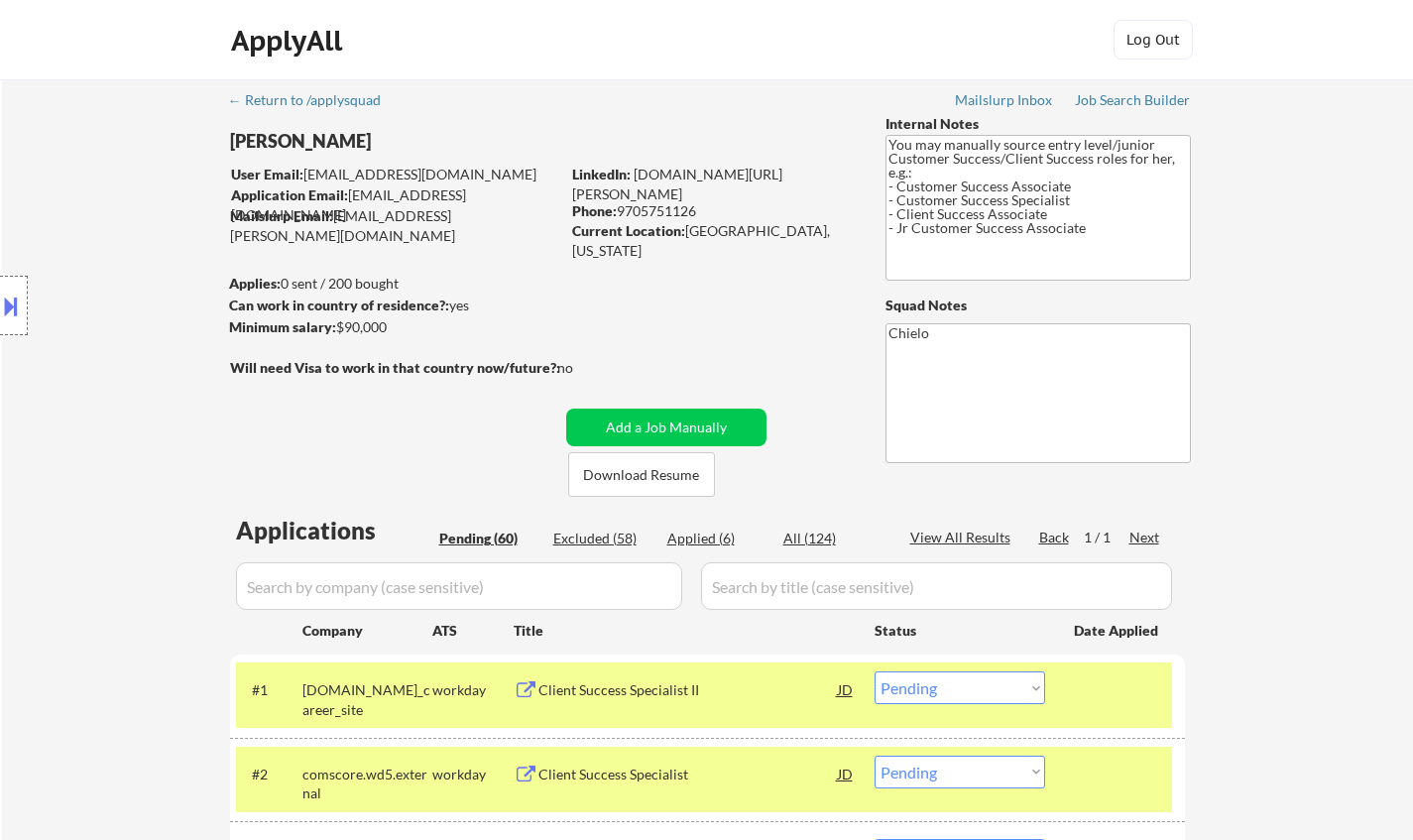
scroll to position [3271, 0]
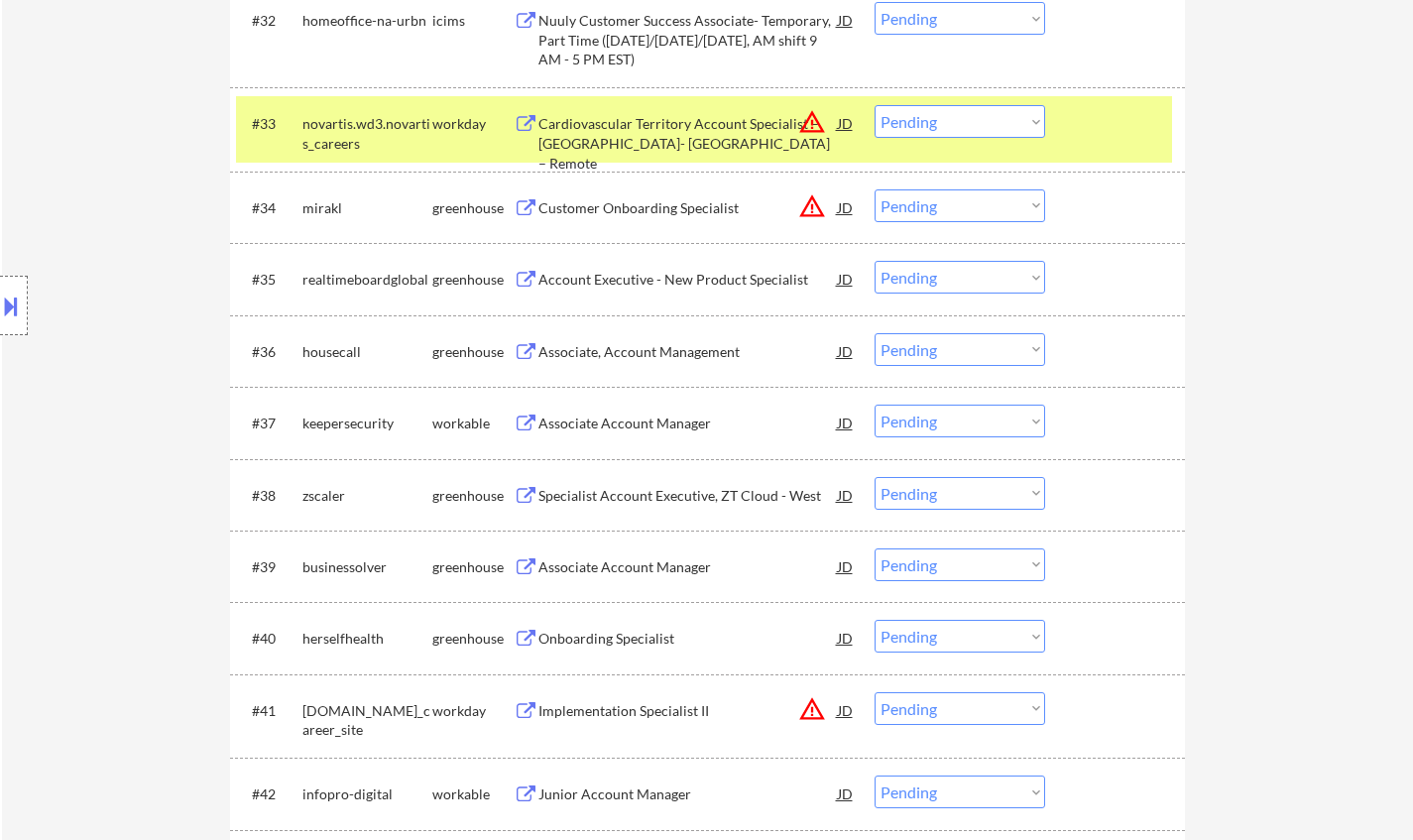
click at [703, 356] on div "Associate, Account Management" at bounding box center [687, 351] width 299 height 20
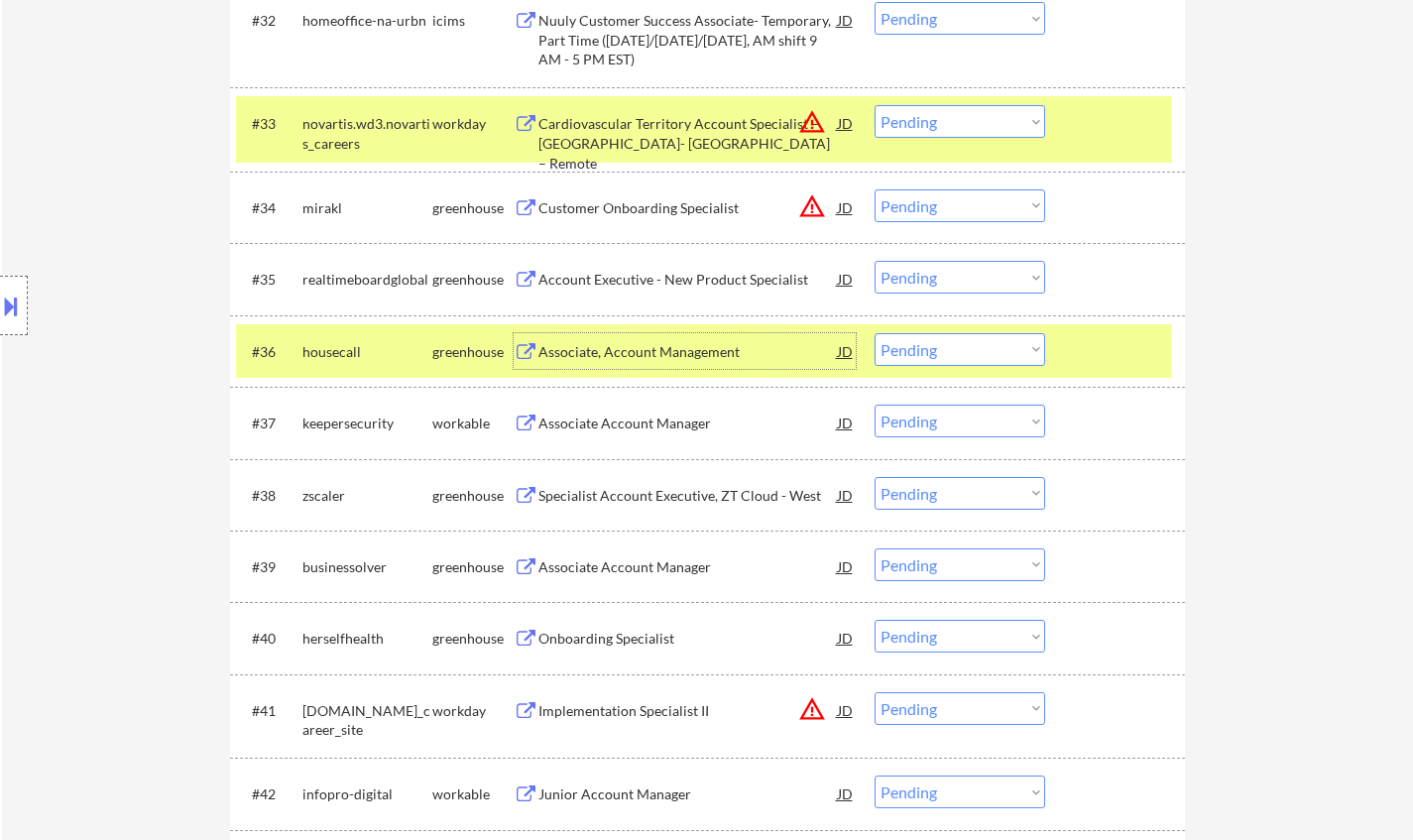
click at [638, 422] on div "Associate Account Manager" at bounding box center [687, 423] width 299 height 20
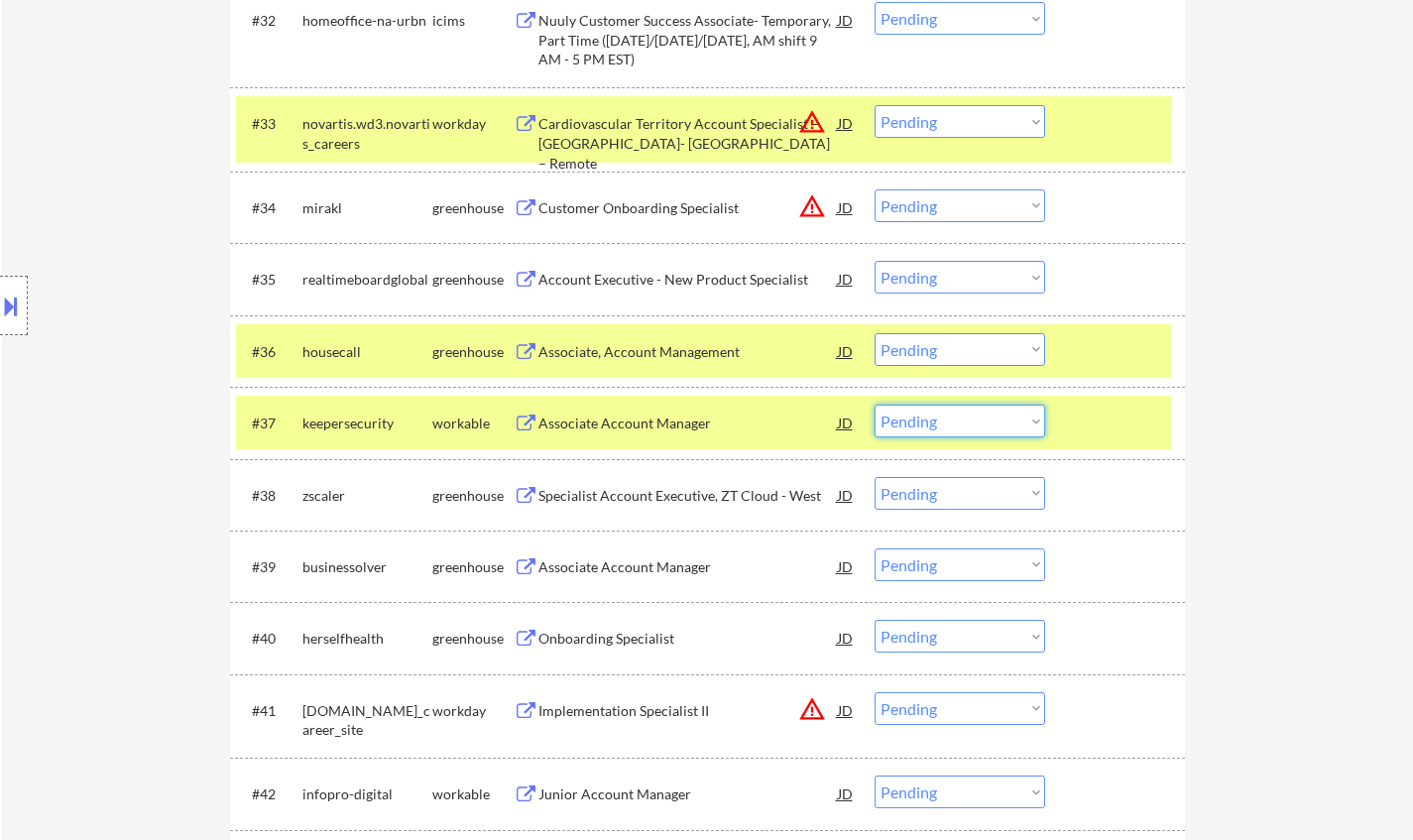
click at [972, 424] on select "Choose an option... Pending Applied Excluded (Questions) Excluded (Expired) Exc…" at bounding box center [959, 420] width 171 height 33
click at [874, 404] on select "Choose an option... Pending Applied Excluded (Questions) Excluded (Expired) Exc…" at bounding box center [959, 420] width 171 height 33
select select ""pending""
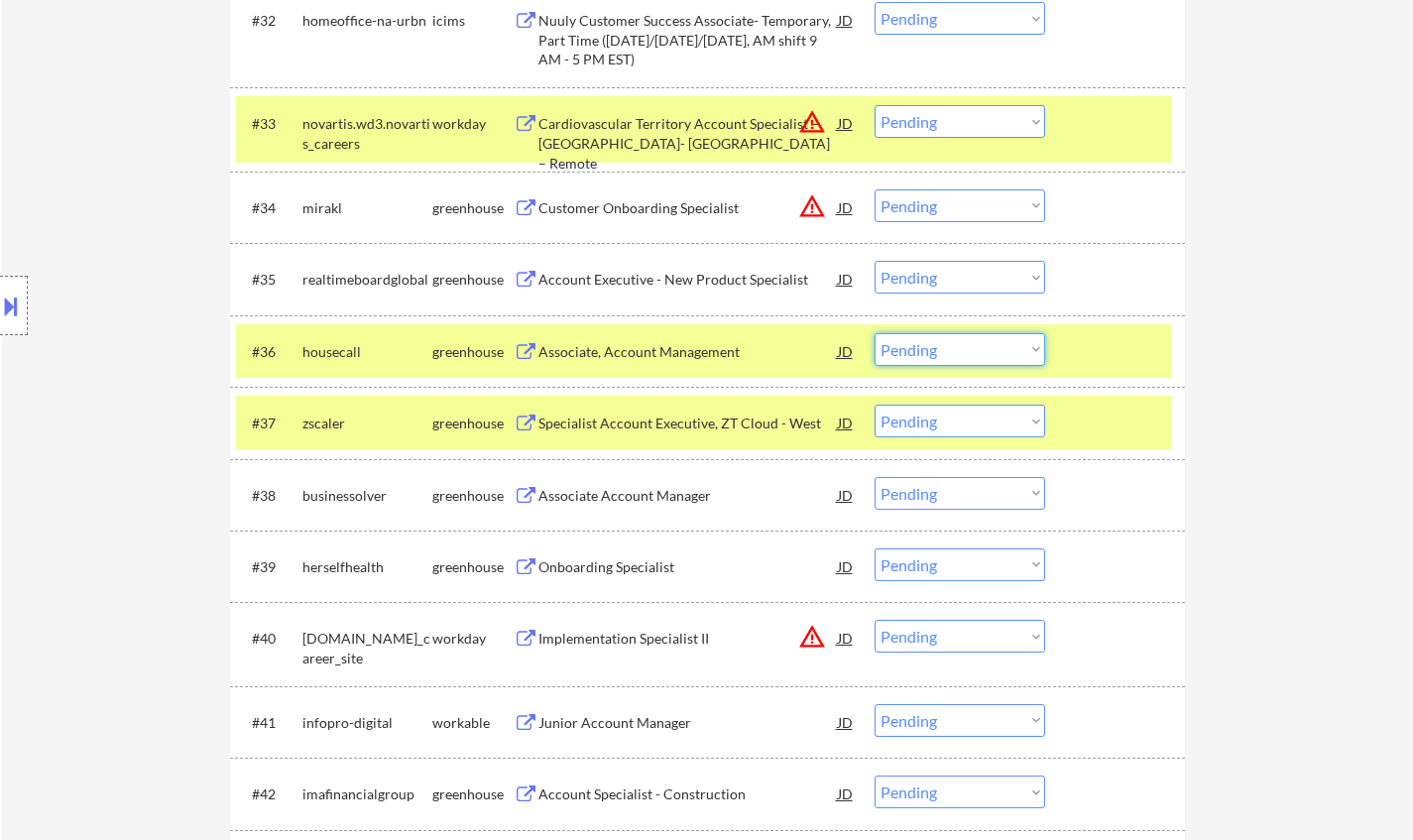
drag, startPoint x: 921, startPoint y: 348, endPoint x: 931, endPoint y: 355, distance: 12.2
click at [924, 350] on select "Choose an option... Pending Applied Excluded (Questions) Excluded (Expired) Exc…" at bounding box center [959, 349] width 171 height 33
click at [874, 333] on select "Choose an option... Pending Applied Excluded (Questions) Excluded (Expired) Exc…" at bounding box center [959, 349] width 171 height 33
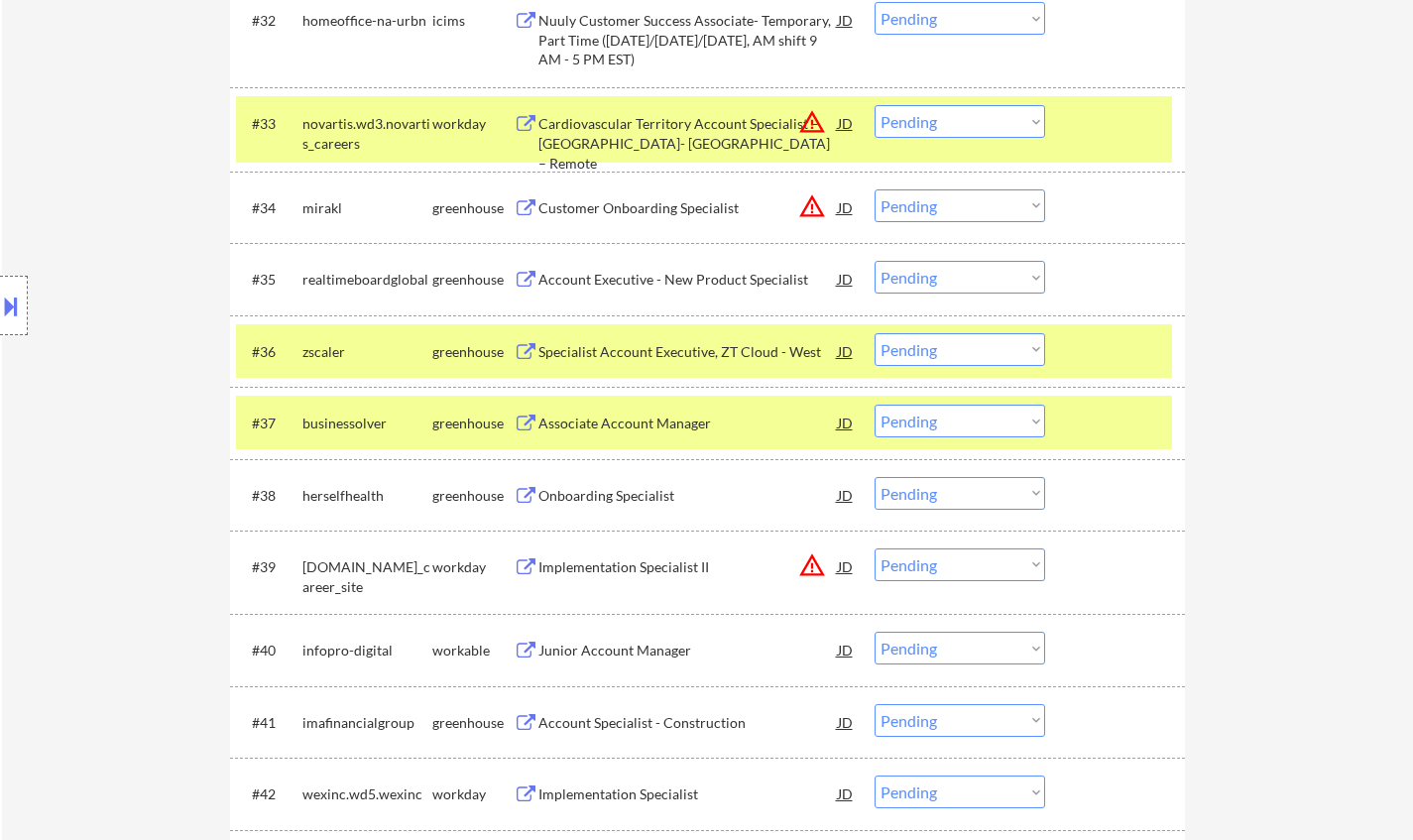
click at [672, 358] on div "Specialist Account Executive, ZT Cloud - West" at bounding box center [687, 351] width 299 height 20
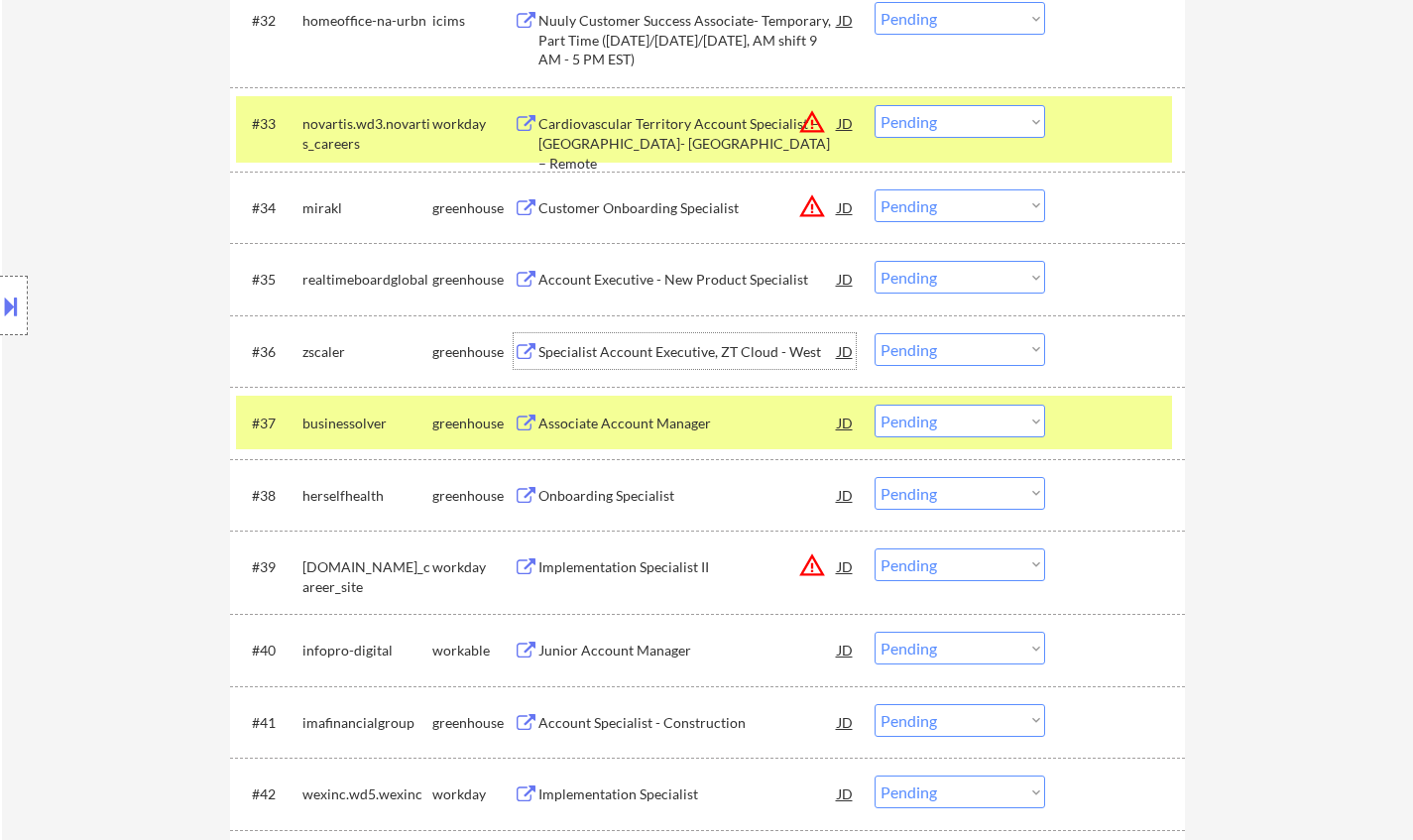
click at [956, 344] on select "Choose an option... Pending Applied Excluded (Questions) Excluded (Expired) Exc…" at bounding box center [959, 349] width 171 height 33
click at [874, 333] on select "Choose an option... Pending Applied Excluded (Questions) Excluded (Expired) Exc…" at bounding box center [959, 349] width 171 height 33
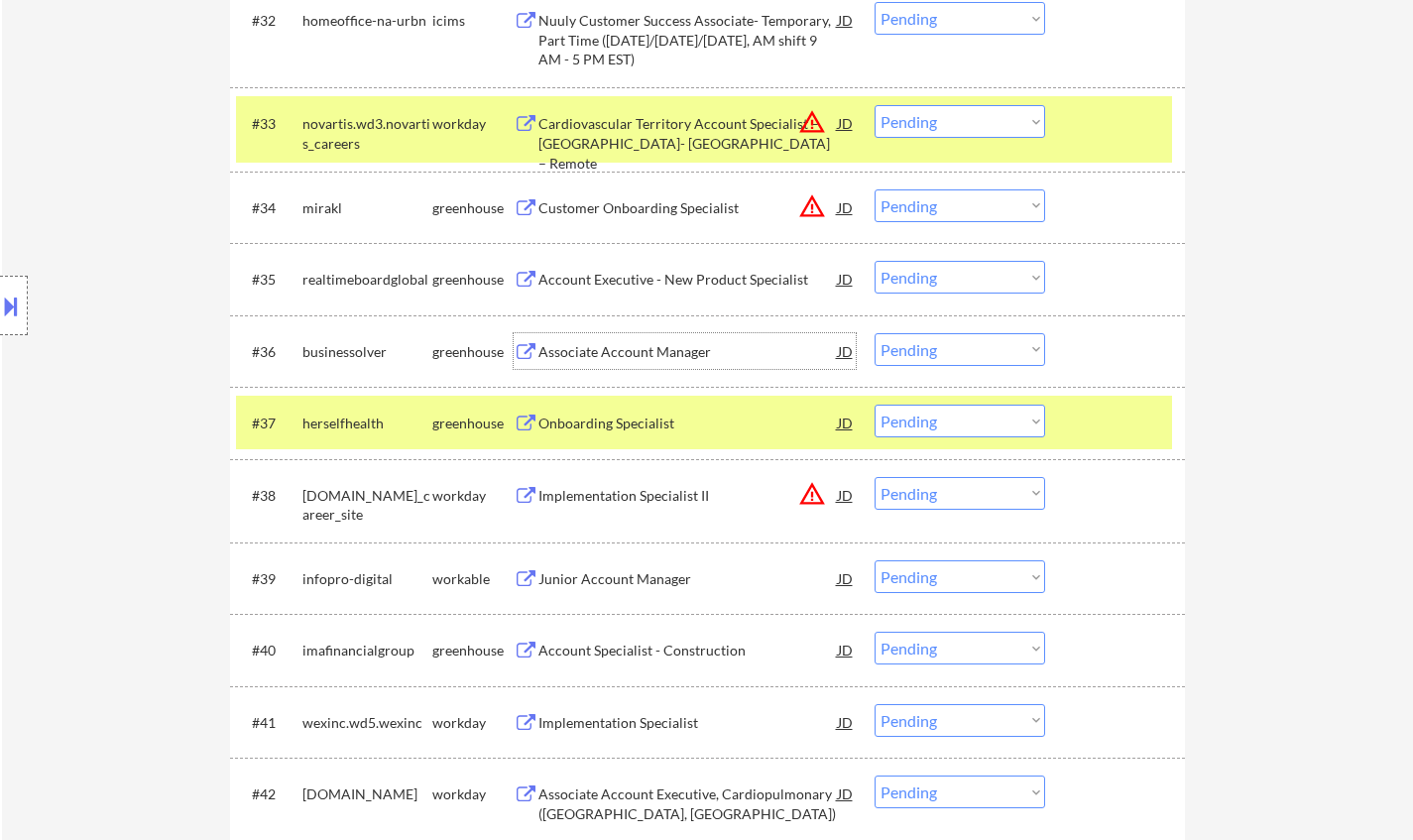
click at [594, 344] on div "Associate Account Manager" at bounding box center [687, 351] width 299 height 20
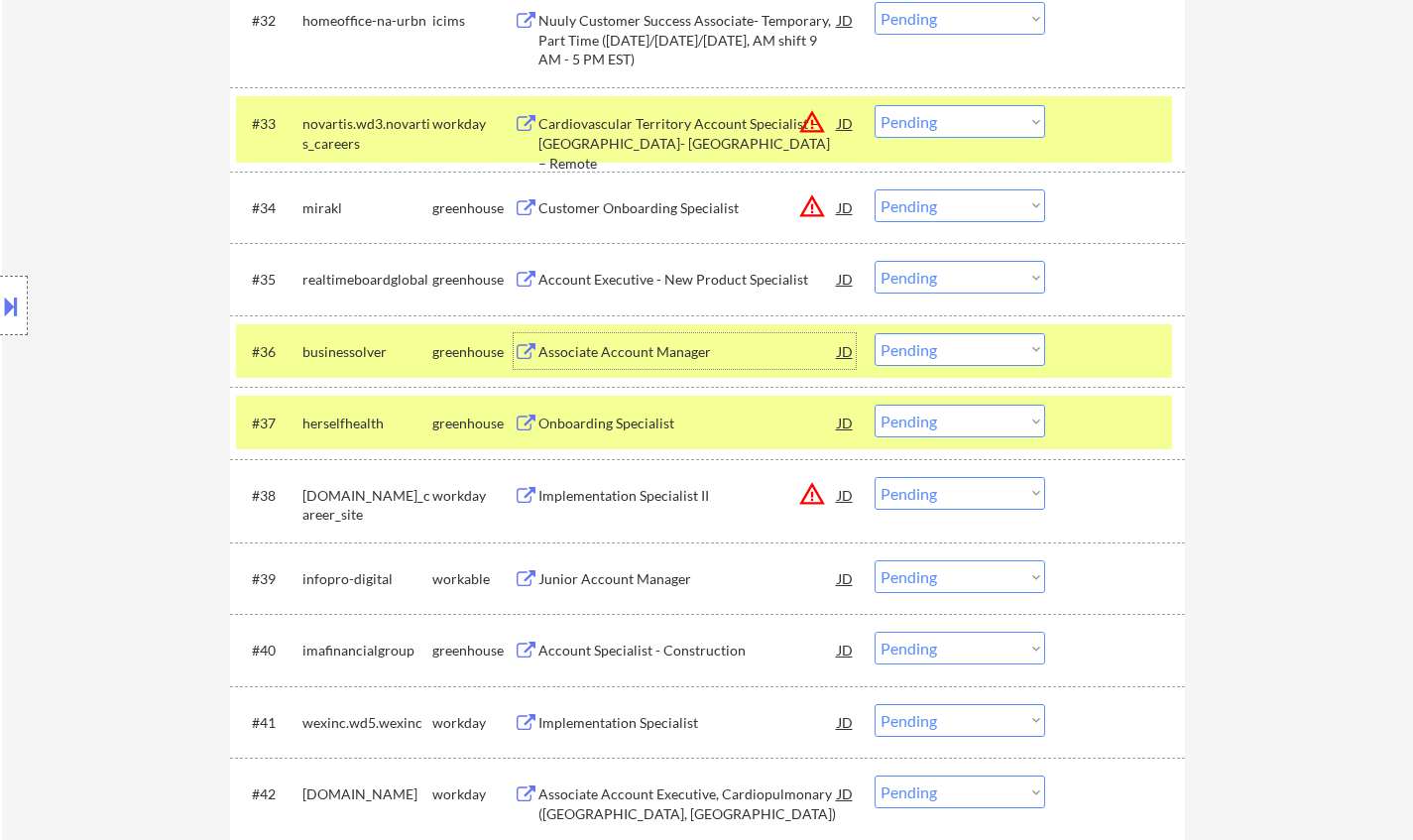
click at [961, 356] on select "Choose an option... Pending Applied Excluded (Questions) Excluded (Expired) Exc…" at bounding box center [959, 349] width 171 height 33
click at [874, 333] on select "Choose an option... Pending Applied Excluded (Questions) Excluded (Expired) Exc…" at bounding box center [959, 349] width 171 height 33
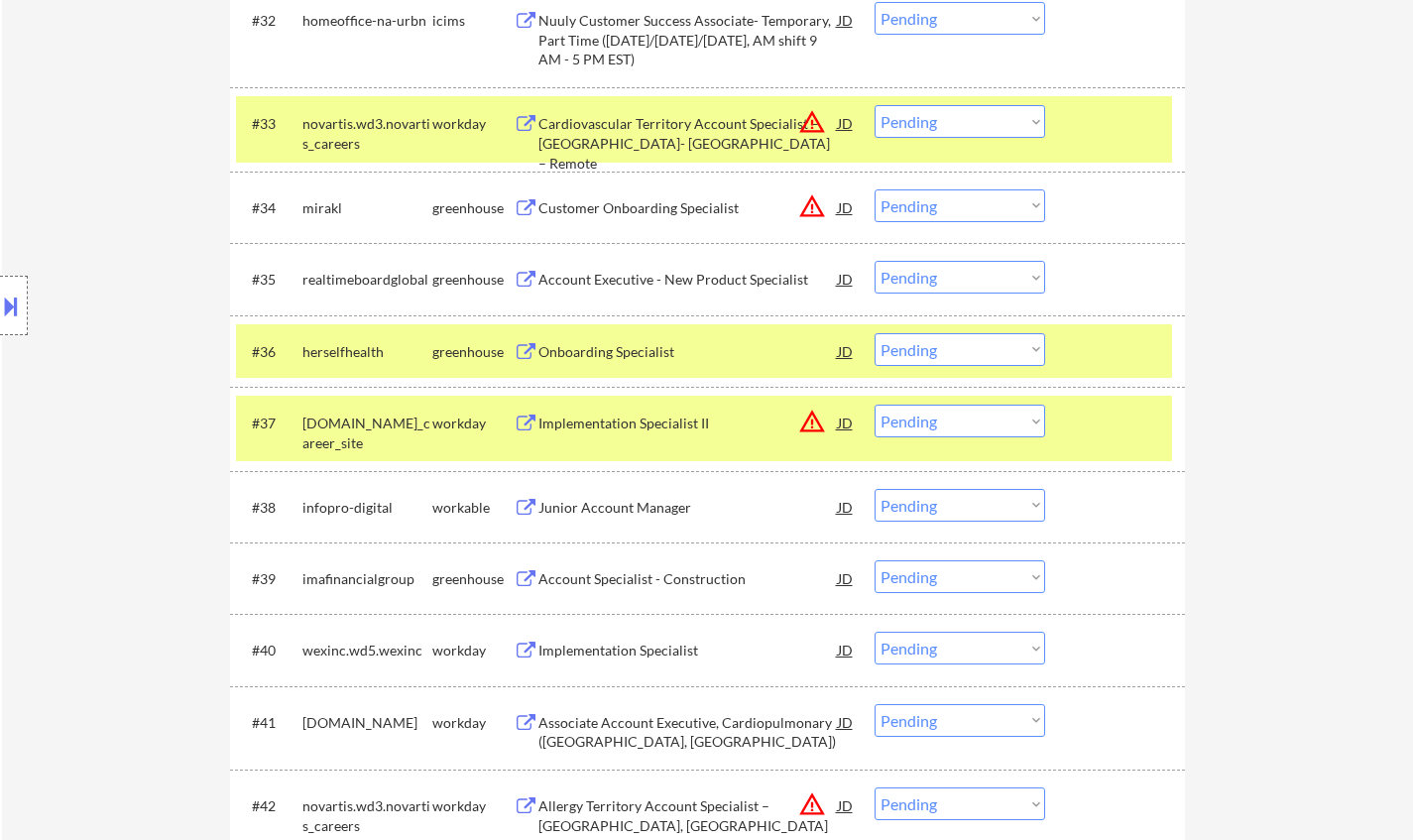
click at [607, 355] on div "Onboarding Specialist" at bounding box center [687, 351] width 299 height 20
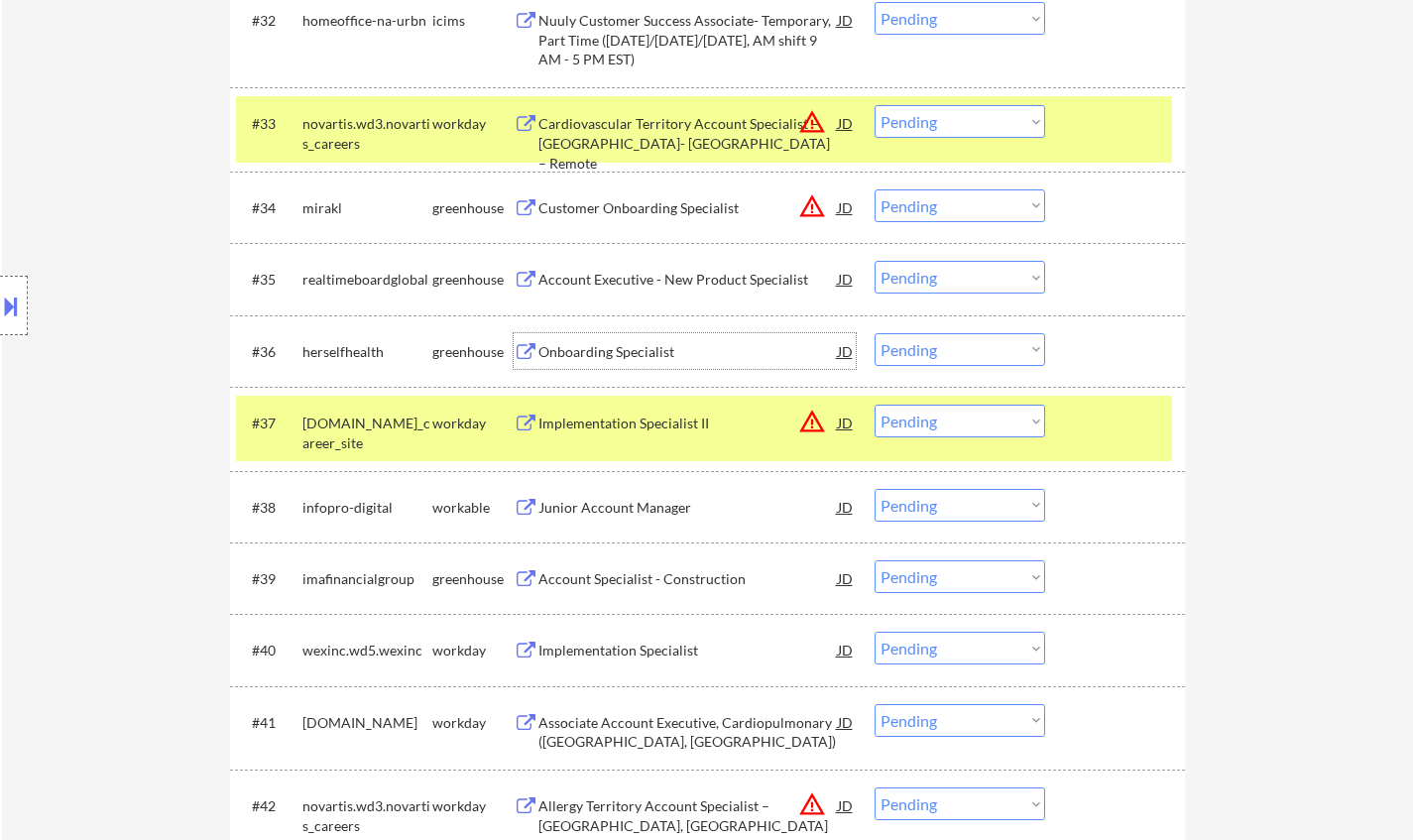
click at [935, 353] on select "Choose an option... Pending Applied Excluded (Questions) Excluded (Expired) Exc…" at bounding box center [959, 349] width 171 height 33
click at [874, 333] on select "Choose an option... Pending Applied Excluded (Questions) Excluded (Expired) Exc…" at bounding box center [959, 349] width 171 height 33
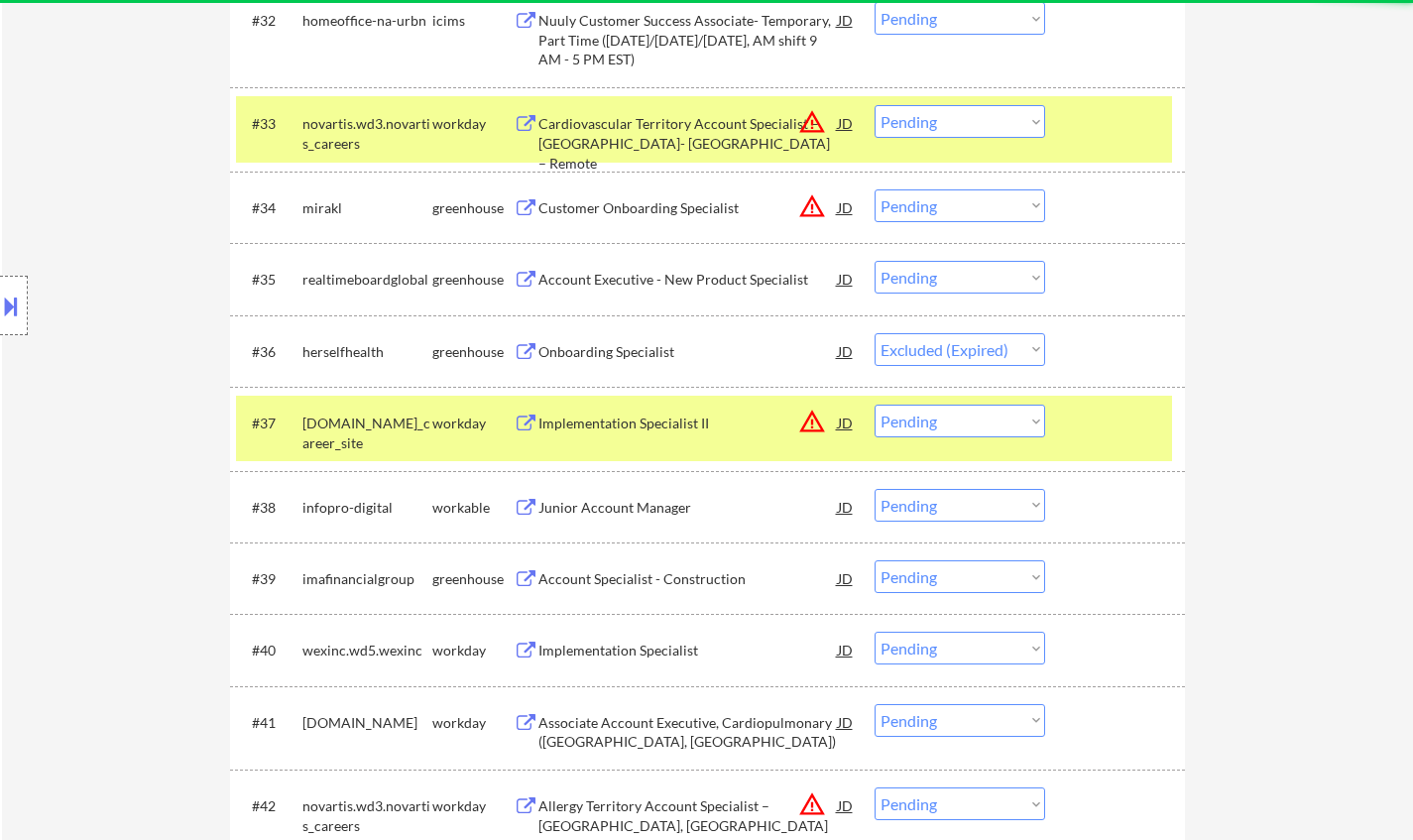
select select ""pending""
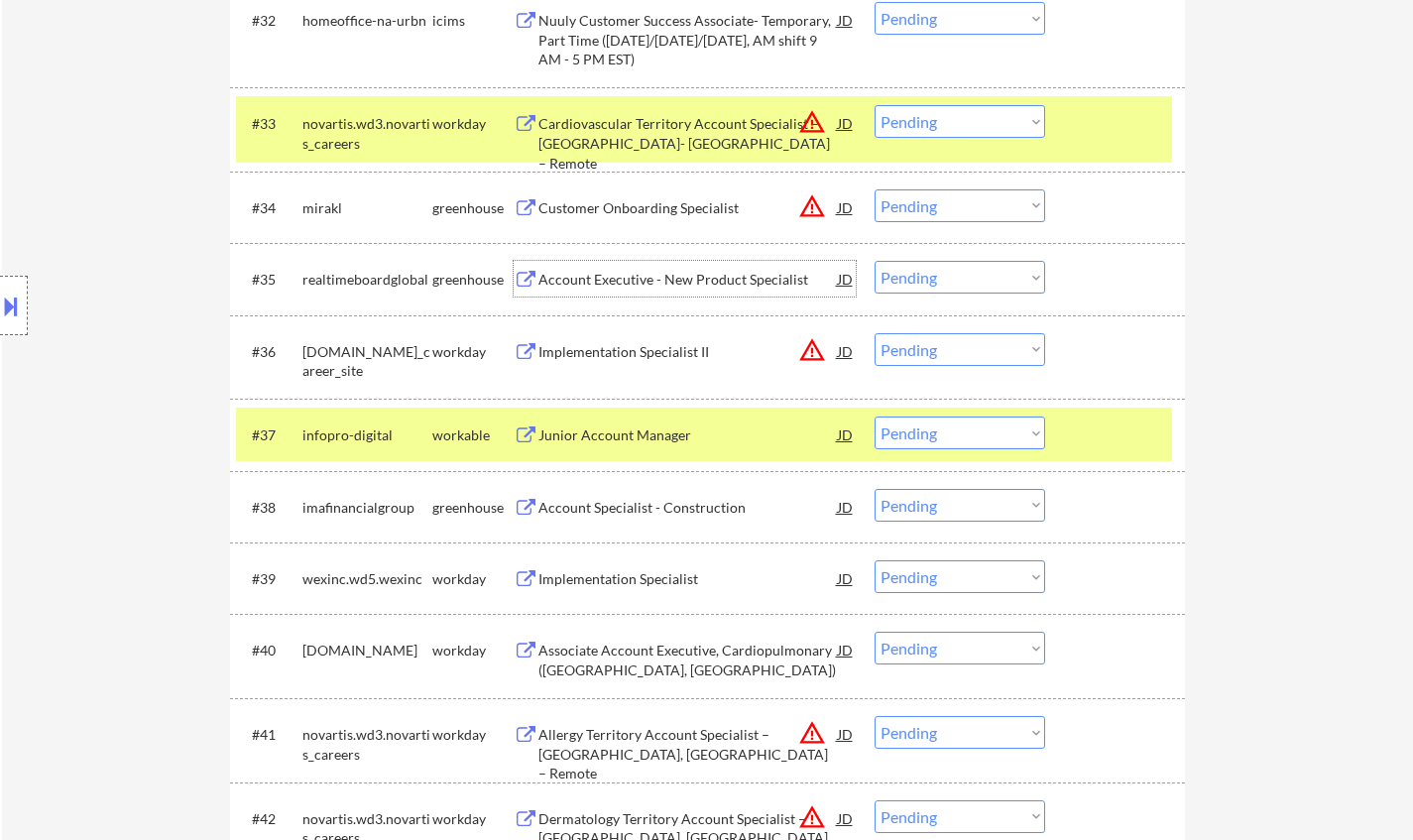
click at [616, 278] on div "Account Executive - New Product Specialist" at bounding box center [687, 280] width 299 height 20
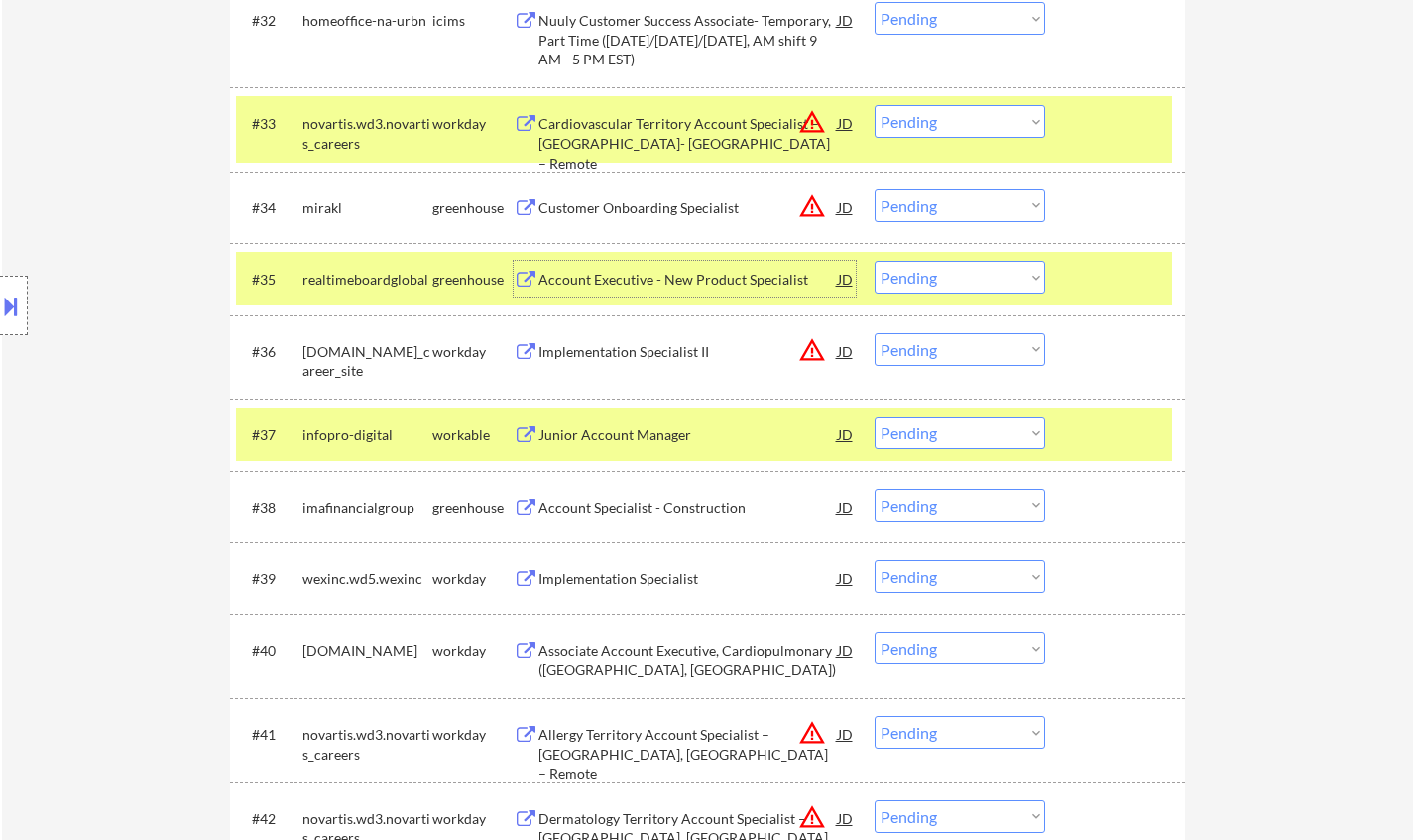
click at [702, 279] on div "Account Executive - New Product Specialist" at bounding box center [687, 280] width 299 height 20
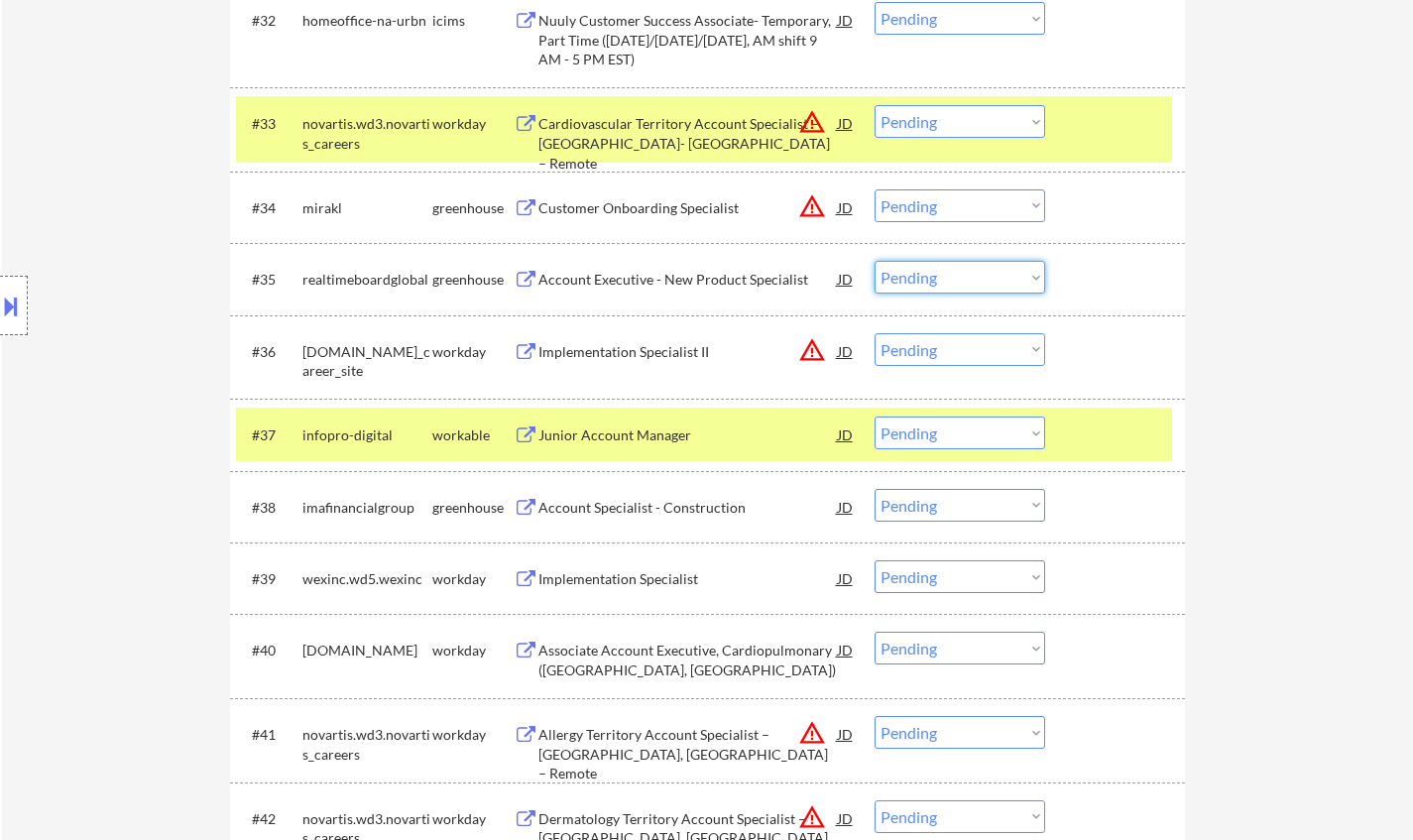
click at [963, 286] on select "Choose an option... Pending Applied Excluded (Questions) Excluded (Expired) Exc…" at bounding box center [959, 277] width 171 height 33
click at [874, 261] on select "Choose an option... Pending Applied Excluded (Questions) Excluded (Expired) Exc…" at bounding box center [959, 277] width 171 height 33
select select ""pending""
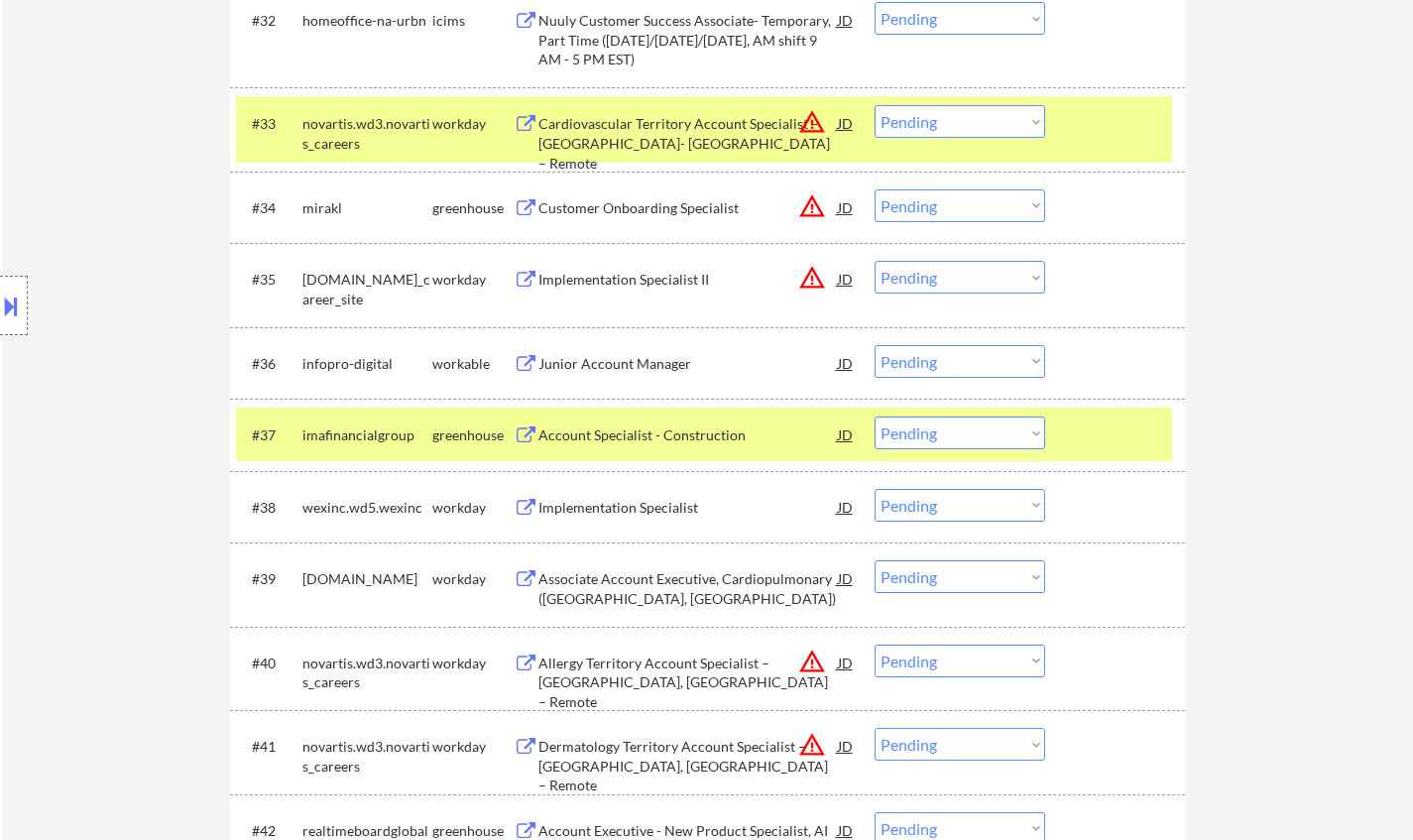
click at [599, 368] on div "Junior Account Manager" at bounding box center [687, 363] width 299 height 20
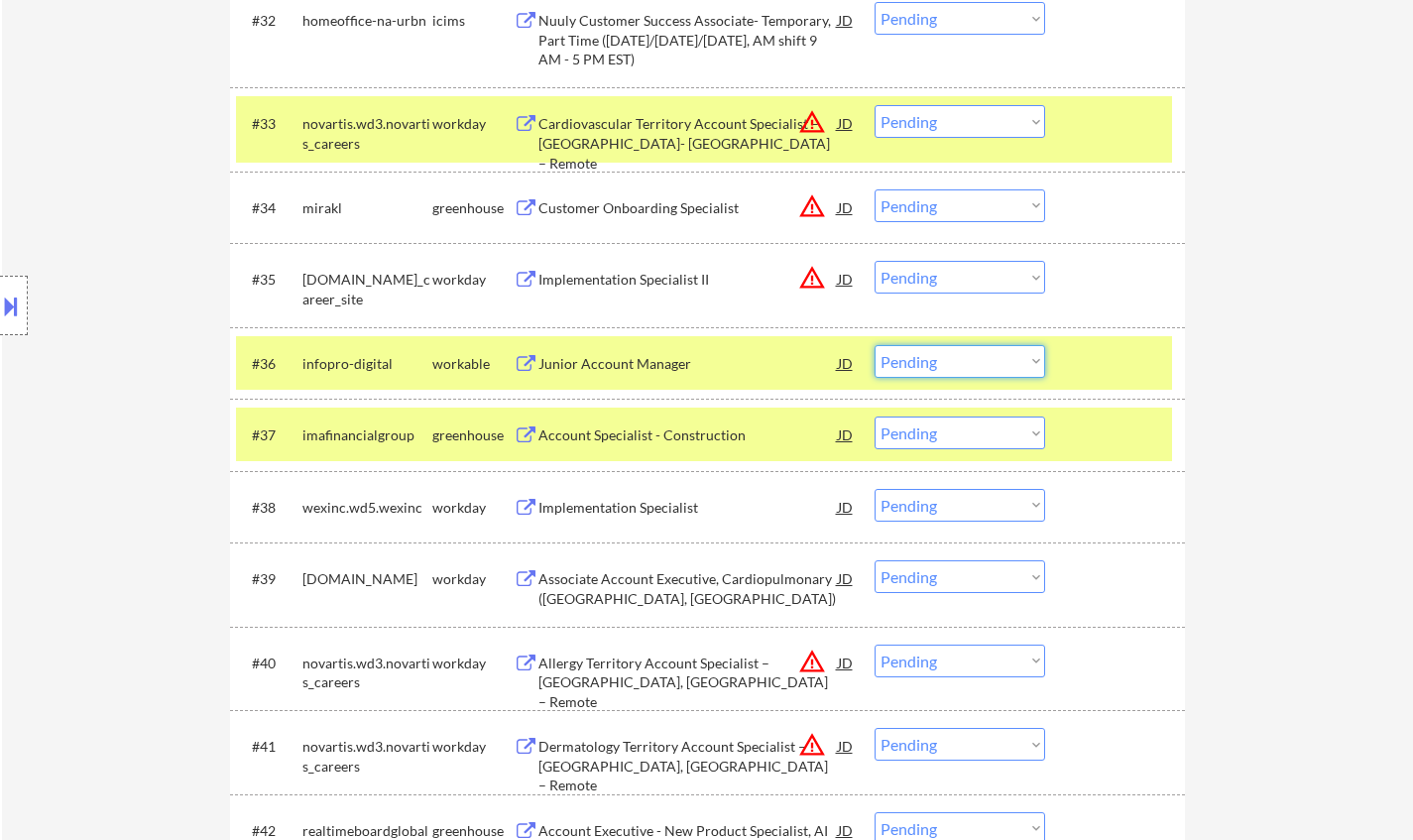
click at [954, 372] on select "Choose an option... Pending Applied Excluded (Questions) Excluded (Expired) Exc…" at bounding box center [959, 360] width 171 height 33
click at [874, 345] on select "Choose an option... Pending Applied Excluded (Questions) Excluded (Expired) Exc…" at bounding box center [959, 360] width 171 height 33
select select ""pending""
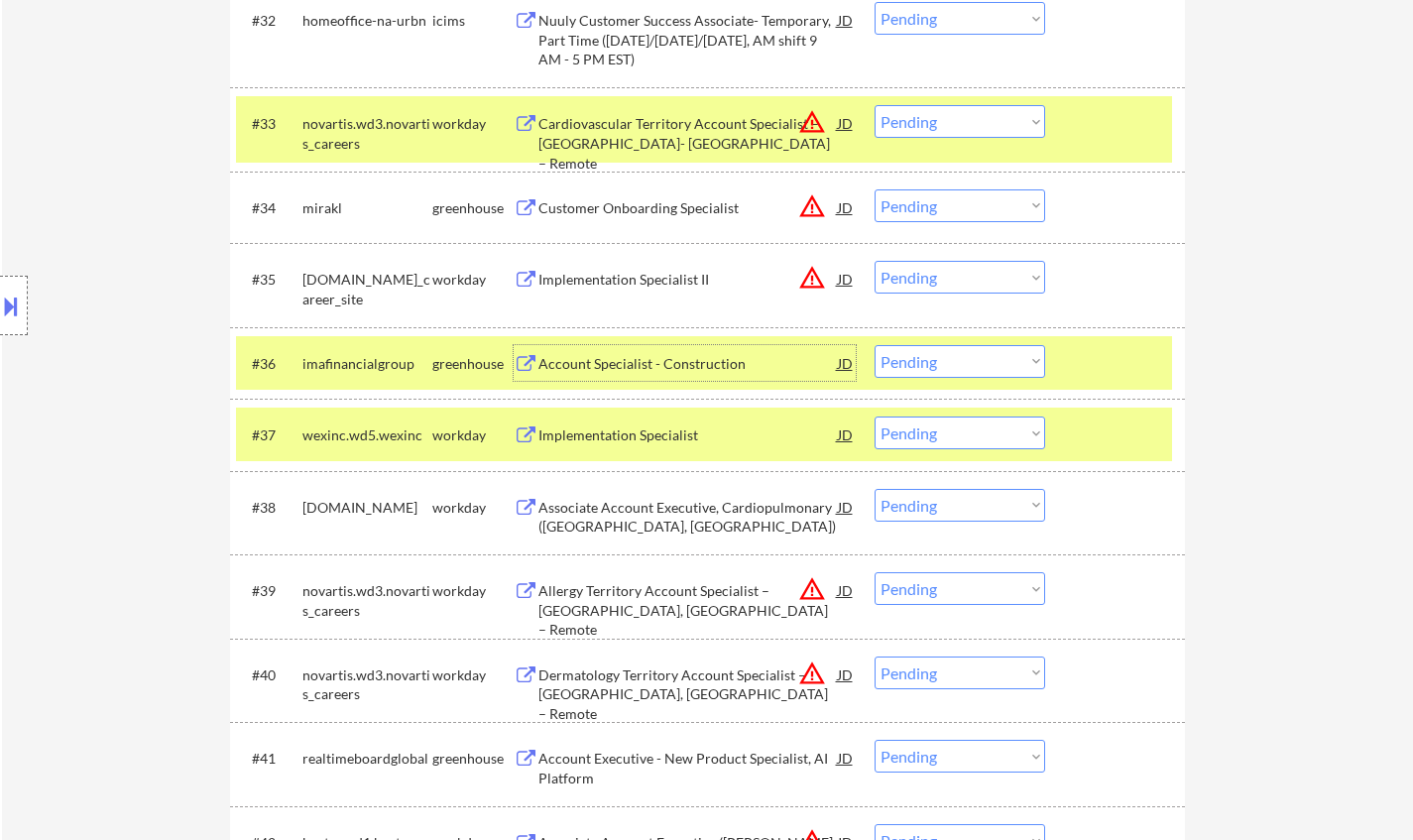
click at [685, 359] on div "Account Specialist - Construction" at bounding box center [687, 363] width 299 height 20
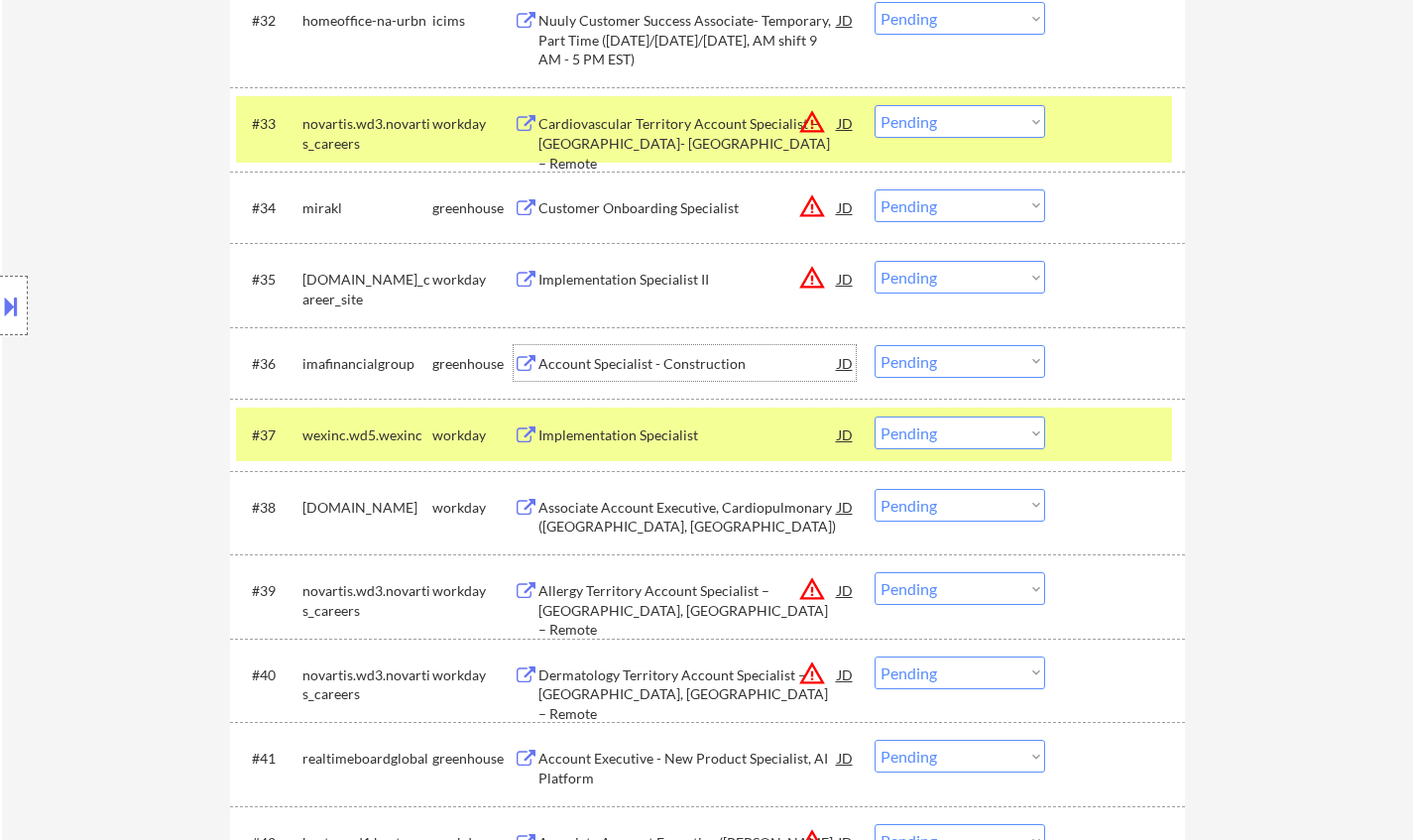
click at [655, 435] on div "Implementation Specialist" at bounding box center [687, 435] width 299 height 20
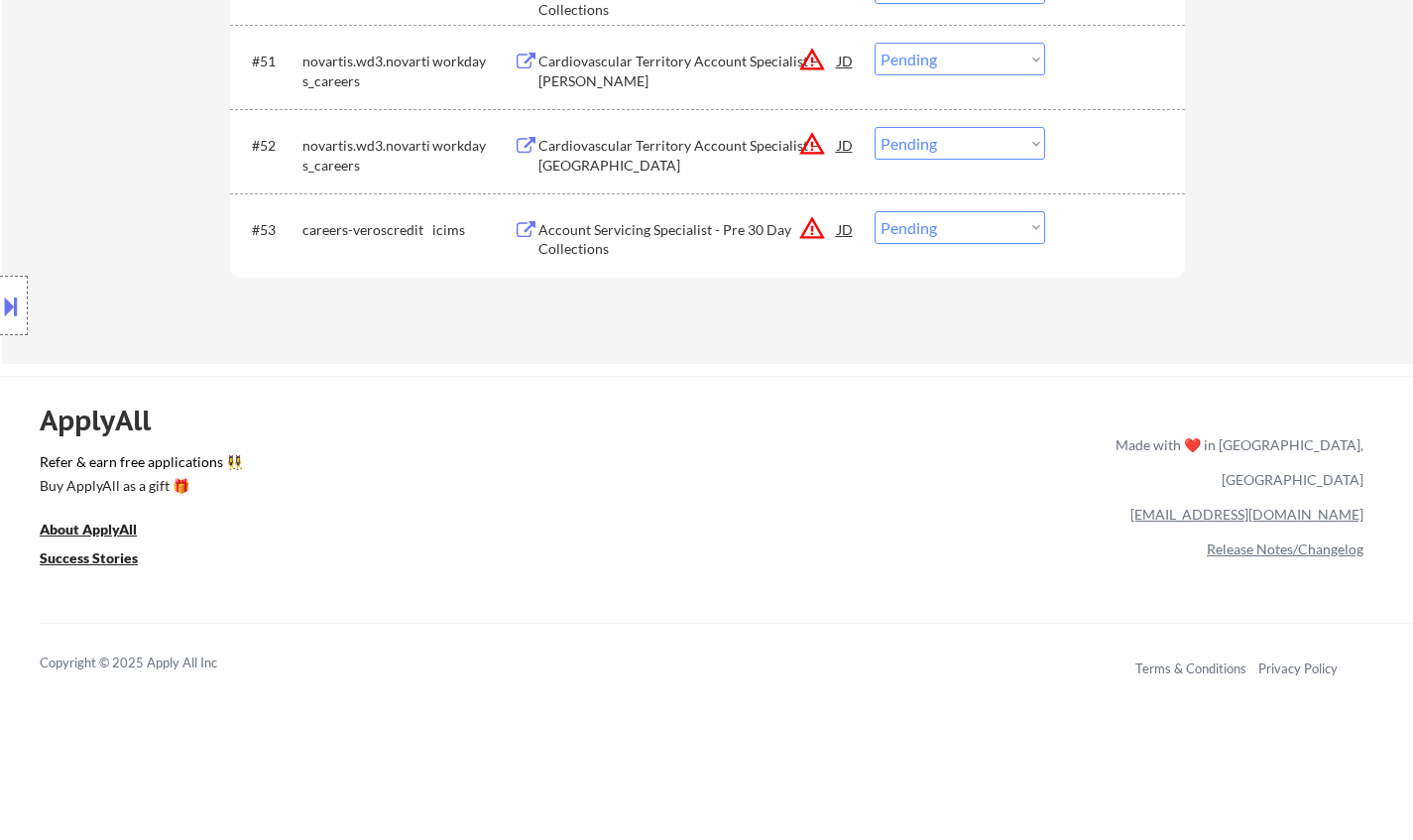
scroll to position [4263, 0]
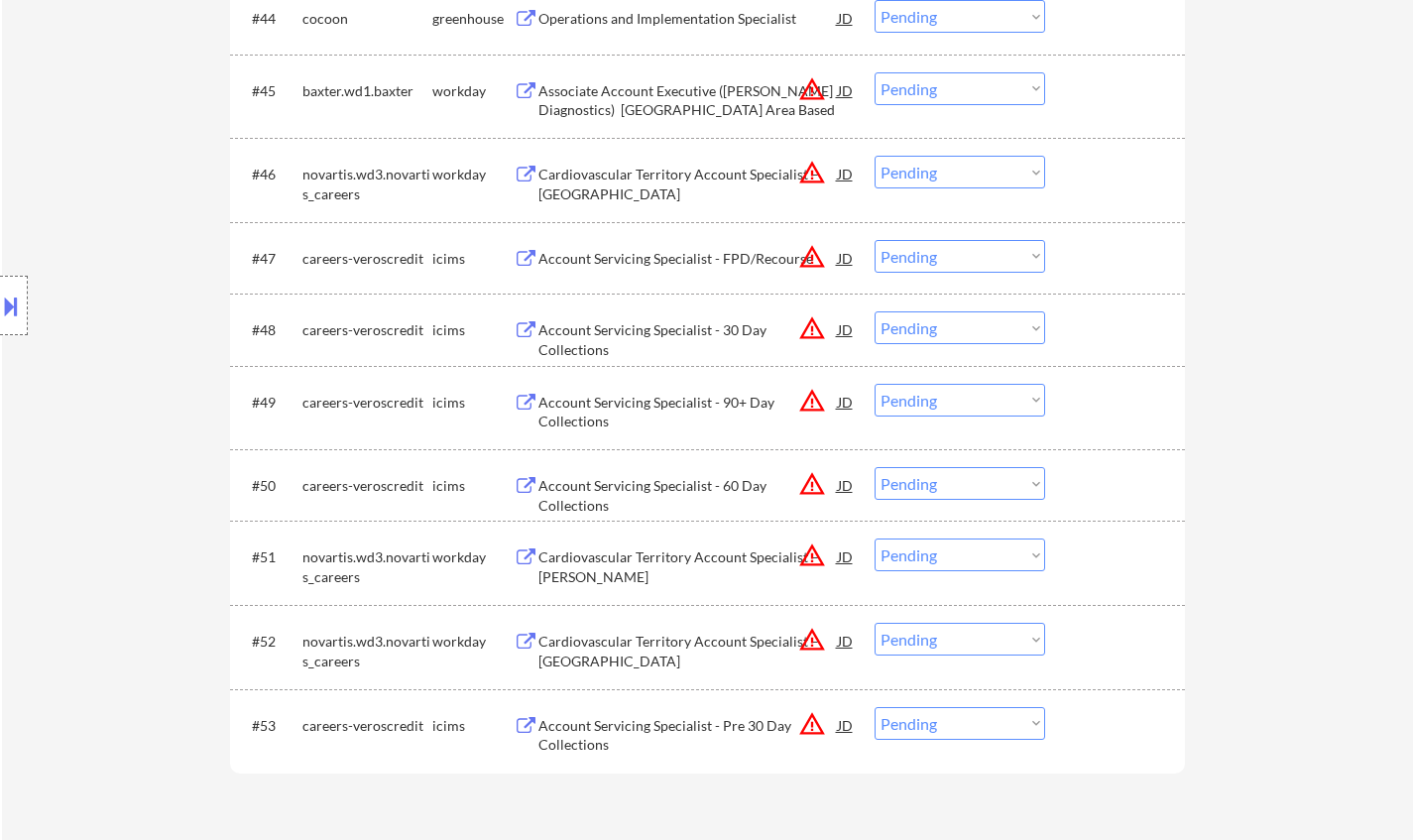
click at [842, 401] on div "JD" at bounding box center [846, 401] width 20 height 36
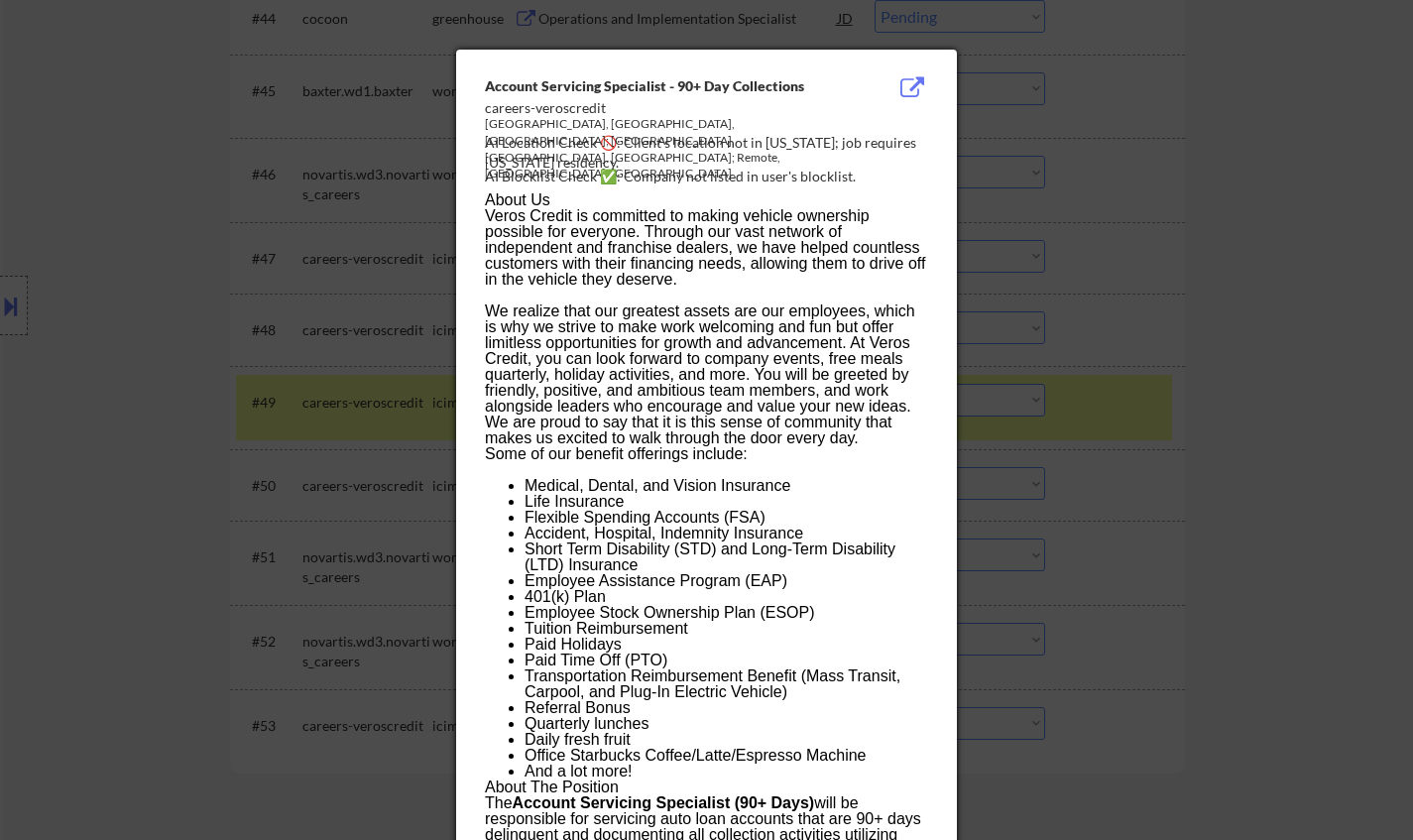
click at [1131, 574] on div at bounding box center [706, 420] width 1413 height 840
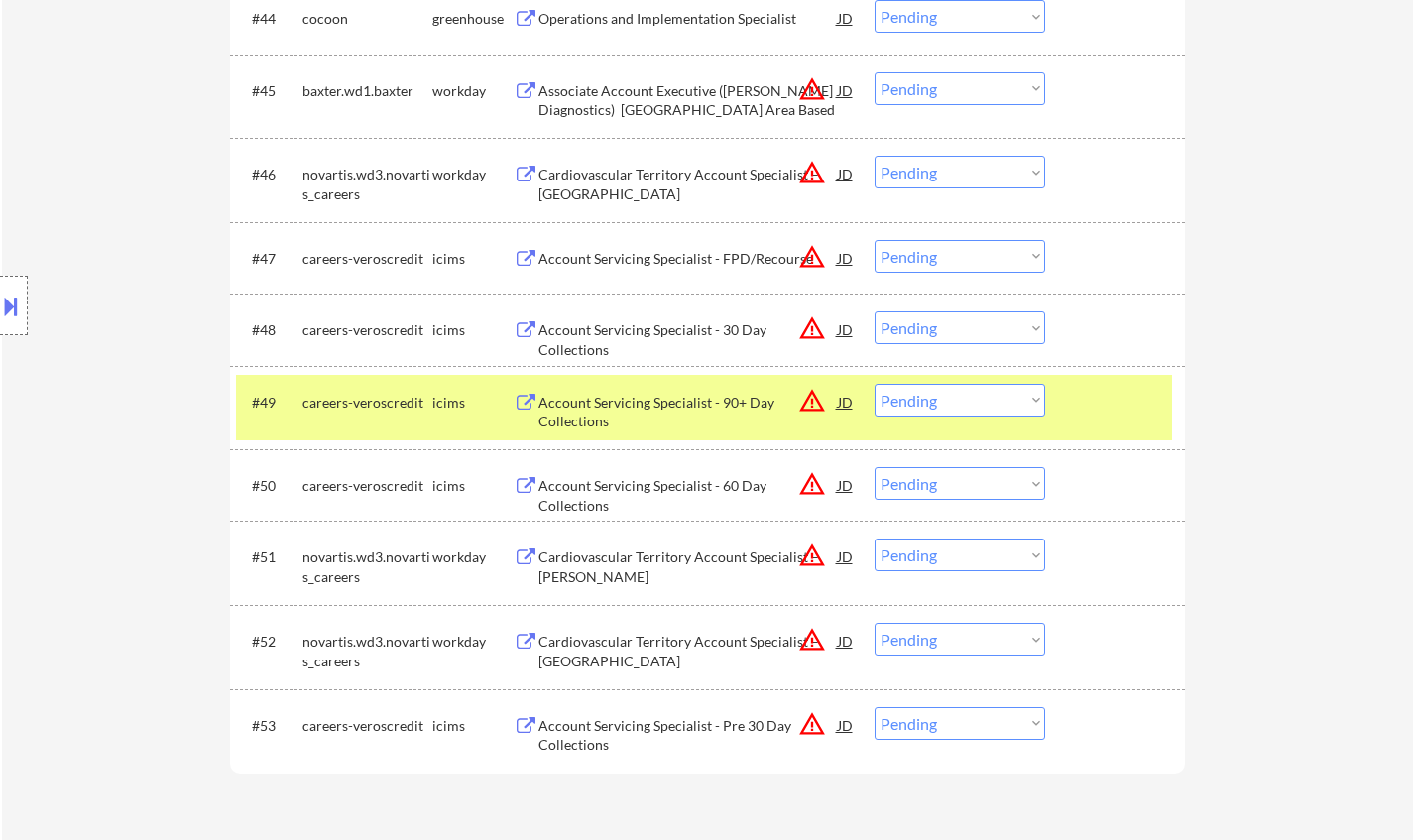
click at [972, 398] on select "Choose an option... Pending Applied Excluded (Questions) Excluded (Expired) Exc…" at bounding box center [959, 399] width 171 height 33
click at [874, 383] on select "Choose an option... Pending Applied Excluded (Questions) Excluded (Expired) Exc…" at bounding box center [959, 399] width 171 height 33
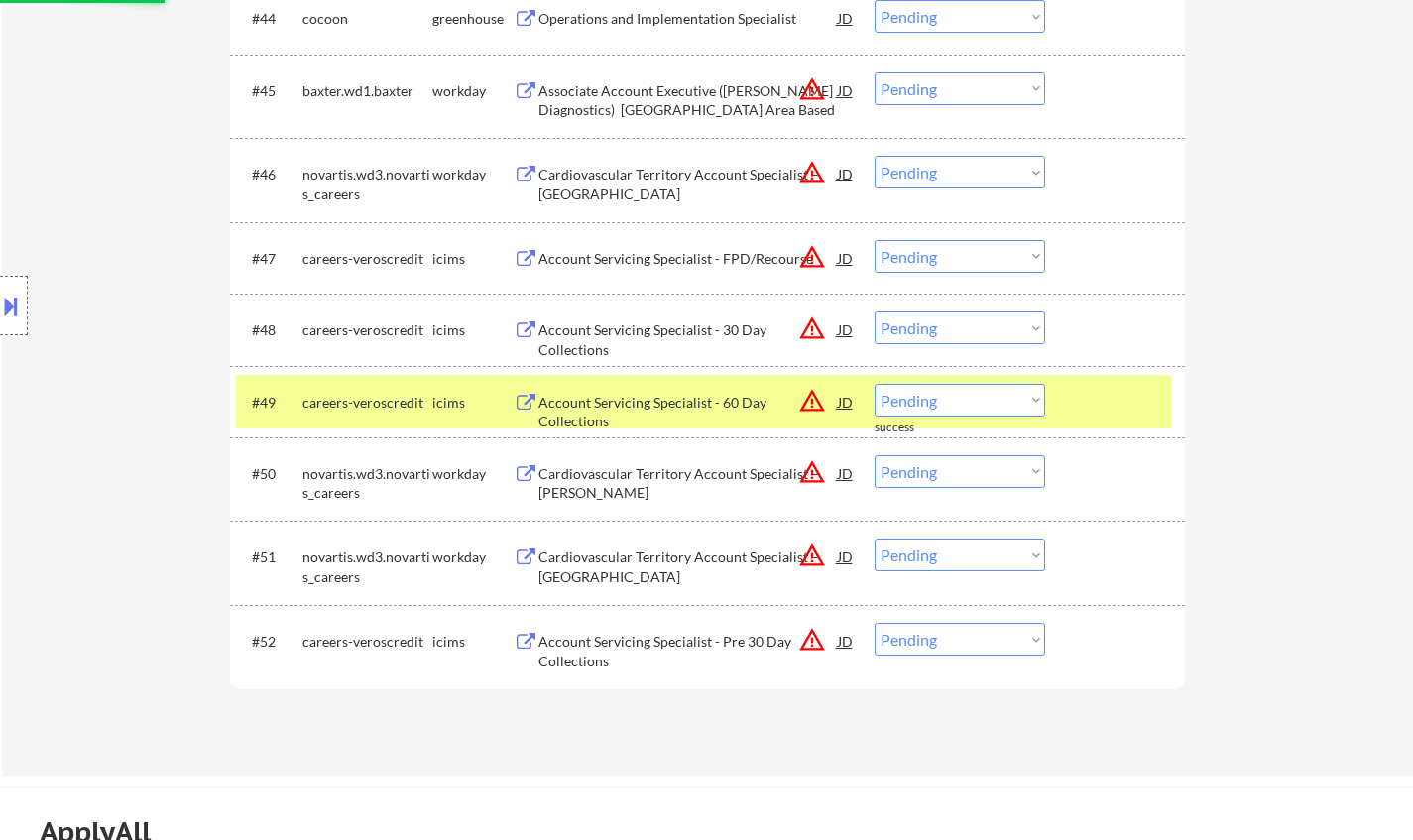
drag, startPoint x: 971, startPoint y: 398, endPoint x: 975, endPoint y: 410, distance: 12.6
click at [971, 398] on select "Choose an option... Pending Applied Excluded (Questions) Excluded (Expired) Exc…" at bounding box center [959, 399] width 171 height 33
click at [874, 383] on select "Choose an option... Pending Applied Excluded (Questions) Excluded (Expired) Exc…" at bounding box center [959, 399] width 171 height 33
select select ""pending""
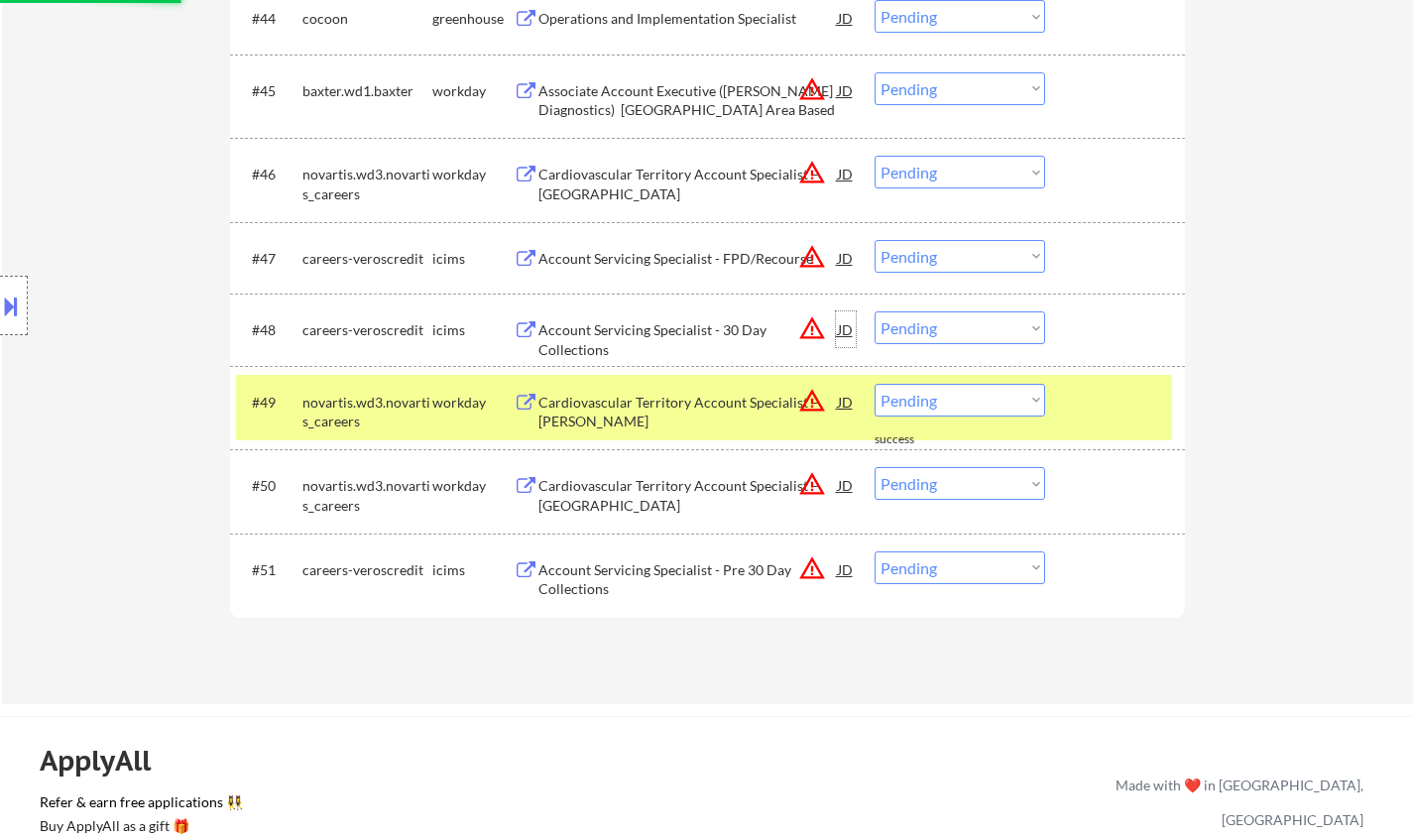
click at [839, 330] on div "JD" at bounding box center [846, 329] width 20 height 36
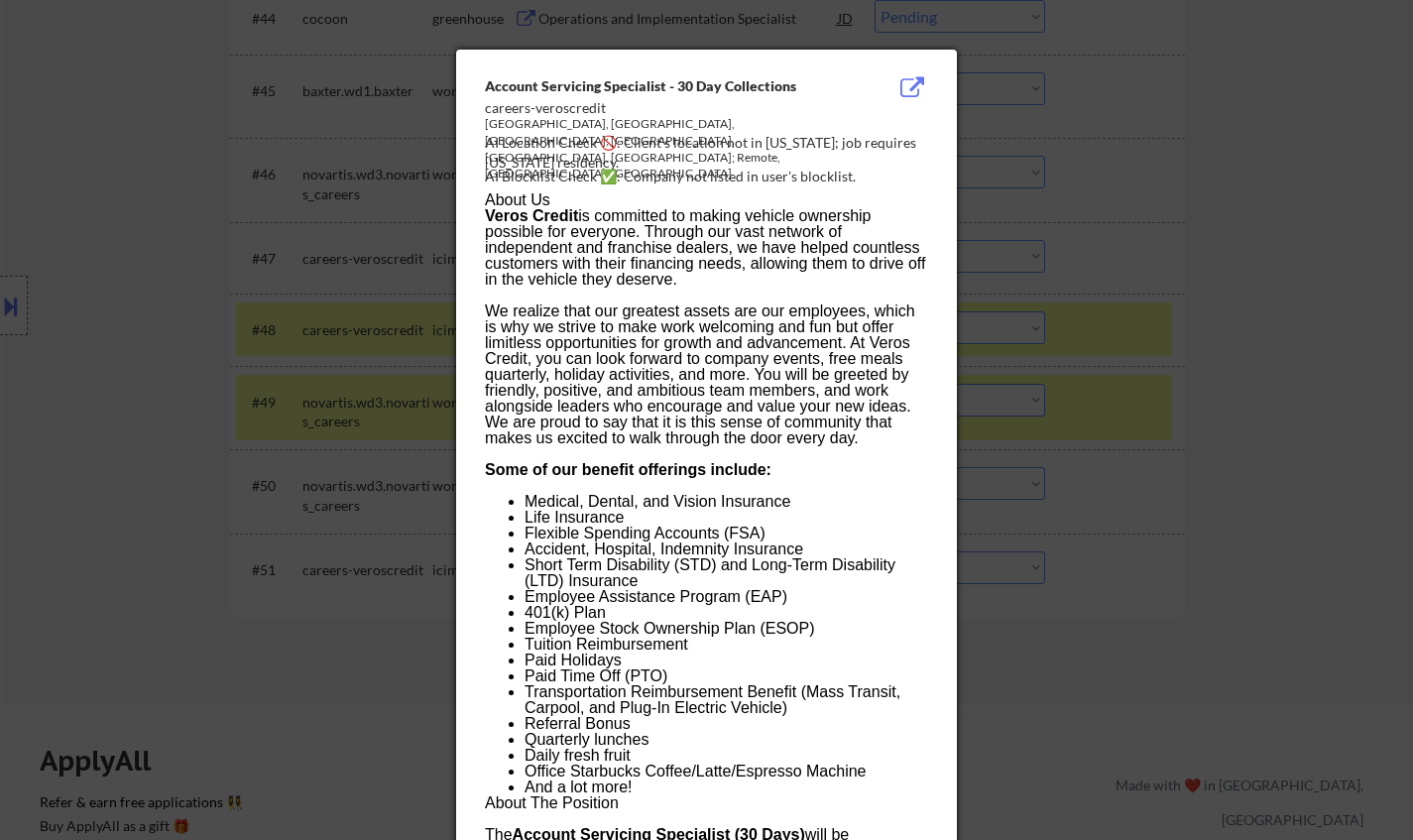
click at [1136, 504] on div at bounding box center [706, 420] width 1413 height 840
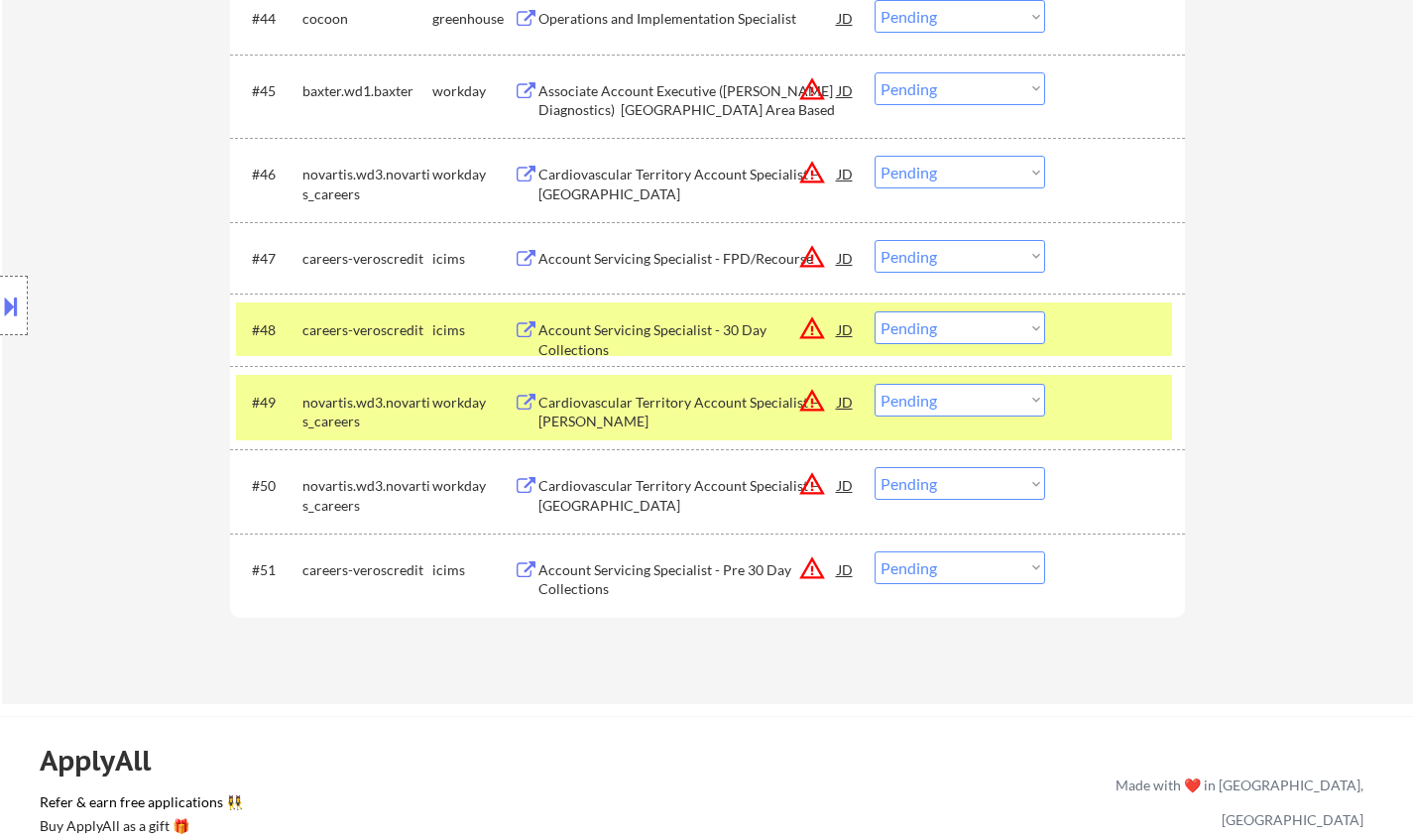
click at [957, 327] on select "Choose an option... Pending Applied Excluded (Questions) Excluded (Expired) Exc…" at bounding box center [959, 327] width 171 height 33
click at [874, 311] on select "Choose an option... Pending Applied Excluded (Questions) Excluded (Expired) Exc…" at bounding box center [959, 327] width 171 height 33
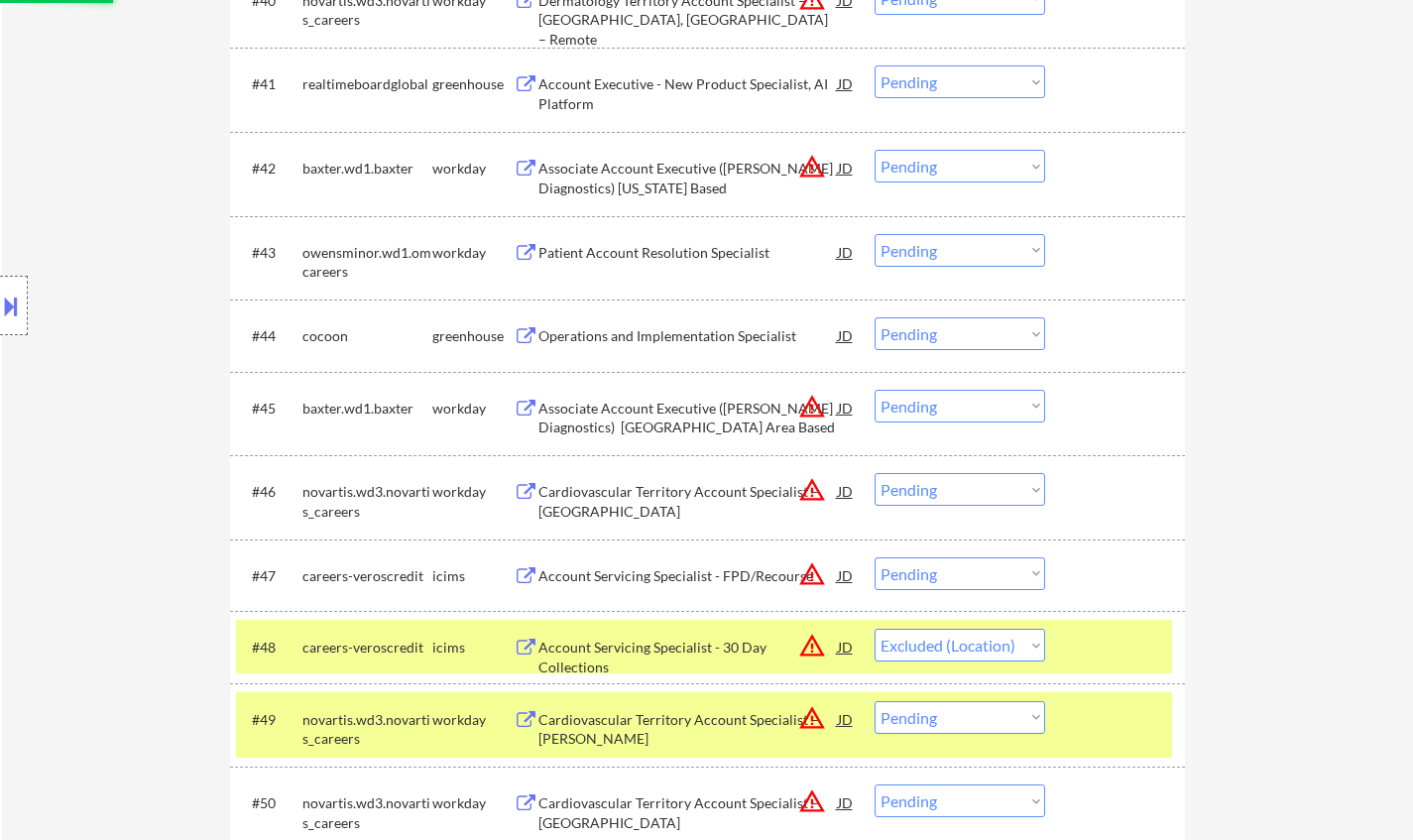
scroll to position [3865, 0]
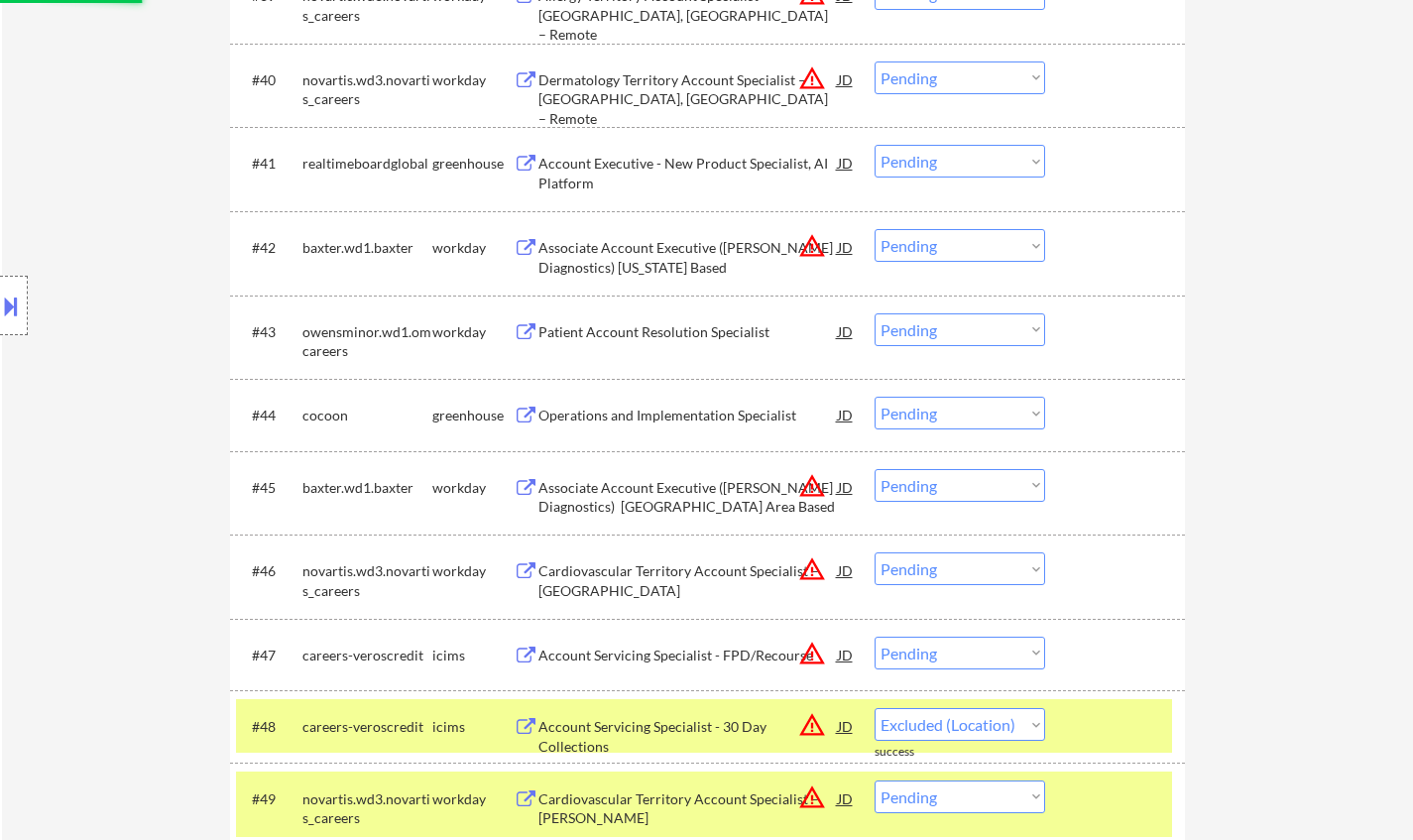
select select ""pending""
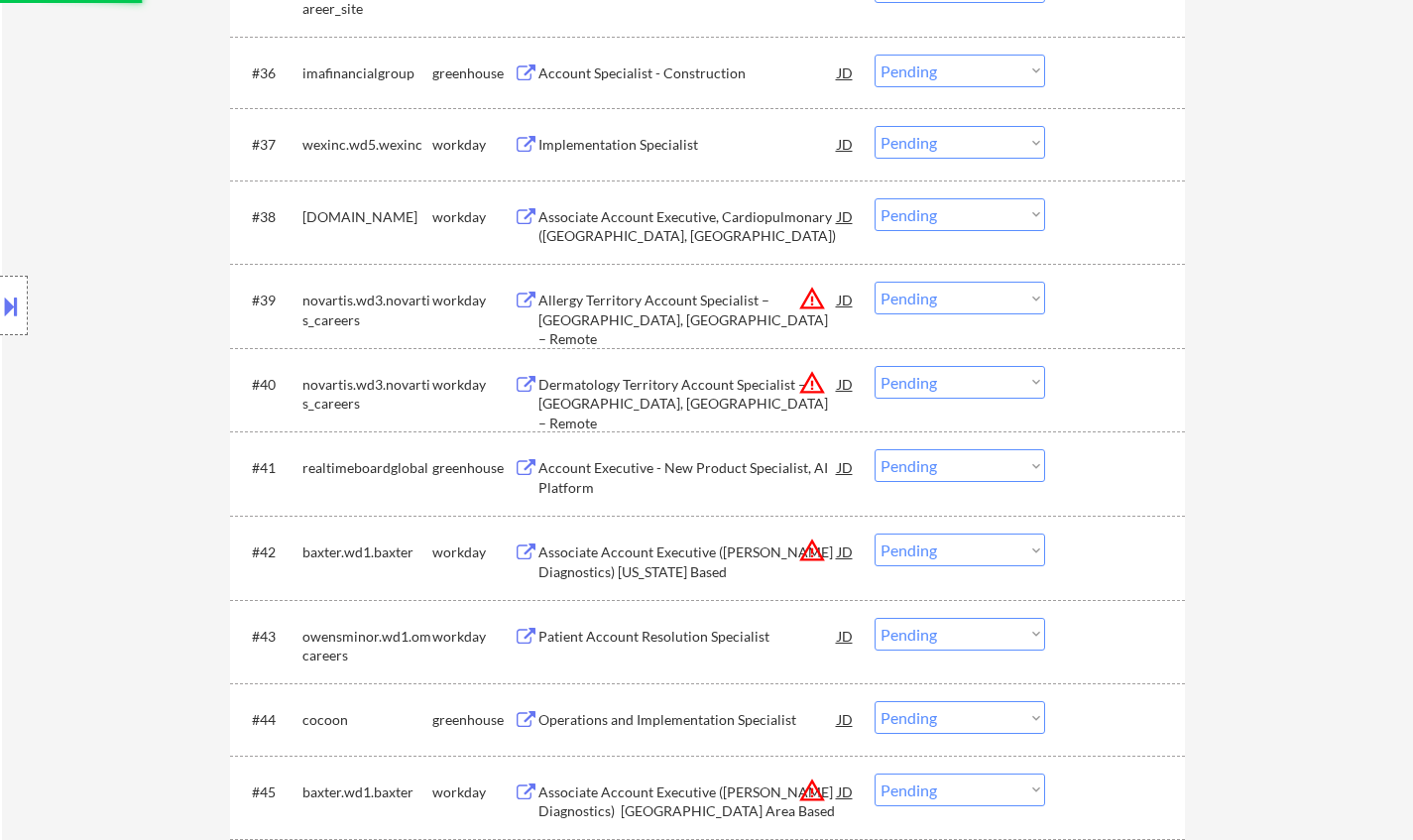
scroll to position [3469, 0]
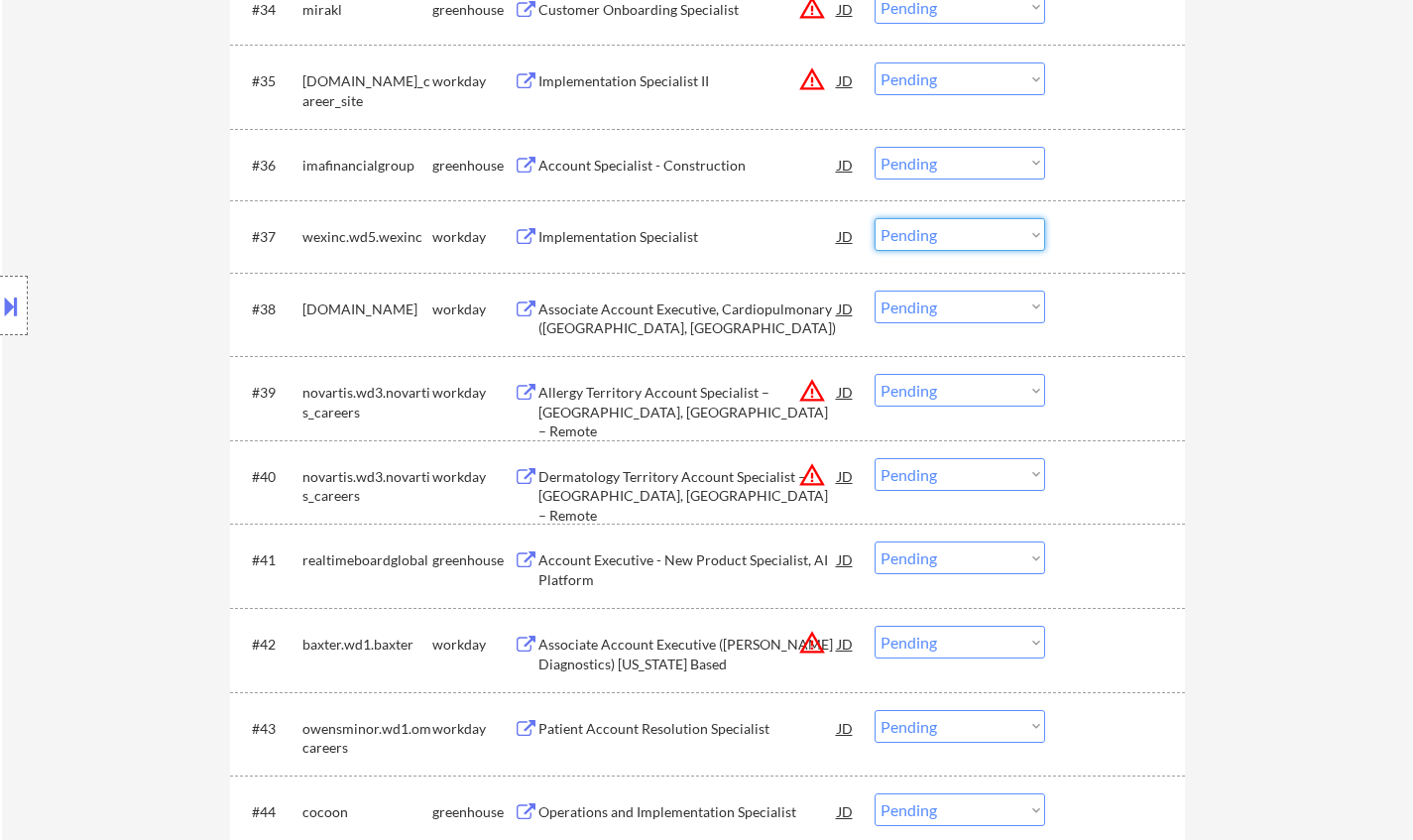
click at [961, 243] on select "Choose an option... Pending Applied Excluded (Questions) Excluded (Expired) Exc…" at bounding box center [959, 234] width 171 height 33
click at [874, 218] on select "Choose an option... Pending Applied Excluded (Questions) Excluded (Expired) Exc…" at bounding box center [959, 234] width 171 height 33
select select ""pending""
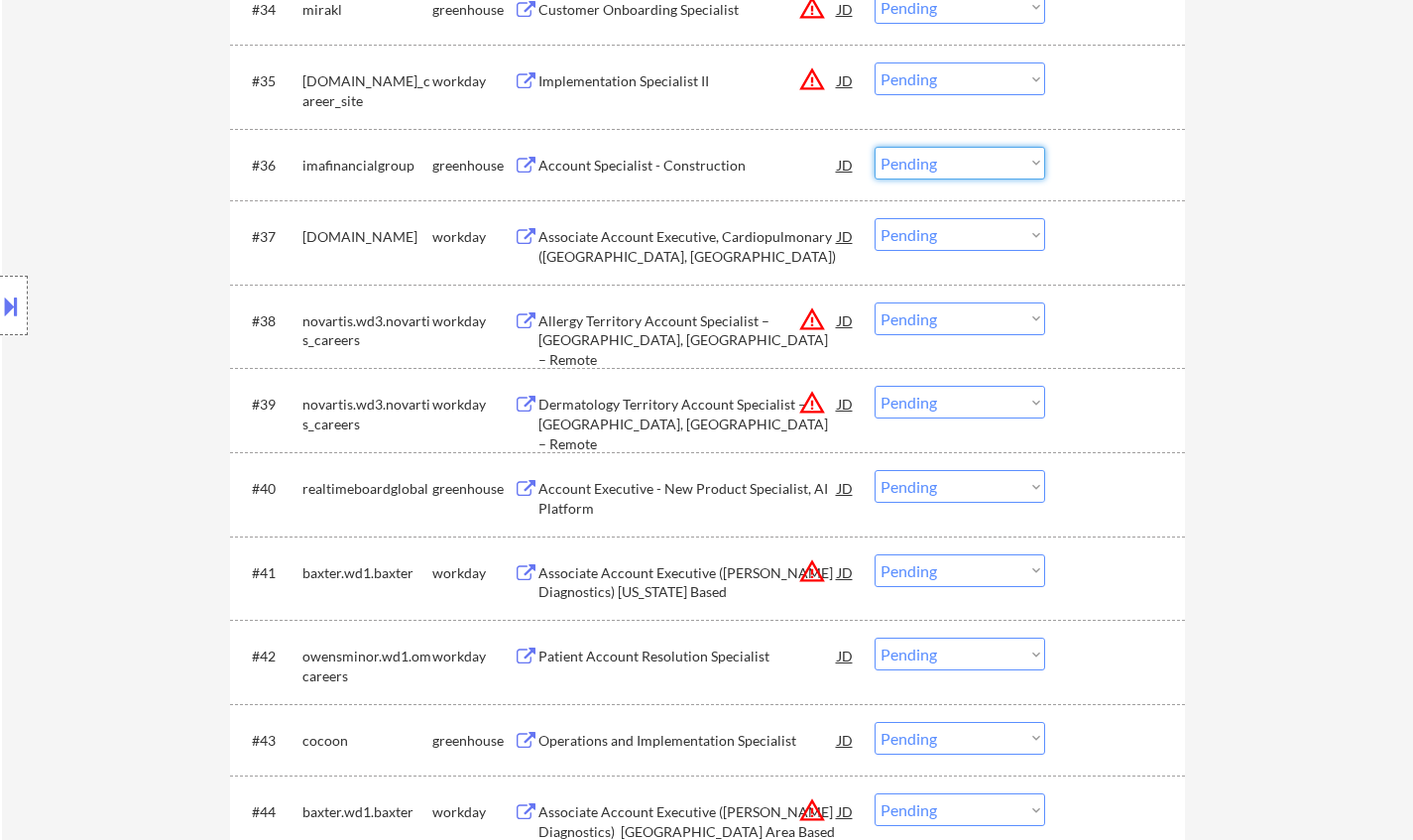
click at [1035, 168] on select "Choose an option... Pending Applied Excluded (Questions) Excluded (Expired) Exc…" at bounding box center [959, 163] width 171 height 33
click at [874, 147] on select "Choose an option... Pending Applied Excluded (Questions) Excluded (Expired) Exc…" at bounding box center [959, 163] width 171 height 33
select select ""pending""
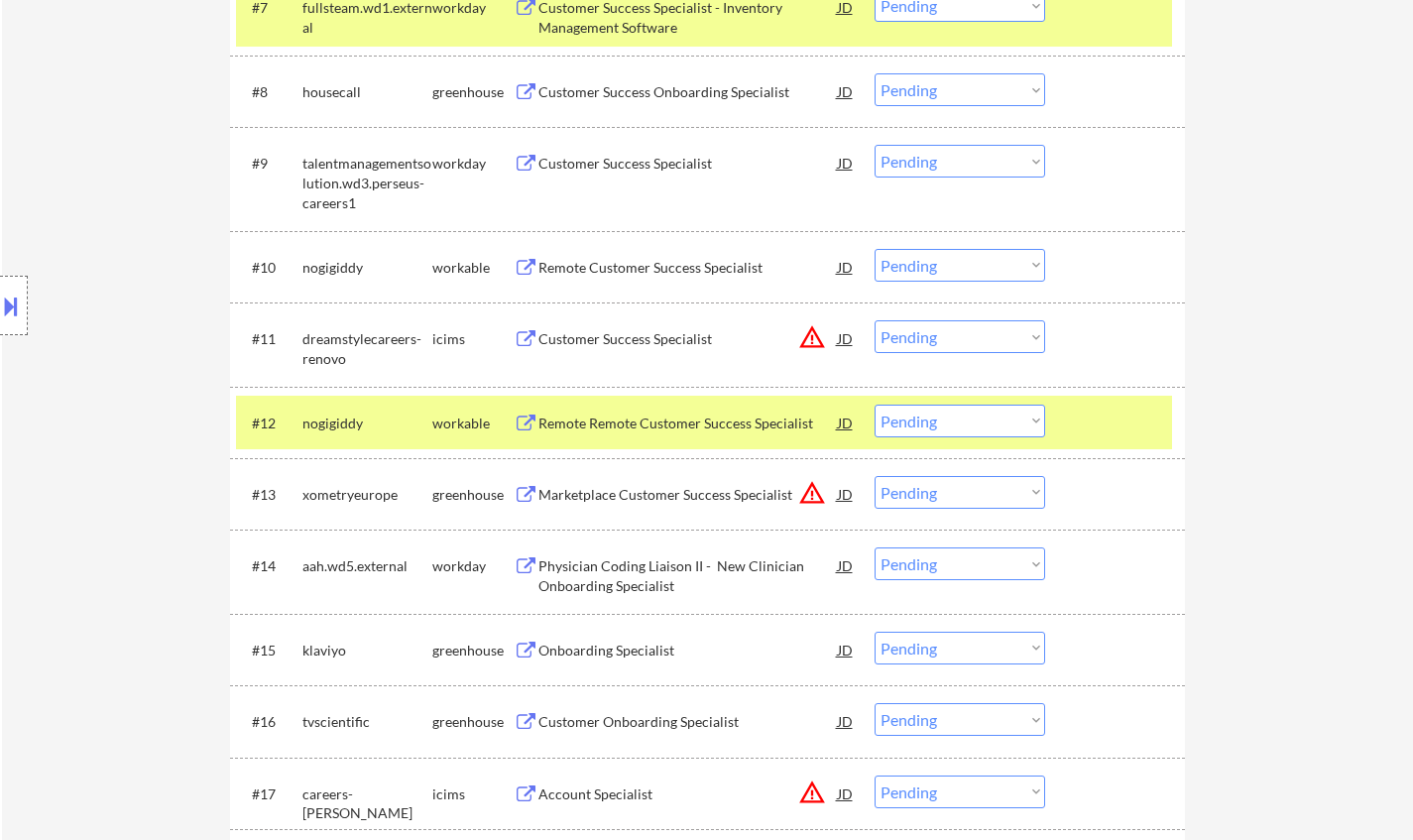
scroll to position [1190, 0]
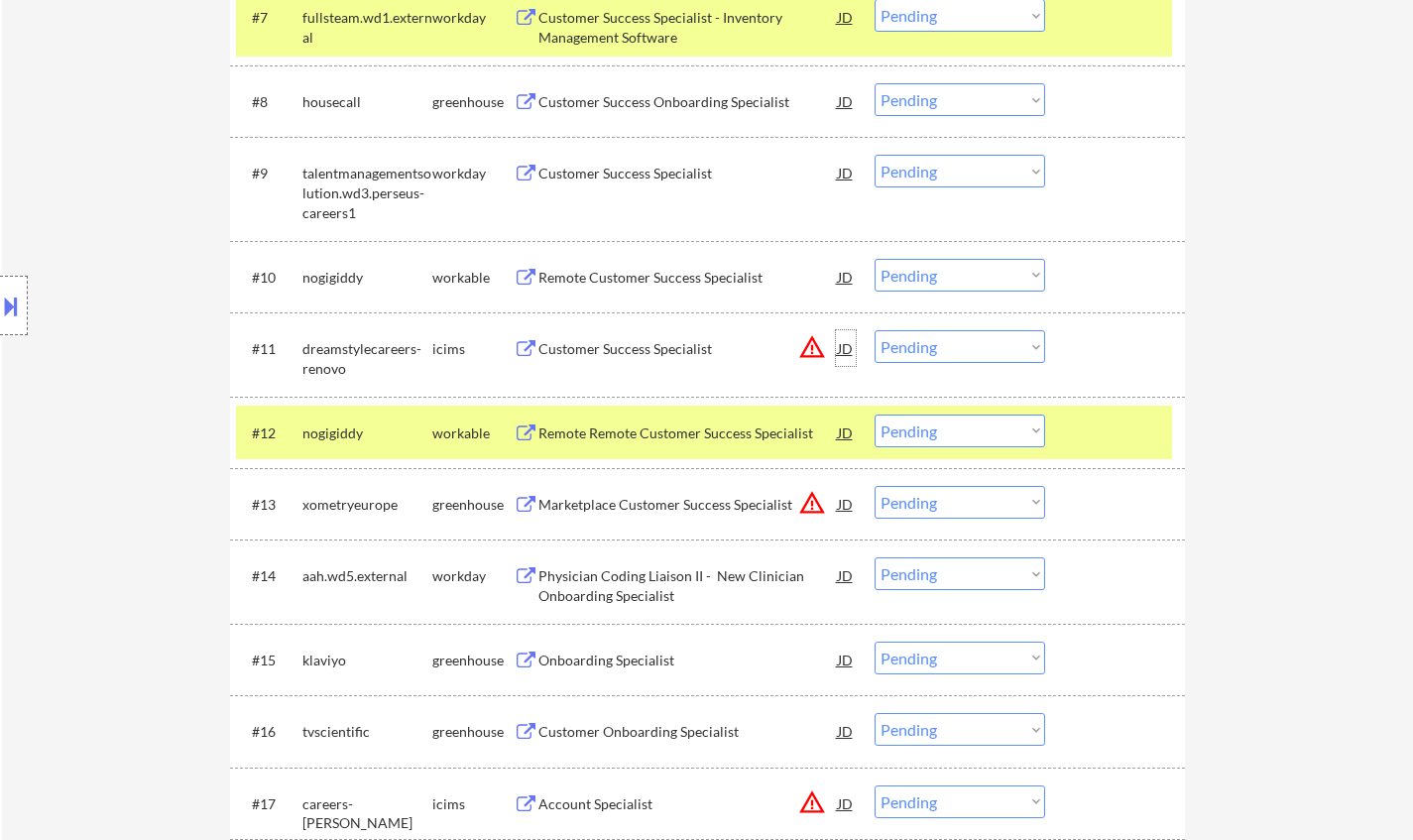
click at [846, 348] on div "JD" at bounding box center [846, 348] width 20 height 36
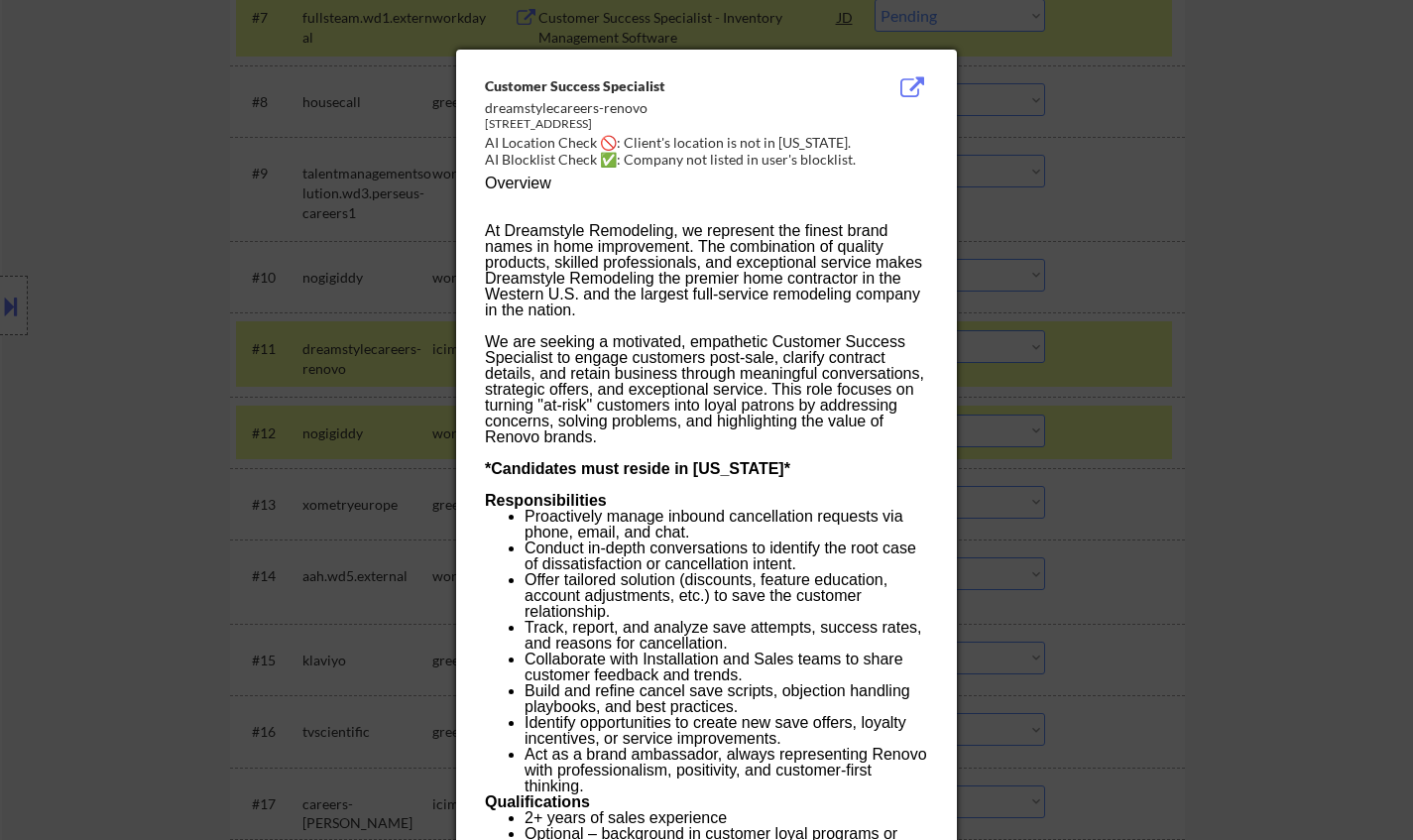
click at [1266, 418] on div at bounding box center [706, 420] width 1413 height 840
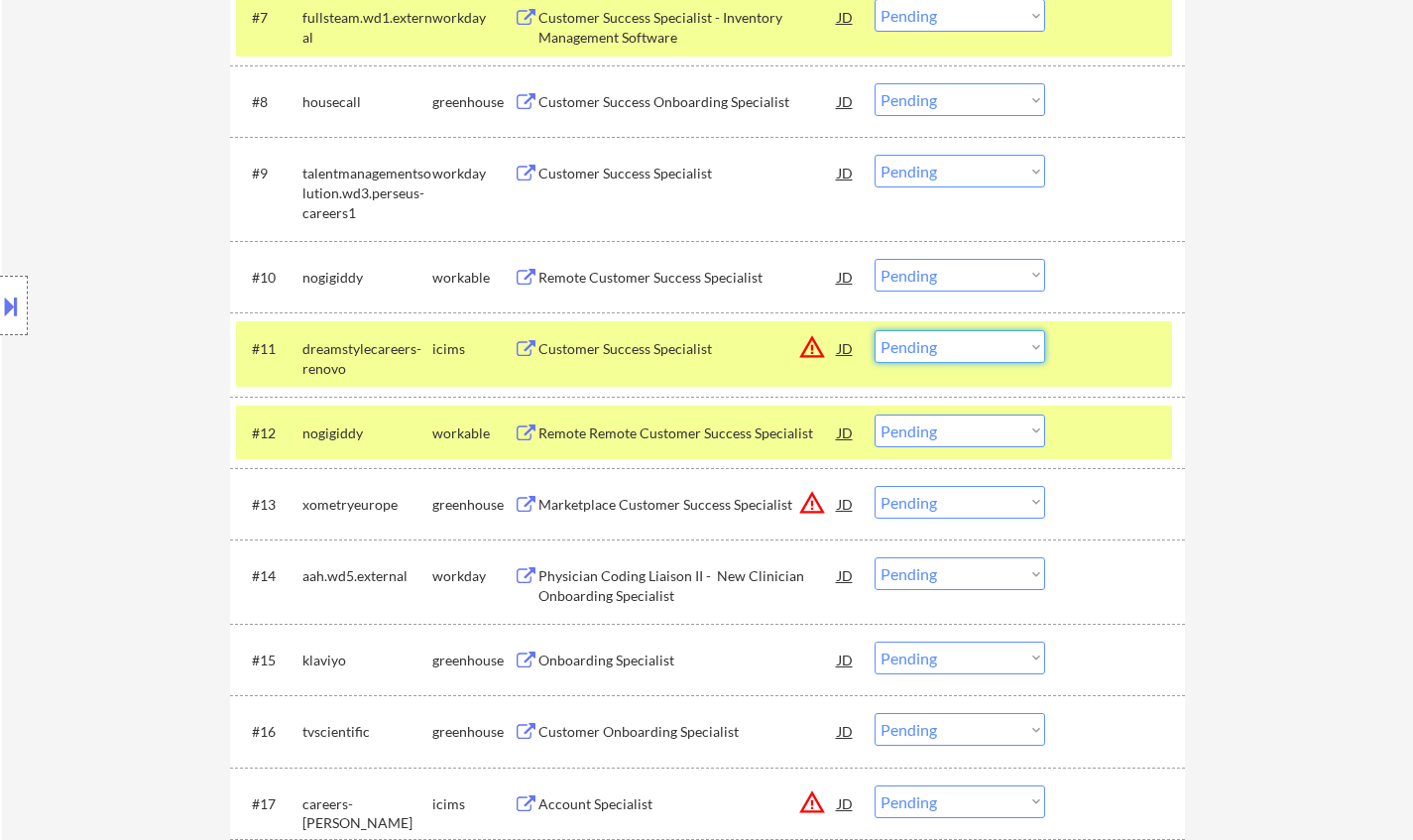
click at [921, 334] on select "Choose an option... Pending Applied Excluded (Questions) Excluded (Expired) Exc…" at bounding box center [959, 346] width 171 height 33
click at [874, 330] on select "Choose an option... Pending Applied Excluded (Questions) Excluded (Expired) Exc…" at bounding box center [959, 346] width 171 height 33
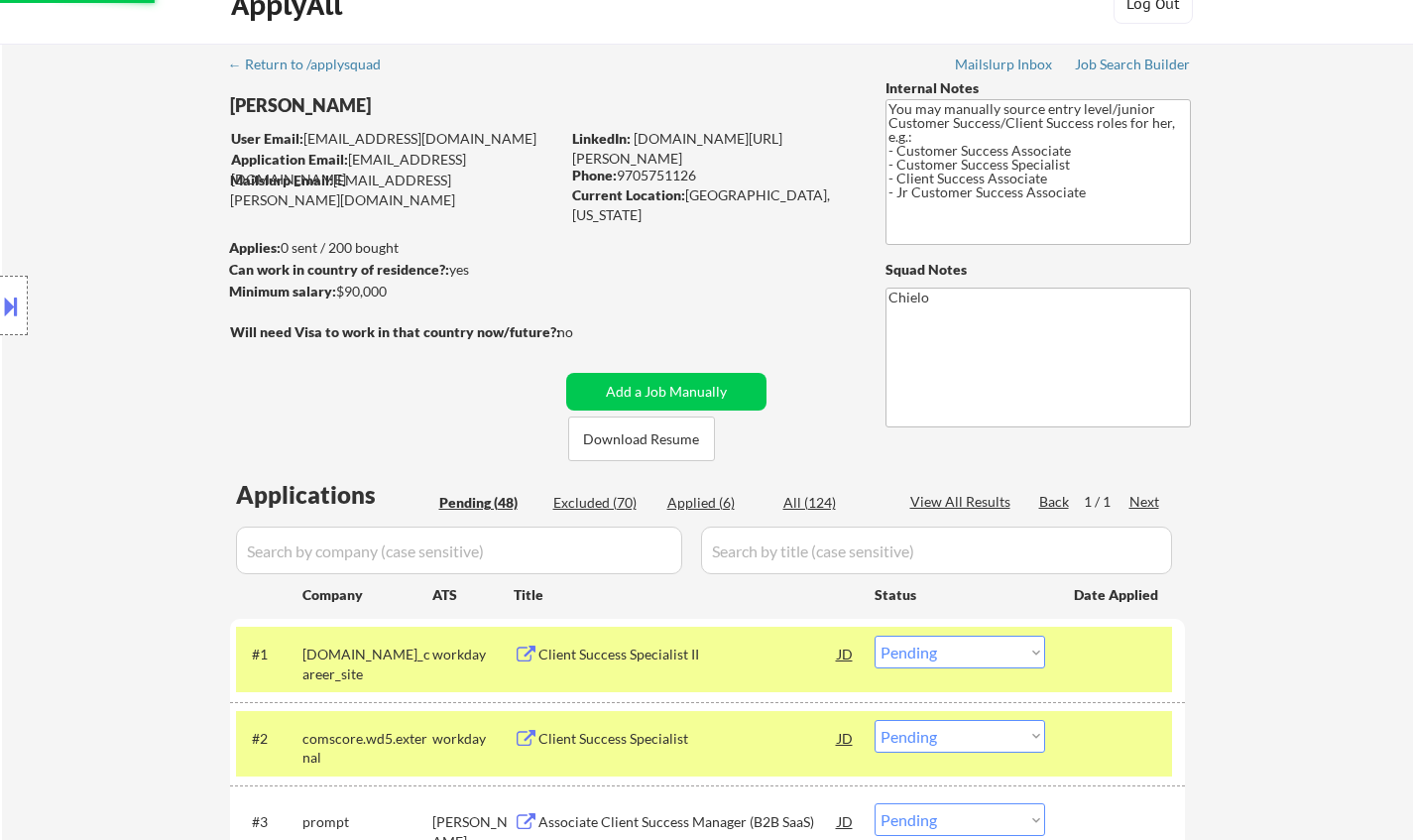
scroll to position [0, 0]
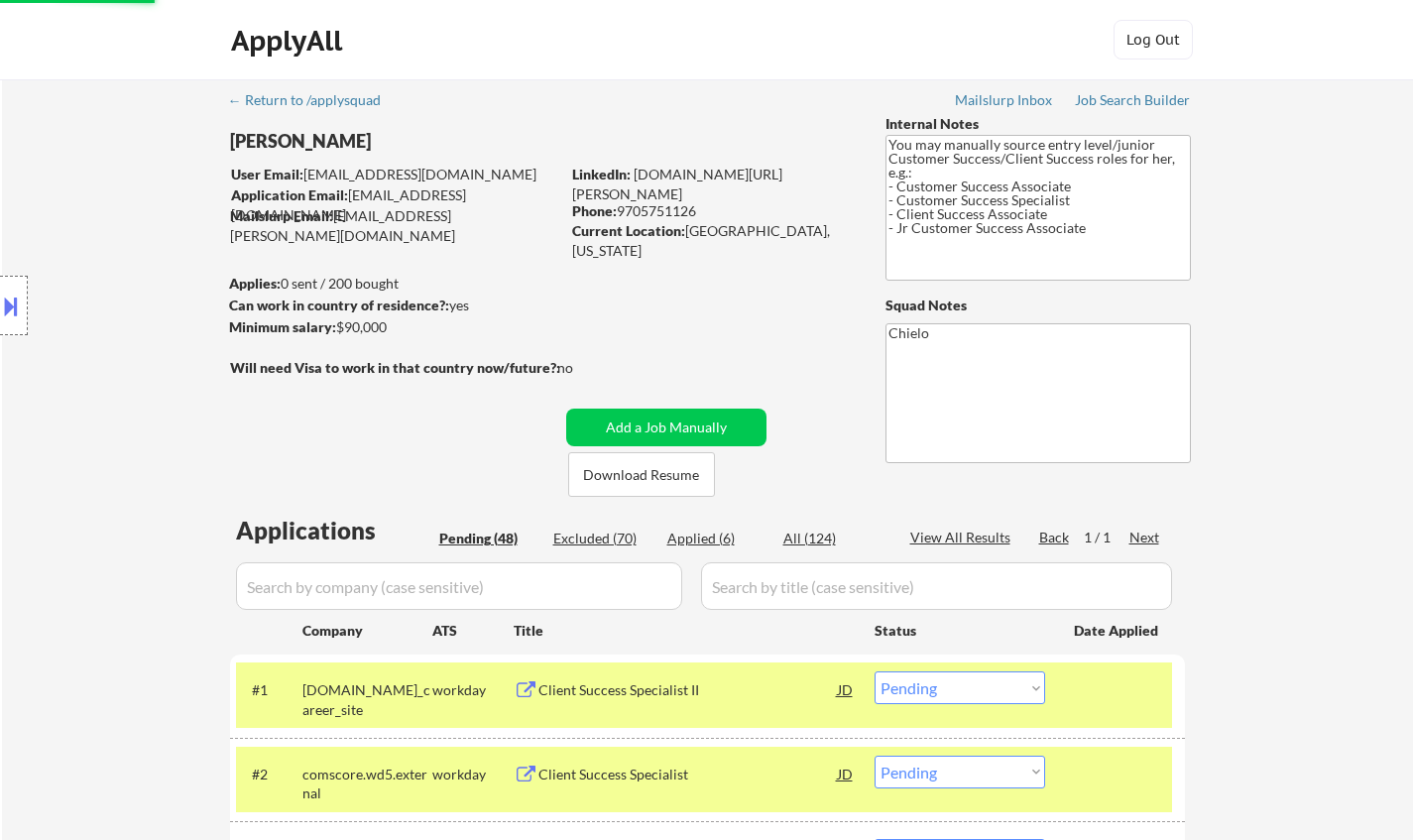
select select ""pending""
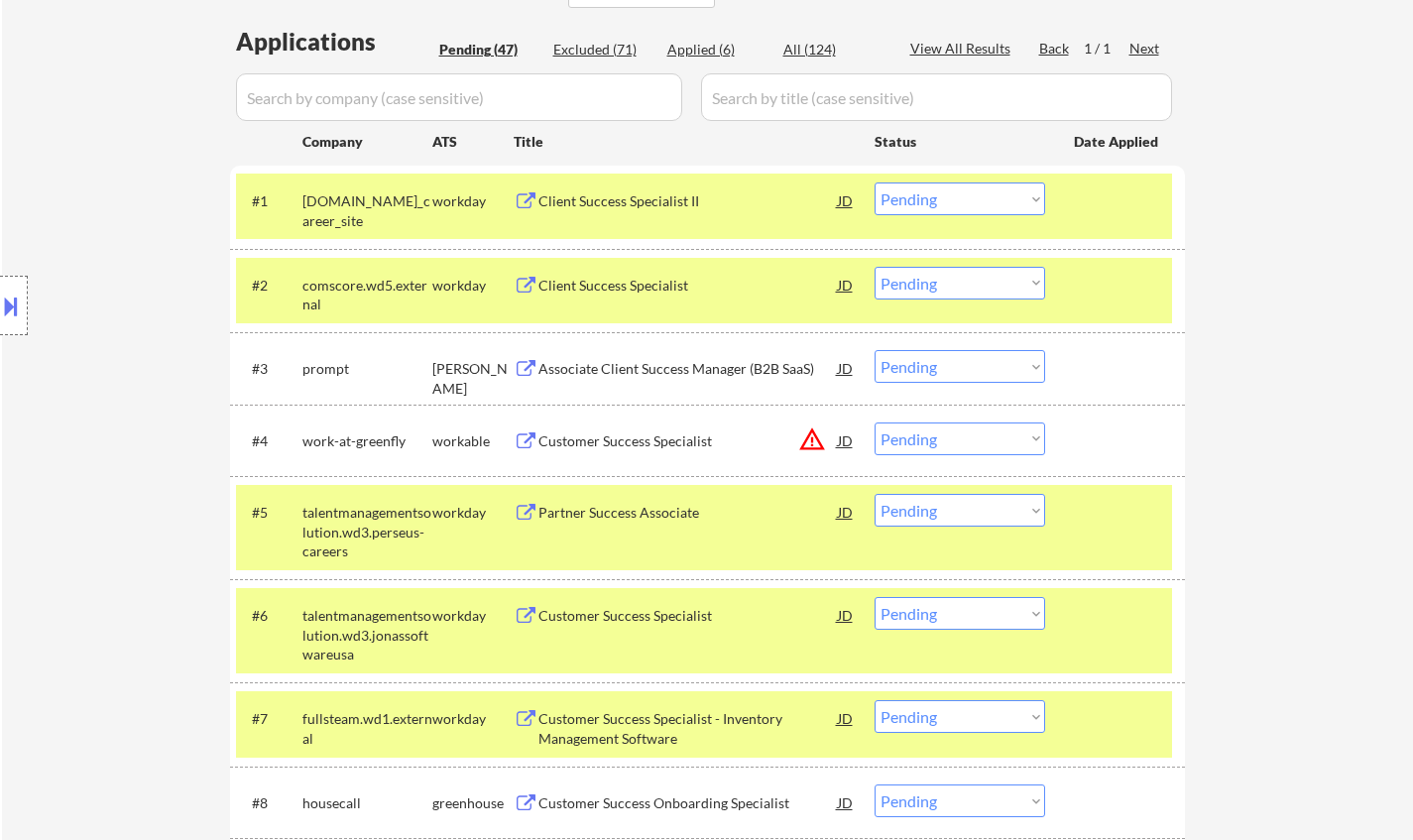
scroll to position [495, 0]
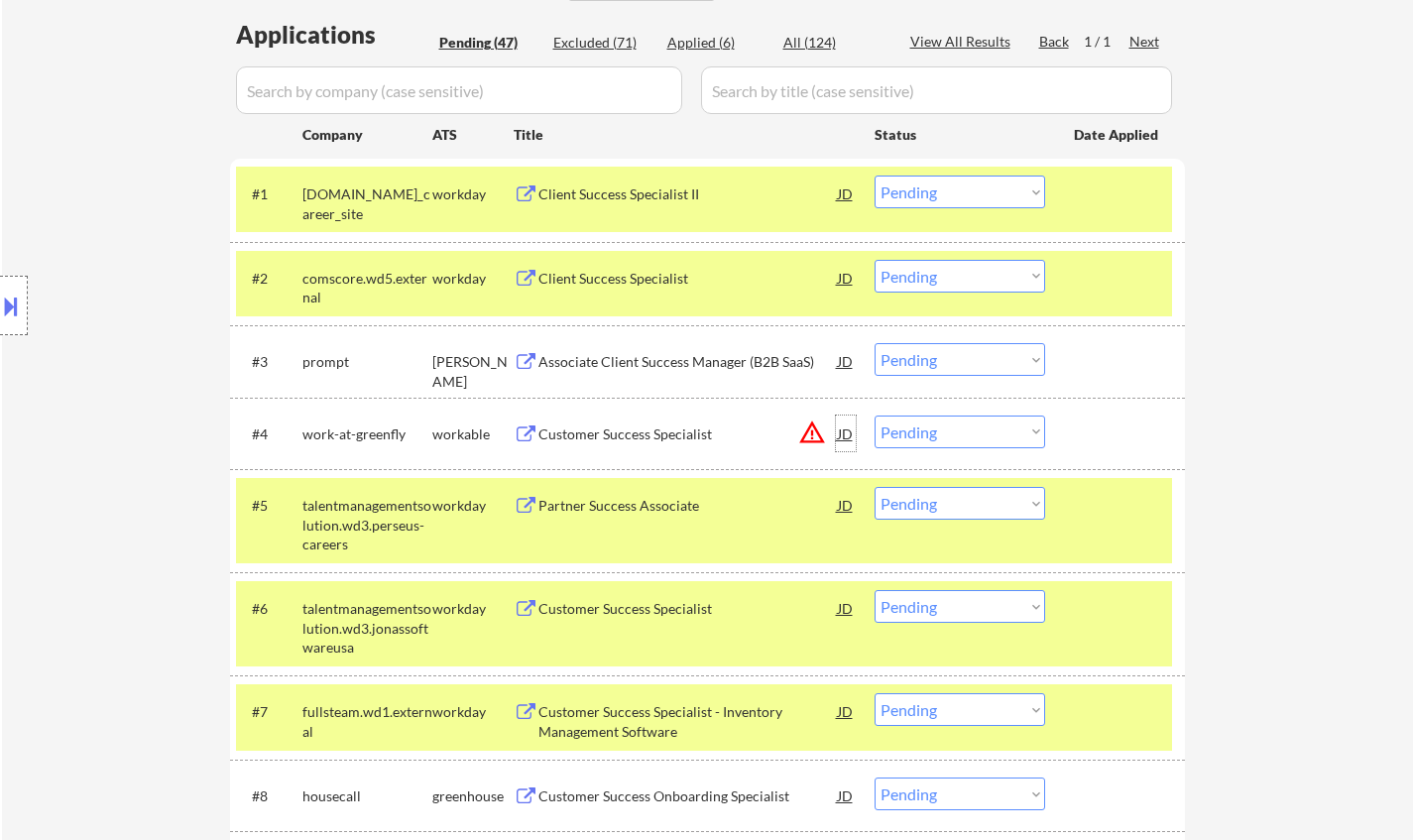
click at [851, 433] on div "JD" at bounding box center [846, 433] width 20 height 36
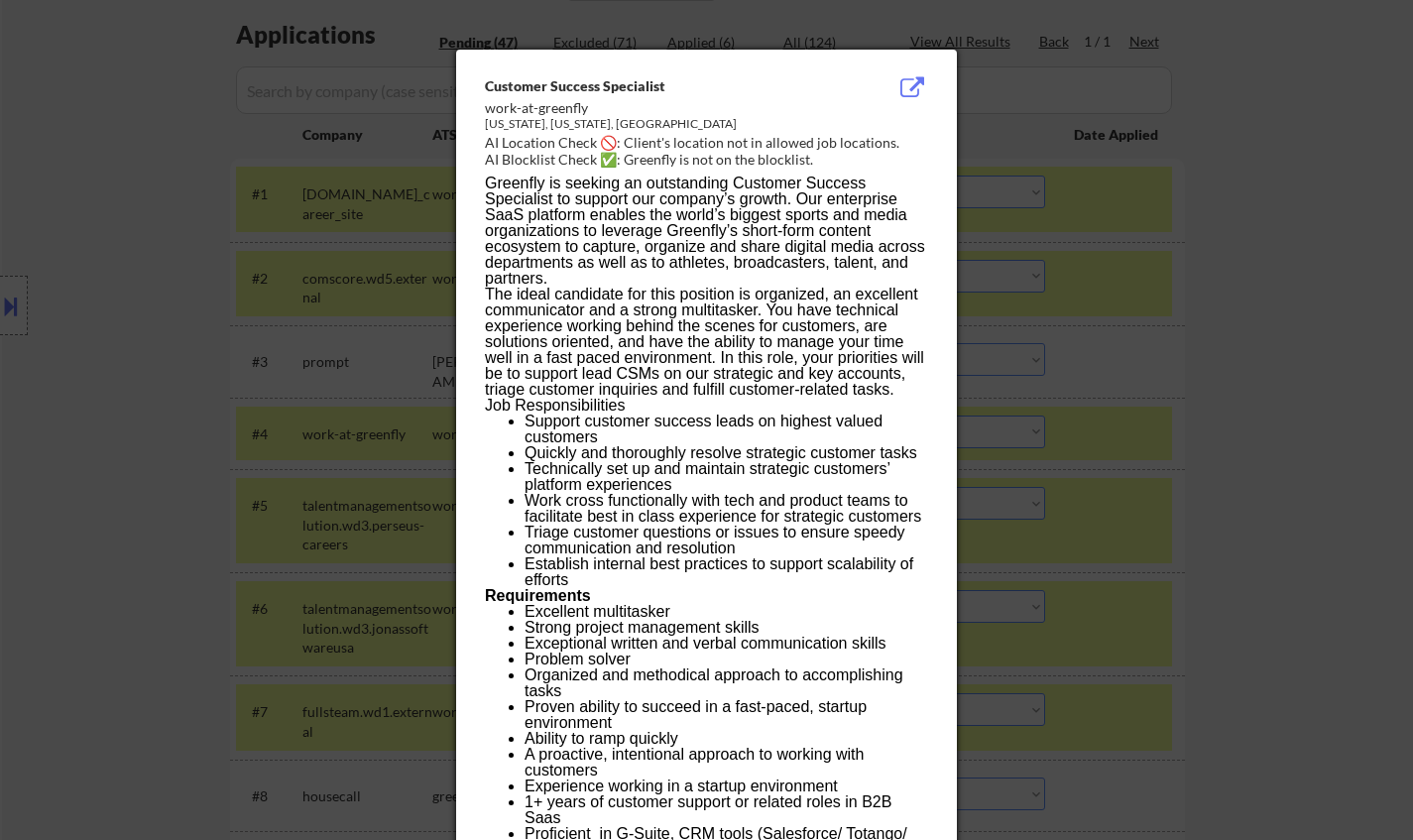
click at [1191, 525] on div at bounding box center [706, 420] width 1413 height 840
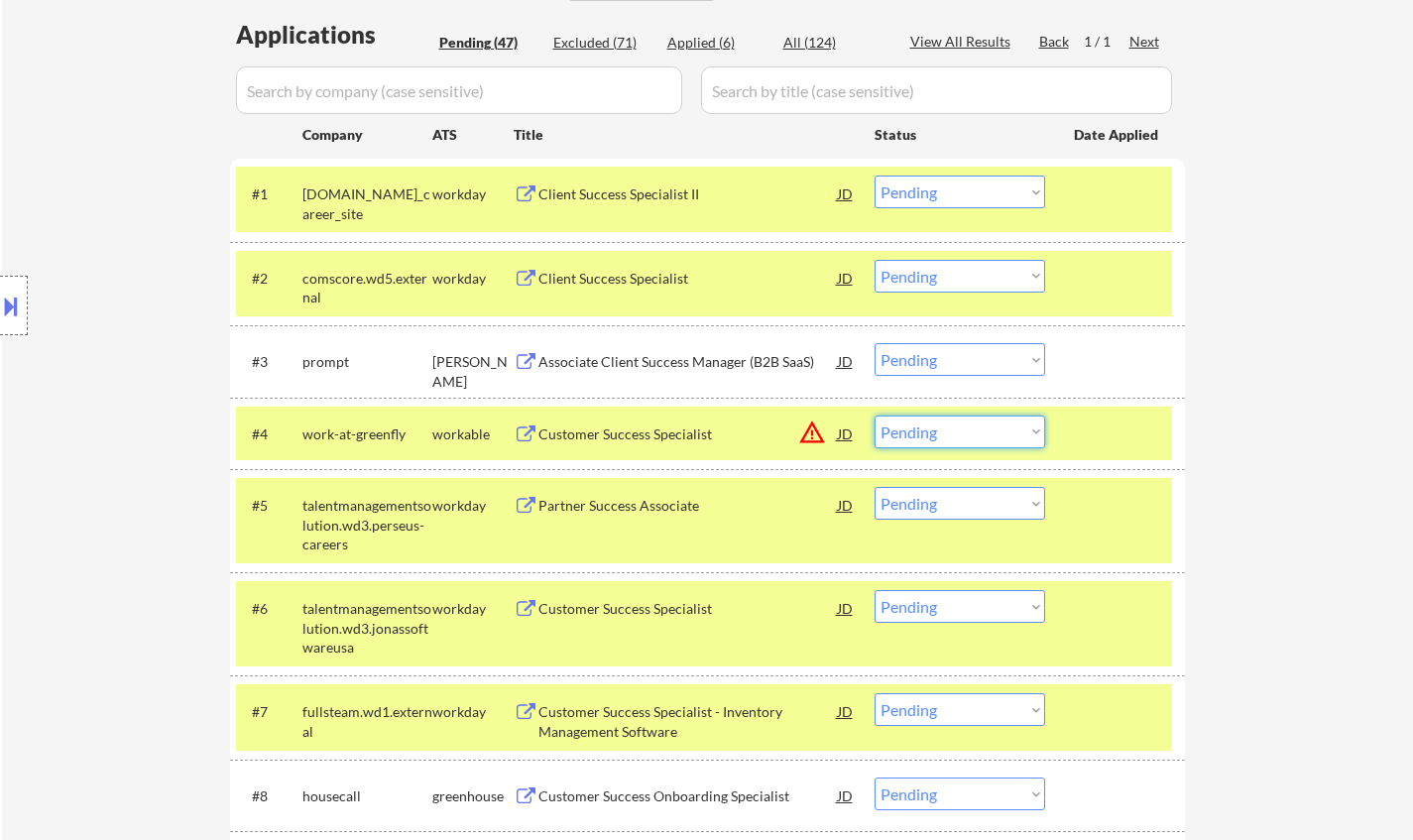
click at [956, 414] on div "#4 work-at-greenfly workable Customer Success Specialist JD warning_amber Choos…" at bounding box center [704, 433] width 935 height 54
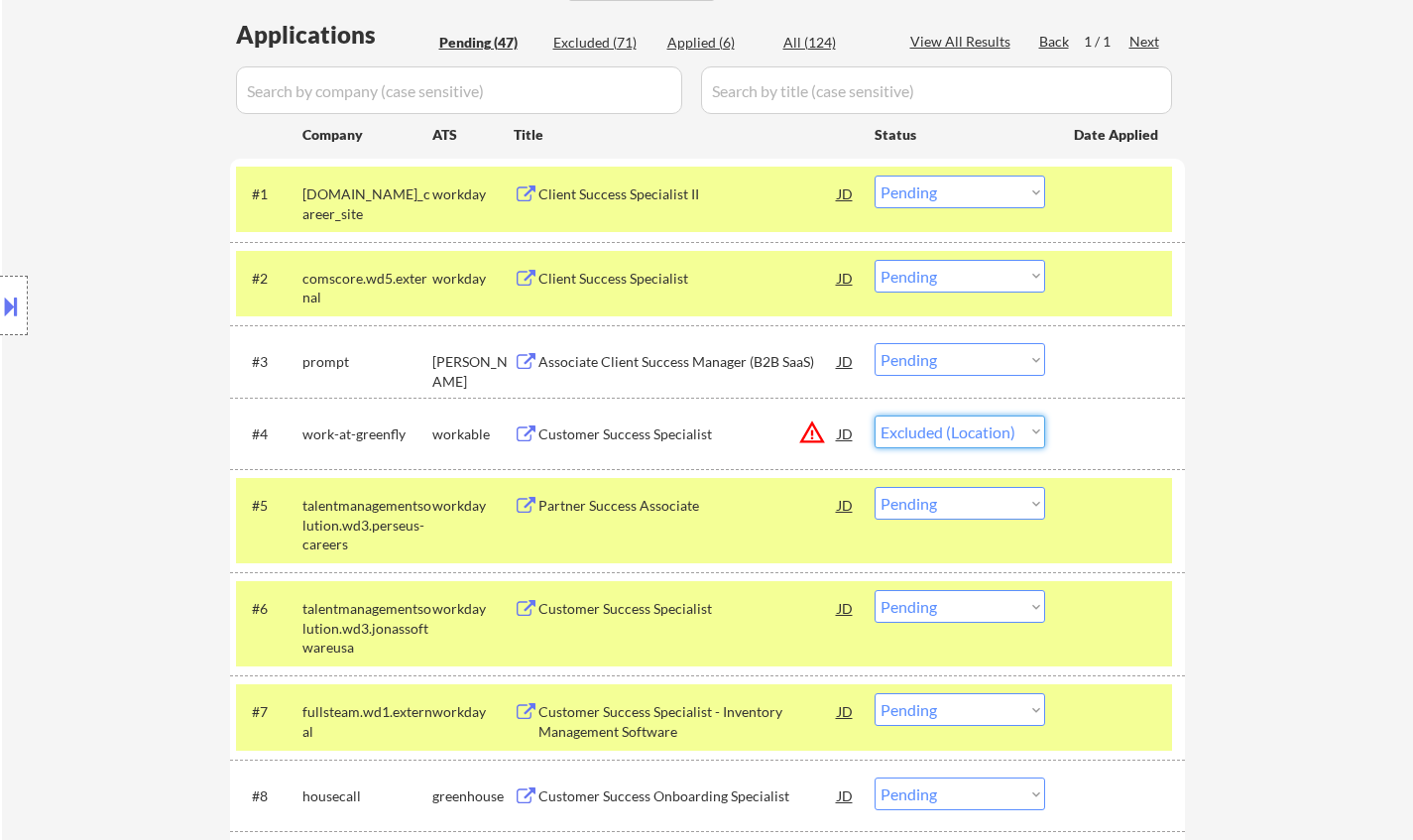
click at [874, 415] on select "Choose an option... Pending Applied Excluded (Questions) Excluded (Expired) Exc…" at bounding box center [959, 431] width 171 height 33
select select ""pending""
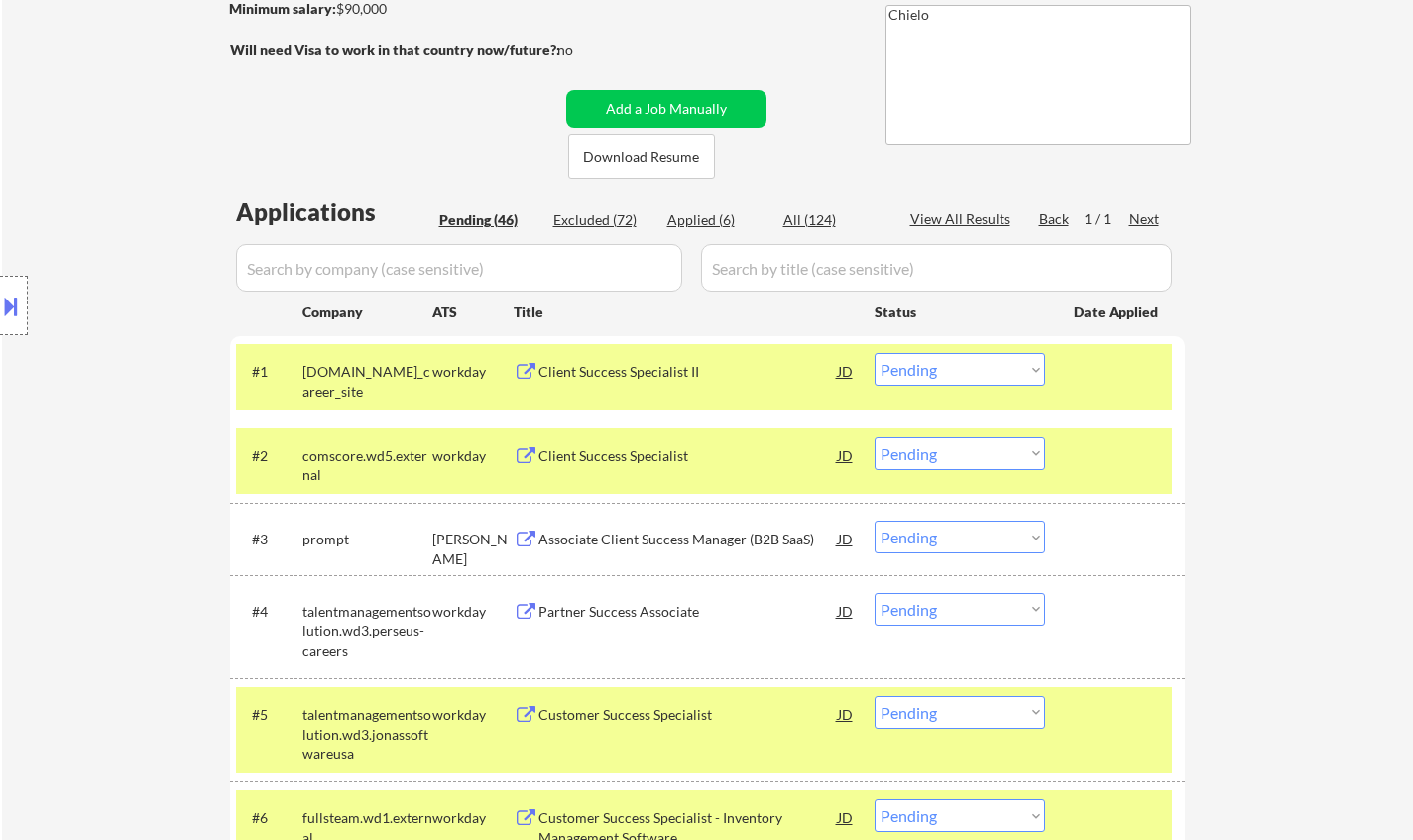
scroll to position [297, 0]
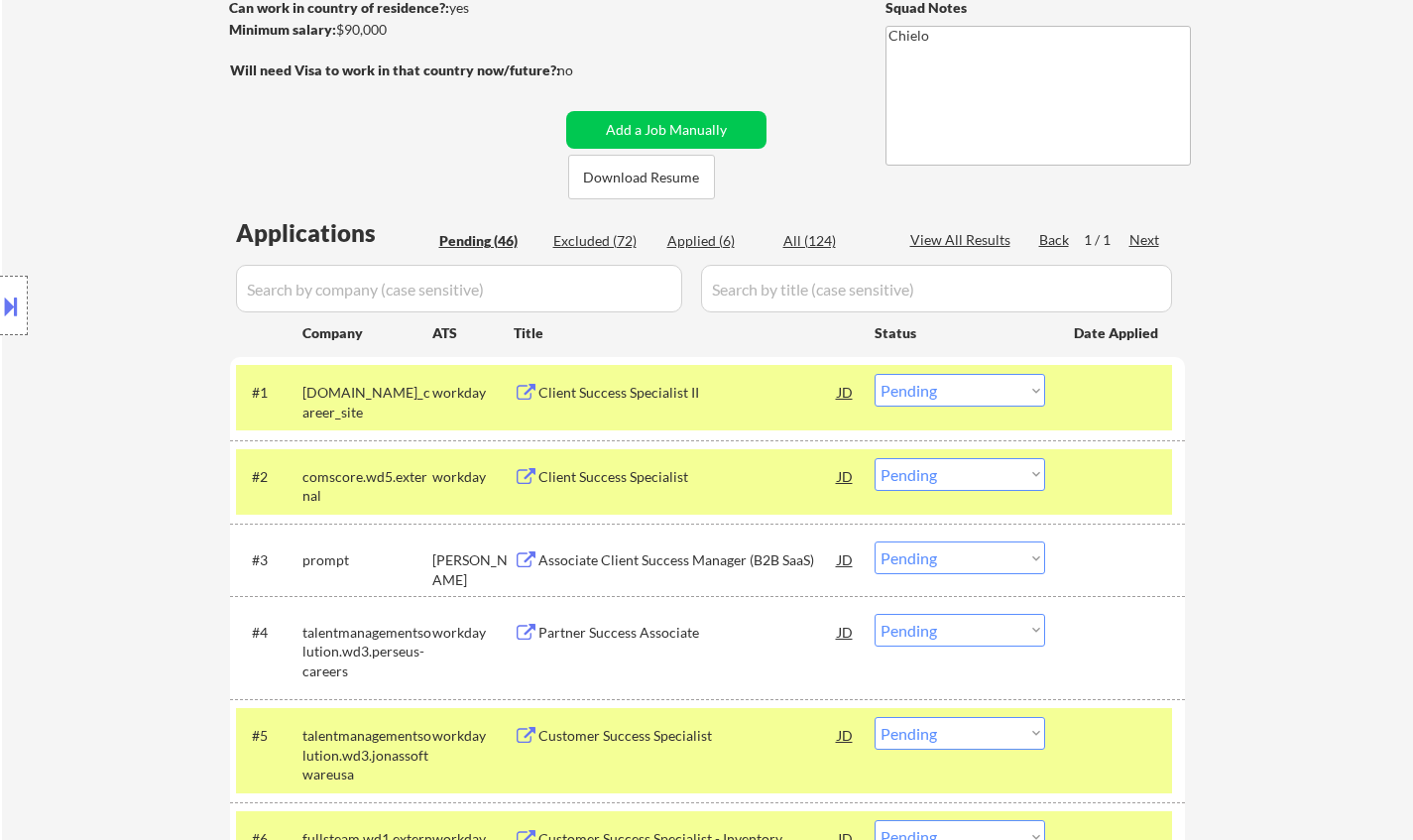
click at [616, 392] on div "Client Success Specialist II" at bounding box center [687, 392] width 299 height 20
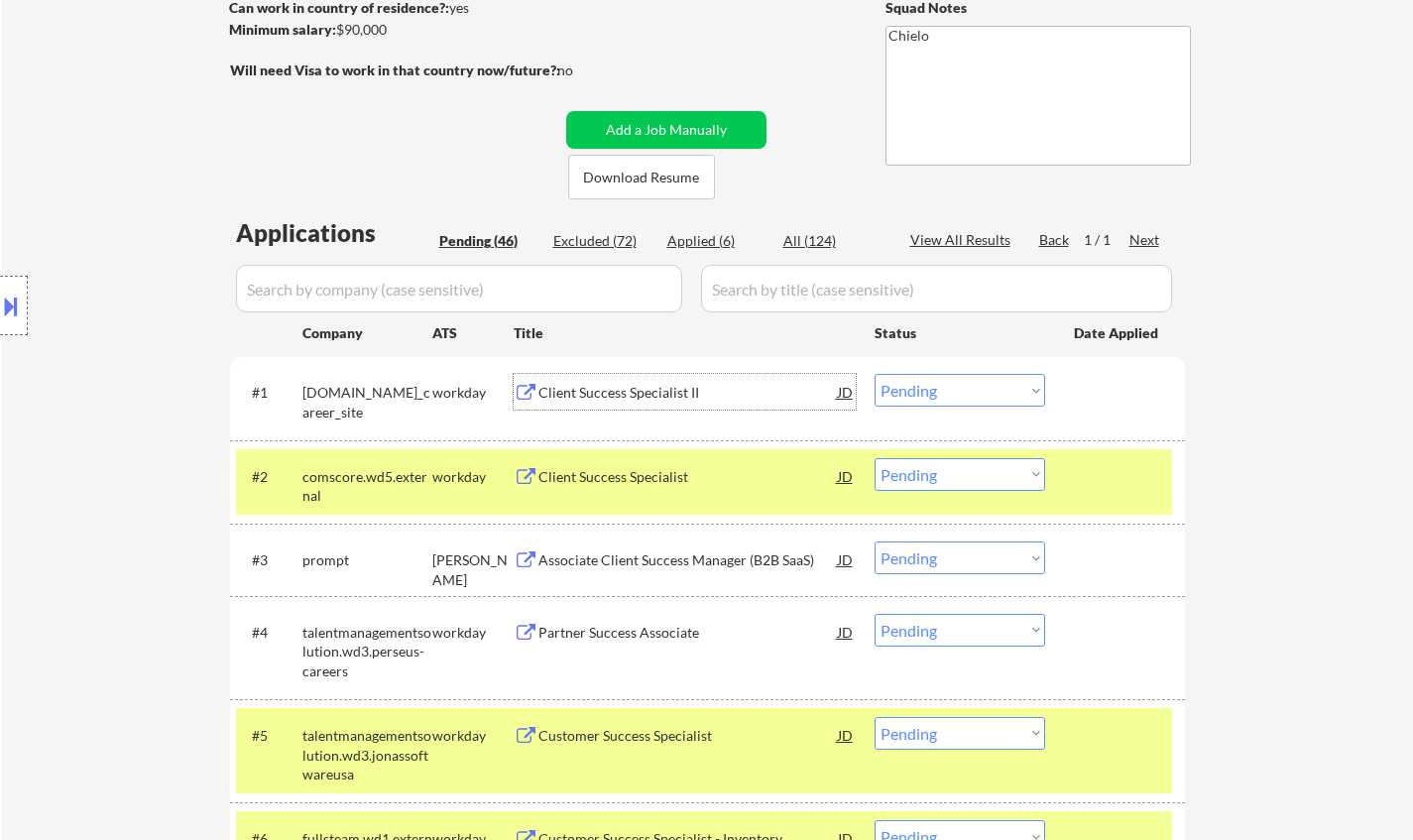
click at [987, 390] on select "Choose an option... Pending Applied Excluded (Questions) Excluded (Expired) Exc…" at bounding box center [959, 389] width 171 height 33
click at [874, 373] on select "Choose an option... Pending Applied Excluded (Questions) Excluded (Expired) Exc…" at bounding box center [959, 389] width 171 height 33
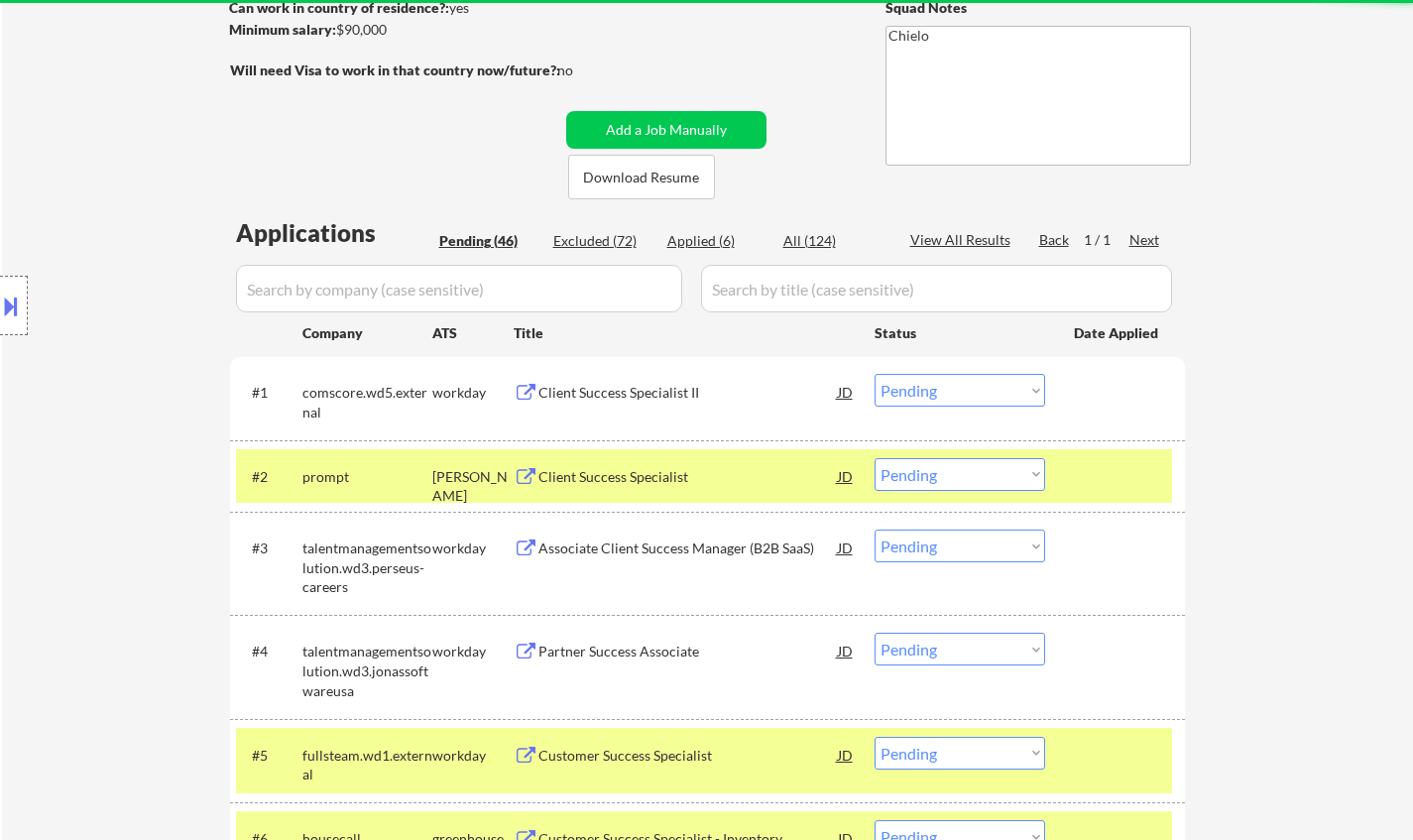
click at [615, 392] on div "Client Success Specialist II" at bounding box center [687, 392] width 299 height 20
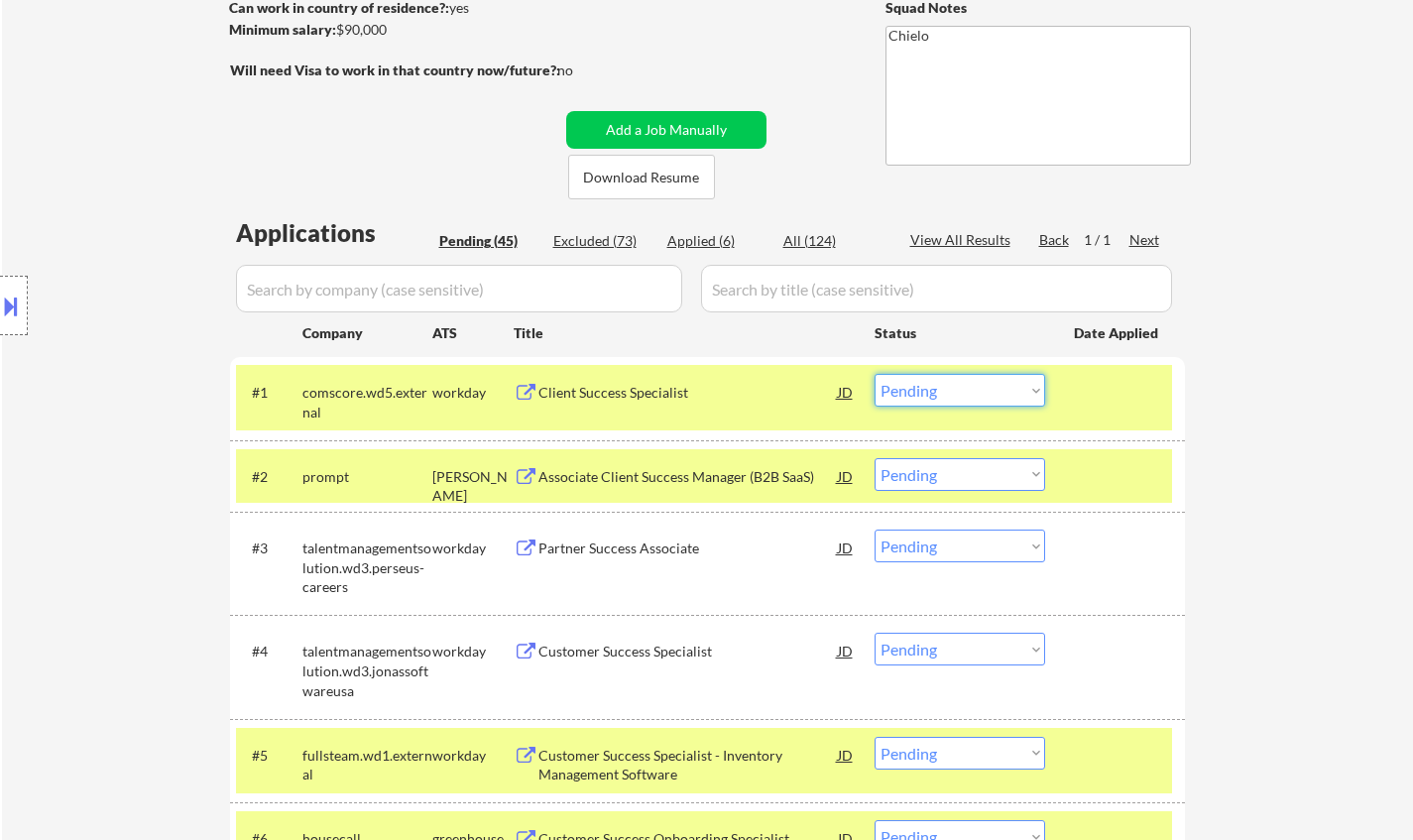
click at [1001, 383] on select "Choose an option... Pending Applied Excluded (Questions) Excluded (Expired) Exc…" at bounding box center [959, 389] width 171 height 33
click at [874, 373] on select "Choose an option... Pending Applied Excluded (Questions) Excluded (Expired) Exc…" at bounding box center [959, 389] width 171 height 33
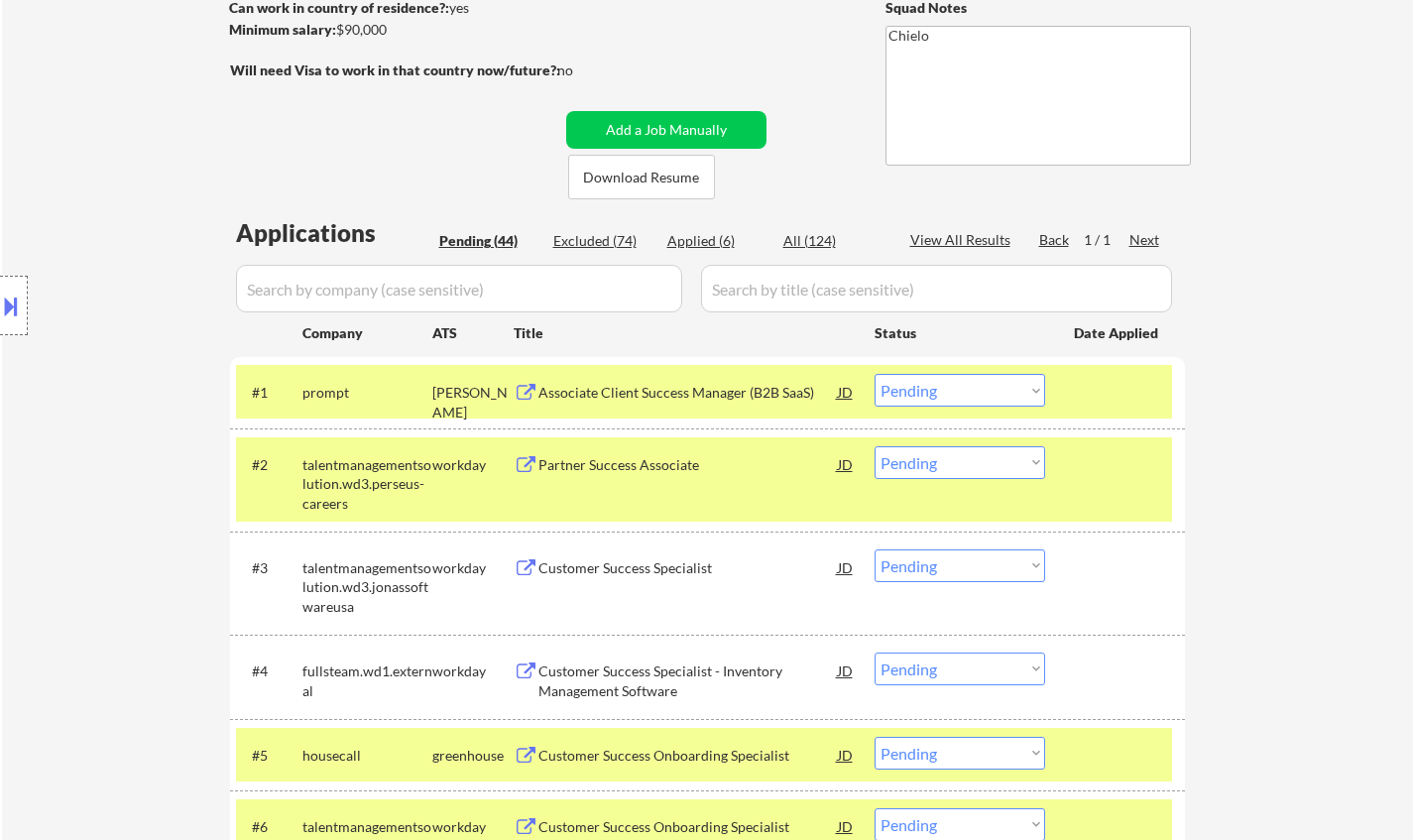
click at [646, 389] on div "Associate Client Success Manager (B2B SaaS)" at bounding box center [687, 392] width 299 height 20
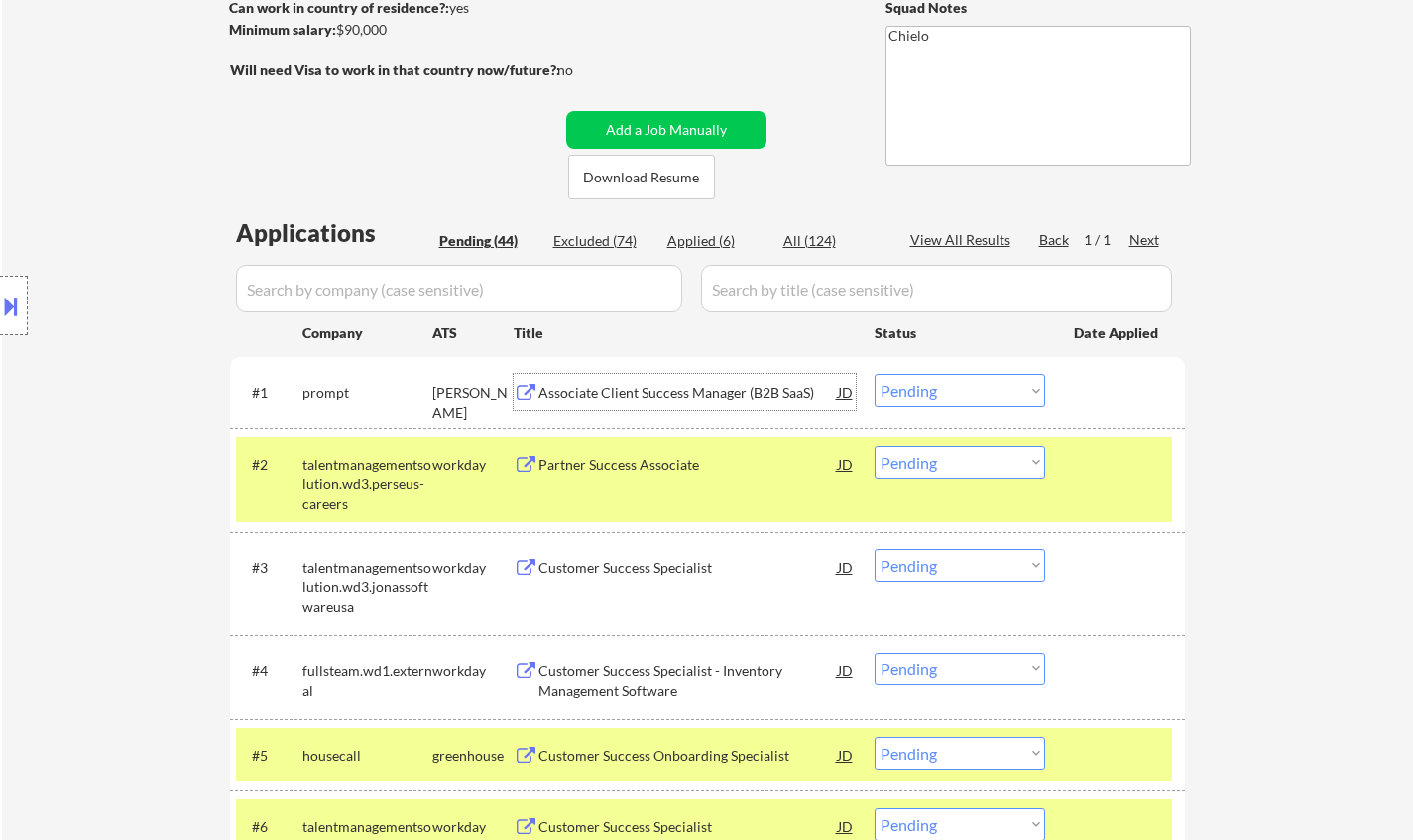
click at [1000, 398] on select "Choose an option... Pending Applied Excluded (Questions) Excluded (Expired) Exc…" at bounding box center [959, 389] width 171 height 33
click at [874, 373] on select "Choose an option... Pending Applied Excluded (Questions) Excluded (Expired) Exc…" at bounding box center [959, 389] width 171 height 33
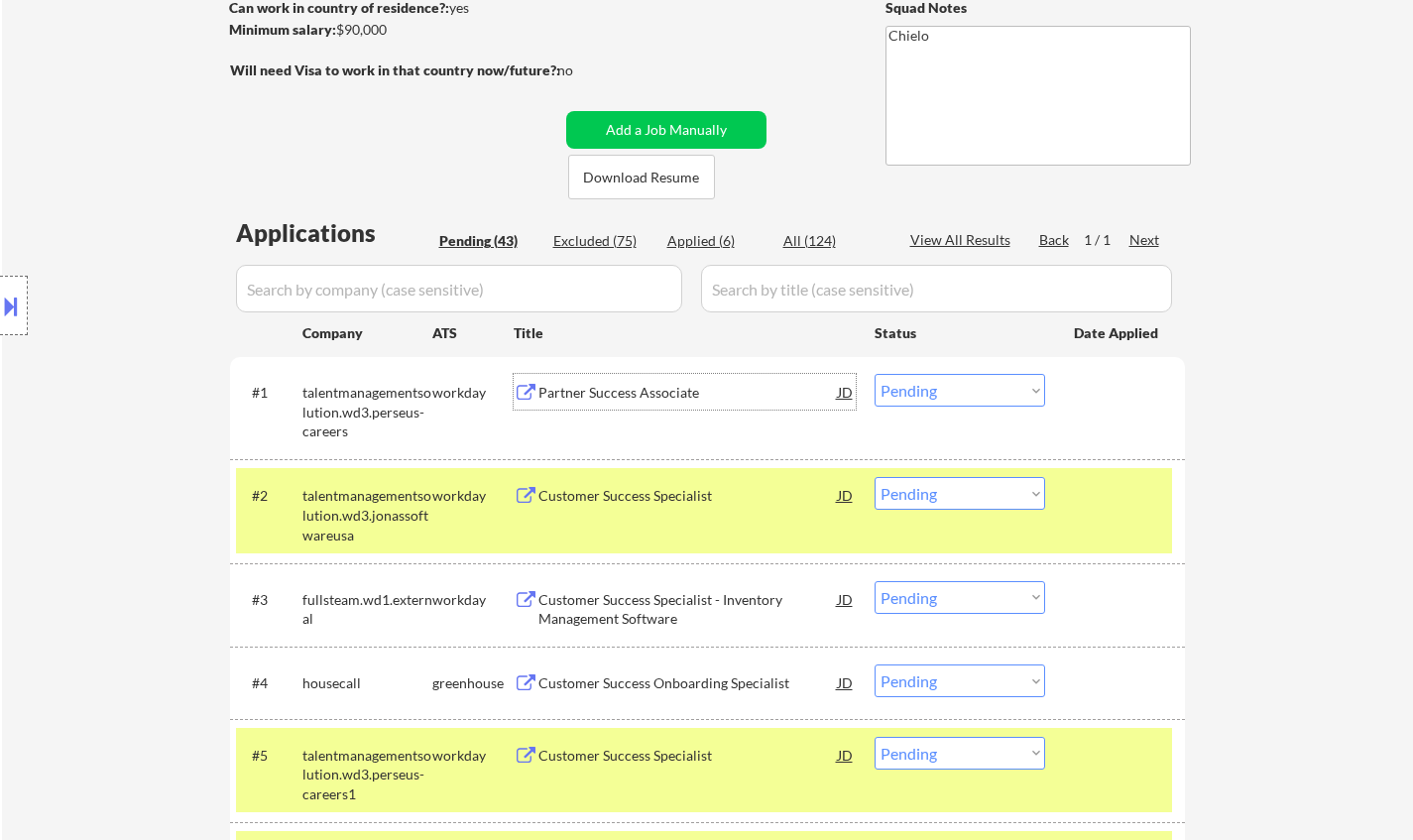
click at [649, 392] on div "Partner Success Associate" at bounding box center [687, 392] width 299 height 20
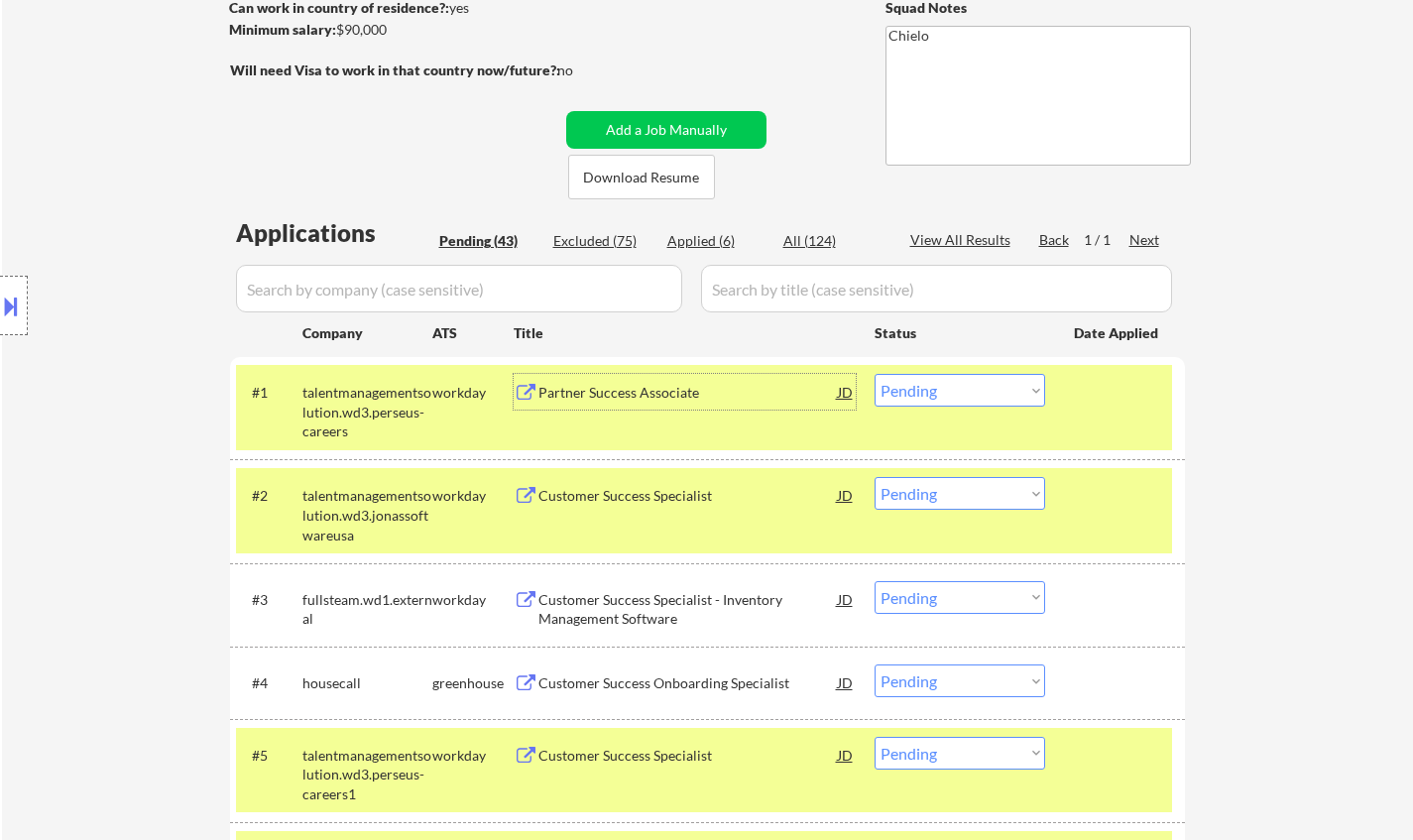
click at [646, 381] on div "Partner Success Associate" at bounding box center [687, 391] width 299 height 36
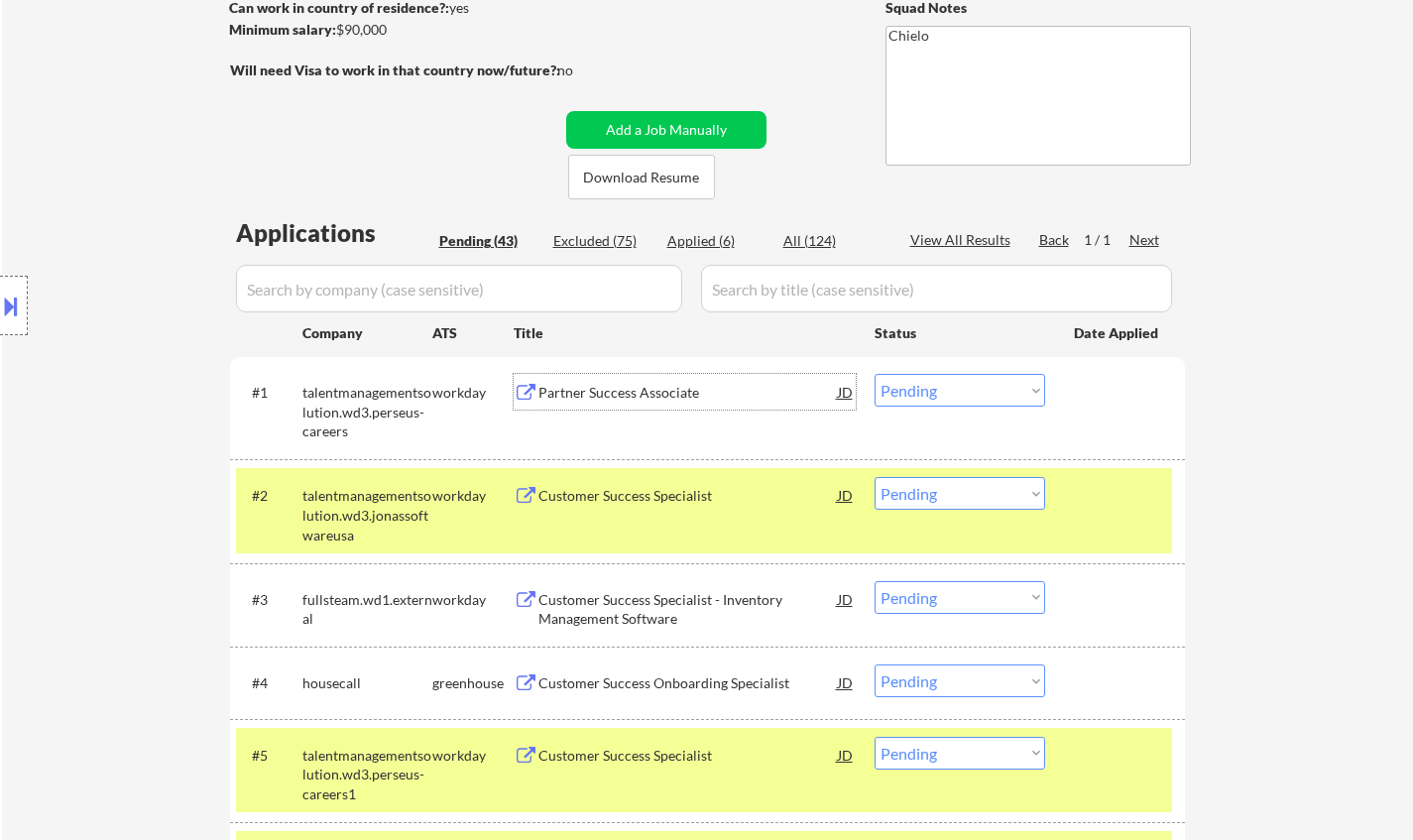
click at [972, 388] on select "Choose an option... Pending Applied Excluded (Questions) Excluded (Expired) Exc…" at bounding box center [959, 389] width 171 height 33
click at [874, 373] on select "Choose an option... Pending Applied Excluded (Questions) Excluded (Expired) Exc…" at bounding box center [959, 389] width 171 height 33
select select ""pending""
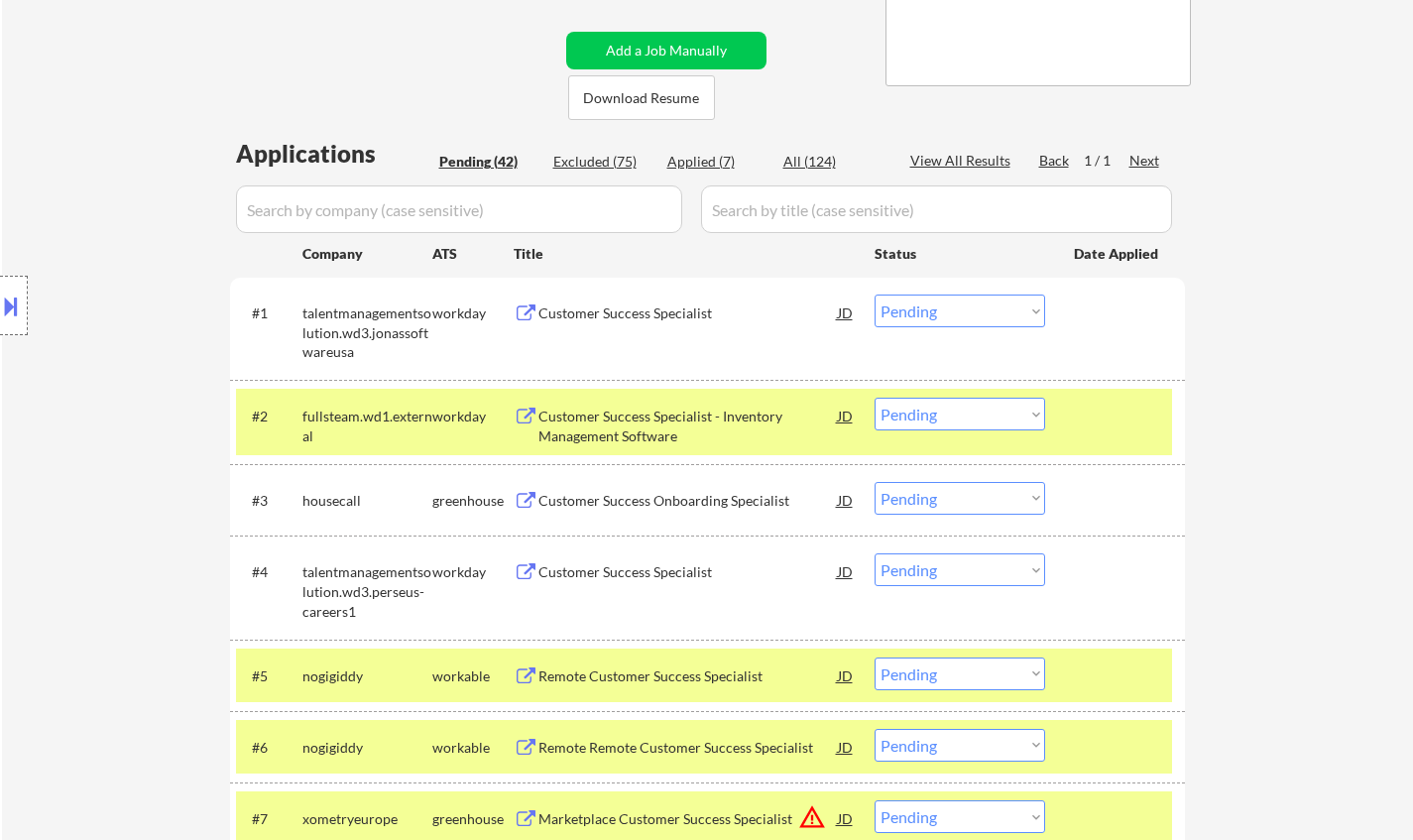
scroll to position [396, 0]
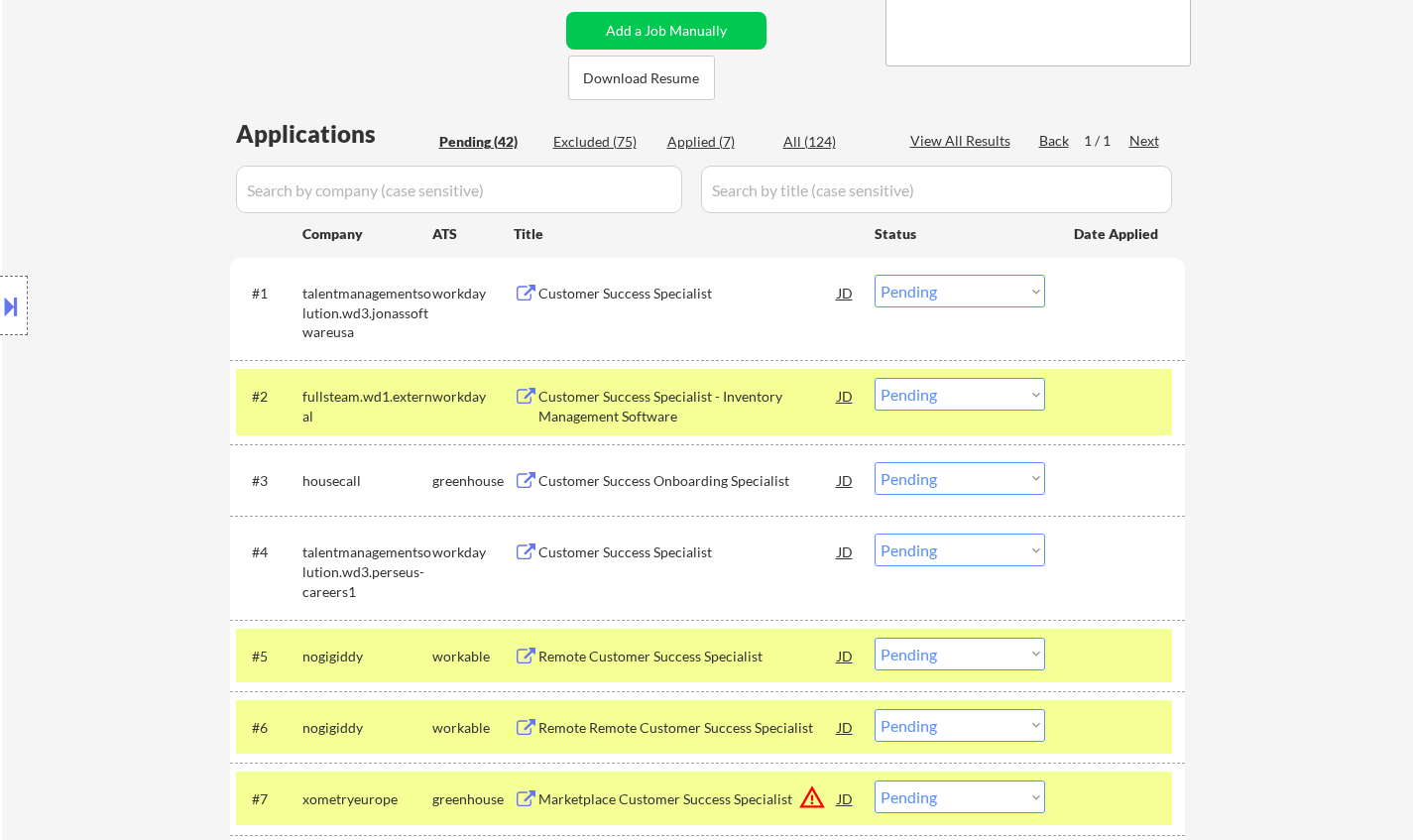
click at [658, 387] on div "Customer Success Specialist - Inventory Management Software" at bounding box center [687, 405] width 299 height 39
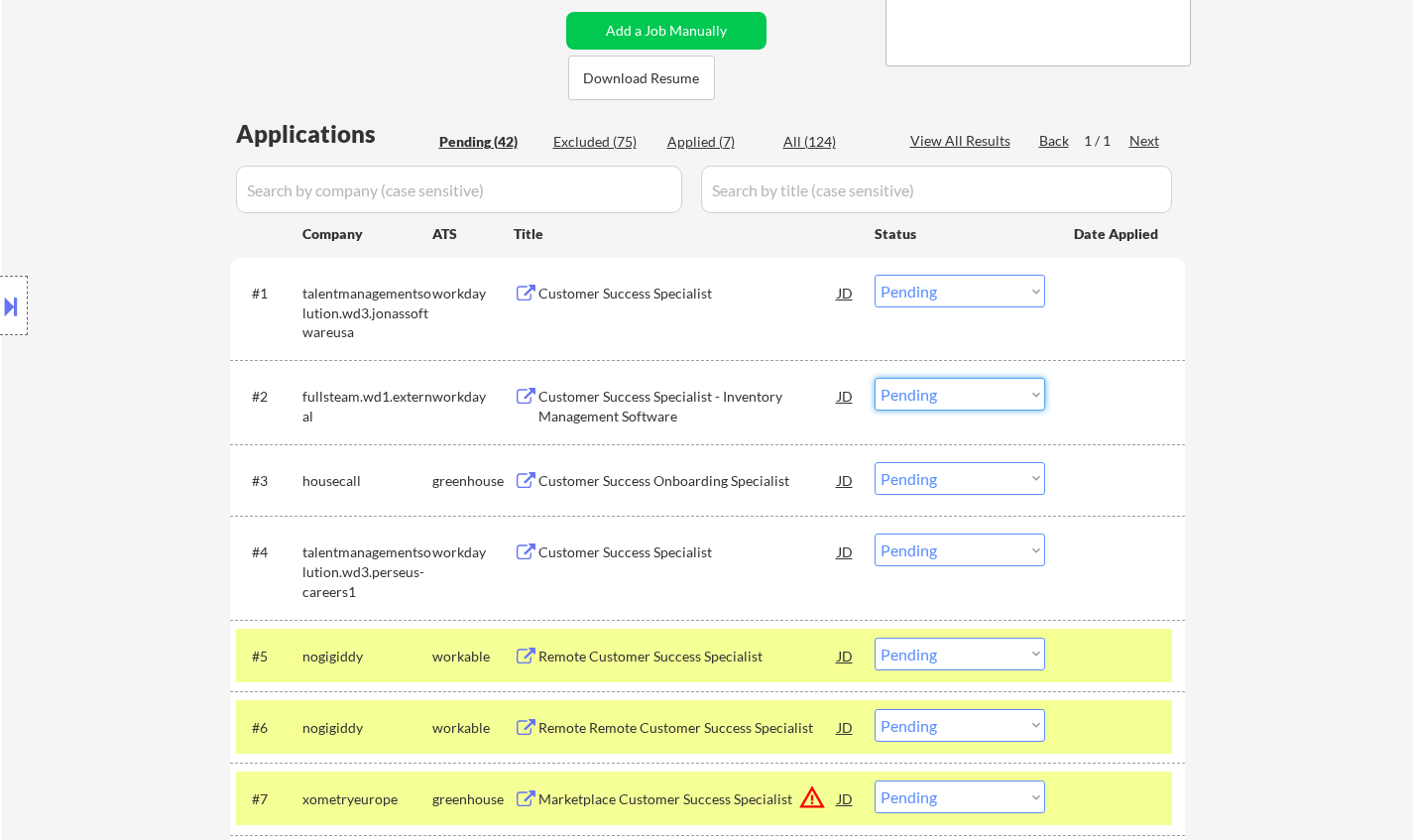
click at [961, 394] on select "Choose an option... Pending Applied Excluded (Questions) Excluded (Expired) Exc…" at bounding box center [959, 393] width 171 height 33
click at [950, 397] on select "Choose an option... Pending Applied Excluded (Questions) Excluded (Expired) Exc…" at bounding box center [959, 393] width 171 height 33
click at [683, 390] on div "Customer Success Specialist - Inventory Management Software" at bounding box center [687, 405] width 299 height 39
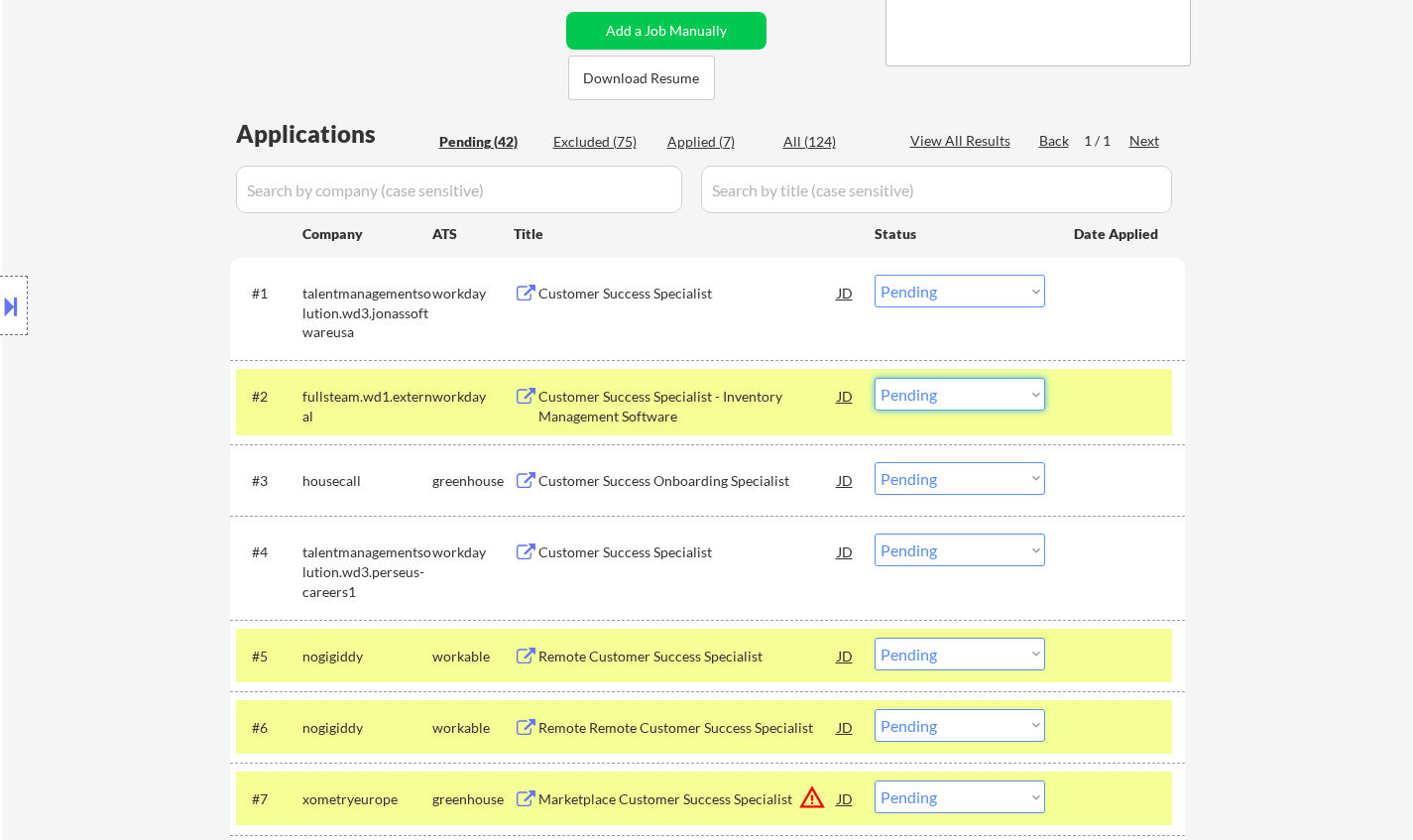
click at [955, 387] on select "Choose an option... Pending Applied Excluded (Questions) Excluded (Expired) Exc…" at bounding box center [959, 393] width 171 height 33
click at [874, 377] on select "Choose an option... Pending Applied Excluded (Questions) Excluded (Expired) Exc…" at bounding box center [959, 393] width 171 height 33
select select ""pending""
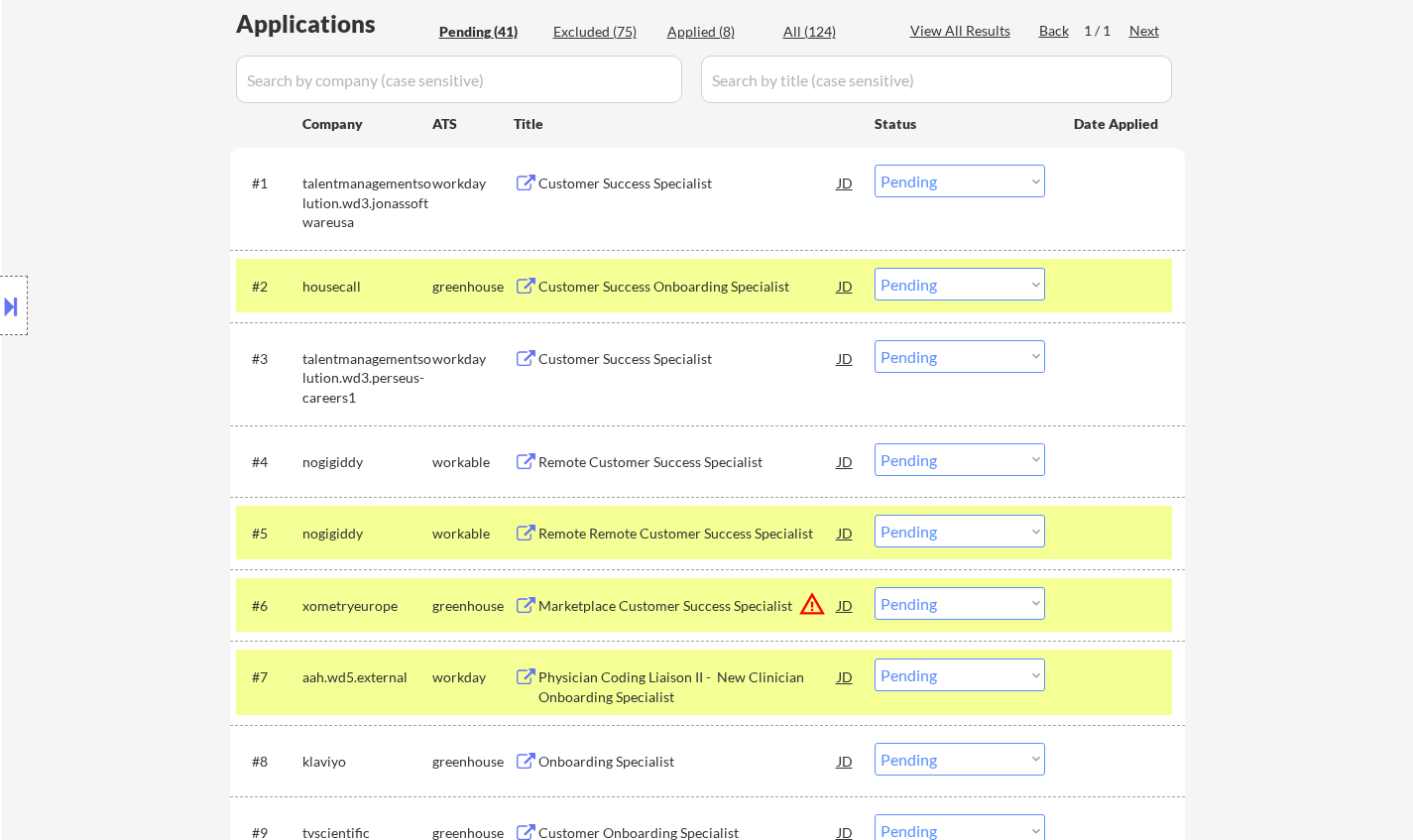
scroll to position [595, 0]
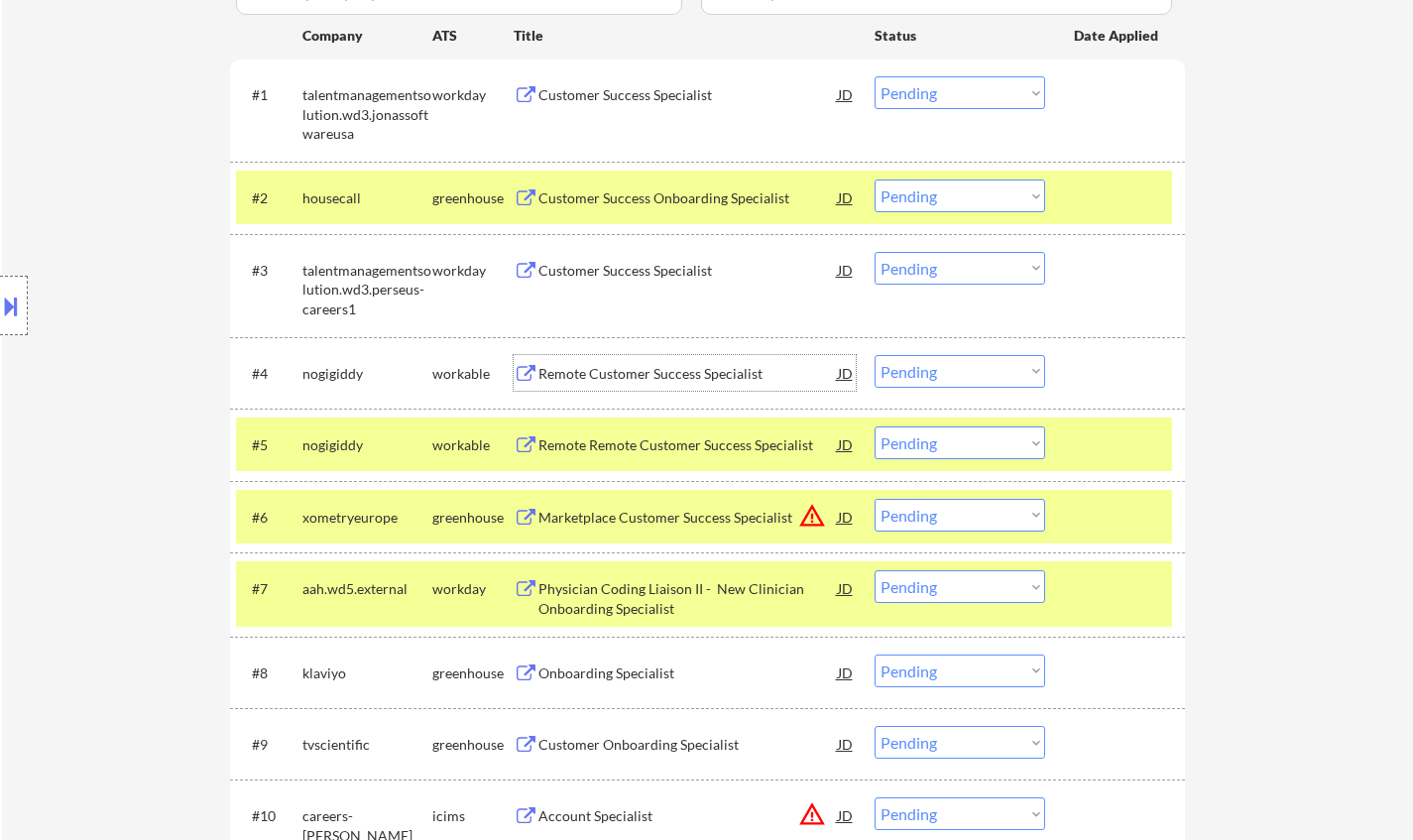
click at [663, 368] on div "Remote Customer Success Specialist" at bounding box center [687, 373] width 299 height 20
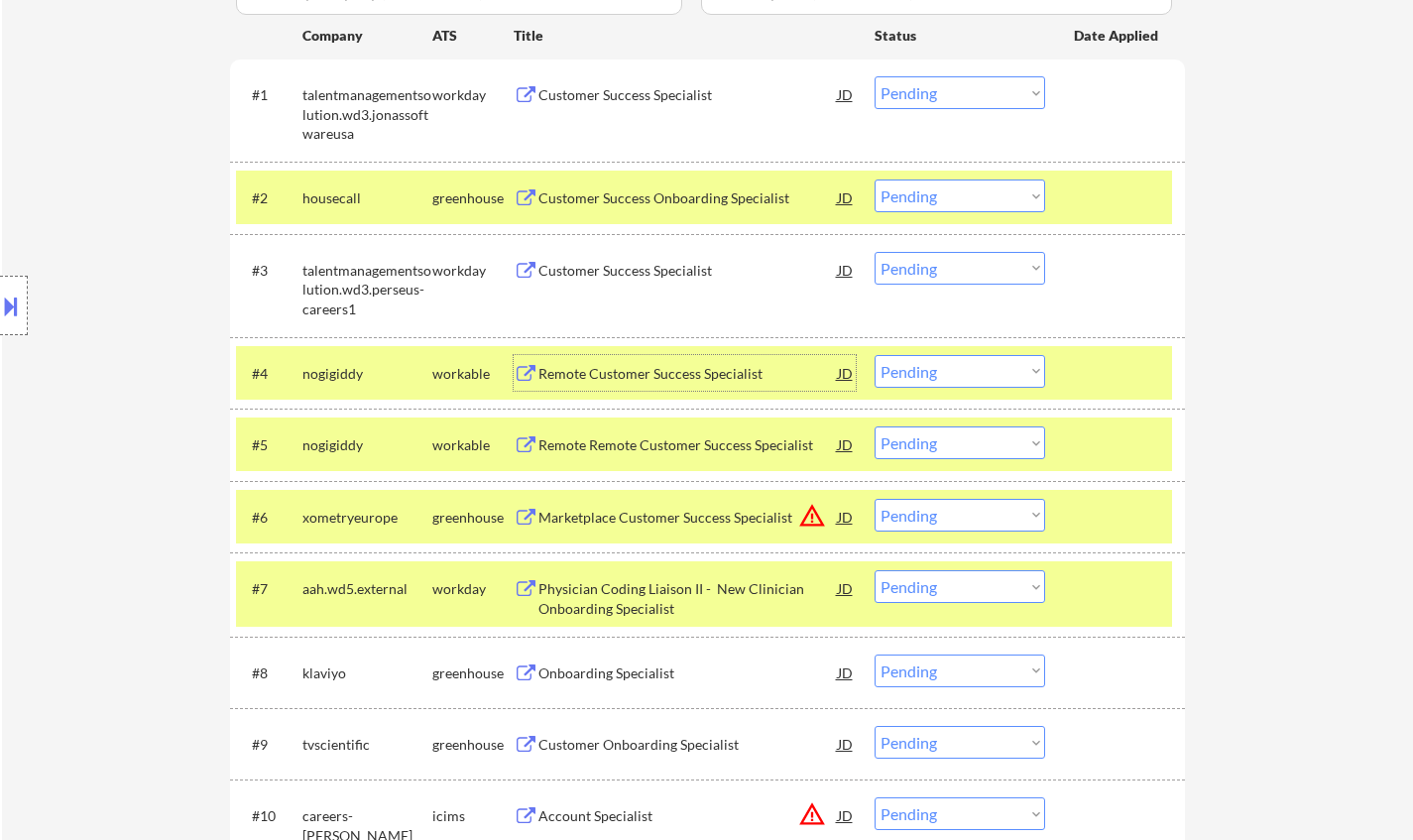
click at [989, 371] on select "Choose an option... Pending Applied Excluded (Questions) Excluded (Expired) Exc…" at bounding box center [959, 370] width 171 height 33
click at [874, 354] on select "Choose an option... Pending Applied Excluded (Questions) Excluded (Expired) Exc…" at bounding box center [959, 370] width 171 height 33
select select ""pending""
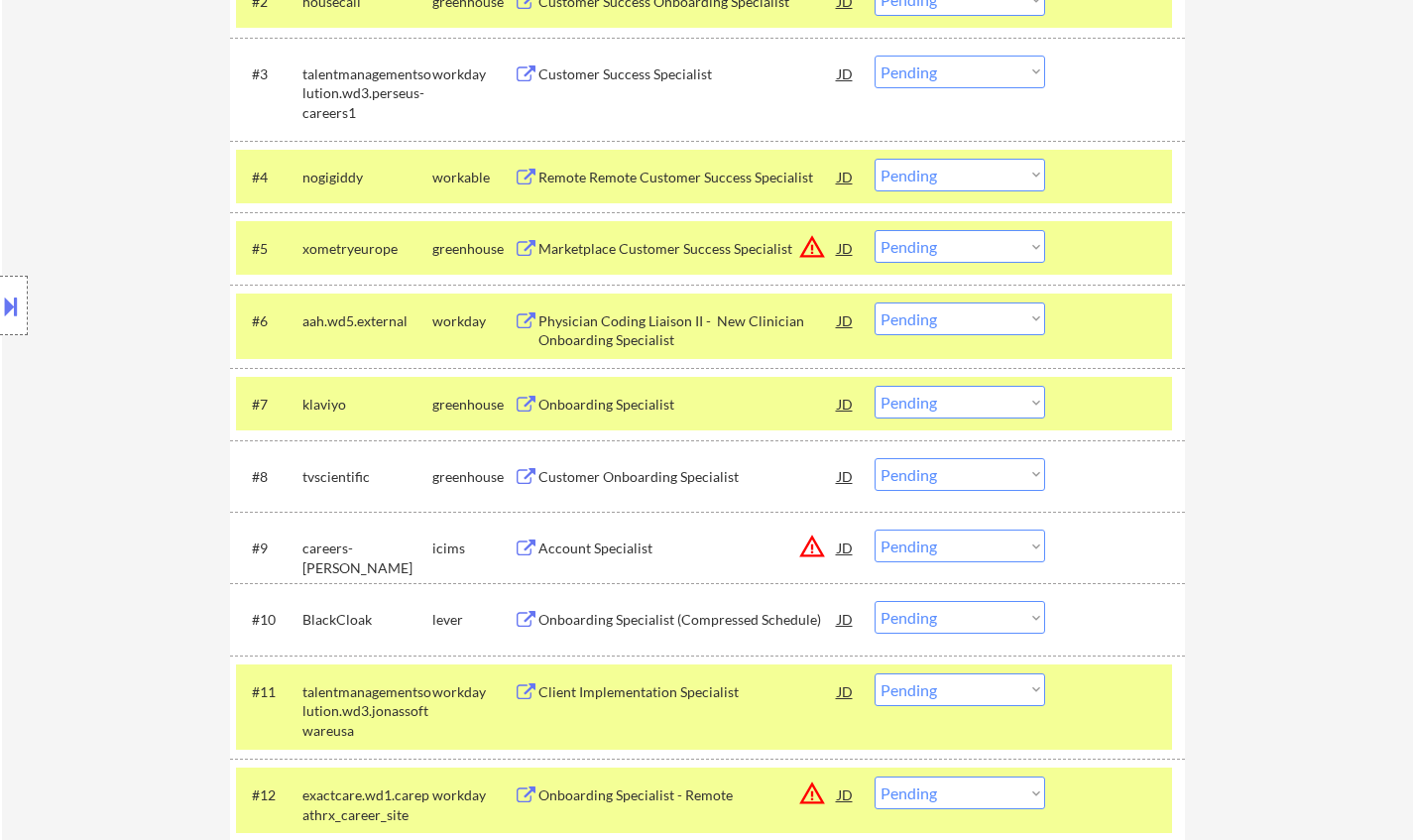
scroll to position [793, 0]
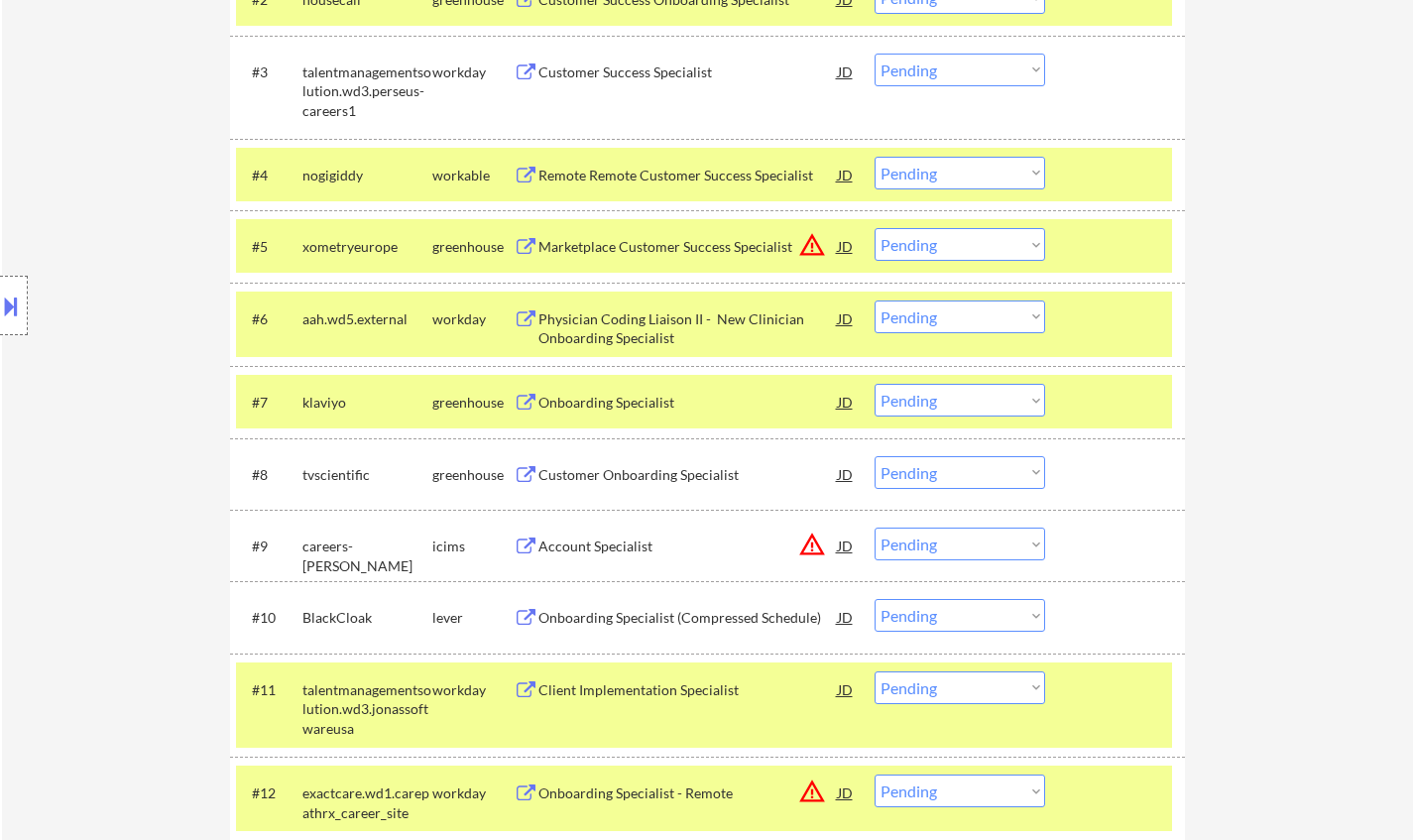
click at [666, 406] on div "Onboarding Specialist" at bounding box center [687, 402] width 299 height 20
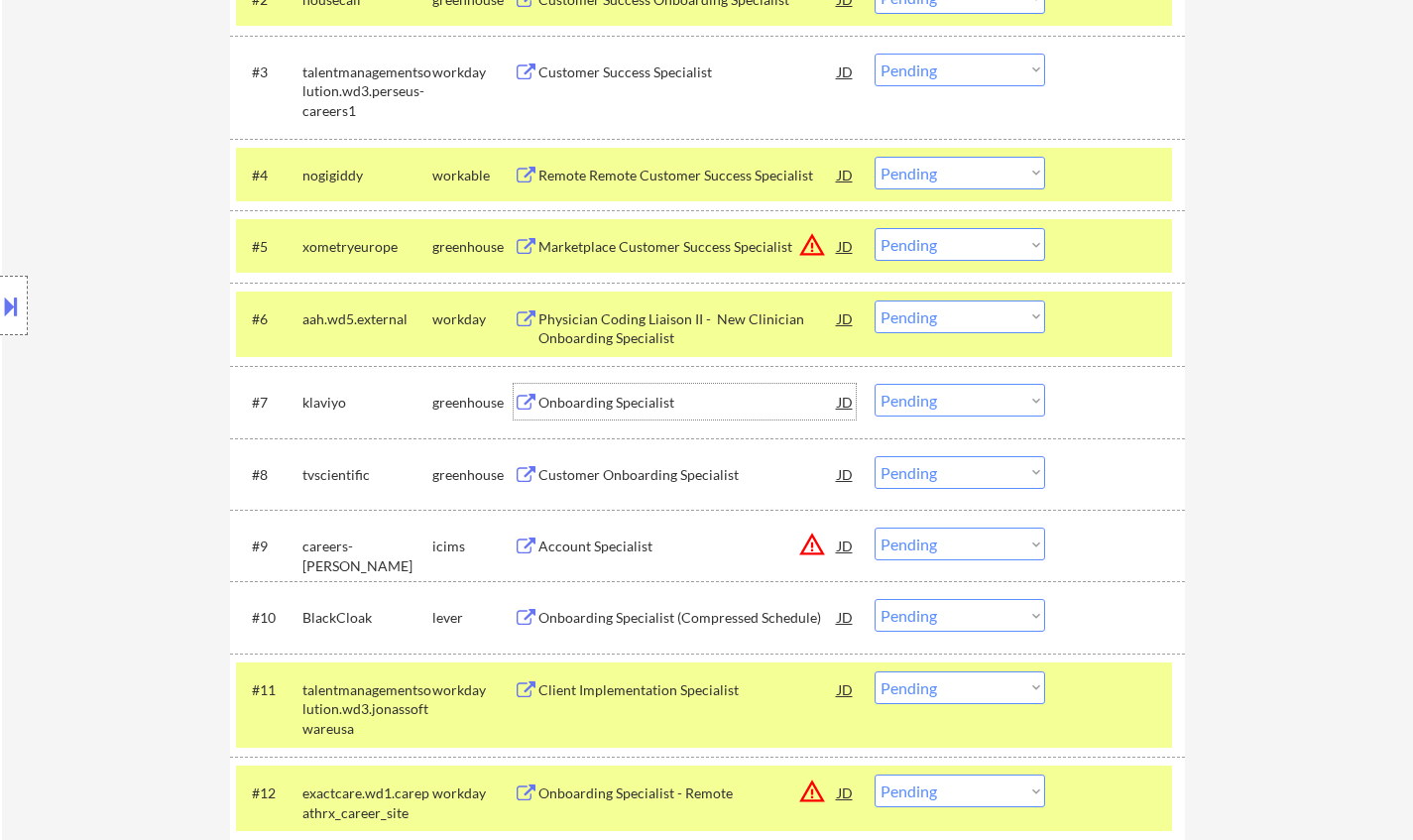
click at [642, 391] on div "Onboarding Specialist" at bounding box center [687, 401] width 299 height 36
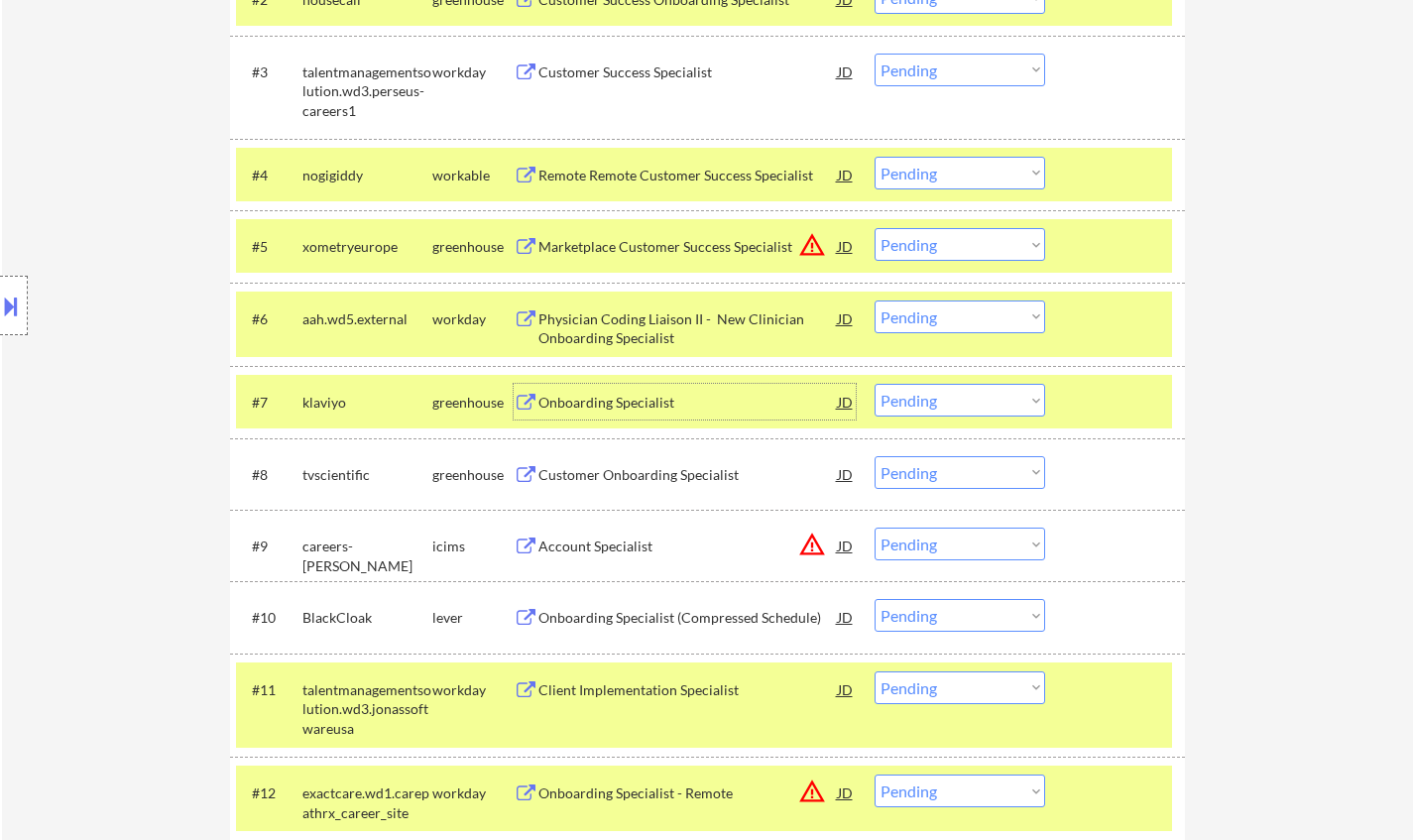
click at [920, 396] on select "Choose an option... Pending Applied Excluded (Questions) Excluded (Expired) Exc…" at bounding box center [959, 399] width 171 height 33
click at [874, 383] on select "Choose an option... Pending Applied Excluded (Questions) Excluded (Expired) Exc…" at bounding box center [959, 399] width 171 height 33
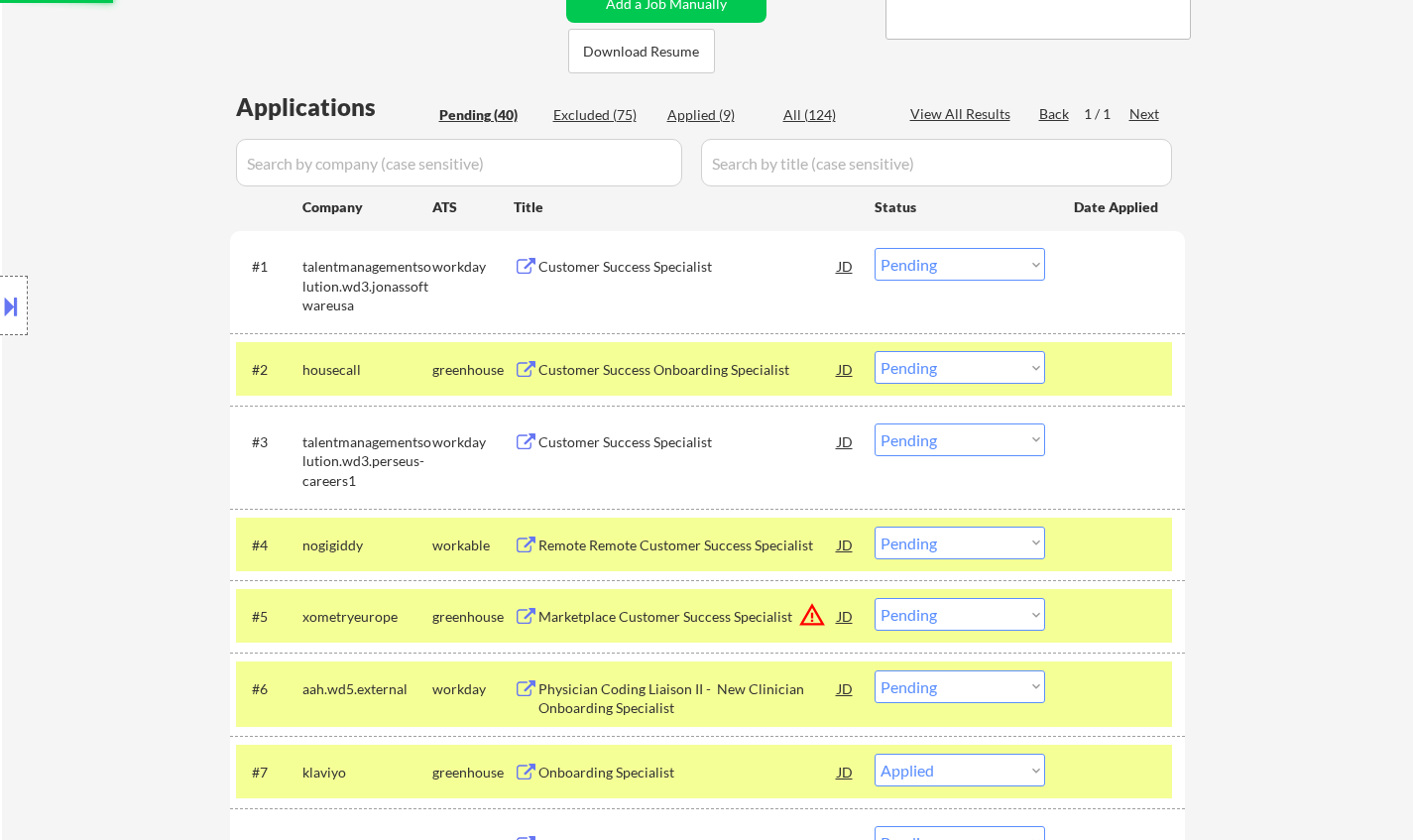
scroll to position [396, 0]
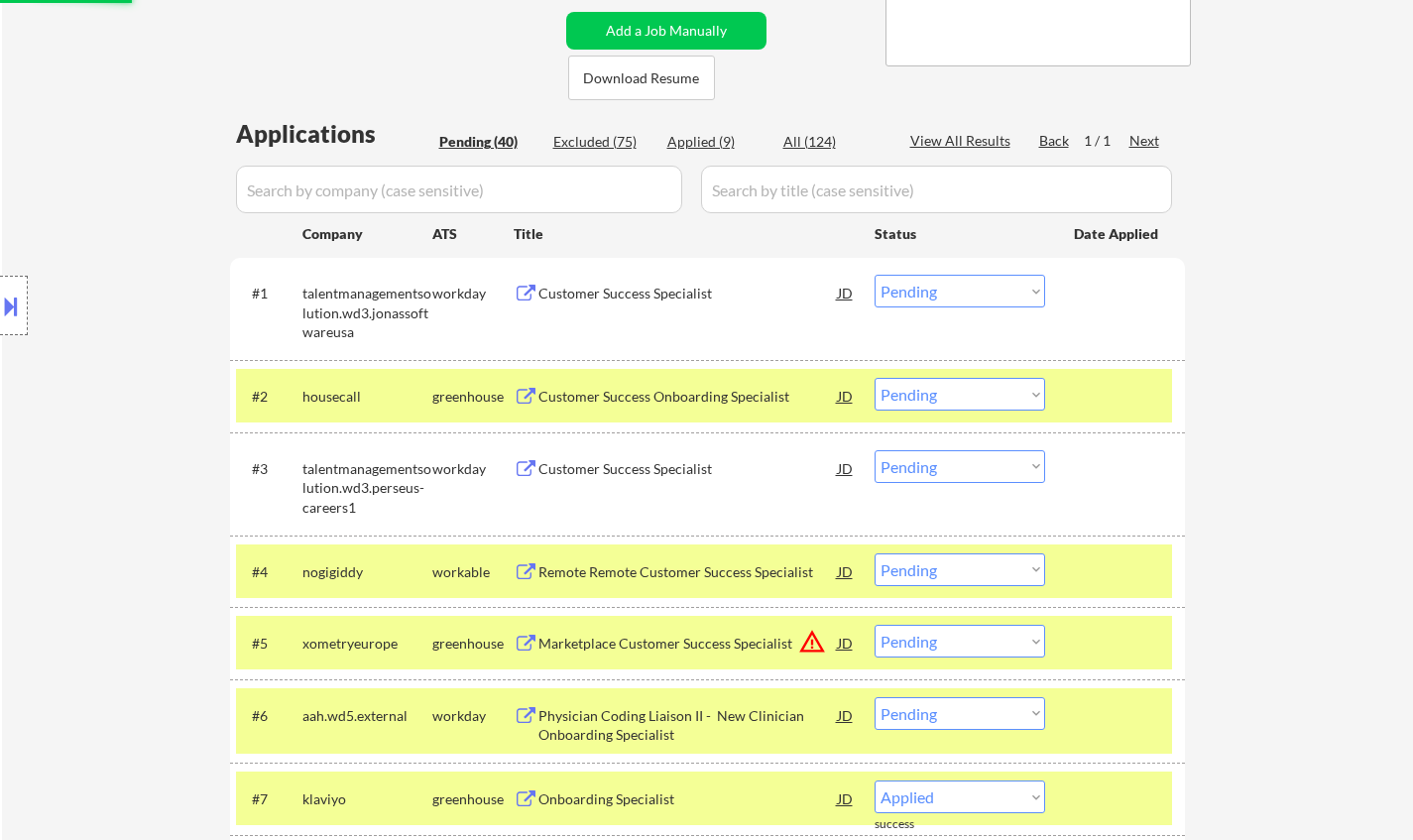
select select ""pending""
